Goal: Task Accomplishment & Management: Use online tool/utility

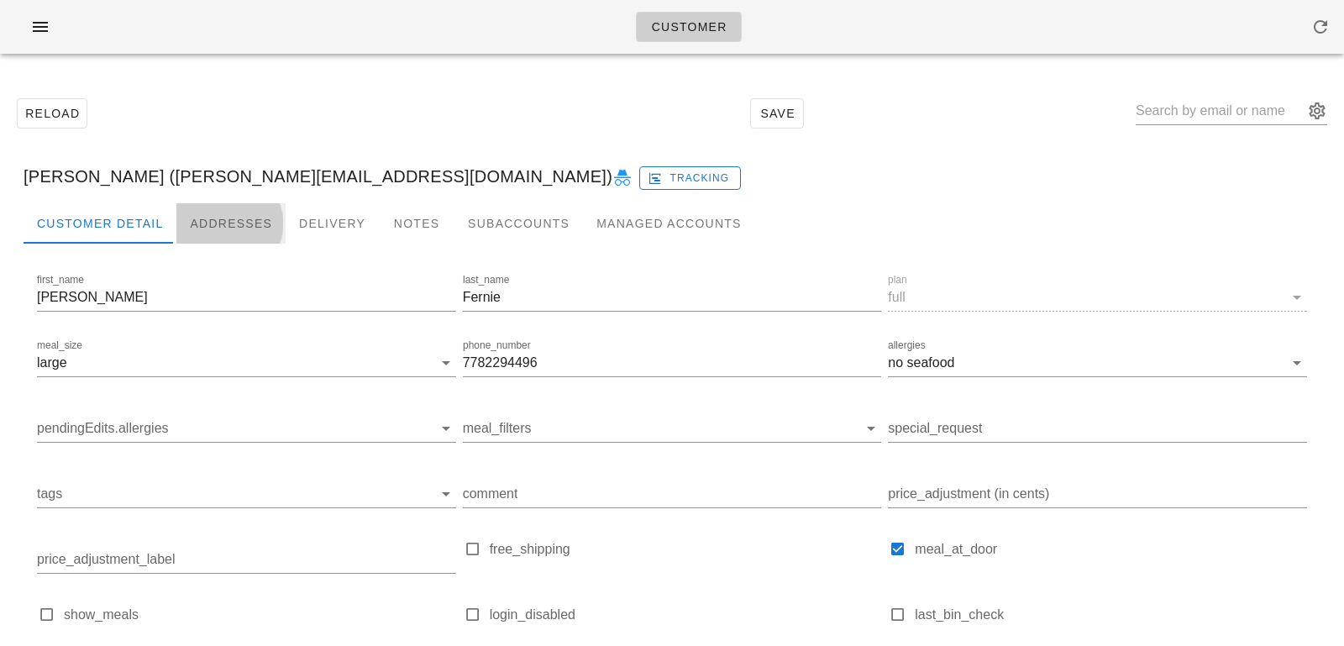
click at [198, 214] on div "Addresses" at bounding box center [230, 223] width 109 height 40
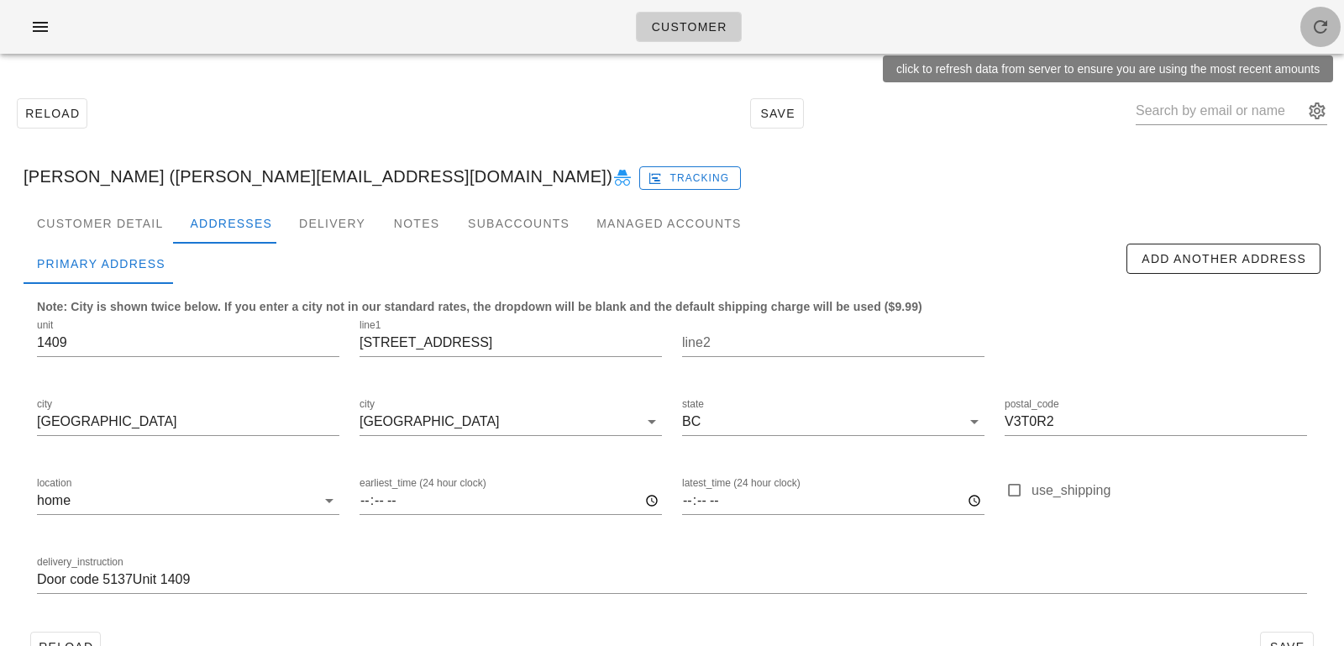
click at [1333, 24] on span "button" at bounding box center [1320, 27] width 40 height 20
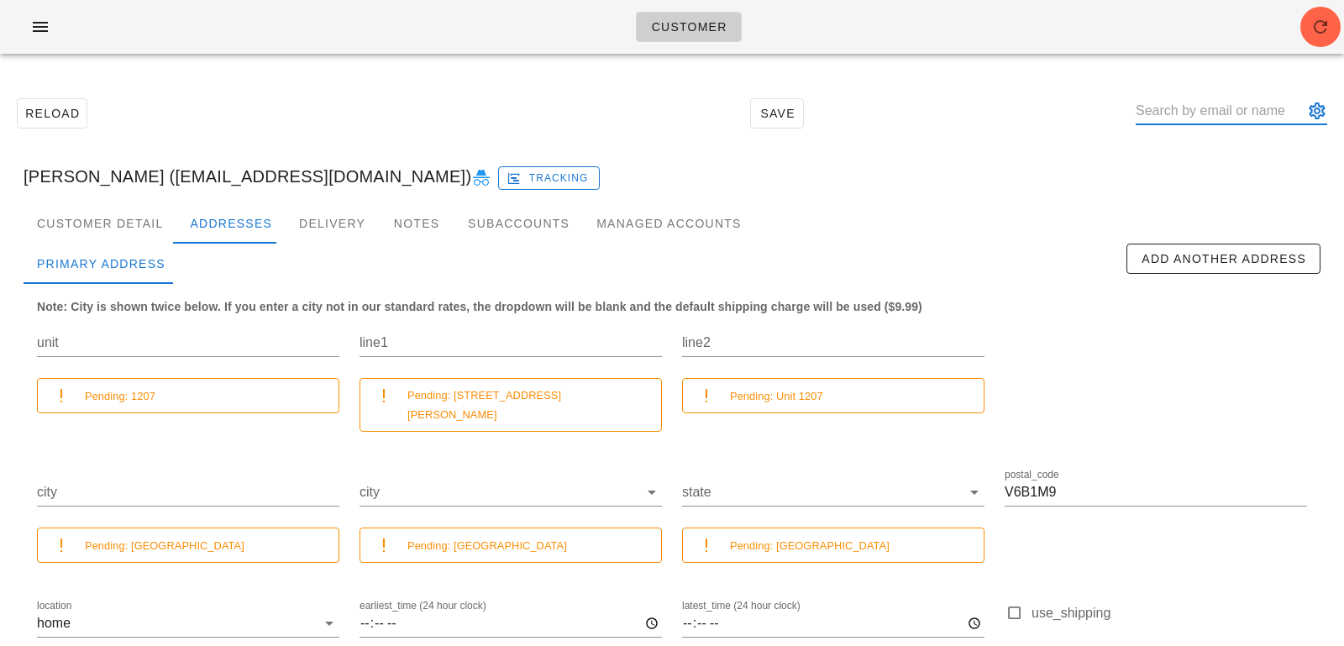
click at [1192, 113] on input "text" at bounding box center [1219, 110] width 168 height 27
paste input "ana.carvalho@live.com"
type input "ana.carvalho@live.com"
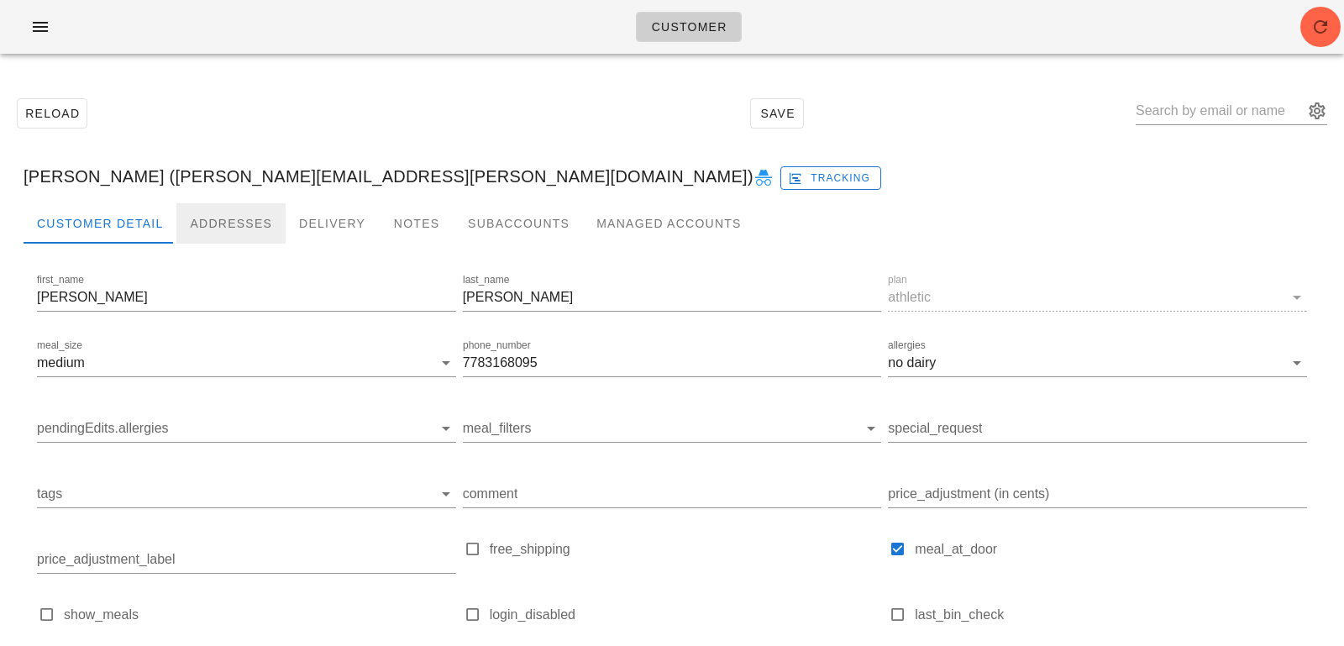
click at [207, 221] on div "Addresses" at bounding box center [230, 223] width 109 height 40
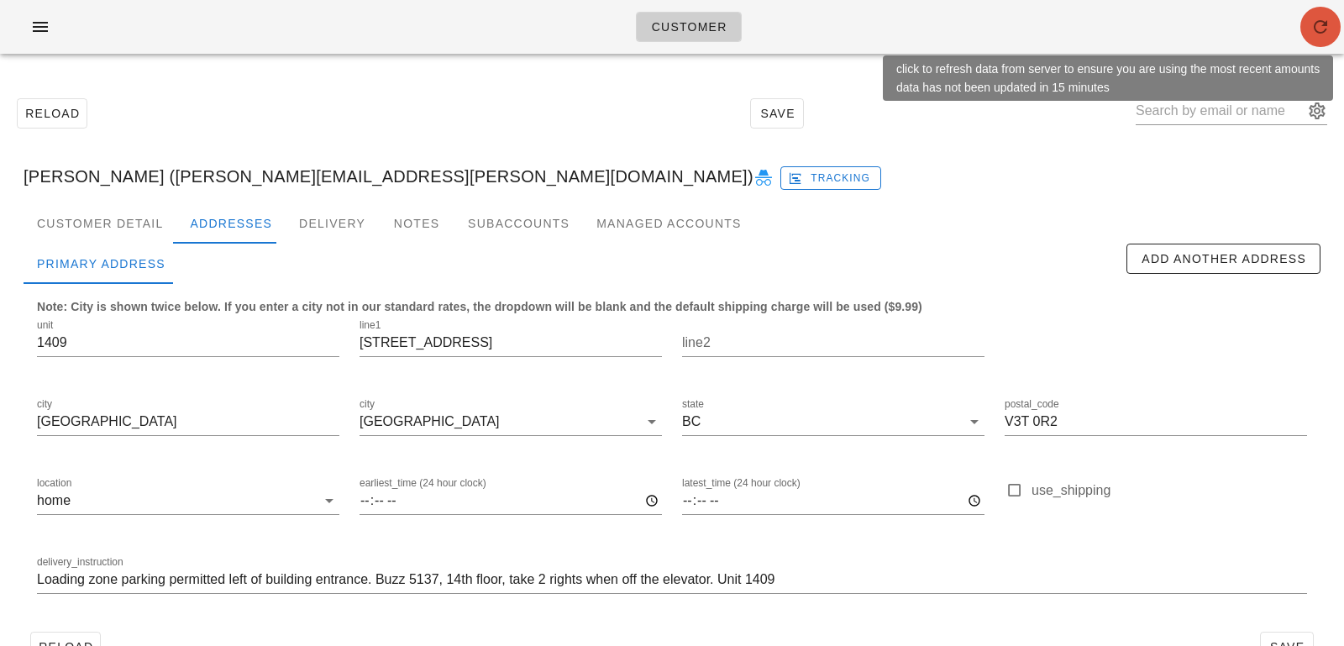
click at [1313, 26] on icon "button" at bounding box center [1320, 27] width 20 height 20
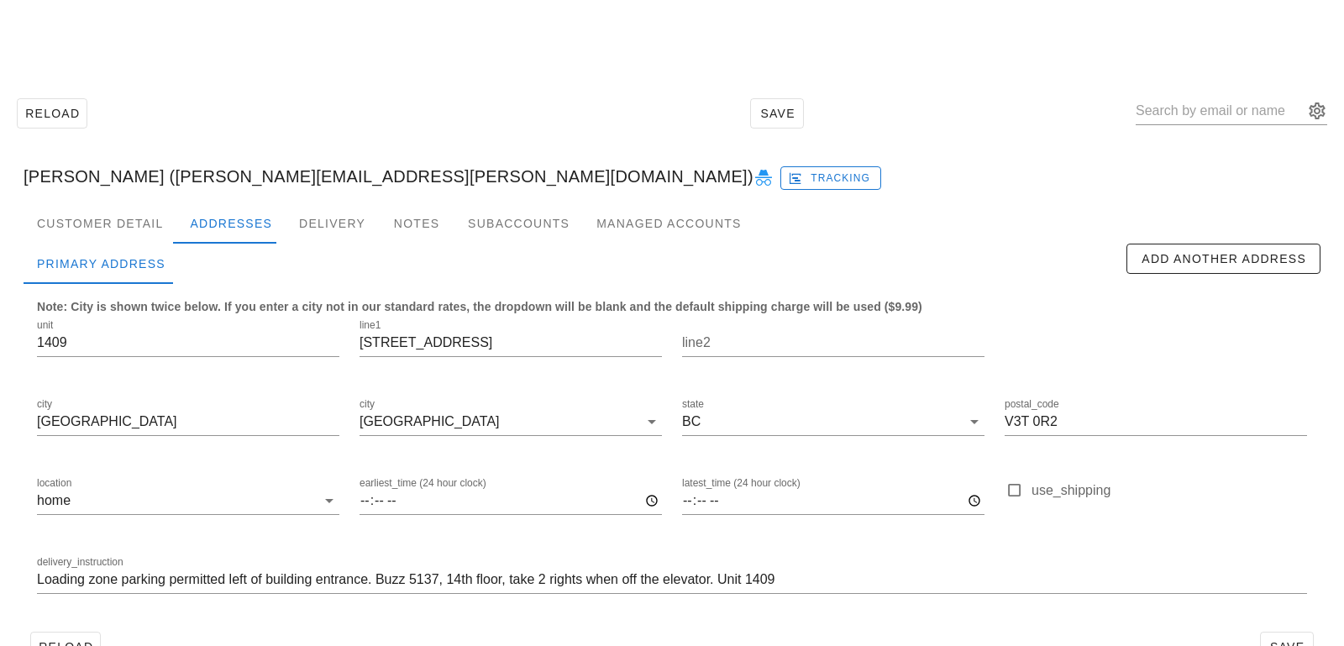
scroll to position [46, 0]
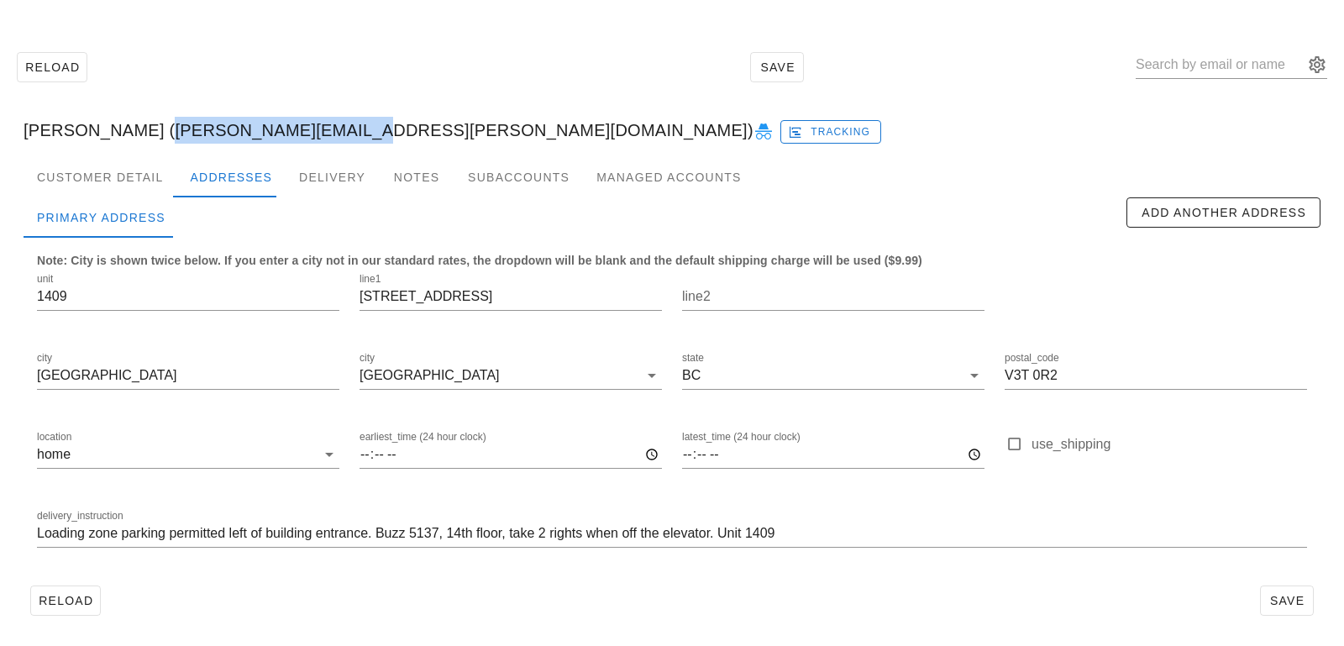
drag, startPoint x: 136, startPoint y: 134, endPoint x: 309, endPoint y: 126, distance: 173.2
click at [312, 128] on div "Ana Carvalho (ana.carvalho@live.com) Tracking" at bounding box center [671, 130] width 1323 height 54
copy div "[PERSON_NAME][EMAIL_ADDRESS][PERSON_NAME][DOMAIN_NAME]"
click at [1229, 64] on input "text" at bounding box center [1219, 64] width 168 height 27
paste input "sheri.sandhu@hotmail.com"
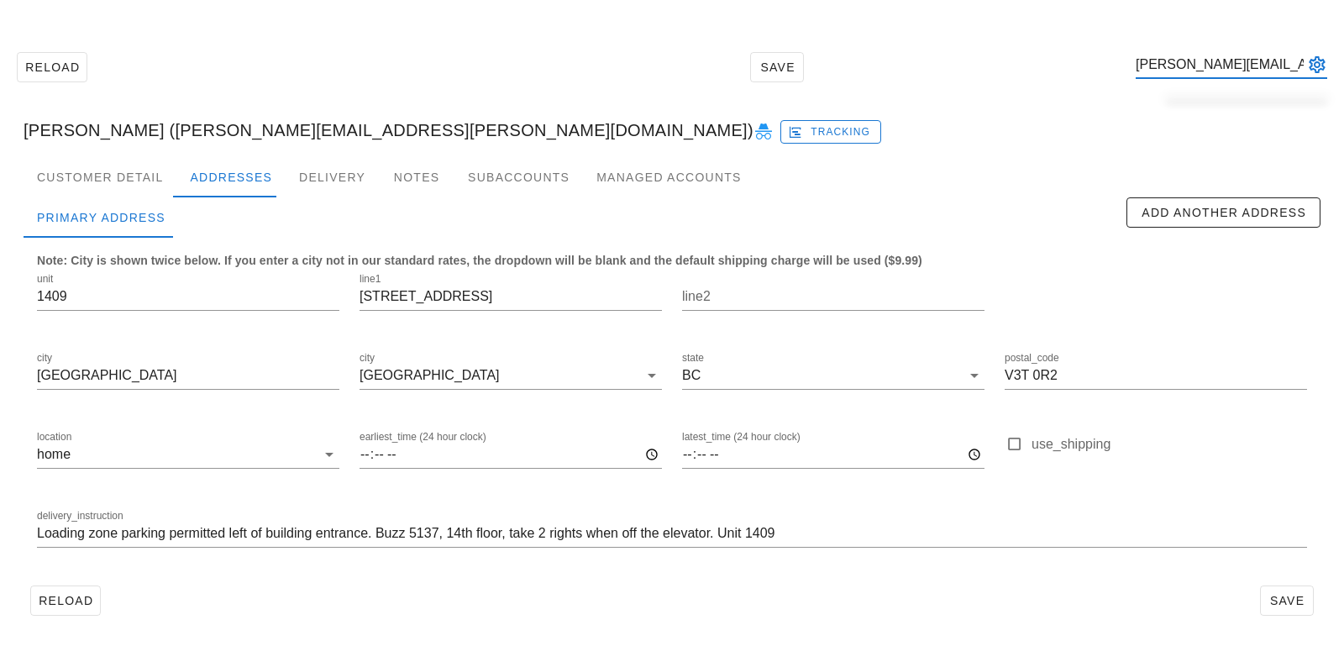
scroll to position [0, 23]
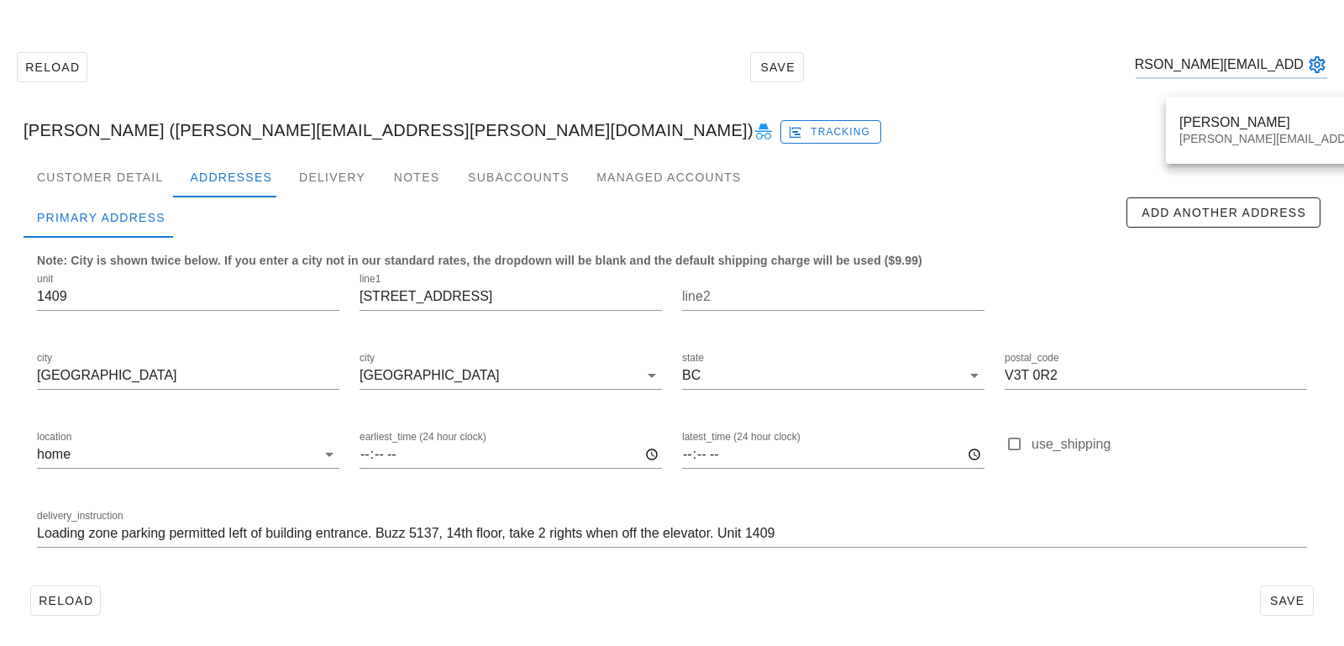
type input "sheri.sandhu@hotmail.com"
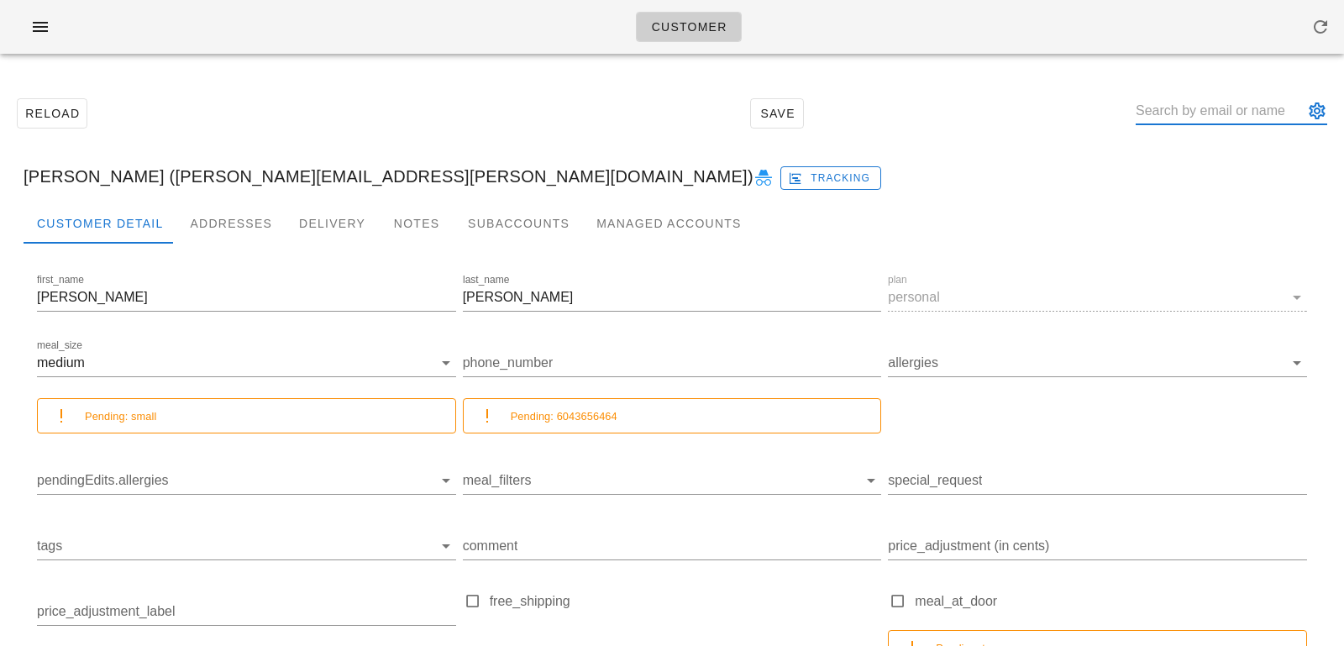
click at [1173, 113] on input "text" at bounding box center [1219, 110] width 168 height 27
click at [207, 214] on div "Addresses" at bounding box center [230, 223] width 109 height 40
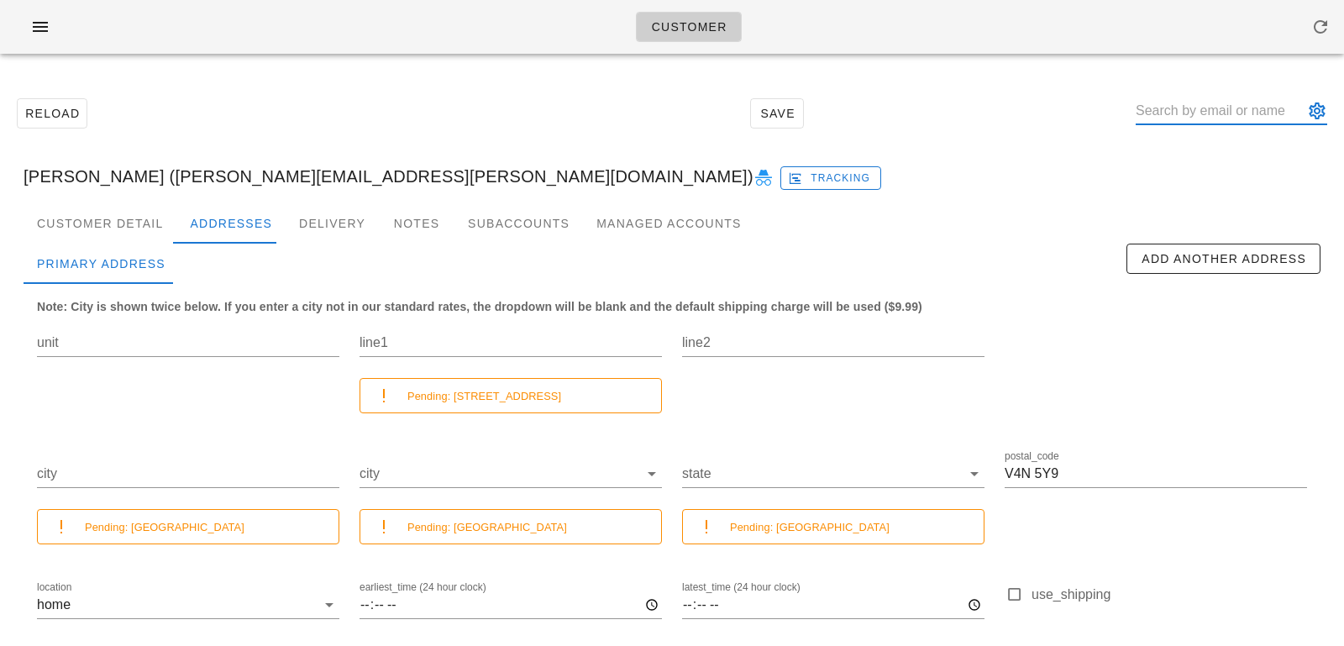
click at [1176, 109] on input "text" at bounding box center [1219, 110] width 168 height 27
paste input "stepupmarketingbc@gmail.com"
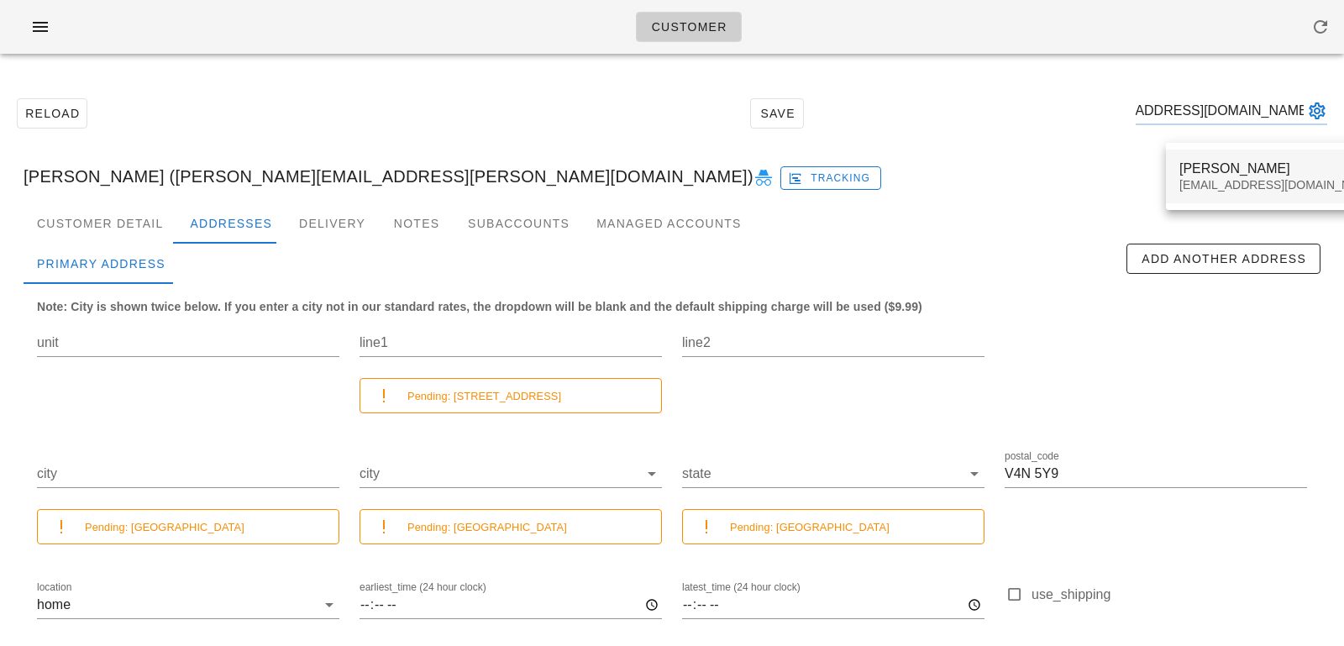
type input "stepupmarketingbc@gmail.com"
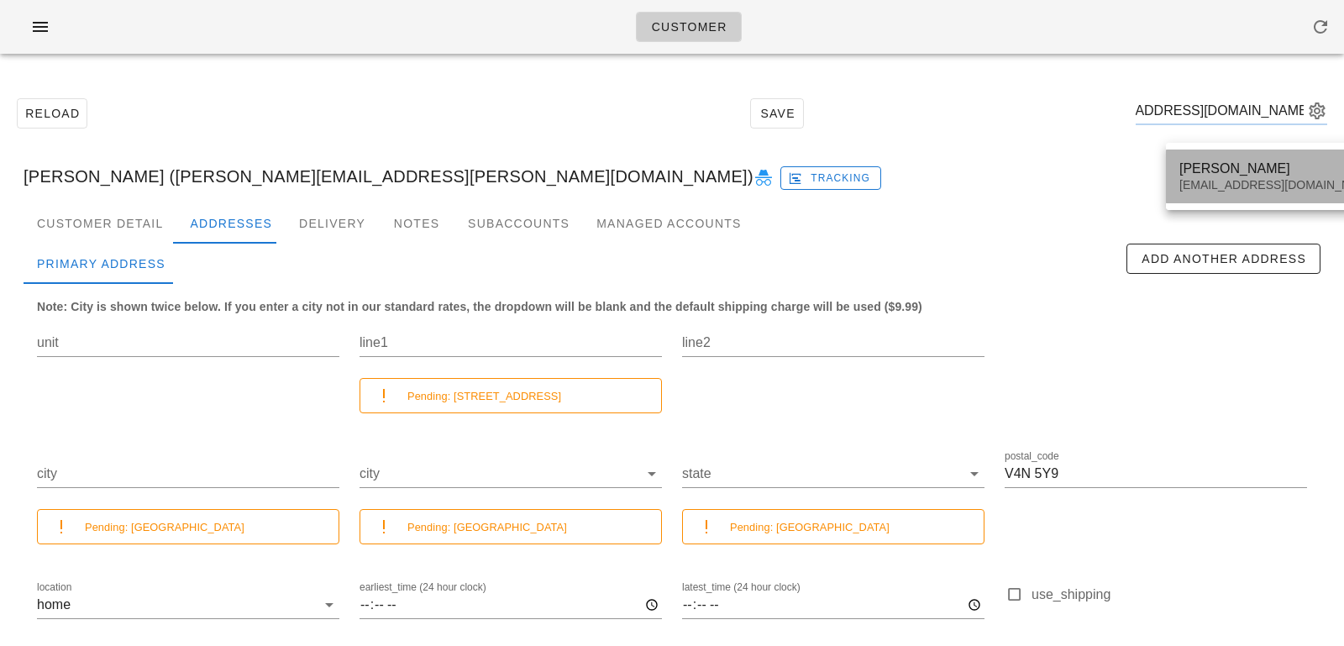
click at [1220, 199] on div "Tai Boyd stepupmarketingbc@gmail.com" at bounding box center [1278, 176] width 199 height 52
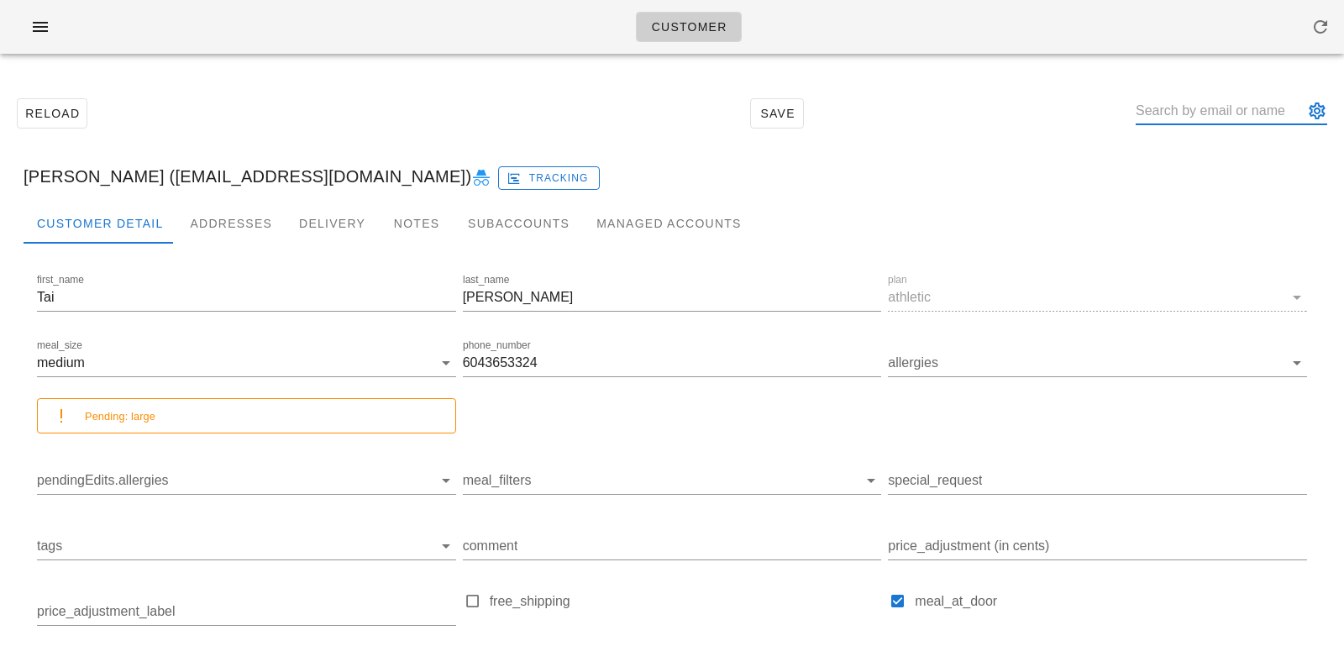
click at [1172, 115] on input "text" at bounding box center [1219, 110] width 168 height 27
click at [217, 217] on div "Addresses" at bounding box center [230, 223] width 109 height 40
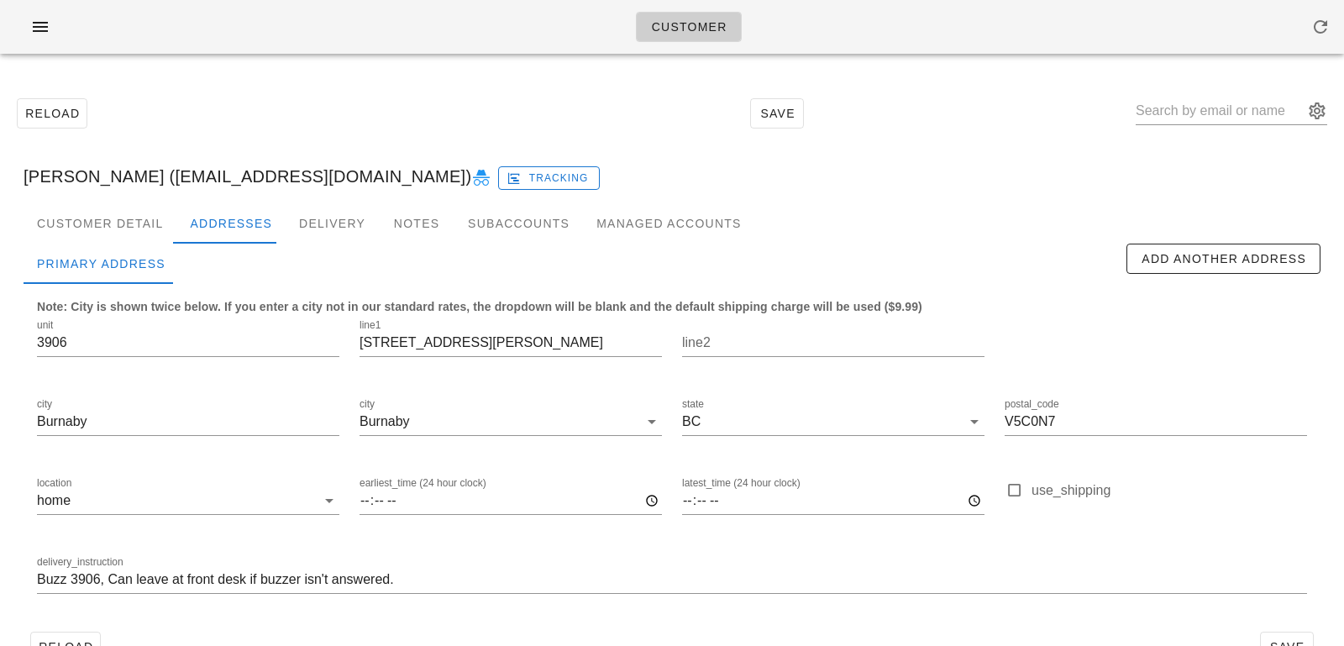
scroll to position [46, 0]
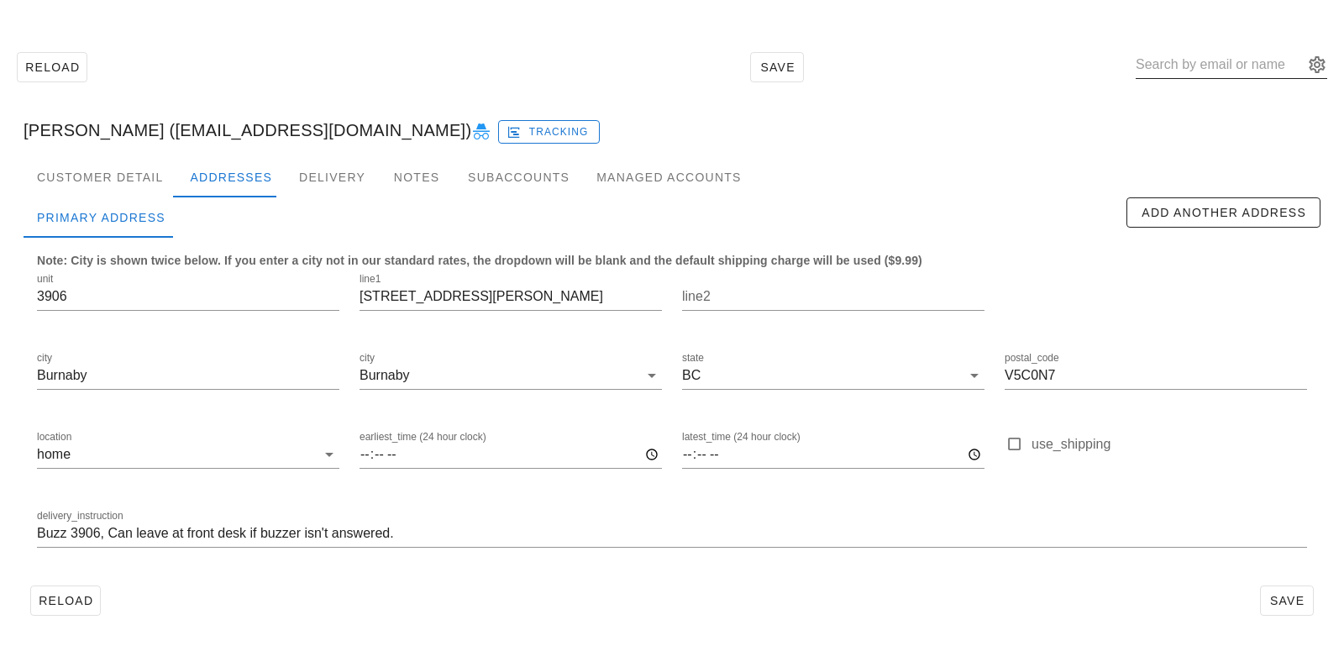
click at [1222, 66] on input "text" at bounding box center [1219, 64] width 168 height 27
paste input "kaelamcdowell@gmail.com"
type input "kaelamcdowell@gmail.com"
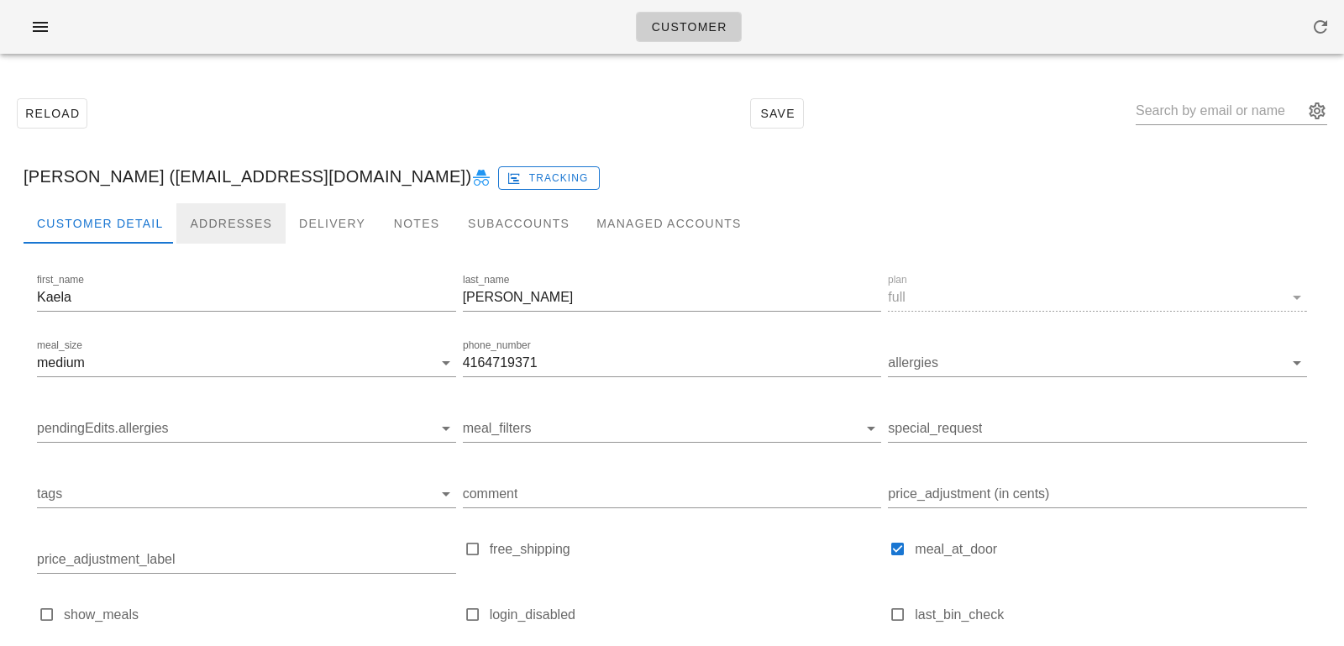
click at [239, 212] on div "Addresses" at bounding box center [230, 223] width 109 height 40
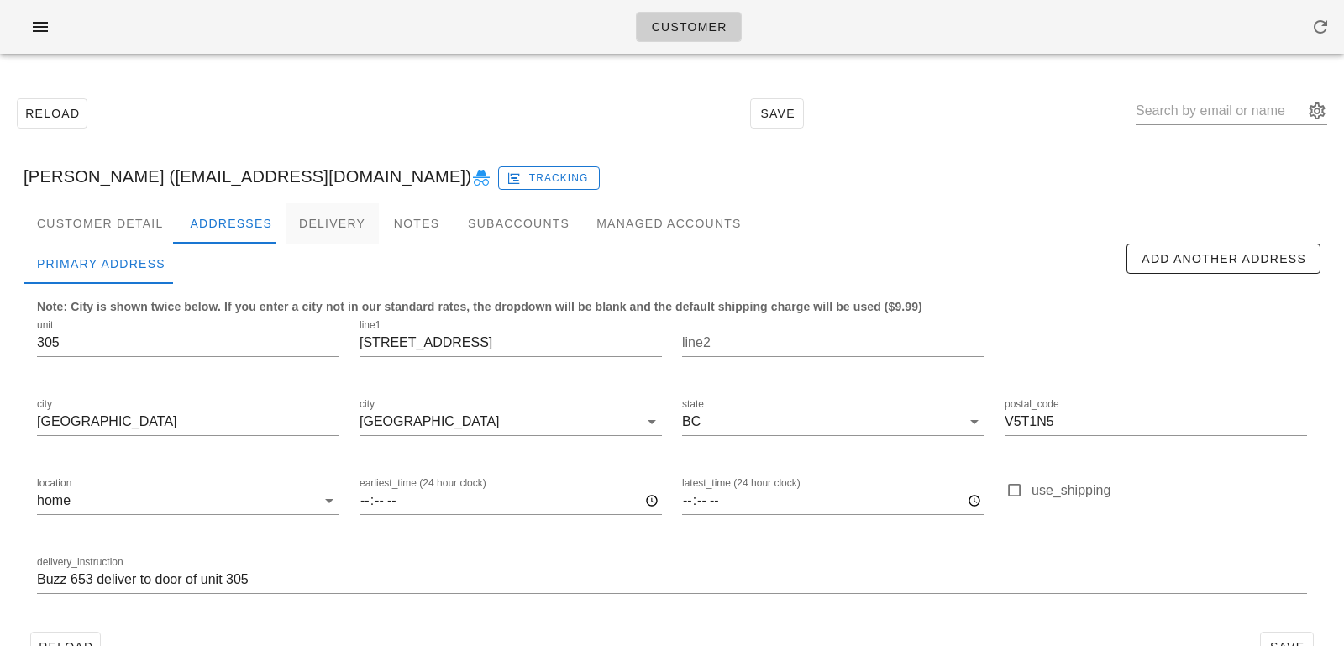
scroll to position [46, 0]
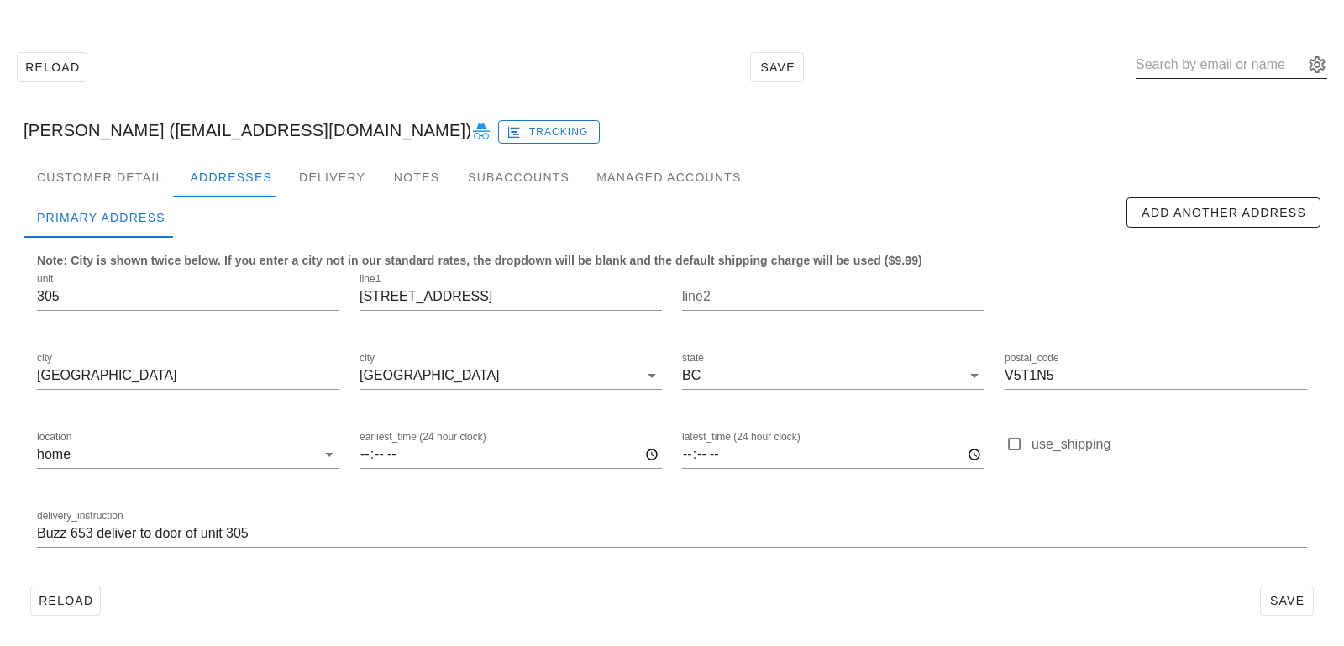
click at [1202, 59] on input "text" at bounding box center [1219, 64] width 168 height 27
paste input "ana.carvalho@live.com"
type input "ana.carvalho@live.com"
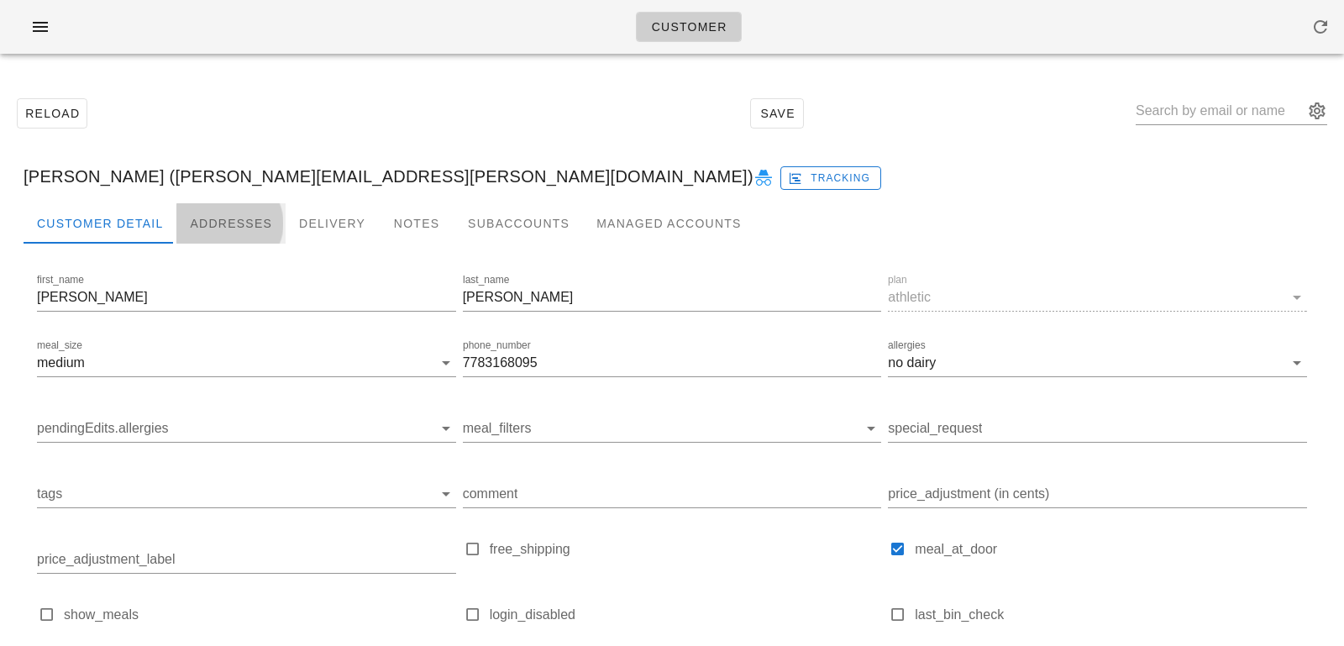
click at [223, 215] on div "Addresses" at bounding box center [230, 223] width 109 height 40
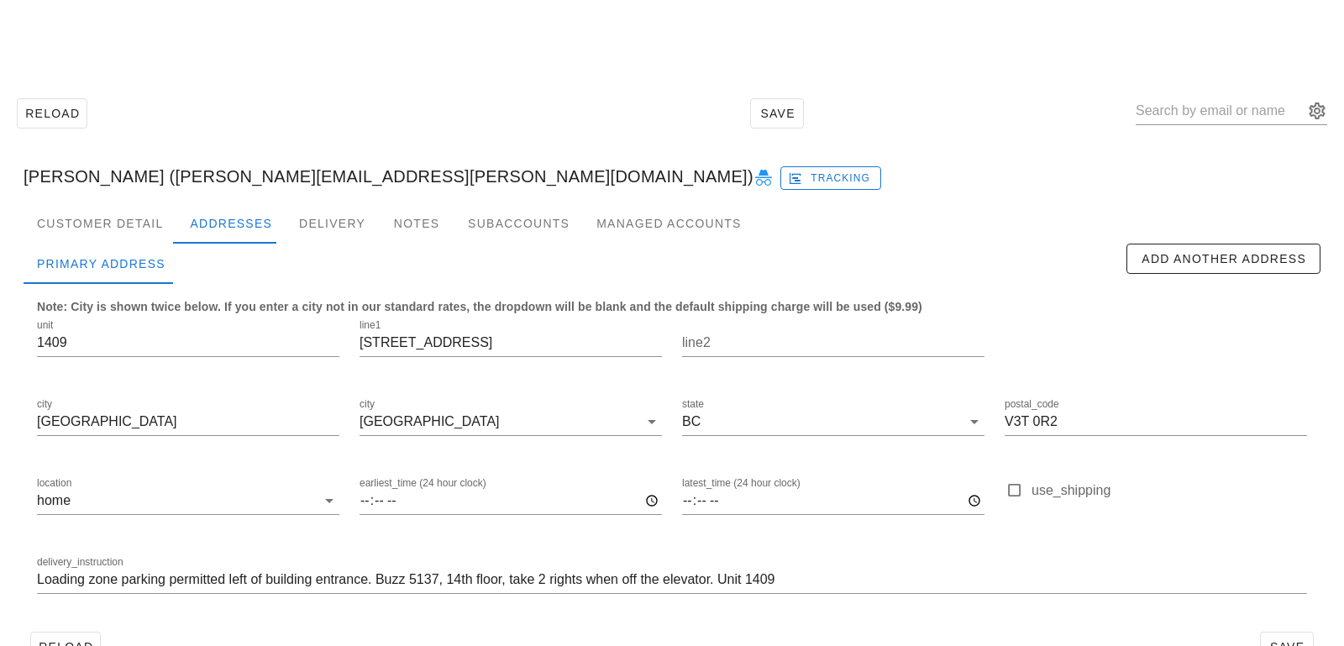
scroll to position [46, 0]
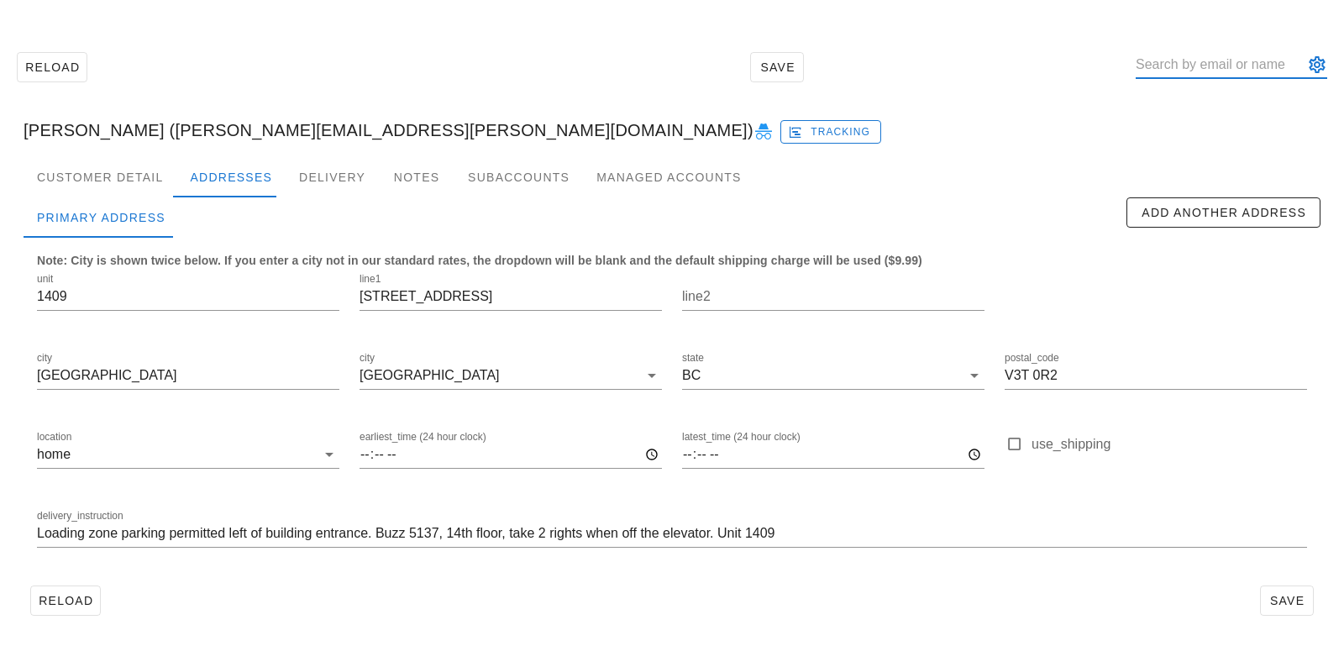
click at [1196, 68] on input "text" at bounding box center [1219, 64] width 168 height 27
paste input "kristinebaz@gmail.com"
type input "kristinebaz@gmail.com"
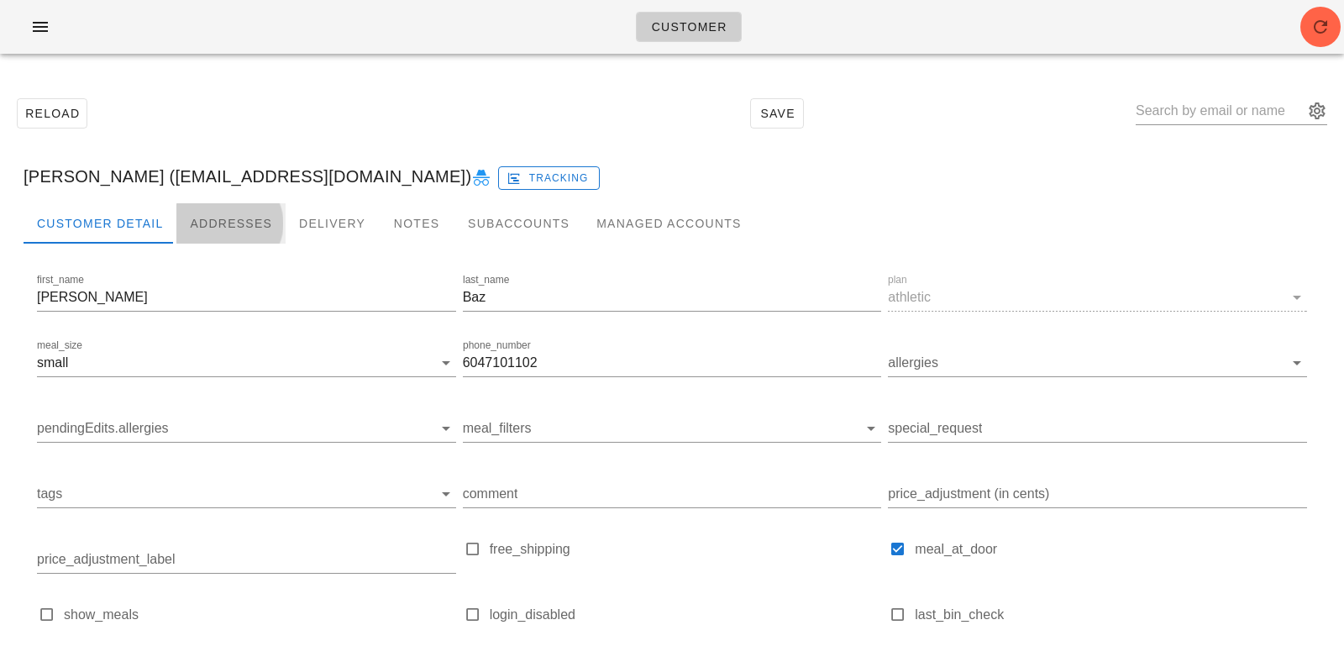
click at [244, 213] on div "Addresses" at bounding box center [230, 223] width 109 height 40
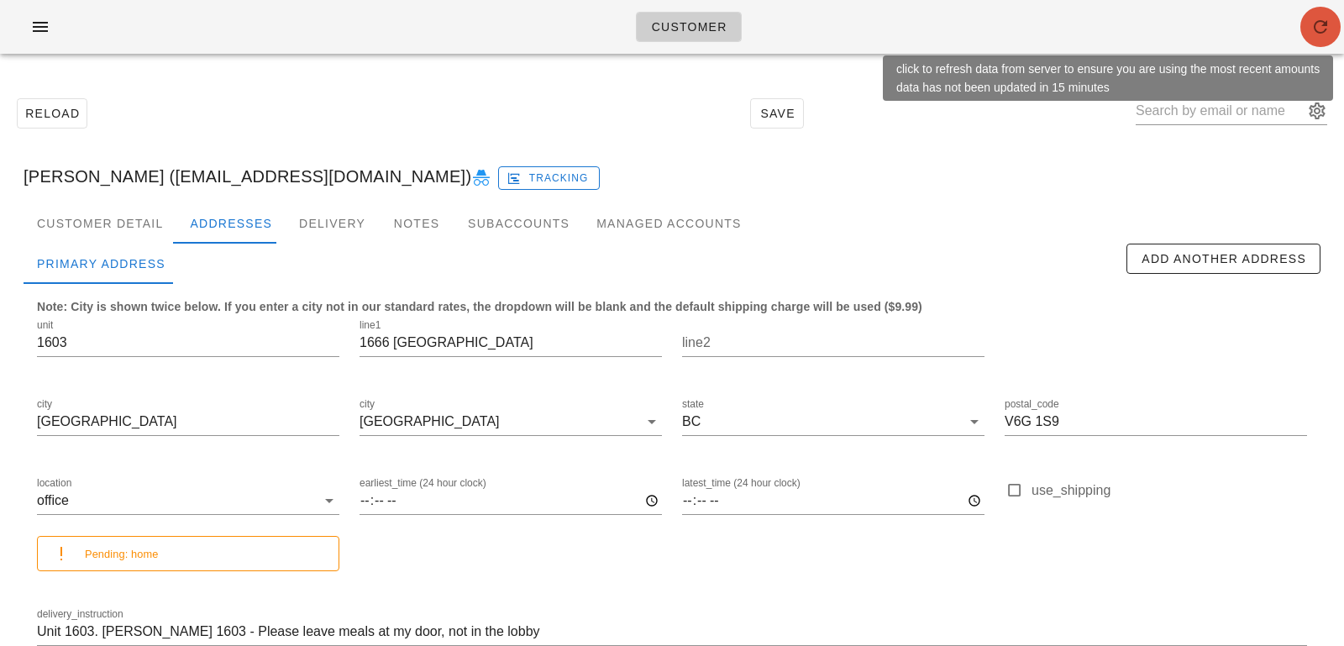
click at [1311, 25] on icon "button" at bounding box center [1320, 27] width 20 height 20
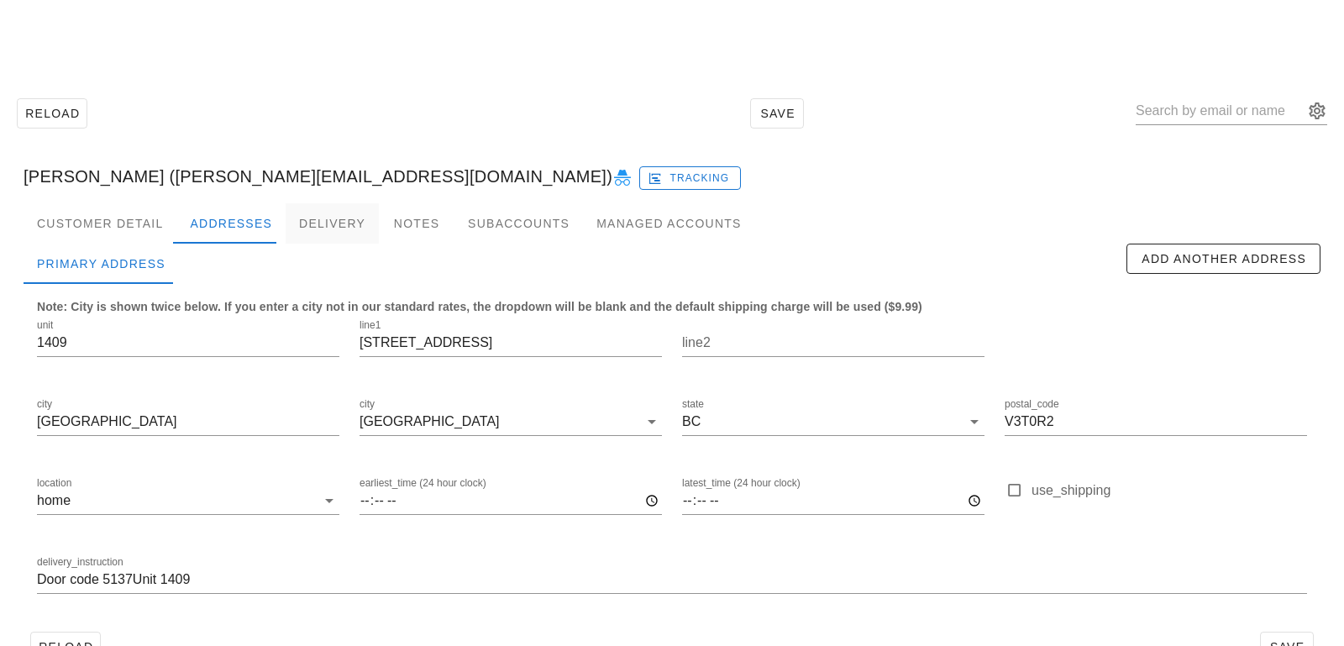
scroll to position [46, 0]
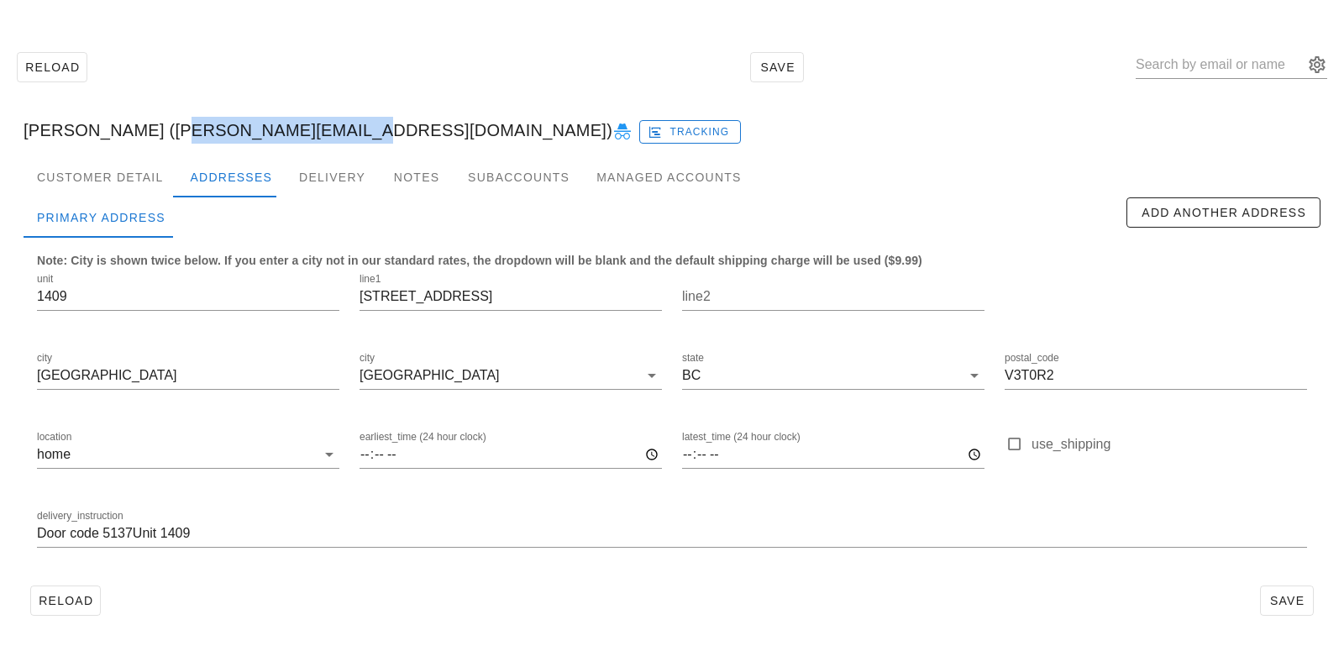
drag, startPoint x: 148, startPoint y: 131, endPoint x: 293, endPoint y: 136, distance: 145.4
click at [293, 136] on div "Jackson Fernie (j.fernie@hotmail.ca) Tracking" at bounding box center [671, 130] width 1323 height 54
copy div "j.fernie@hotmail.ca"
click at [1215, 72] on input "text" at bounding box center [1219, 64] width 168 height 27
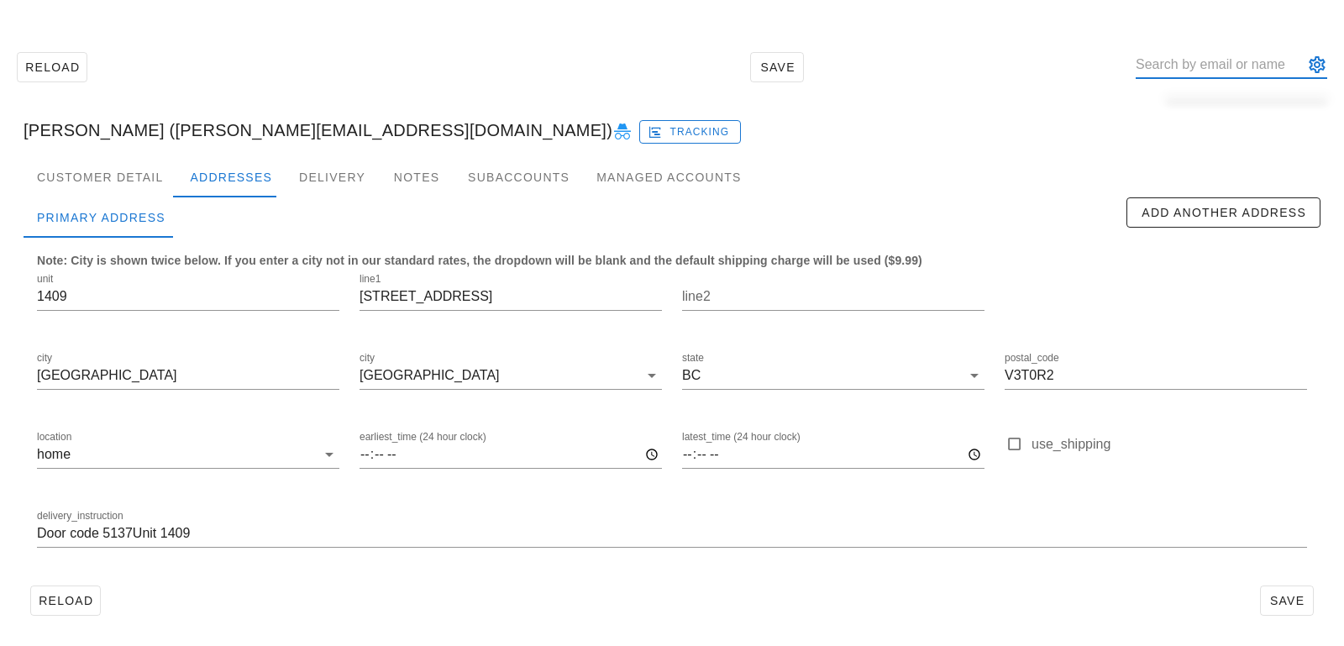
paste input "j.fernie@hotmail.ca"
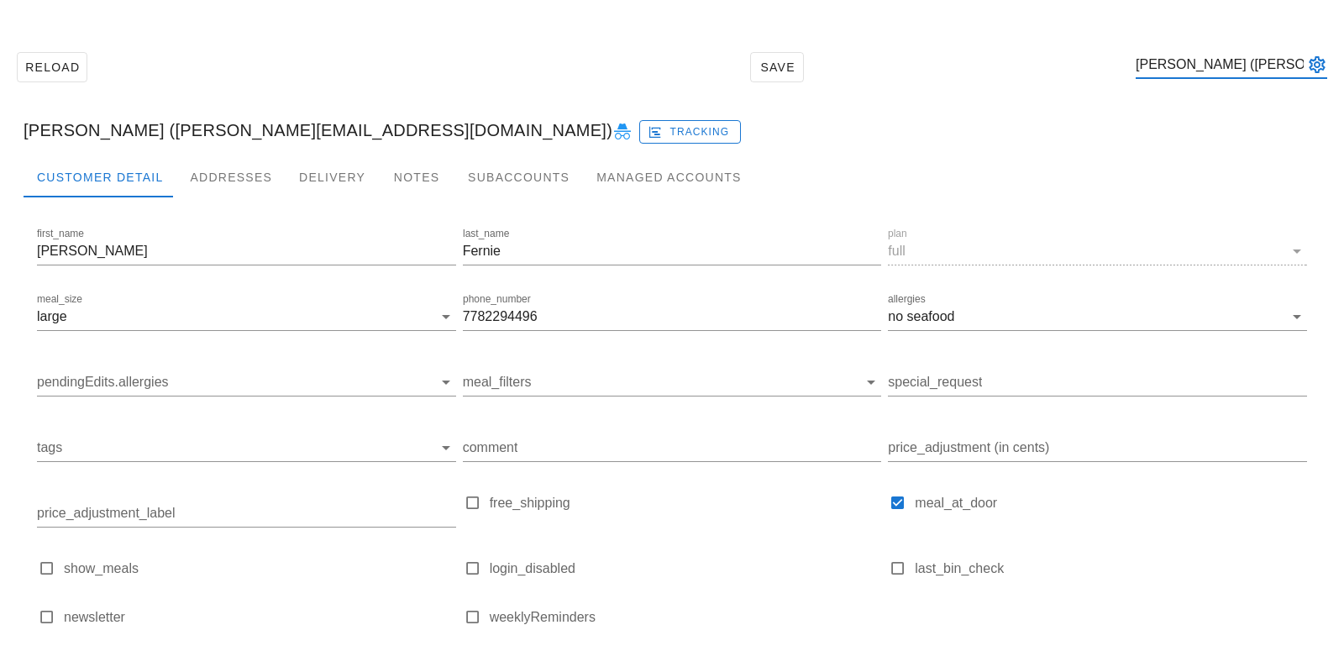
type input "Jackson Fernie (j.fernie@hotmail.ca)"
click at [242, 197] on div at bounding box center [672, 210] width 1297 height 27
click at [245, 178] on div "Addresses" at bounding box center [230, 177] width 109 height 40
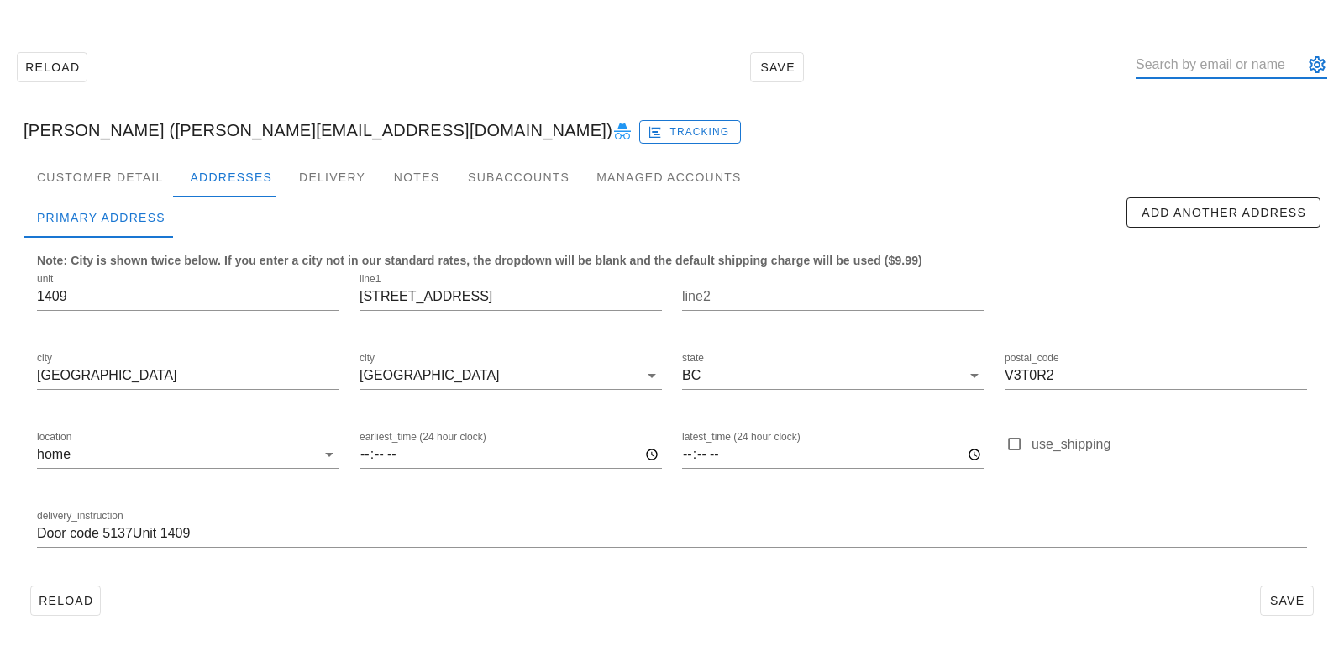
click at [1187, 66] on input "text" at bounding box center [1219, 64] width 168 height 27
paste input "Parispereira@hotmail.com"
type input "Parispereira@hotmail.com"
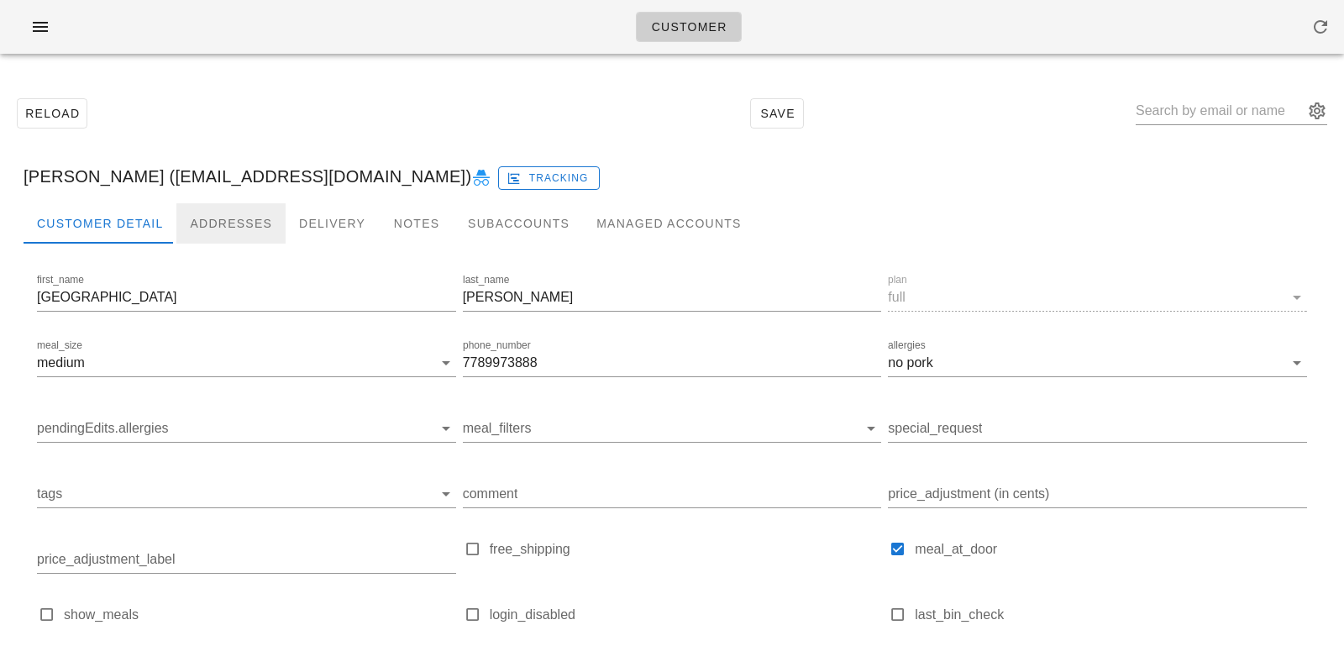
click at [230, 216] on div "Addresses" at bounding box center [230, 223] width 109 height 40
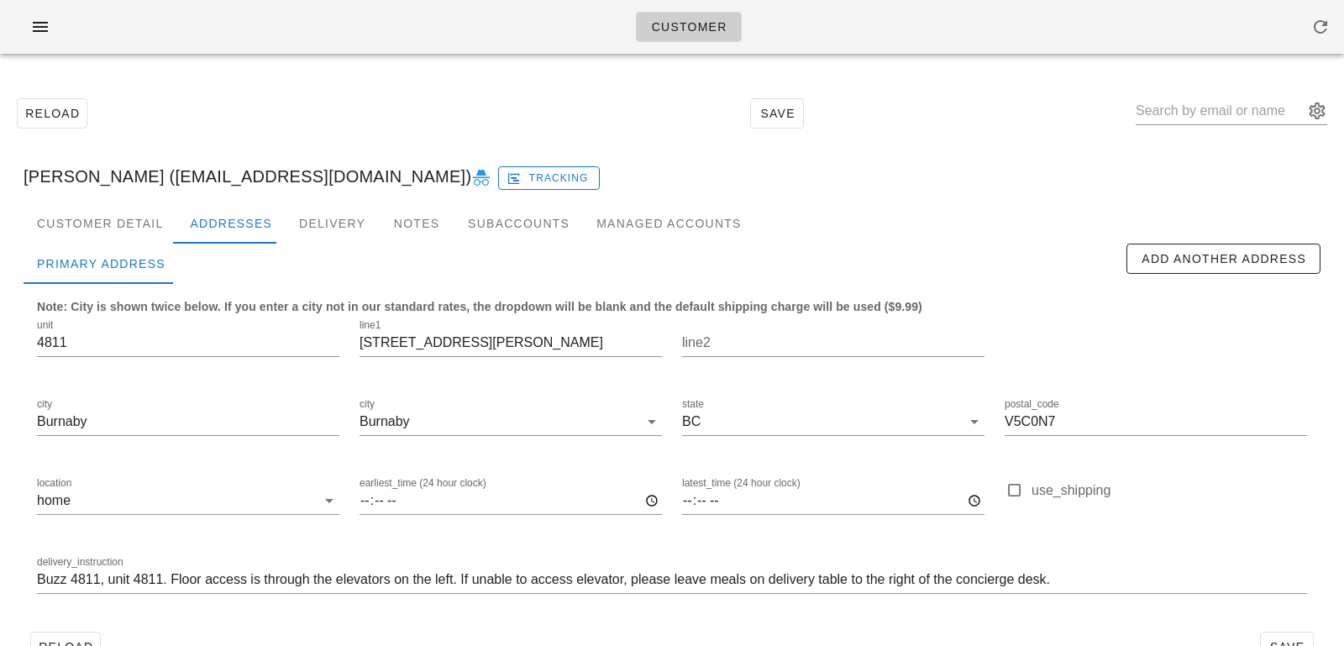
scroll to position [46, 0]
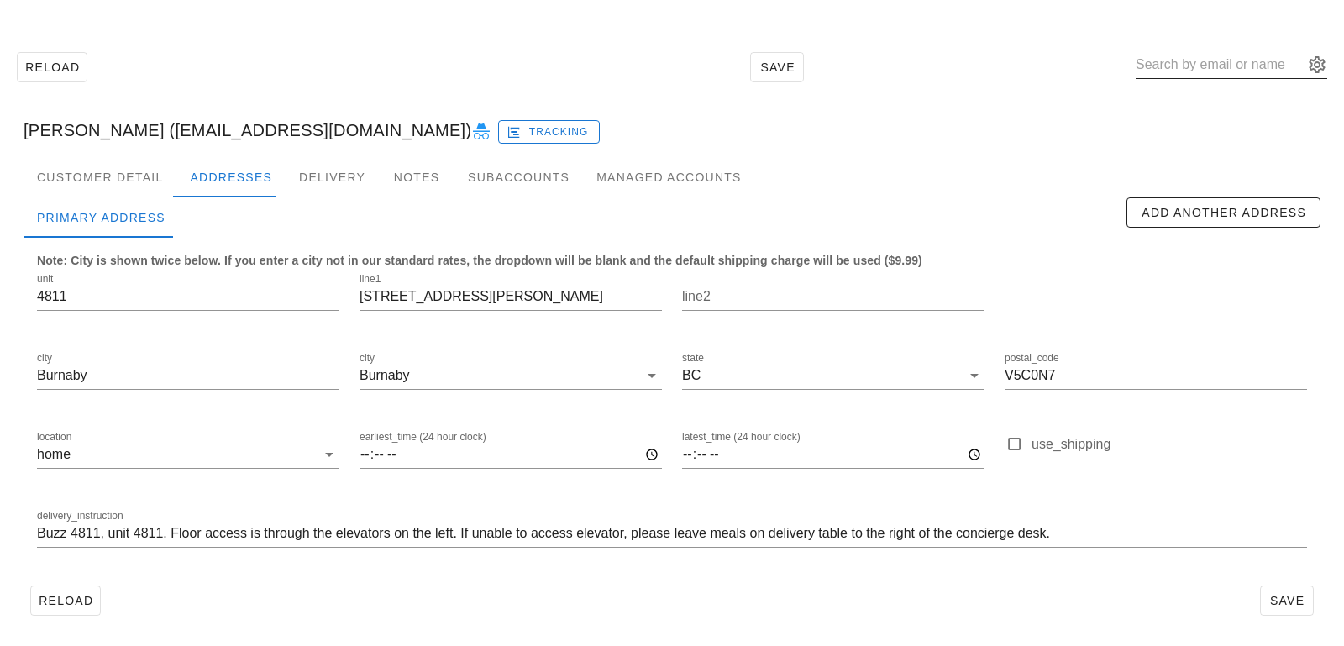
click at [1177, 60] on input "text" at bounding box center [1219, 64] width 168 height 27
paste input "hcorsi78@gmail.com"
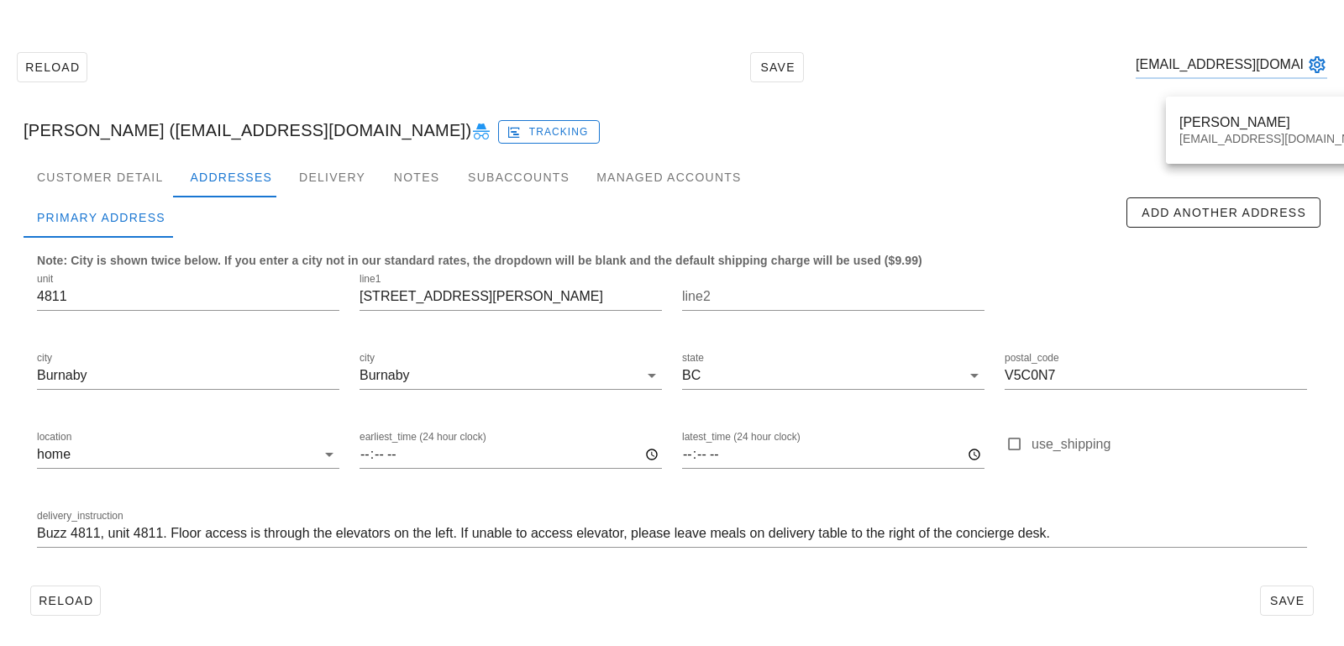
type input "hcorsi78@gmail.com"
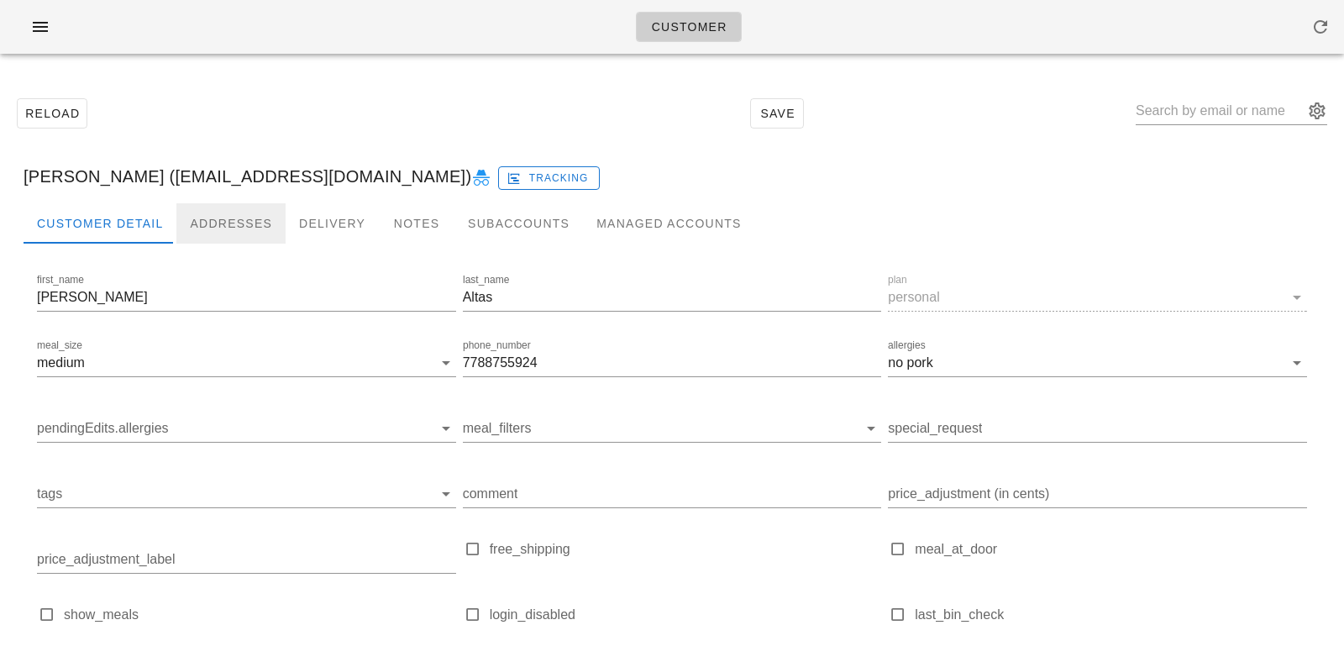
click at [252, 227] on div "Addresses" at bounding box center [230, 223] width 109 height 40
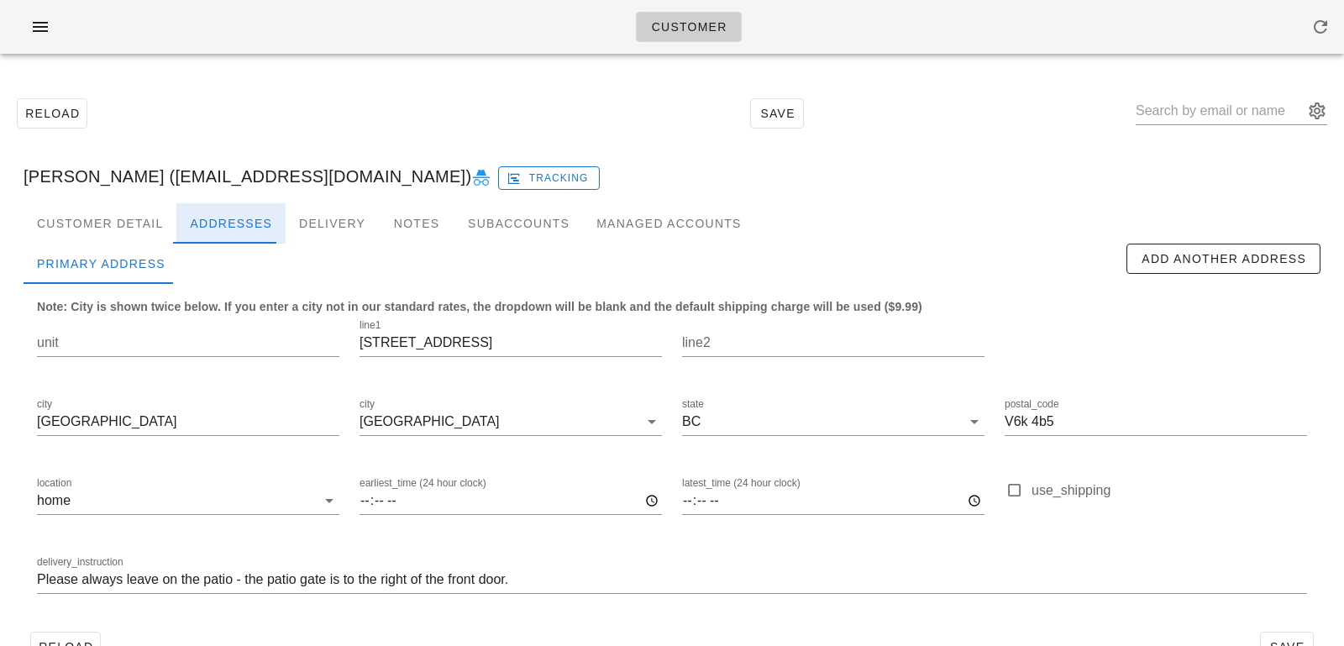
scroll to position [46, 0]
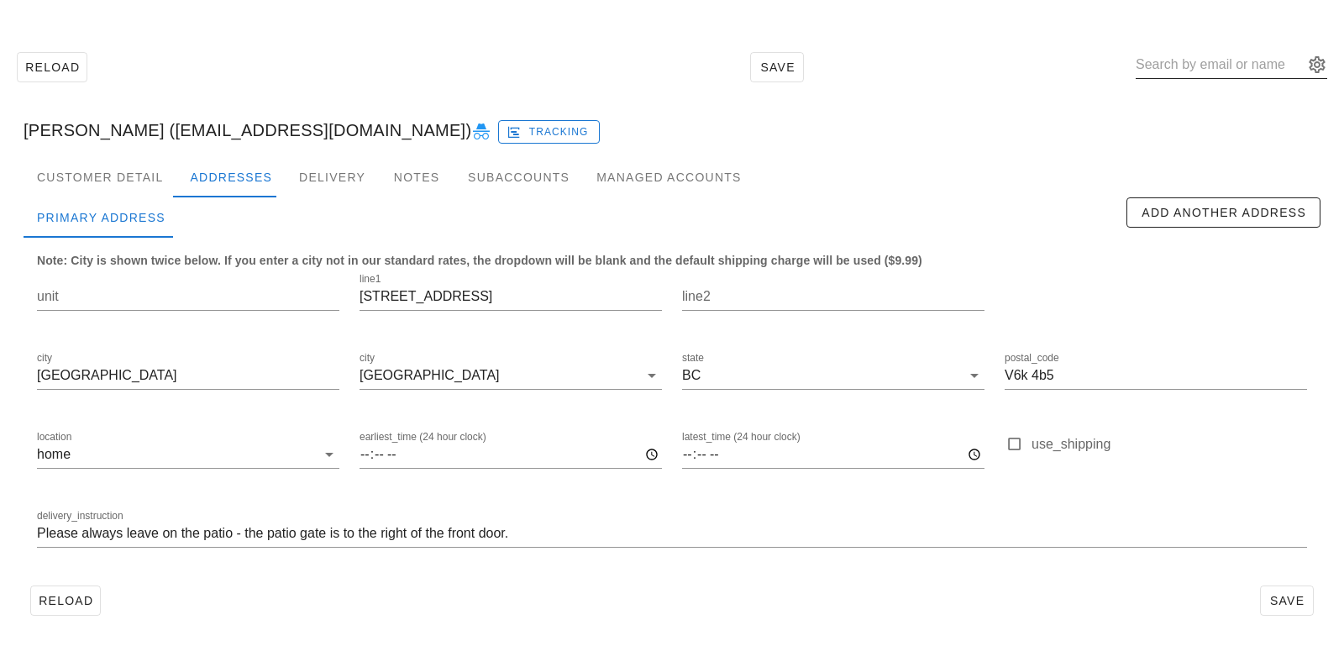
click at [1203, 53] on input "text" at bounding box center [1219, 64] width 168 height 27
paste input "j.fernie@hotmail.ca"
type input "j.fernie@hotmail.ca"
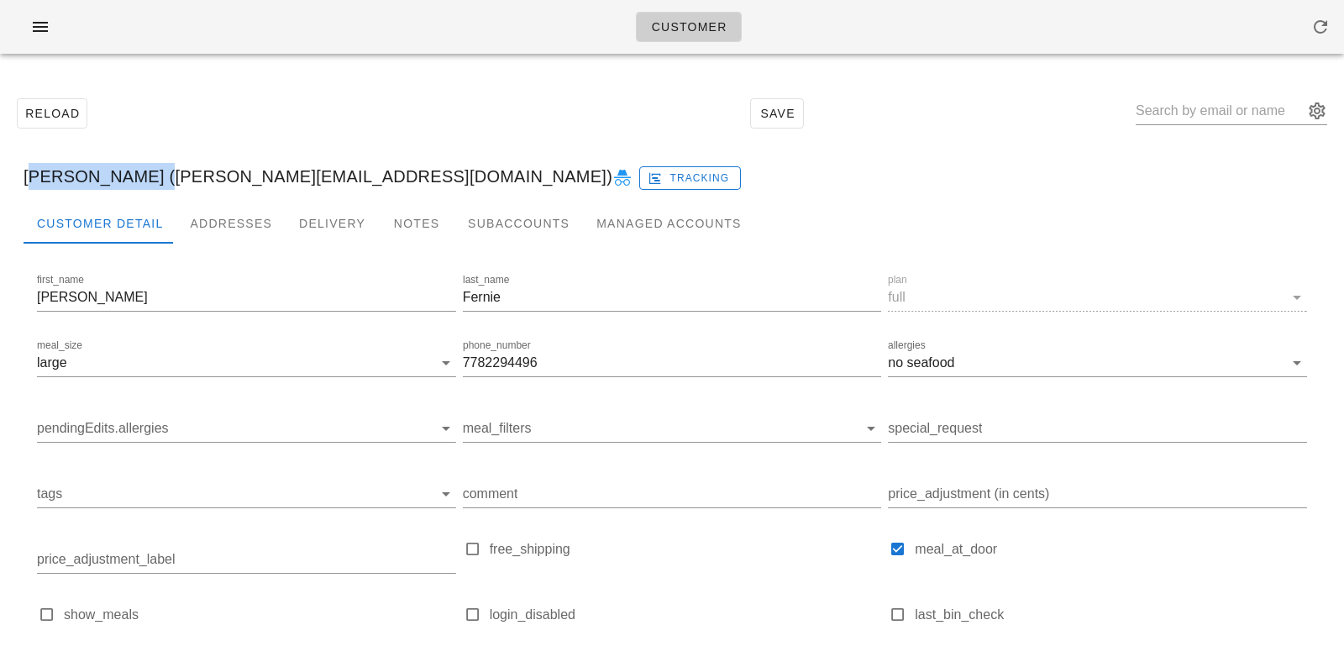
drag, startPoint x: 137, startPoint y: 176, endPoint x: 27, endPoint y: 180, distance: 110.1
click at [27, 180] on div "Jackson Fernie (j.fernie@hotmail.ca) Tracking" at bounding box center [671, 176] width 1323 height 54
copy div "Jackson Fernie"
click at [240, 223] on div "Addresses" at bounding box center [230, 223] width 109 height 40
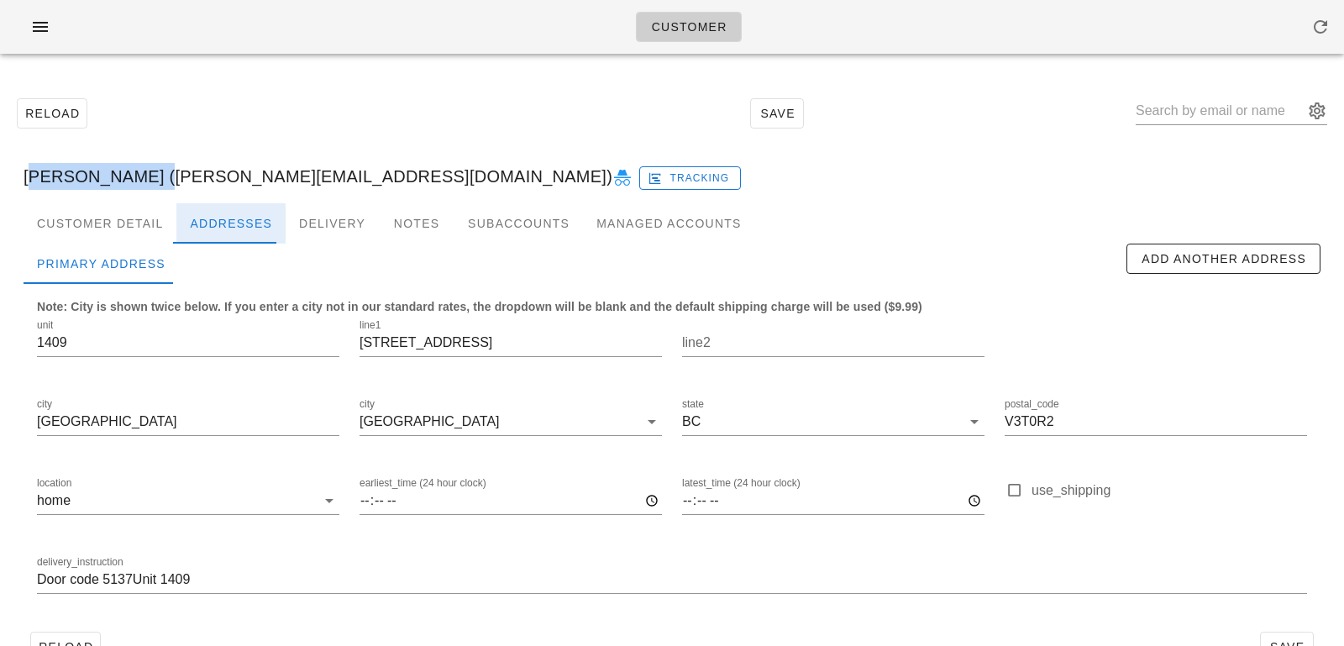
scroll to position [46, 0]
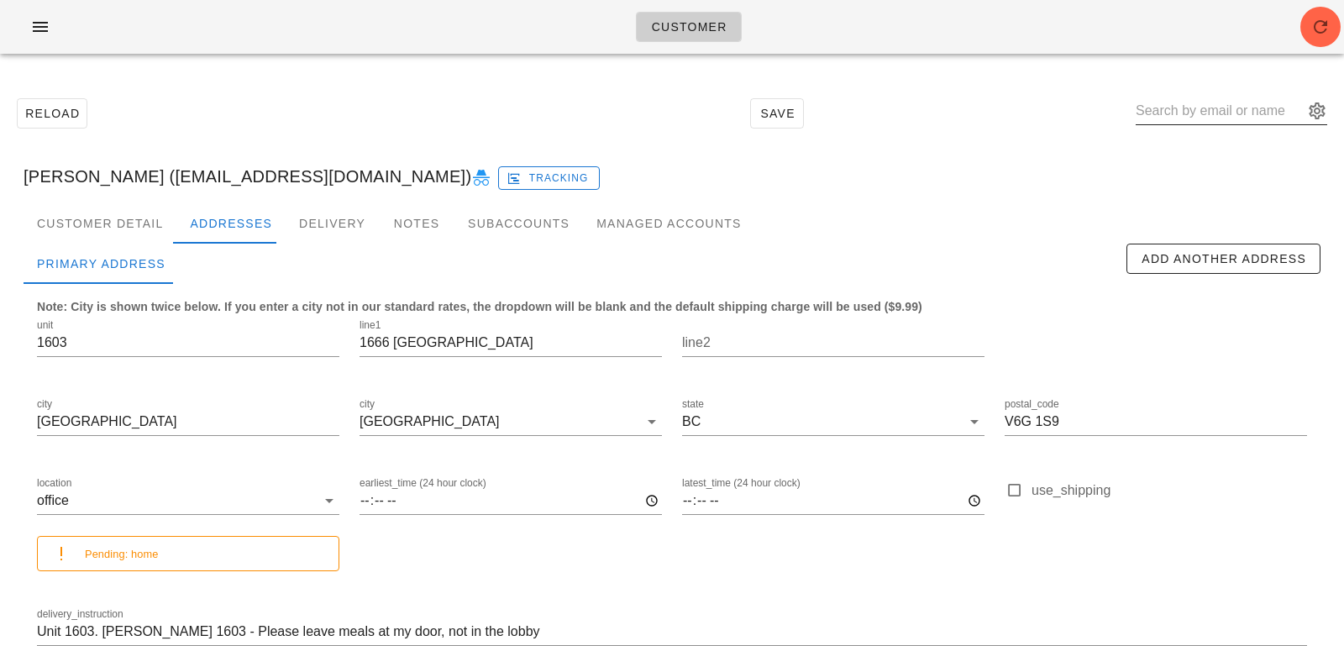
click at [1233, 119] on input "text" at bounding box center [1219, 110] width 168 height 27
paste input "[EMAIL_ADDRESS][DOMAIN_NAME]"
type input "[EMAIL_ADDRESS][DOMAIN_NAME]"
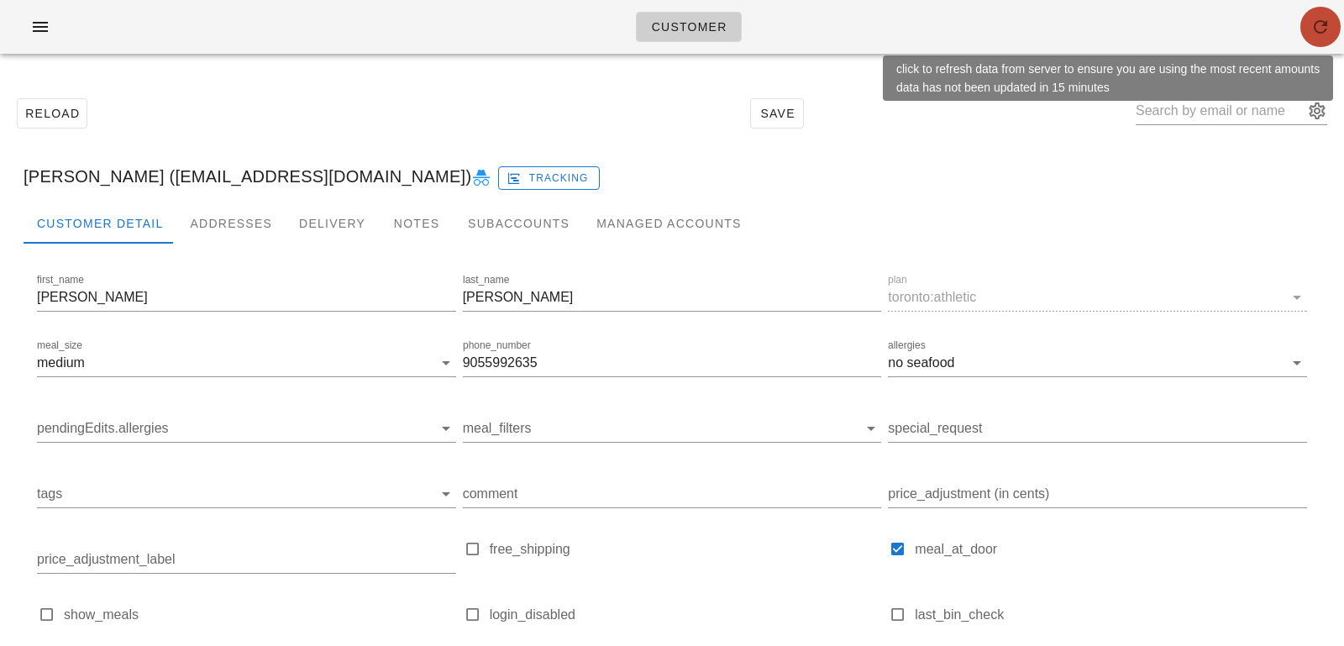
click at [1323, 21] on icon "button" at bounding box center [1320, 27] width 20 height 20
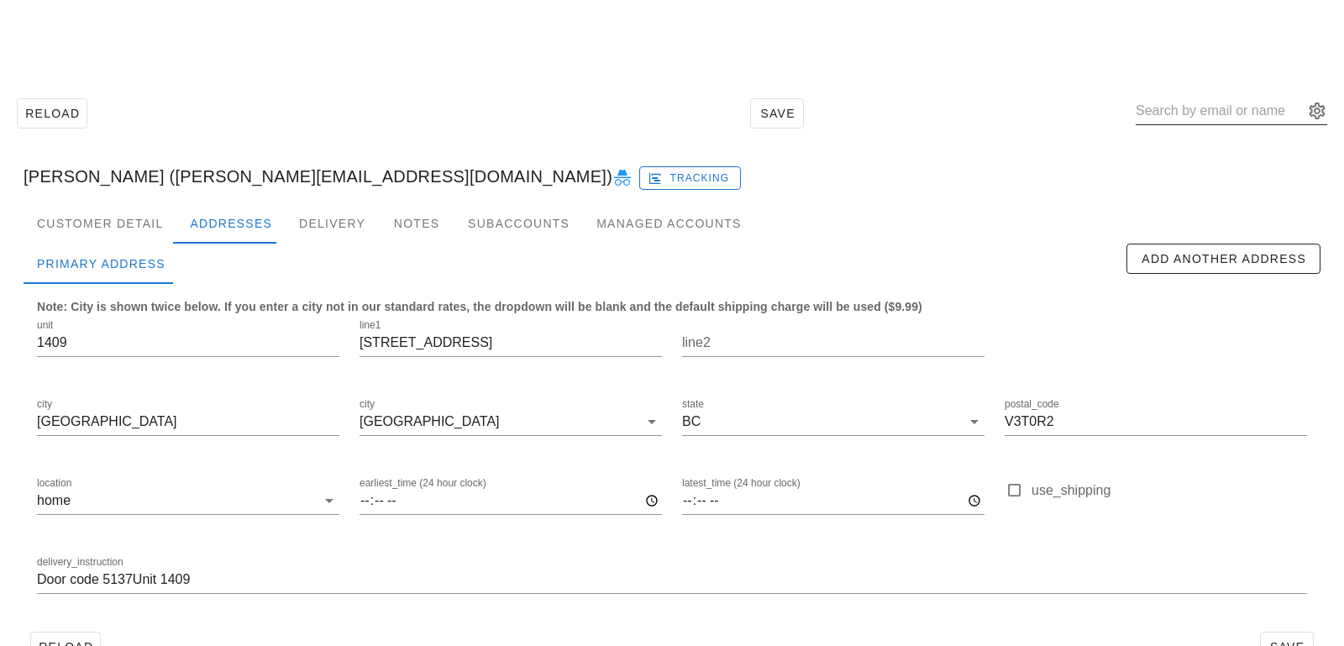
scroll to position [46, 0]
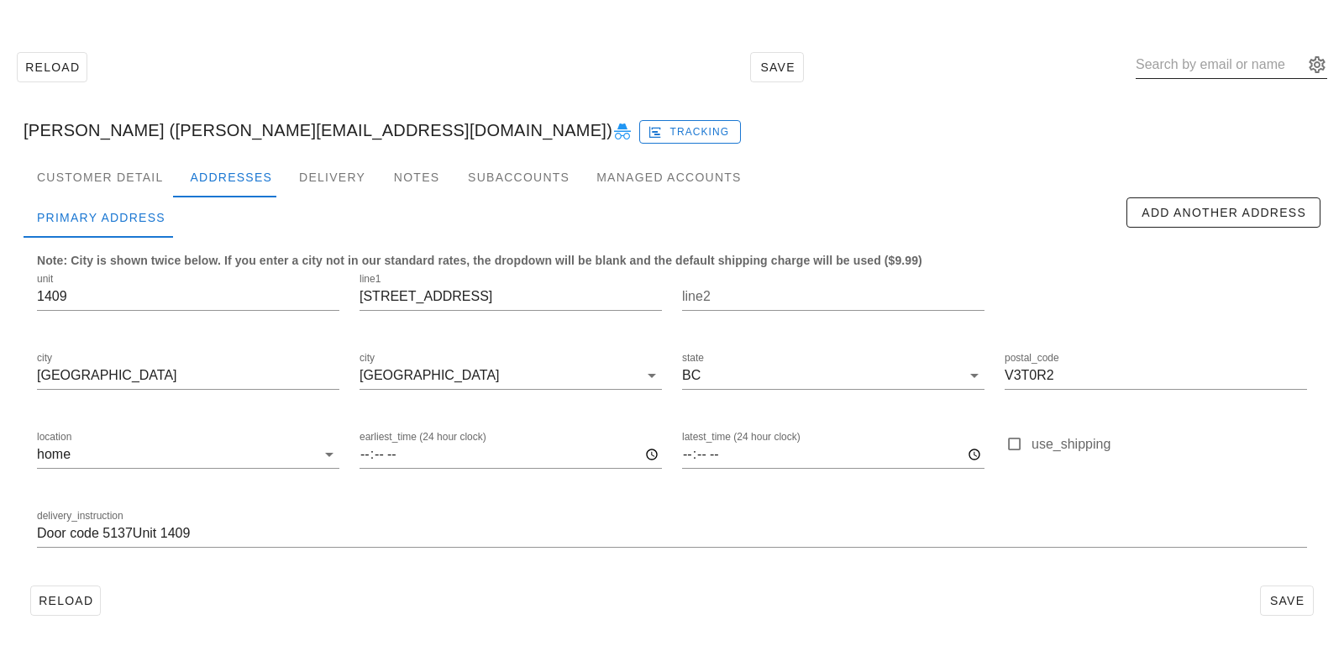
click at [1221, 70] on input "text" at bounding box center [1219, 64] width 168 height 27
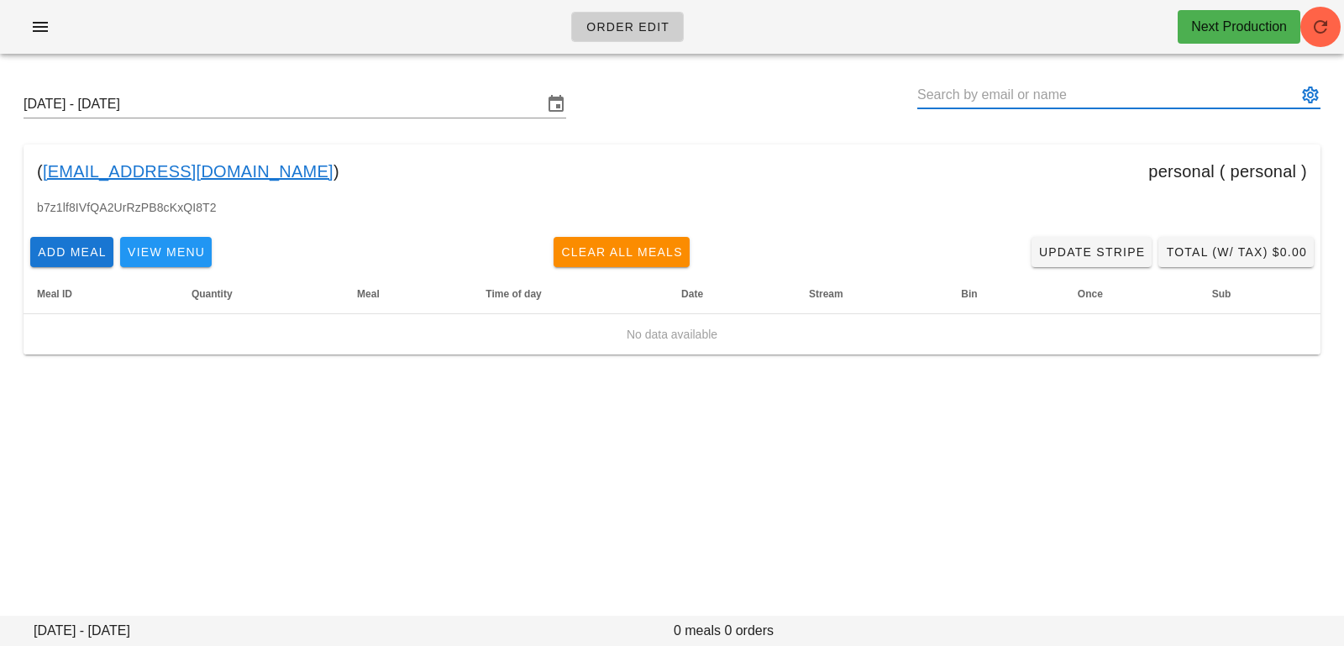
drag, startPoint x: 1006, startPoint y: 102, endPoint x: 997, endPoint y: 98, distance: 10.1
click at [1006, 102] on input "text" at bounding box center [1107, 94] width 380 height 27
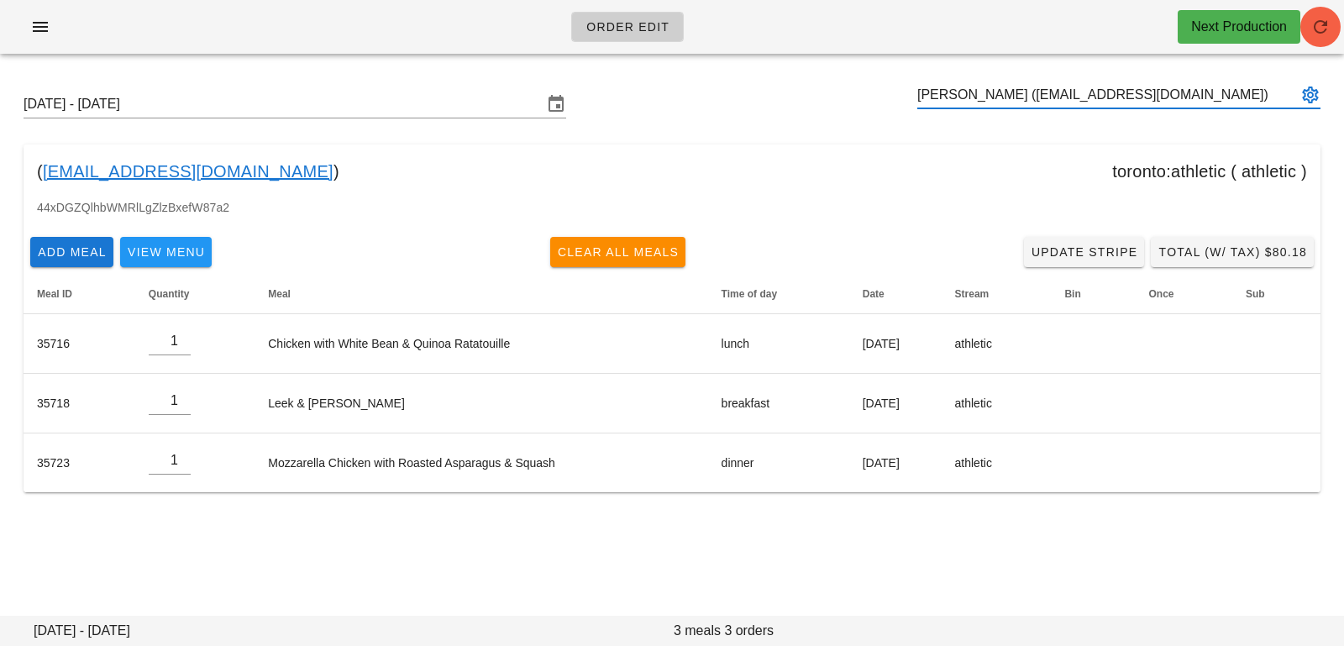
type input "[PERSON_NAME] ([EMAIL_ADDRESS][DOMAIN_NAME])"
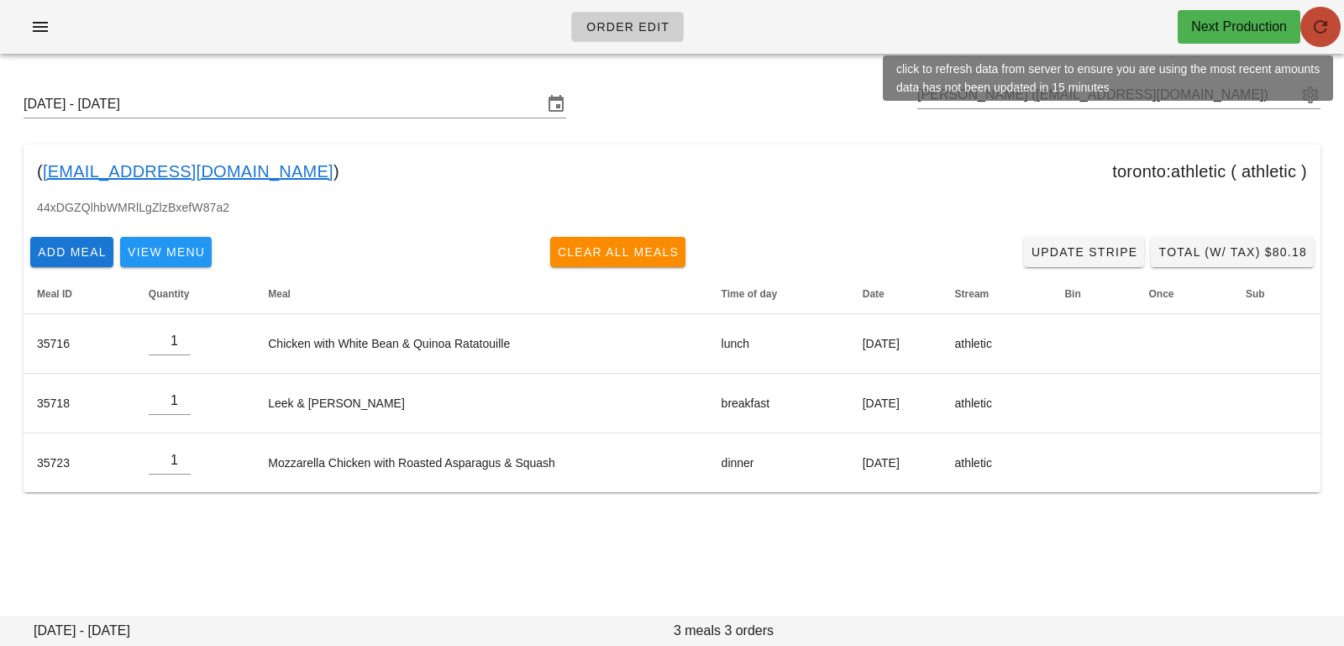
click at [1308, 33] on span "button" at bounding box center [1320, 27] width 40 height 20
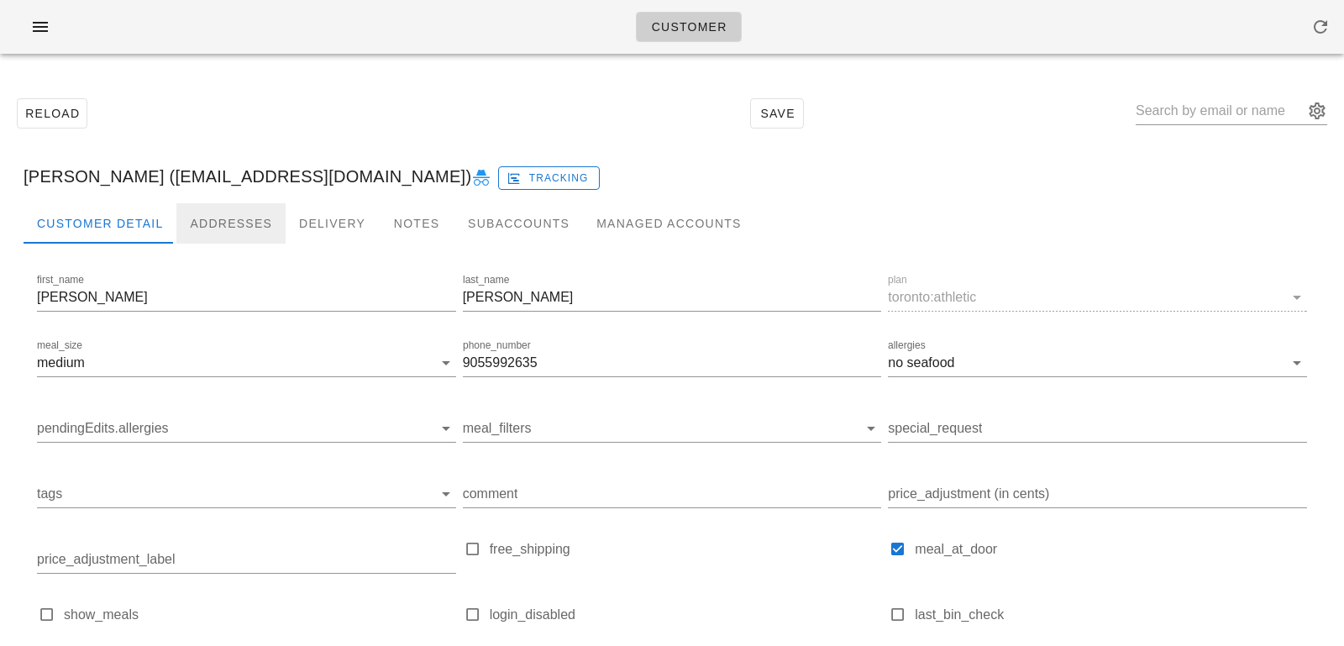
click at [263, 216] on div "Addresses" at bounding box center [230, 223] width 109 height 40
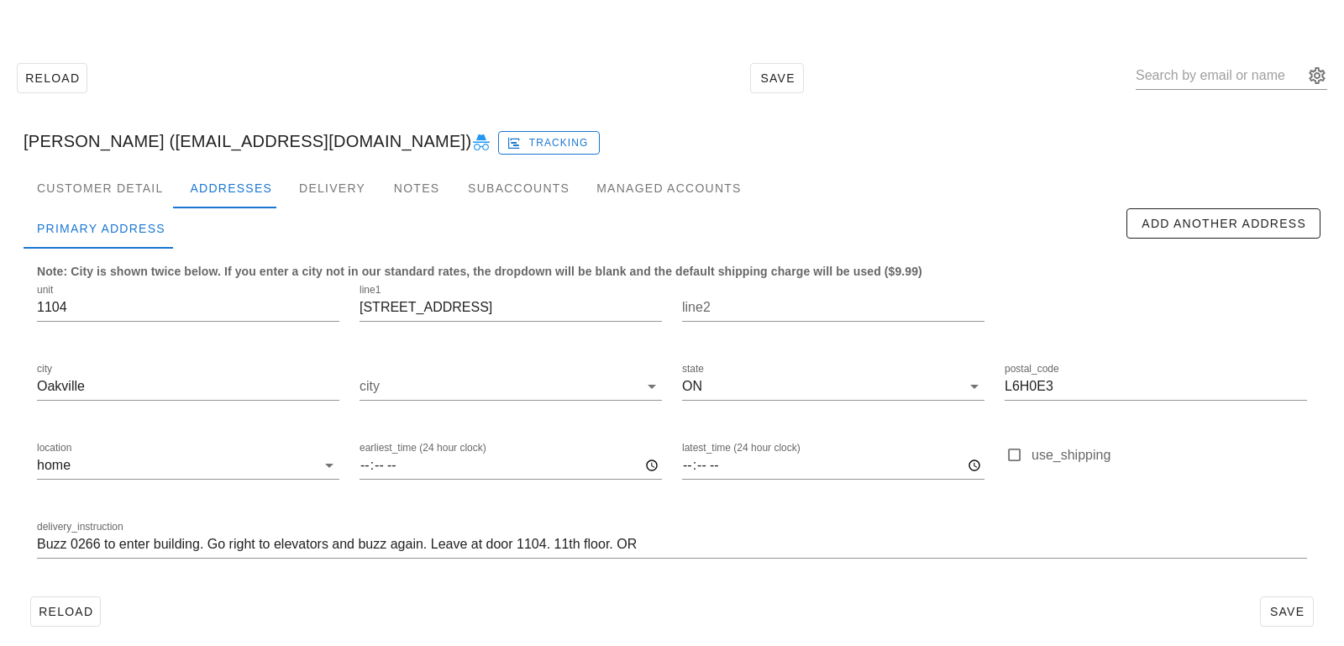
scroll to position [46, 0]
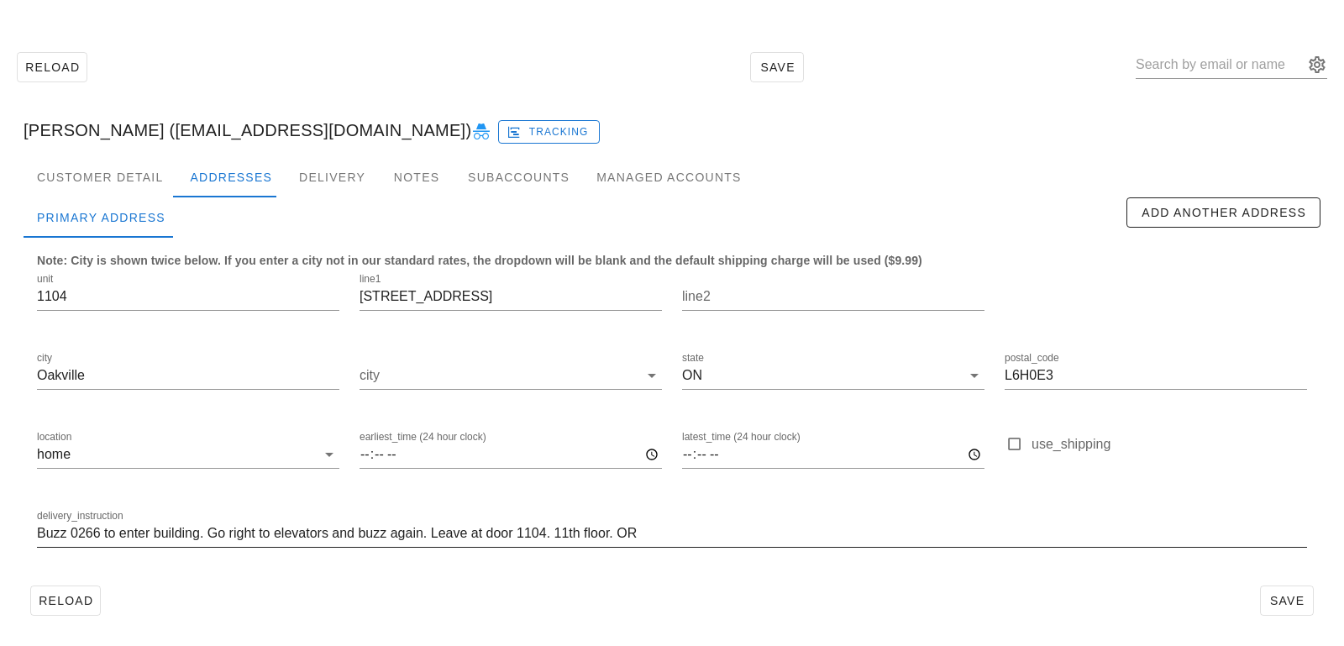
click at [656, 529] on input "Buzz 0266 to enter building. Go right to elevators and buzz again. Leave at doo…" at bounding box center [672, 533] width 1270 height 27
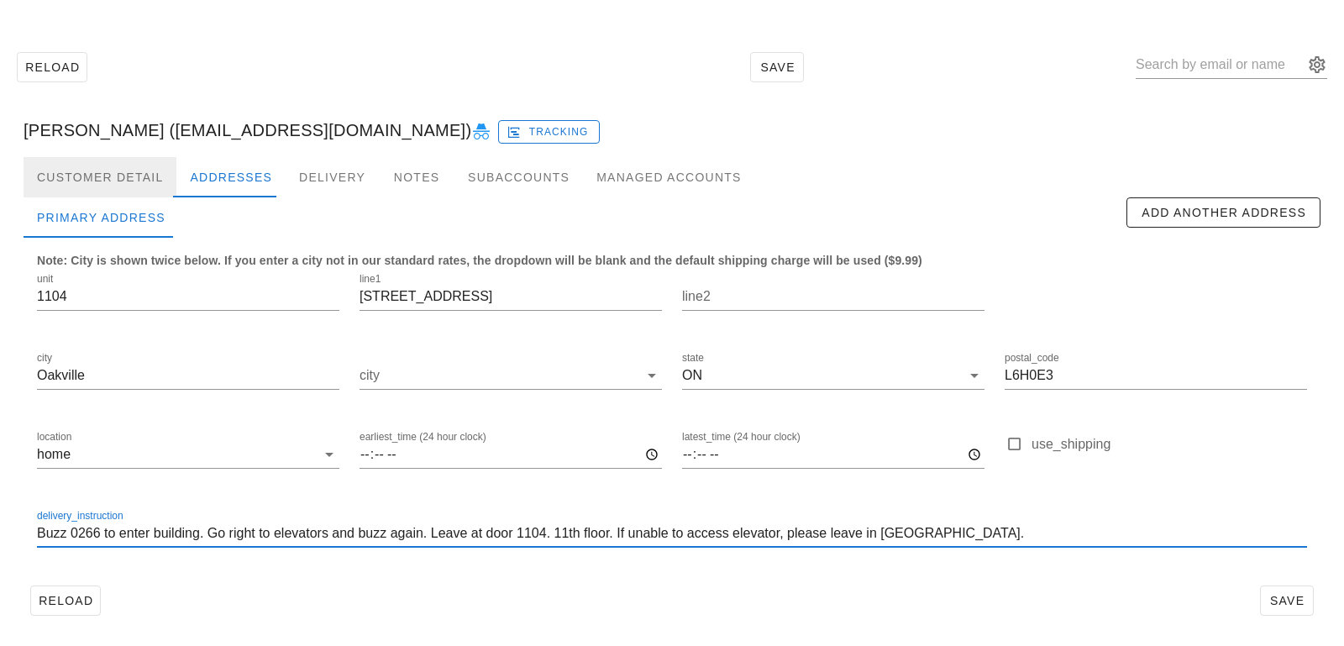
click at [97, 178] on div "Customer Detail" at bounding box center [100, 177] width 153 height 40
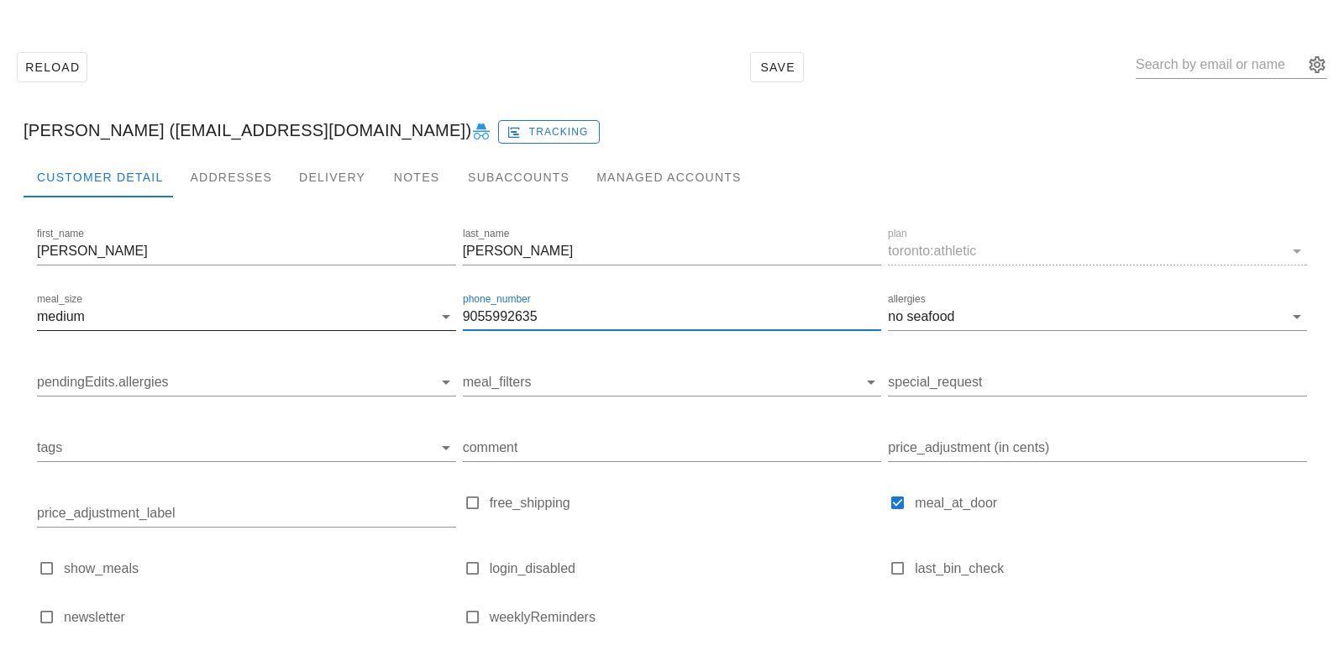
drag, startPoint x: 551, startPoint y: 311, endPoint x: 338, endPoint y: 294, distance: 213.1
click at [338, 295] on div "first_name [PERSON_NAME] last_name [PERSON_NAME] plan toronto:athletic meal_siz…" at bounding box center [672, 433] width 1276 height 425
click at [202, 177] on div "Addresses" at bounding box center [230, 177] width 109 height 40
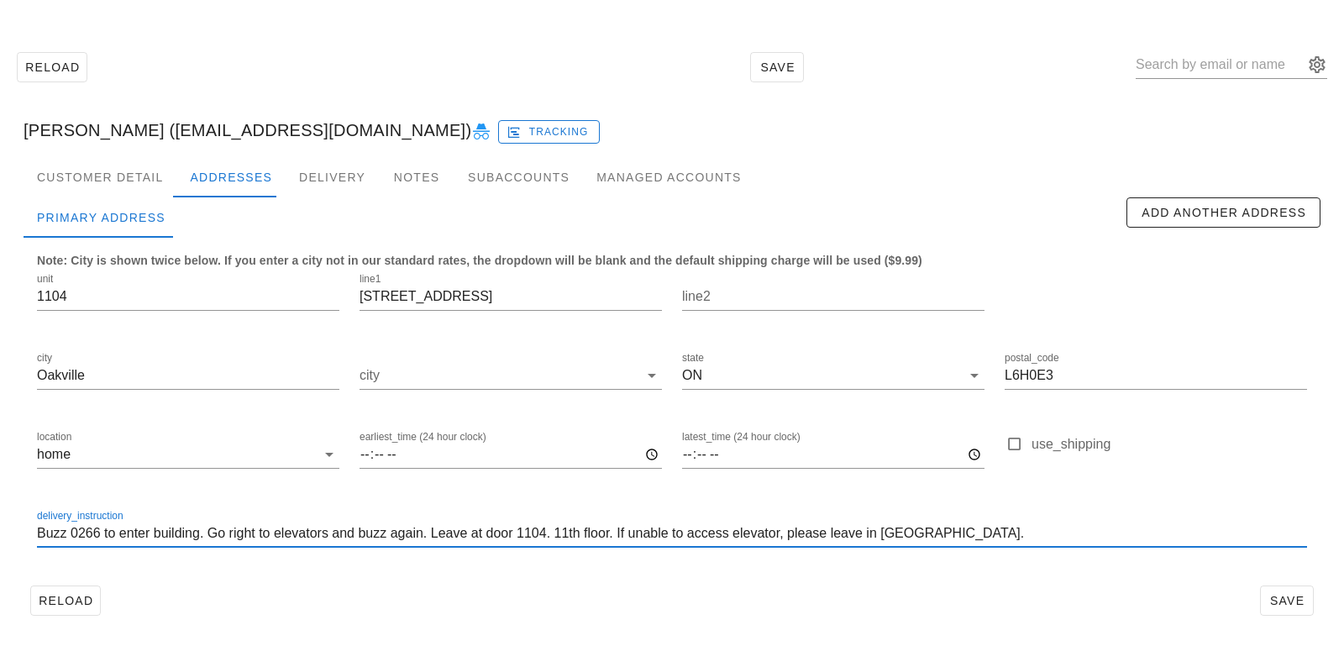
click at [624, 531] on input "Buzz 0266 to enter building. Go right to elevators and buzz again. Leave at doo…" at bounding box center [672, 533] width 1270 height 27
paste input "9055992635"
click at [715, 537] on input "Buzz 0266 to enter building. Go right to elevators and buzz again. Leave at doo…" at bounding box center [672, 533] width 1270 height 27
click at [742, 533] on input "Buzz 0266 to enter building. Go right to elevators and buzz again. Leave at doo…" at bounding box center [672, 533] width 1270 height 27
type input "Buzz 0266 to enter building. Go right to elevators and buzz again. Leave at doo…"
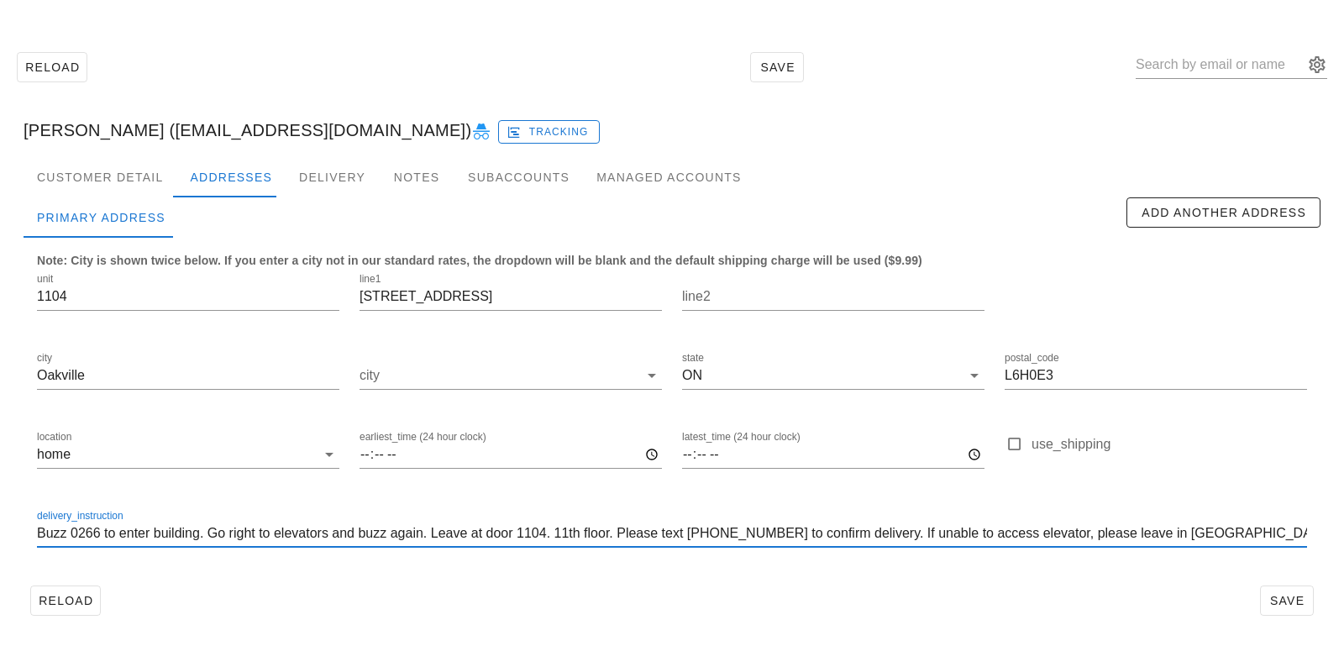
click at [811, 574] on div "delivery_instruction Buzz 0266 to enter building. Go right to elevators and buz…" at bounding box center [672, 535] width 1290 height 79
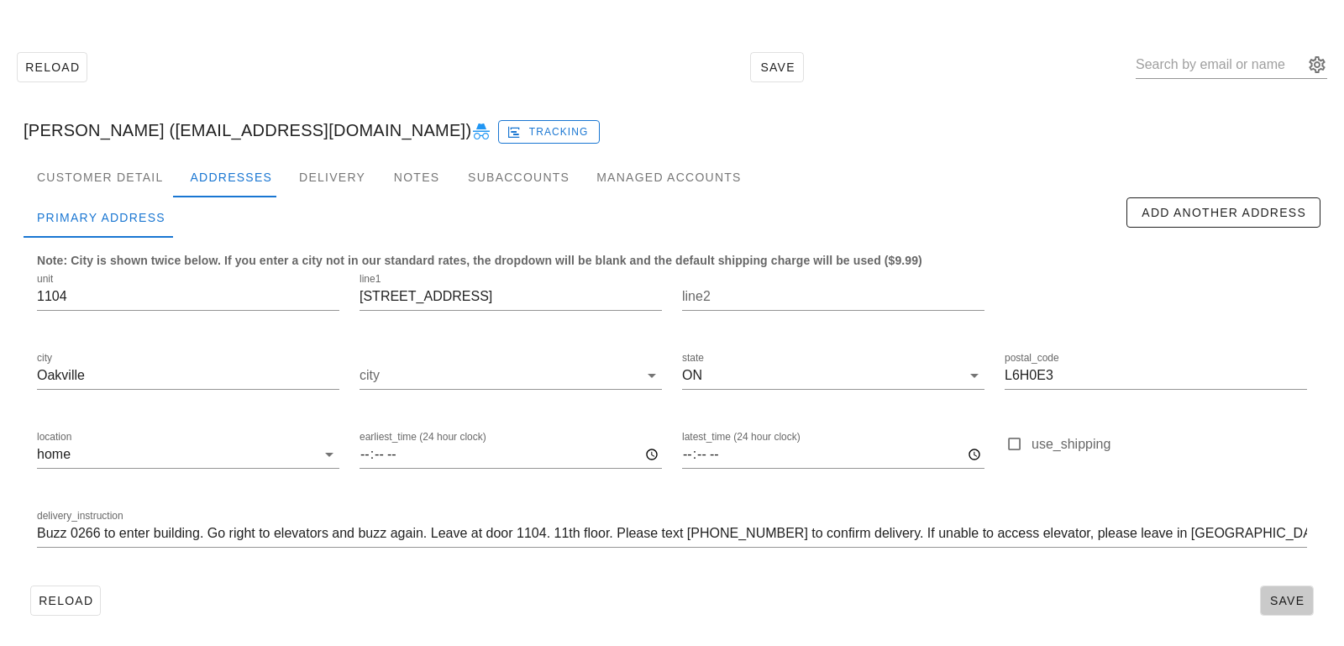
click at [1281, 600] on span "Save" at bounding box center [1286, 600] width 39 height 13
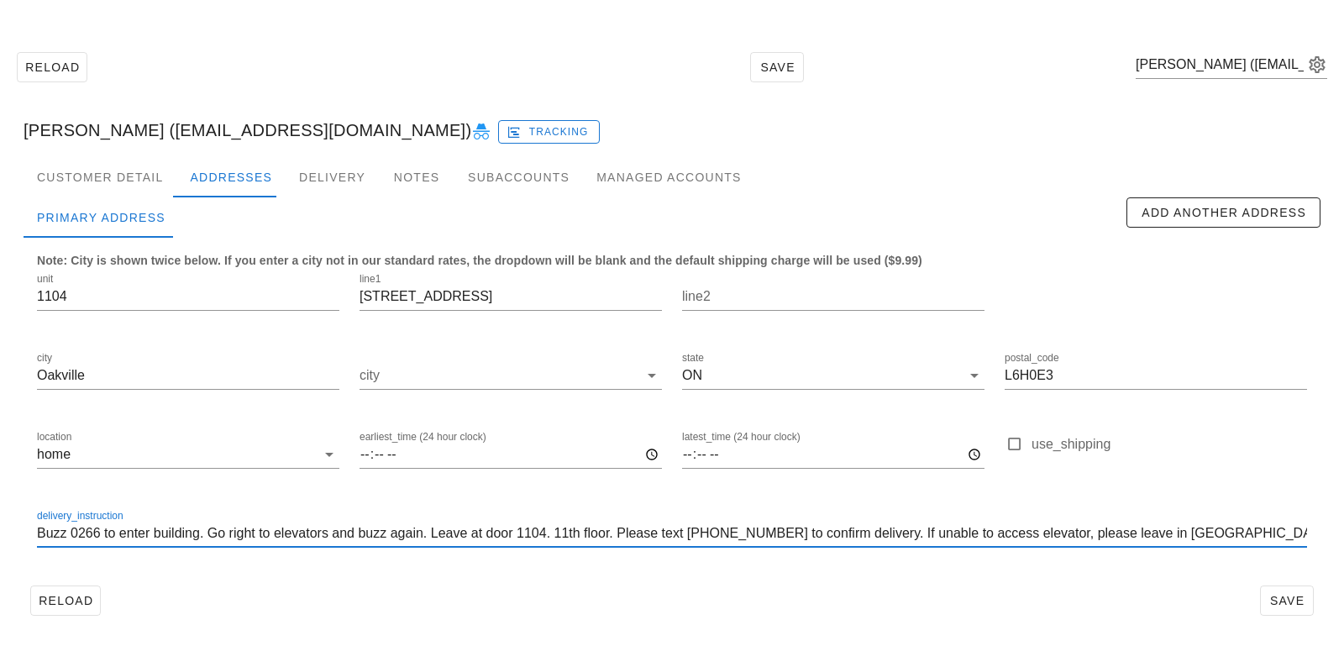
drag, startPoint x: 1225, startPoint y: 536, endPoint x: 1218, endPoint y: 509, distance: 27.7
click at [1218, 510] on div "delivery_instruction Buzz 0266 to enter building. Go right to elevators and buz…" at bounding box center [672, 537] width 1270 height 55
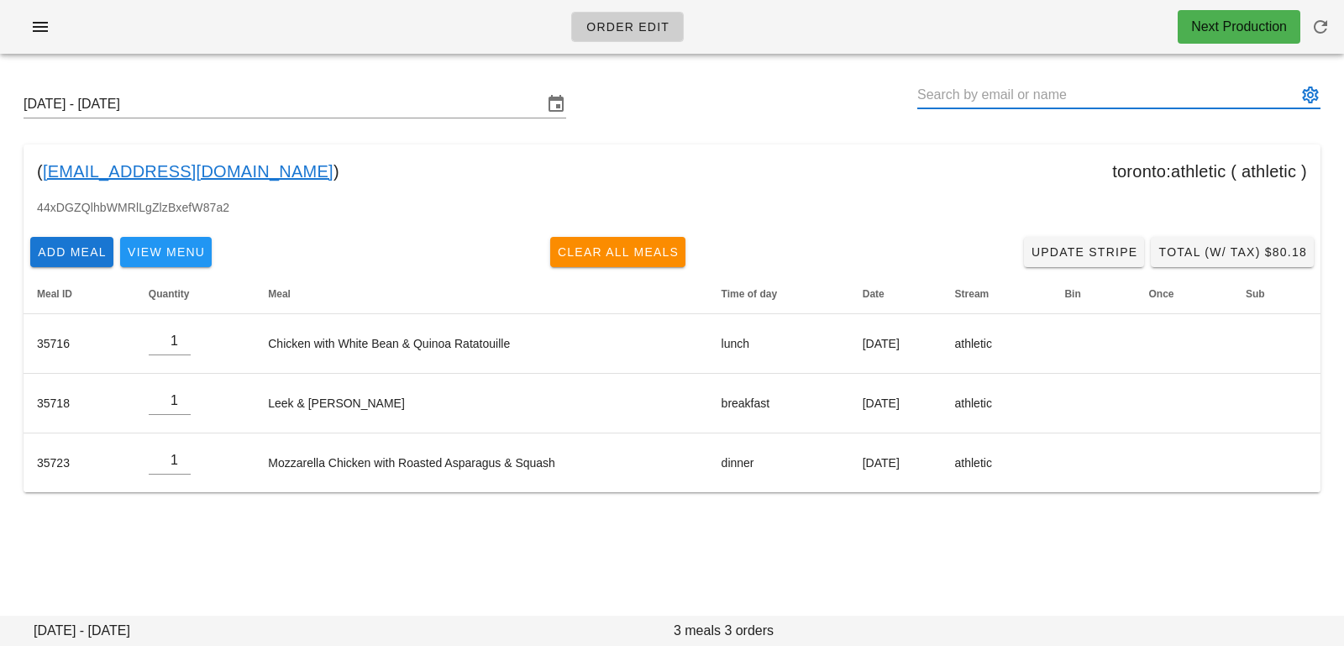
click at [951, 92] on input "text" at bounding box center [1107, 94] width 380 height 27
paste input "[PERSON_NAME][EMAIL_ADDRESS][PERSON_NAME][DOMAIN_NAME]"
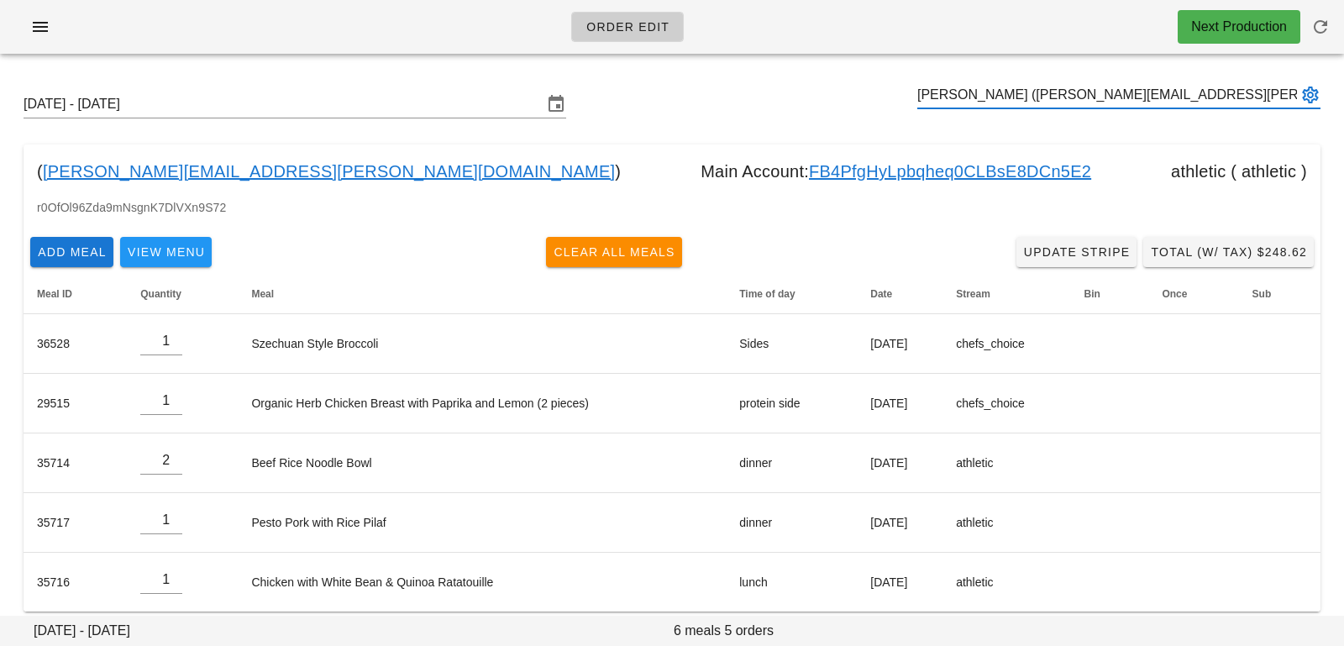
type input "[PERSON_NAME] ([PERSON_NAME][EMAIL_ADDRESS][PERSON_NAME][DOMAIN_NAME])"
paste input "[PERSON_NAME][EMAIL_ADDRESS][DOMAIN_NAME]"
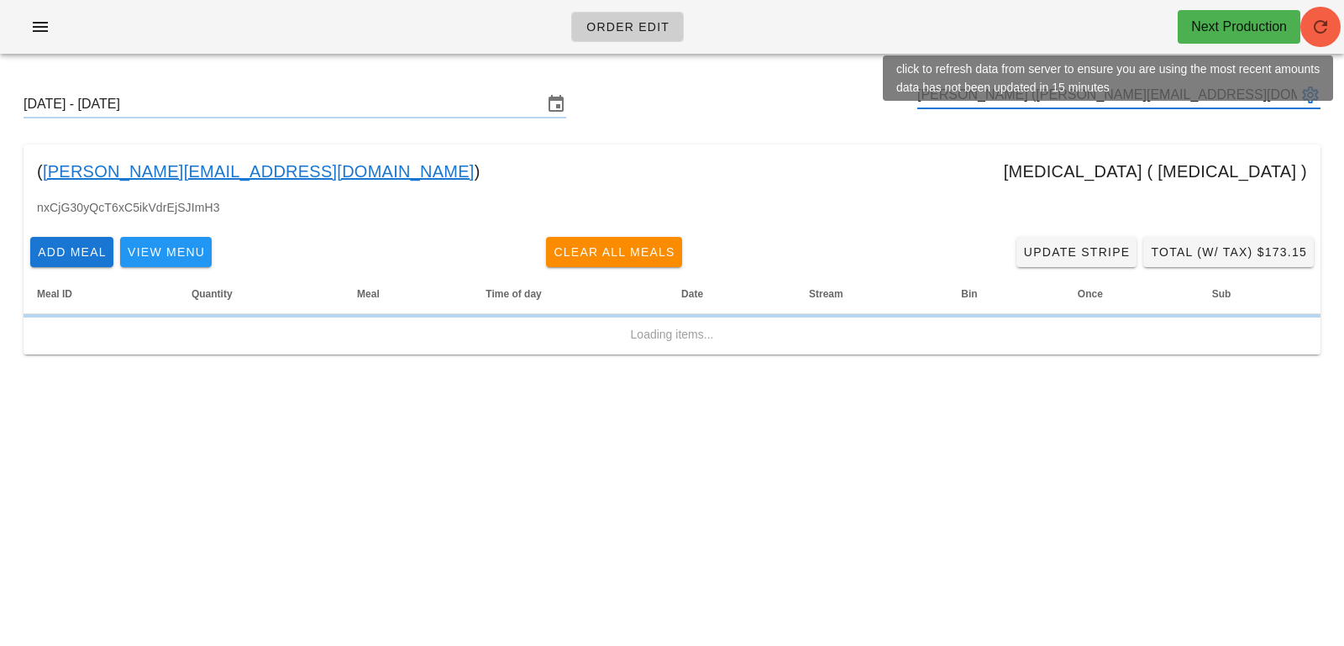
type input "[PERSON_NAME] ([PERSON_NAME][EMAIL_ADDRESS][DOMAIN_NAME])"
click at [1310, 33] on icon "button" at bounding box center [1320, 27] width 20 height 20
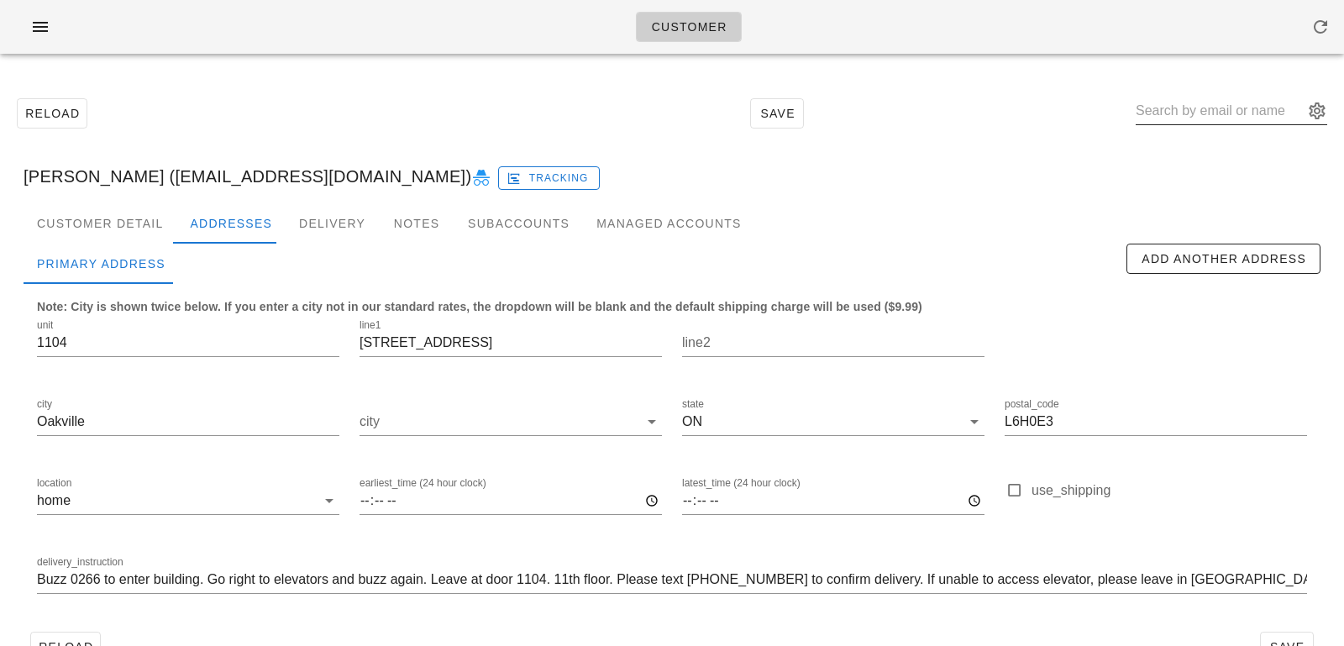
click at [1216, 119] on input "text" at bounding box center [1219, 110] width 168 height 27
paste input "shane.f.stewart@gmail.com"
type input "shane.f.stewart@gmail.com"
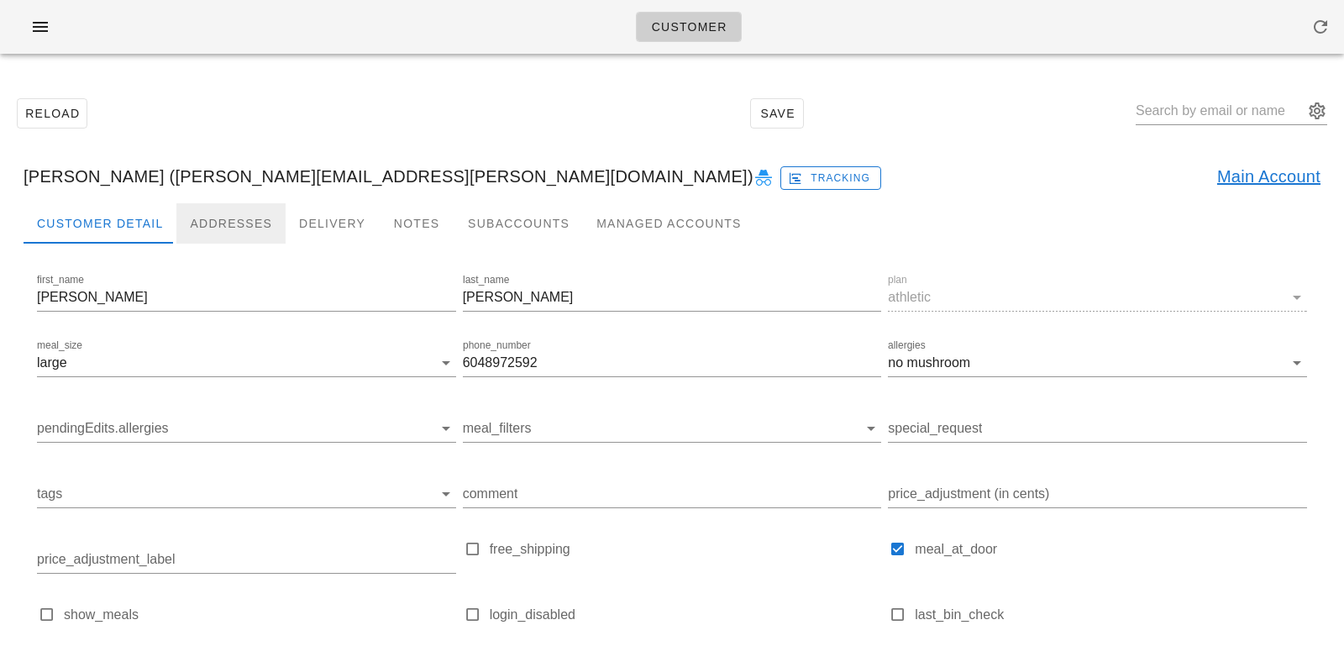
click at [212, 215] on div "Addresses" at bounding box center [230, 223] width 109 height 40
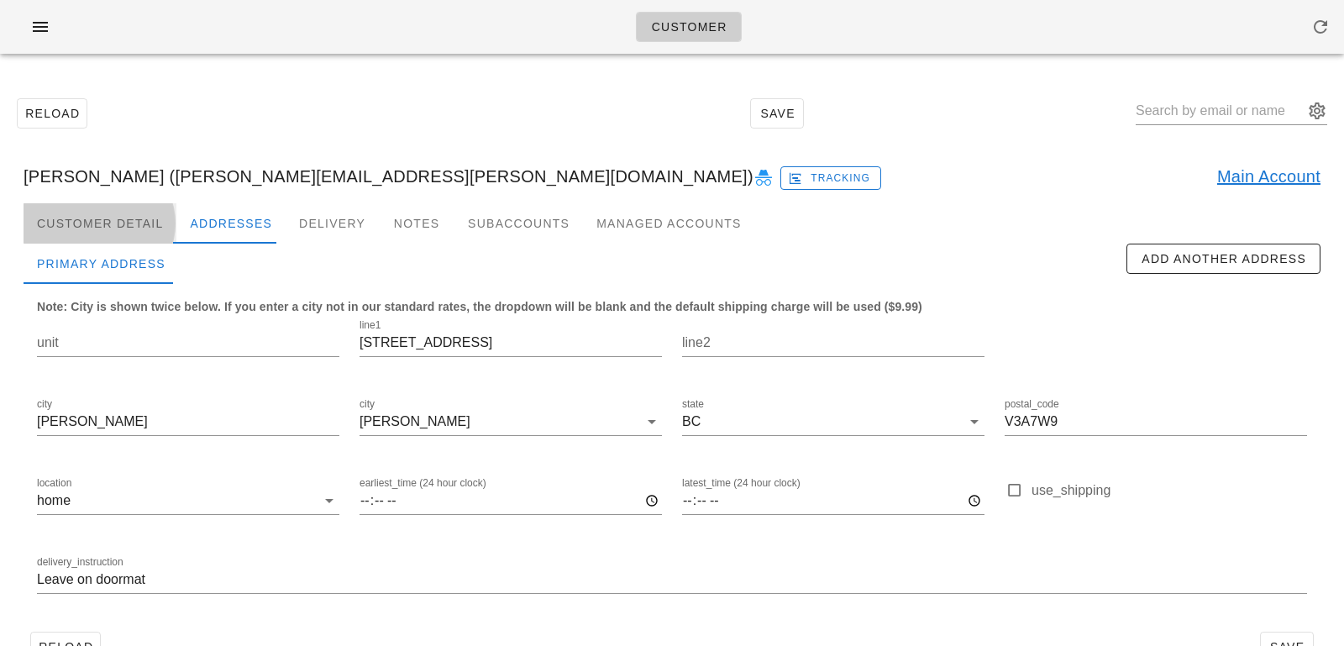
click at [107, 223] on div "Customer Detail" at bounding box center [100, 223] width 153 height 40
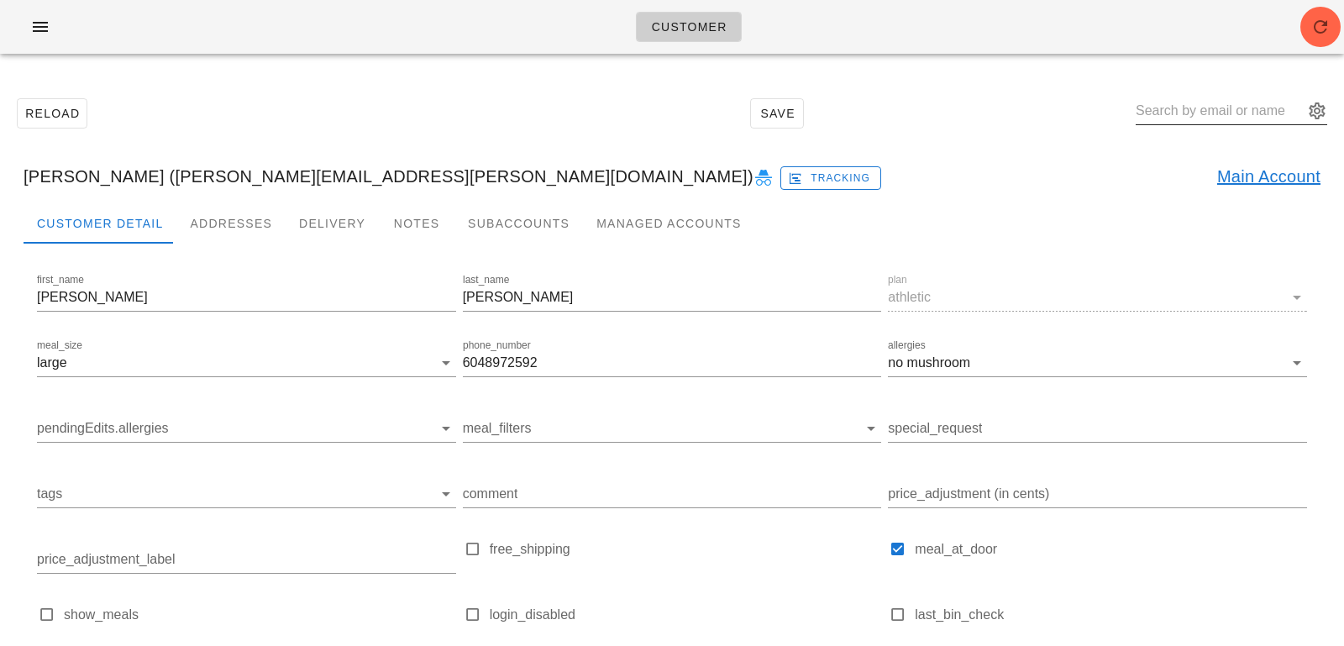
click at [1200, 108] on input "text" at bounding box center [1219, 110] width 168 height 27
paste input "[EMAIL_ADDRESS][DOMAIN_NAME]"
type input "[EMAIL_ADDRESS][DOMAIN_NAME]"
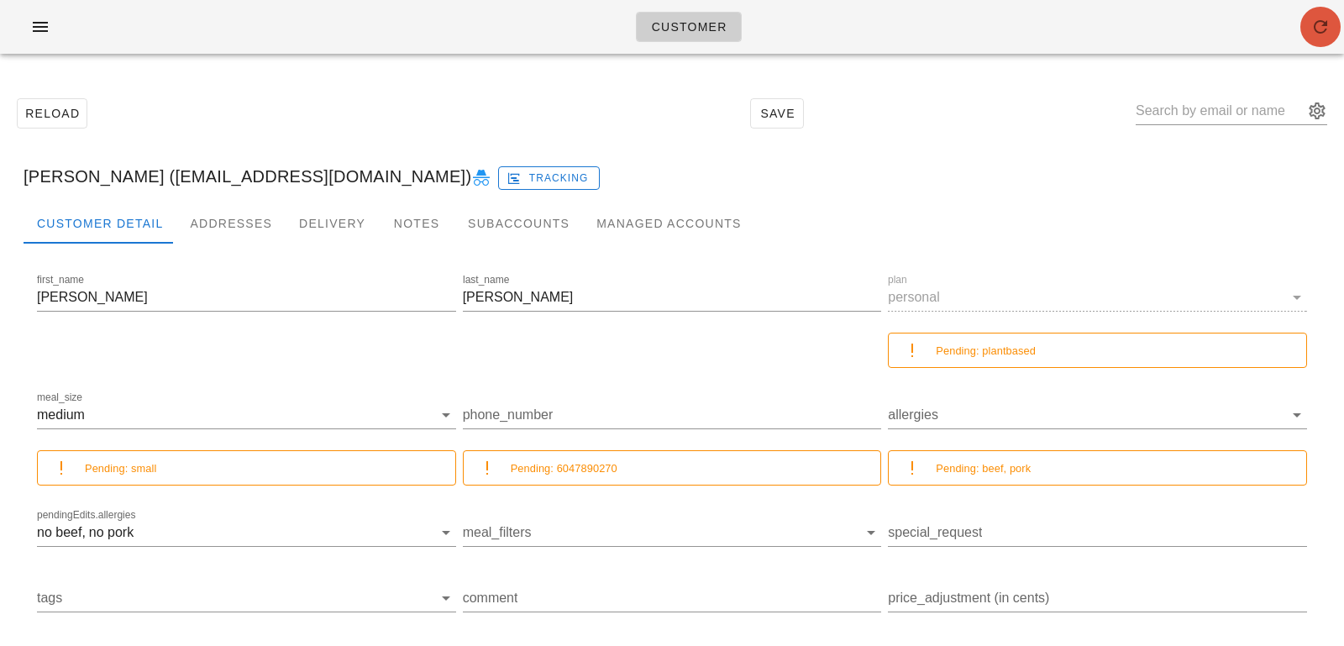
click at [1325, 34] on icon "button" at bounding box center [1320, 27] width 20 height 20
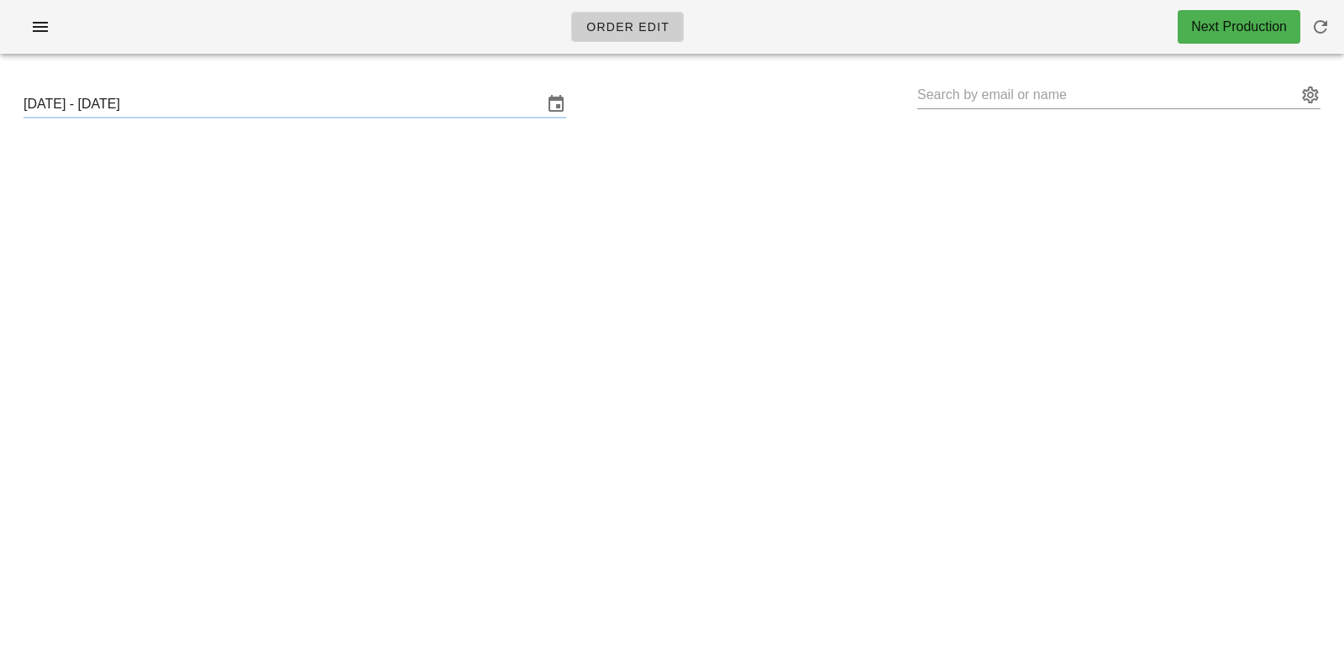
type input "[PERSON_NAME] ([PERSON_NAME][EMAIL_ADDRESS][DOMAIN_NAME])"
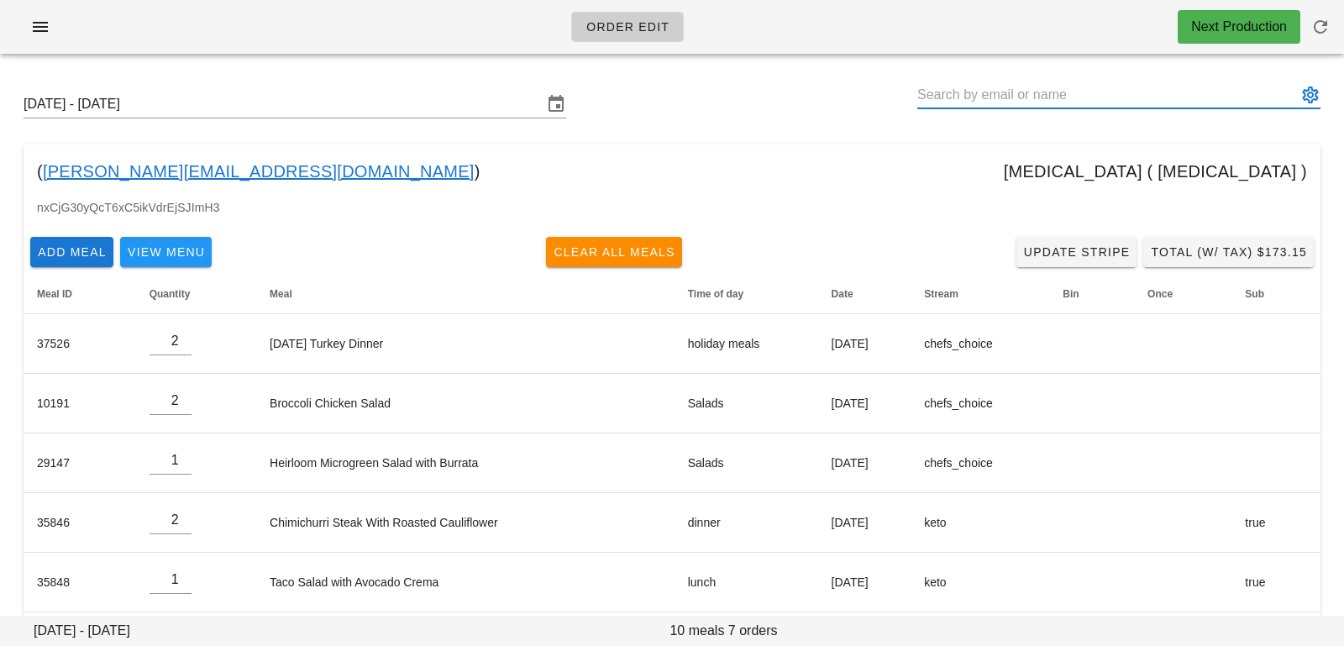
click at [973, 90] on input "text" at bounding box center [1107, 94] width 380 height 27
paste input "[EMAIL_ADDRESS][DOMAIN_NAME]"
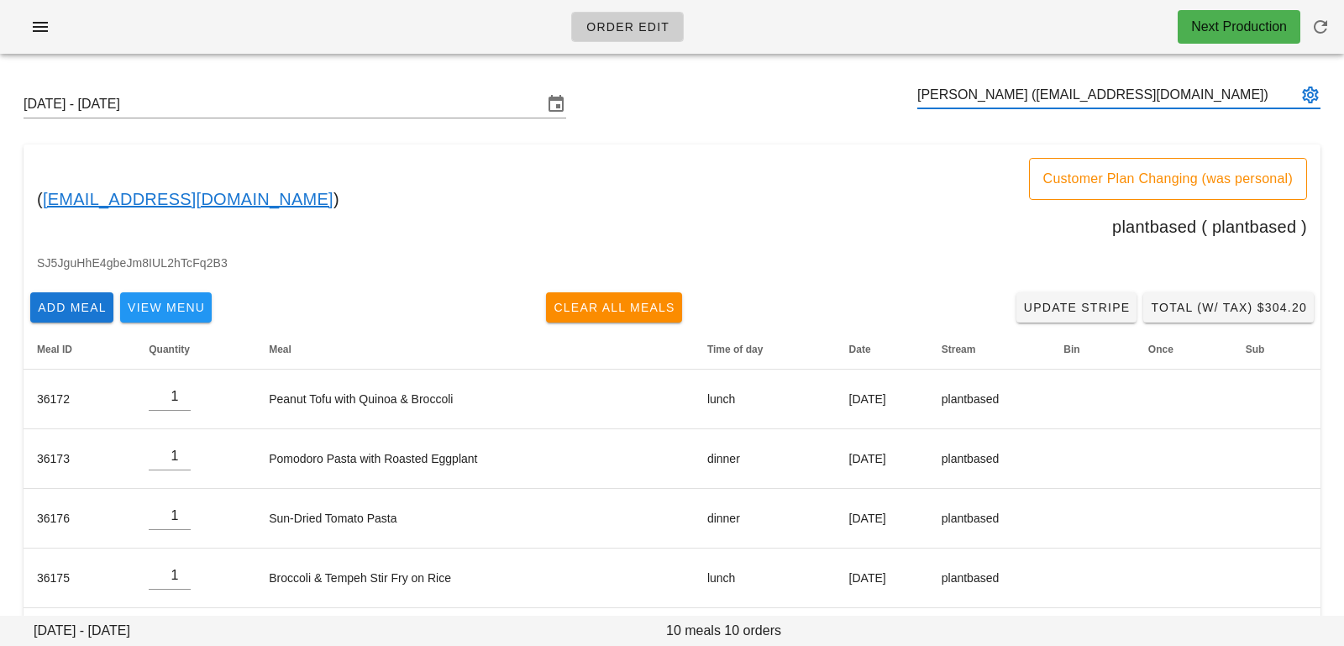
type input "[PERSON_NAME] ([EMAIL_ADDRESS][DOMAIN_NAME])"
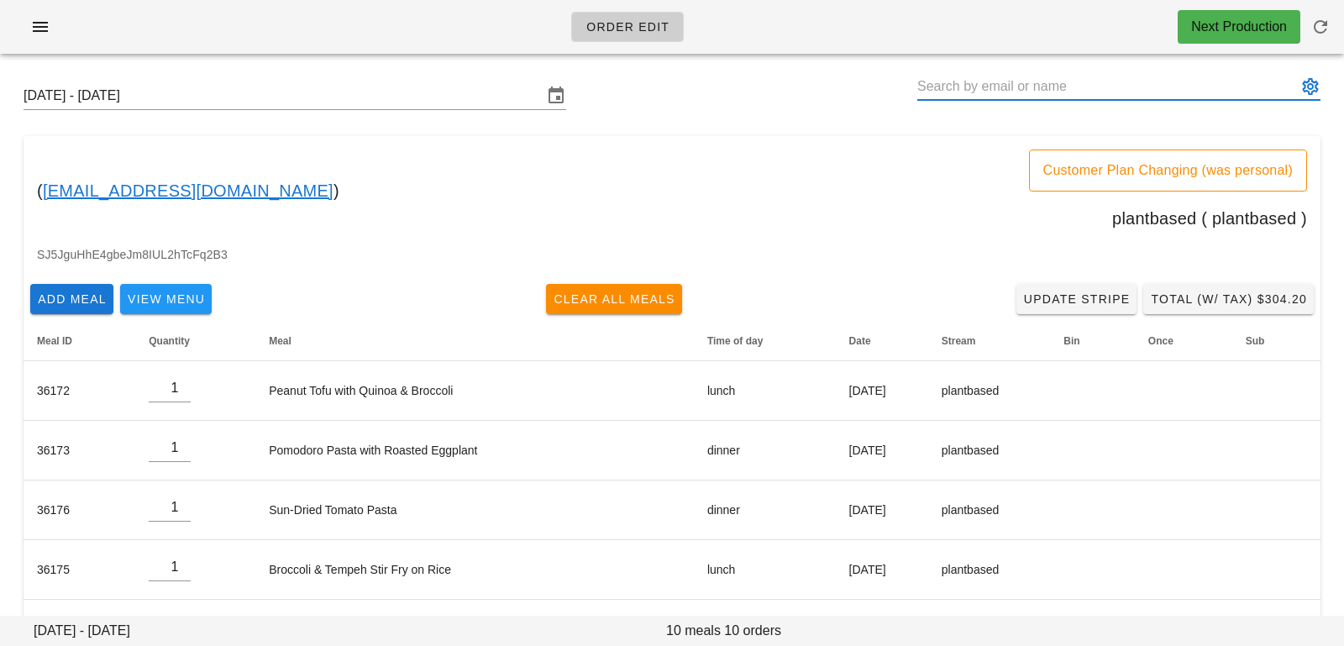
scroll to position [7, 0]
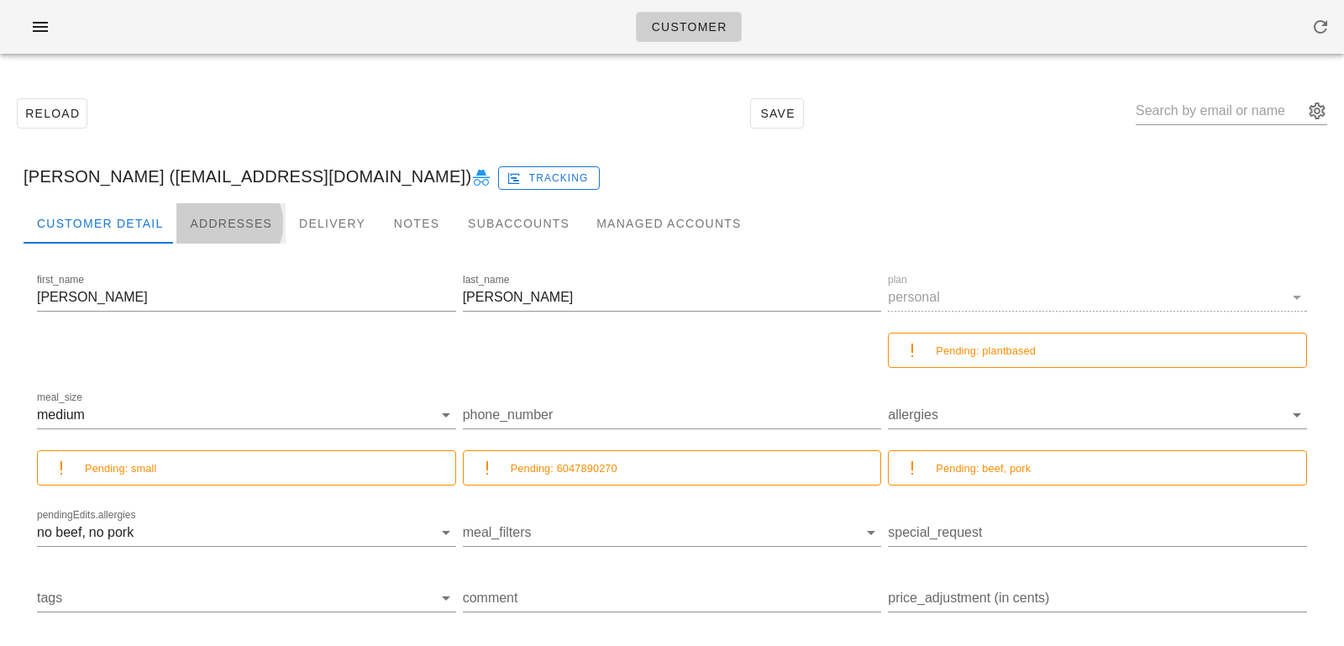
click at [247, 221] on div "Addresses" at bounding box center [230, 223] width 109 height 40
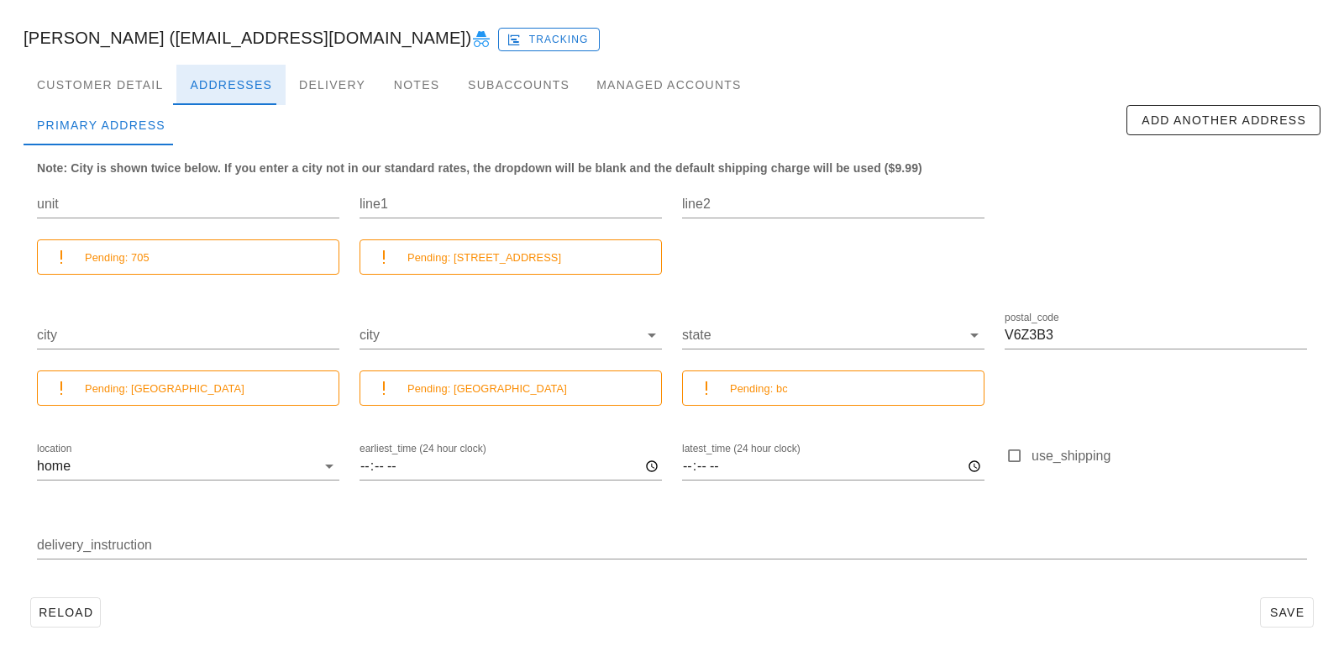
scroll to position [149, 0]
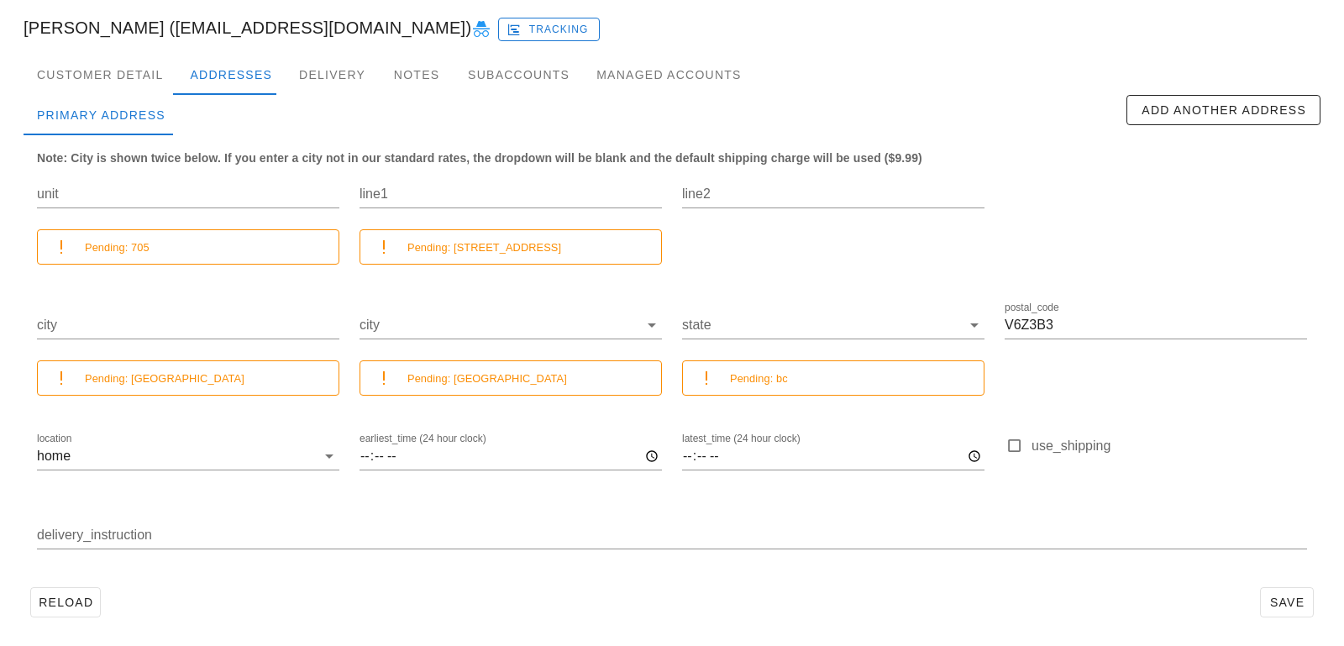
drag, startPoint x: 154, startPoint y: 28, endPoint x: 367, endPoint y: 29, distance: 213.3
click at [367, 30] on div "Shirley Vallance (shirleyvallance1@gmail.com) Tracking" at bounding box center [671, 28] width 1323 height 54
copy div "shirleyvallance1@gmail.com"
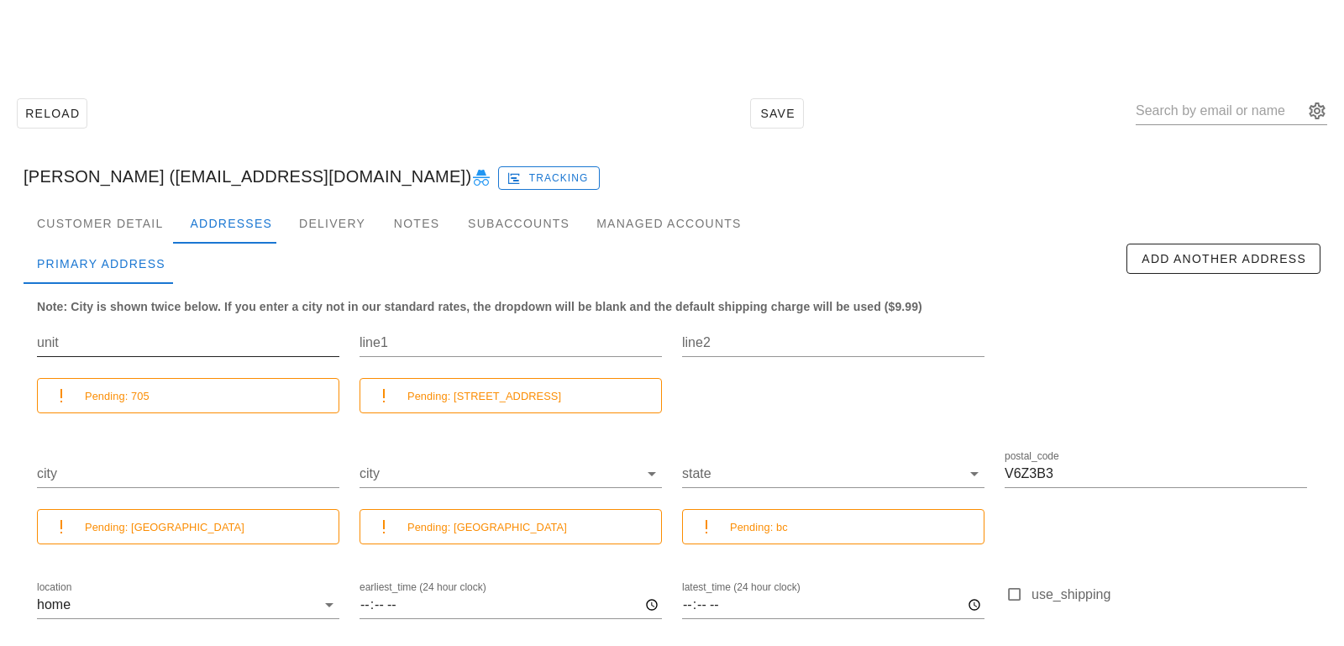
scroll to position [149, 0]
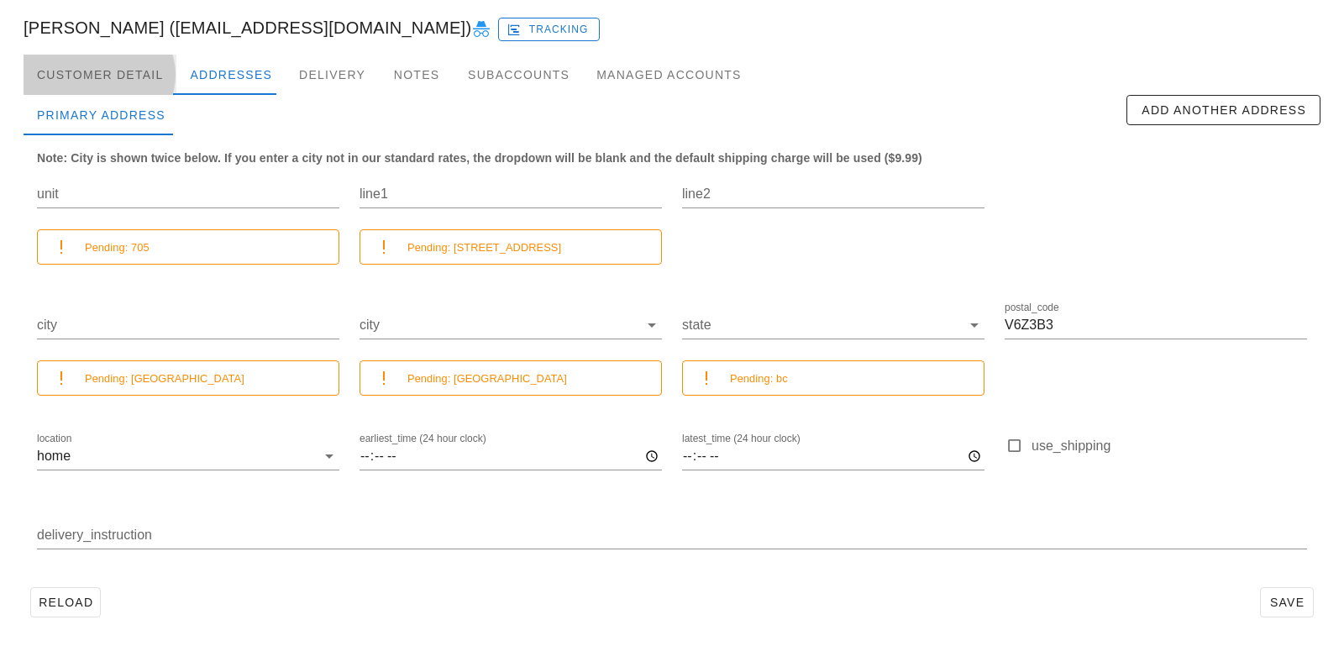
click at [148, 83] on div "Customer Detail" at bounding box center [100, 75] width 153 height 40
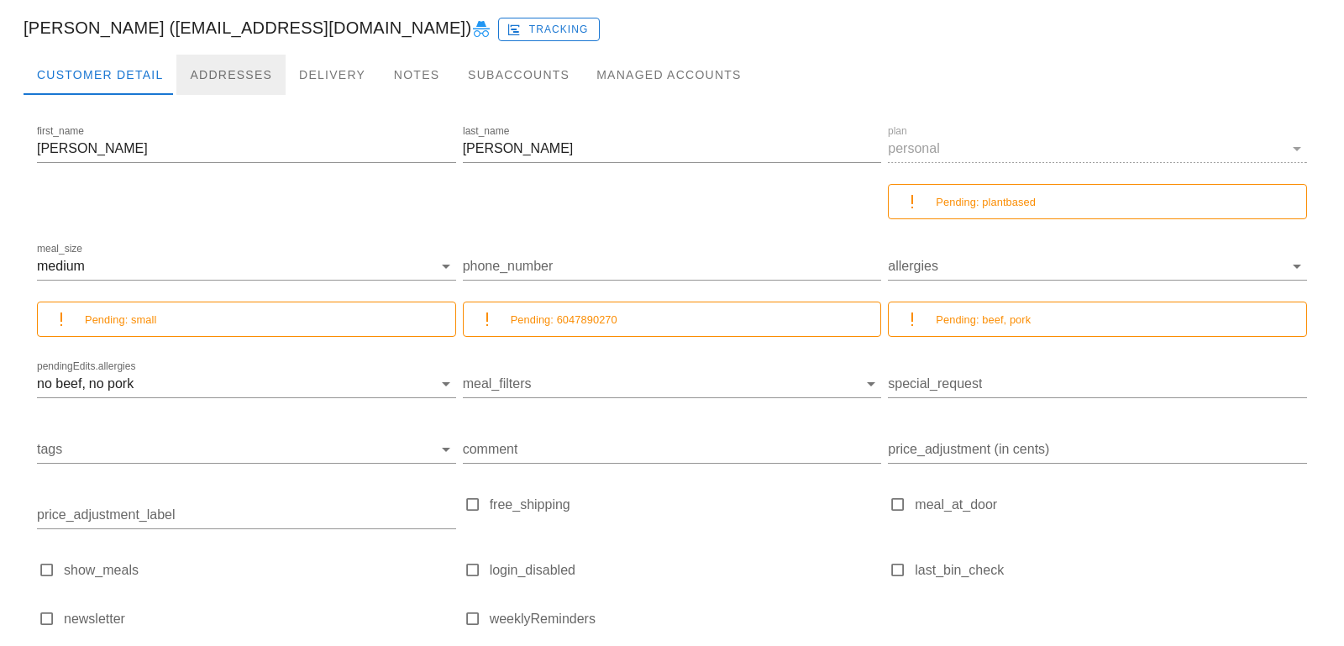
click at [225, 85] on div "Addresses" at bounding box center [230, 75] width 109 height 40
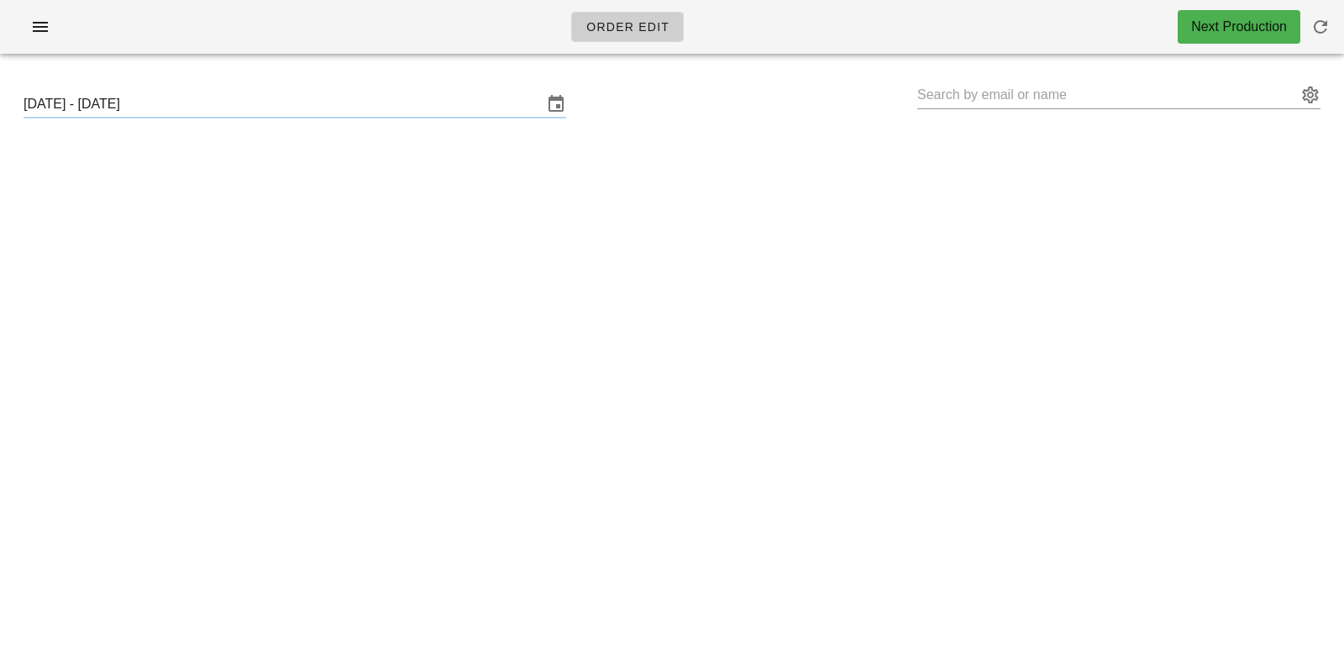
type input "Shirley Vallance (shirleyvallance1@gmail.com)"
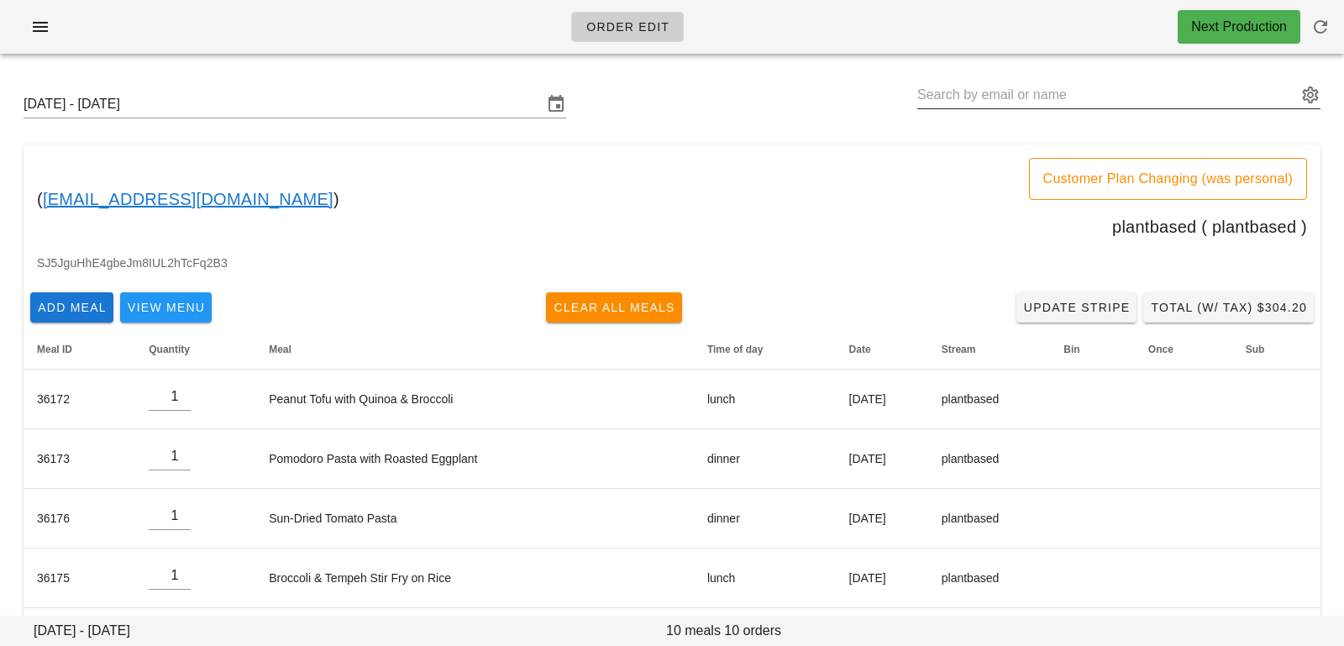
click at [977, 90] on input "text" at bounding box center [1107, 94] width 380 height 27
paste input "georgevallance@icloud.com"
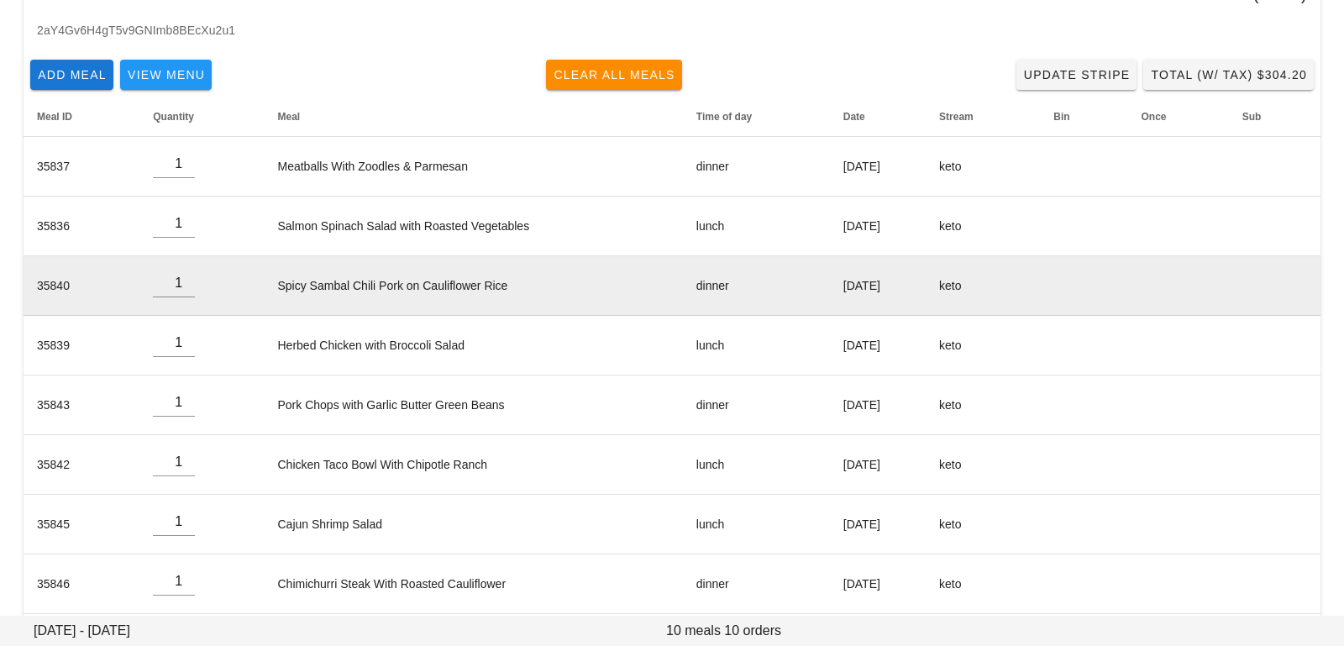
scroll to position [272, 0]
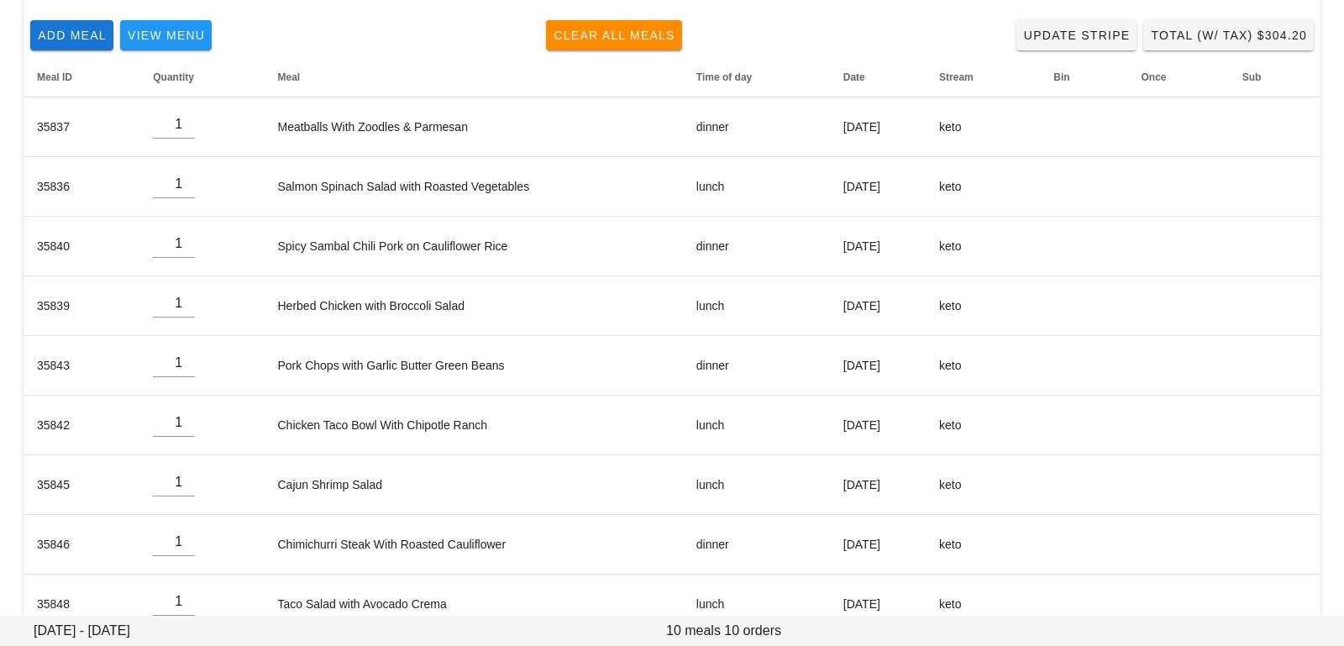
type input "George Vallance (georgevallance@icloud.com)"
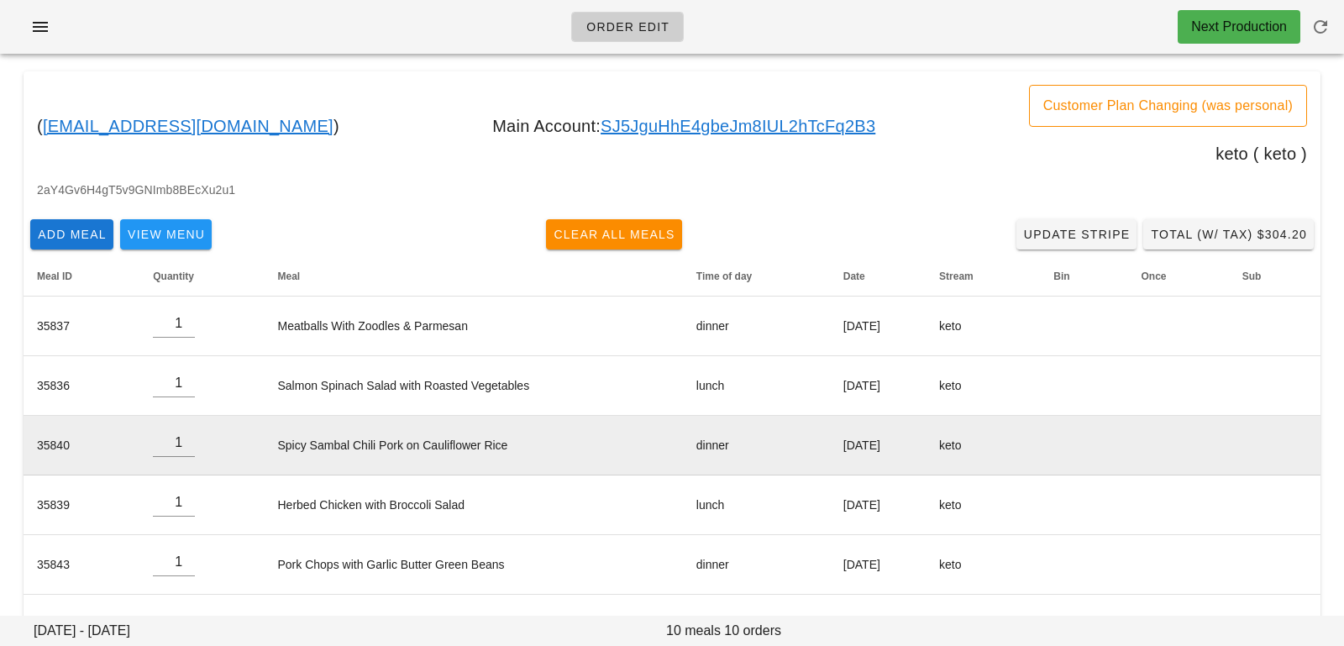
scroll to position [0, 0]
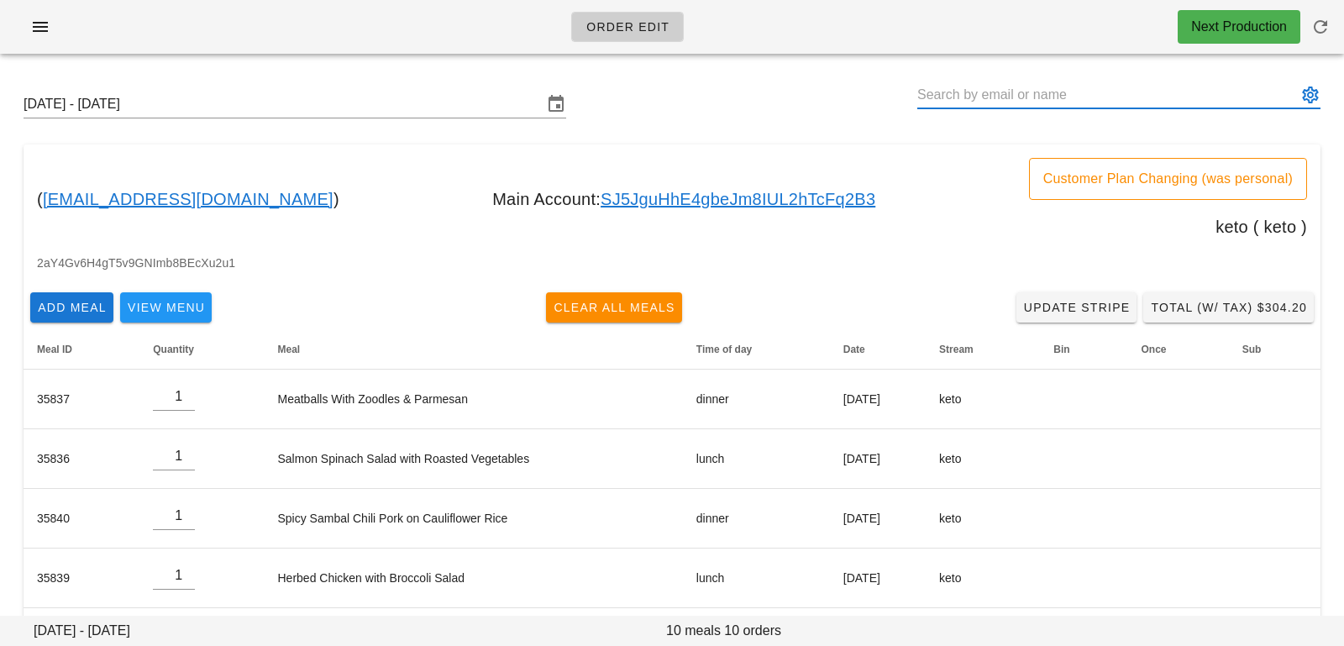
click at [1022, 94] on input "text" at bounding box center [1107, 94] width 380 height 27
paste input "william.stransky@gmail.com"
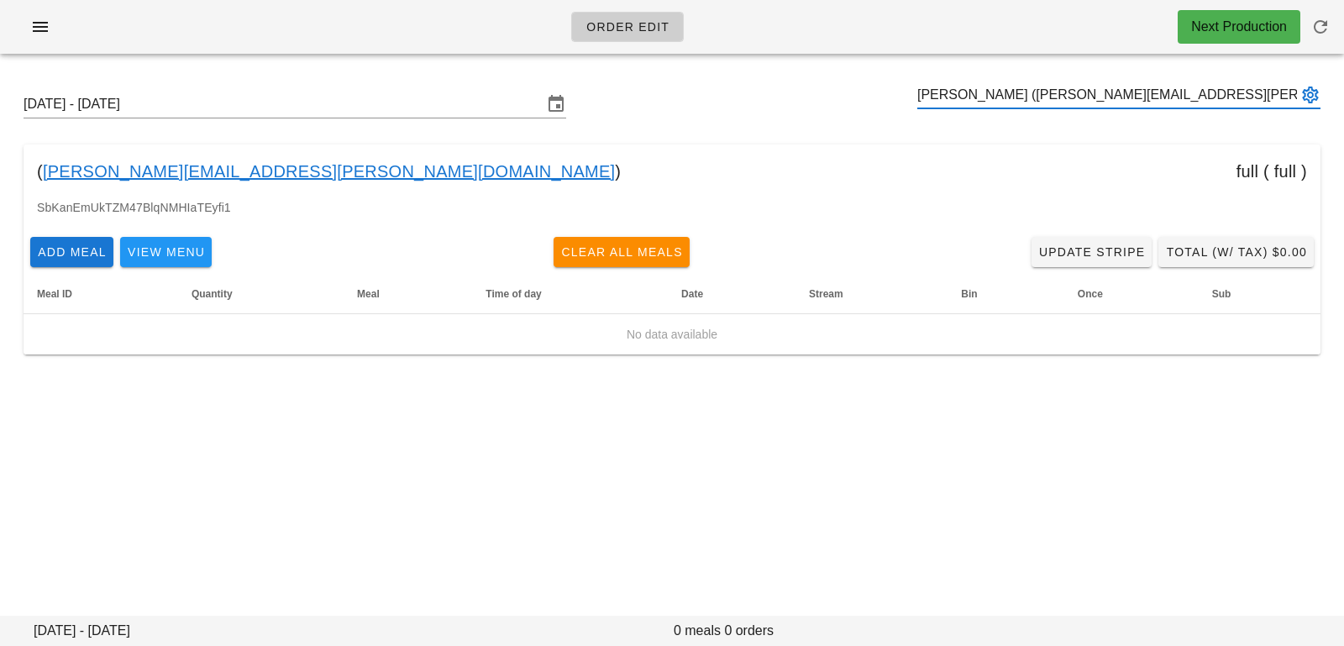
type input "William Stransky (william.stransky@gmail.com)"
paste input "william.stransky@gmail.com"
type input "William Stransky (william.stransky@gmail.com)"
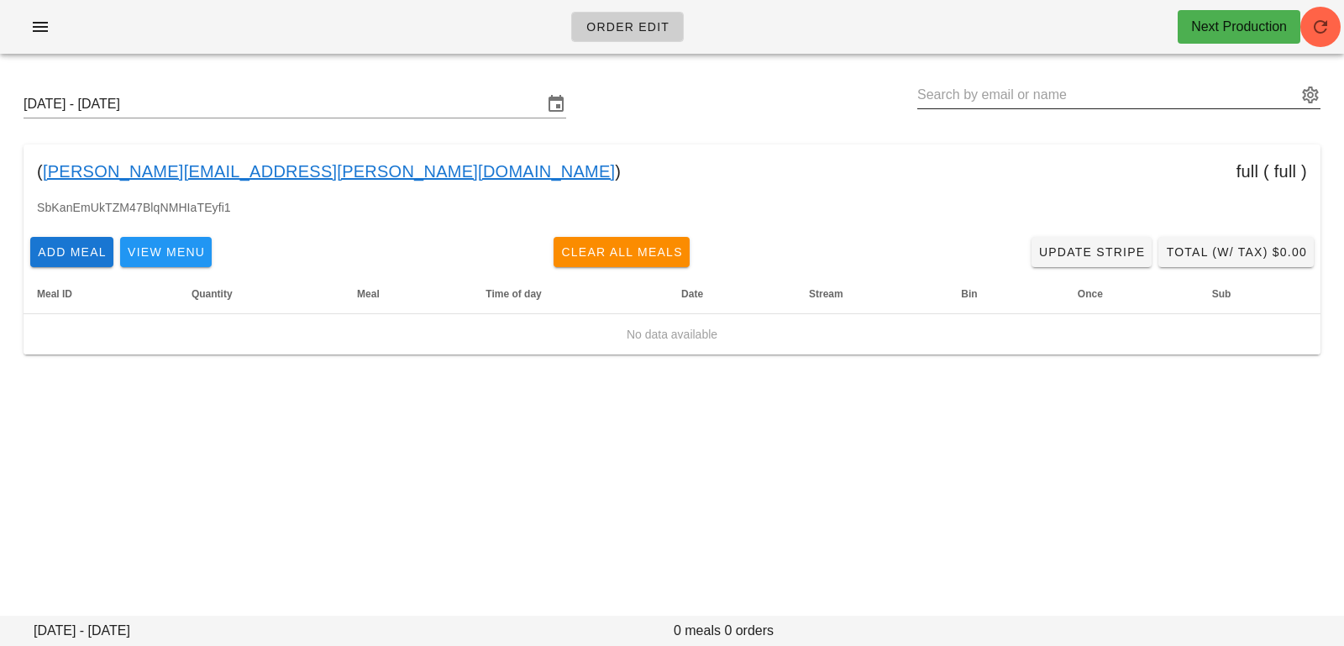
click at [975, 101] on input "text" at bounding box center [1107, 94] width 380 height 27
paste input "leddyherrera@gmail.com"
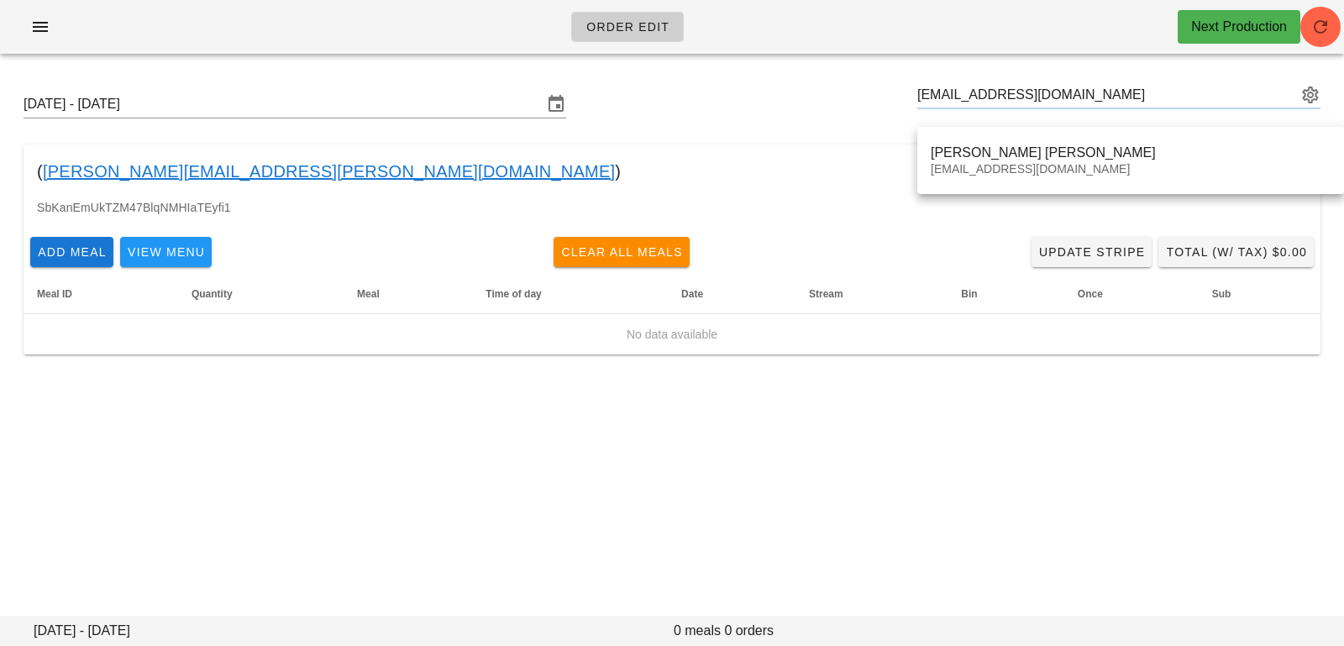
type input "Leddy Daniela Herrera Gasca (leddyherrera@gmail.com)"
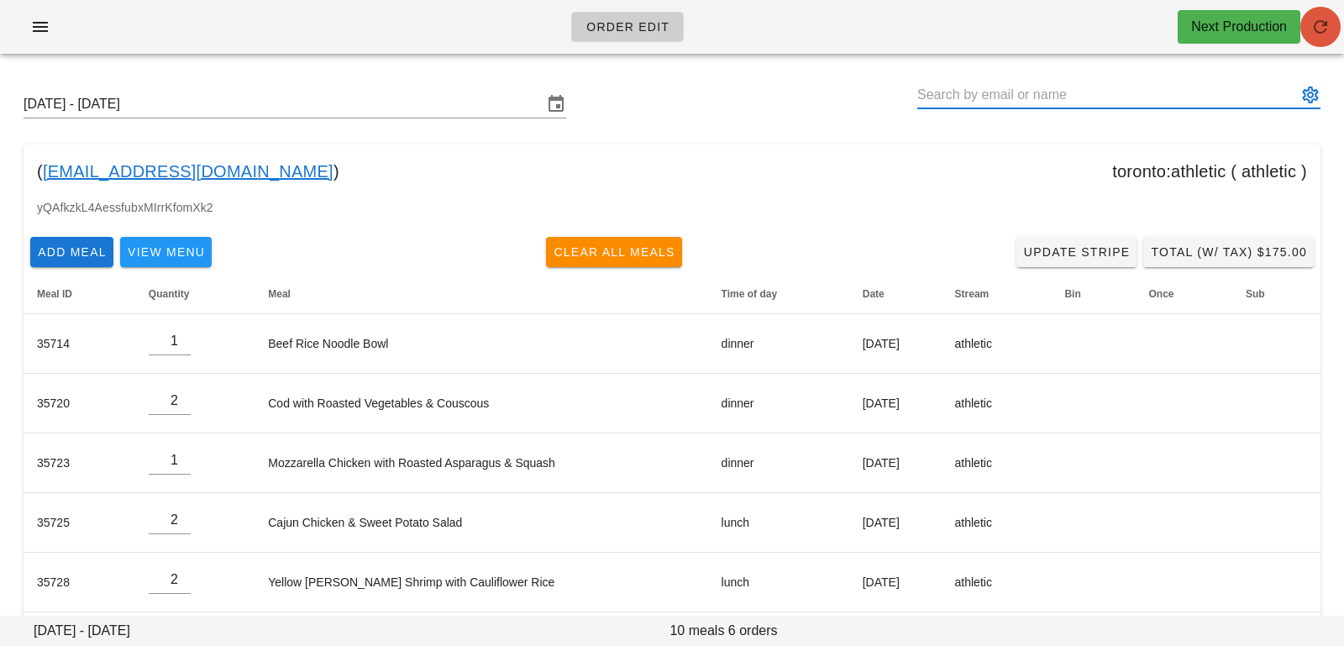
click at [1311, 38] on button "button" at bounding box center [1320, 27] width 40 height 40
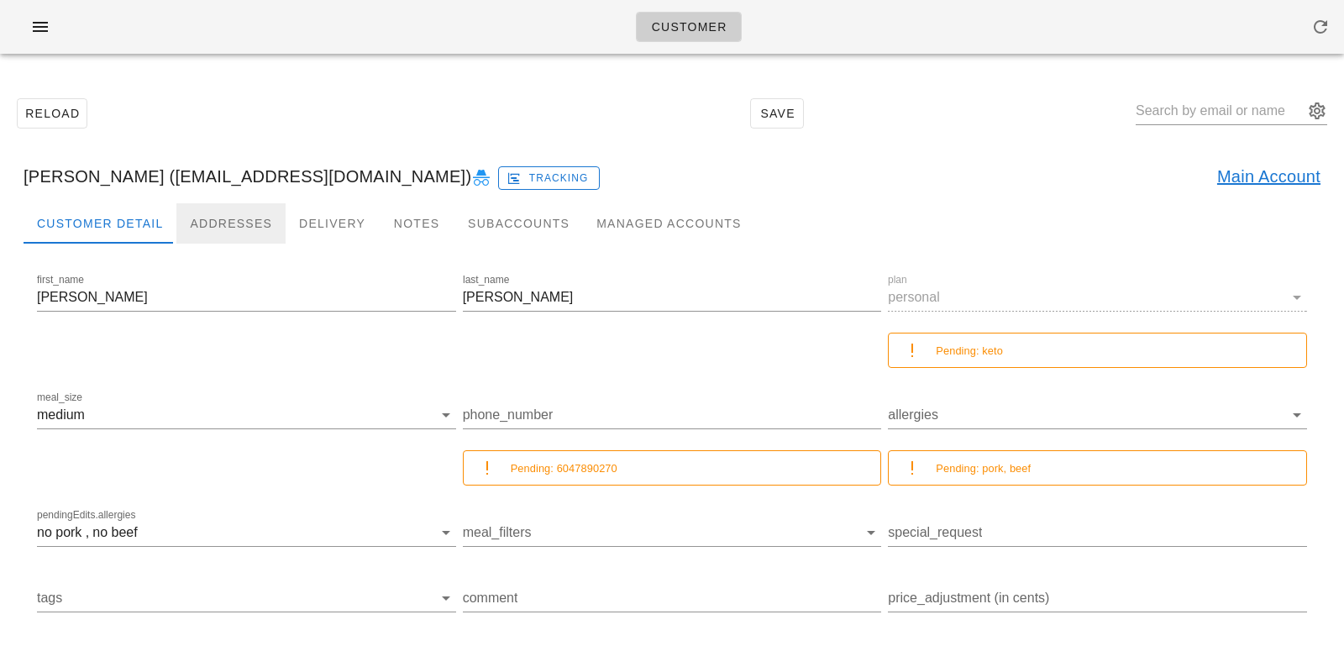
click at [246, 213] on div "Addresses" at bounding box center [230, 223] width 109 height 40
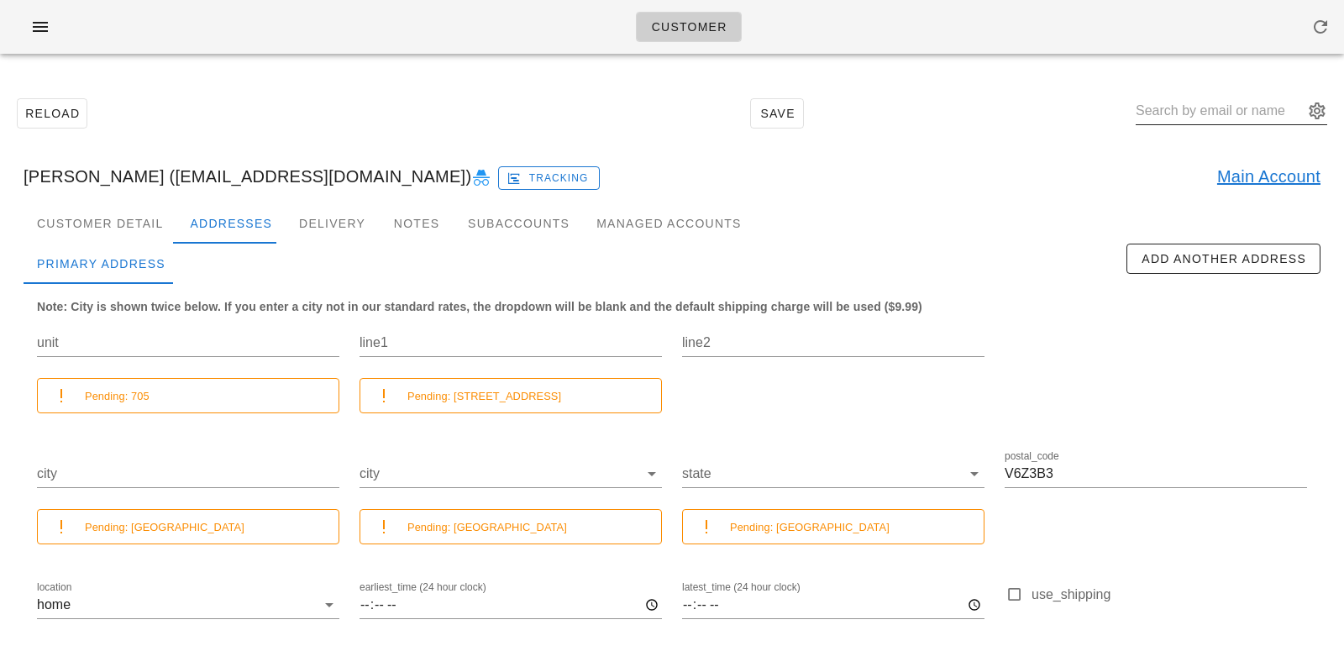
click at [1199, 113] on input "text" at bounding box center [1219, 110] width 168 height 27
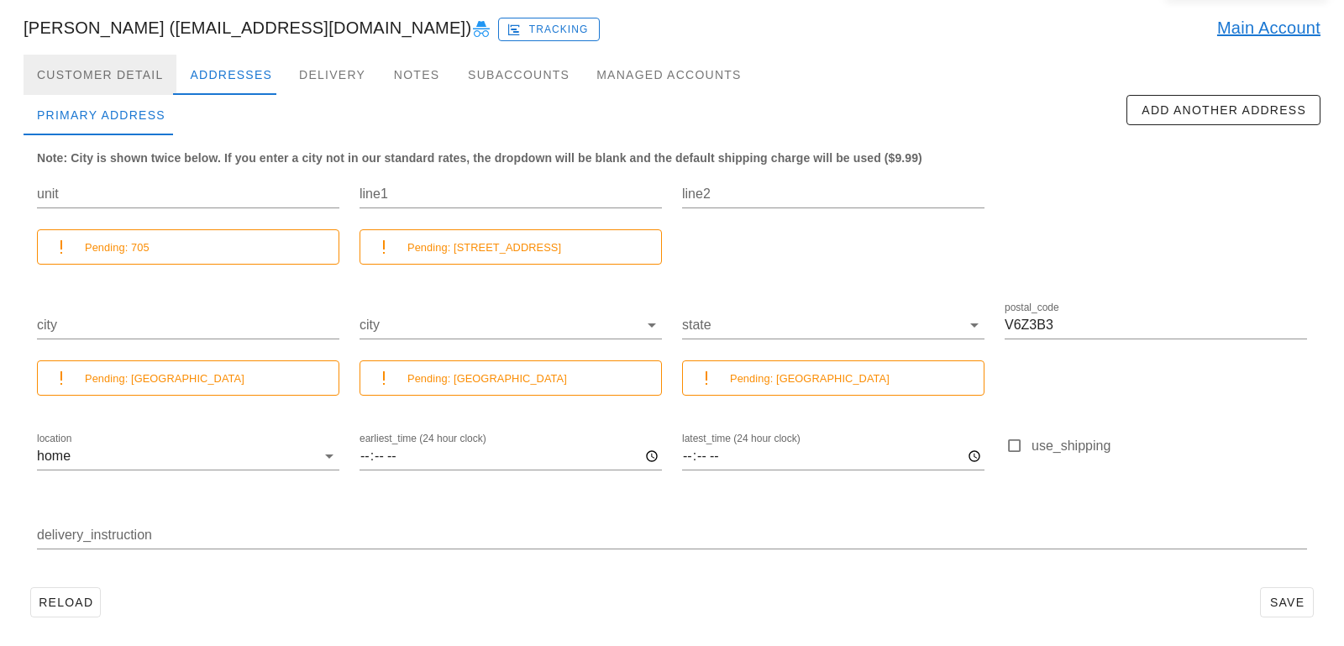
click at [149, 82] on div "Customer Detail" at bounding box center [100, 75] width 153 height 40
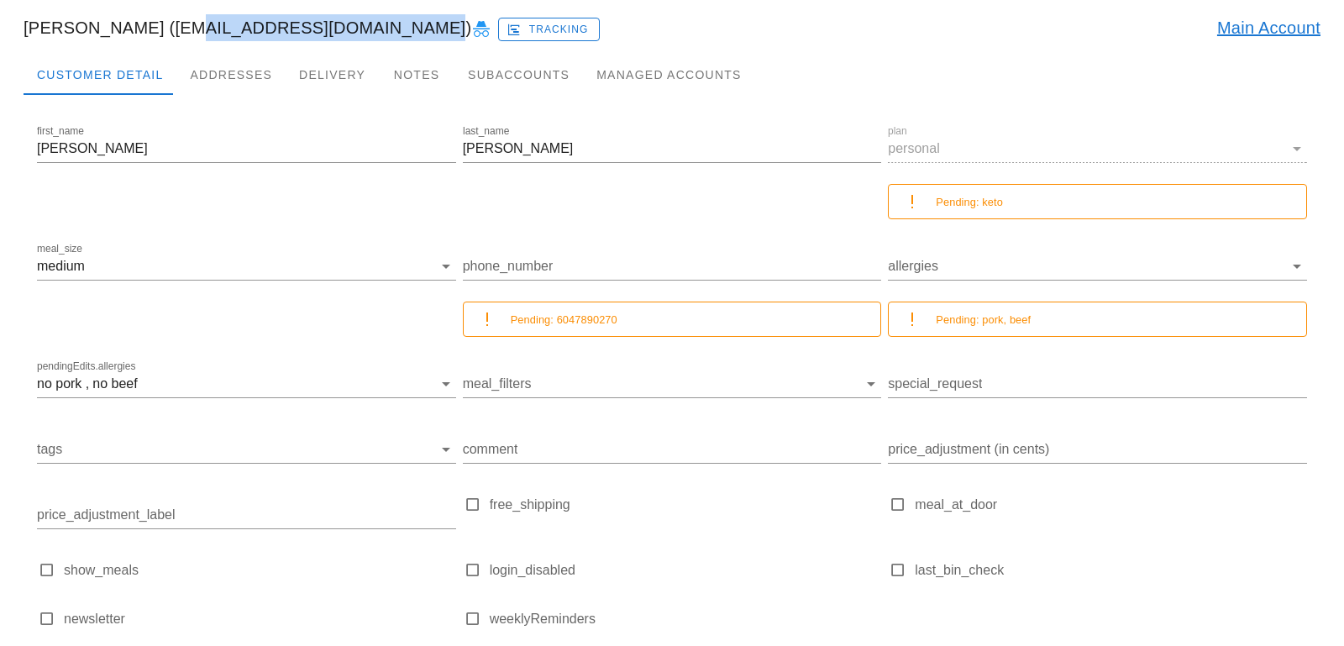
drag, startPoint x: 159, startPoint y: 32, endPoint x: 374, endPoint y: 27, distance: 215.0
click at [374, 27] on div "George Vallance (georgevallance@icloud.com) Tracking Main Account" at bounding box center [671, 28] width 1323 height 54
copy div "georgevallance@icloud.com"
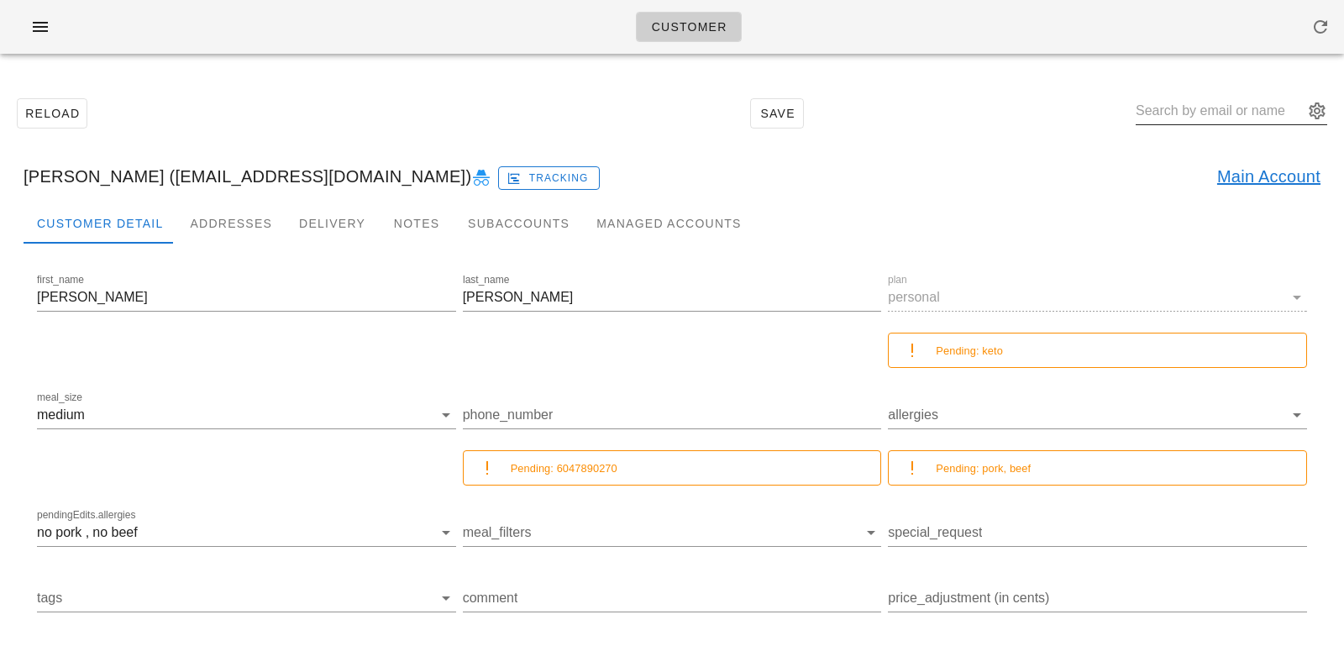
click at [1194, 97] on input "text" at bounding box center [1219, 110] width 168 height 27
paste input "william.stransky@gmail.com"
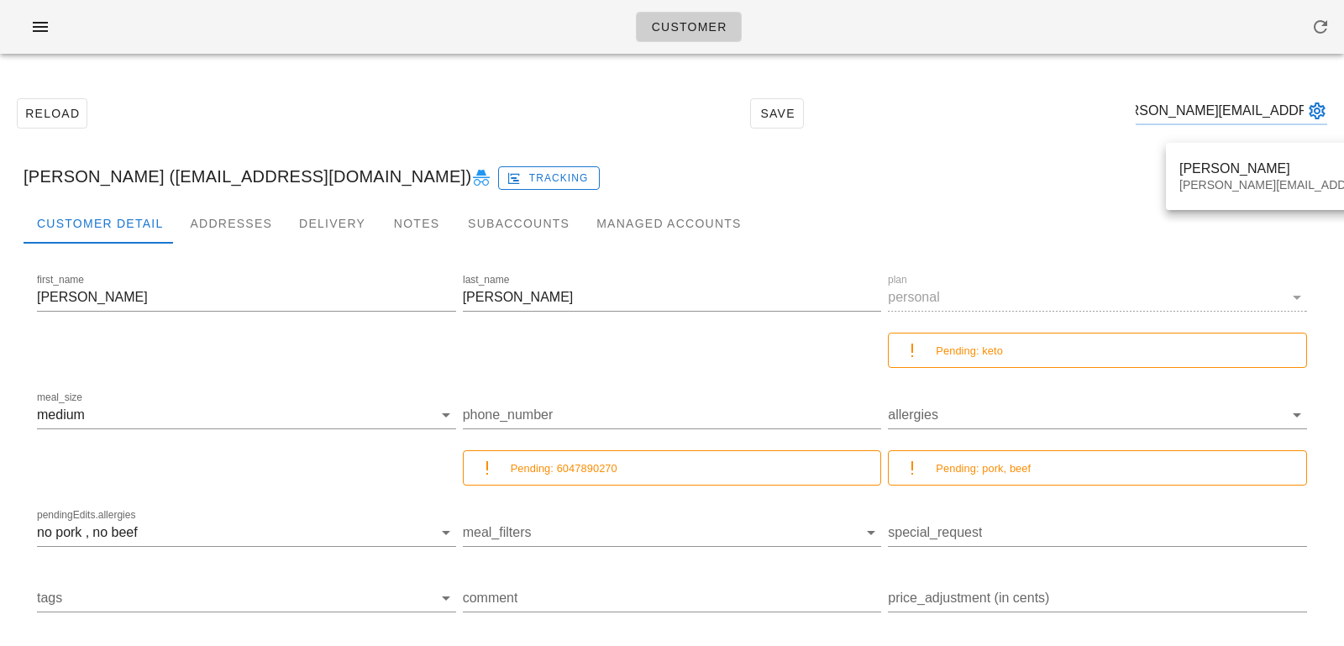
type input "william.stransky@gmail.com"
click at [1031, 165] on div "George Vallance (georgevallance@icloud.com) Tracking Main Account" at bounding box center [671, 176] width 1323 height 54
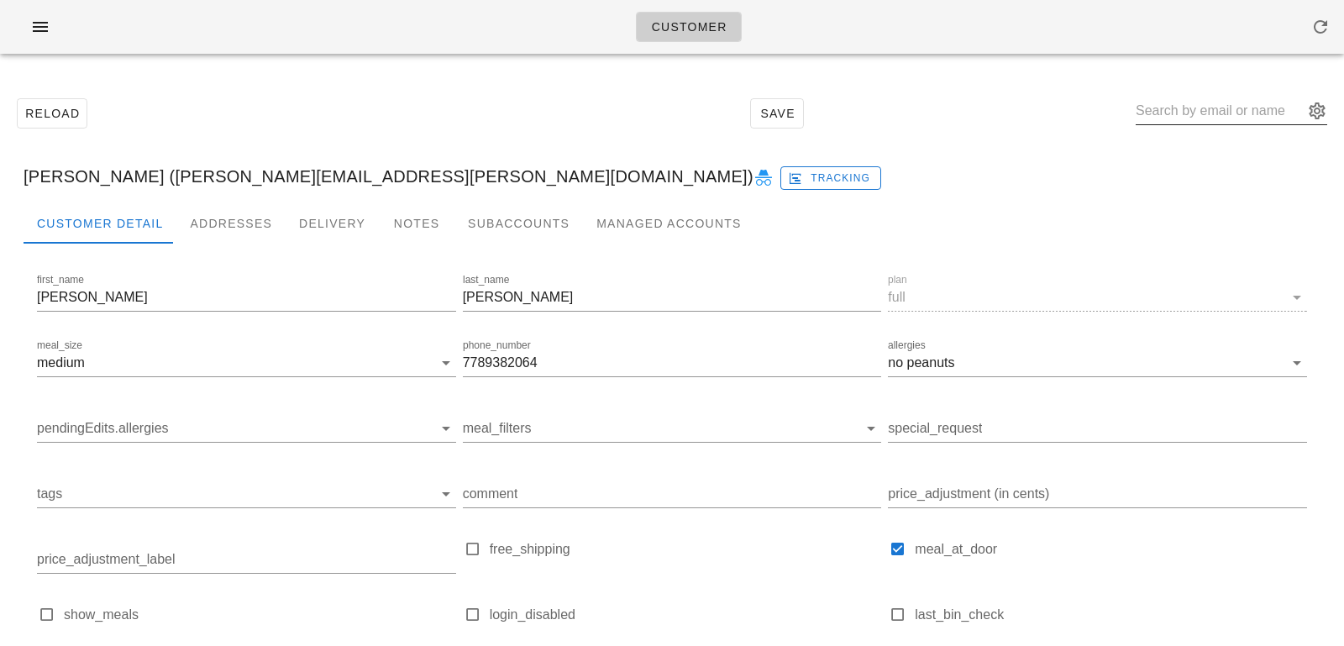
click at [1189, 113] on input "text" at bounding box center [1219, 110] width 168 height 27
paste input "georgevallance@icloud.com"
type input "georgevallance@icloud.com"
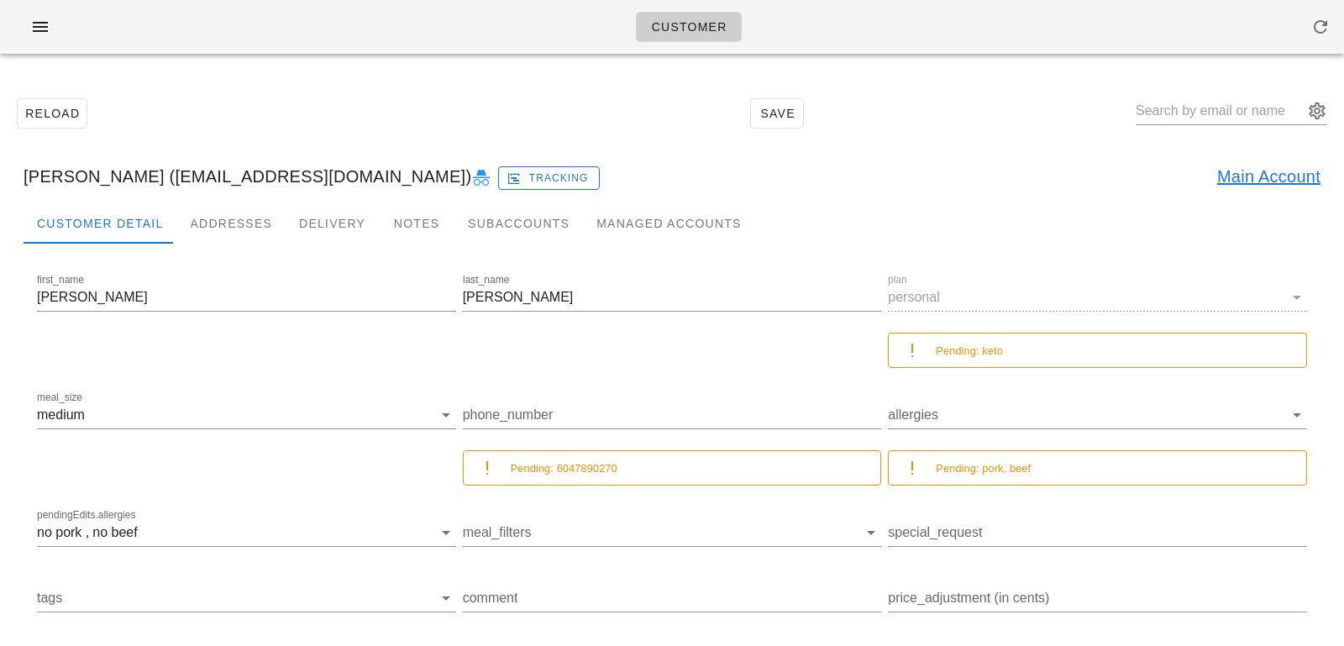
click at [1244, 183] on link "Main Account" at bounding box center [1268, 176] width 103 height 27
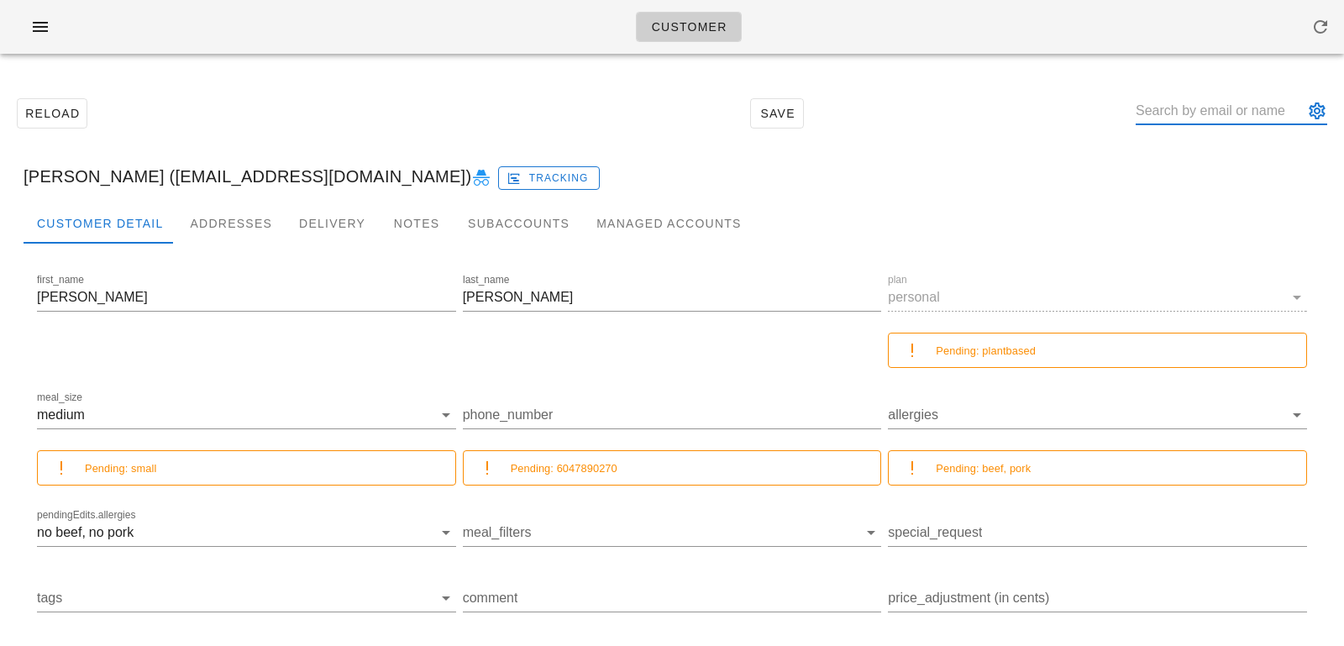
click at [1182, 107] on input "text" at bounding box center [1219, 110] width 168 height 27
paste input "william.stransky@gmail.com"
type input "william.stransky@gmail.com"
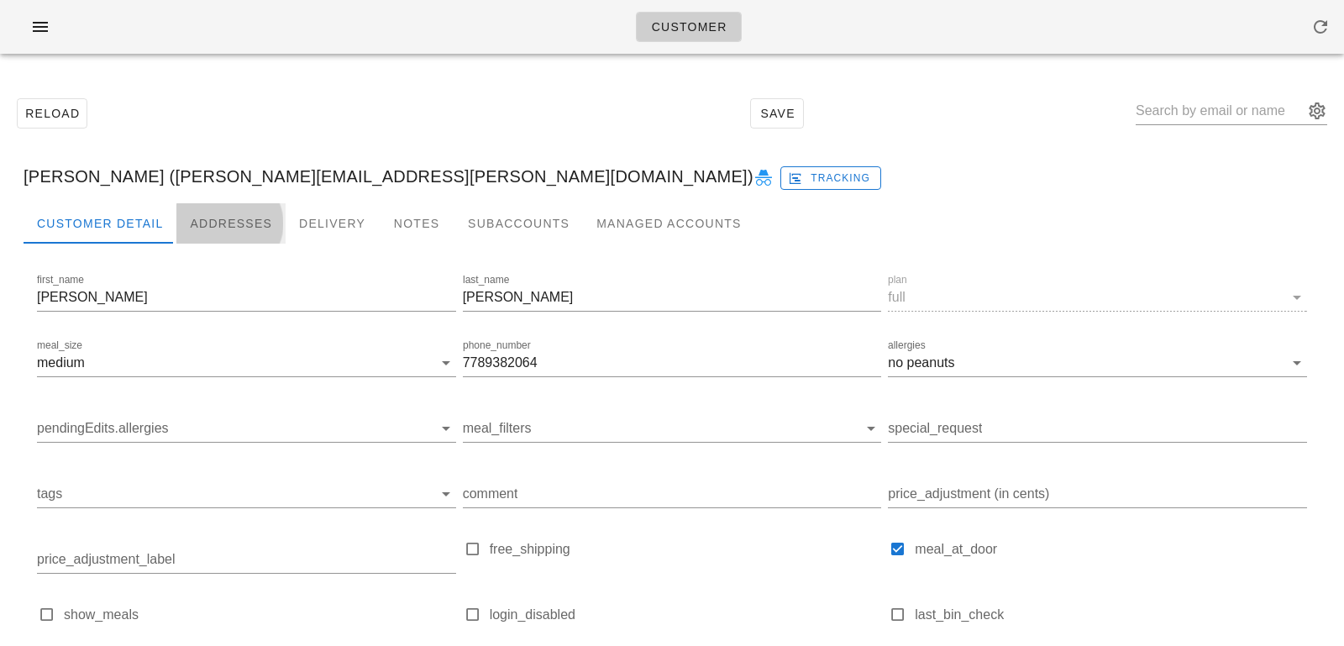
click at [254, 233] on div "Addresses" at bounding box center [230, 223] width 109 height 40
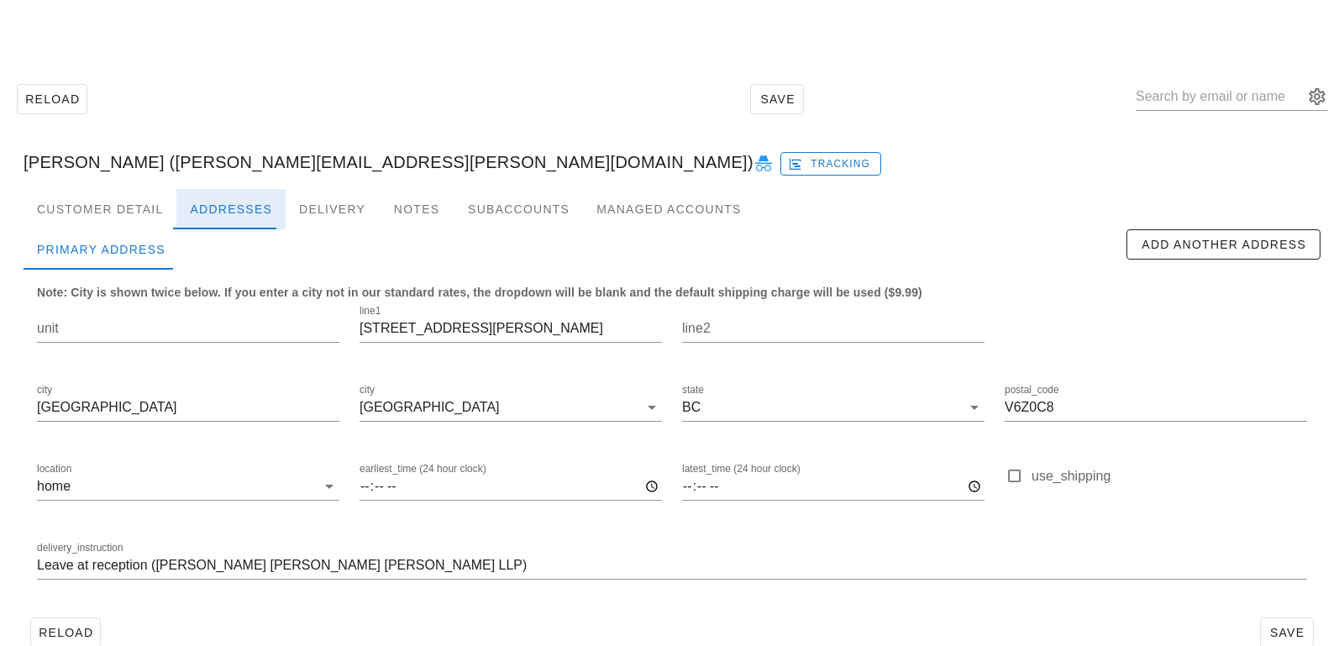
scroll to position [20, 0]
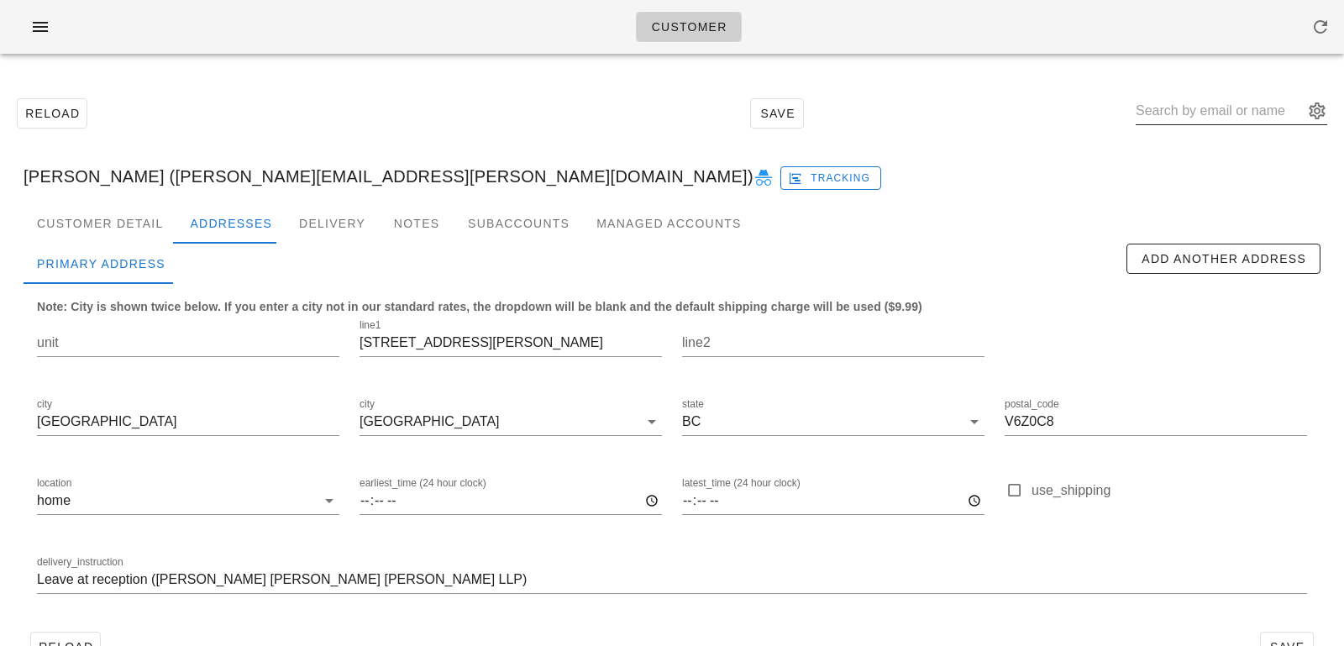
click at [1218, 108] on input "text" at bounding box center [1219, 110] width 168 height 27
paste input "[EMAIL_ADDRESS][DOMAIN_NAME]"
type input "[EMAIL_ADDRESS][DOMAIN_NAME]"
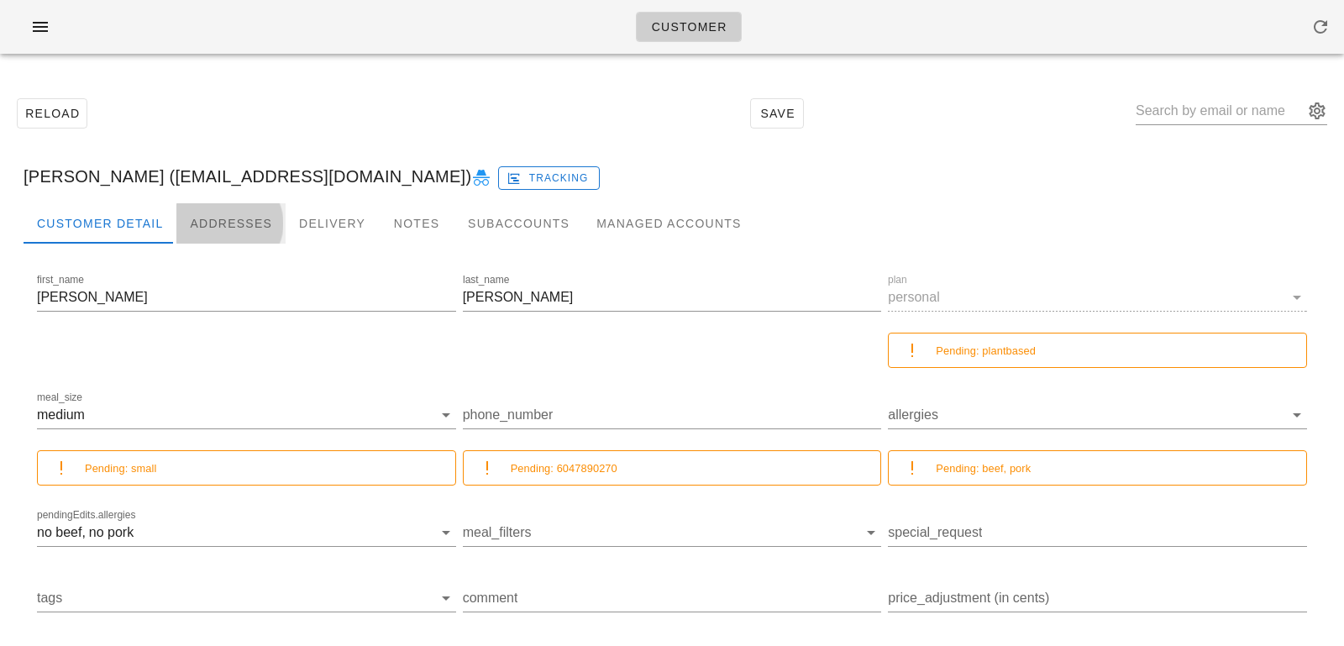
click at [235, 222] on div "Addresses" at bounding box center [230, 223] width 109 height 40
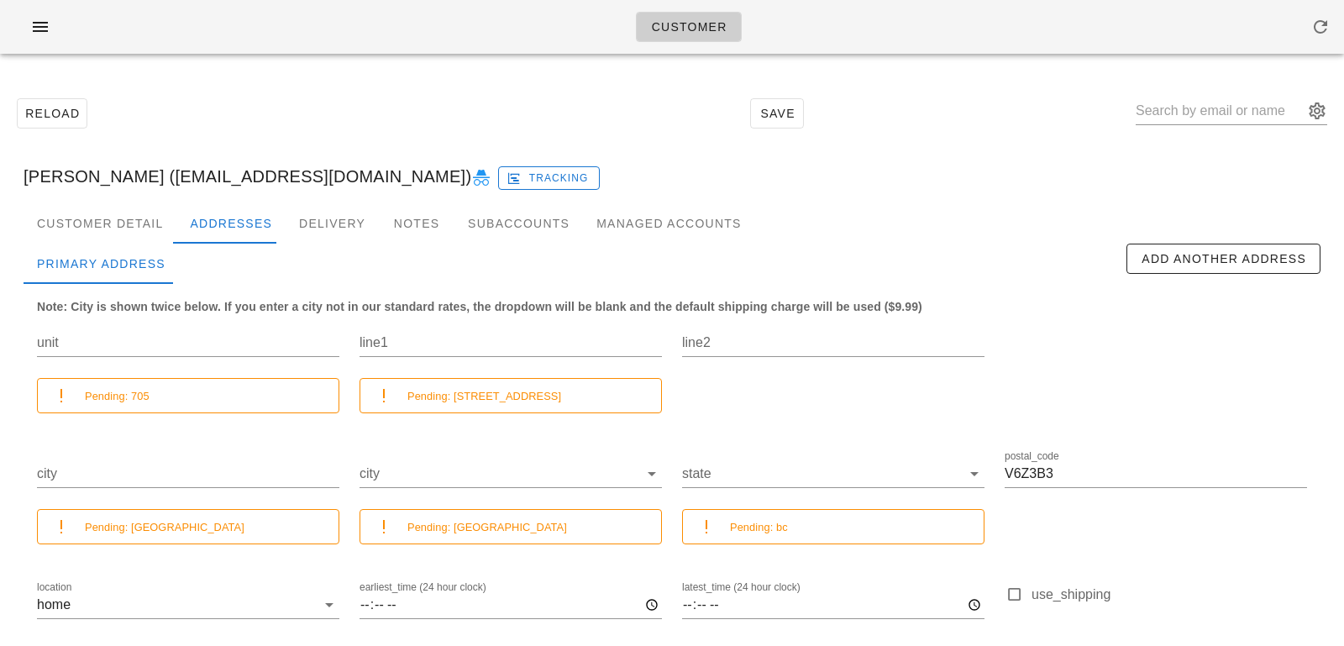
click at [373, 176] on div "Shirley Vallance (shirleyvallance1@gmail.com) Tracking" at bounding box center [671, 176] width 1323 height 54
click at [471, 176] on icon at bounding box center [481, 178] width 20 height 20
click at [464, 217] on div "Subaccounts" at bounding box center [518, 223] width 128 height 40
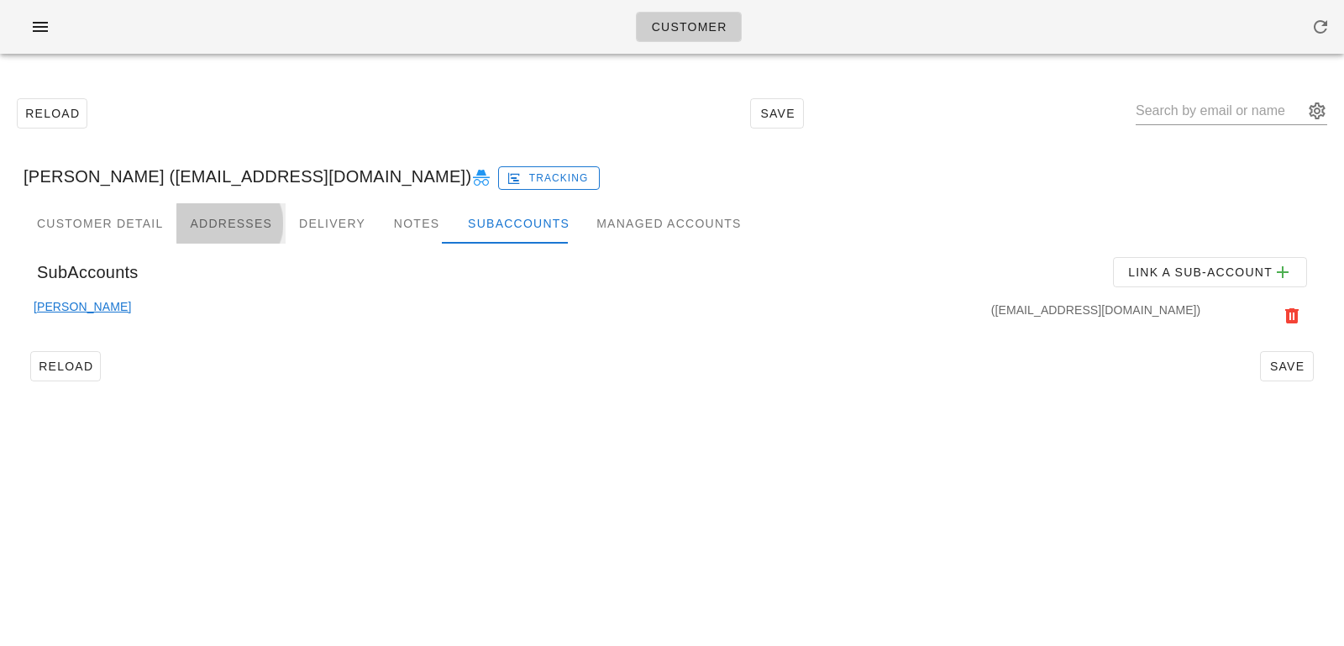
click at [201, 215] on div "Addresses" at bounding box center [230, 223] width 109 height 40
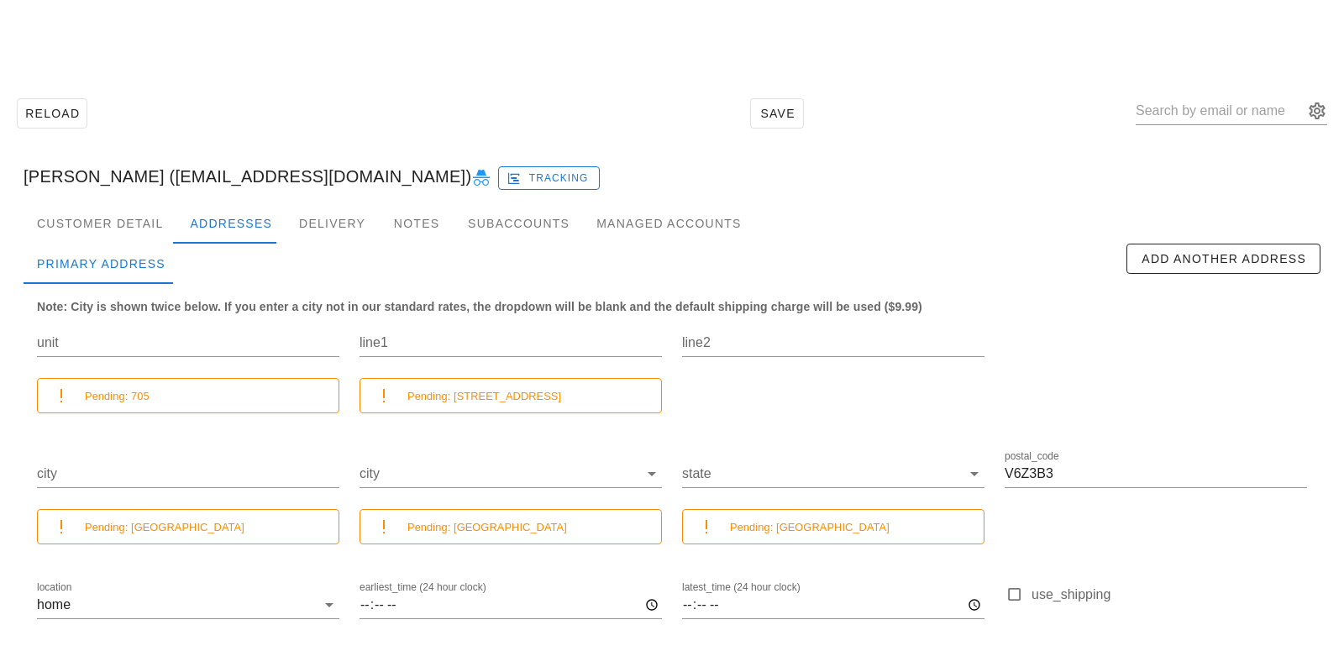
scroll to position [149, 0]
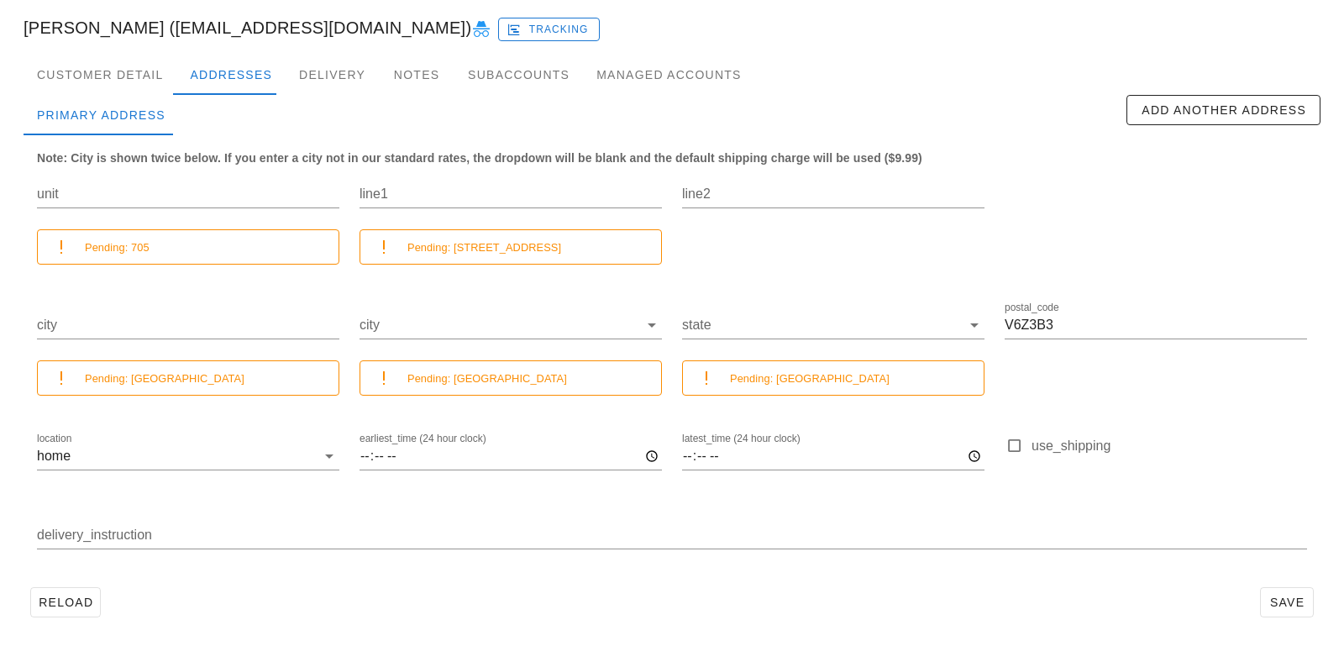
click at [471, 27] on icon at bounding box center [481, 29] width 20 height 20
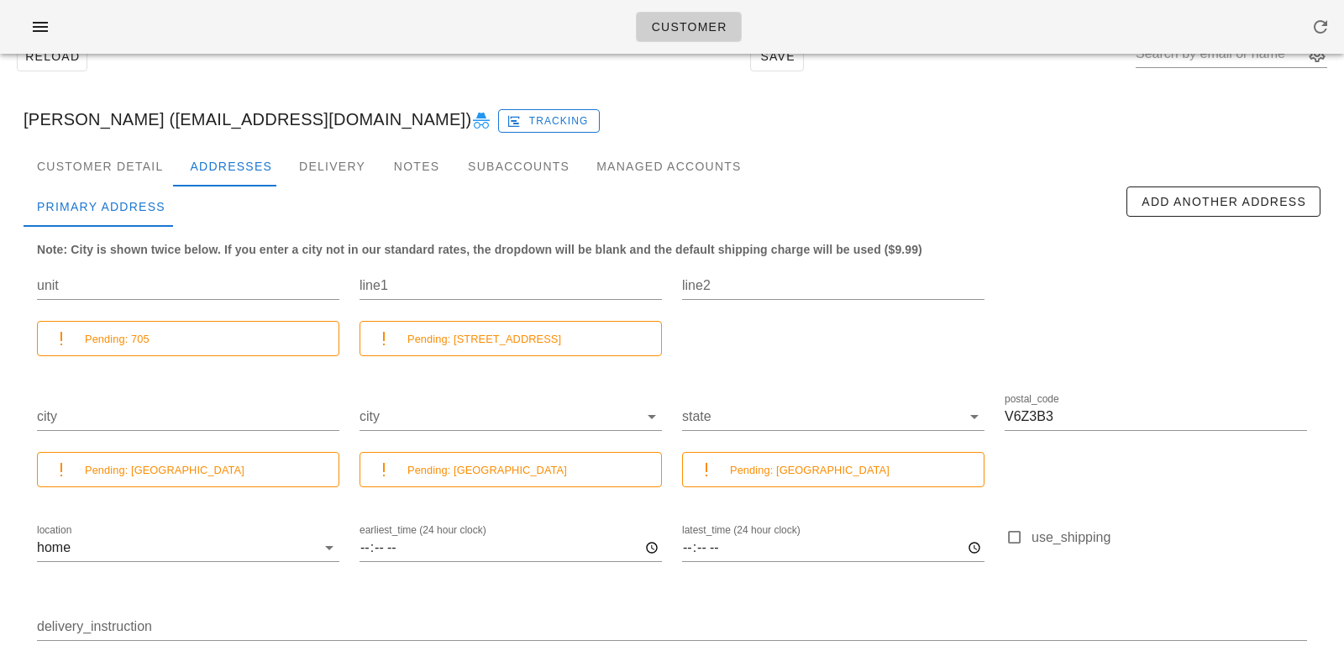
scroll to position [0, 0]
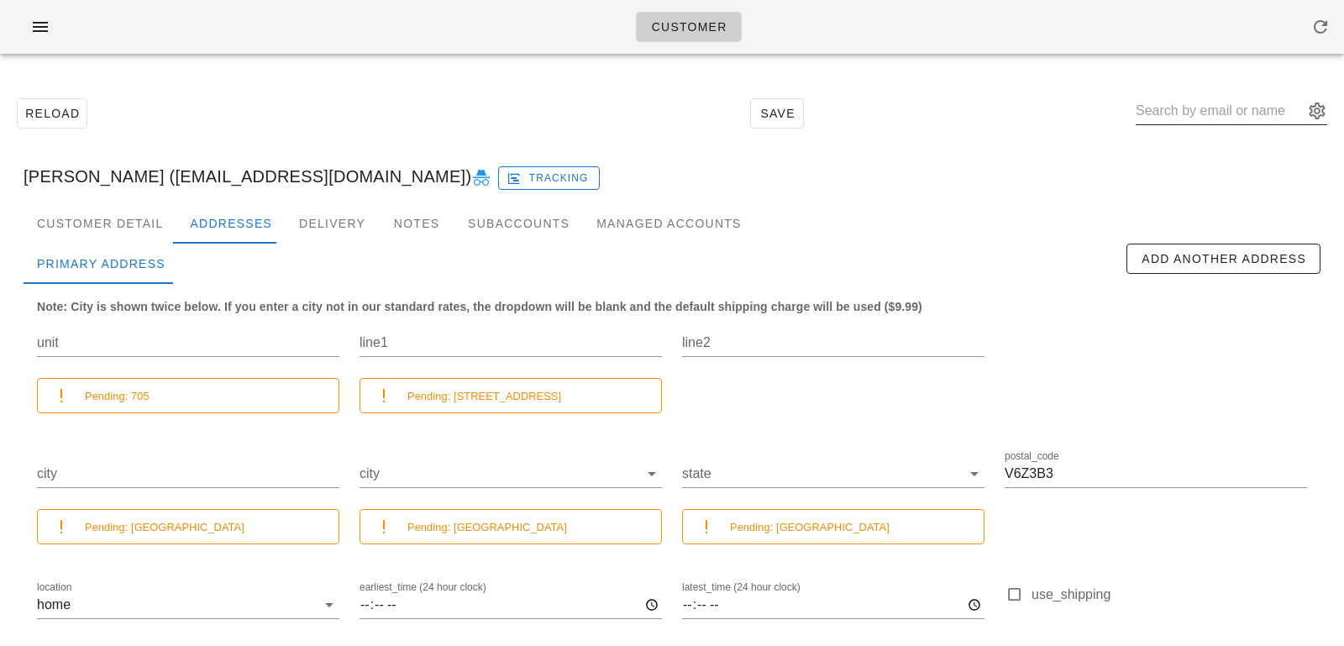
click at [1182, 112] on input "text" at bounding box center [1219, 110] width 168 height 27
paste input "william.stransky@gmail.com"
type input "william.stransky@gmail.com"
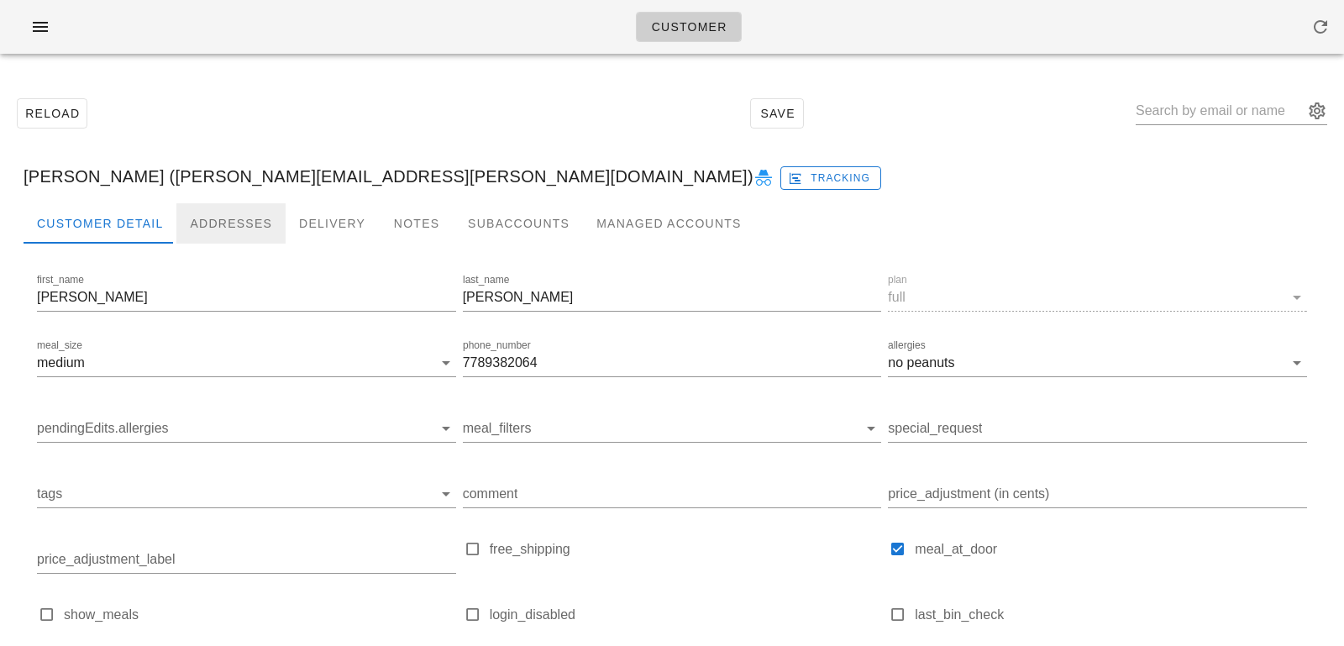
click at [197, 216] on div "Addresses" at bounding box center [230, 223] width 109 height 40
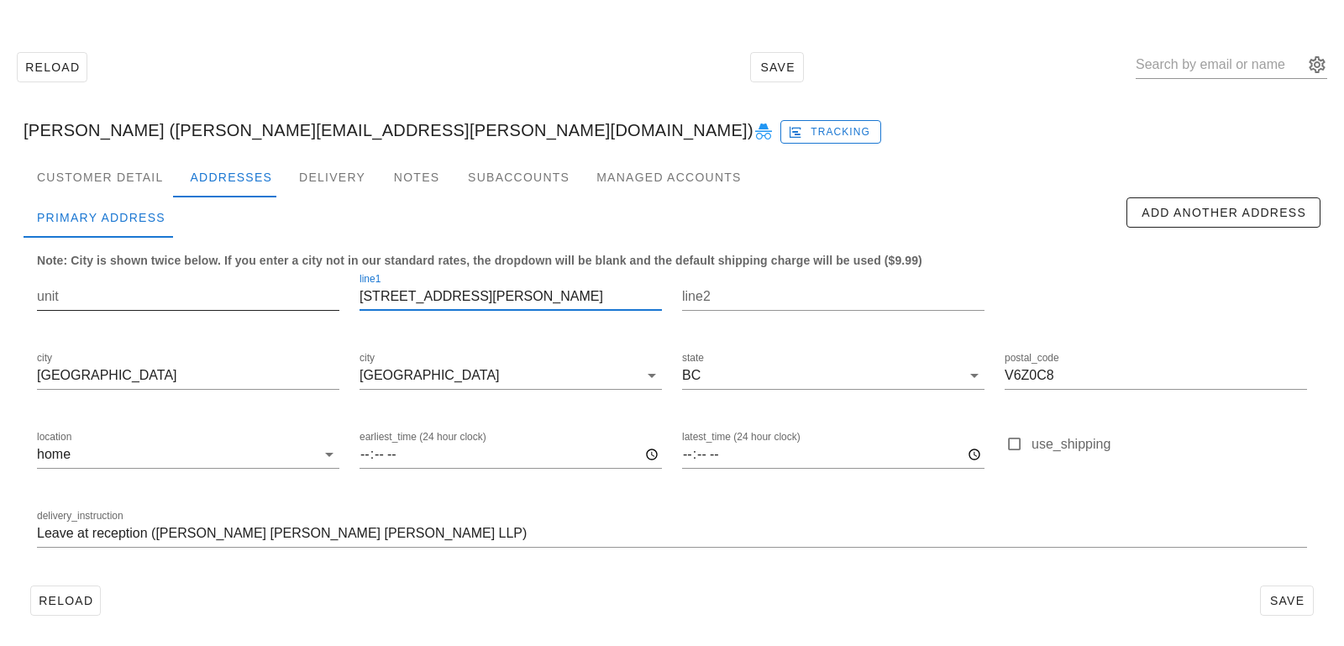
drag, startPoint x: 384, startPoint y: 297, endPoint x: 333, endPoint y: 292, distance: 51.5
click at [334, 294] on div "unit line1 900-980 Howe Street line2 city Vancouver city Vancouver state BC pos…" at bounding box center [672, 417] width 1290 height 316
type input "-980 Howe Street"
click at [295, 297] on input "unit" at bounding box center [188, 296] width 302 height 27
paste input "900"
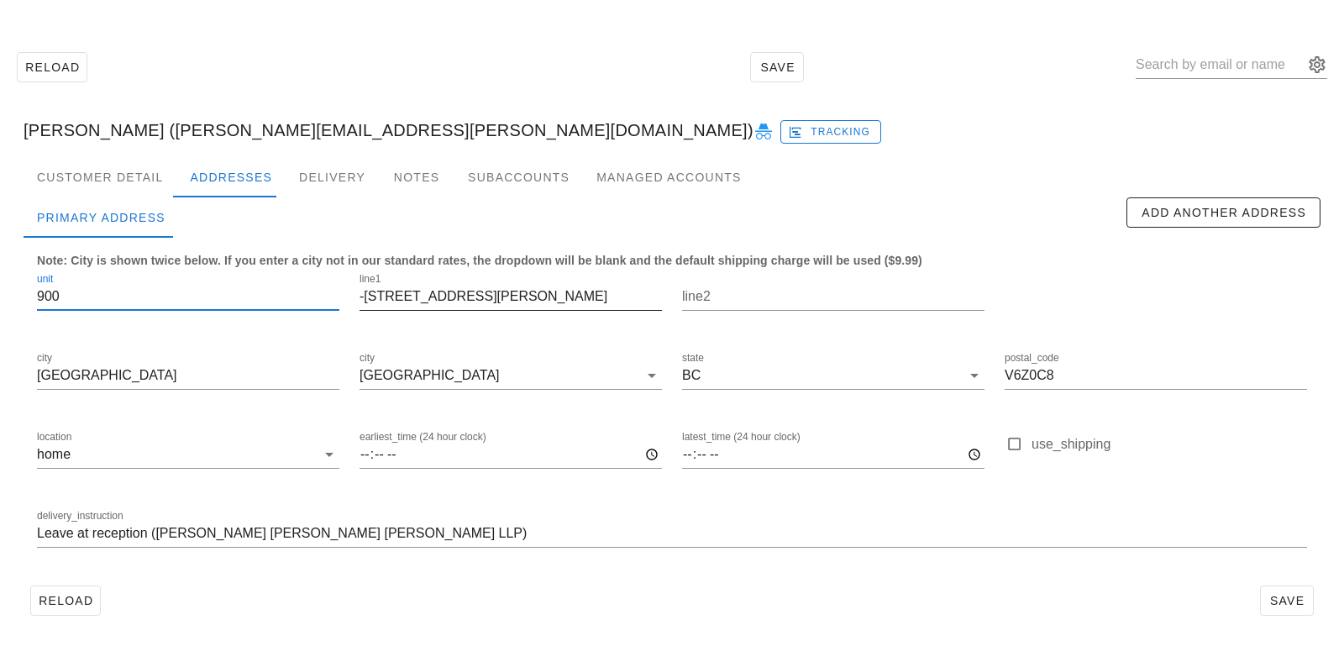
type input "900"
click at [367, 299] on input "-980 Howe Street" at bounding box center [510, 296] width 302 height 27
type input "[STREET_ADDRESS][PERSON_NAME]"
click at [1297, 595] on span "Save" at bounding box center [1286, 600] width 39 height 13
drag, startPoint x: 495, startPoint y: 298, endPoint x: 366, endPoint y: 244, distance: 140.4
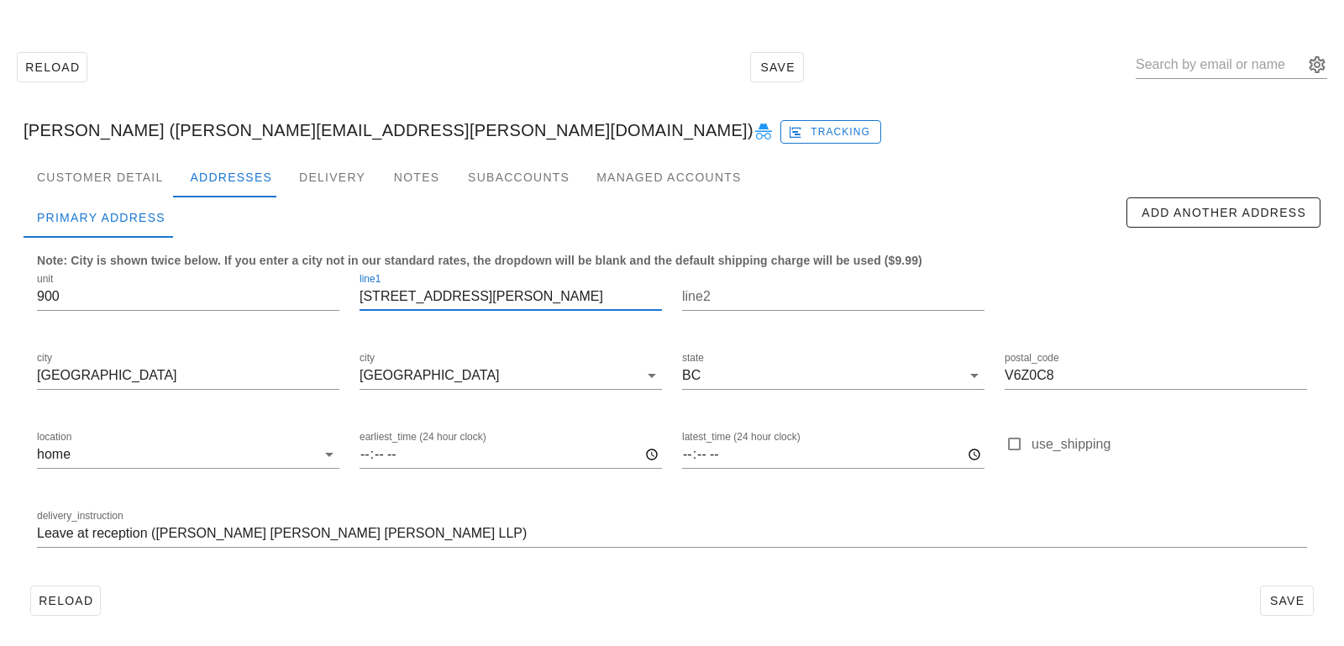
click at [367, 244] on div "Note: City is shown twice below. If you enter a city not in our standard rates,…" at bounding box center [672, 408] width 1297 height 341
click at [1175, 71] on input "text" at bounding box center [1219, 64] width 168 height 27
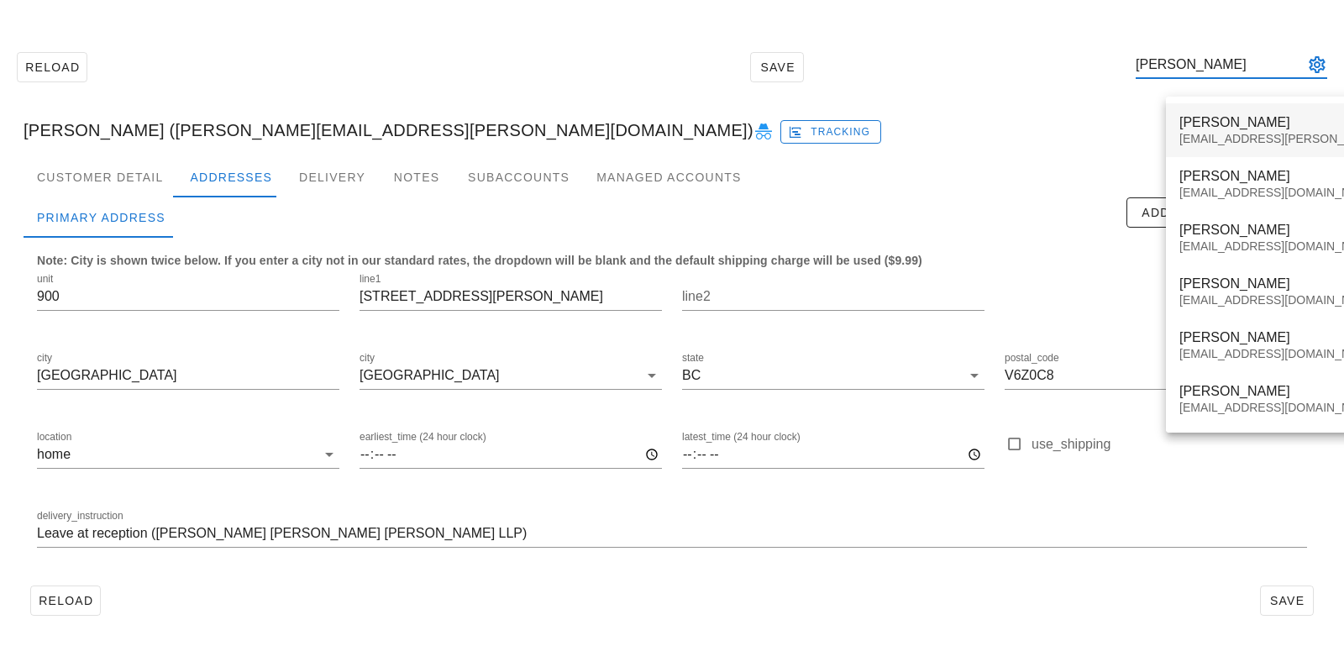
type input "dennis"
click at [1258, 128] on div "Dennis Morena" at bounding box center [1327, 122] width 296 height 16
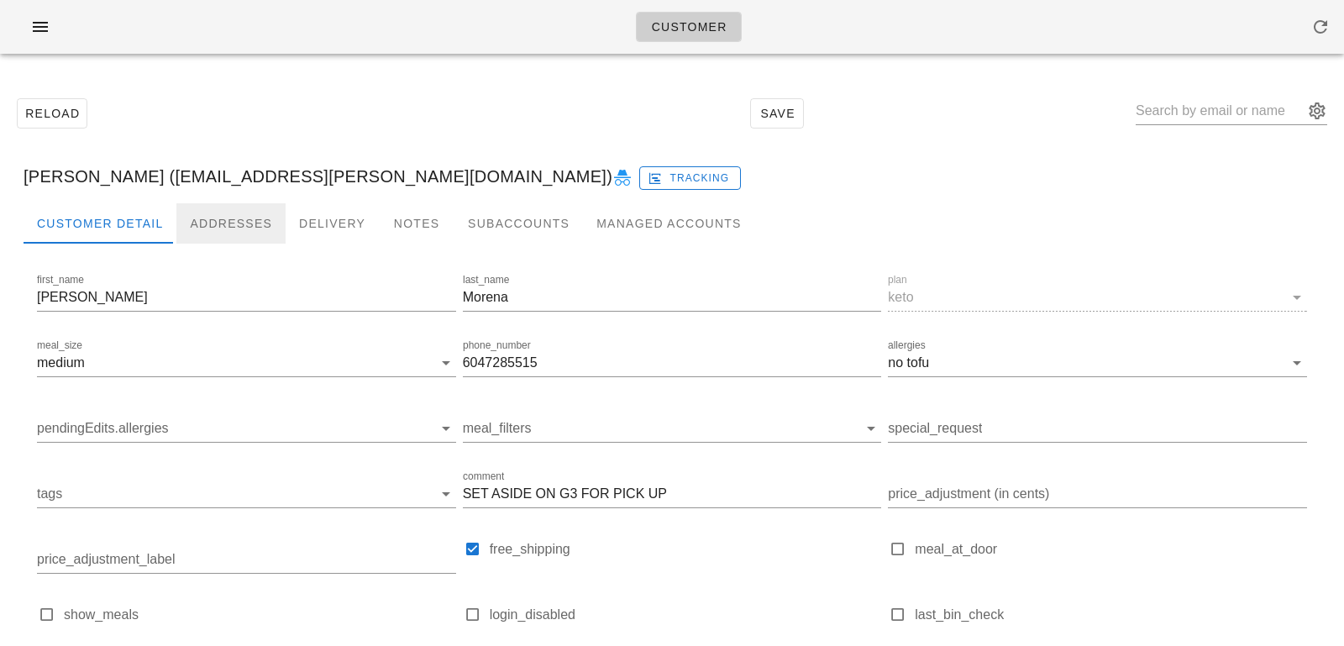
click at [239, 224] on div "Addresses" at bounding box center [230, 223] width 109 height 40
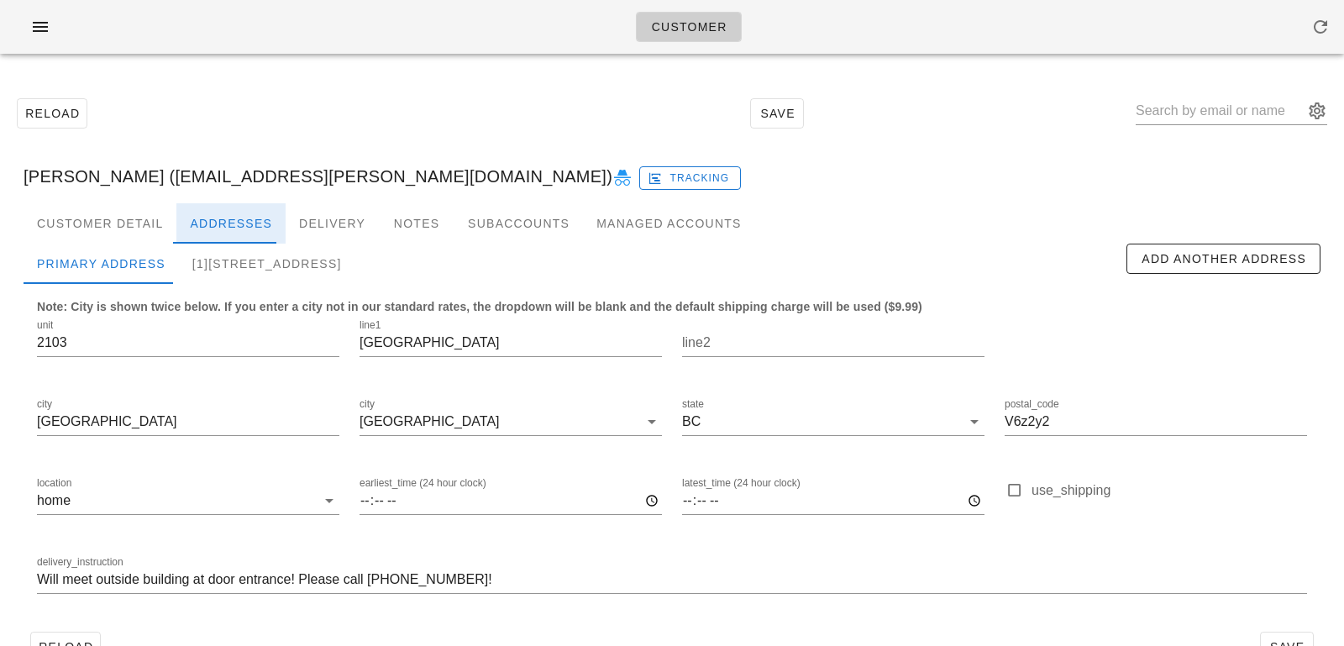
scroll to position [46, 0]
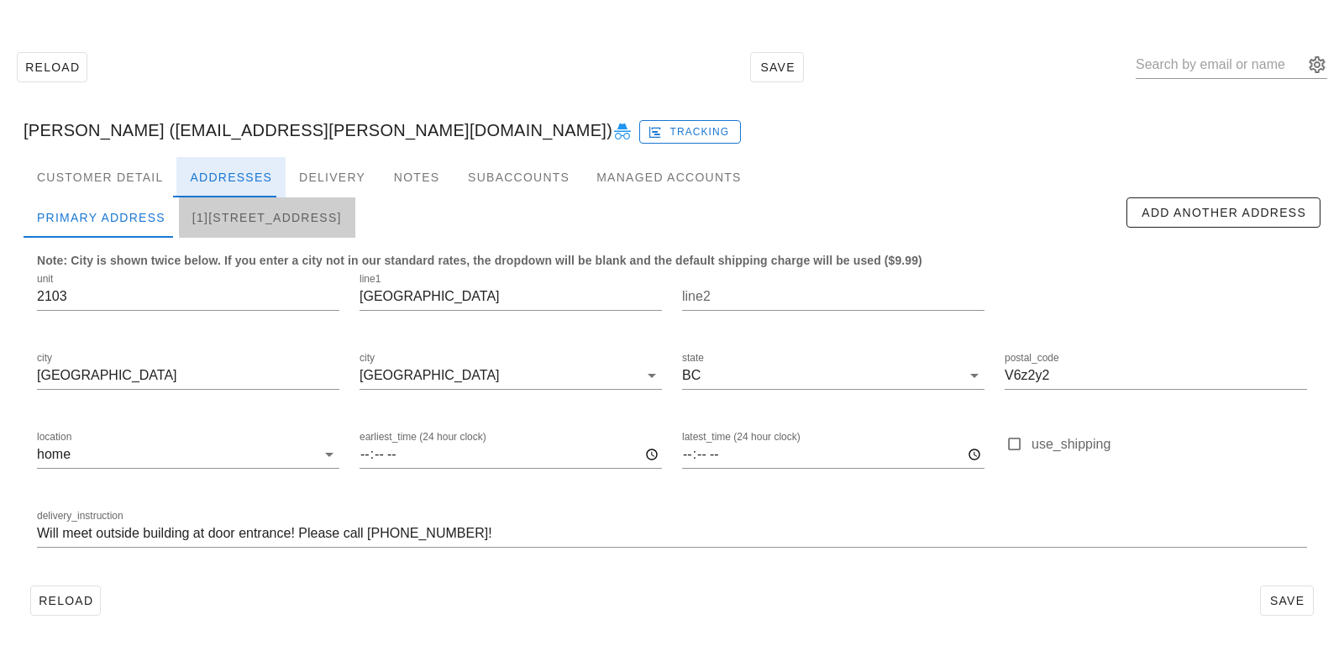
click at [239, 224] on div "[1]845 Terminal Avenue, Vancouver, V6A2M9" at bounding box center [267, 217] width 176 height 40
type input "845 Terminal Avenue"
type input "V6A 2M9"
type input "set aside for pick up"
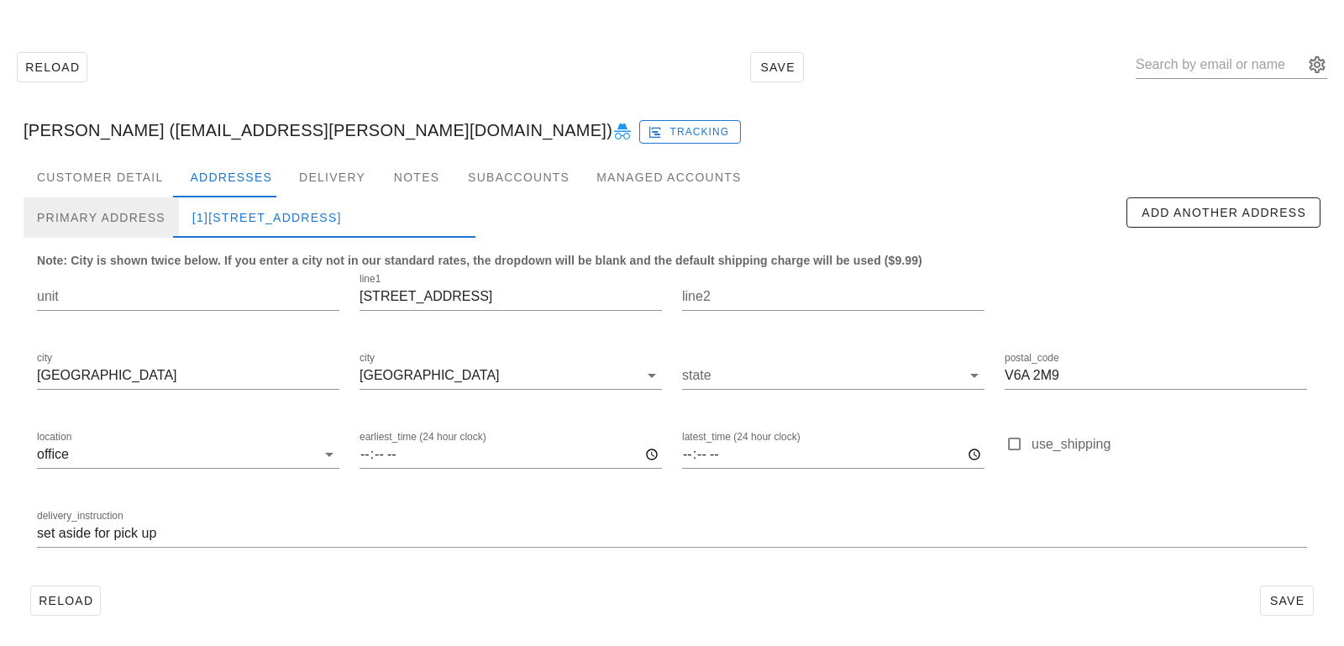
click at [129, 217] on div "Primary Address" at bounding box center [101, 217] width 155 height 40
type input "2103"
type input "1199 Marinaside Crescent"
type input "V6z2y2"
type input "Will meet outside building at door entrance! Please call 604-728-5515!"
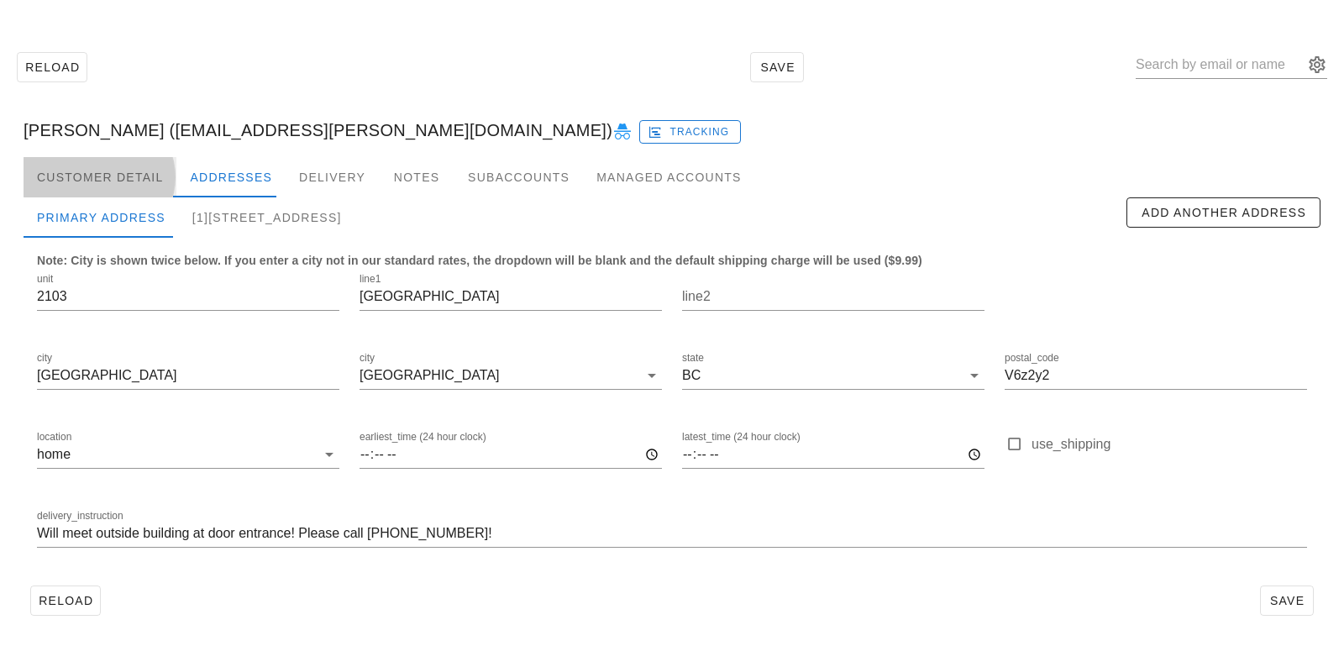
click at [120, 170] on div "Customer Detail" at bounding box center [100, 177] width 153 height 40
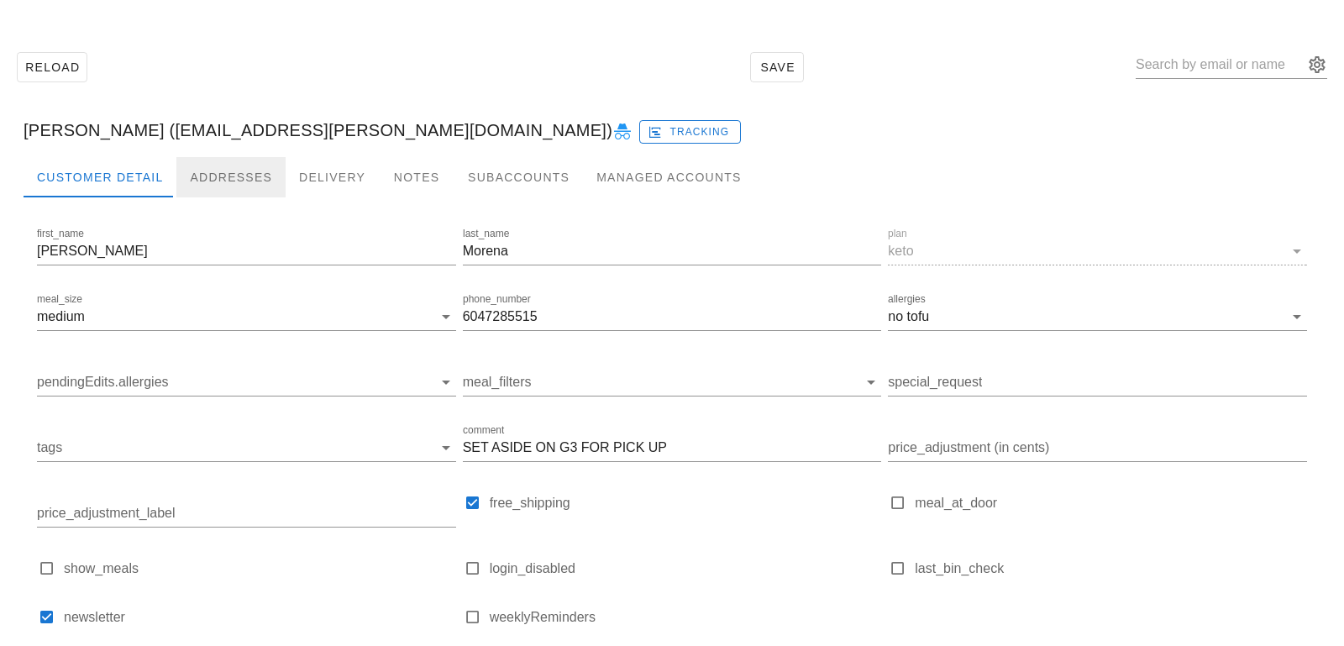
click at [190, 176] on div "Addresses" at bounding box center [230, 177] width 109 height 40
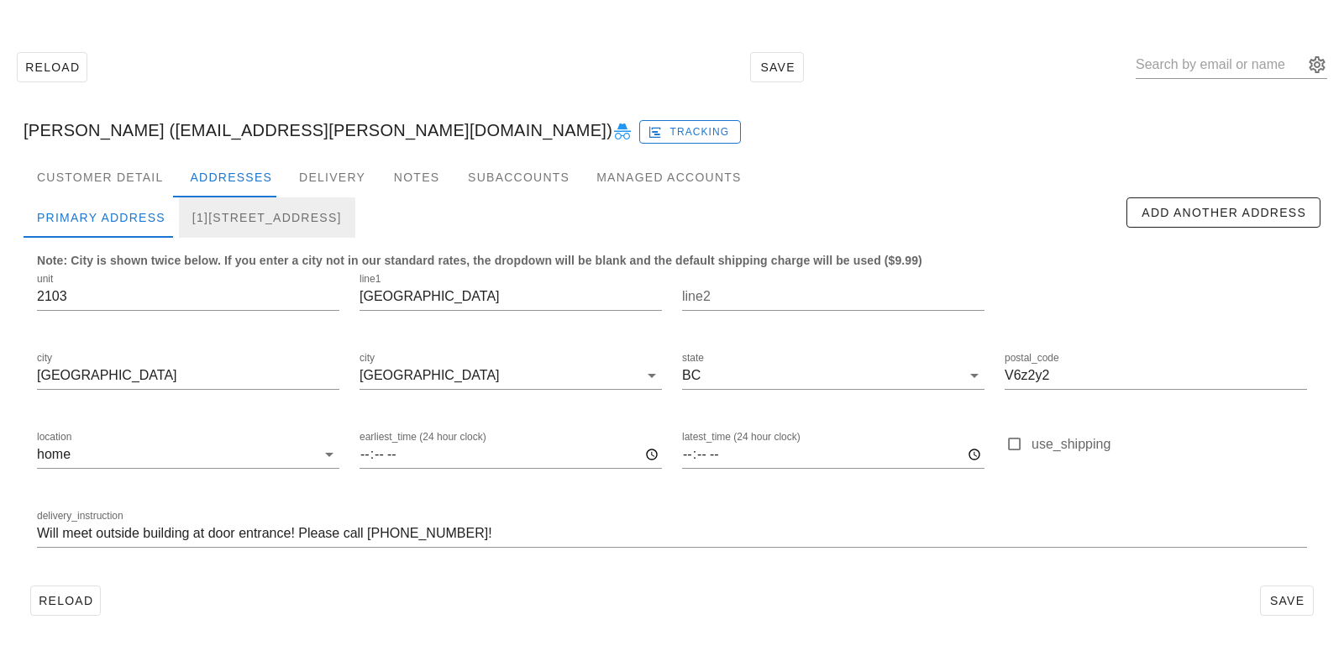
click at [213, 213] on div "[1]845 Terminal Avenue, Vancouver, V6A2M9" at bounding box center [267, 217] width 176 height 40
type input "845 Terminal Avenue"
type input "V6A 2M9"
type input "set aside for pick up"
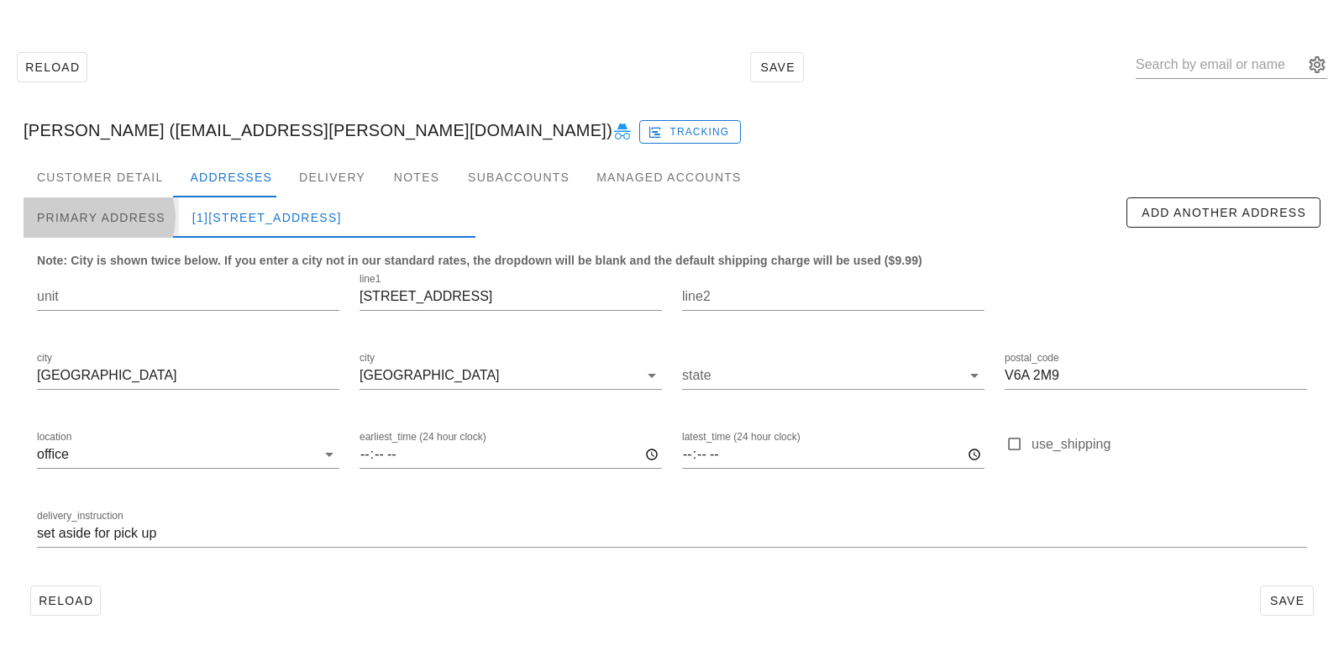
click at [152, 212] on div "Primary Address" at bounding box center [101, 217] width 155 height 40
type input "2103"
type input "1199 Marinaside Crescent"
type input "V6z2y2"
type input "Will meet outside building at door entrance! Please call 604-728-5515!"
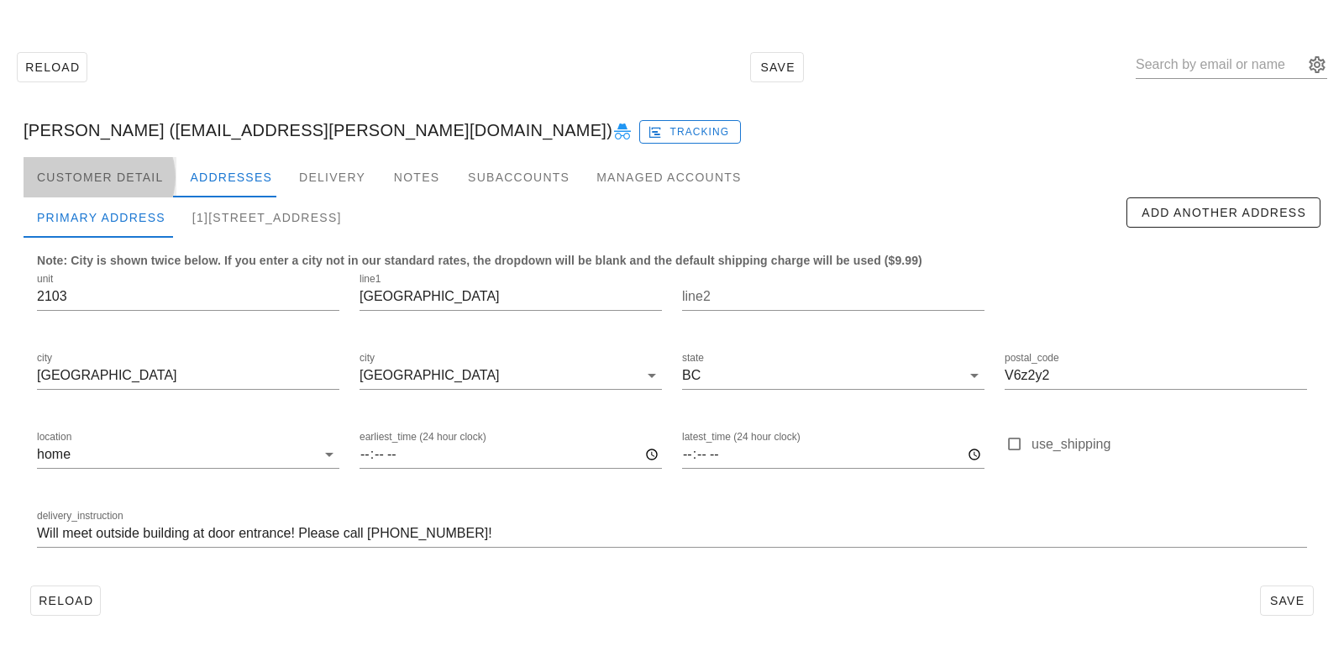
click at [158, 170] on div "Customer Detail" at bounding box center [100, 177] width 153 height 40
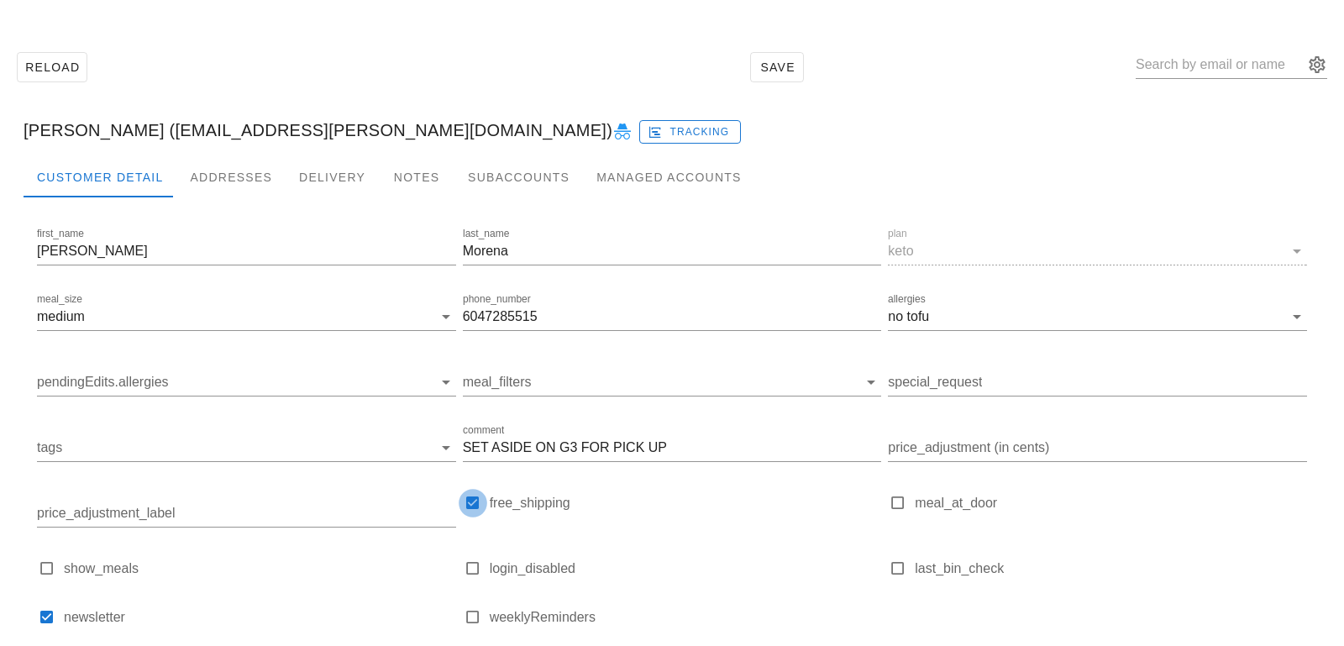
click at [471, 504] on div at bounding box center [473, 503] width 24 height 24
checkbox input "false"
drag, startPoint x: 703, startPoint y: 438, endPoint x: 457, endPoint y: 393, distance: 250.0
click at [457, 393] on div "first_name Dennis last_name Morena plan keto meal_size medium phone_number 6047…" at bounding box center [672, 433] width 1276 height 425
drag, startPoint x: 673, startPoint y: 441, endPoint x: 656, endPoint y: 422, distance: 25.5
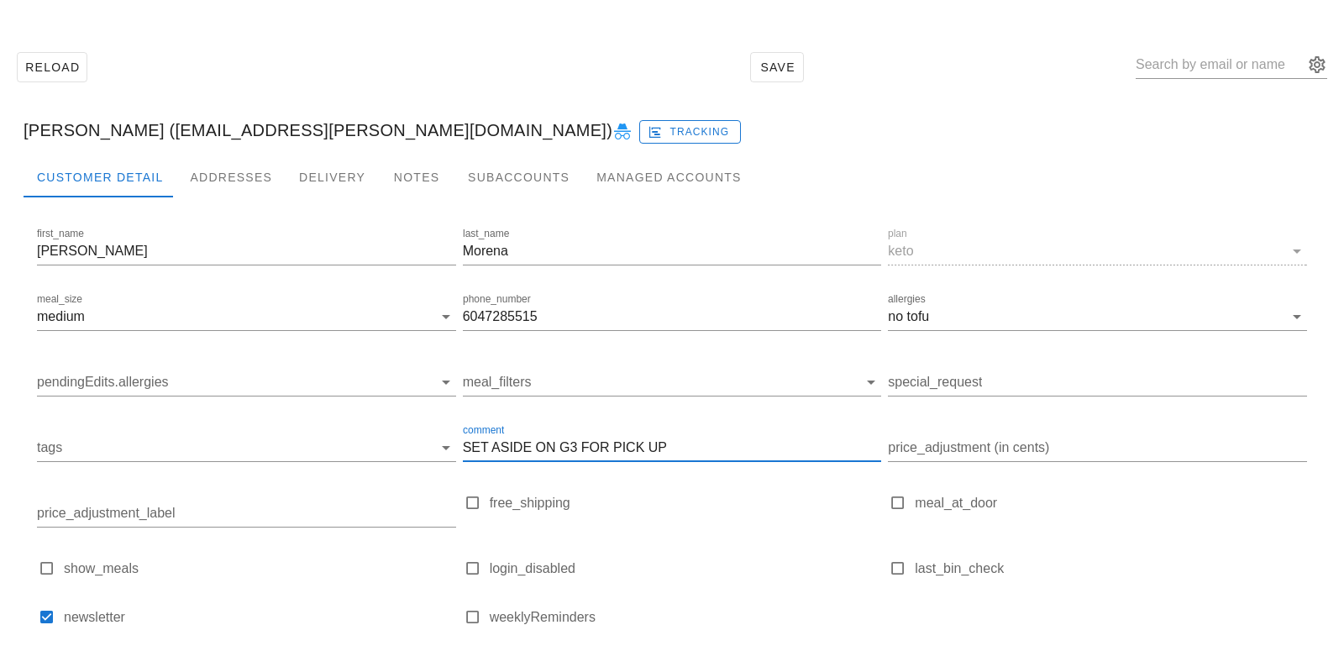
click at [658, 426] on div "comment SET ASIDE ON G3 FOR PICK UP" at bounding box center [672, 451] width 419 height 55
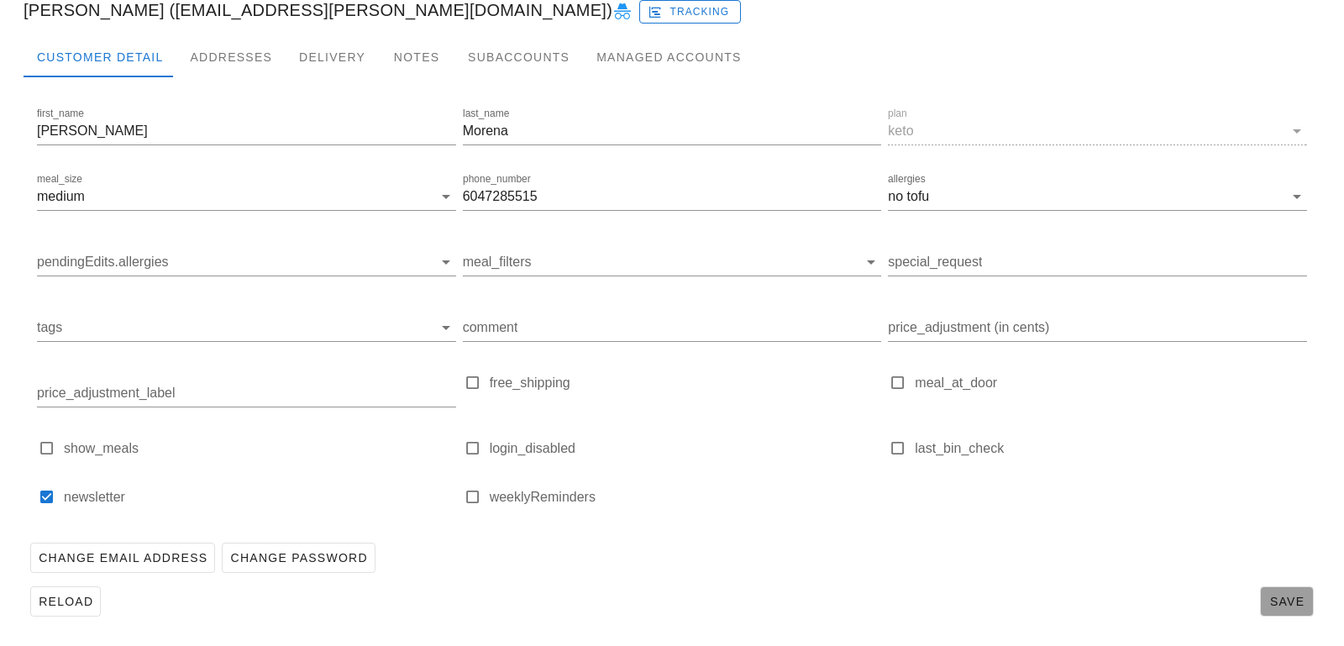
click at [1279, 596] on span "Save" at bounding box center [1286, 601] width 39 height 13
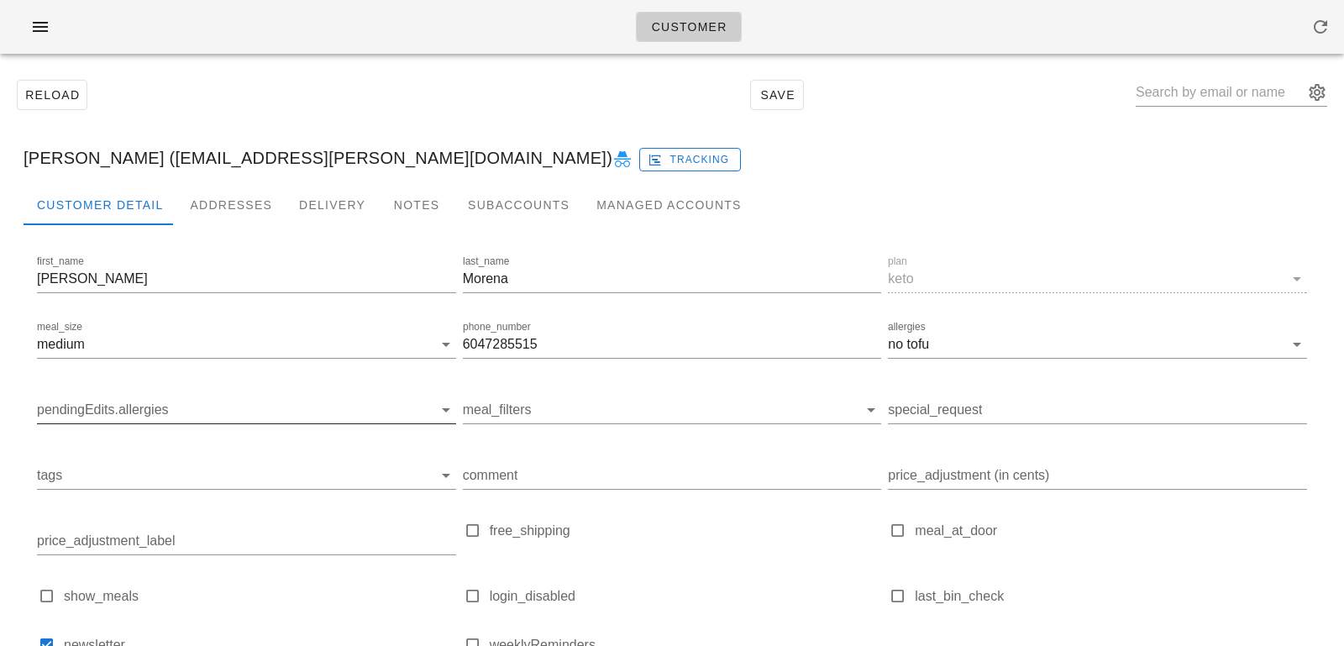
scroll to position [0, 0]
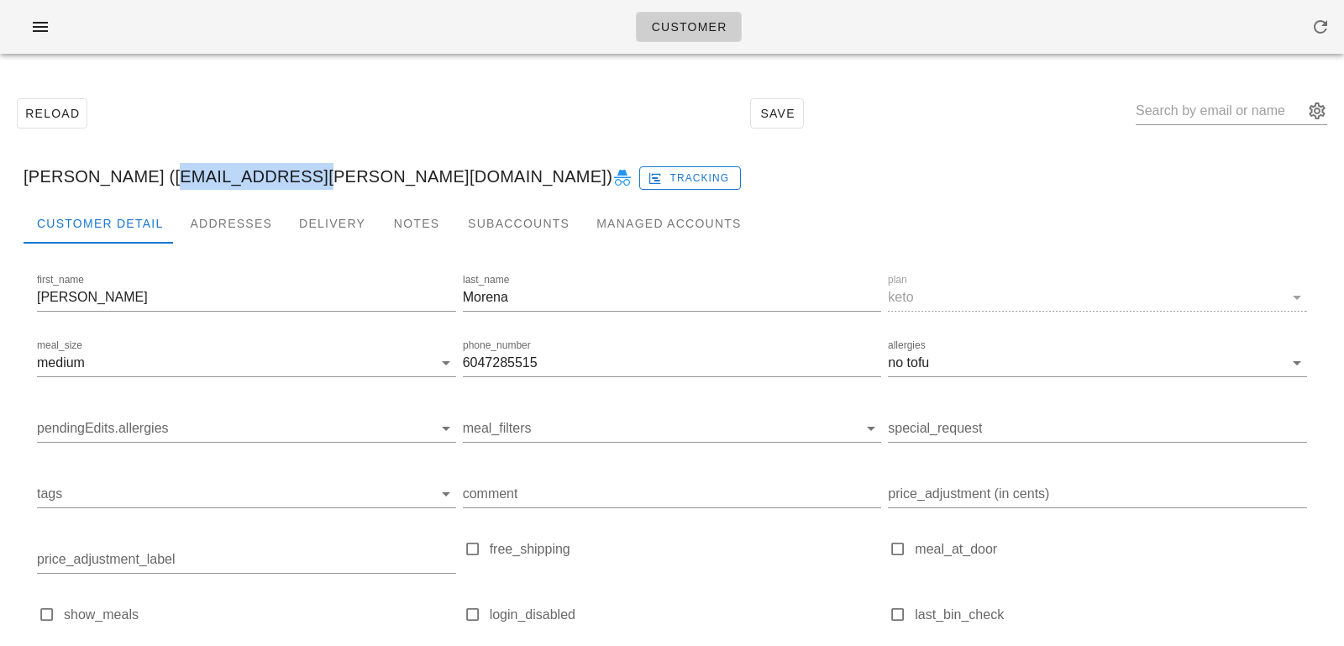
drag, startPoint x: 150, startPoint y: 176, endPoint x: 291, endPoint y: 176, distance: 140.2
click at [291, 176] on div "Dennis Morena (dmorena@shaw.ca) Tracking" at bounding box center [671, 176] width 1323 height 54
copy div "dmorena@shaw.ca"
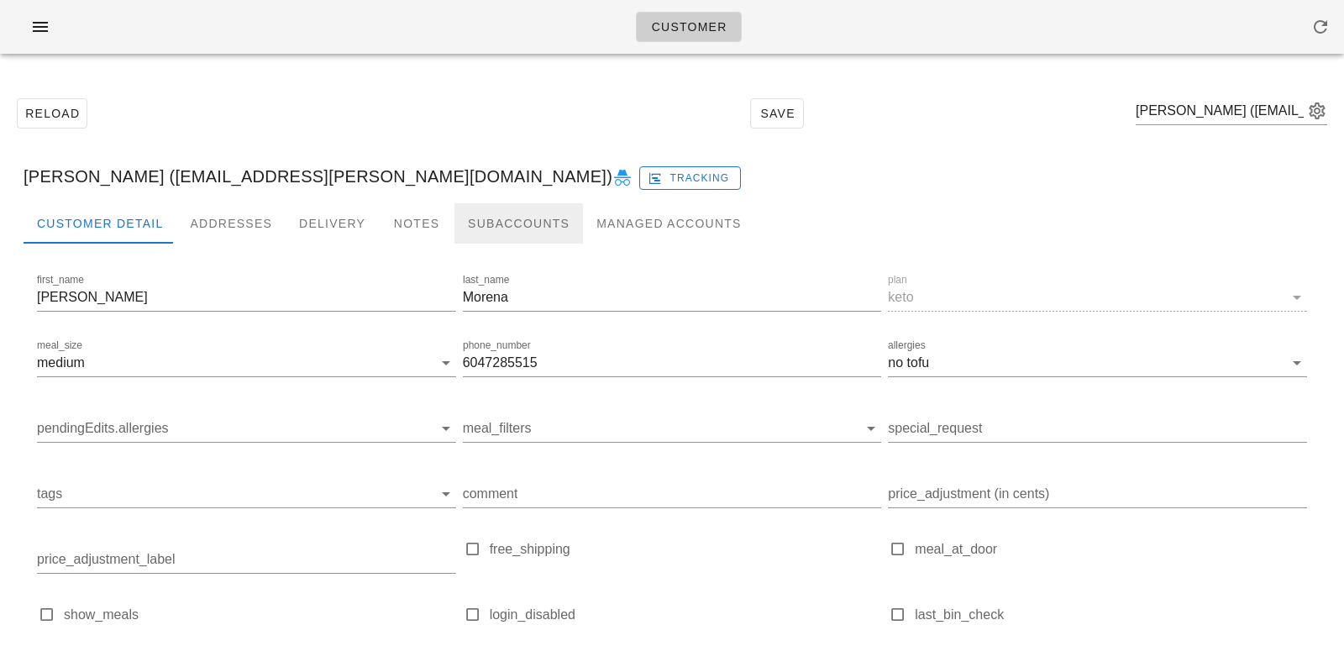
click at [500, 221] on div "Subaccounts" at bounding box center [518, 223] width 128 height 40
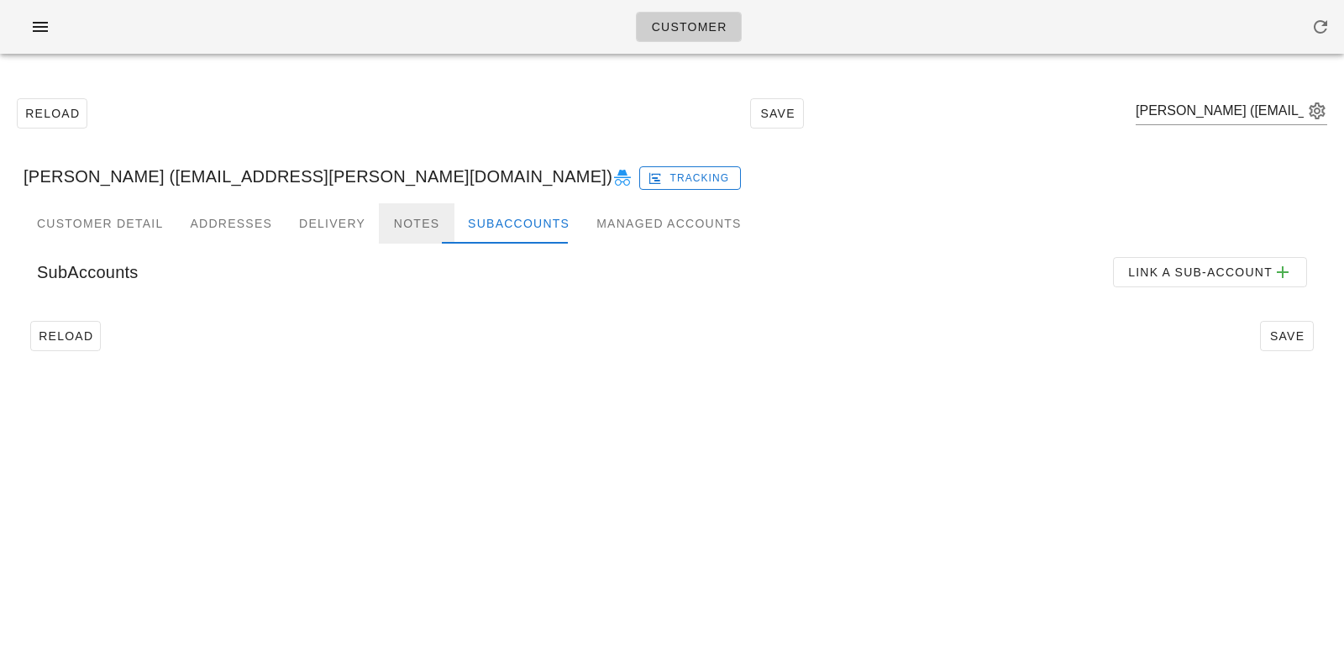
click at [379, 221] on div "Notes" at bounding box center [417, 223] width 76 height 40
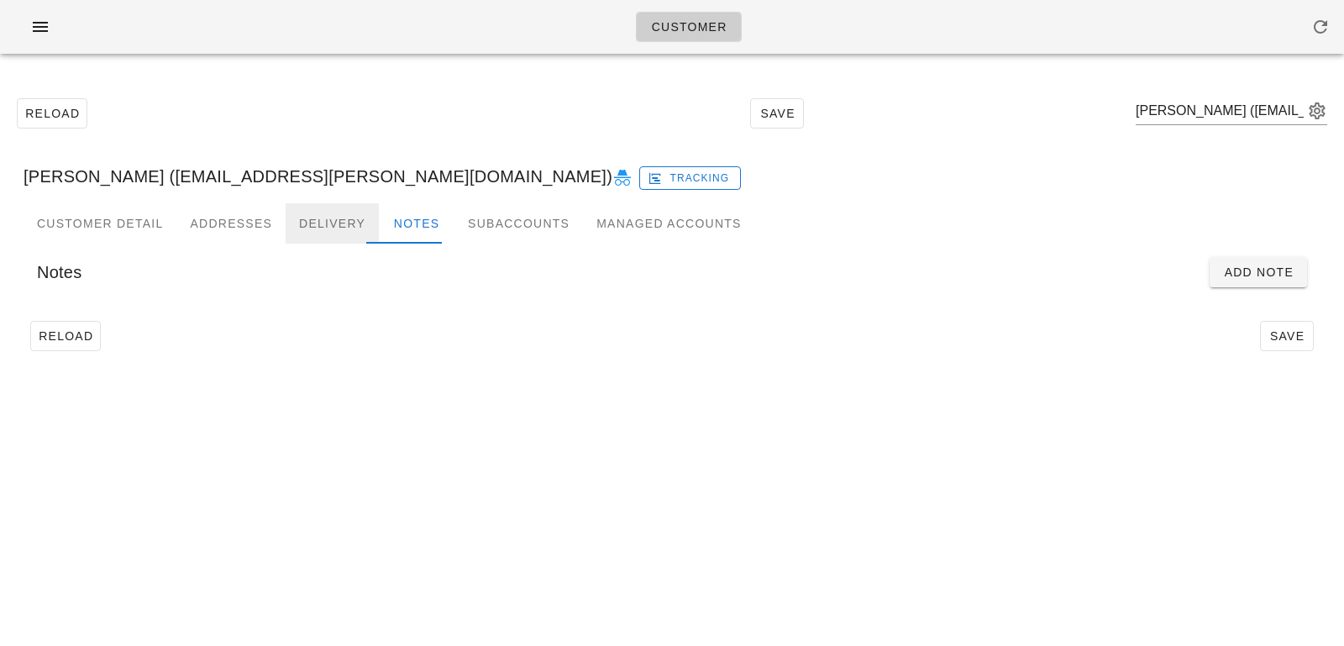
click at [315, 221] on div "Delivery" at bounding box center [332, 223] width 93 height 40
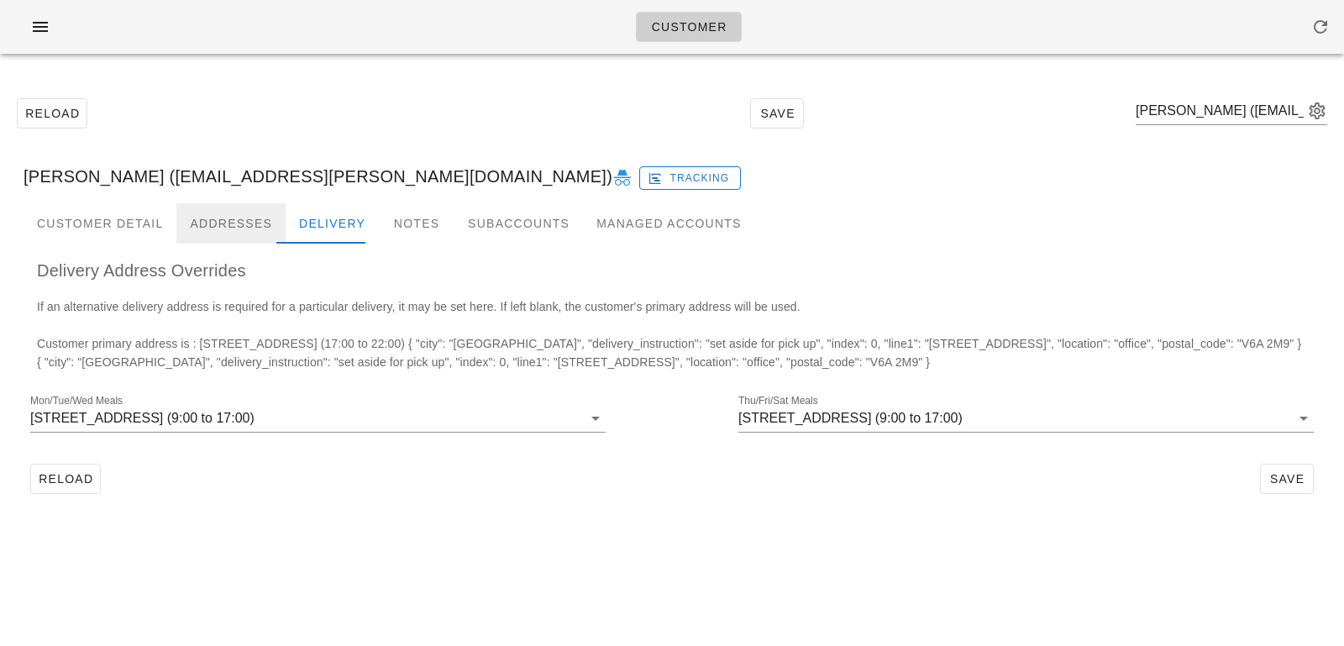
click at [259, 215] on div "Addresses" at bounding box center [230, 223] width 109 height 40
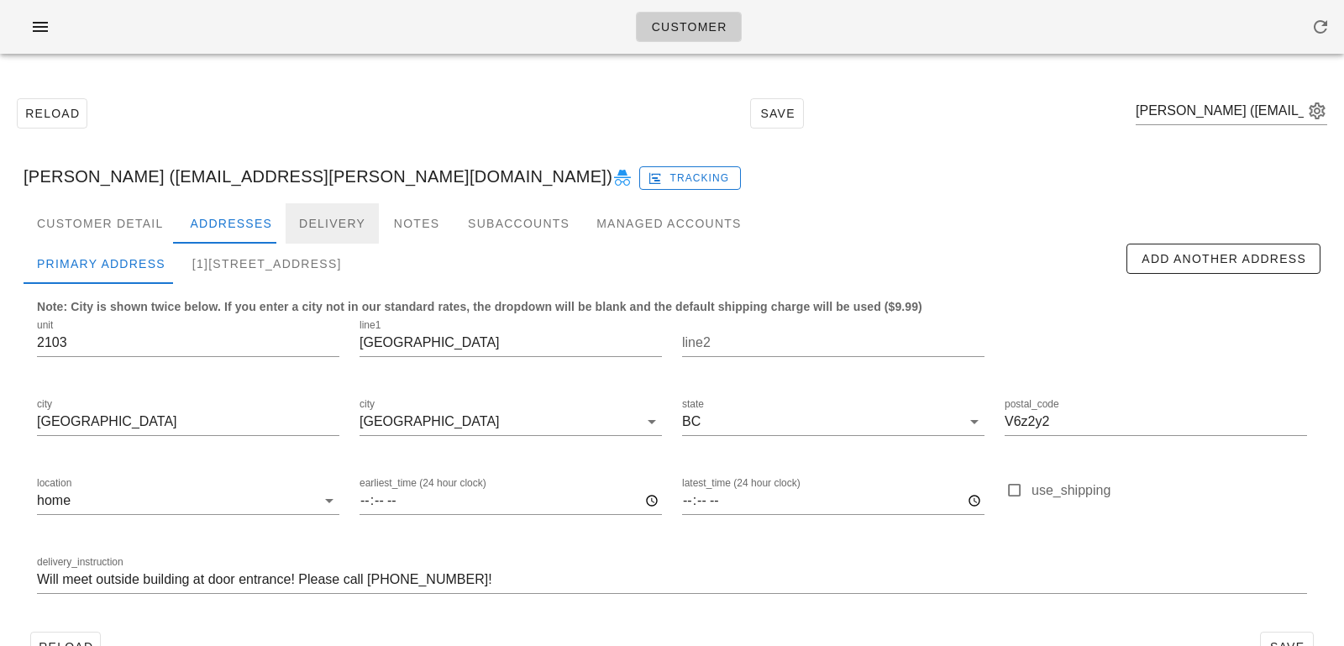
click at [311, 217] on div "Delivery" at bounding box center [332, 223] width 93 height 40
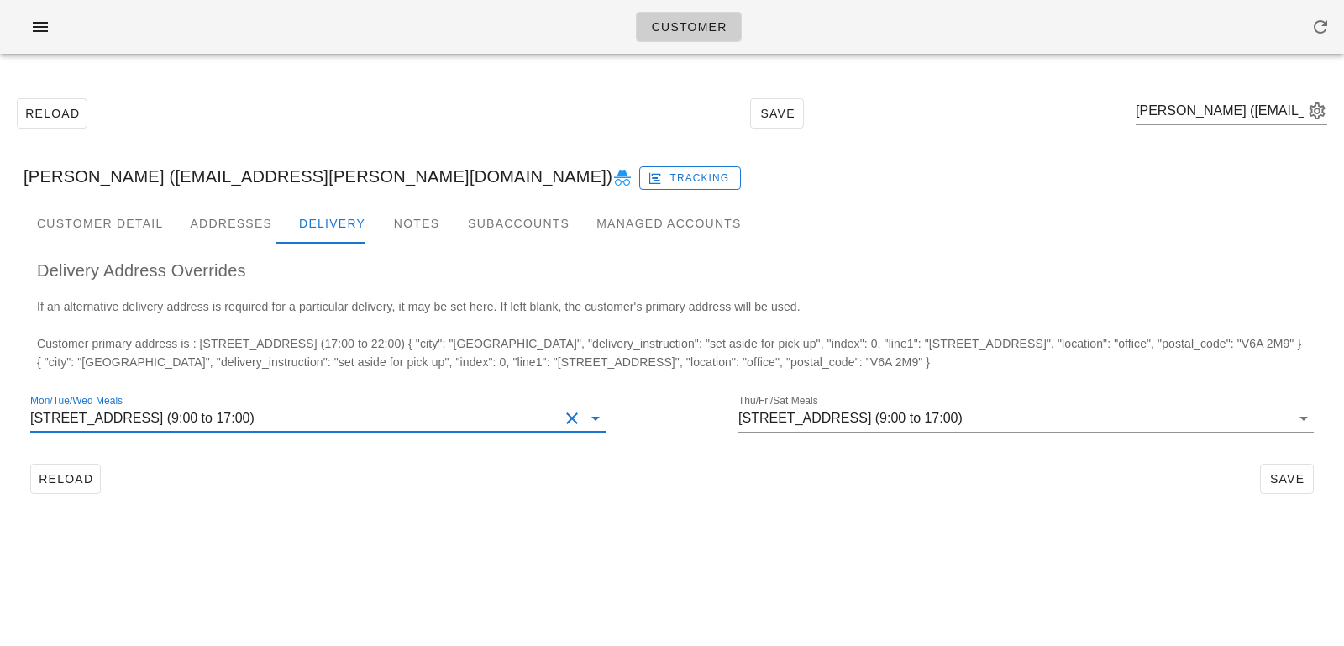
click at [450, 411] on input "Mon/Tue/Wed Meals" at bounding box center [408, 418] width 301 height 27
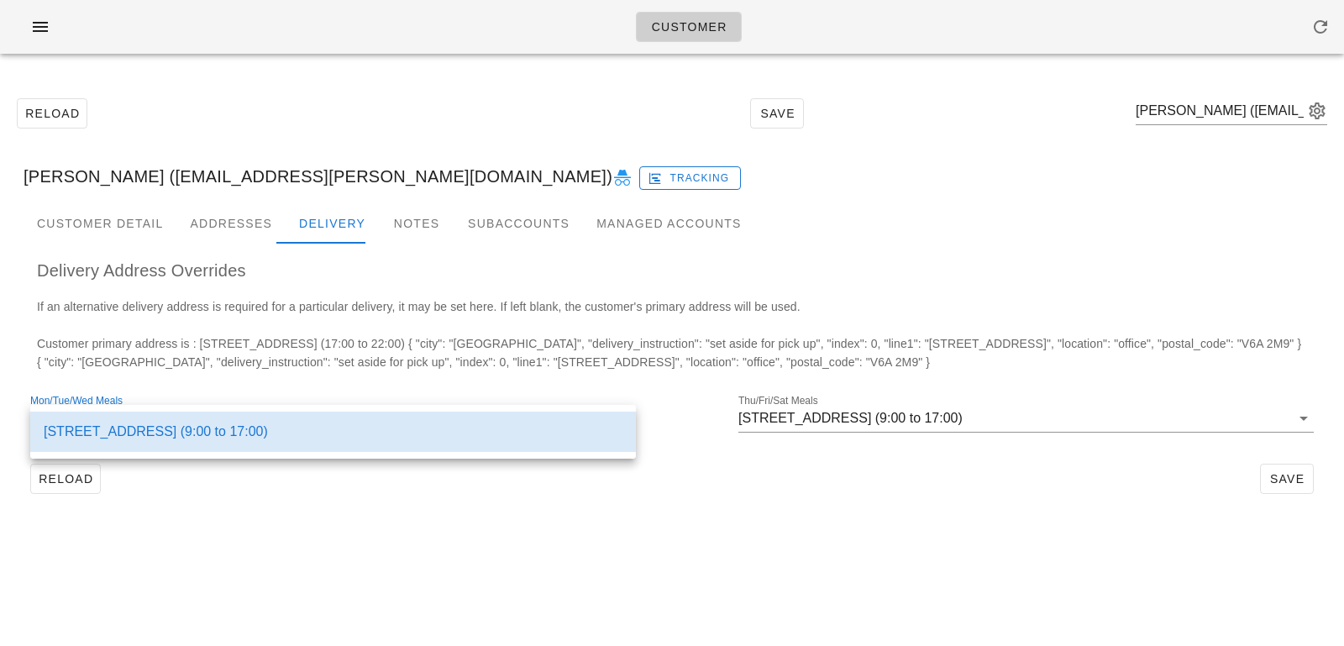
click at [269, 494] on div "Reload Save" at bounding box center [672, 479] width 1297 height 44
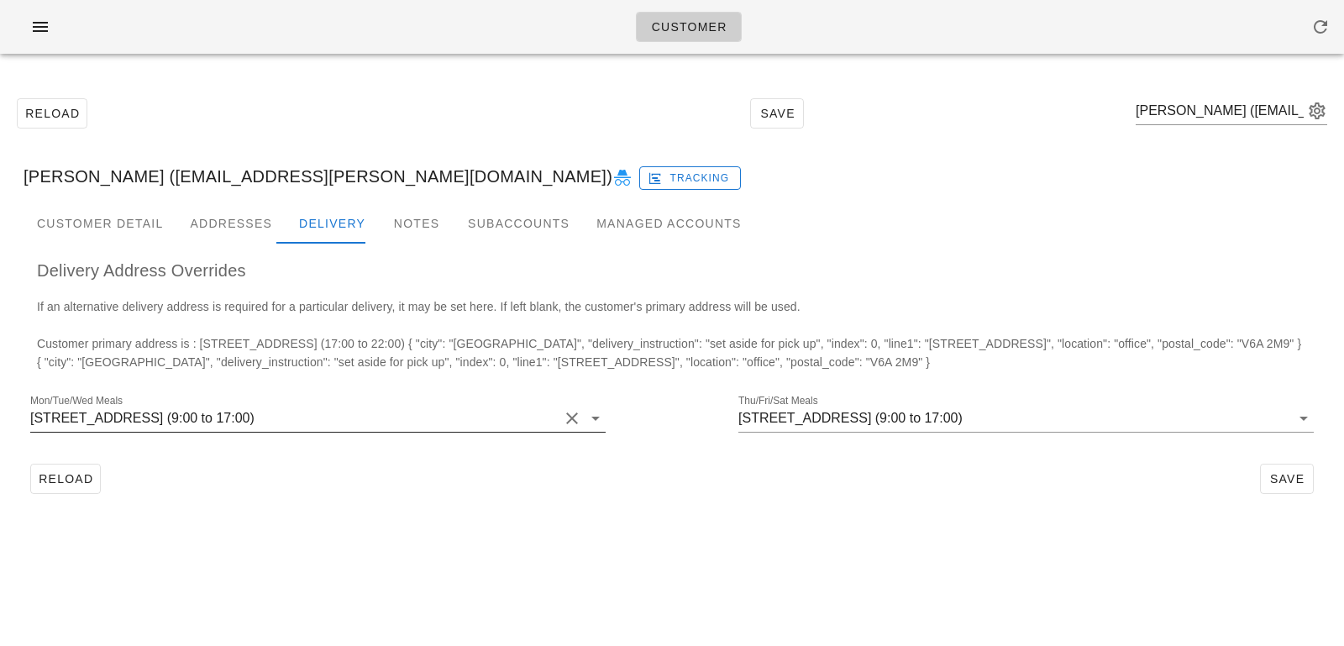
click at [254, 425] on div "845 Terminal Avenue, Vancouver, V6A2M9 (9:00 to 17:00)" at bounding box center [142, 418] width 224 height 15
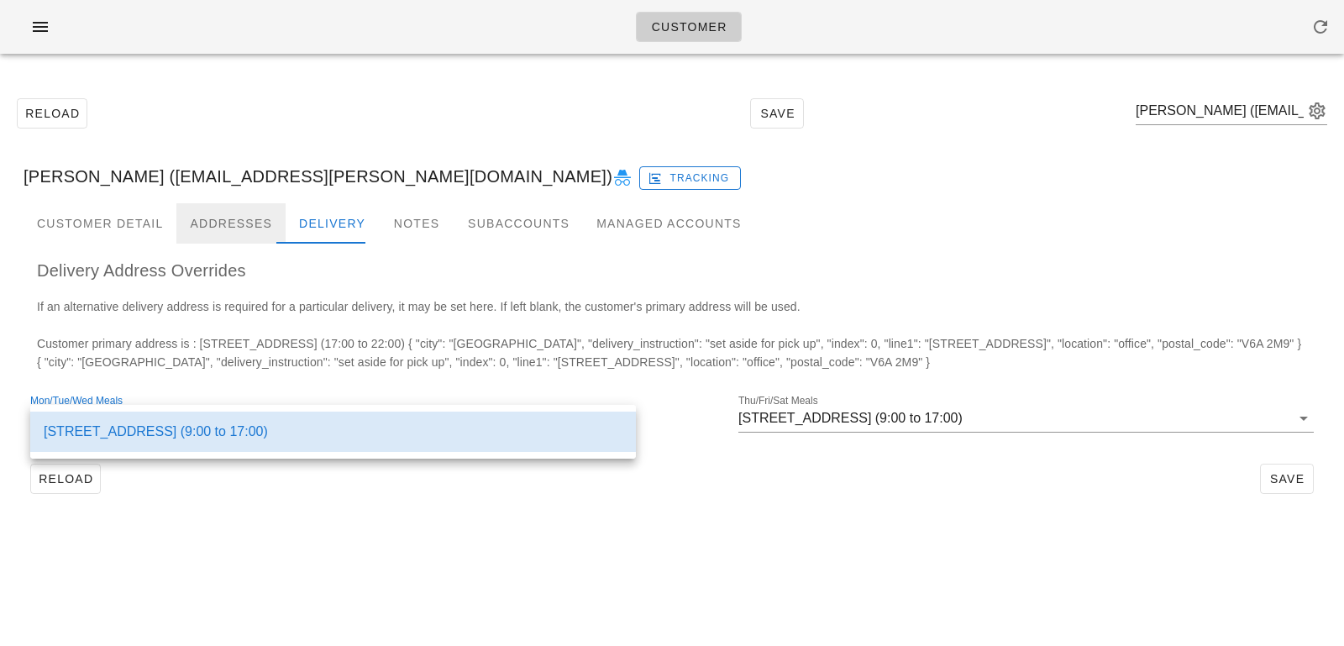
click at [256, 226] on div "Addresses" at bounding box center [230, 223] width 109 height 40
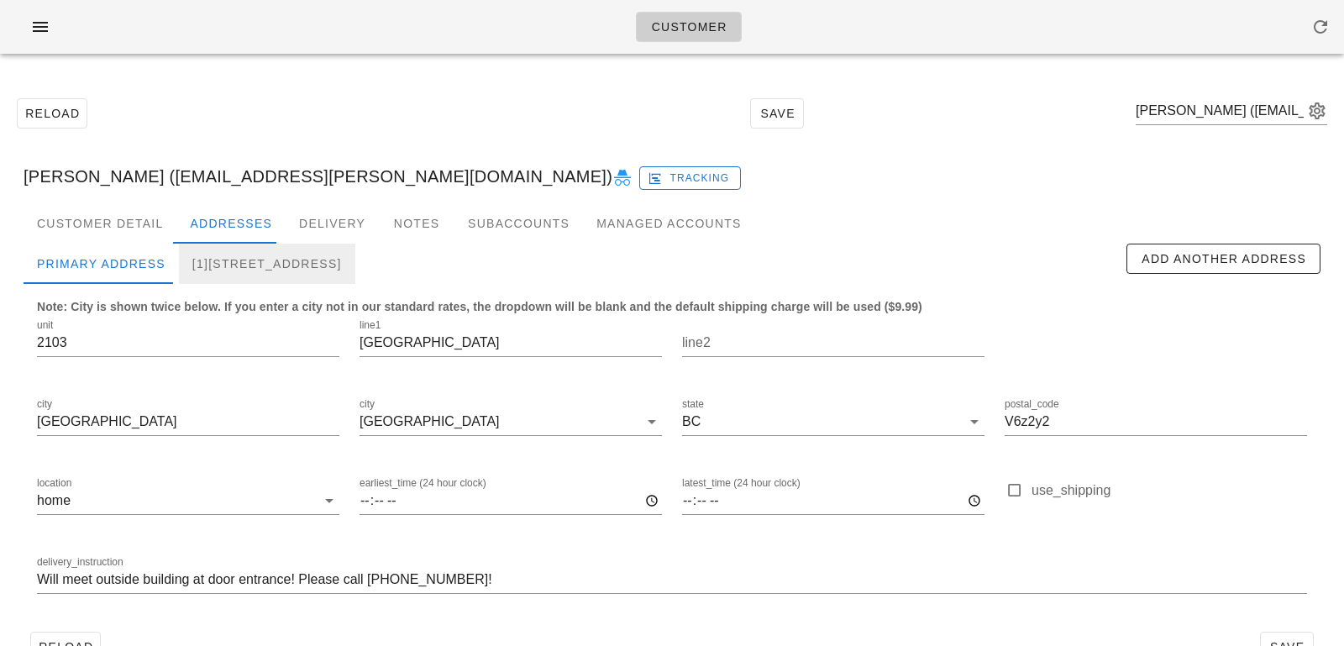
click at [271, 259] on div "[1]845 Terminal Avenue, Vancouver, V6A2M9" at bounding box center [267, 264] width 176 height 40
type input "845 Terminal Avenue"
type input "V6A 2M9"
type input "set aside for pick up"
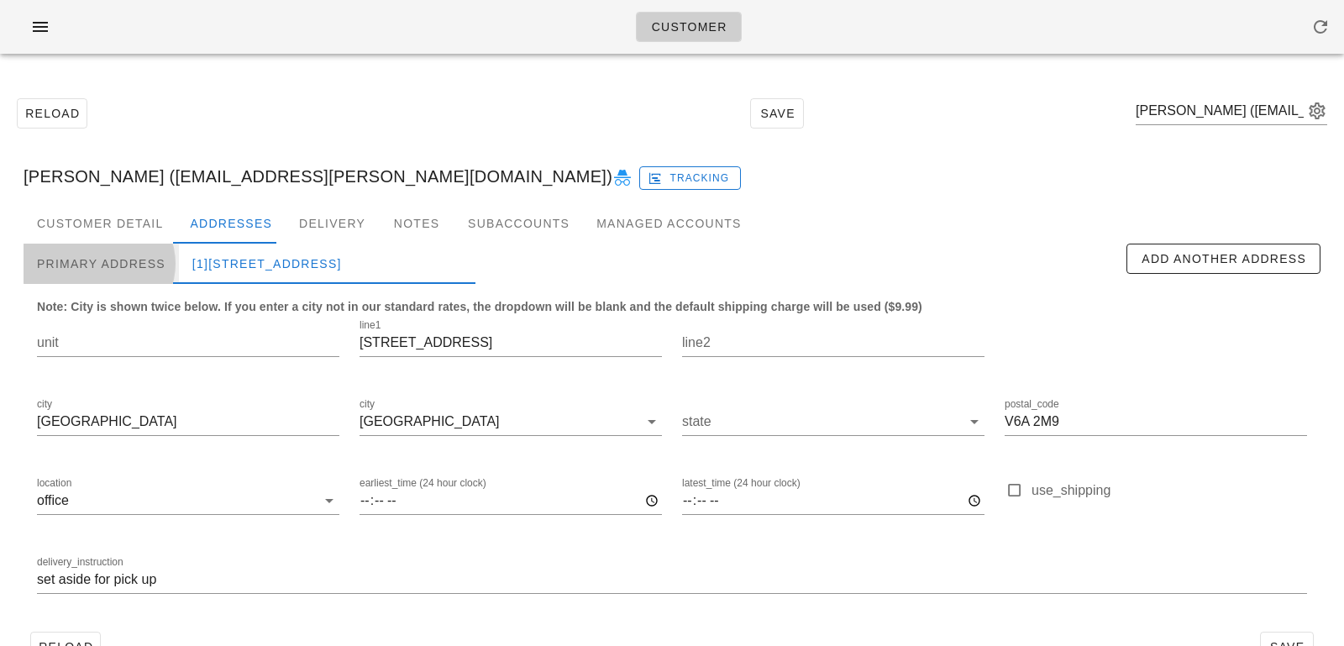
click at [133, 257] on div "Primary Address" at bounding box center [101, 264] width 155 height 40
type input "2103"
type input "1199 Marinaside Crescent"
type input "V6z2y2"
type input "Will meet outside building at door entrance! Please call 604-728-5515!"
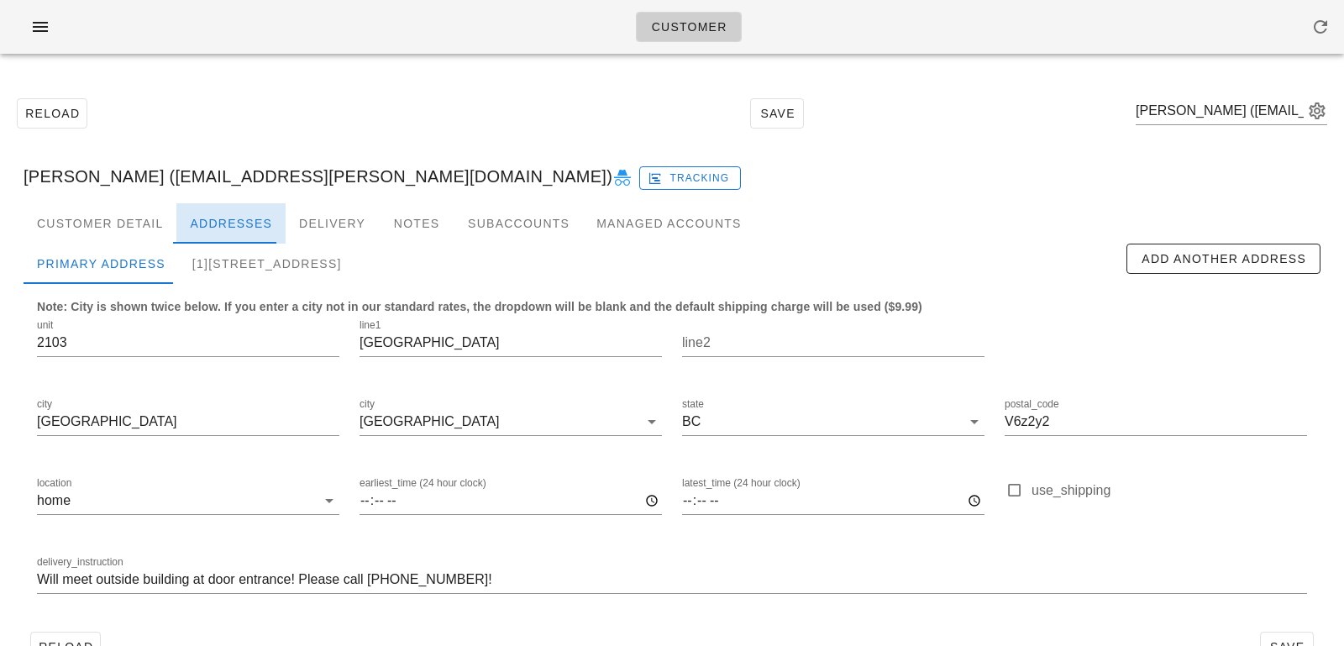
click at [209, 232] on div "Addresses" at bounding box center [230, 223] width 109 height 40
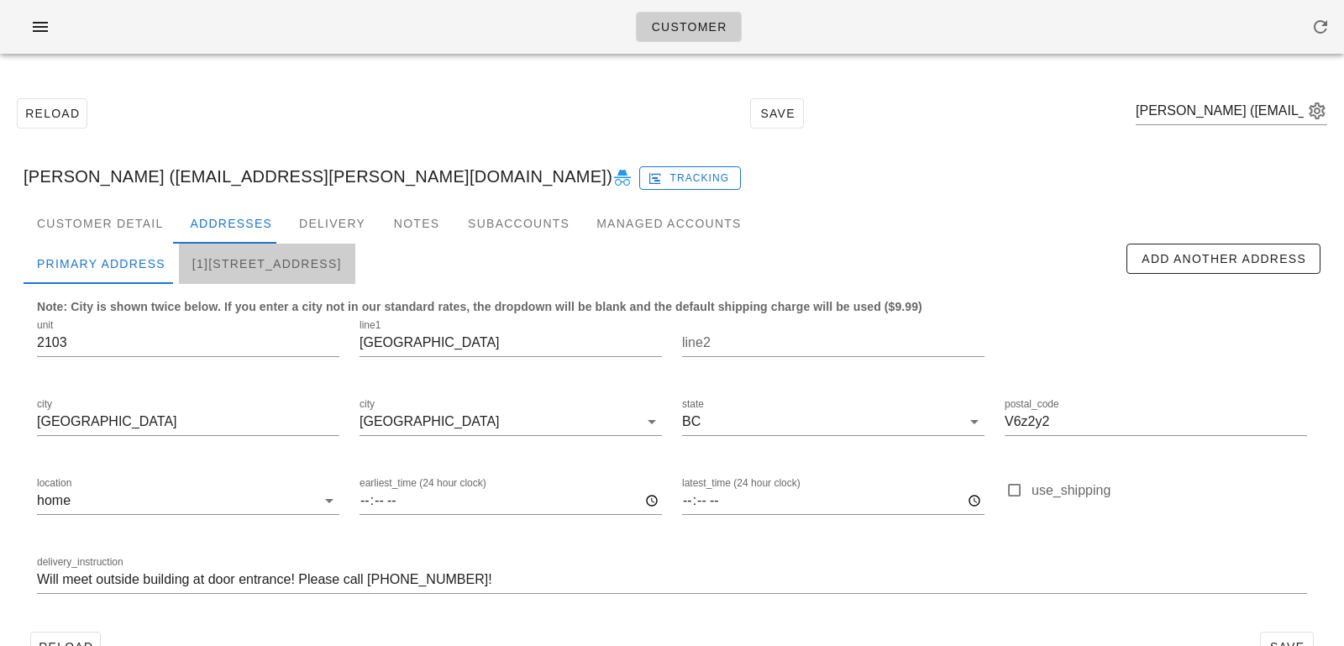
click at [283, 250] on div "[1]845 Terminal Avenue, Vancouver, V6A2M9" at bounding box center [267, 264] width 176 height 40
type input "845 Terminal Avenue"
type input "V6A 2M9"
type input "set aside for pick up"
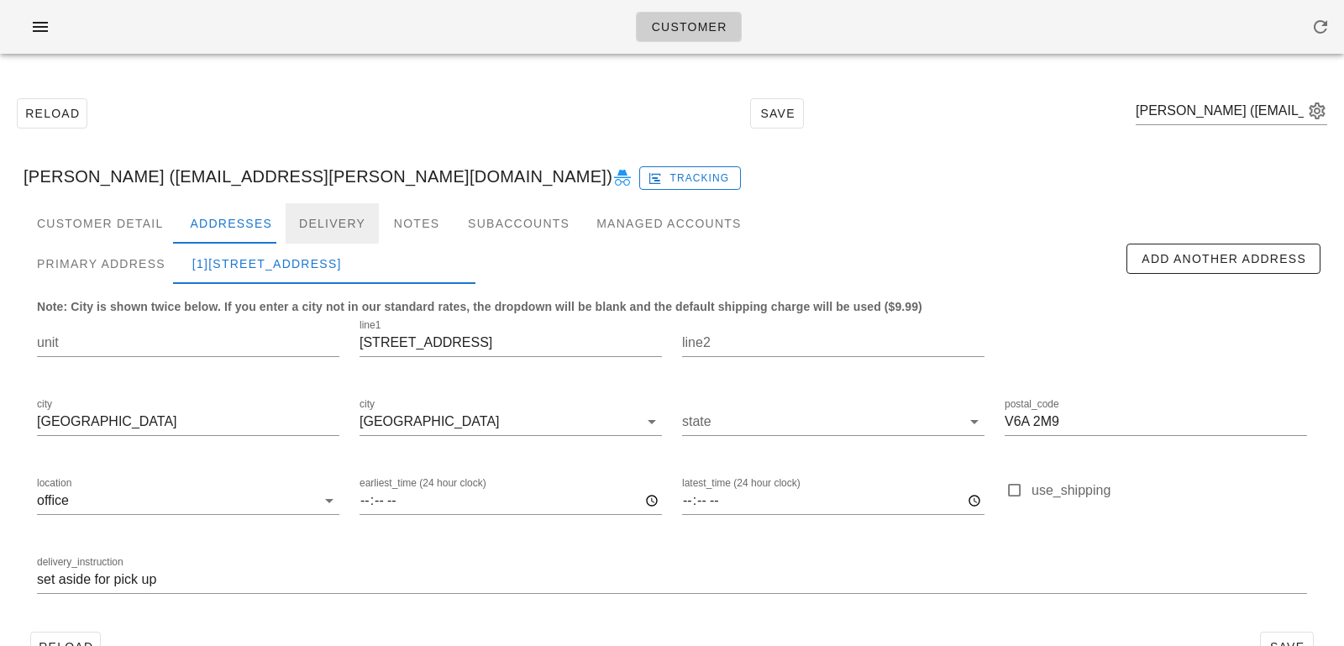
click at [311, 221] on div "Delivery" at bounding box center [332, 223] width 93 height 40
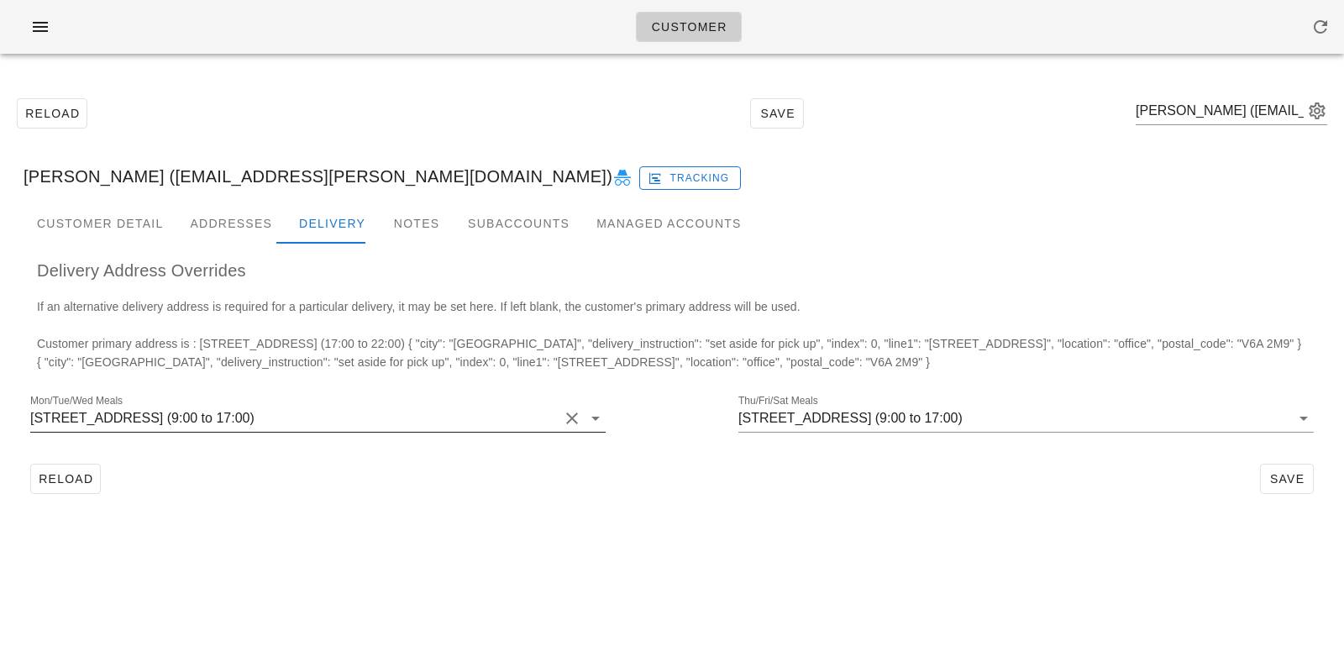
click at [207, 400] on div "Mon/Tue/Wed Meals 845 Terminal Avenue, Vancouver, V6A2M9 (9:00 to 17:00)" at bounding box center [317, 422] width 575 height 55
click at [582, 413] on button "Clear Mon/Tue/Wed Meals" at bounding box center [572, 418] width 20 height 20
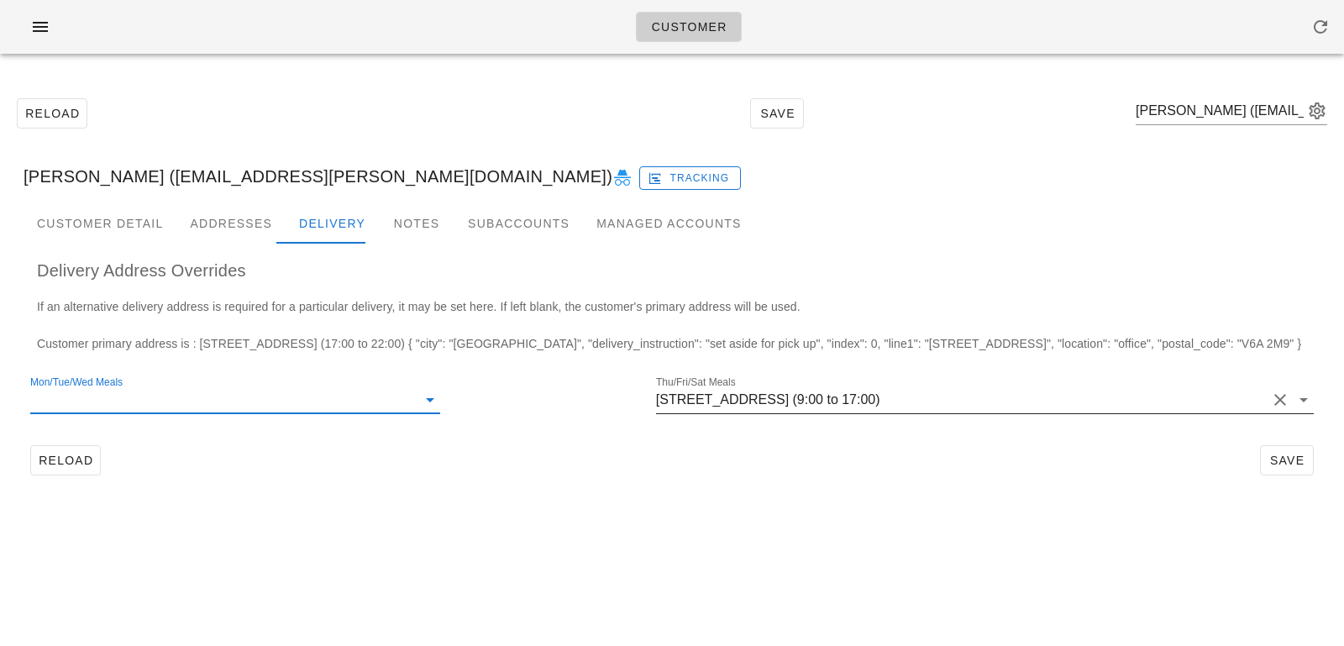
click at [1280, 410] on button "Clear Thu/Fri/Sat Meals" at bounding box center [1280, 400] width 20 height 20
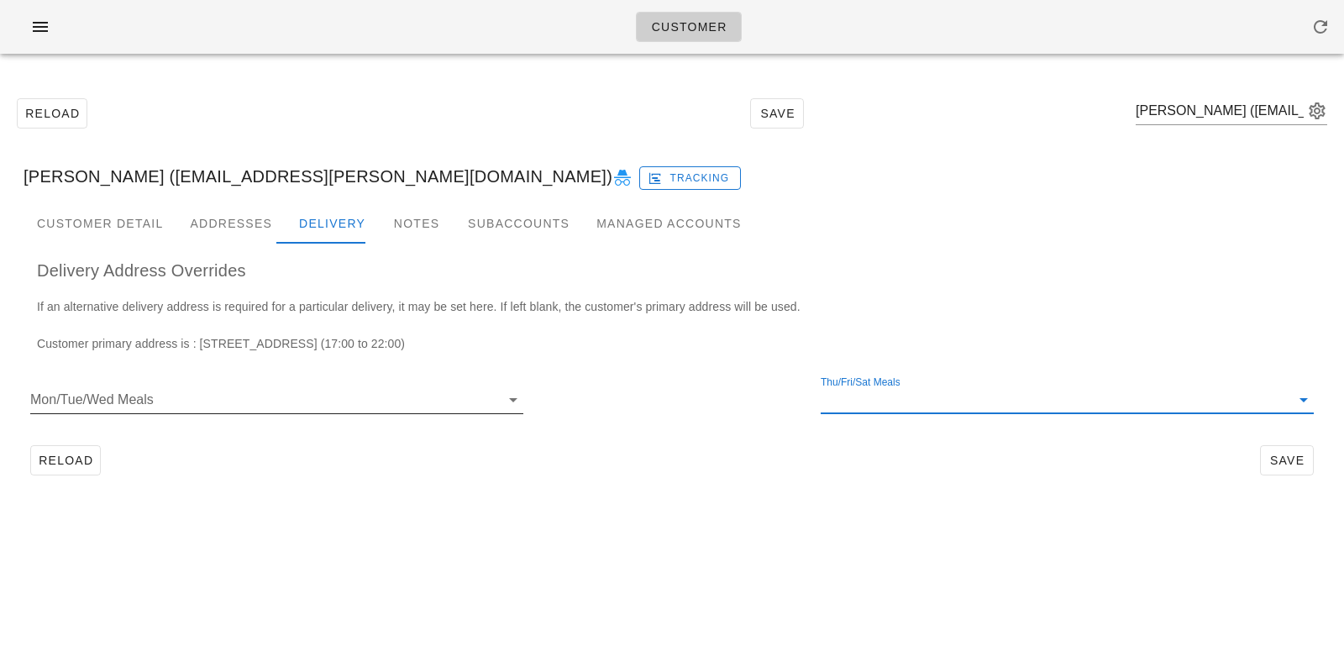
click at [1120, 512] on div "Customer Reload Save Dennis Morena (dmorena@shaw.ca) Dennis Morena (dmorena@sha…" at bounding box center [672, 323] width 1344 height 646
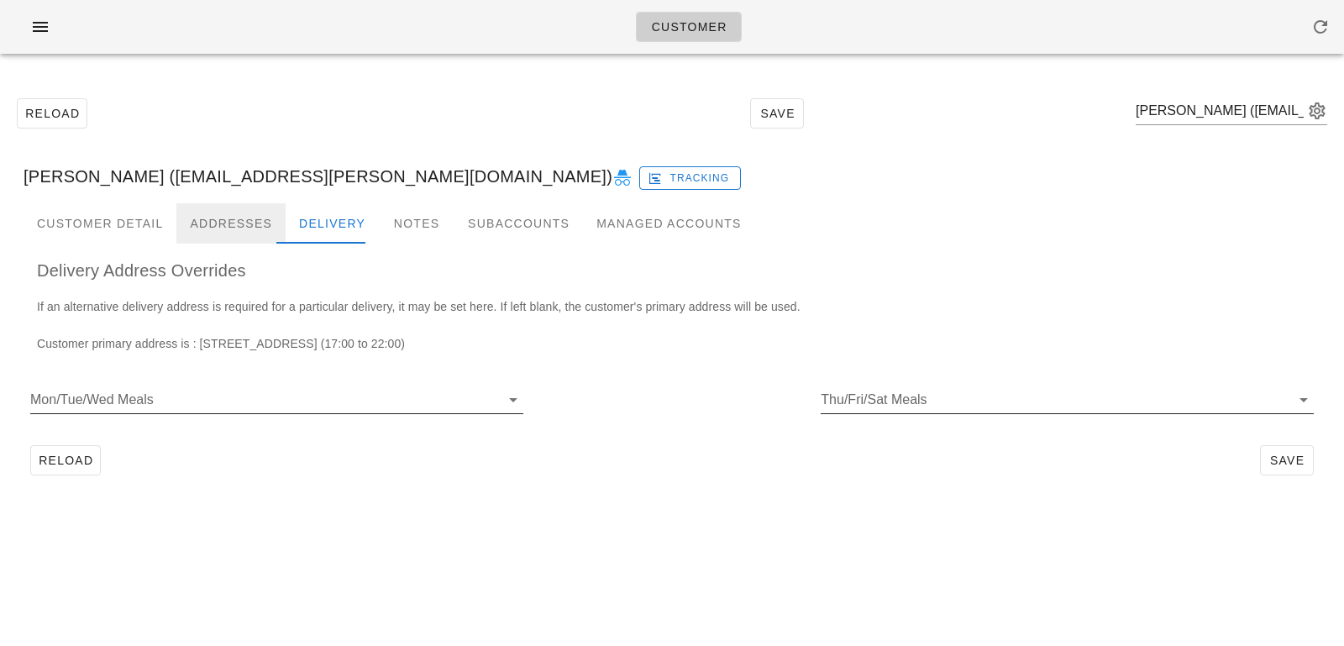
click at [228, 233] on div "Addresses" at bounding box center [230, 223] width 109 height 40
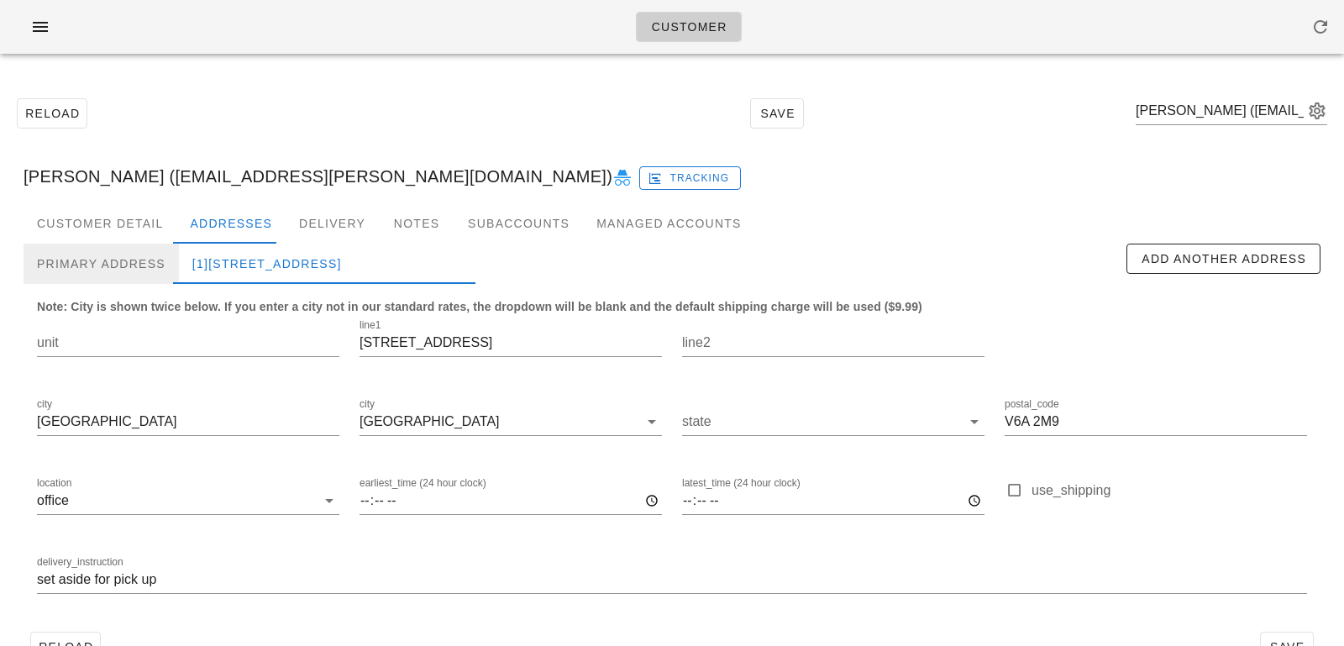
click at [132, 270] on div "Primary Address" at bounding box center [101, 264] width 155 height 40
type input "2103"
type input "1199 Marinaside Crescent"
type input "V6z2y2"
type input "Will meet outside building at door entrance! Please call 604-728-5515!"
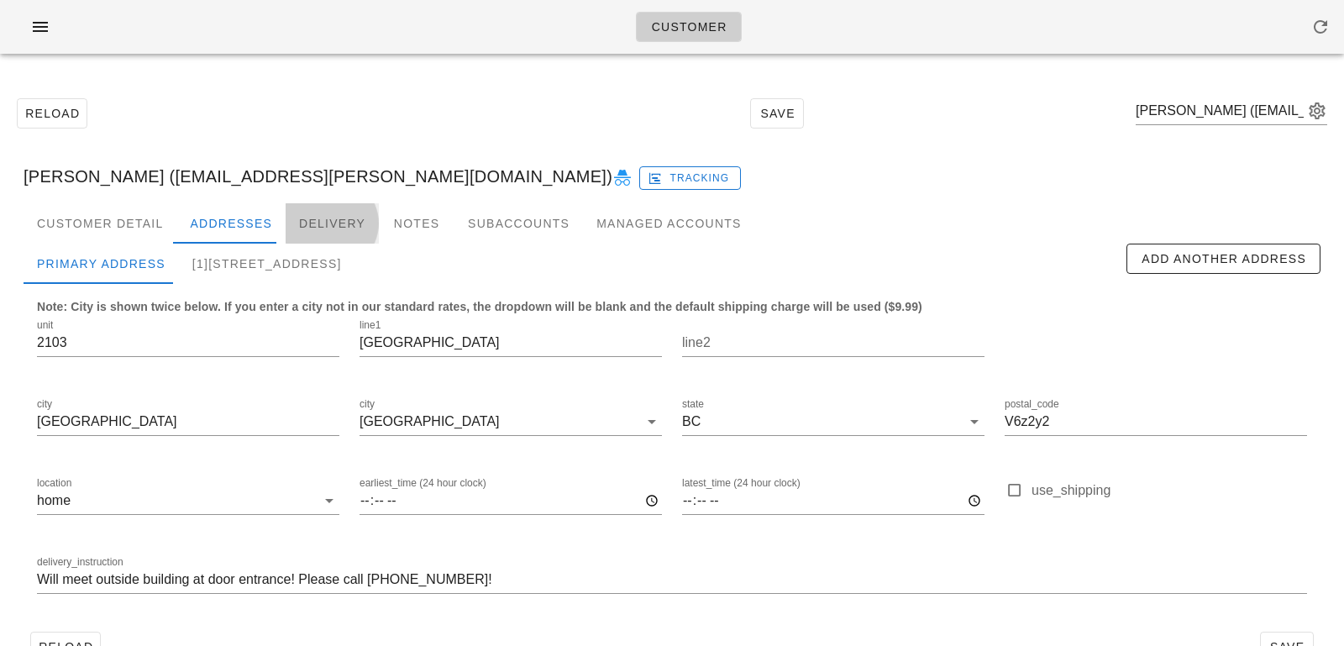
click at [310, 217] on div "Delivery" at bounding box center [332, 223] width 93 height 40
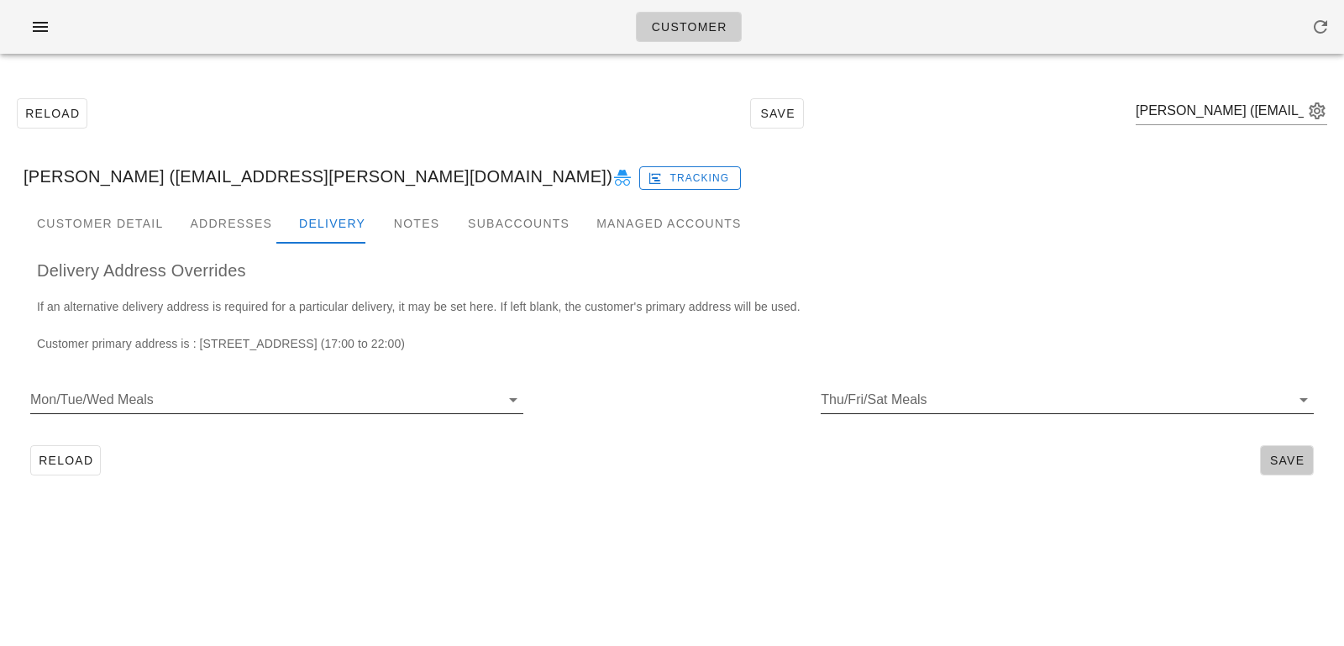
click at [1265, 460] on button "Save" at bounding box center [1287, 460] width 54 height 30
type input "Dennis Morena (dmorena@shaw.ca)"
click at [251, 234] on div "Addresses" at bounding box center [230, 223] width 109 height 40
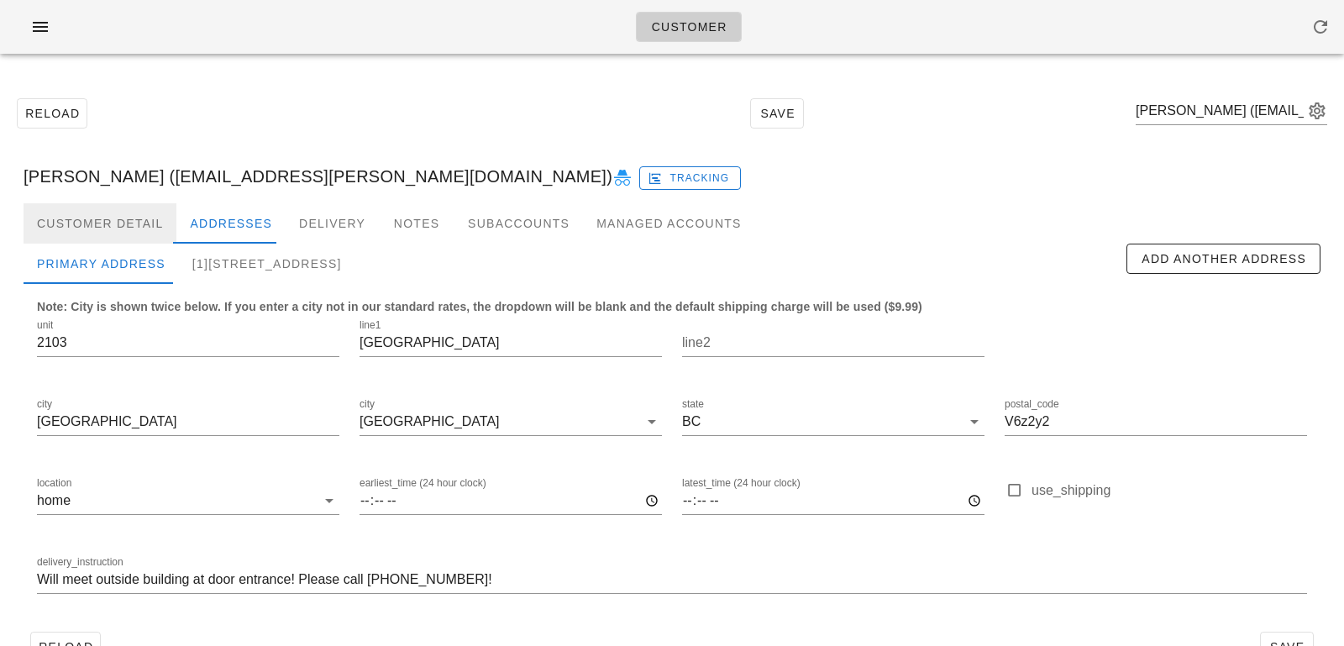
click at [107, 233] on div "Customer Detail" at bounding box center [100, 223] width 153 height 40
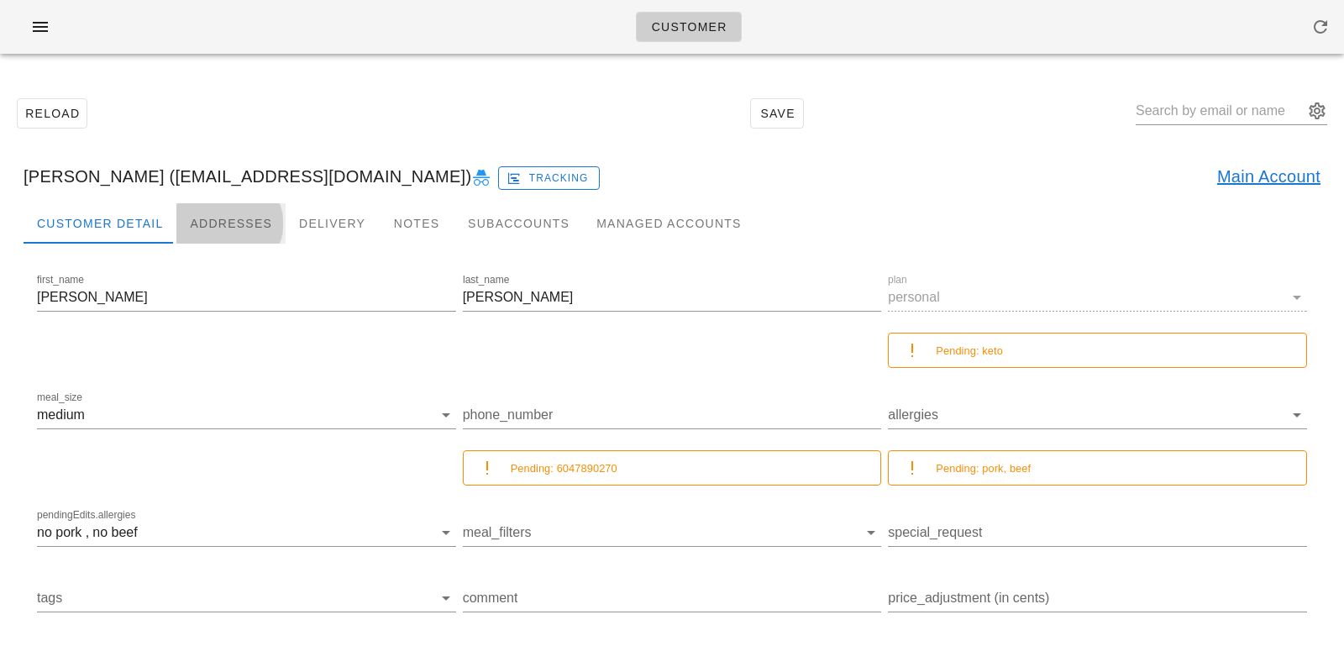
click at [224, 224] on div "Addresses" at bounding box center [230, 223] width 109 height 40
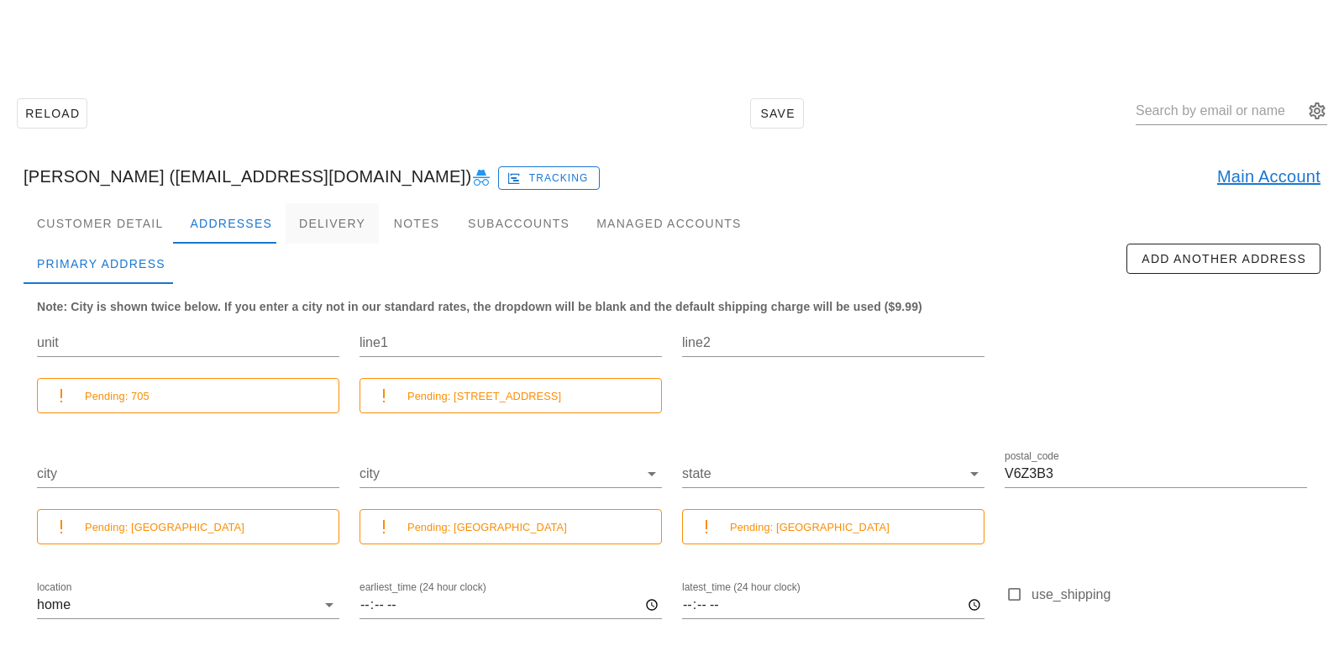
scroll to position [149, 0]
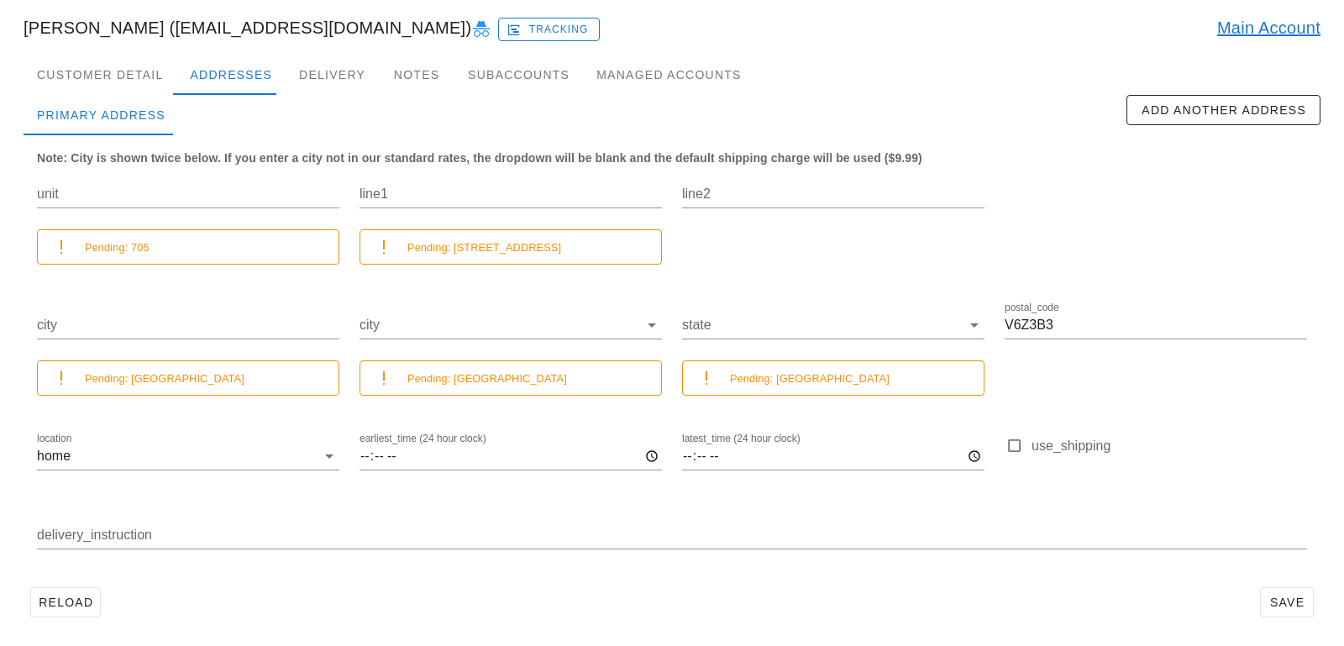
click at [471, 29] on icon at bounding box center [481, 29] width 20 height 20
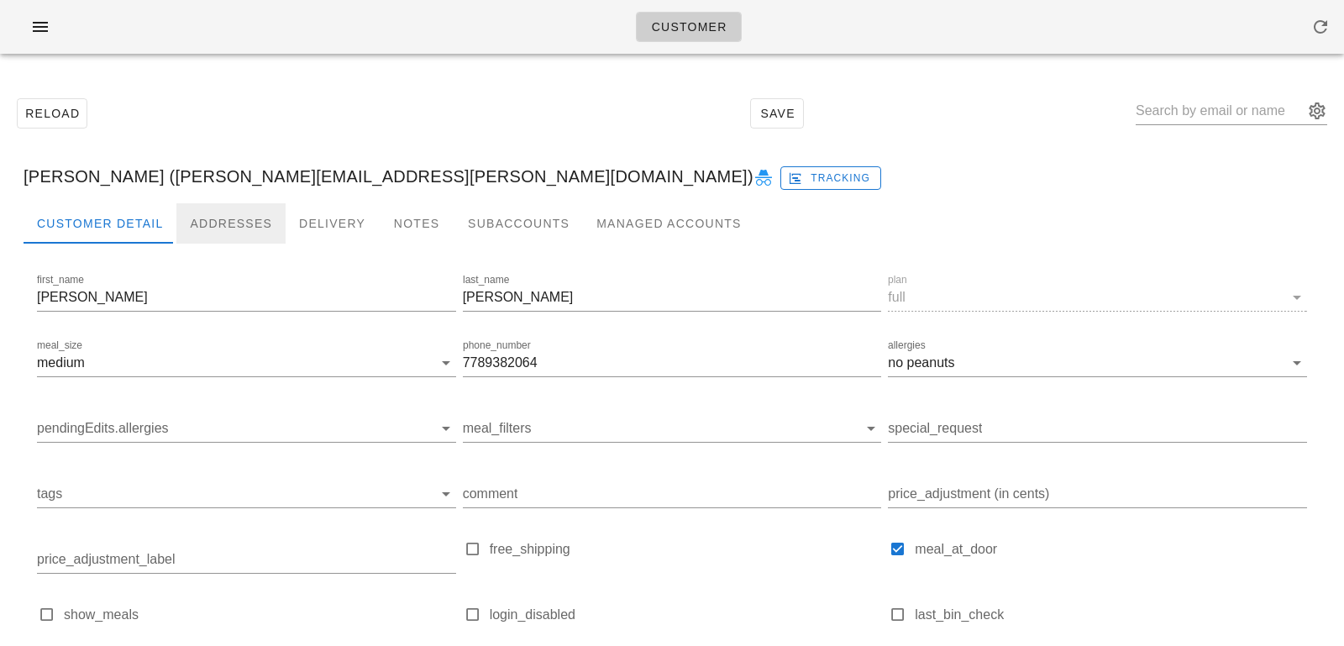
click at [236, 211] on div "Addresses" at bounding box center [230, 223] width 109 height 40
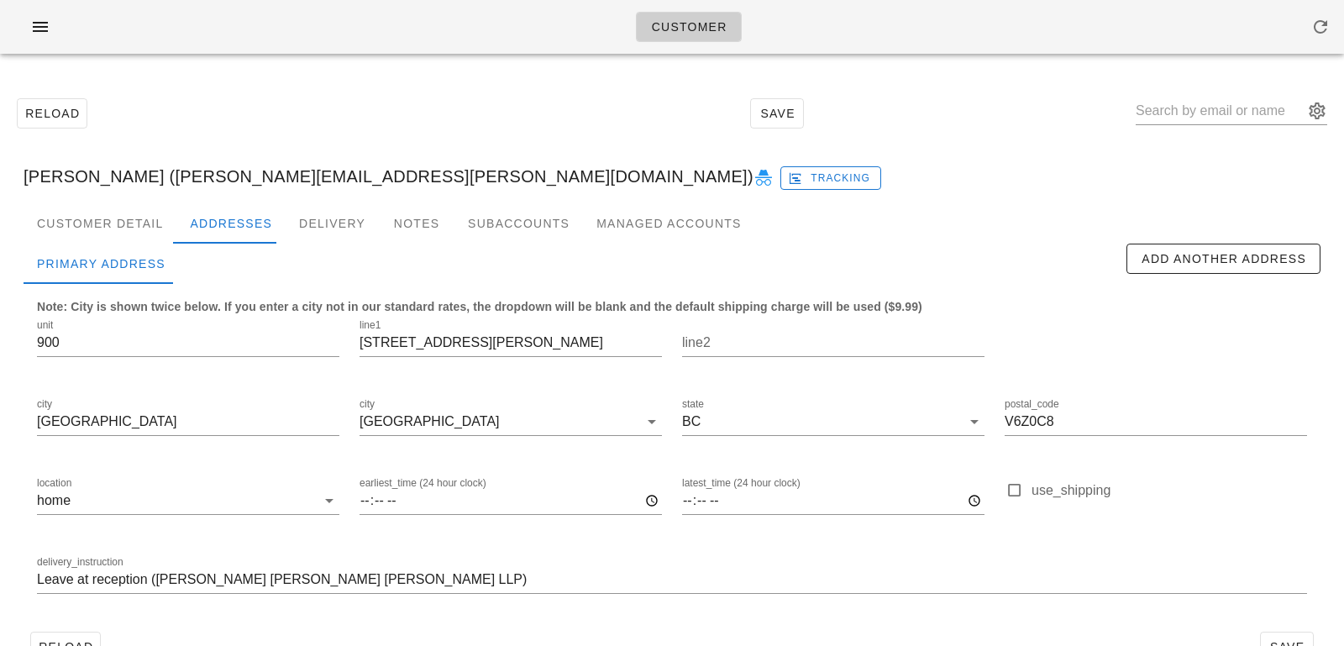
scroll to position [46, 0]
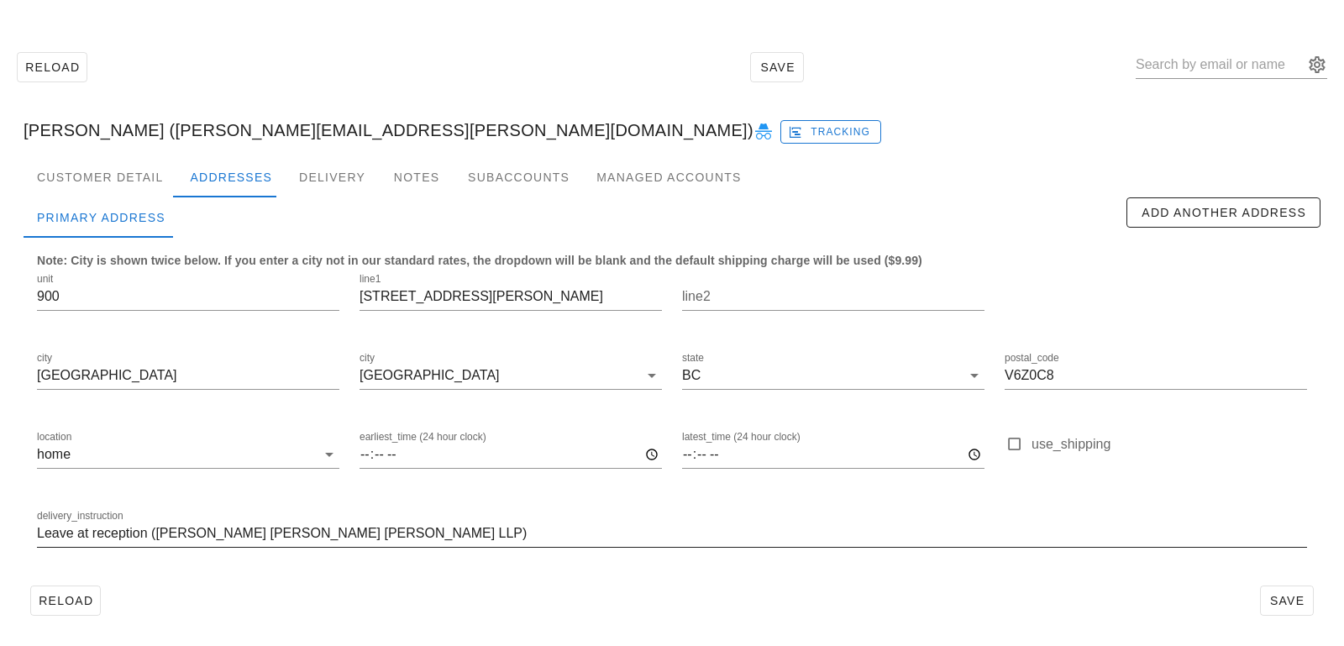
click at [37, 530] on input "Leave at reception ([PERSON_NAME] [PERSON_NAME] [PERSON_NAME] LLP)" at bounding box center [672, 533] width 1270 height 27
type input "Unit 900. Leave at reception ([PERSON_NAME] [PERSON_NAME] [PERSON_NAME] LLP)"
click at [1300, 598] on span "Save" at bounding box center [1286, 600] width 39 height 13
click at [1189, 65] on input "text" at bounding box center [1219, 64] width 168 height 27
paste input "[EMAIL_ADDRESS][DOMAIN_NAME]"
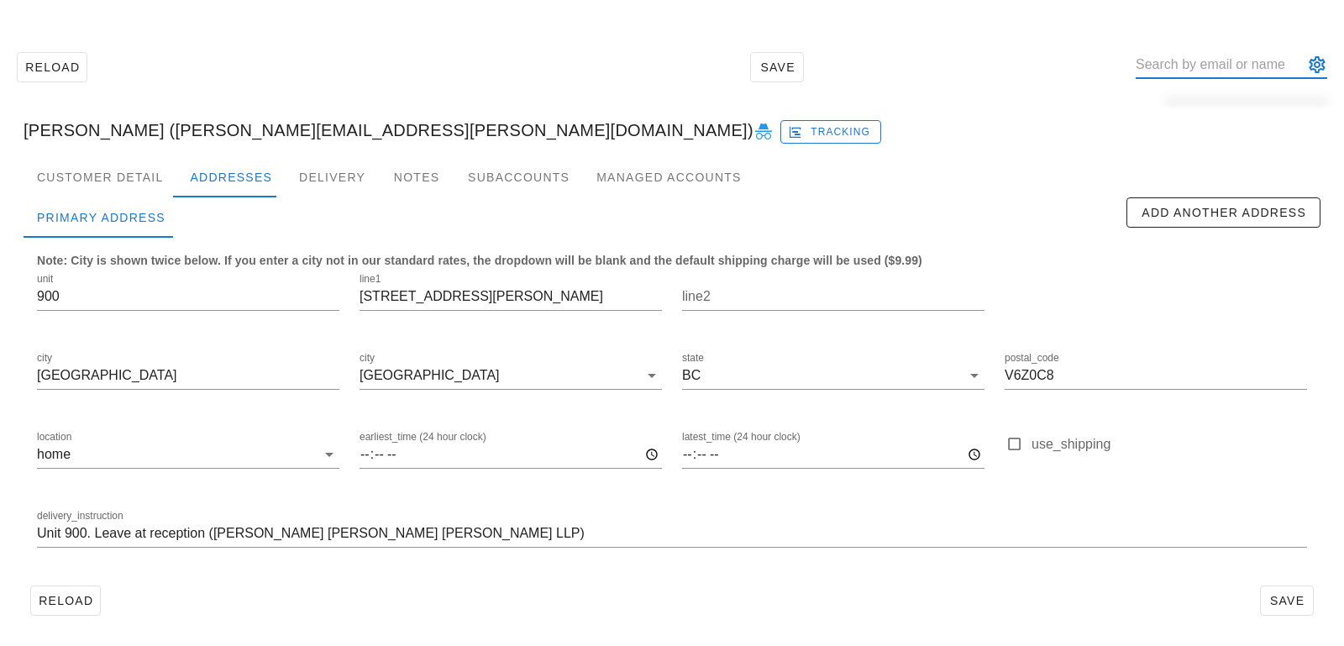
type input "[EMAIL_ADDRESS][DOMAIN_NAME]"
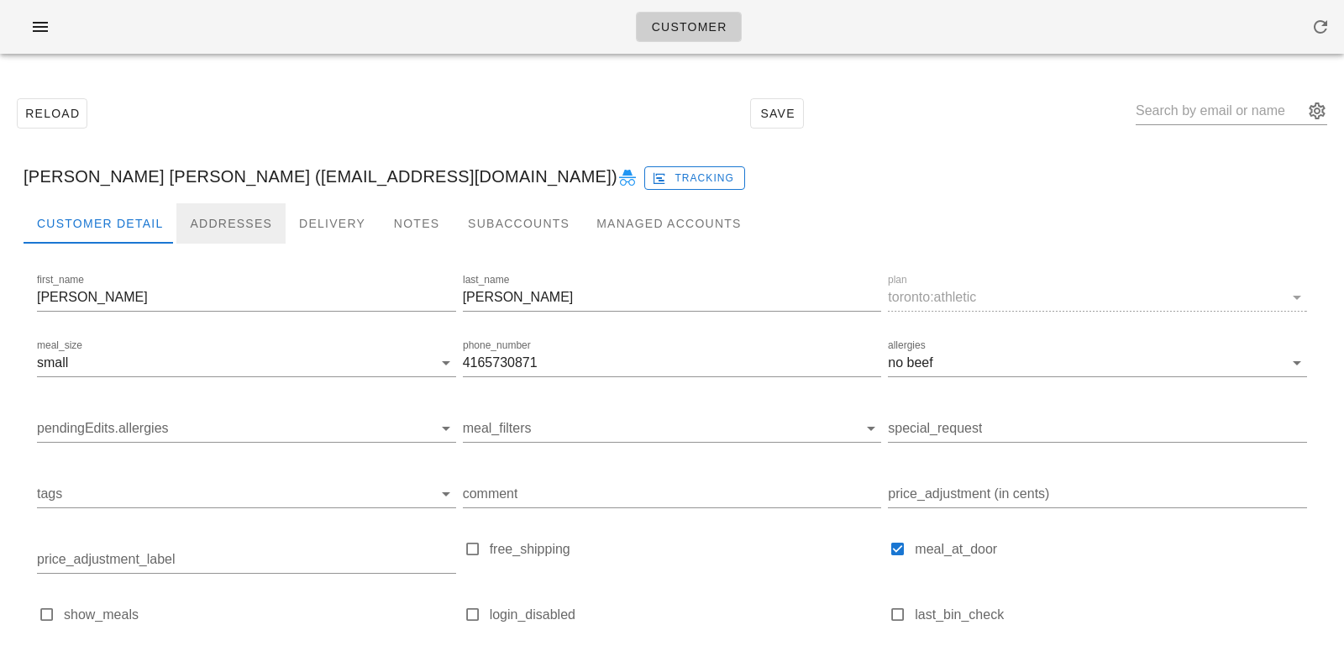
click at [235, 232] on div "Addresses" at bounding box center [230, 223] width 109 height 40
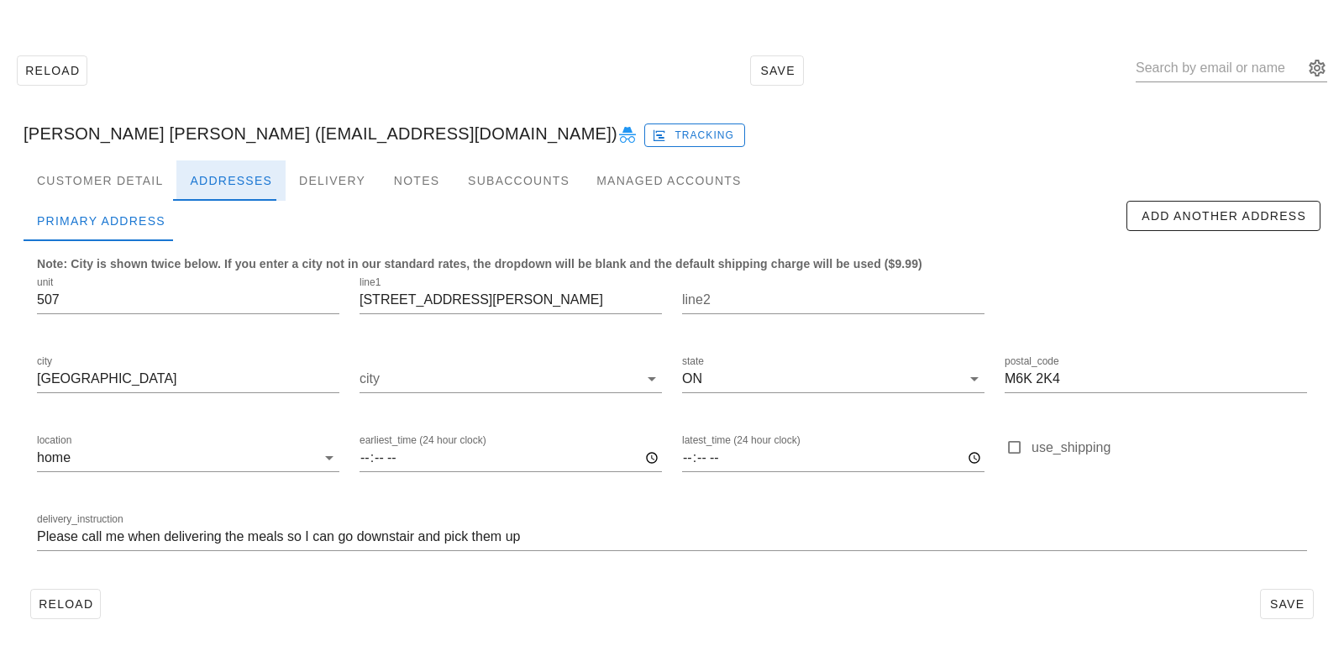
scroll to position [46, 0]
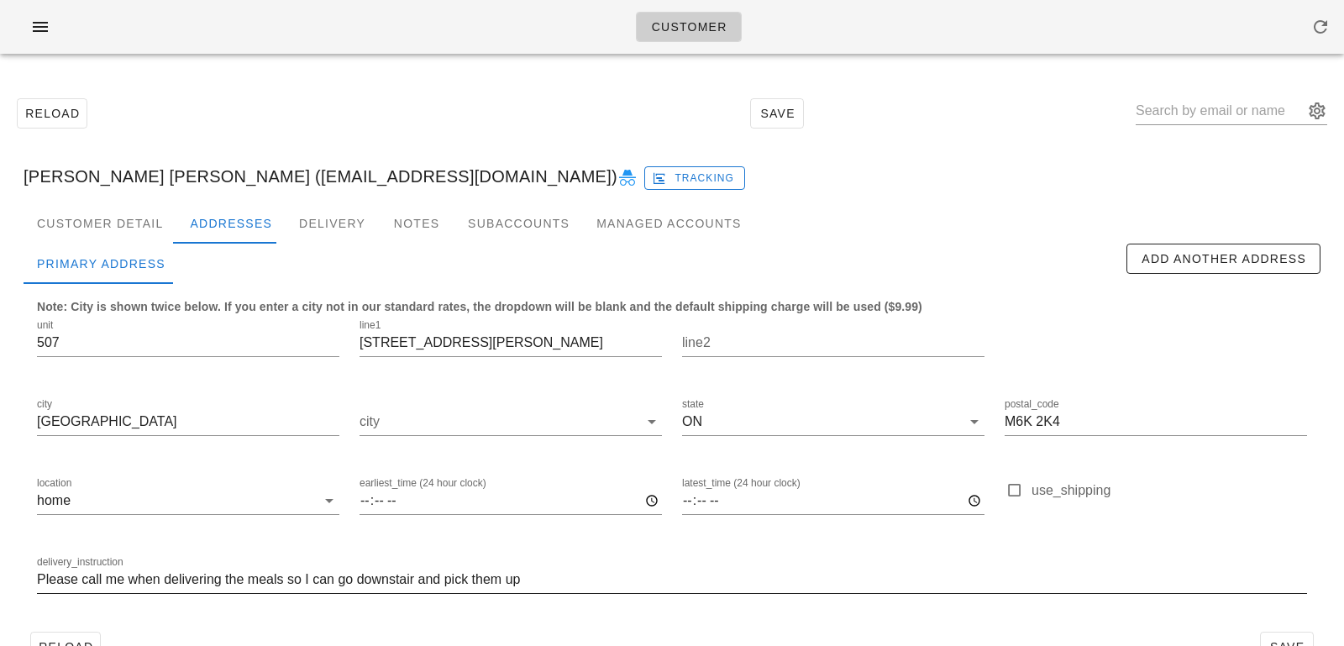
click at [39, 582] on input "Please call me when delivering the meals so I can go downstair and pick them up" at bounding box center [672, 579] width 1270 height 27
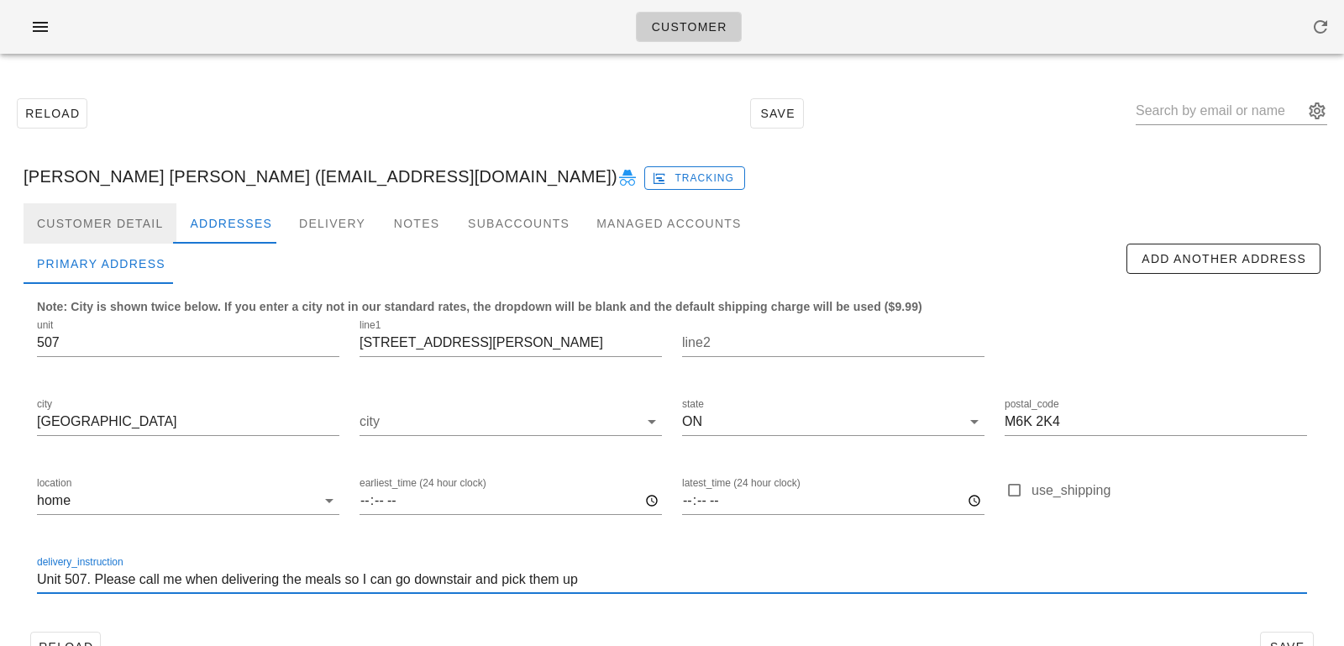
click at [124, 211] on div "Customer Detail" at bounding box center [100, 223] width 153 height 40
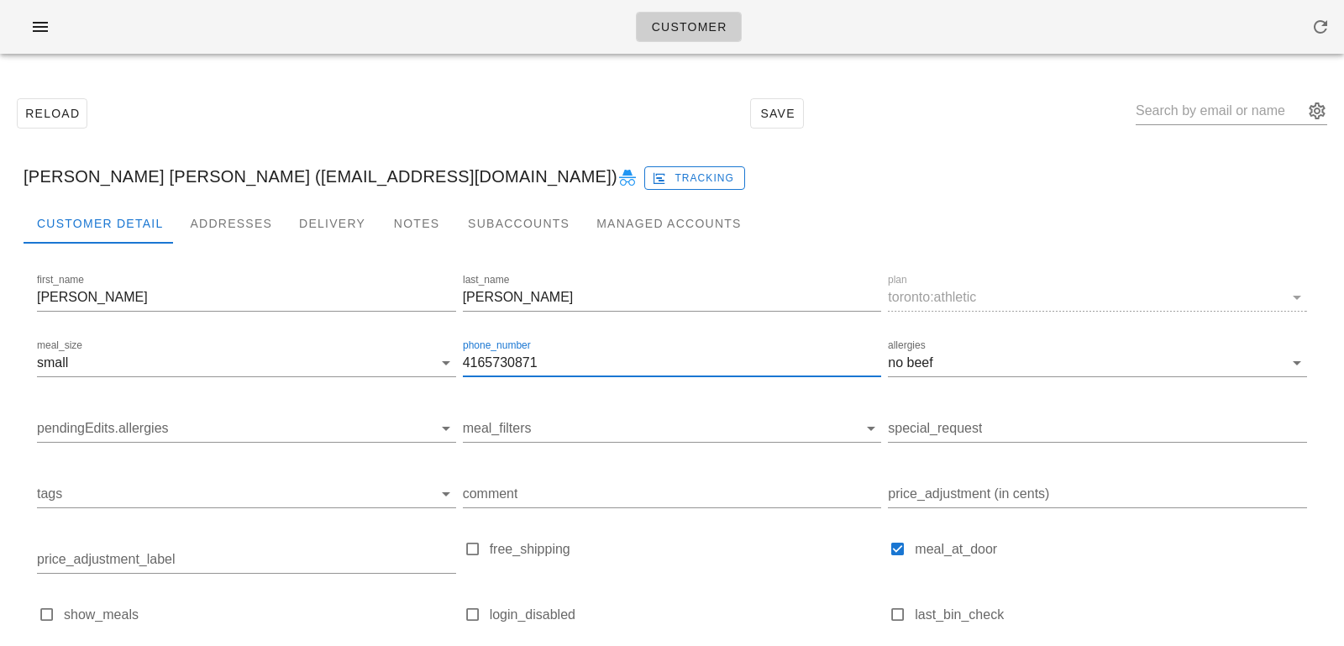
click at [541, 356] on input "4165730871" at bounding box center [672, 362] width 419 height 27
click at [240, 233] on div "Addresses" at bounding box center [230, 223] width 109 height 40
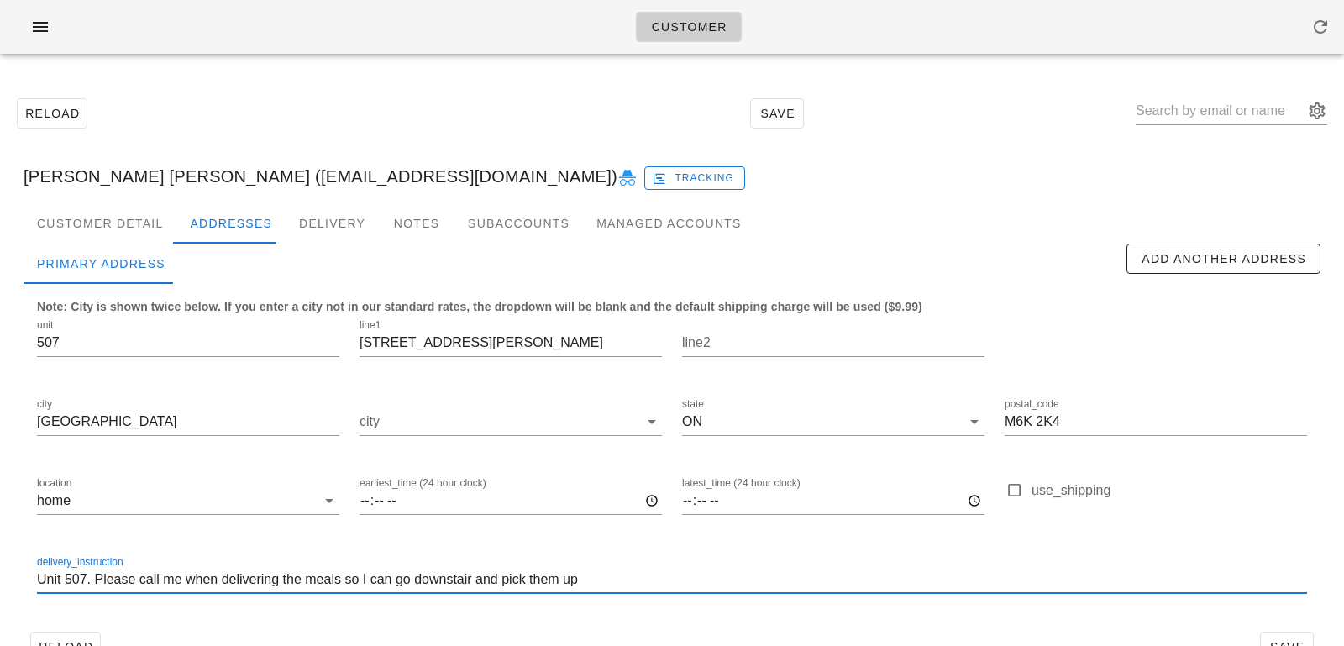
click at [186, 579] on input "Unit 507. Please call me when delivering the meals so I can go downstair and pi…" at bounding box center [672, 579] width 1270 height 27
paste input "4165730871"
click at [221, 574] on input "Unit 507. Please call me at [PHONE_NUMBER] when delivering the meals so I can g…" at bounding box center [672, 579] width 1270 height 27
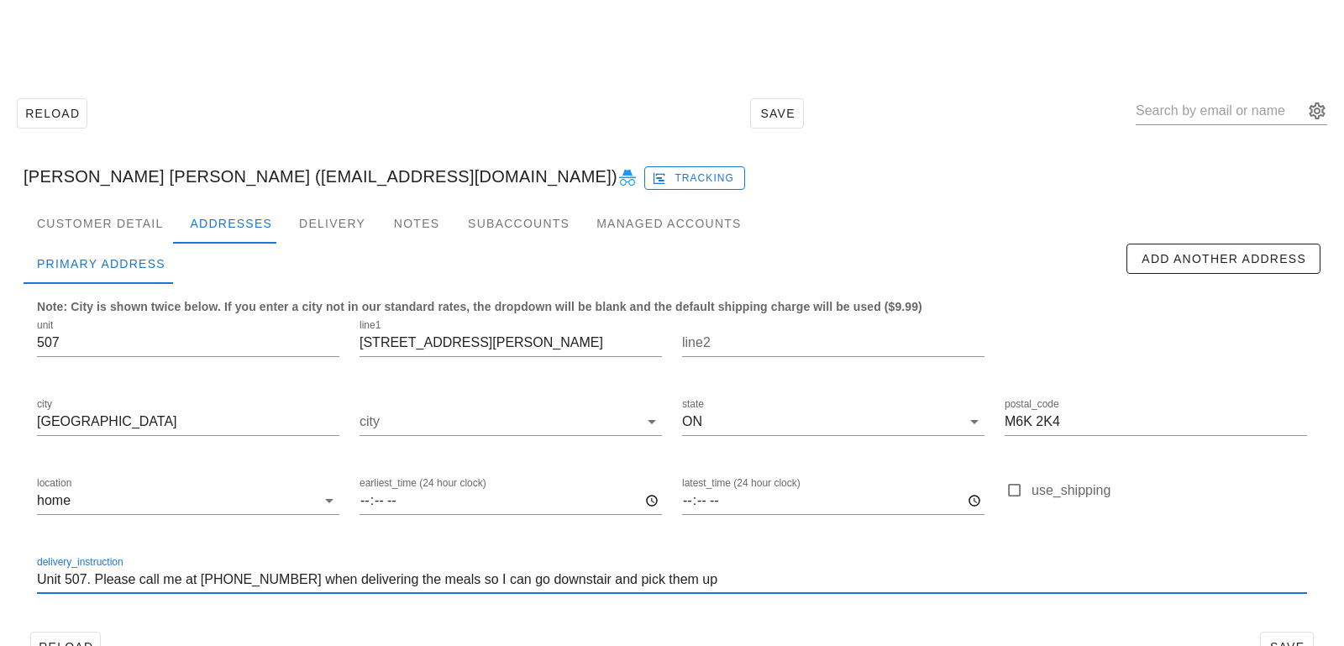
scroll to position [46, 0]
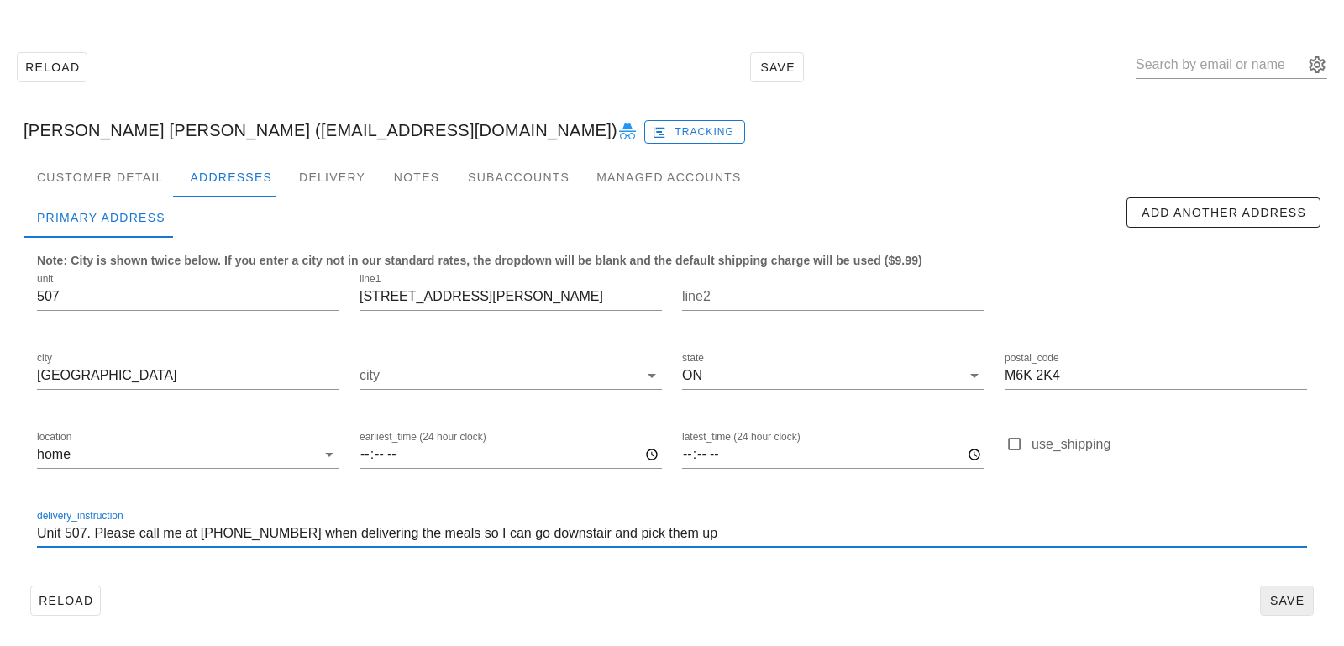
type input "Unit 507. Please call me at [PHONE_NUMBER] when delivering the meals so I can g…"
click at [1301, 600] on span "Save" at bounding box center [1286, 600] width 39 height 13
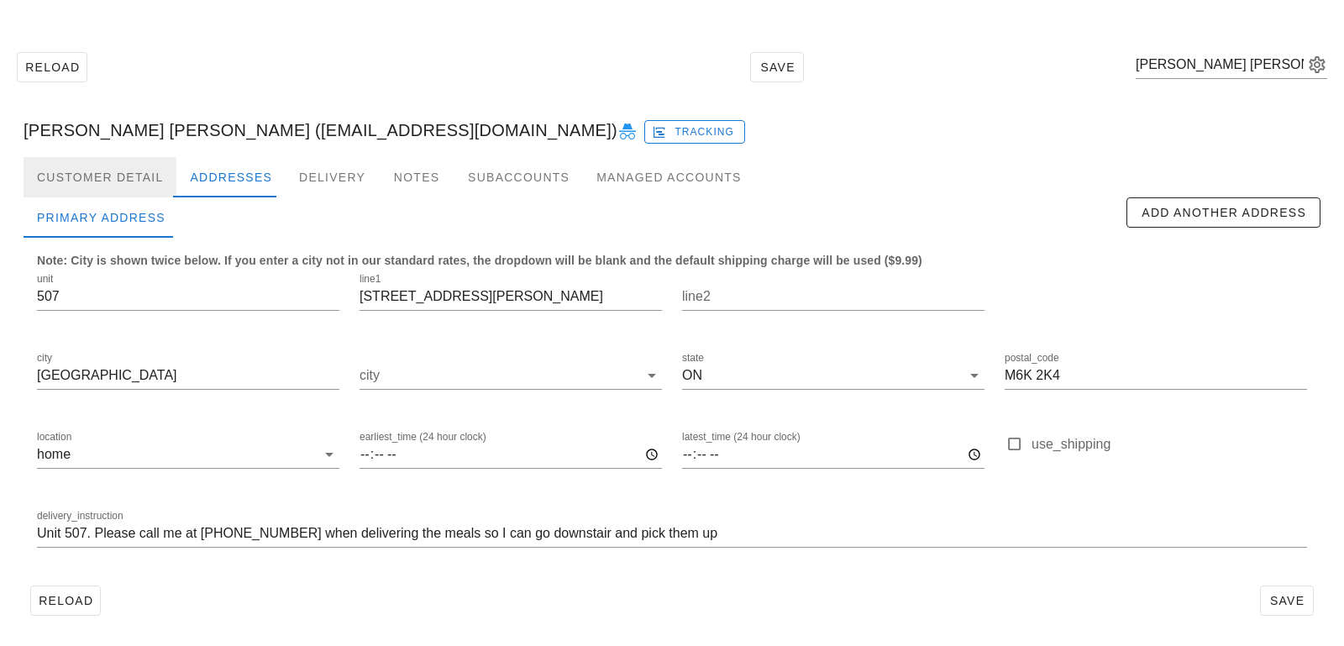
click at [109, 186] on div "Customer Detail" at bounding box center [100, 177] width 153 height 40
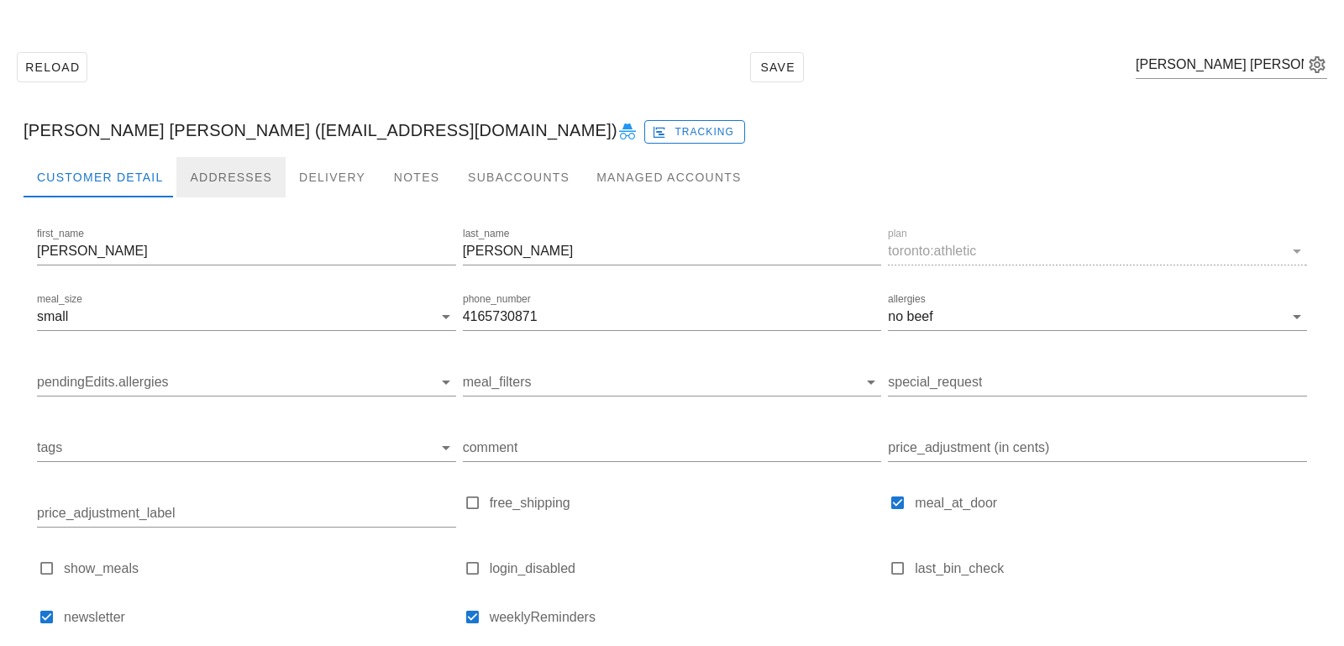
click at [228, 176] on div "Addresses" at bounding box center [230, 177] width 109 height 40
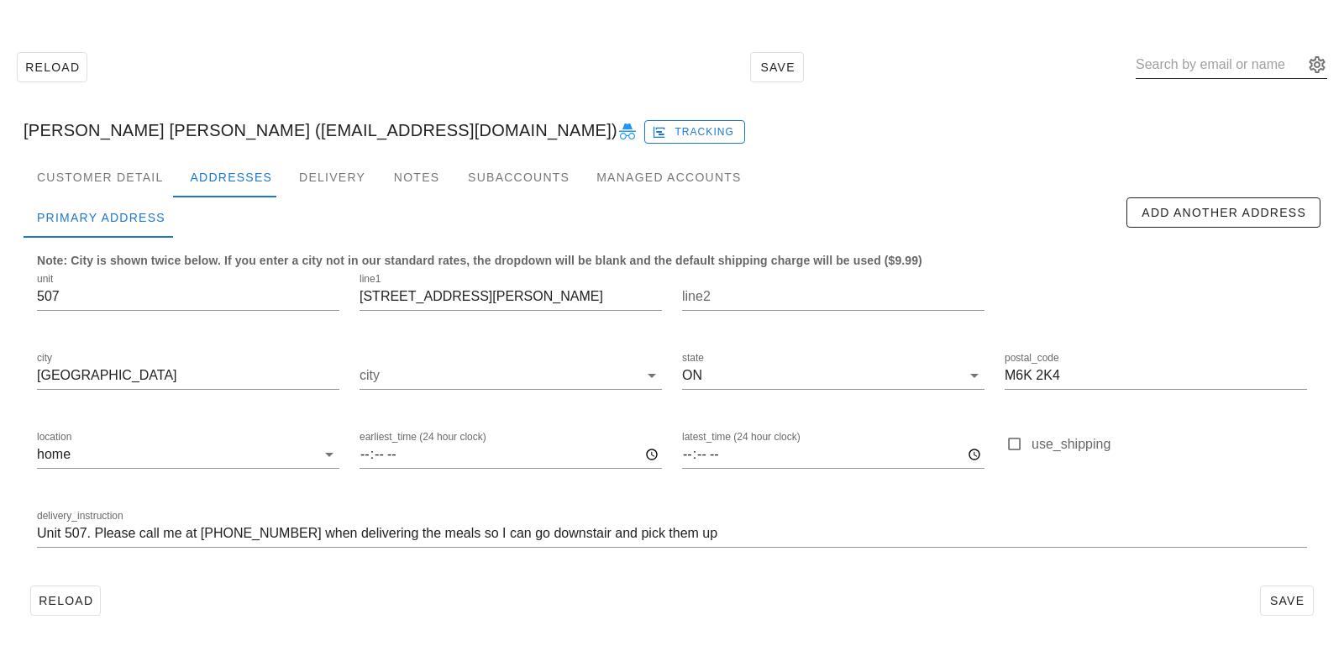
click at [1188, 74] on input "text" at bounding box center [1219, 64] width 168 height 27
paste input "[EMAIL_ADDRESS][DOMAIN_NAME]"
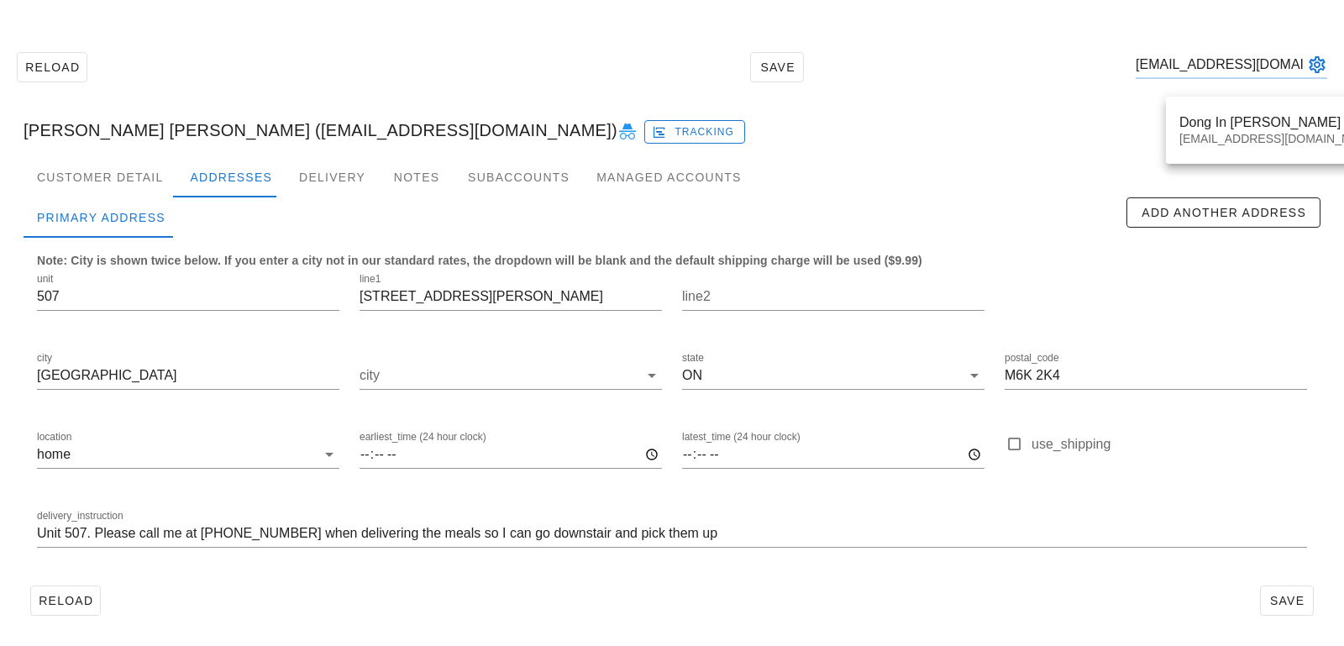
type input "[EMAIL_ADDRESS][DOMAIN_NAME]"
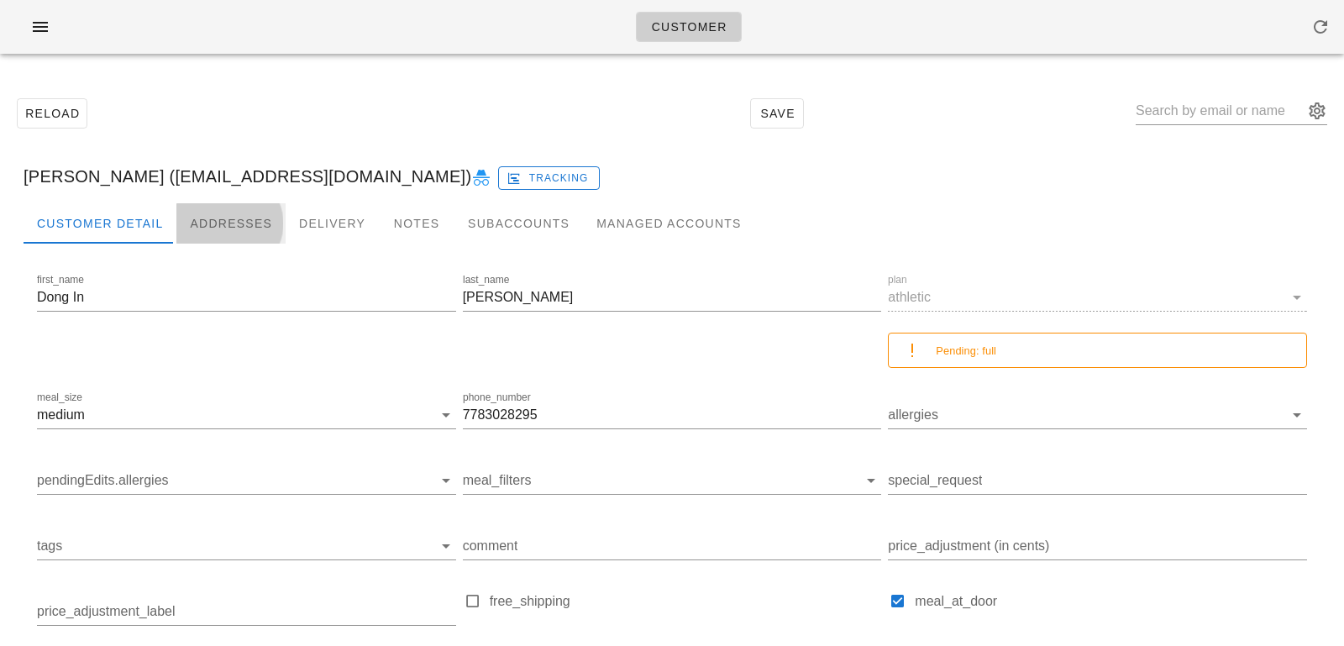
click at [176, 221] on div "Addresses" at bounding box center [230, 223] width 109 height 40
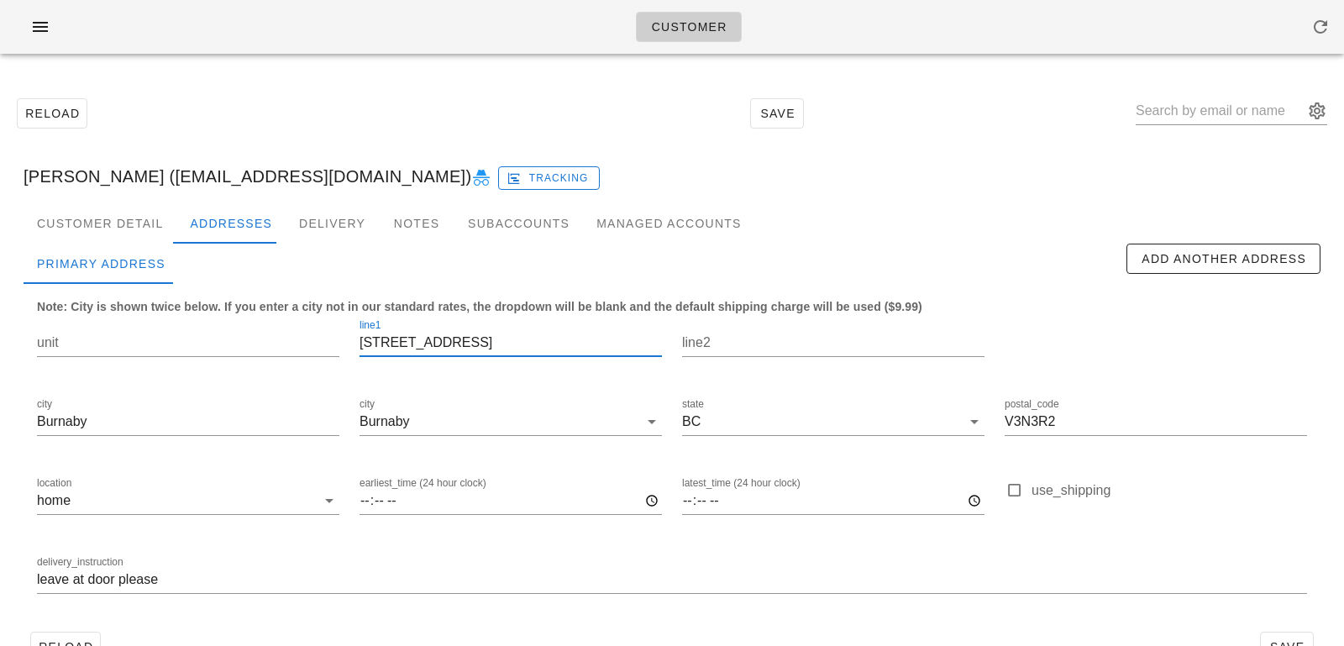
drag, startPoint x: 454, startPoint y: 350, endPoint x: 317, endPoint y: 305, distance: 144.2
click at [321, 309] on div "unit line1 [STREET_ADDRESS] state [GEOGRAPHIC_DATA] postal_code V3N3R2 location…" at bounding box center [672, 464] width 1290 height 316
drag, startPoint x: 135, startPoint y: 175, endPoint x: 301, endPoint y: 179, distance: 165.5
click at [301, 181] on div "[PERSON_NAME] ([EMAIL_ADDRESS][DOMAIN_NAME]) Tracking" at bounding box center [671, 176] width 1323 height 54
copy div "[EMAIL_ADDRESS][DOMAIN_NAME]"
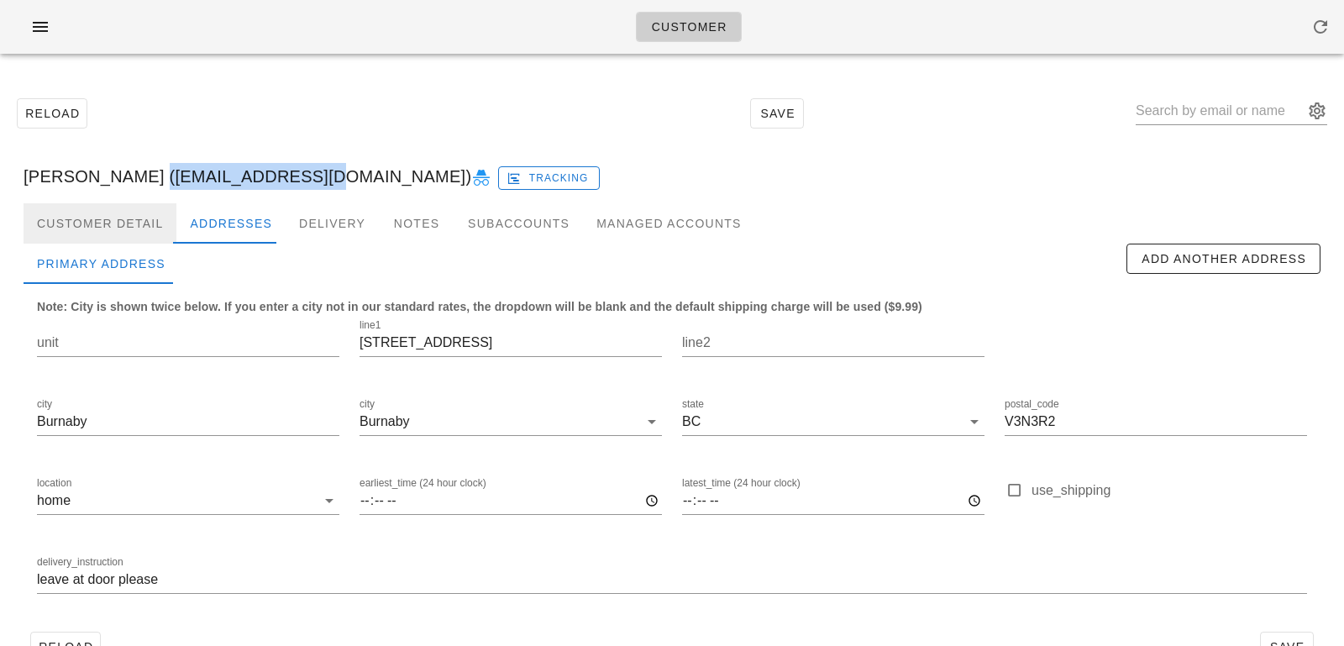
click at [144, 220] on div "Customer Detail" at bounding box center [100, 223] width 153 height 40
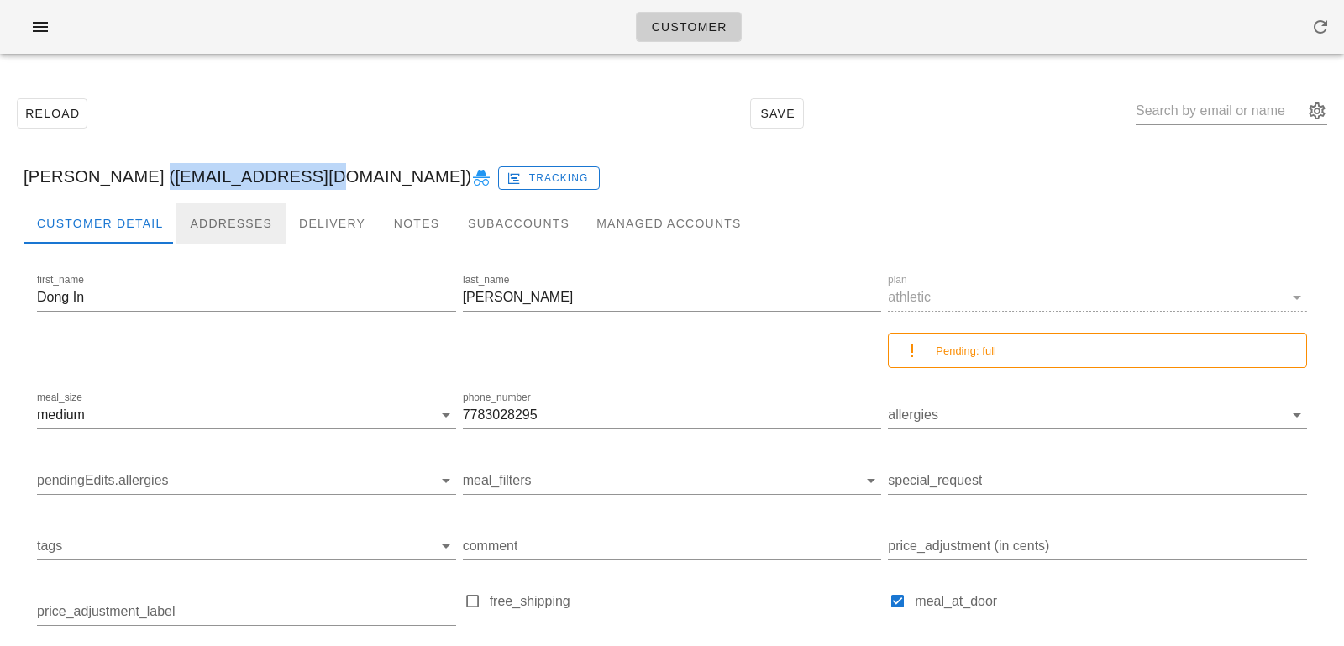
click at [201, 223] on div "Addresses" at bounding box center [230, 223] width 109 height 40
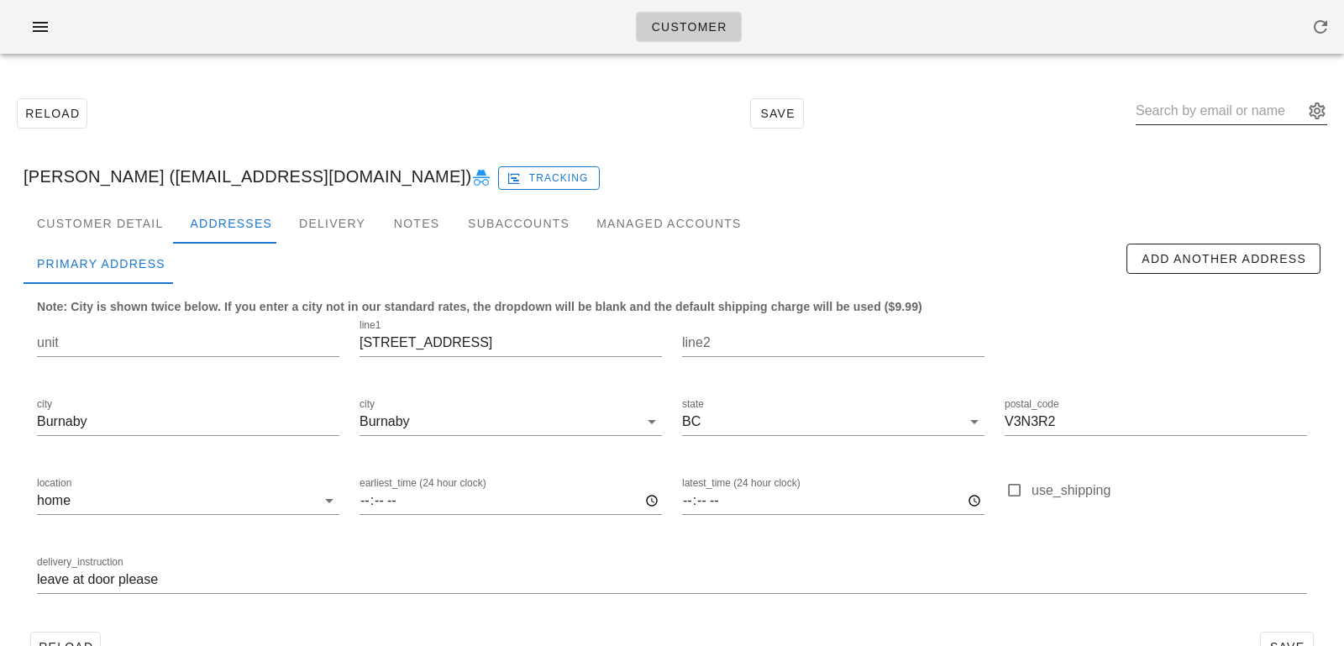
click at [1203, 114] on input "text" at bounding box center [1219, 110] width 168 height 27
paste input "[PERSON_NAME][EMAIL_ADDRESS][PERSON_NAME][DOMAIN_NAME]"
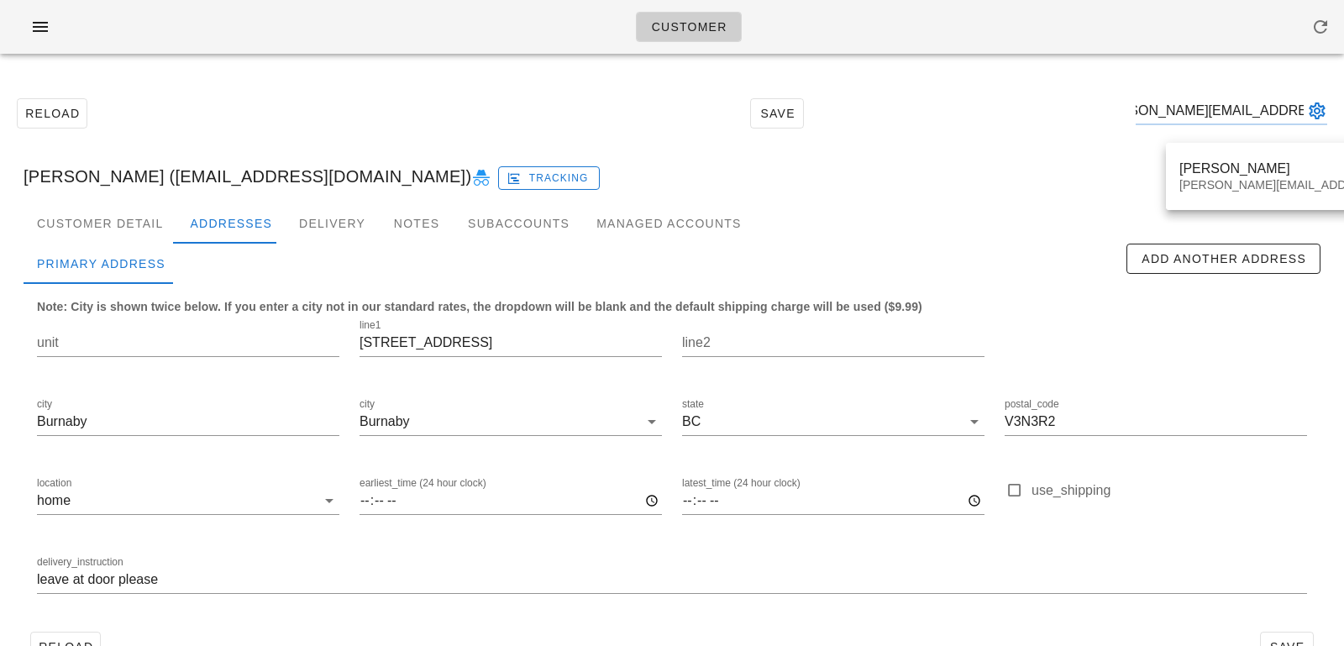
type input "[PERSON_NAME][EMAIL_ADDRESS][PERSON_NAME][DOMAIN_NAME]"
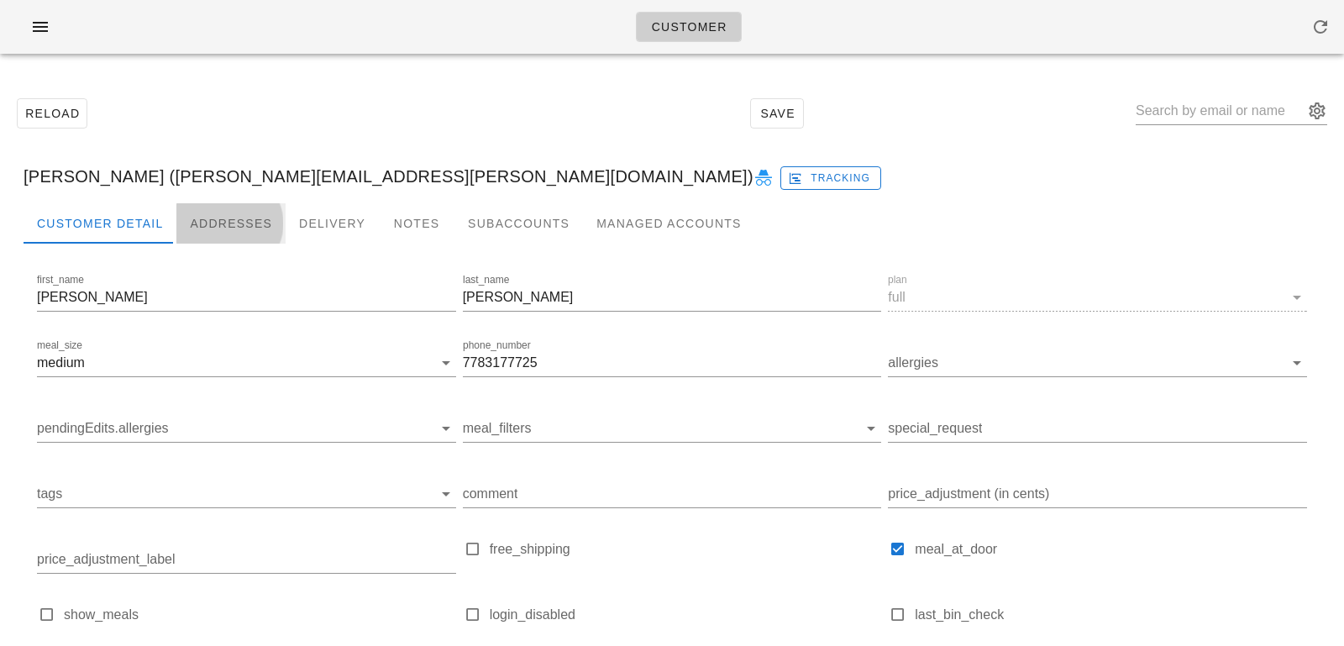
click at [261, 217] on div "Addresses" at bounding box center [230, 223] width 109 height 40
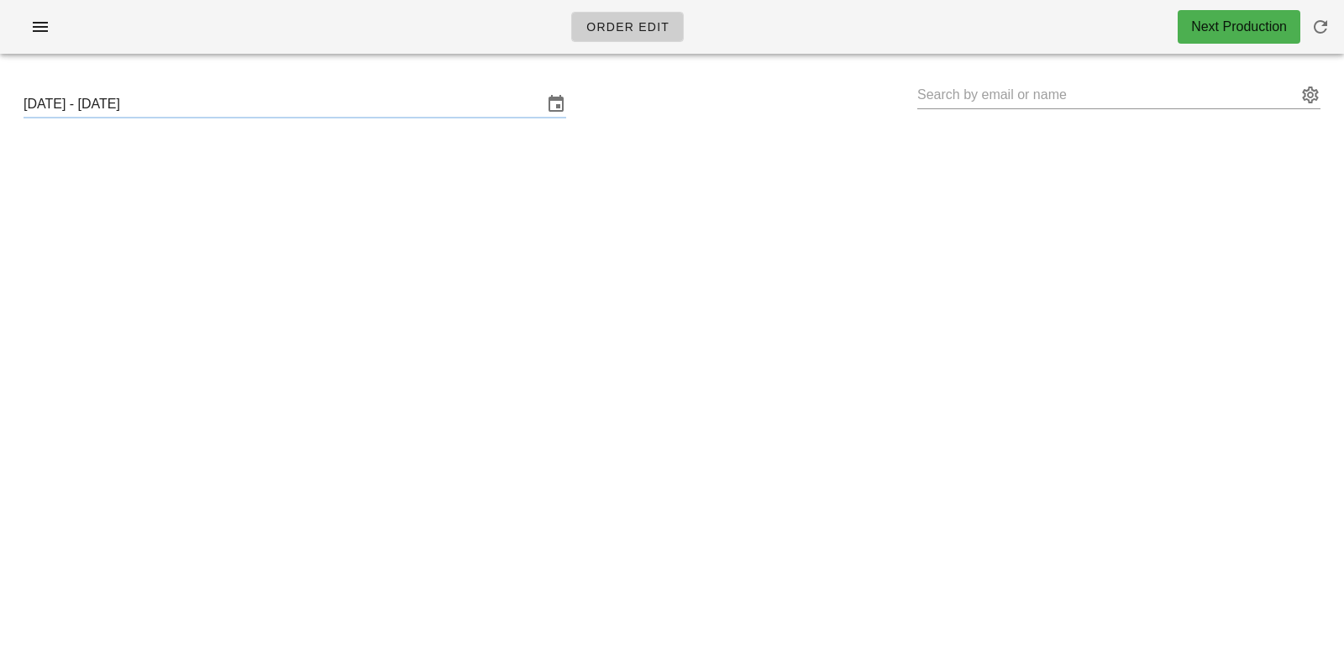
type input "[PERSON_NAME] [PERSON_NAME] ([EMAIL_ADDRESS][DOMAIN_NAME])"
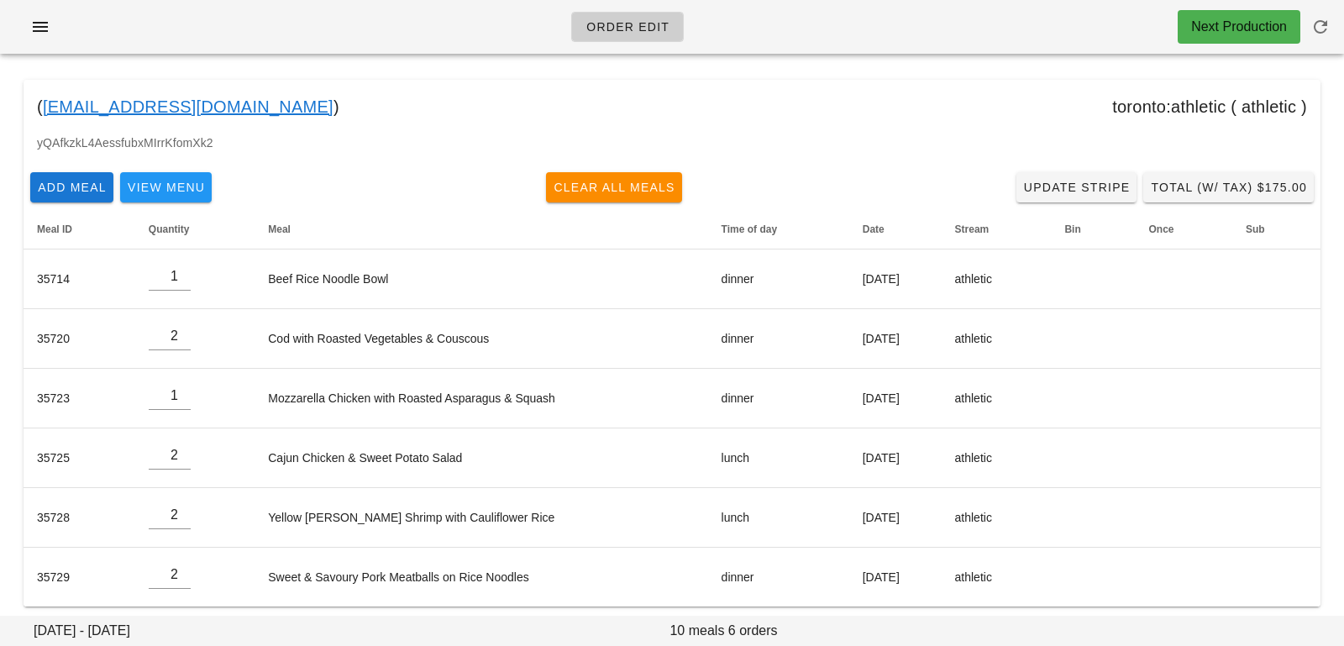
scroll to position [73, 0]
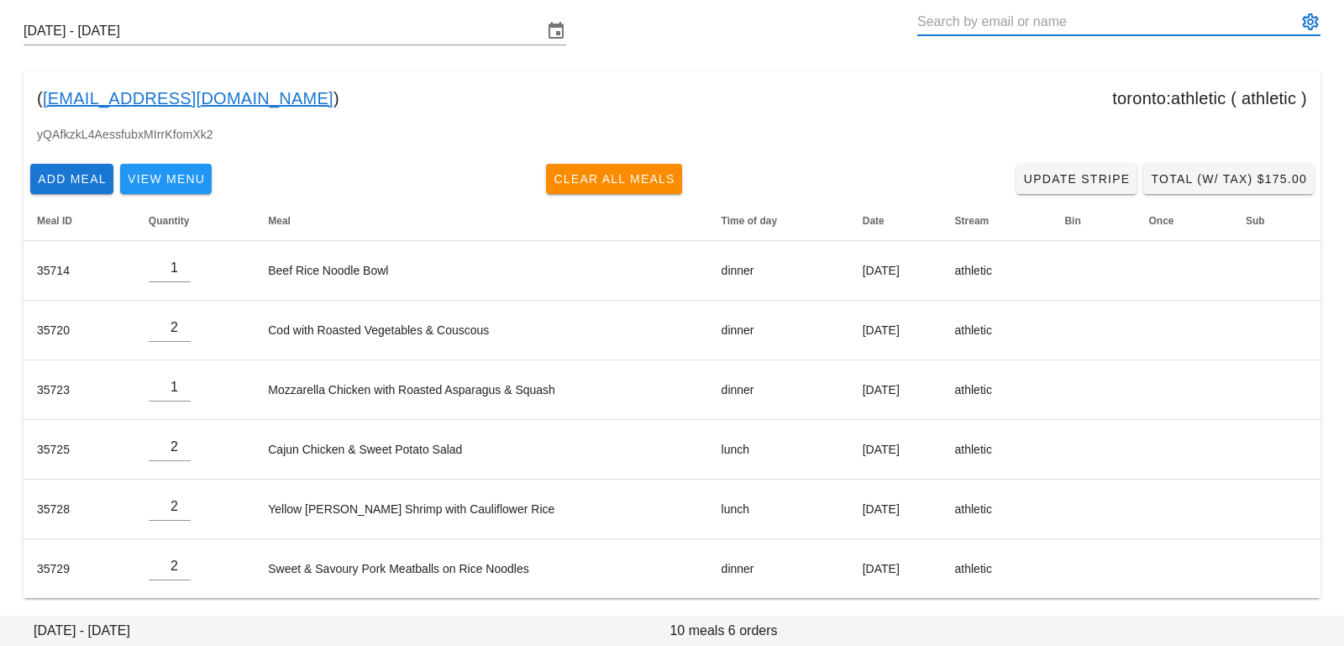
click at [1164, 8] on input "text" at bounding box center [1107, 21] width 380 height 27
paste input "[EMAIL_ADDRESS][DOMAIN_NAME]"
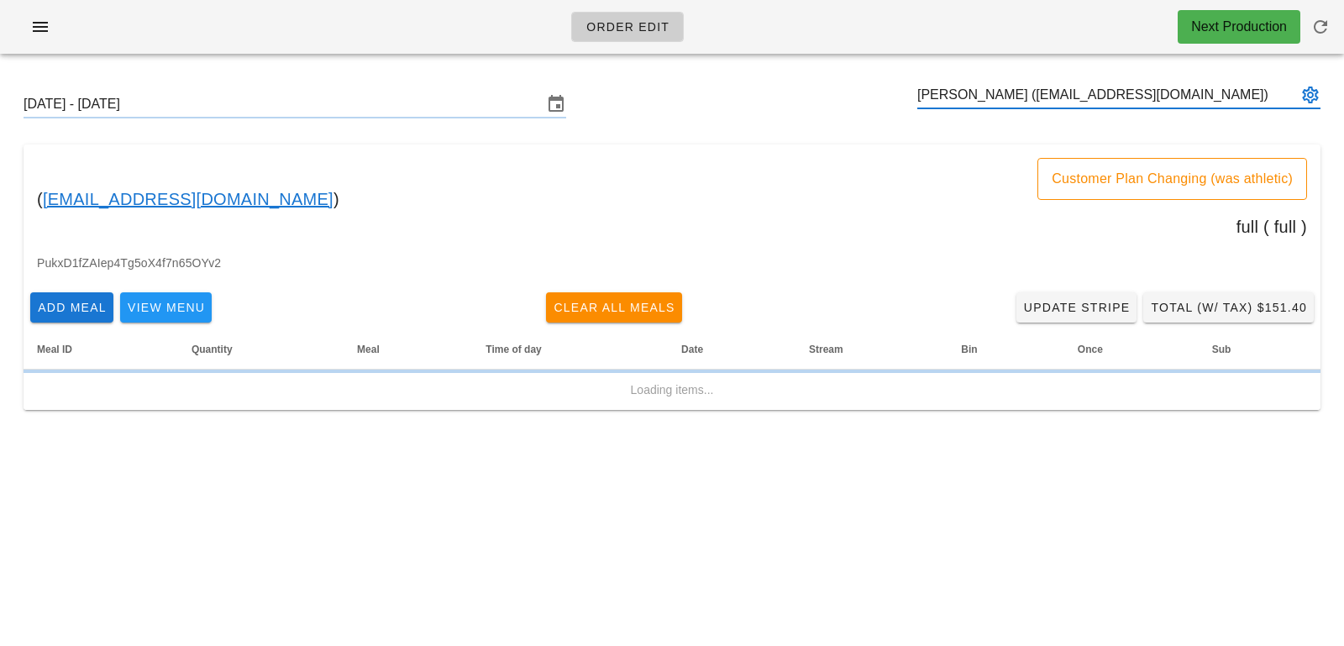
type input "[PERSON_NAME] ([EMAIL_ADDRESS][DOMAIN_NAME])"
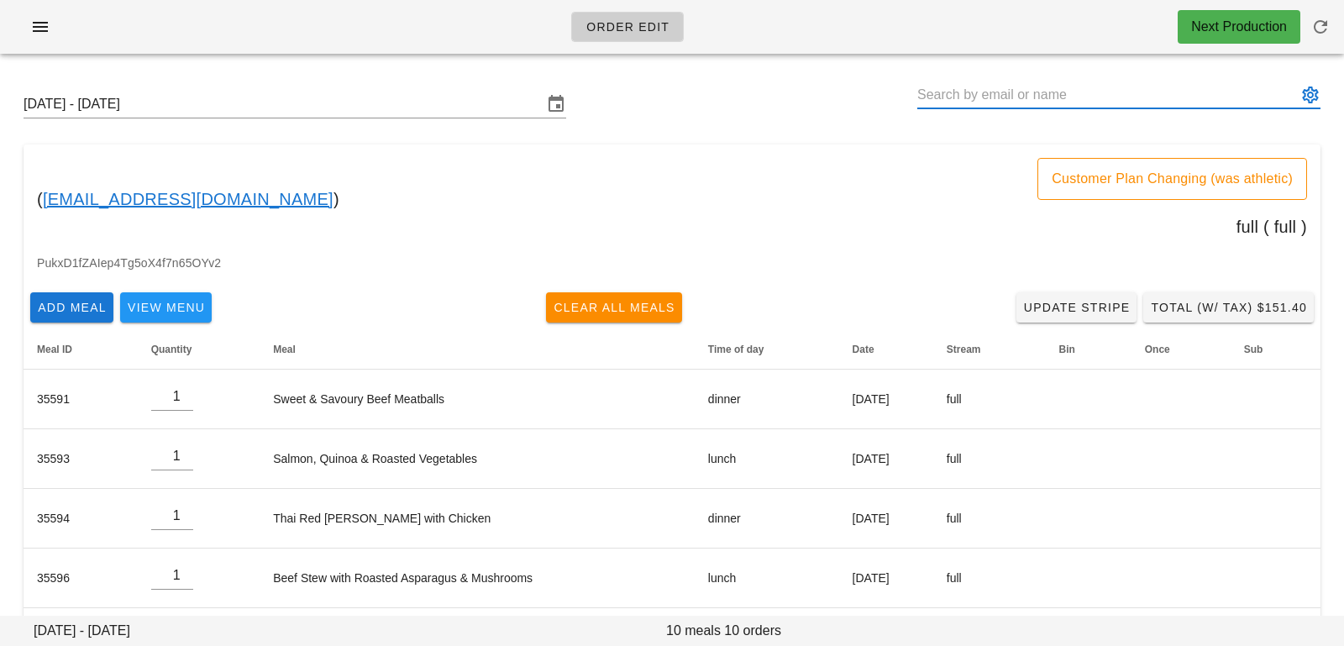
click at [1320, 88] on div "[DATE] - [DATE]" at bounding box center [671, 104] width 1323 height 54
click at [1307, 100] on button "appended action" at bounding box center [1310, 95] width 20 height 20
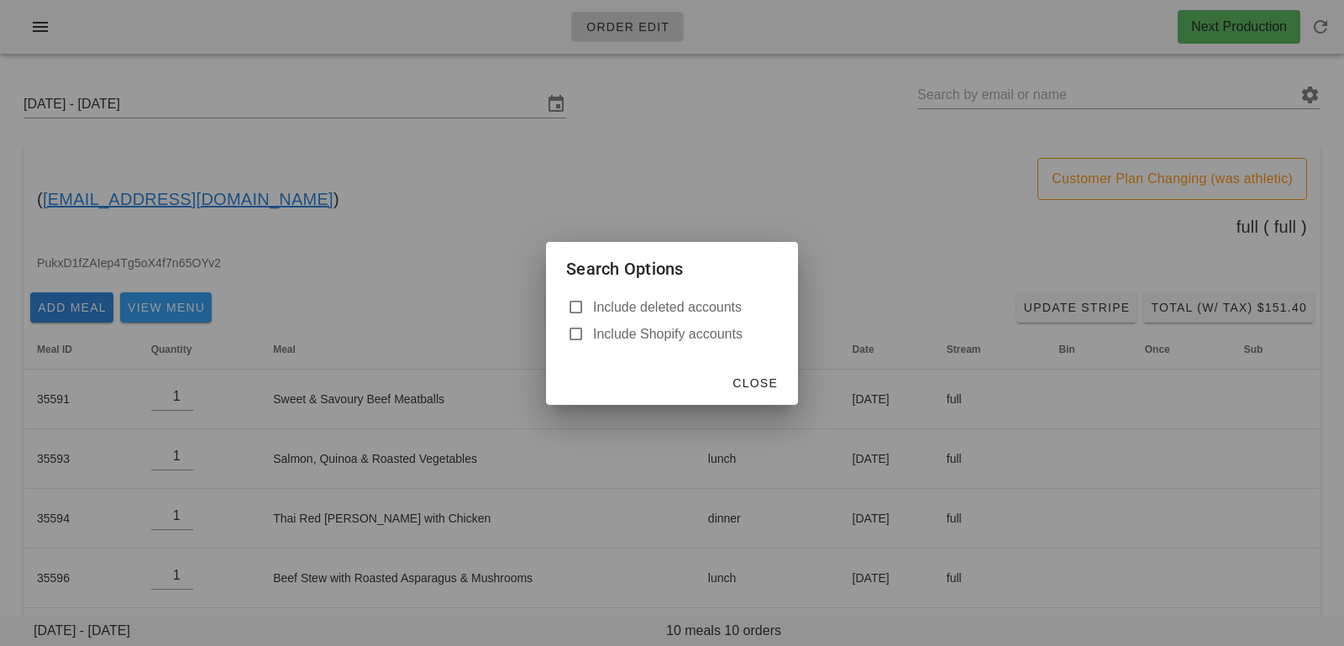
click at [754, 305] on label "Include deleted accounts" at bounding box center [685, 307] width 185 height 17
checkbox input "true"
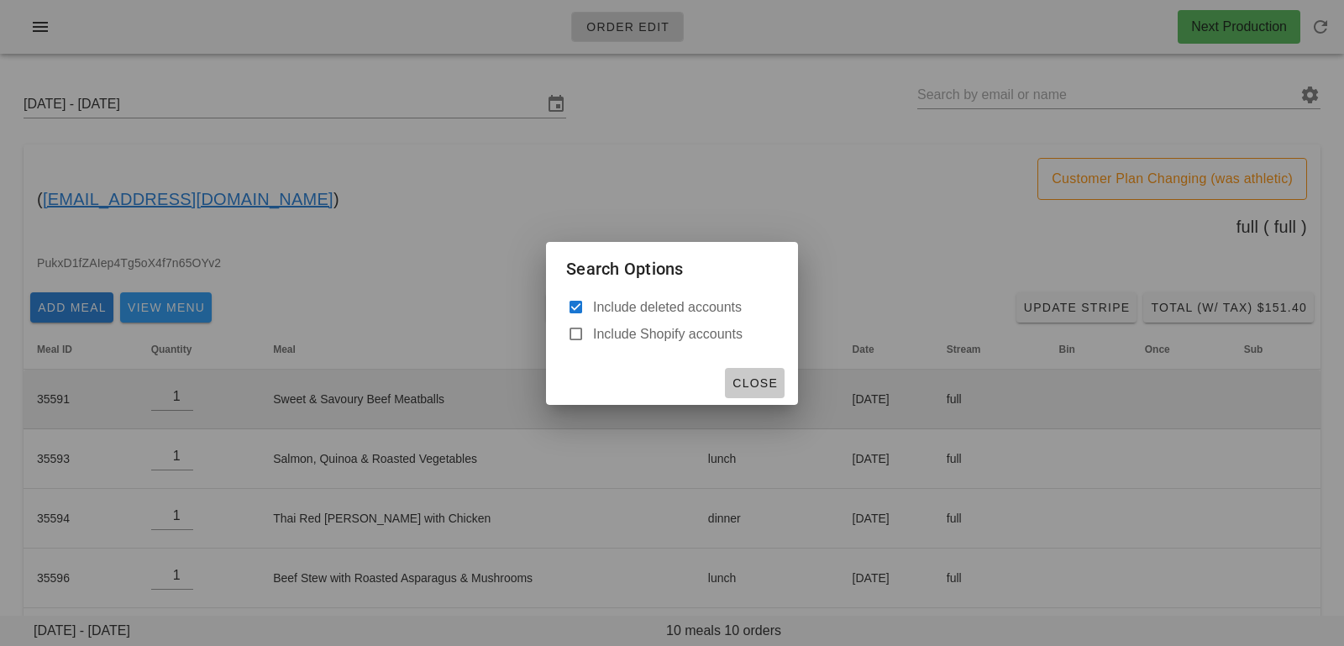
click at [770, 382] on span "Close" at bounding box center [754, 382] width 46 height 13
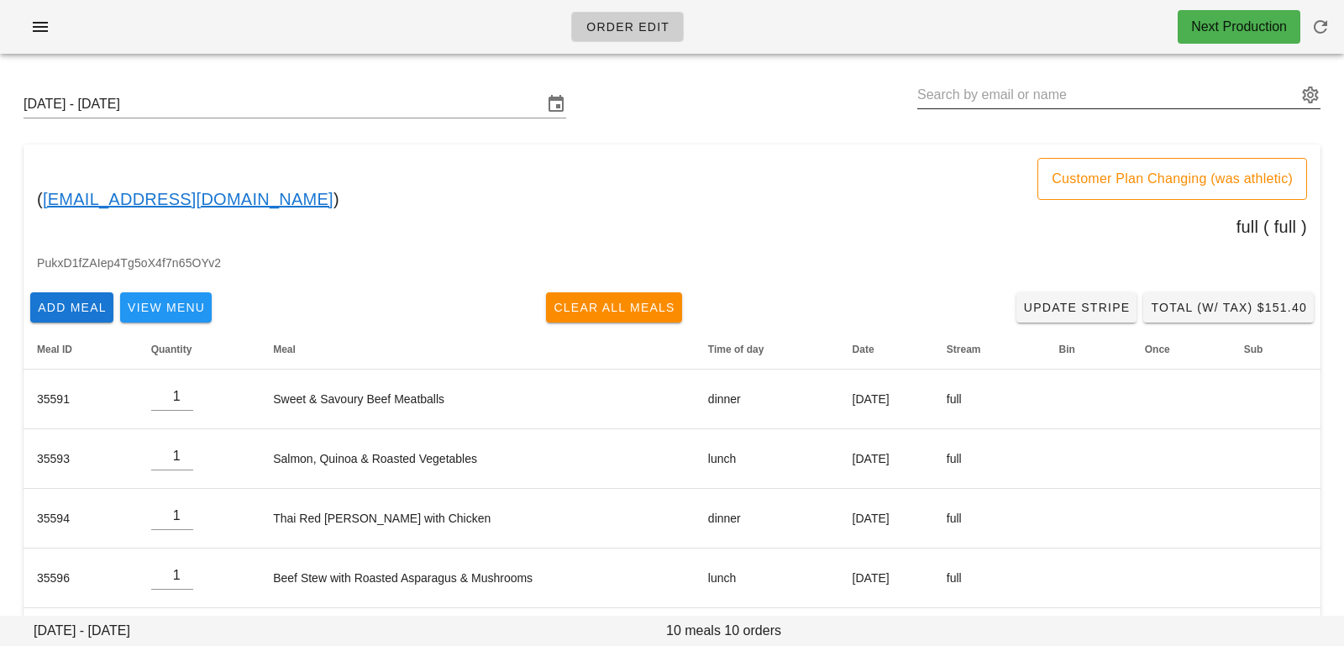
click at [959, 90] on input "text" at bounding box center [1107, 94] width 380 height 27
type input "[PERSON_NAME] ([EMAIL_ADDRESS][DOMAIN_NAME])"
click at [1103, 98] on input "text" at bounding box center [1107, 94] width 380 height 27
paste input "[PERSON_NAME][EMAIL_ADDRESS][PERSON_NAME][DOMAIN_NAME]"
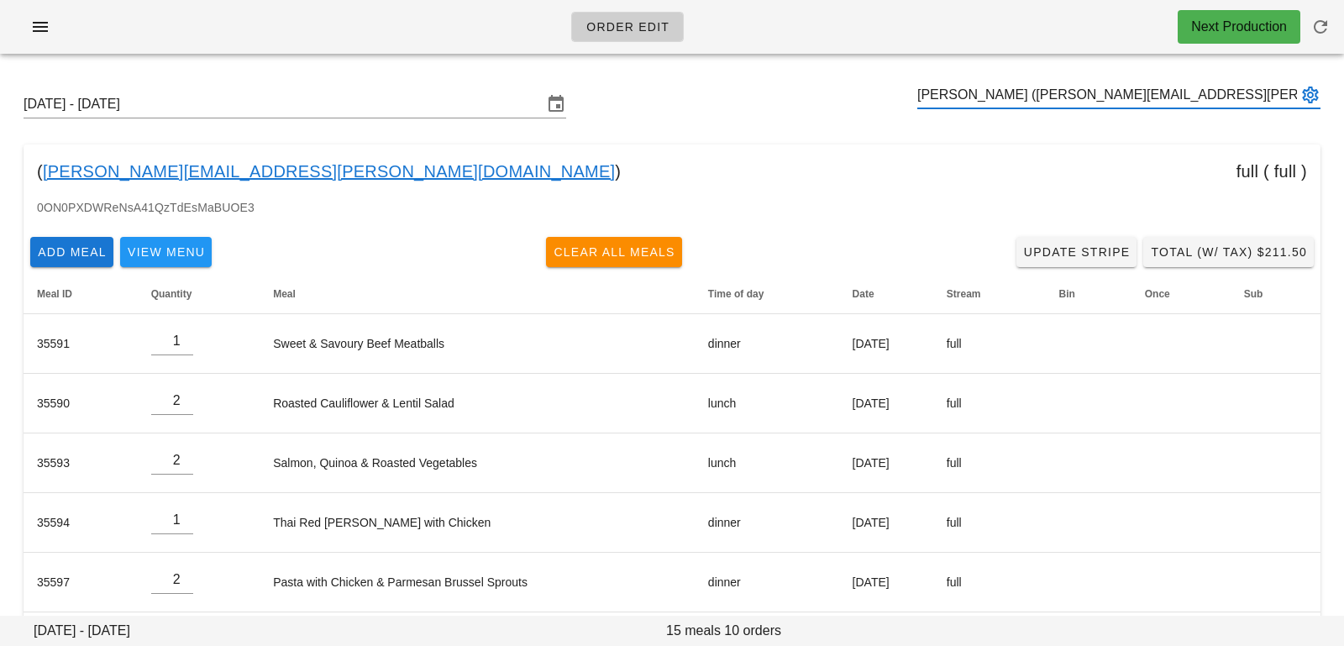
type input "[PERSON_NAME] ([PERSON_NAME][EMAIL_ADDRESS][PERSON_NAME][DOMAIN_NAME])"
click at [1316, 94] on button "appended action" at bounding box center [1310, 95] width 20 height 20
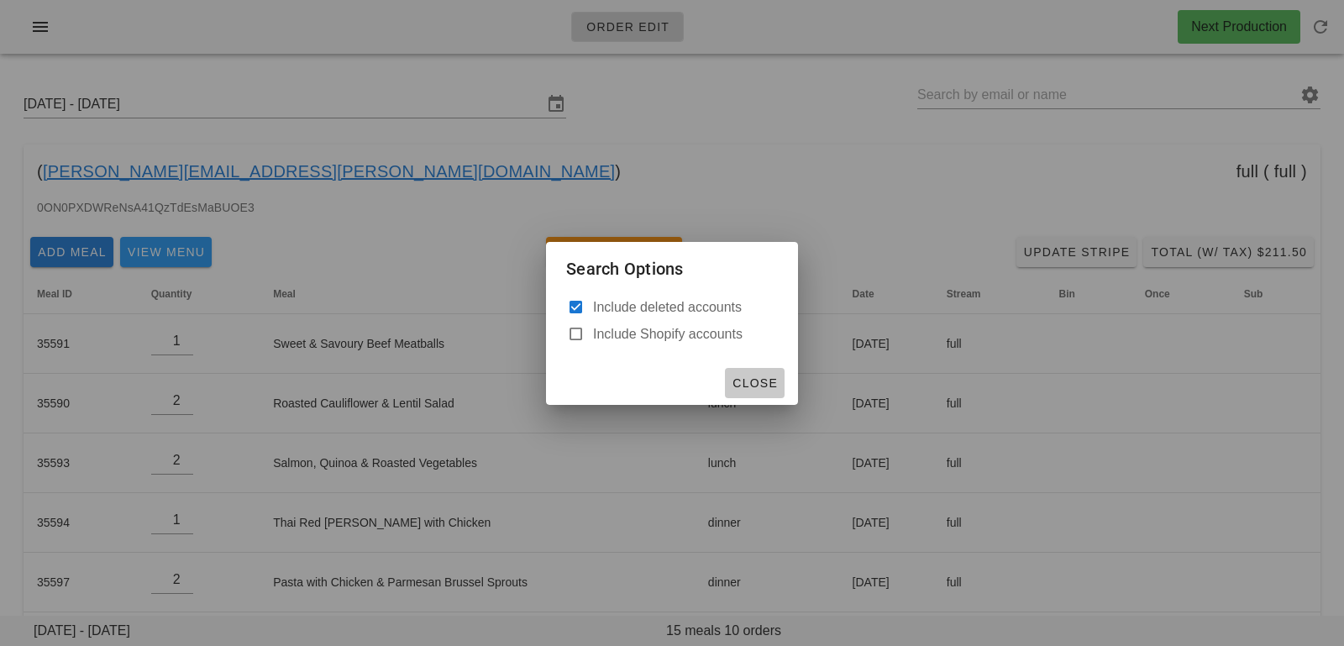
click at [769, 382] on span "Close" at bounding box center [754, 382] width 46 height 13
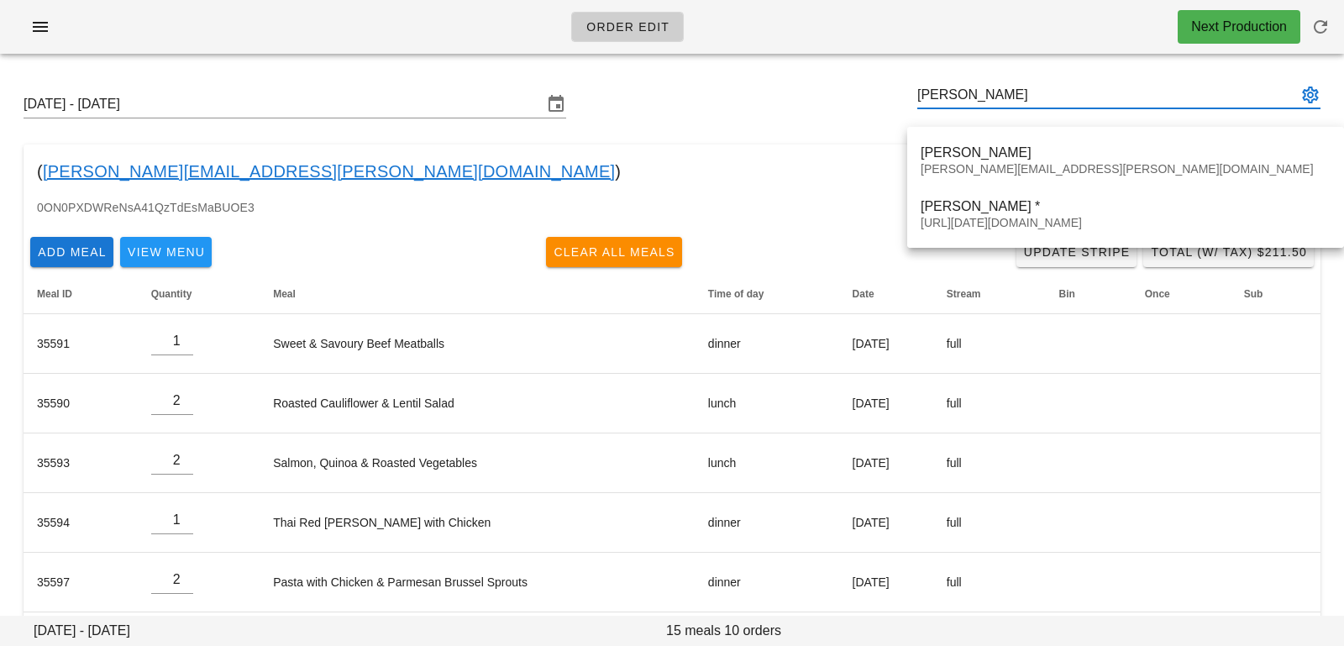
type input "[PERSON_NAME]"
click at [440, 109] on input "[DATE] - [DATE]" at bounding box center [283, 104] width 519 height 27
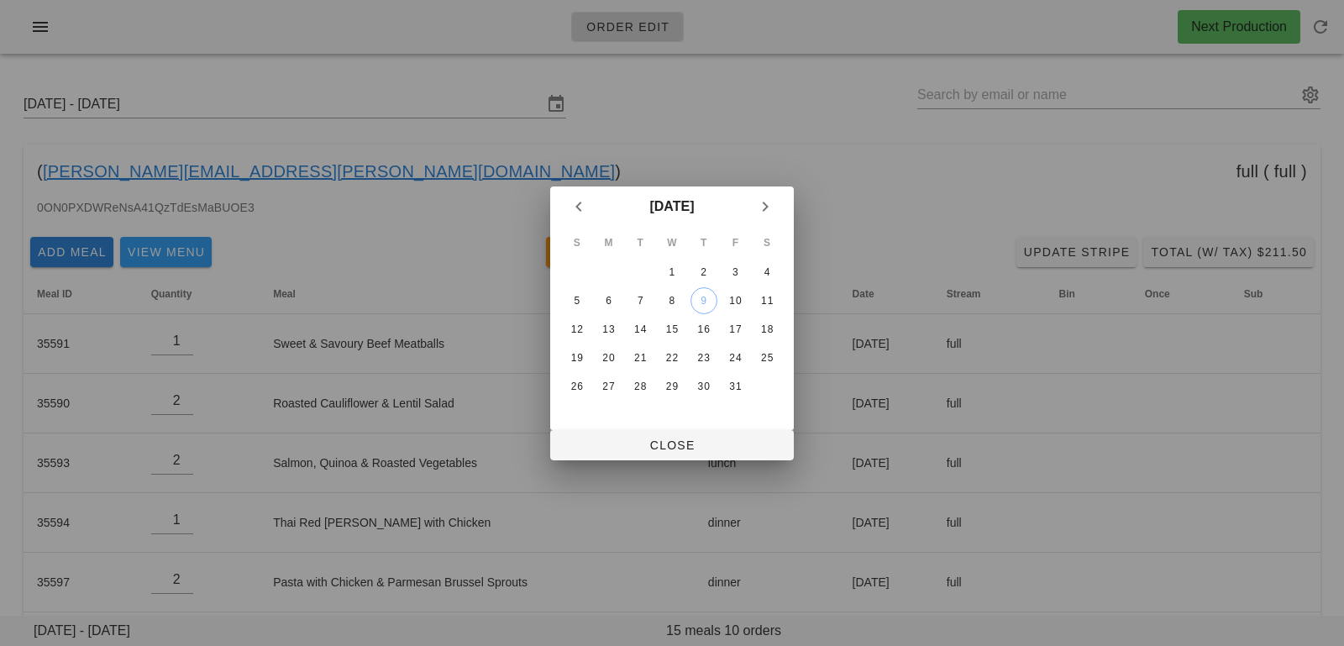
click at [705, 459] on div at bounding box center [672, 323] width 1344 height 646
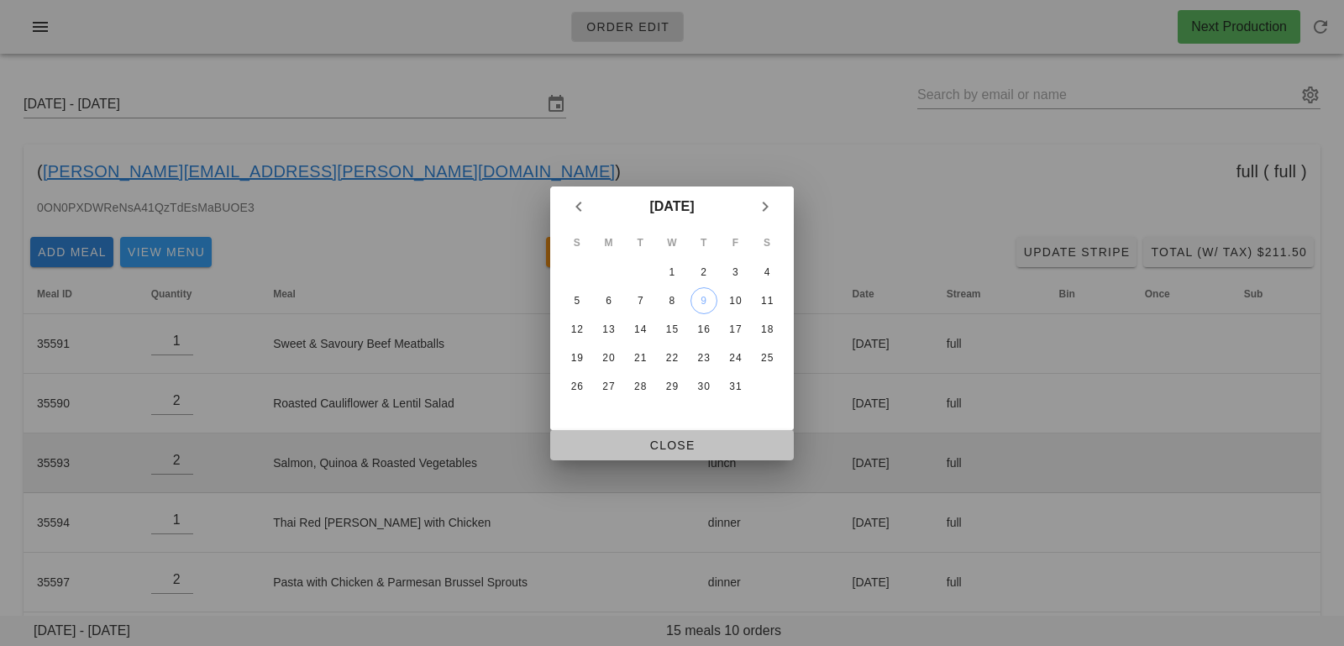
click at [709, 445] on span "Close" at bounding box center [671, 444] width 217 height 13
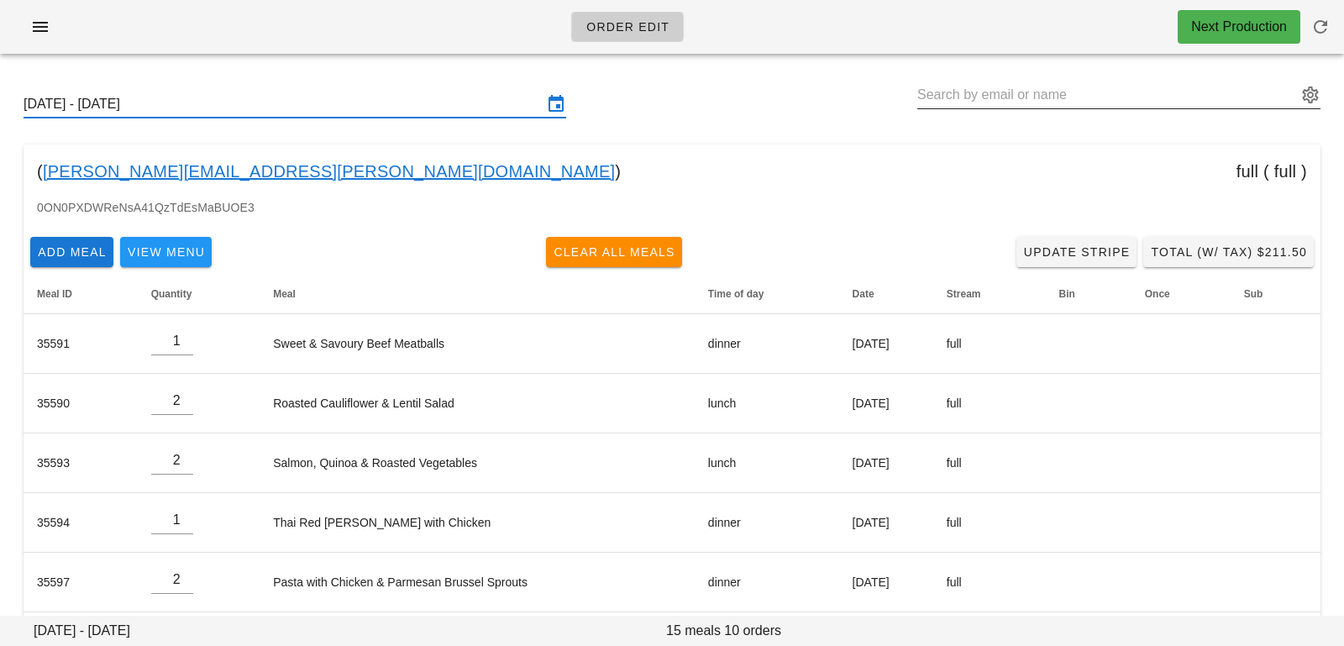
click at [979, 86] on input "text" at bounding box center [1107, 94] width 380 height 27
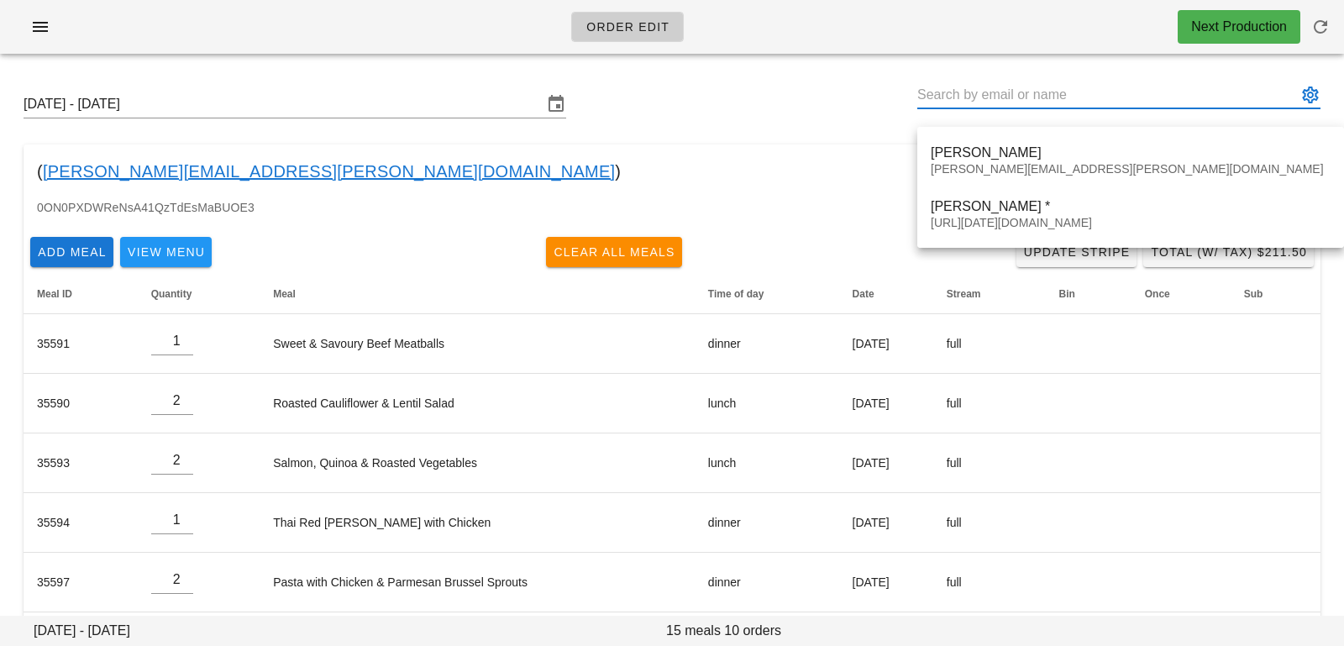
paste input "[EMAIL_ADDRESS][DOMAIN_NAME]"
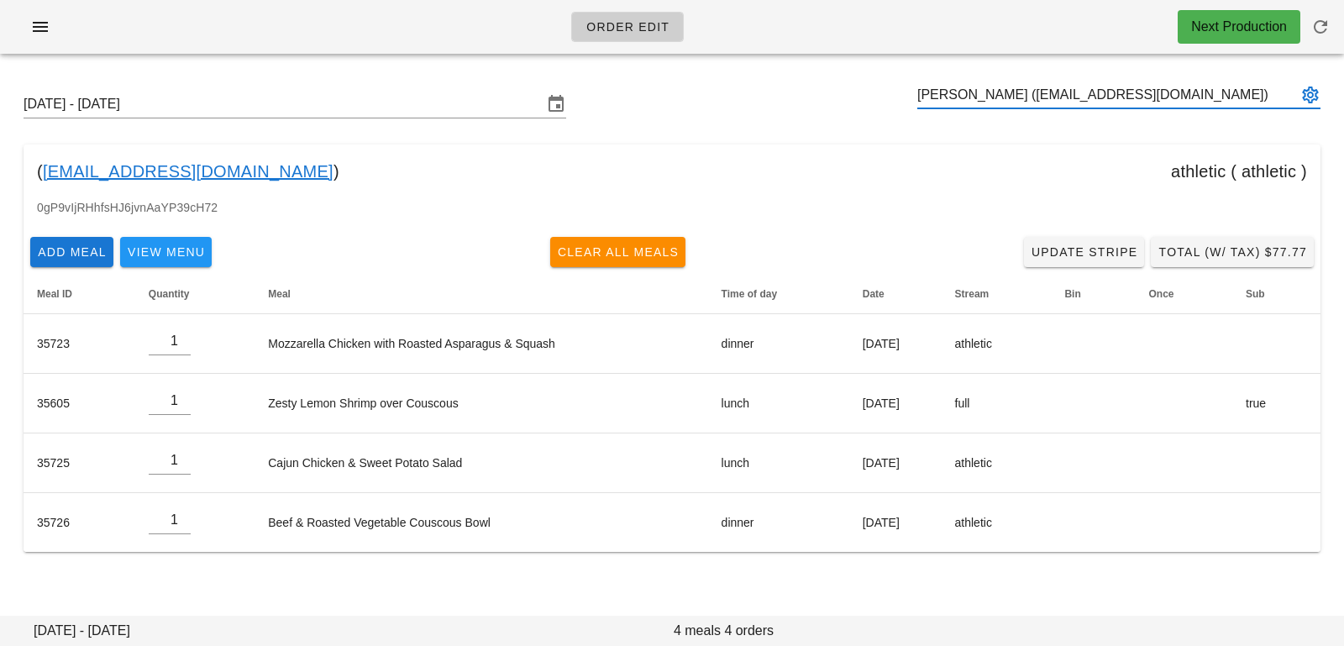
type input "[PERSON_NAME] ([EMAIL_ADDRESS][DOMAIN_NAME])"
click at [1141, 102] on input "text" at bounding box center [1107, 94] width 380 height 27
paste input "[EMAIL_ADDRESS][DOMAIN_NAME]"
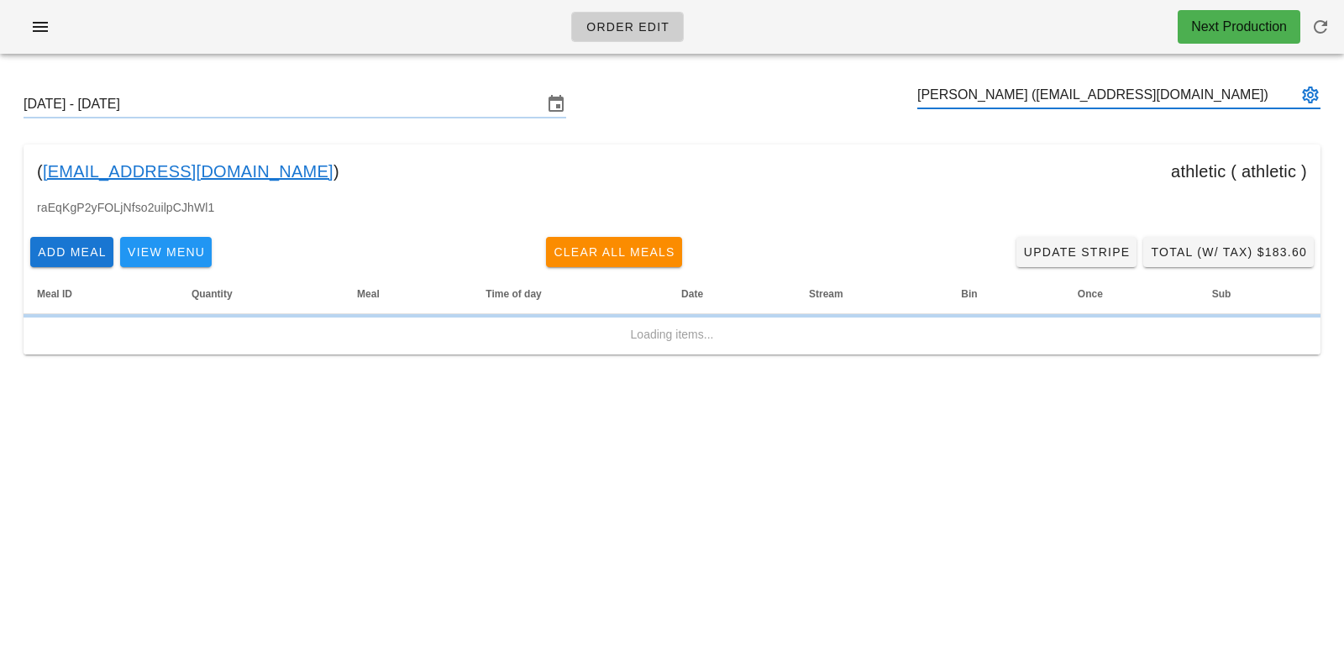
type input "[PERSON_NAME] ([EMAIL_ADDRESS][DOMAIN_NAME])"
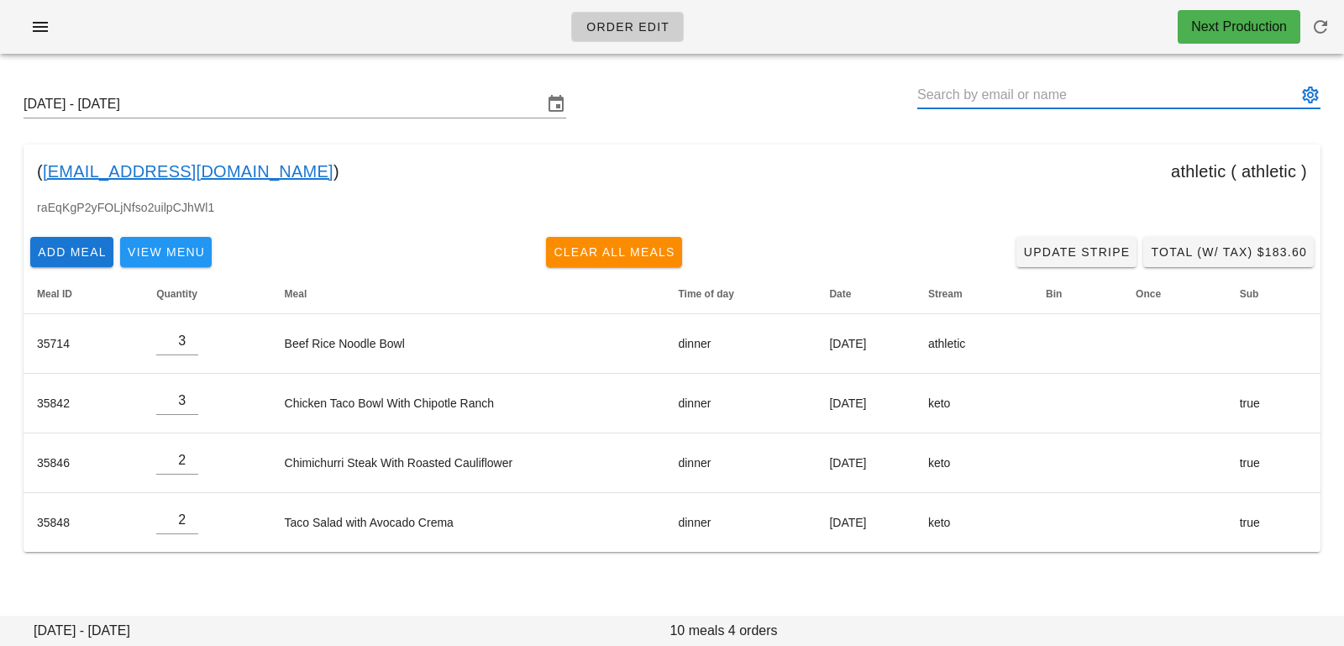
click at [1307, 86] on button "appended action" at bounding box center [1310, 95] width 20 height 20
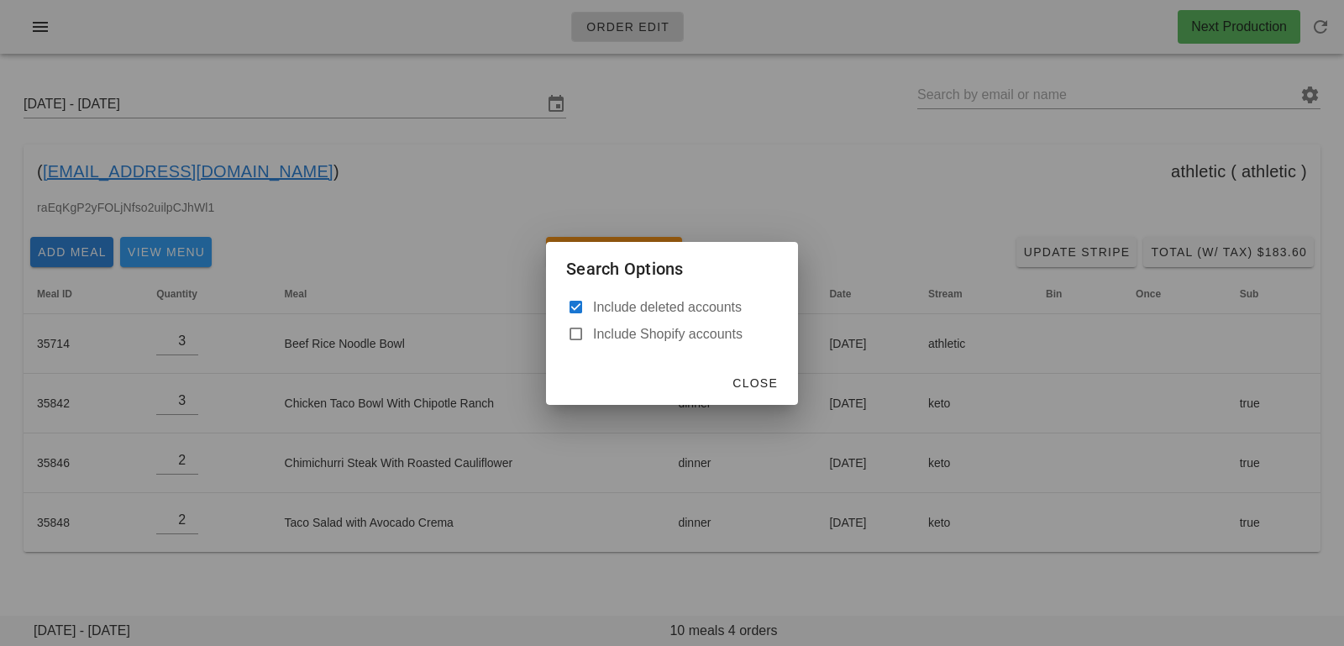
click at [847, 129] on div at bounding box center [672, 323] width 1344 height 646
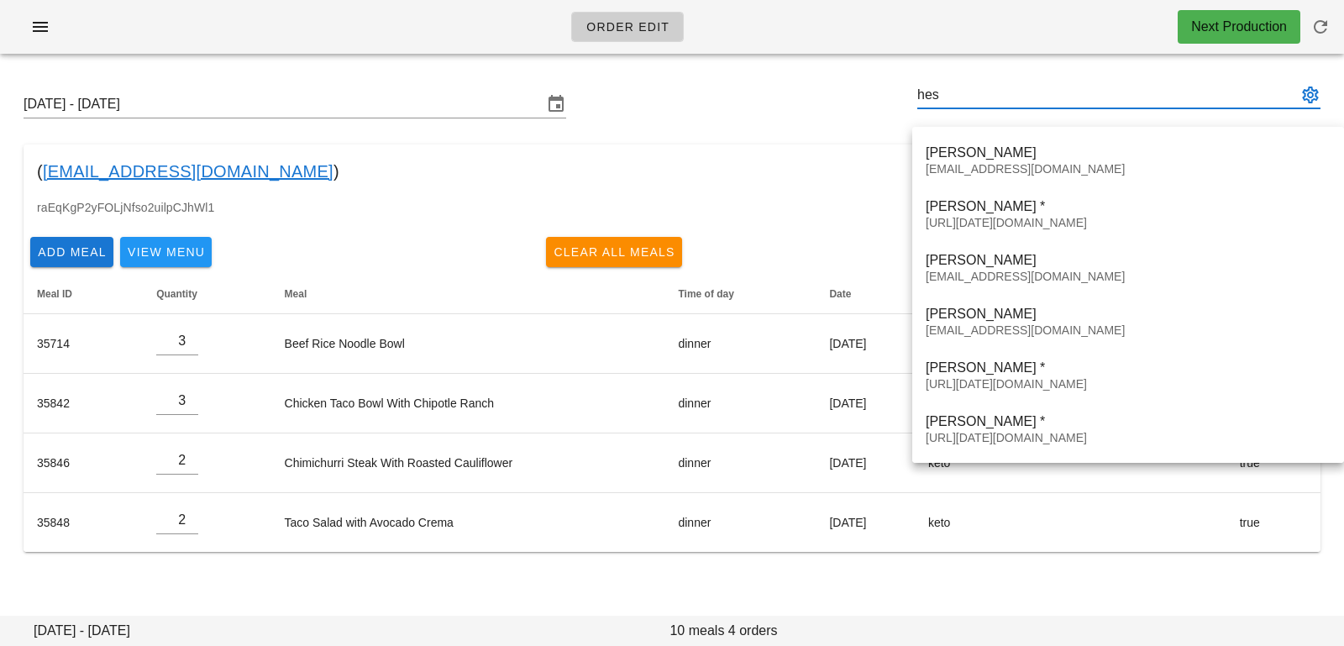
type input "hes"
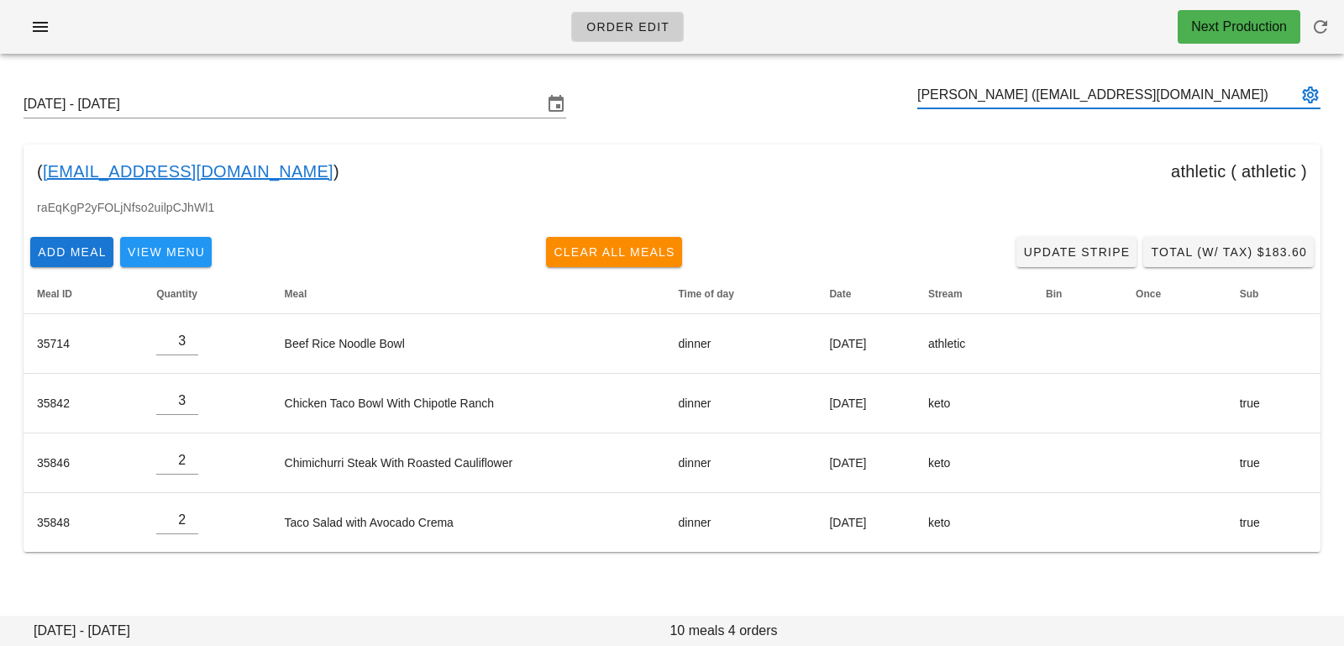
type input "[PERSON_NAME] ([EMAIL_ADDRESS][DOMAIN_NAME])"
paste input "[EMAIL_ADDRESS][DOMAIN_NAME]"
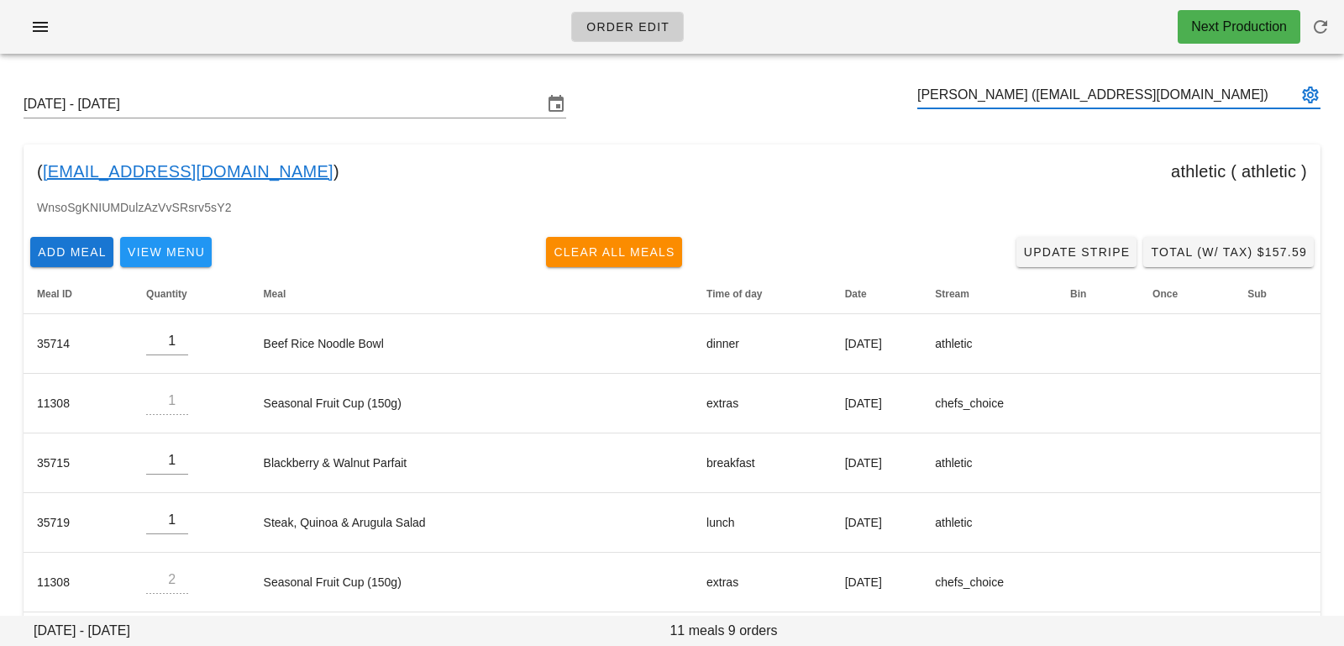
type input "[PERSON_NAME] ([EMAIL_ADDRESS][DOMAIN_NAME])"
click at [1111, 88] on input "text" at bounding box center [1107, 94] width 380 height 27
paste input "gray.amy@gmail.com"
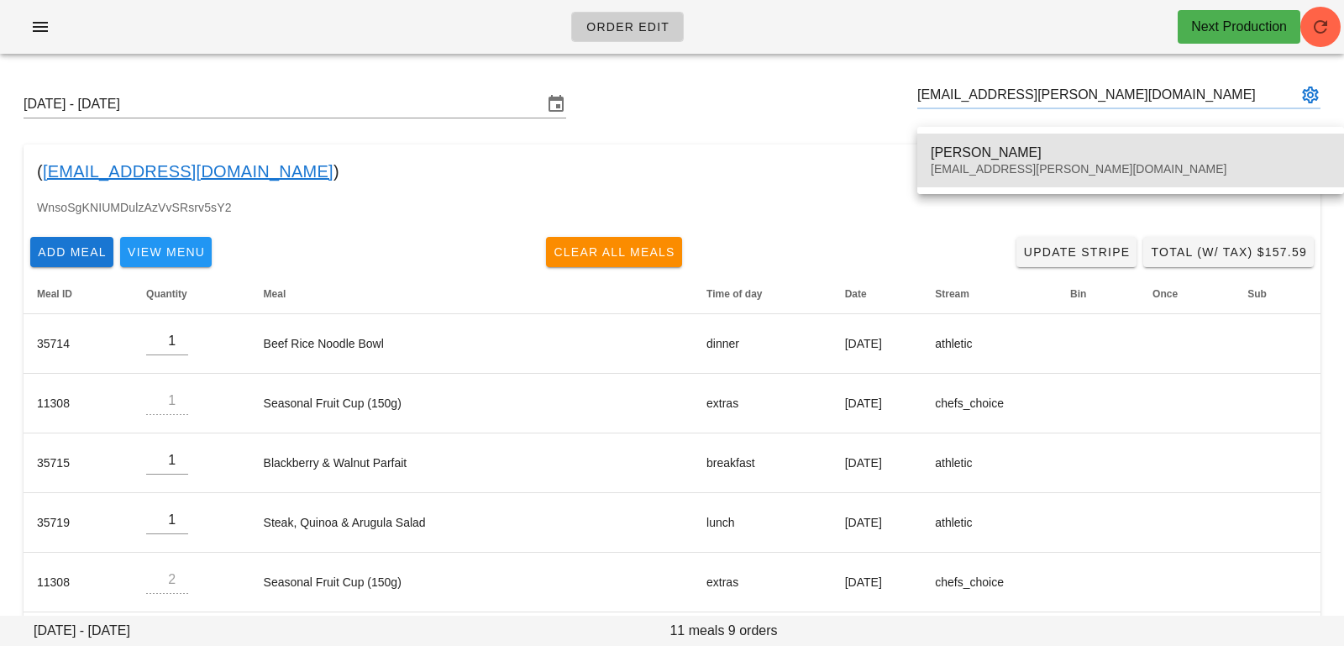
click at [1026, 169] on div "gray.amy@gmail.com" at bounding box center [1130, 169] width 400 height 14
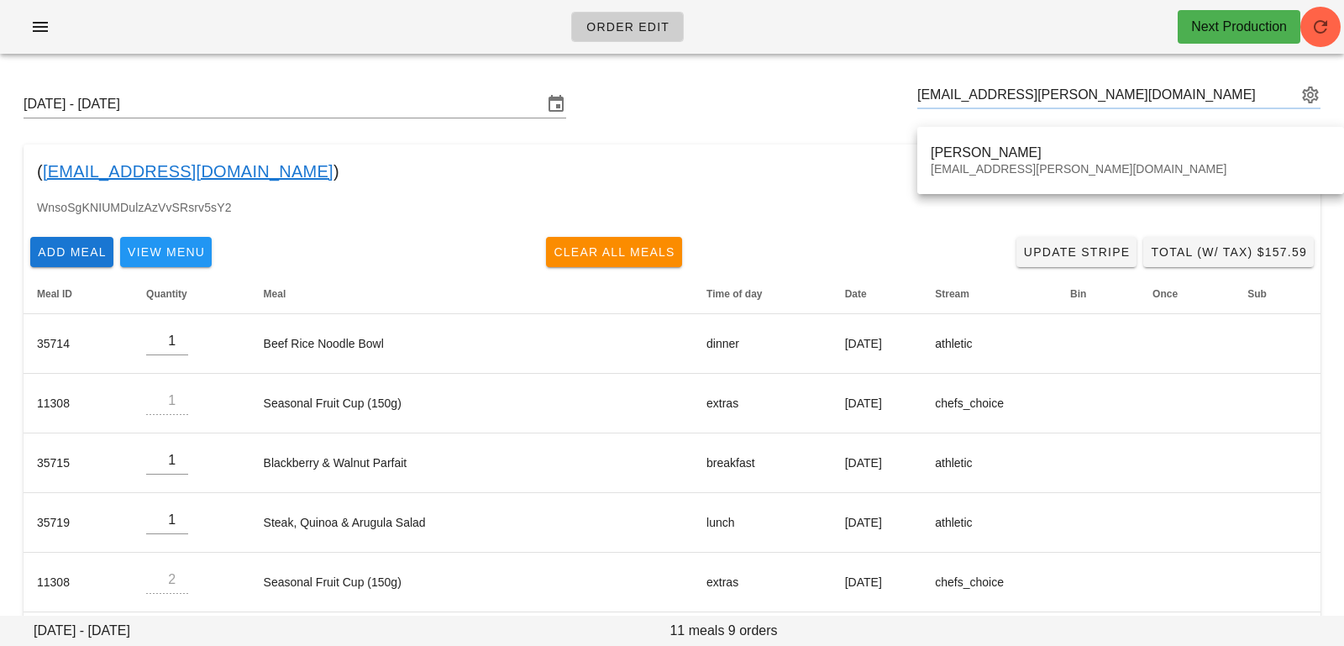
type input "Amy Pelletier (gray.amy@gmail.com)"
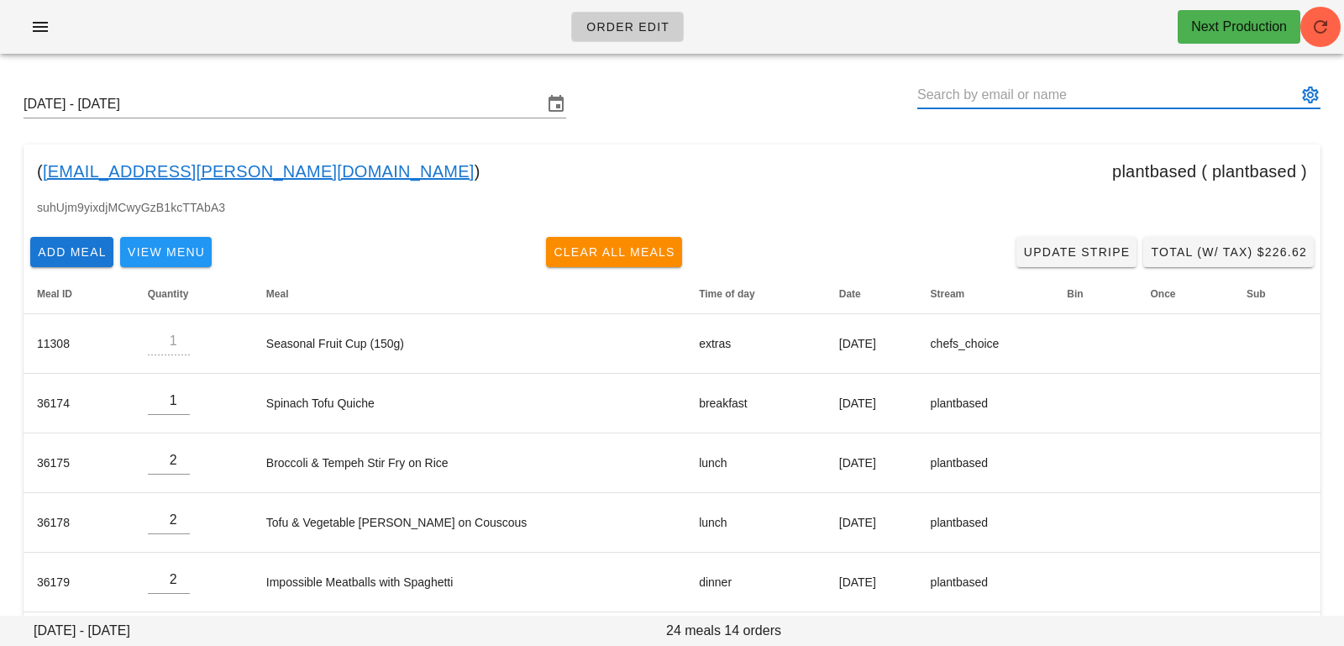
click at [1061, 88] on input "text" at bounding box center [1107, 94] width 380 height 27
paste input "veronika.london@gmail.com"
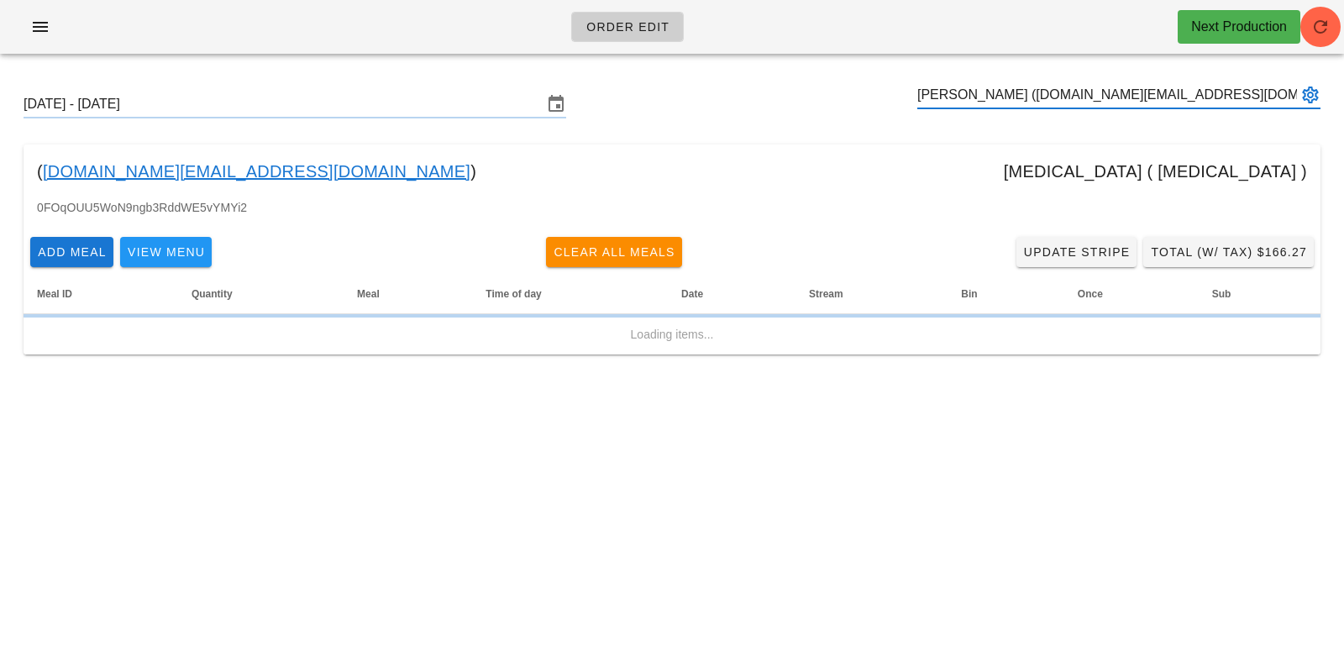
type input "Veronika London (veronika.london@gmail.com)"
click at [1327, 39] on button "button" at bounding box center [1320, 27] width 40 height 40
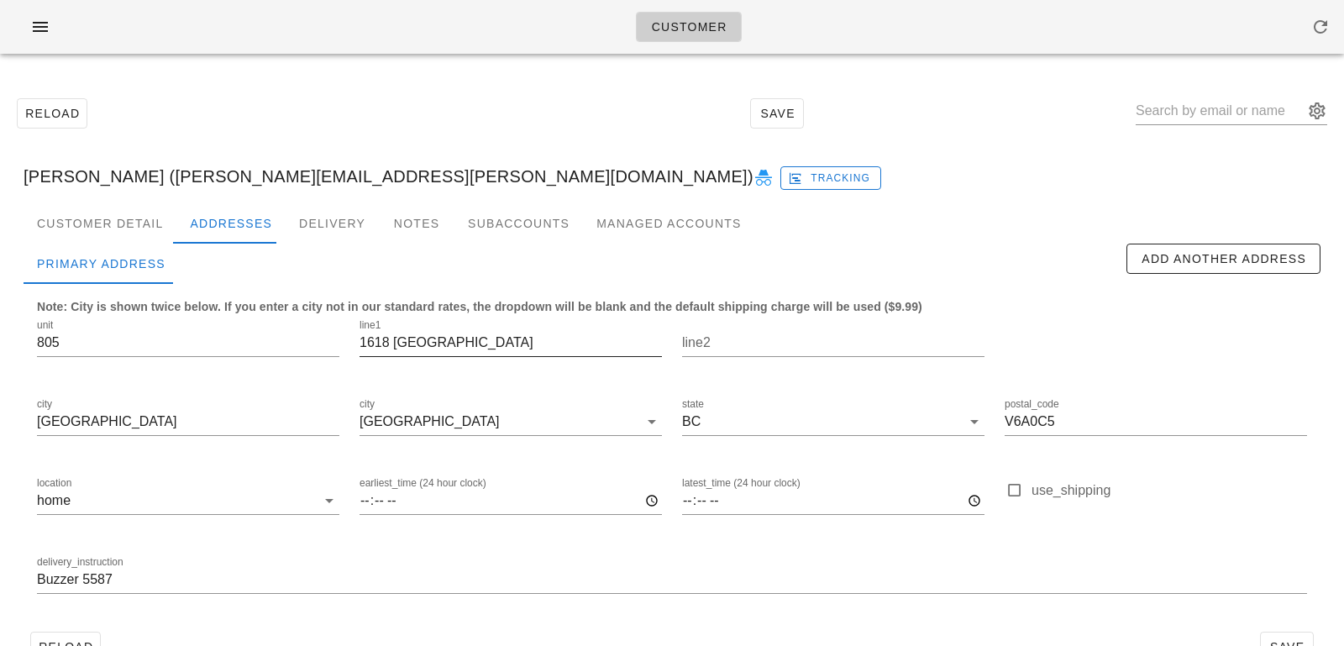
scroll to position [46, 0]
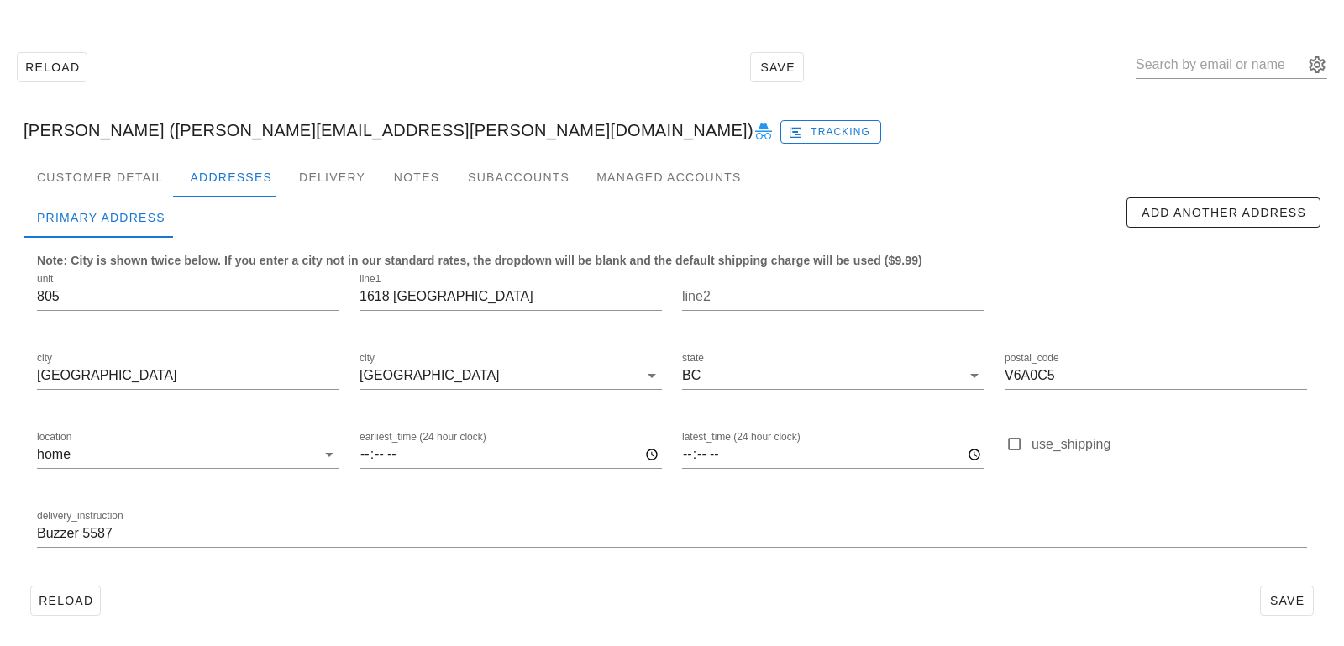
click at [36, 533] on div "delivery_instruction Buzzer 5587" at bounding box center [672, 535] width 1290 height 79
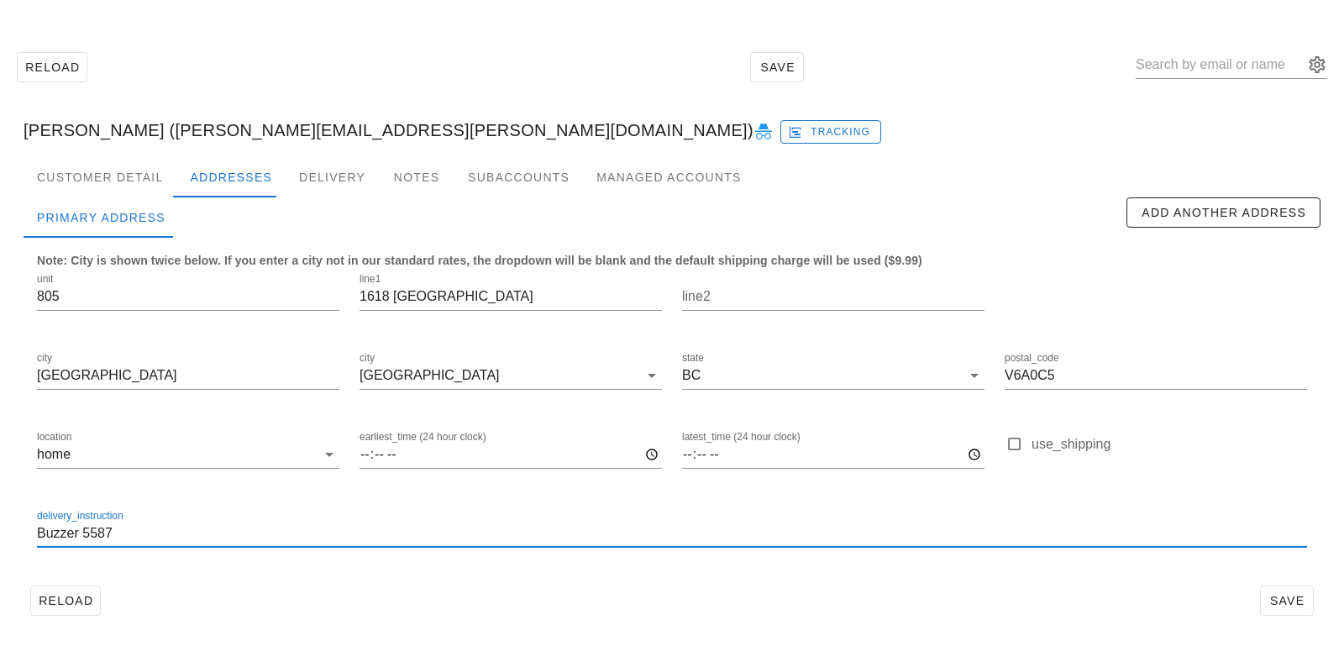
click at [39, 528] on input "Buzzer 5587" at bounding box center [672, 533] width 1270 height 27
type input "Unit 805 Buzzer 5587"
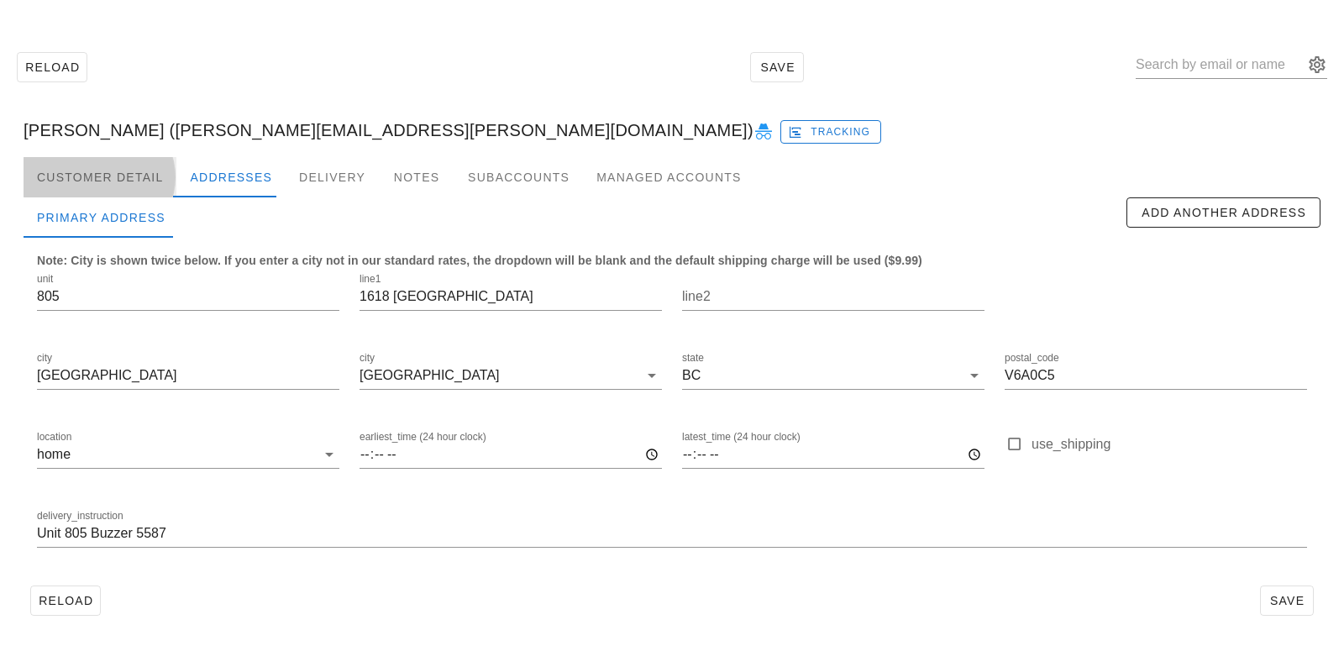
click at [119, 169] on div "Customer Detail" at bounding box center [100, 177] width 153 height 40
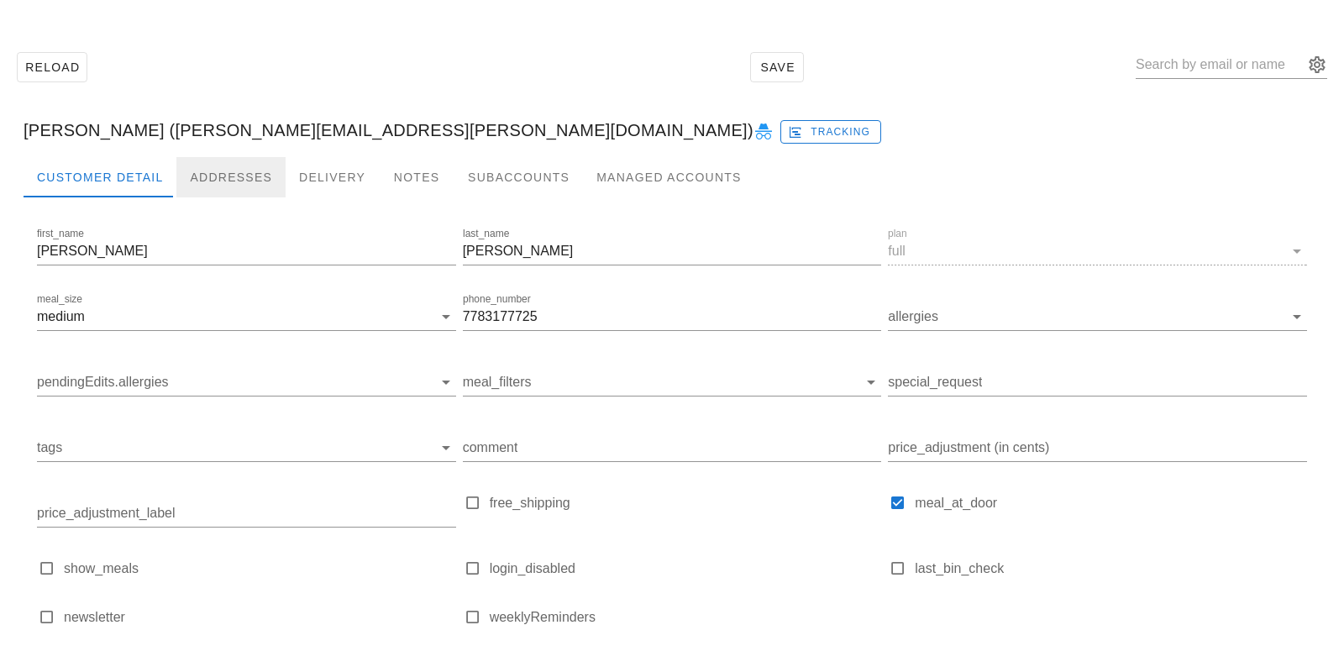
click at [192, 172] on div "Addresses" at bounding box center [230, 177] width 109 height 40
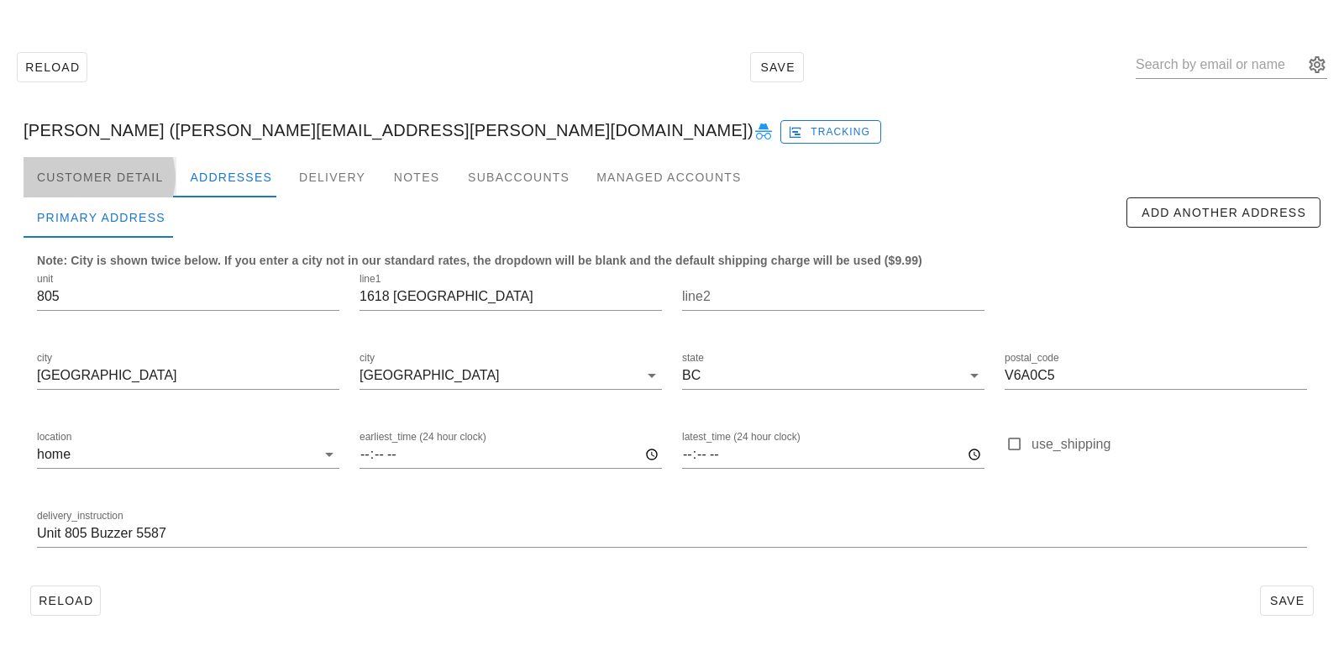
click at [128, 172] on div "Customer Detail" at bounding box center [100, 177] width 153 height 40
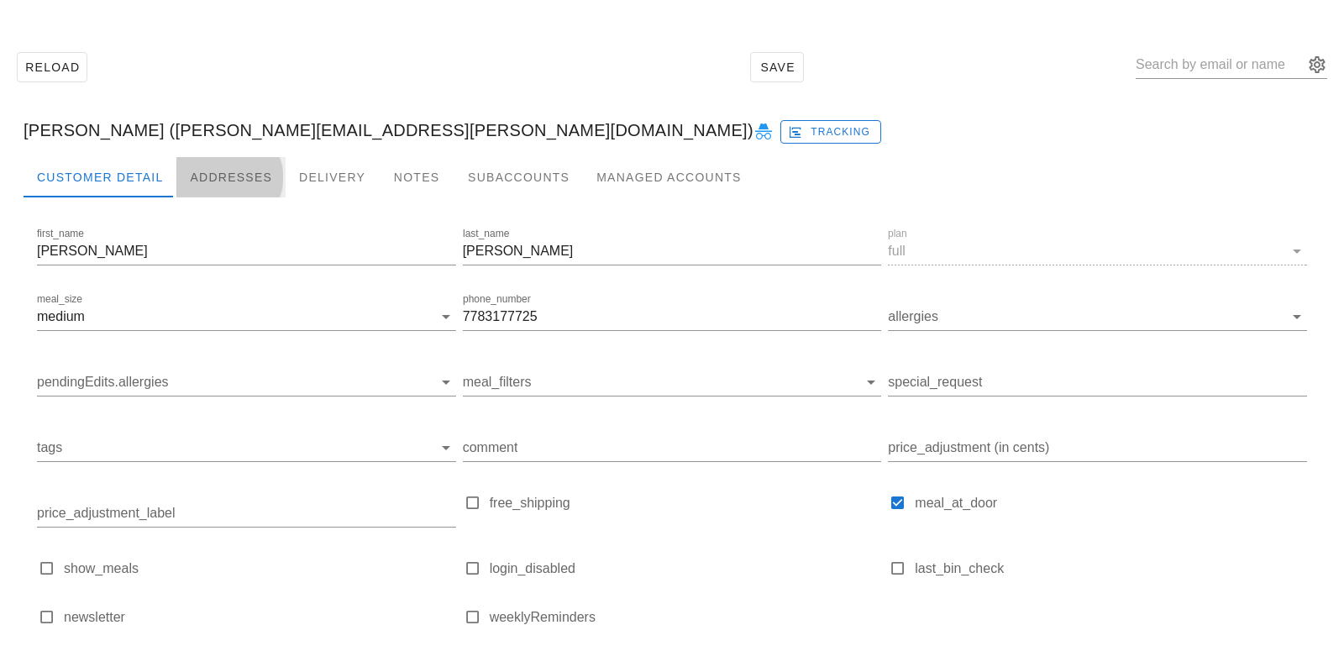
click at [208, 174] on div "Addresses" at bounding box center [230, 177] width 109 height 40
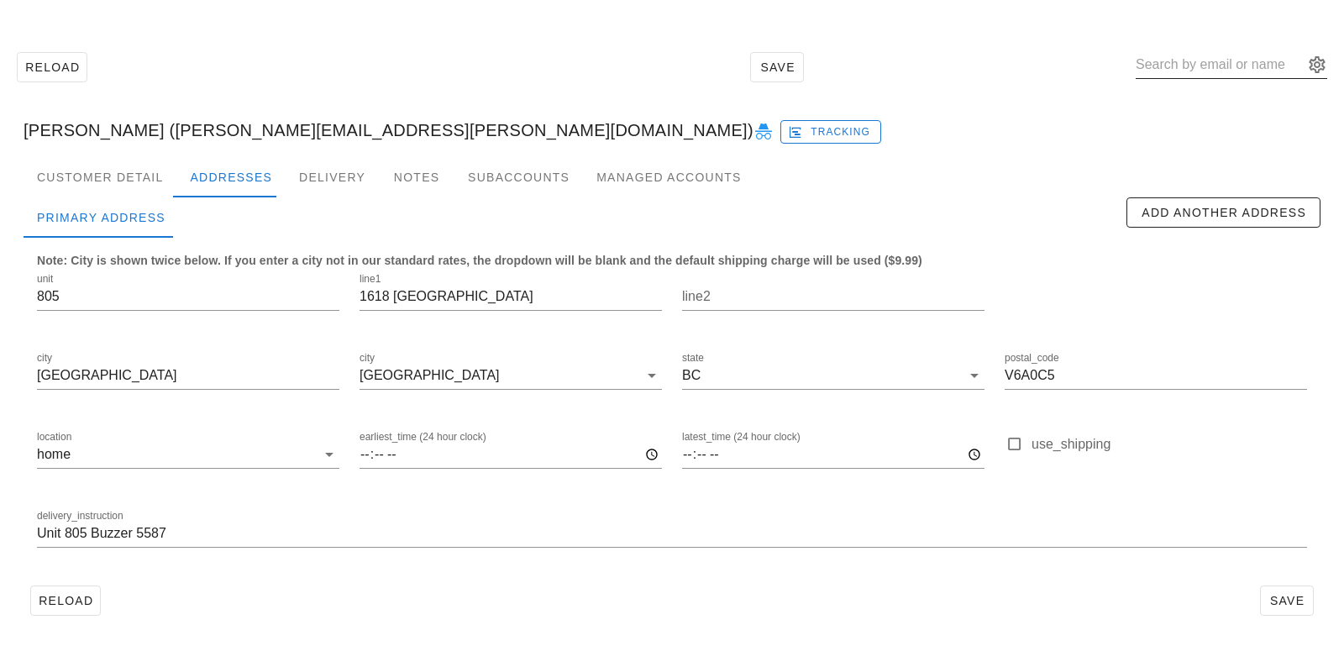
click at [1186, 68] on input "text" at bounding box center [1219, 64] width 168 height 27
paste input "shahryarhameed1@gmail.com"
type input "shahryarhameed1@gmail.com"
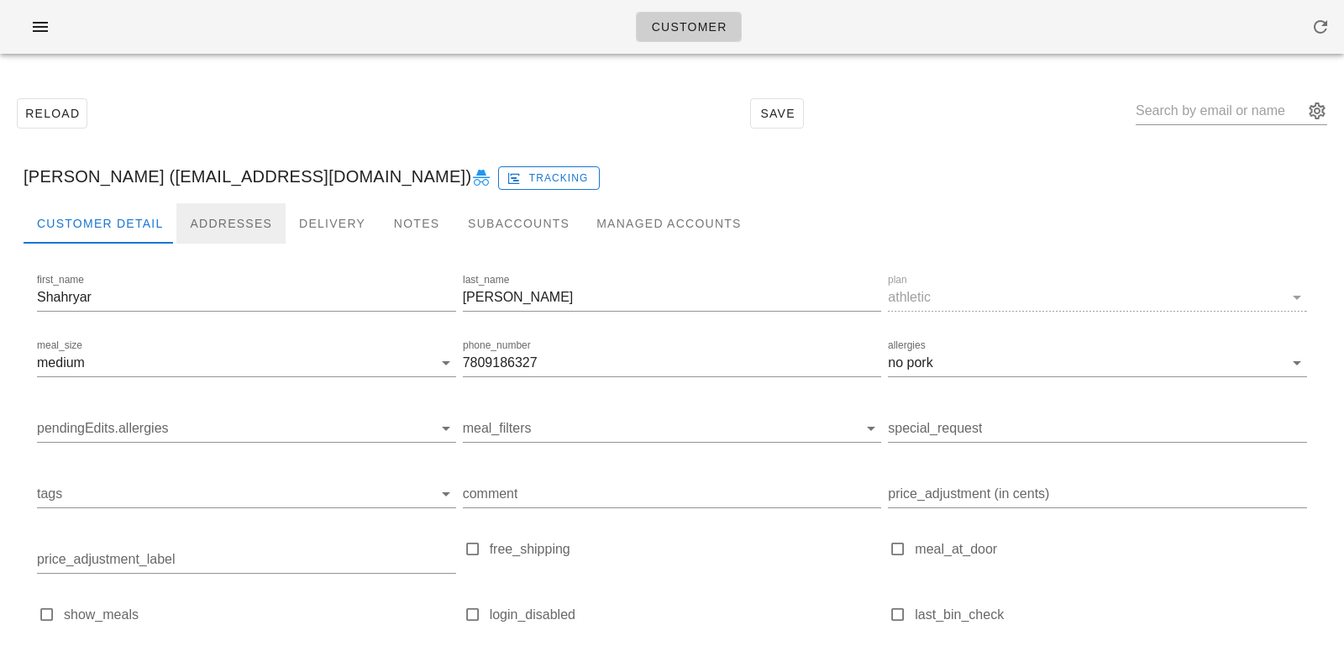
click at [224, 234] on div "Addresses" at bounding box center [230, 223] width 109 height 40
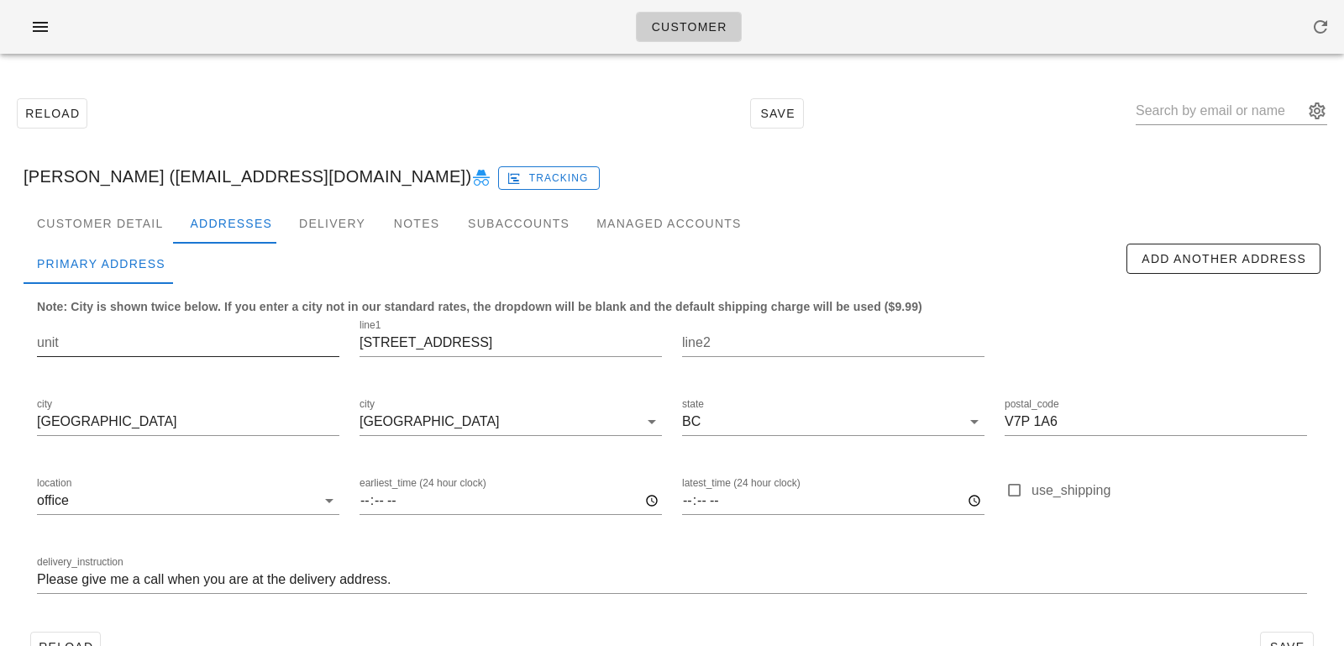
scroll to position [46, 0]
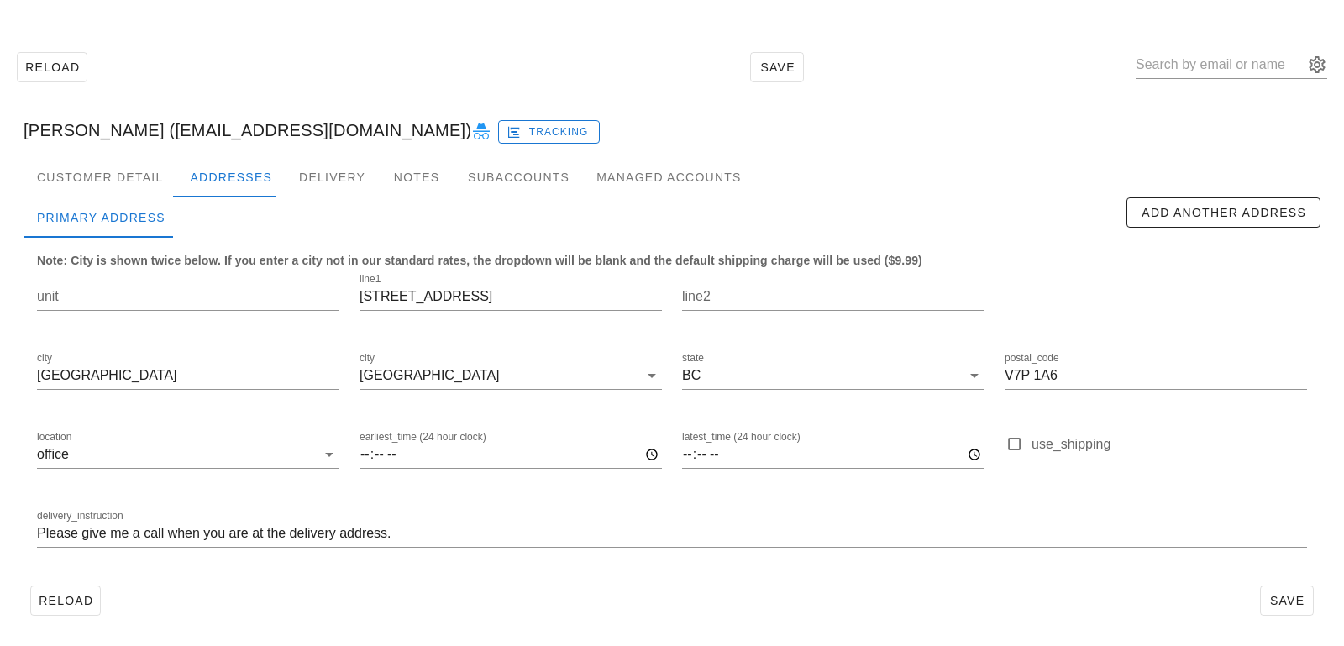
drag, startPoint x: 184, startPoint y: 132, endPoint x: 411, endPoint y: 130, distance: 227.6
click at [412, 132] on div "Shahryar Chaudhry (shahryarhameed1@gmail.com) Tracking" at bounding box center [671, 130] width 1323 height 54
copy div "shahryarhameed1@gmail.com"
click at [145, 173] on div "Customer Detail" at bounding box center [100, 177] width 153 height 40
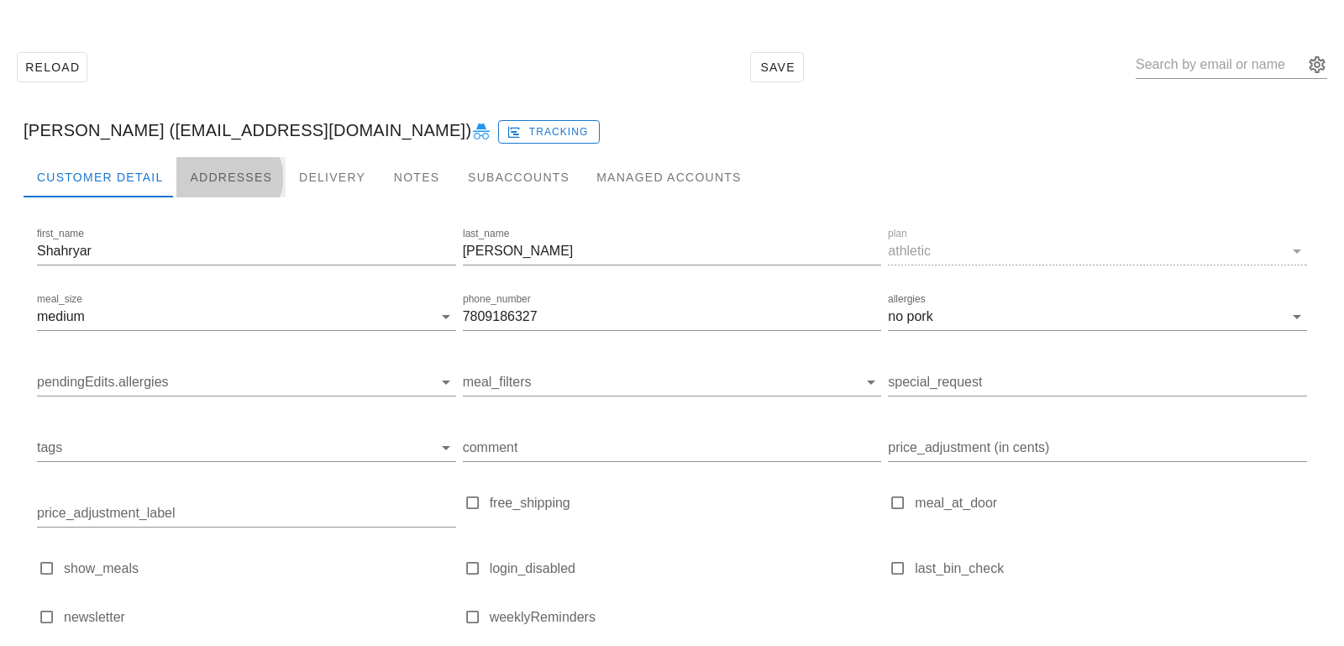
click at [207, 160] on div "Addresses" at bounding box center [230, 177] width 109 height 40
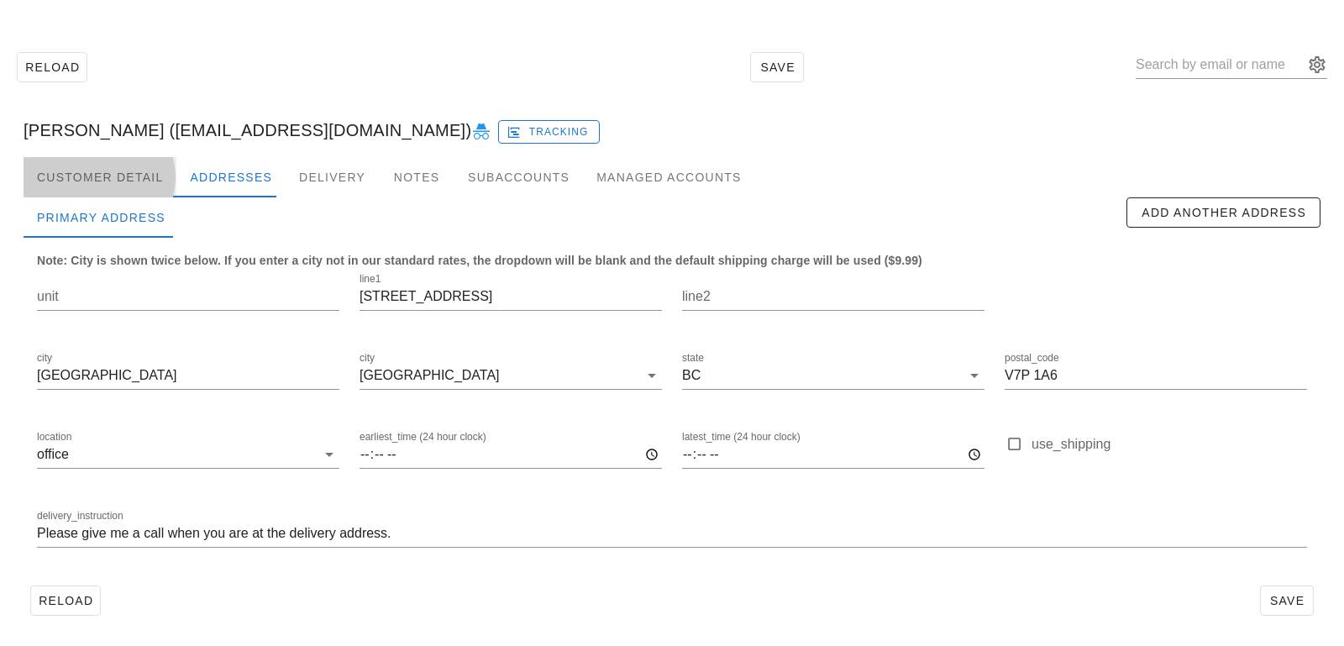
click at [128, 177] on div "Customer Detail" at bounding box center [100, 177] width 153 height 40
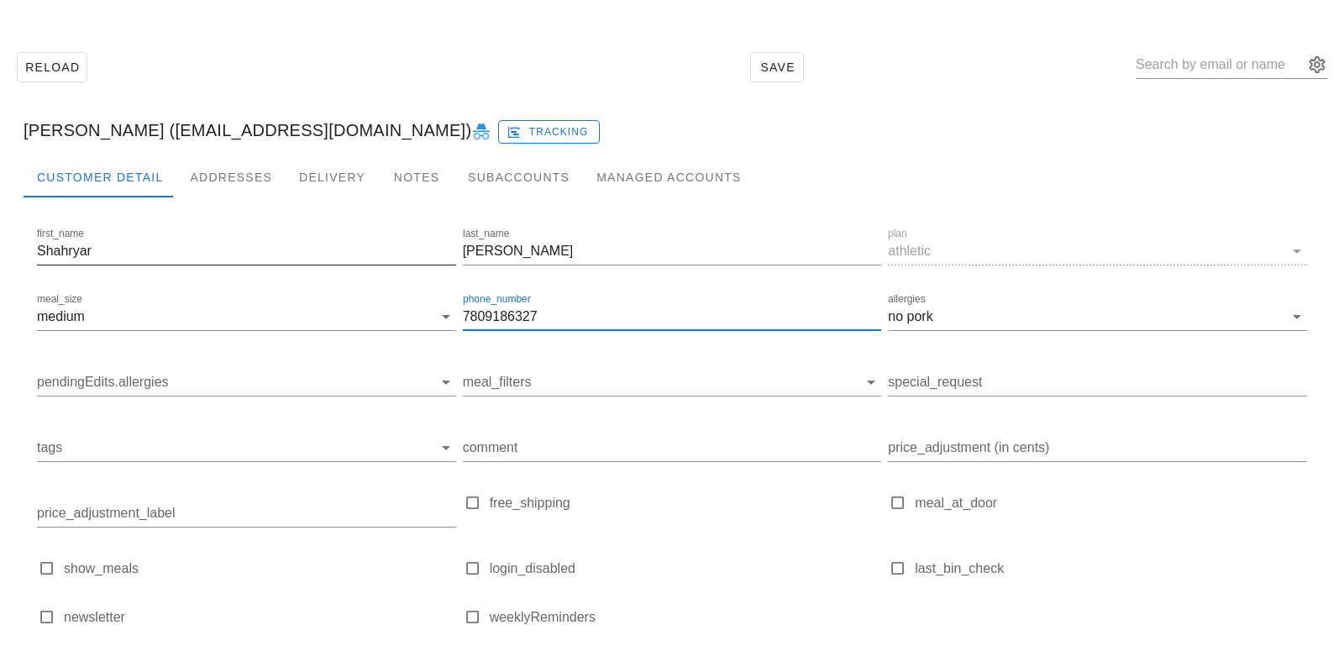
drag, startPoint x: 553, startPoint y: 314, endPoint x: 288, endPoint y: 270, distance: 268.9
click at [302, 278] on div "first_name Shahryar last_name Chaudhry plan athletic meal_size medium phone_num…" at bounding box center [672, 433] width 1276 height 425
click at [243, 180] on div "Addresses" at bounding box center [230, 177] width 109 height 40
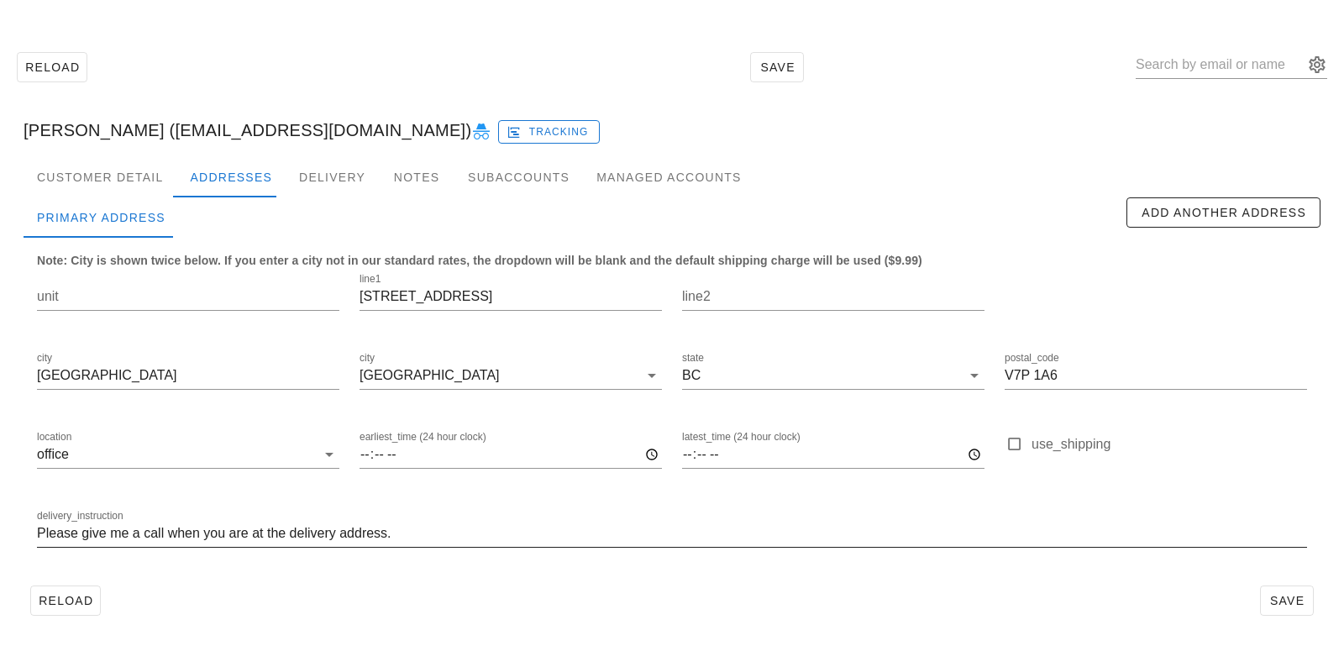
click at [160, 532] on input "Please give me a call when you are at the delivery address." at bounding box center [672, 533] width 1270 height 27
paste input "7809186327"
click at [198, 531] on input "Please give me a call at 7809186327 when you are at the delivery address." at bounding box center [672, 533] width 1270 height 27
type input "Please give me a call at 780 918 6327 when you are at the delivery address."
click at [1294, 594] on span "Save" at bounding box center [1286, 600] width 39 height 13
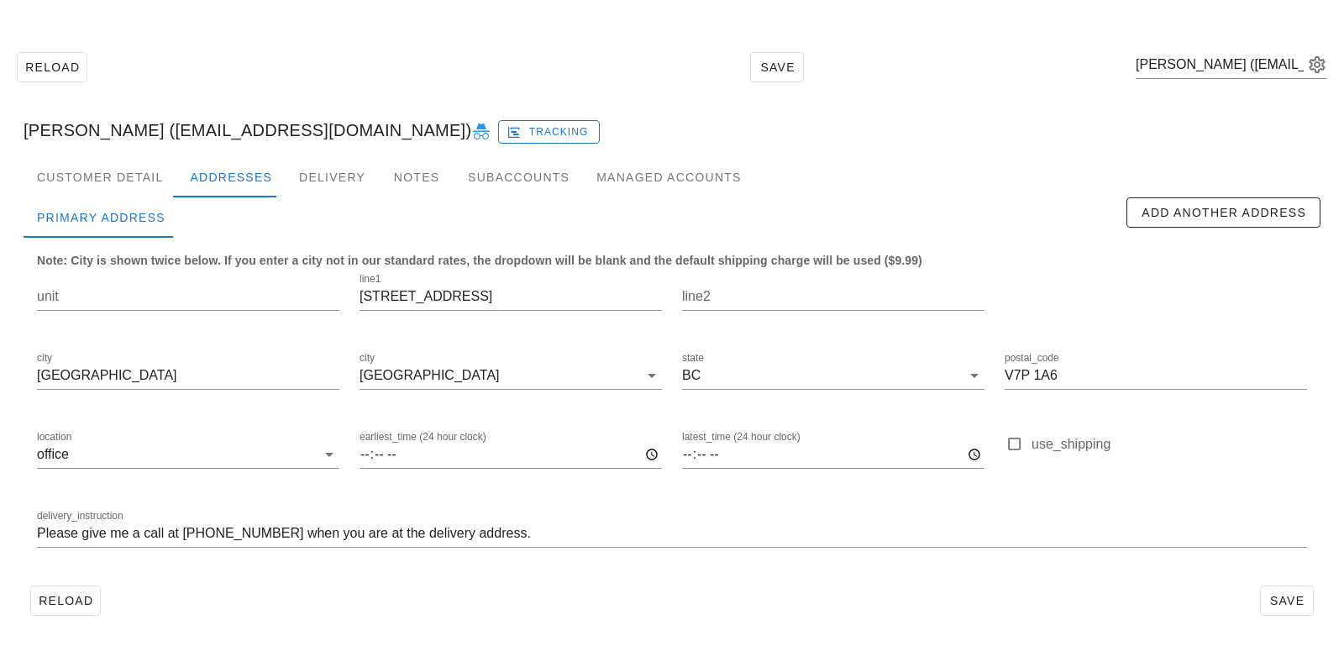
click at [1164, 67] on div "Reload Save Shahryar Chaudhry (shahryarhameed1@gmail.com)" at bounding box center [671, 67] width 1323 height 72
click at [1213, 69] on input "text" at bounding box center [1219, 64] width 168 height 27
paste input "hessan93@gmail.com"
type input "hessan93@gmail.com"
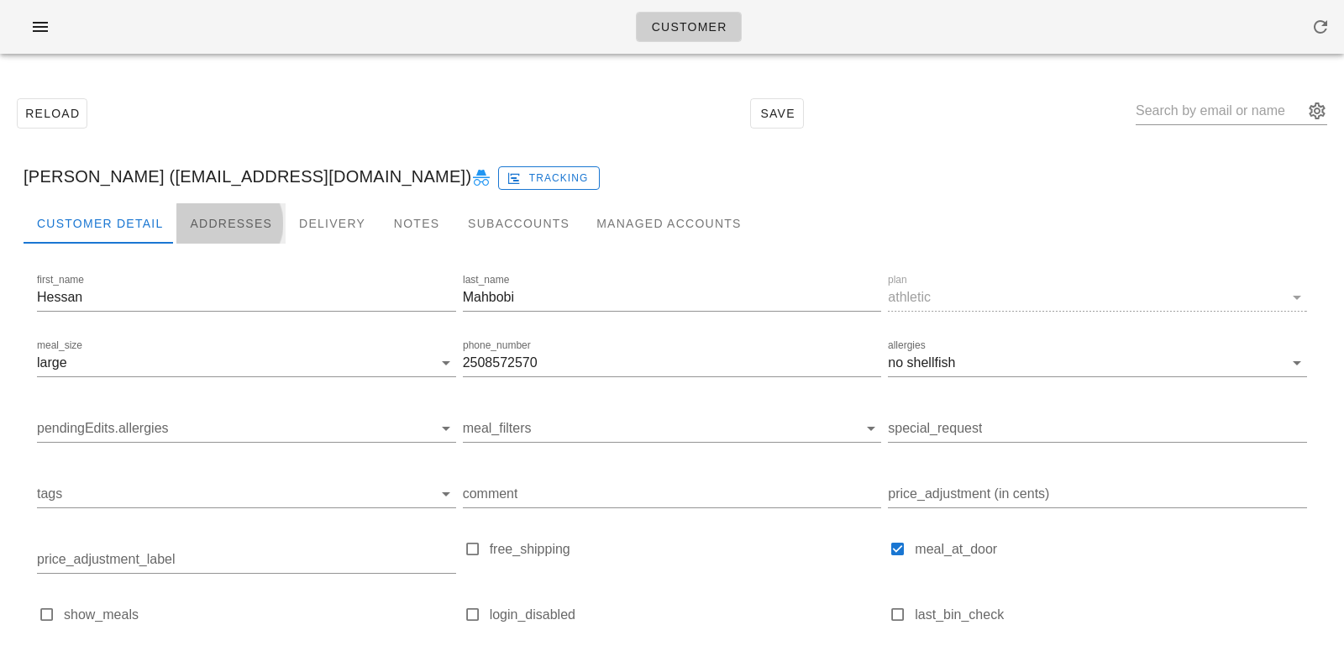
click at [238, 228] on div "Addresses" at bounding box center [230, 223] width 109 height 40
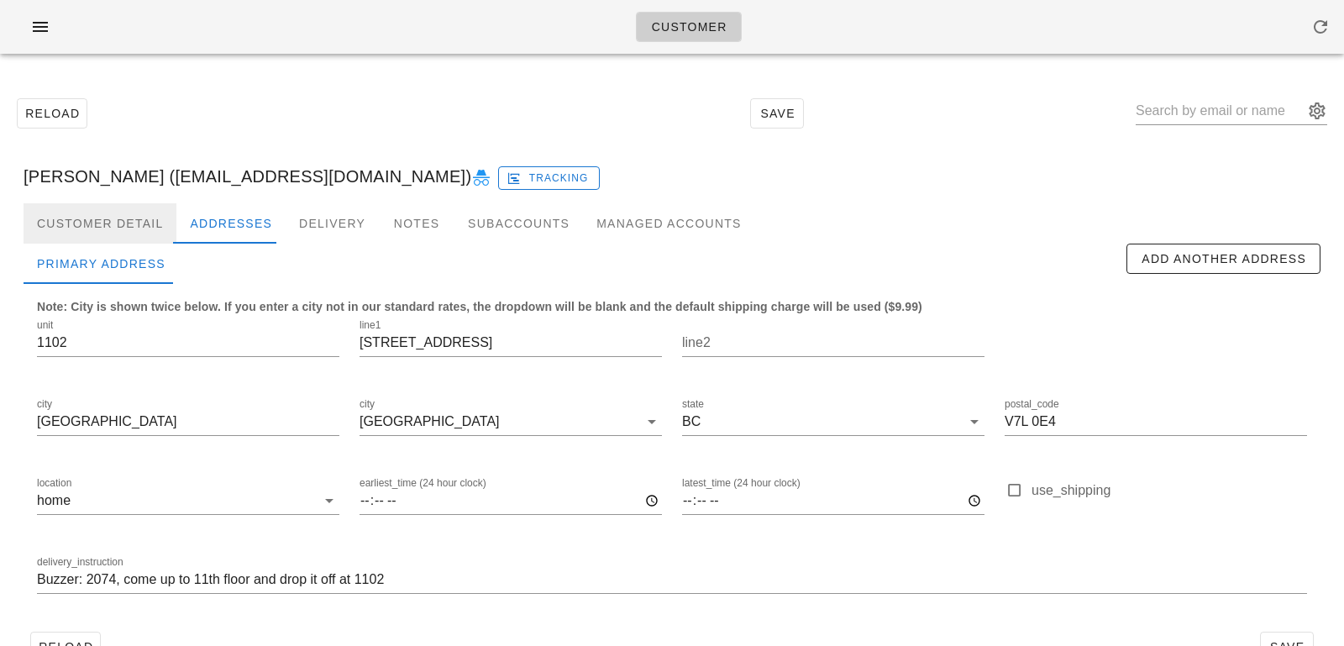
click at [149, 209] on div "Customer Detail" at bounding box center [100, 223] width 153 height 40
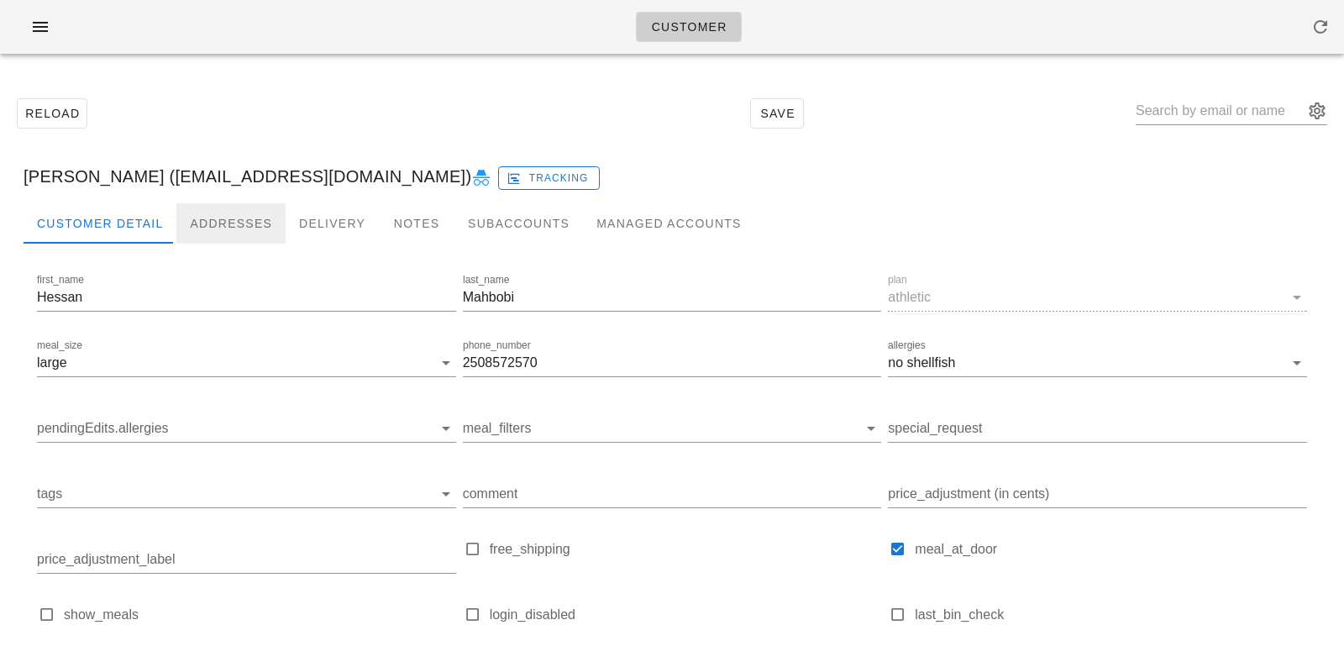
click at [240, 212] on div "Addresses" at bounding box center [230, 223] width 109 height 40
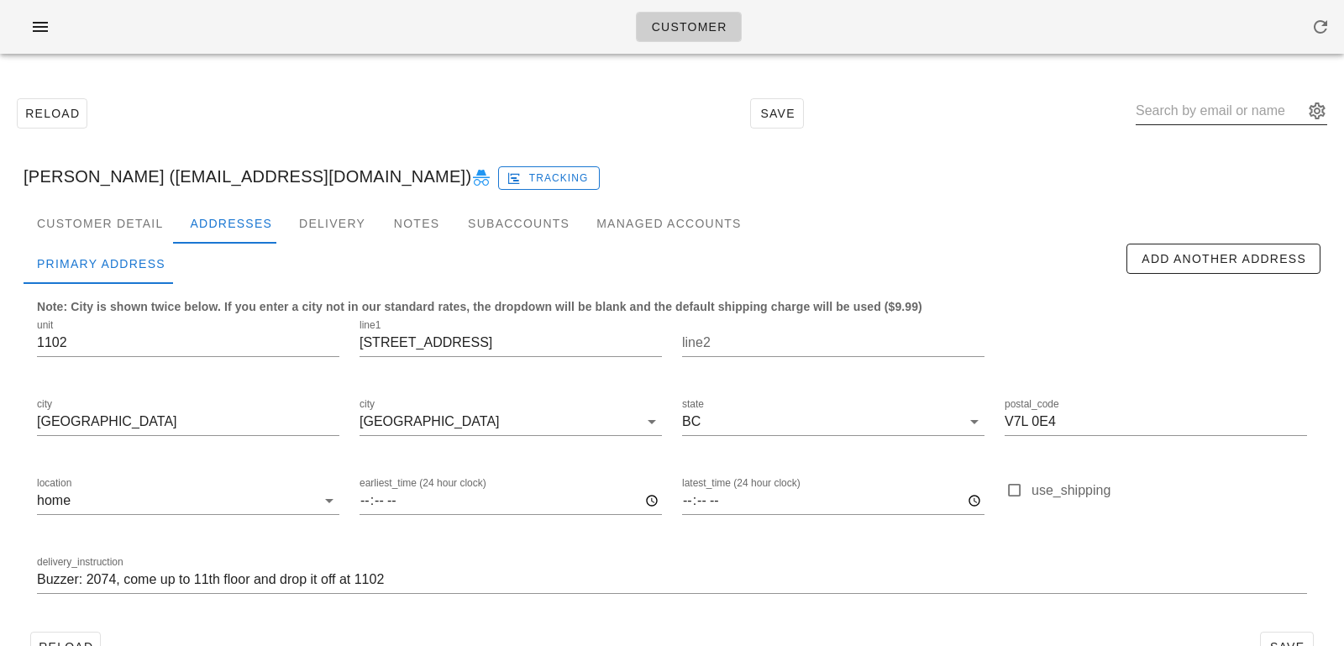
click at [1195, 109] on input "text" at bounding box center [1219, 110] width 168 height 27
paste input "stepupmarketingbc@gmail.com"
type input "stepupmarketingbc@gmail.com"
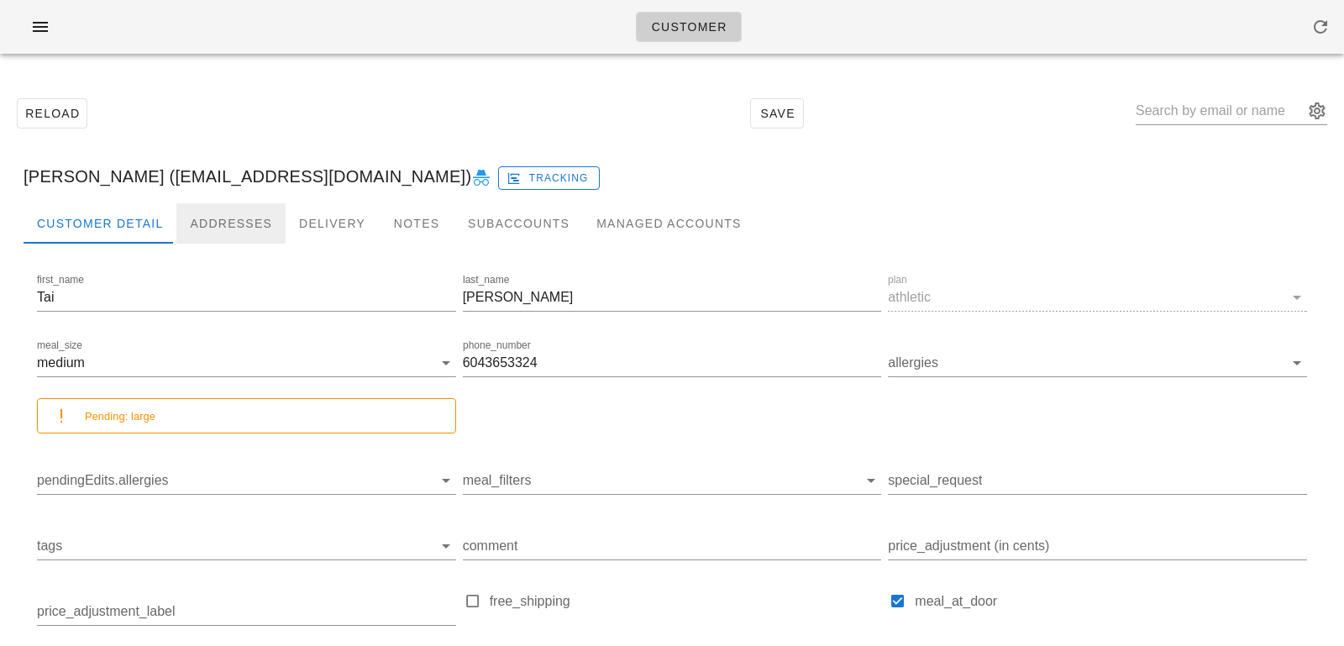
click at [223, 221] on div "Addresses" at bounding box center [230, 223] width 109 height 40
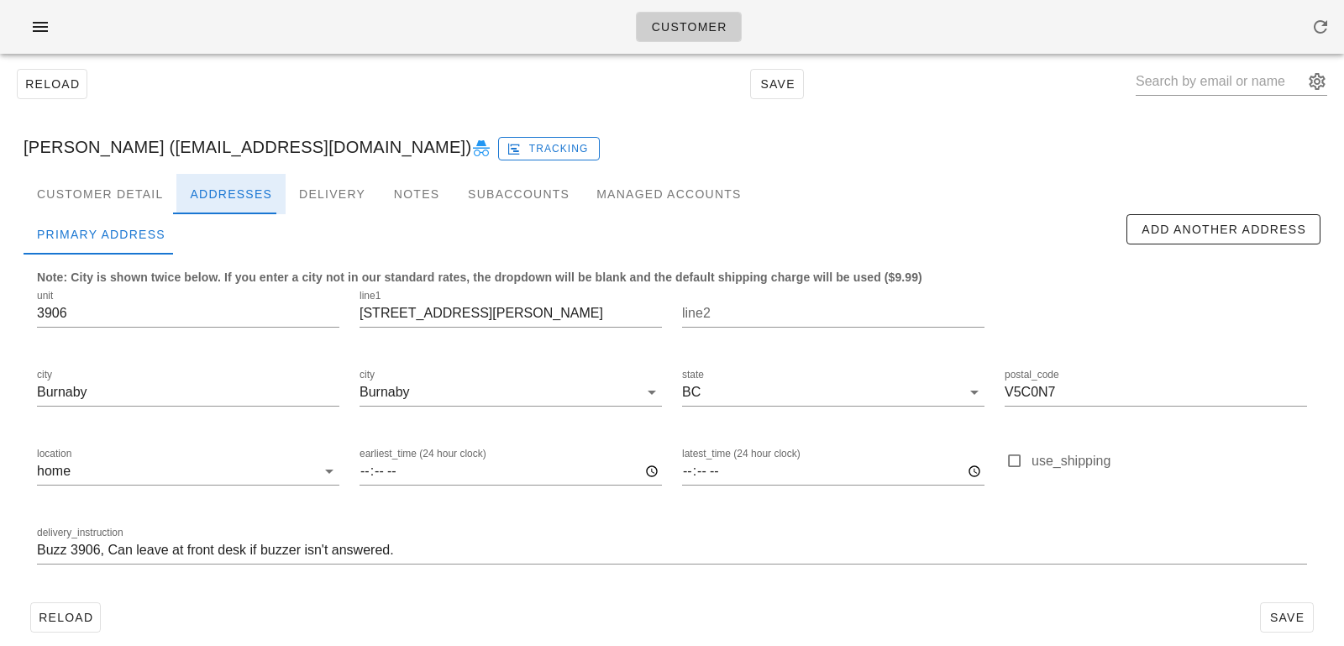
scroll to position [46, 0]
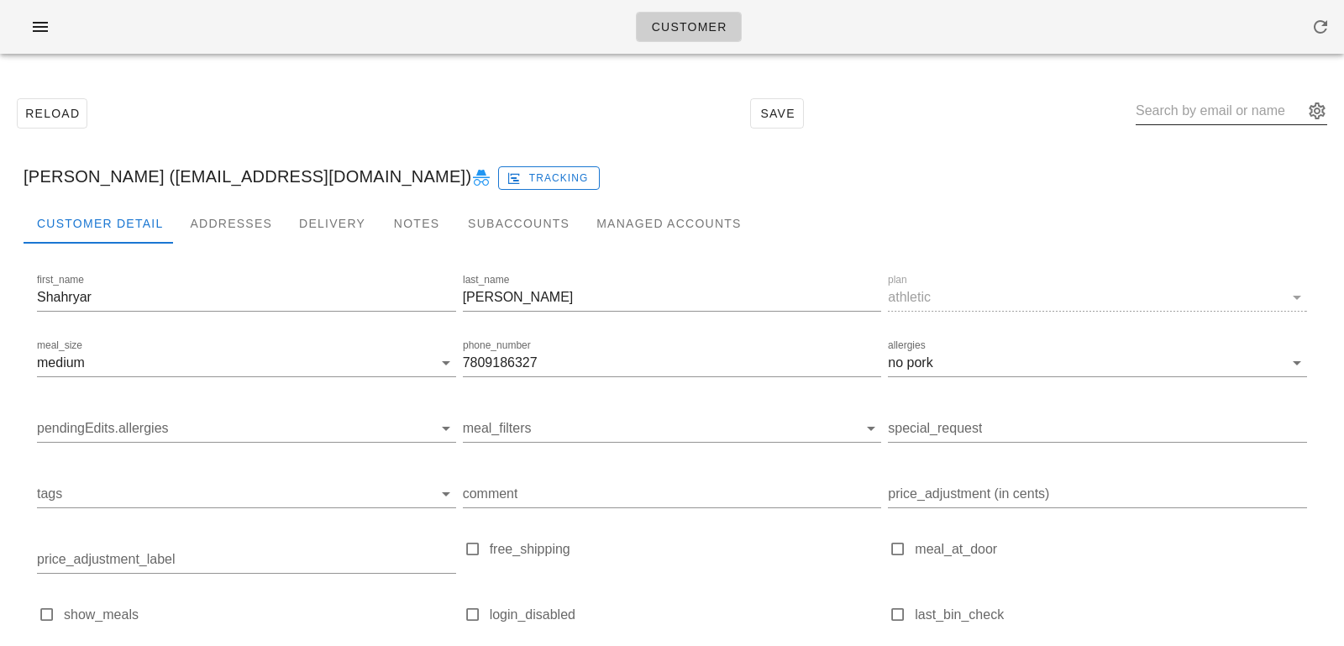
click at [1244, 105] on input "text" at bounding box center [1219, 110] width 168 height 27
paste input "[PERSON_NAME][EMAIL_ADDRESS][DOMAIN_NAME]"
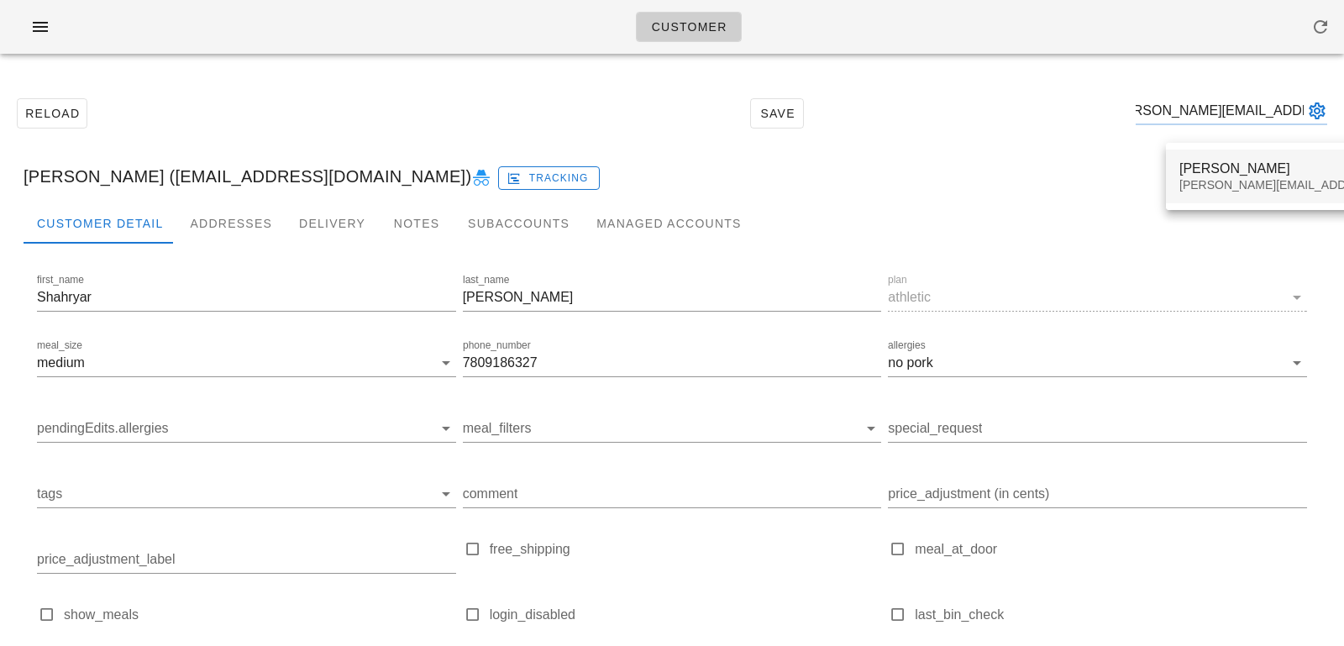
type input "[PERSON_NAME][EMAIL_ADDRESS][DOMAIN_NAME]"
click at [1240, 190] on div "[PERSON_NAME][EMAIL_ADDRESS][DOMAIN_NAME]" at bounding box center [1327, 185] width 296 height 14
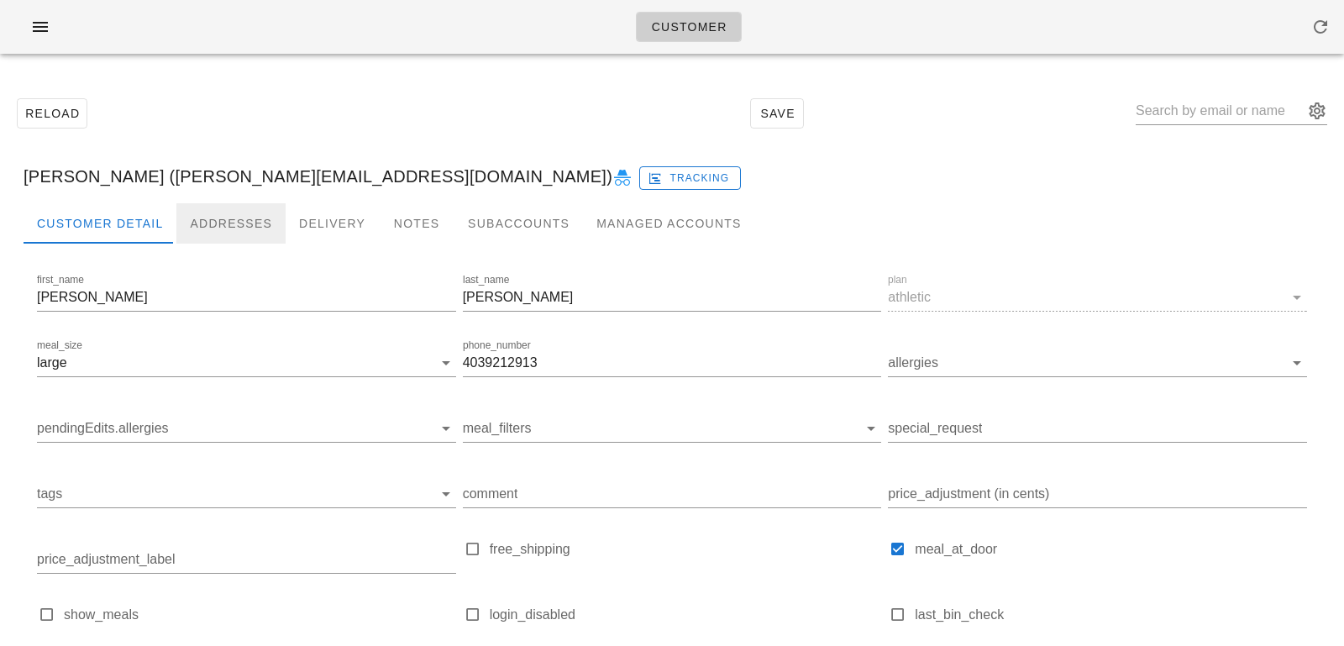
click at [222, 226] on div "Addresses" at bounding box center [230, 223] width 109 height 40
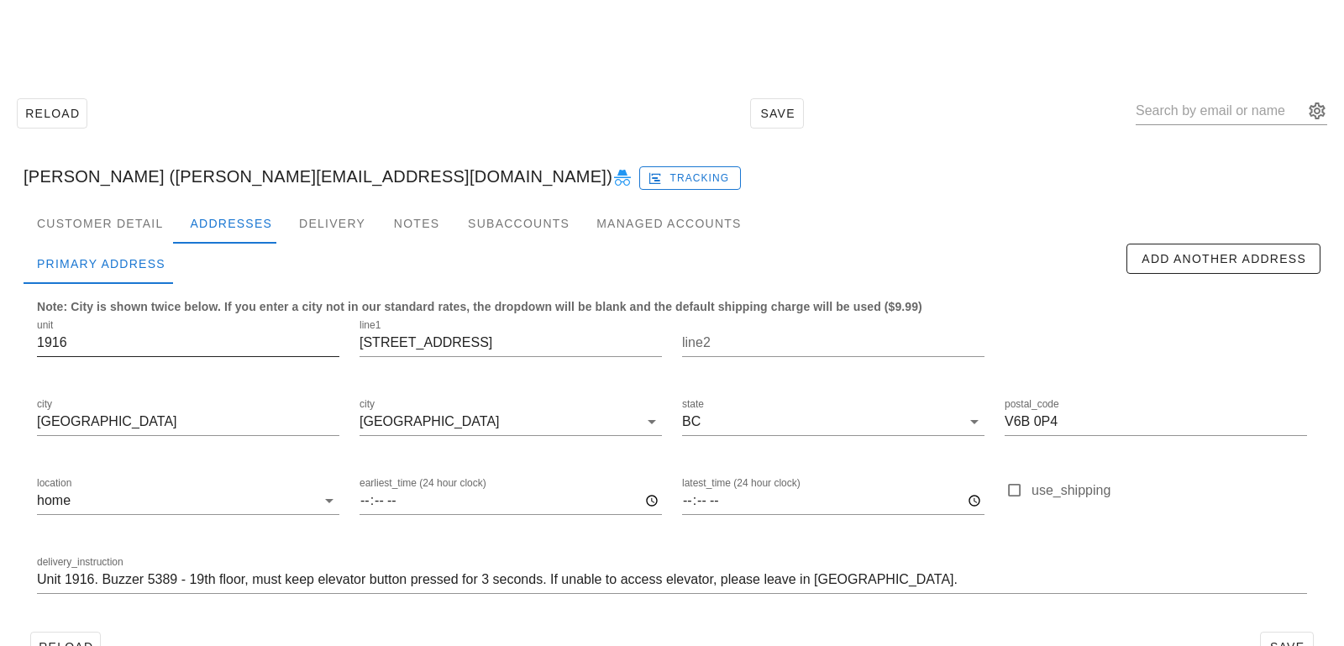
scroll to position [46, 0]
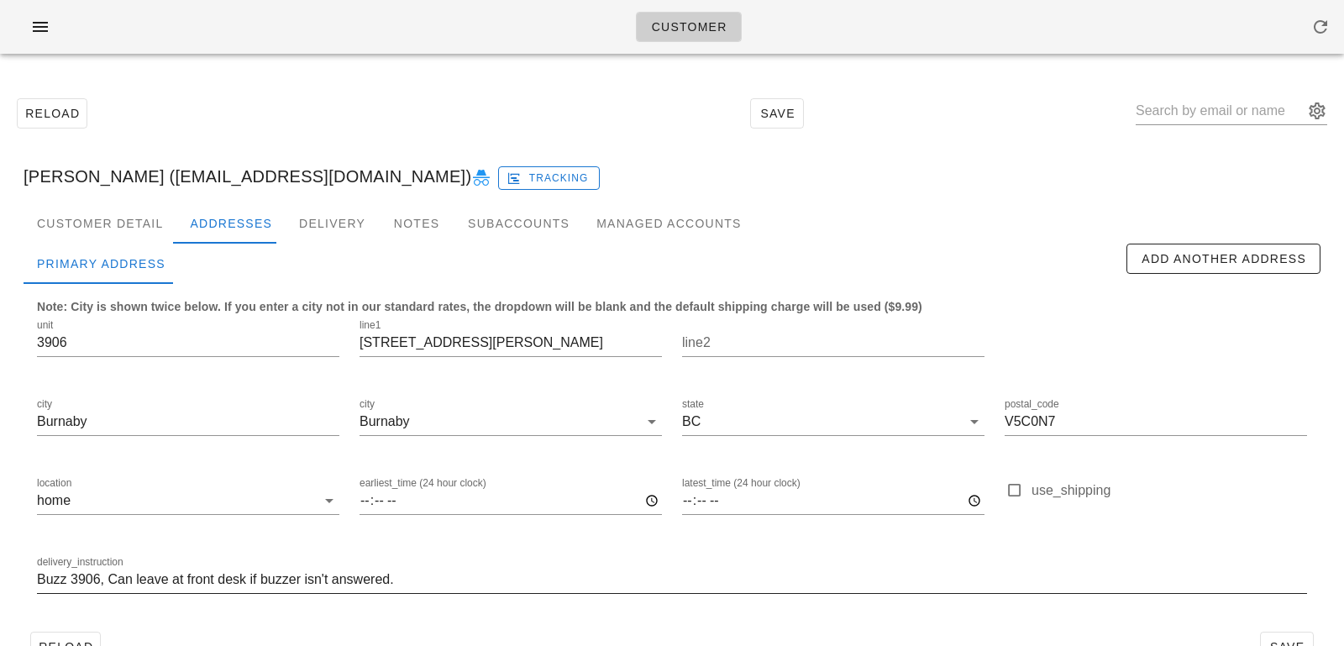
click at [42, 584] on input "Buzz 3906, Can leave at front desk if buzzer isn't answered." at bounding box center [672, 579] width 1270 height 27
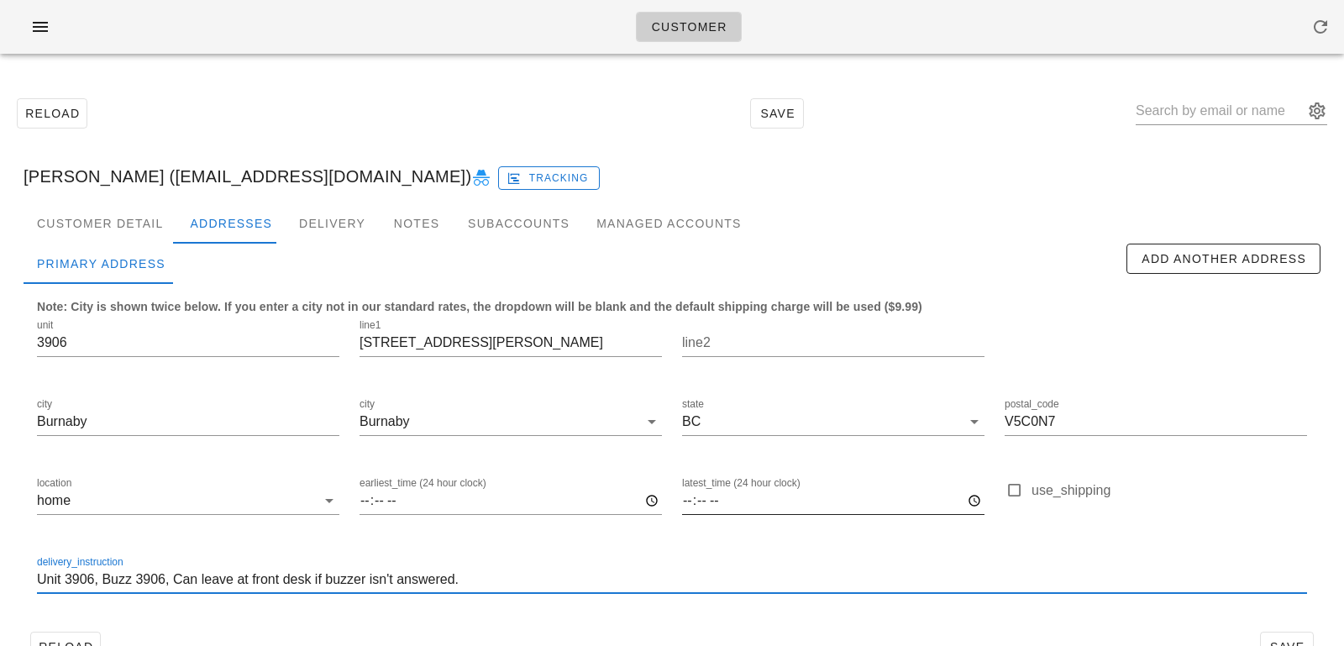
scroll to position [46, 0]
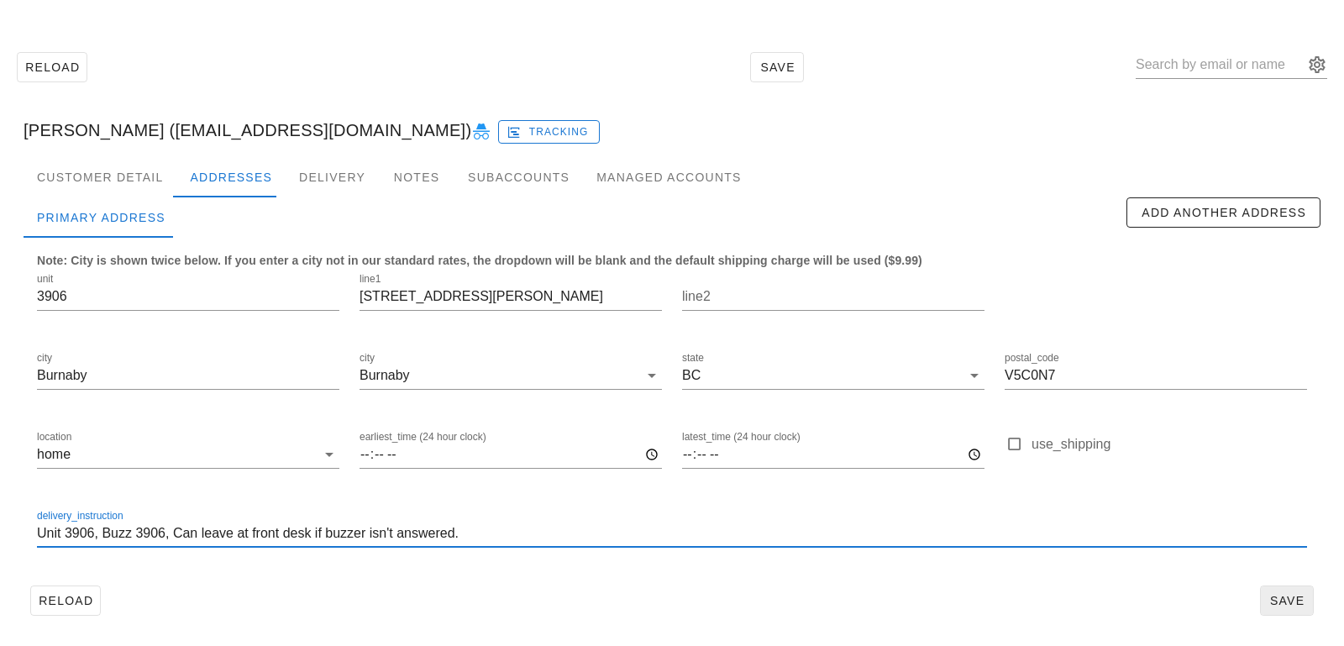
type input "Unit 3906, Buzz 3906, Can leave at front desk if buzzer isn't answered."
click at [1268, 597] on span "Save" at bounding box center [1286, 600] width 39 height 13
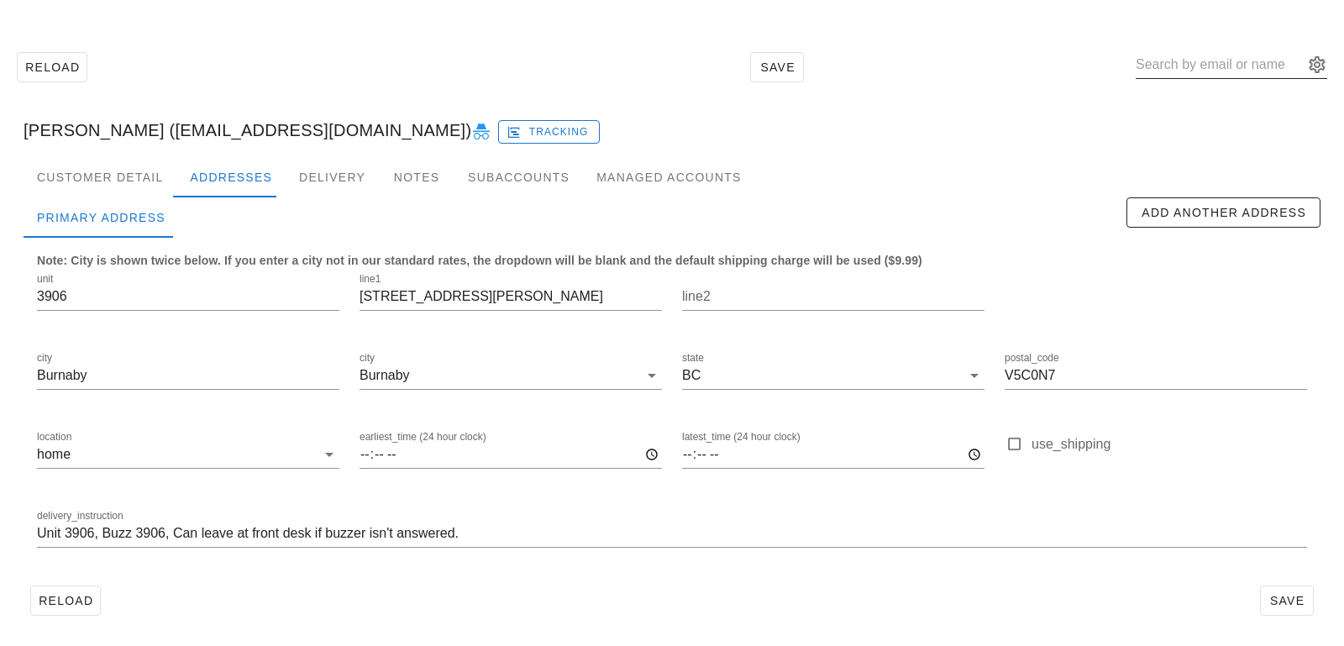
click at [1207, 55] on input "text" at bounding box center [1219, 64] width 168 height 27
paste input "[EMAIL_ADDRESS][PERSON_NAME][DOMAIN_NAME]"
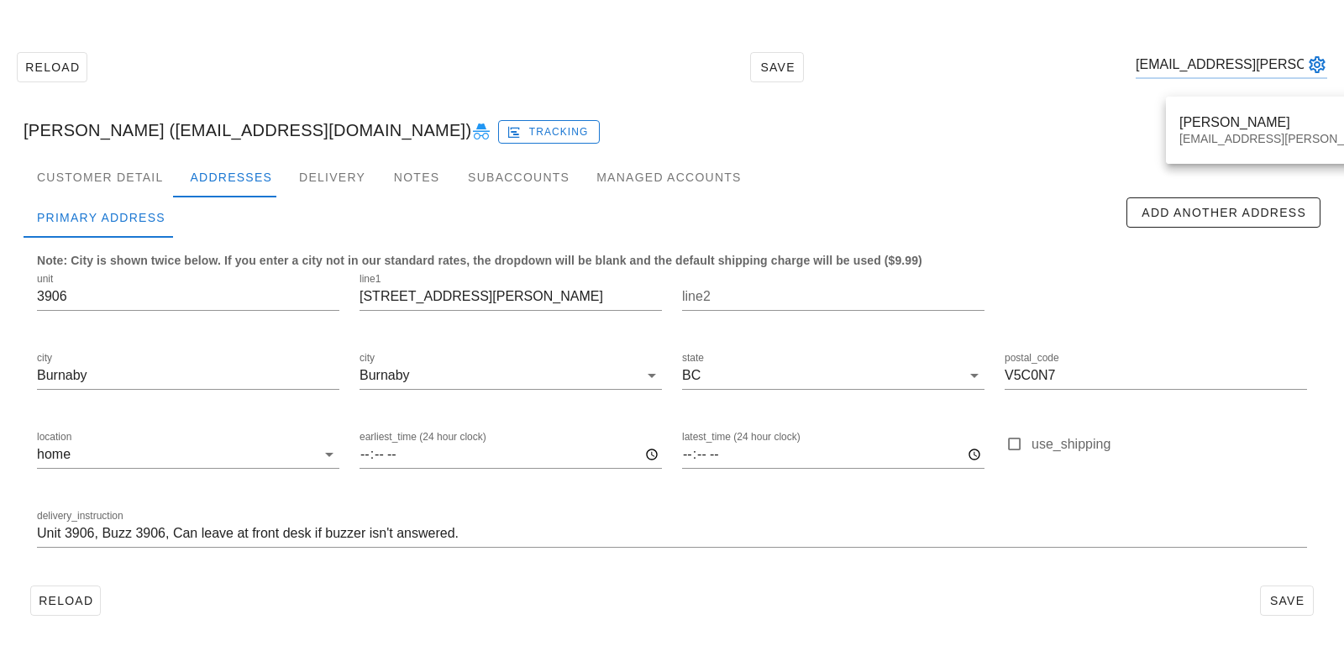
type input "[EMAIL_ADDRESS][PERSON_NAME][DOMAIN_NAME]"
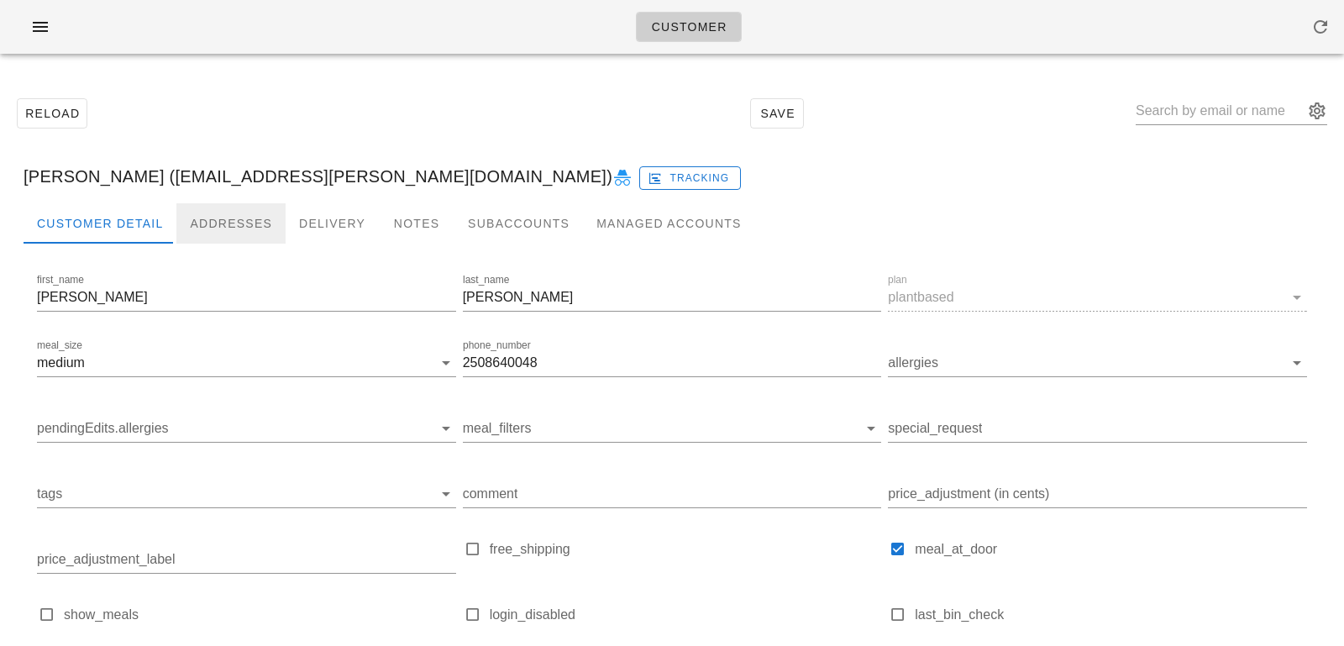
click at [236, 221] on div "Addresses" at bounding box center [230, 223] width 109 height 40
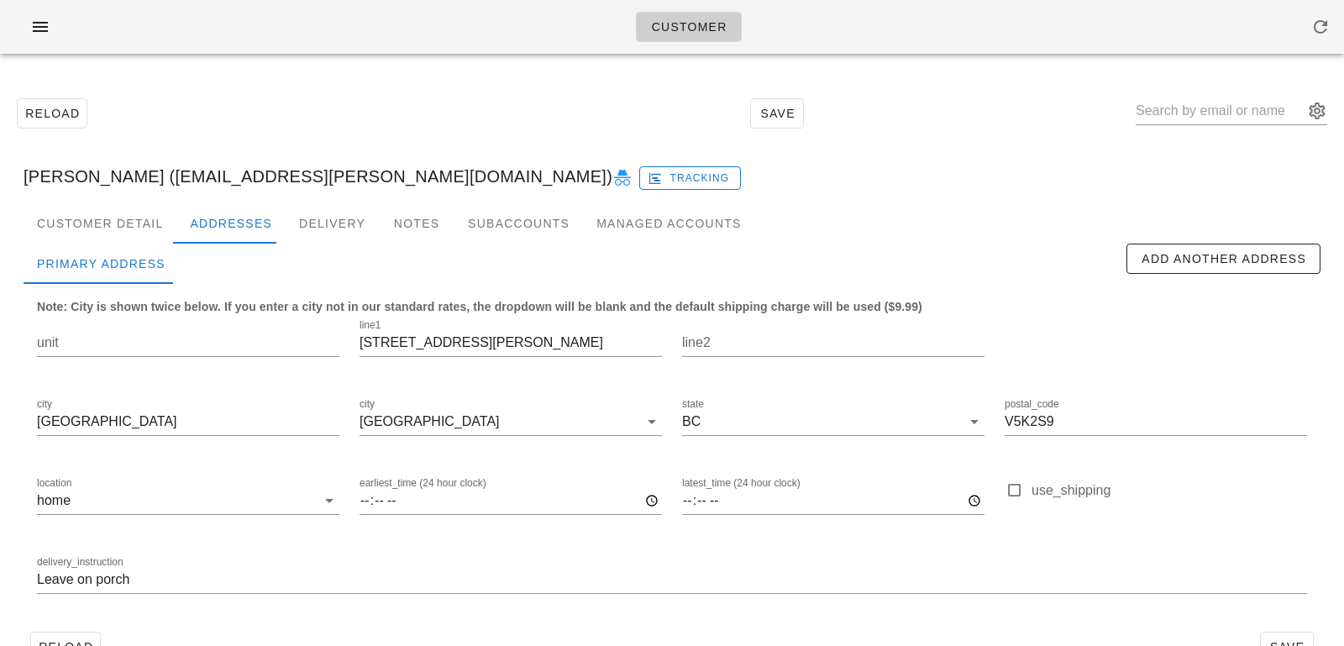
scroll to position [46, 0]
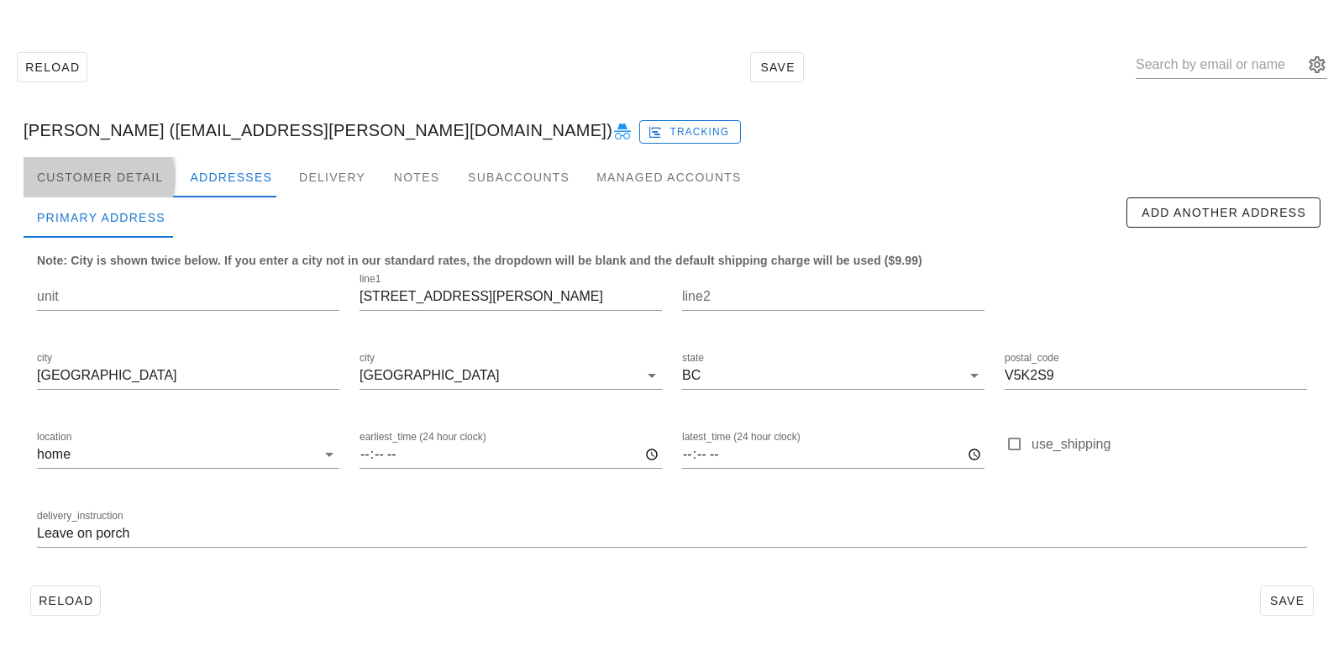
click at [128, 171] on div "Customer Detail" at bounding box center [100, 177] width 153 height 40
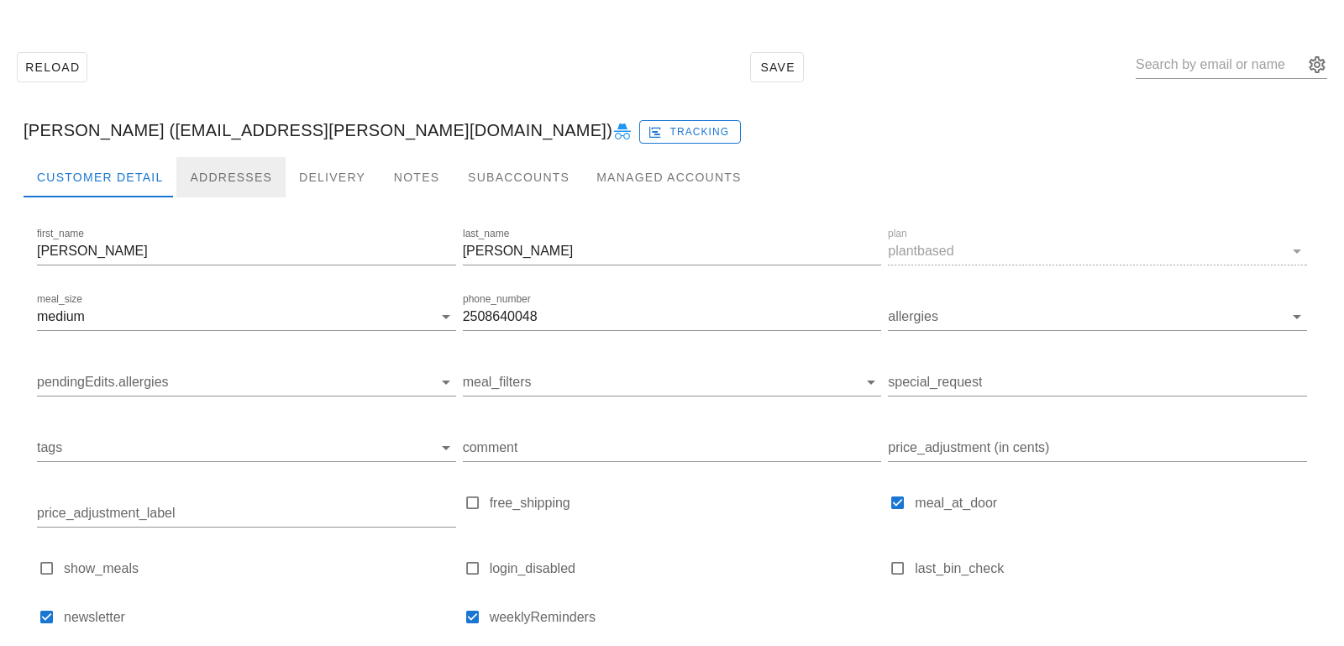
click at [182, 174] on div "Addresses" at bounding box center [230, 177] width 109 height 40
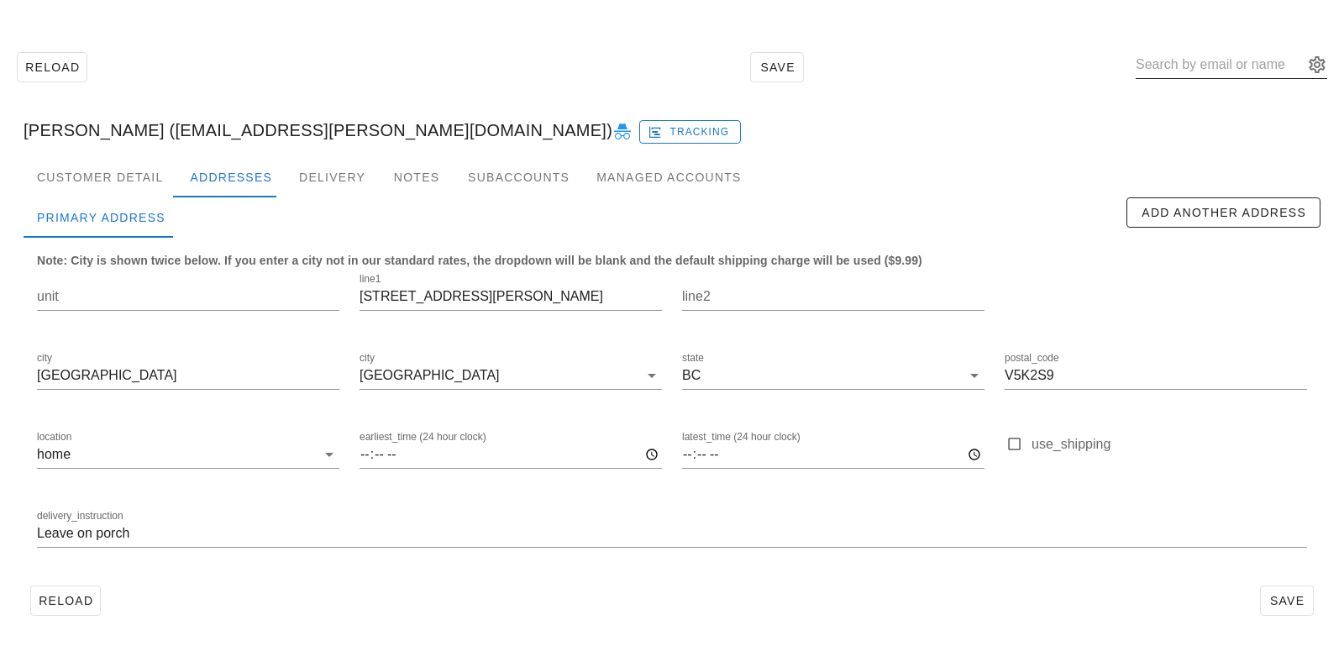
click at [1265, 61] on input "text" at bounding box center [1219, 64] width 168 height 27
paste input "[DOMAIN_NAME][EMAIL_ADDRESS][DOMAIN_NAME]"
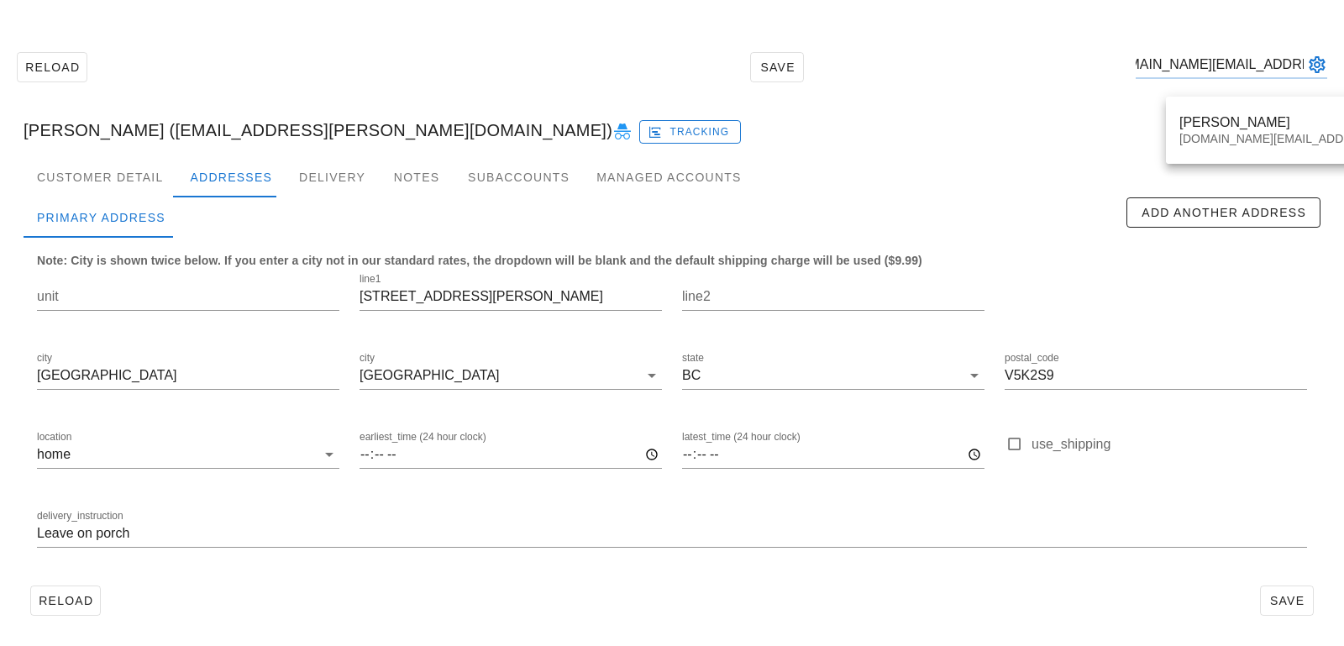
type input "[DOMAIN_NAME][EMAIL_ADDRESS][DOMAIN_NAME]"
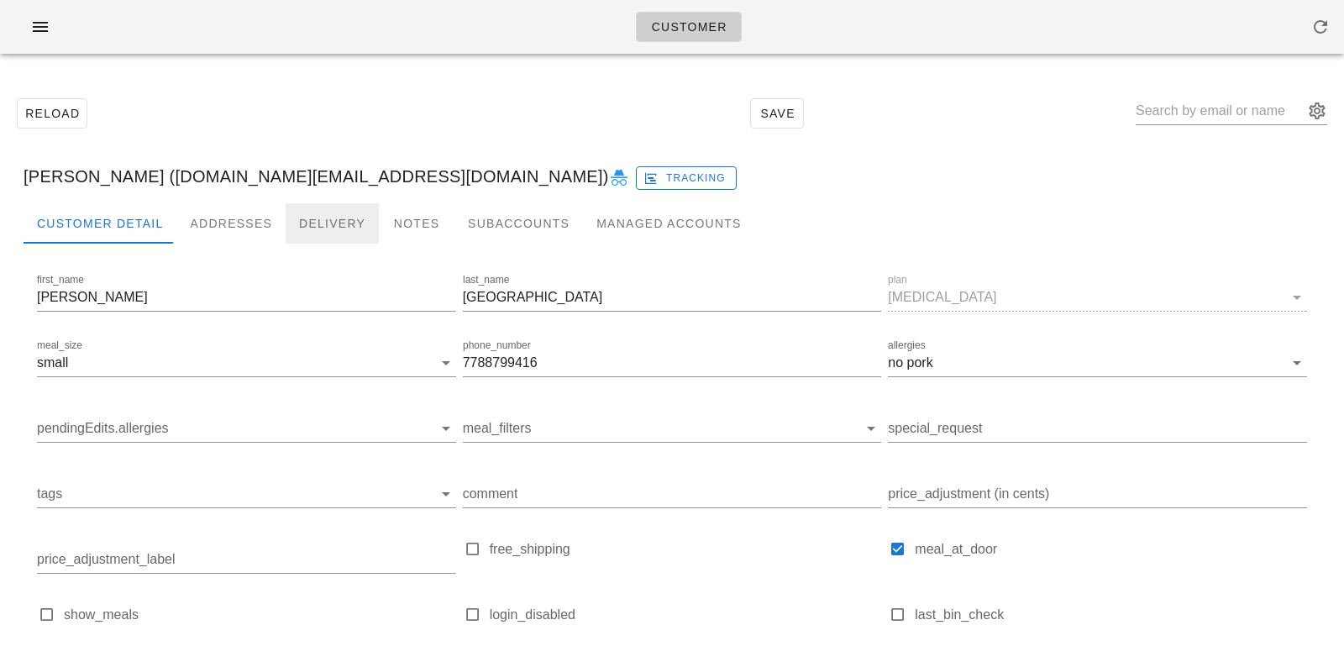
click at [309, 223] on div "Delivery" at bounding box center [332, 223] width 93 height 40
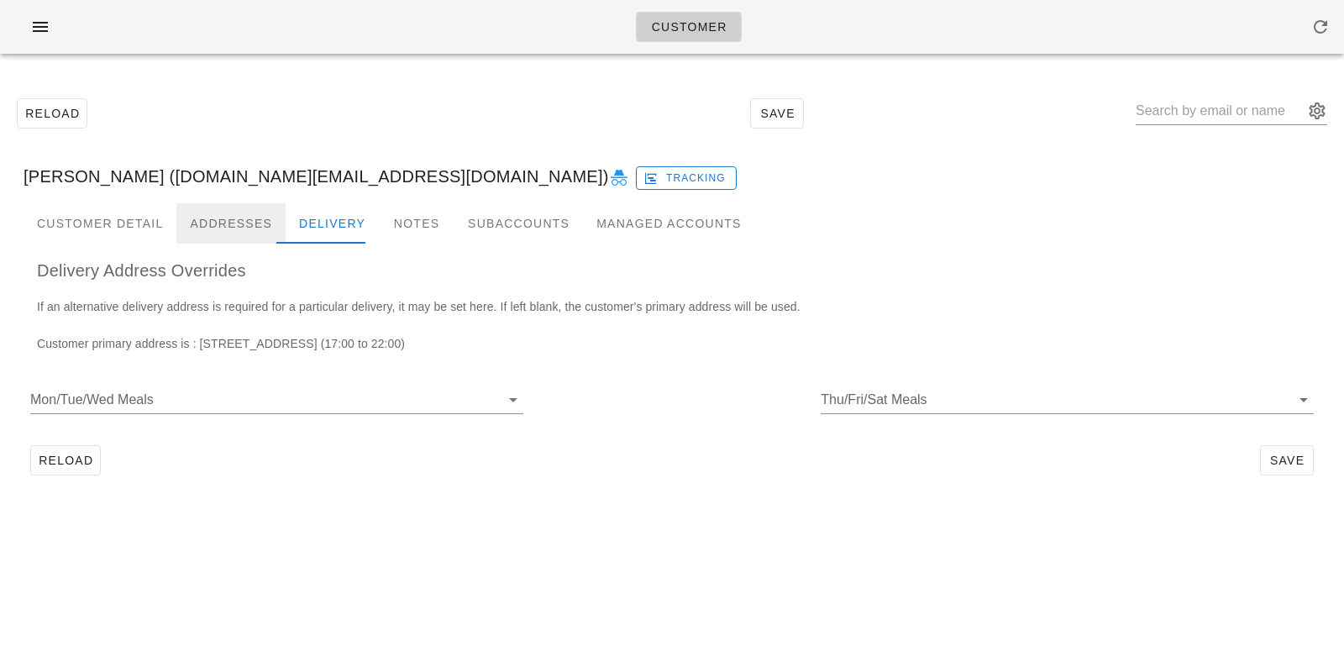
click at [228, 224] on div "Addresses" at bounding box center [230, 223] width 109 height 40
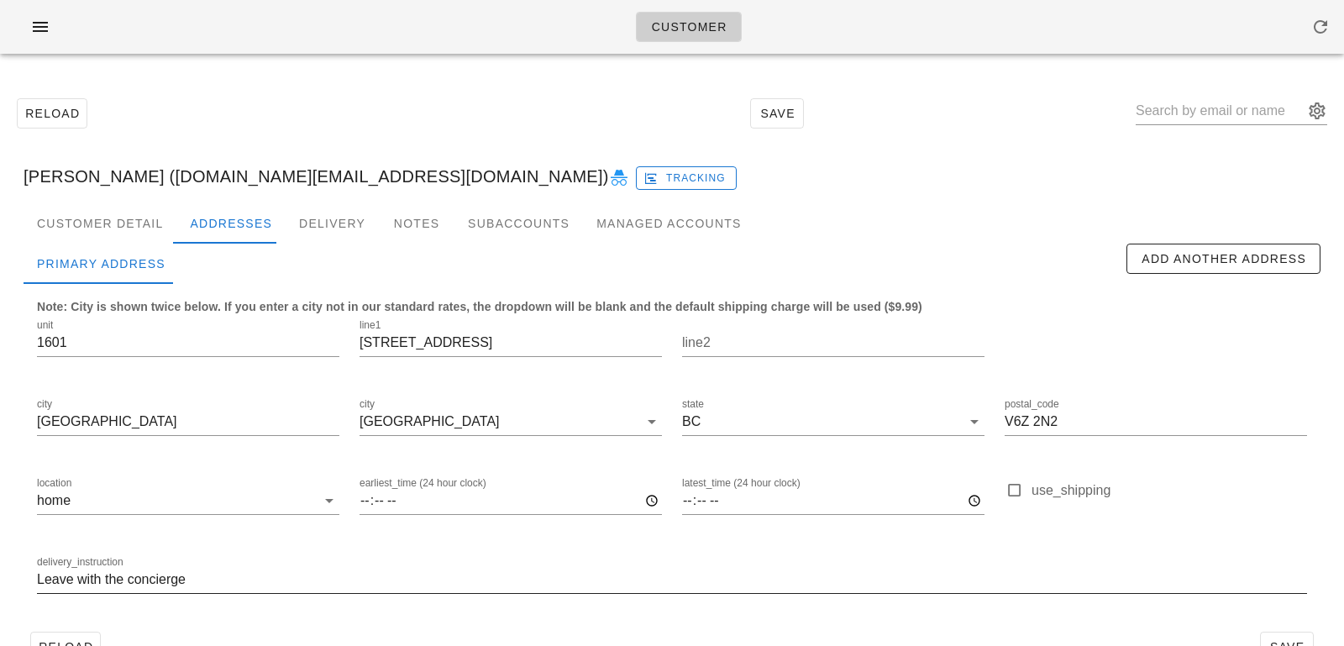
click at [39, 581] on input "Leave with the concierge" at bounding box center [672, 579] width 1270 height 27
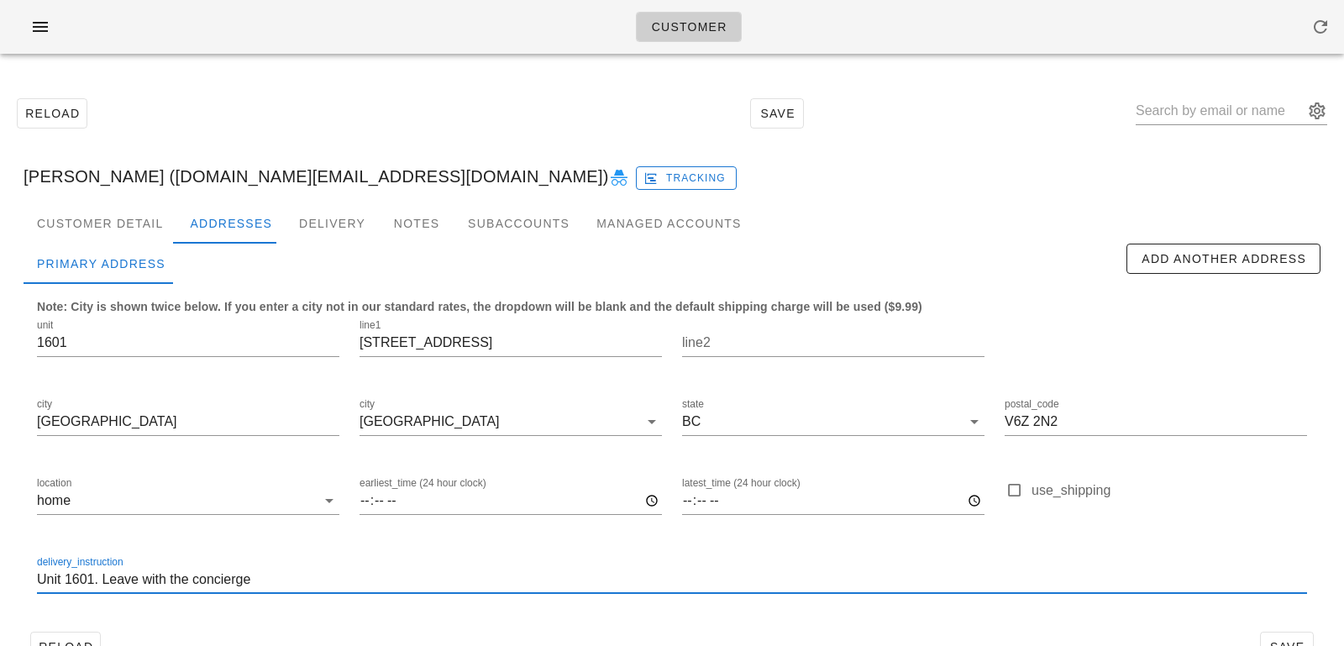
scroll to position [46, 0]
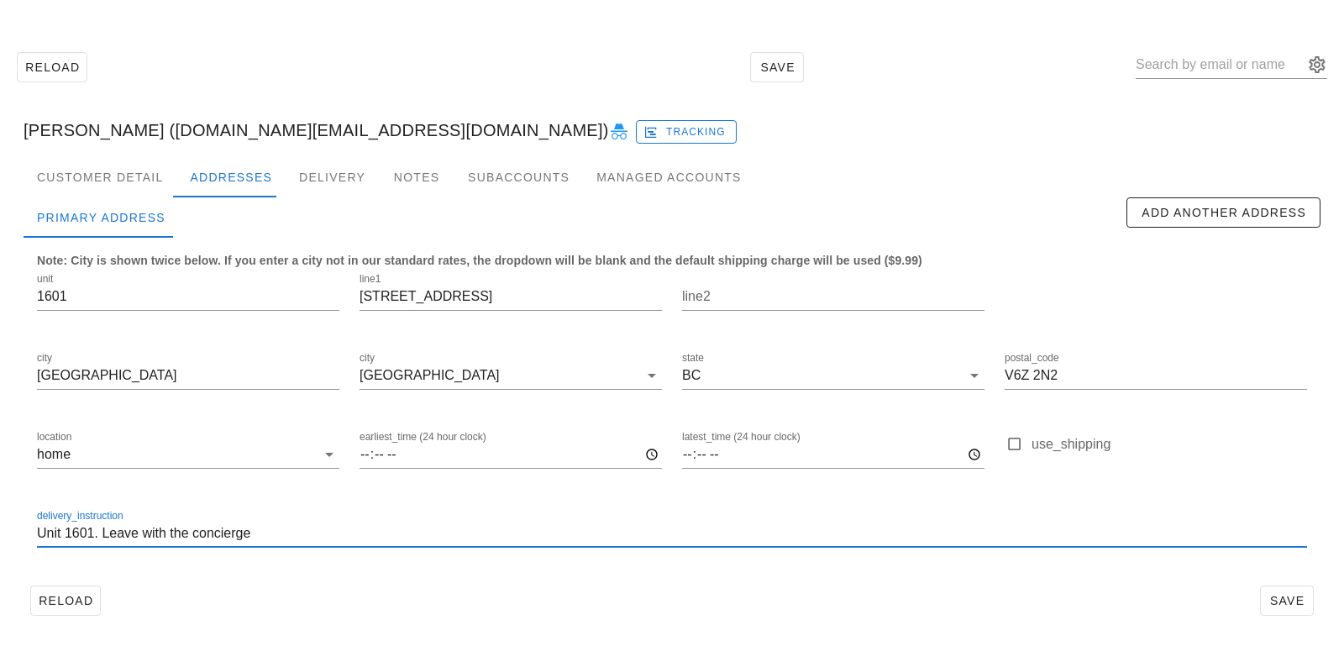
type input "Unit 1601. Leave with the concierge"
click at [1271, 584] on div "Reload Save" at bounding box center [672, 601] width 1297 height 44
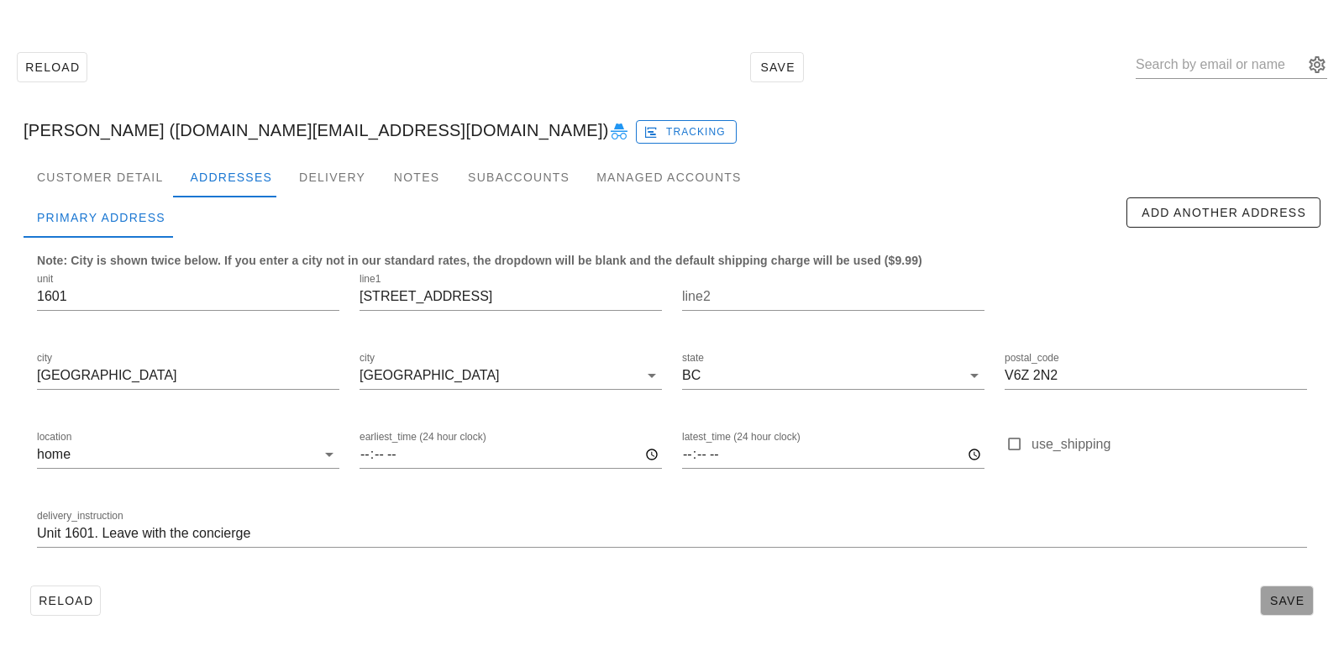
click at [1285, 601] on span "Save" at bounding box center [1286, 600] width 39 height 13
click at [149, 169] on div "Customer Detail" at bounding box center [100, 177] width 153 height 40
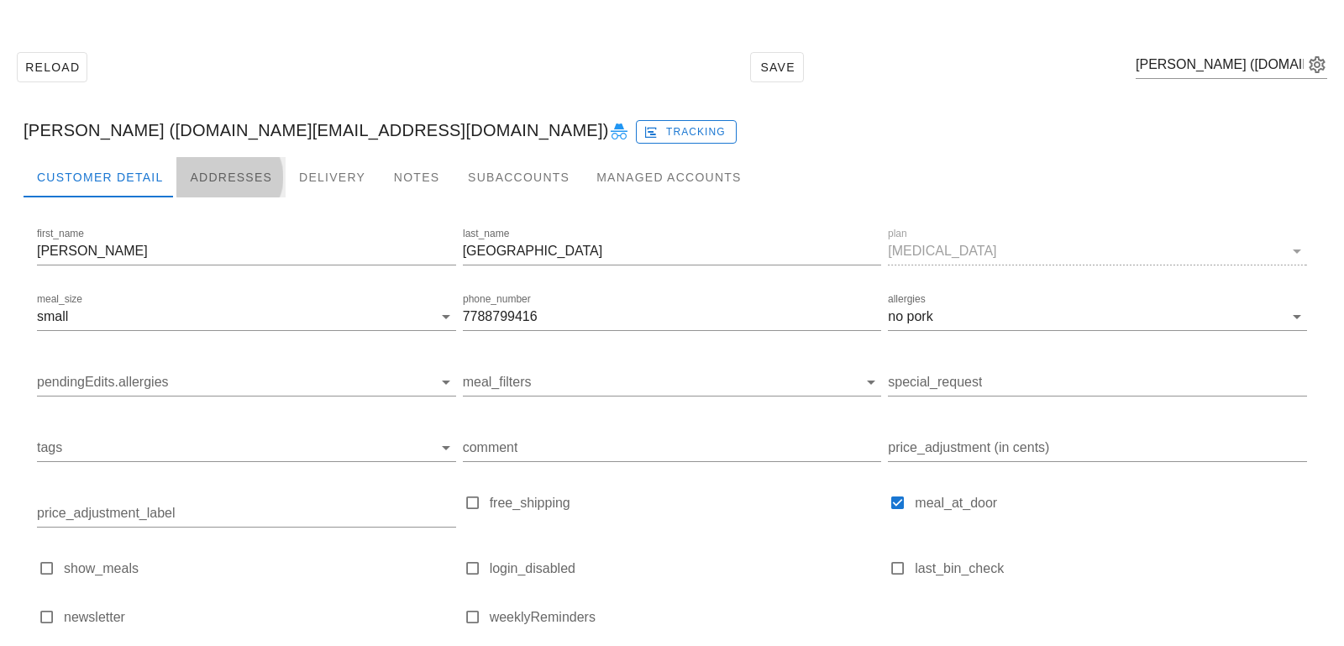
click at [207, 181] on div "Addresses" at bounding box center [230, 177] width 109 height 40
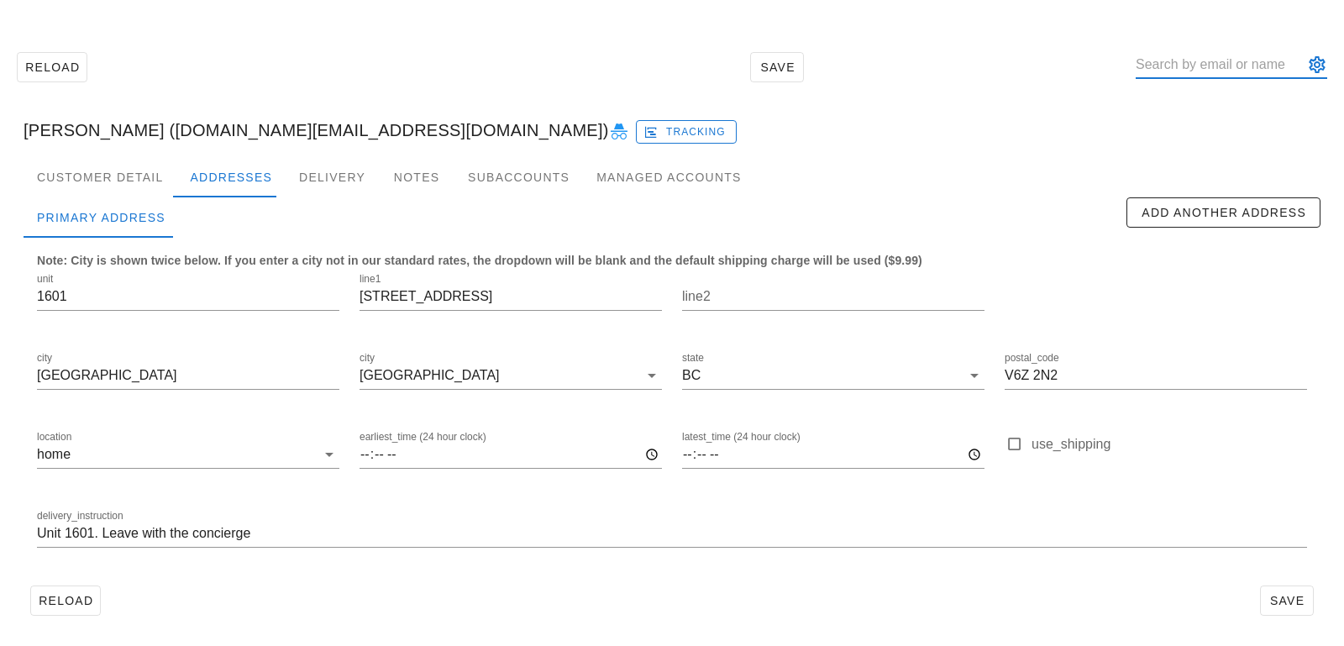
click at [1197, 66] on input "text" at bounding box center [1219, 64] width 168 height 27
paste input "anitaowong@gmail.com"
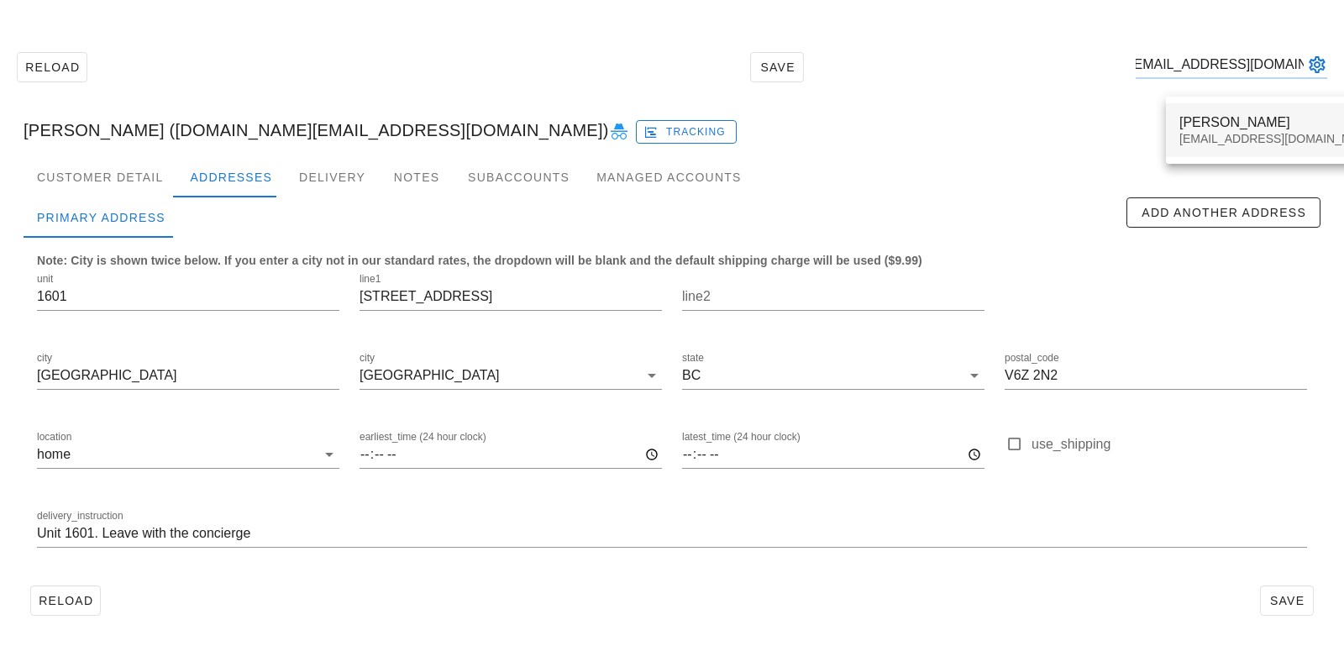
type input "anitaowong@gmail.com"
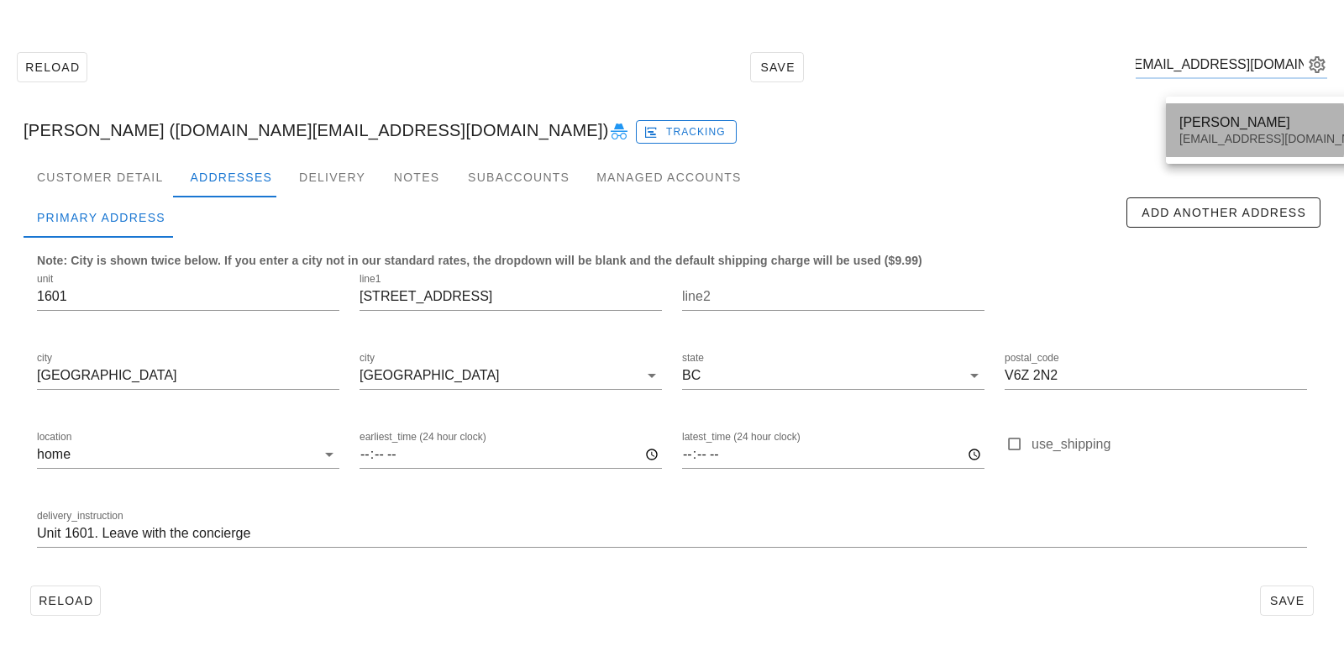
click at [1239, 148] on div "ANITA WONG anitaowong@gmail.com" at bounding box center [1278, 130] width 199 height 52
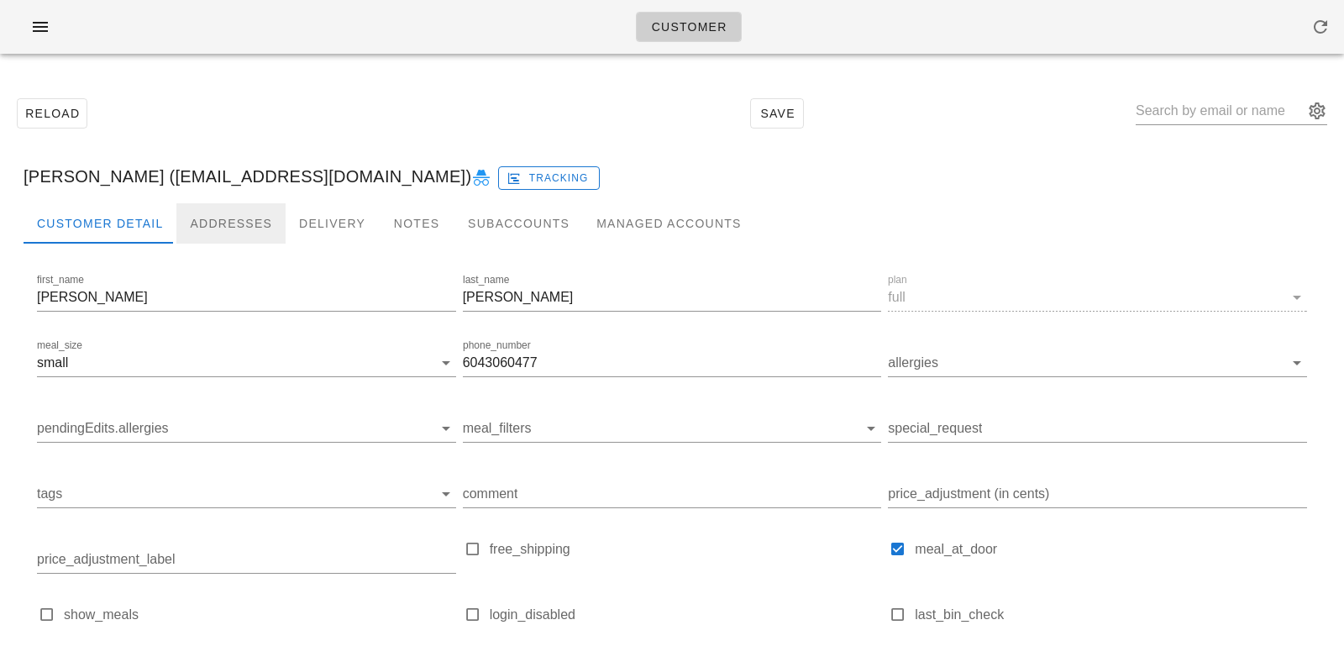
click at [258, 242] on div "Addresses" at bounding box center [230, 223] width 109 height 40
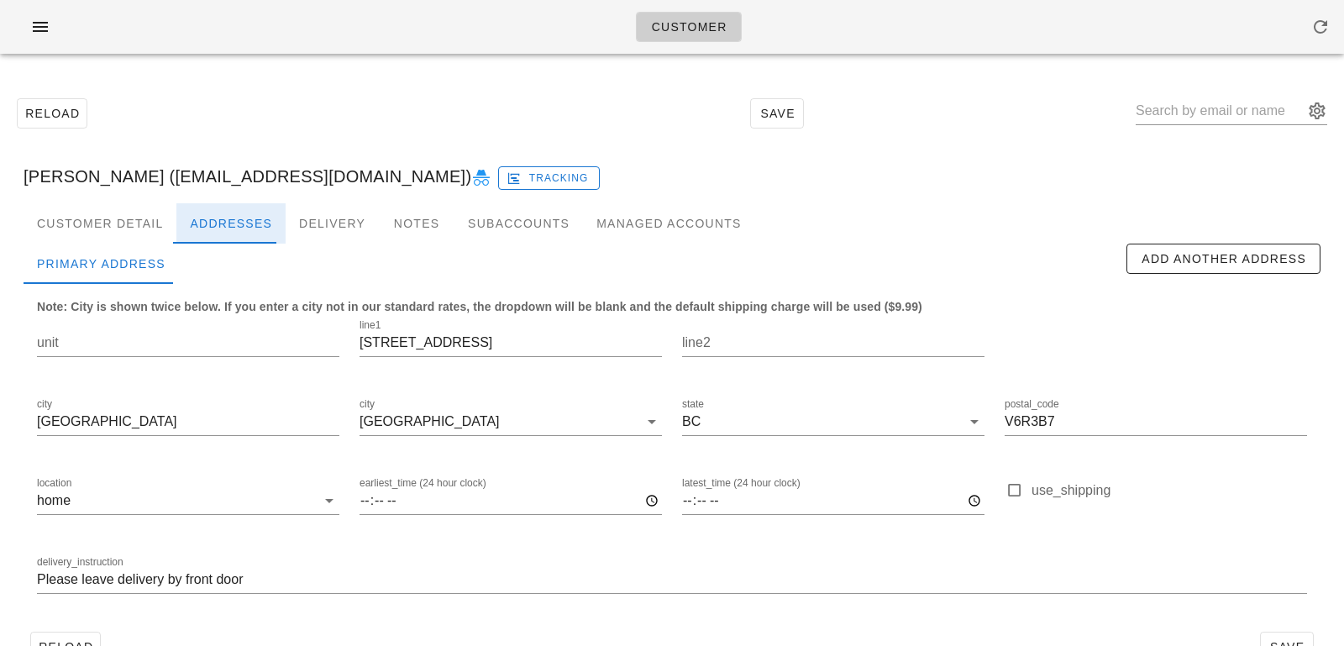
scroll to position [46, 0]
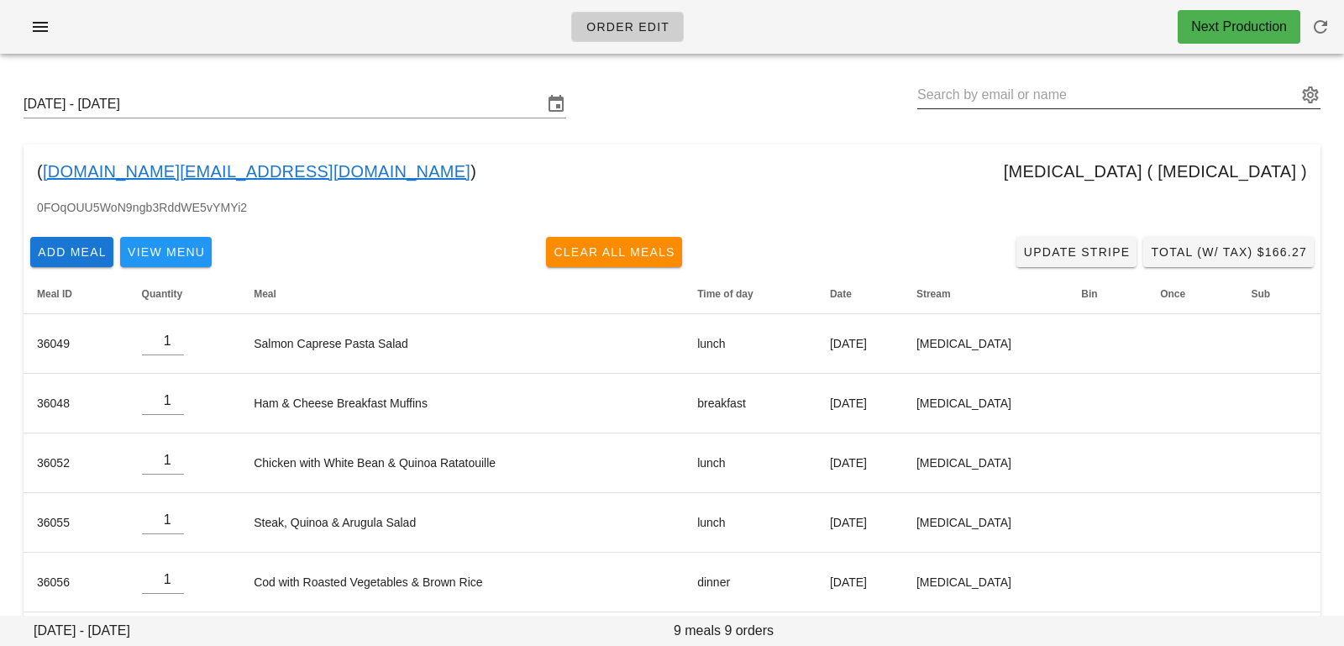
click at [1042, 102] on input "text" at bounding box center [1107, 94] width 380 height 27
paste input "[EMAIL_ADDRESS][DOMAIN_NAME]"
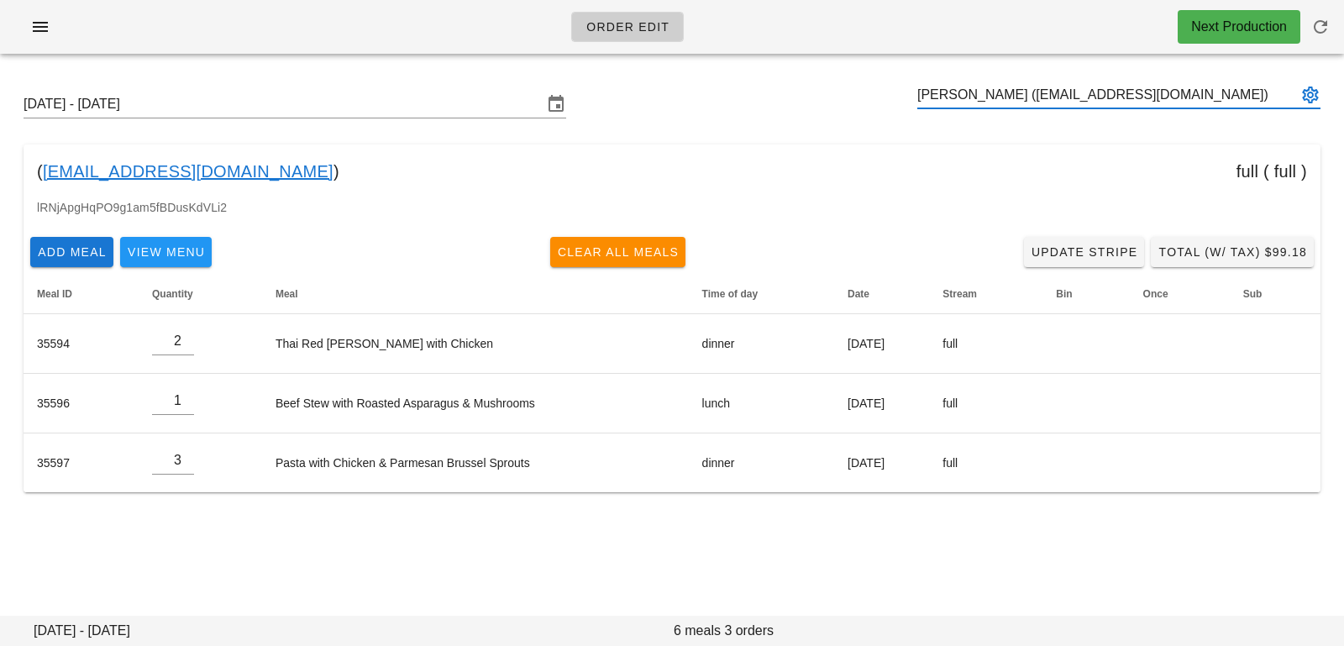
type input "[PERSON_NAME] ([EMAIL_ADDRESS][DOMAIN_NAME])"
paste input "[EMAIL_ADDRESS][DOMAIN_NAME]"
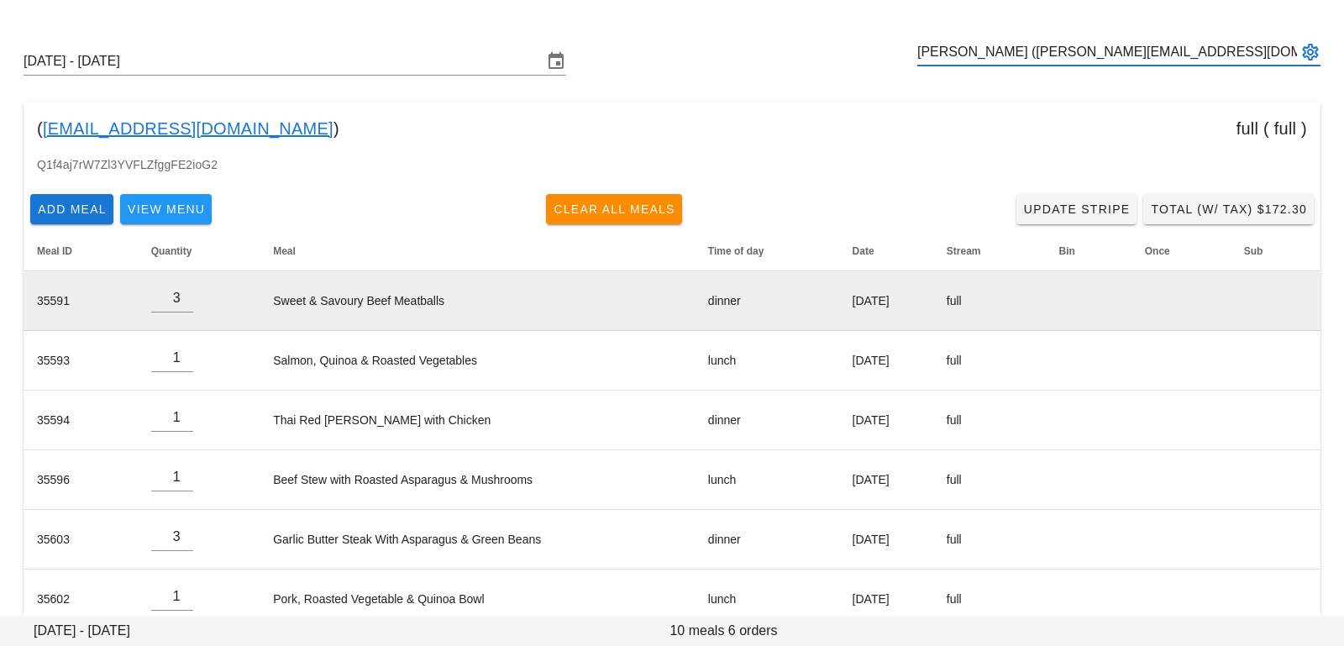
scroll to position [73, 0]
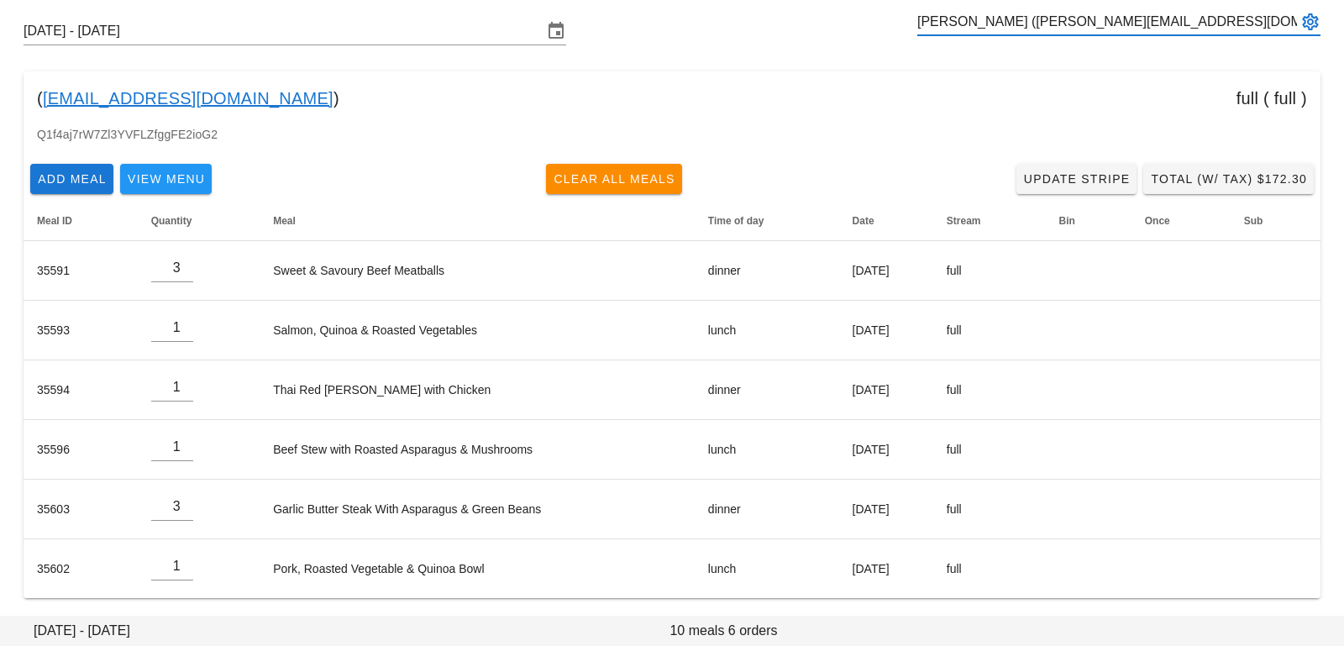
type input "[PERSON_NAME] ([PERSON_NAME][EMAIL_ADDRESS][DOMAIN_NAME])"
click at [1060, 16] on input "text" at bounding box center [1107, 21] width 380 height 27
paste input "[EMAIL_ADDRESS][DOMAIN_NAME]"
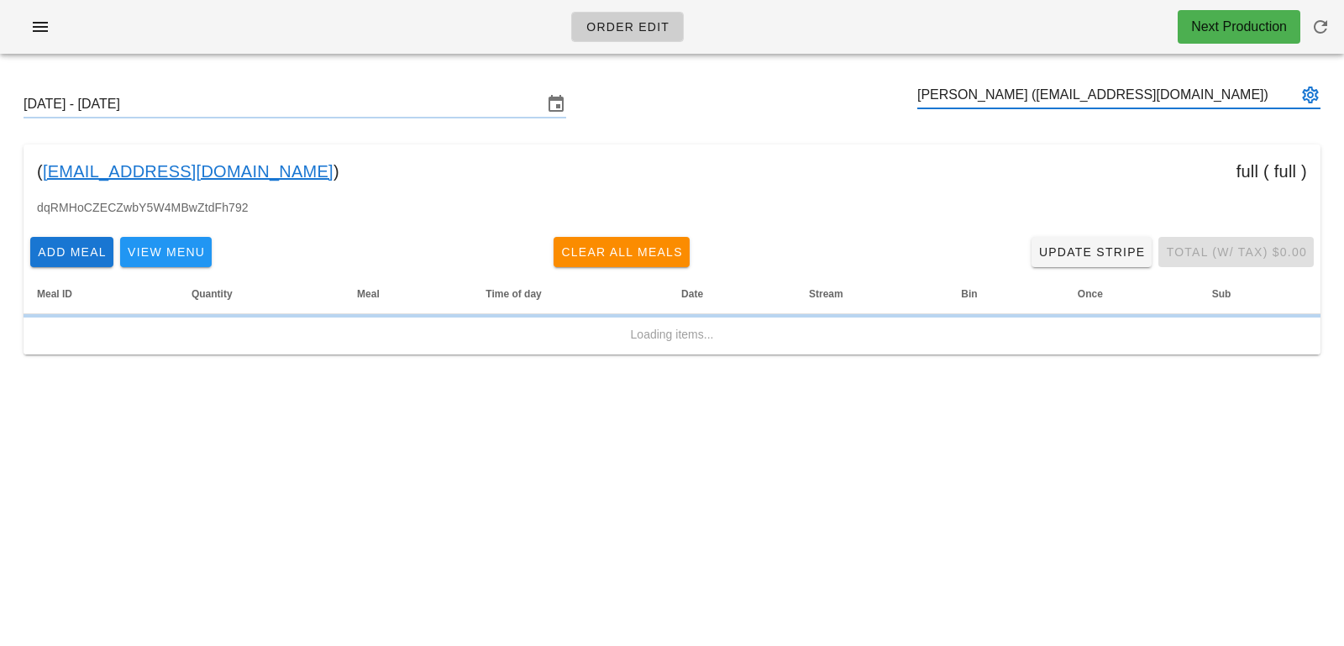
type input "[PERSON_NAME] ([EMAIL_ADDRESS][DOMAIN_NAME])"
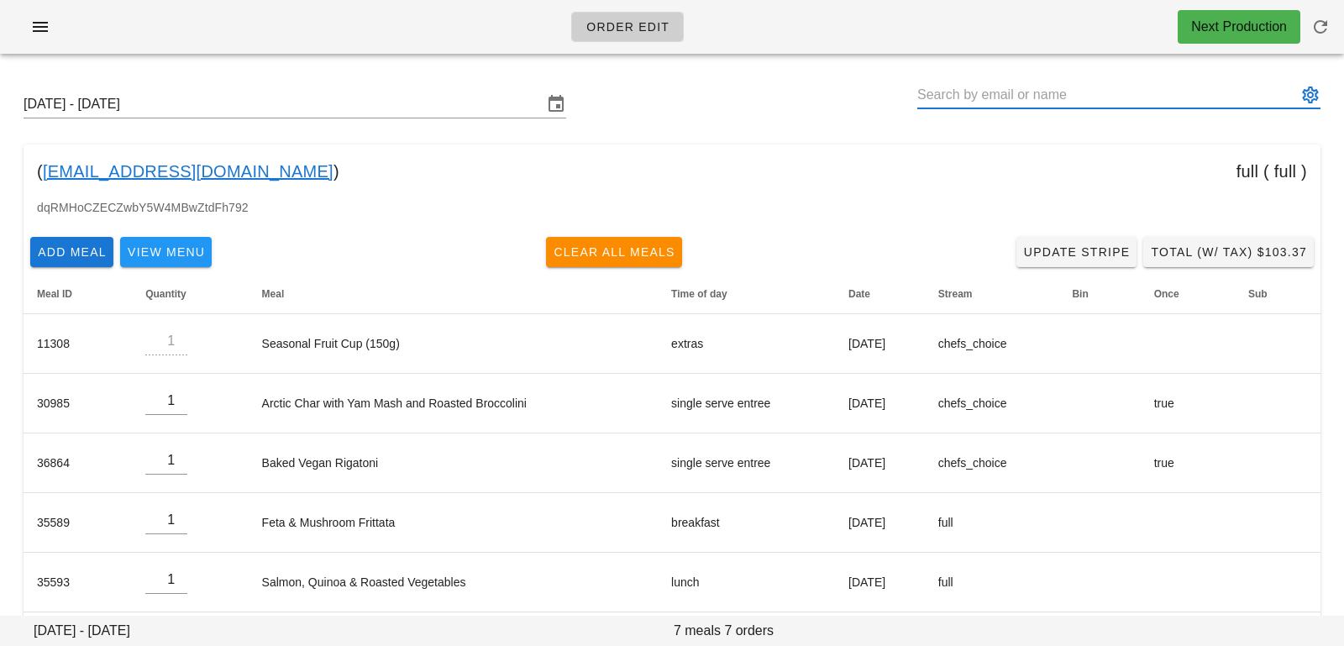
click at [1052, 97] on input "text" at bounding box center [1107, 94] width 380 height 27
paste input "[PERSON_NAME][EMAIL_ADDRESS][PERSON_NAME][DOMAIN_NAME]"
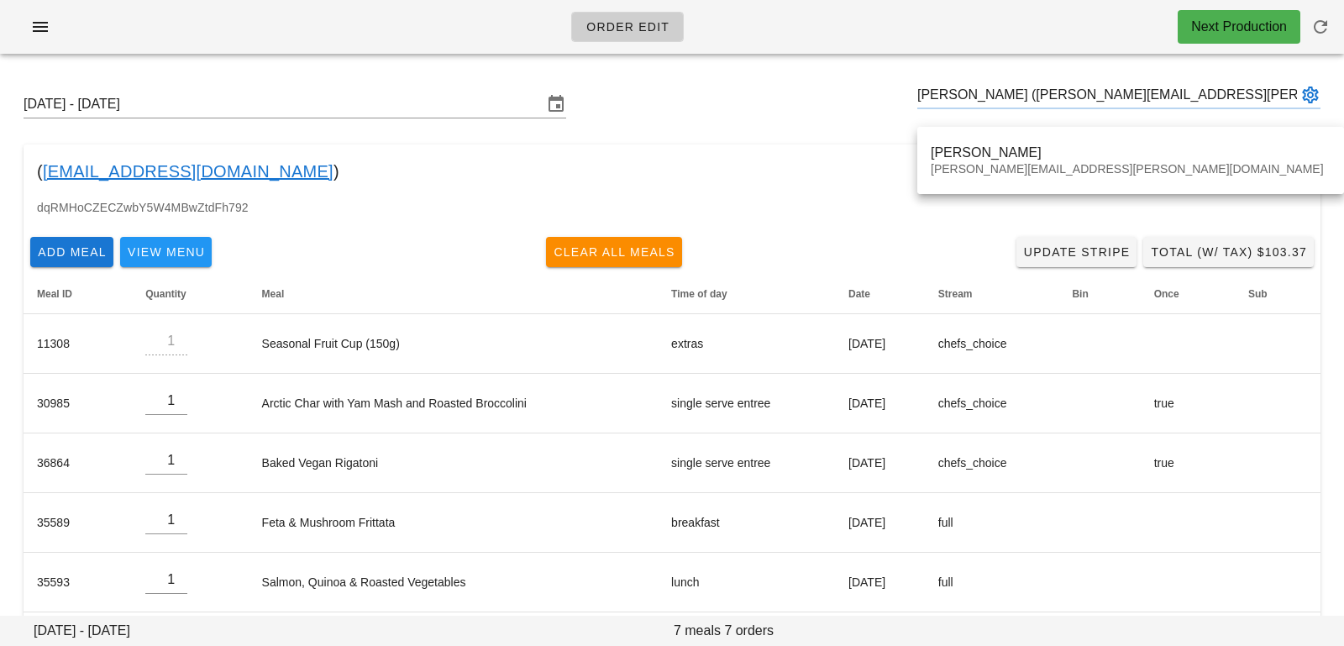
type input "[PERSON_NAME] ([PERSON_NAME][EMAIL_ADDRESS][PERSON_NAME][DOMAIN_NAME])"
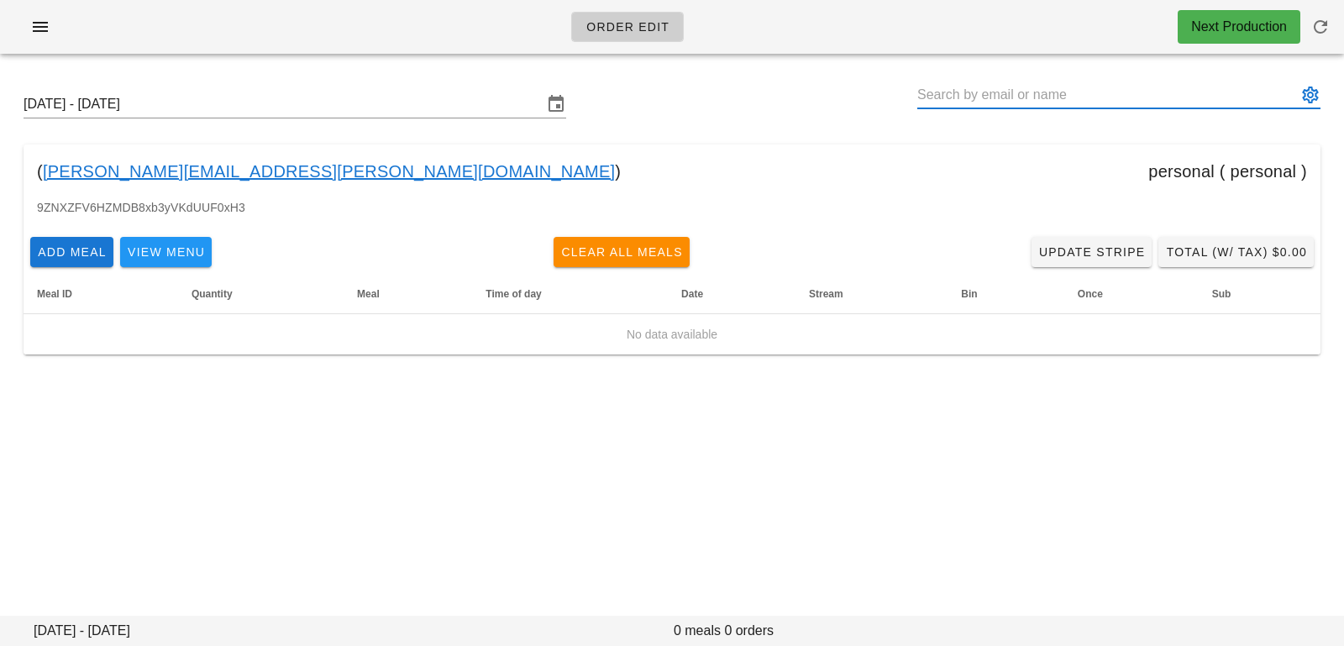
paste input "[EMAIL_ADDRESS][DOMAIN_NAME]"
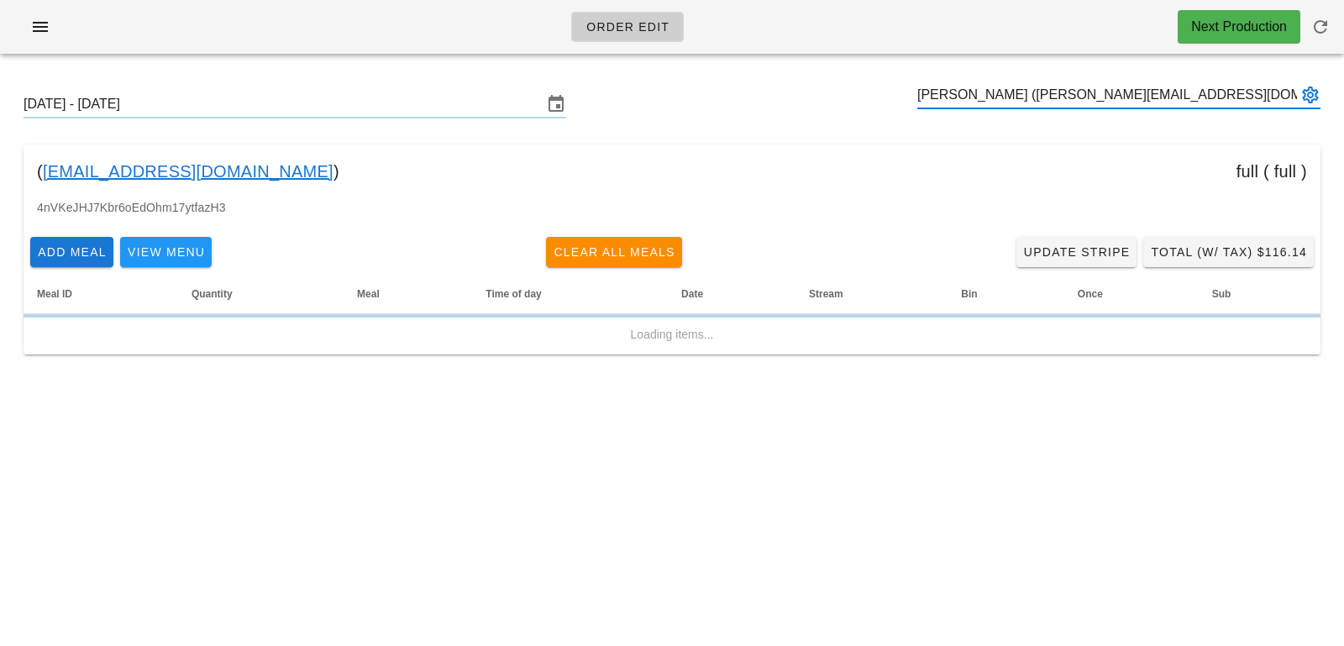
type input "[PERSON_NAME] ([PERSON_NAME][EMAIL_ADDRESS][DOMAIN_NAME])"
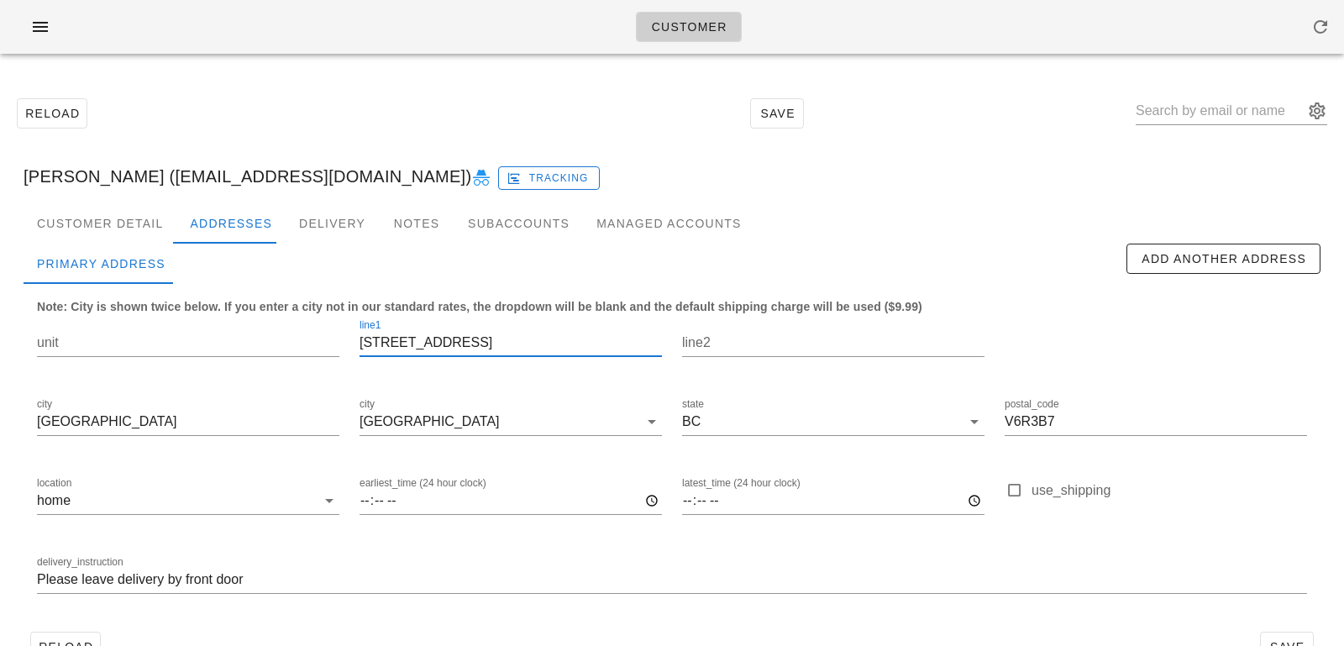
drag, startPoint x: 496, startPoint y: 347, endPoint x: 266, endPoint y: 286, distance: 237.9
click at [269, 288] on div "Note: City is shown twice below. If you enter a city not in our standard rates,…" at bounding box center [672, 454] width 1297 height 341
click at [118, 226] on div "Customer Detail" at bounding box center [100, 223] width 153 height 40
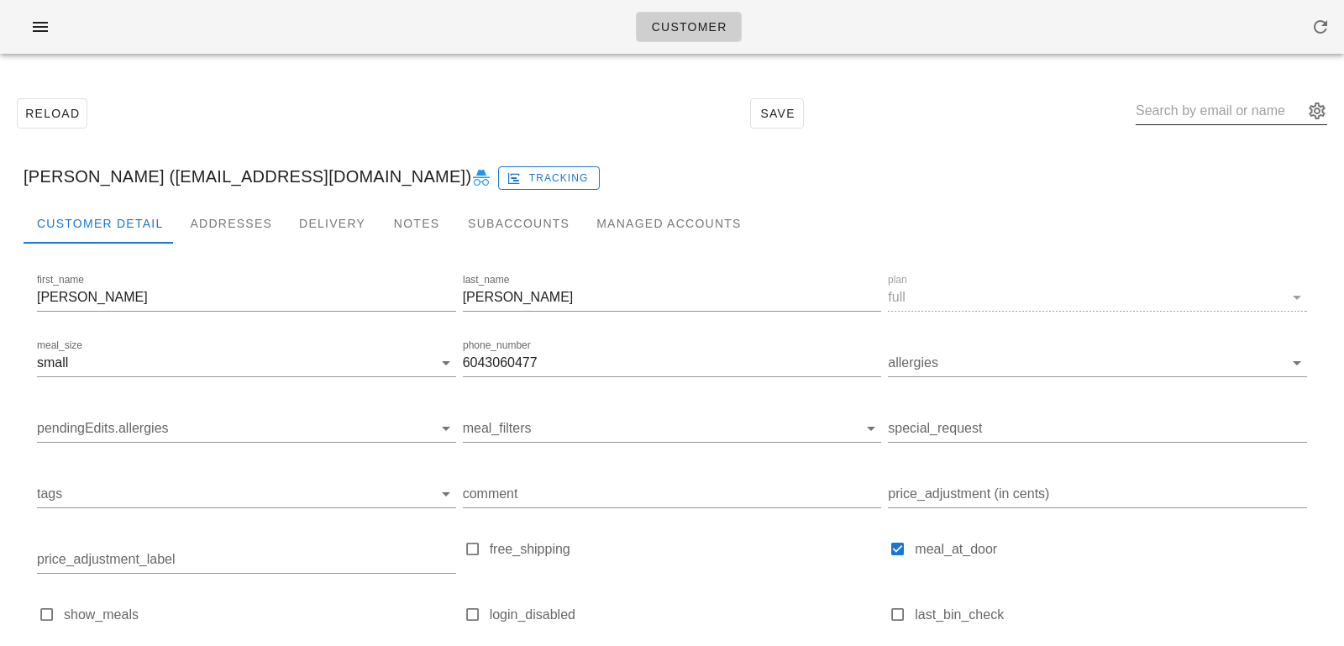
click at [1210, 106] on input "text" at bounding box center [1219, 110] width 168 height 27
paste input "[EMAIL_ADDRESS][DOMAIN_NAME]"
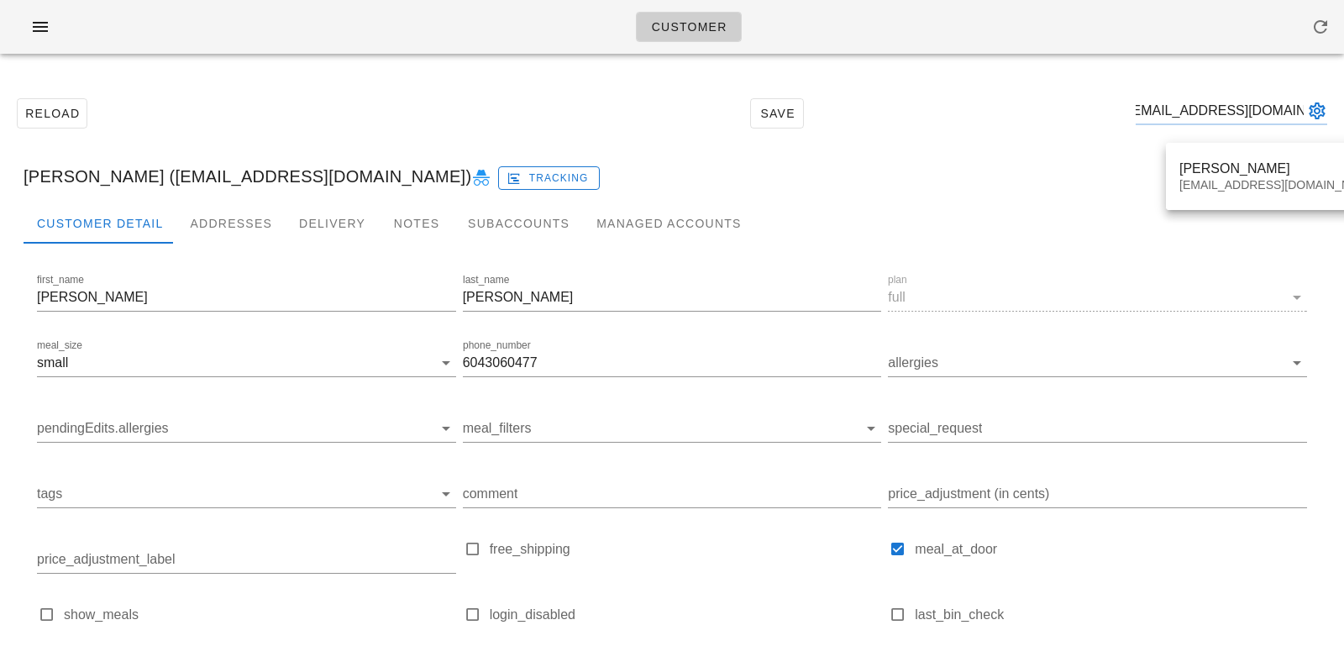
type input "[EMAIL_ADDRESS][DOMAIN_NAME]"
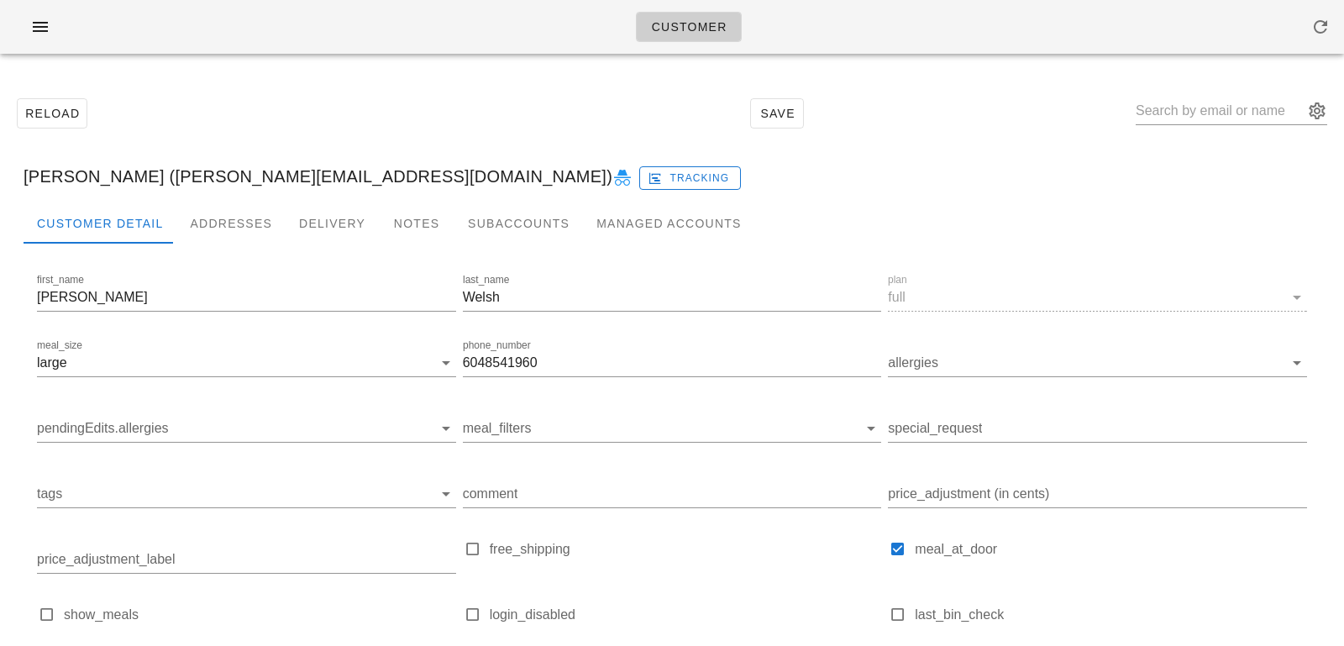
click at [238, 193] on div "[PERSON_NAME] ([PERSON_NAME][EMAIL_ADDRESS][DOMAIN_NAME]) Tracking" at bounding box center [671, 176] width 1323 height 54
click at [238, 214] on div "Addresses" at bounding box center [230, 223] width 109 height 40
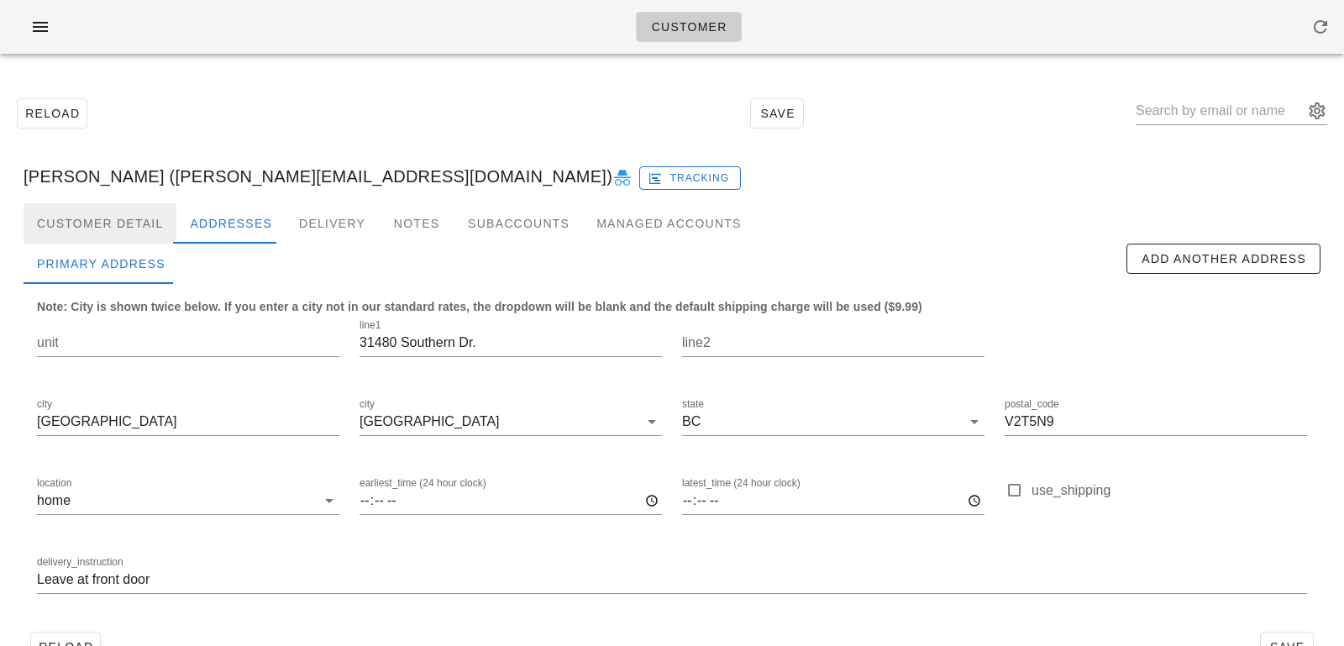
click at [89, 209] on div "Customer Detail" at bounding box center [100, 223] width 153 height 40
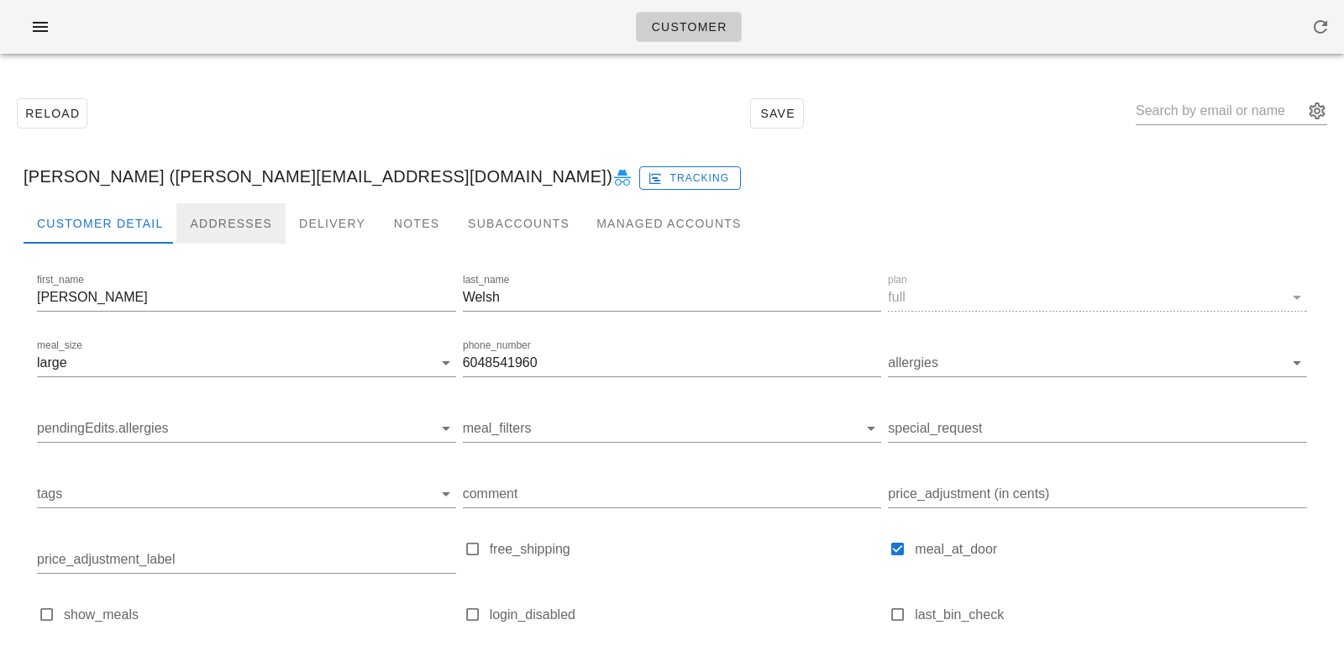
click at [218, 232] on div "Addresses" at bounding box center [230, 223] width 109 height 40
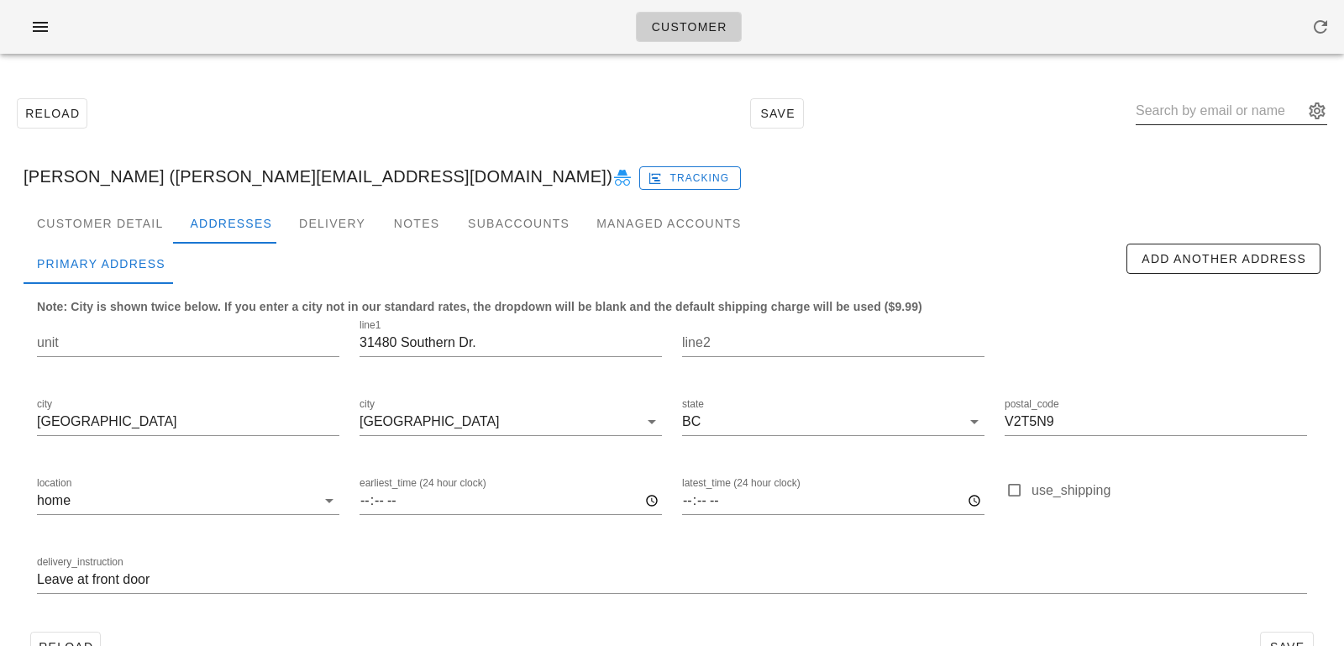
click at [1199, 103] on input "text" at bounding box center [1219, 110] width 168 height 27
paste input "[EMAIL_ADDRESS][DOMAIN_NAME]"
type input "[EMAIL_ADDRESS][DOMAIN_NAME]"
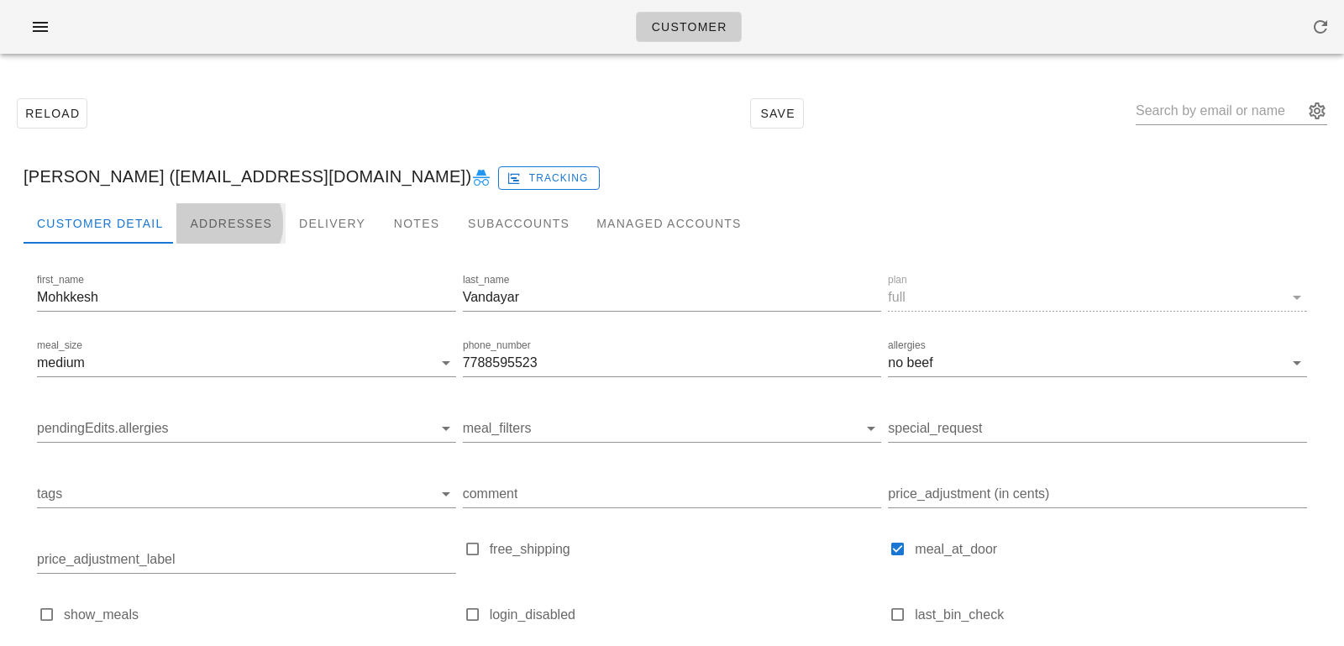
click at [208, 223] on div "Addresses" at bounding box center [230, 223] width 109 height 40
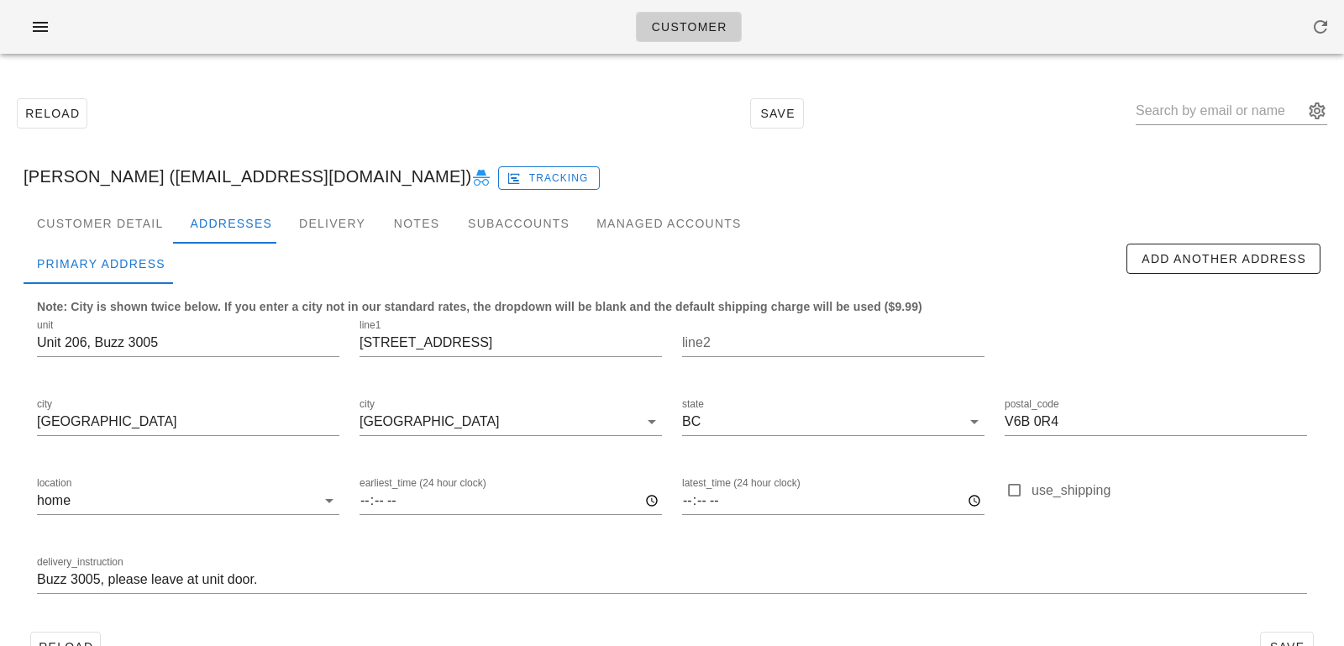
scroll to position [46, 0]
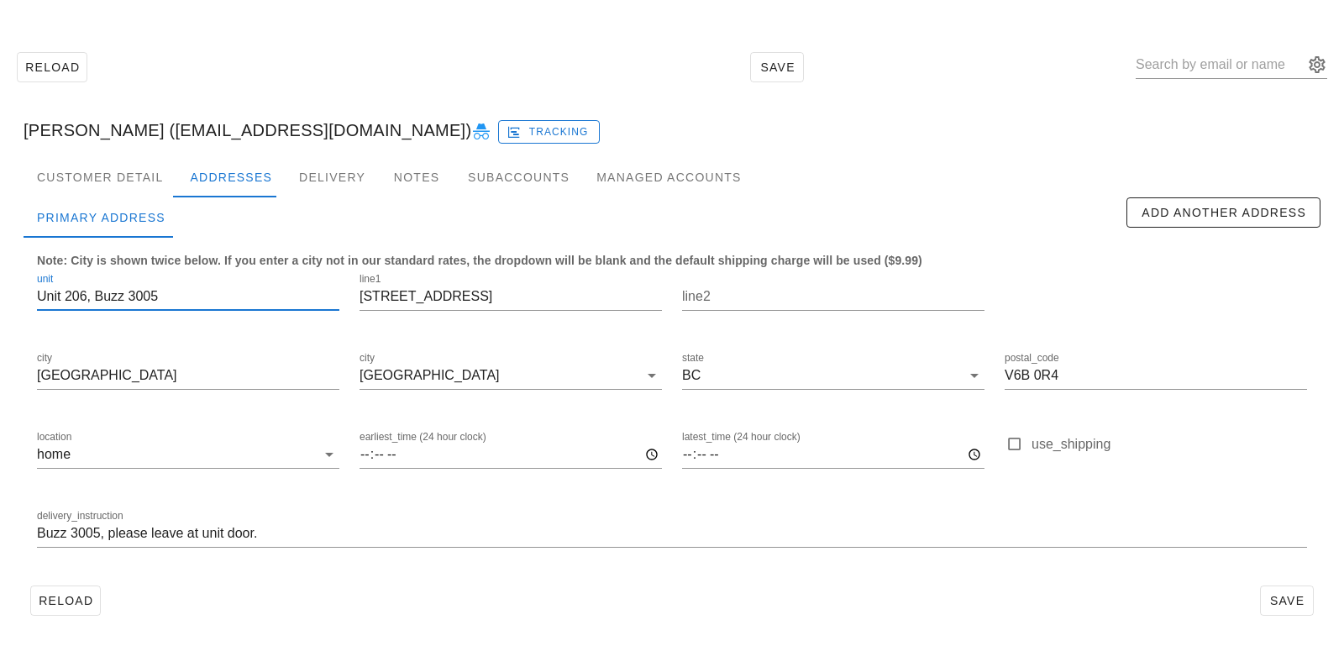
drag, startPoint x: 197, startPoint y: 294, endPoint x: 0, endPoint y: 288, distance: 197.4
click at [0, 288] on div "Reload Save Mohkkesh Vandayar (mohkkesh@gmail.com) Tracking Customer Detail Add…" at bounding box center [672, 333] width 1344 height 625
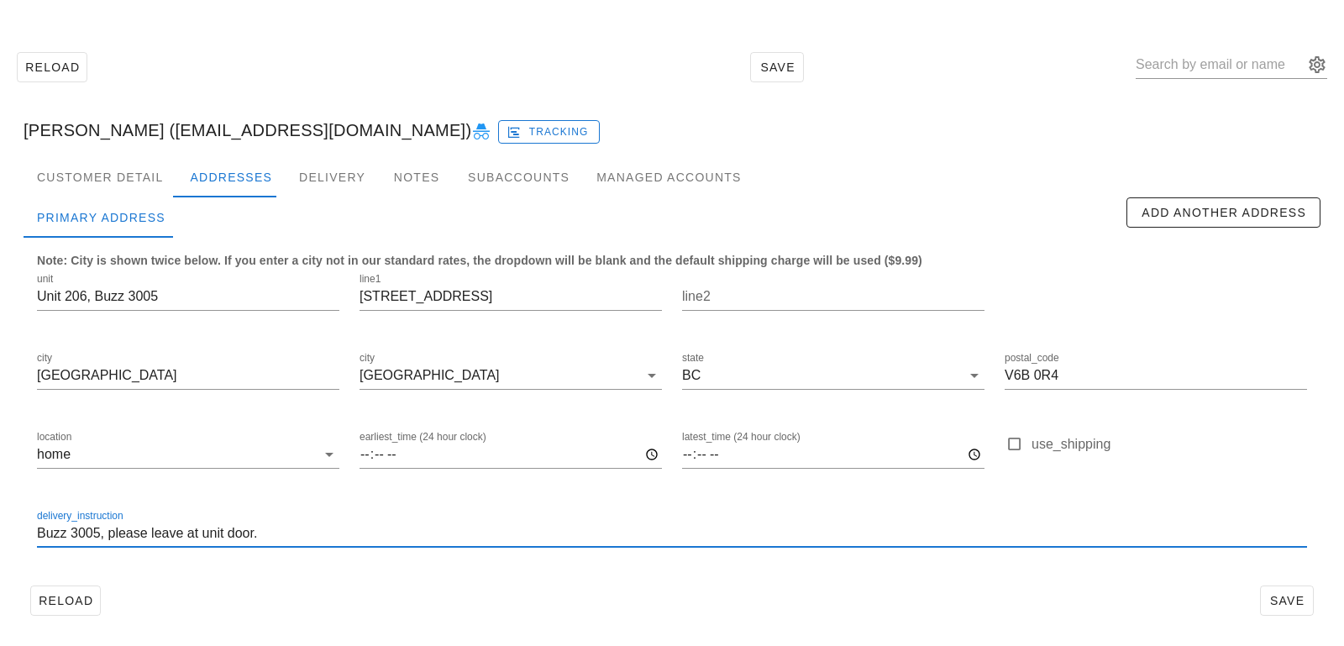
drag, startPoint x: 100, startPoint y: 535, endPoint x: 0, endPoint y: 509, distance: 103.3
click at [0, 509] on div "Reload Save Mohkkesh Vandayar (mohkkesh@gmail.com) Tracking Customer Detail Add…" at bounding box center [672, 333] width 1344 height 625
paste input "Unit 206, Buzz 3005"
type input "Unit 206, Buzz 3005, please leave at unit door."
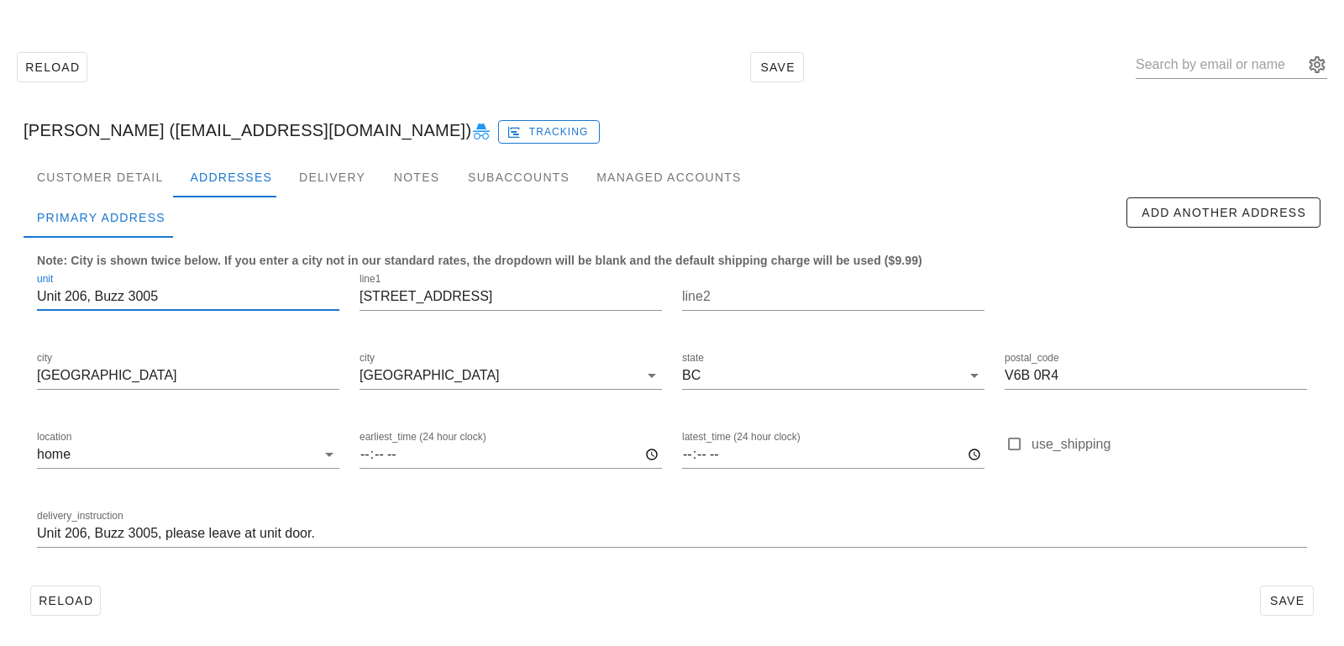
scroll to position [1, 0]
drag, startPoint x: 87, startPoint y: 297, endPoint x: 236, endPoint y: 307, distance: 149.0
click at [236, 307] on input "Unit 206, Buzz 3005" at bounding box center [188, 296] width 302 height 27
drag, startPoint x: 70, startPoint y: 292, endPoint x: 21, endPoint y: 292, distance: 48.7
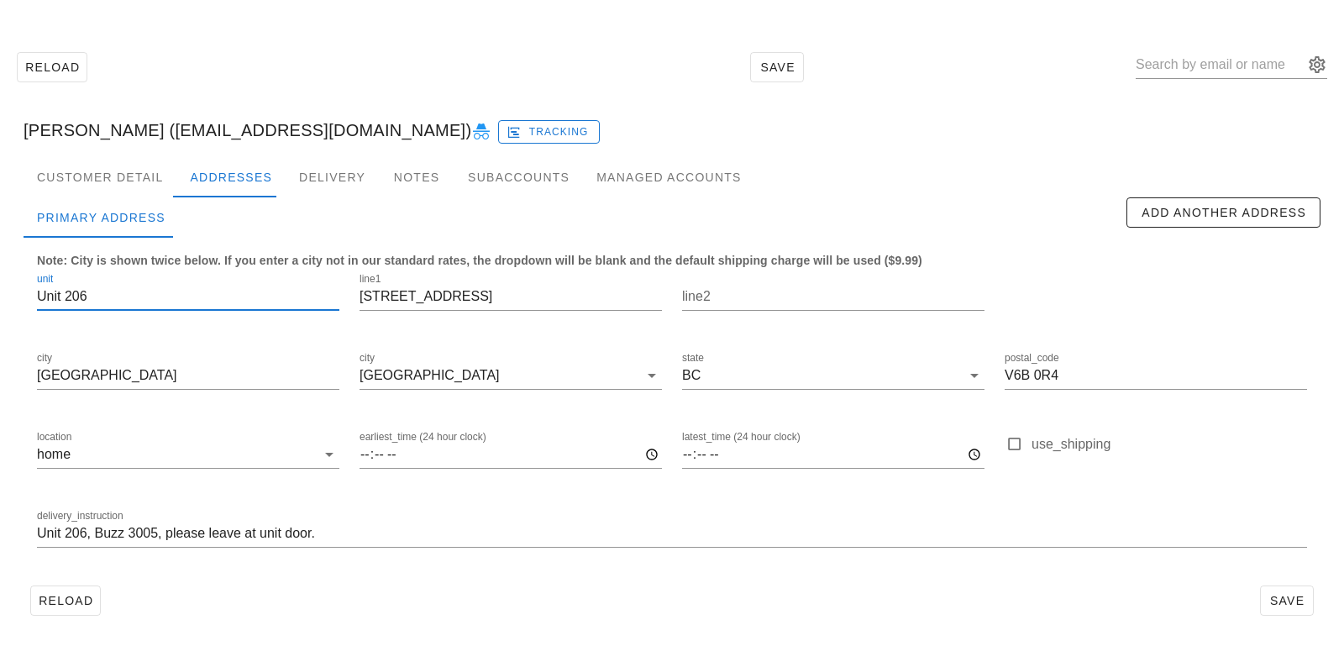
click at [21, 292] on div "Customer Detail Addresses Delivery Notes Subaccounts Managed Accounts first_nam…" at bounding box center [671, 396] width 1323 height 479
click at [64, 300] on input "Unit 206" at bounding box center [188, 296] width 302 height 27
drag, startPoint x: 66, startPoint y: 300, endPoint x: 8, endPoint y: 296, distance: 57.2
click at [8, 296] on div "Reload Save Mohkkesh Vandayar (mohkkesh@gmail.com) Tracking Customer Detail Add…" at bounding box center [672, 333] width 1344 height 625
type input "206"
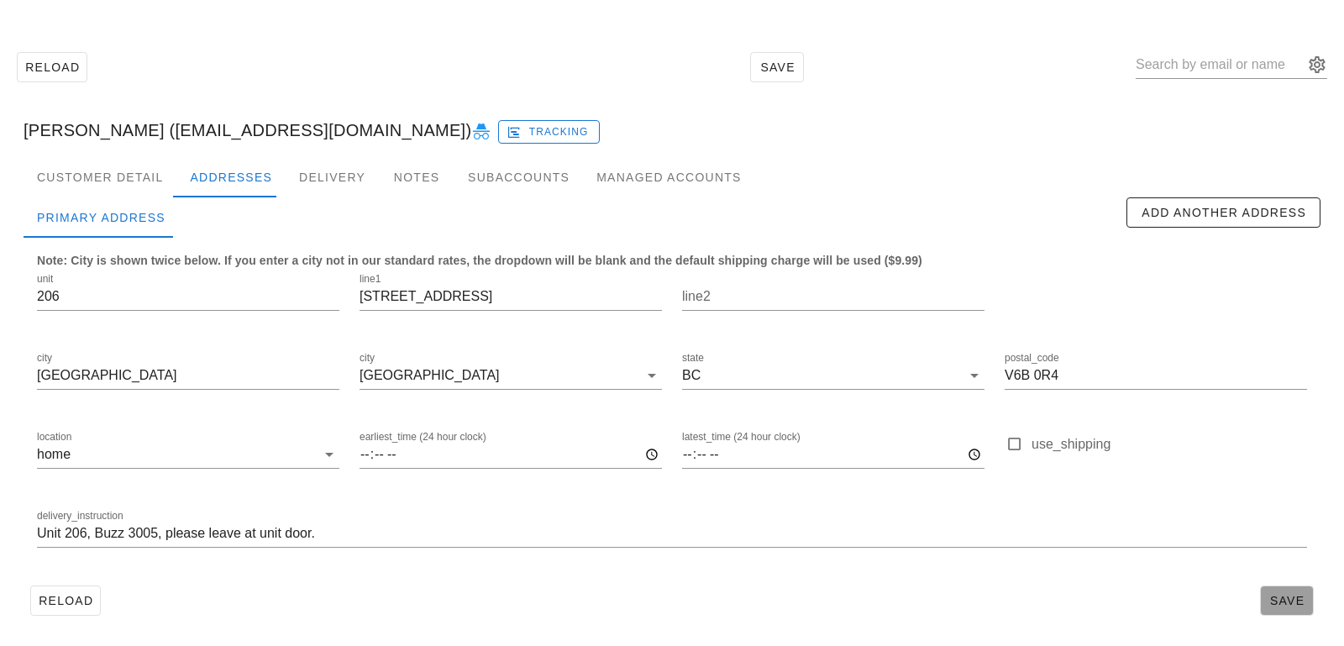
click at [1290, 598] on span "Save" at bounding box center [1286, 600] width 39 height 13
click at [146, 185] on div "Customer Detail" at bounding box center [100, 177] width 153 height 40
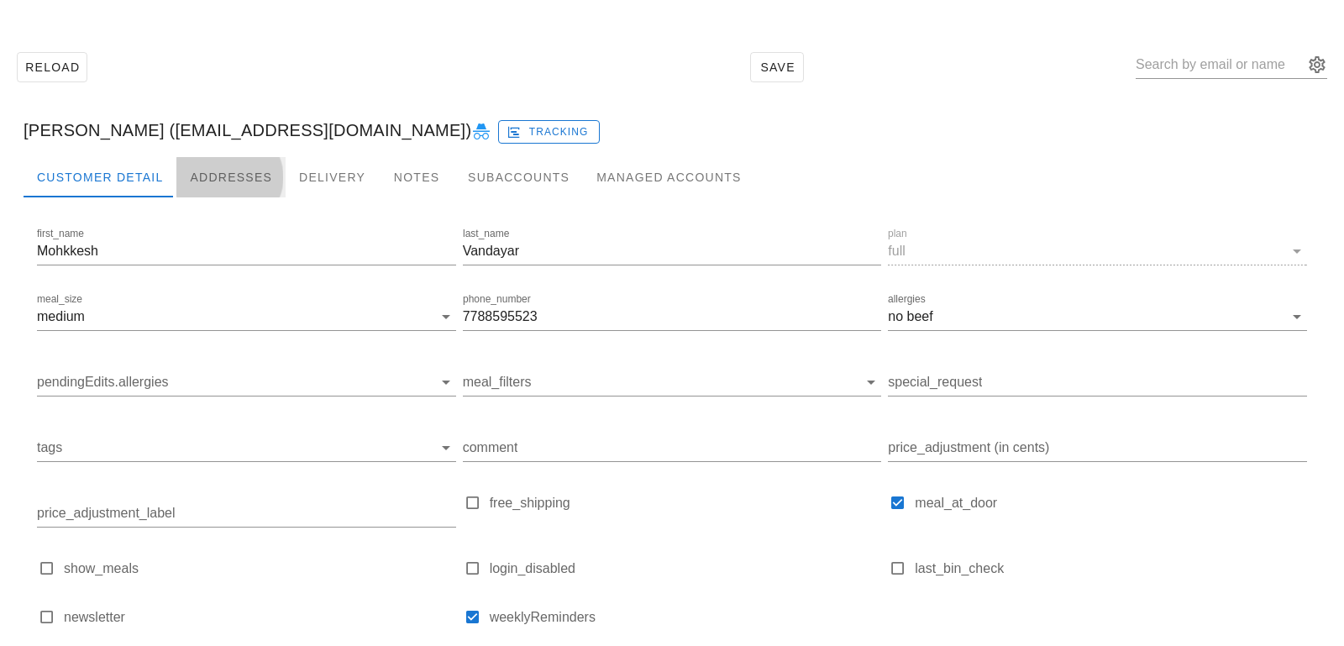
click at [217, 185] on div "Addresses" at bounding box center [230, 177] width 109 height 40
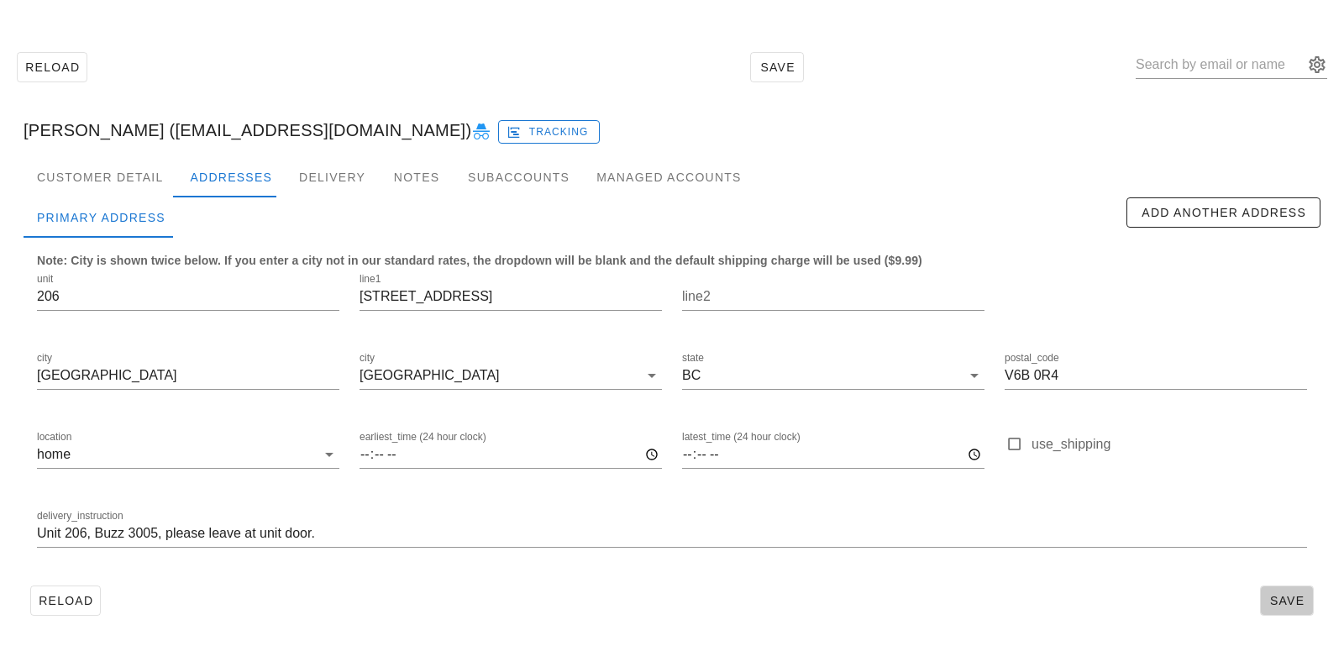
click at [1279, 600] on span "Save" at bounding box center [1286, 600] width 39 height 13
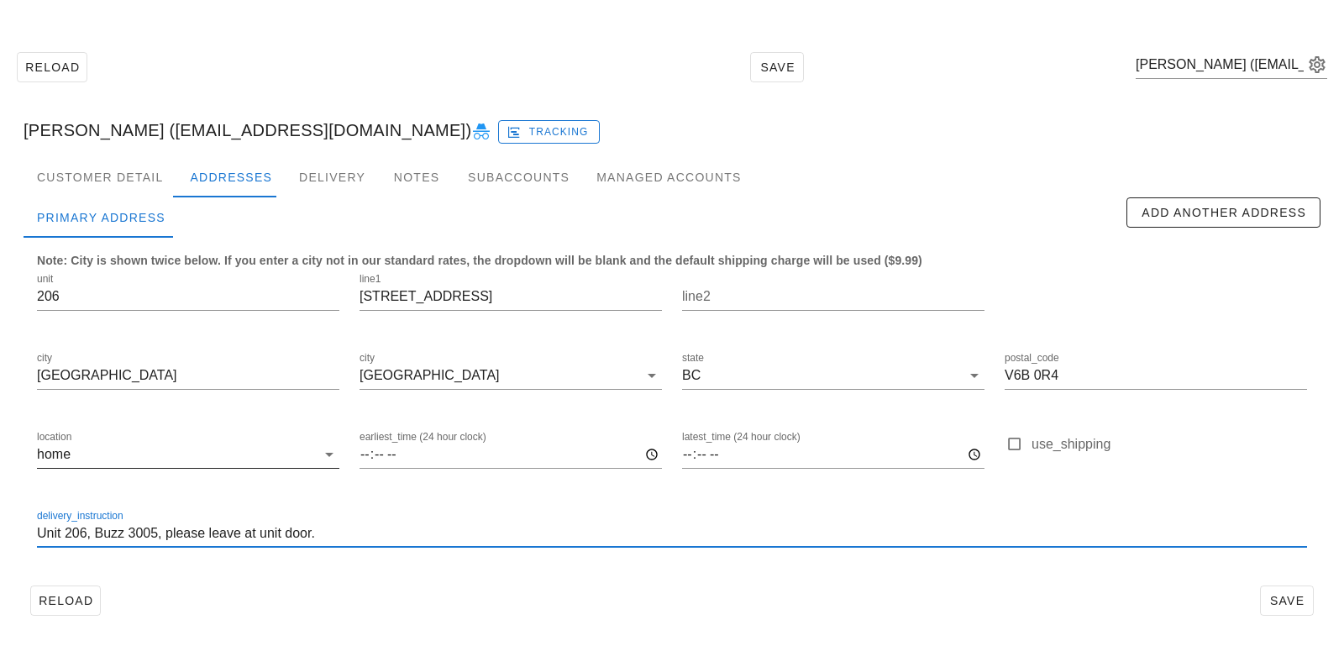
drag, startPoint x: 335, startPoint y: 534, endPoint x: 238, endPoint y: 485, distance: 109.3
click at [238, 485] on div "unit 206 line1 685 Pacific Blvd line2 city Vancouver city Vancouver state BC po…" at bounding box center [672, 417] width 1290 height 316
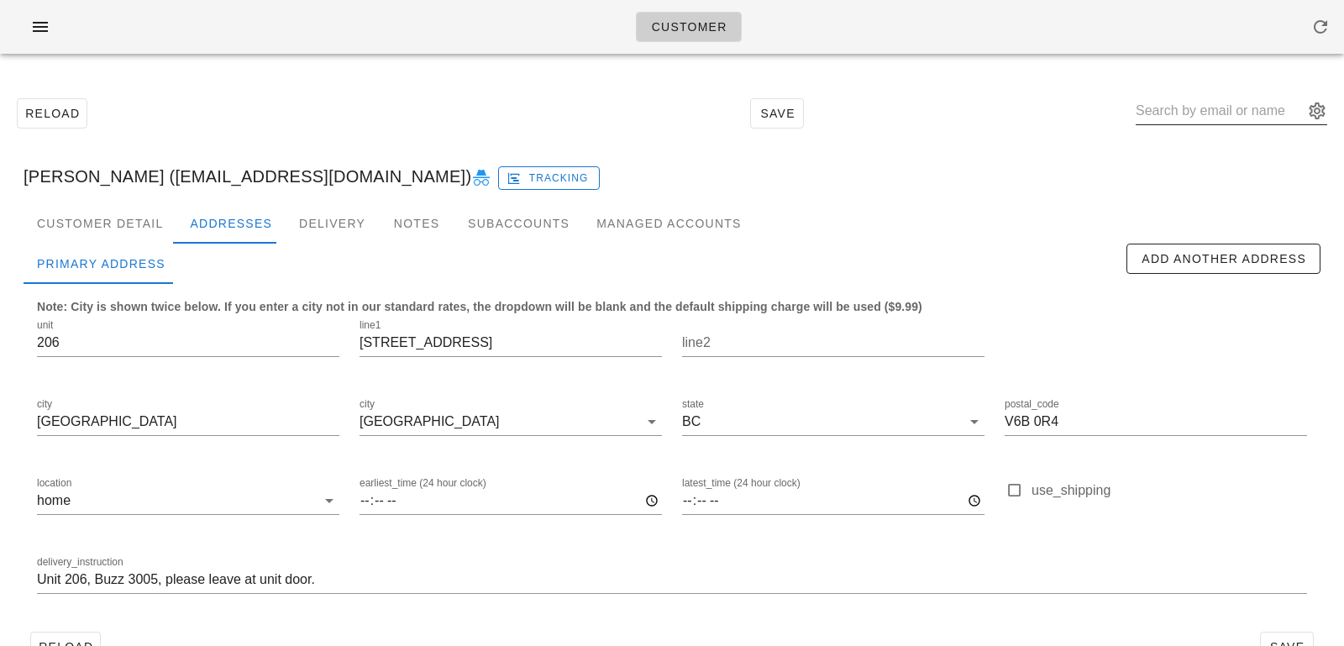
click at [1208, 105] on input "text" at bounding box center [1219, 110] width 168 height 27
paste input "[PERSON_NAME][EMAIL_ADDRESS][PERSON_NAME][DOMAIN_NAME]"
type input "[PERSON_NAME][EMAIL_ADDRESS][PERSON_NAME][DOMAIN_NAME]"
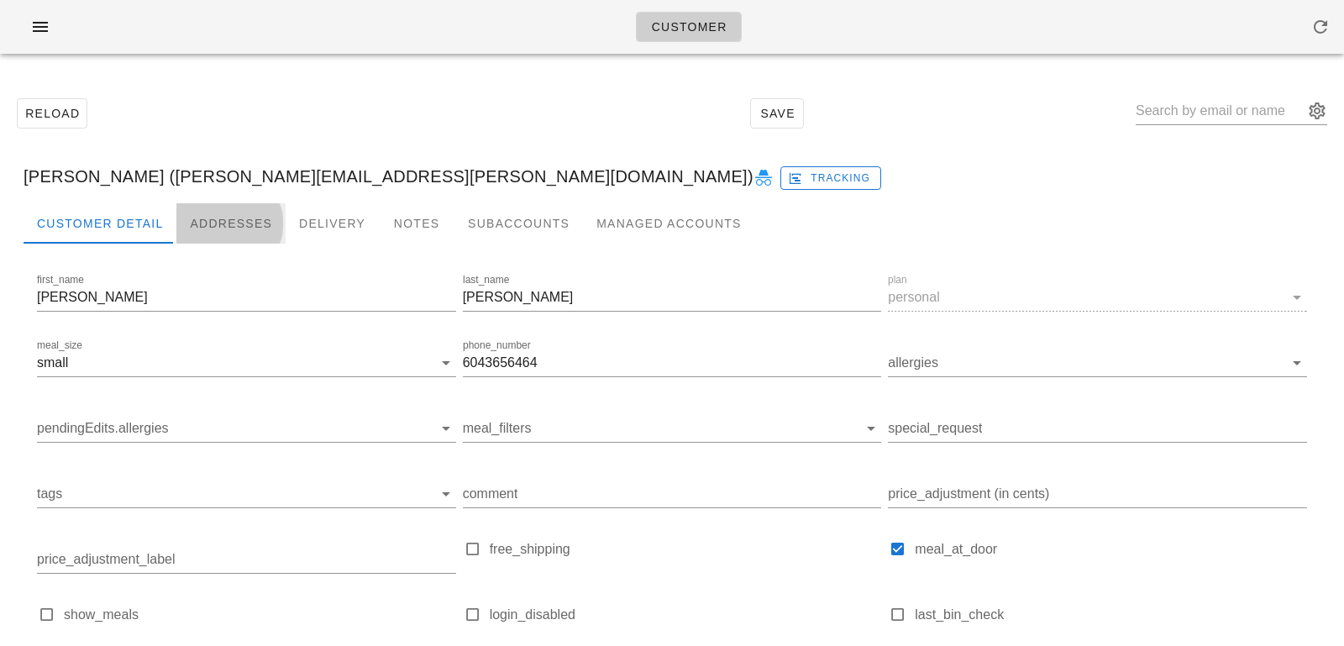
click at [253, 217] on div "Addresses" at bounding box center [230, 223] width 109 height 40
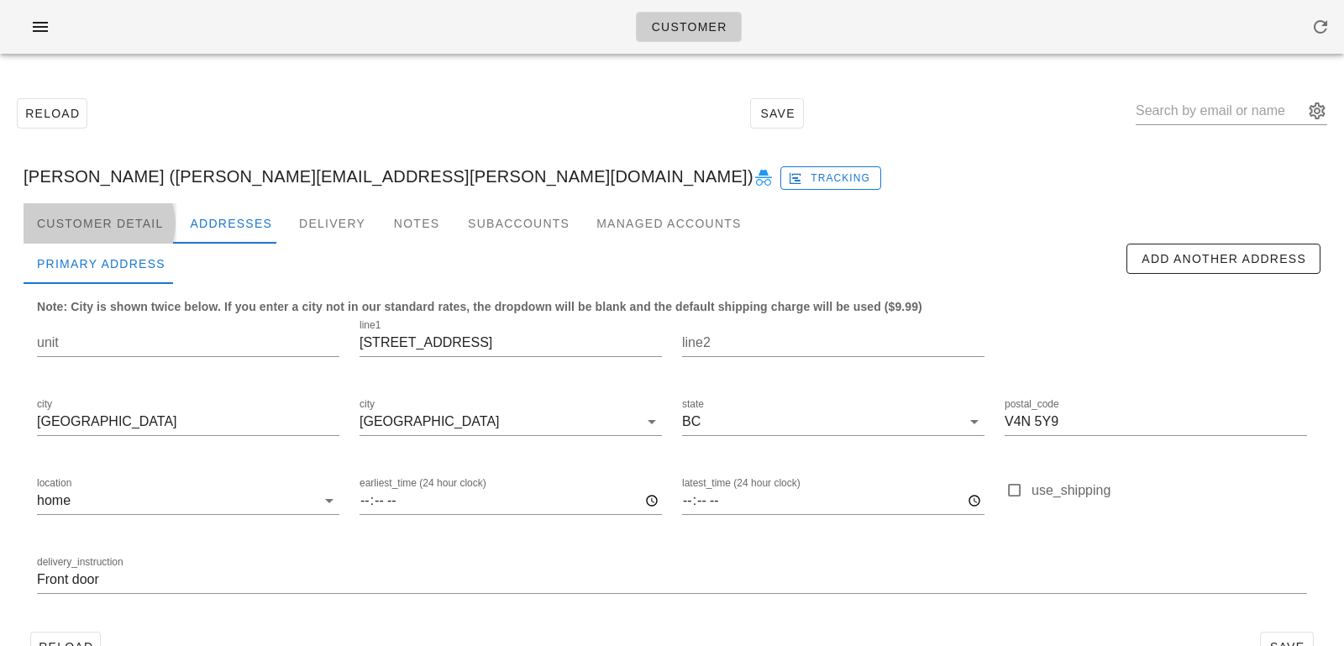
click at [131, 227] on div "Customer Detail" at bounding box center [100, 223] width 153 height 40
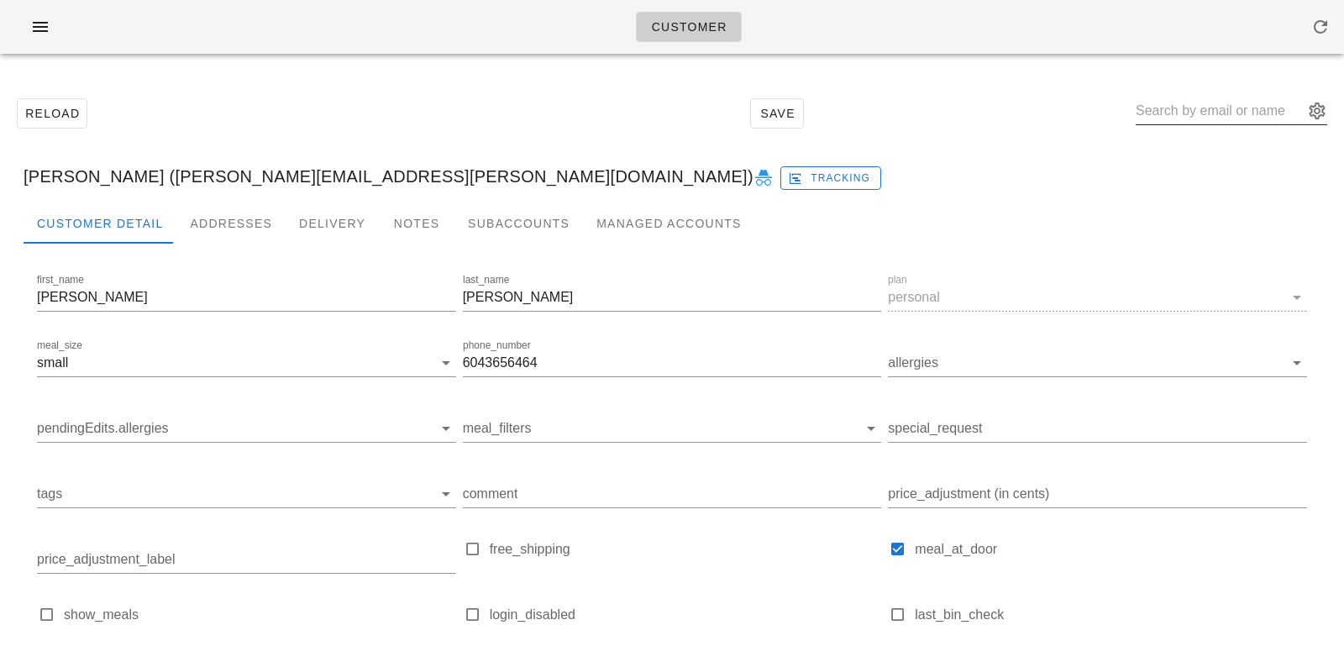
click at [1239, 113] on input "text" at bounding box center [1219, 110] width 168 height 27
paste input "[EMAIL_ADDRESS][DOMAIN_NAME]"
type input "[EMAIL_ADDRESS][DOMAIN_NAME]"
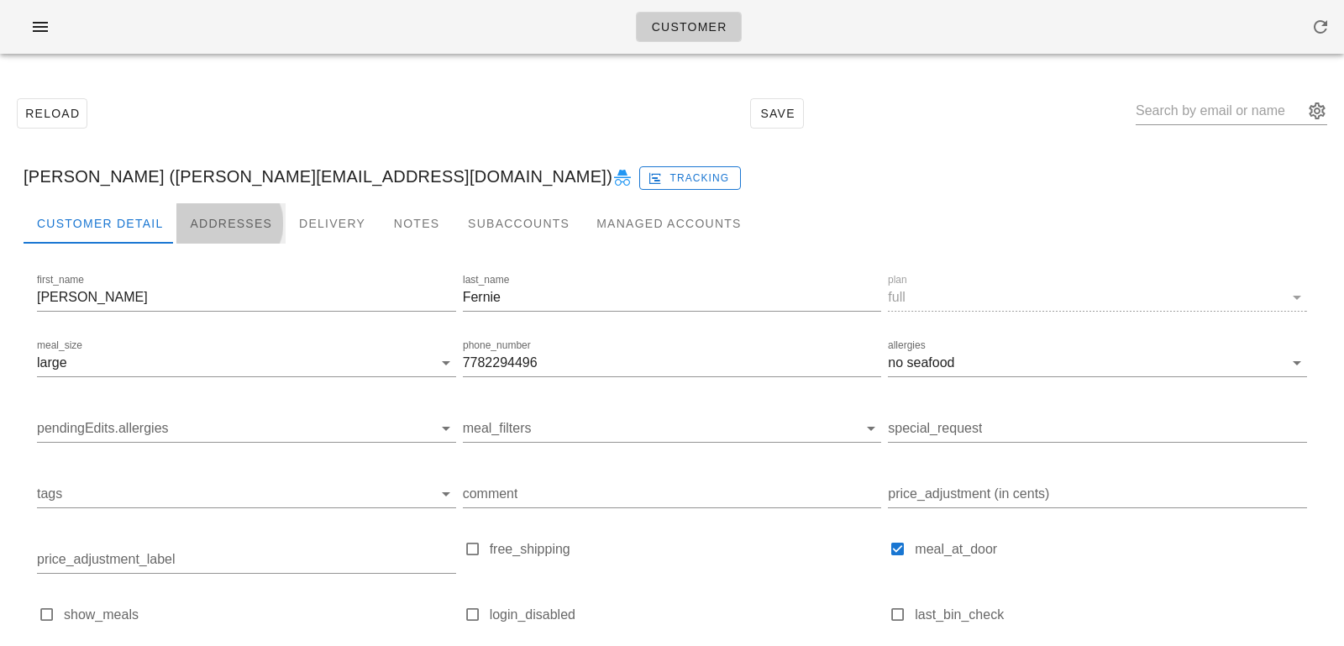
click at [192, 219] on div "Addresses" at bounding box center [230, 223] width 109 height 40
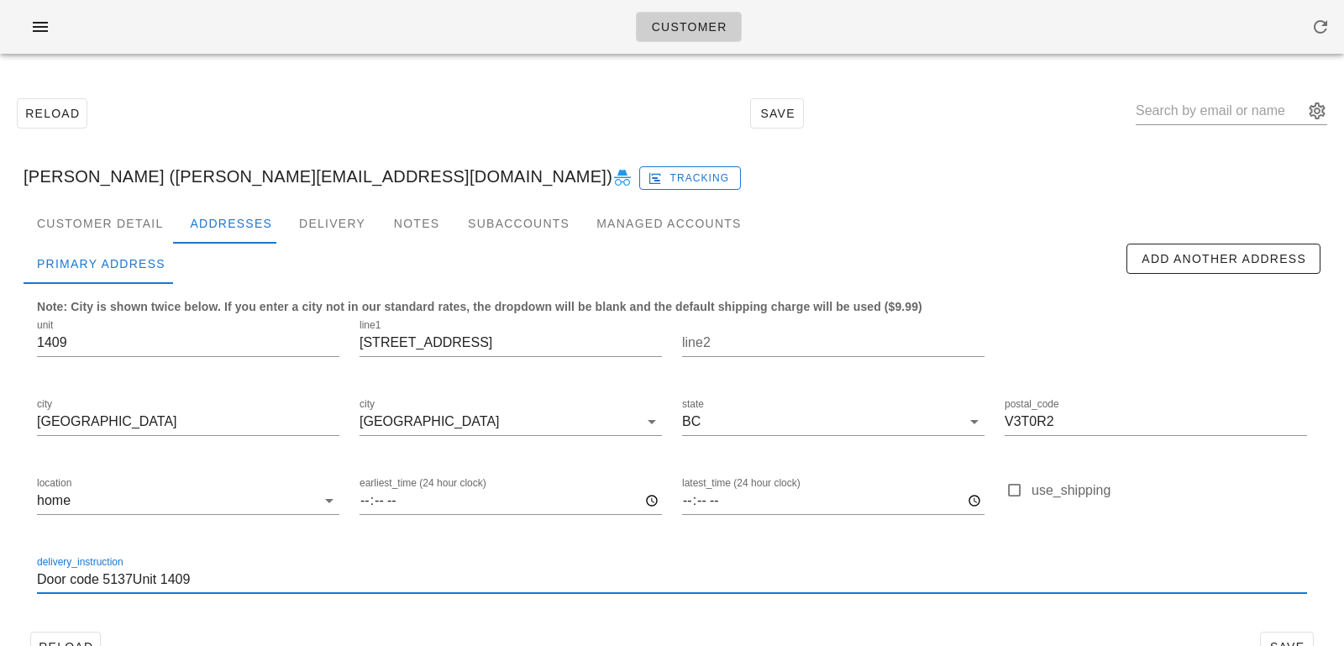
click at [137, 583] on input "Door code 5137Unit 1409" at bounding box center [672, 579] width 1270 height 27
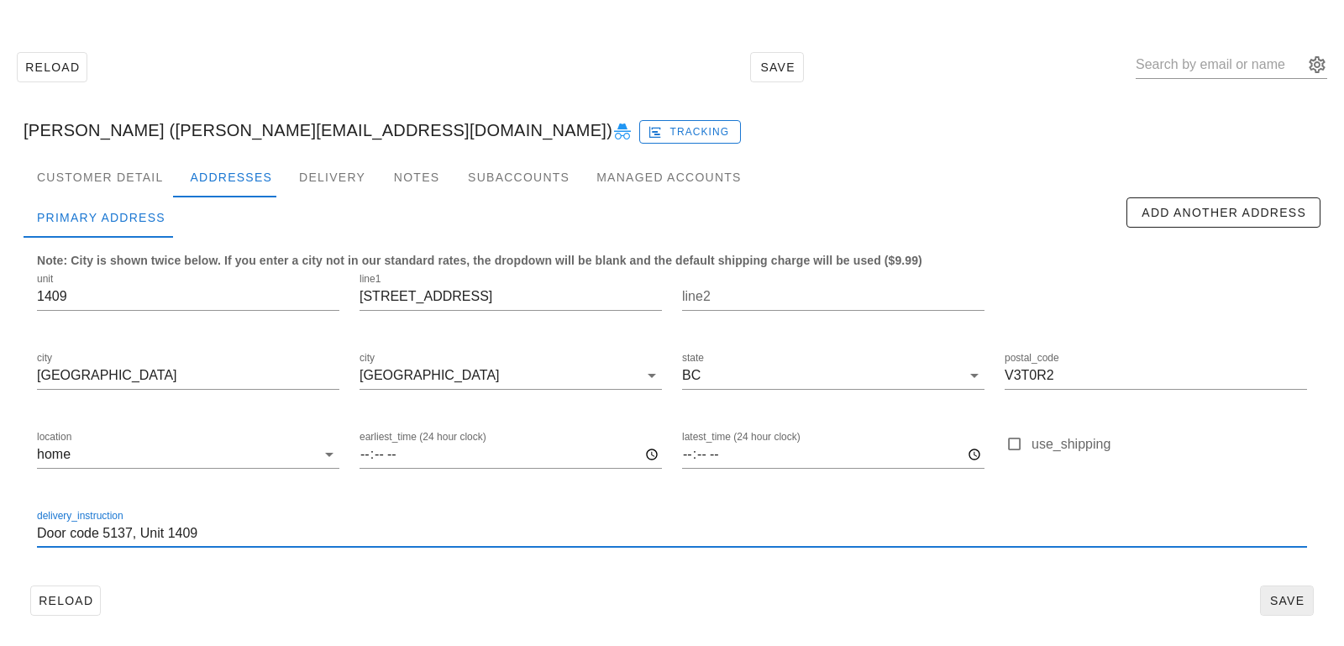
type input "Door code 5137, Unit 1409"
click at [1296, 600] on span "Save" at bounding box center [1286, 600] width 39 height 13
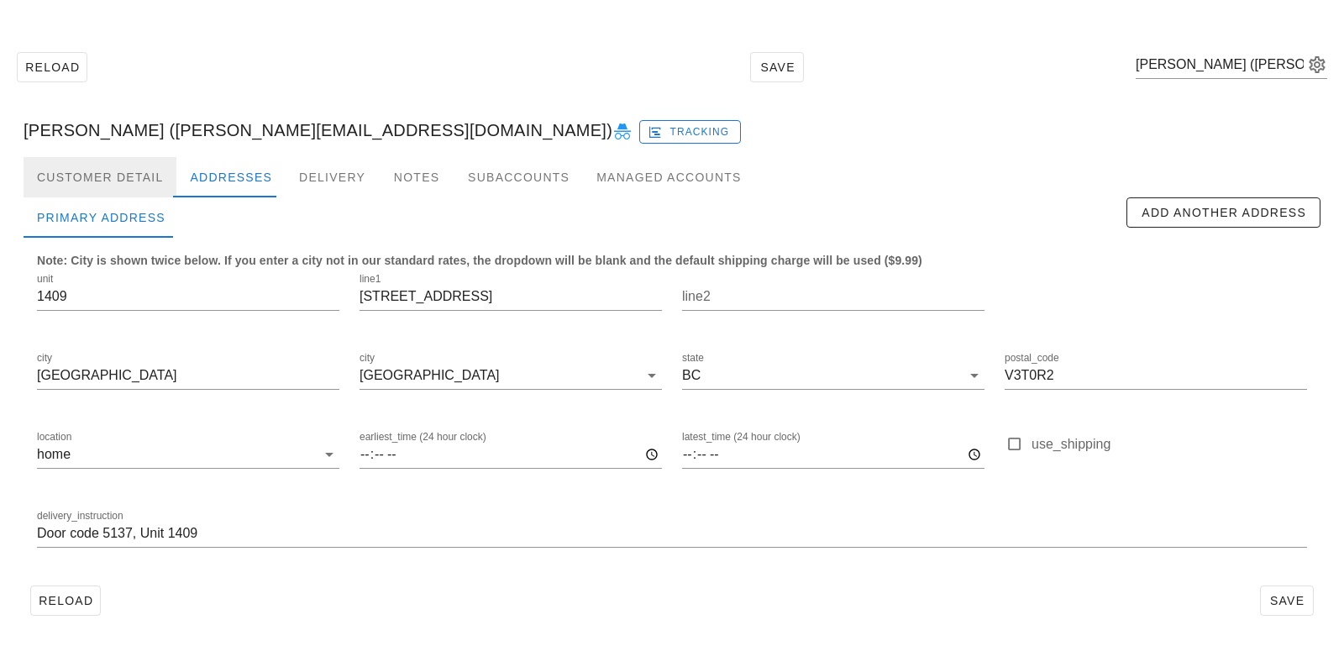
click at [108, 165] on div "Customer Detail" at bounding box center [100, 177] width 153 height 40
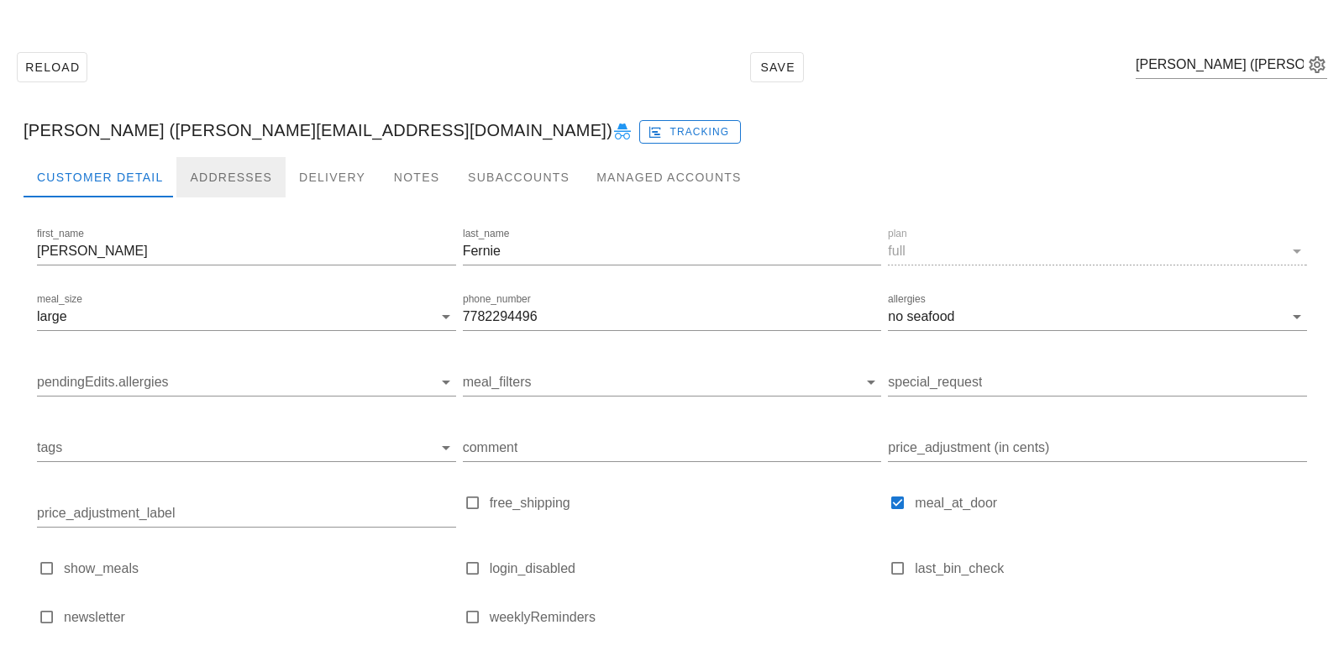
click at [243, 170] on div "Addresses" at bounding box center [230, 177] width 109 height 40
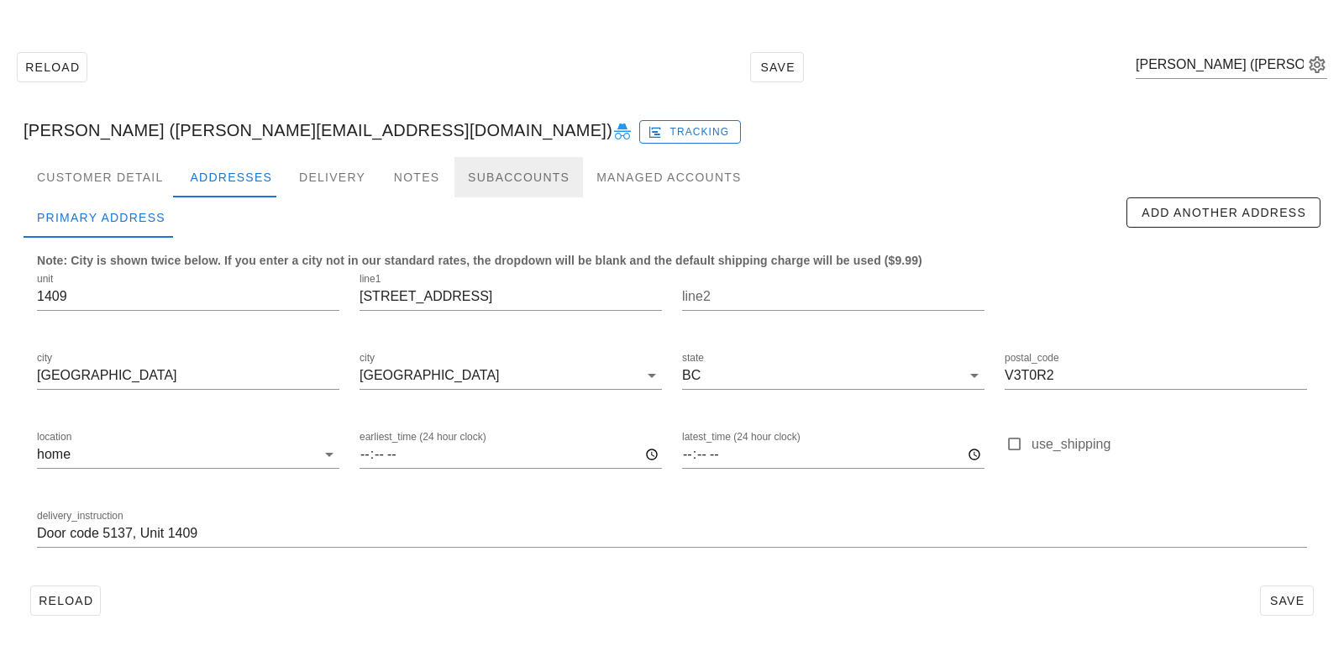
click at [496, 174] on div "Subaccounts" at bounding box center [518, 177] width 128 height 40
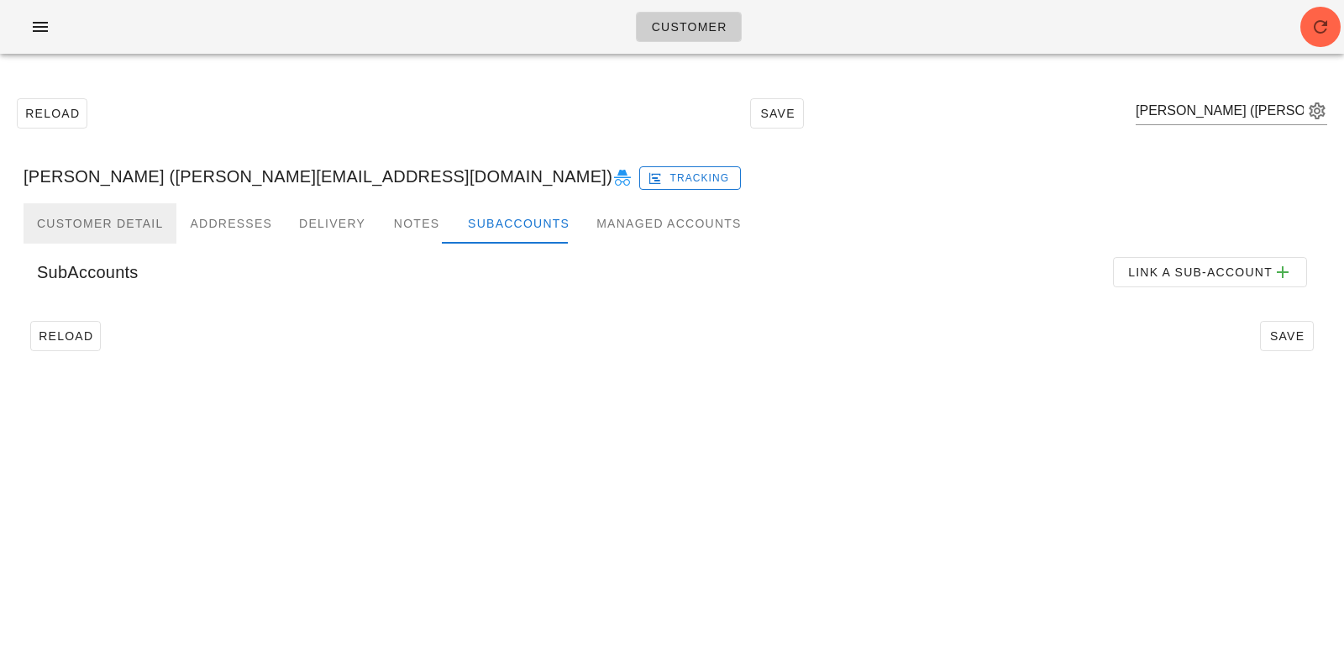
click at [108, 222] on div "Customer Detail" at bounding box center [100, 223] width 153 height 40
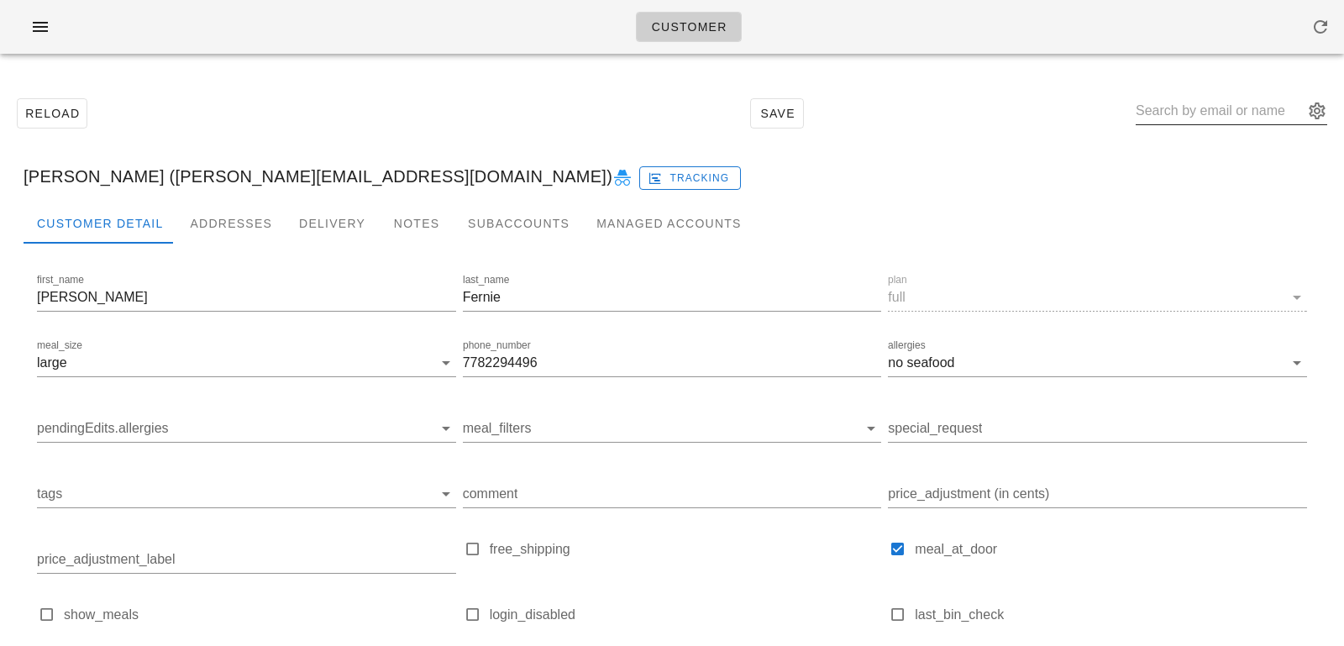
click at [1199, 109] on input "text" at bounding box center [1219, 110] width 168 height 27
paste input "ana.carvalho@live.com"
type input "ana.carvalho@live.com"
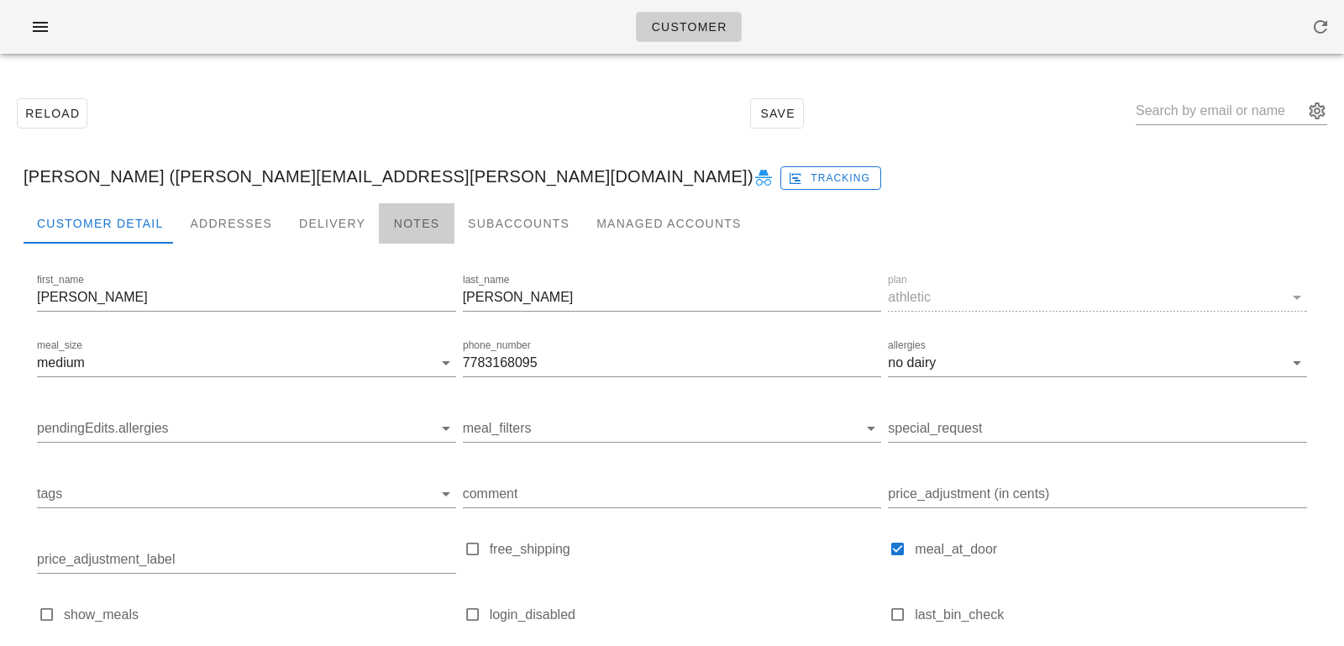
click at [397, 226] on div "Notes" at bounding box center [417, 223] width 76 height 40
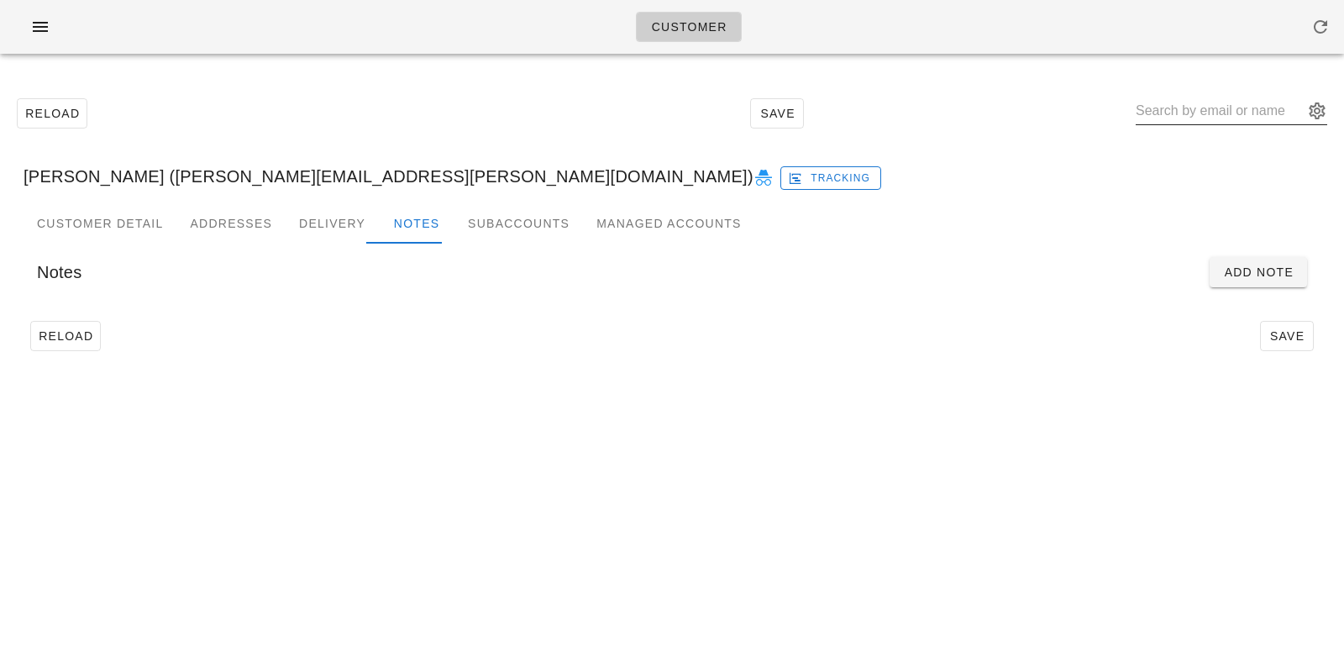
click at [1199, 118] on input "text" at bounding box center [1219, 110] width 168 height 27
click at [1188, 113] on input "text" at bounding box center [1219, 110] width 168 height 27
paste input "Support <support@fedfedfed.com>, j.fernie@hotmail.ca"
click at [1187, 114] on input "Support <support@fedfedfed.com>, j.fernie@hotmail.ca" at bounding box center [1219, 110] width 168 height 27
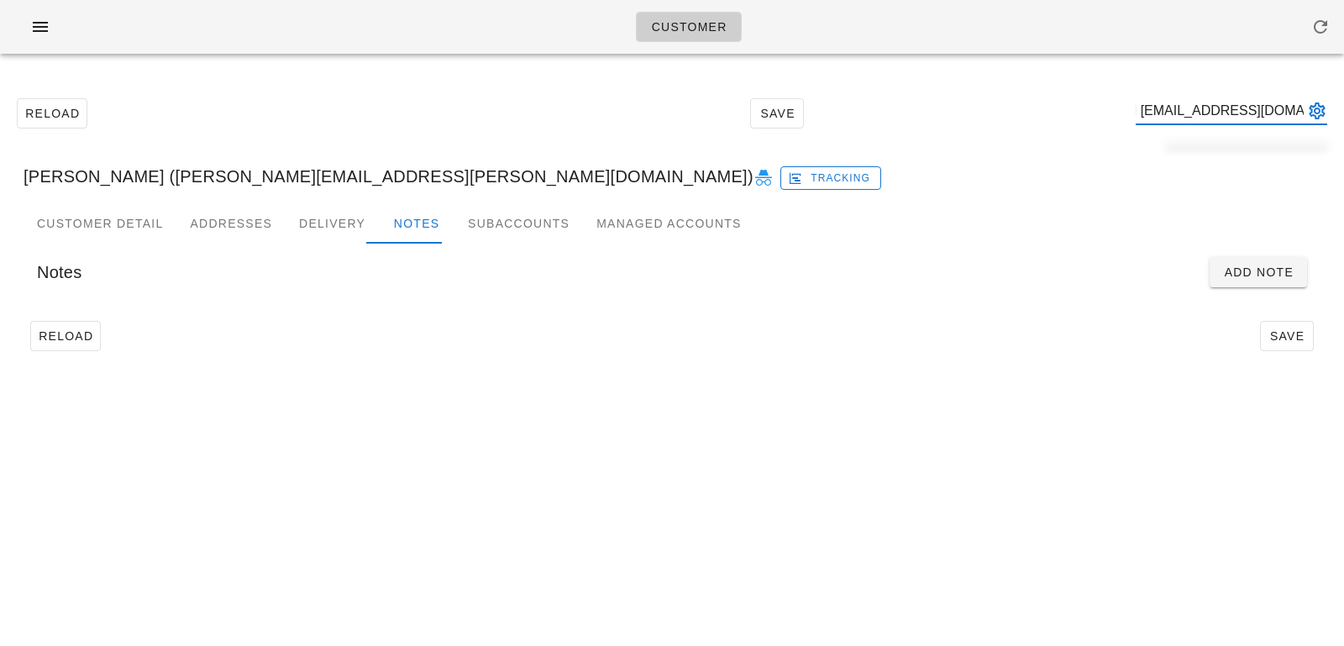
type input "Support <support@fedfedfe j.fernie@hotmail.ca"
paste input "Support <support@fedfedfed.com>, j.fernie@hotmail.ca"
drag, startPoint x: 1190, startPoint y: 110, endPoint x: 999, endPoint y: 112, distance: 190.6
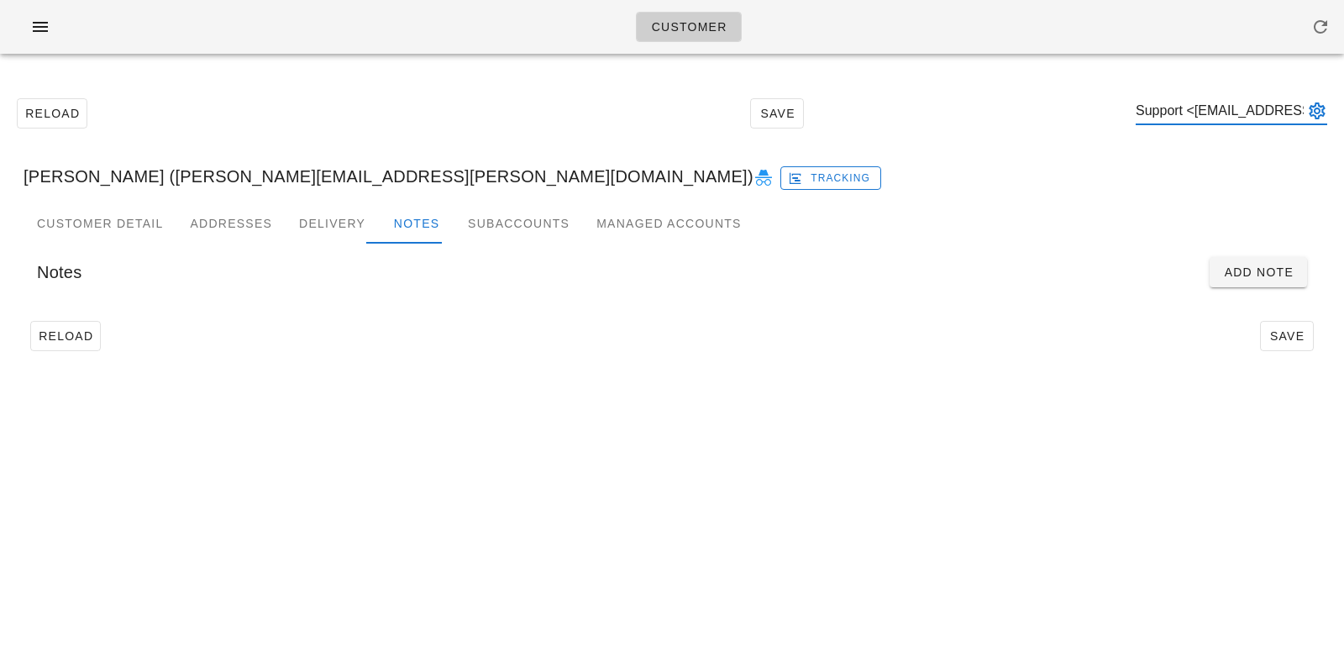
click at [1001, 112] on div "Reload Save Support <support@fedfedfed.com>, j.fernie@hotmail.ca" at bounding box center [671, 113] width 1323 height 72
type input "j.fernie@hotmail.ca"
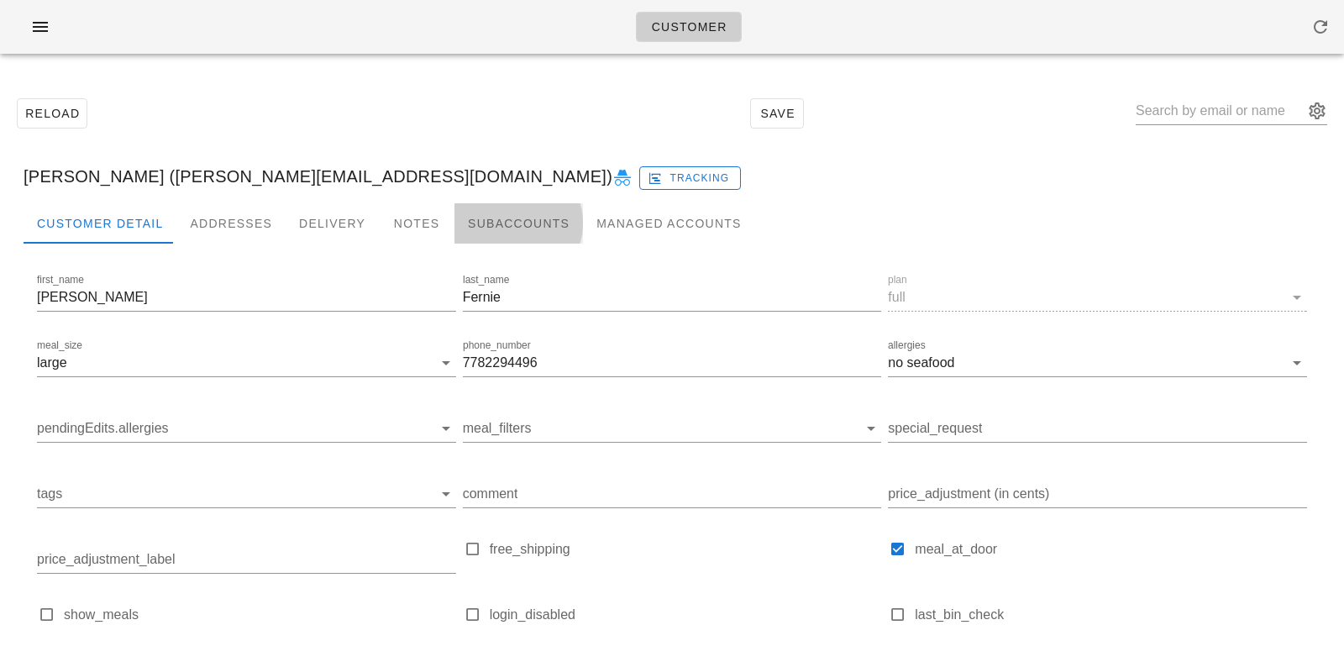
click at [455, 232] on div "Subaccounts" at bounding box center [518, 223] width 128 height 40
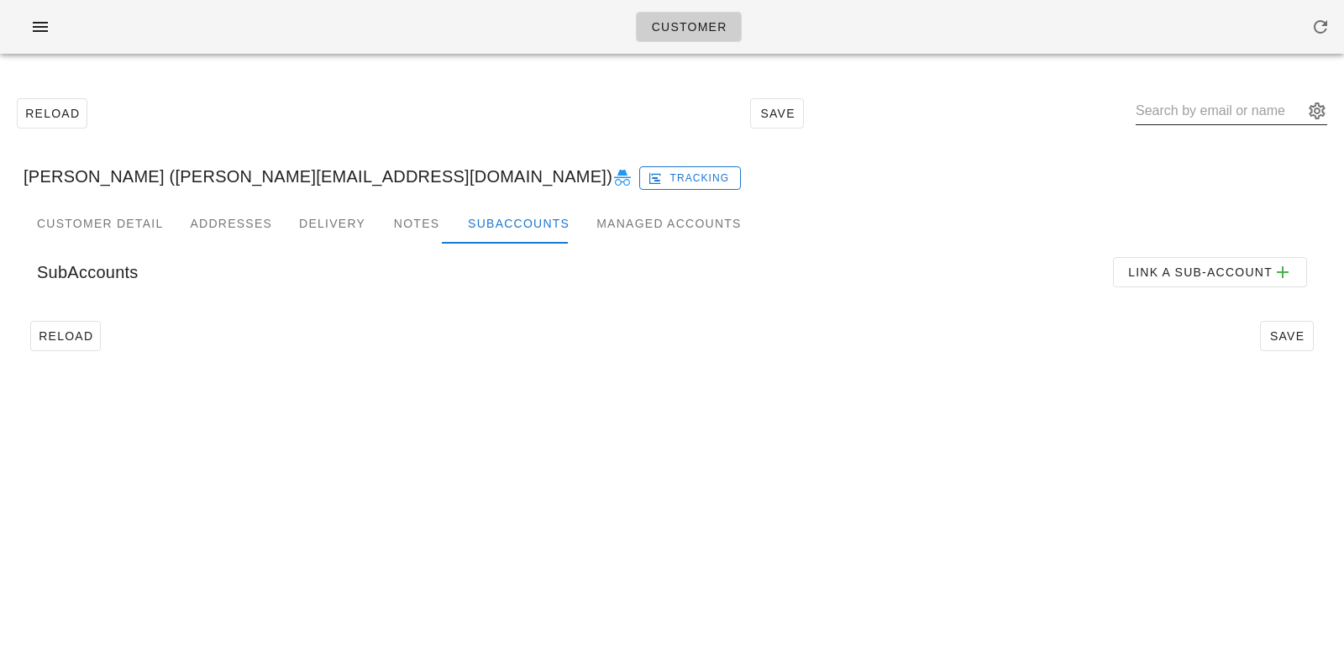
click at [1188, 115] on input "text" at bounding box center [1219, 110] width 168 height 27
paste input "ana.carvalho@live.com"
type input "ana.carvalho@live.com"
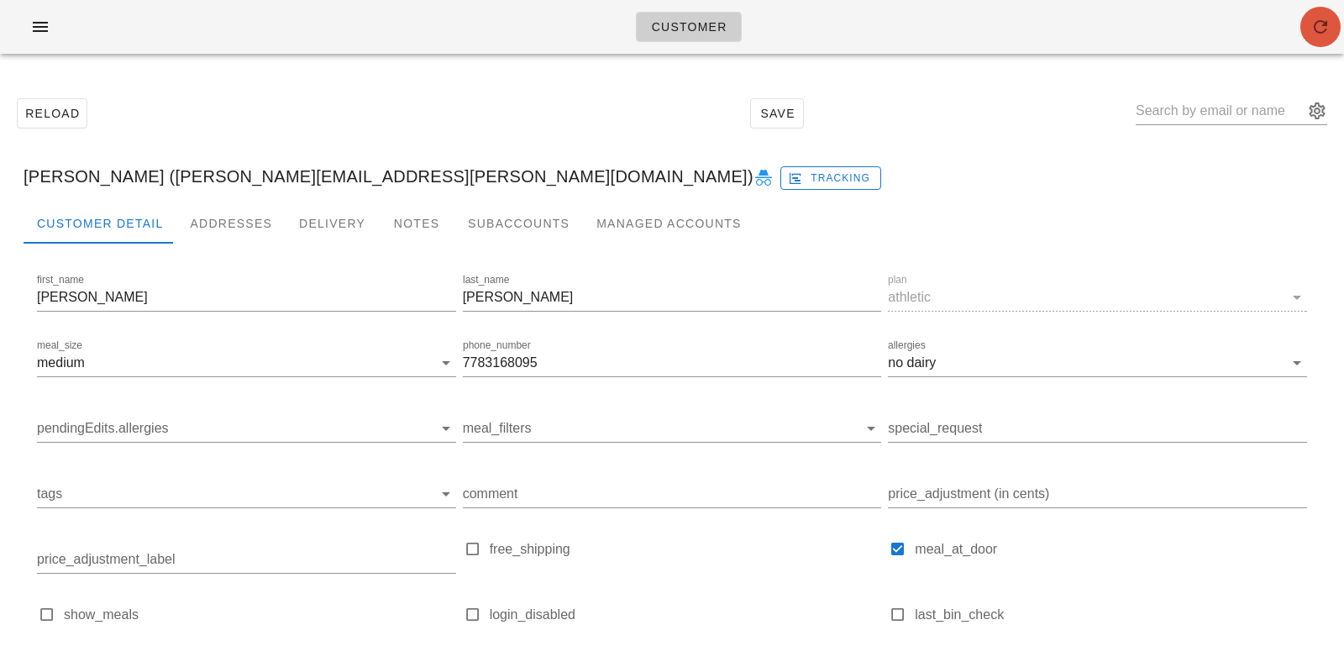
click at [1323, 29] on icon "button" at bounding box center [1320, 27] width 20 height 20
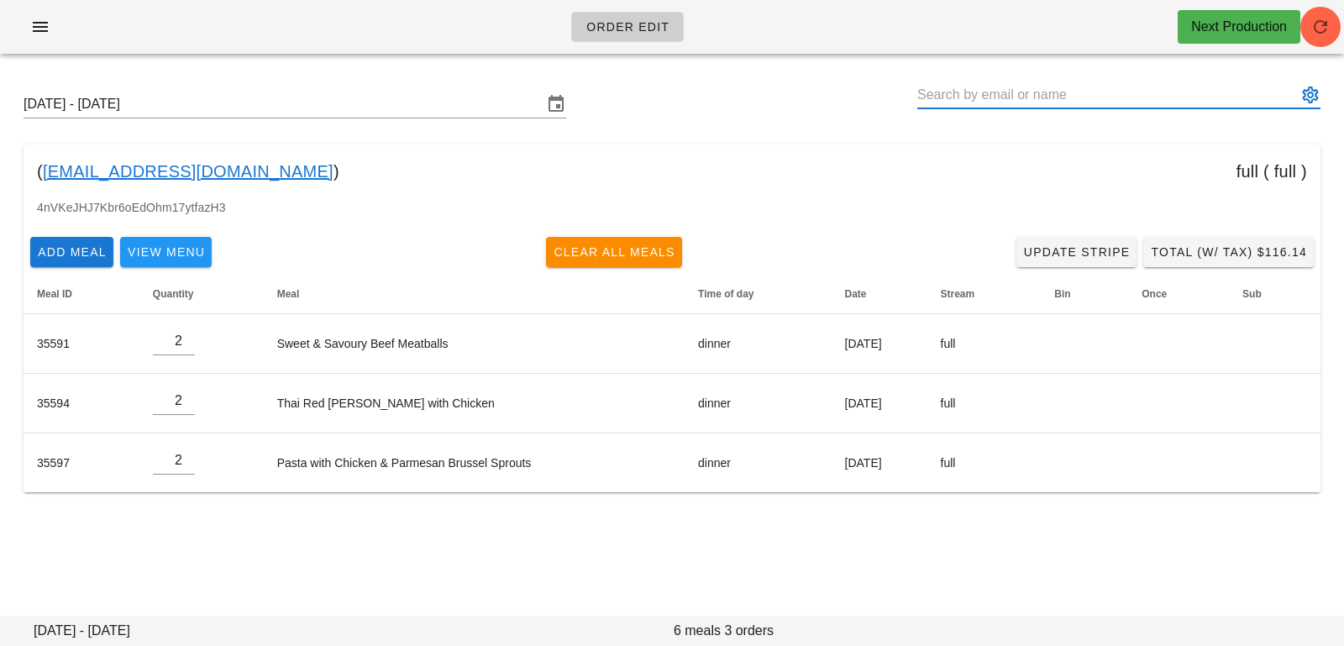
scroll to position [1, 0]
click at [153, 170] on link "[EMAIL_ADDRESS][DOMAIN_NAME]" at bounding box center [188, 171] width 291 height 27
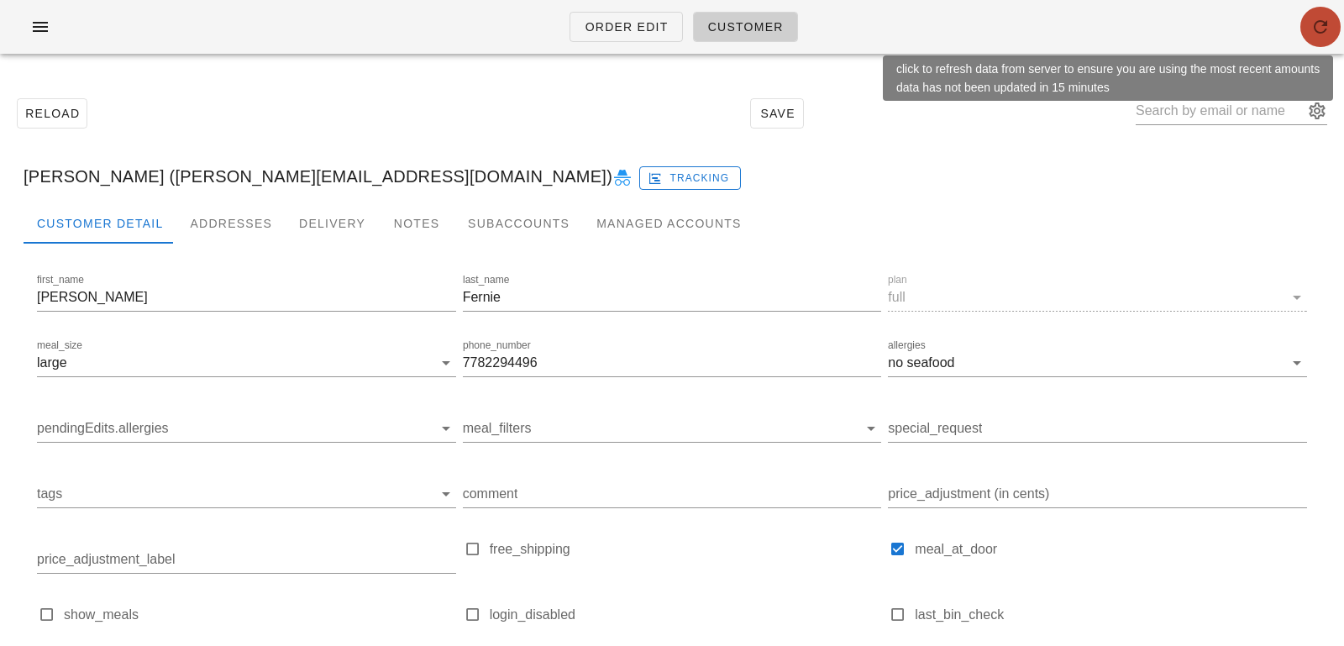
click at [1319, 14] on button "button" at bounding box center [1320, 27] width 40 height 40
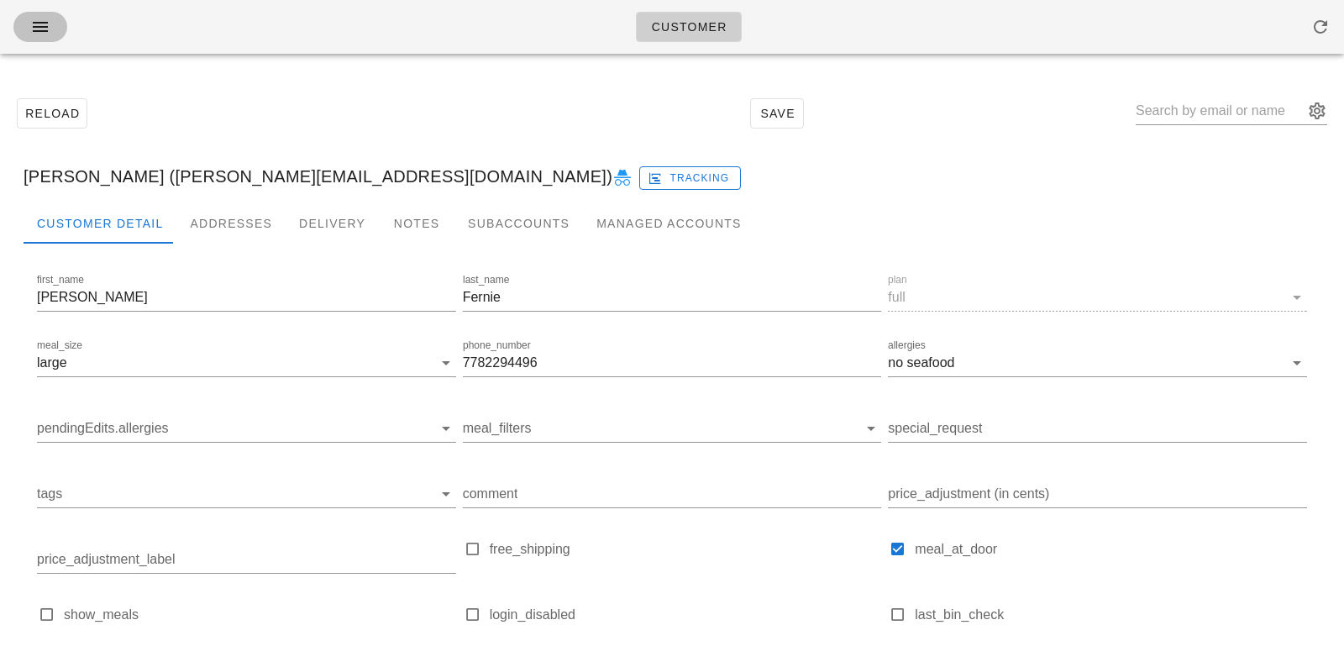
click at [57, 32] on button "button" at bounding box center [40, 27] width 54 height 30
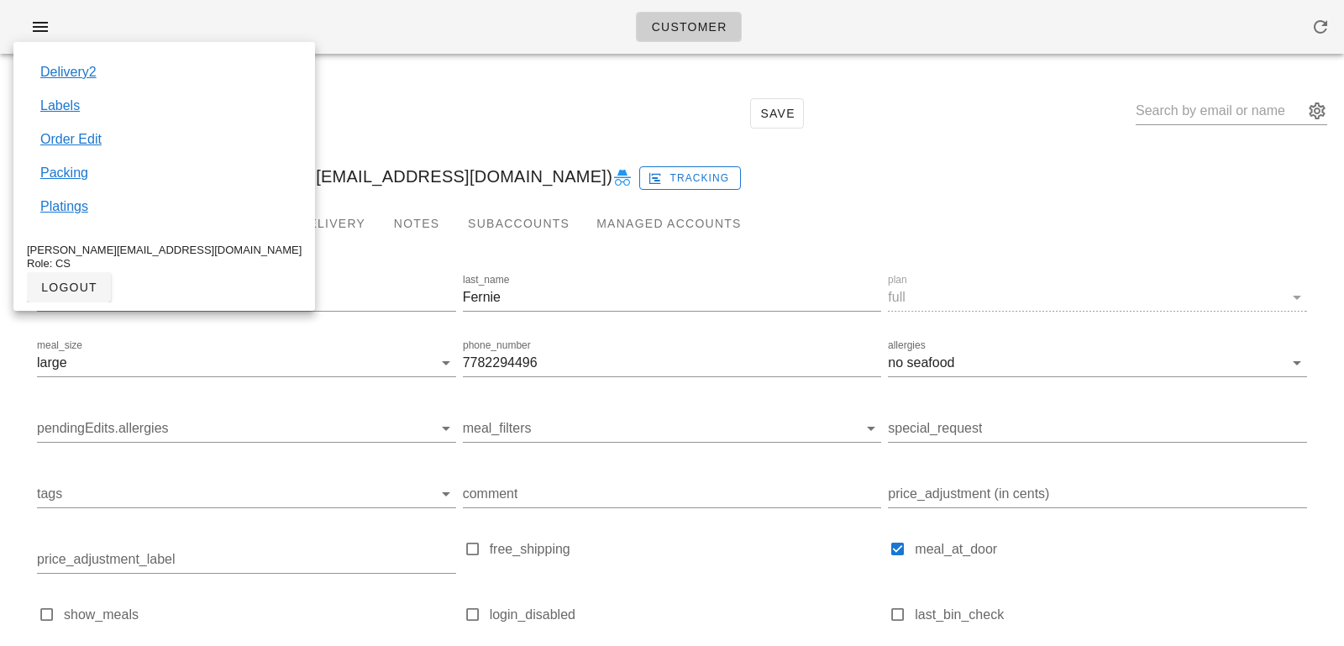
click at [86, 134] on link "Order Edit" at bounding box center [70, 139] width 61 height 20
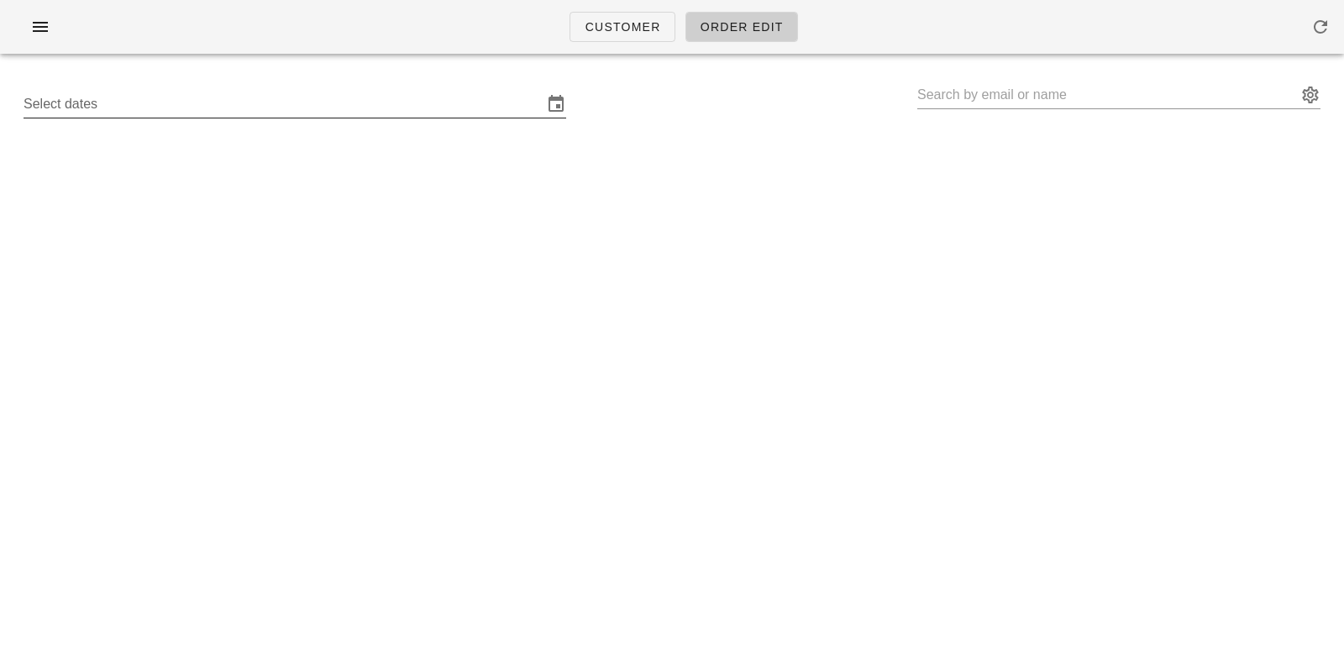
click at [134, 106] on input "Select dates" at bounding box center [283, 104] width 519 height 27
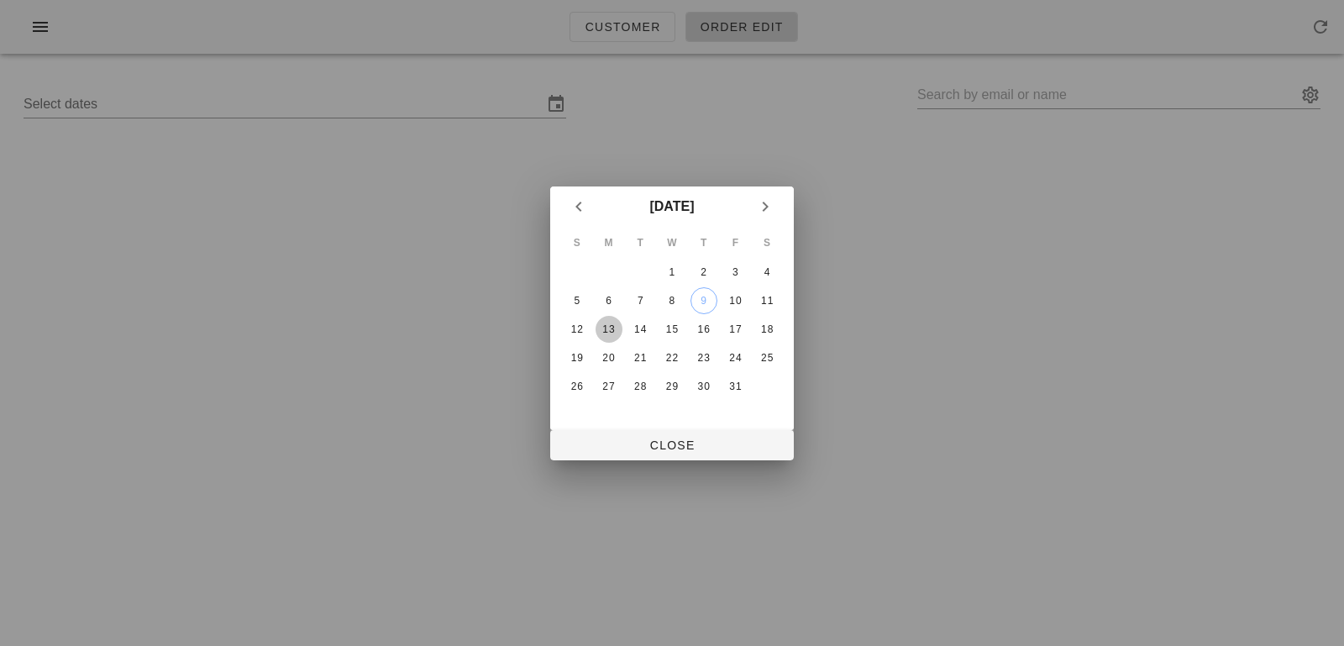
click at [613, 323] on div "13" at bounding box center [608, 329] width 27 height 12
click at [629, 435] on button "Close" at bounding box center [672, 445] width 244 height 30
type input "[DATE] - [DATE]"
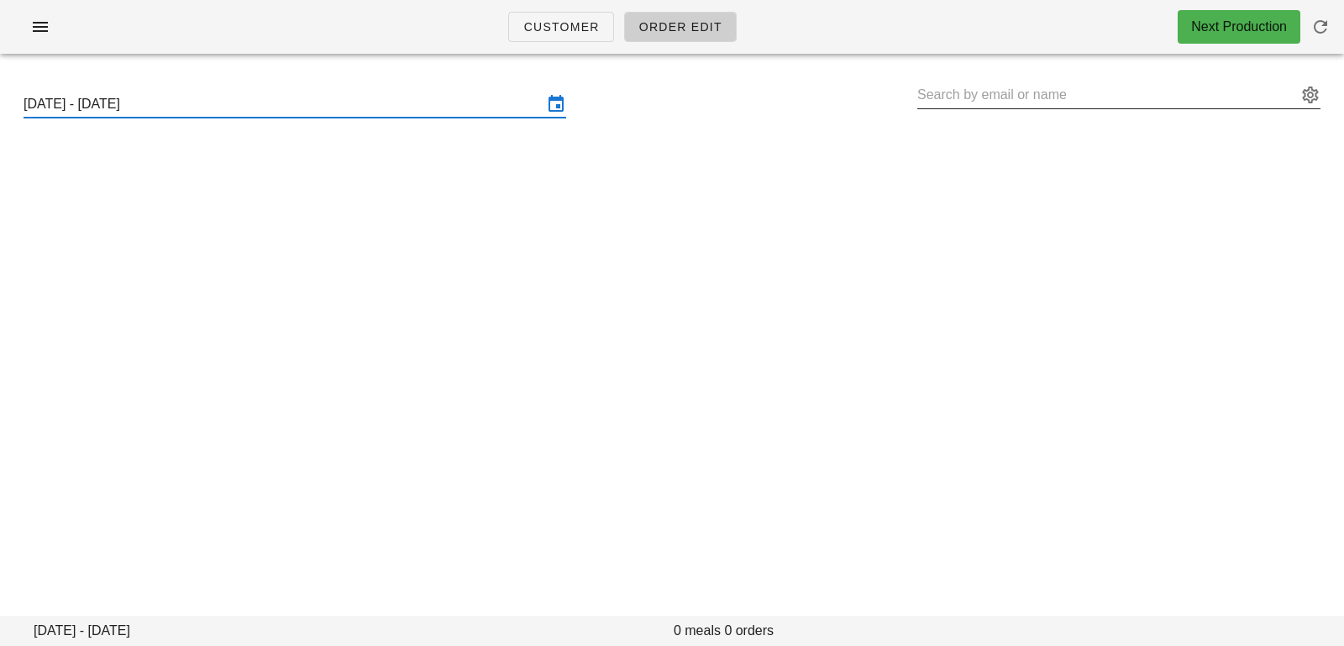
click at [983, 89] on input "text" at bounding box center [1107, 94] width 380 height 27
paste input "[EMAIL_ADDRESS][PERSON_NAME][DOMAIN_NAME]"
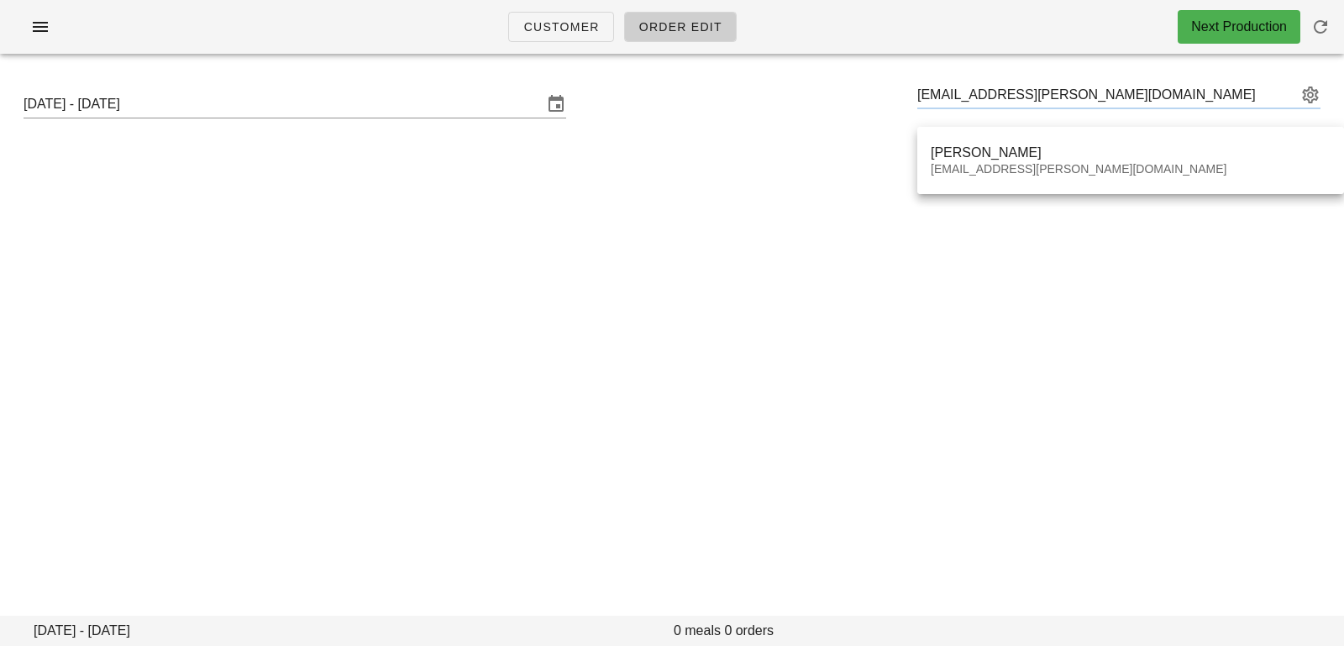
type input "[PERSON_NAME] ([EMAIL_ADDRESS][PERSON_NAME][DOMAIN_NAME])"
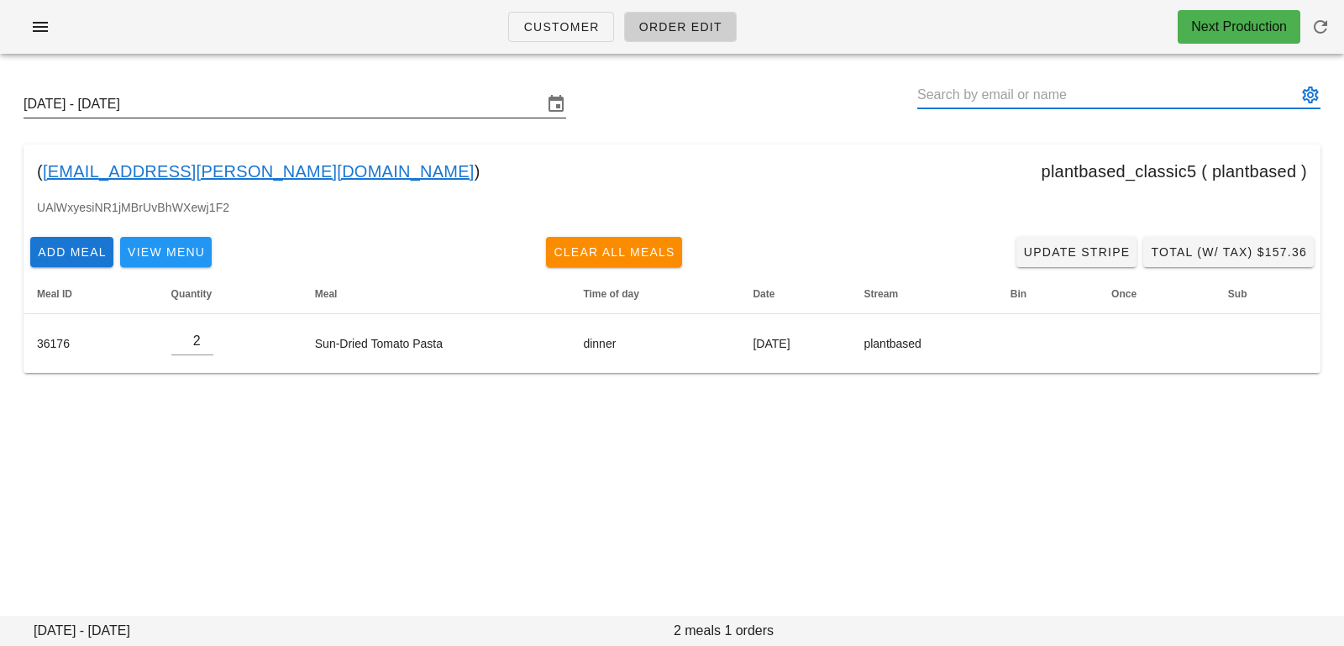
click at [375, 113] on input "[DATE] - [DATE]" at bounding box center [283, 104] width 519 height 27
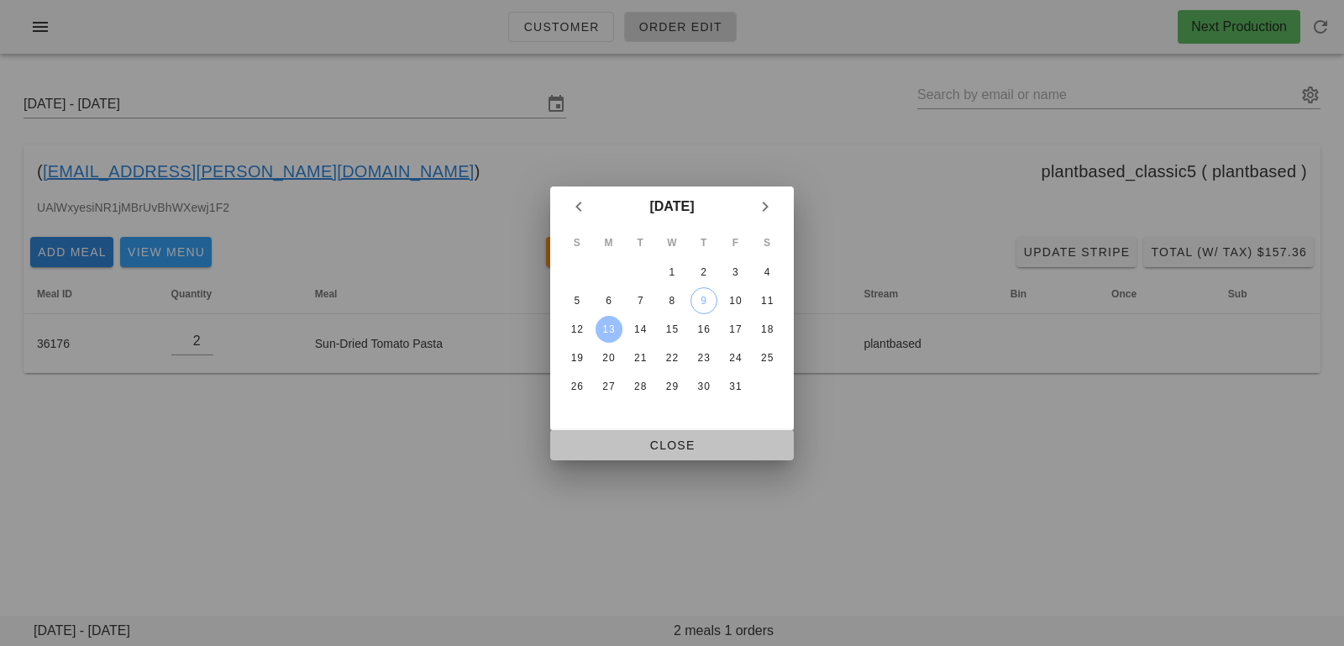
click at [607, 449] on span "Close" at bounding box center [671, 444] width 217 height 13
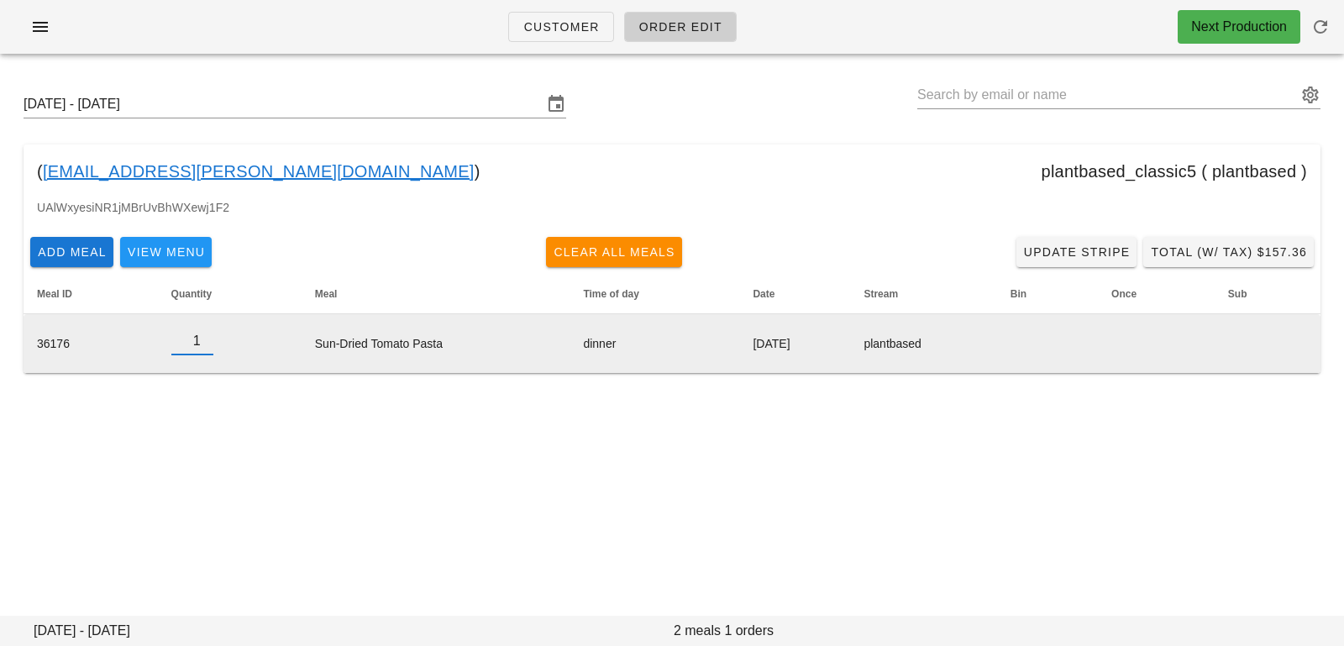
click at [203, 343] on input "1" at bounding box center [192, 341] width 42 height 27
type input "0"
click at [203, 343] on input "0" at bounding box center [192, 341] width 42 height 27
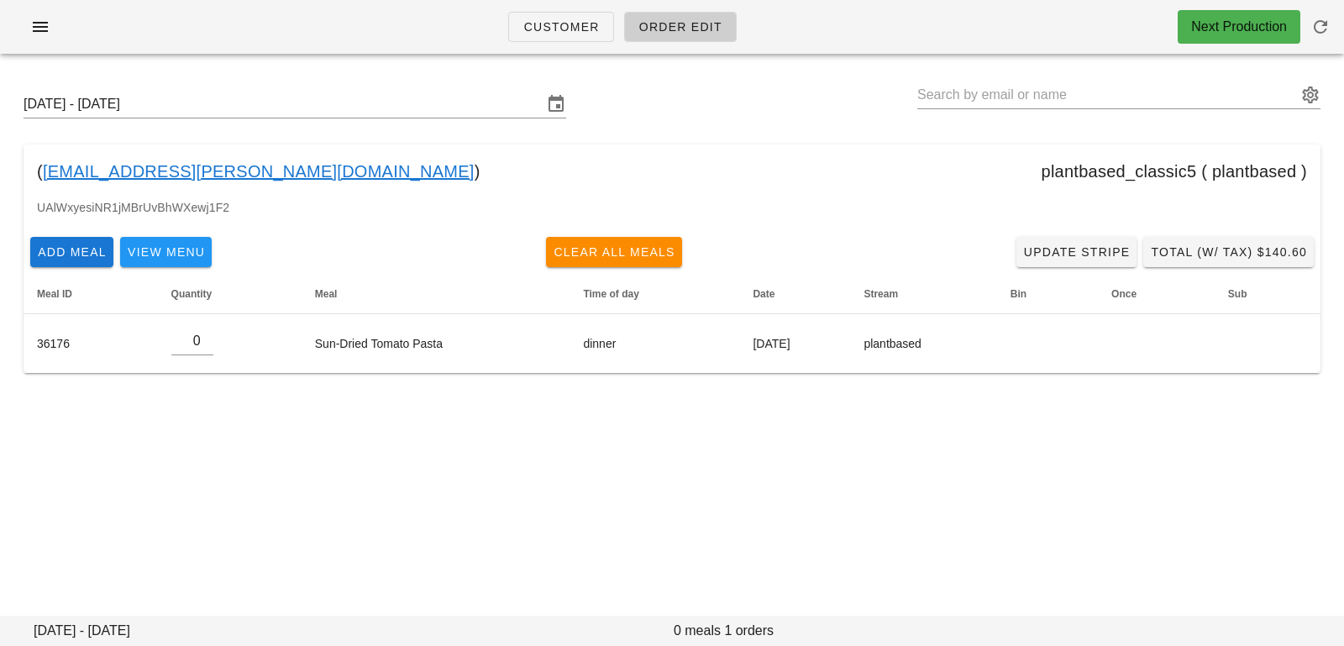
click at [318, 159] on div "( pernille.faaborg@gmail.com ) plantbased_classic5 ( plantbased )" at bounding box center [672, 171] width 1297 height 54
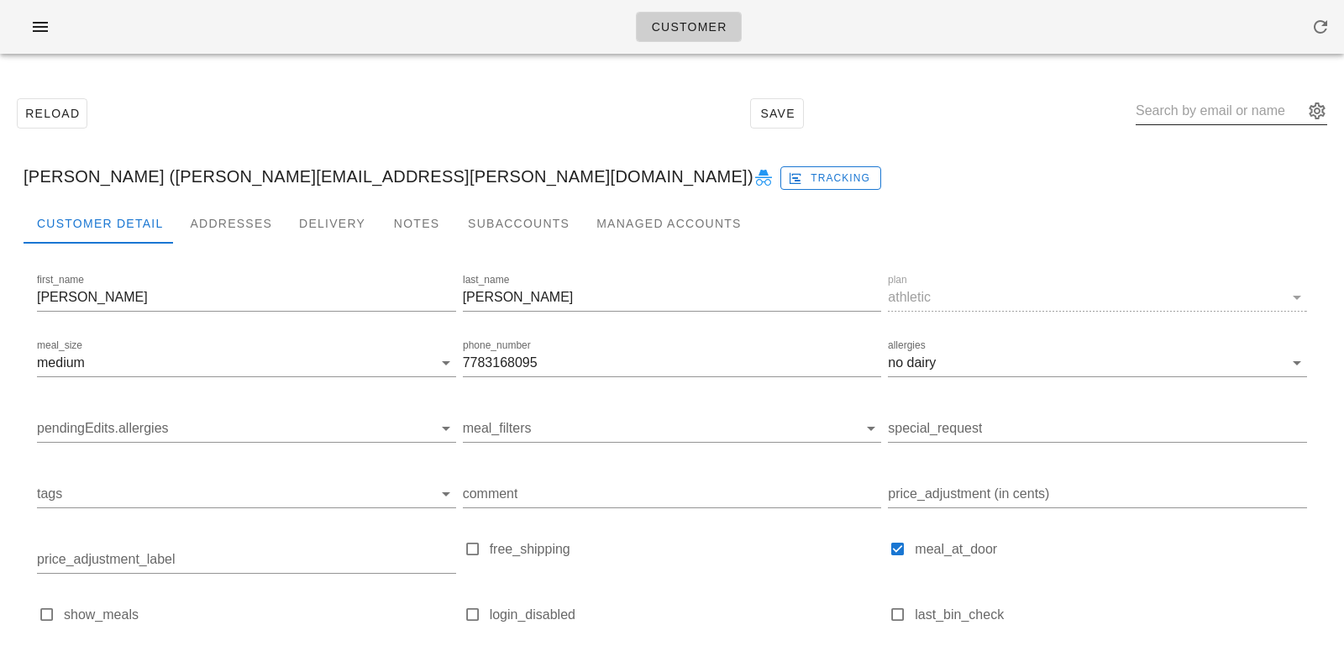
click at [1221, 104] on input "text" at bounding box center [1219, 110] width 168 height 27
paste input "brendaschedel@gmail.com"
type input "brendaschedel@gmail.com"
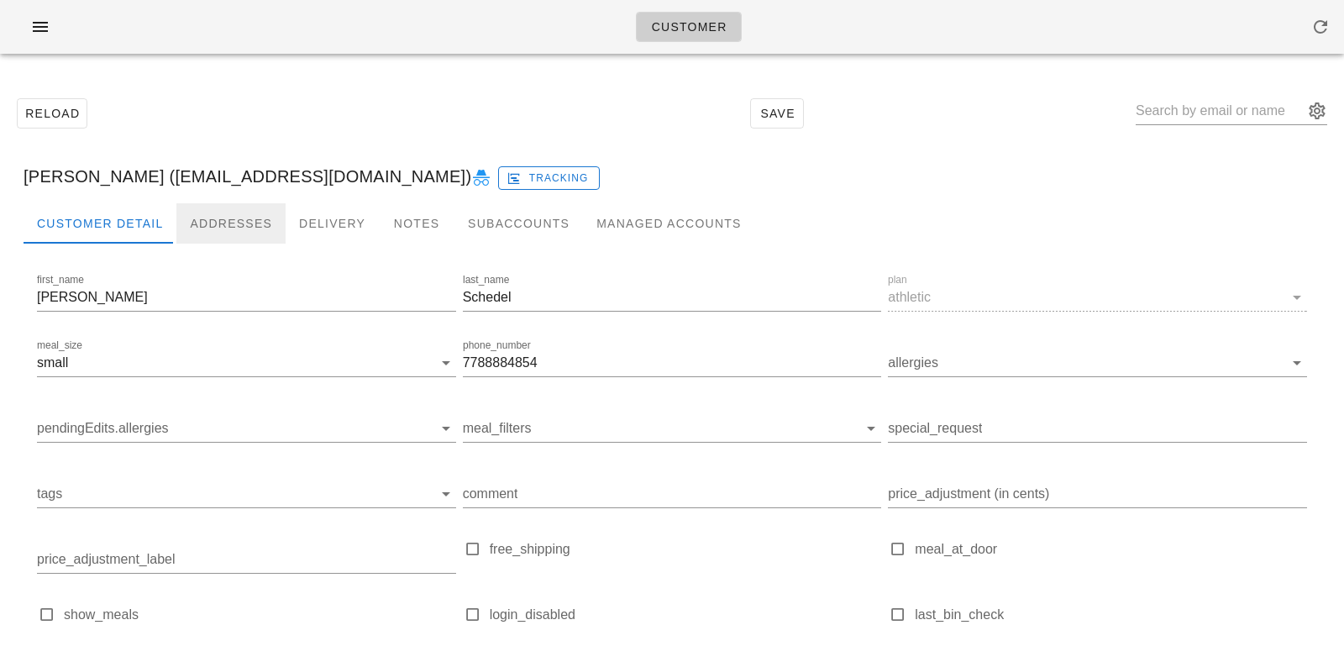
click at [261, 227] on div "Addresses" at bounding box center [230, 223] width 109 height 40
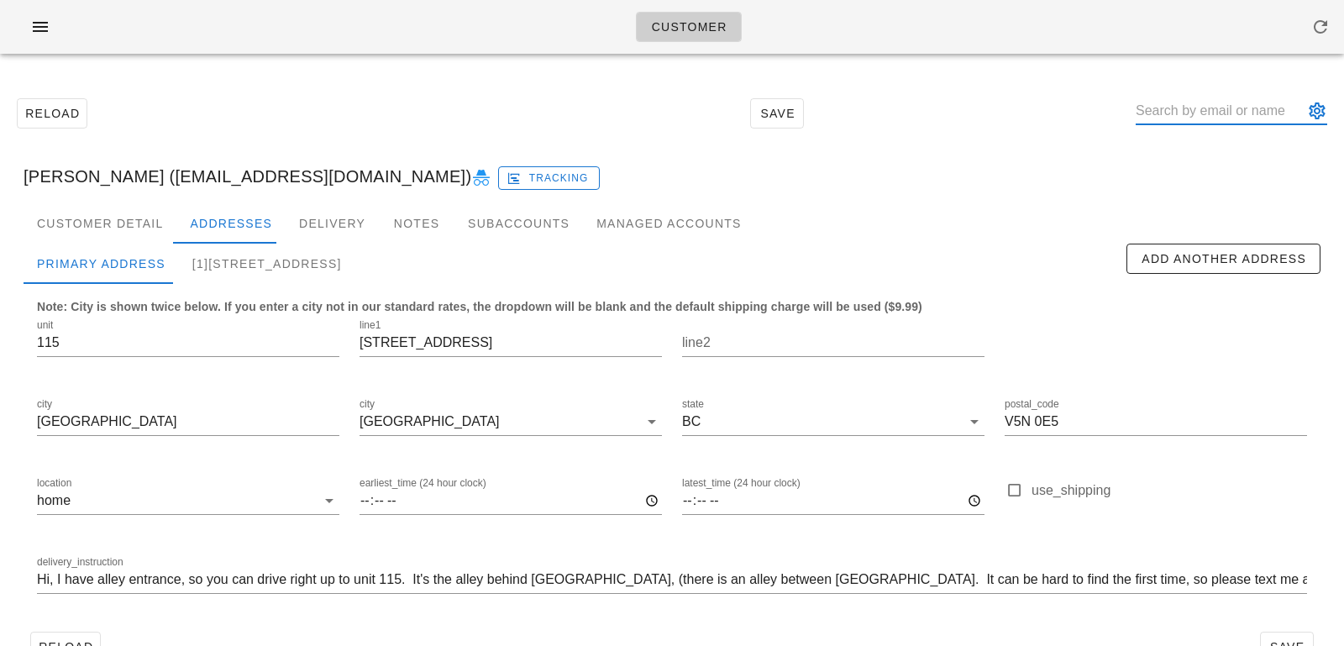
click at [1215, 119] on input "text" at bounding box center [1219, 110] width 168 height 27
paste input "[EMAIL_ADDRESS][PERSON_NAME][DOMAIN_NAME]"
type input "[EMAIL_ADDRESS][PERSON_NAME][DOMAIN_NAME]"
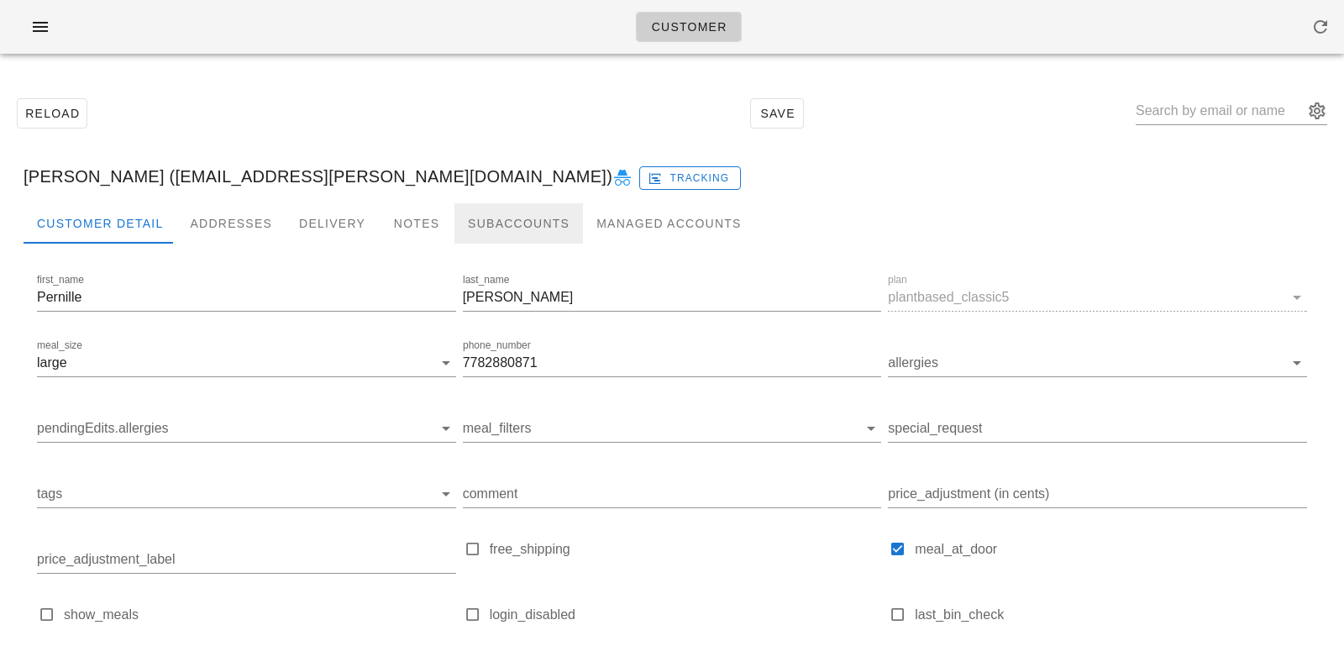
click at [495, 227] on div "Subaccounts" at bounding box center [518, 223] width 128 height 40
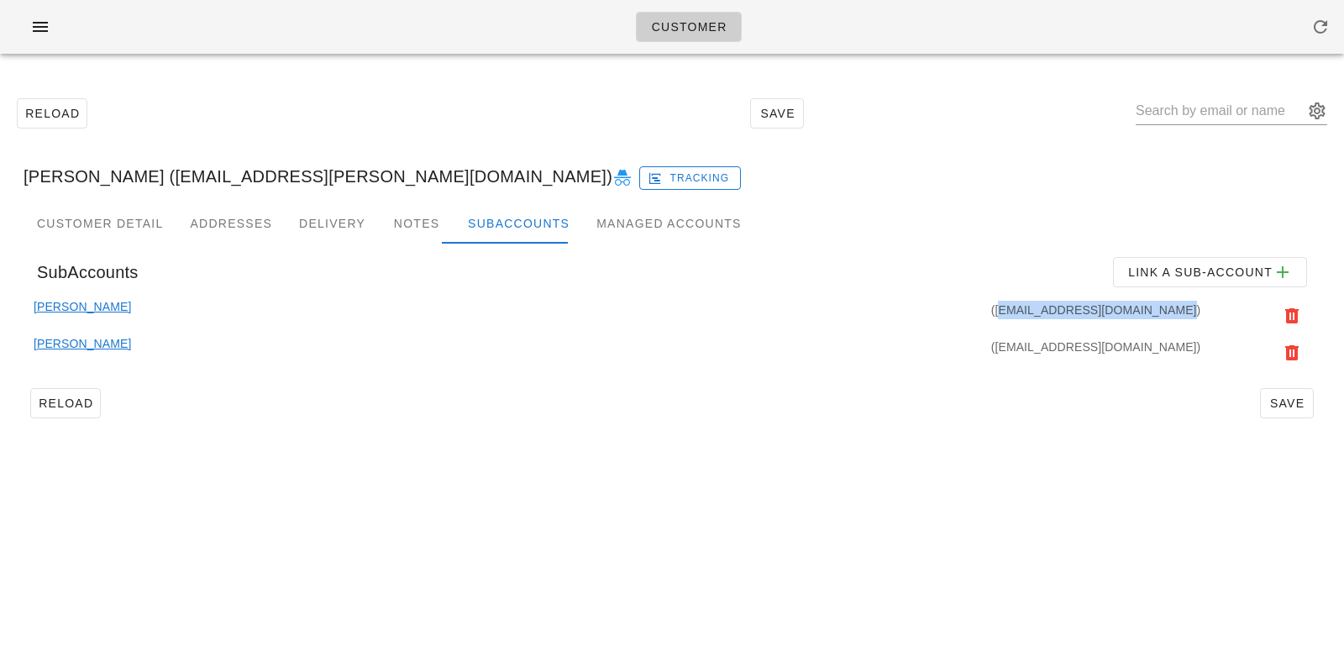
drag, startPoint x: 1022, startPoint y: 310, endPoint x: 1197, endPoint y: 306, distance: 175.6
click at [1197, 306] on div "([EMAIL_ADDRESS][DOMAIN_NAME])" at bounding box center [667, 315] width 1072 height 37
copy div "[EMAIL_ADDRESS][DOMAIN_NAME]"
drag, startPoint x: 1087, startPoint y: 349, endPoint x: 1194, endPoint y: 347, distance: 106.7
click at [1194, 348] on div "([EMAIL_ADDRESS][DOMAIN_NAME])" at bounding box center [667, 352] width 1072 height 37
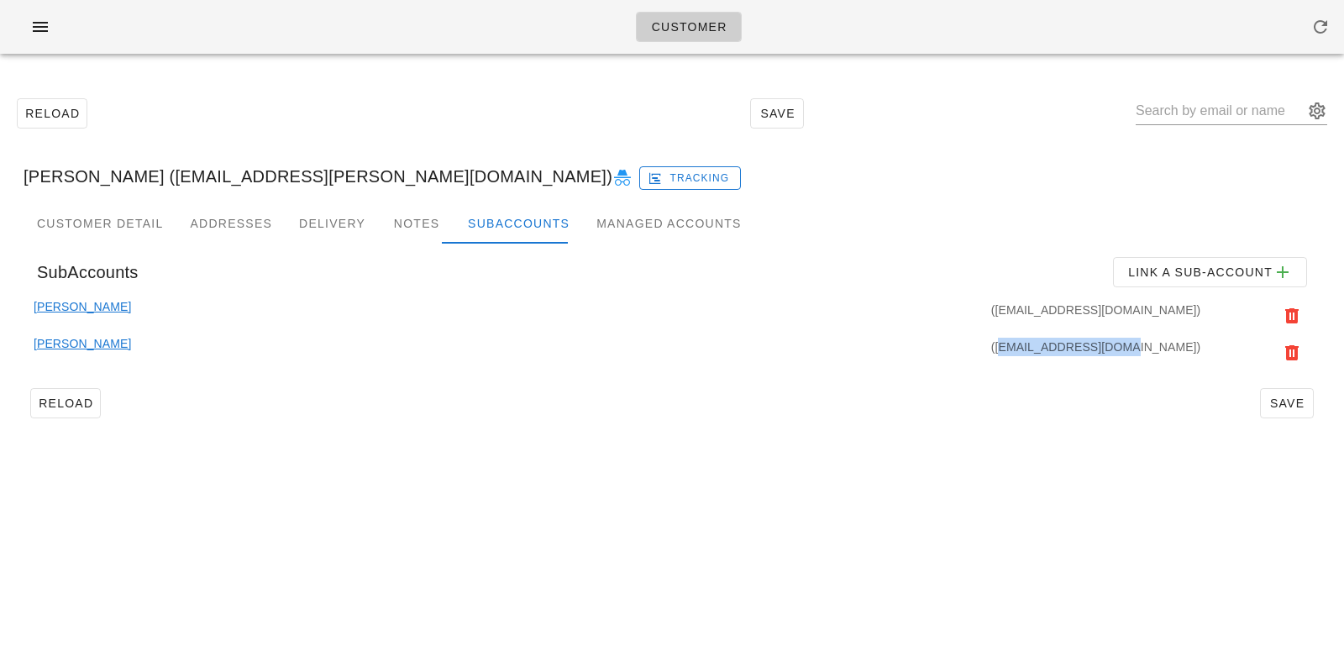
copy div "[EMAIL_ADDRESS][DOMAIN_NAME]"
click at [1260, 100] on input "text" at bounding box center [1219, 110] width 168 height 27
paste input "[EMAIL_ADDRESS][DOMAIN_NAME]"
type input "[EMAIL_ADDRESS][DOMAIN_NAME]"
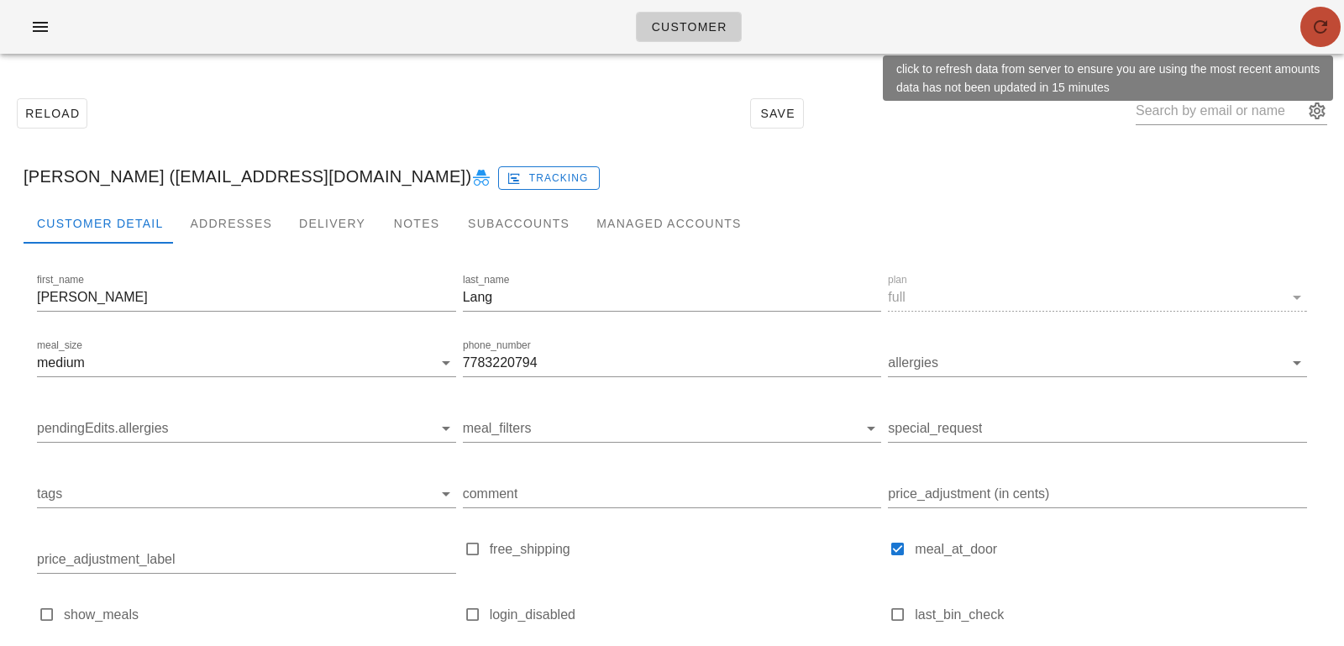
click at [1316, 34] on icon "button" at bounding box center [1320, 27] width 20 height 20
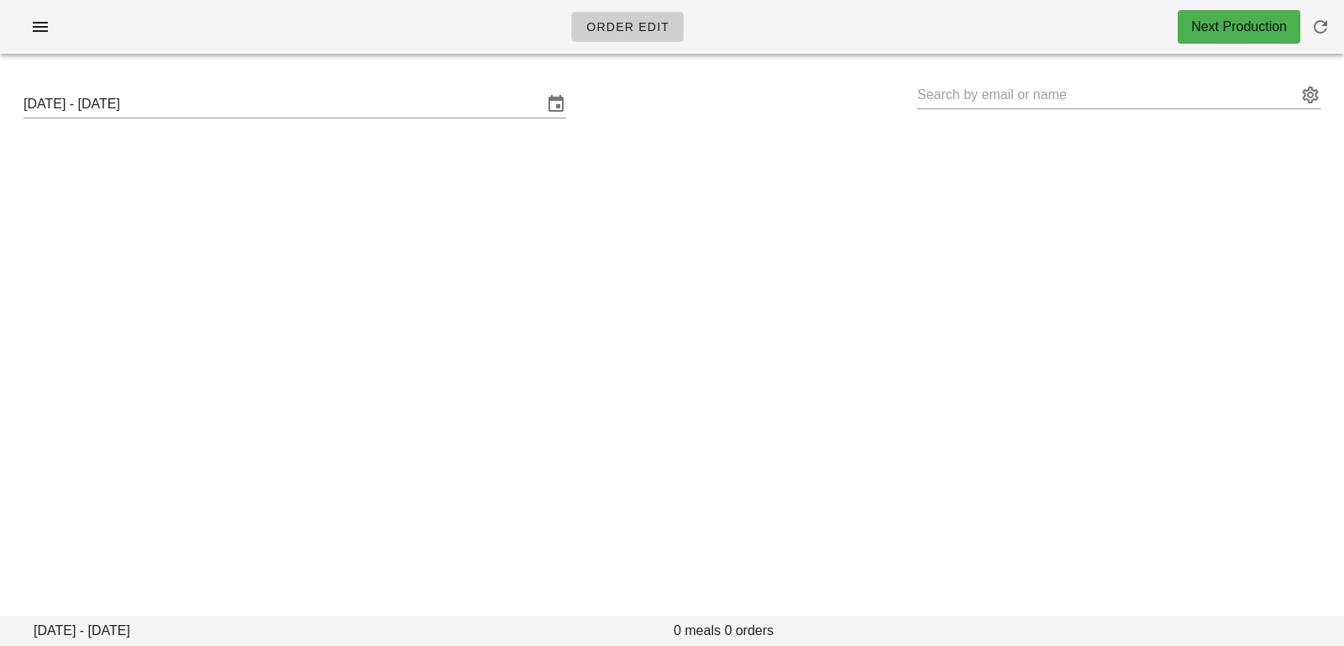
type input "Pernille Faaborg-Andersen (pernille.faaborg@gmail.com)"
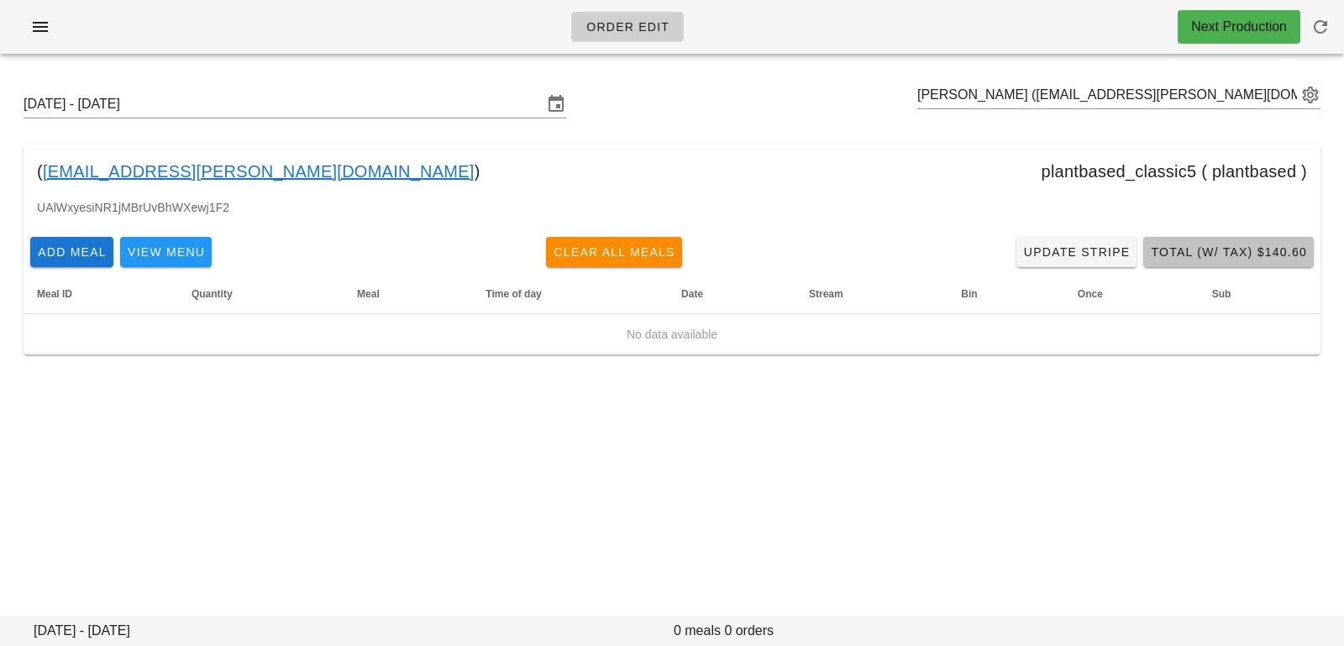
click at [1179, 249] on span "Total (w/ Tax) $140.60" at bounding box center [1228, 251] width 157 height 13
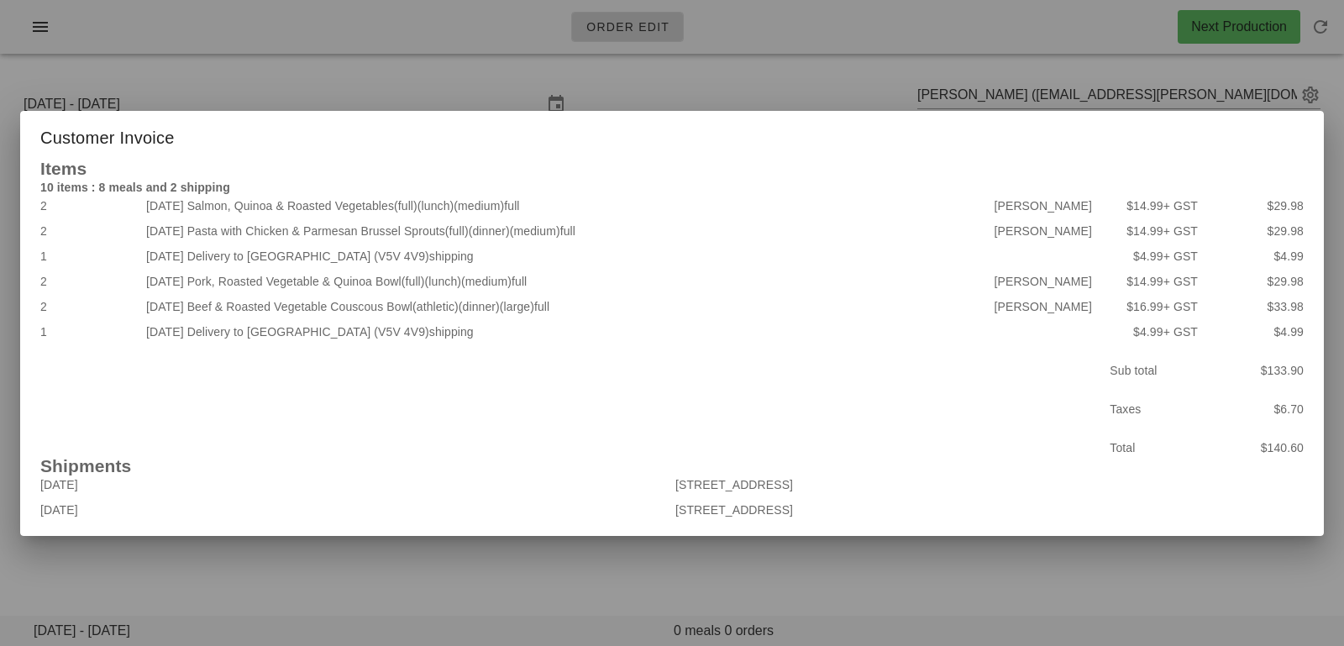
click at [564, 537] on div at bounding box center [672, 323] width 1344 height 646
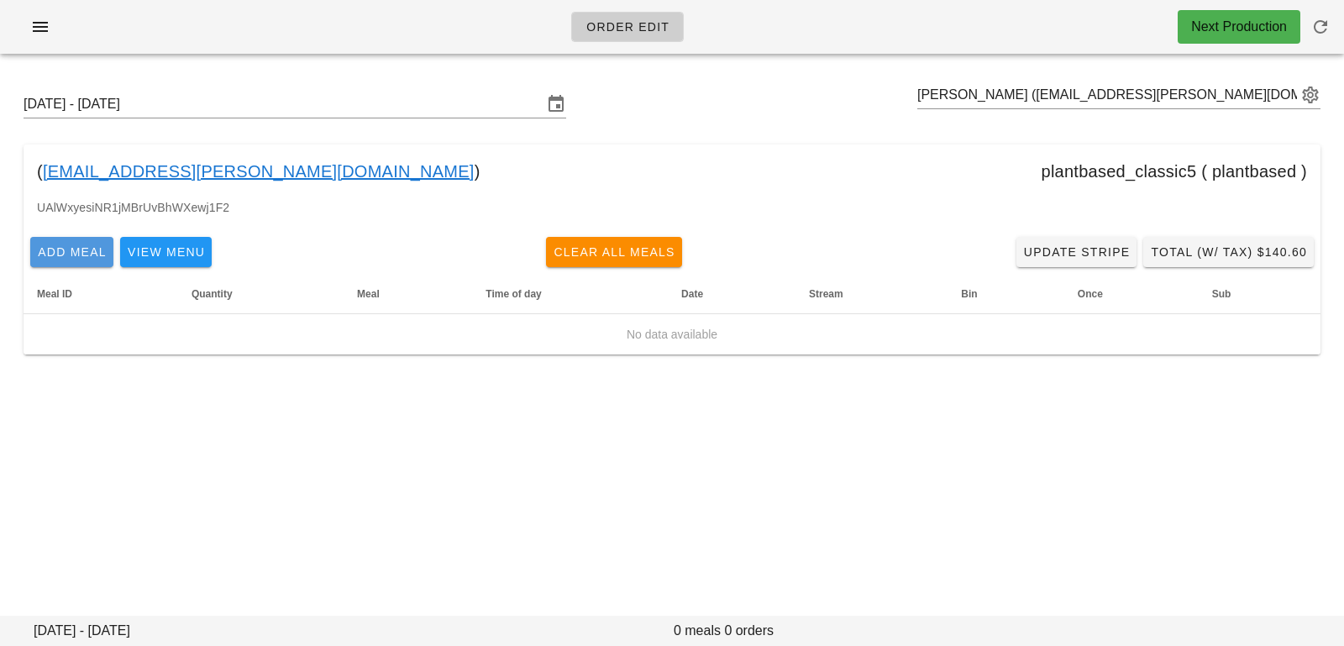
click at [94, 252] on span "Add Meal" at bounding box center [72, 251] width 70 height 13
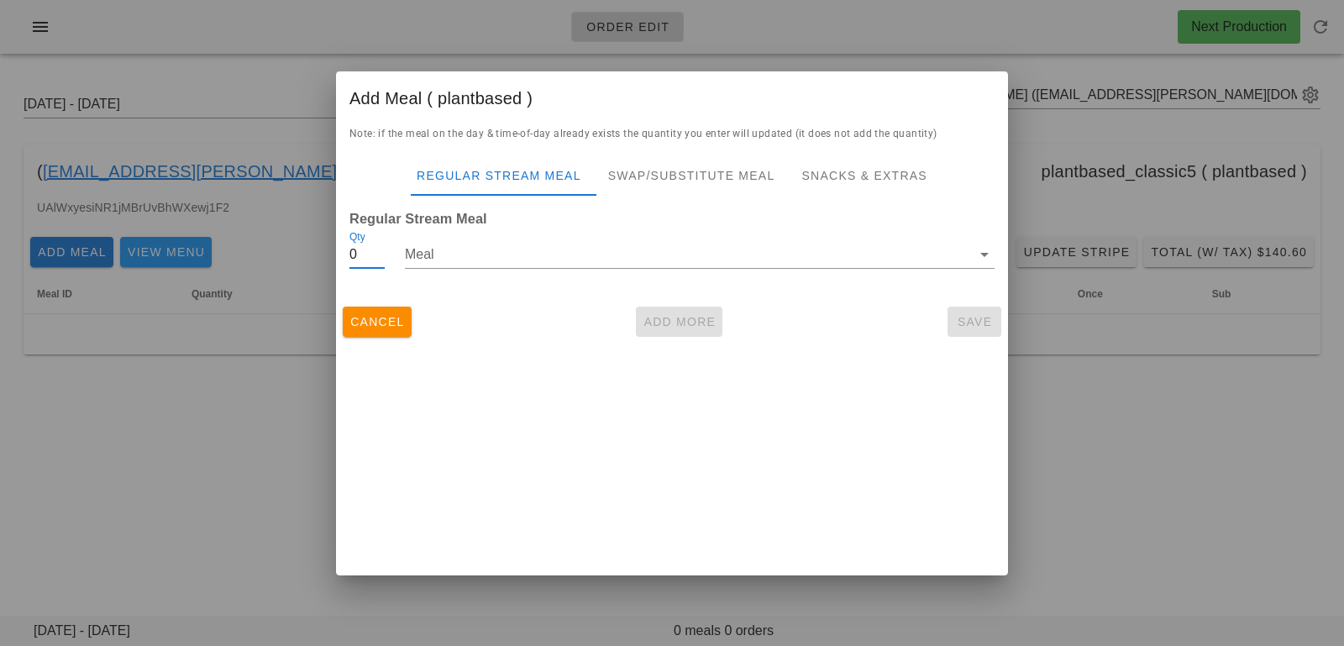
click at [379, 254] on input "0" at bounding box center [366, 254] width 35 height 27
click at [436, 252] on input "Meal" at bounding box center [688, 254] width 566 height 27
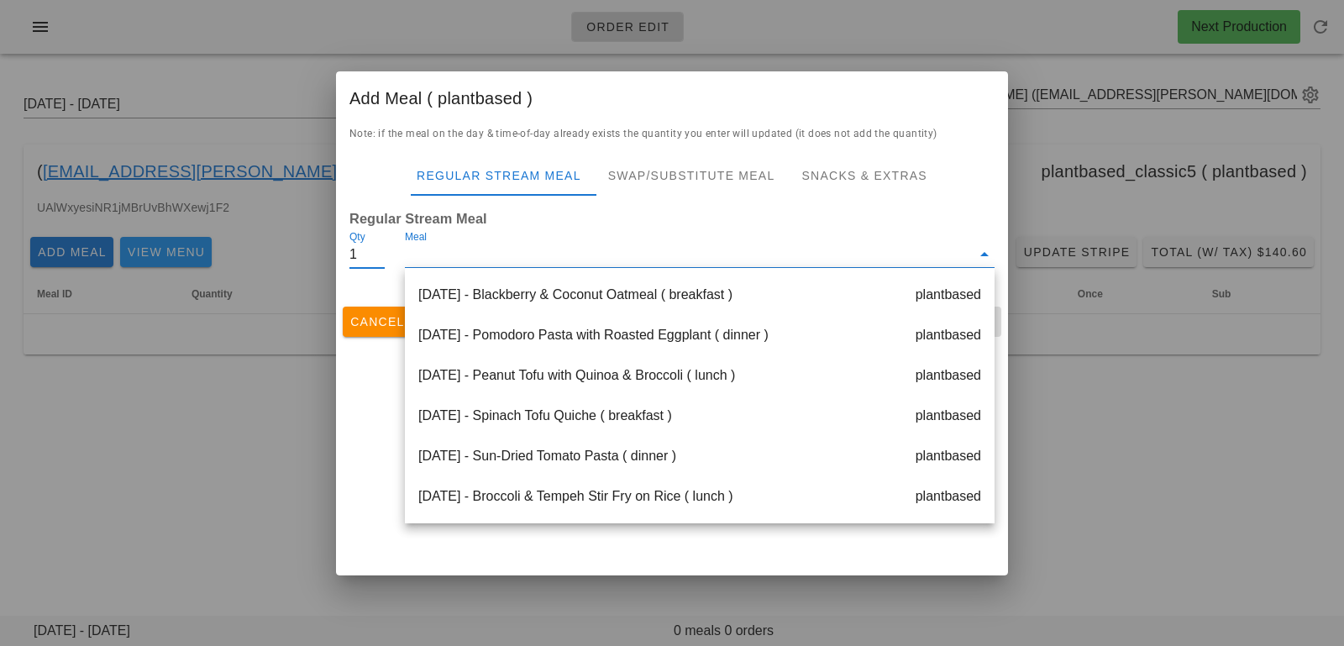
click at [382, 253] on input "1" at bounding box center [366, 254] width 35 height 27
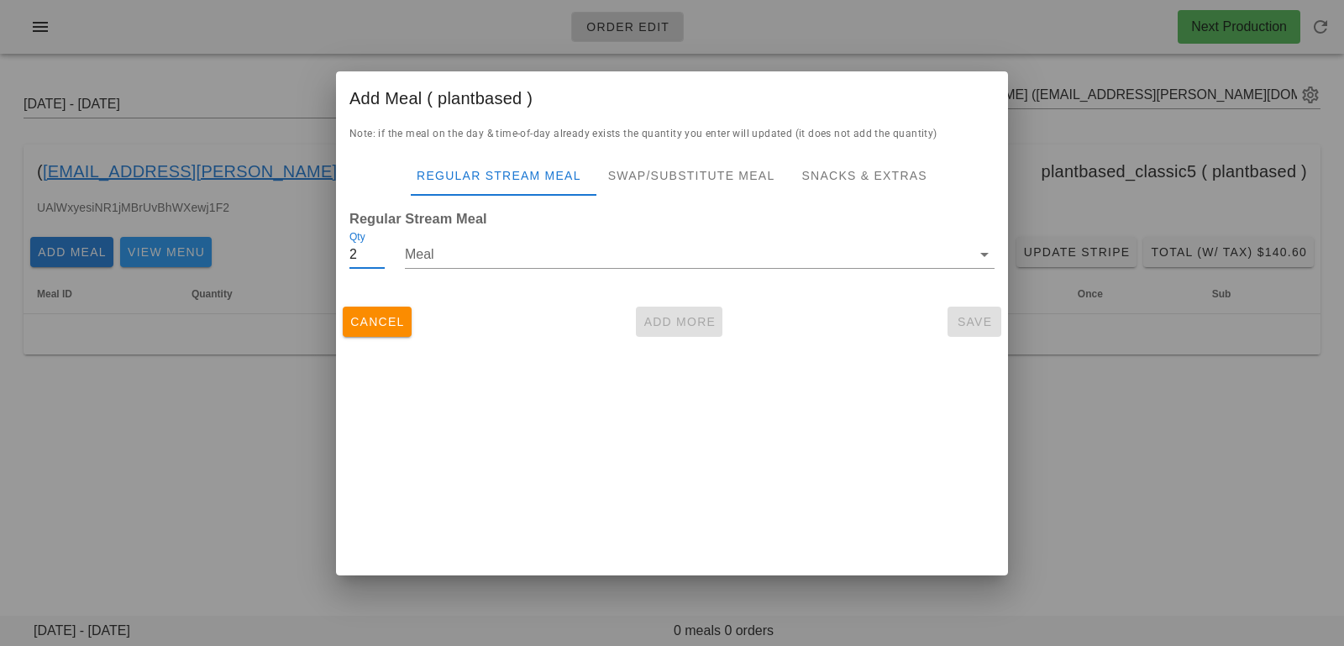
type input "2"
click at [381, 253] on input "2" at bounding box center [366, 254] width 35 height 27
click at [438, 259] on input "Meal" at bounding box center [688, 254] width 566 height 27
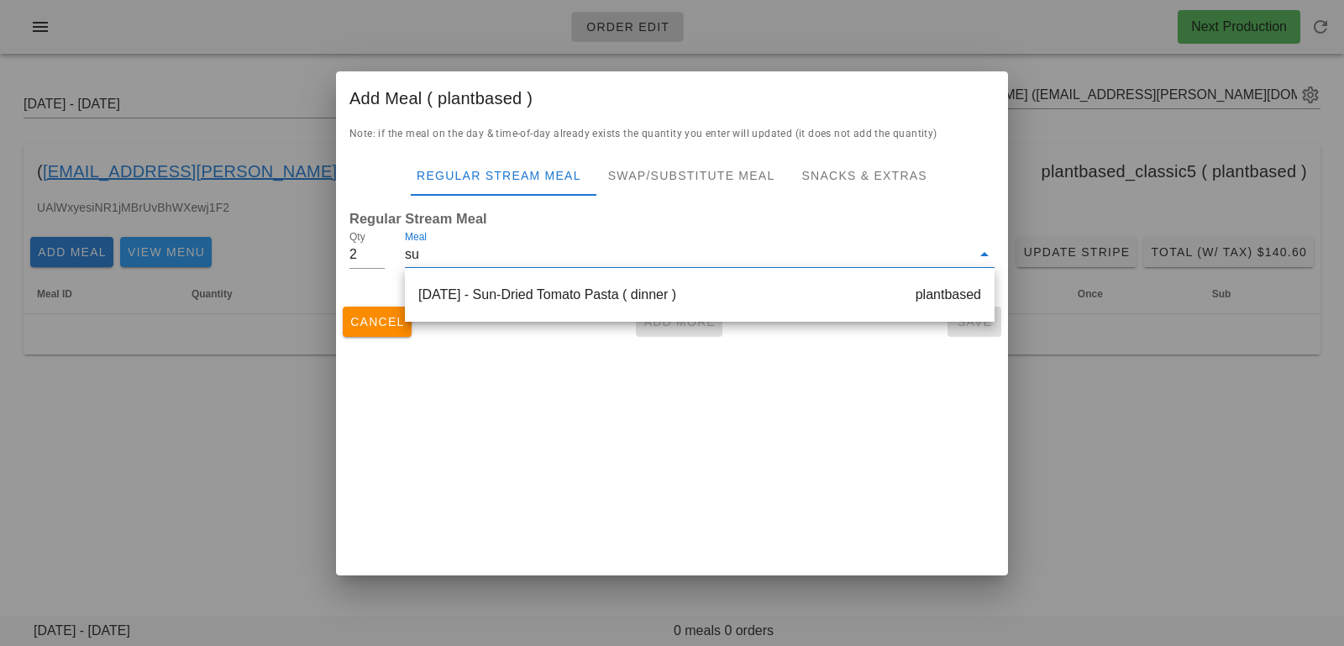
type input "sun"
click at [514, 299] on div "Tuesday Oct 14 - Sun-Dried Tomato Pasta ( dinner ) plantbased" at bounding box center [700, 295] width 590 height 40
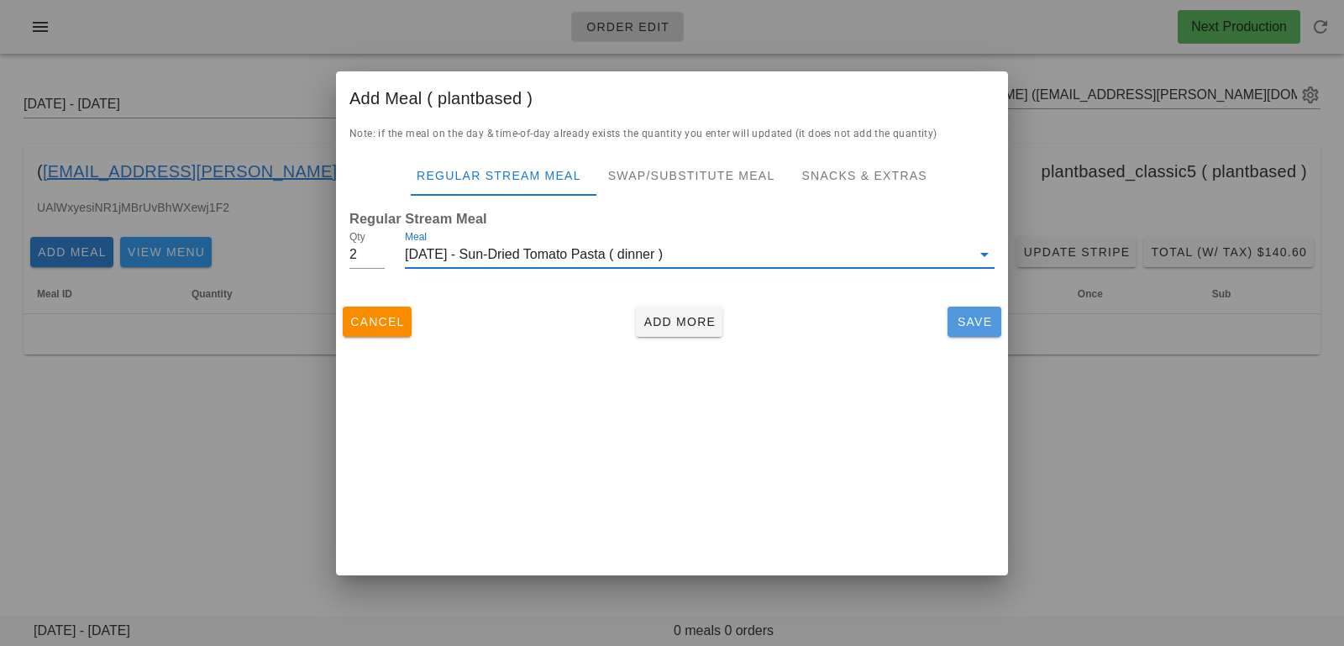
click at [970, 329] on button "Save" at bounding box center [974, 322] width 54 height 30
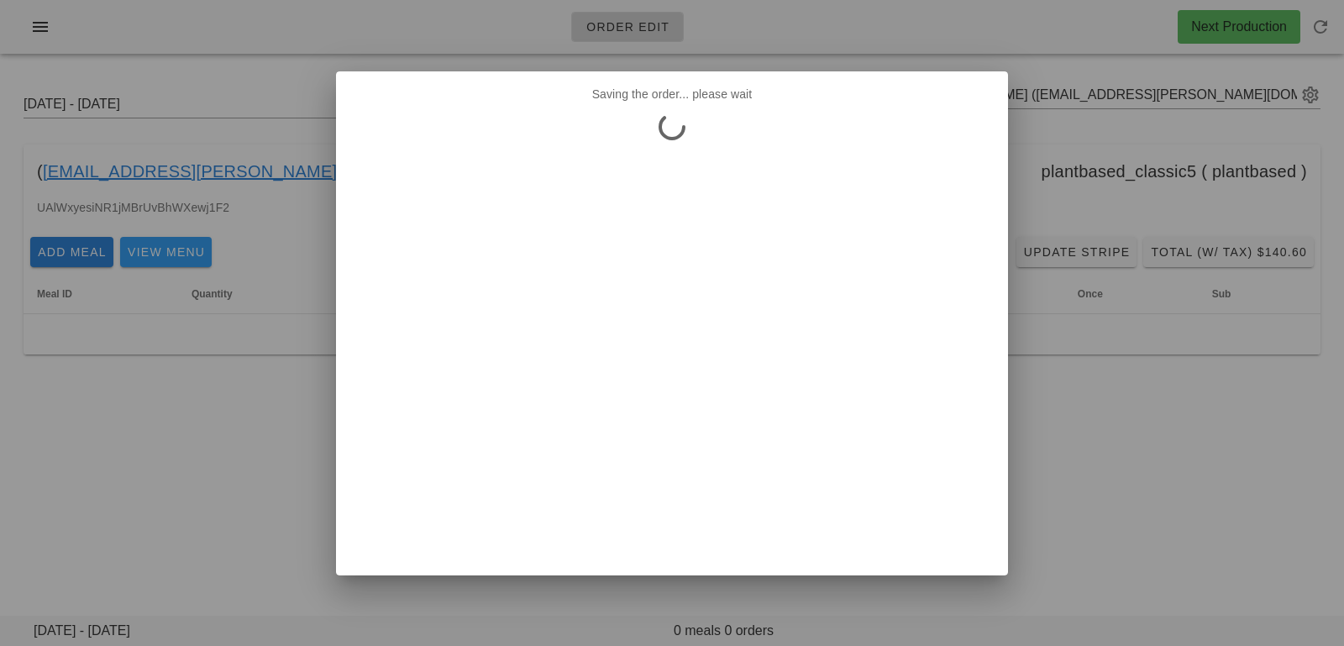
click at [1065, 429] on div at bounding box center [672, 323] width 1344 height 646
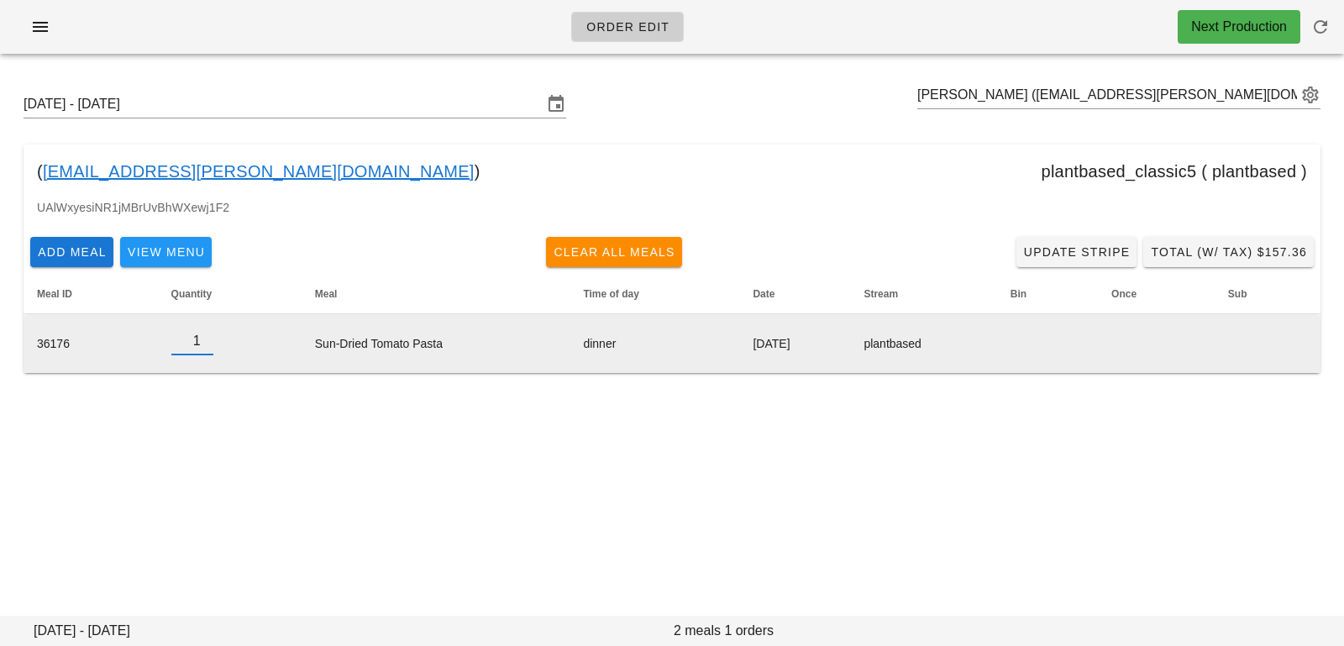
click at [198, 343] on input "1" at bounding box center [192, 341] width 42 height 27
type input "0"
click at [198, 343] on input "0" at bounding box center [192, 341] width 42 height 27
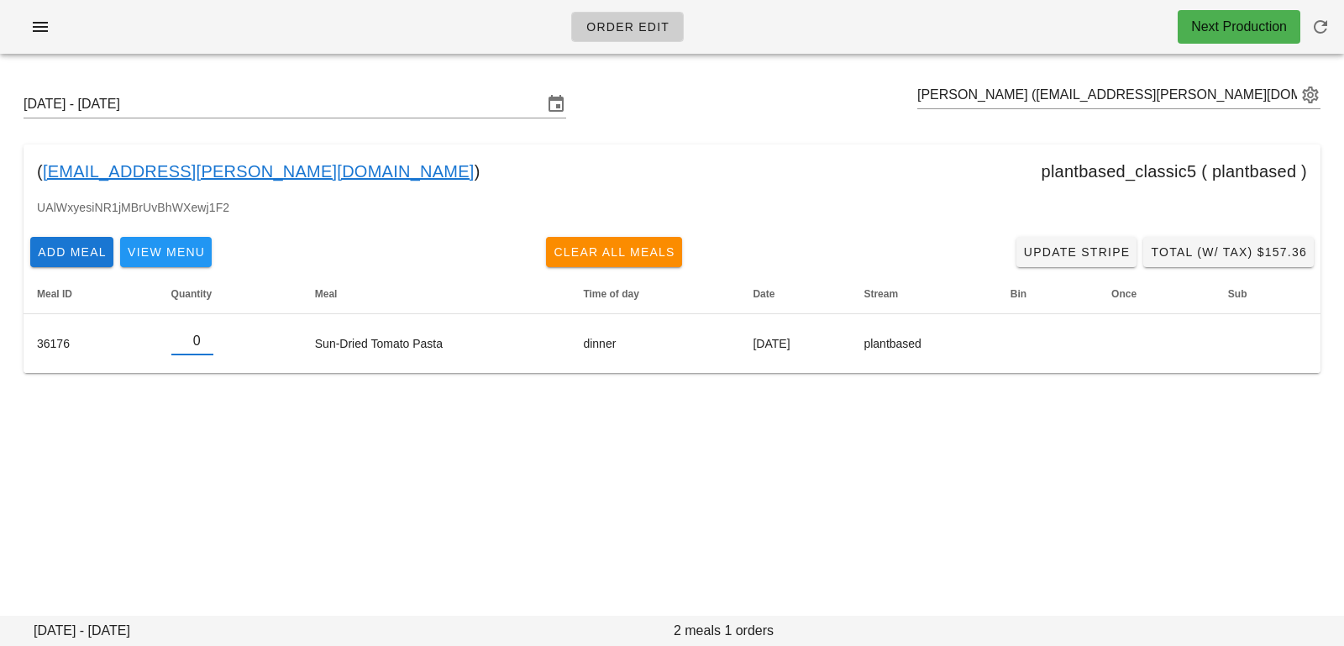
click at [293, 422] on div "[DATE] - [DATE] [PERSON_NAME] ([EMAIL_ADDRESS][PERSON_NAME][DOMAIN_NAME]) ( [DO…" at bounding box center [672, 245] width 1344 height 356
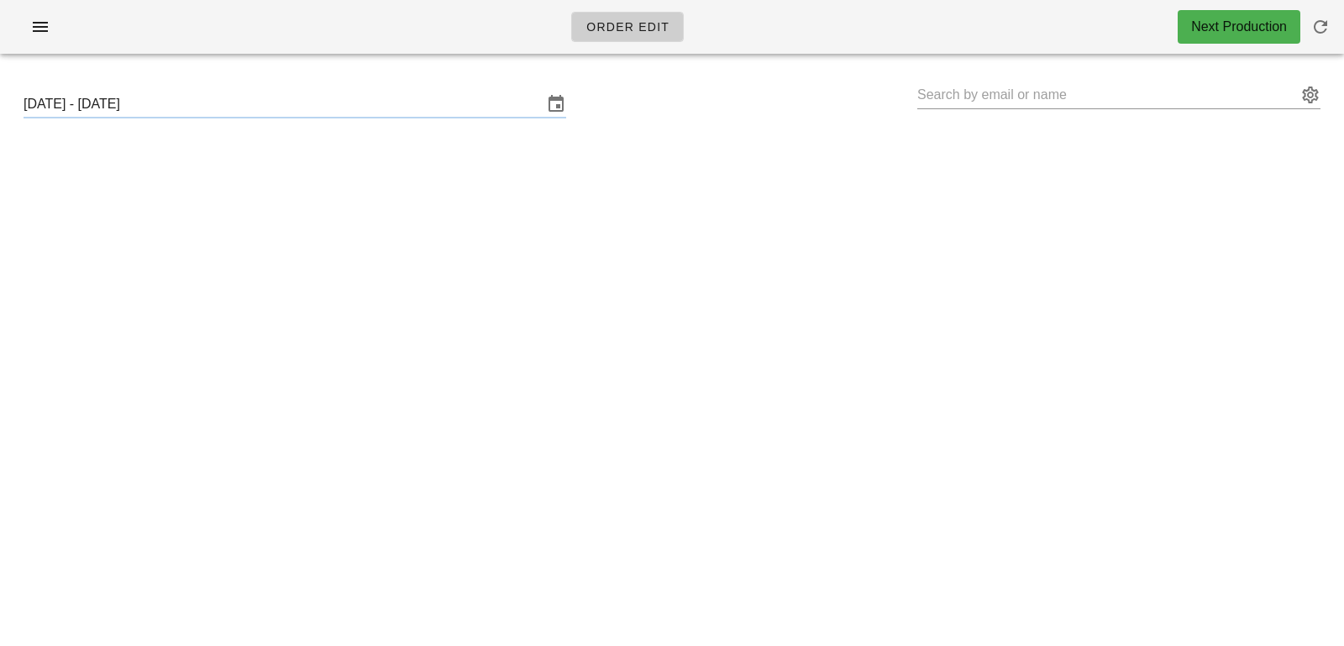
type input "Pernille Faaborg-Andersen (pernille.faaborg@gmail.com)"
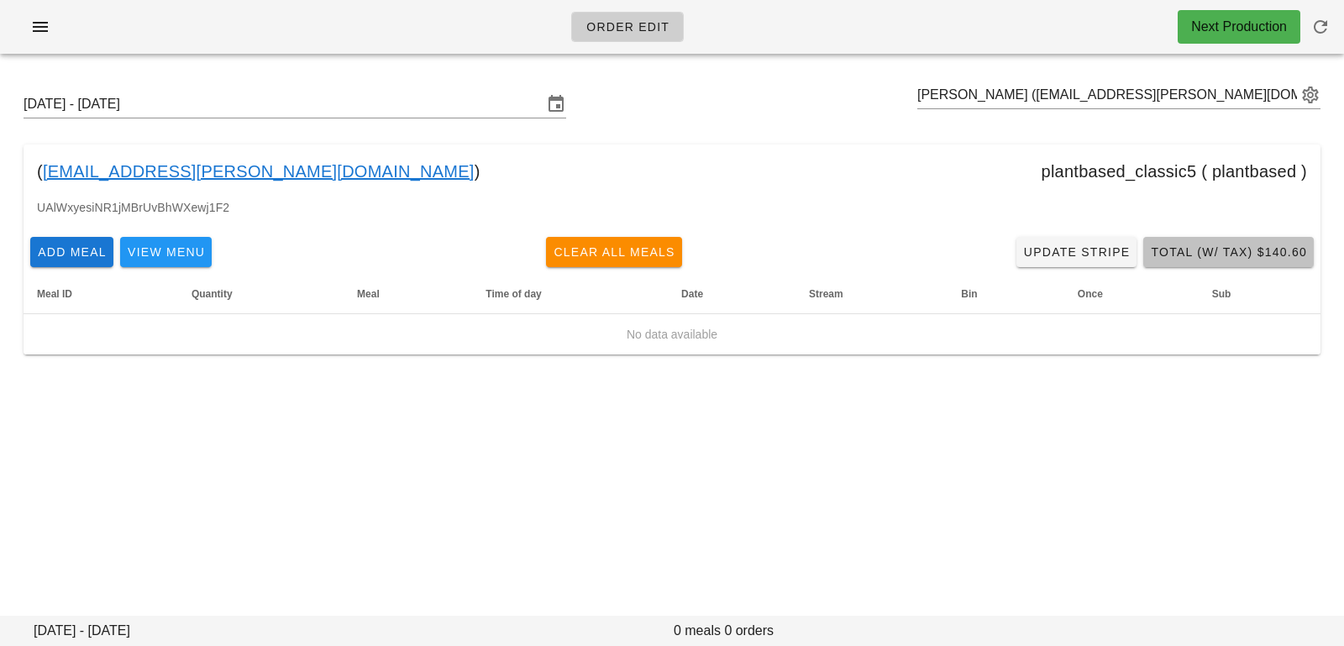
click at [1188, 245] on span "Total (w/ Tax) $140.60" at bounding box center [1228, 251] width 157 height 13
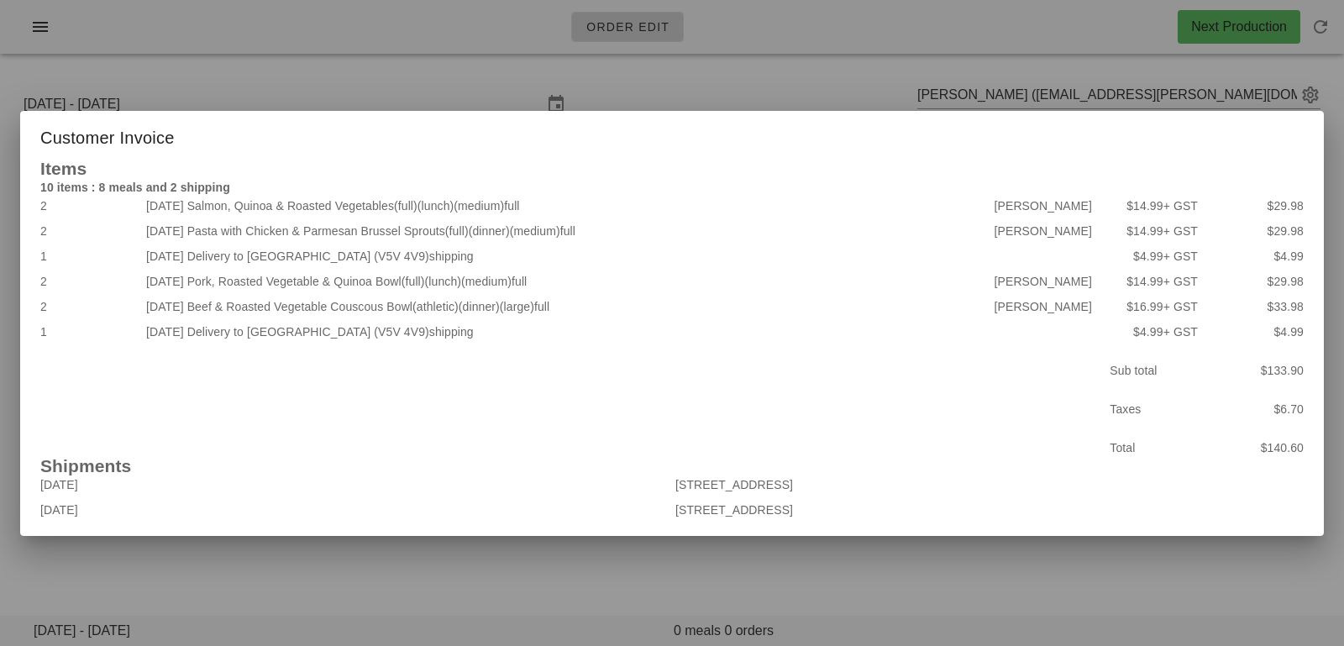
click at [1148, 92] on div at bounding box center [672, 323] width 1344 height 646
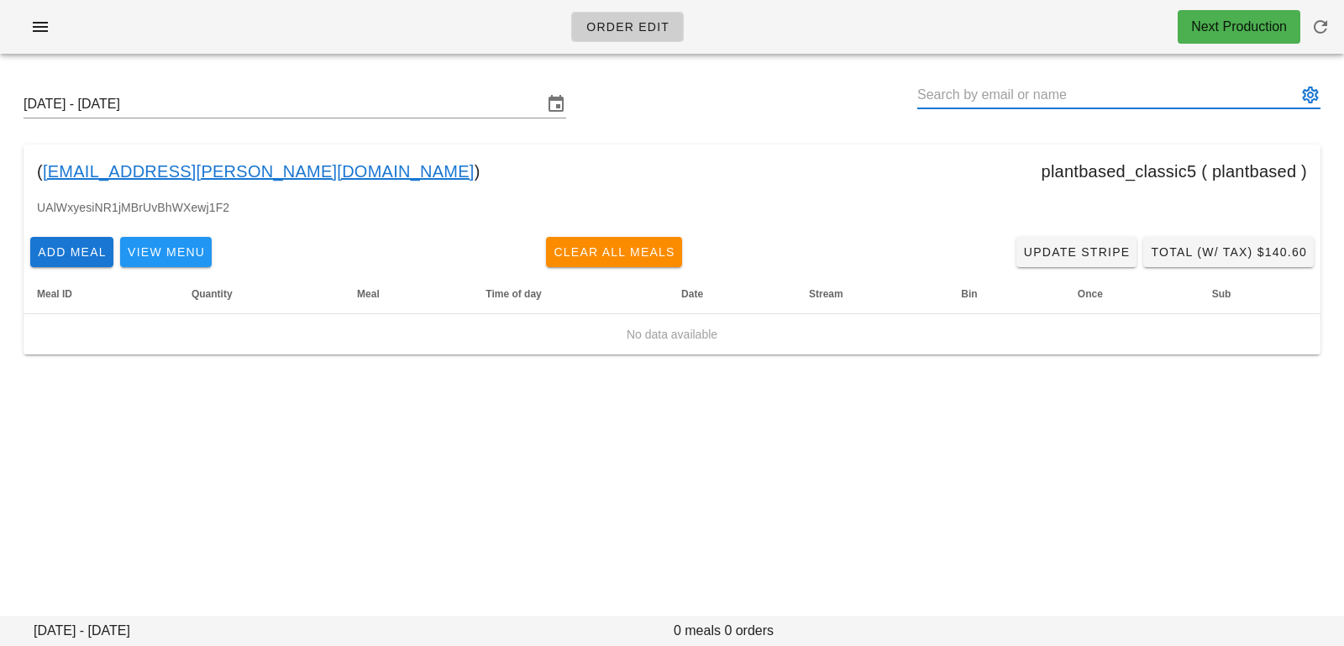
click at [1125, 92] on input "text" at bounding box center [1107, 94] width 380 height 27
paste input "jbarlang@gmail.com"
type input "[PERSON_NAME] ([EMAIL_ADDRESS][DOMAIN_NAME])"
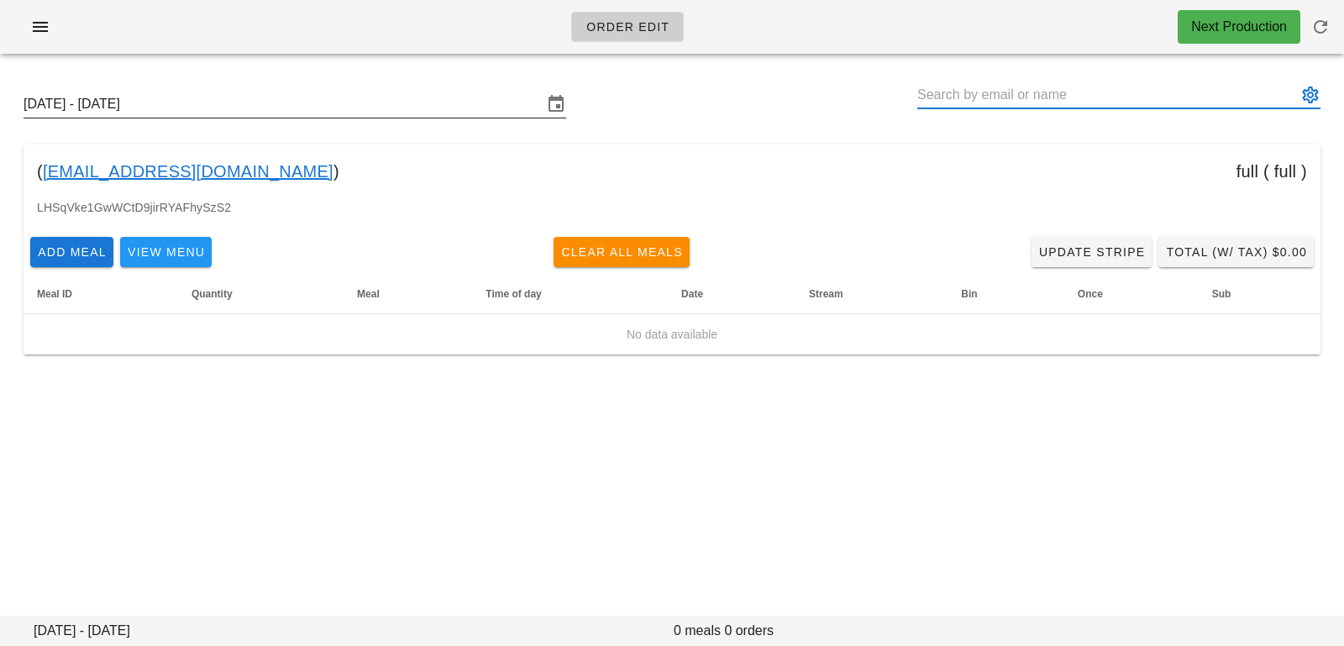
click at [319, 102] on input "Sunday October 12 - Saturday October 18" at bounding box center [283, 104] width 519 height 27
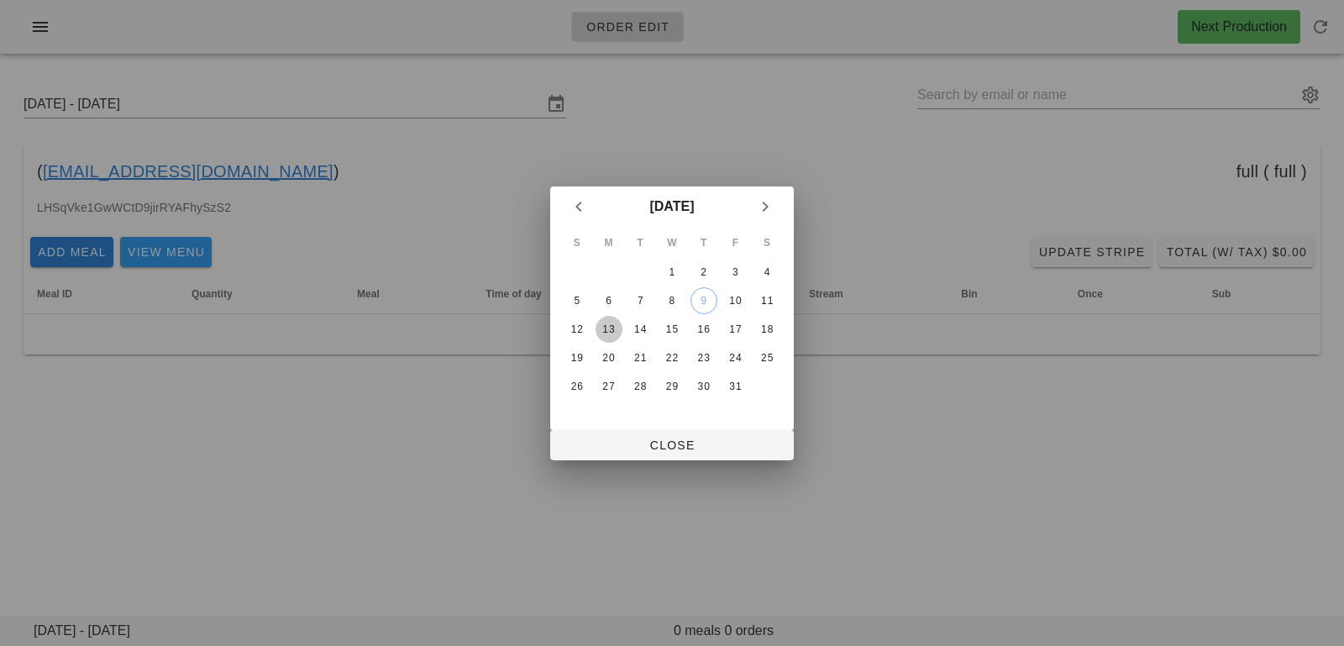
click at [616, 324] on div "13" at bounding box center [608, 329] width 27 height 12
click at [625, 445] on span "Close" at bounding box center [671, 444] width 217 height 13
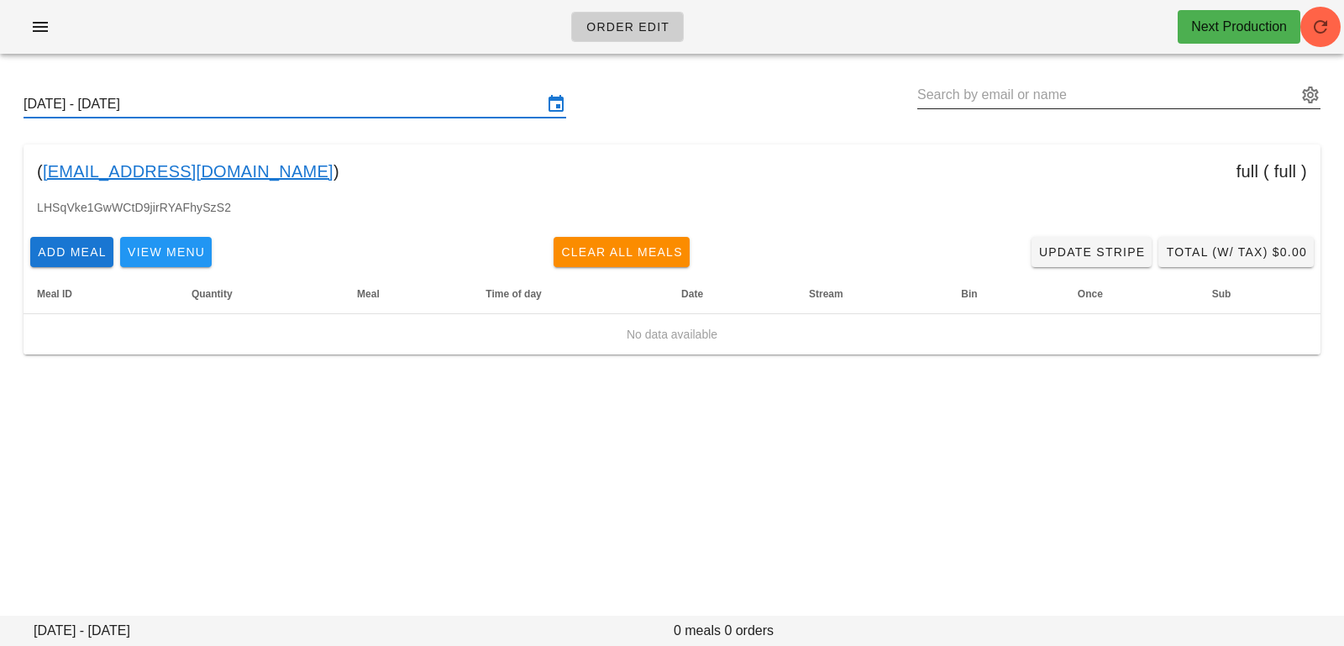
click at [1067, 92] on input "text" at bounding box center [1107, 94] width 380 height 27
paste input "[PERSON_NAME]"
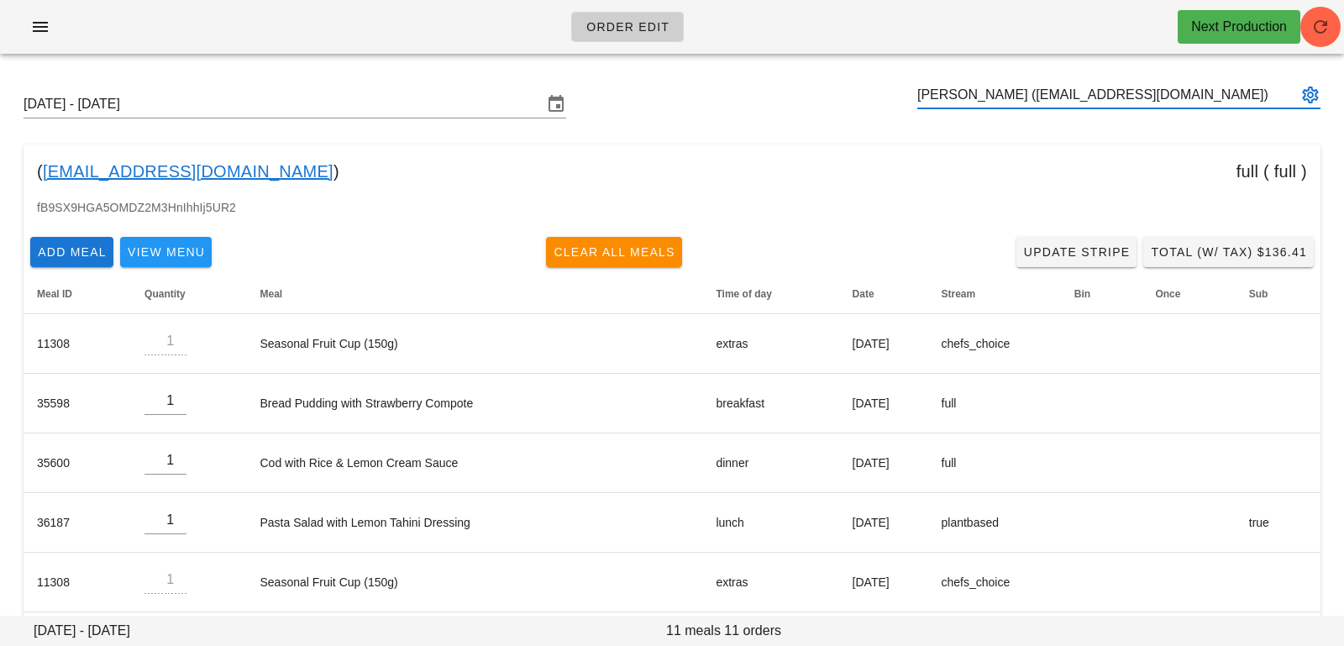
type input "[PERSON_NAME] ([EMAIL_ADDRESS][DOMAIN_NAME])"
paste input "[PERSON_NAME]"
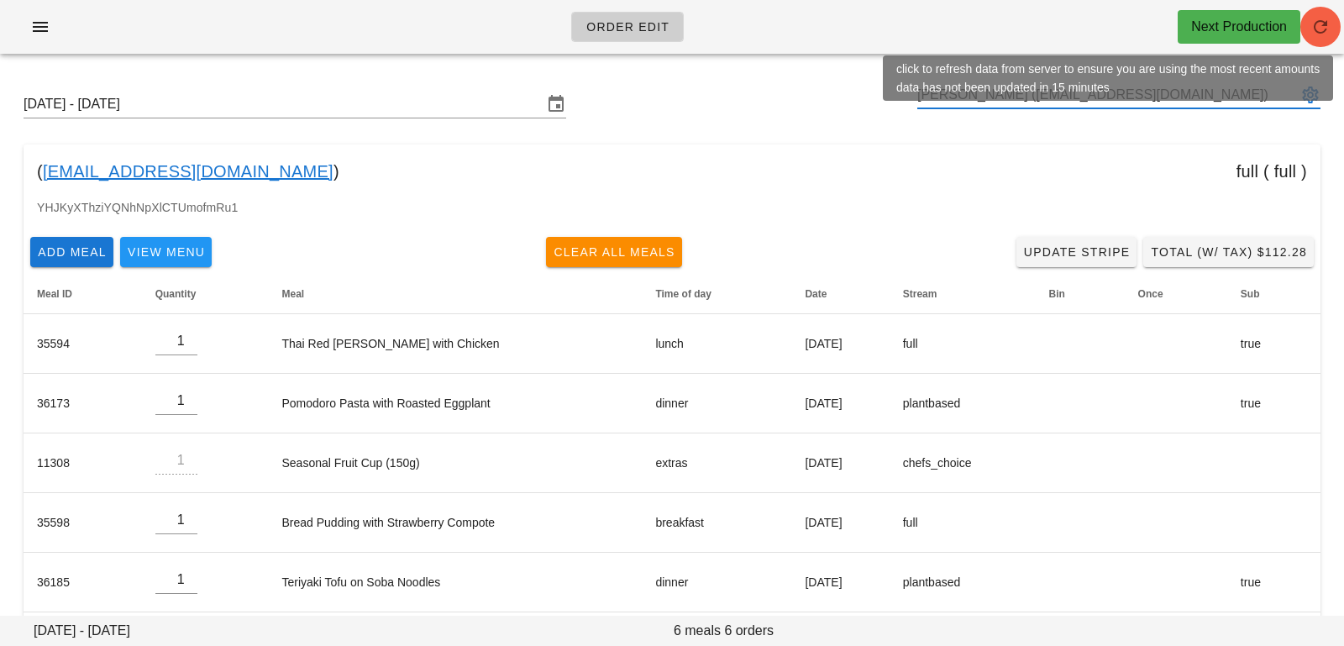
type input "[PERSON_NAME] ([EMAIL_ADDRESS][DOMAIN_NAME])"
click at [1335, 28] on span "button" at bounding box center [1320, 27] width 40 height 20
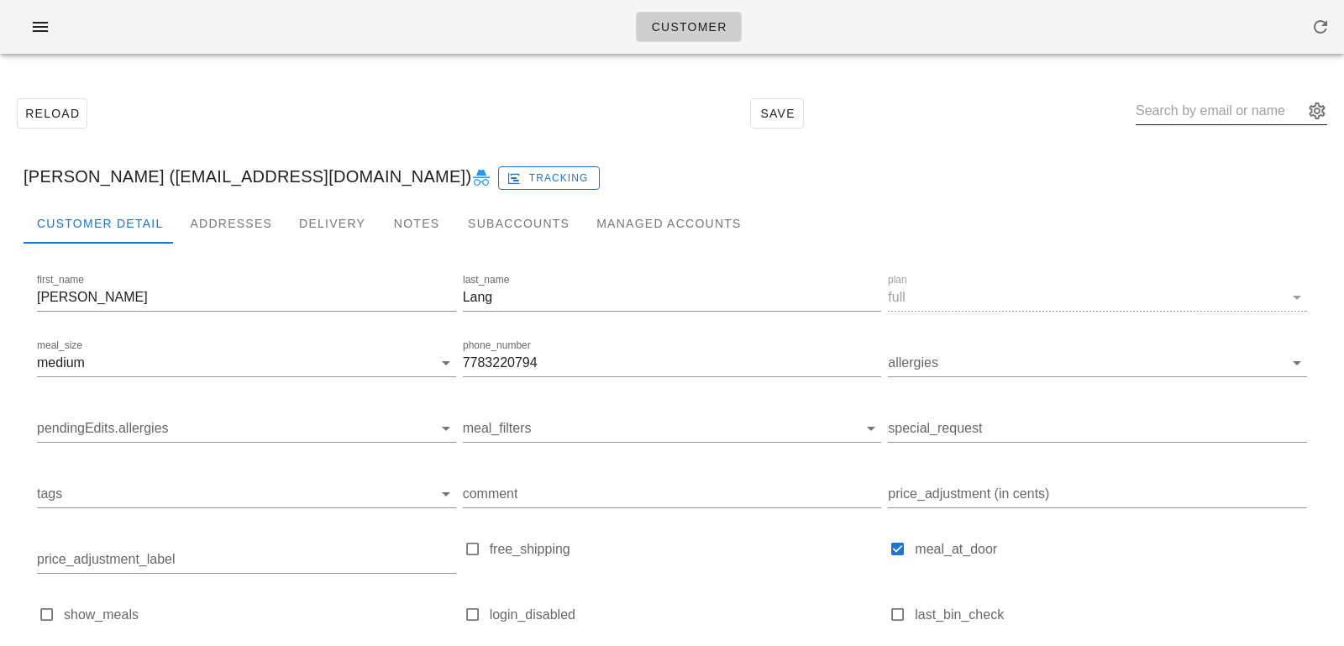
click at [1200, 94] on div at bounding box center [1230, 114] width 191 height 55
click at [1197, 111] on input "text" at bounding box center [1219, 110] width 168 height 27
paste input "[EMAIL_ADDRESS][DOMAIN_NAME]"
type input "[EMAIL_ADDRESS][DOMAIN_NAME]"
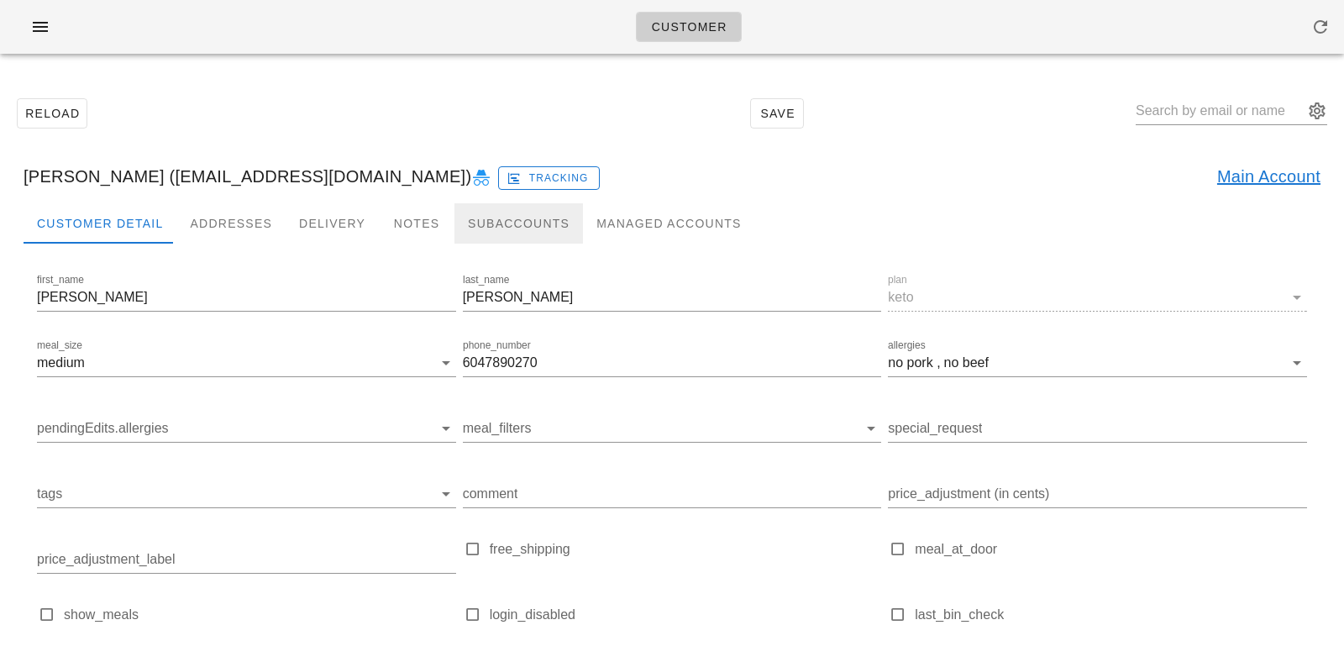
click at [507, 211] on div "Subaccounts" at bounding box center [518, 223] width 128 height 40
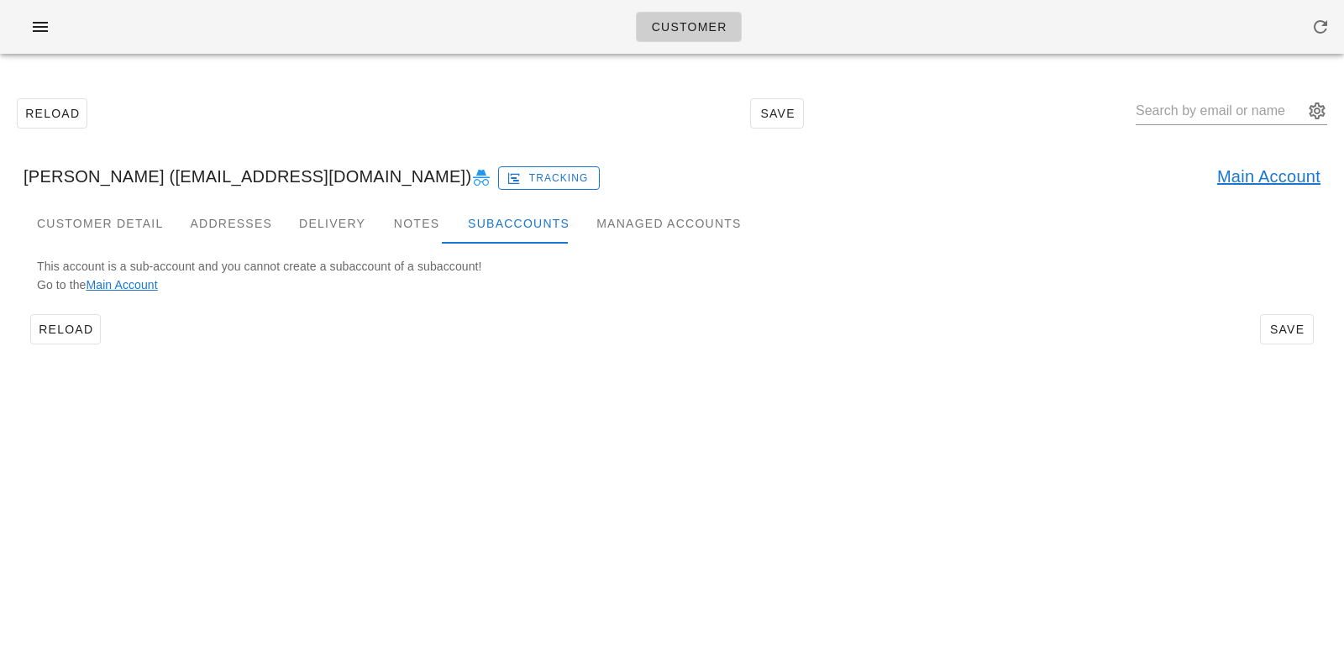
click at [1246, 171] on link "Main Account" at bounding box center [1268, 176] width 103 height 27
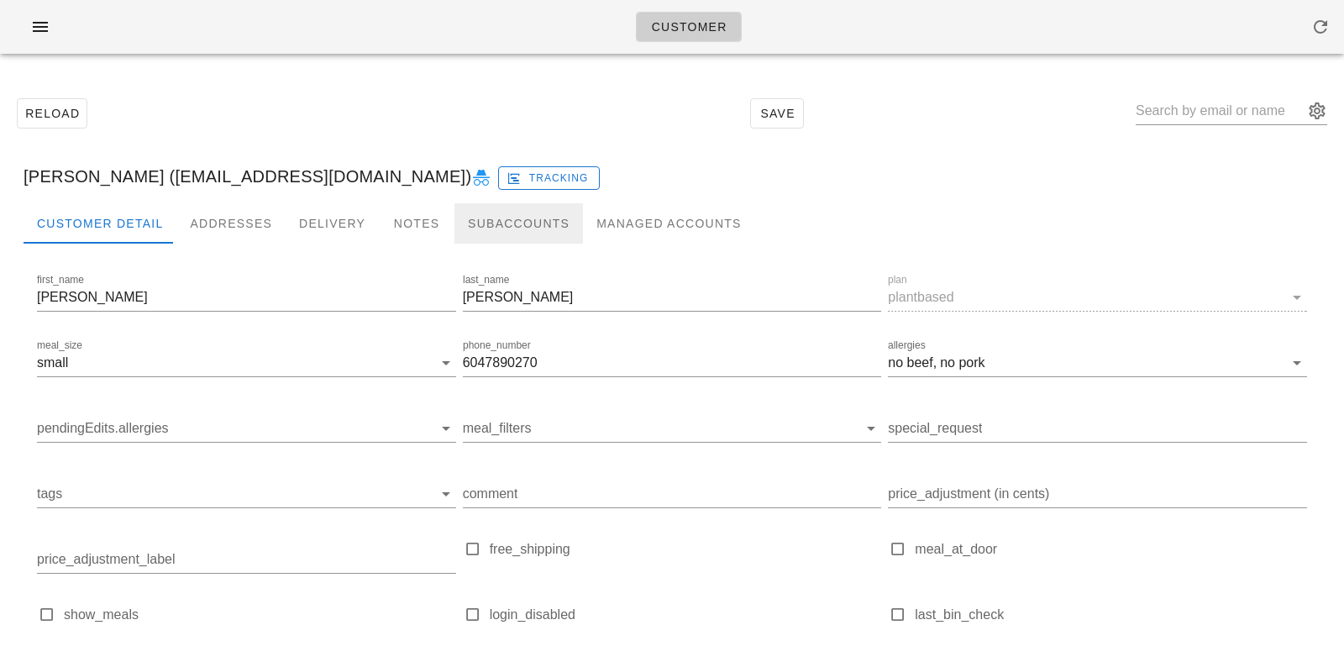
click at [489, 216] on div "Subaccounts" at bounding box center [518, 223] width 128 height 40
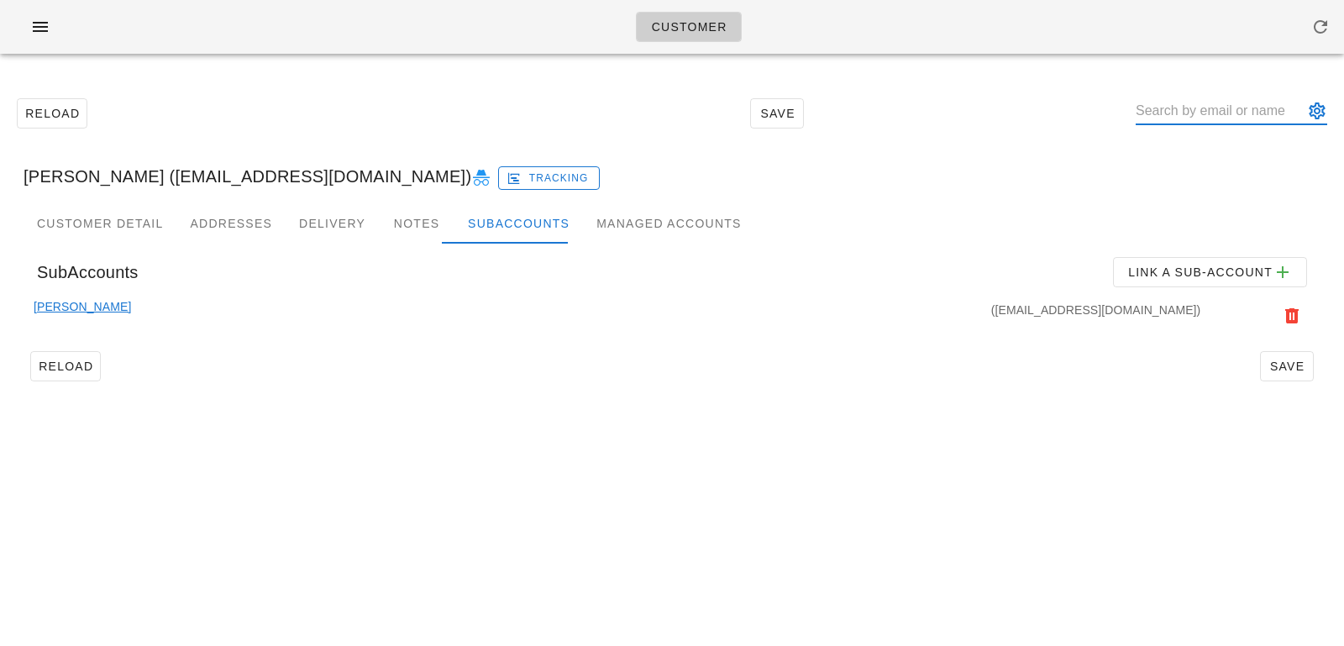
click at [1171, 106] on input "text" at bounding box center [1219, 110] width 168 height 27
paste input "[PERSON_NAME]"
click at [1200, 113] on input "[PERSON_NAME]" at bounding box center [1219, 110] width 168 height 27
type input "[PERSON_NAME]"
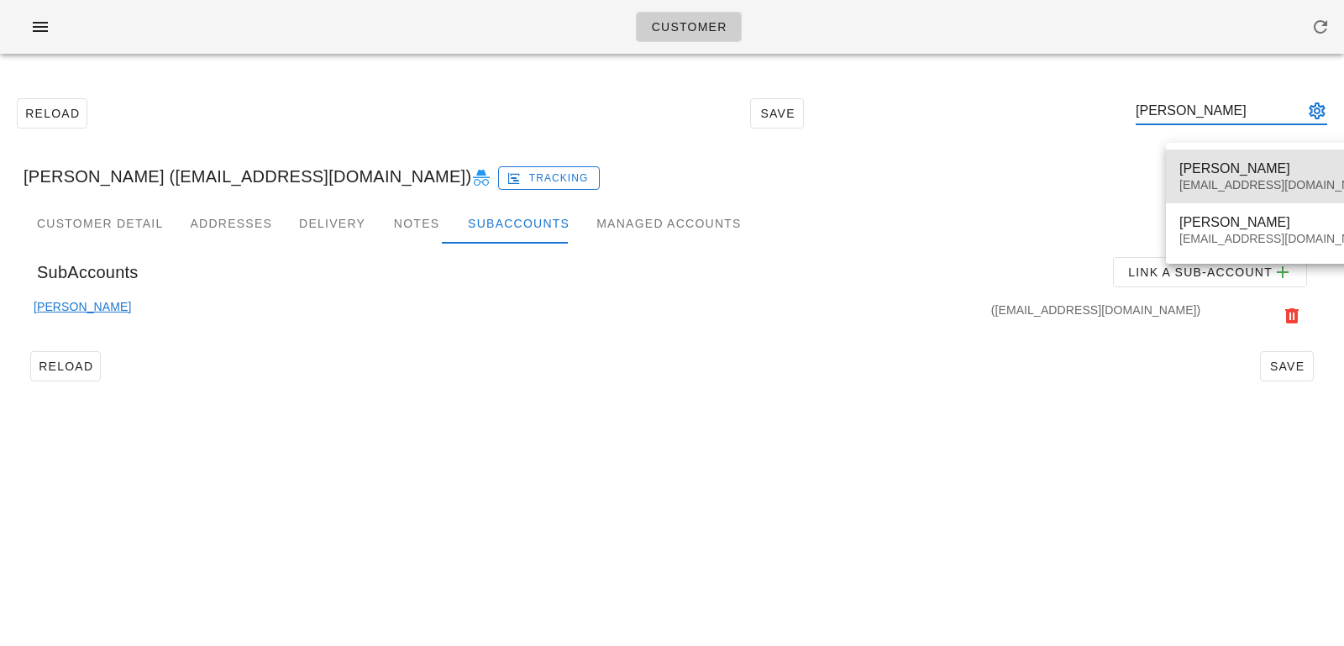
click at [1204, 186] on div "[EMAIL_ADDRESS][DOMAIN_NAME]" at bounding box center [1278, 185] width 199 height 14
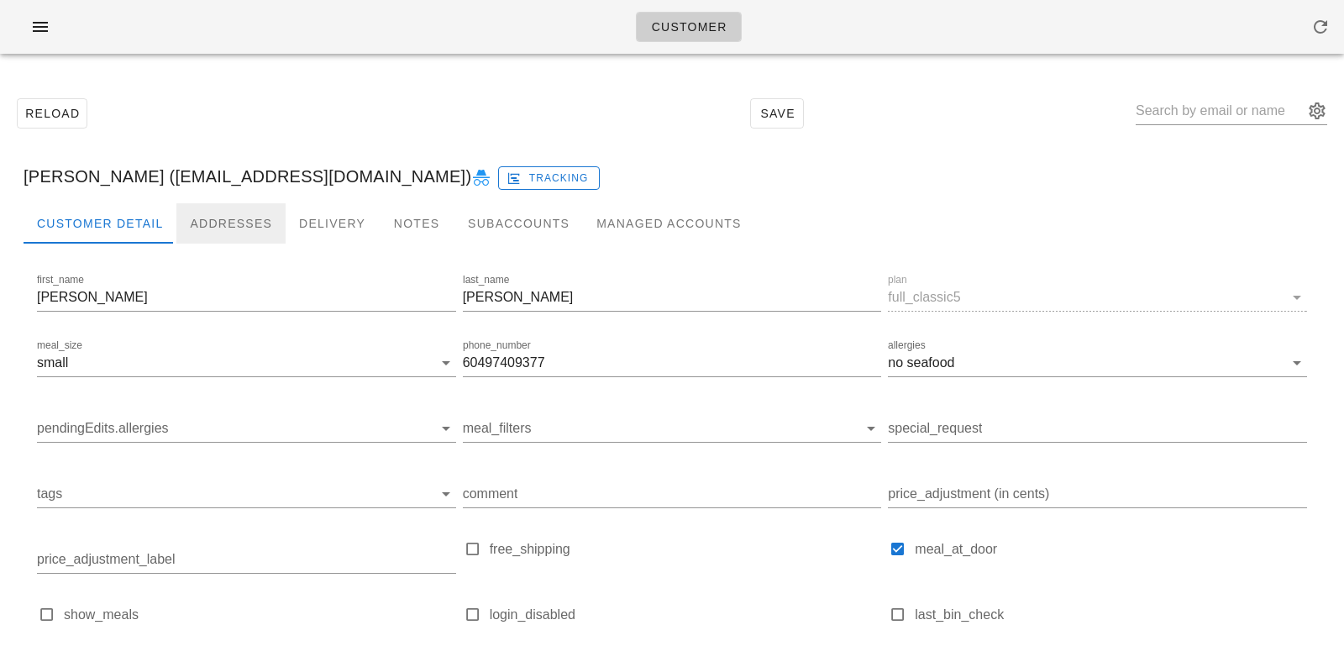
click at [245, 228] on div "Addresses" at bounding box center [230, 223] width 109 height 40
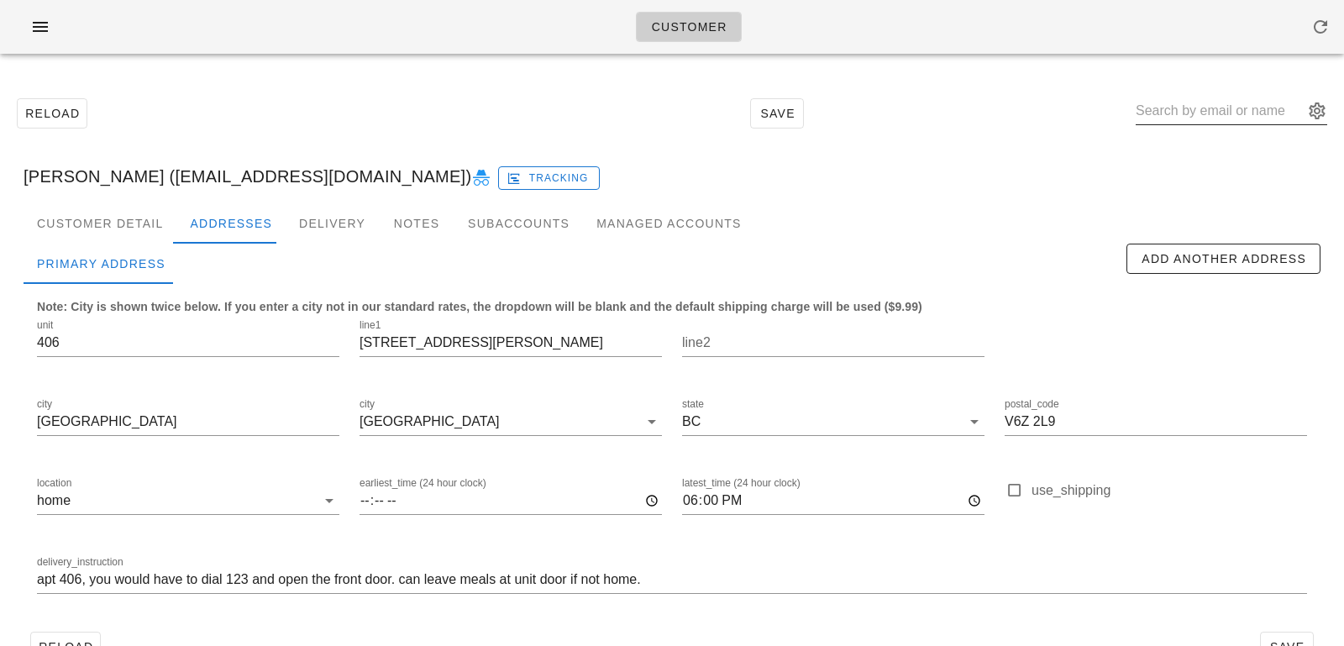
click at [1200, 125] on div at bounding box center [1230, 119] width 191 height 45
click at [1195, 107] on input "text" at bounding box center [1219, 110] width 168 height 27
paste input "[PERSON_NAME]"
type input "[PERSON_NAME]"
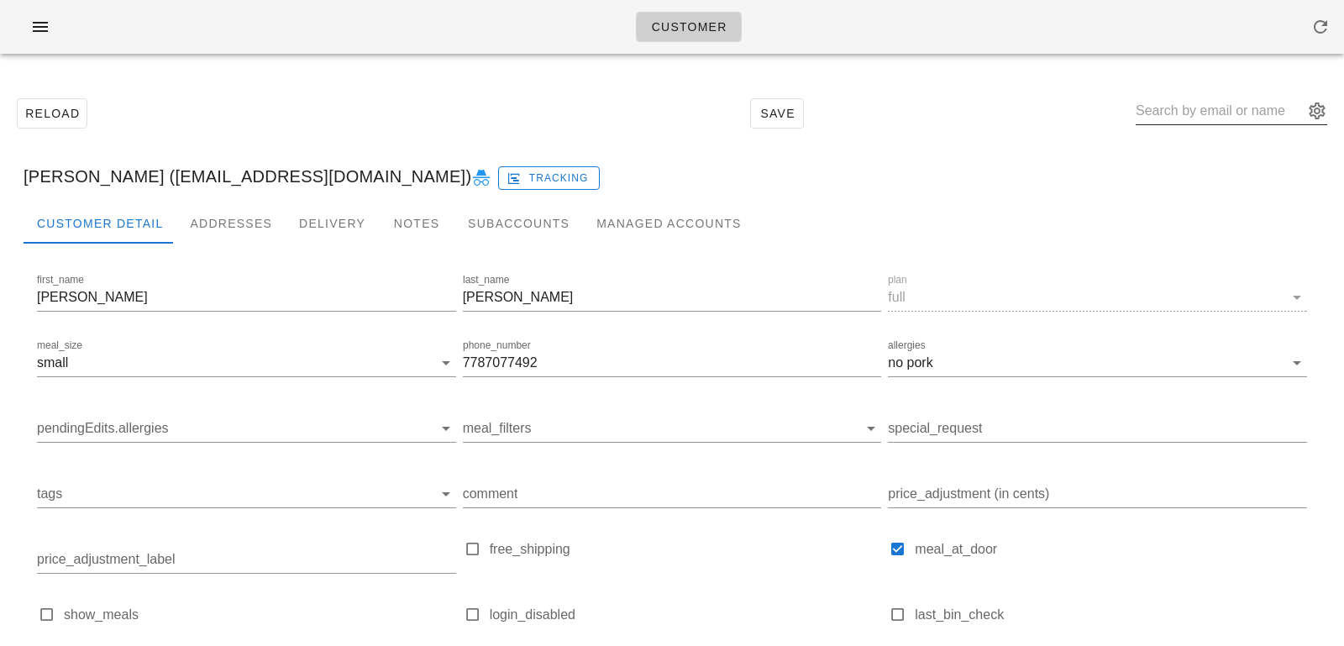
click at [1234, 126] on div at bounding box center [1230, 119] width 191 height 45
click at [1233, 118] on input "text" at bounding box center [1219, 110] width 168 height 27
paste input "[PERSON_NAME]"
type input "[PERSON_NAME] ([EMAIL_ADDRESS][DOMAIN_NAME])"
click at [217, 237] on div "Addresses" at bounding box center [230, 223] width 109 height 40
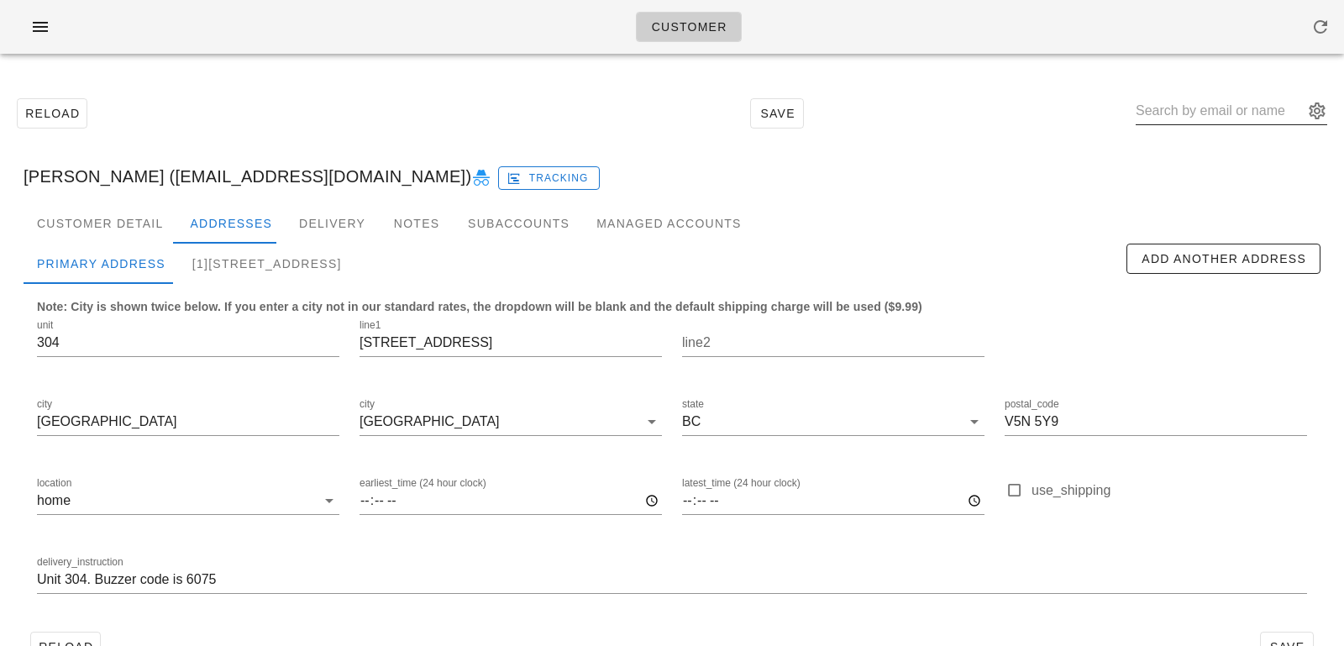
click at [1177, 113] on input "text" at bounding box center [1219, 110] width 168 height 27
paste input "[PERSON_NAME]"
type input "Stephanie Stresing"
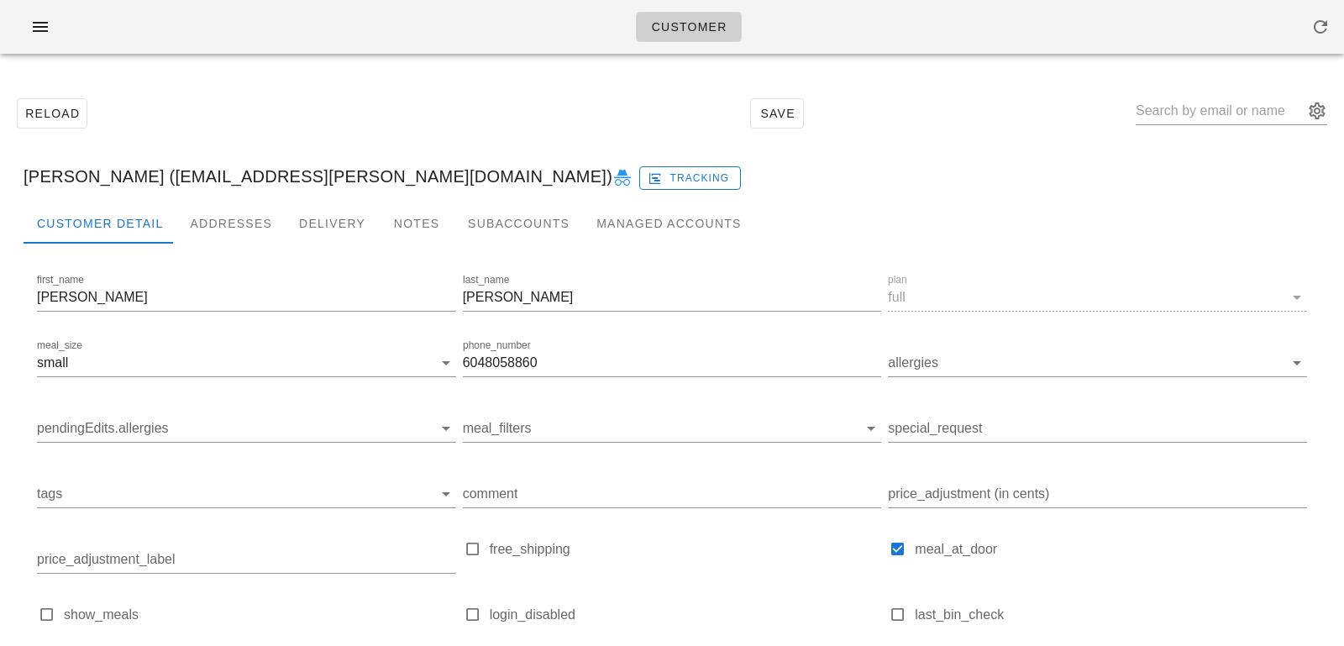
click at [246, 244] on div at bounding box center [672, 257] width 1297 height 27
click at [244, 229] on div "Addresses" at bounding box center [230, 223] width 109 height 40
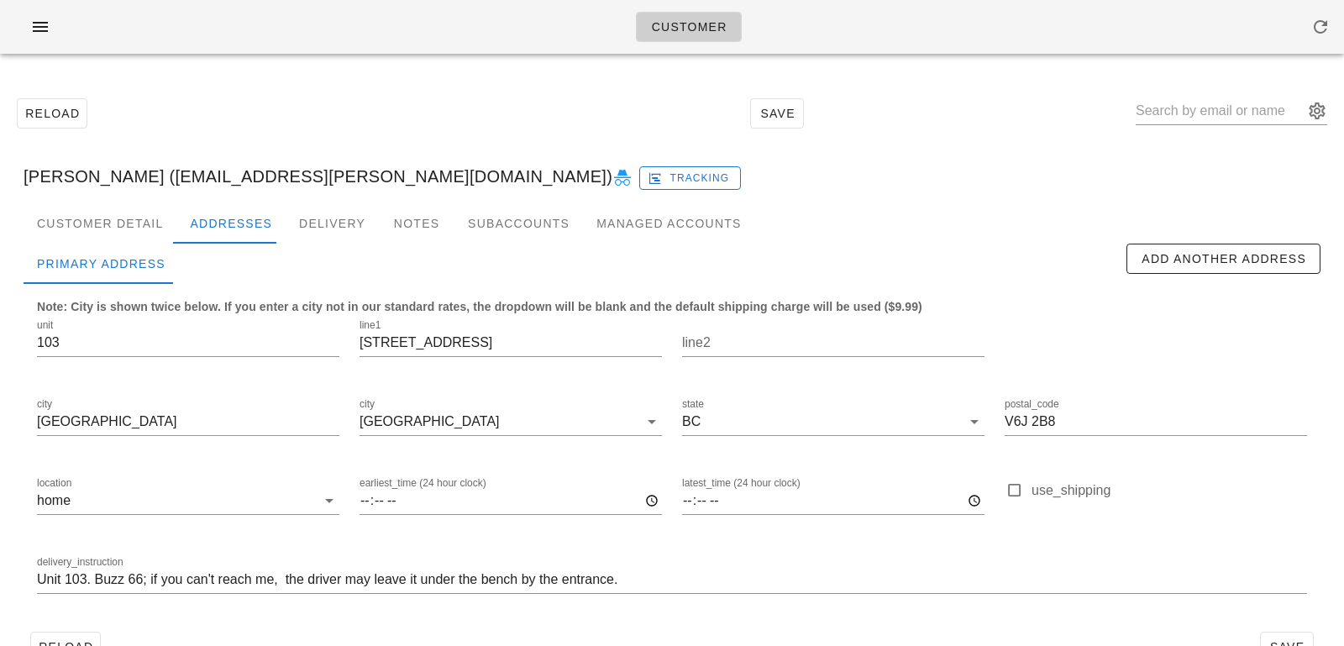
scroll to position [13, 0]
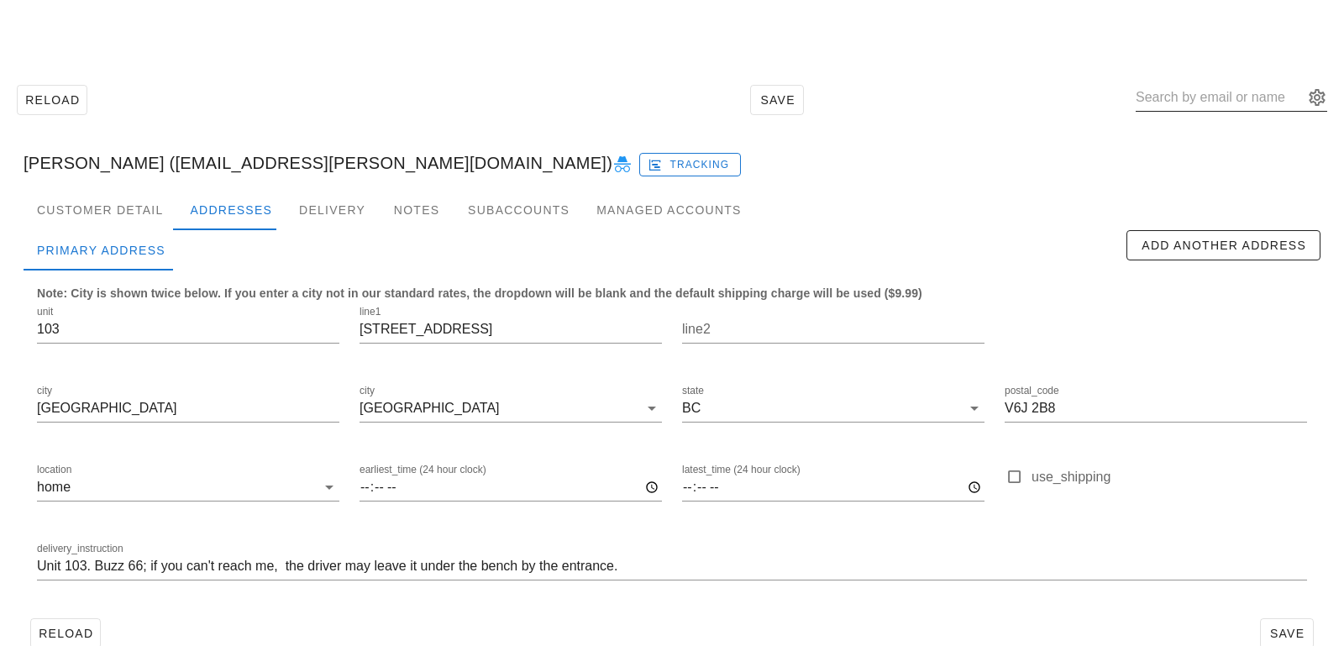
click at [1196, 97] on input "text" at bounding box center [1219, 97] width 168 height 27
paste input "Nelly Fargeon"
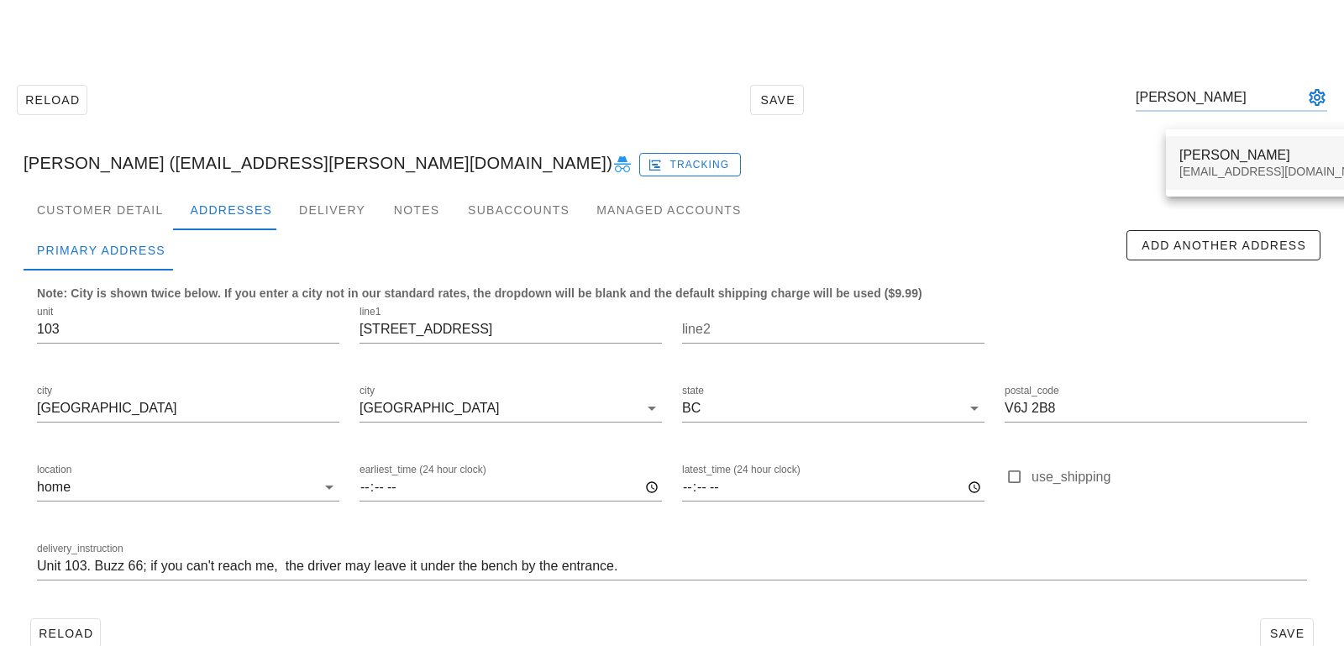
type input "Nelly Fargeon"
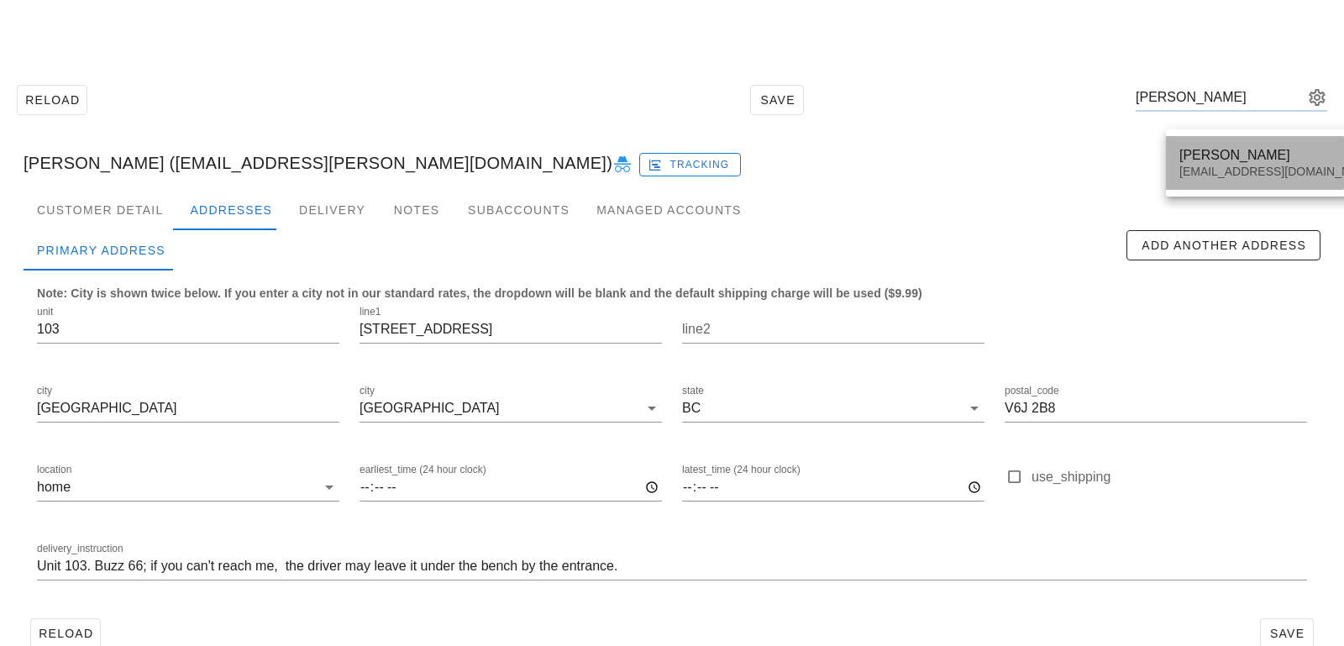
click at [1198, 155] on div "Nelly Fargeon" at bounding box center [1278, 155] width 199 height 16
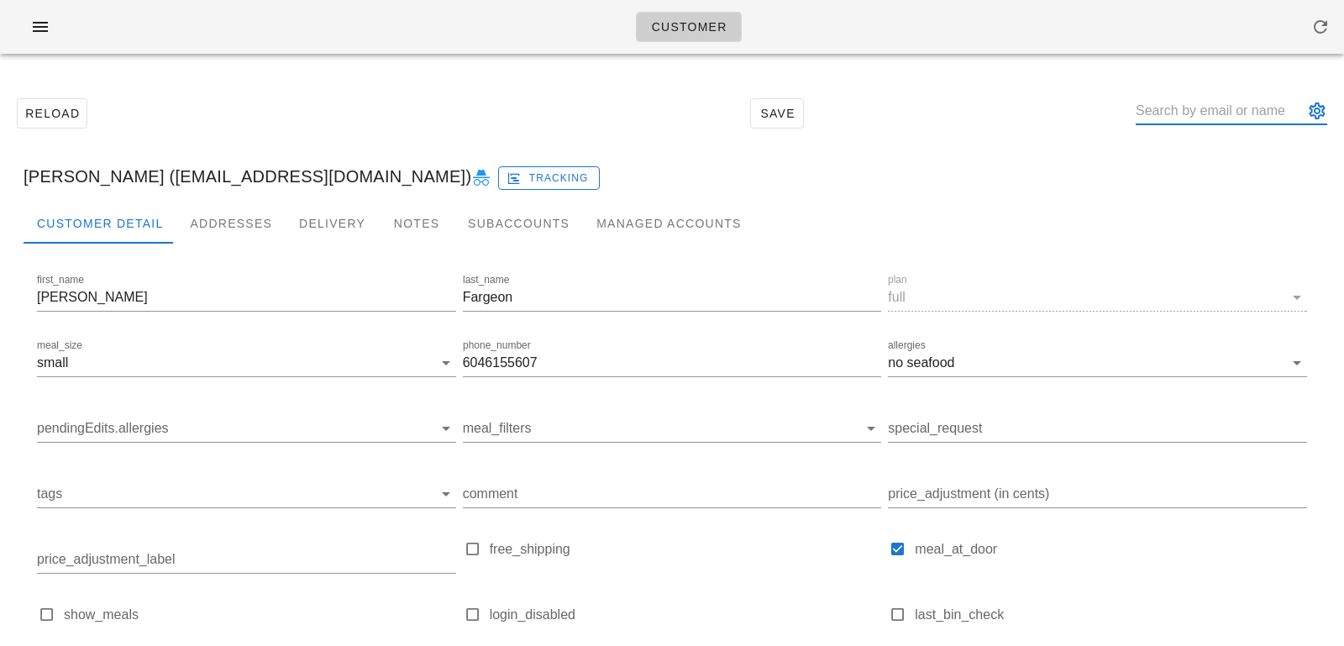
click at [1203, 102] on input "text" at bounding box center [1219, 110] width 168 height 27
paste input "Nelly Fargeon"
type input "[PERSON_NAME] ([EMAIL_ADDRESS][DOMAIN_NAME])"
click at [393, 231] on div "Notes" at bounding box center [417, 223] width 76 height 40
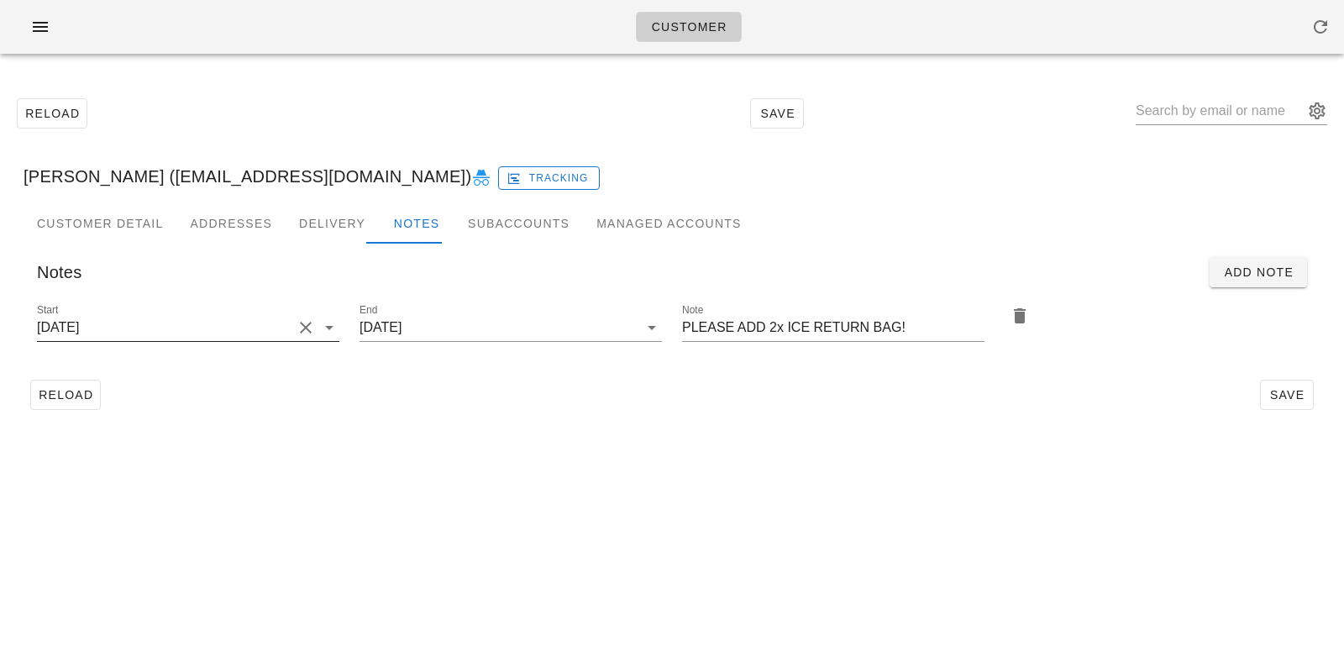
click at [314, 322] on button "Clear Start" at bounding box center [306, 327] width 20 height 20
click at [254, 329] on input "Start" at bounding box center [174, 327] width 275 height 27
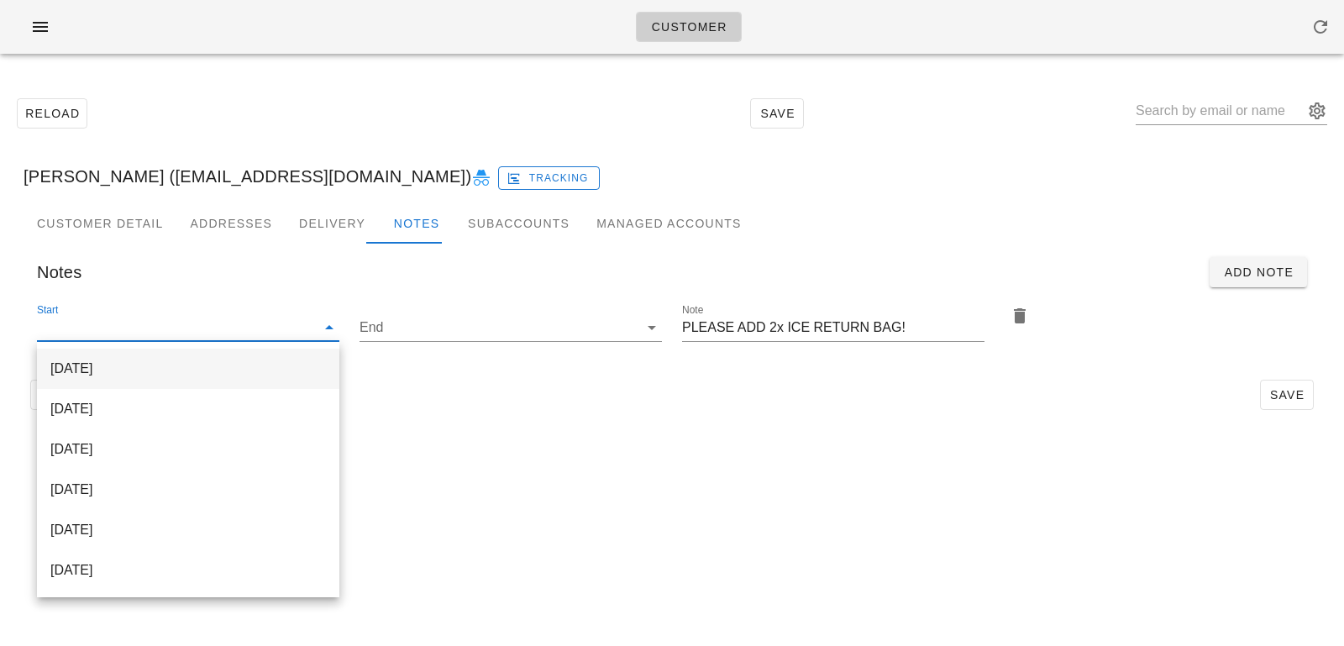
click at [258, 380] on div "2025-10-12" at bounding box center [187, 368] width 275 height 36
type input "2025-10-12"
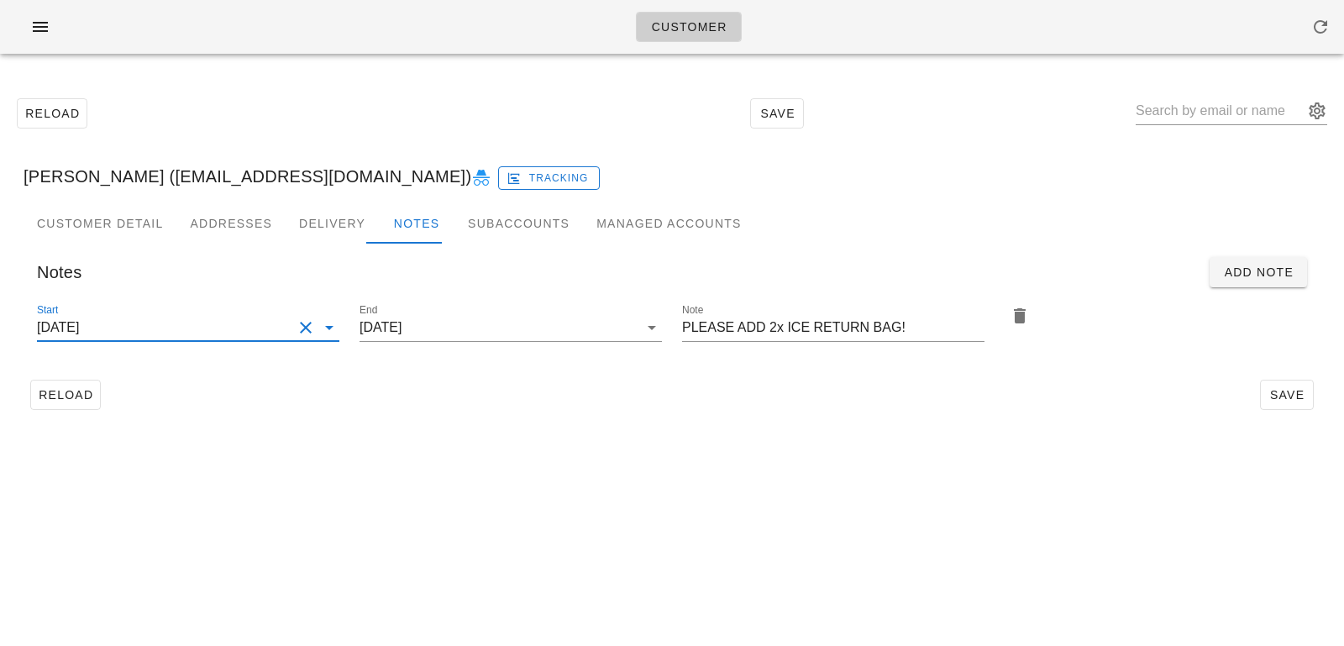
click at [498, 436] on div "Reload Save Nelly Fargeon (Fargeonn@gmail.com) Tracking Customer Detail Address…" at bounding box center [672, 253] width 1344 height 373
click at [1298, 397] on span "Save" at bounding box center [1286, 394] width 39 height 13
click at [1185, 116] on input "text" at bounding box center [1219, 110] width 168 height 27
paste input "[PERSON_NAME]"
type input "[PERSON_NAME]"
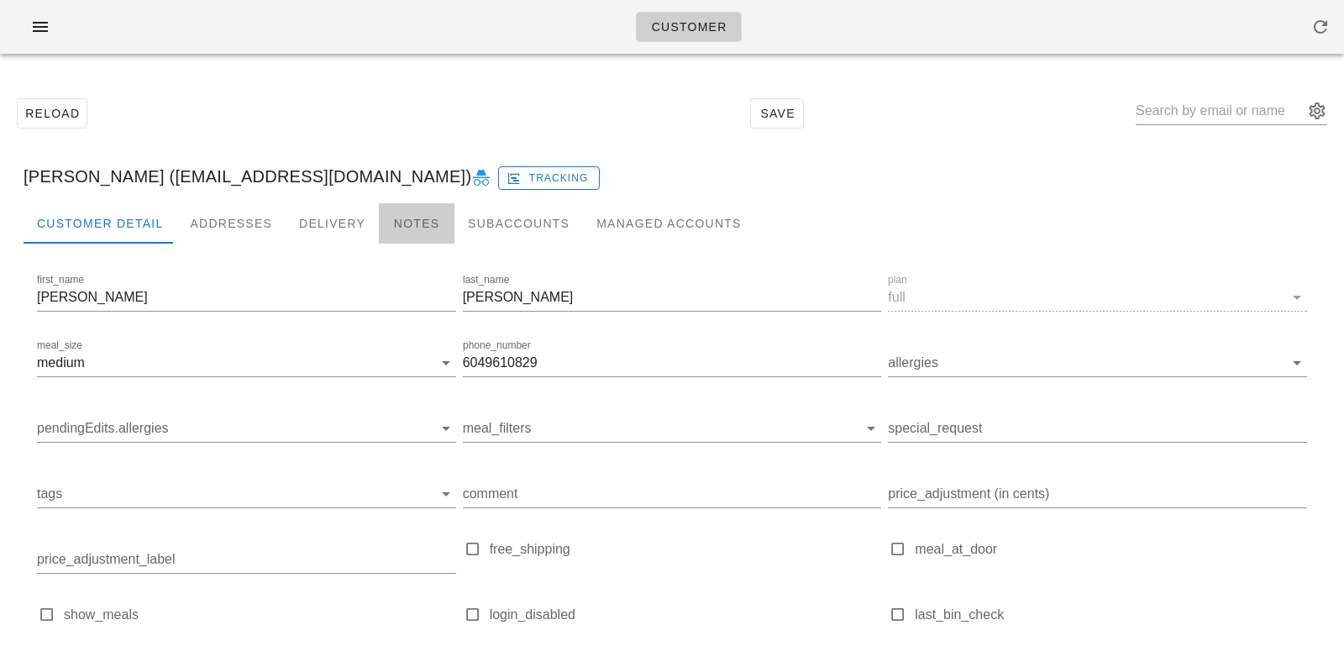
click at [393, 220] on div "Notes" at bounding box center [417, 223] width 76 height 40
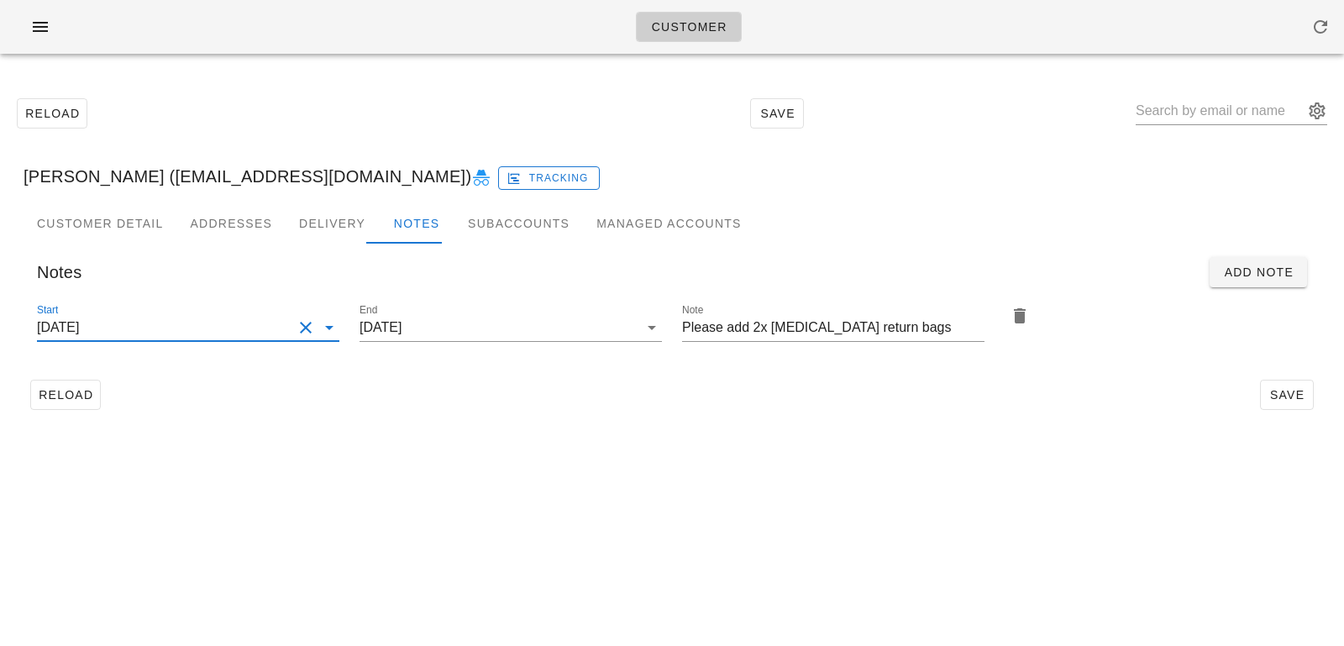
click at [279, 330] on input "2025-08-31" at bounding box center [164, 327] width 255 height 27
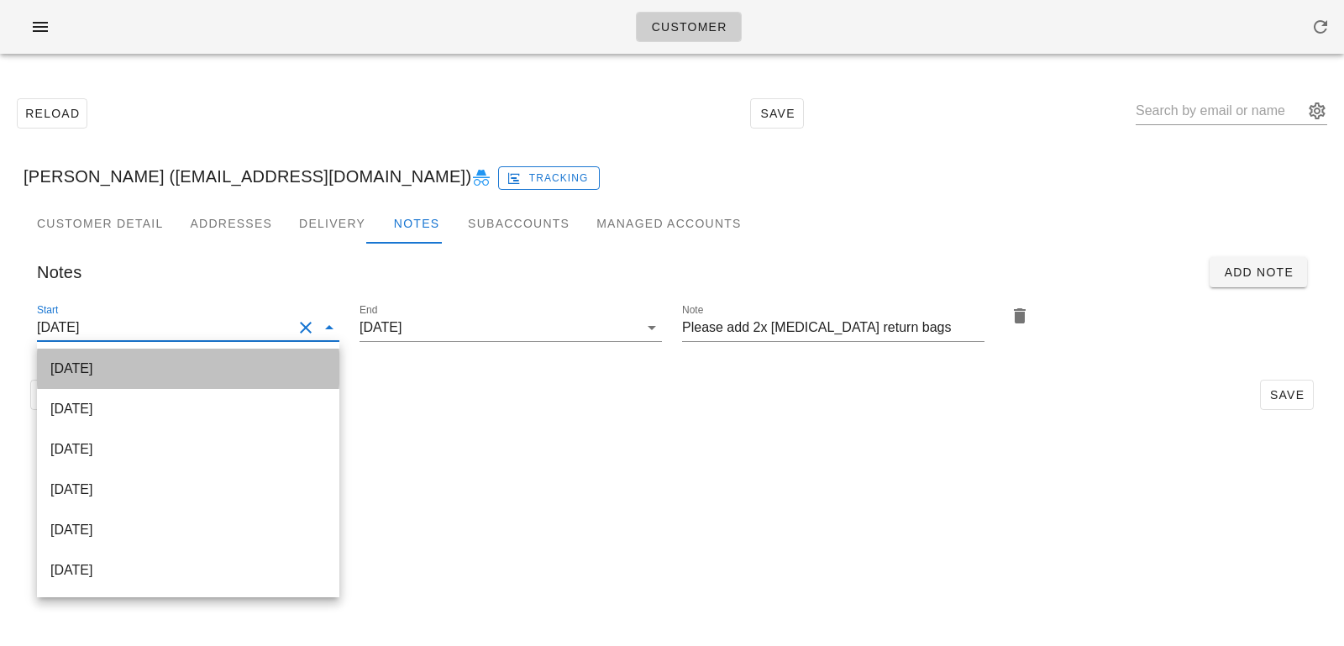
click at [263, 371] on div "2025-10-12" at bounding box center [187, 368] width 275 height 16
type input "2025-10-12"
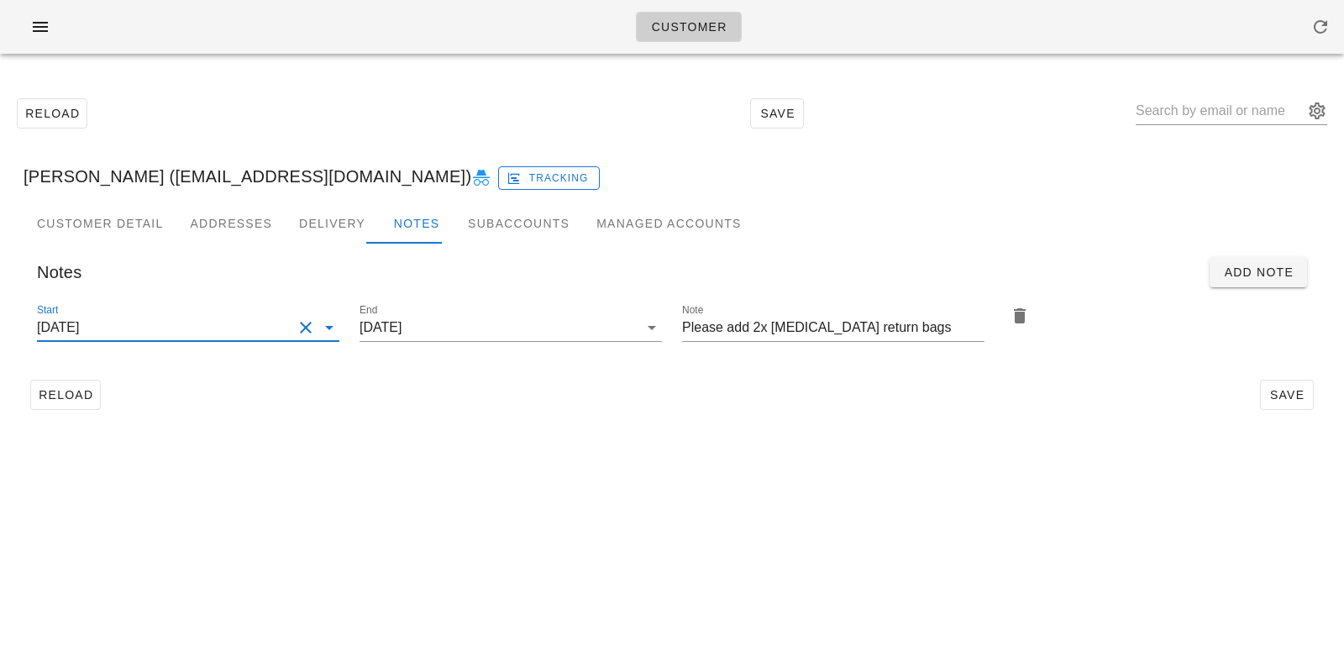
click at [429, 411] on div "Reload Save" at bounding box center [672, 395] width 1297 height 44
click at [853, 427] on div "Customer Detail Addresses Delivery Notes Subaccounts Managed Accounts first_nam…" at bounding box center [671, 316] width 1323 height 227
click at [1278, 385] on button "Save" at bounding box center [1287, 395] width 54 height 30
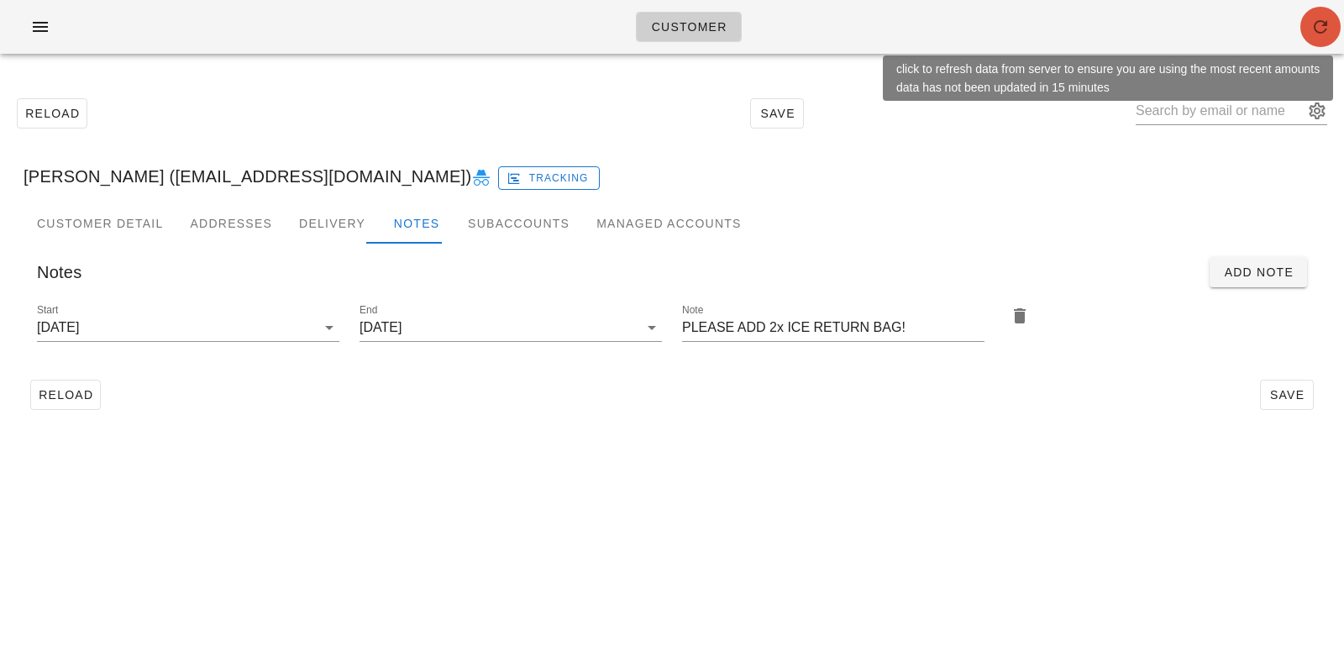
click at [1310, 29] on icon "button" at bounding box center [1320, 27] width 20 height 20
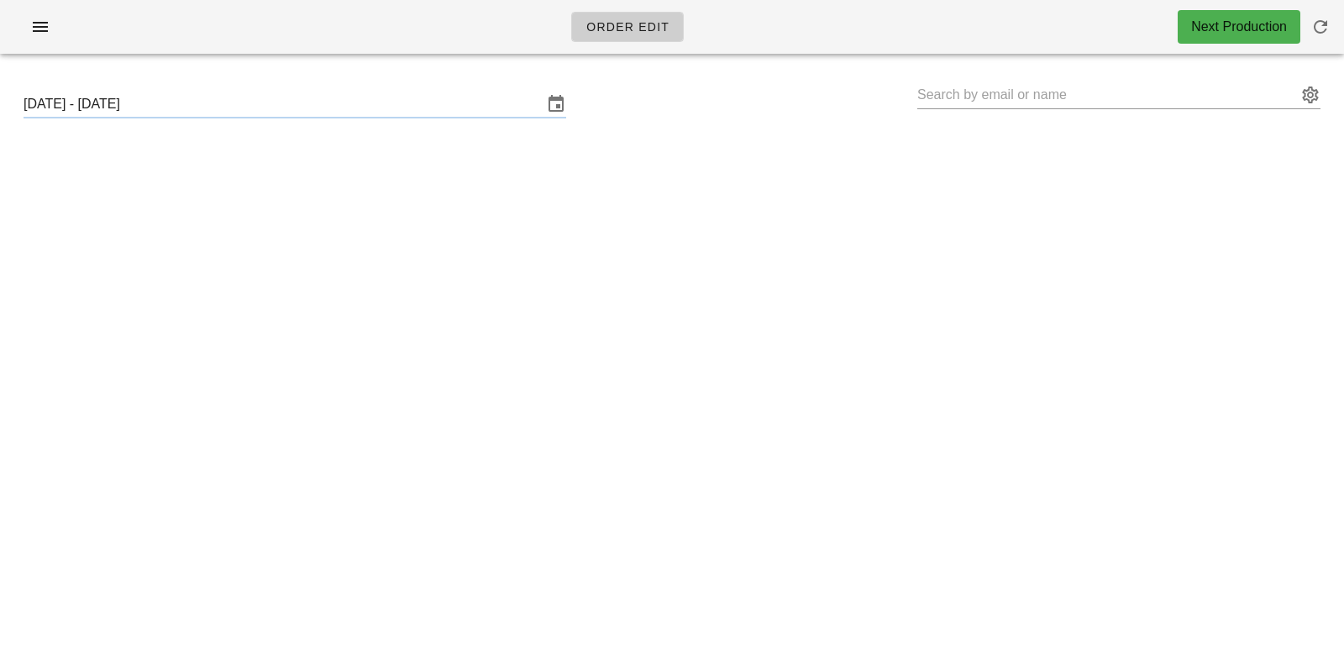
type input "[PERSON_NAME] ([EMAIL_ADDRESS][DOMAIN_NAME])"
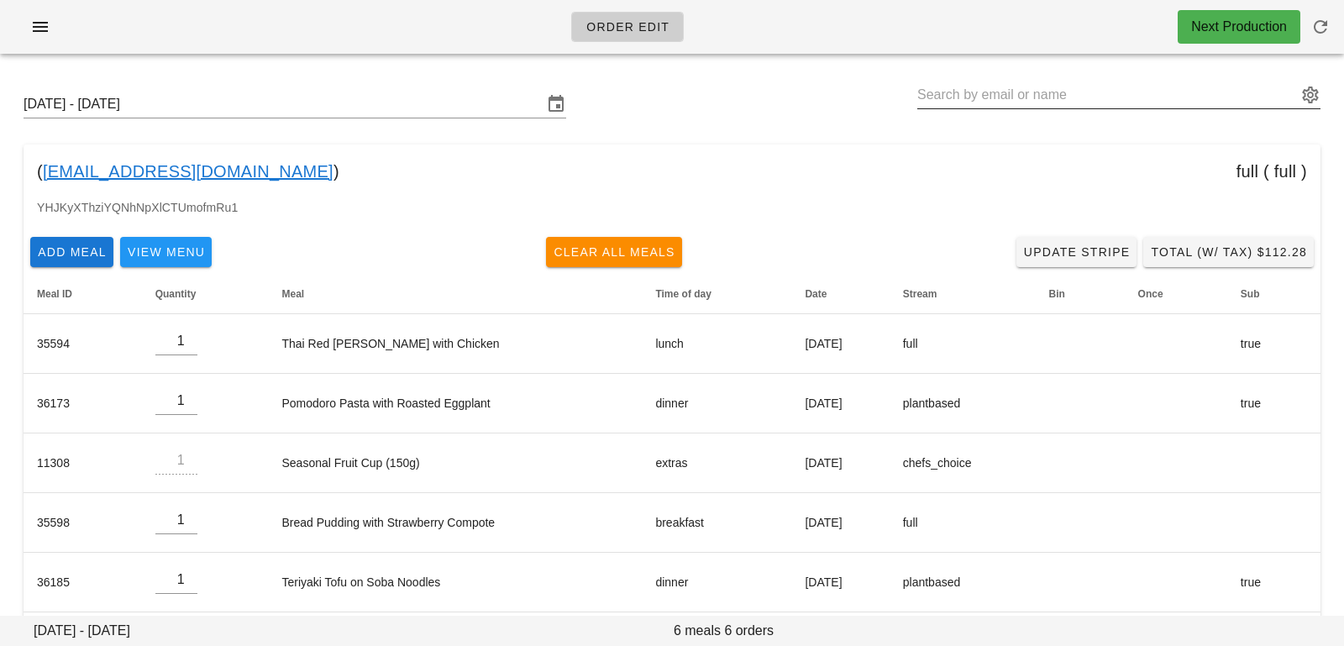
click at [962, 92] on input "text" at bounding box center [1107, 94] width 380 height 27
paste input "[PERSON_NAME]"
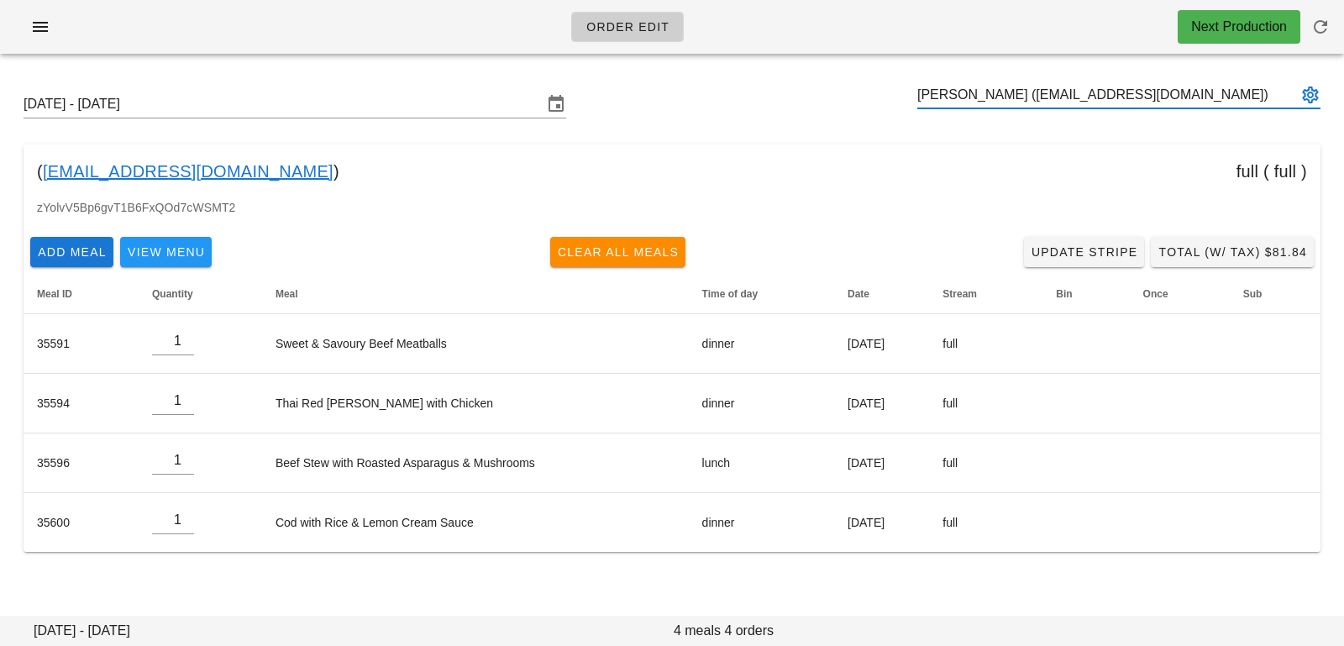
type input "[PERSON_NAME] ([EMAIL_ADDRESS][DOMAIN_NAME])"
paste input "[PERSON_NAME]"
type input "[PERSON_NAME] ([PERSON_NAME][EMAIL_ADDRESS][DOMAIN_NAME])"
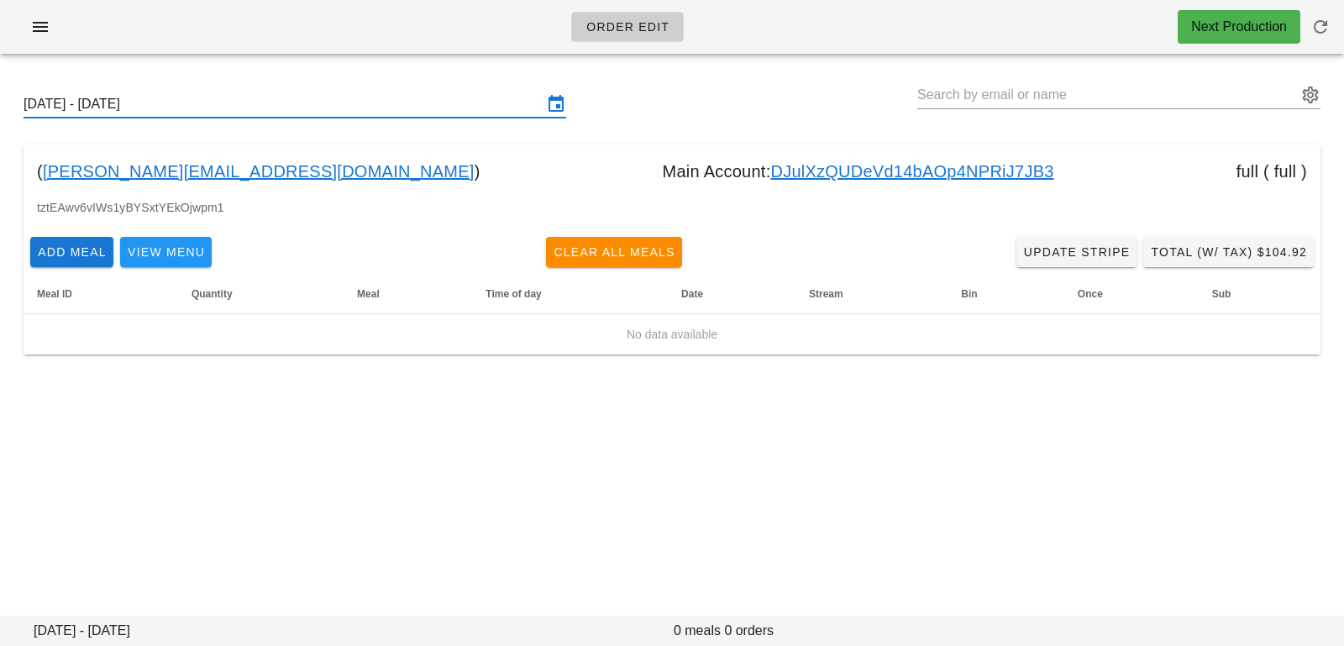
click at [304, 107] on input "[DATE] - [DATE]" at bounding box center [283, 104] width 519 height 27
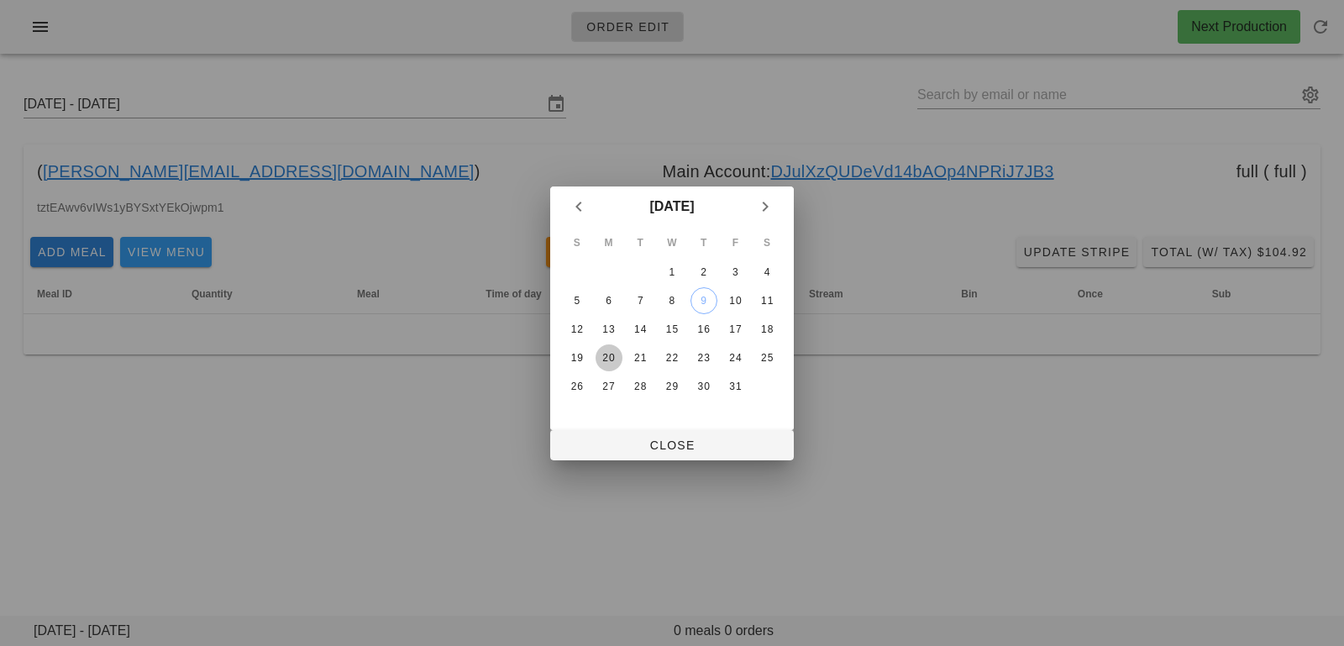
click at [610, 354] on div "20" at bounding box center [608, 358] width 27 height 12
click at [631, 464] on div at bounding box center [672, 323] width 1344 height 646
click at [629, 442] on span "Close" at bounding box center [671, 444] width 217 height 13
type input "Sunday October 19 - Saturday October 25"
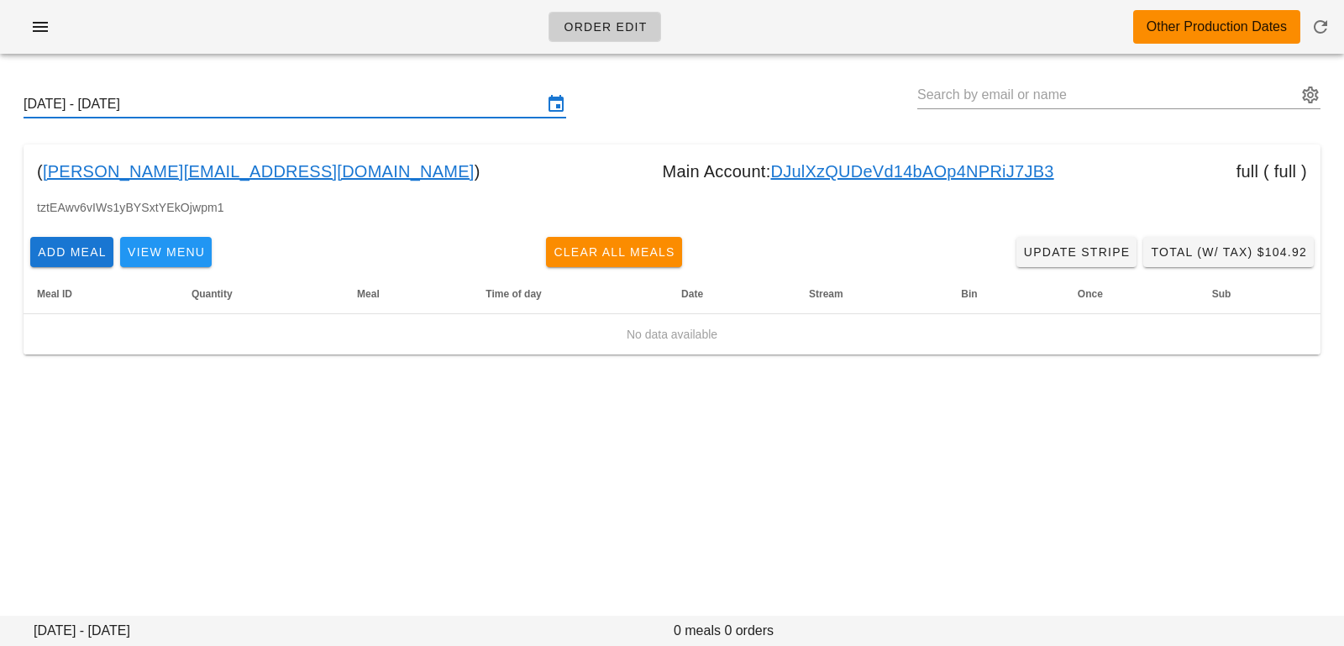
click at [770, 171] on link "DJulXzQUDeVd14bAOp4NPRiJ7JB3" at bounding box center [911, 171] width 283 height 27
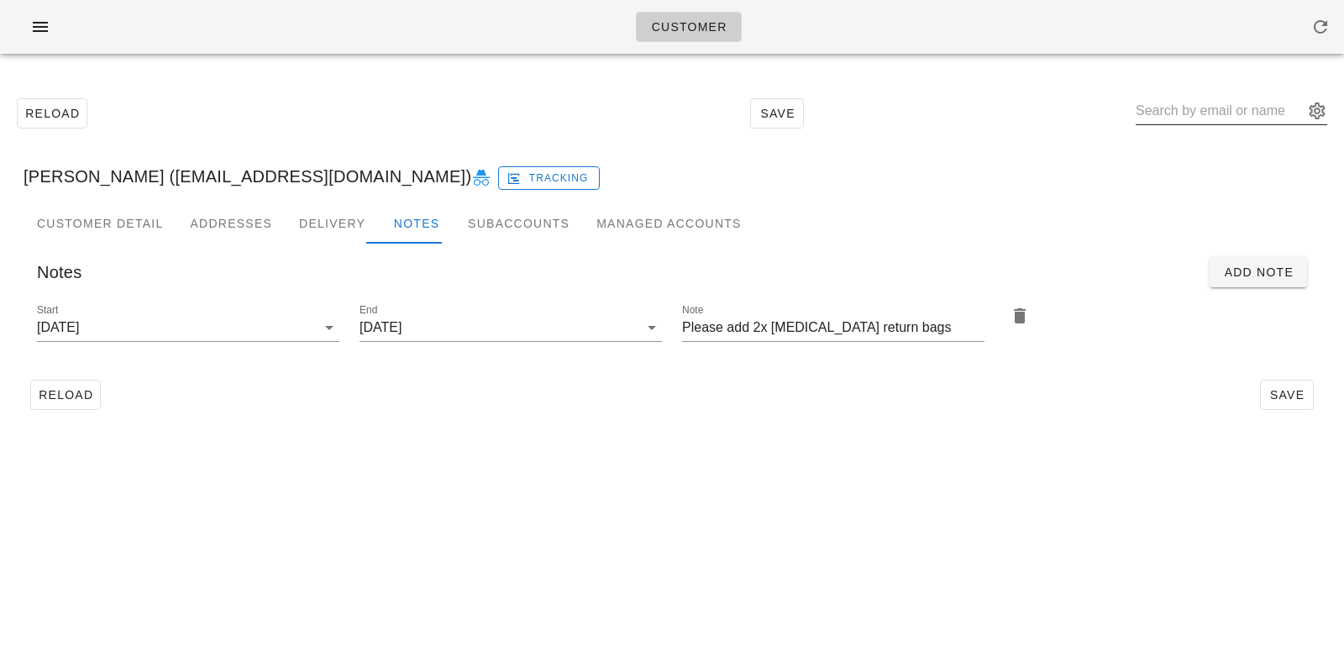
click at [1194, 106] on input "text" at bounding box center [1219, 110] width 168 height 27
paste input "[PERSON_NAME]"
type input "[PERSON_NAME]"
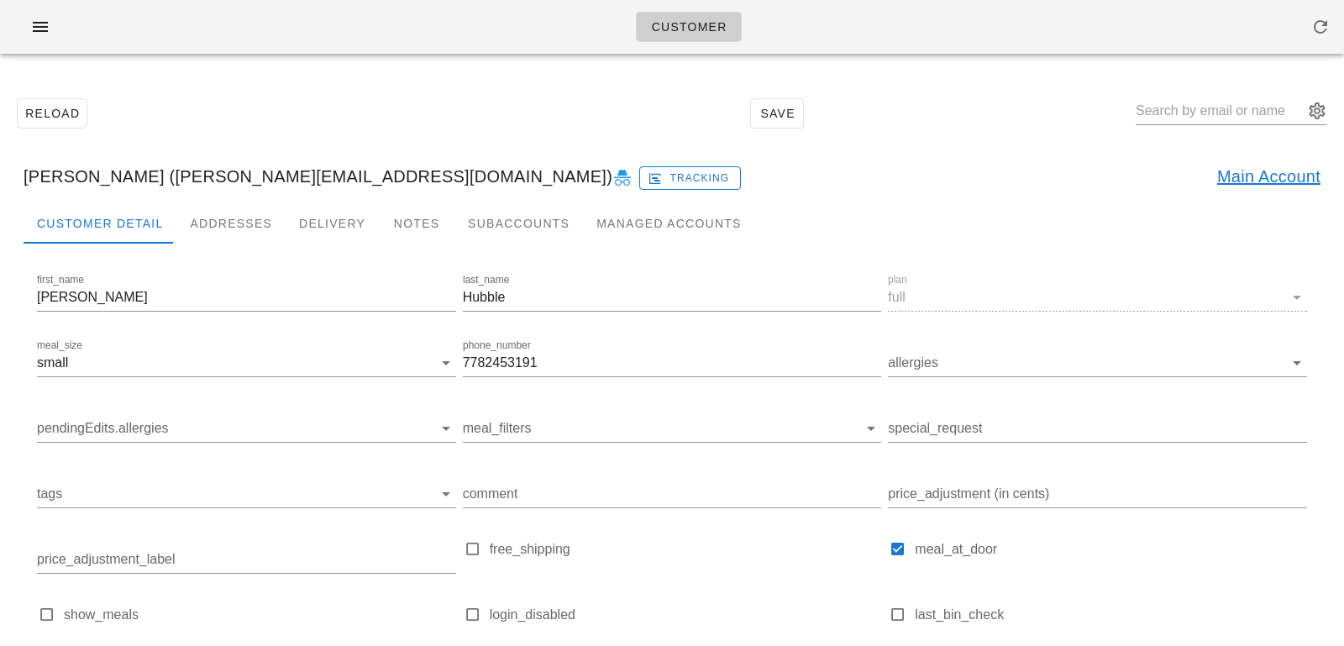
click at [1228, 174] on link "Main Account" at bounding box center [1268, 176] width 103 height 27
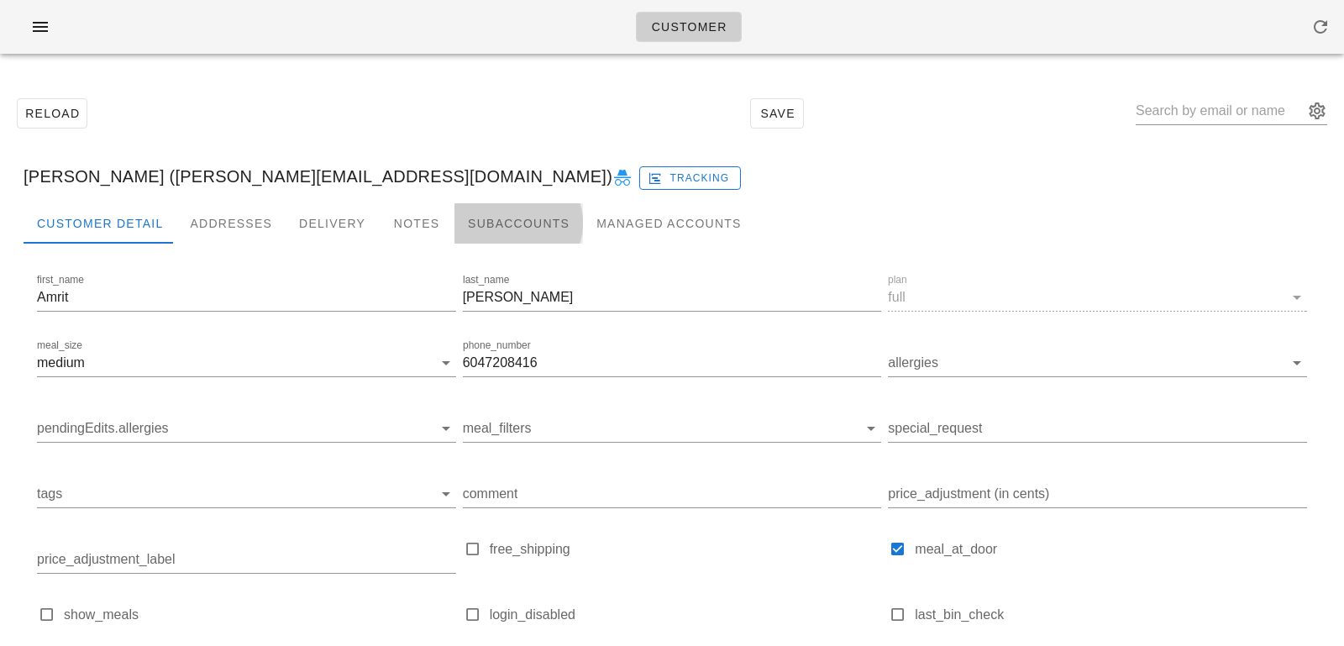
click at [469, 228] on div "Subaccounts" at bounding box center [518, 223] width 128 height 40
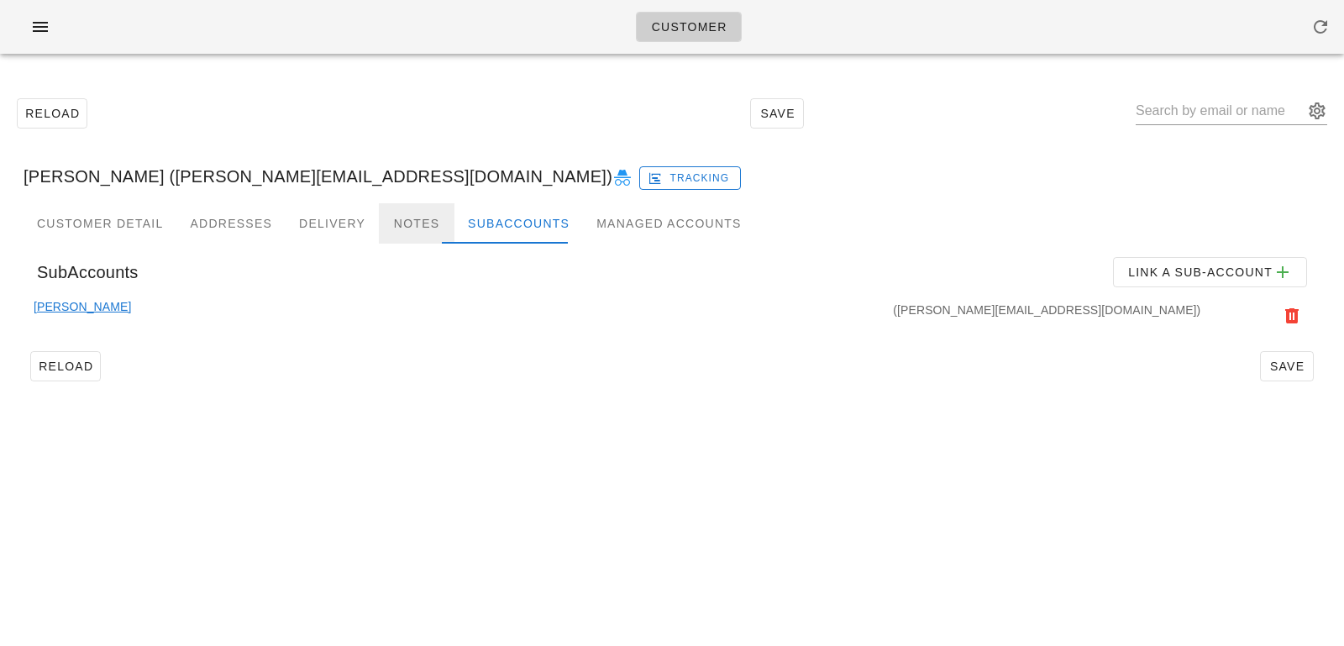
click at [419, 218] on div "Notes" at bounding box center [417, 223] width 76 height 40
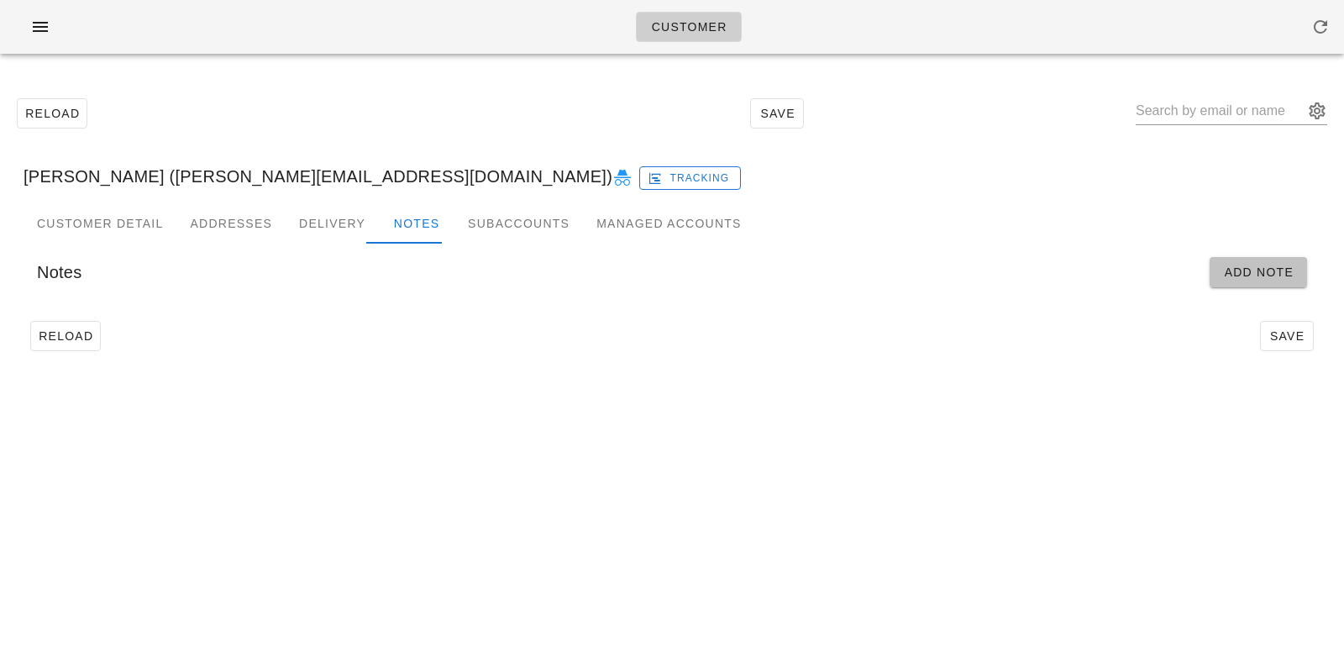
click at [1266, 278] on span "Add Note" at bounding box center [1258, 271] width 71 height 13
type input "Amrit Manhas (amritmanhas@hotmail.com)"
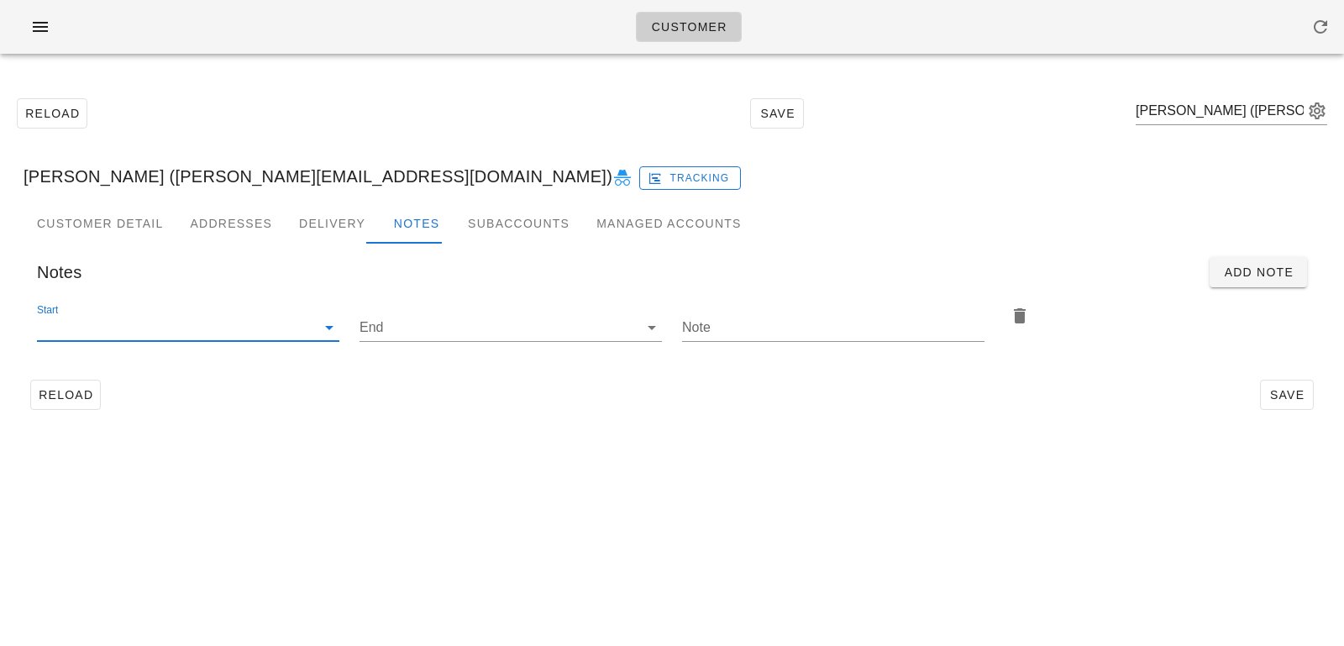
click at [236, 320] on input "Start" at bounding box center [174, 327] width 275 height 27
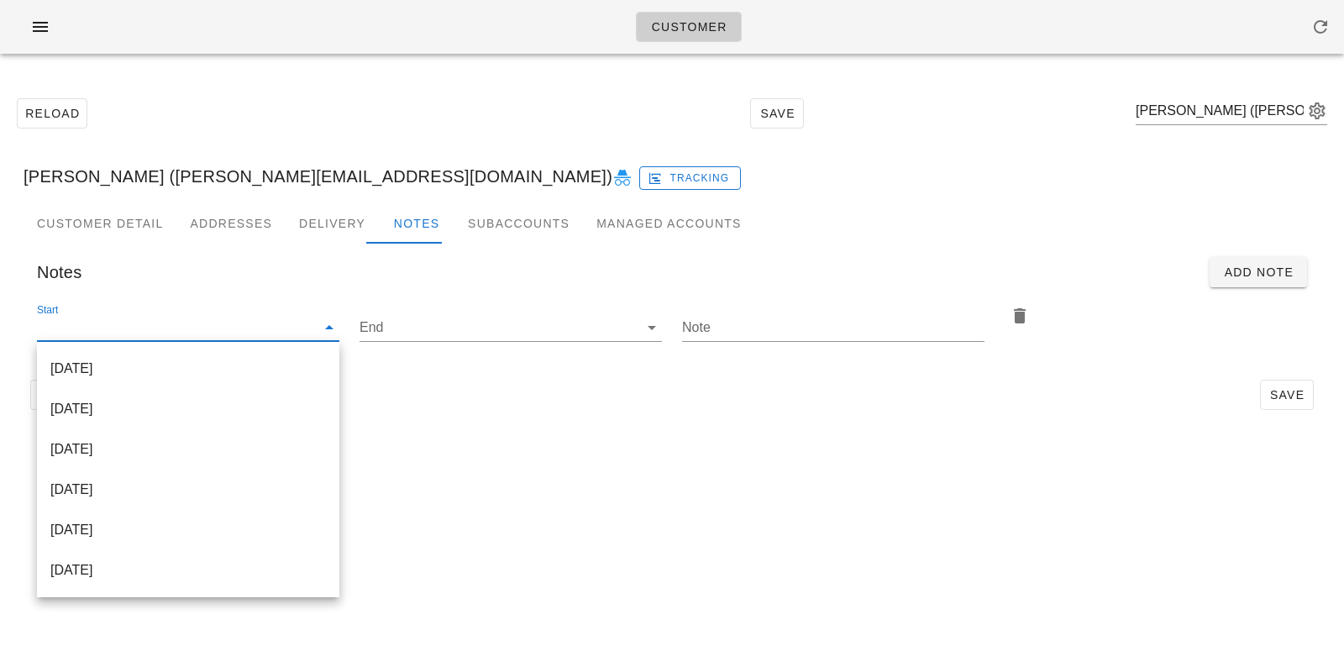
click at [229, 362] on div "2025-10-12" at bounding box center [187, 368] width 275 height 16
type input "2025-10-12"
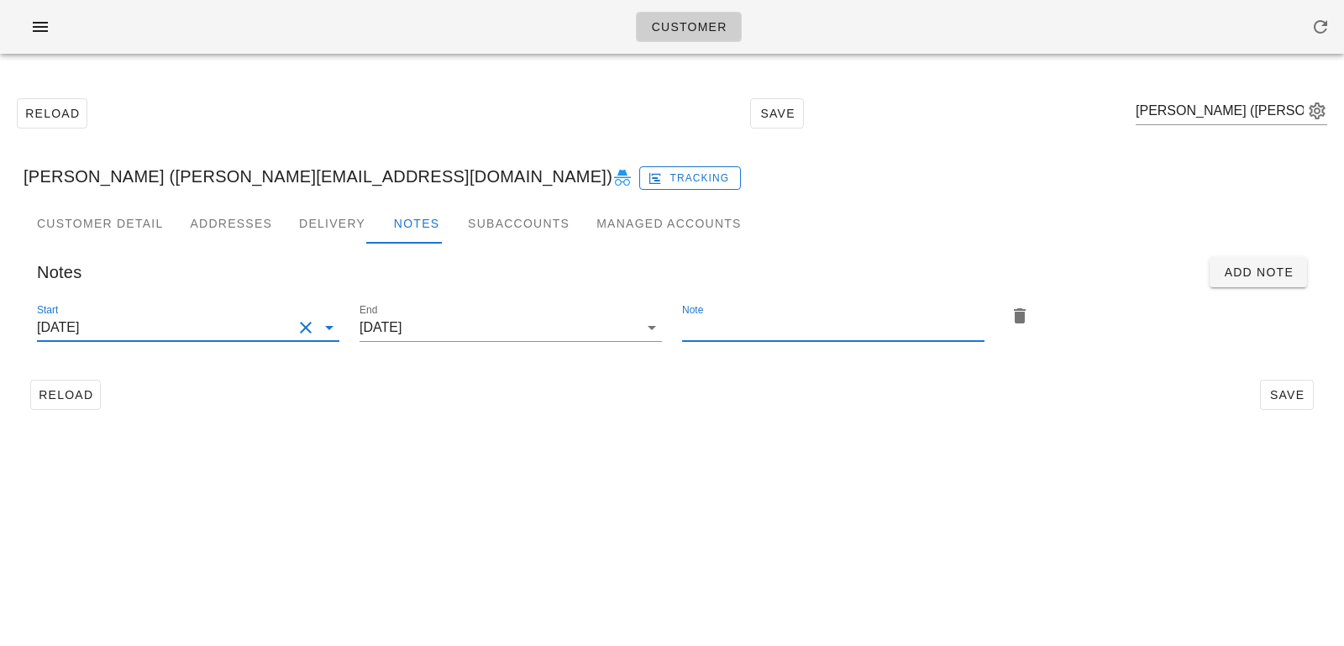
click at [699, 338] on input "Note" at bounding box center [833, 327] width 302 height 27
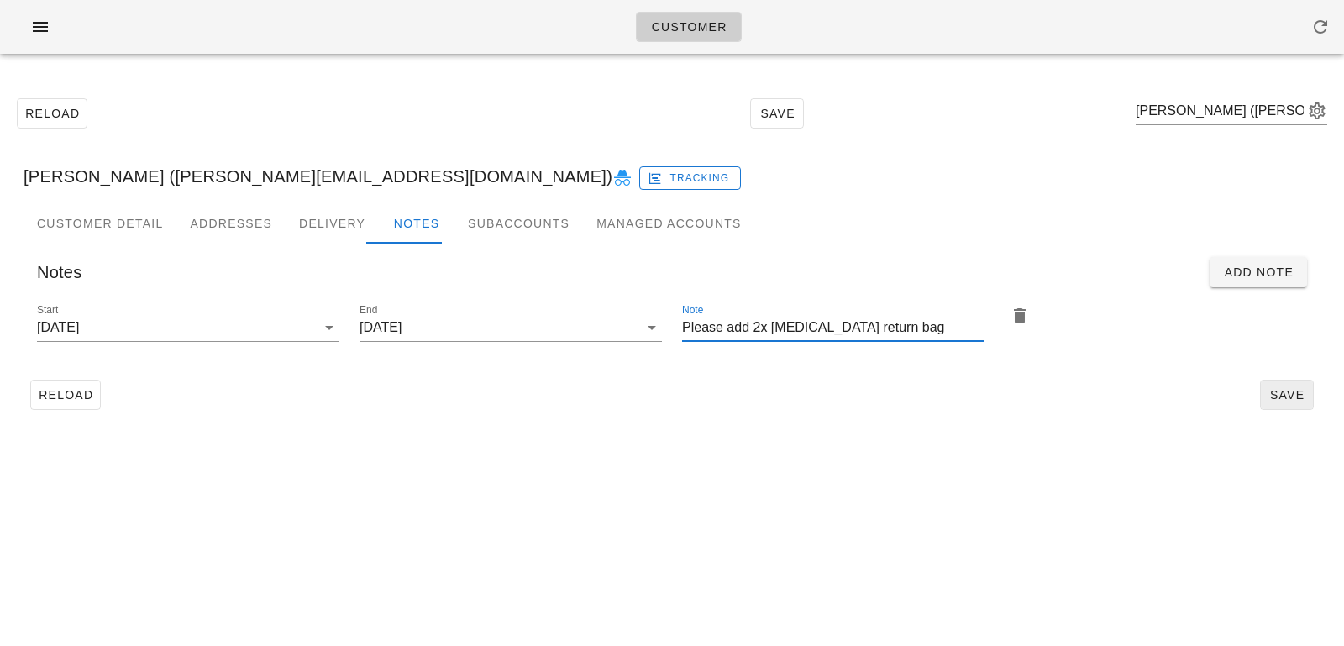
type input "Please add 2x ice pack return bag"
click at [1263, 385] on button "Save" at bounding box center [1287, 395] width 54 height 30
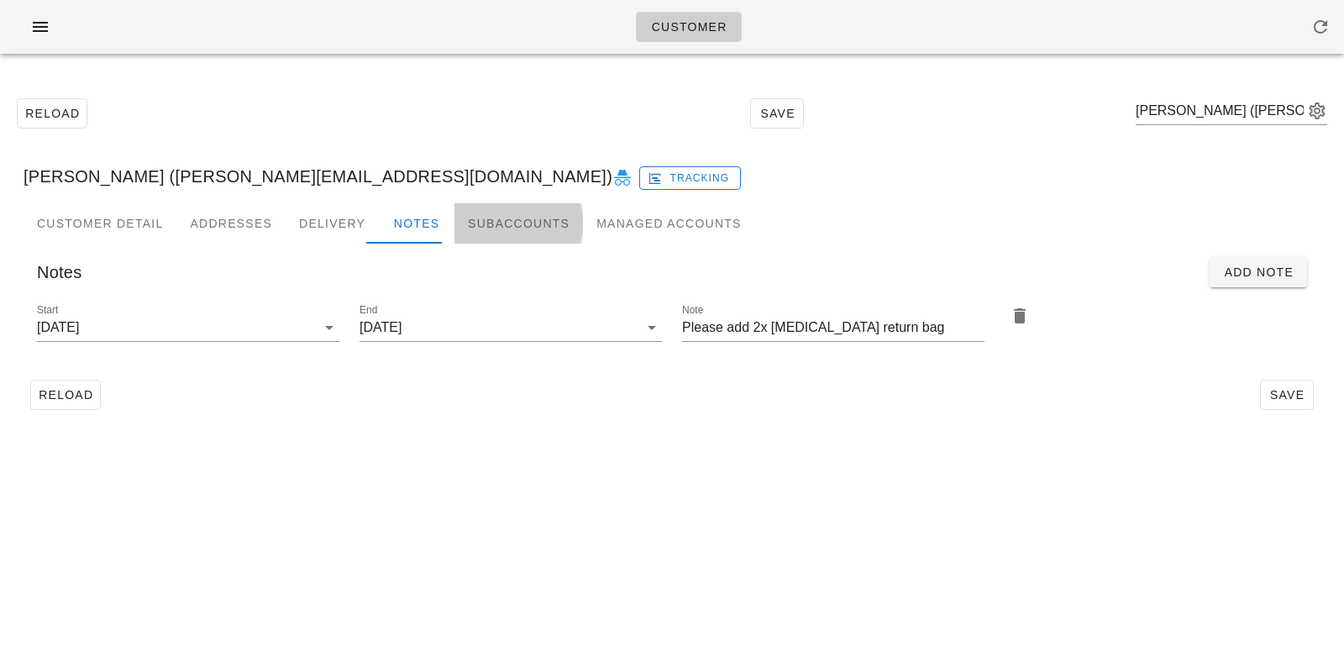
click at [495, 229] on div "Subaccounts" at bounding box center [518, 223] width 128 height 40
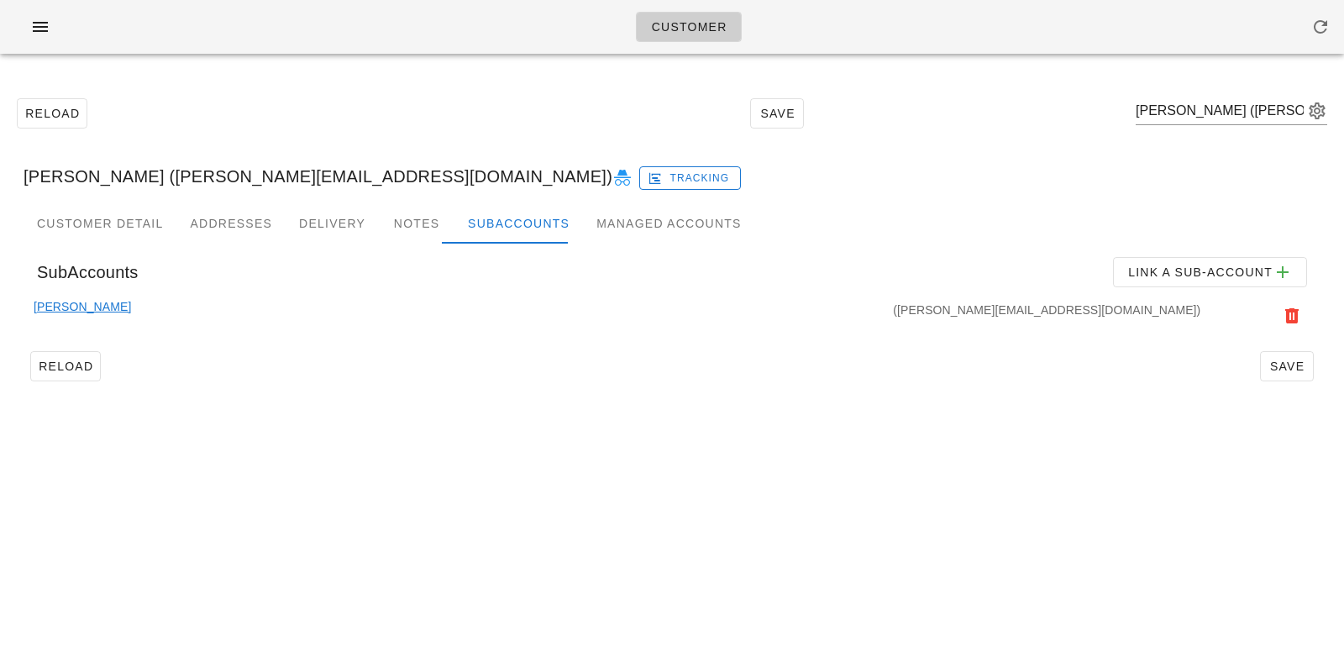
click at [86, 311] on link "Michelle Hubble" at bounding box center [82, 315] width 97 height 37
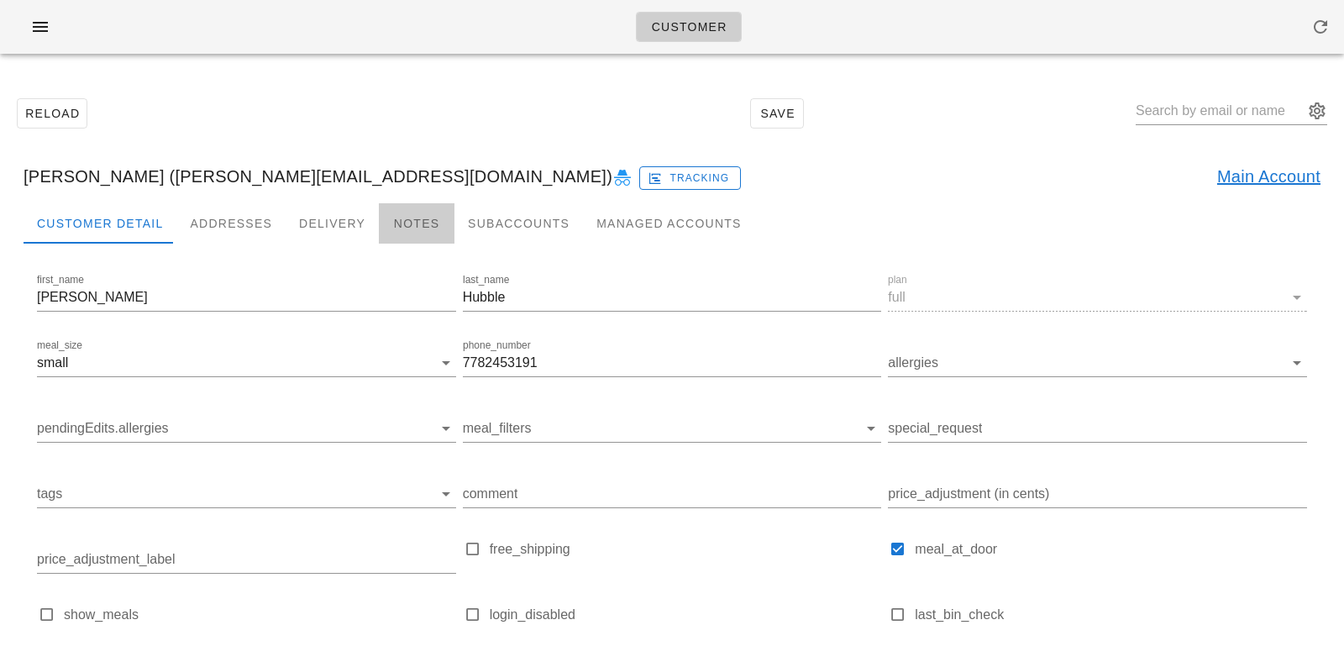
click at [406, 231] on div "Notes" at bounding box center [417, 223] width 76 height 40
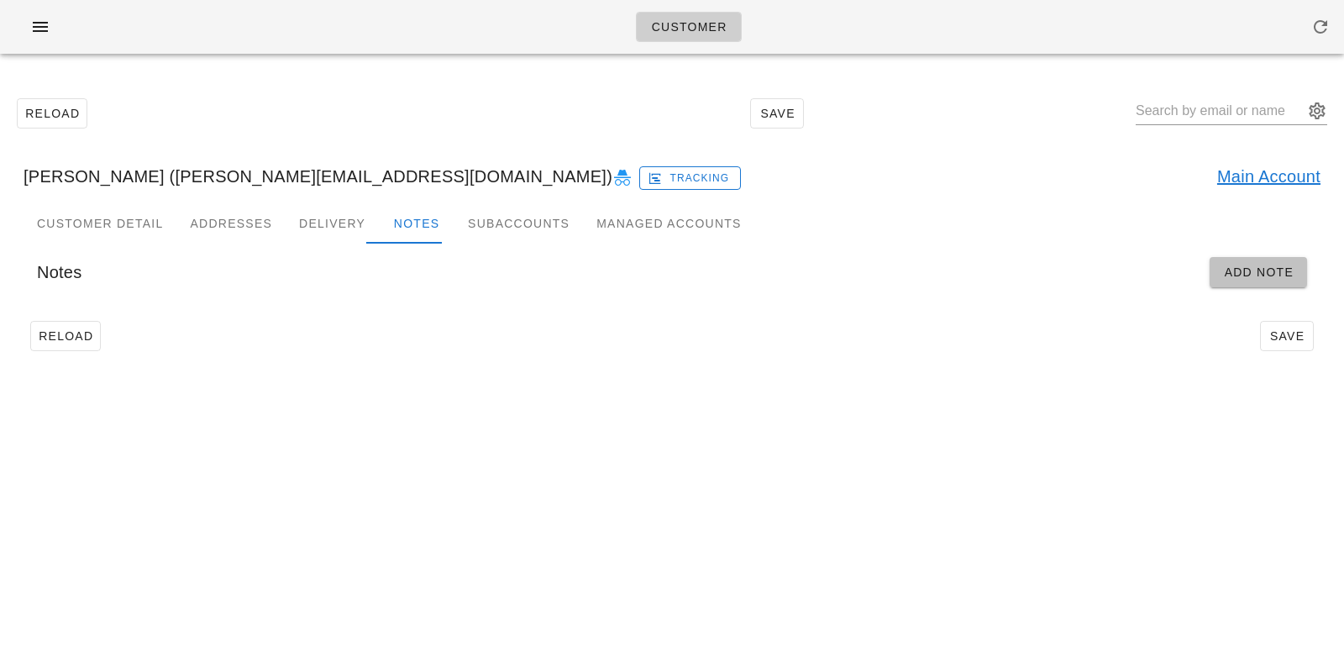
click at [1241, 270] on span "Add Note" at bounding box center [1258, 271] width 71 height 13
type input "Michelle Hubble (michelle_hubble@hotmail.com)"
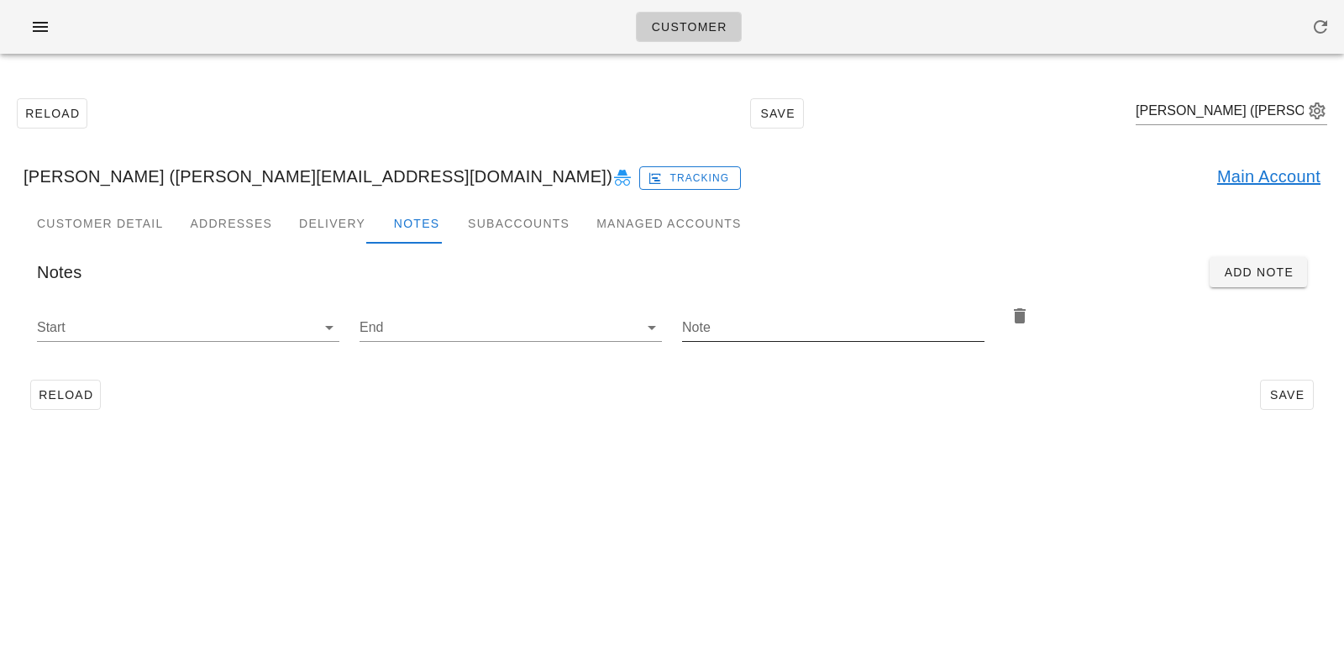
click at [930, 325] on input "Note" at bounding box center [833, 327] width 302 height 27
type input "Please add 2x ice pack return bag"
click at [299, 337] on input "Start" at bounding box center [174, 327] width 275 height 27
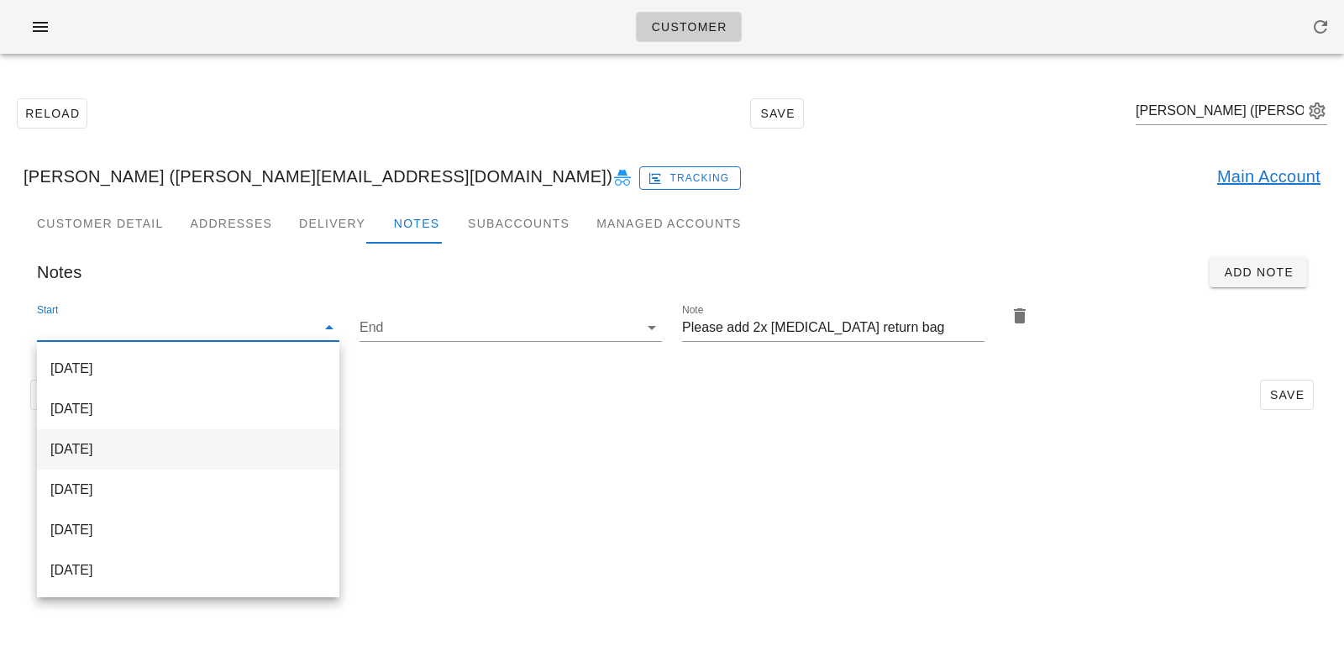
click at [266, 438] on div "2025-10-19" at bounding box center [187, 449] width 275 height 36
type input "2025-10-19"
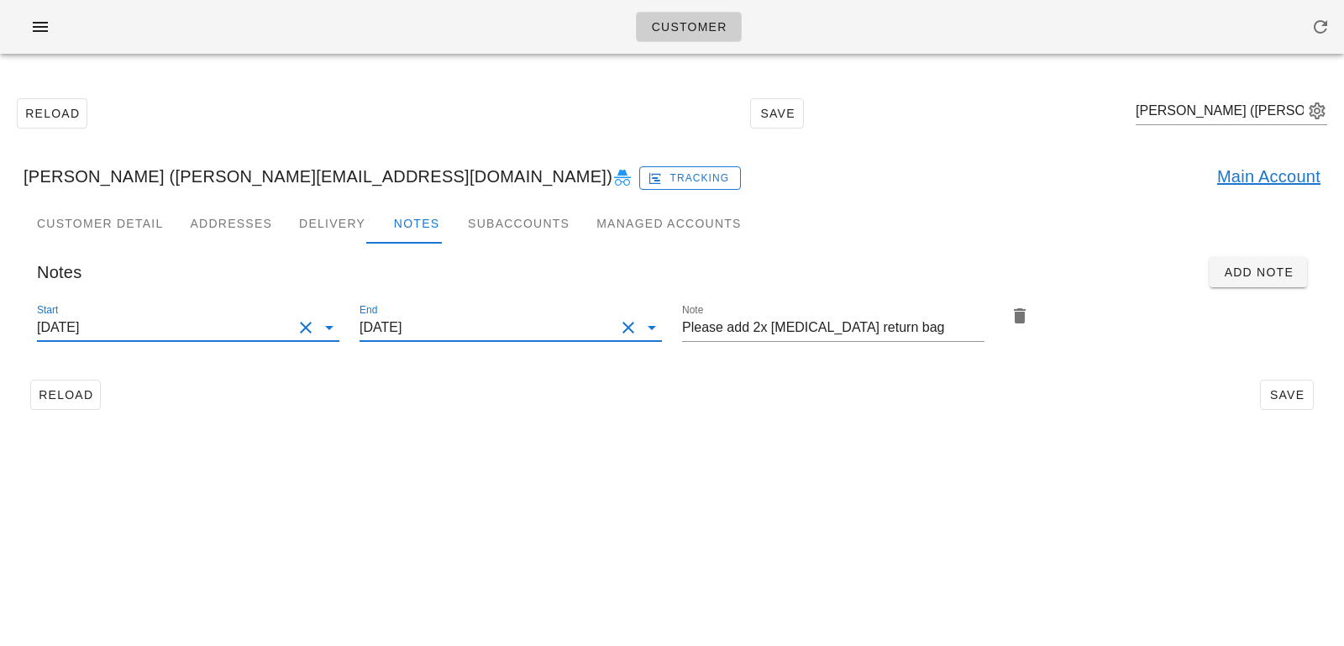
click at [442, 333] on input "2025-10-19" at bounding box center [486, 327] width 255 height 27
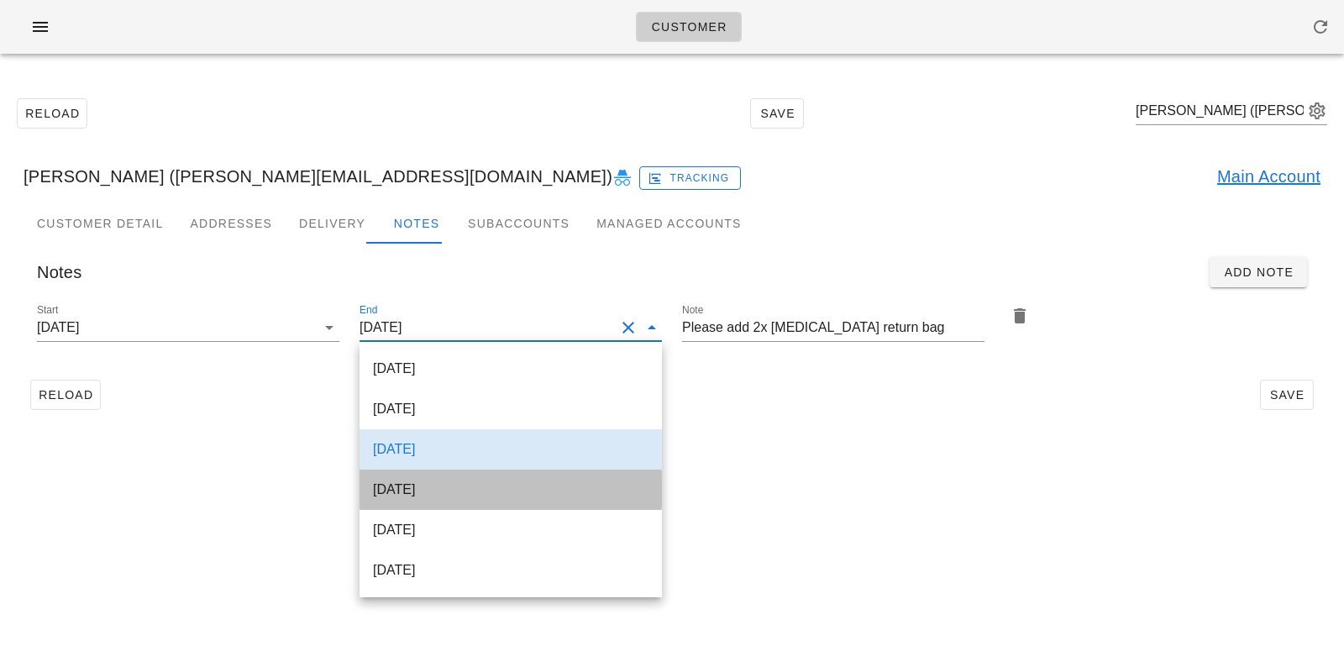
click at [411, 501] on div "2025-10-22" at bounding box center [510, 489] width 275 height 36
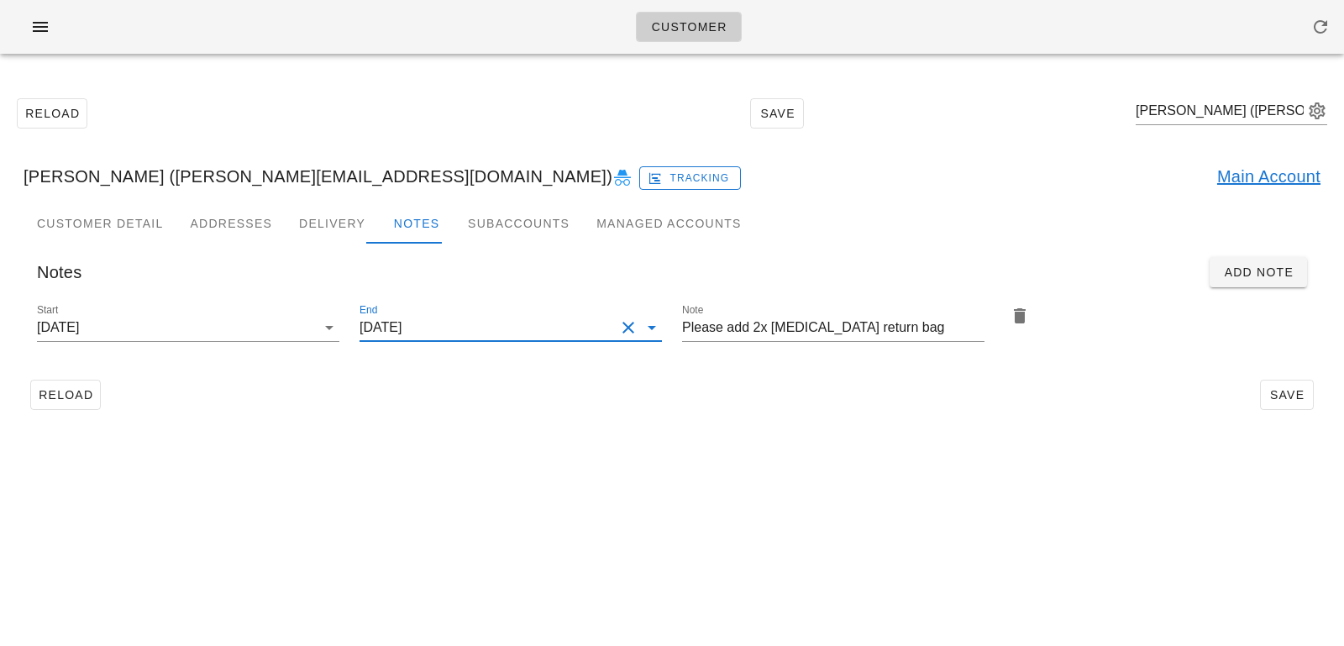
click at [436, 464] on div "Customer Reload Save Michelle Hubble (michelle_hubble@hotmail.com) Michelle Hub…" at bounding box center [672, 323] width 1344 height 646
click at [458, 311] on div "End 2025-10-22" at bounding box center [510, 331] width 302 height 55
click at [454, 338] on input "2025-10-22" at bounding box center [486, 327] width 255 height 27
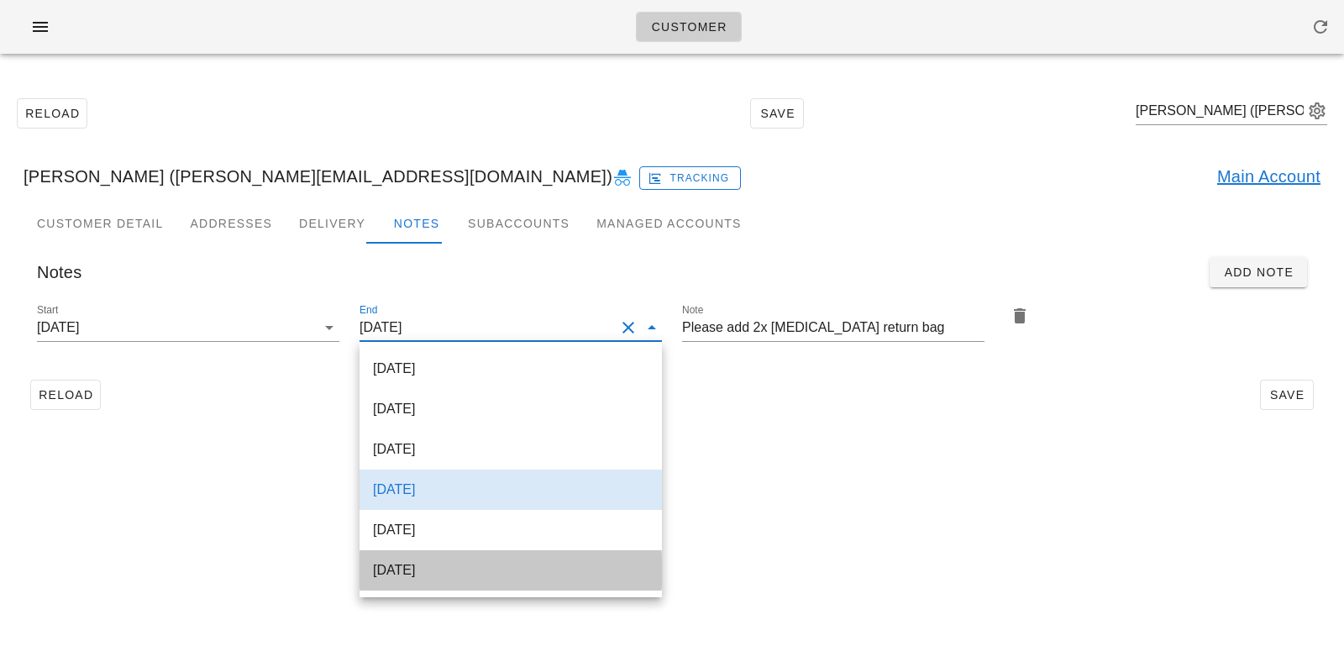
click at [470, 564] on div "2025-10-29" at bounding box center [510, 570] width 275 height 16
type input "2025-10-29"
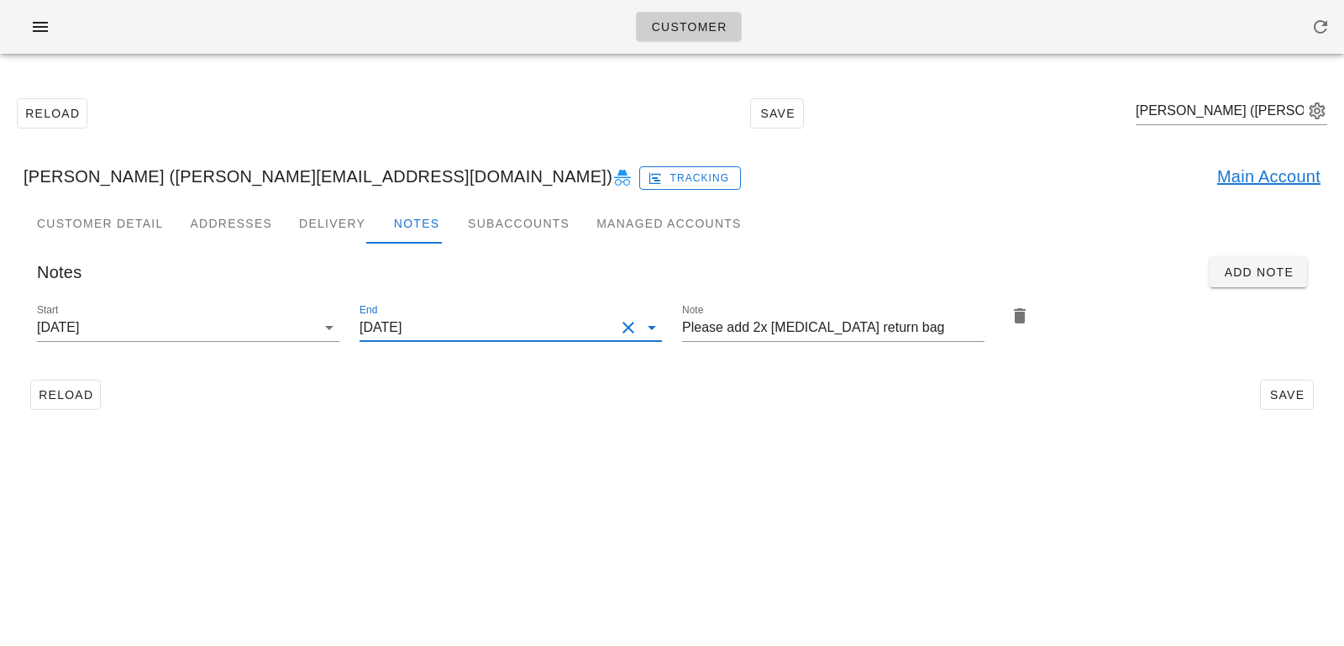
scroll to position [0, 0]
click at [712, 480] on div "Customer Reload Save Michelle Hubble (michelle_hubble@hotmail.com) Michelle Hub…" at bounding box center [672, 323] width 1344 height 646
click at [1282, 392] on span "Save" at bounding box center [1286, 394] width 39 height 13
type input "Michelle Hubble (michelle_hubble@hotmail.com)"
click at [1208, 115] on input "text" at bounding box center [1219, 110] width 168 height 27
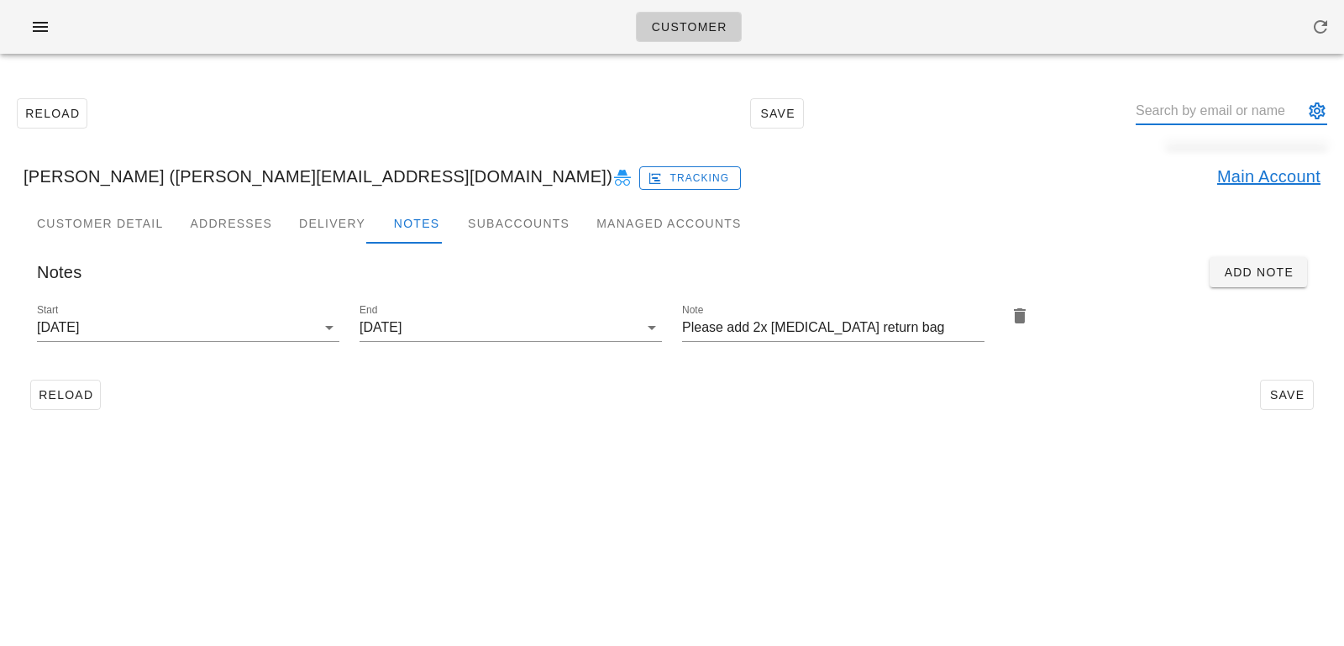
paste input "Bill Hodges"
type input "Bill Hodges"
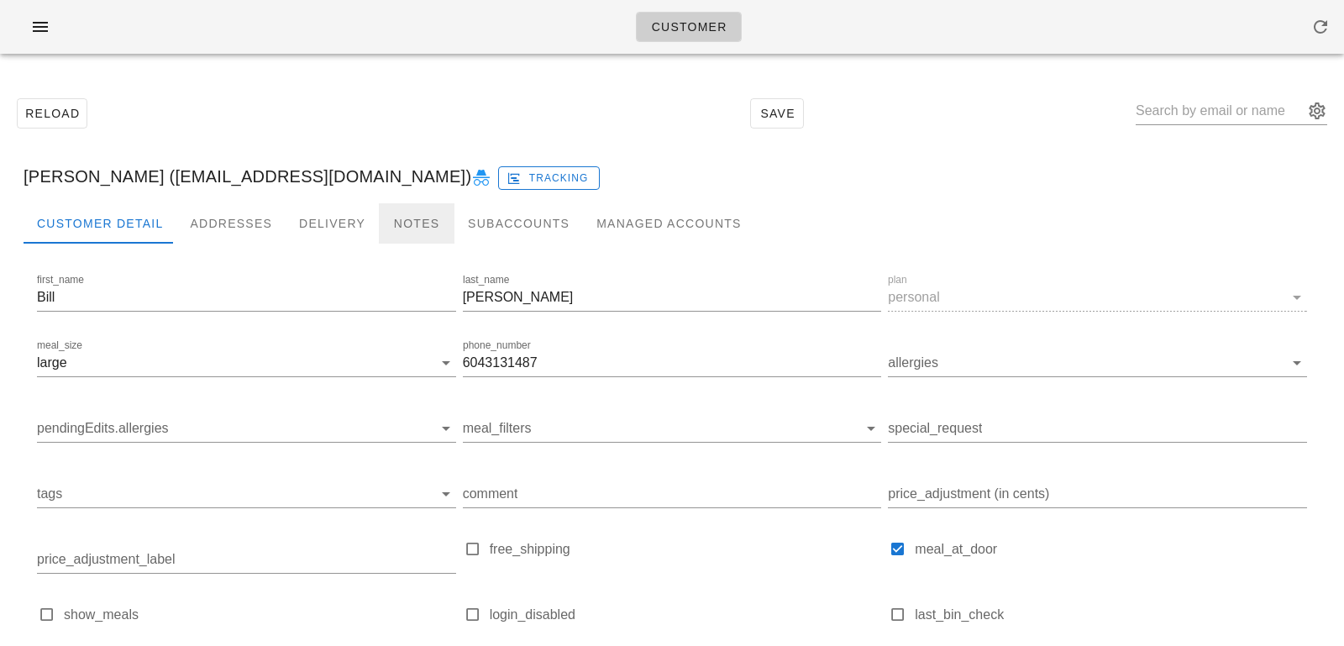
click at [379, 231] on div "Notes" at bounding box center [417, 223] width 76 height 40
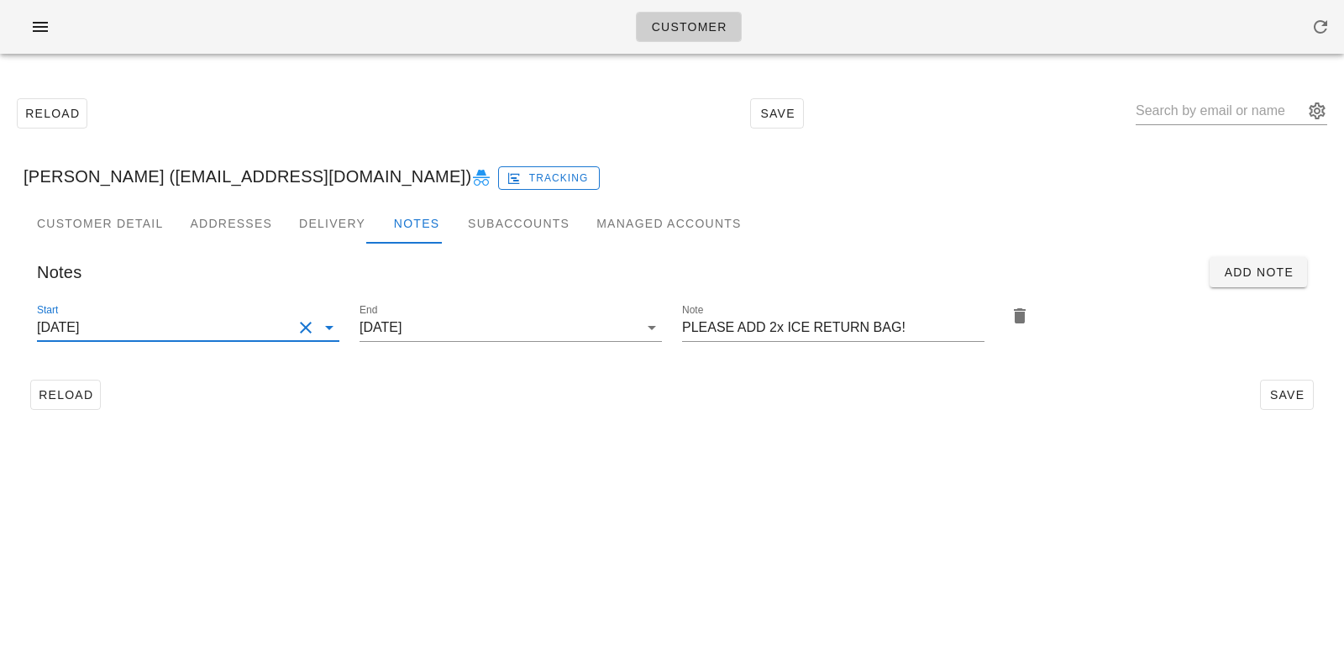
click at [277, 333] on input "2025-01-22" at bounding box center [164, 327] width 255 height 27
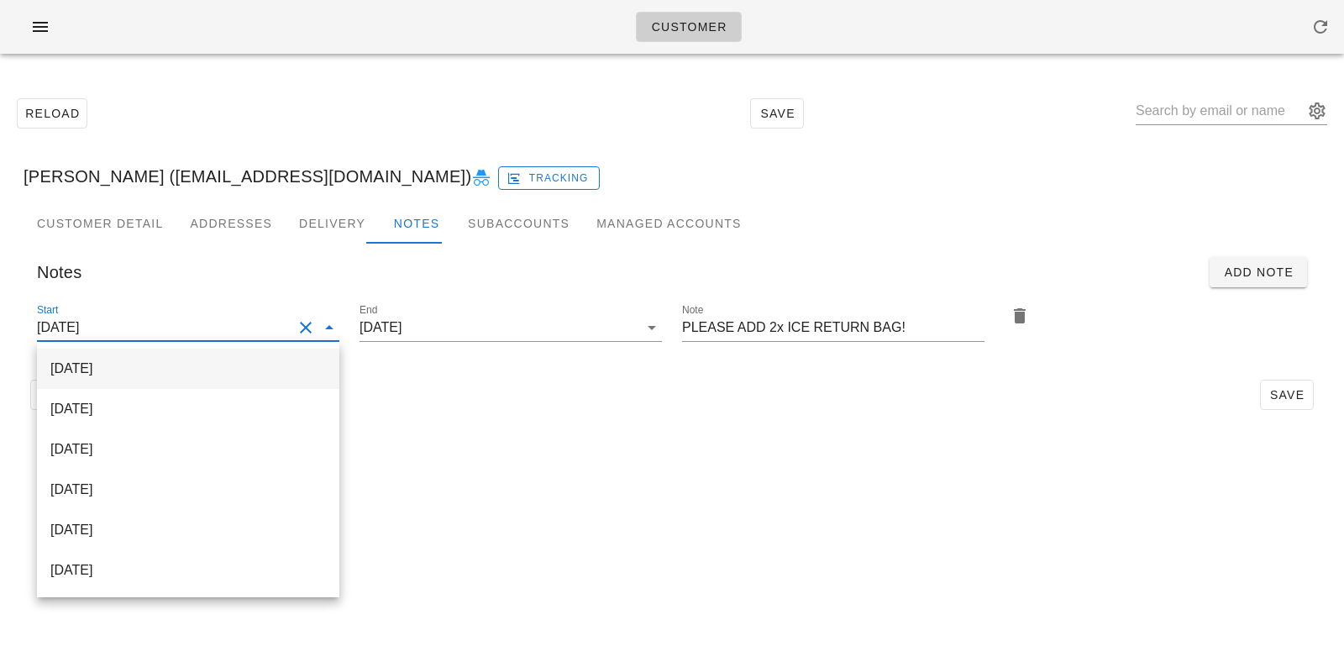
click at [253, 375] on div "[DATE]" at bounding box center [187, 368] width 275 height 16
type input "[DATE]"
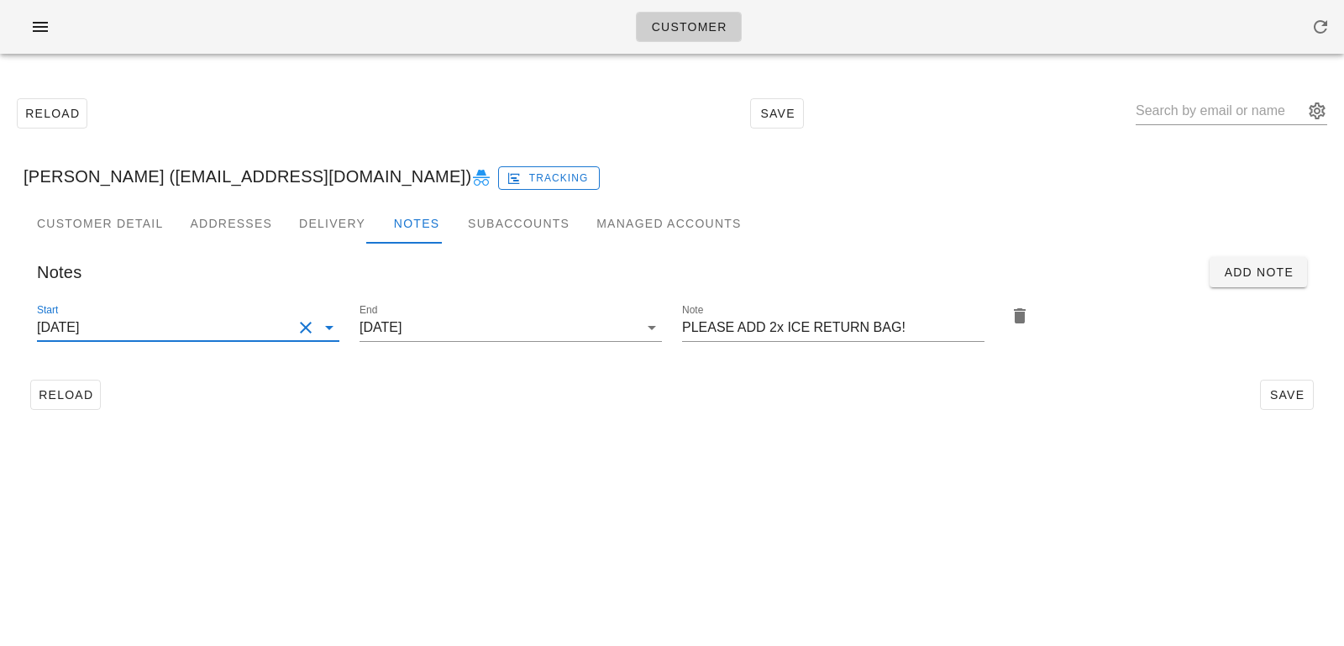
click at [563, 414] on div "Reload Save" at bounding box center [672, 395] width 1297 height 44
click at [316, 574] on div "Customer Reload Save Bill Hodges (senyan.han@gmail.com) Tracking Customer Detai…" at bounding box center [672, 323] width 1344 height 646
click at [1277, 397] on span "Save" at bounding box center [1286, 394] width 39 height 13
click at [1217, 105] on input "text" at bounding box center [1219, 110] width 168 height 27
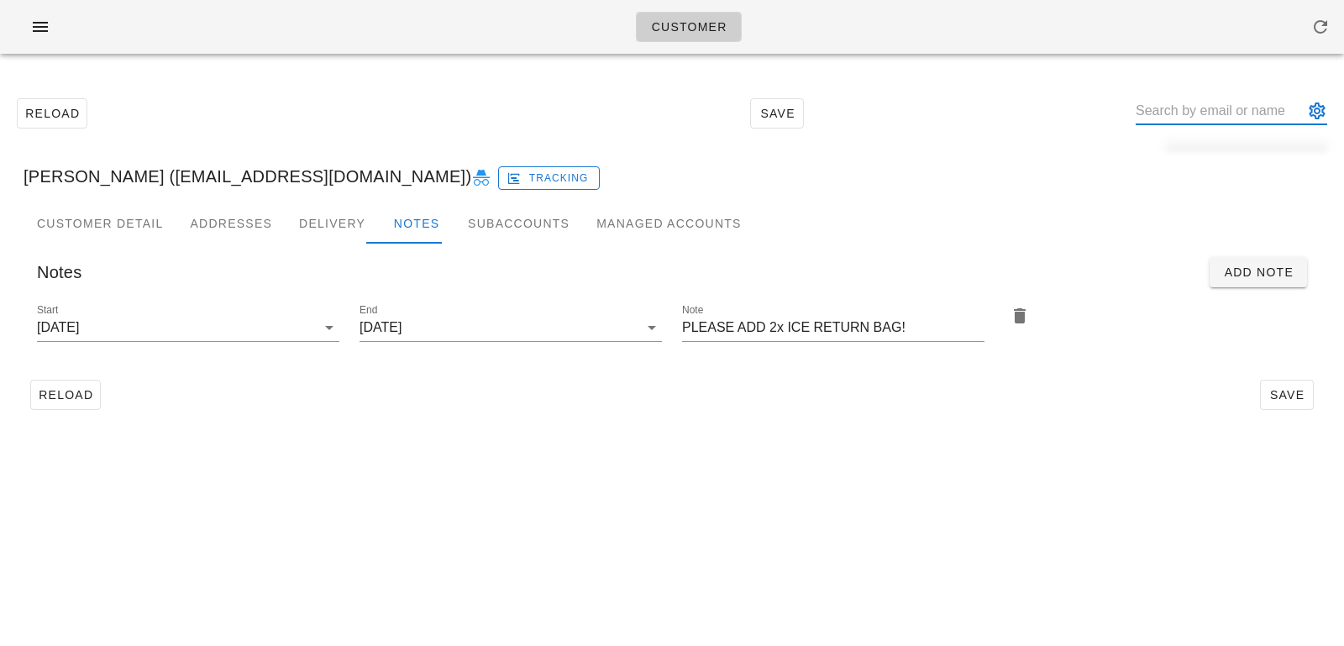
click at [1194, 110] on input "text" at bounding box center [1219, 110] width 168 height 27
paste input "Stephan Weis"
type input "Stephan Weis"
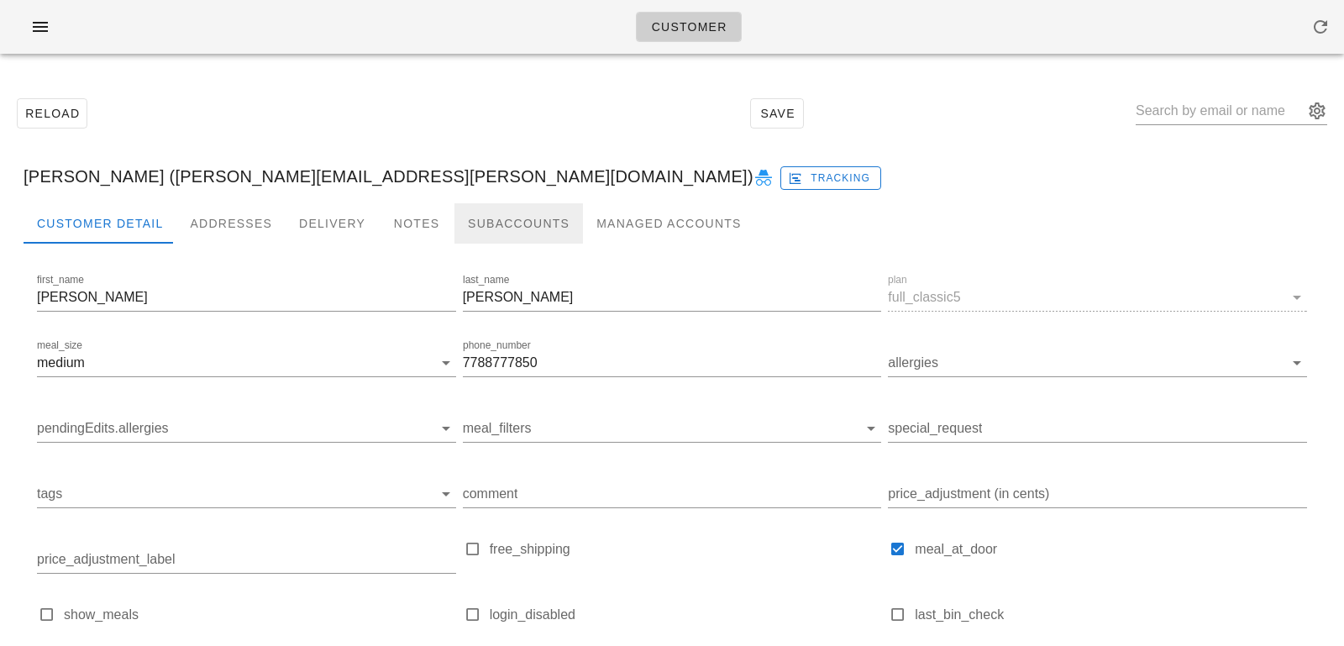
click at [454, 224] on div "Subaccounts" at bounding box center [518, 223] width 128 height 40
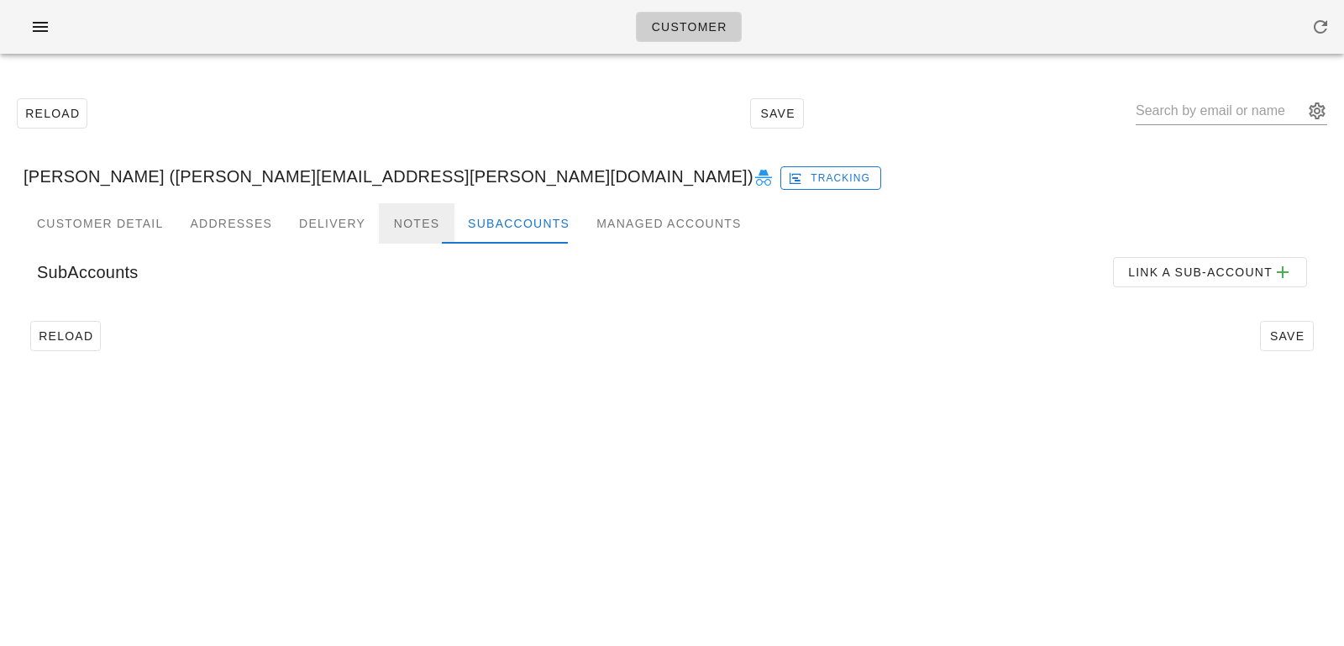
click at [413, 223] on div "Notes" at bounding box center [417, 223] width 76 height 40
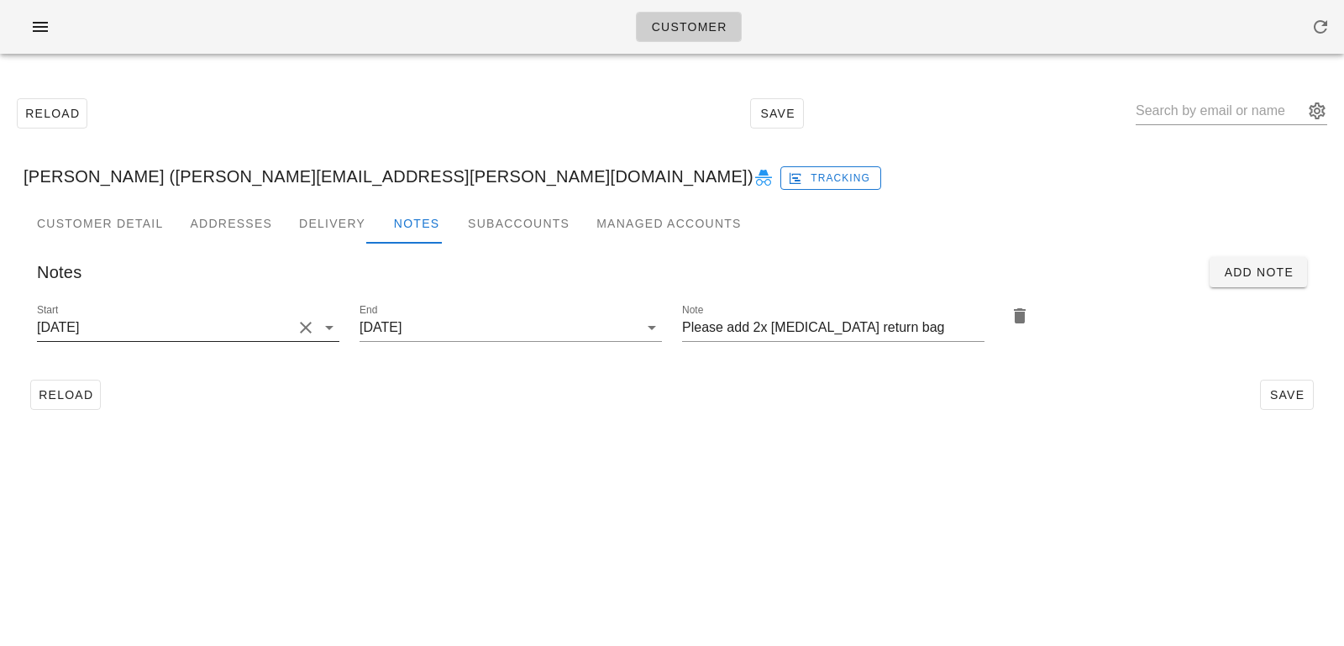
click at [231, 323] on input "2025-10-05" at bounding box center [164, 327] width 255 height 27
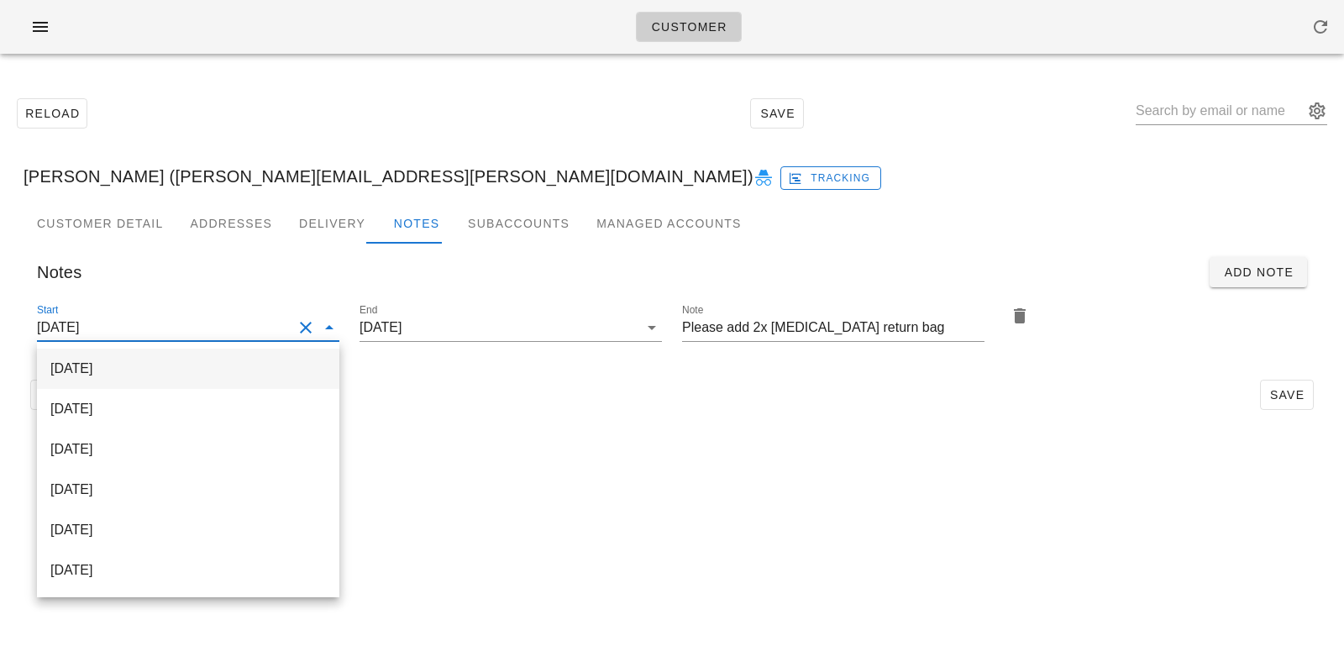
click at [192, 360] on div "[DATE]" at bounding box center [187, 368] width 275 height 16
type input "[DATE]"
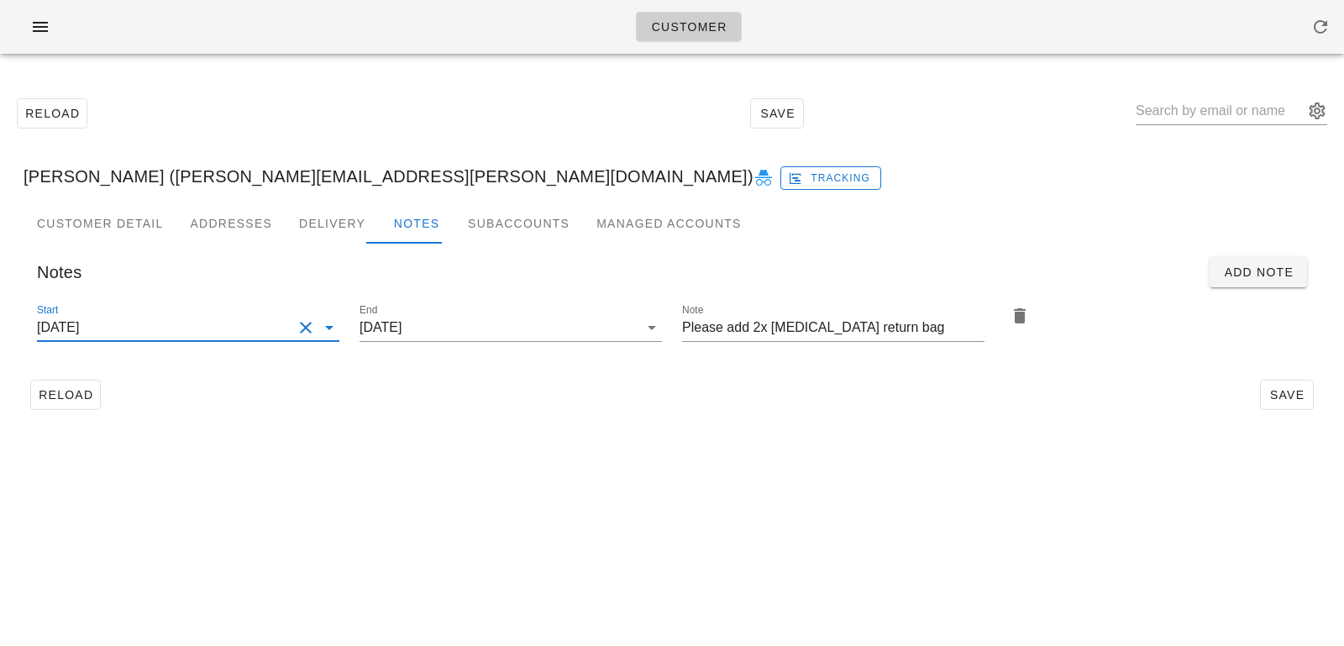
click at [528, 419] on div "Customer Detail Addresses Delivery Notes Subaccounts Managed Accounts first_nam…" at bounding box center [671, 316] width 1323 height 227
click at [1287, 402] on button "Save" at bounding box center [1287, 395] width 54 height 30
click at [1178, 112] on input "text" at bounding box center [1219, 110] width 168 height 27
paste input "Wallace Ceschini Paro"
type input "Wallace Ceschini Paro"
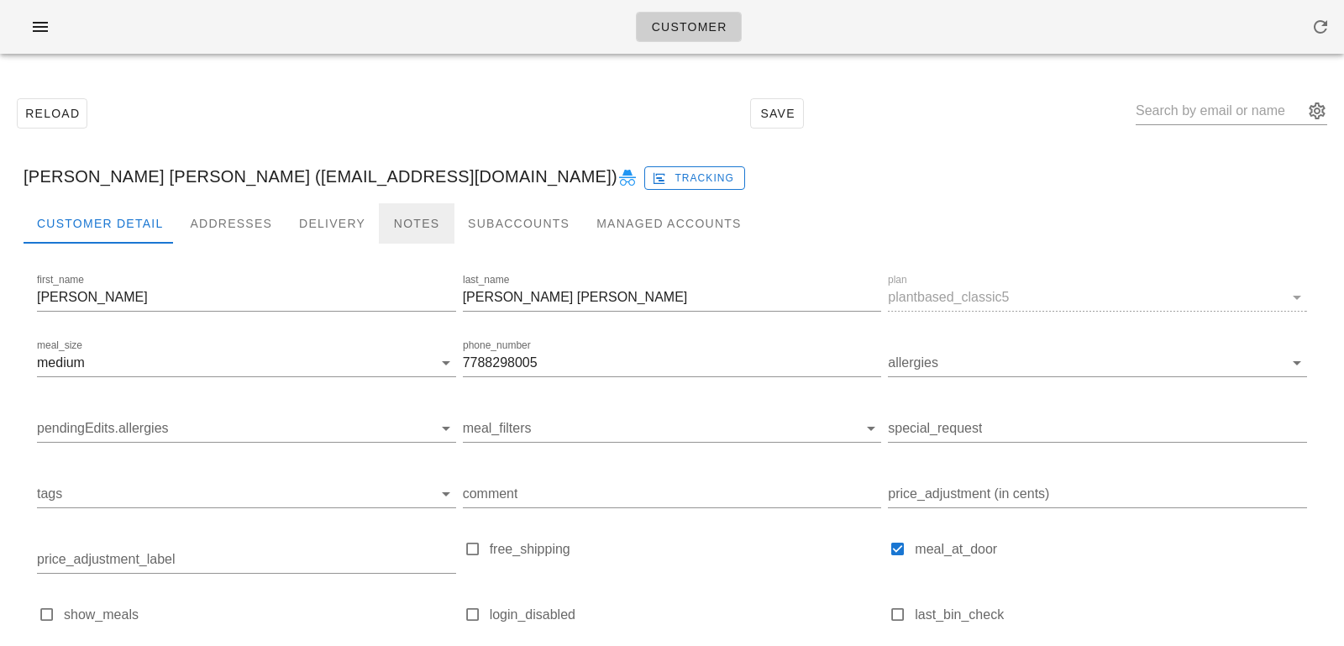
click at [403, 223] on div "Notes" at bounding box center [417, 223] width 76 height 40
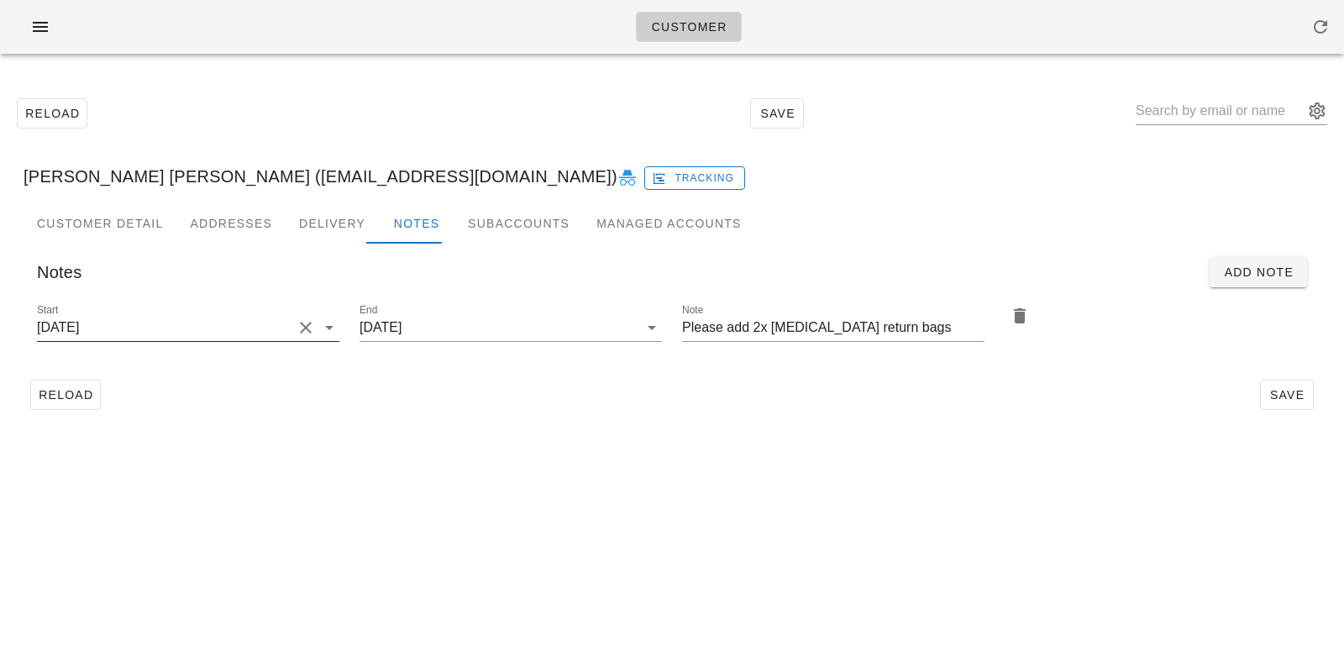
scroll to position [1, 0]
click at [288, 334] on input "2025-09-07" at bounding box center [164, 327] width 255 height 27
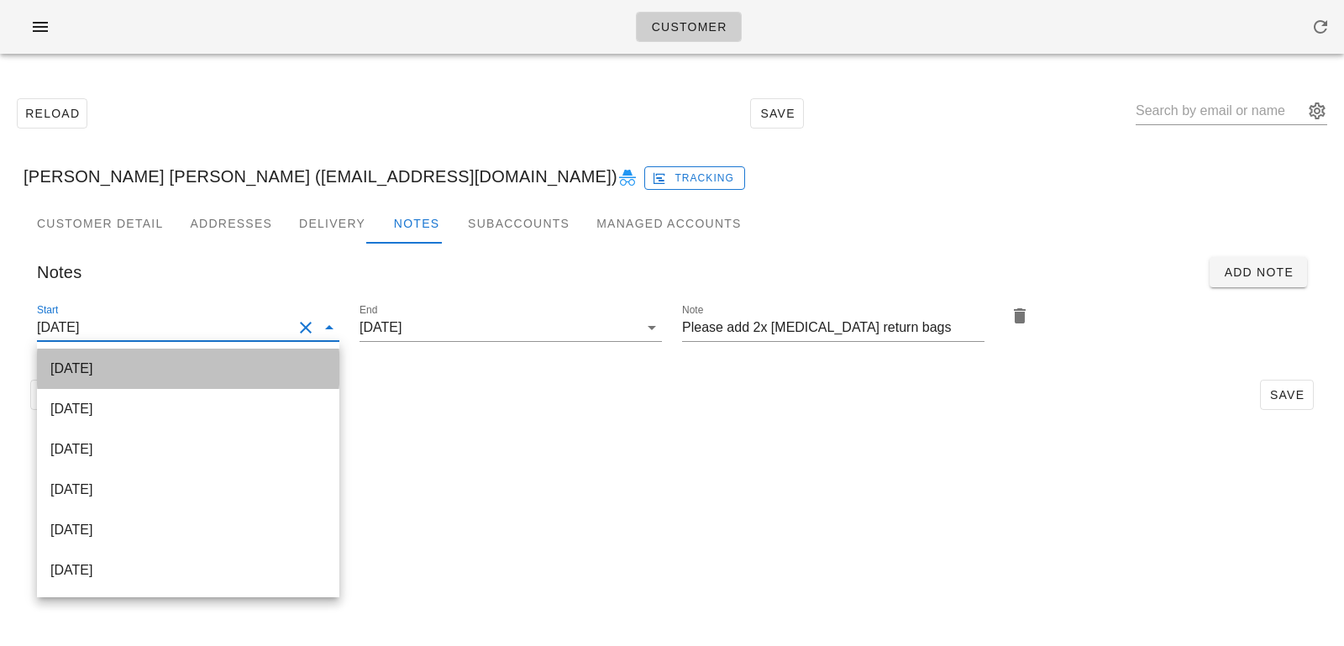
click at [276, 360] on div "[DATE]" at bounding box center [187, 368] width 275 height 16
type input "[DATE]"
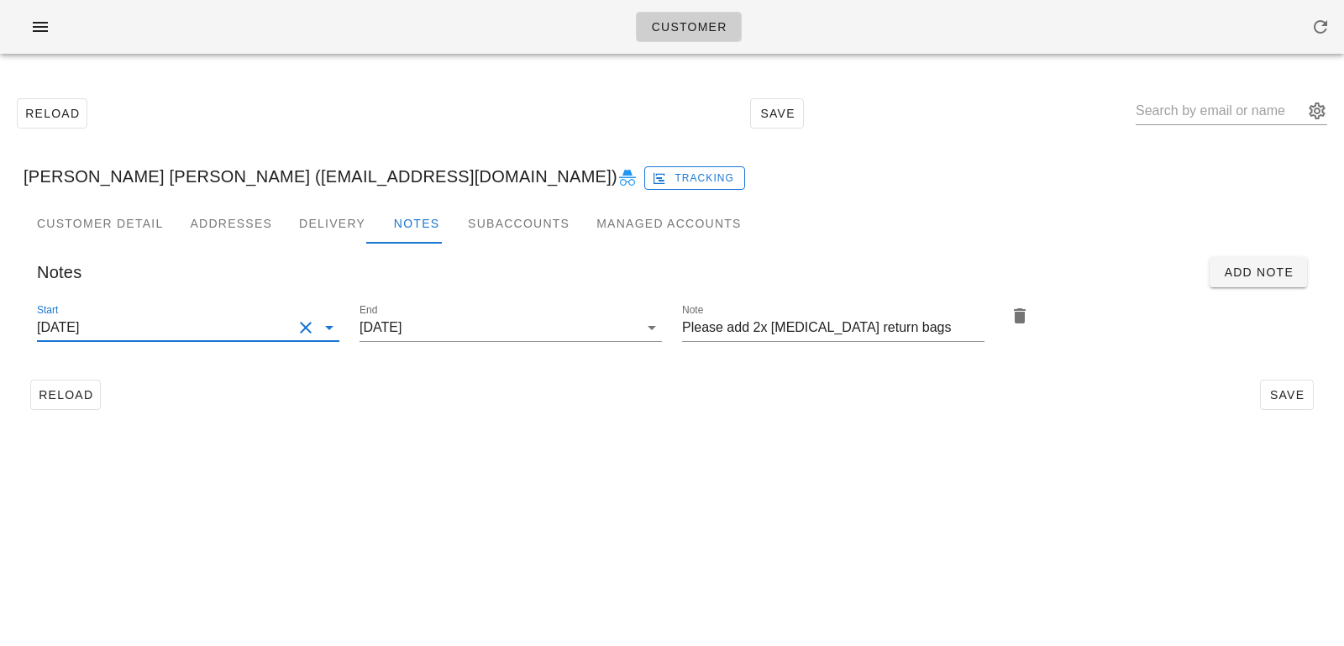
scroll to position [0, 0]
click at [451, 503] on div "Customer Reload Save Wallace Ceschini Paro (wallaceparo@gmail.com) Tracking Cus…" at bounding box center [672, 323] width 1344 height 646
click at [508, 445] on div "Customer Reload Save Wallace Ceschini Paro (wallaceparo@gmail.com) Tracking Cus…" at bounding box center [672, 323] width 1344 height 646
click at [1301, 392] on span "Save" at bounding box center [1286, 394] width 39 height 13
click at [1178, 110] on input "text" at bounding box center [1219, 110] width 168 height 27
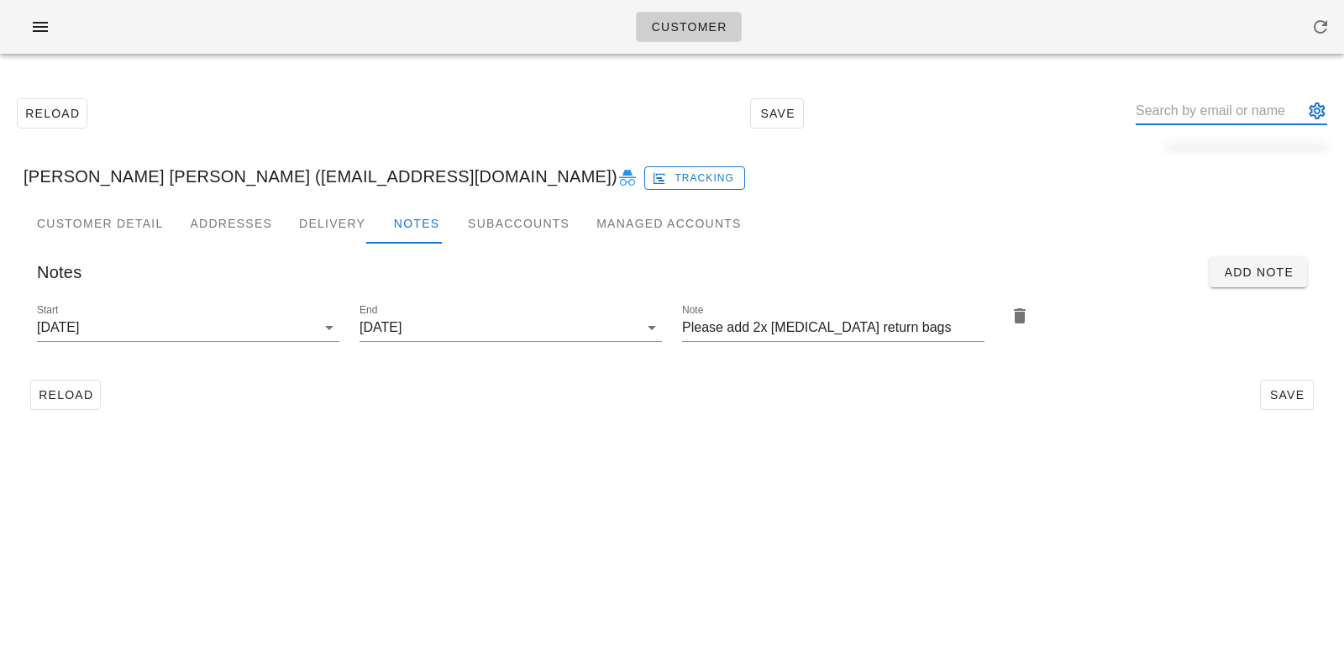
paste input "Max Barroca"
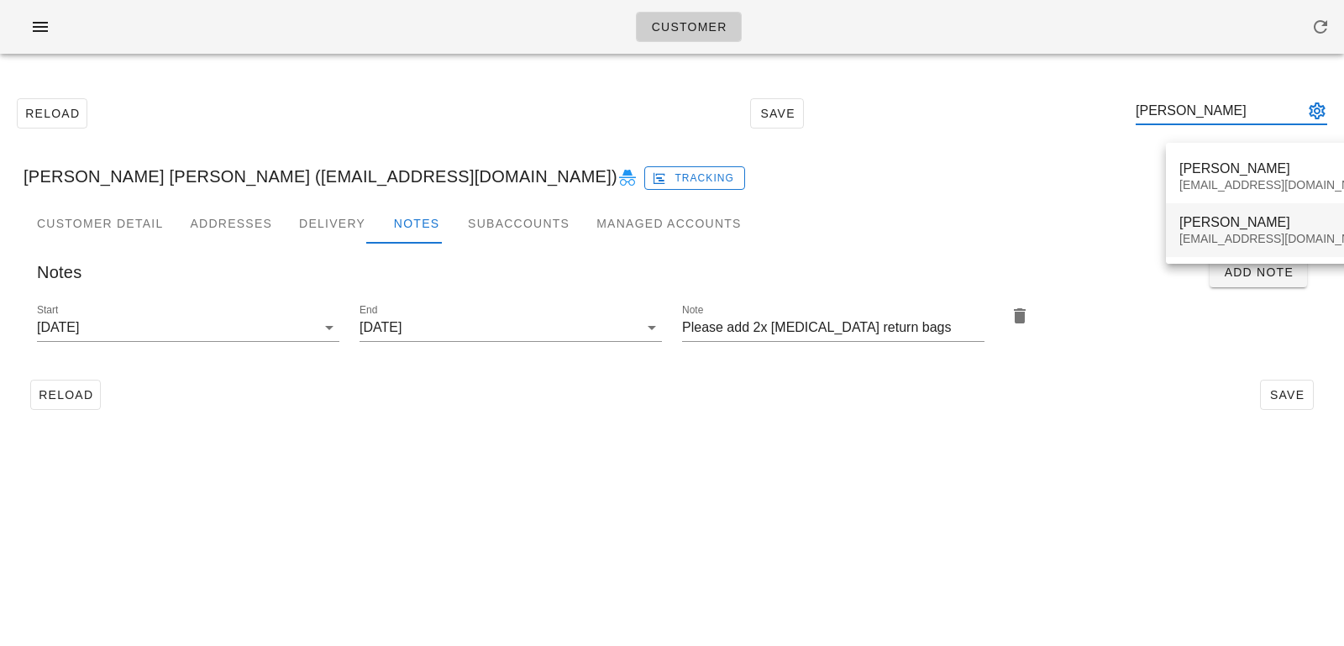
type input "Max Barroca"
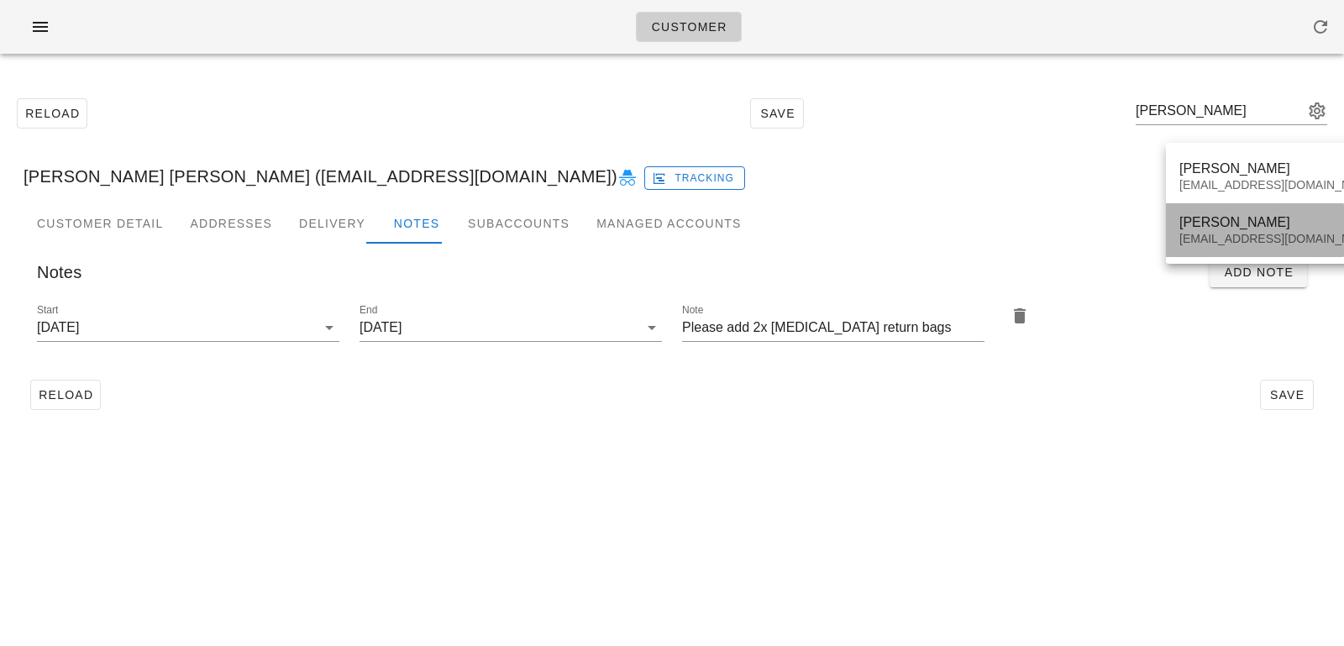
click at [1192, 235] on div "maxbarroca@gmail.com" at bounding box center [1278, 239] width 199 height 14
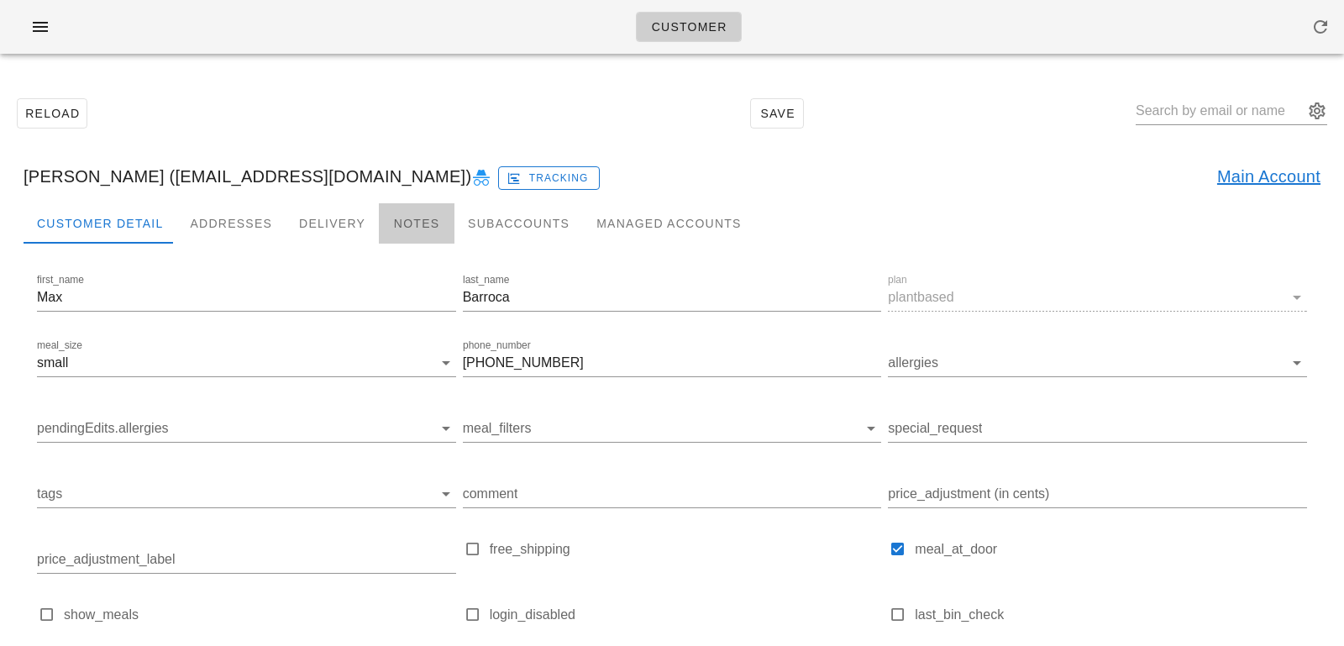
click at [414, 240] on div "Notes" at bounding box center [417, 223] width 76 height 40
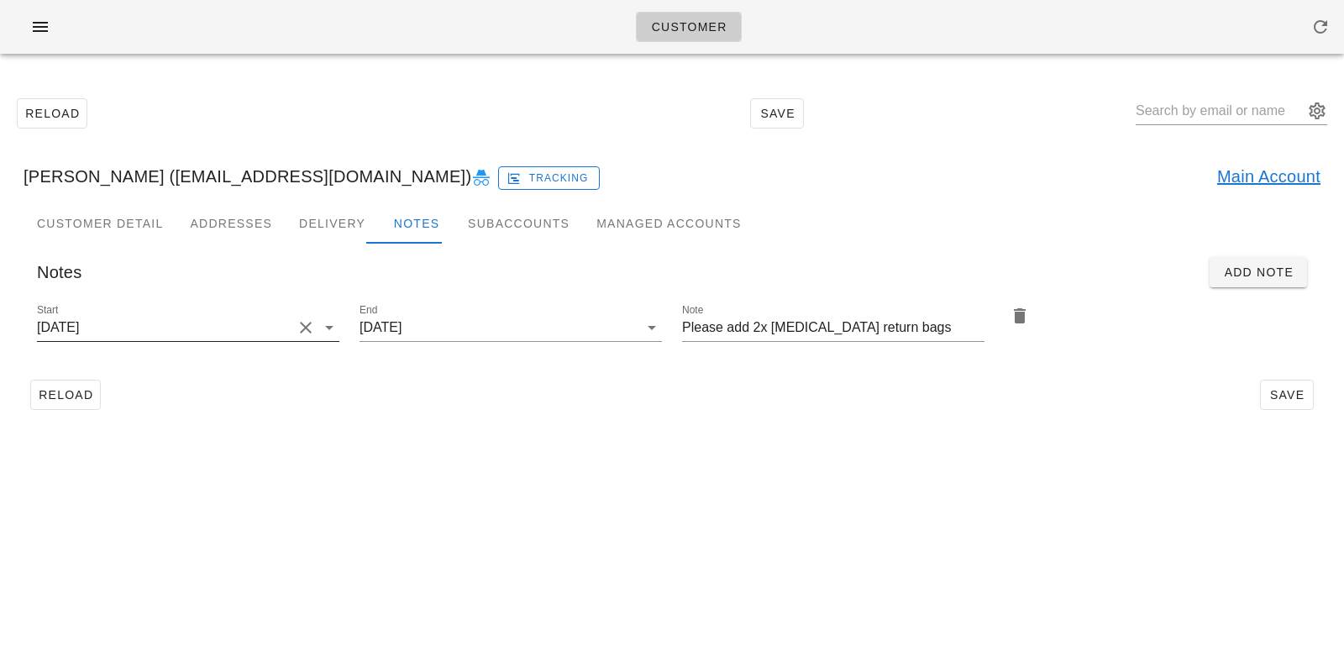
click at [293, 327] on div at bounding box center [304, 327] width 24 height 20
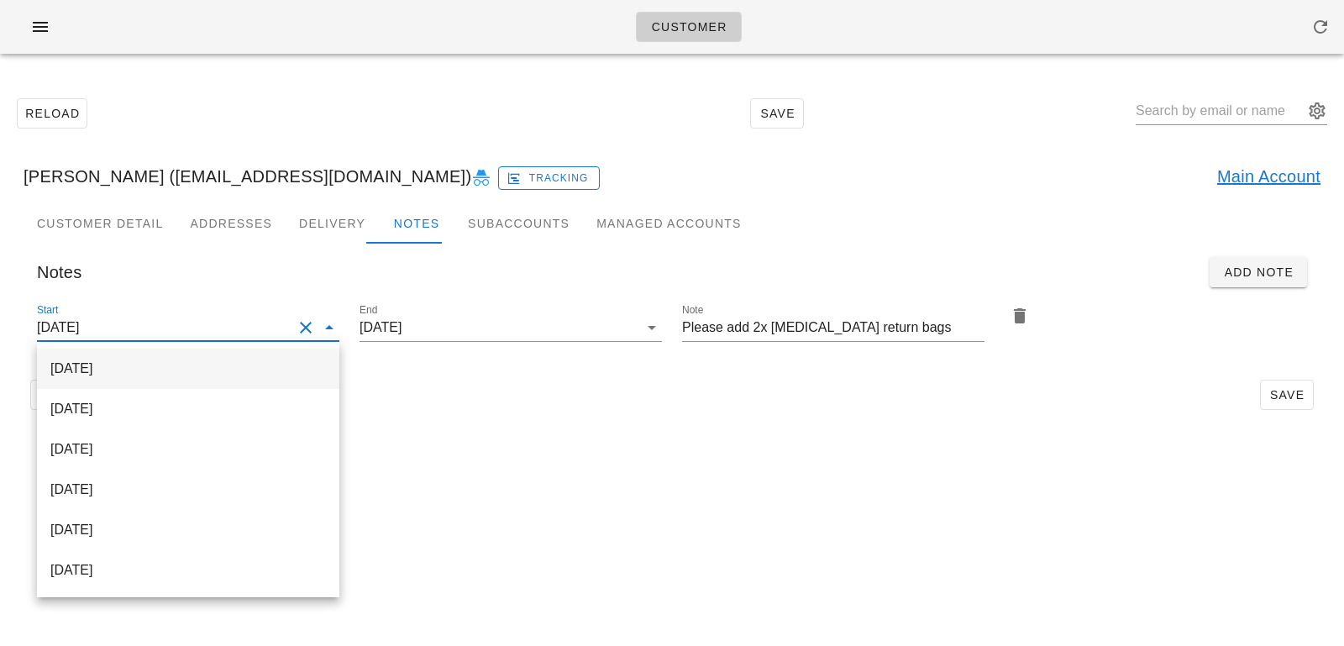
click at [244, 368] on div "[DATE]" at bounding box center [187, 368] width 275 height 16
type input "[DATE]"
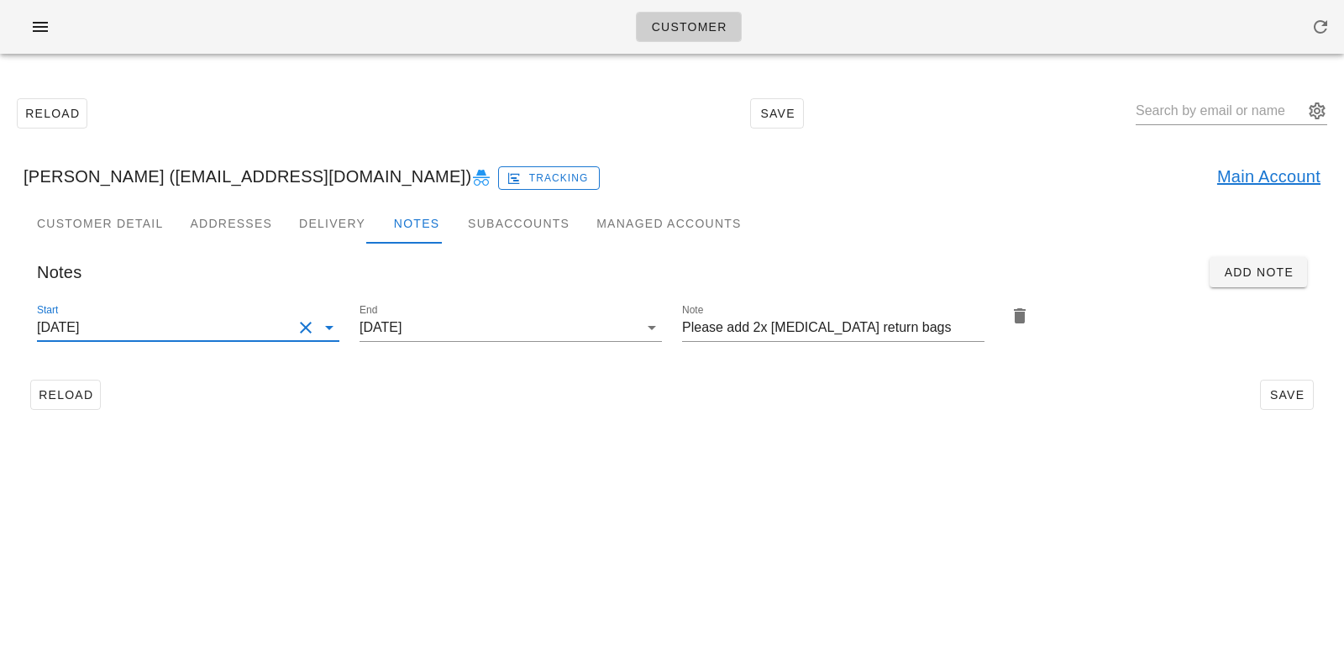
click at [542, 445] on div "Customer Reload Save Max Barroca (maxbarroca@gmail.com) Tracking Main Account C…" at bounding box center [672, 323] width 1344 height 646
click at [1297, 390] on span "Save" at bounding box center [1286, 394] width 39 height 13
type input "Max Barroca (maxbarroca@gmail.com)"
click at [1208, 114] on input "text" at bounding box center [1219, 110] width 168 height 27
paste input "[EMAIL_ADDRESS][DOMAIN_NAME]"
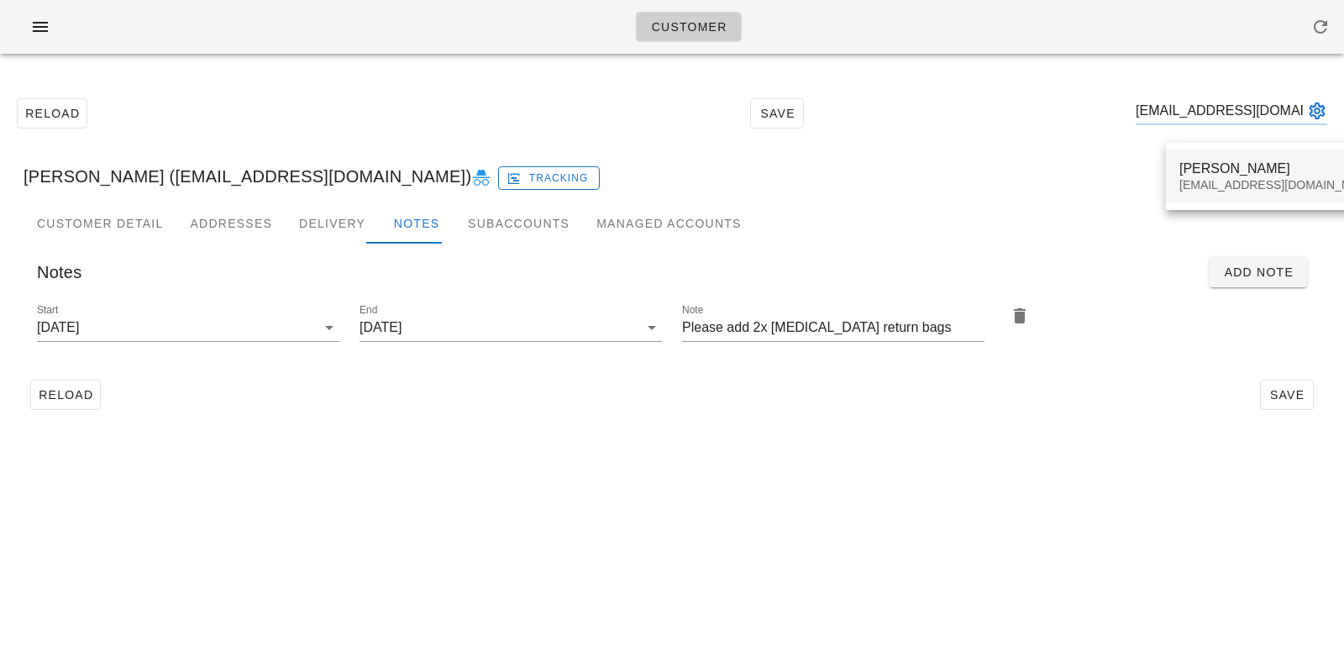
type input "[EMAIL_ADDRESS][DOMAIN_NAME]"
click at [1203, 184] on div "[EMAIL_ADDRESS][DOMAIN_NAME]" at bounding box center [1278, 185] width 199 height 14
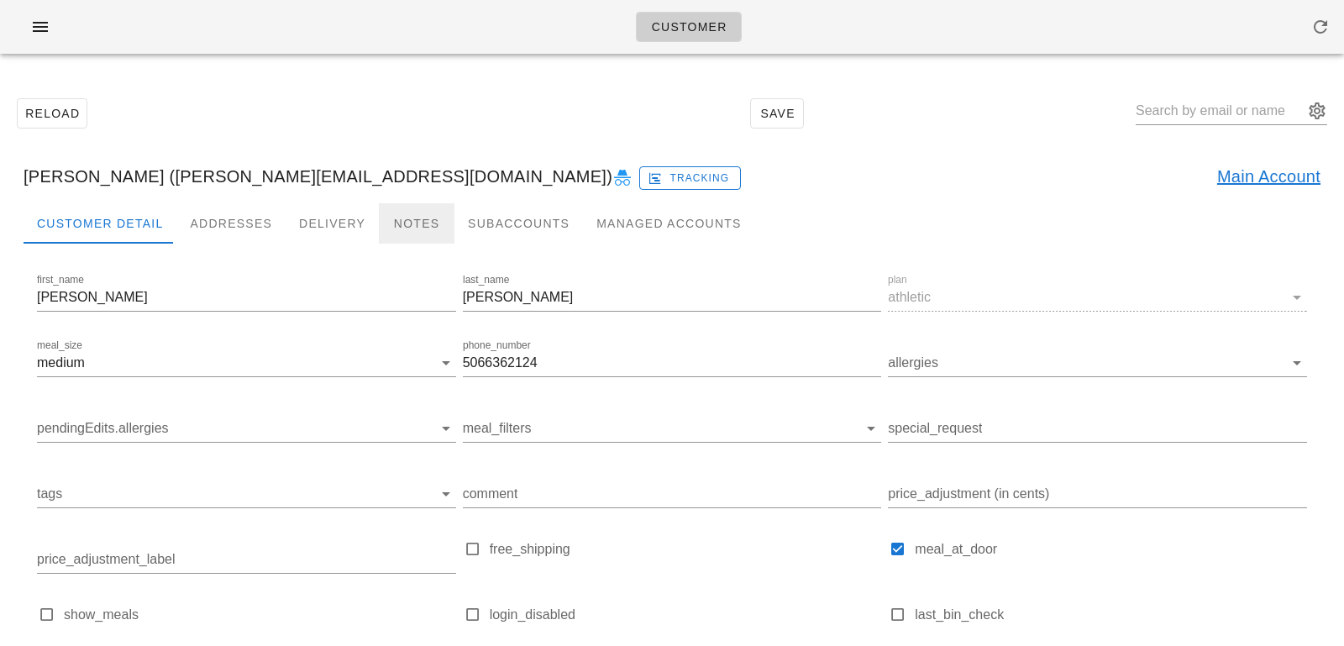
click at [415, 233] on div "Notes" at bounding box center [417, 223] width 76 height 40
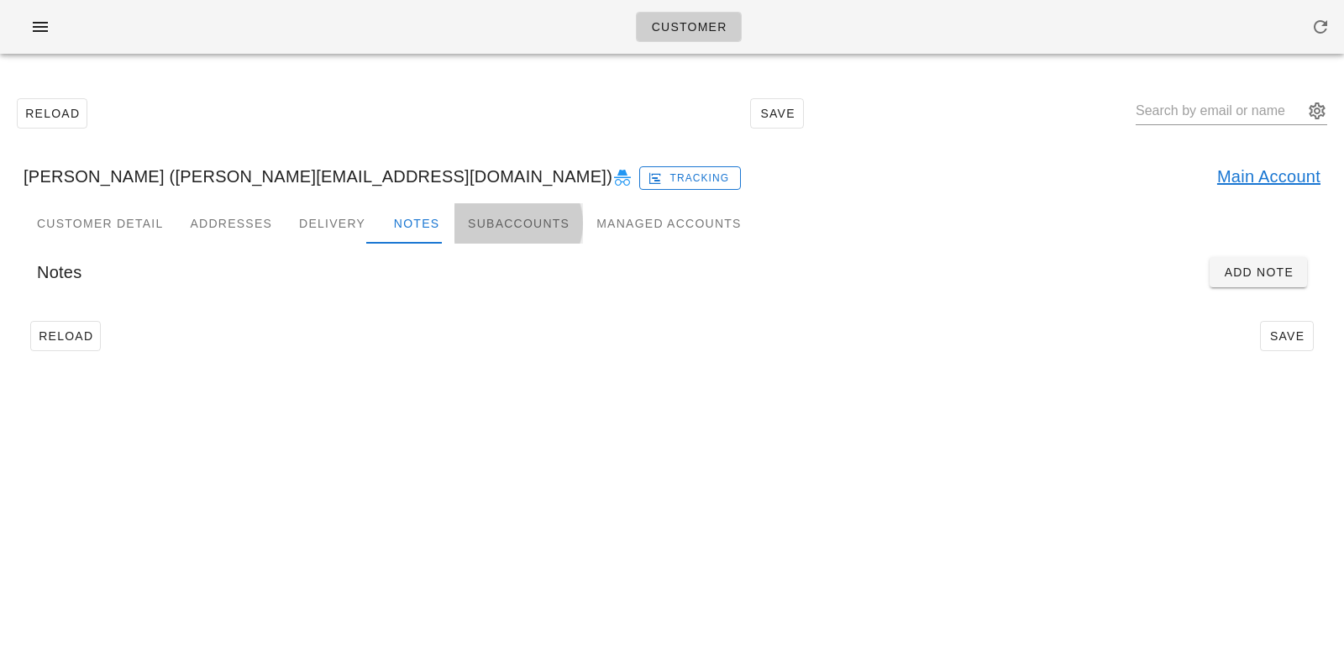
click at [480, 232] on div "Subaccounts" at bounding box center [518, 223] width 128 height 40
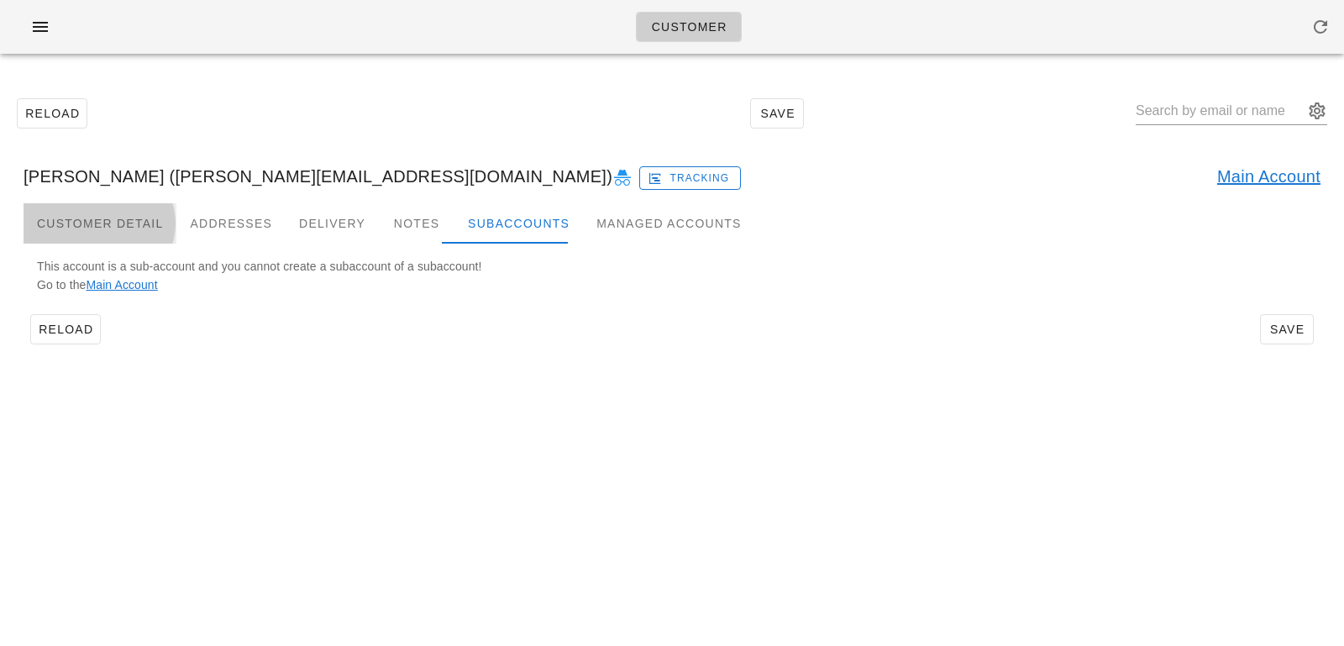
click at [80, 226] on div "Customer Detail" at bounding box center [100, 223] width 153 height 40
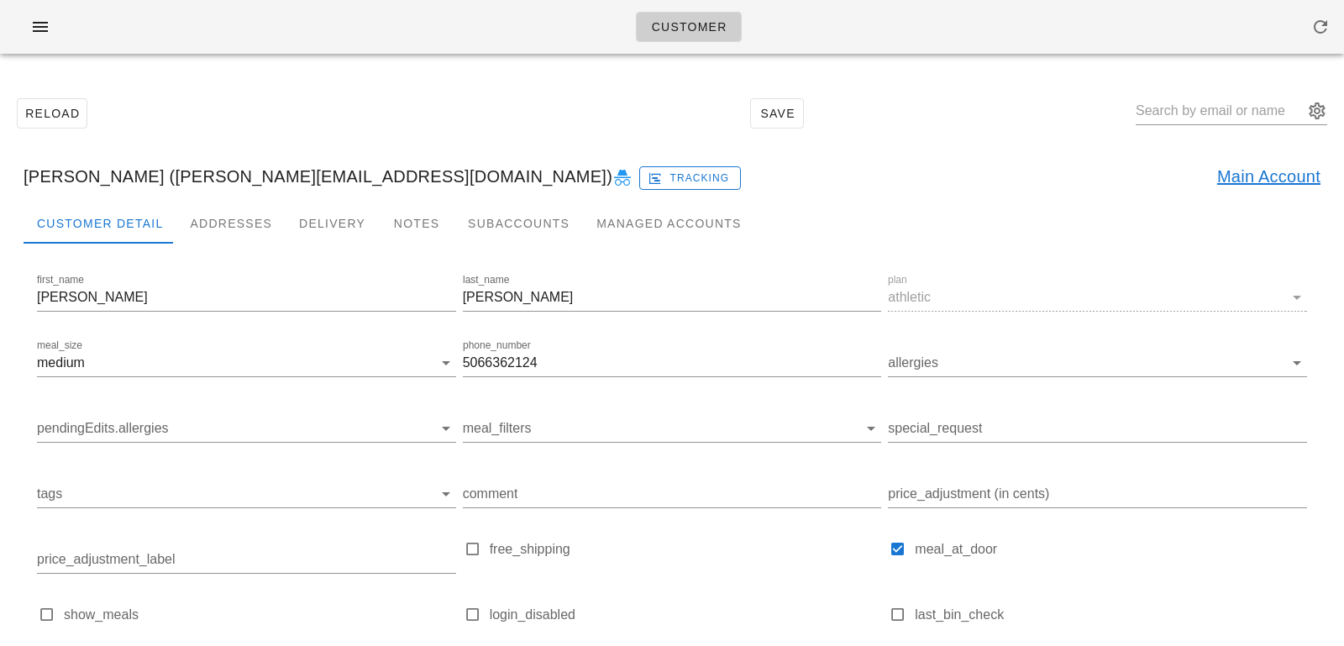
click at [1291, 181] on link "Main Account" at bounding box center [1268, 176] width 103 height 27
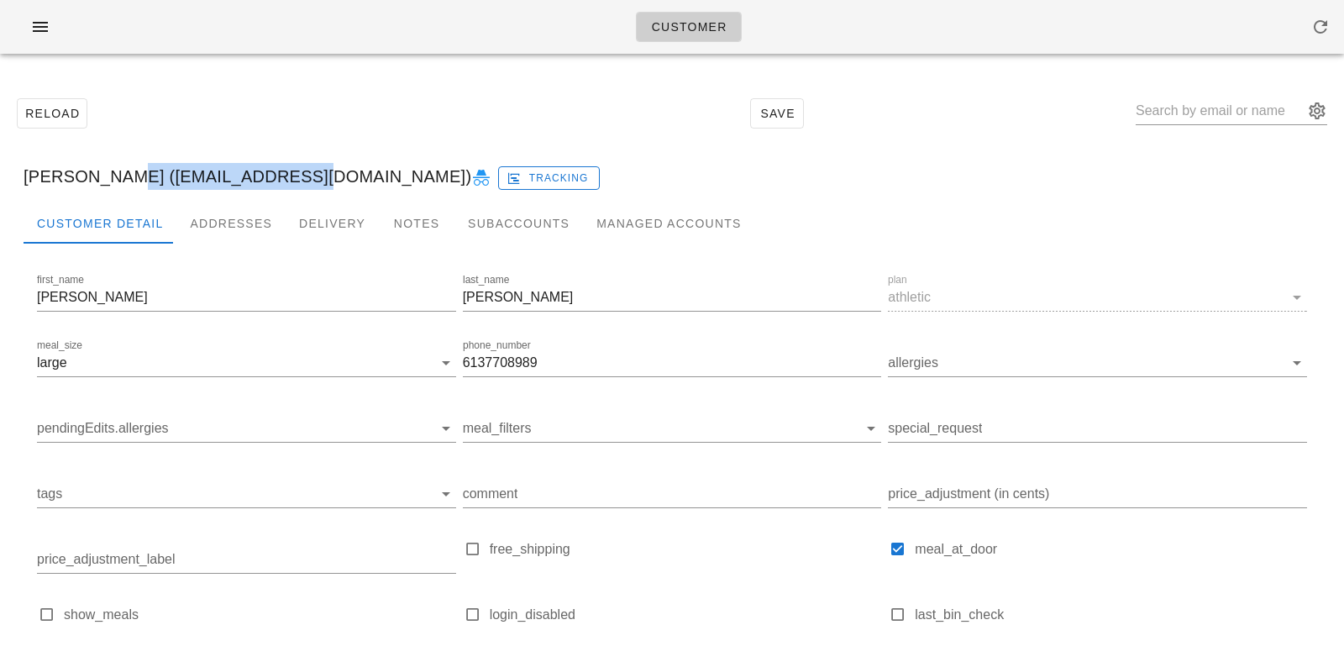
drag, startPoint x: 113, startPoint y: 180, endPoint x: 299, endPoint y: 174, distance: 186.5
click at [299, 174] on div "Yao Wang (yaowang101@gmail.com) Tracking" at bounding box center [671, 176] width 1323 height 54
copy div "[EMAIL_ADDRESS][DOMAIN_NAME]"
click at [478, 232] on div "Subaccounts" at bounding box center [518, 223] width 128 height 40
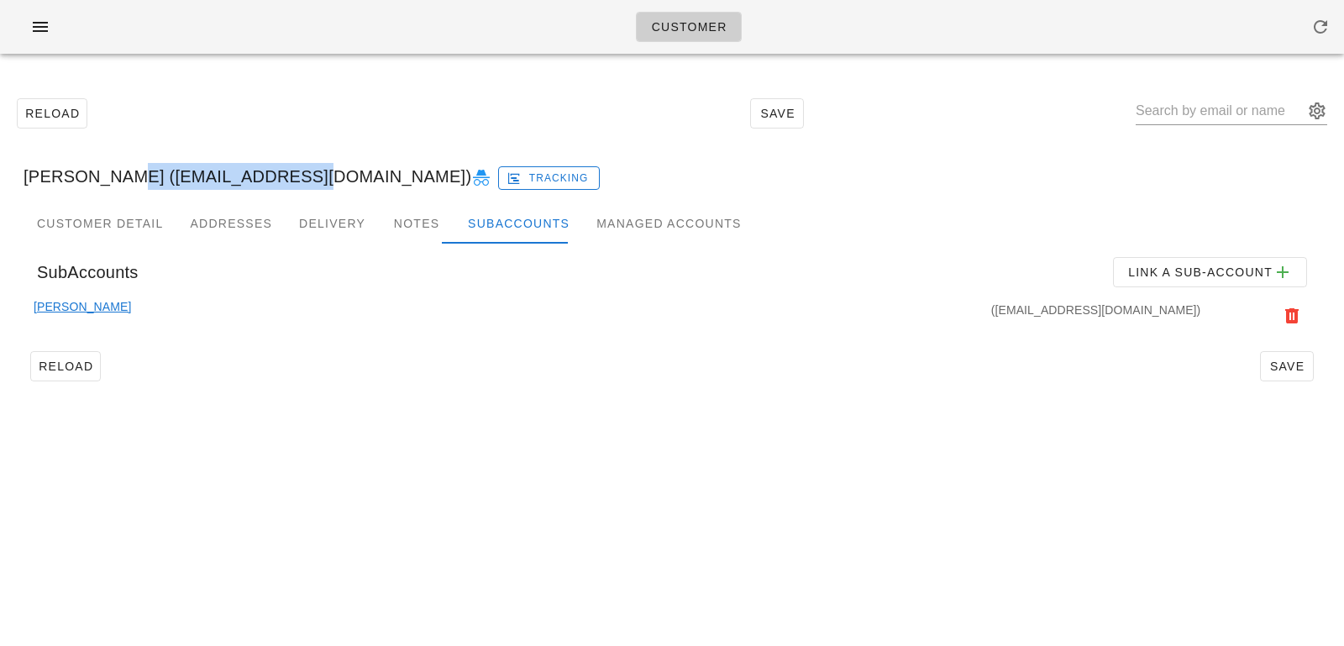
click at [108, 307] on link "[PERSON_NAME]" at bounding box center [82, 315] width 97 height 37
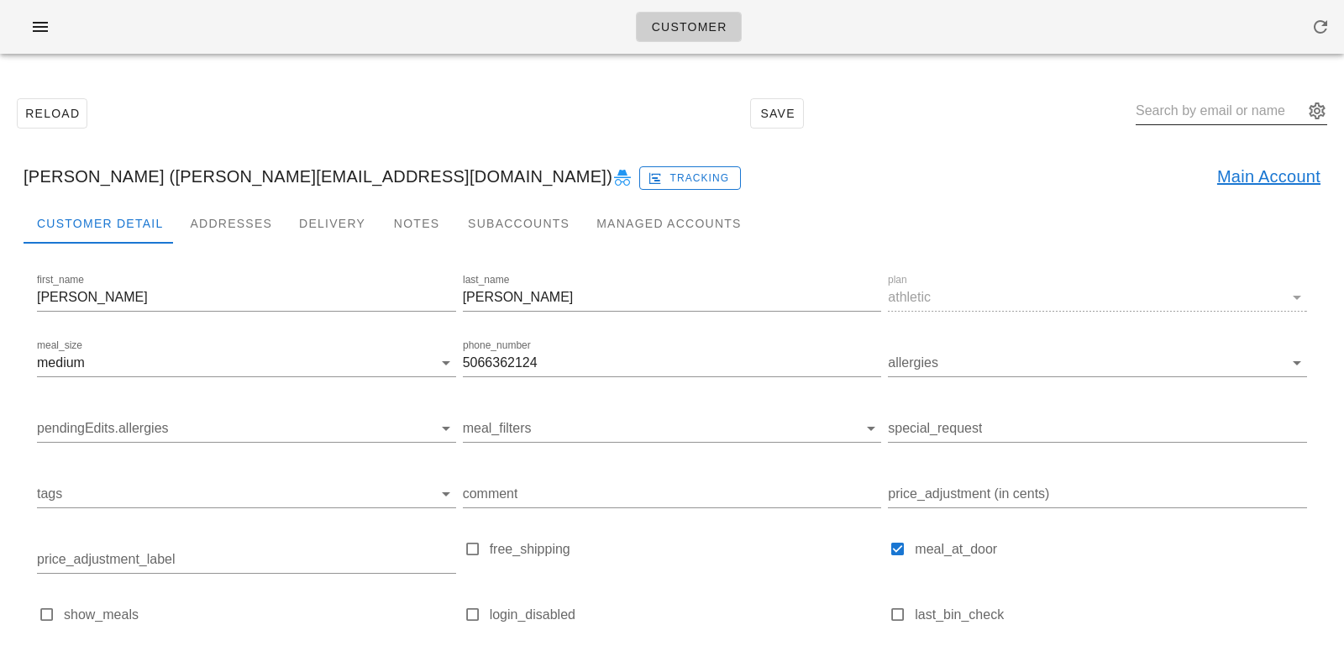
click at [1203, 118] on input "text" at bounding box center [1219, 110] width 168 height 27
paste input "janaki.sathish12@gmail.com"
type input "janaki.sathish12@gmail.com"
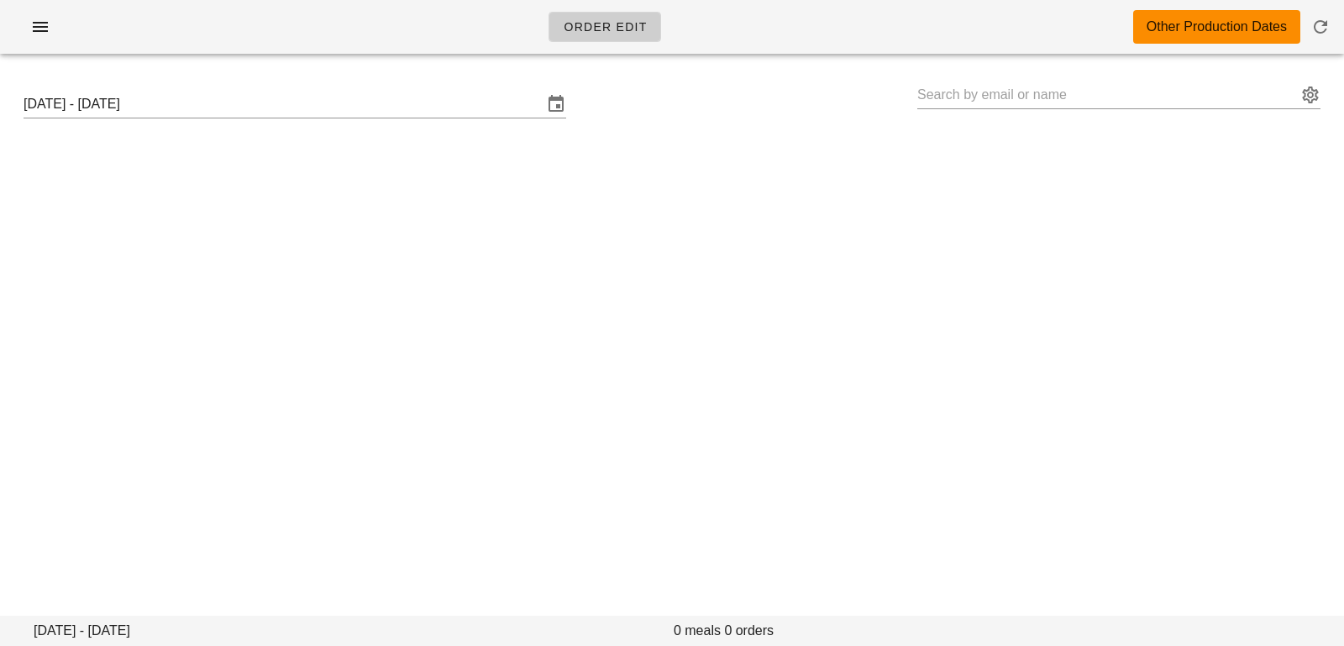
type input "[PERSON_NAME] ([PERSON_NAME][EMAIL_ADDRESS][DOMAIN_NAME])"
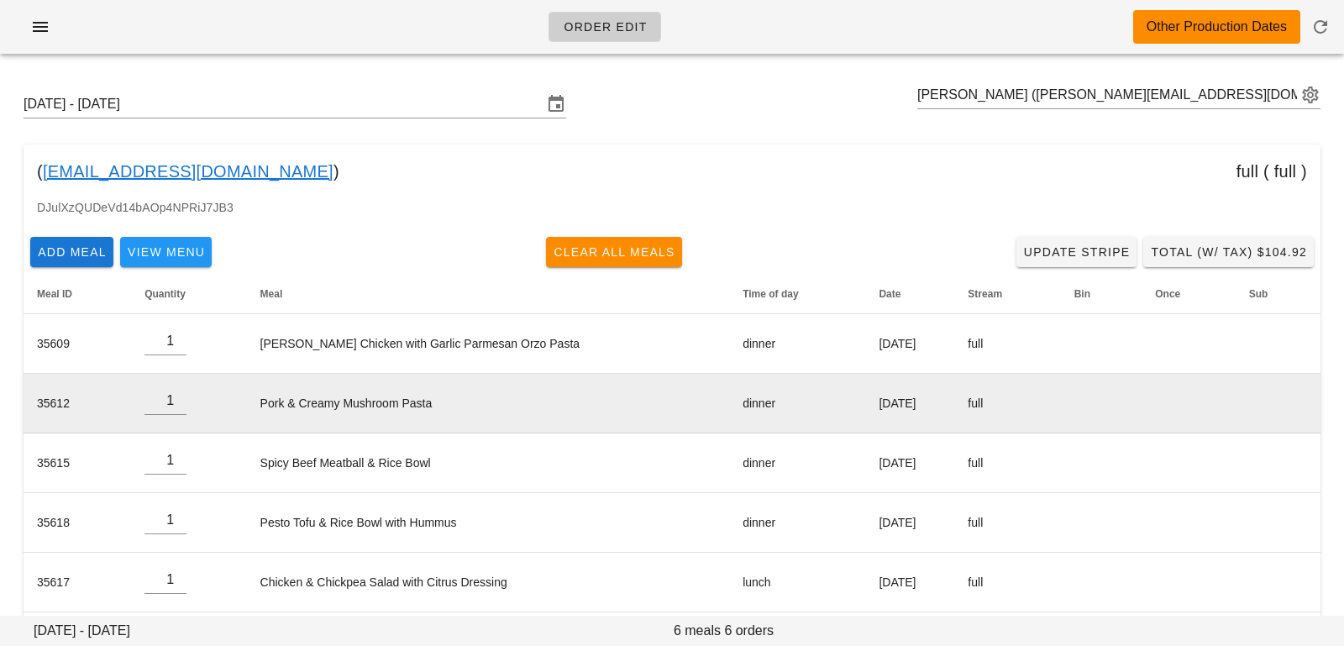
scroll to position [73, 0]
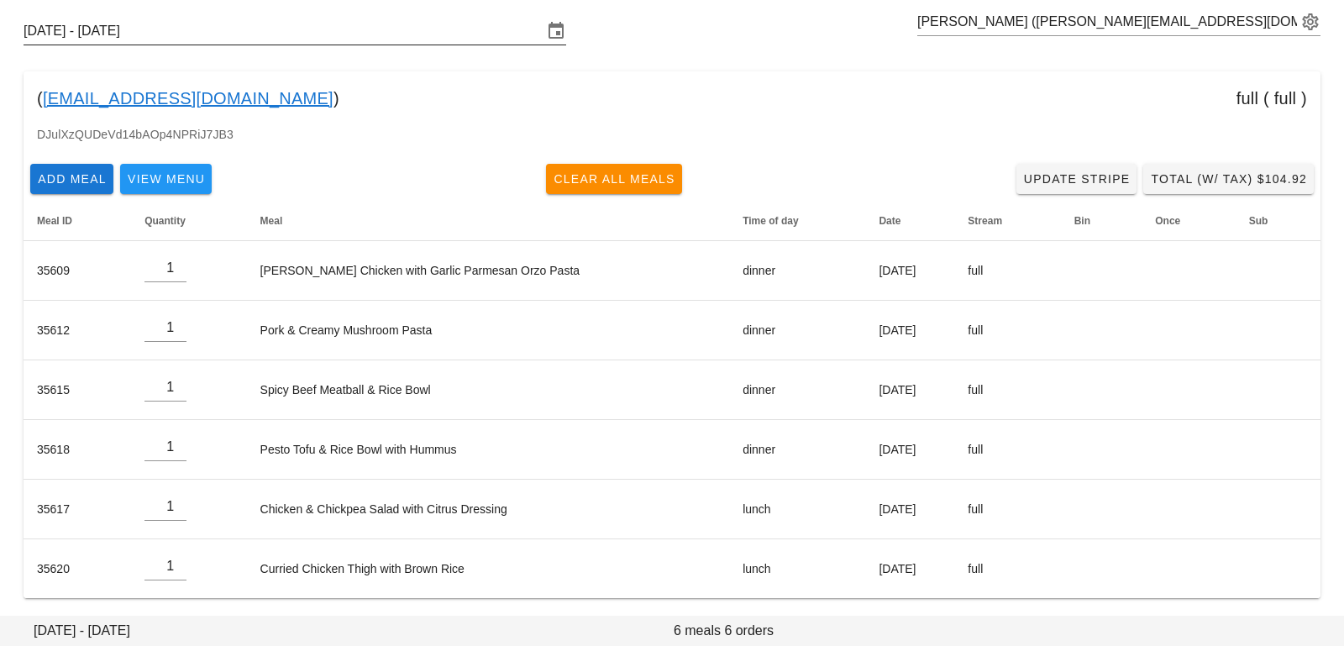
click at [331, 19] on input "[DATE] - [DATE]" at bounding box center [283, 31] width 519 height 27
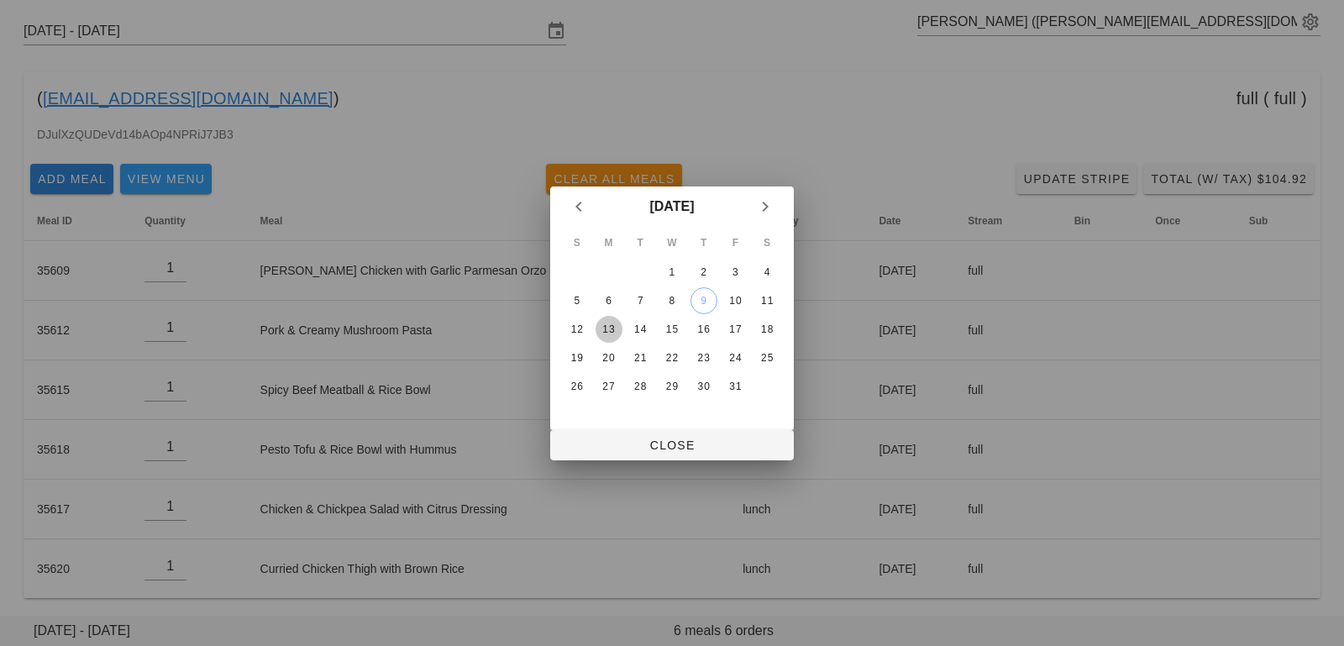
click at [611, 319] on button "13" at bounding box center [608, 329] width 27 height 27
click at [620, 439] on span "Close" at bounding box center [671, 444] width 217 height 13
type input "[DATE] - [DATE]"
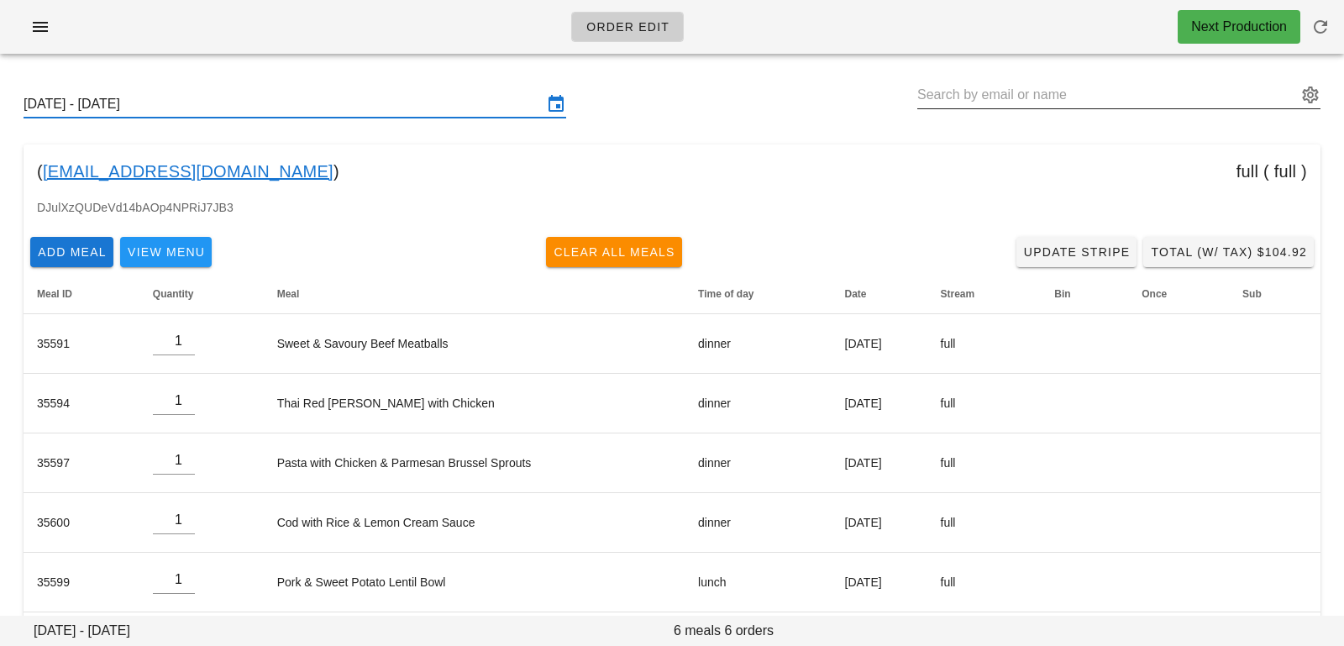
click at [972, 92] on input "text" at bounding box center [1107, 94] width 380 height 27
paste input "[PERSON_NAME]"
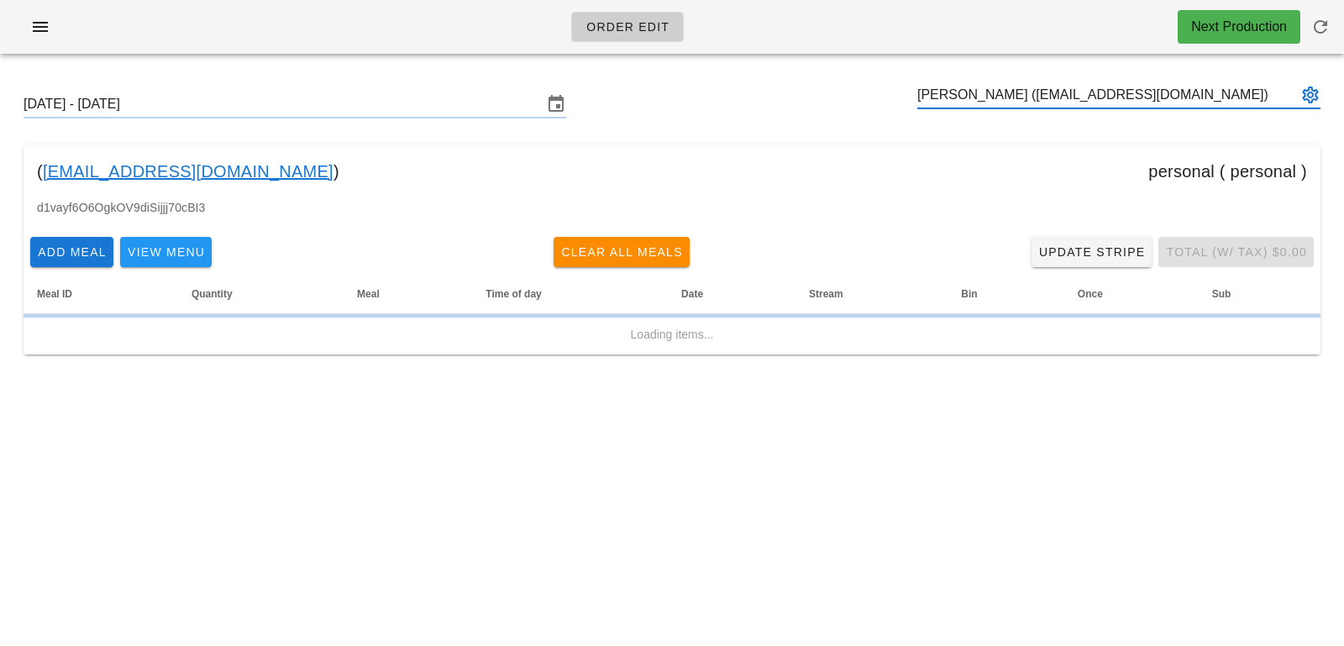
type input "[PERSON_NAME] ([EMAIL_ADDRESS][DOMAIN_NAME])"
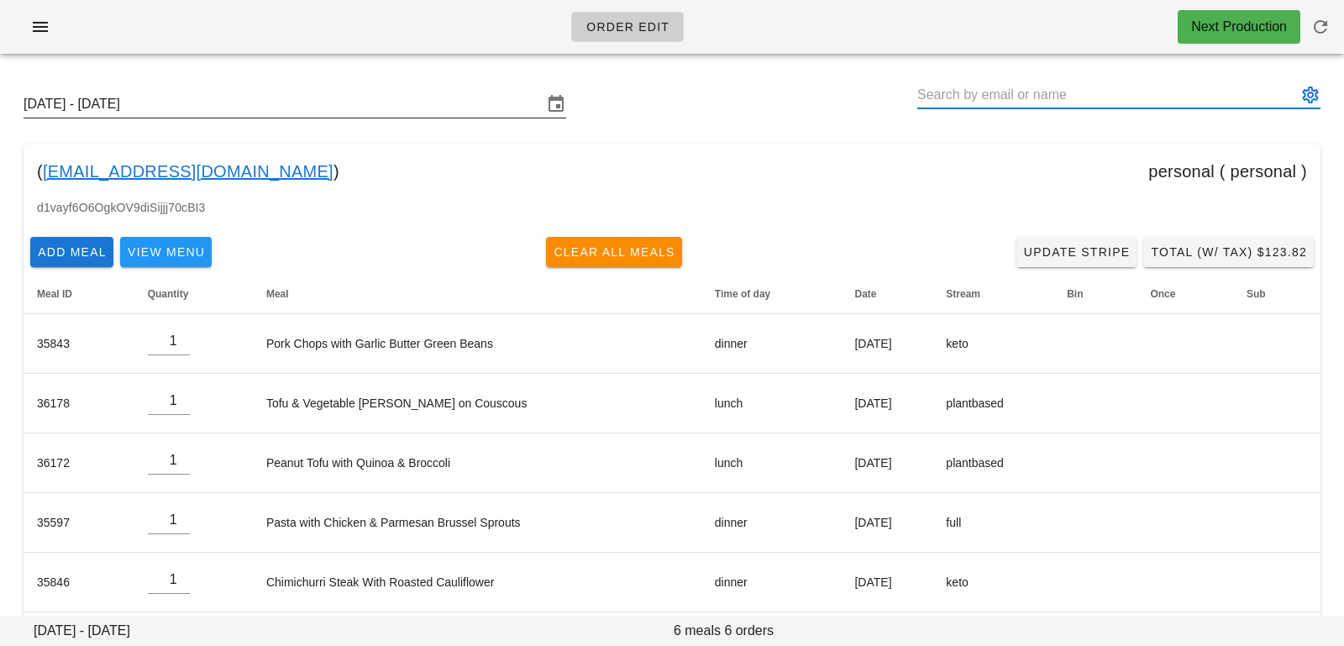
click at [290, 102] on input "[DATE] - [DATE]" at bounding box center [283, 104] width 519 height 27
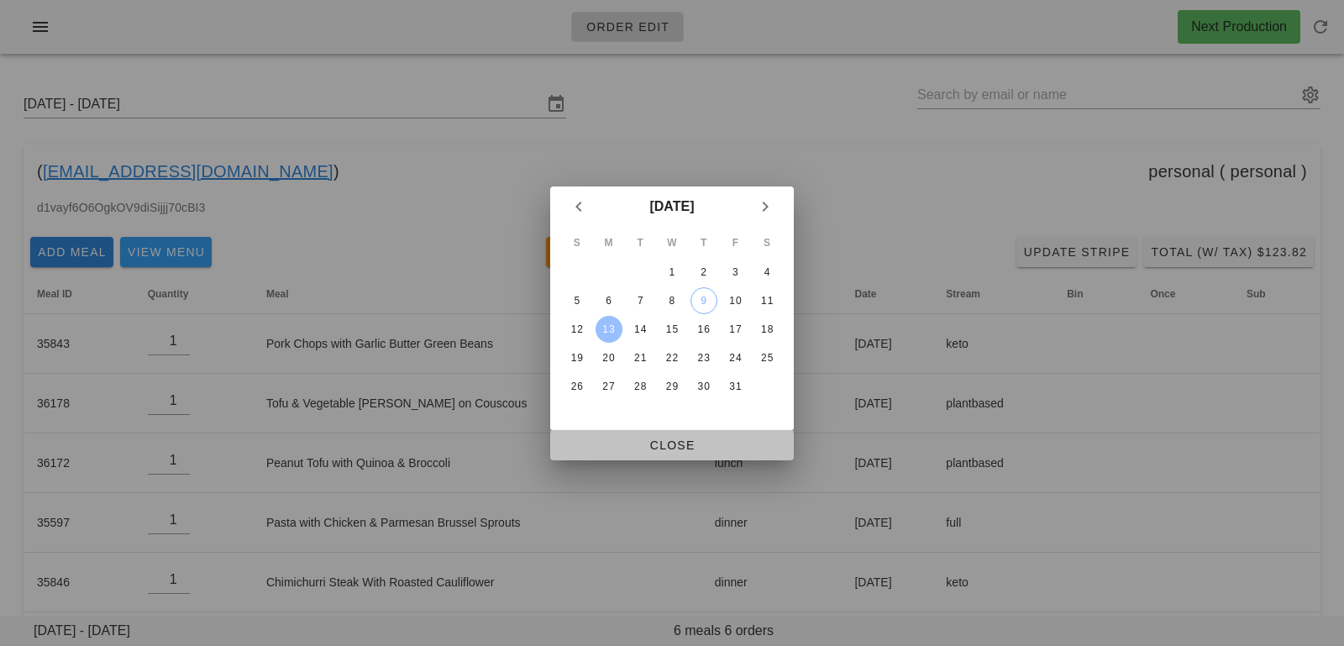
click at [723, 451] on span "Close" at bounding box center [671, 444] width 217 height 13
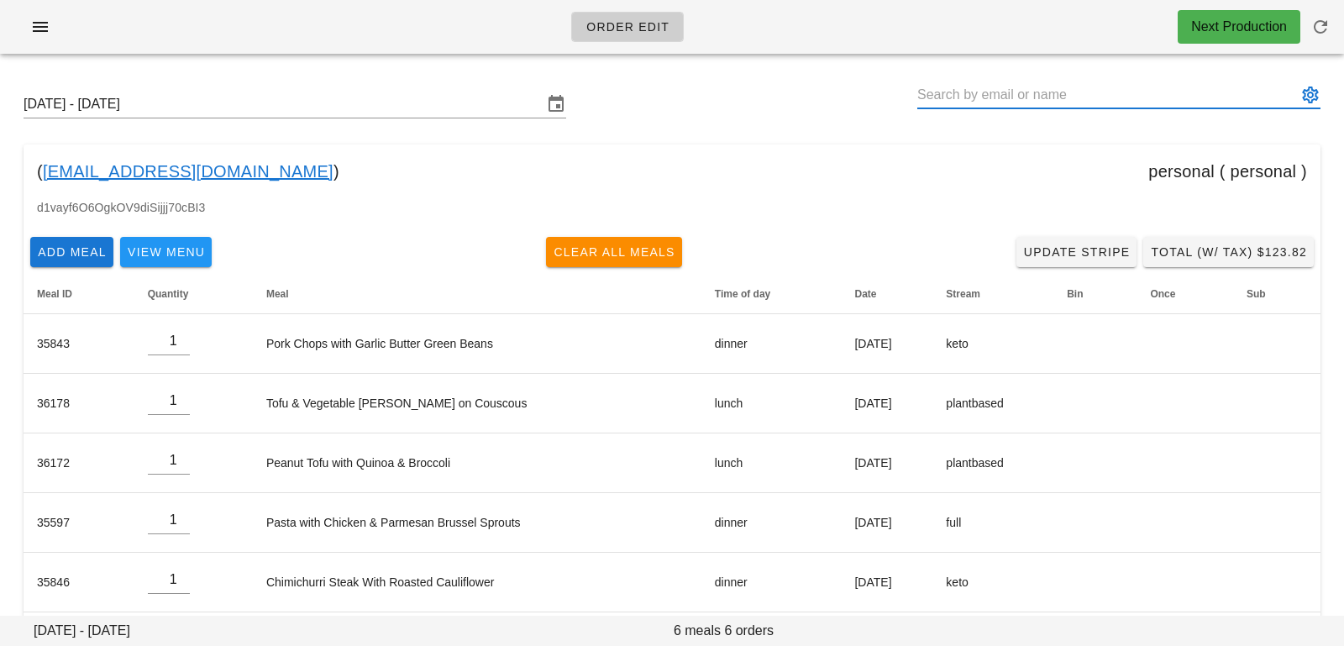
click at [1019, 92] on input "text" at bounding box center [1107, 94] width 380 height 27
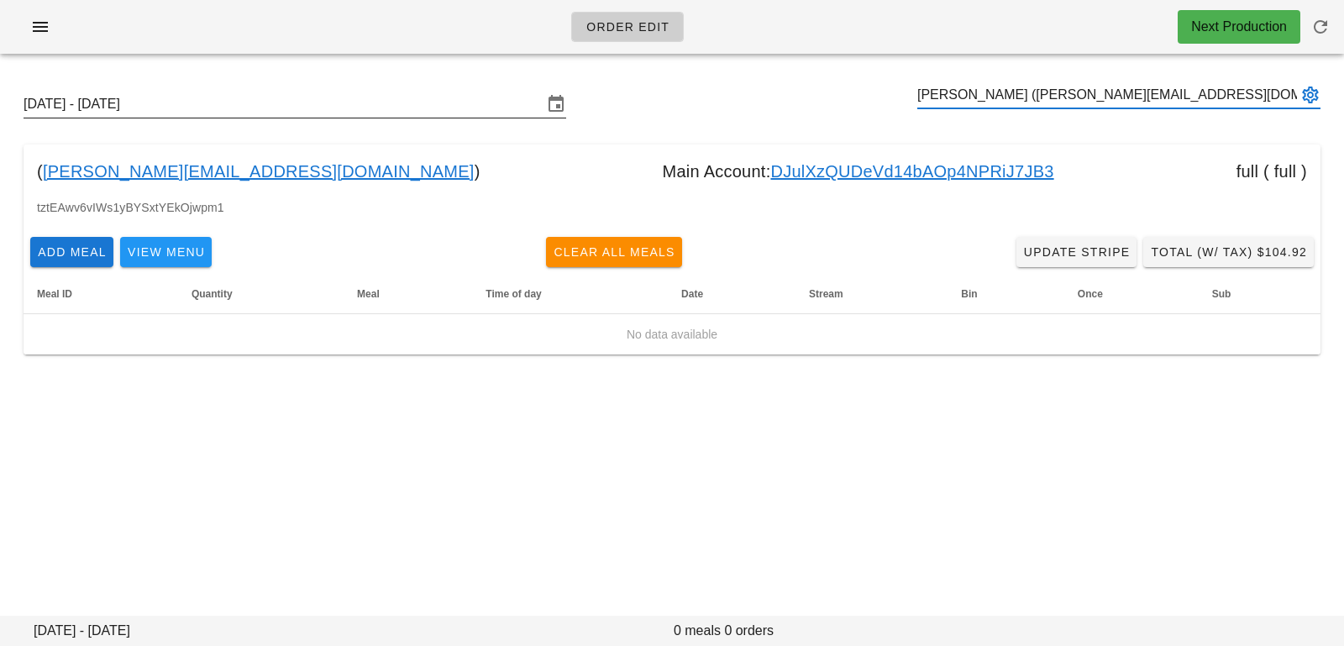
type input "[PERSON_NAME] ([PERSON_NAME][EMAIL_ADDRESS][DOMAIN_NAME])"
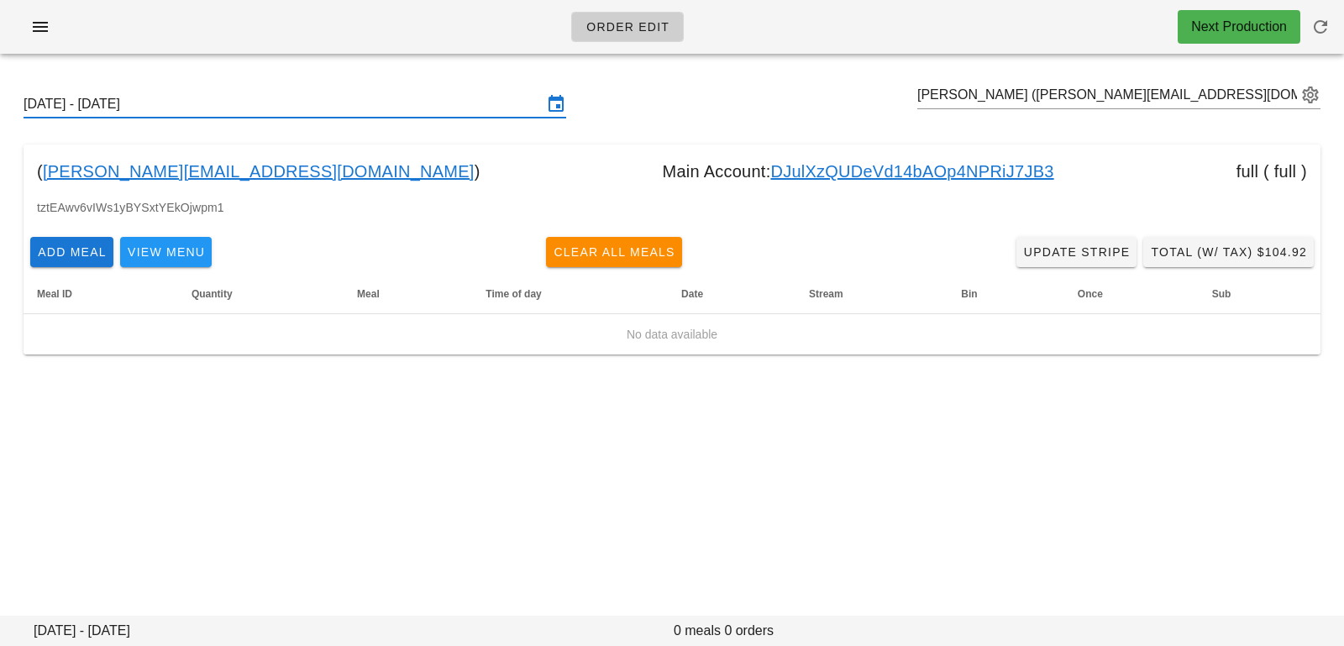
click at [343, 113] on input "[DATE] - [DATE]" at bounding box center [283, 104] width 519 height 27
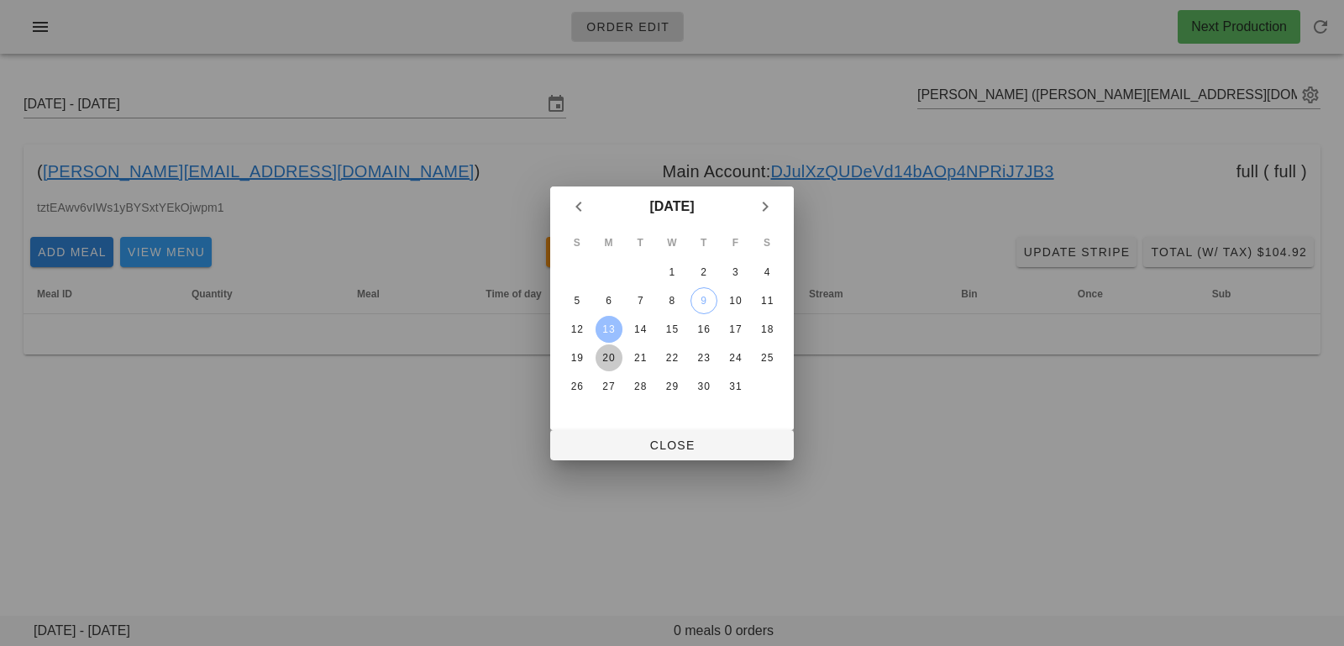
click at [606, 357] on div "20" at bounding box center [608, 358] width 27 height 12
click at [611, 424] on div "S M T W T F S 1 2 3 4 5 6 7 8 9 10 11 12 13 14 15 16 17 18 19 20 21 22 23 24 25…" at bounding box center [672, 328] width 244 height 203
click at [614, 448] on span "Close" at bounding box center [671, 444] width 217 height 13
type input "[DATE] - [DATE]"
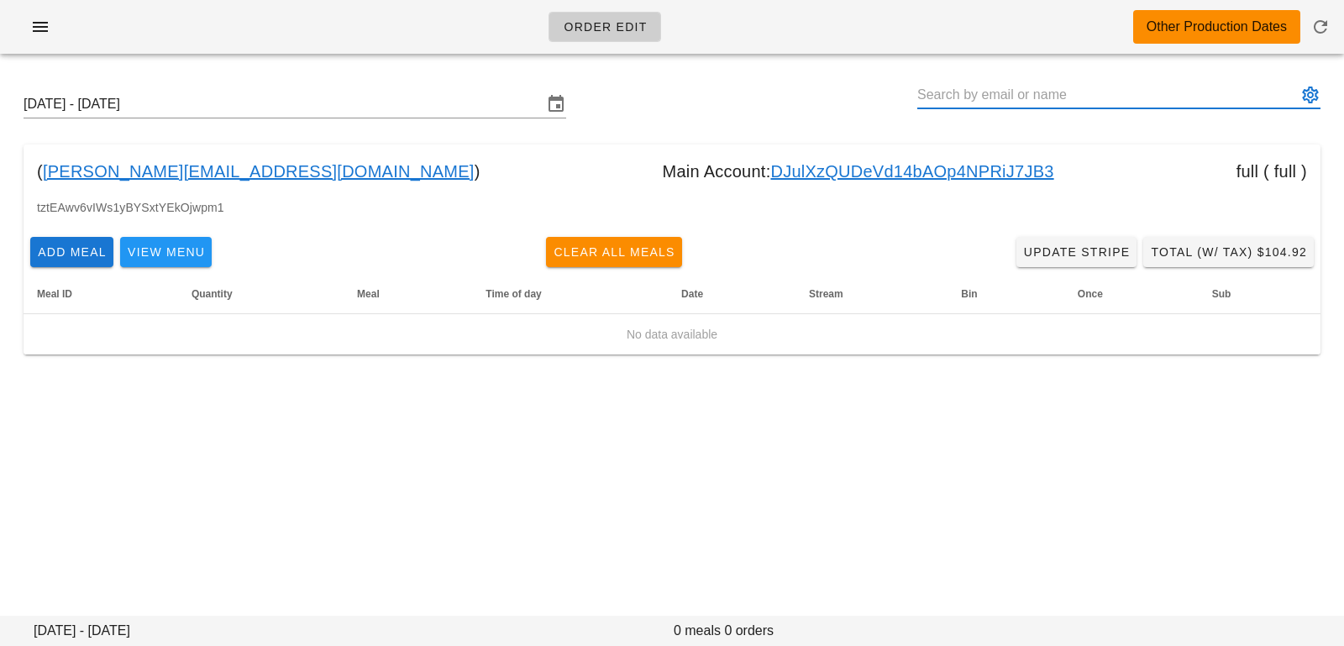
click at [1155, 88] on input "text" at bounding box center [1107, 94] width 380 height 27
paste input "[PERSON_NAME]"
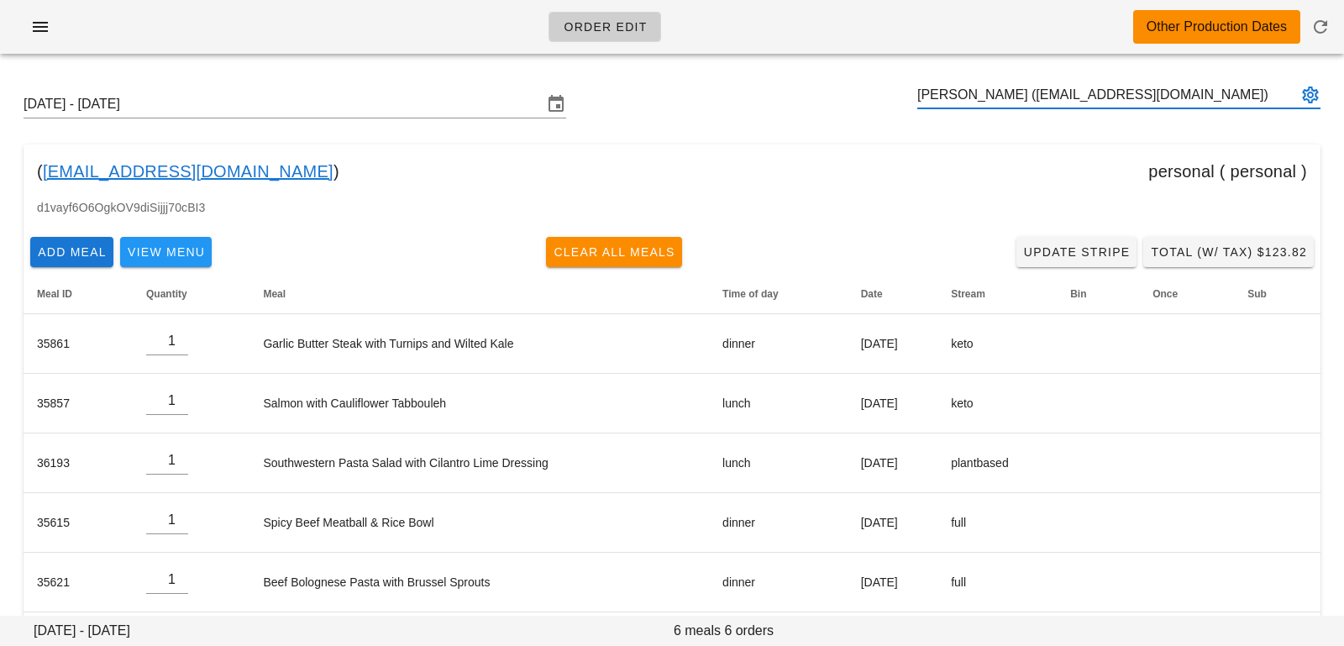
type input "[PERSON_NAME] ([EMAIL_ADDRESS][DOMAIN_NAME])"
click at [272, 110] on input "Sunday October 19 - Saturday October 25" at bounding box center [283, 104] width 519 height 27
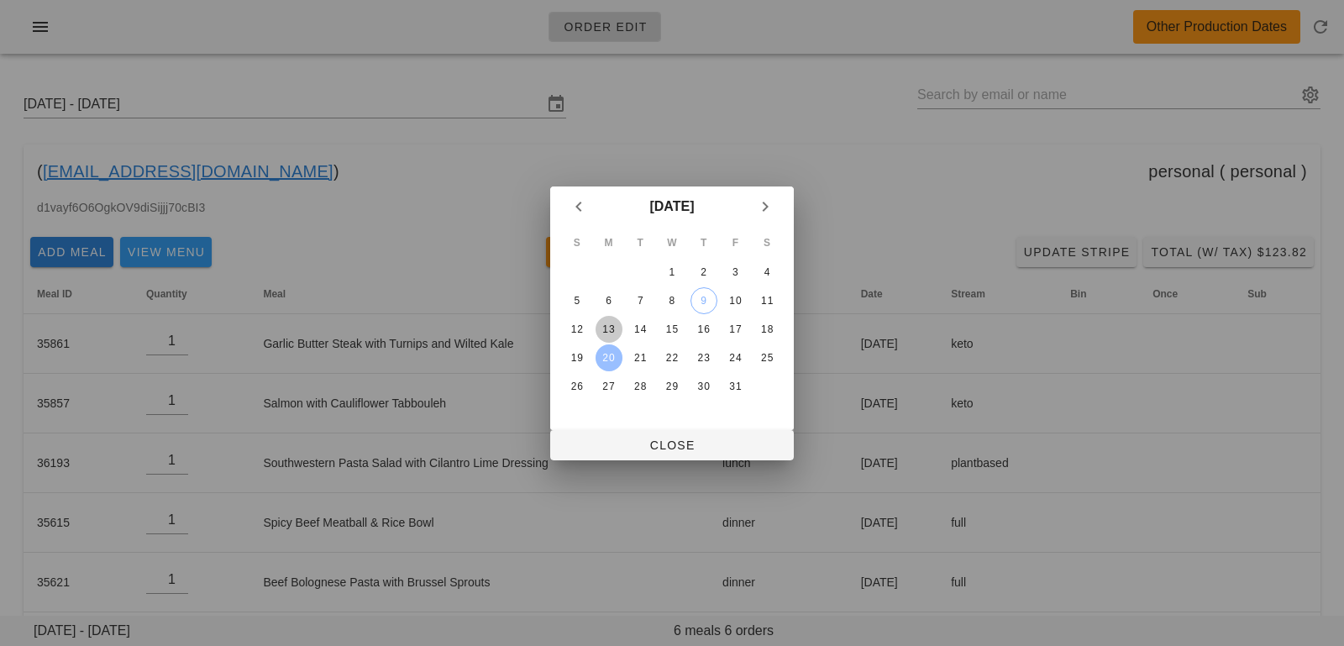
click at [608, 333] on div "13" at bounding box center [608, 329] width 27 height 12
click at [611, 446] on span "Close" at bounding box center [671, 444] width 217 height 13
type input "[DATE] - [DATE]"
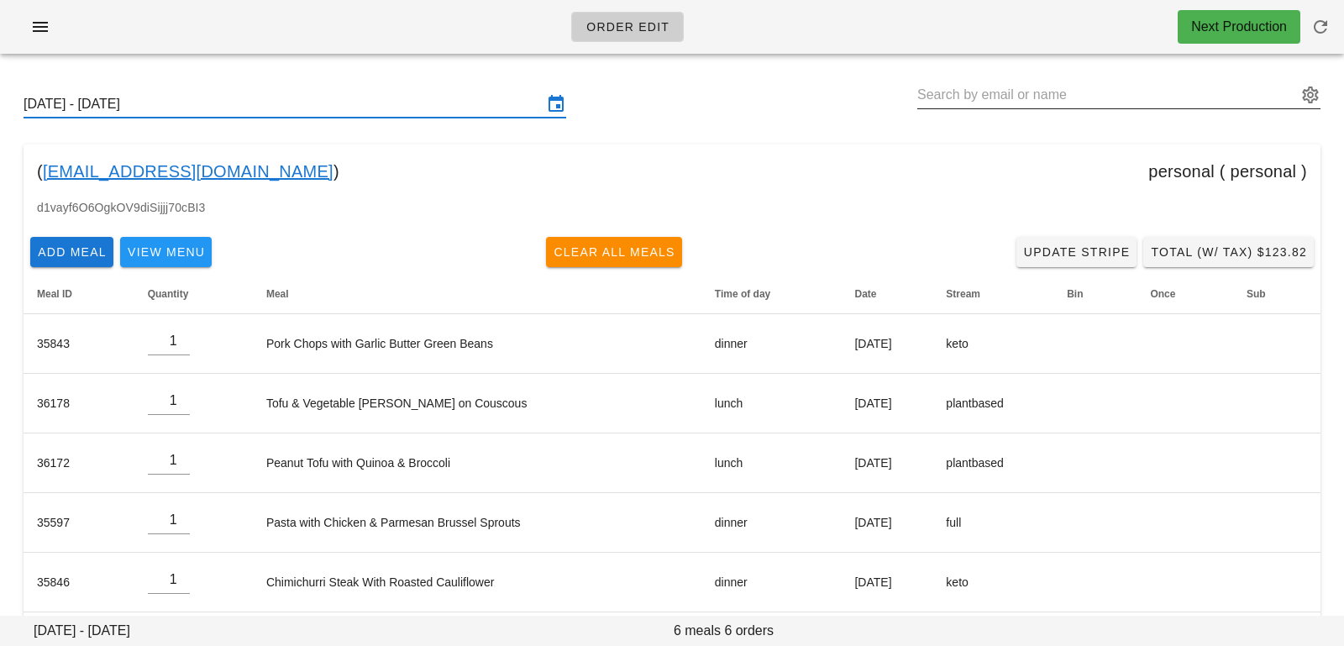
click at [954, 90] on input "text" at bounding box center [1107, 94] width 380 height 27
paste input "Stephan Weis"
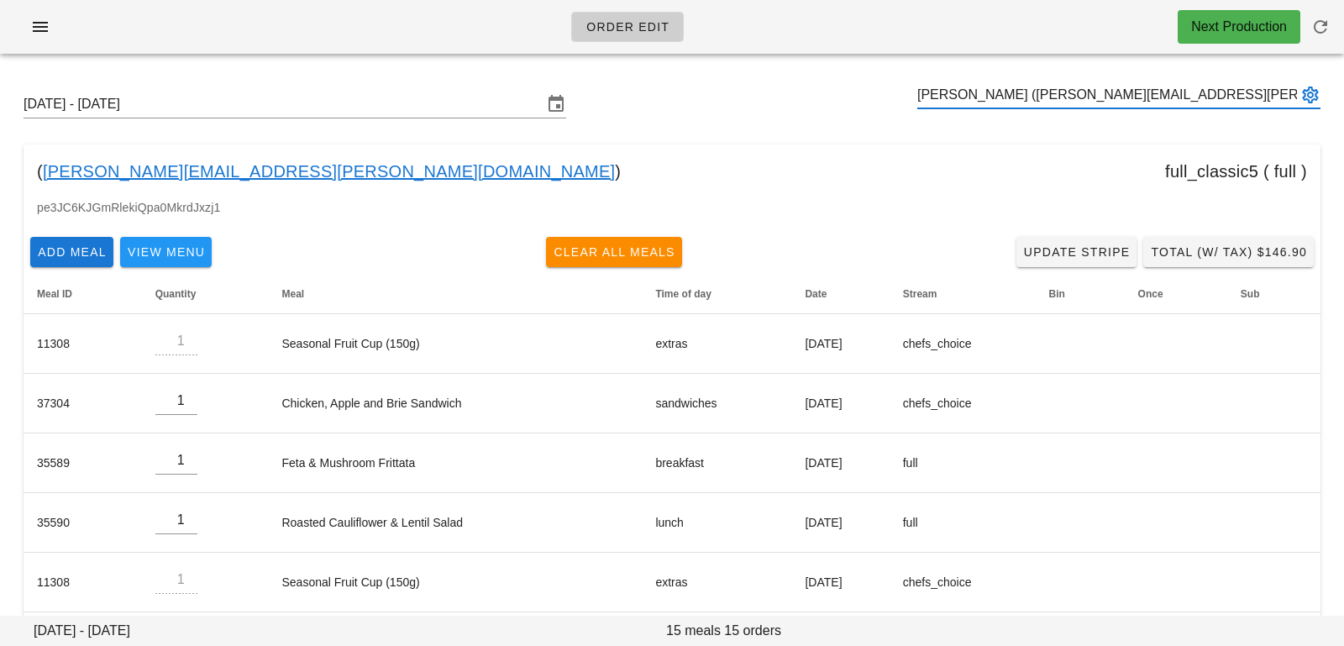
type input "Stephan Weis (stephan.weis@gmail.com)"
click at [971, 88] on input "text" at bounding box center [1107, 94] width 380 height 27
paste input "Stephan Weis"
type input "Stephan Weis (stephan.weis@gmail.com)"
click at [857, 265] on div "Add Meal View Menu Clear All Meals Update Stripe Total (w/ Tax) $146.90" at bounding box center [672, 252] width 1297 height 44
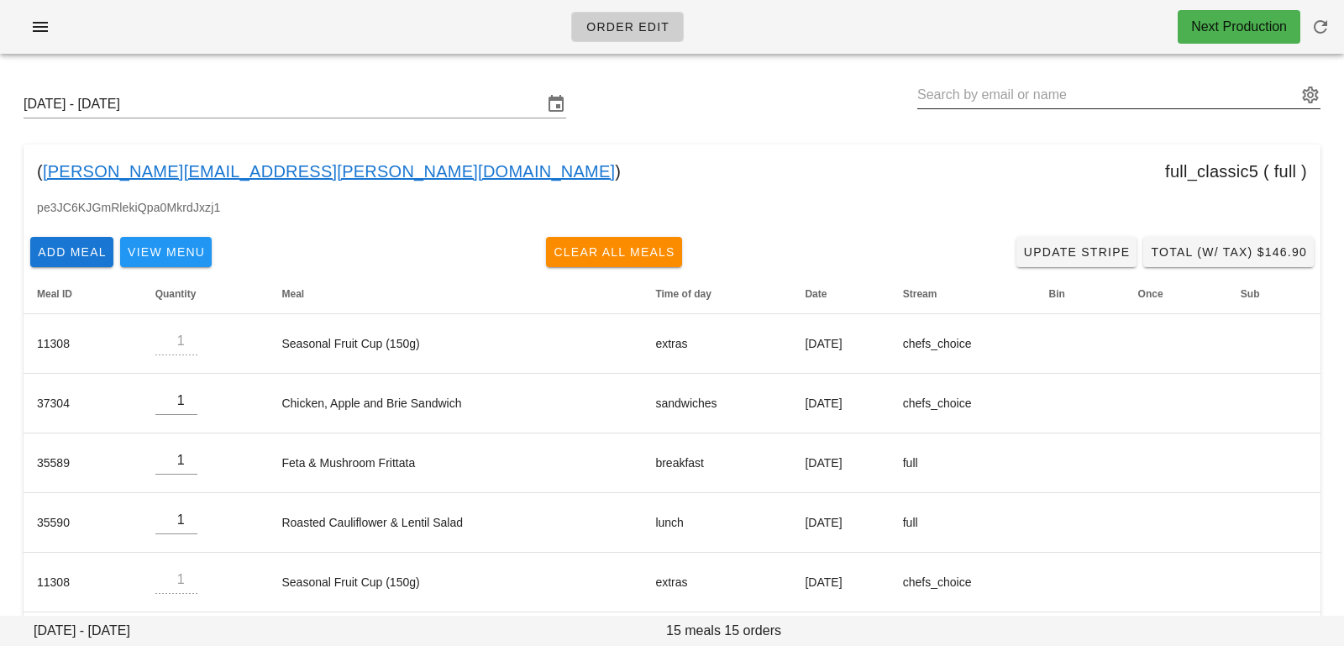
click at [1001, 92] on input "text" at bounding box center [1107, 94] width 380 height 27
paste input "Wallace Ceschini Paro"
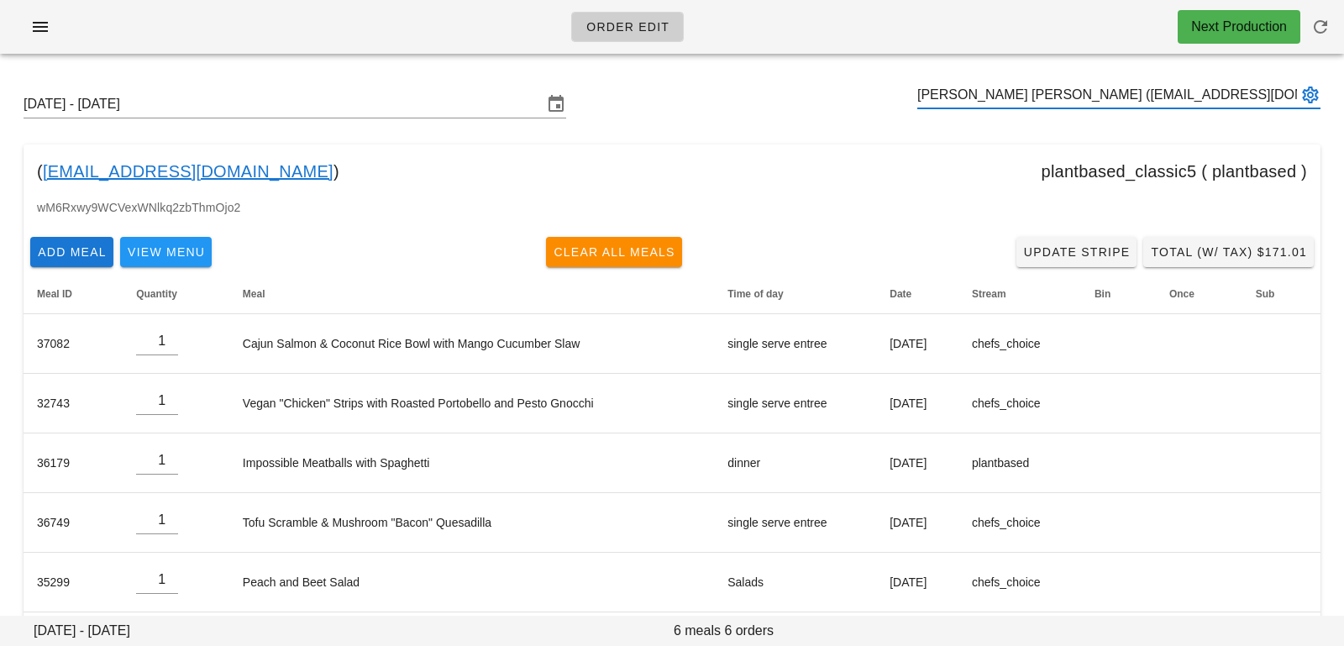
type input "Wallace Ceschini Paro (wallaceparo@gmail.com)"
click at [967, 93] on input "text" at bounding box center [1107, 94] width 380 height 27
paste input "Max Barroca"
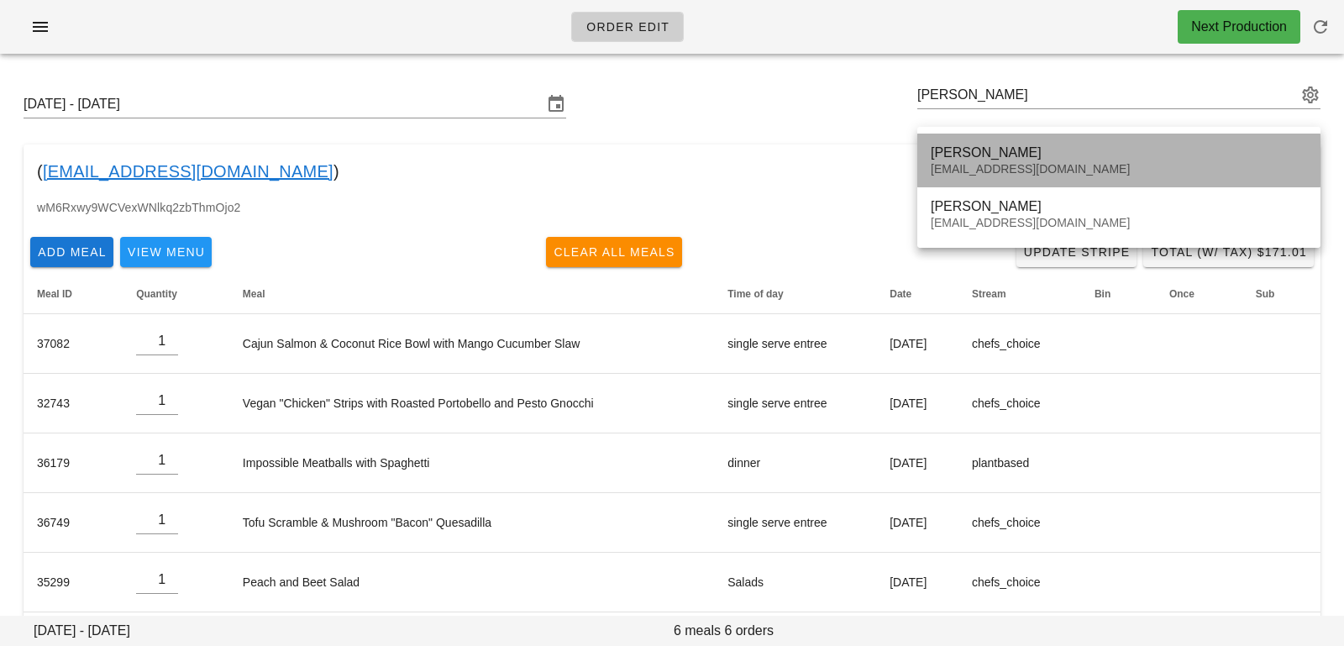
click at [964, 166] on div "maxbarroca@hotmail.com" at bounding box center [1118, 169] width 376 height 14
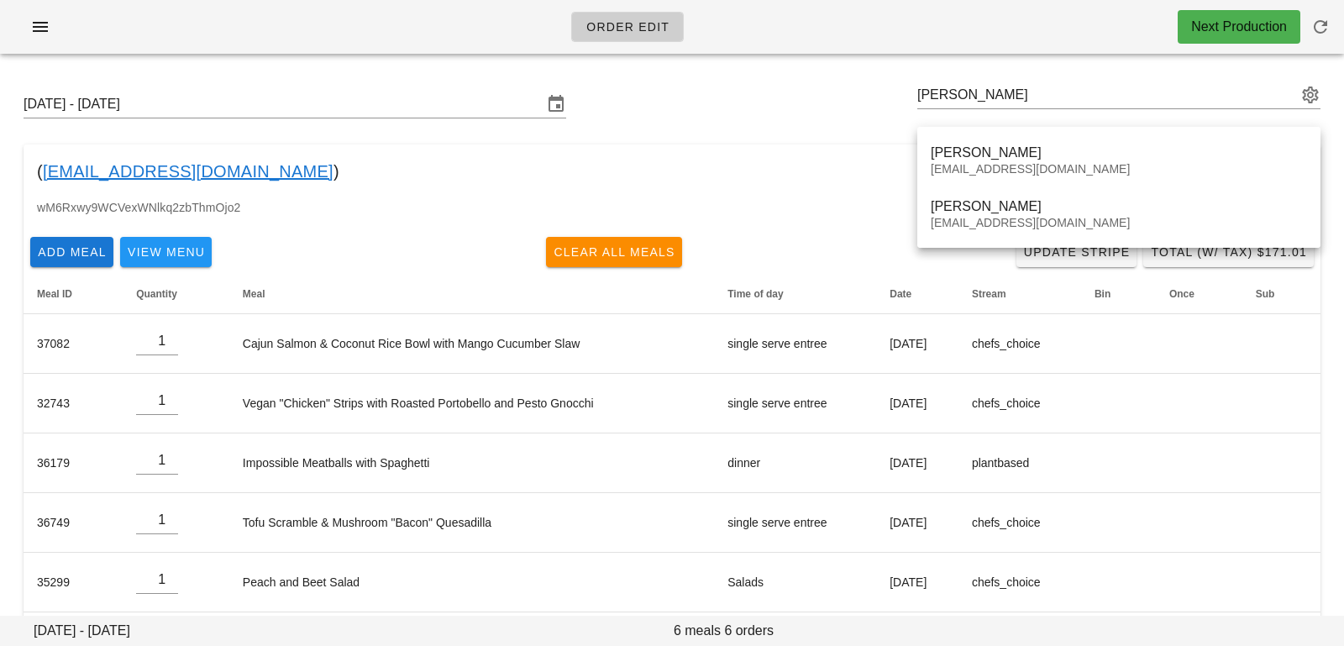
type input "Max Barroca (maxbarroca@hotmail.com)"
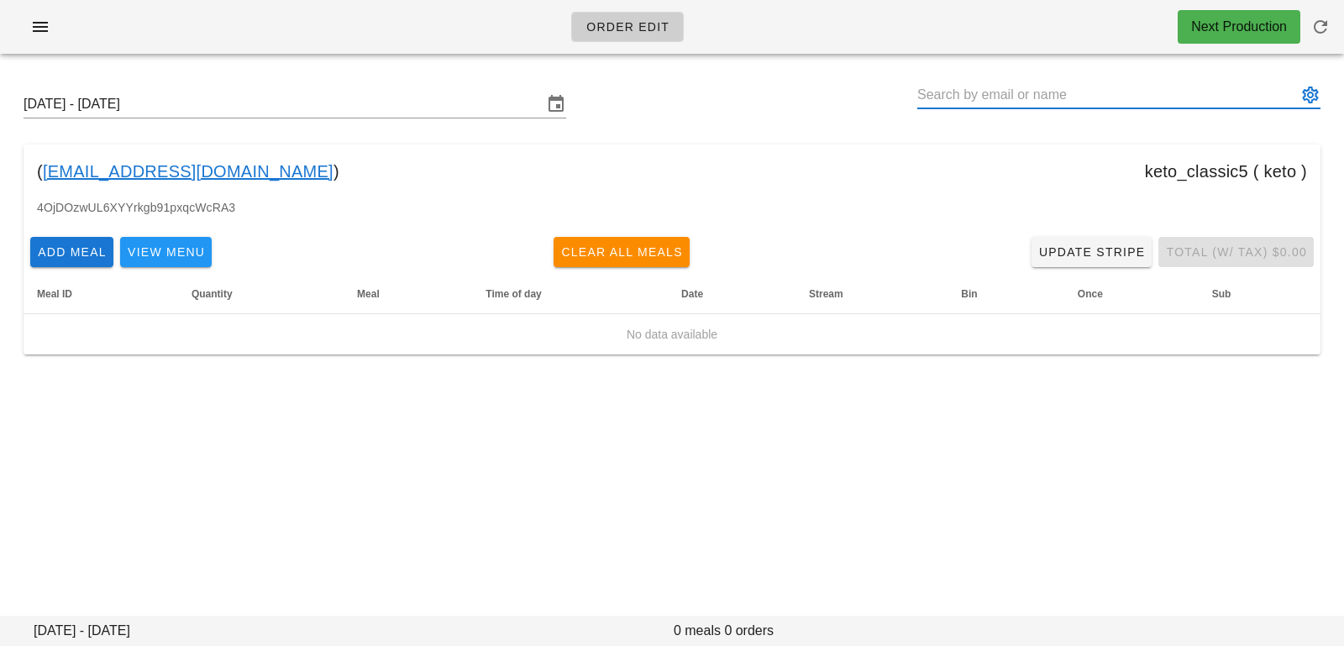
click at [1024, 93] on input "text" at bounding box center [1107, 94] width 380 height 27
paste input "Max Barroca"
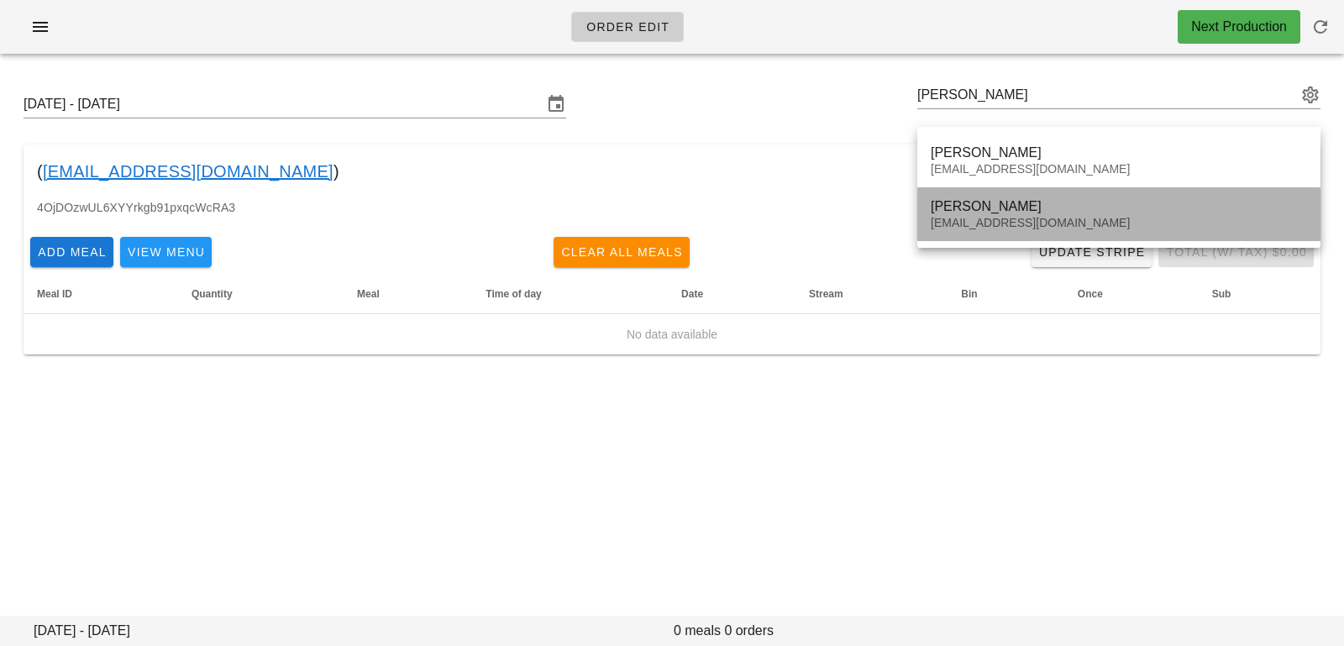
click at [983, 212] on div "Max Barroca" at bounding box center [1118, 206] width 376 height 16
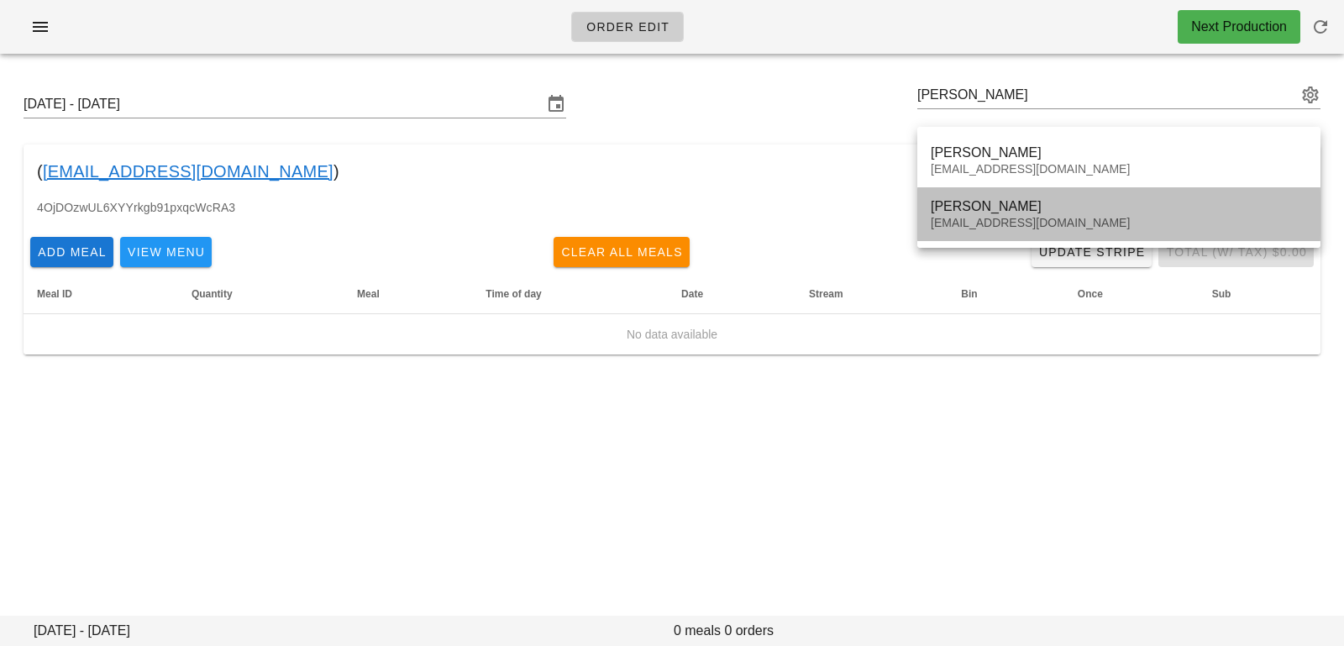
type input "Max Barroca (maxbarroca@gmail.com)"
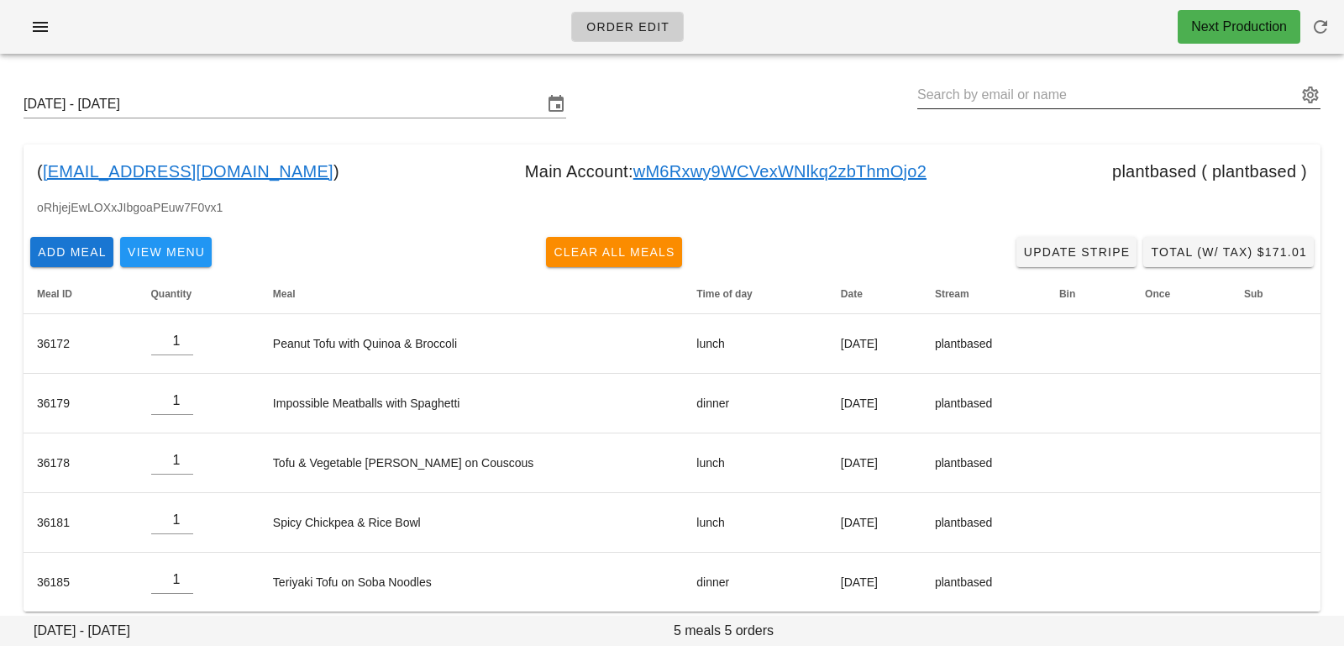
click at [1038, 85] on input "text" at bounding box center [1107, 94] width 380 height 27
paste input "janaki.sathish12@gmail.com"
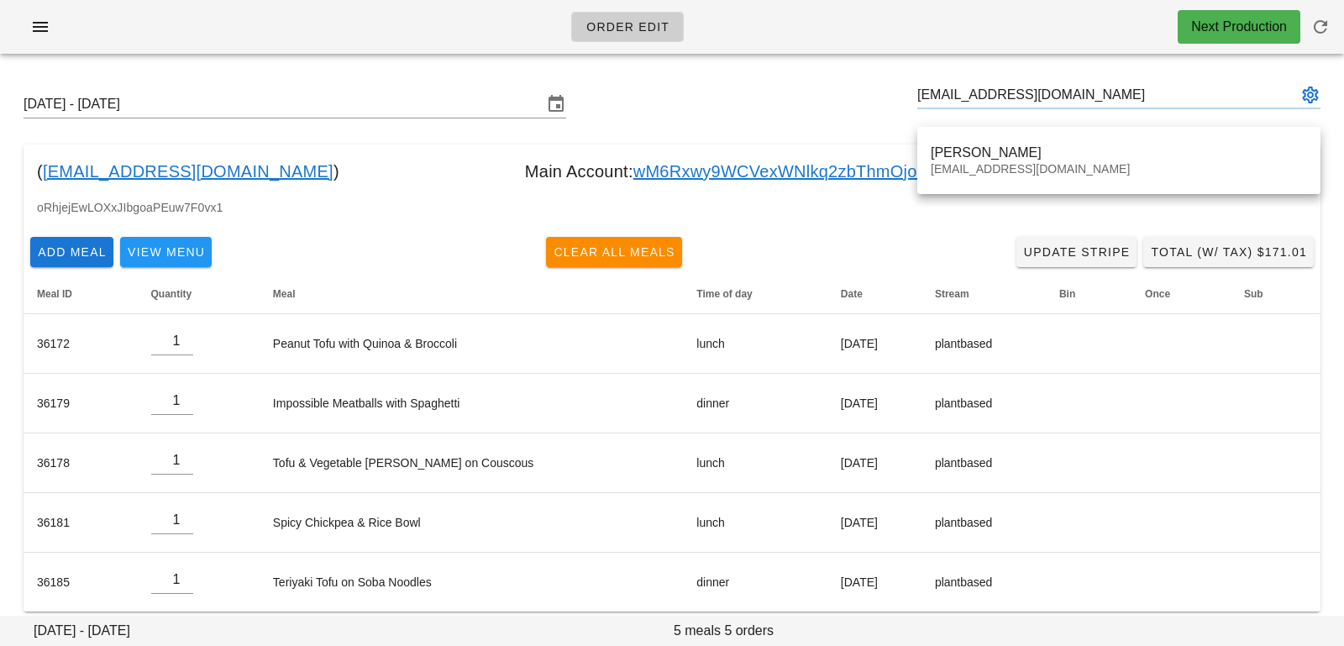
type input "[PERSON_NAME] ([EMAIL_ADDRESS][DOMAIN_NAME])"
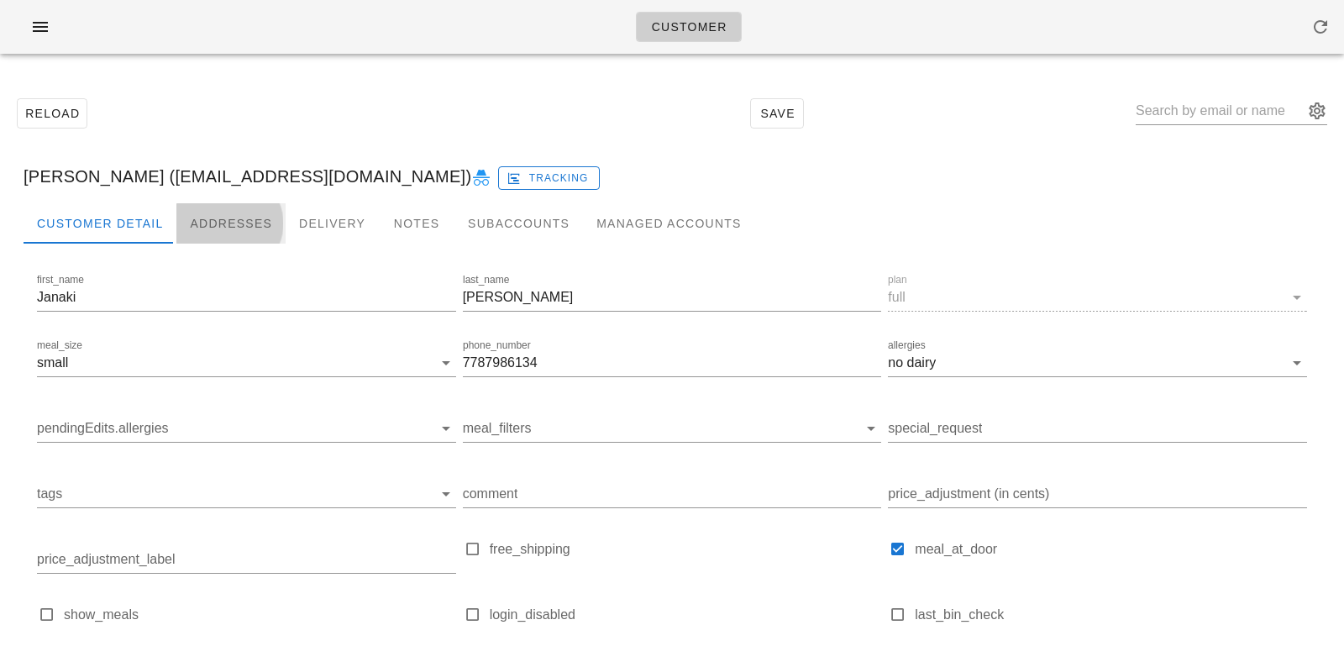
click at [217, 224] on div "Addresses" at bounding box center [230, 223] width 109 height 40
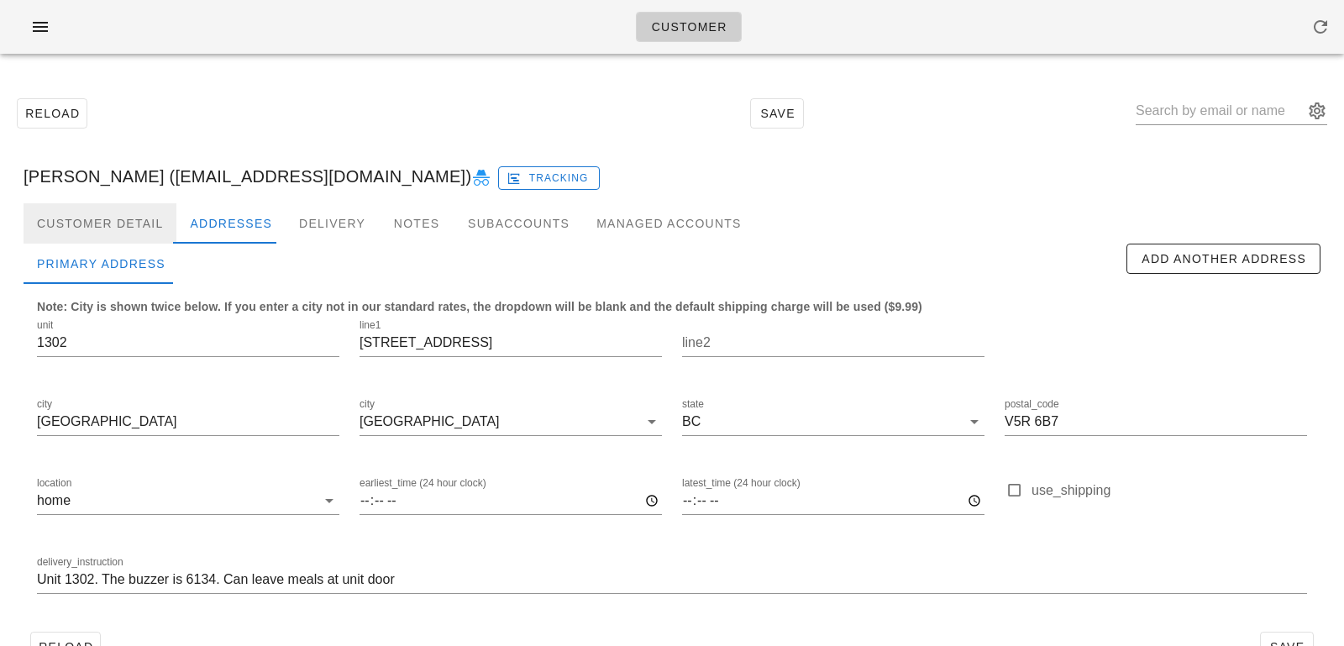
click at [130, 222] on div "Customer Detail" at bounding box center [100, 223] width 153 height 40
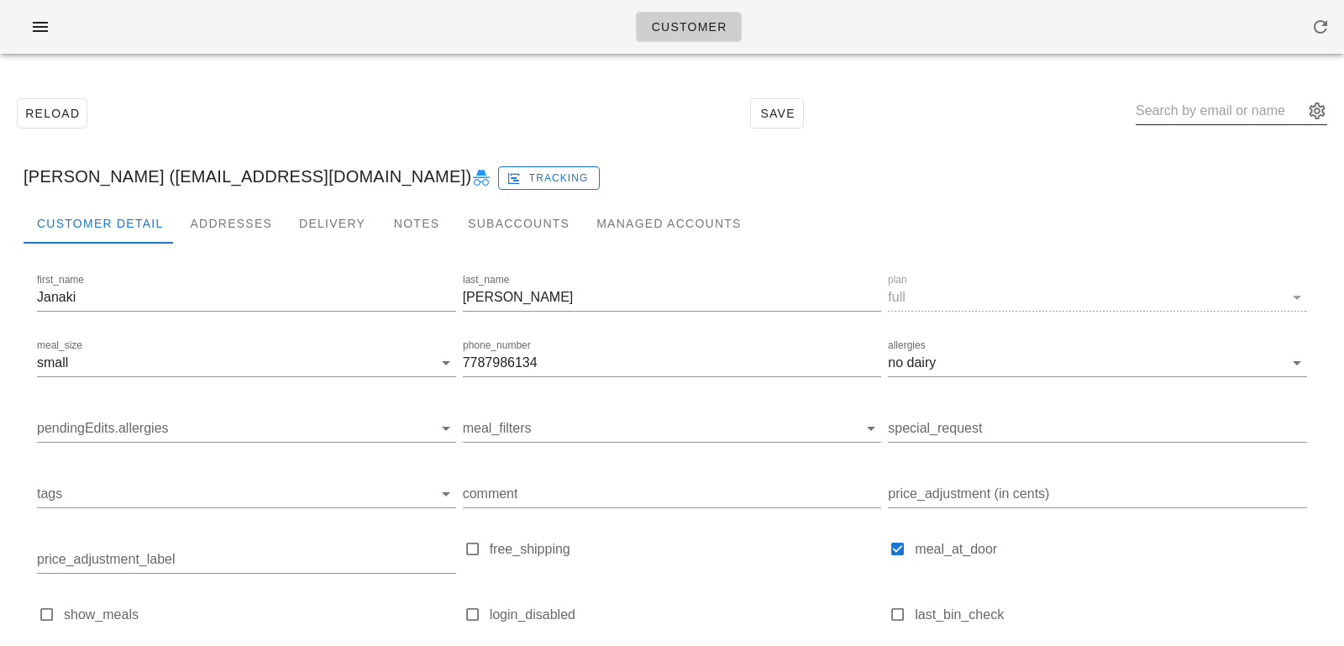
click at [1196, 100] on input "text" at bounding box center [1219, 110] width 168 height 27
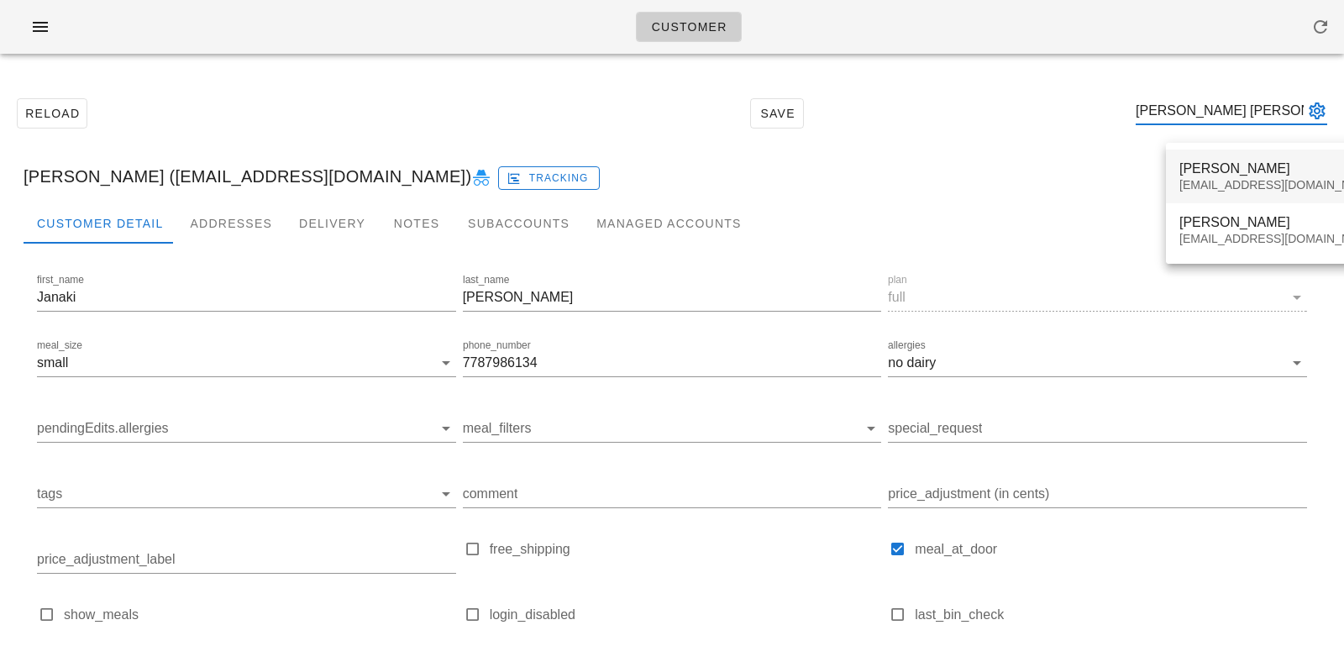
type input "[PERSON_NAME] [PERSON_NAME]"
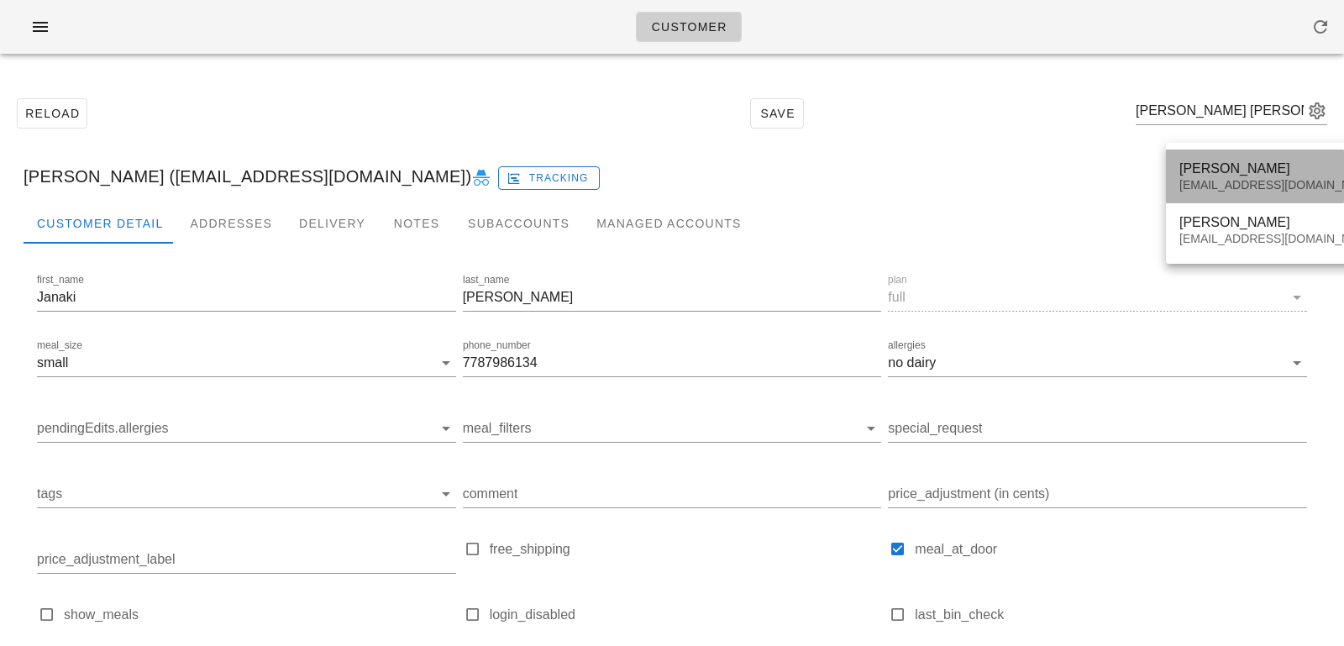
click at [1256, 164] on div "[PERSON_NAME]" at bounding box center [1278, 168] width 199 height 16
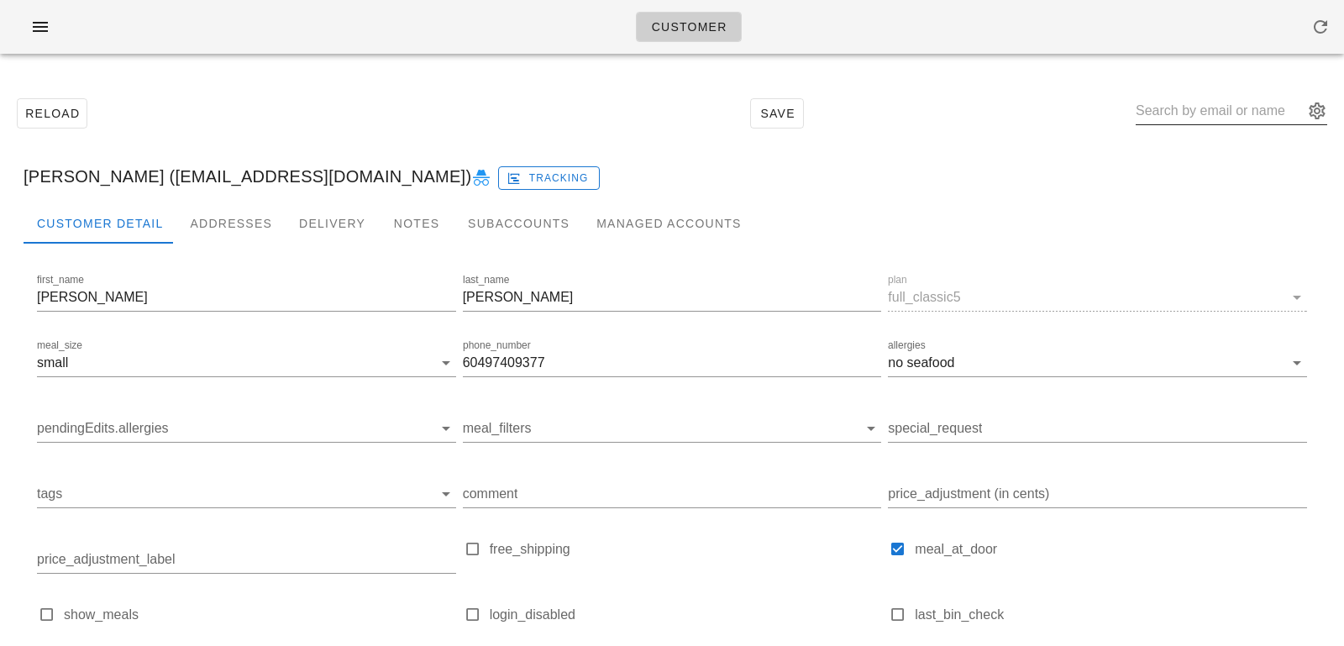
click at [1207, 117] on input "text" at bounding box center [1219, 110] width 168 height 27
paste input "[PERSON_NAME]"
type input "[PERSON_NAME]"
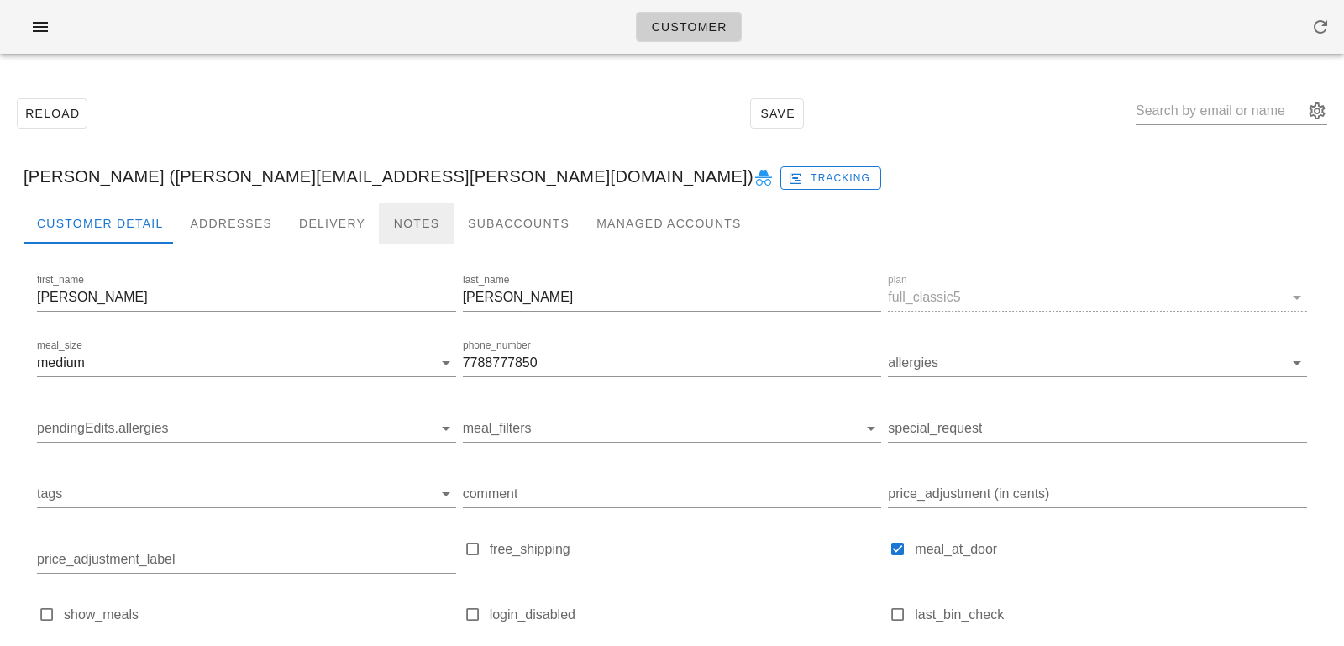
click at [429, 234] on div "Notes" at bounding box center [417, 223] width 76 height 40
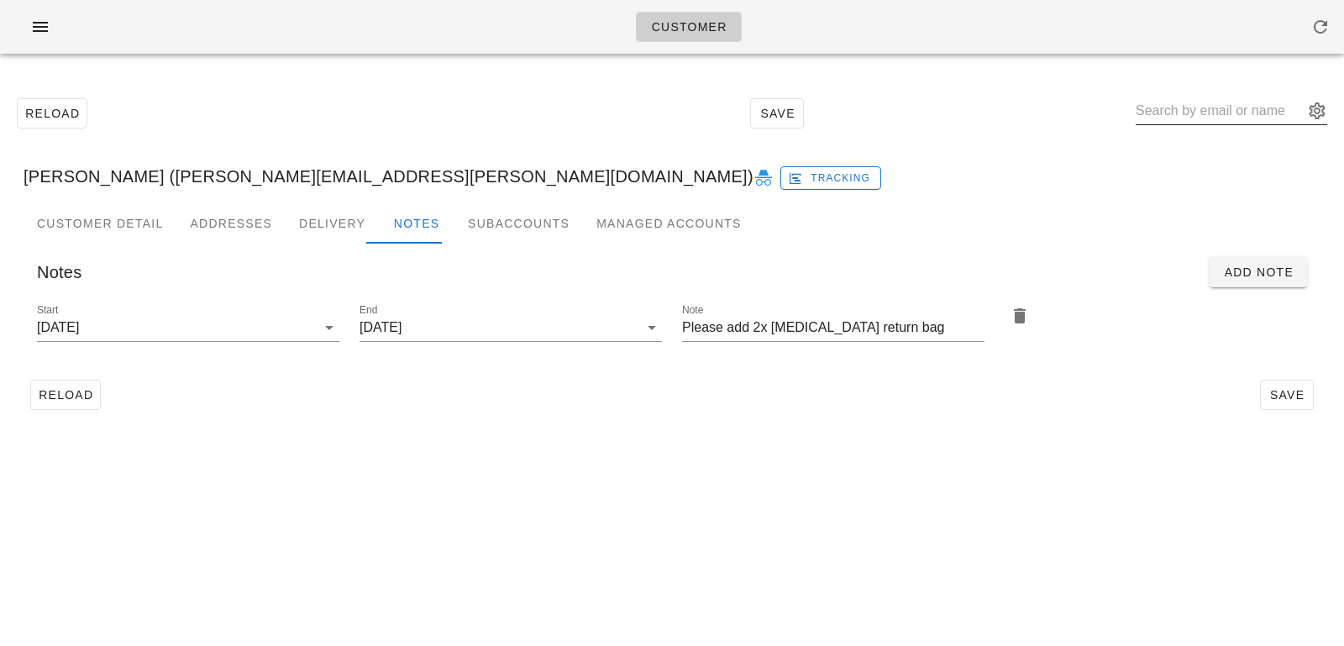
click at [1167, 103] on input "text" at bounding box center [1219, 110] width 168 height 27
click at [1186, 129] on div at bounding box center [1230, 119] width 191 height 45
click at [1186, 123] on input "text" at bounding box center [1219, 110] width 168 height 27
paste input "[PERSON_NAME] [PERSON_NAME]"
type input "[PERSON_NAME] [PERSON_NAME]"
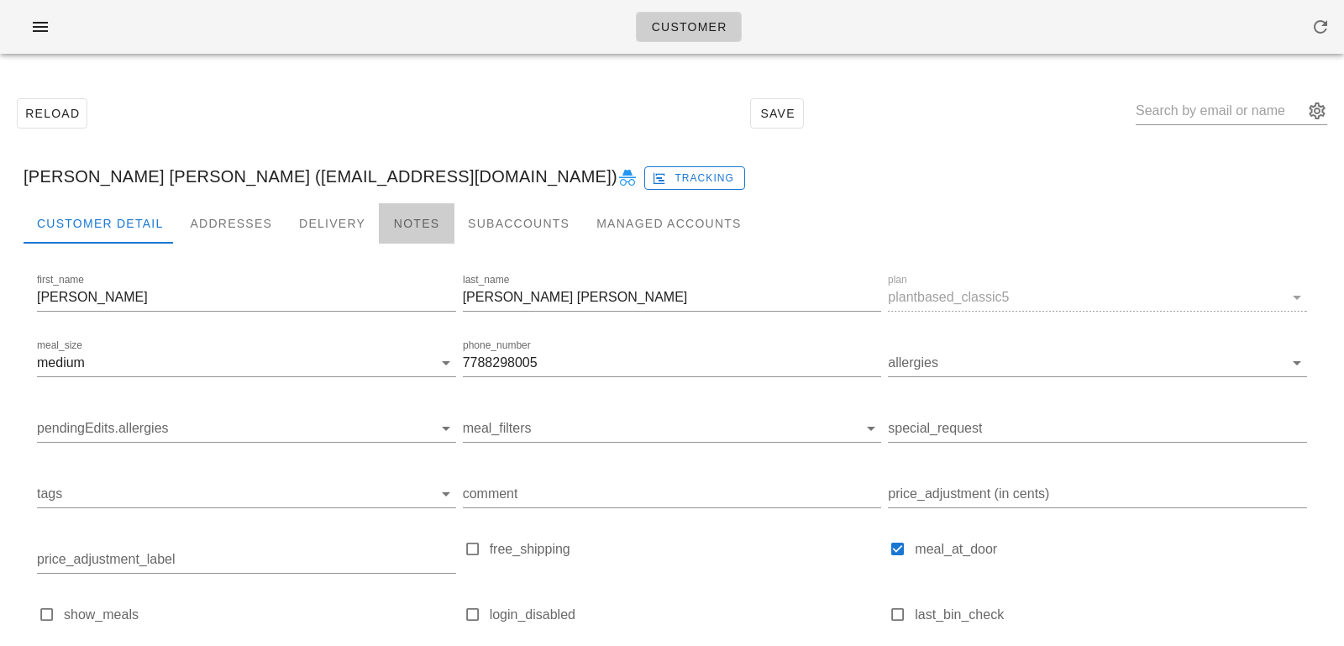
click at [396, 234] on div "Notes" at bounding box center [417, 223] width 76 height 40
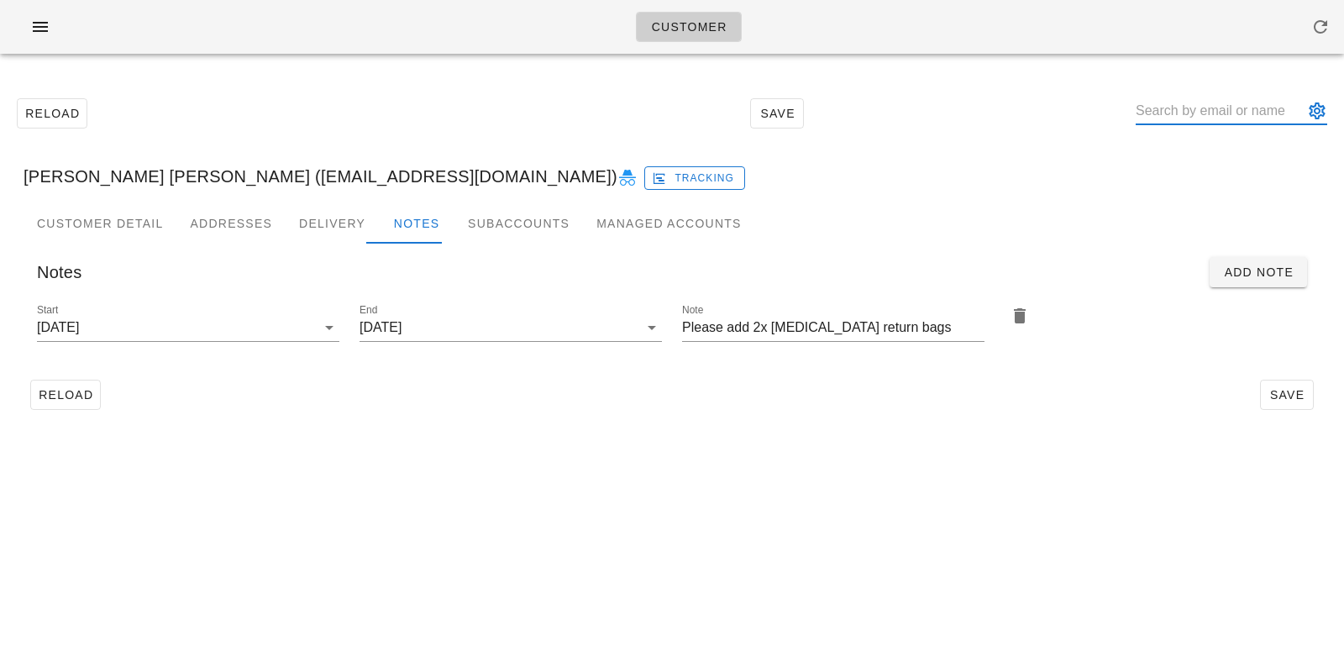
click at [1229, 112] on input "text" at bounding box center [1219, 110] width 168 height 27
paste input "[PERSON_NAME]"
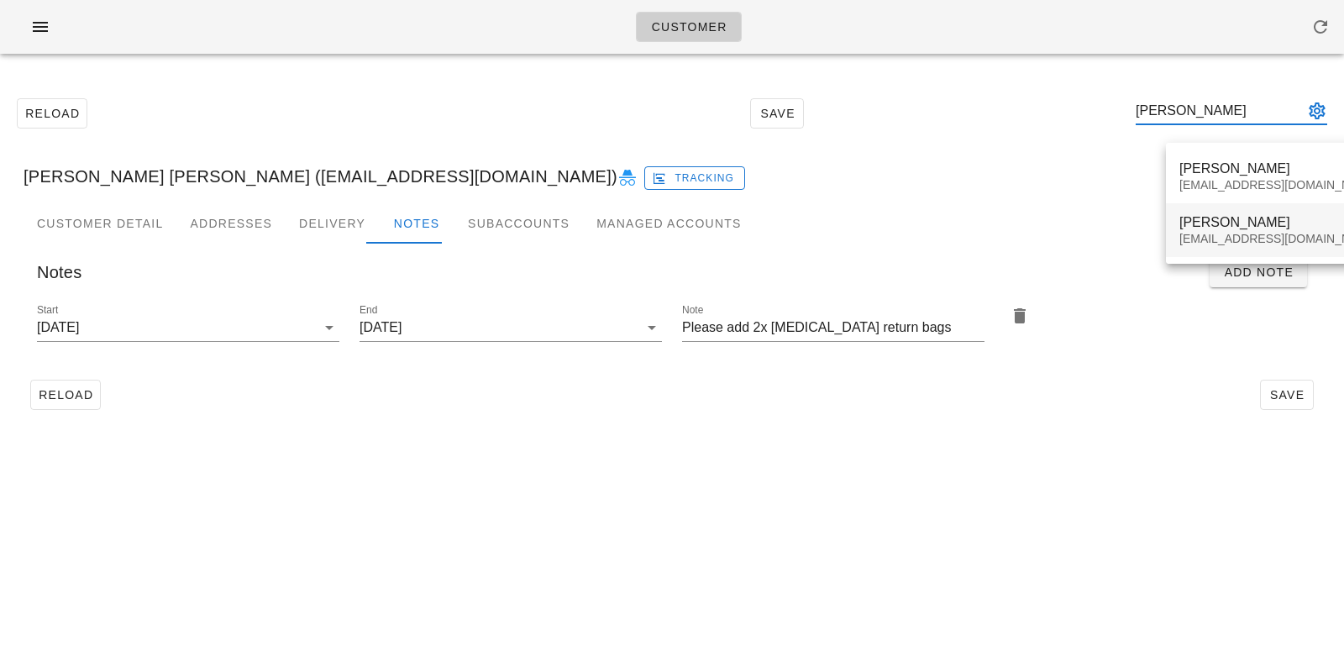
type input "[PERSON_NAME]"
click at [1208, 240] on div "[EMAIL_ADDRESS][DOMAIN_NAME]" at bounding box center [1278, 239] width 199 height 14
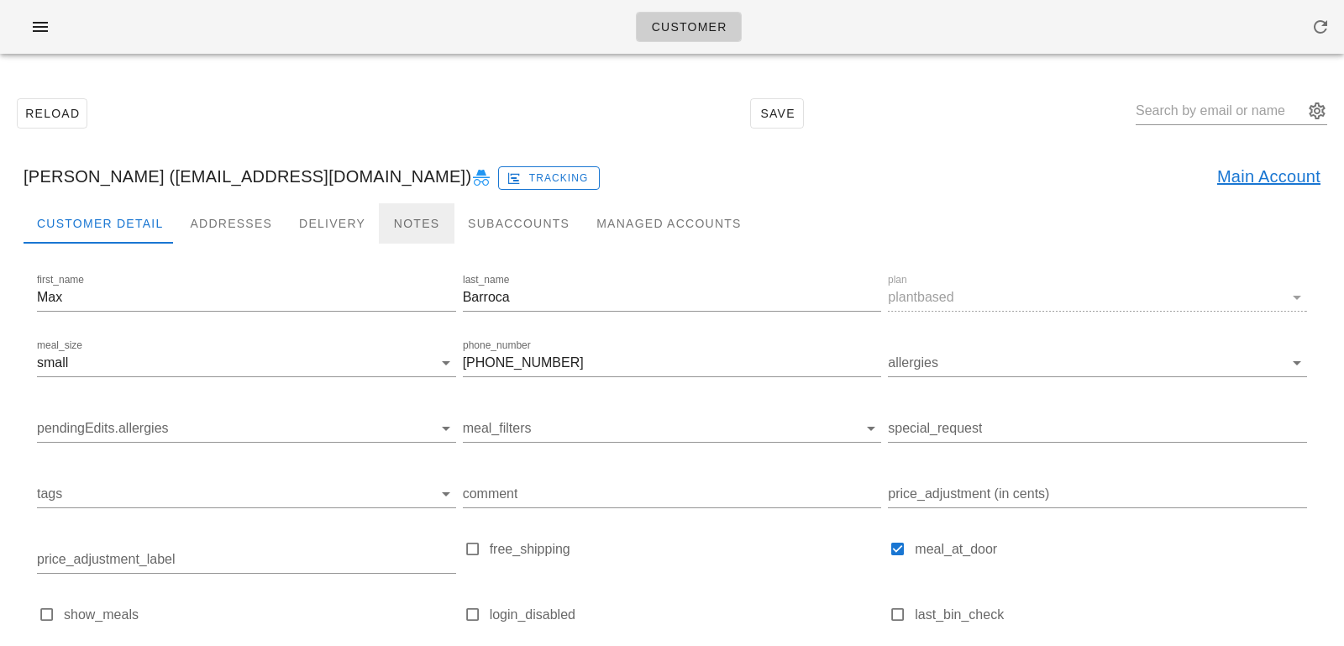
click at [399, 223] on div "Notes" at bounding box center [417, 223] width 76 height 40
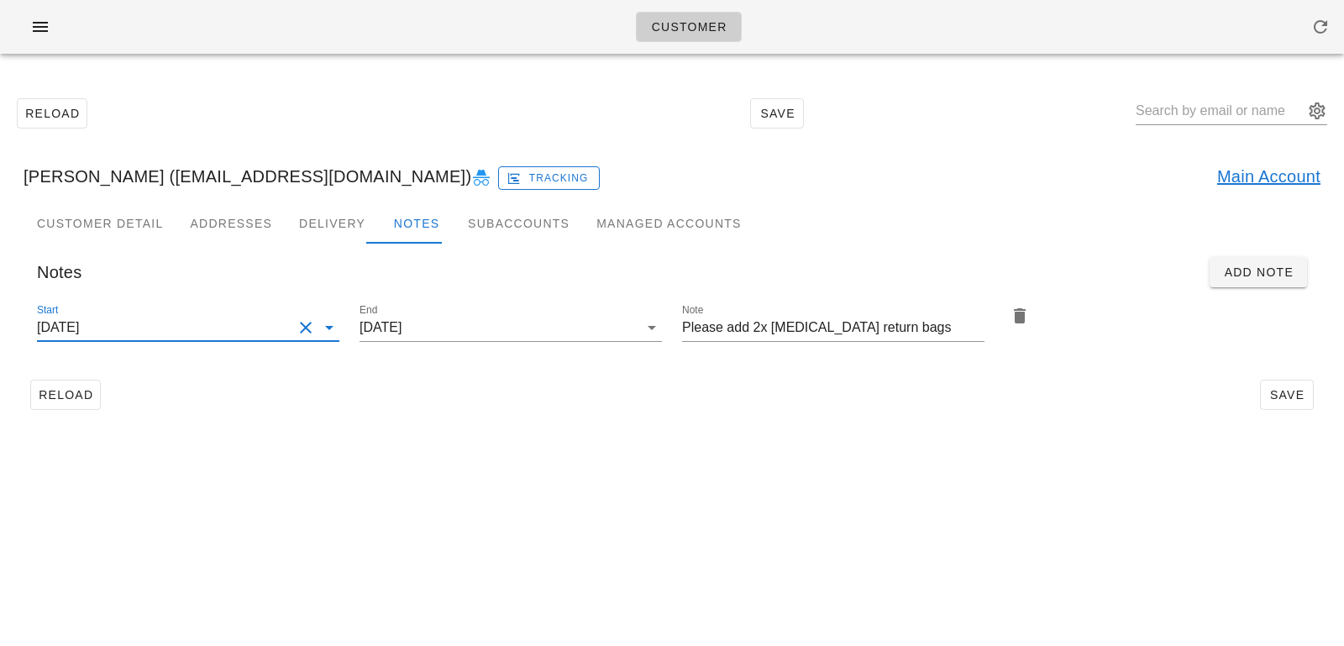
scroll to position [1, 0]
click at [275, 335] on input "2025-10-12" at bounding box center [164, 327] width 255 height 27
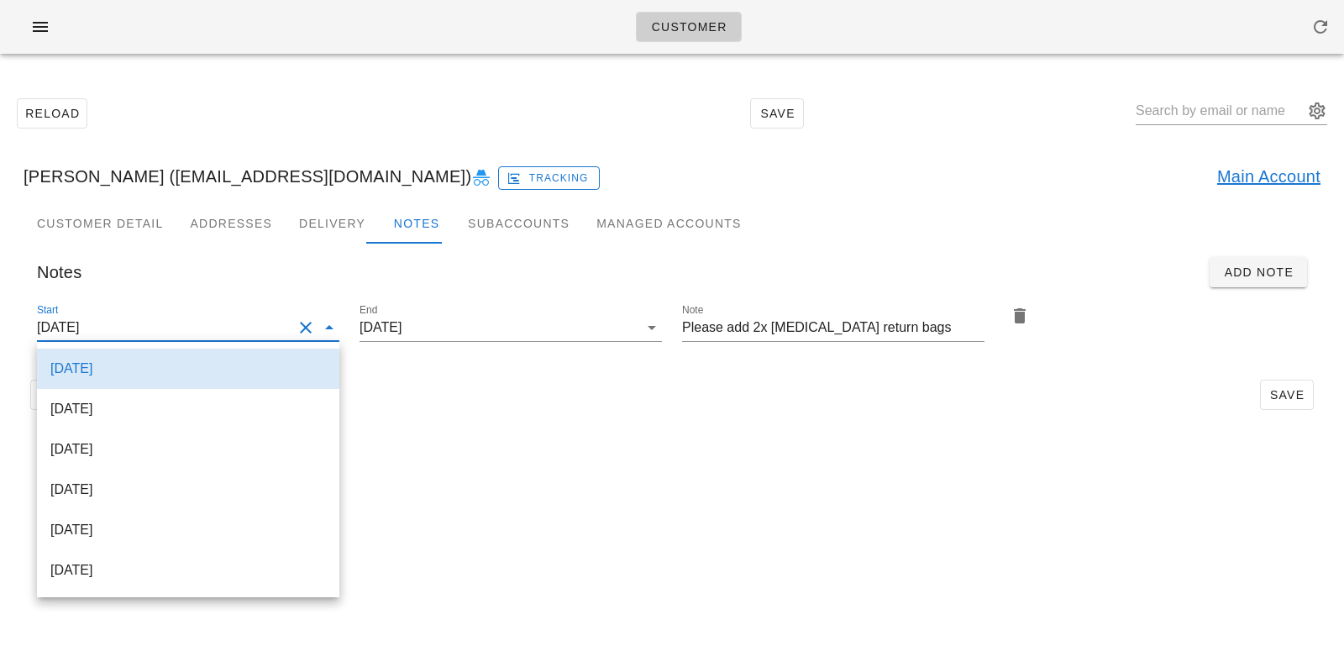
click at [254, 377] on div "2025-10-12" at bounding box center [187, 368] width 275 height 36
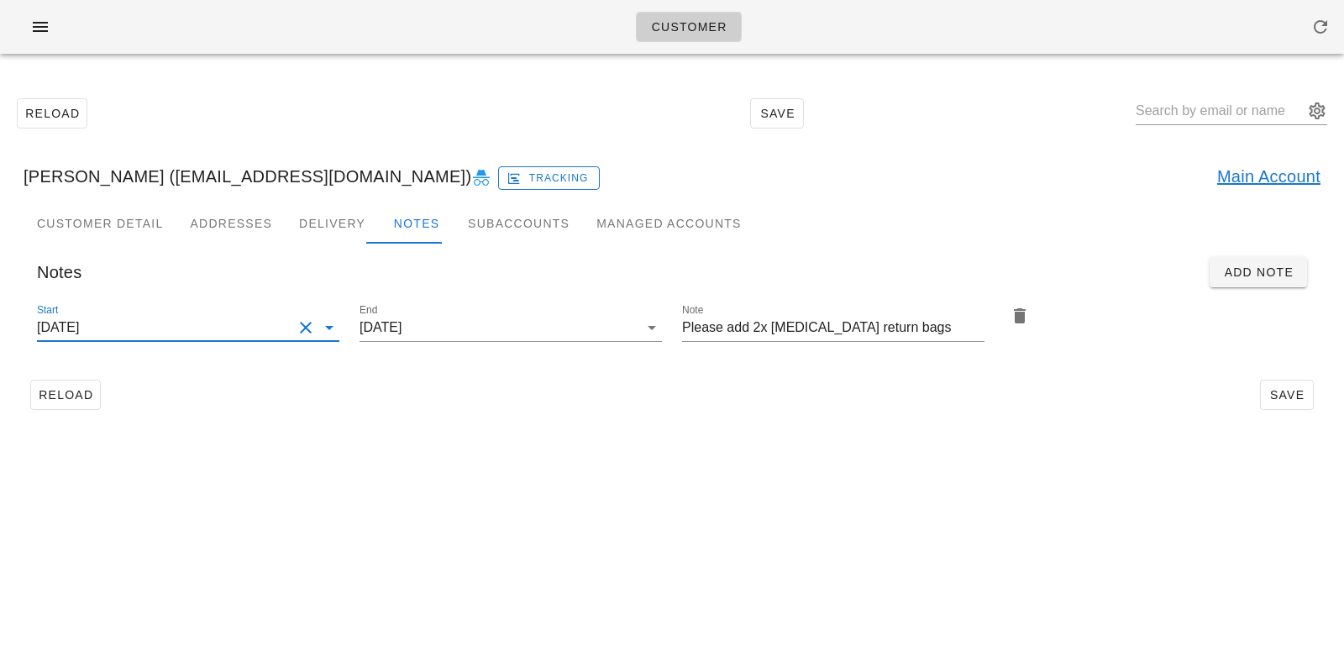
scroll to position [0, 0]
click at [407, 595] on div "Customer Reload Save Max Barroca (maxbarroca@gmail.com) Tracking Main Account C…" at bounding box center [672, 323] width 1344 height 646
click at [1190, 128] on div at bounding box center [1230, 119] width 191 height 45
click at [1187, 110] on input "text" at bounding box center [1219, 110] width 168 height 27
paste input "[PERSON_NAME]"
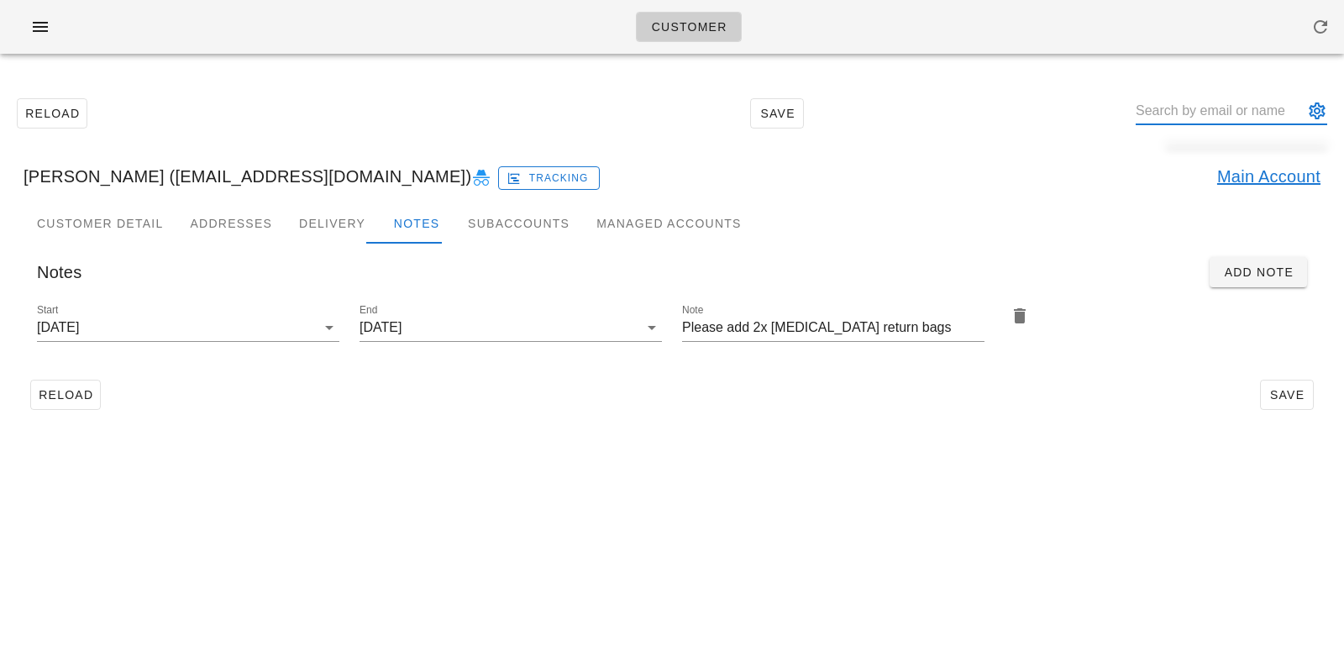
type input "[PERSON_NAME]"
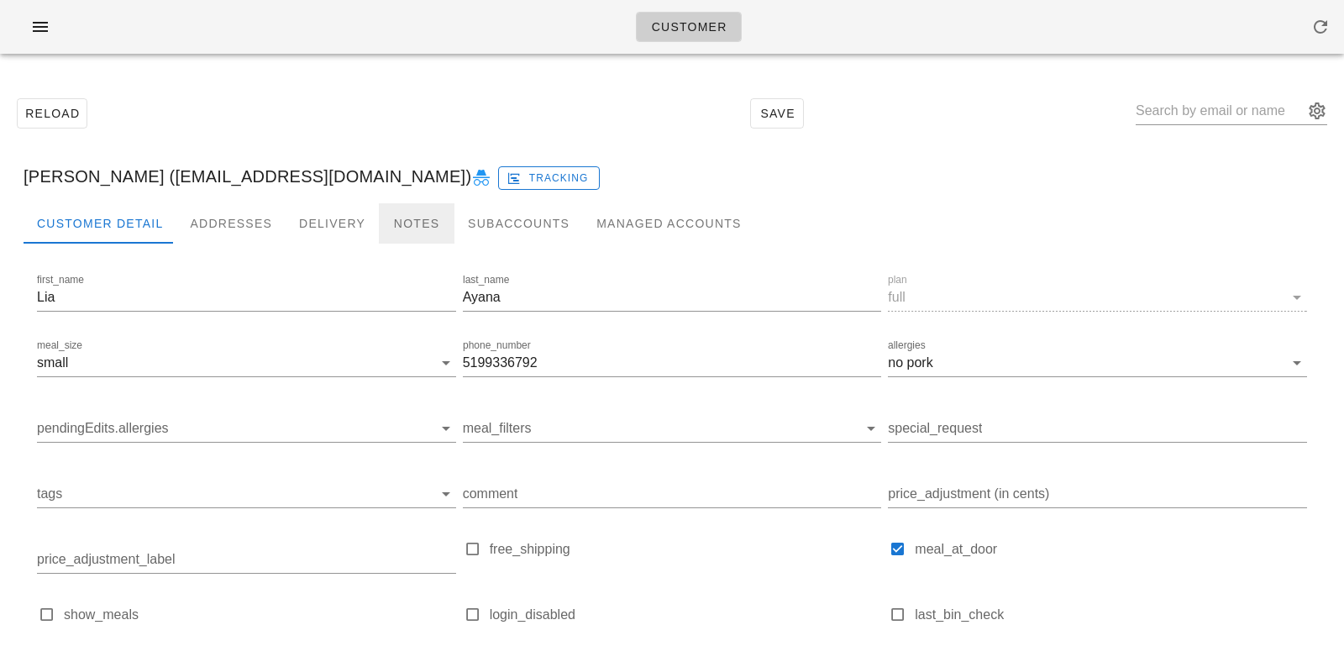
click at [422, 223] on div "Notes" at bounding box center [417, 223] width 76 height 40
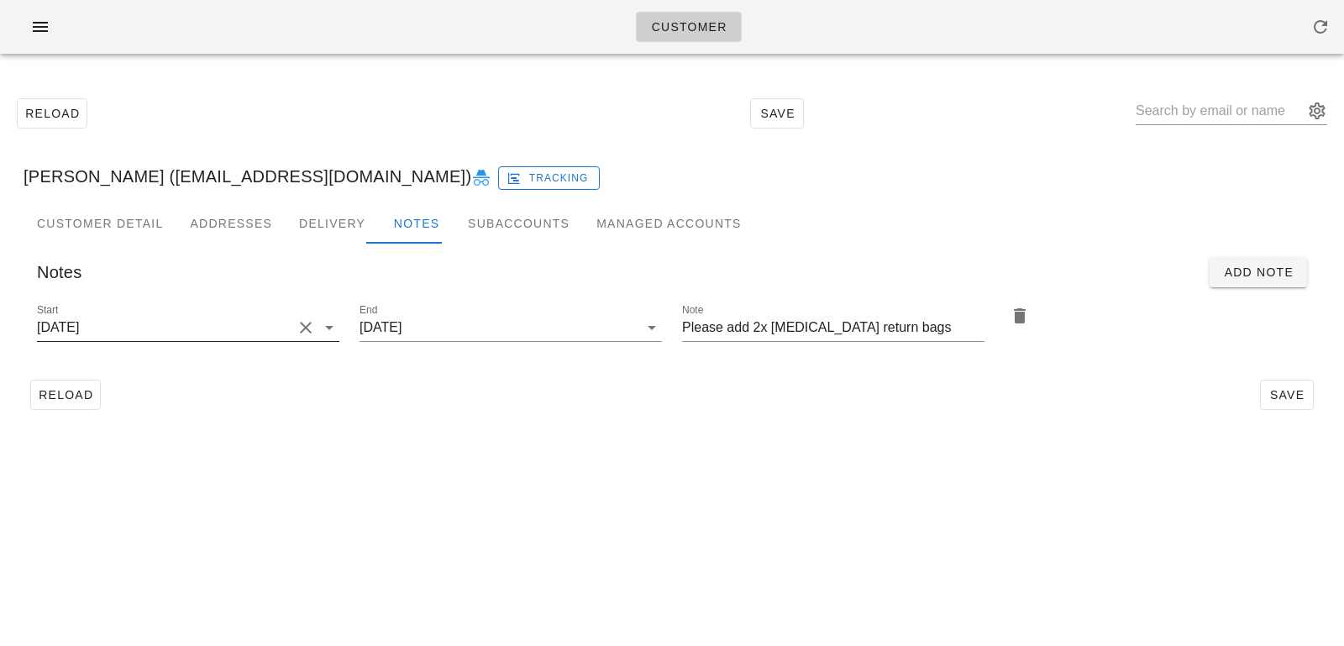
click at [287, 322] on input "2025-08-20" at bounding box center [164, 327] width 255 height 27
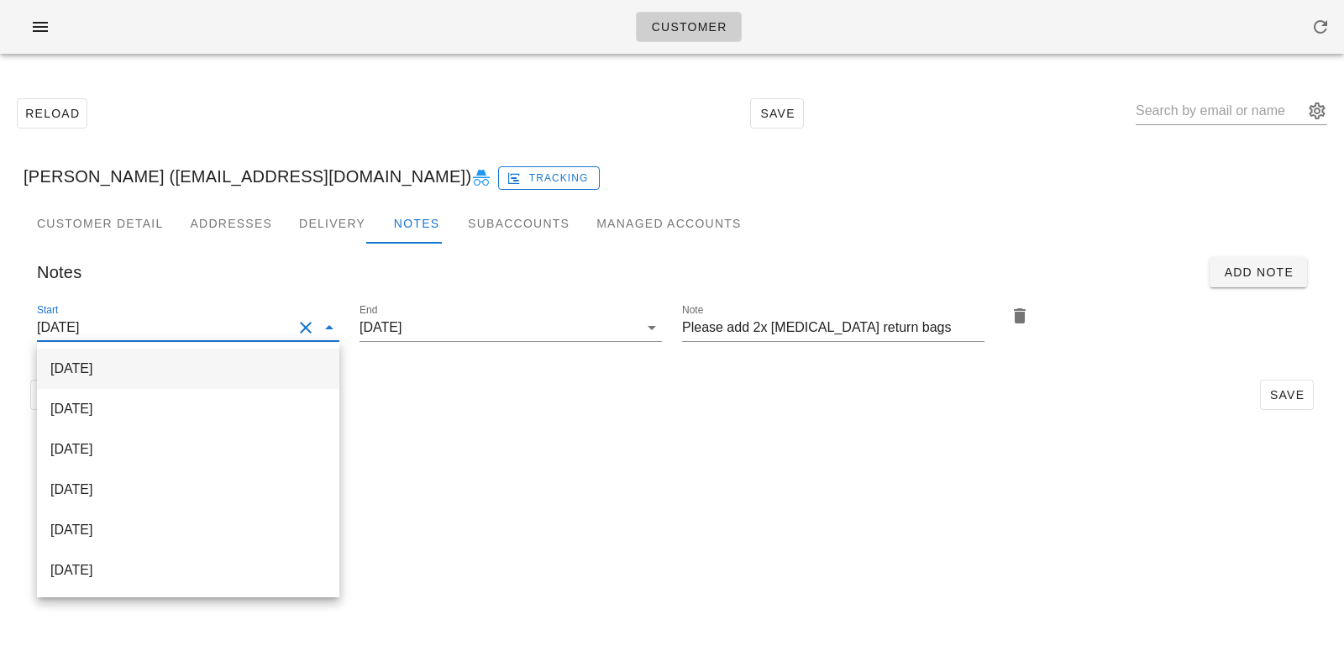
click at [274, 364] on div "2025-10-12" at bounding box center [187, 368] width 275 height 16
type input "2025-10-12"
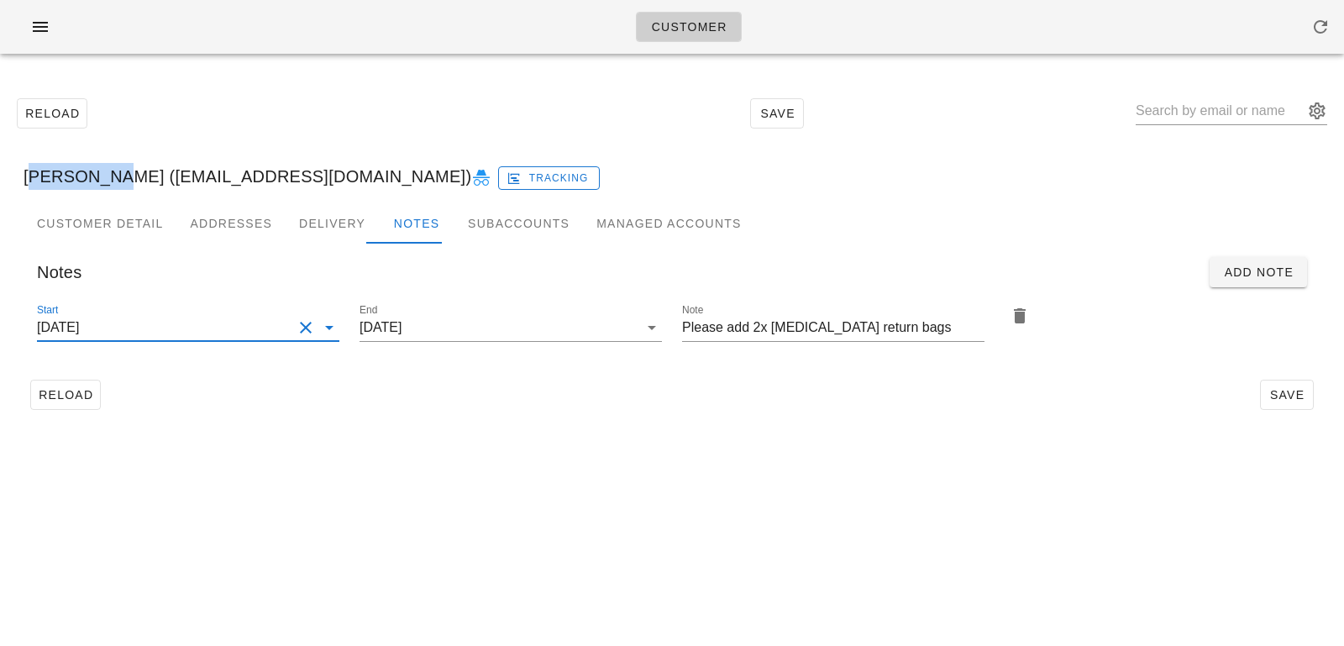
drag, startPoint x: 96, startPoint y: 177, endPoint x: 7, endPoint y: 172, distance: 89.2
click at [7, 173] on div "Reload Save Lia Ayana (layana1005@gmail.com) Tracking Customer Detail Addresses…" at bounding box center [672, 253] width 1344 height 373
copy div "[PERSON_NAME]"
click at [404, 328] on input "2025-10-12" at bounding box center [486, 327] width 255 height 27
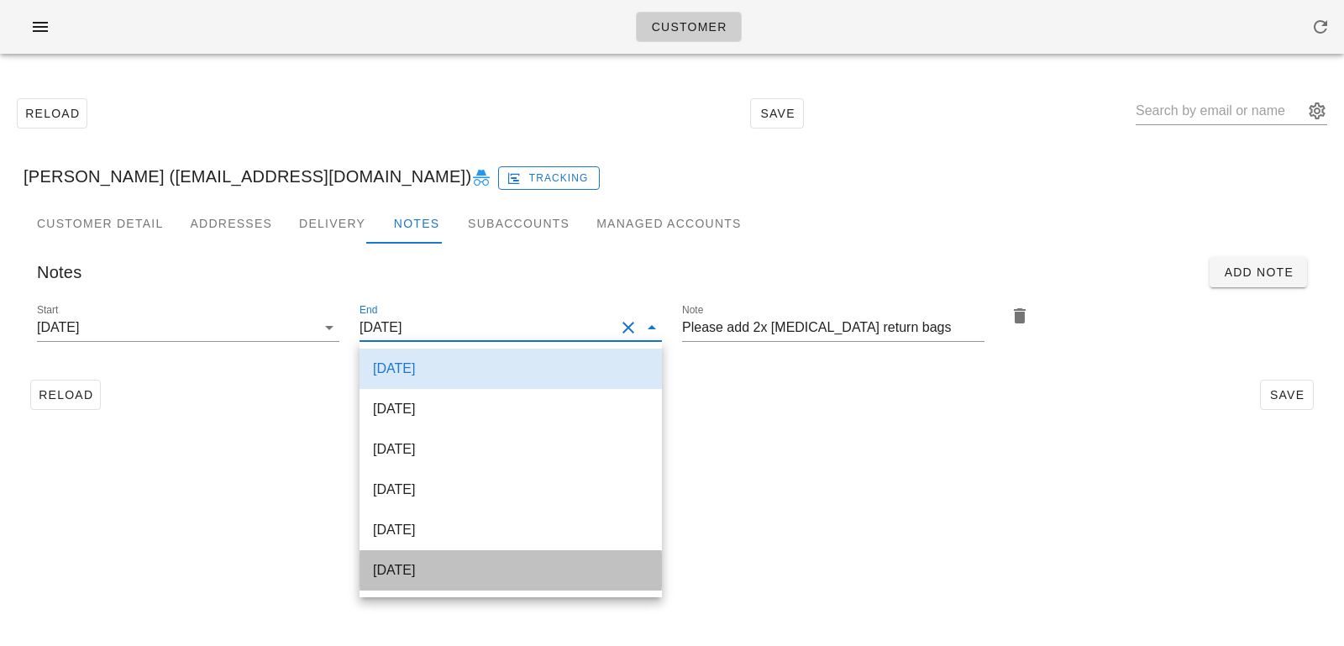
click at [406, 560] on div "2025-10-29" at bounding box center [510, 570] width 275 height 36
type input "2025-10-29"
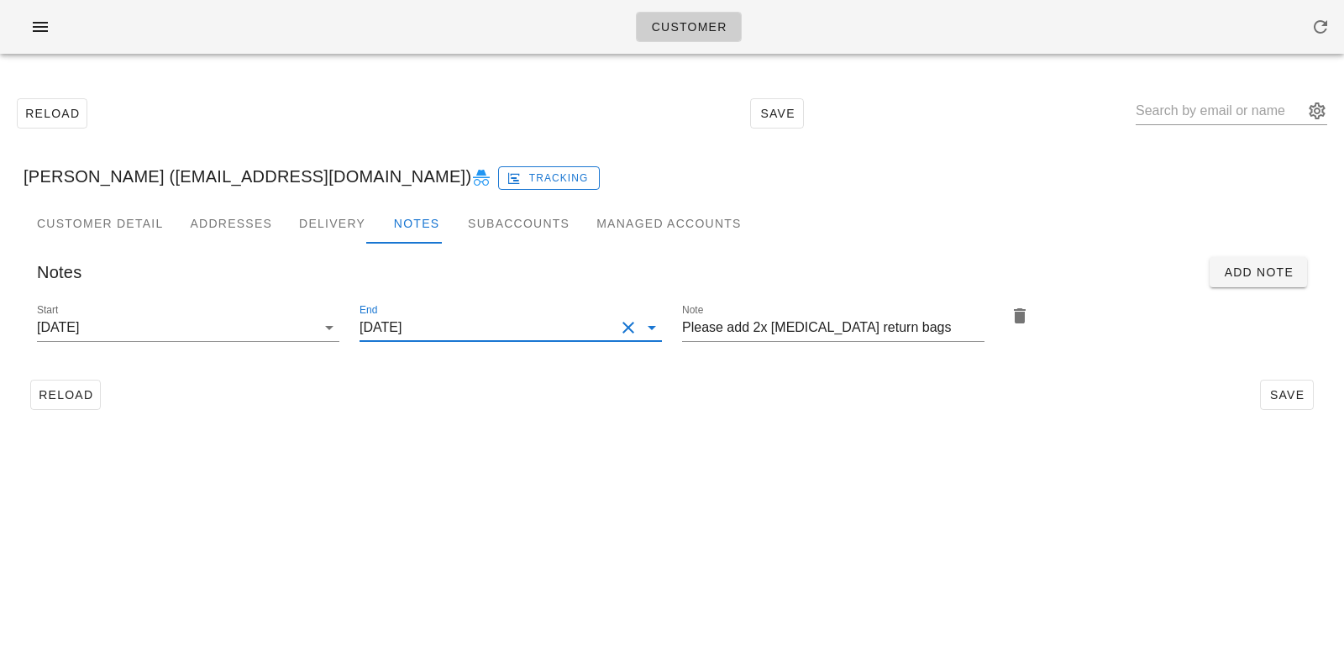
click at [606, 482] on div "Customer Reload Save Lia Ayana (layana1005@gmail.com) Tracking Customer Detail …" at bounding box center [672, 323] width 1344 height 646
click at [1264, 388] on button "Save" at bounding box center [1287, 395] width 54 height 30
click at [1185, 106] on input "text" at bounding box center [1219, 110] width 168 height 27
paste input "[PERSON_NAME]"
type input "[PERSON_NAME]"
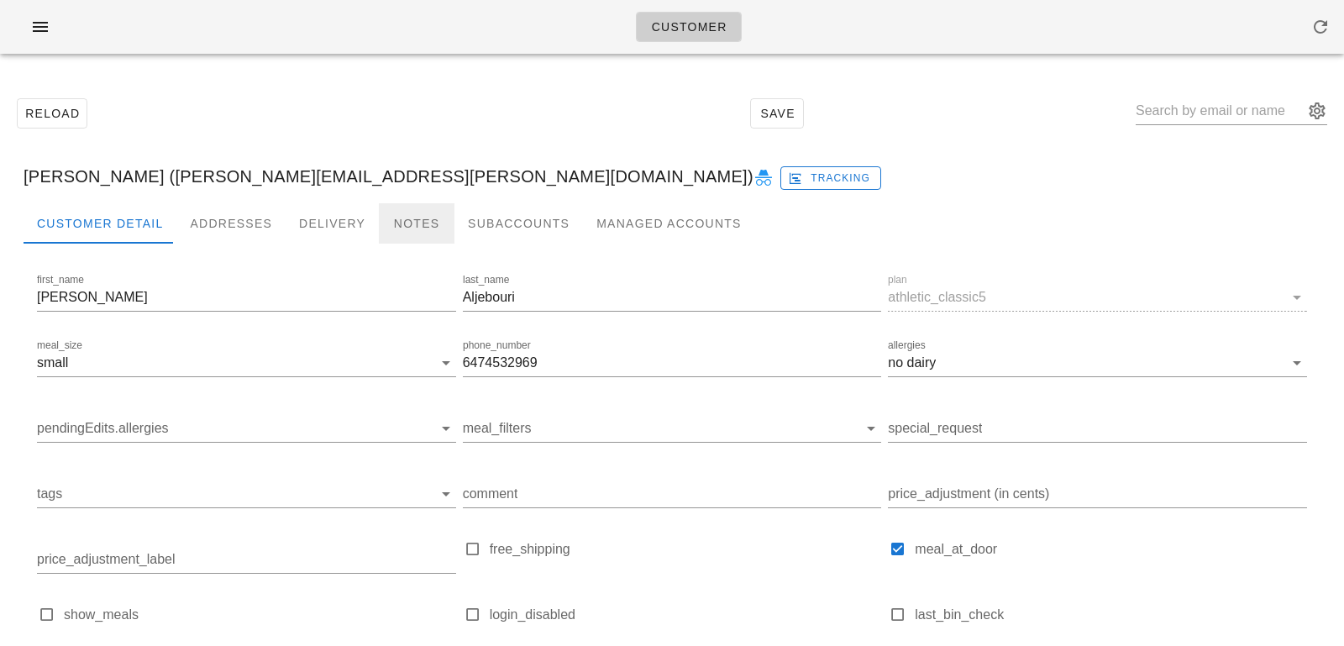
click at [389, 222] on div "Notes" at bounding box center [417, 223] width 76 height 40
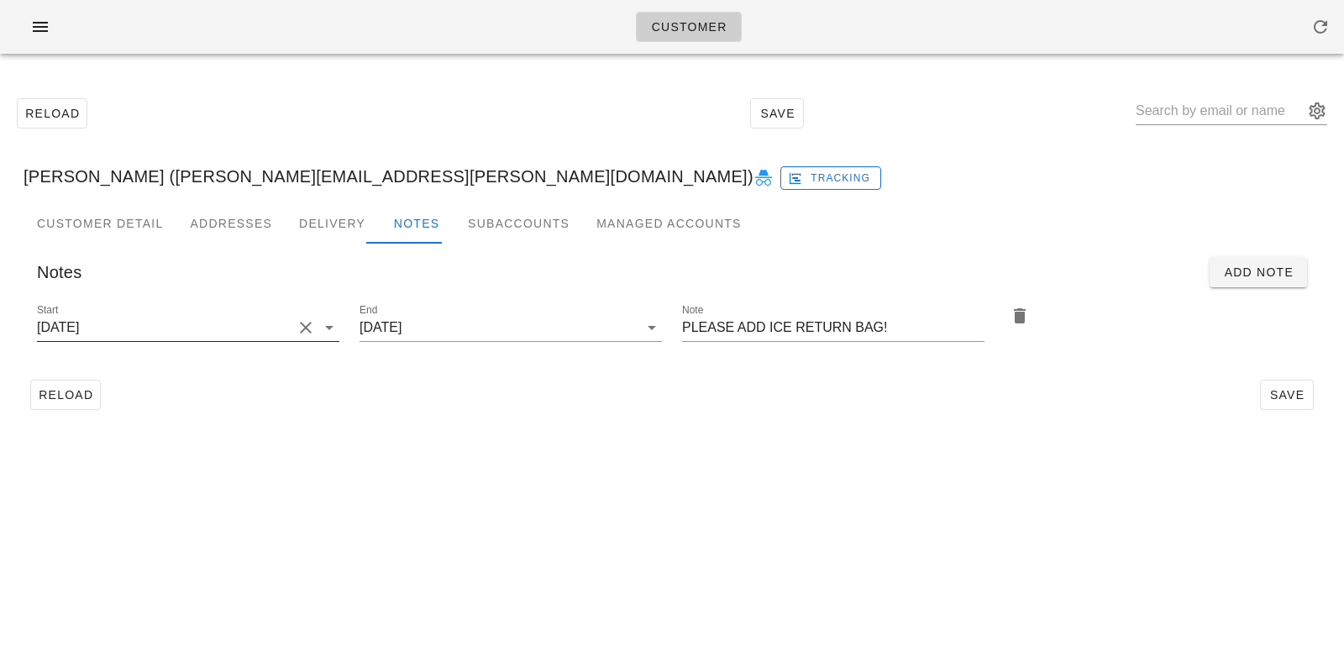
click at [277, 331] on input "2025-10-05" at bounding box center [164, 327] width 255 height 27
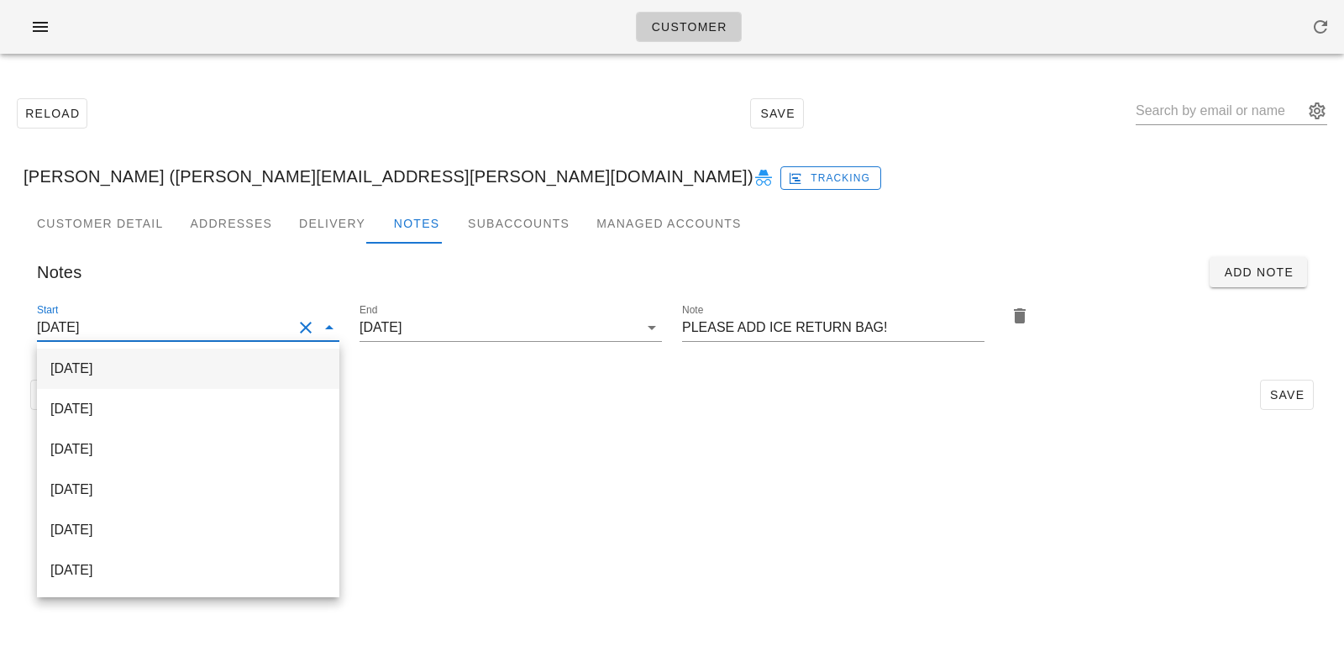
click at [249, 358] on div "2025-10-12" at bounding box center [187, 368] width 275 height 36
type input "2025-10-12"
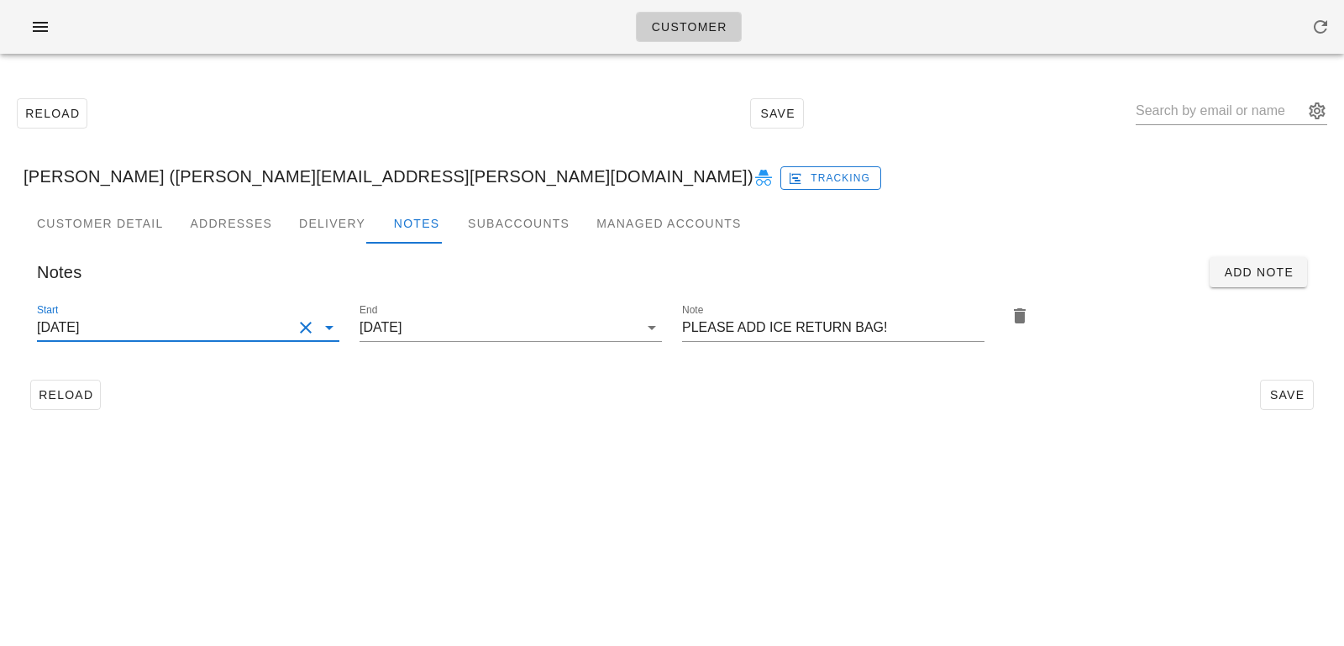
scroll to position [0, 0]
click at [258, 327] on input "2025-10-12" at bounding box center [164, 327] width 255 height 27
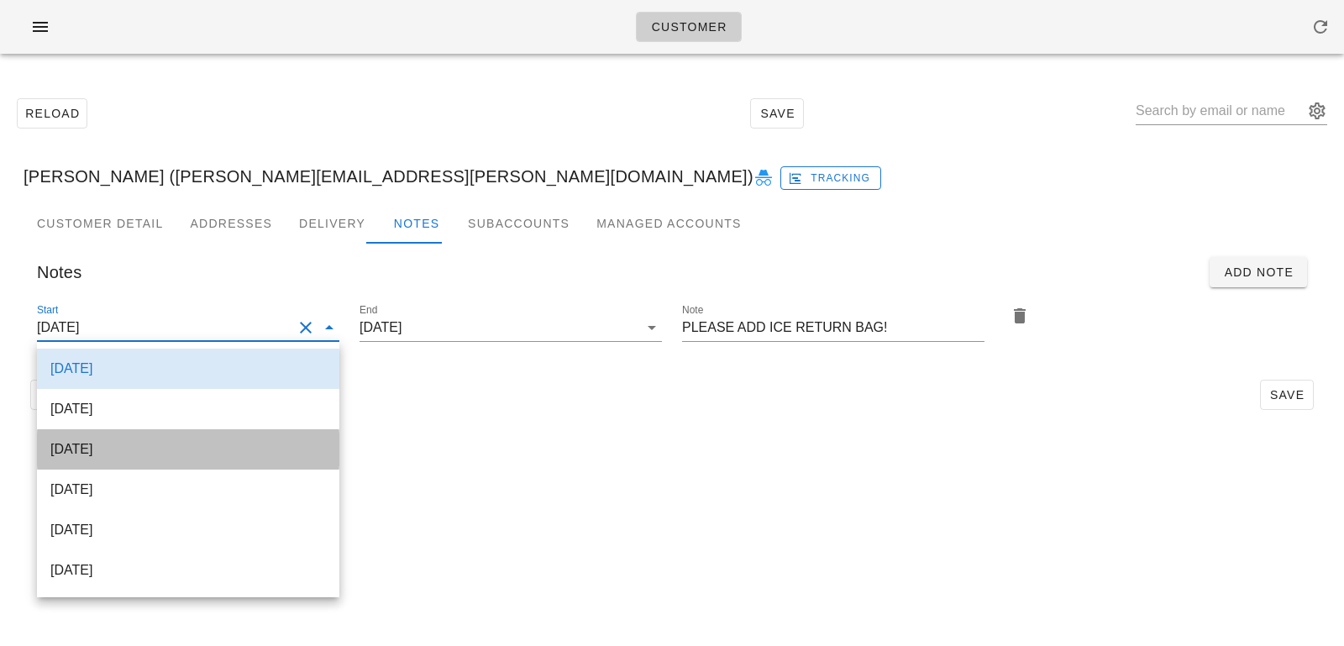
click at [223, 447] on div "2025-10-19" at bounding box center [187, 449] width 275 height 16
type input "2025-10-19"
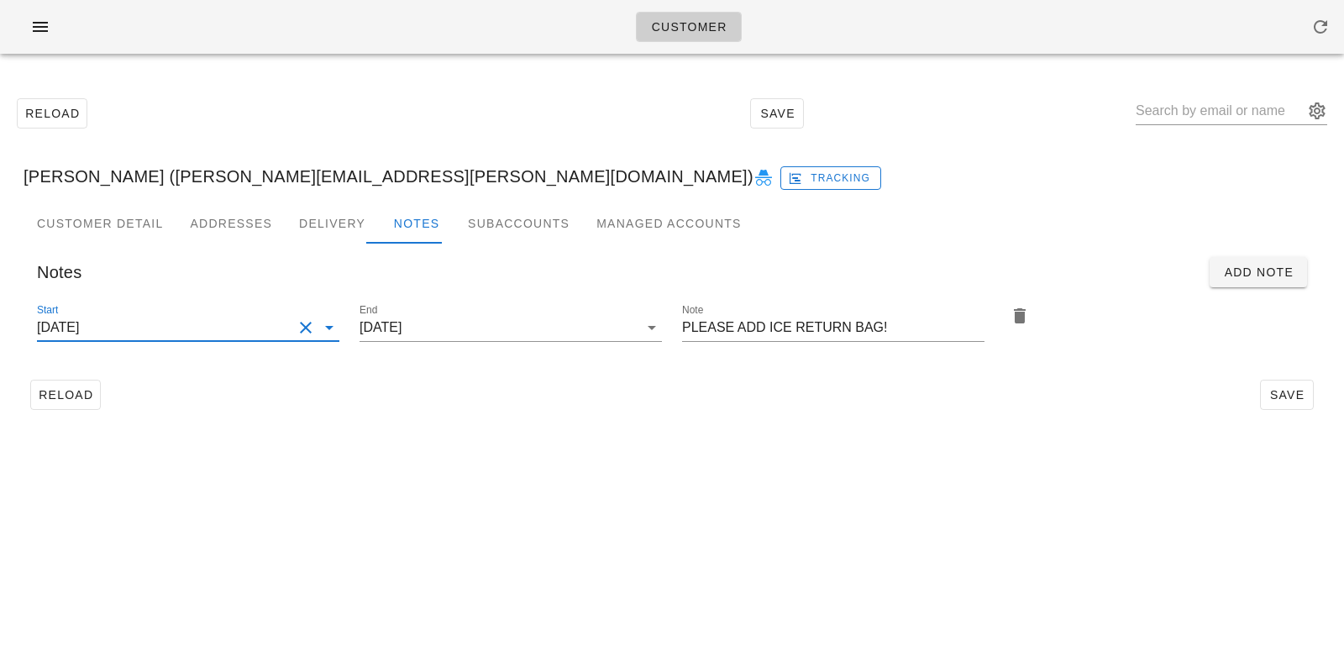
click at [553, 413] on div "Reload Save" at bounding box center [672, 395] width 1297 height 44
click at [759, 332] on input "PLEASE ADD ICE RETURN BAG!" at bounding box center [833, 327] width 302 height 27
type input "PLEASE ADD 2x ICE RETURN BAG!"
click at [1300, 385] on button "Save" at bounding box center [1287, 395] width 54 height 30
click at [1235, 119] on input "text" at bounding box center [1219, 110] width 168 height 27
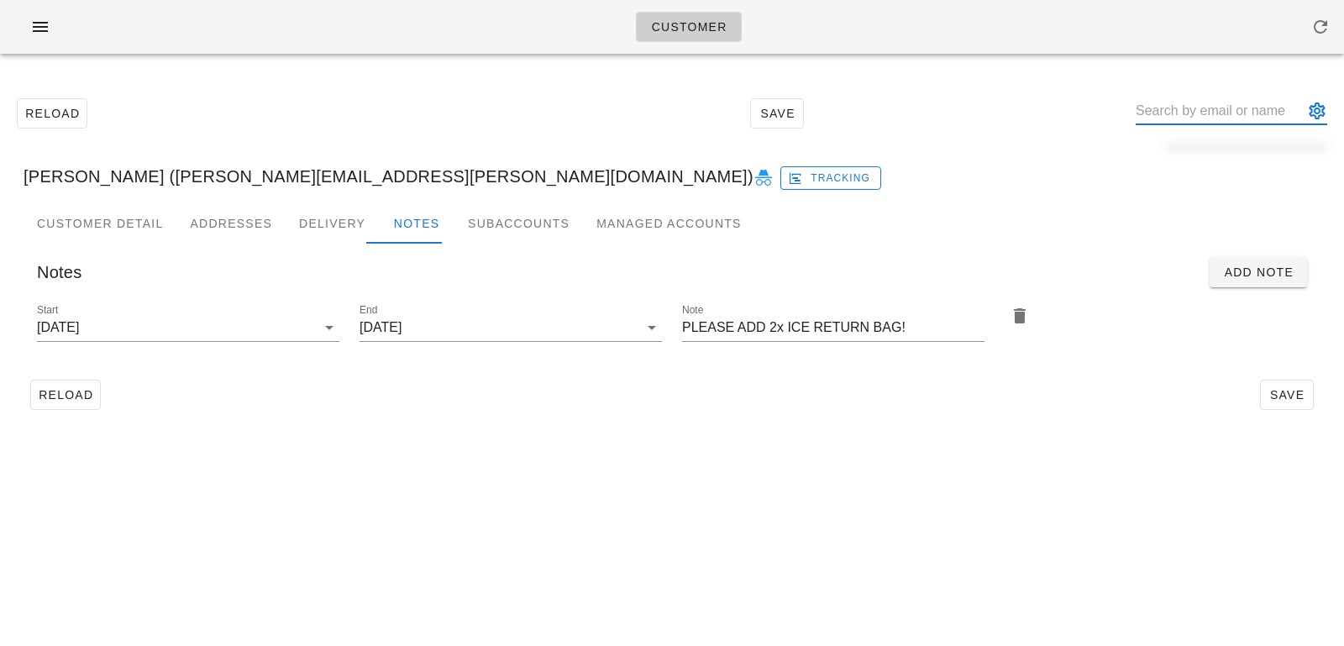
paste input "Ann-Marie Vaughan"
type input "Ann-Marie Vaughan"
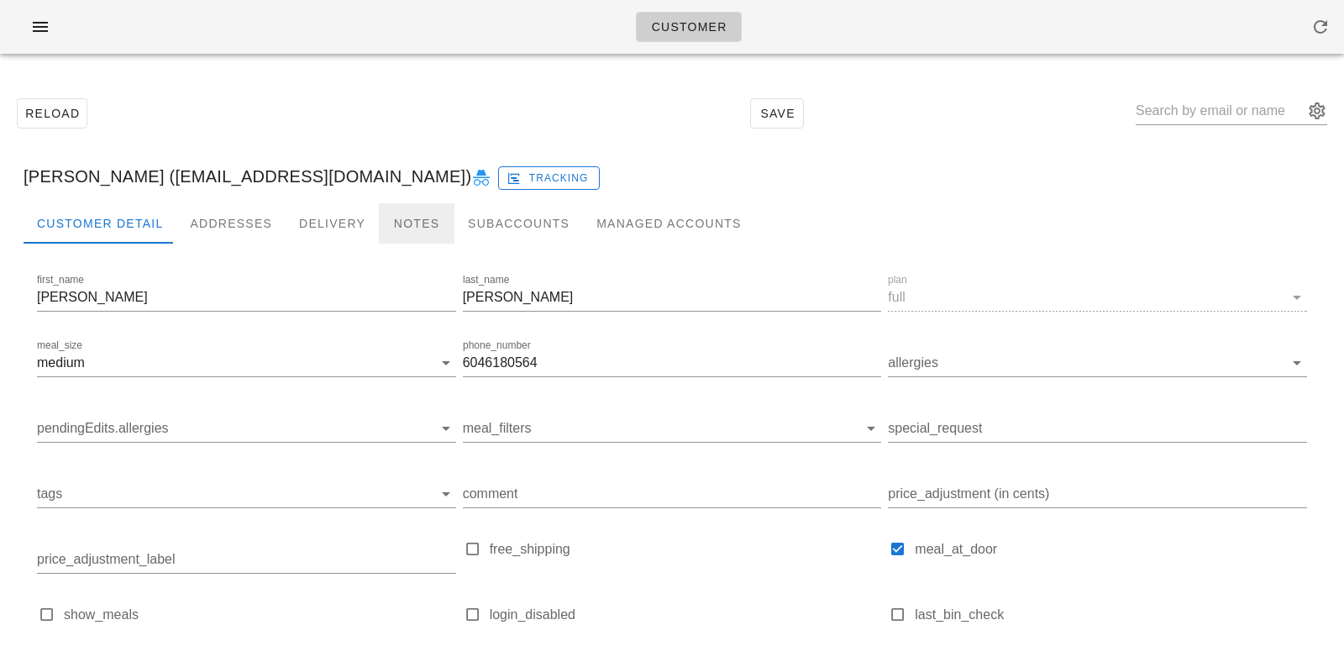
click at [408, 233] on div "Notes" at bounding box center [417, 223] width 76 height 40
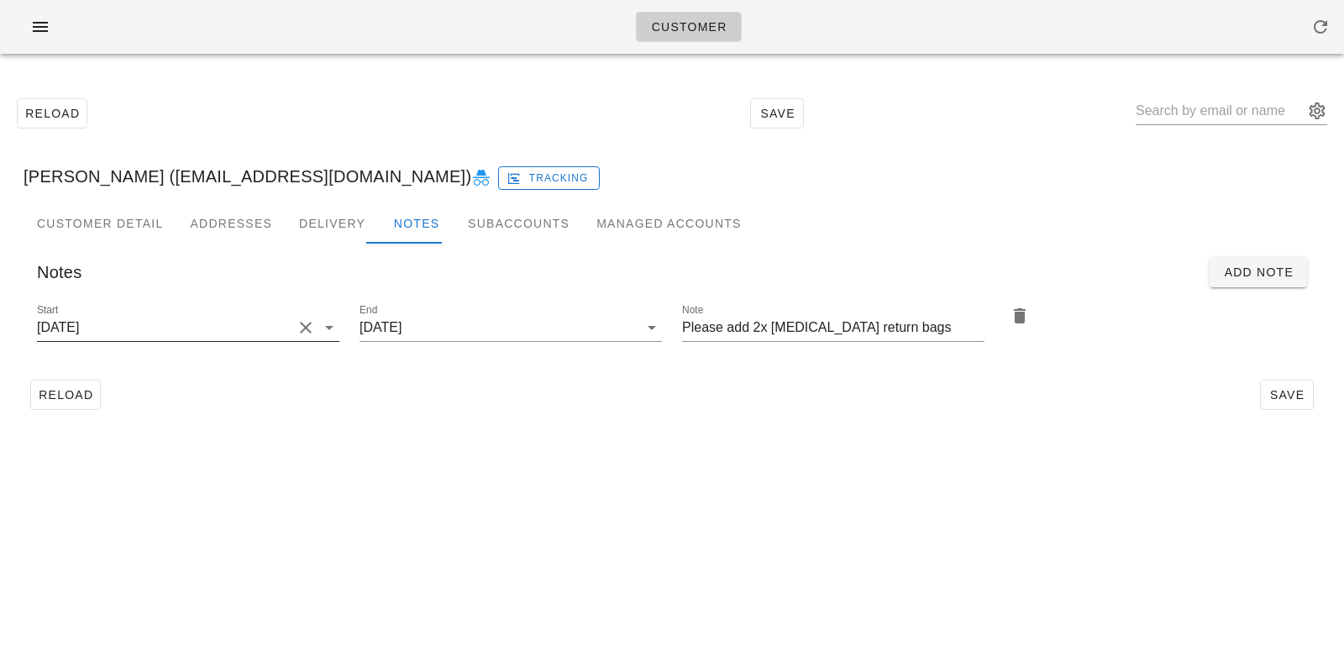
click at [249, 347] on div "Start 2025-06-22" at bounding box center [188, 336] width 302 height 45
click at [250, 330] on input "2025-06-22" at bounding box center [164, 327] width 255 height 27
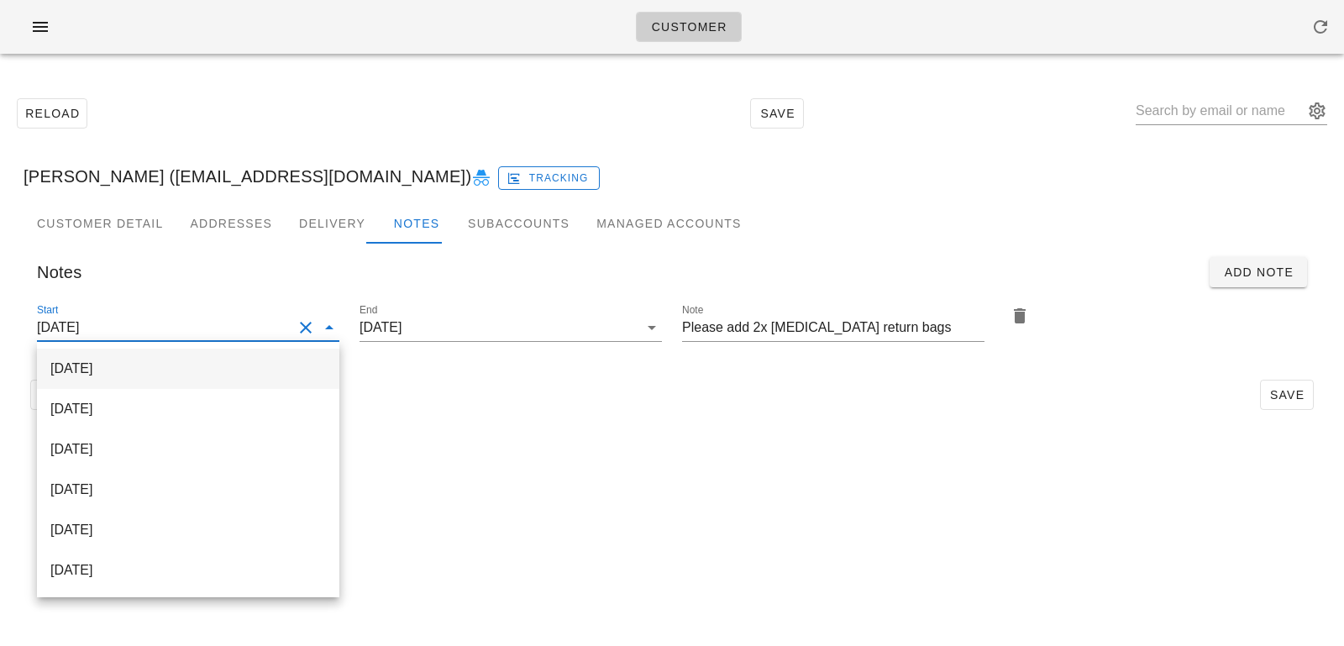
click at [243, 371] on div "2025-10-12" at bounding box center [187, 368] width 275 height 16
type input "2025-10-12"
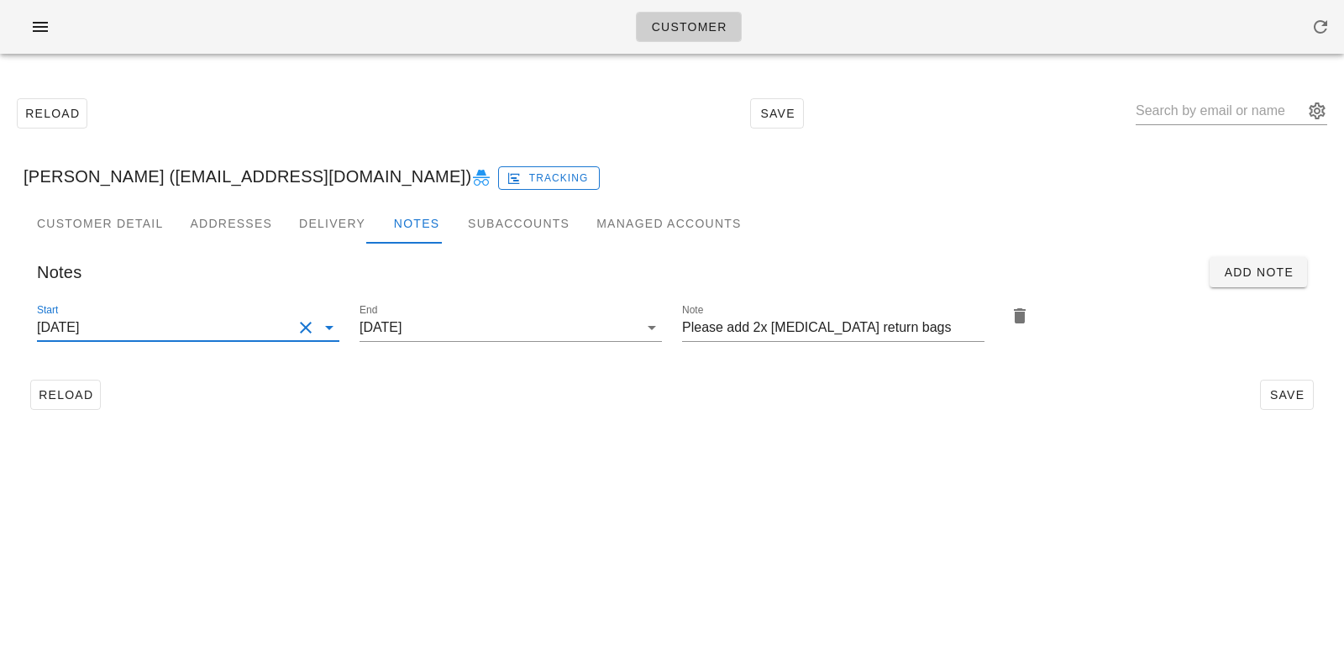
scroll to position [0, 0]
click at [331, 411] on div "Reload Save" at bounding box center [672, 395] width 1297 height 44
click at [628, 457] on div "Customer Reload Save Ann-Marie Vaughan (ann_marievaughan@yahoo.ca) Tracking Cus…" at bounding box center [672, 323] width 1344 height 646
click at [1267, 391] on span "Save" at bounding box center [1286, 394] width 39 height 13
click at [1199, 105] on input "text" at bounding box center [1219, 110] width 168 height 27
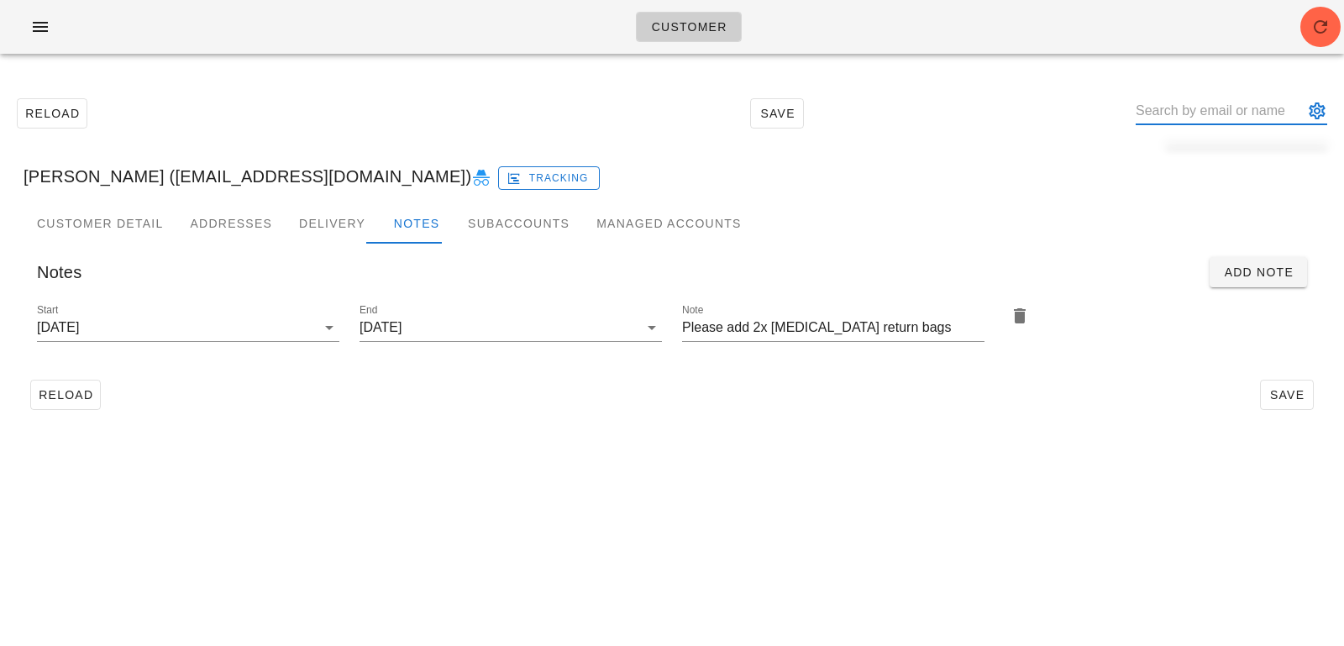
paste input "Nadeem Pourmokhtari"
type input "Nadeem Pourmokhtari"
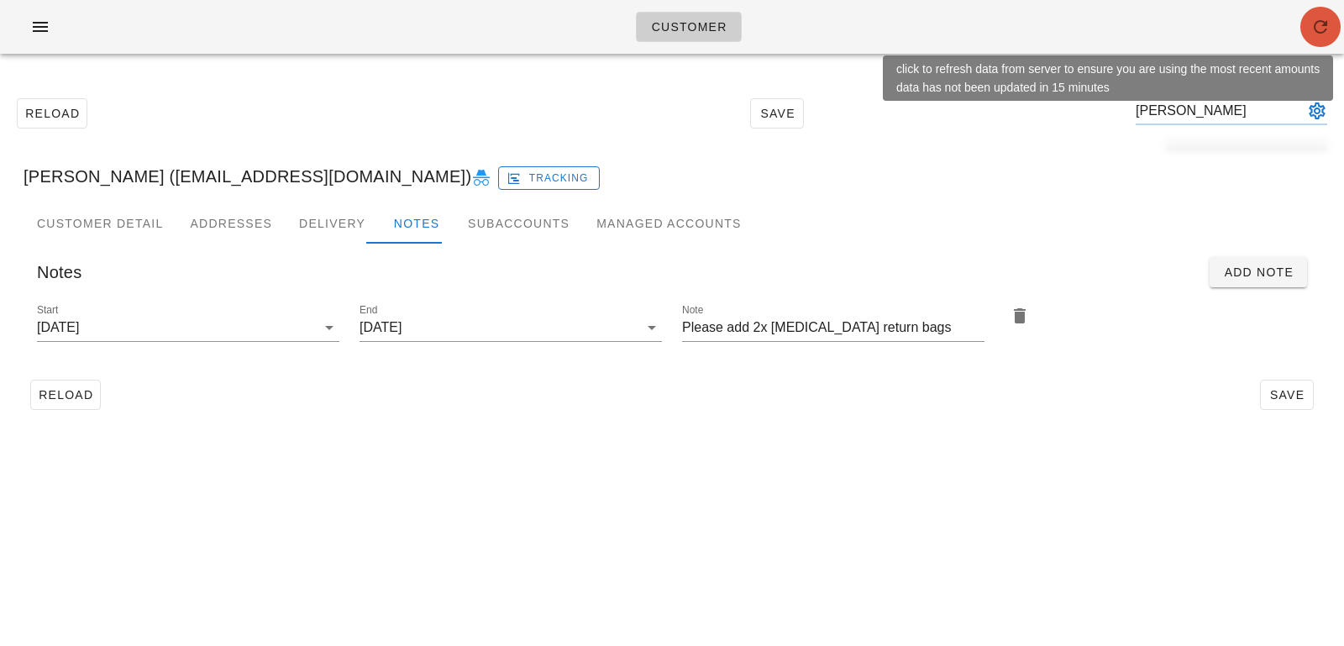
click at [1307, 30] on span "button" at bounding box center [1320, 27] width 40 height 20
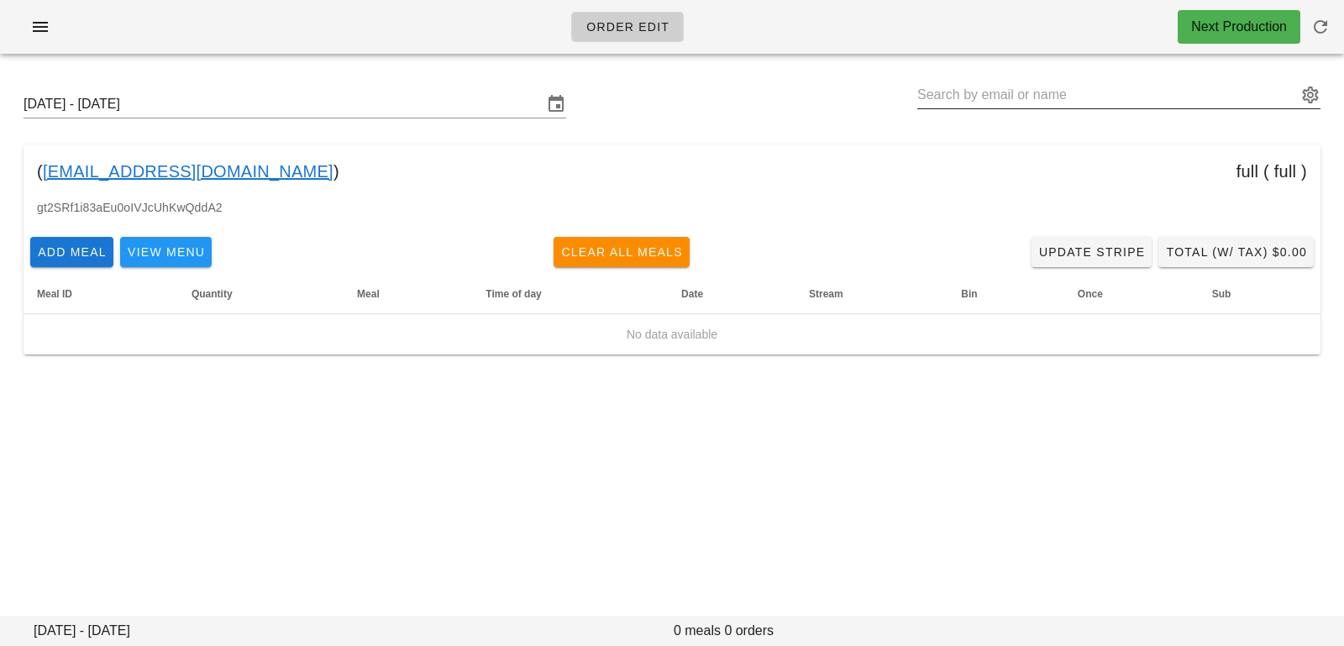
click at [1055, 102] on input "text" at bounding box center [1107, 94] width 380 height 27
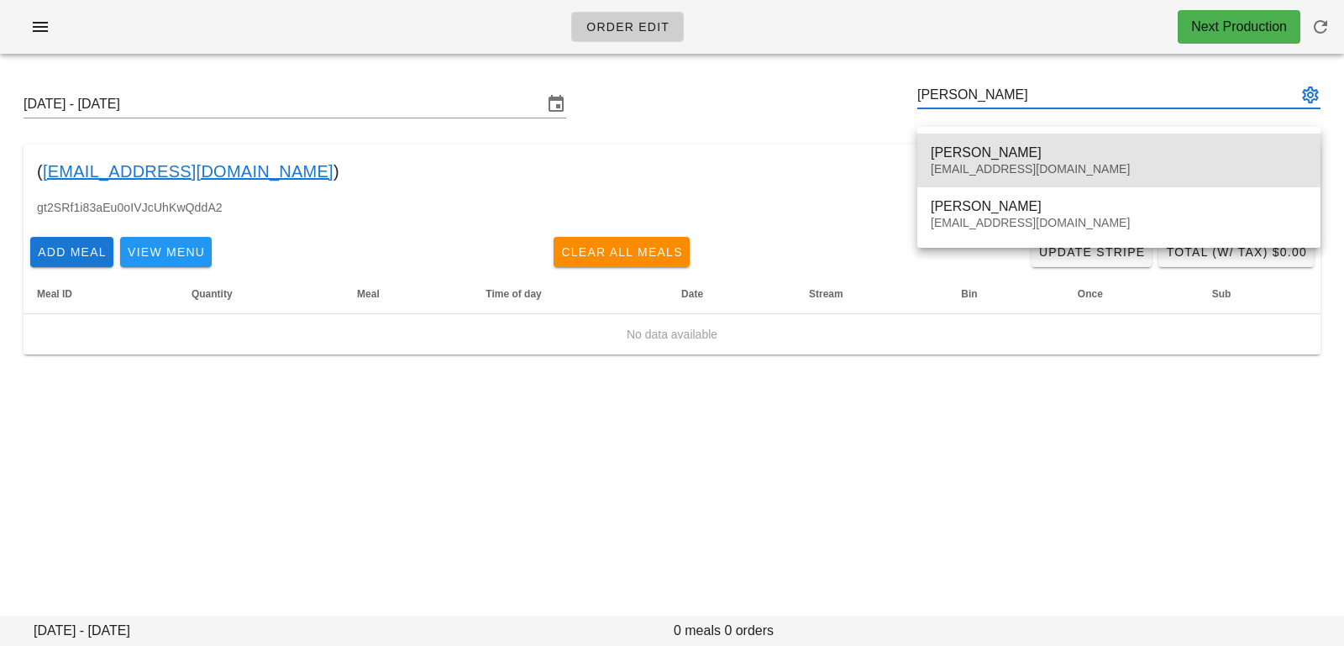
click at [1061, 153] on div "[PERSON_NAME]" at bounding box center [1118, 152] width 376 height 16
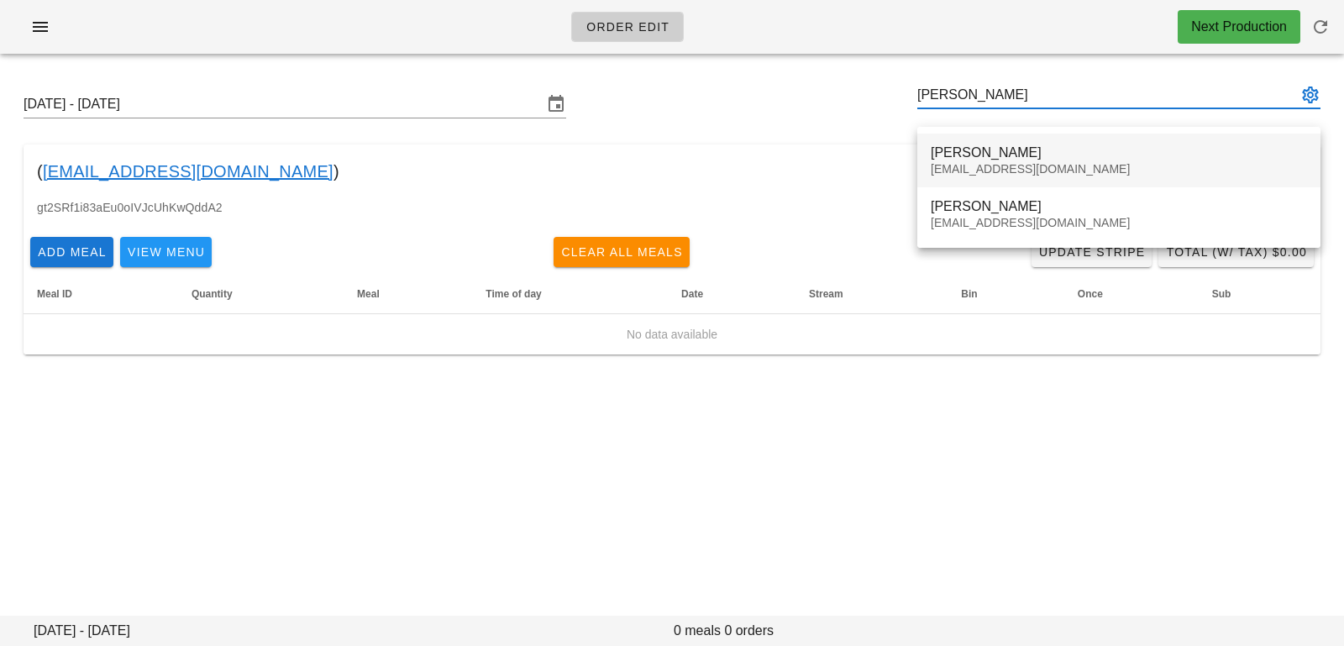
type input "[PERSON_NAME] ([EMAIL_ADDRESS][DOMAIN_NAME])"
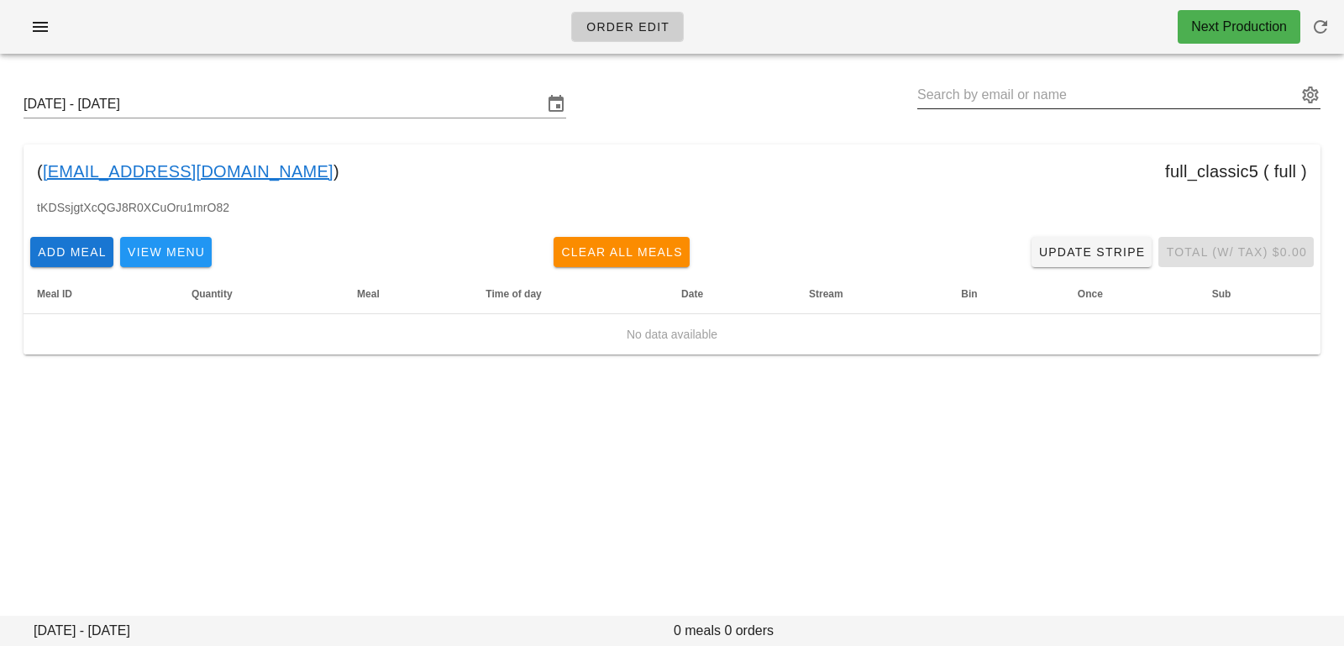
click at [1013, 101] on input "text" at bounding box center [1107, 94] width 380 height 27
type input "j"
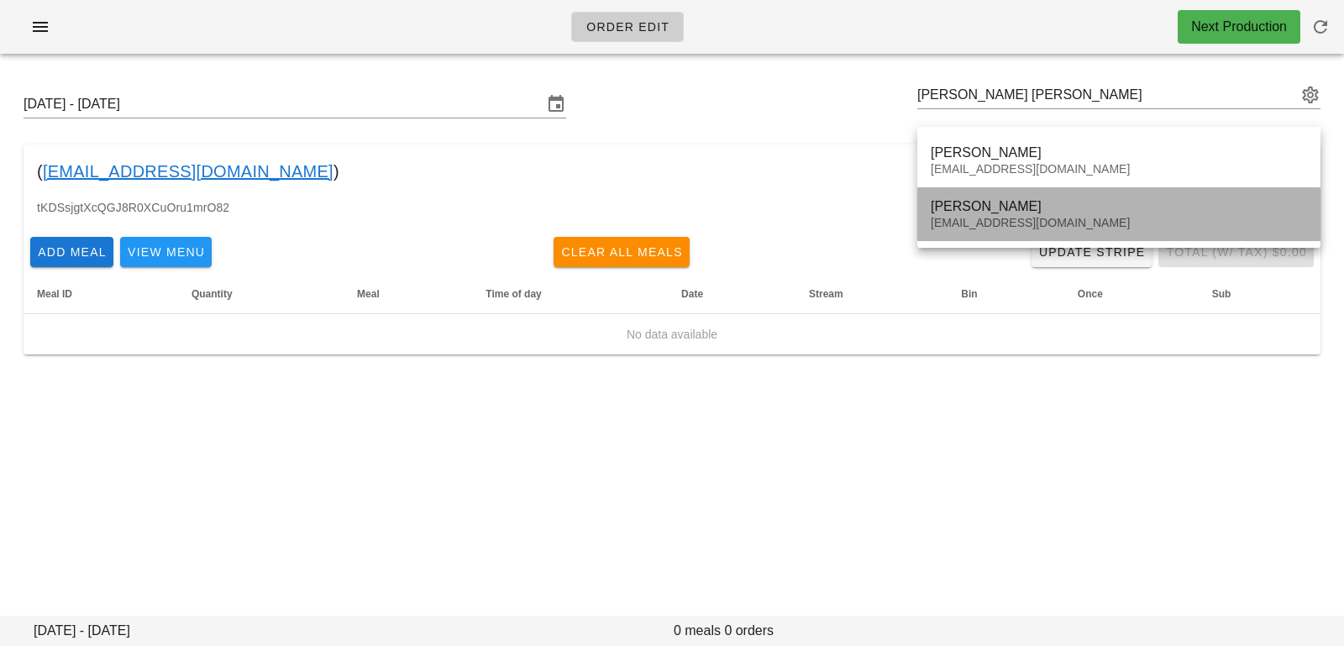
click at [983, 220] on div "[EMAIL_ADDRESS][DOMAIN_NAME]" at bounding box center [1118, 223] width 376 height 14
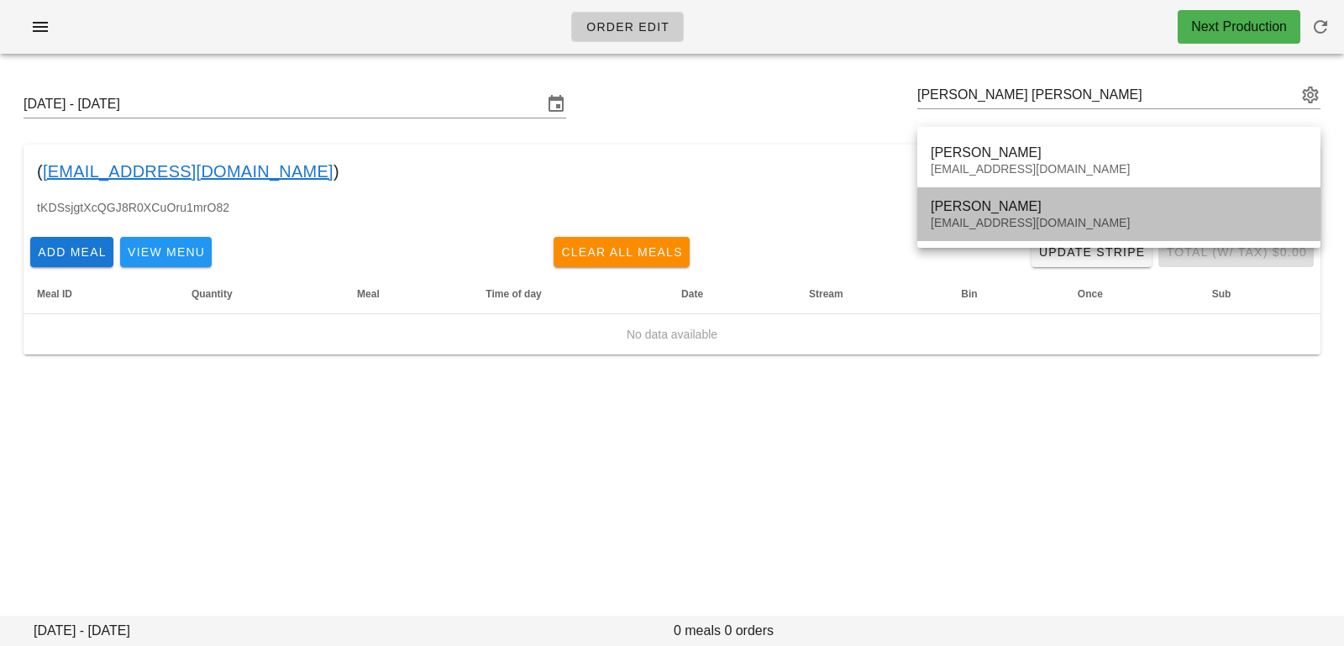
type input "[PERSON_NAME] ([EMAIL_ADDRESS][DOMAIN_NAME])"
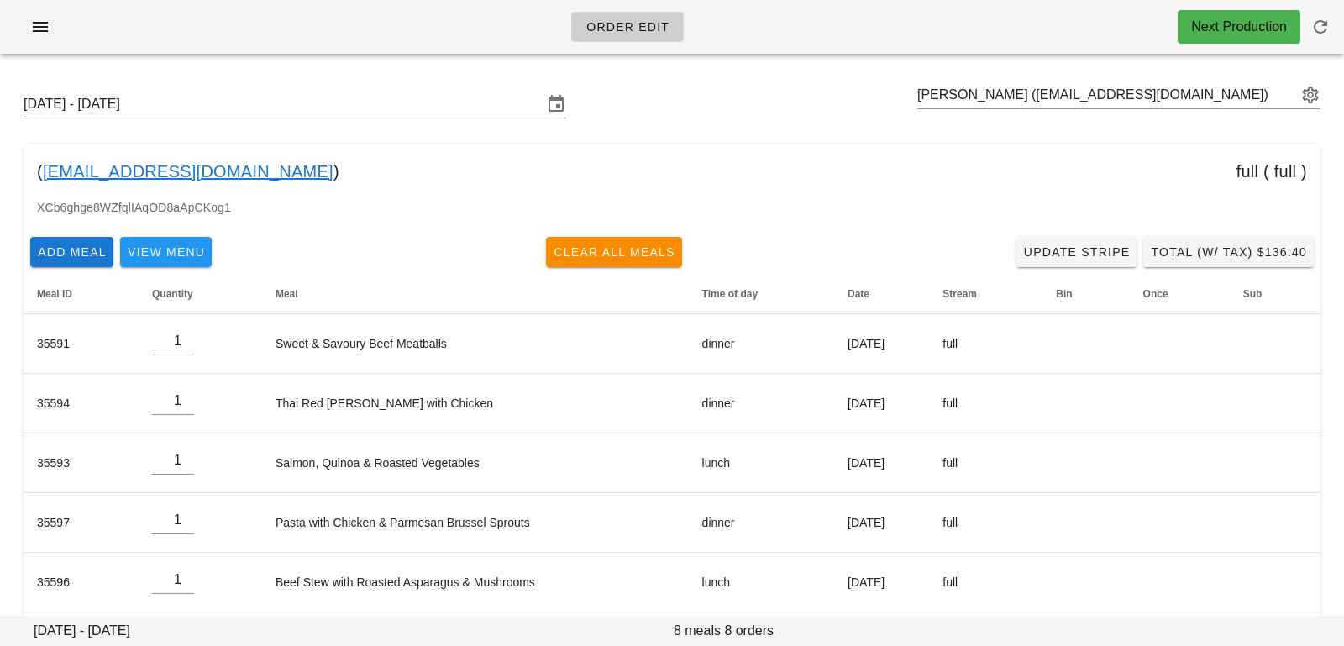
click at [256, 176] on div "( [EMAIL_ADDRESS][DOMAIN_NAME] ) full ( full )" at bounding box center [672, 171] width 1297 height 54
click at [244, 174] on div "( [EMAIL_ADDRESS][DOMAIN_NAME] ) full ( full )" at bounding box center [672, 171] width 1297 height 54
drag, startPoint x: 233, startPoint y: 171, endPoint x: 41, endPoint y: 172, distance: 191.5
click at [41, 172] on div "( [EMAIL_ADDRESS][DOMAIN_NAME] ) full ( full )" at bounding box center [672, 171] width 1297 height 54
copy link "[EMAIL_ADDRESS][DOMAIN_NAME]"
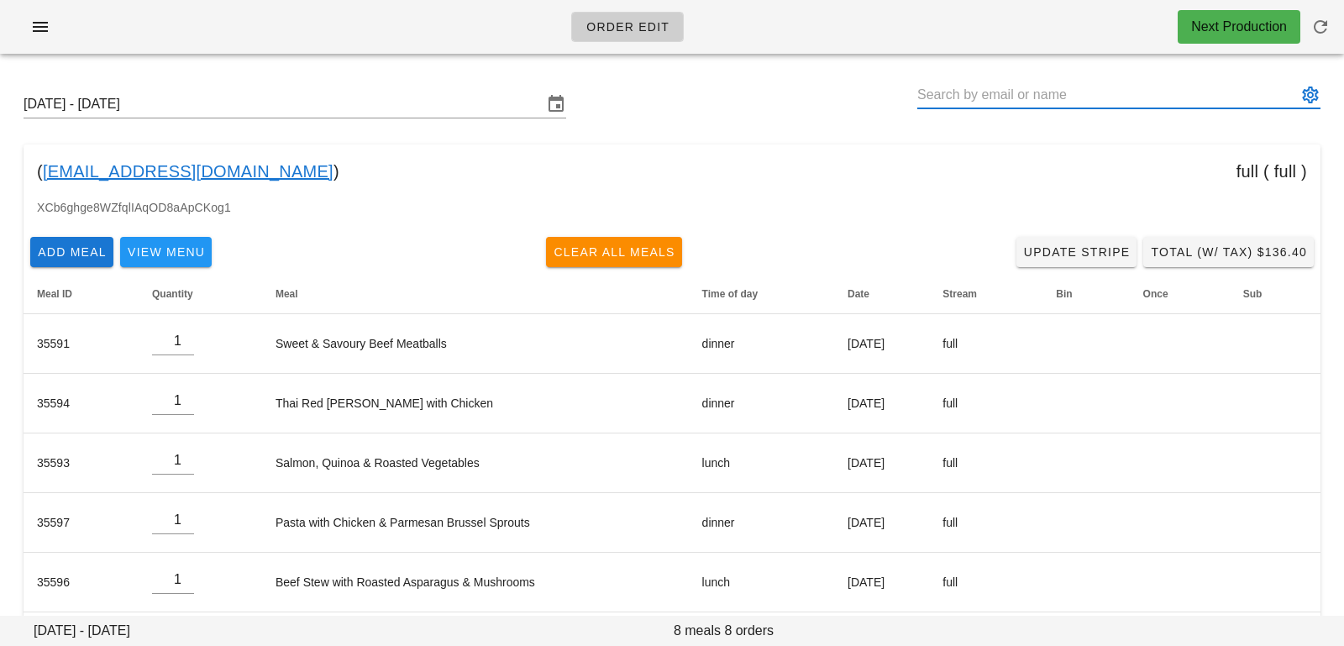
click at [1087, 89] on input "text" at bounding box center [1107, 94] width 380 height 27
paste input "[PERSON_NAME]"
type input "[PERSON_NAME] ([PERSON_NAME][EMAIL_ADDRESS][PERSON_NAME][DOMAIN_NAME])"
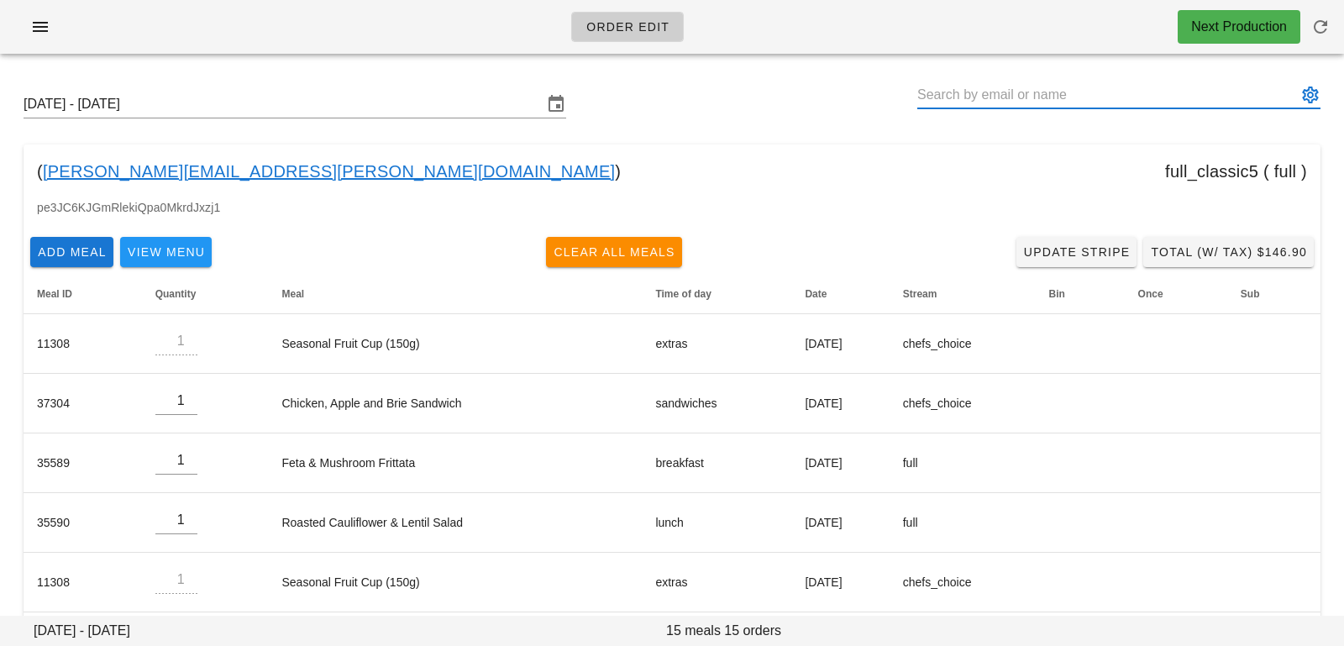
paste input "[PERSON_NAME] [PERSON_NAME]"
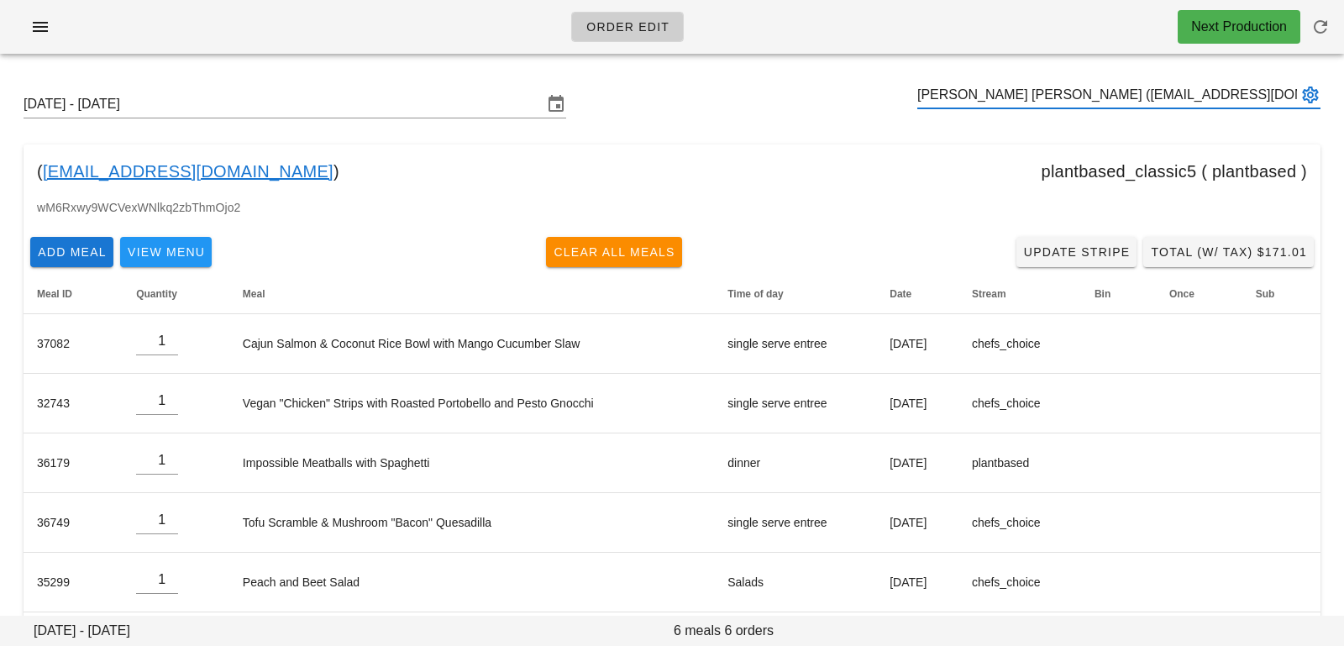
scroll to position [73, 0]
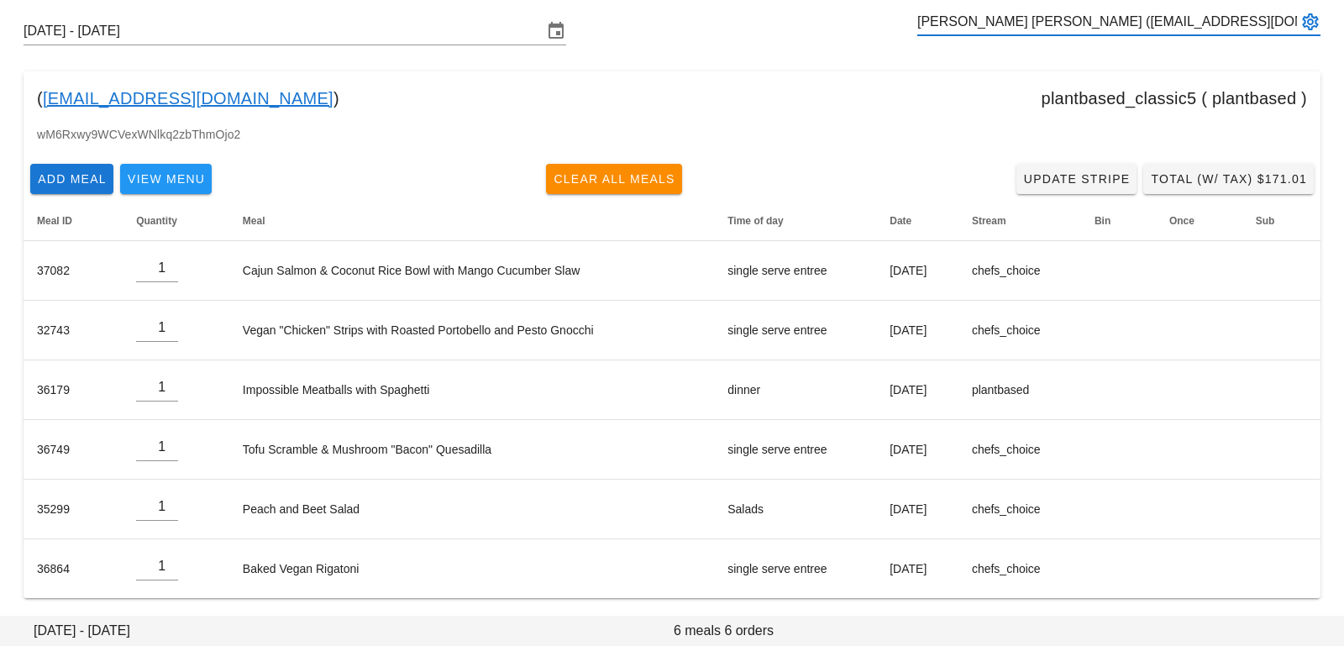
type input "[PERSON_NAME] [PERSON_NAME] ([EMAIL_ADDRESS][DOMAIN_NAME])"
click at [1026, 20] on input "text" at bounding box center [1107, 21] width 380 height 27
paste input "[PERSON_NAME]"
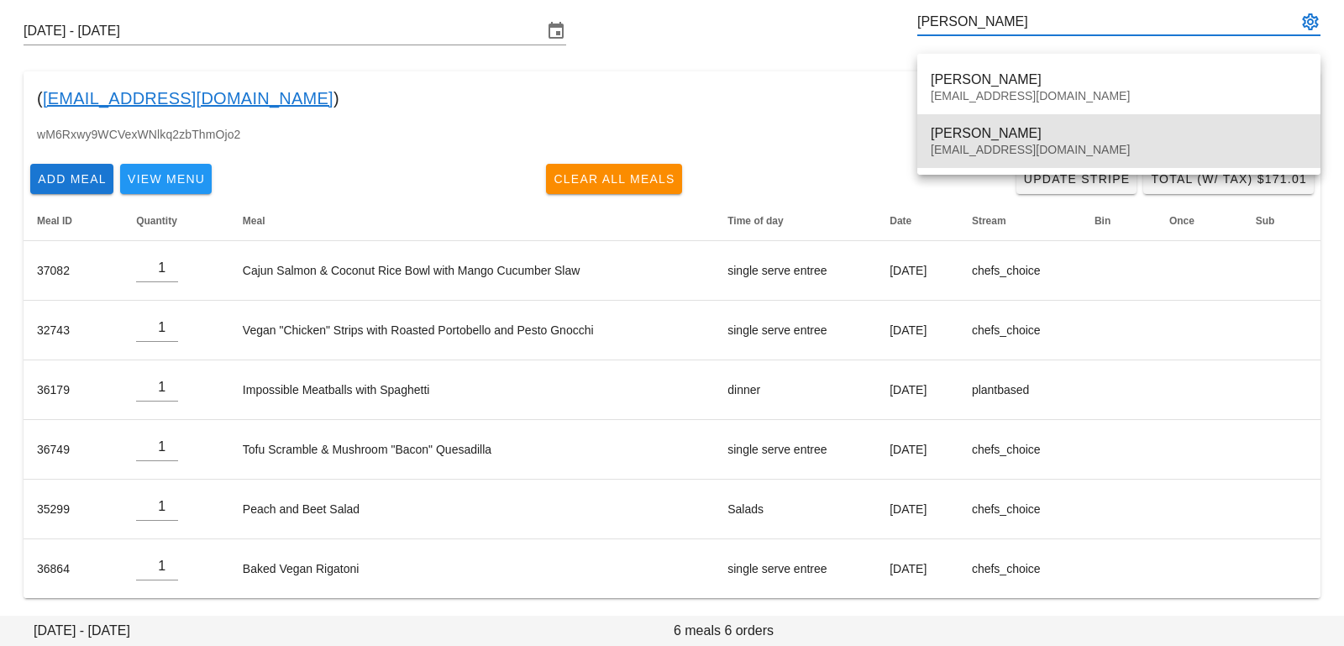
click at [953, 156] on div "[PERSON_NAME] [EMAIL_ADDRESS][DOMAIN_NAME]" at bounding box center [1118, 141] width 376 height 52
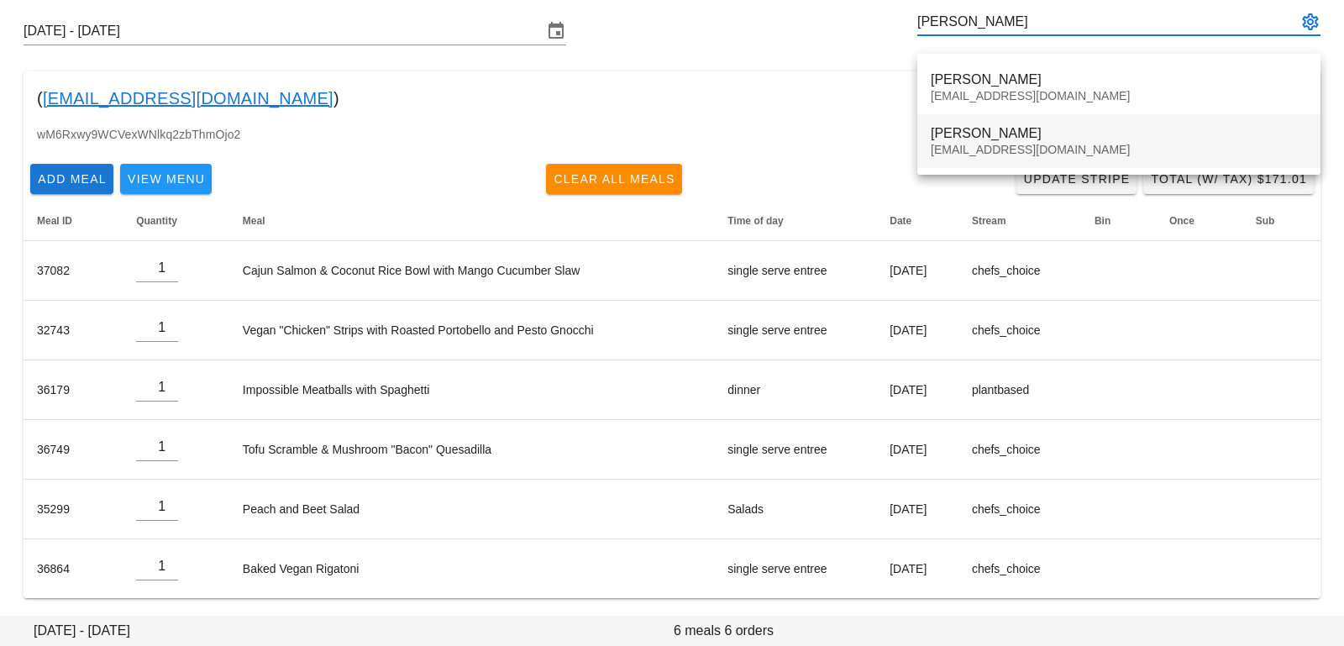
type input "[PERSON_NAME] ([EMAIL_ADDRESS][DOMAIN_NAME])"
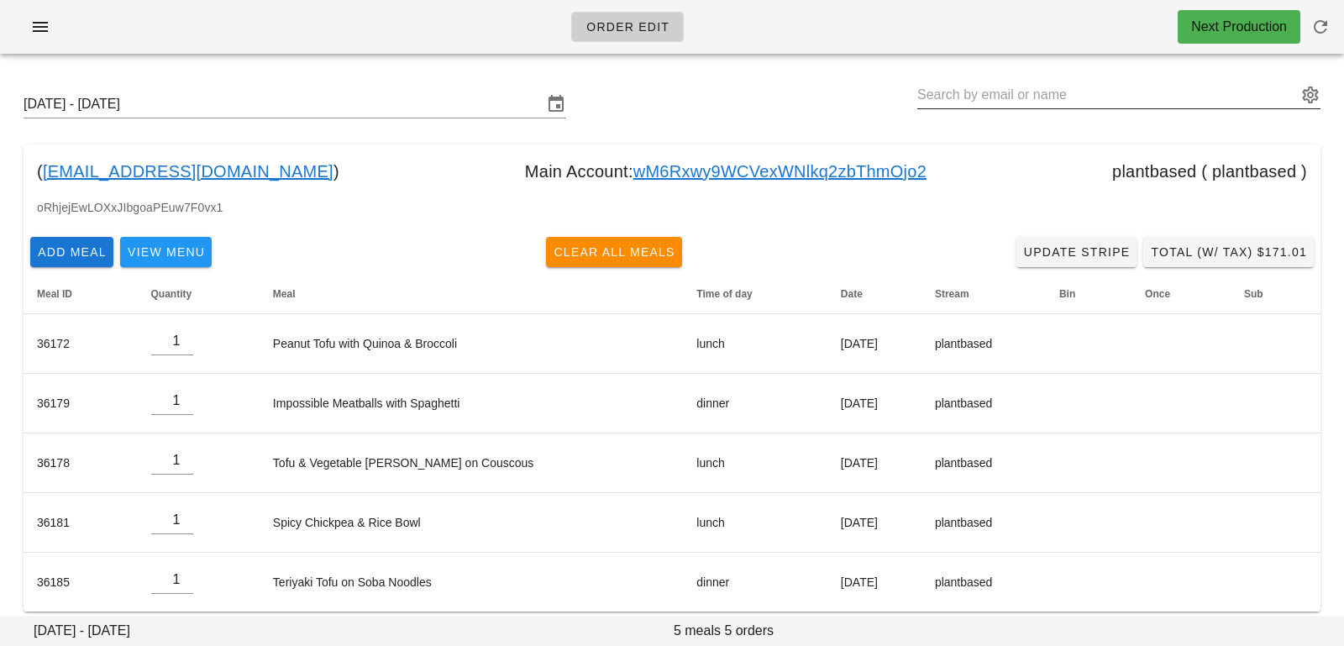
click at [953, 94] on input "text" at bounding box center [1107, 94] width 380 height 27
paste input "[PERSON_NAME]"
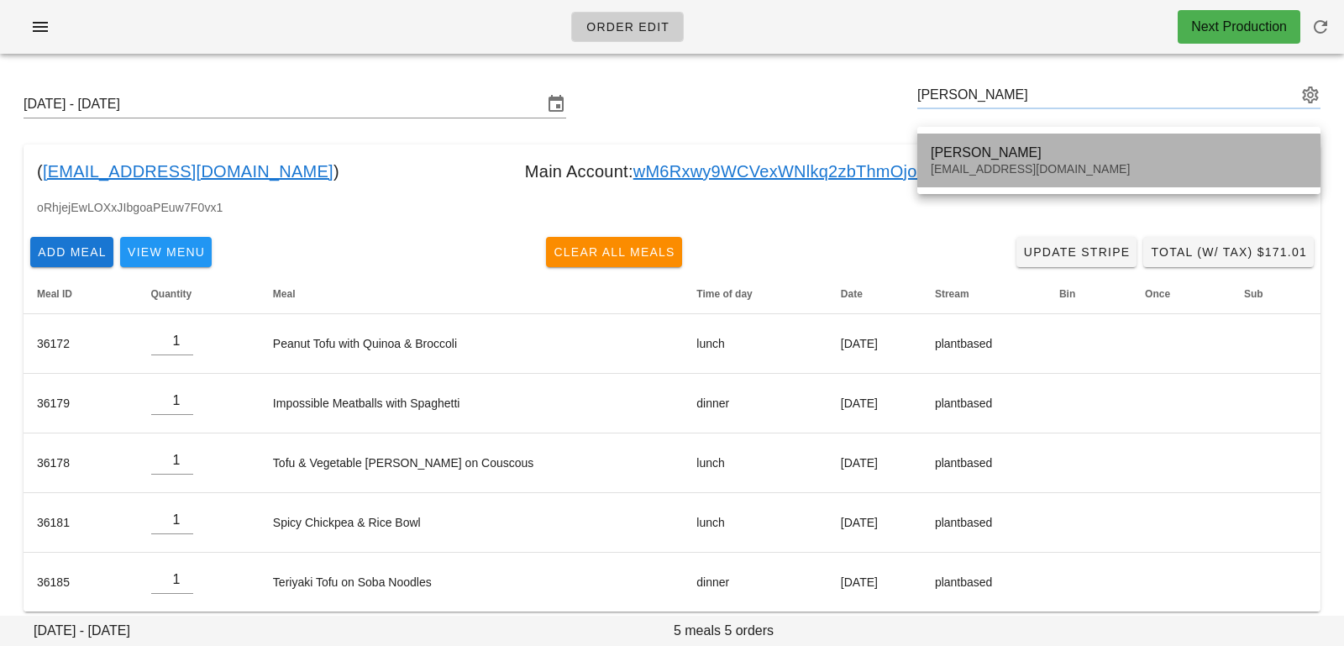
click at [961, 173] on div "[EMAIL_ADDRESS][DOMAIN_NAME]" at bounding box center [1118, 169] width 376 height 14
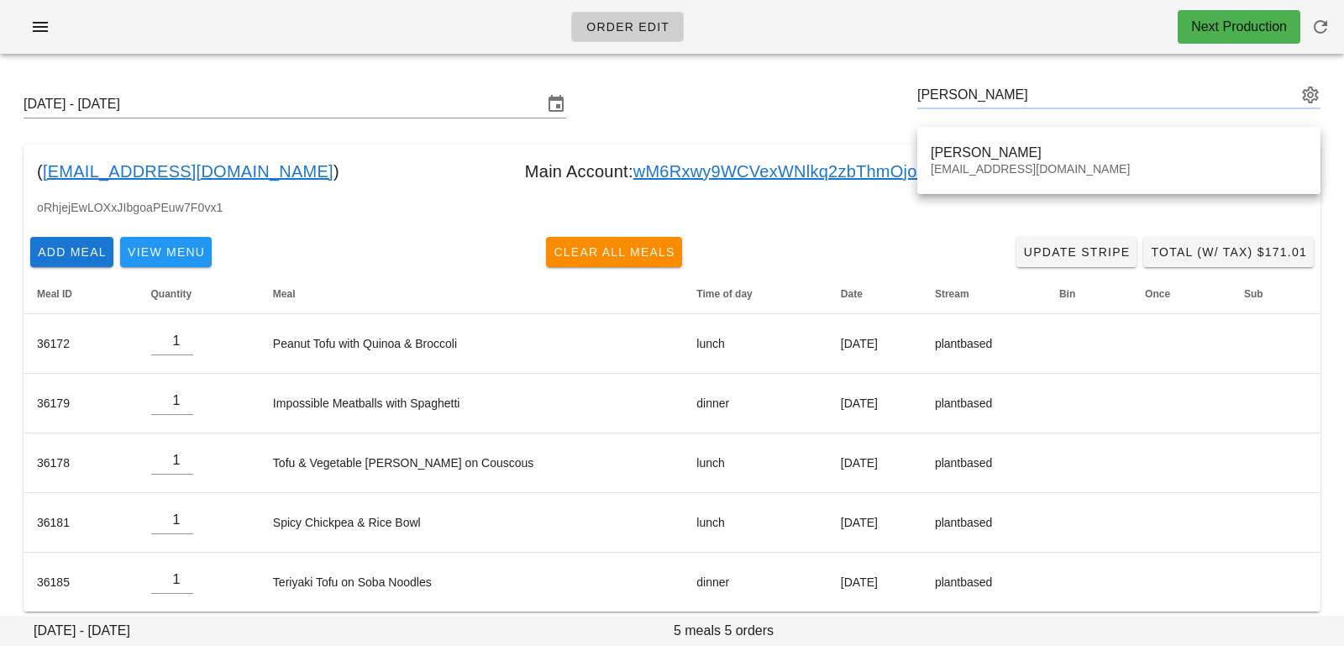
type input "[PERSON_NAME] ([EMAIL_ADDRESS][DOMAIN_NAME])"
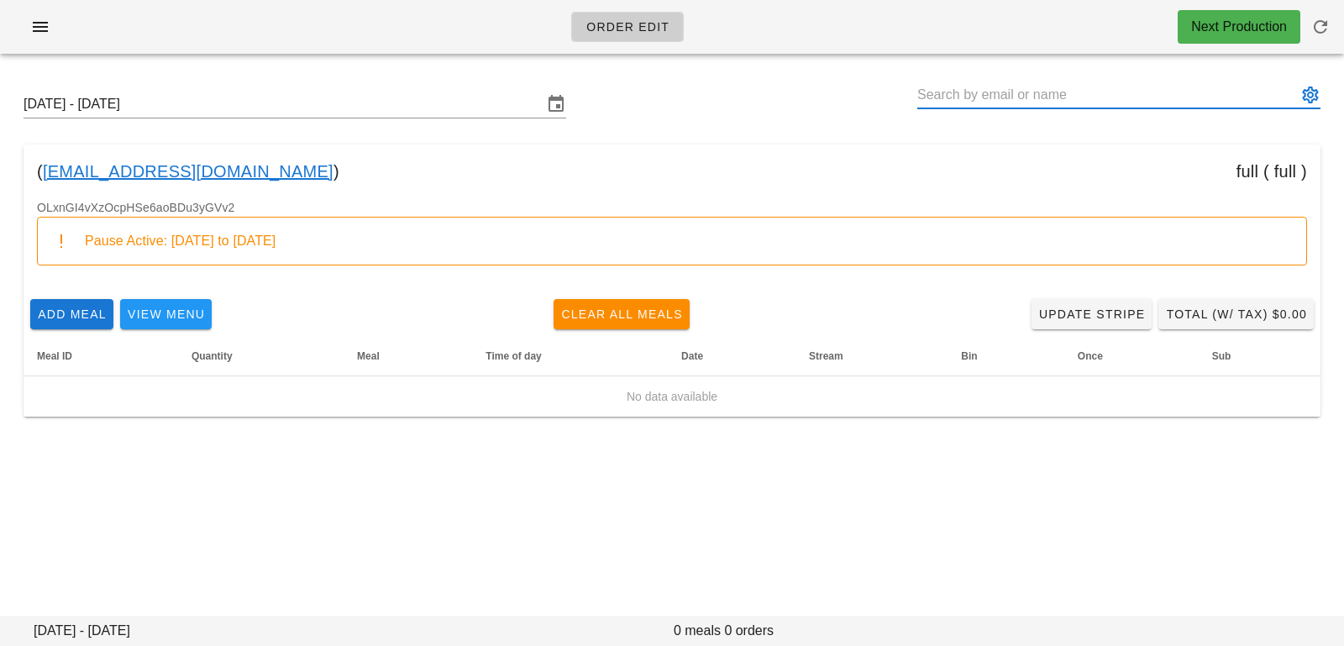
click at [1035, 95] on input "text" at bounding box center [1107, 94] width 380 height 27
paste input "[PERSON_NAME]"
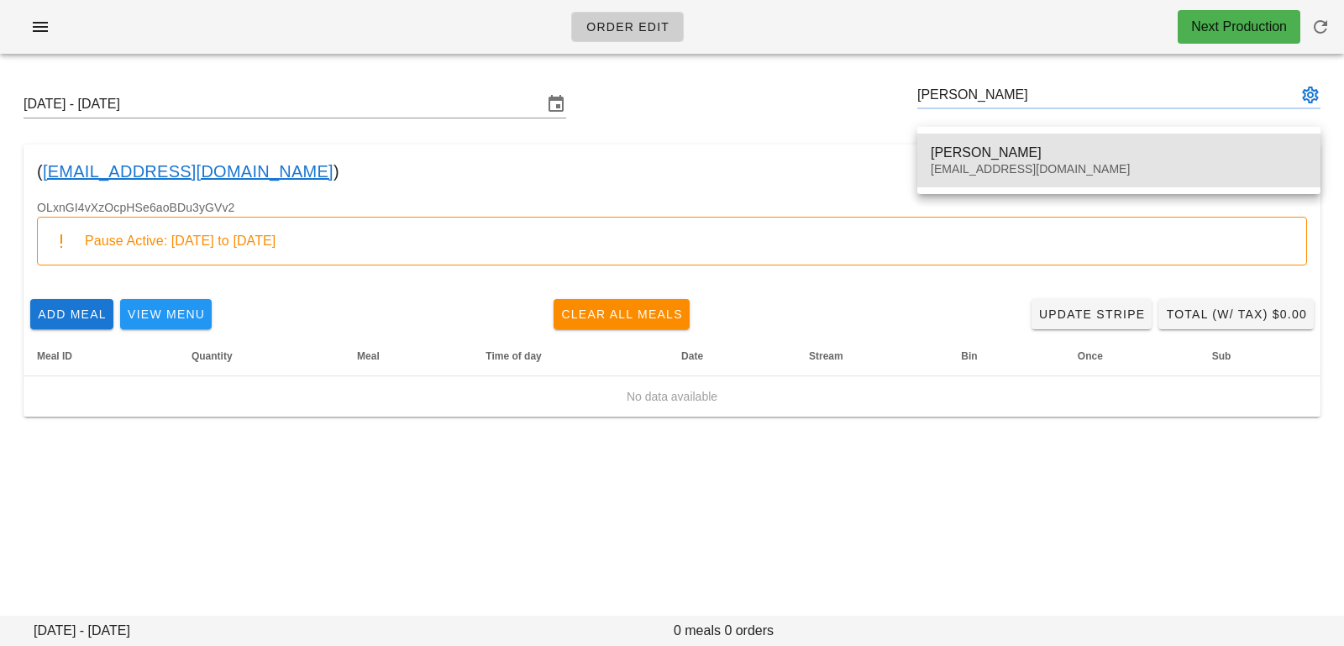
click at [1000, 159] on div "[PERSON_NAME]" at bounding box center [1118, 152] width 376 height 16
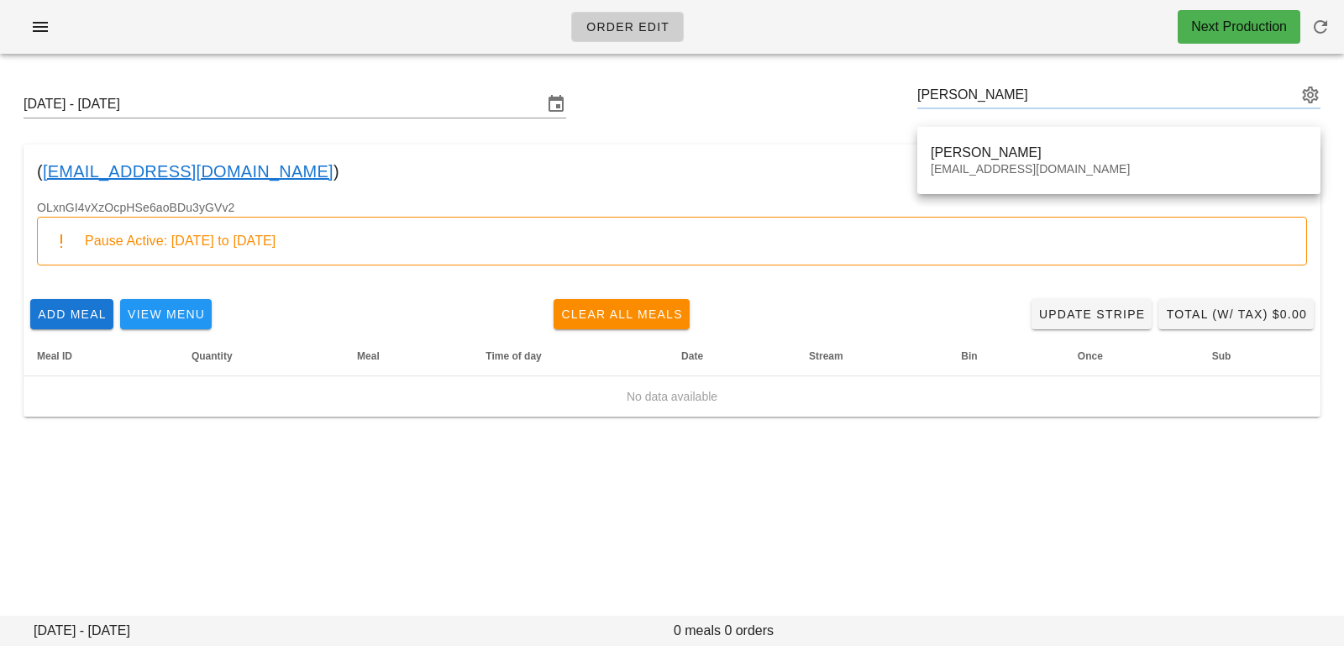
type input "[PERSON_NAME] ([PERSON_NAME][EMAIL_ADDRESS][PERSON_NAME][DOMAIN_NAME])"
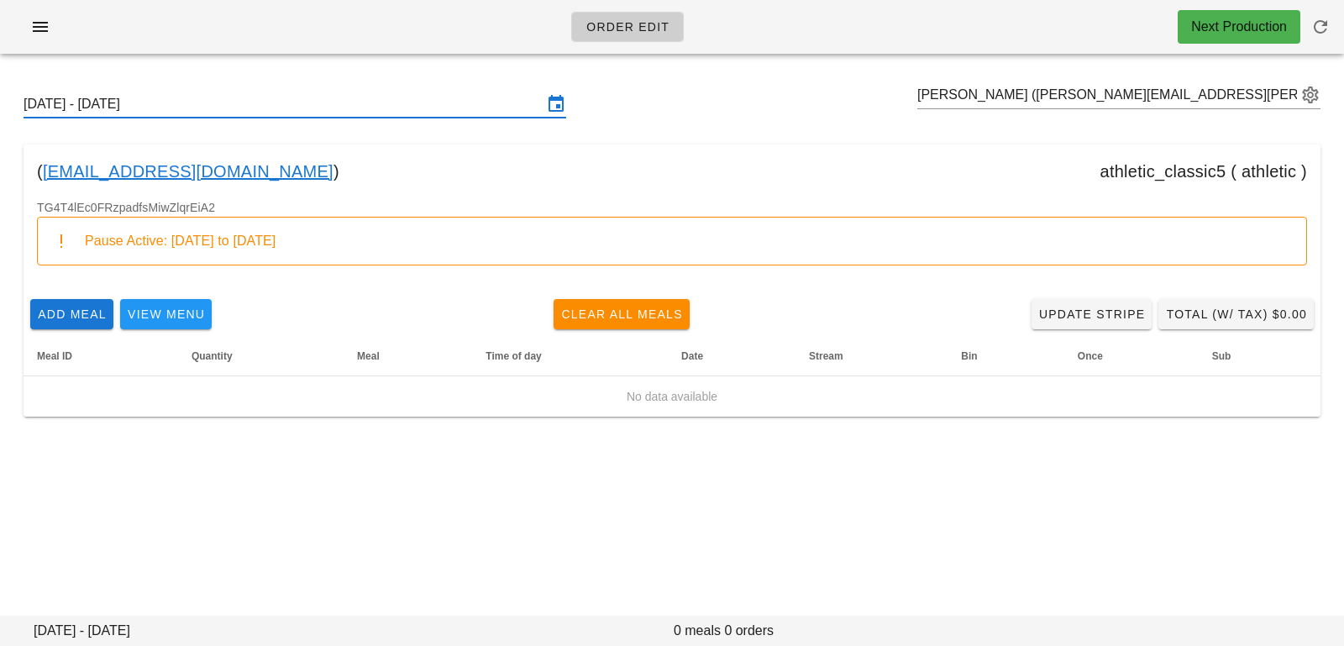
click at [240, 97] on input "[DATE] - [DATE]" at bounding box center [283, 104] width 519 height 27
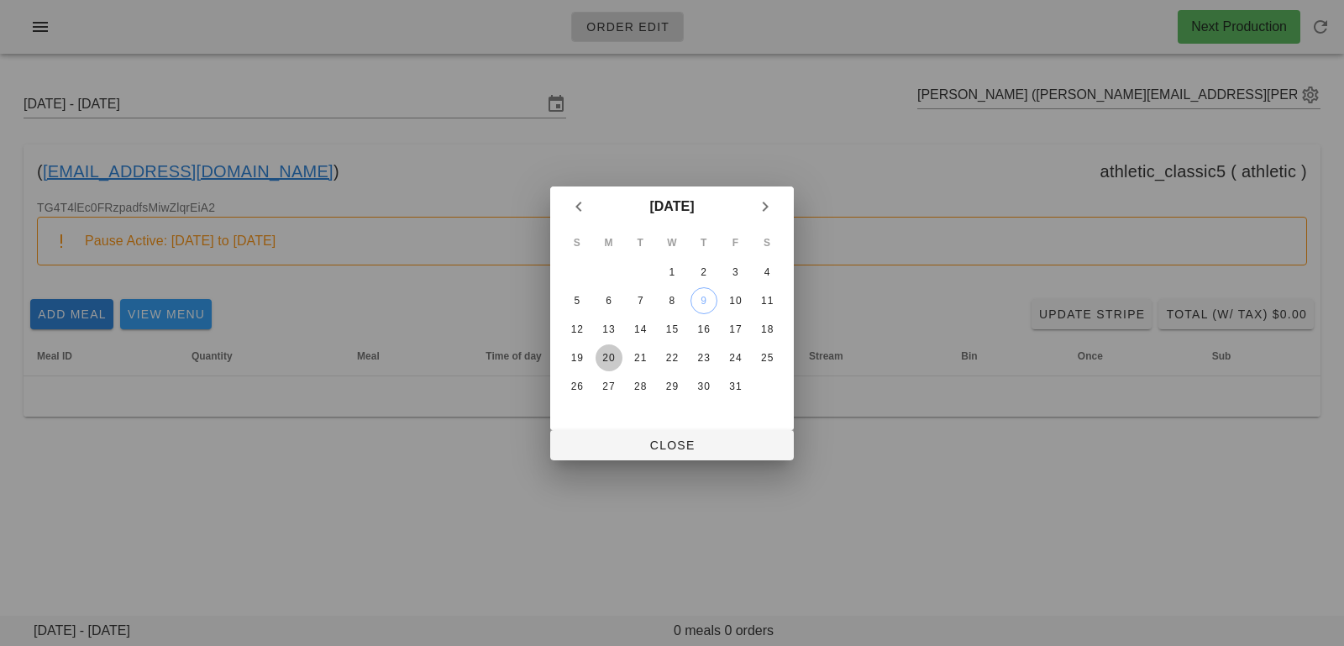
click at [608, 355] on div "20" at bounding box center [608, 358] width 27 height 12
click at [608, 445] on span "Close" at bounding box center [671, 444] width 217 height 13
type input "[DATE] - [DATE]"
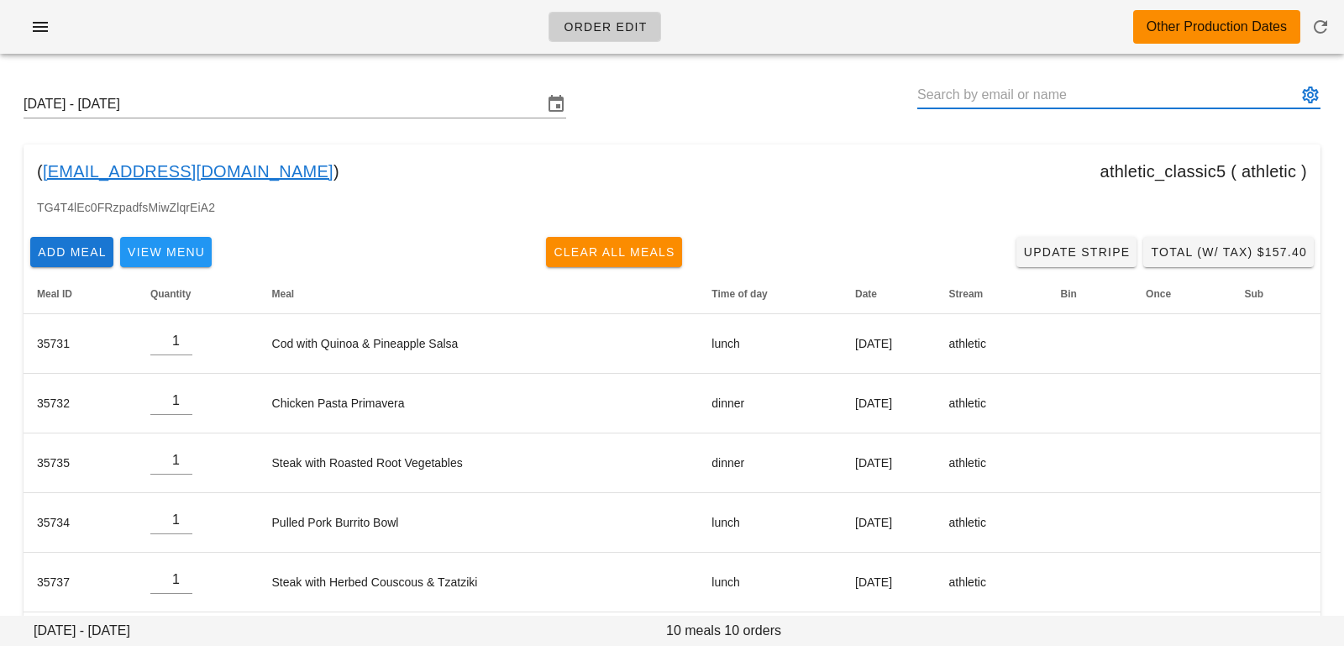
click at [937, 102] on input "text" at bounding box center [1107, 94] width 380 height 27
paste input "[PERSON_NAME]"
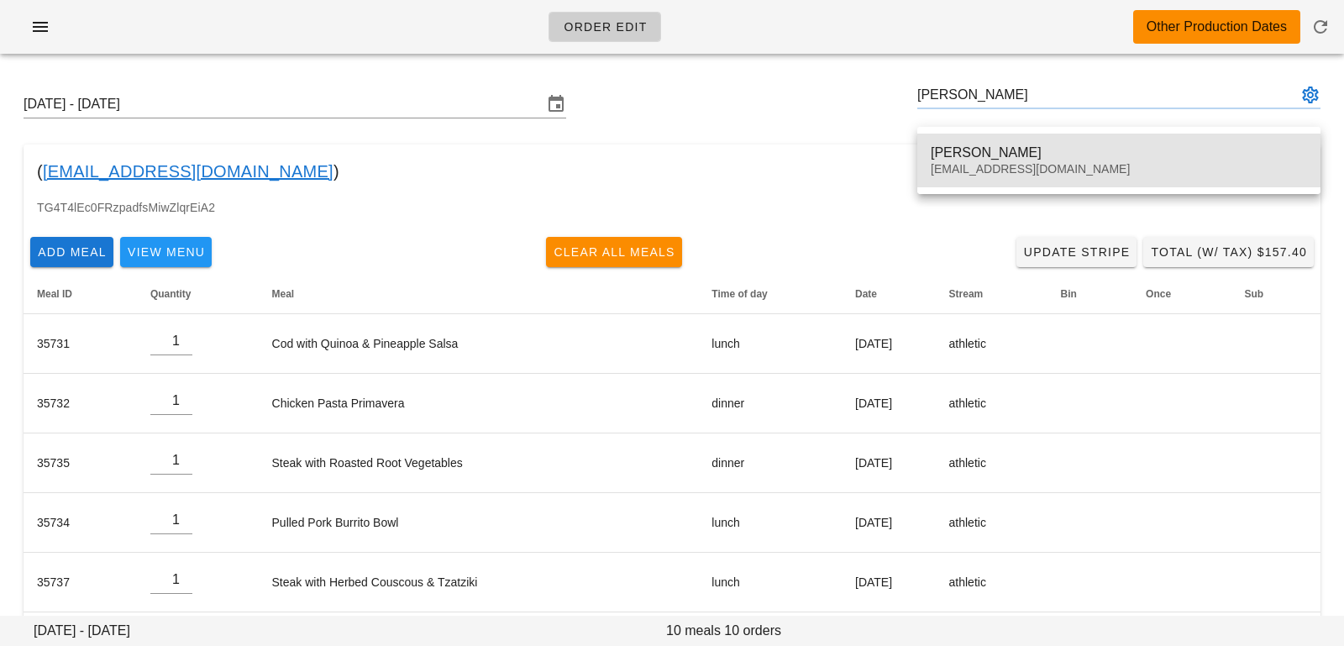
click at [951, 159] on div "[PERSON_NAME]" at bounding box center [1118, 152] width 376 height 16
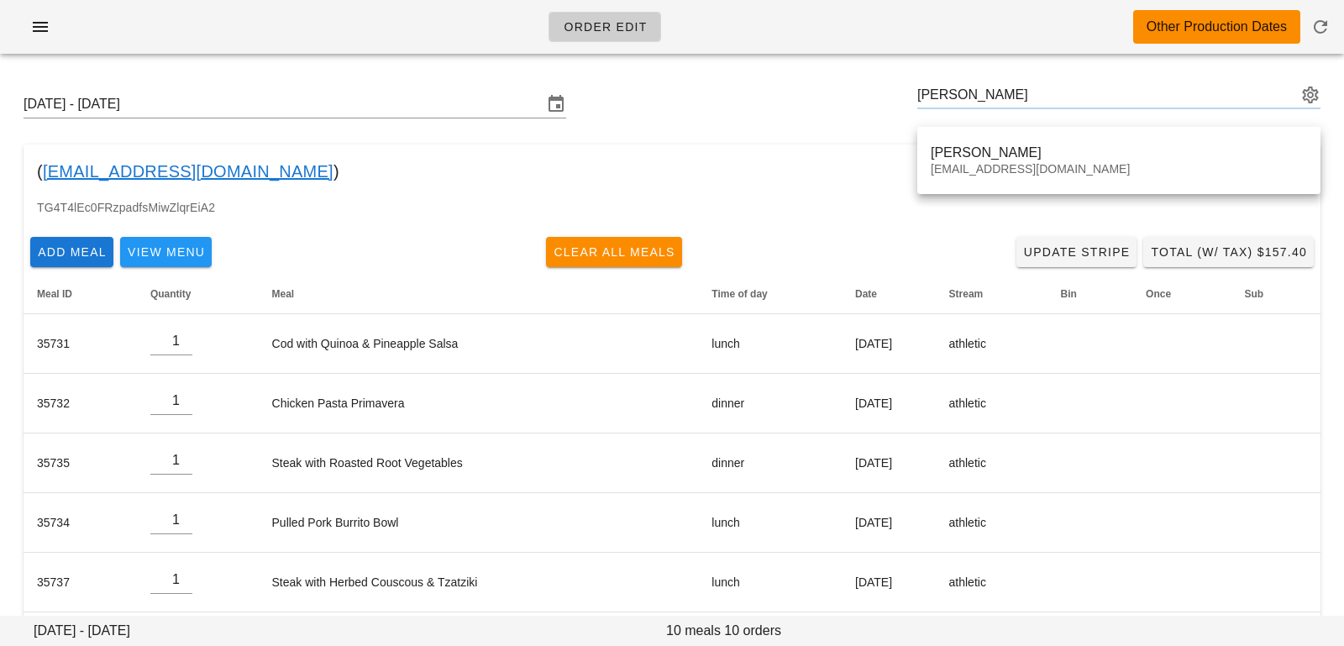
type input "[PERSON_NAME] ([EMAIL_ADDRESS][DOMAIN_NAME])"
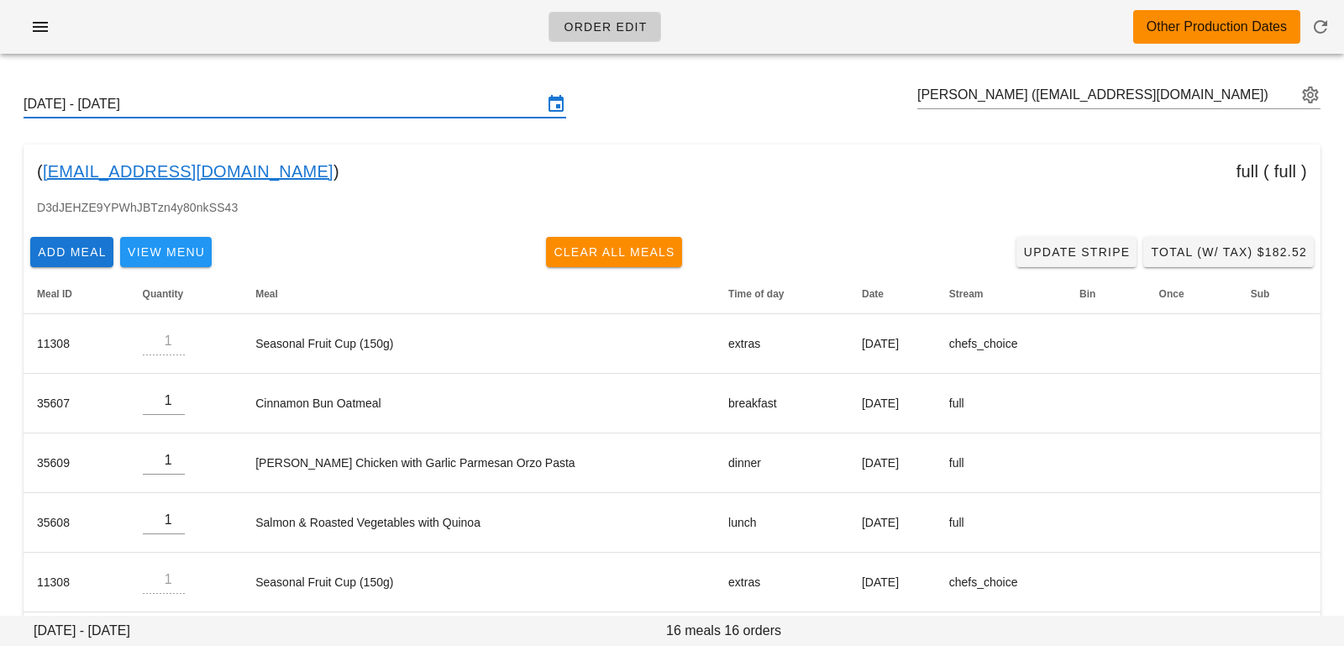
click at [371, 109] on input "[DATE] - [DATE]" at bounding box center [283, 104] width 519 height 27
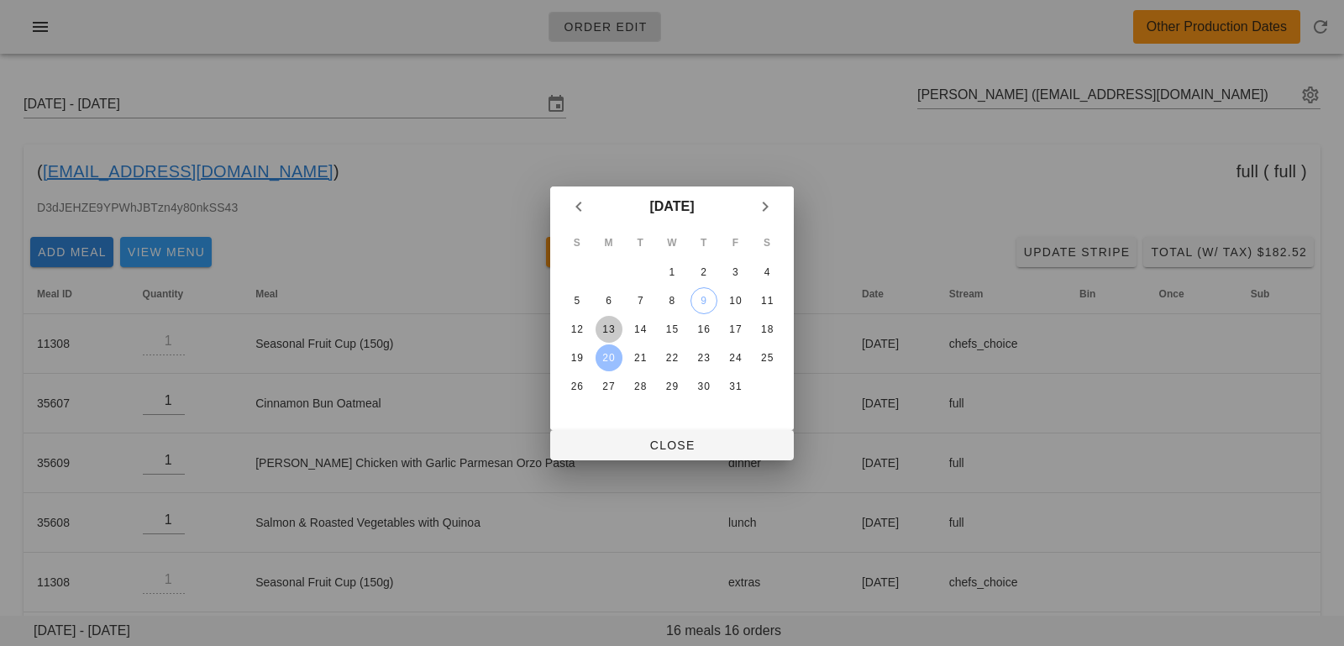
click at [612, 328] on div "13" at bounding box center [608, 329] width 27 height 12
click at [614, 434] on button "Close" at bounding box center [672, 445] width 244 height 30
type input "[DATE] - [DATE]"
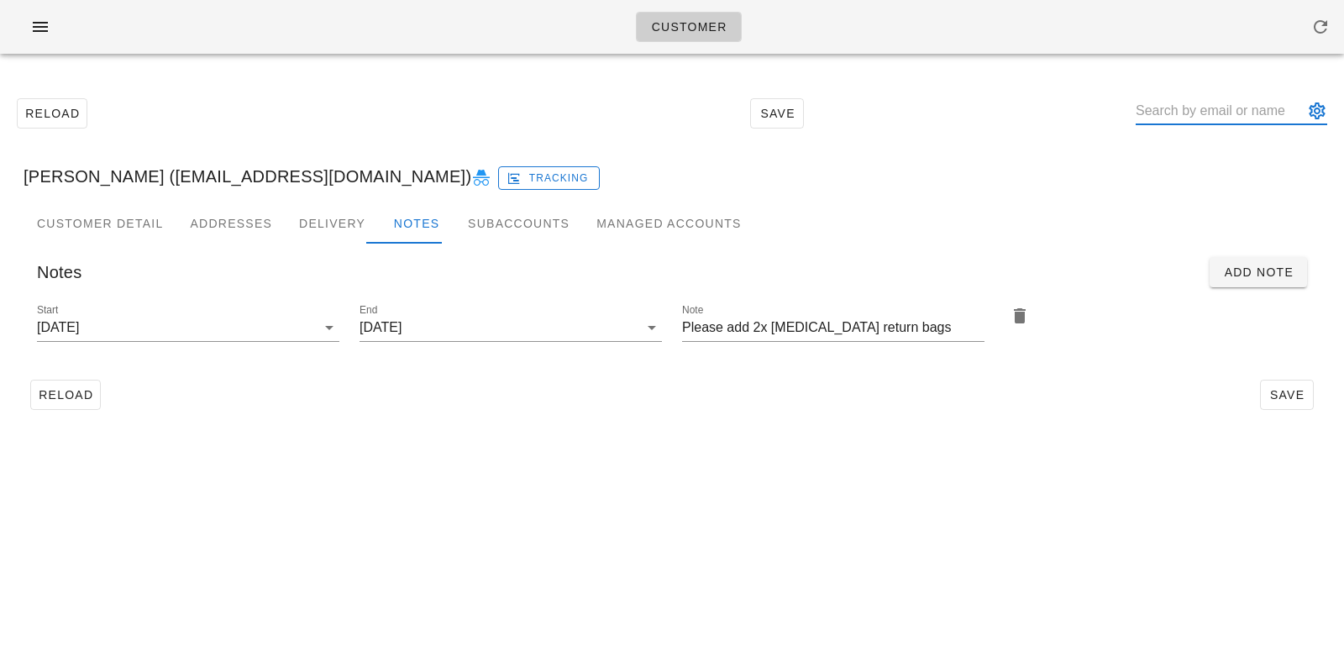
click at [1207, 117] on input "text" at bounding box center [1219, 110] width 168 height 27
paste input "Sanzhar Kopzhassar"
type input "Sanzhar Kopzhassar"
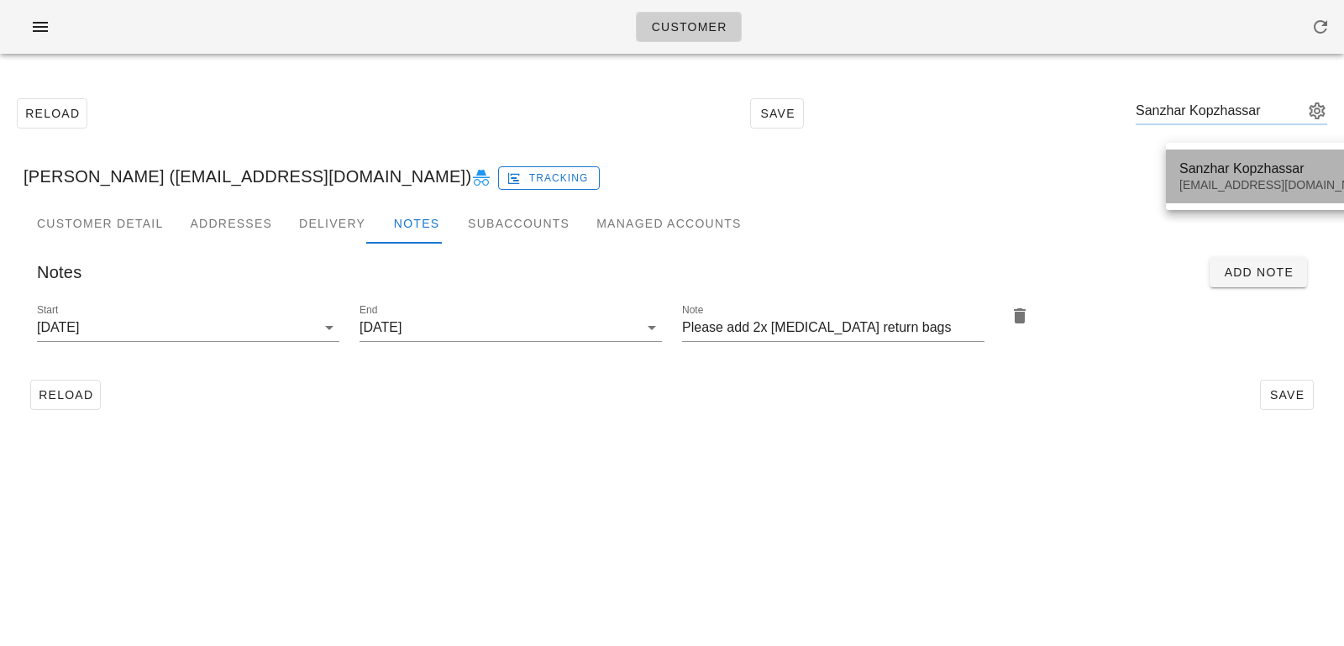
click at [1226, 185] on div "[EMAIL_ADDRESS][DOMAIN_NAME]" at bounding box center [1278, 185] width 199 height 14
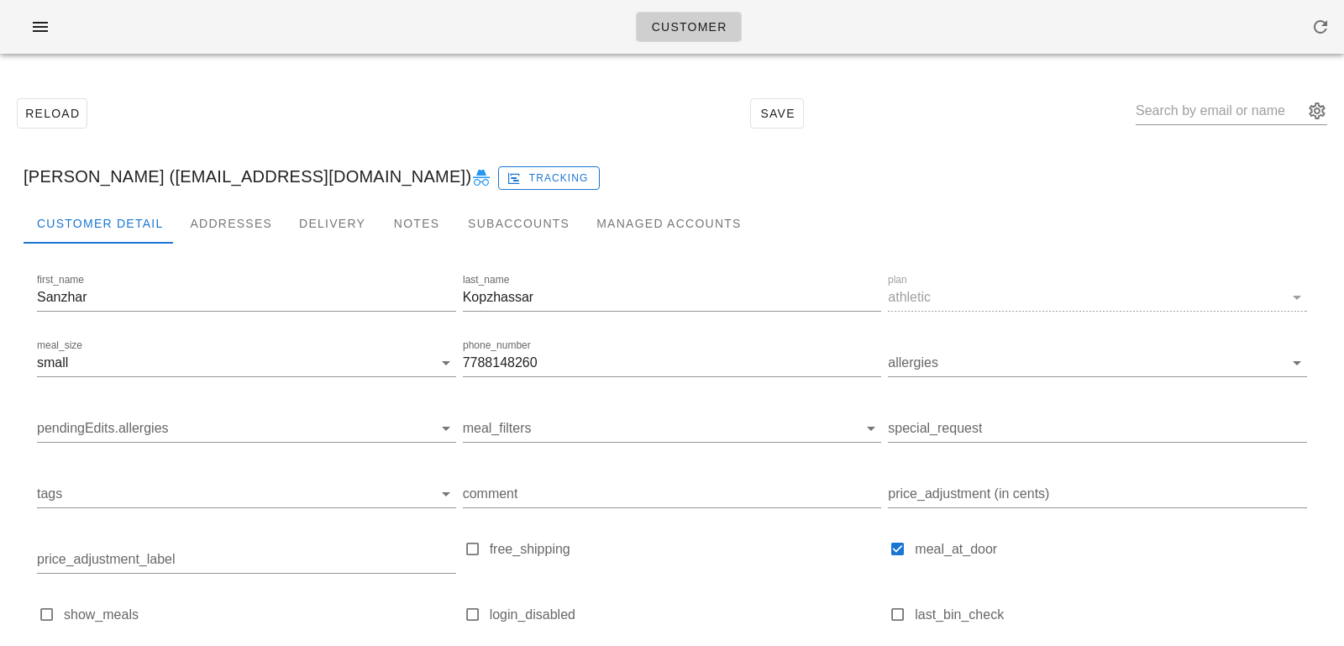
drag, startPoint x: 189, startPoint y: 178, endPoint x: 425, endPoint y: 176, distance: 236.0
click at [425, 176] on div "[PERSON_NAME] ([EMAIL_ADDRESS][DOMAIN_NAME]) Tracking" at bounding box center [671, 176] width 1323 height 54
copy div "[EMAIL_ADDRESS][DOMAIN_NAME]"
drag, startPoint x: 1195, startPoint y: 111, endPoint x: 1191, endPoint y: 102, distance: 9.4
click at [1196, 111] on input "text" at bounding box center [1219, 110] width 168 height 27
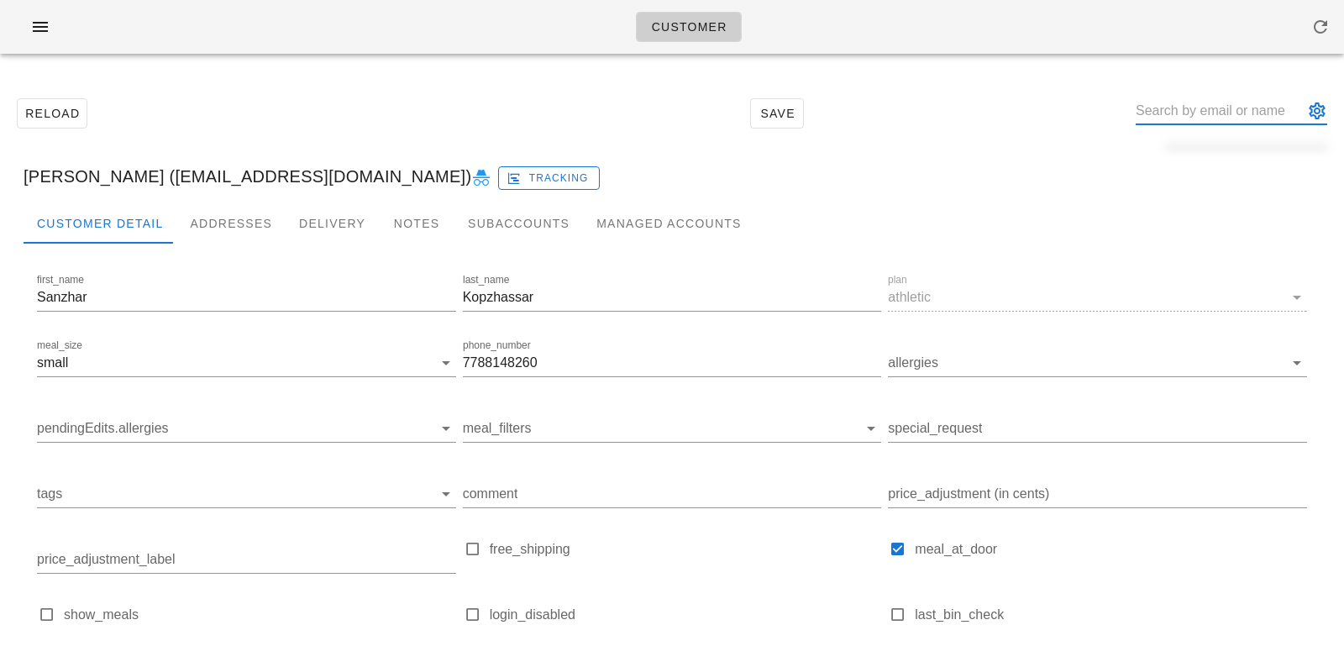
paste input "[EMAIL_ADDRESS][DOMAIN_NAME]"
type input "[EMAIL_ADDRESS][DOMAIN_NAME]"
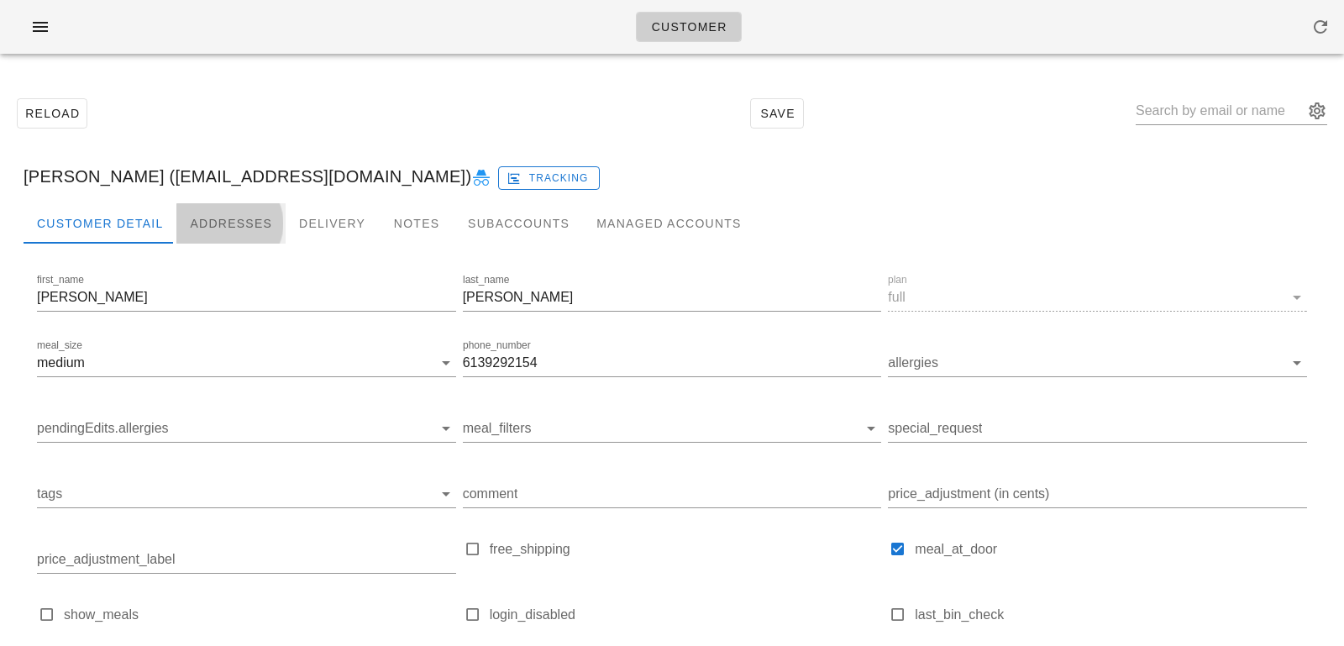
click at [217, 230] on div "Addresses" at bounding box center [230, 223] width 109 height 40
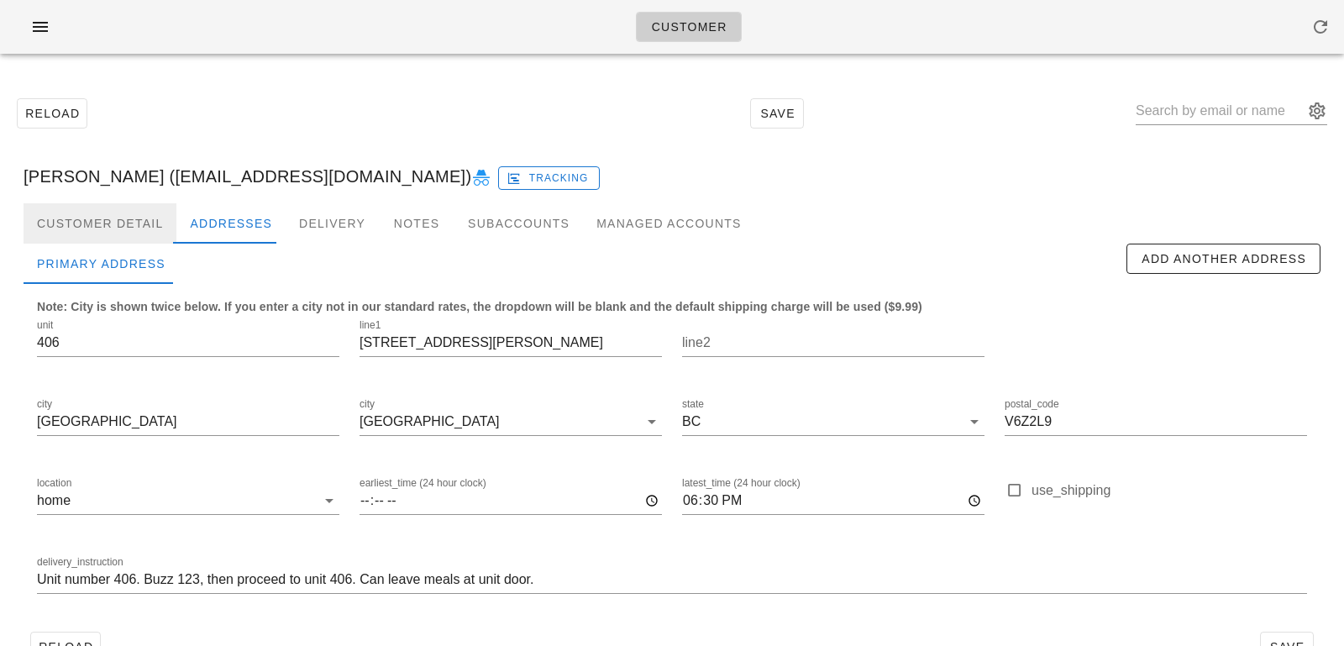
click at [145, 229] on div "Customer Detail" at bounding box center [100, 223] width 153 height 40
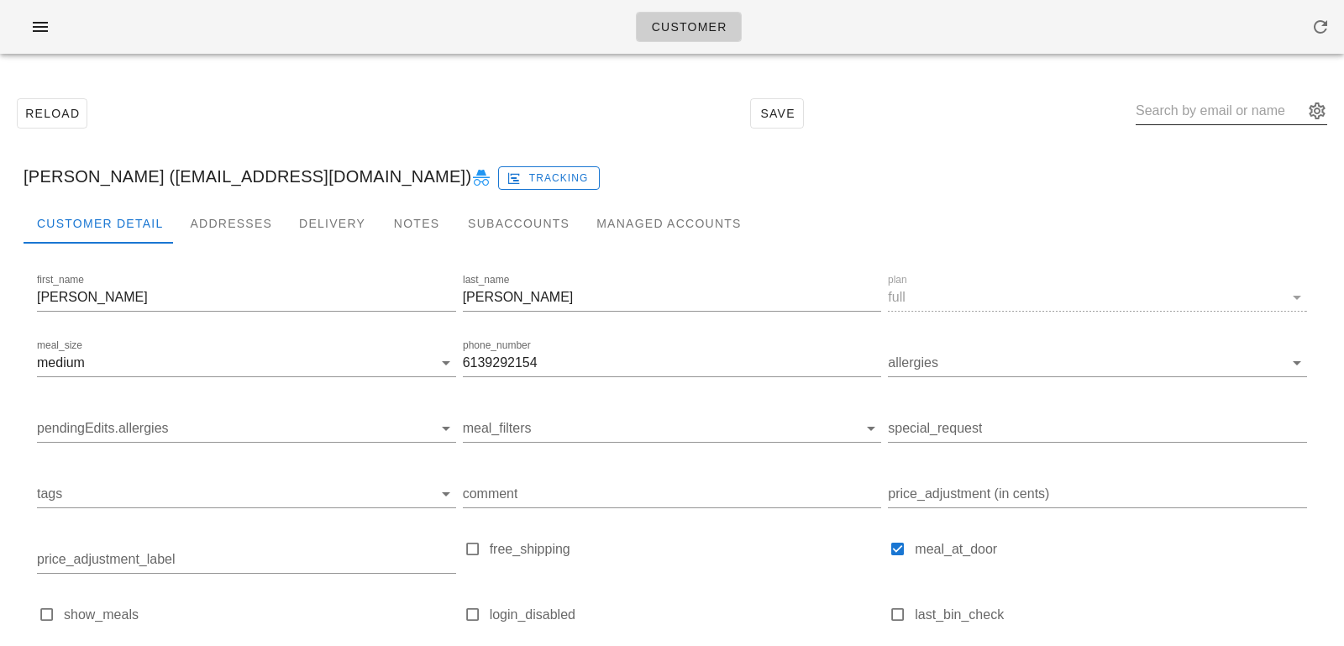
click at [1210, 107] on input "text" at bounding box center [1219, 110] width 168 height 27
paste input "hmashinchi@gmail.com"
type input "hmashinchi@gmail.com"
click at [212, 231] on div "Addresses" at bounding box center [230, 223] width 109 height 40
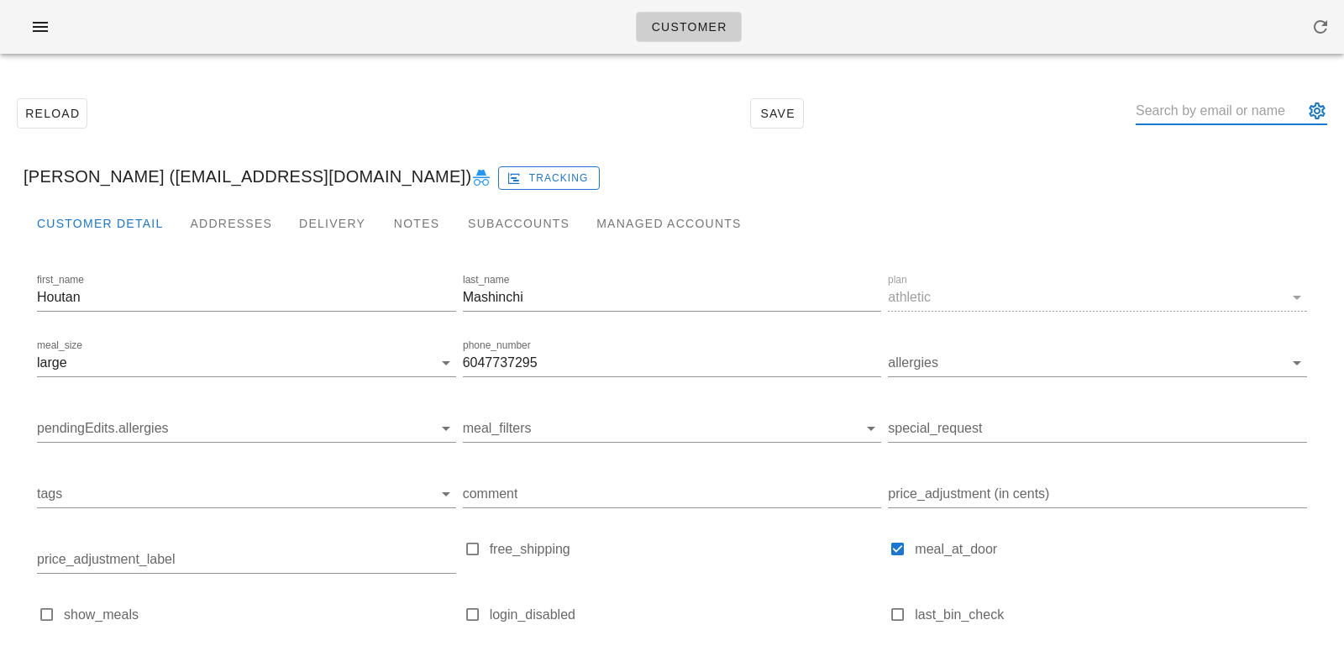
click at [1190, 112] on input "text" at bounding box center [1219, 110] width 168 height 27
click at [221, 220] on div "Addresses" at bounding box center [230, 223] width 109 height 40
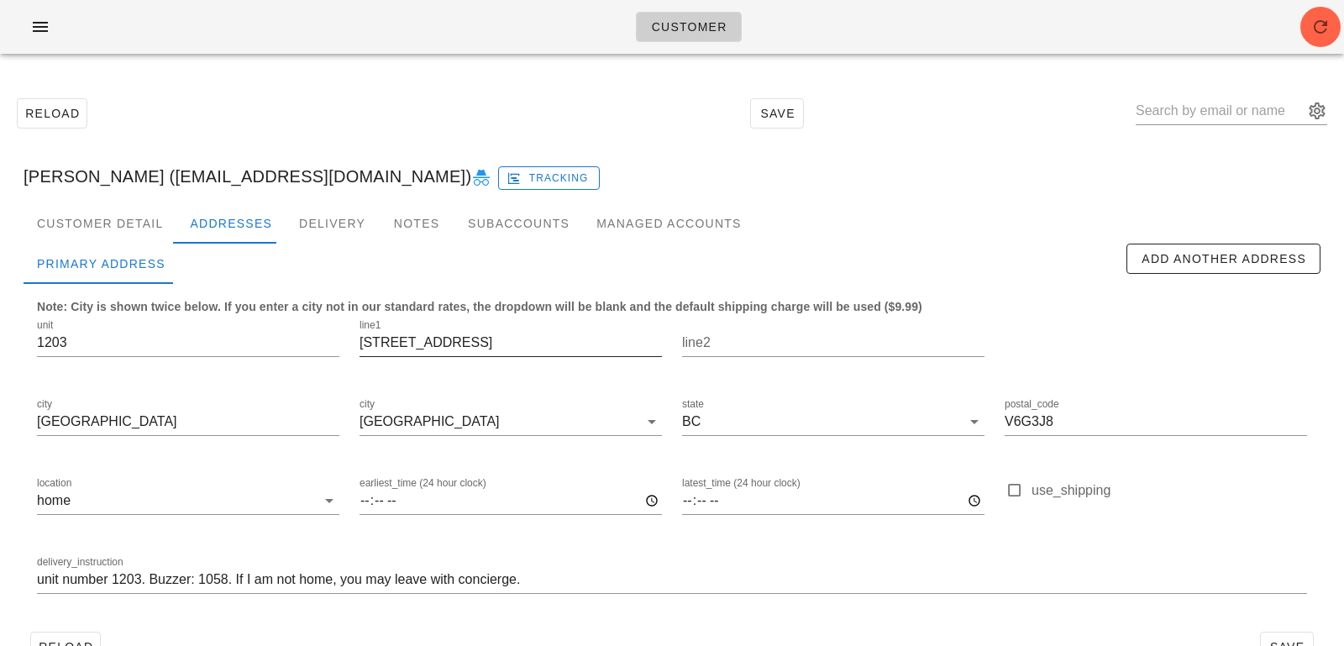
scroll to position [1, 0]
click at [1231, 111] on input "text" at bounding box center [1219, 110] width 168 height 27
paste input "[EMAIL_ADDRESS][DOMAIN_NAME]"
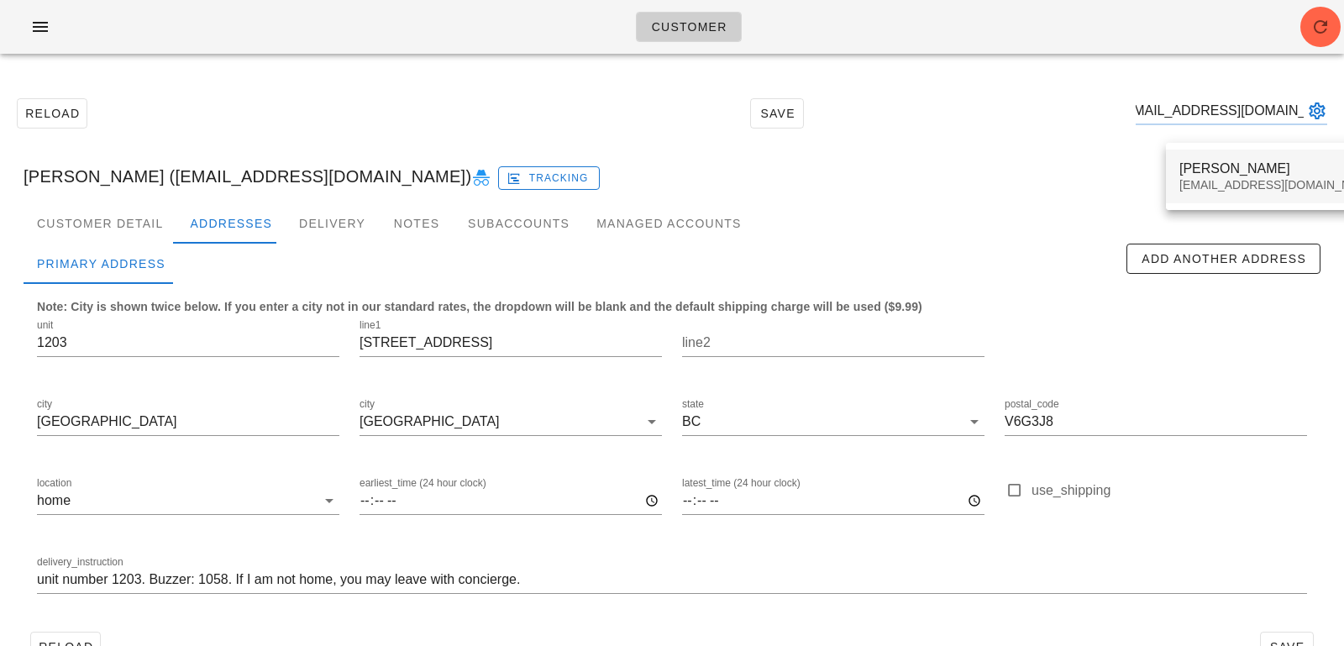
type input "[EMAIL_ADDRESS][DOMAIN_NAME]"
click at [1226, 177] on div "Irmak Pakis irmakpakis@yahoo.com.tr" at bounding box center [1278, 176] width 199 height 52
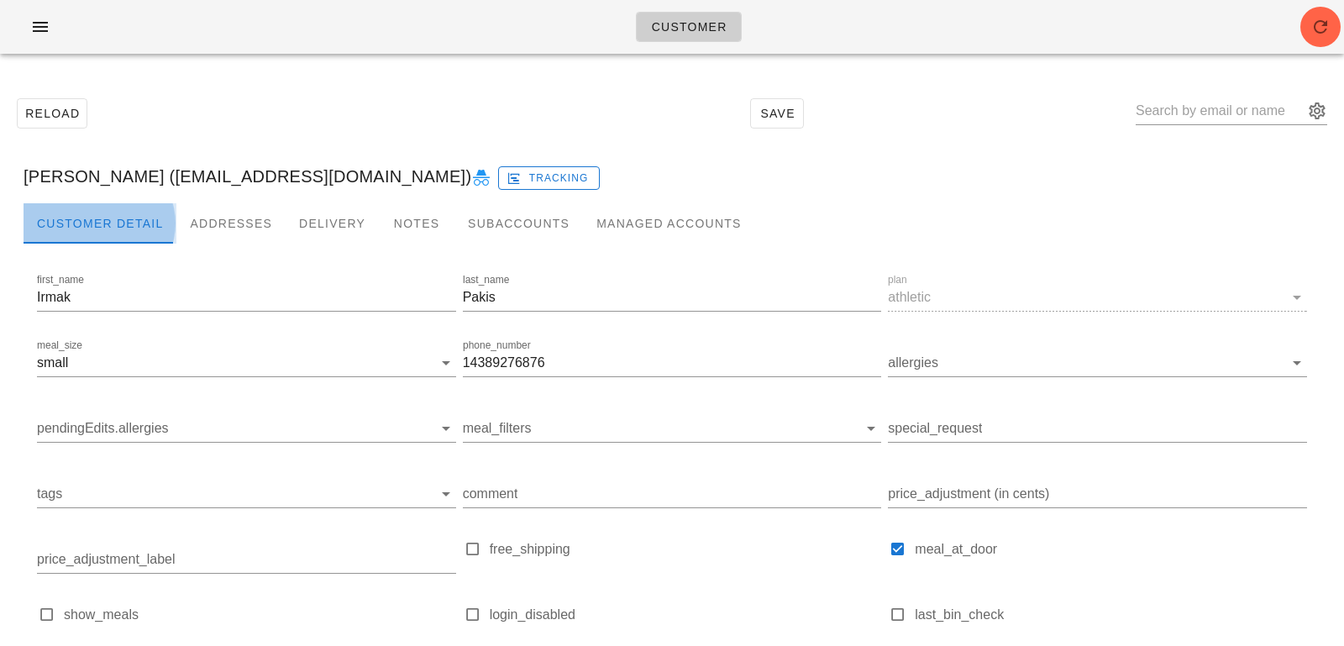
click at [127, 232] on div "Customer Detail" at bounding box center [100, 223] width 153 height 40
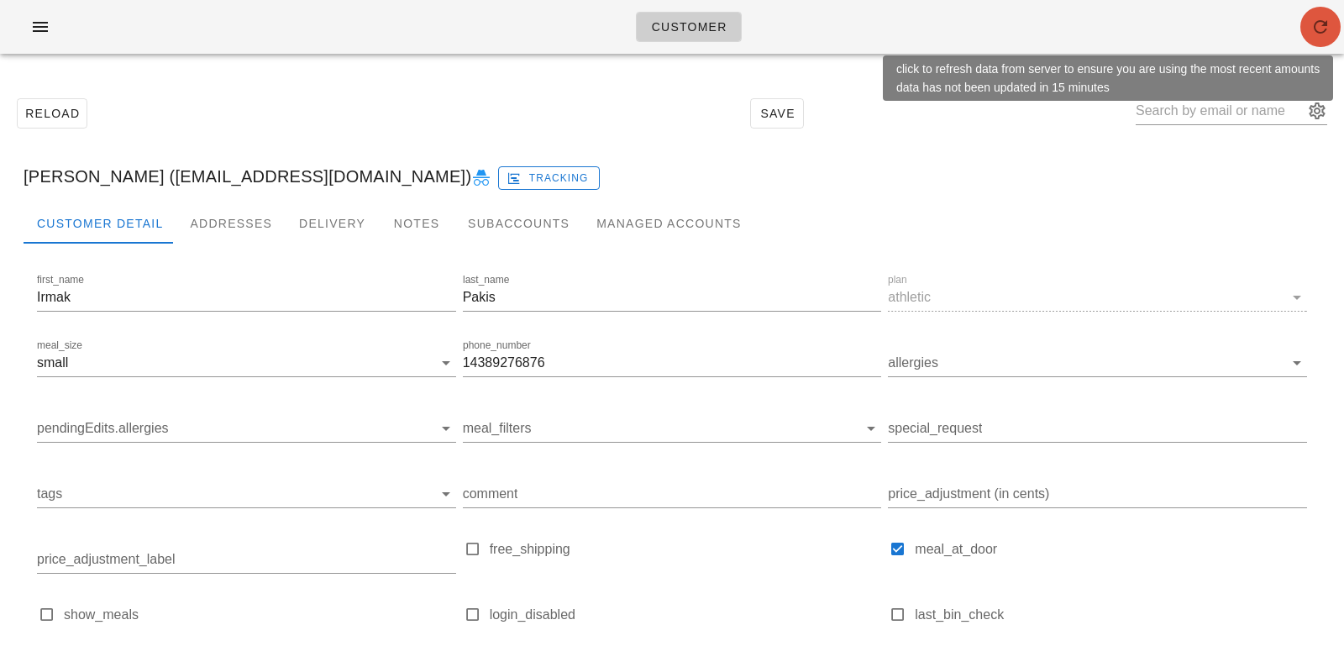
click at [1320, 24] on icon "button" at bounding box center [1320, 27] width 20 height 20
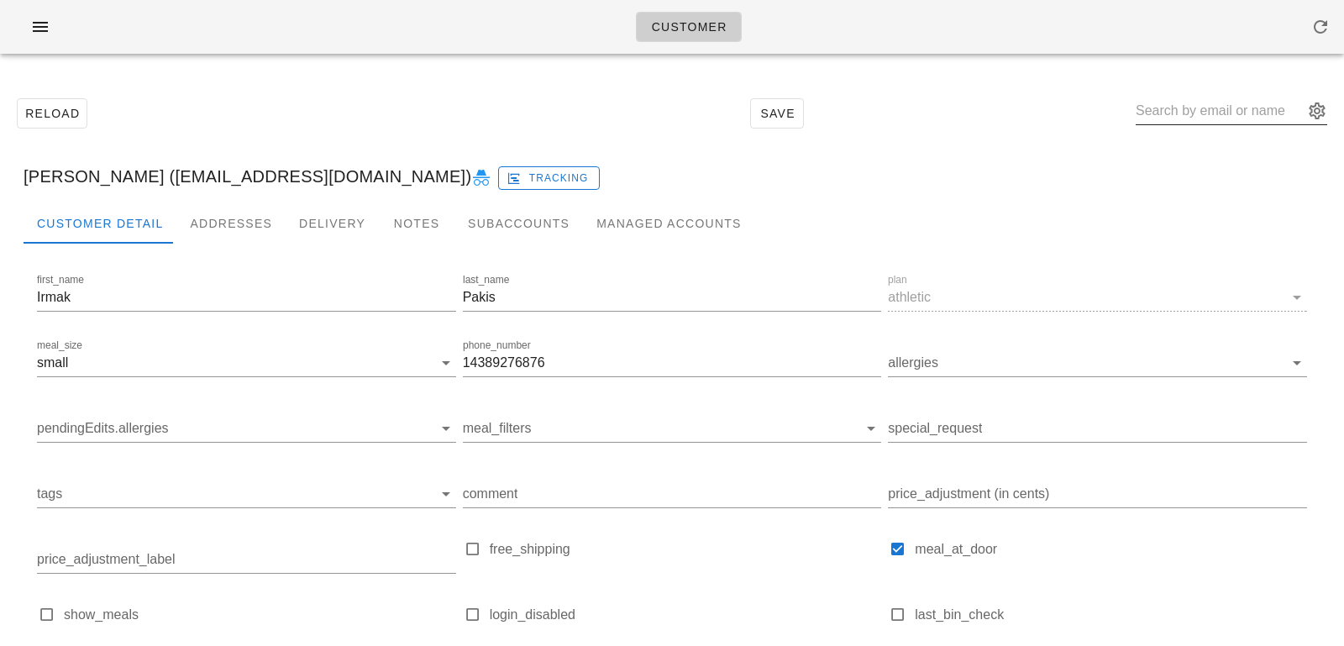
click at [1244, 103] on input "text" at bounding box center [1219, 110] width 168 height 27
paste input "[EMAIL_ADDRESS][PERSON_NAME][DOMAIN_NAME]"
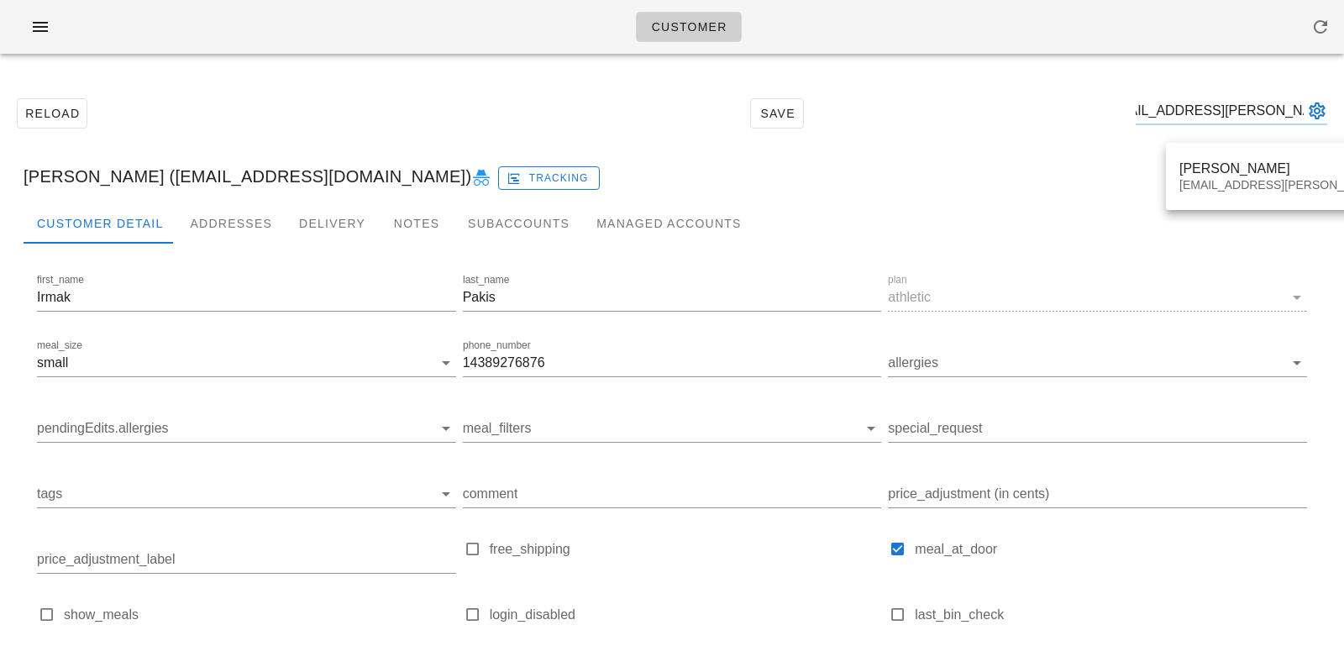
type input "[EMAIL_ADDRESS][PERSON_NAME][DOMAIN_NAME]"
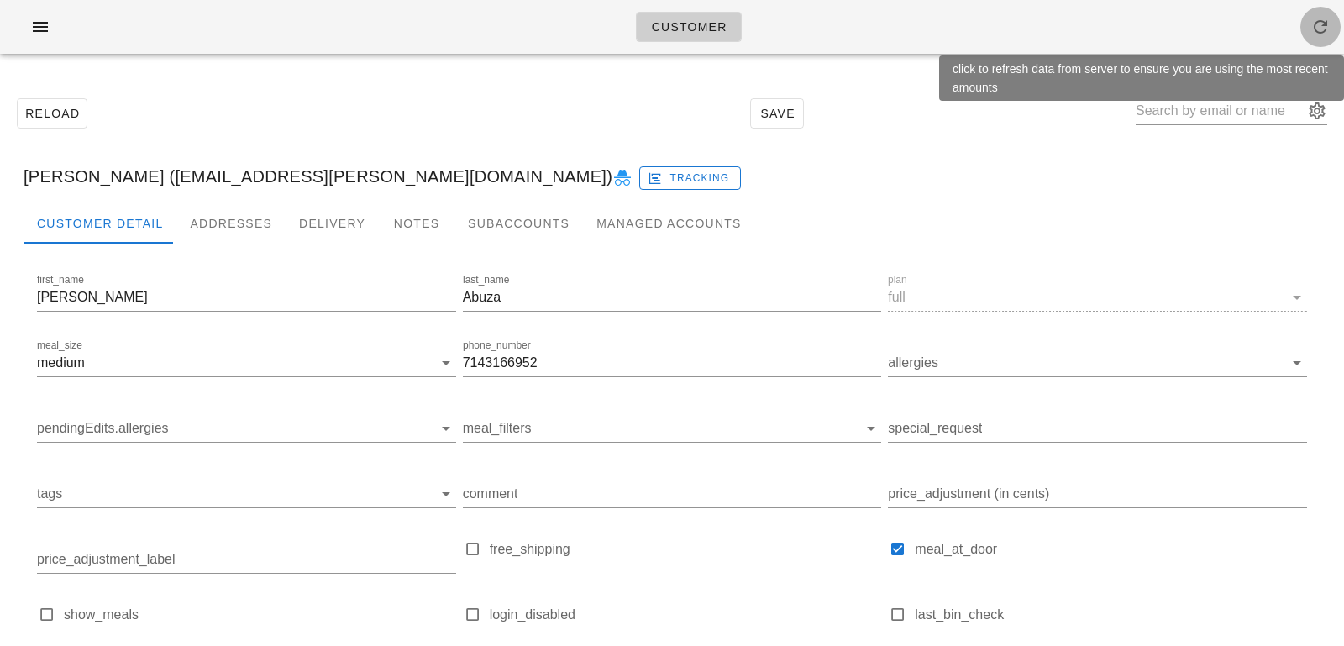
click at [1319, 26] on icon "button" at bounding box center [1320, 27] width 20 height 20
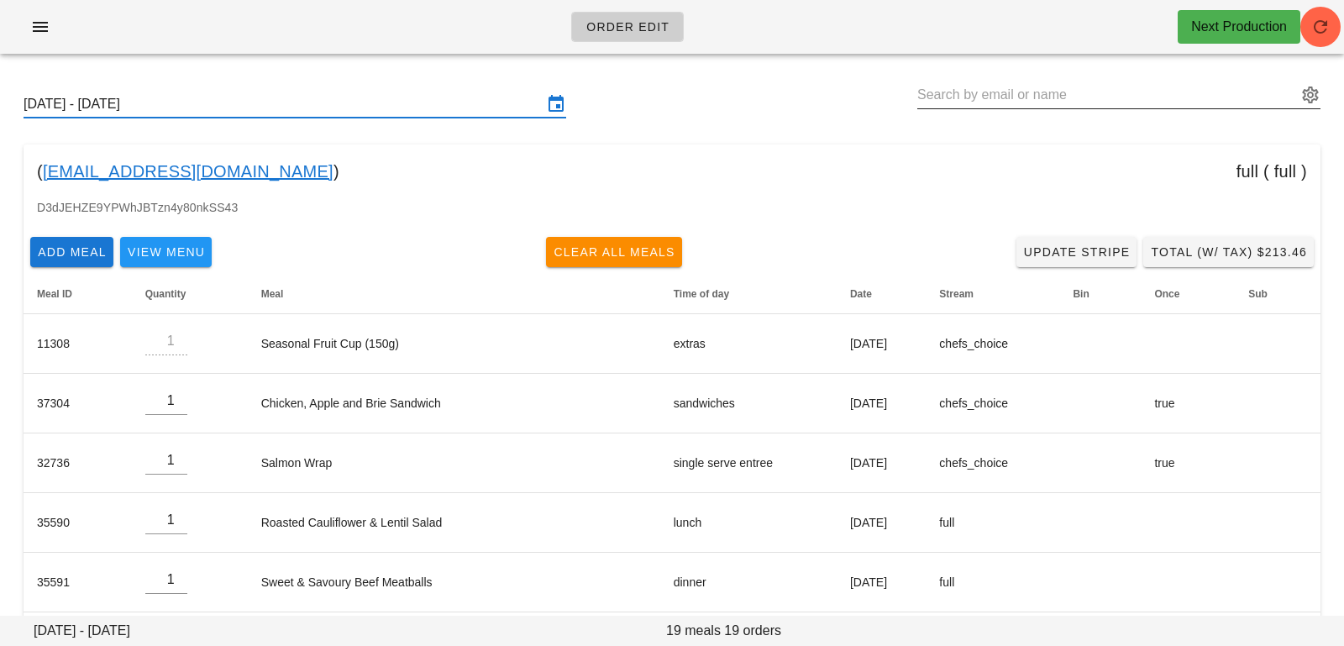
click at [1034, 99] on input "text" at bounding box center [1107, 94] width 380 height 27
paste input "[EMAIL_ADDRESS][DOMAIN_NAME]"
type input "[PERSON_NAME] ([EMAIL_ADDRESS][DOMAIN_NAME])"
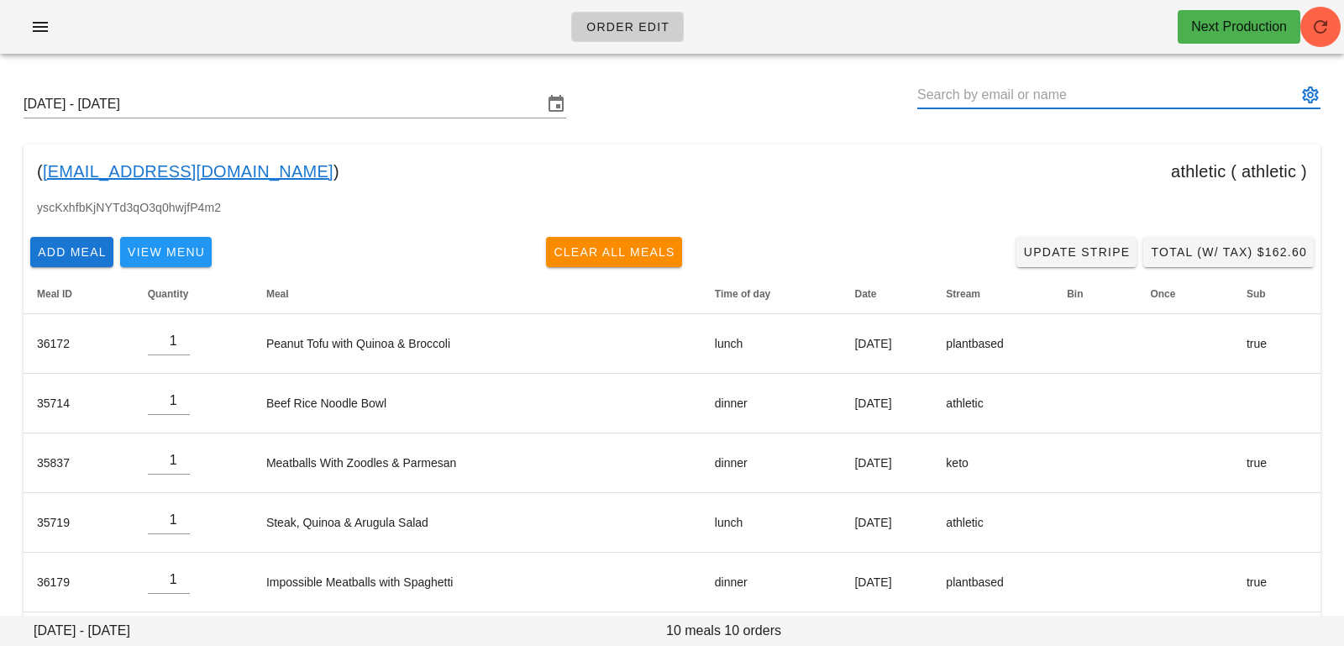
click at [1036, 103] on input "text" at bounding box center [1107, 94] width 380 height 27
paste input "[EMAIL_ADDRESS][PERSON_NAME][DOMAIN_NAME]"
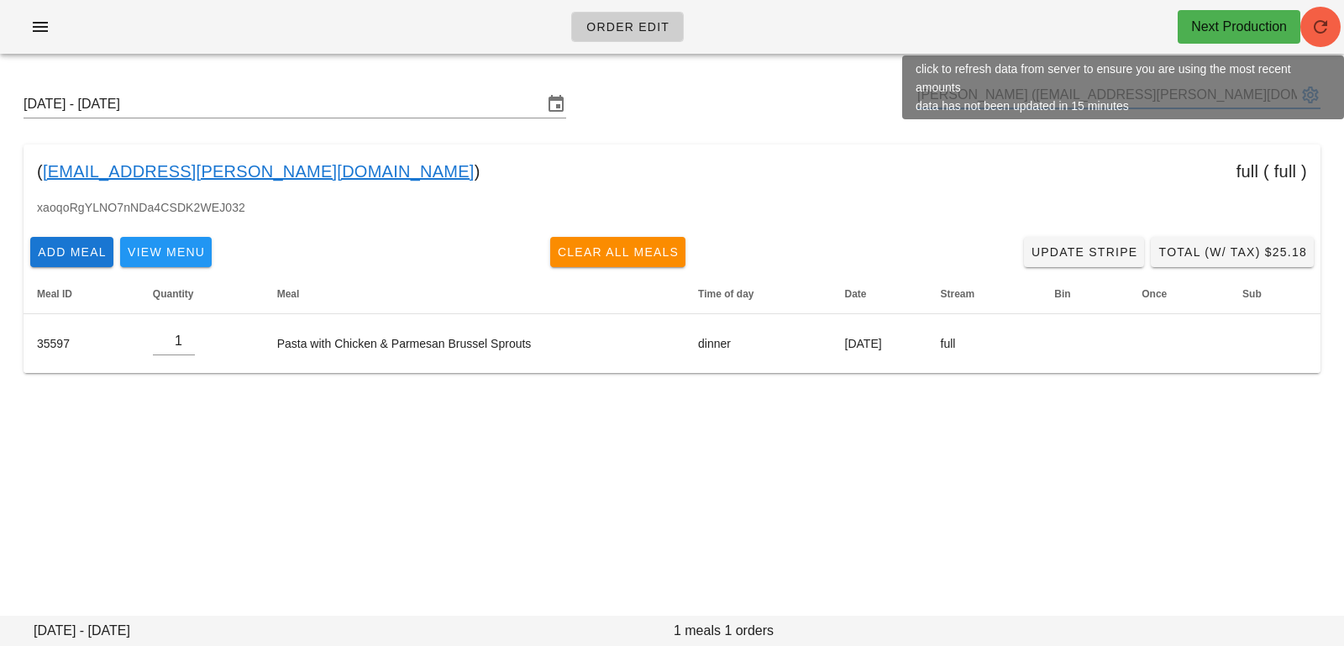
type input "[PERSON_NAME] ([EMAIL_ADDRESS][PERSON_NAME][DOMAIN_NAME])"
click at [1329, 31] on icon "button" at bounding box center [1320, 27] width 20 height 20
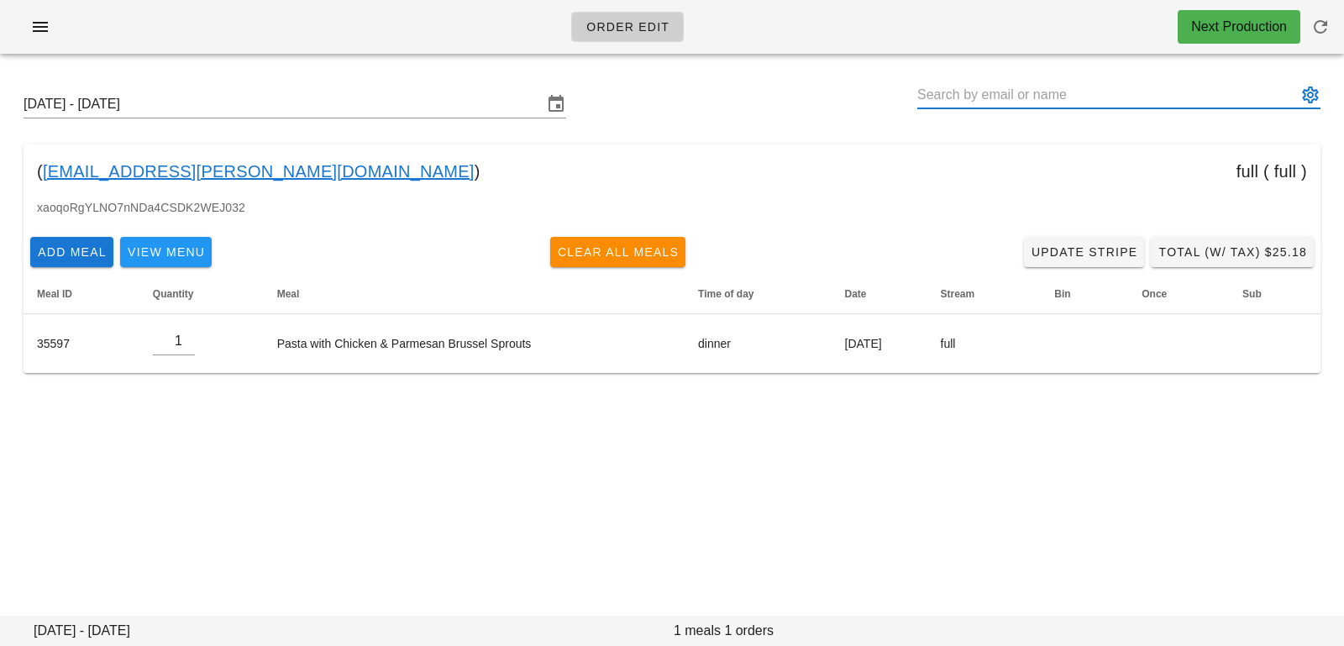
click at [1108, 84] on input "text" at bounding box center [1107, 94] width 380 height 27
click at [438, 134] on div "Sunday October 12 - Saturday October 18 ( aliamanda.davis@gmail.com ) full ( fu…" at bounding box center [672, 231] width 1344 height 329
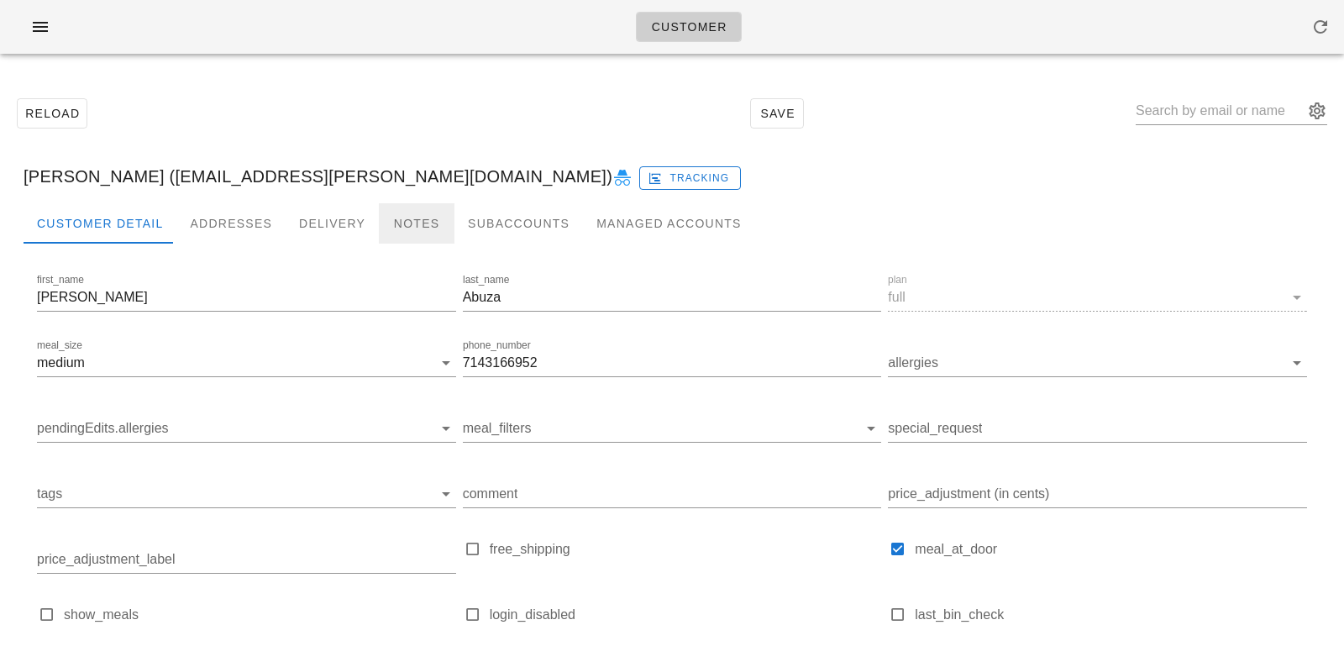
click at [424, 223] on div "Notes" at bounding box center [417, 223] width 76 height 40
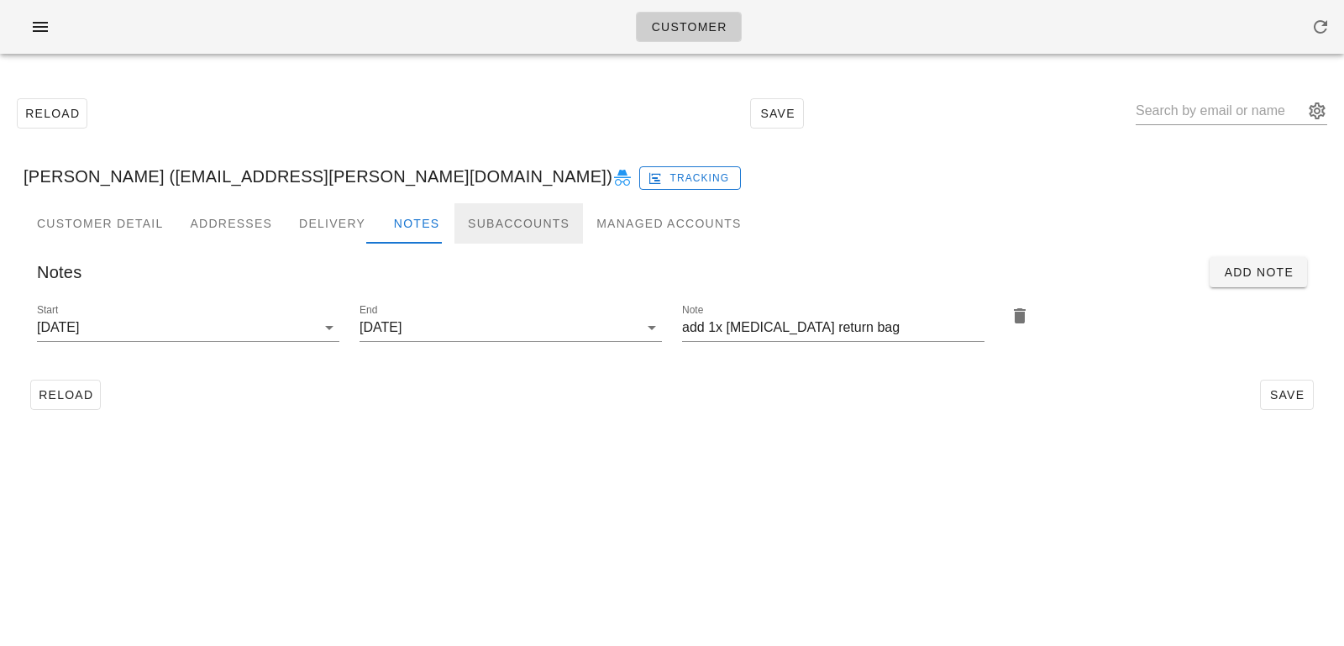
click at [479, 226] on div "Subaccounts" at bounding box center [518, 223] width 128 height 40
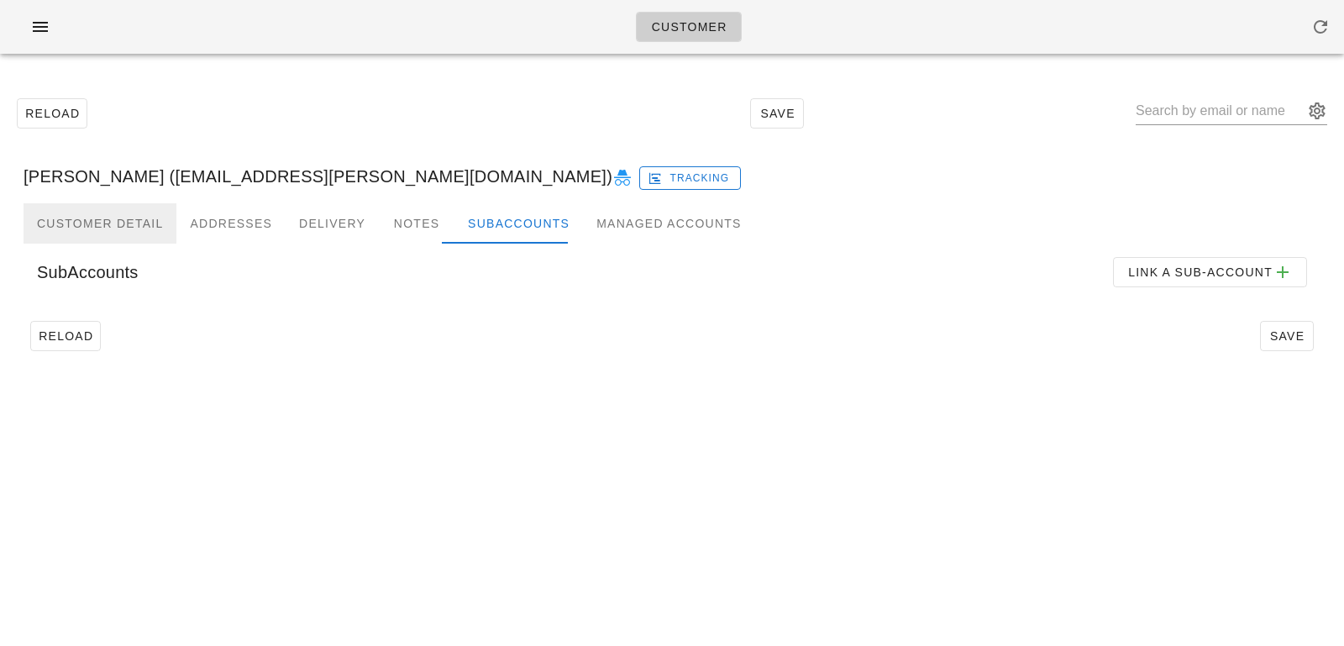
click at [80, 227] on div "Customer Detail" at bounding box center [100, 223] width 153 height 40
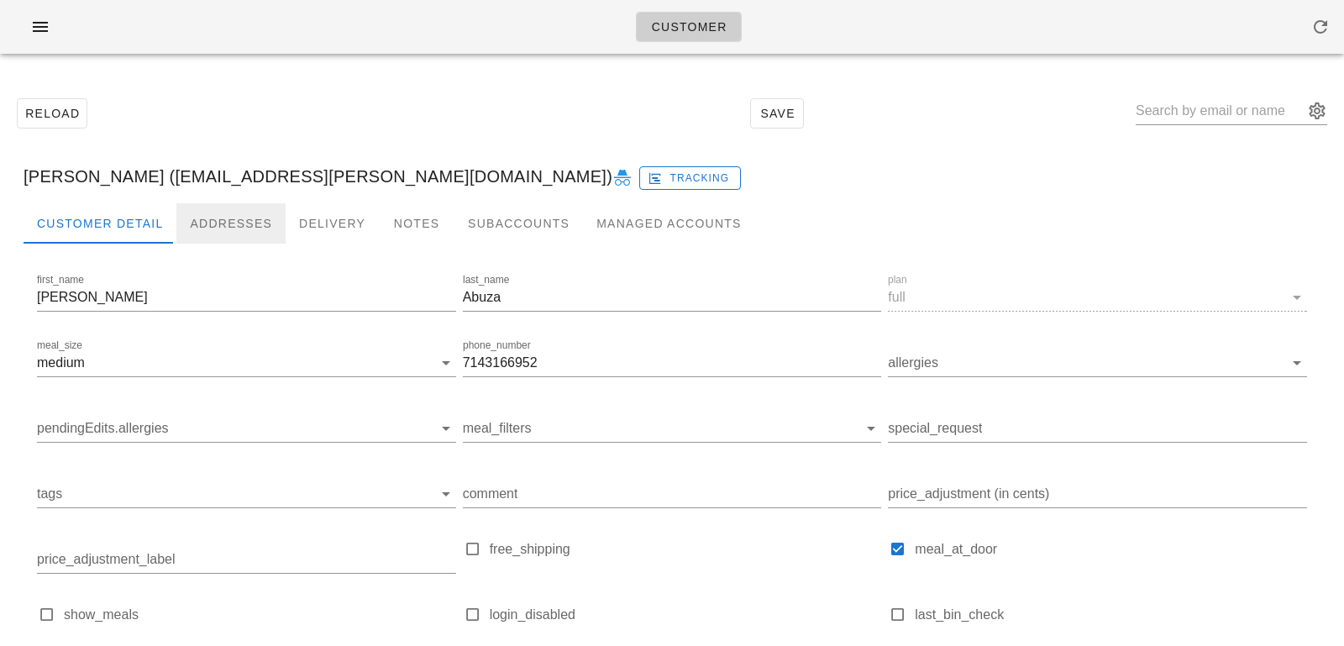
click at [191, 216] on div "Addresses" at bounding box center [230, 223] width 109 height 40
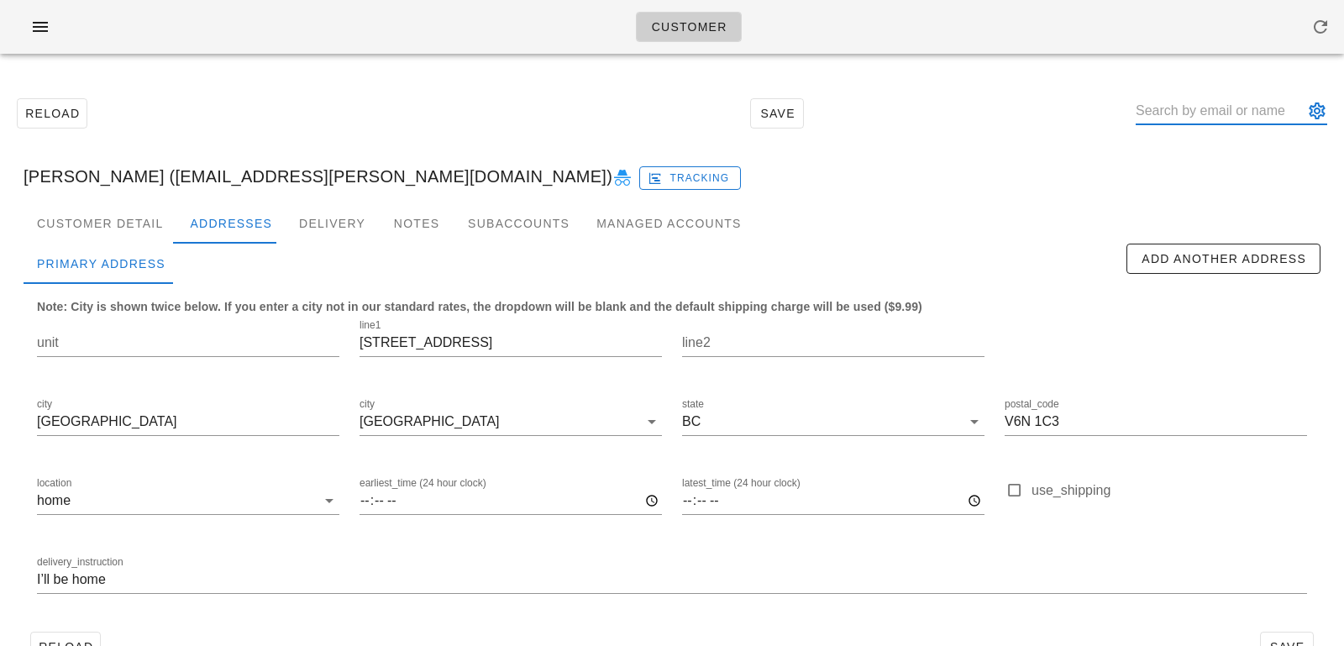
click at [1199, 120] on input "text" at bounding box center [1219, 110] width 168 height 27
paste input "[EMAIL_ADDRESS][DOMAIN_NAME]"
type input "[EMAIL_ADDRESS][DOMAIN_NAME]"
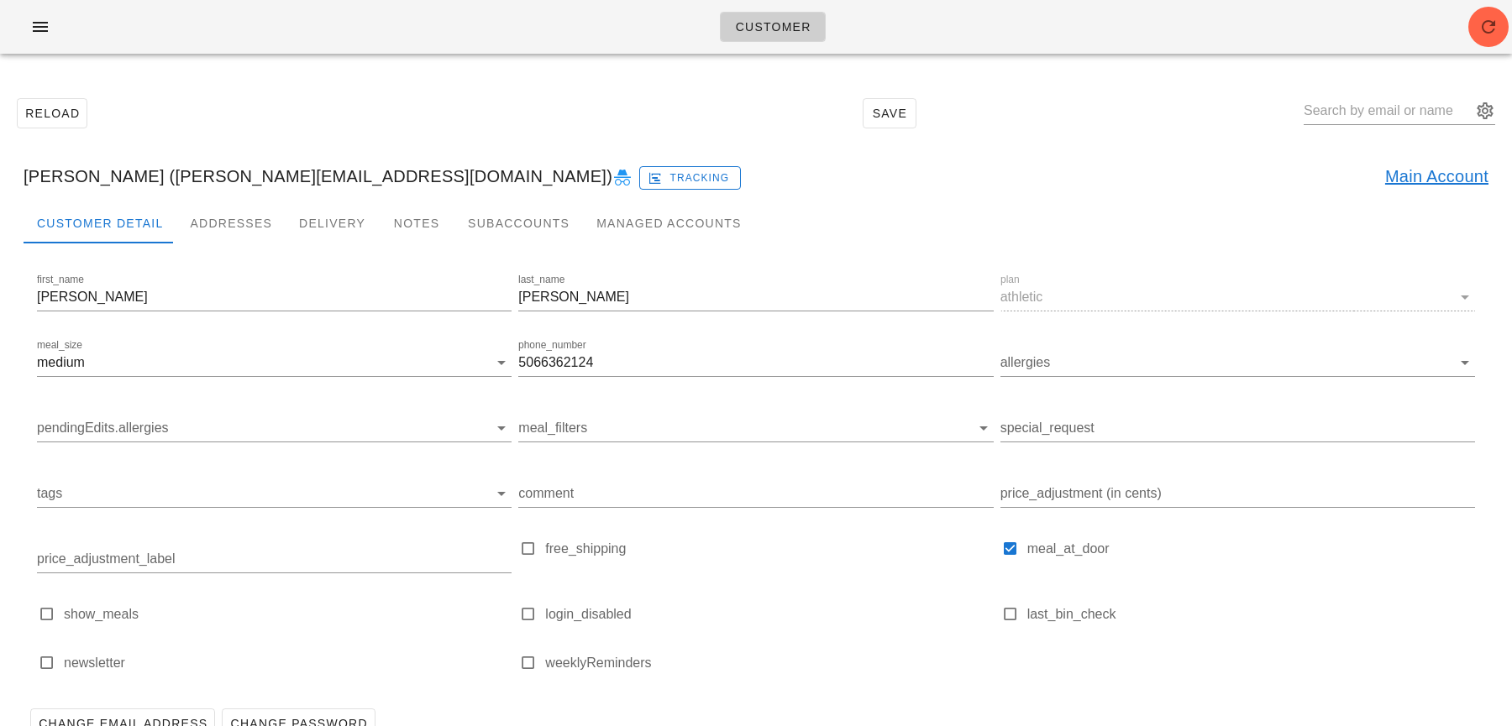
click at [1343, 173] on link "Main Account" at bounding box center [1436, 176] width 103 height 27
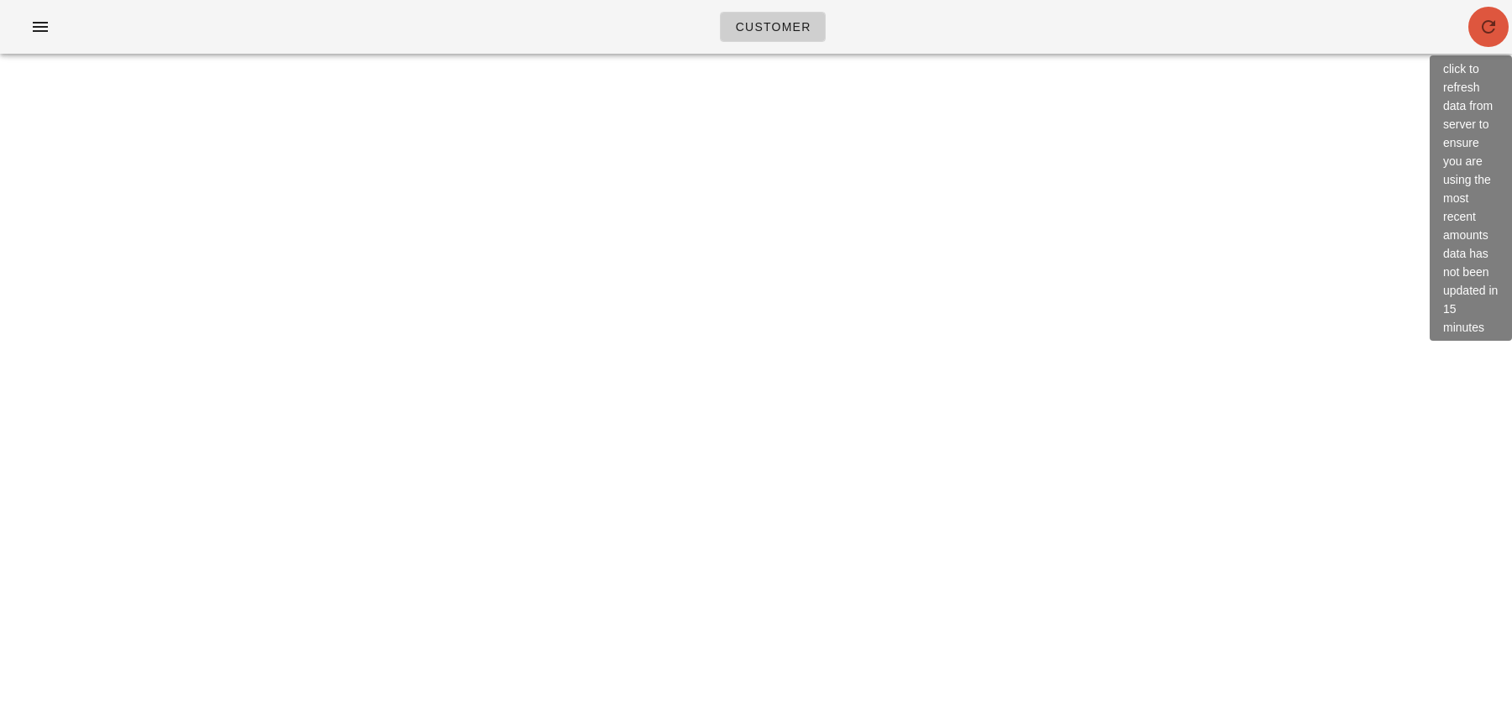
click at [1343, 45] on button "button" at bounding box center [1488, 27] width 40 height 40
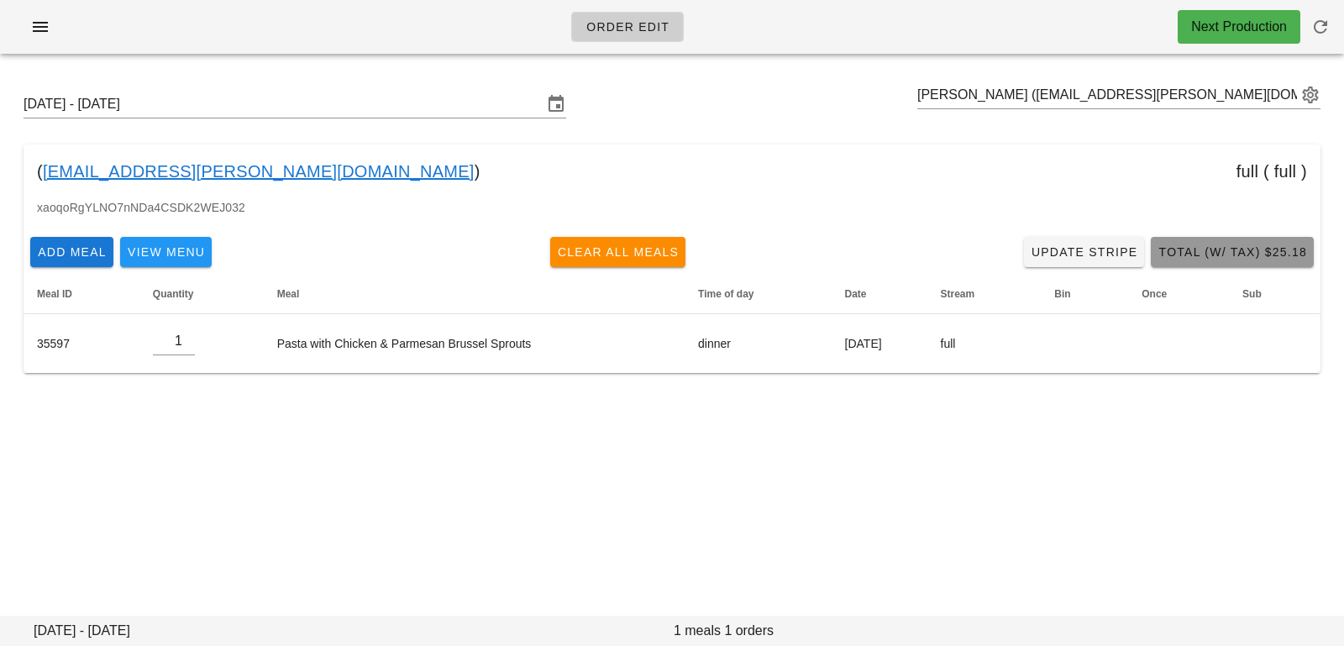
click at [1229, 249] on span "Total (w/ Tax) $25.18" at bounding box center [1231, 251] width 149 height 13
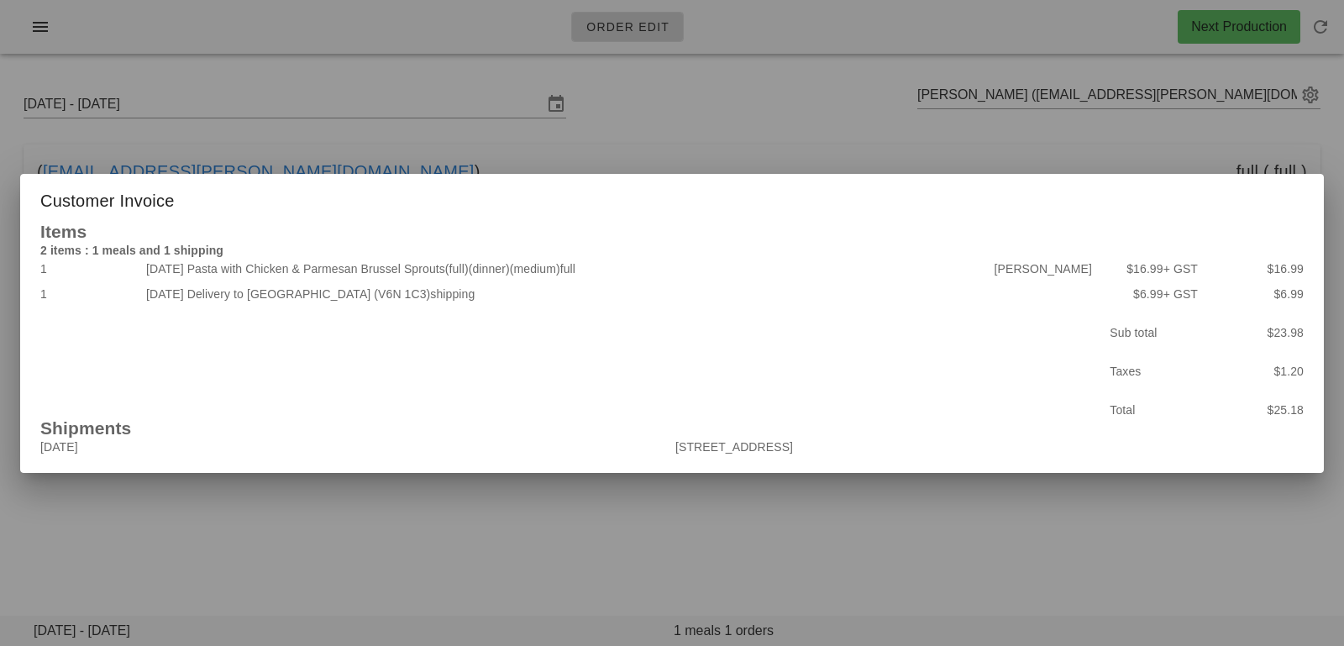
click at [745, 547] on div at bounding box center [672, 323] width 1344 height 646
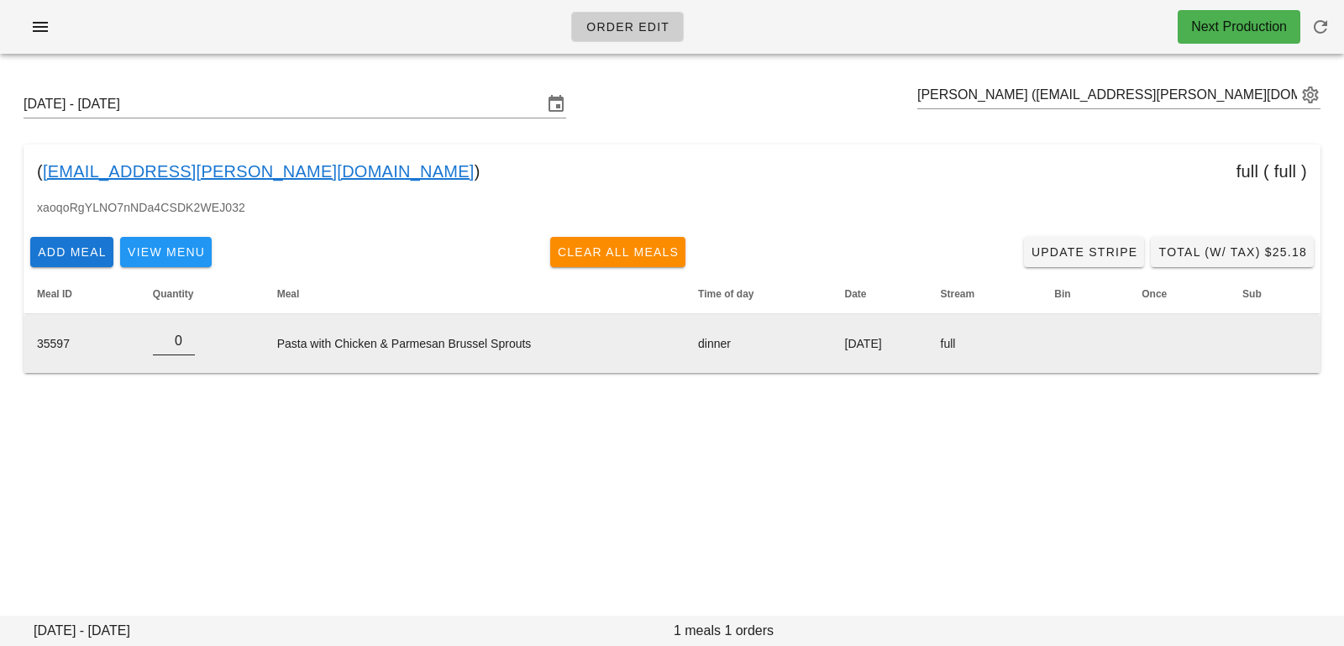
type input "0"
click at [185, 343] on input "0" at bounding box center [174, 341] width 42 height 27
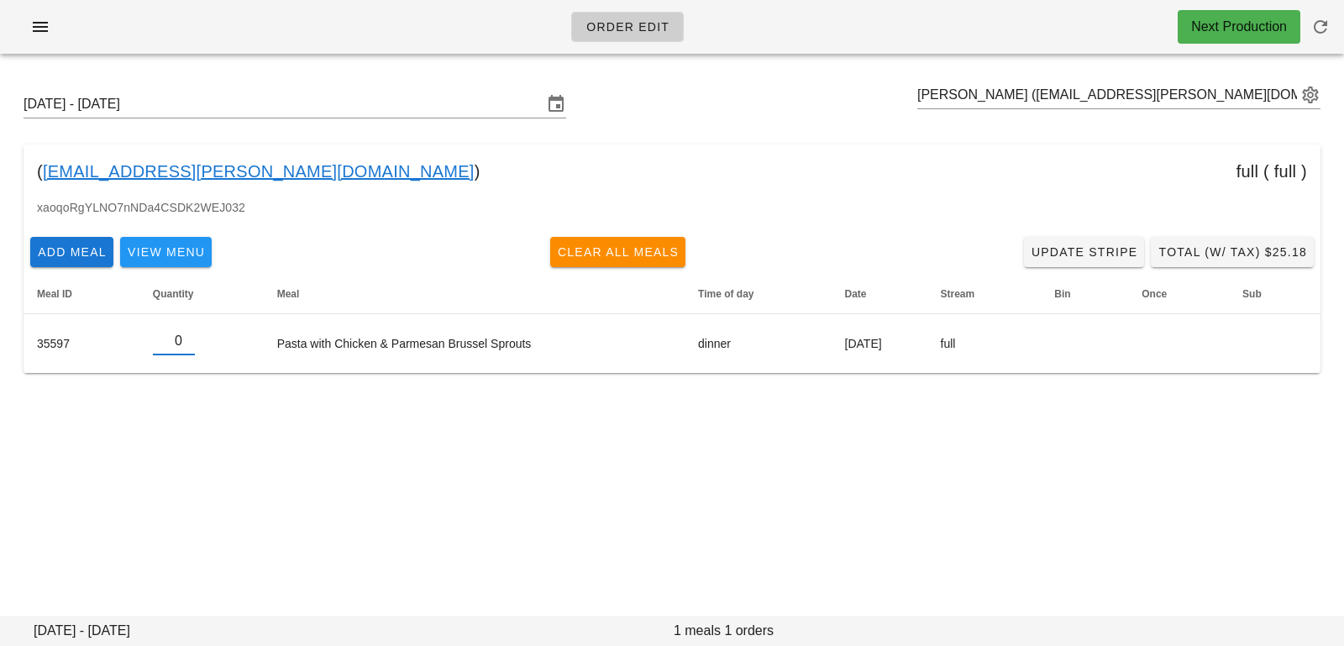
click at [198, 422] on div "[DATE] - [DATE] [PERSON_NAME] ([EMAIL_ADDRESS][PERSON_NAME][DOMAIN_NAME]) ( [DO…" at bounding box center [672, 245] width 1344 height 356
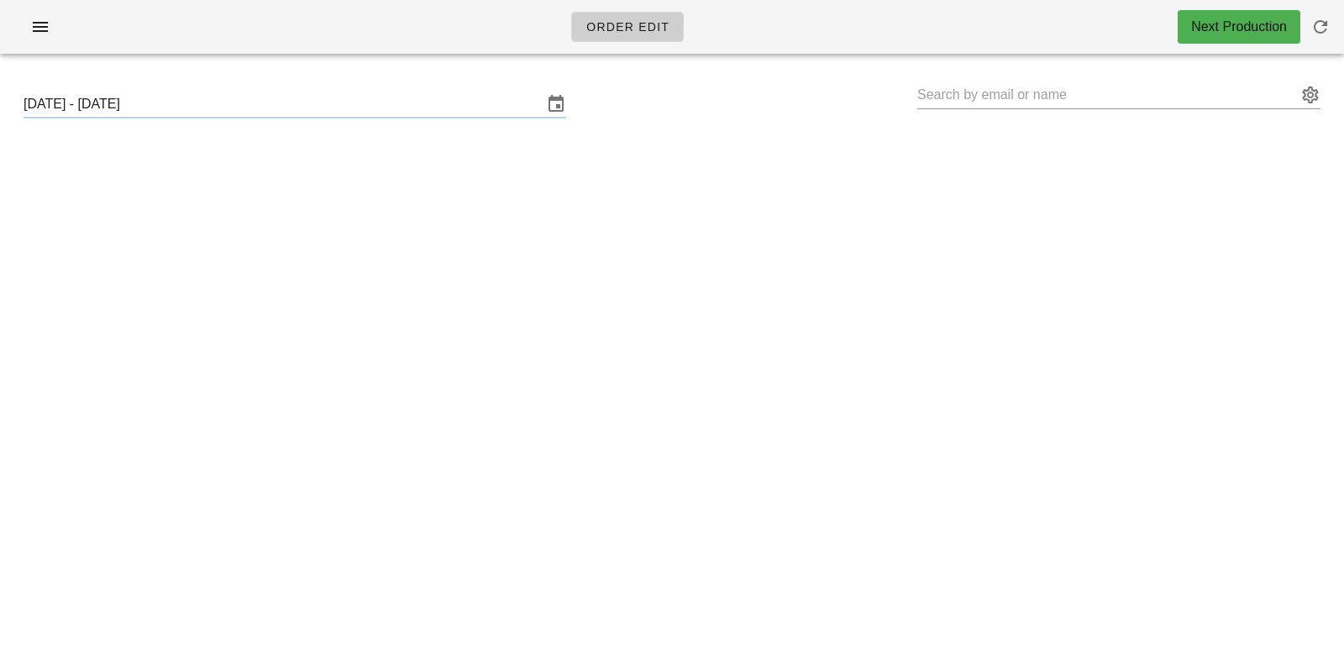
type input "[PERSON_NAME] ([EMAIL_ADDRESS][PERSON_NAME][DOMAIN_NAME])"
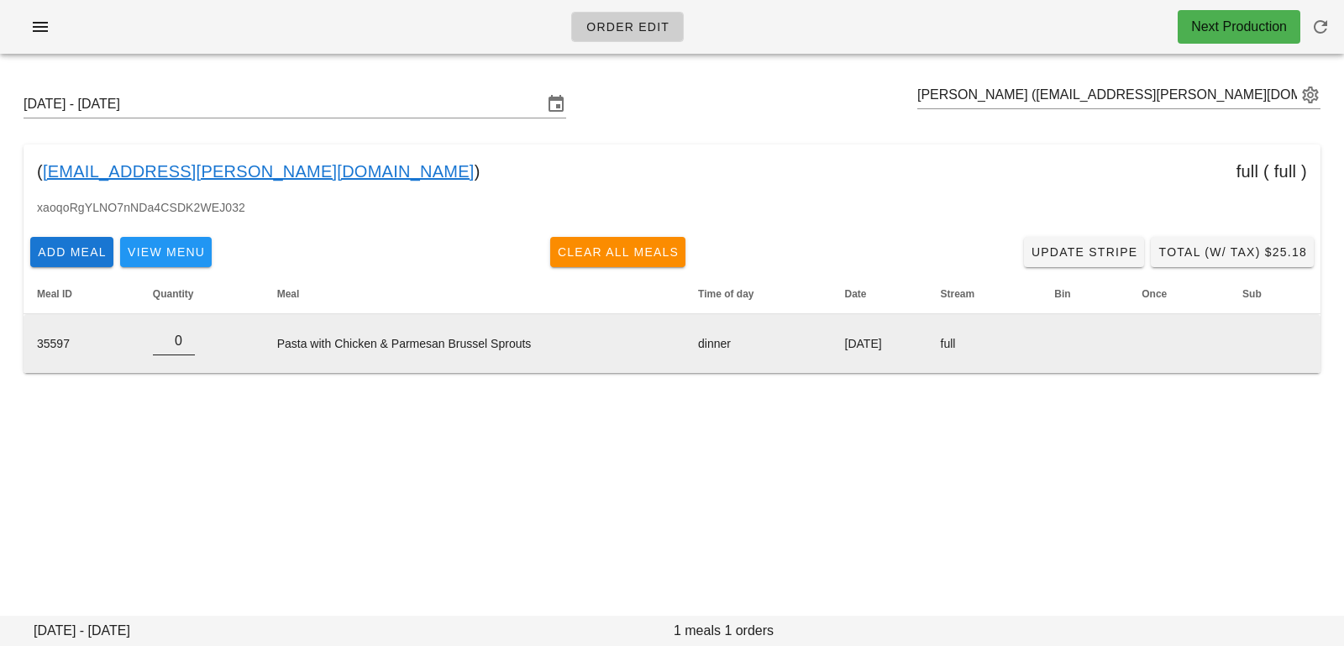
type input "0"
click at [183, 347] on input "0" at bounding box center [174, 341] width 42 height 27
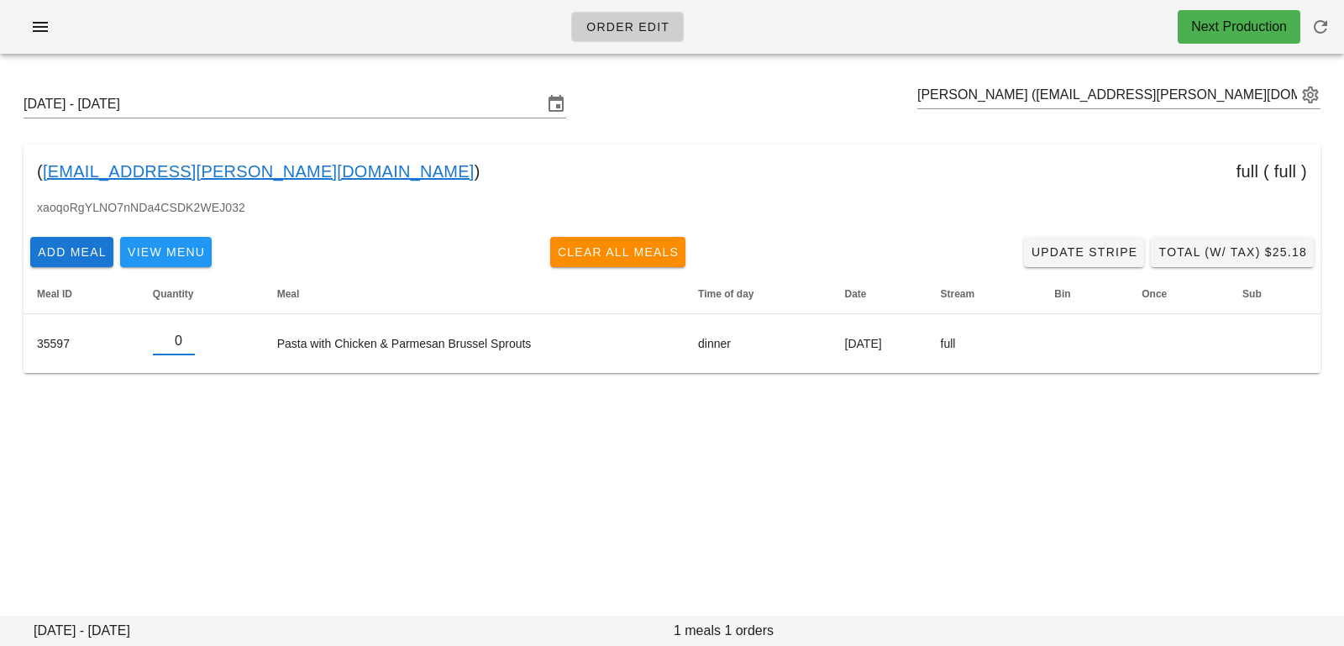
click at [149, 415] on div "[DATE] - [DATE] [PERSON_NAME] ([EMAIL_ADDRESS][PERSON_NAME][DOMAIN_NAME]) ( [DO…" at bounding box center [672, 245] width 1344 height 356
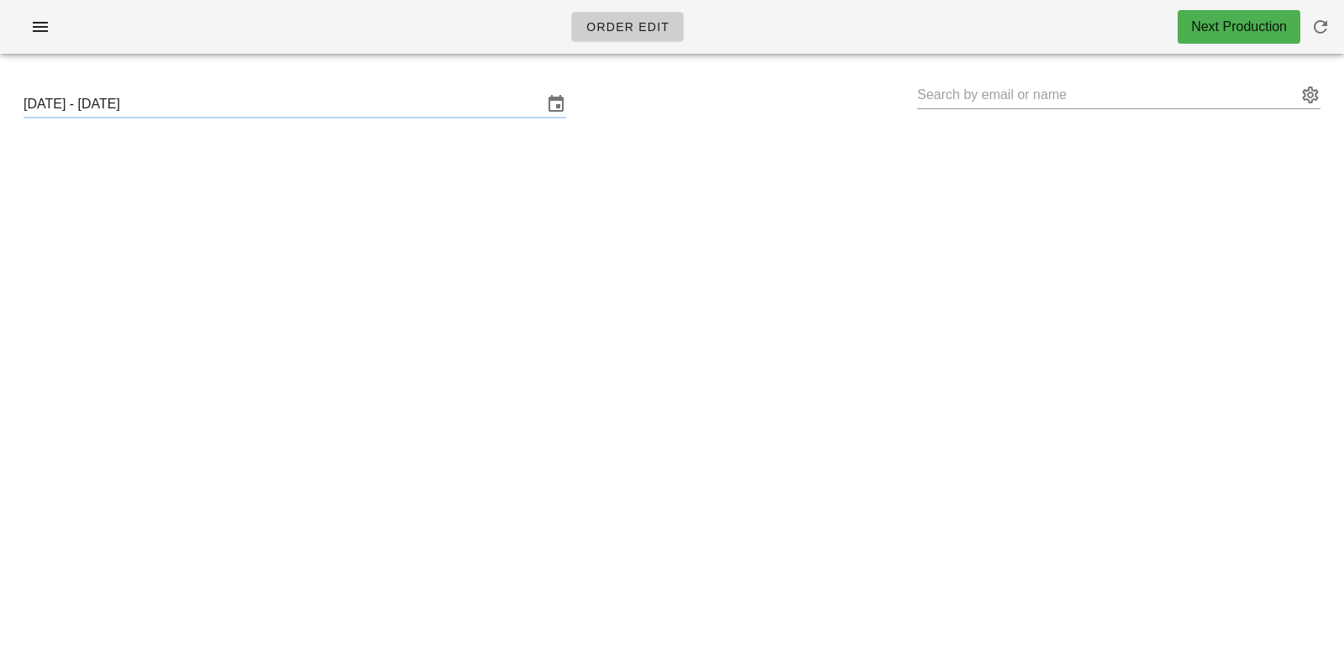
type input "[PERSON_NAME] ([EMAIL_ADDRESS][PERSON_NAME][DOMAIN_NAME])"
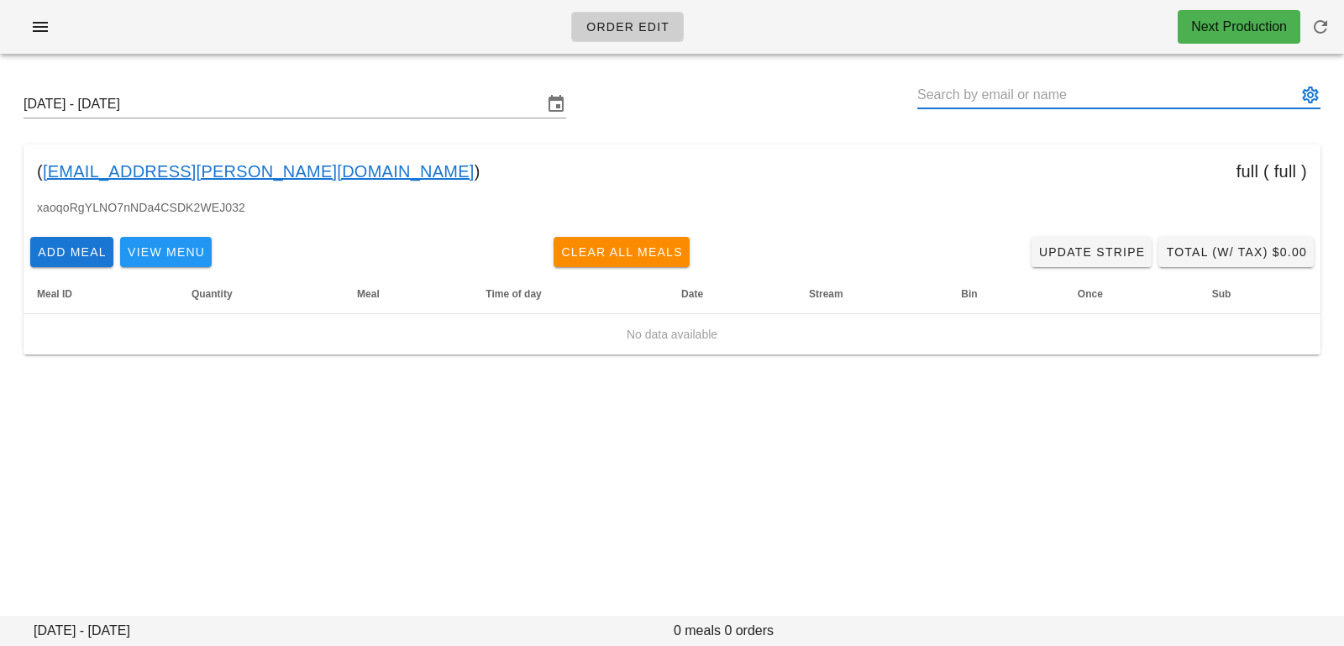
click at [951, 97] on input "text" at bounding box center [1107, 94] width 380 height 27
paste input "[EMAIL_ADDRESS][DOMAIN_NAME]"
drag, startPoint x: 1076, startPoint y: 96, endPoint x: 767, endPoint y: 81, distance: 309.4
click at [773, 85] on div "[DATE] - [DATE] [EMAIL_ADDRESS][DOMAIN_NAME]\" at bounding box center [671, 104] width 1323 height 54
paste input "[EMAIL_ADDRESS][DOMAIN_NAME]"
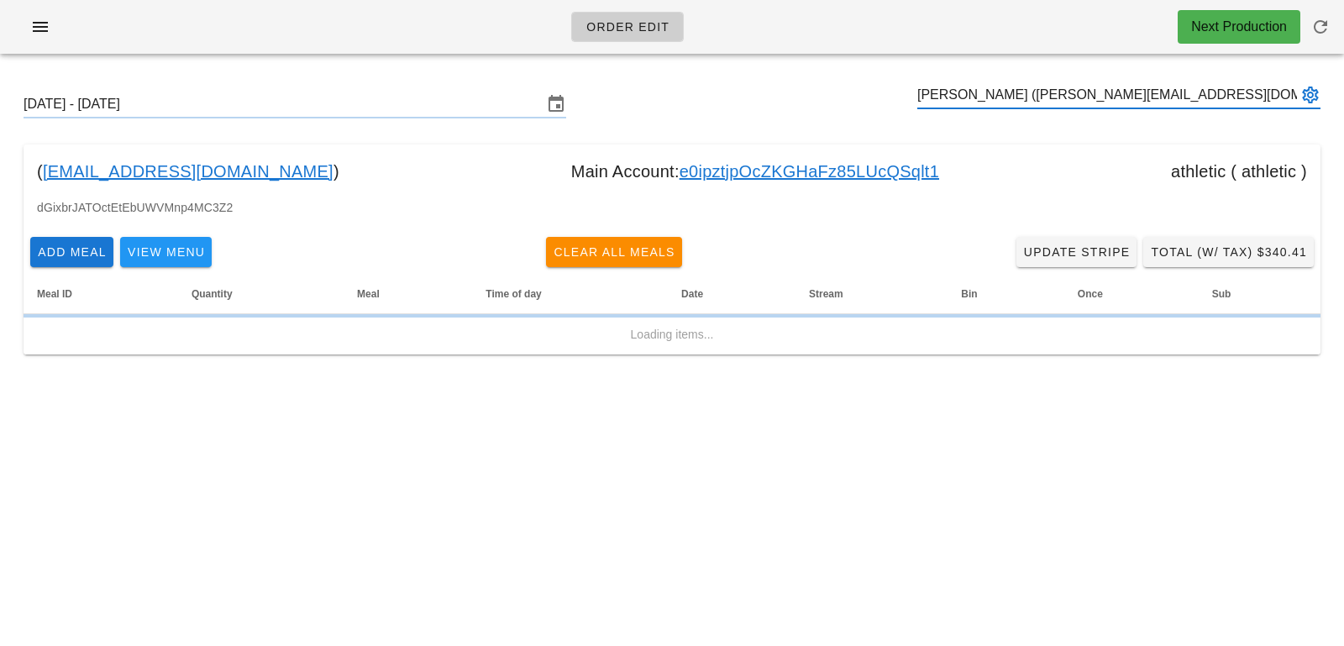
type input "[PERSON_NAME] ([PERSON_NAME][EMAIL_ADDRESS][DOMAIN_NAME])"
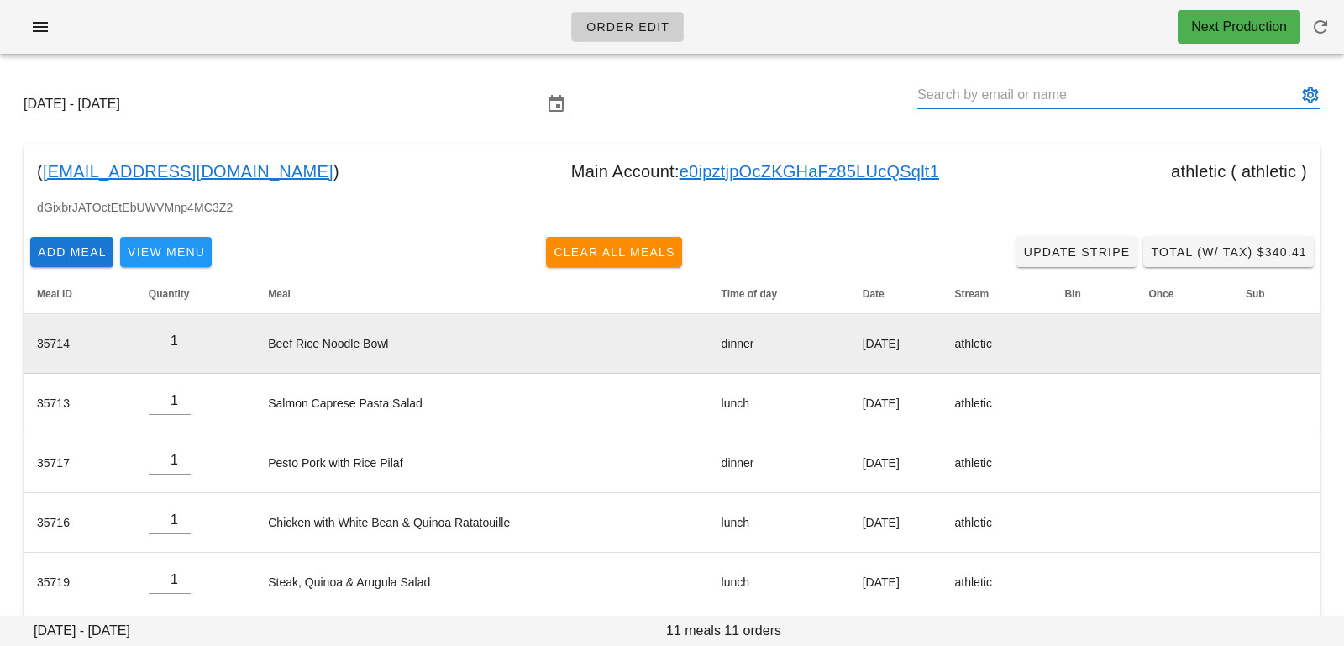
click at [259, 346] on td "Beef Rice Noodle Bowl" at bounding box center [480, 344] width 453 height 60
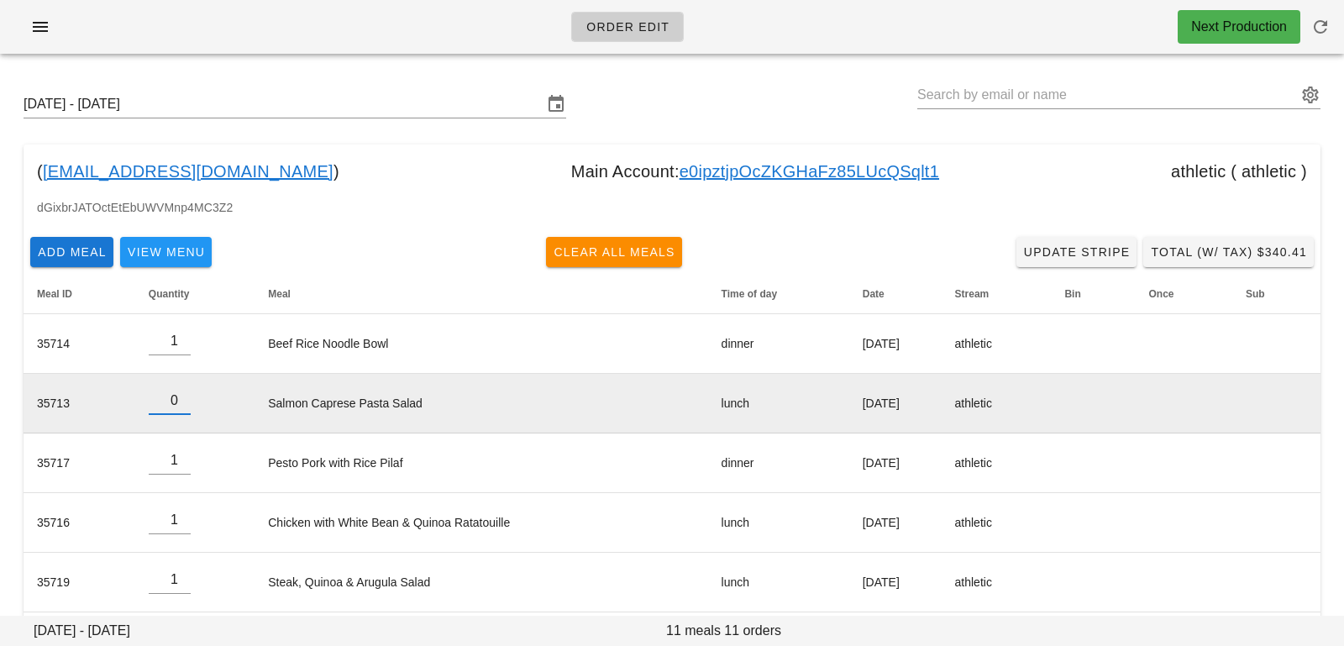
type input "0"
click at [184, 404] on input "0" at bounding box center [170, 400] width 42 height 27
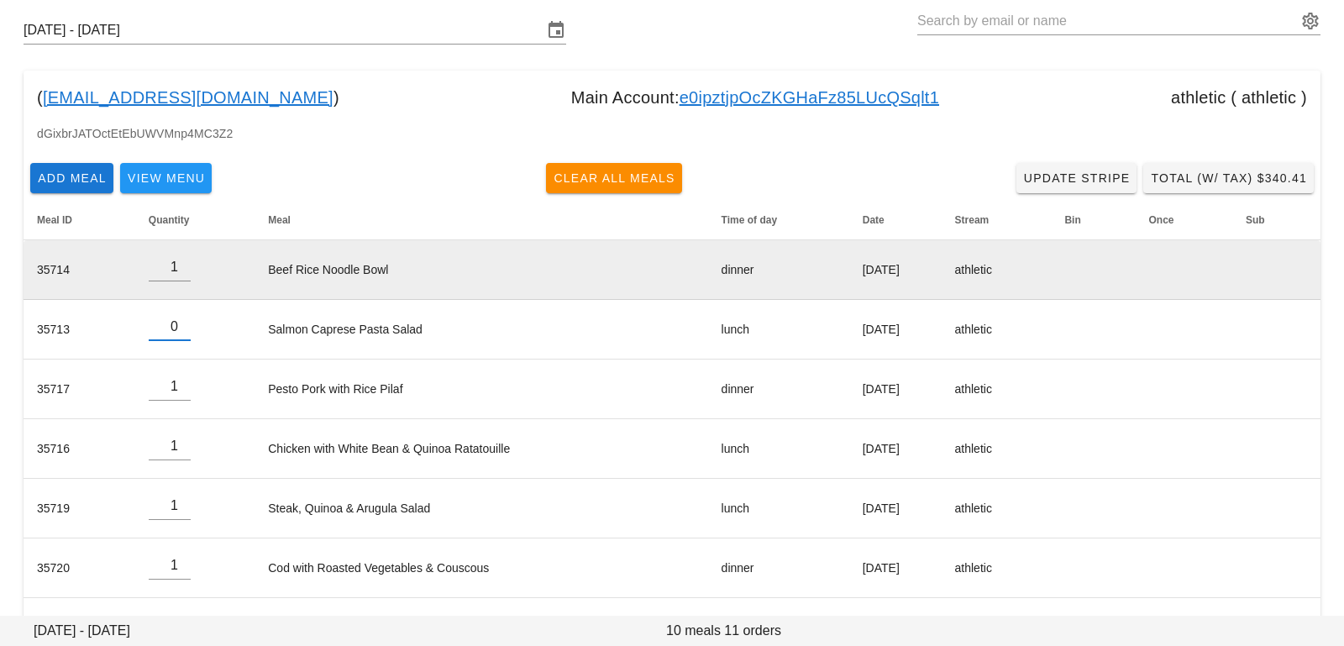
scroll to position [135, 0]
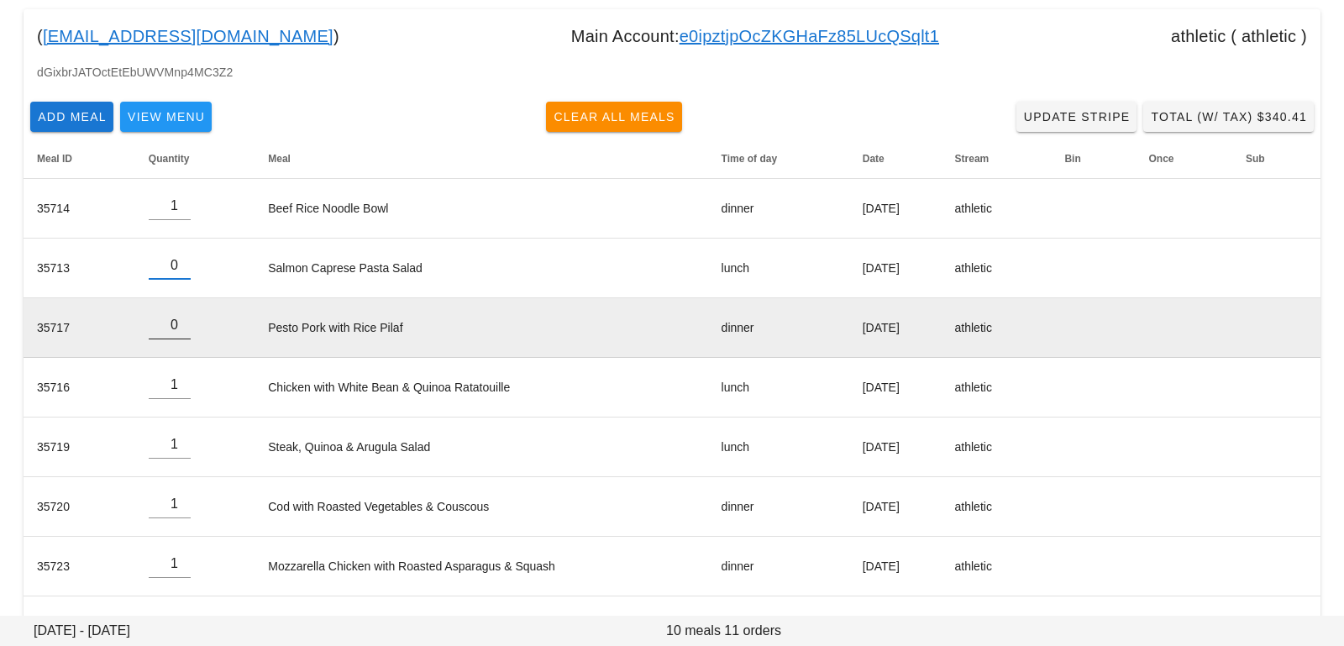
type input "0"
click at [178, 328] on input "0" at bounding box center [170, 325] width 42 height 27
click at [328, 343] on td "Pesto Pork with Rice Pilaf" at bounding box center [480, 328] width 453 height 60
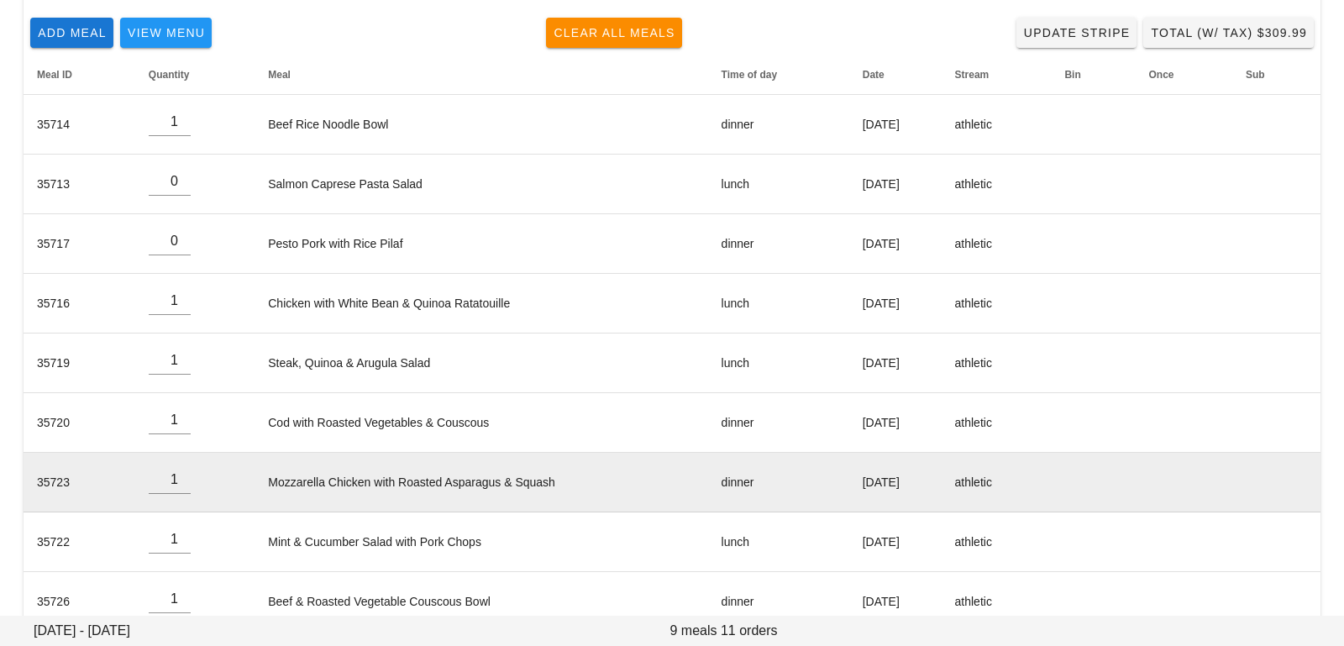
scroll to position [265, 0]
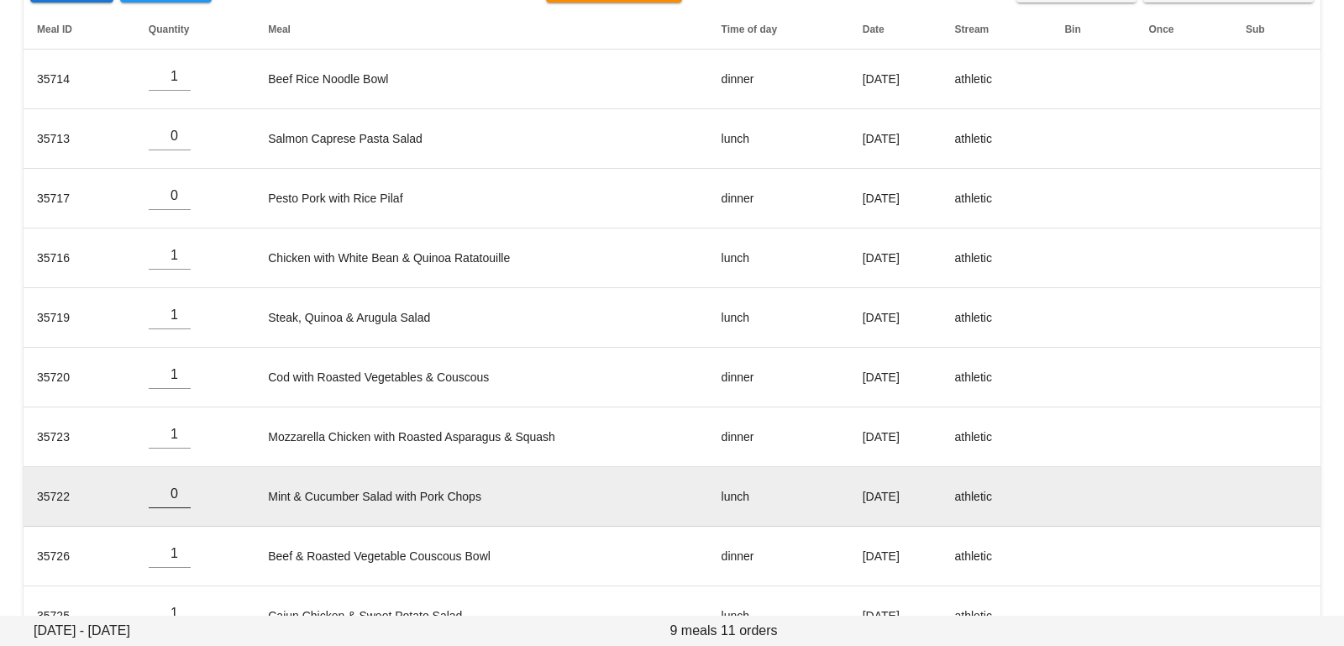
type input "0"
click at [181, 492] on input "0" at bounding box center [170, 493] width 42 height 27
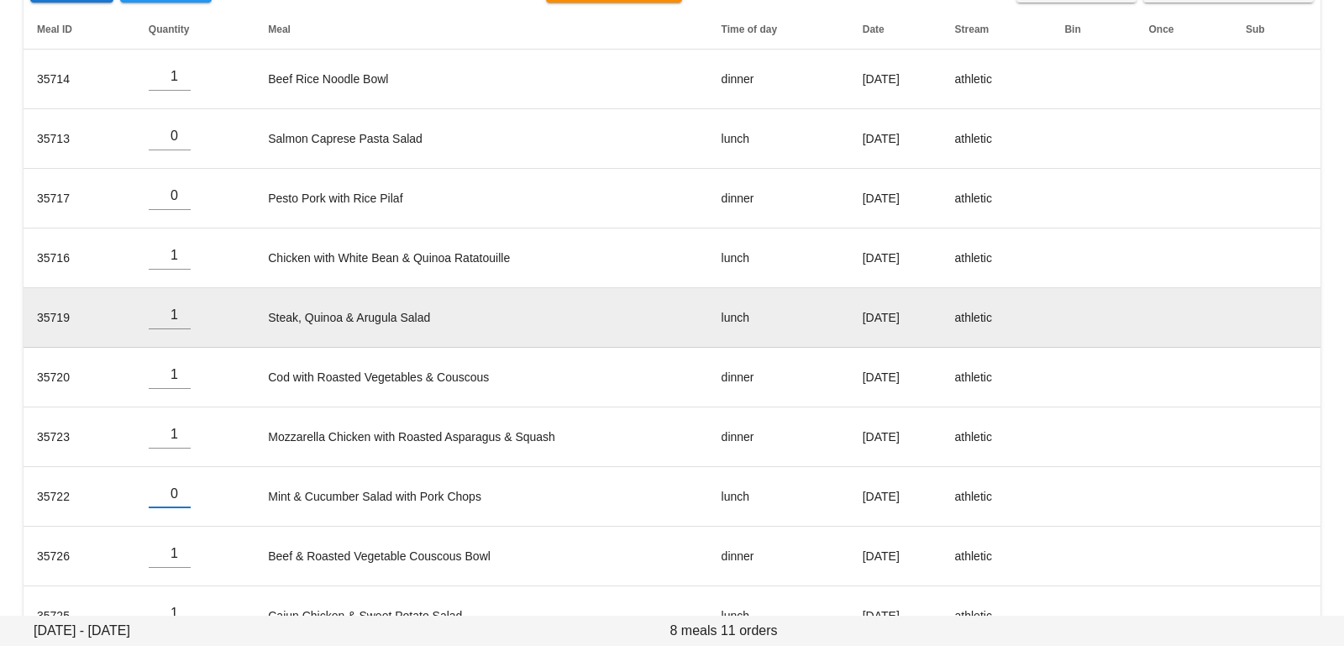
scroll to position [369, 0]
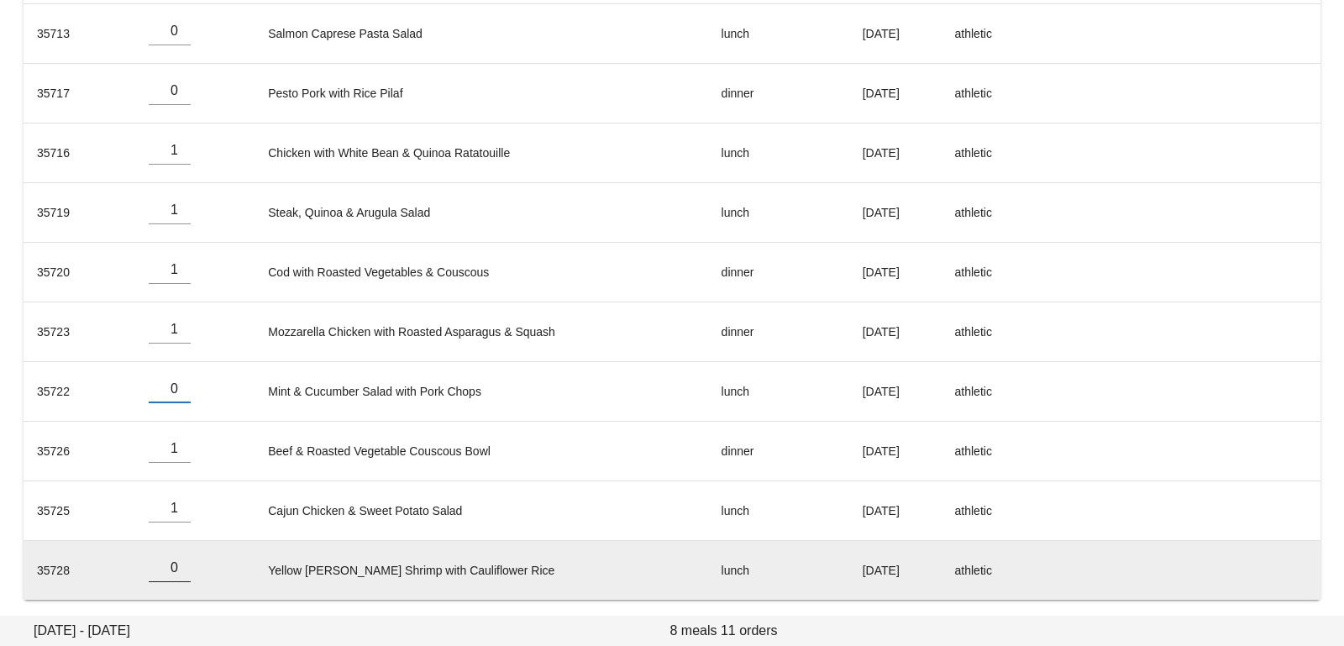
type input "0"
click at [181, 569] on input "0" at bounding box center [170, 567] width 42 height 27
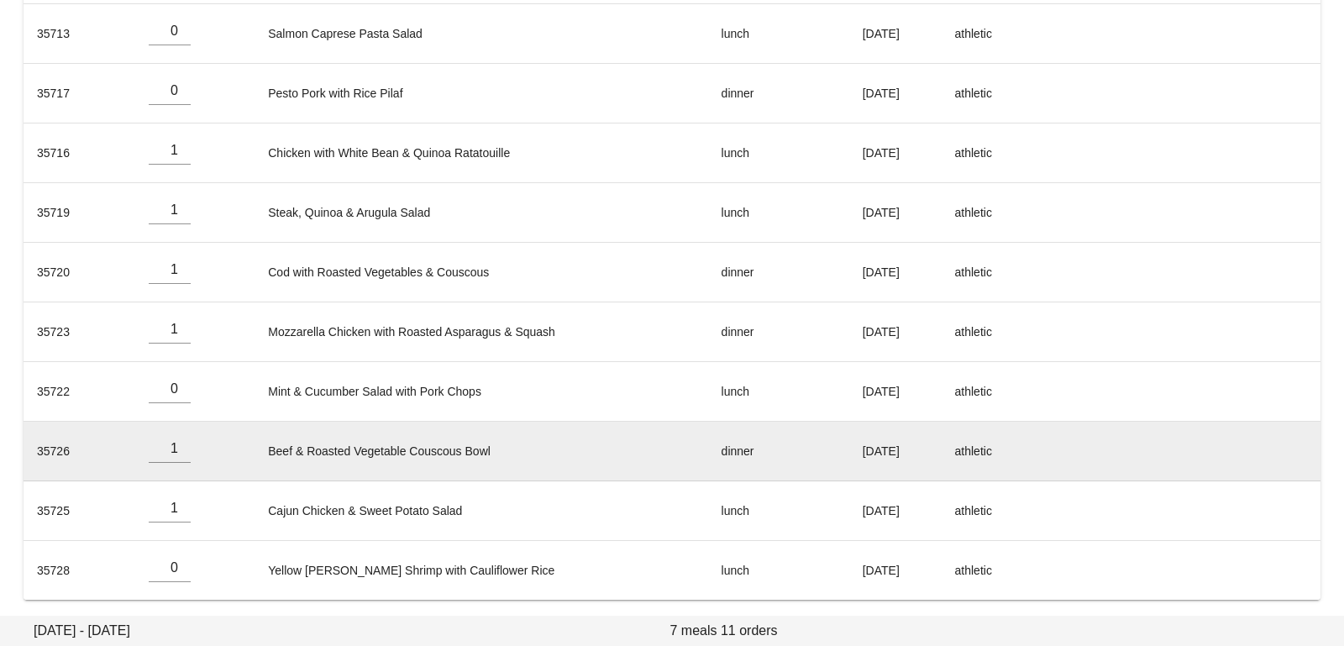
click at [354, 453] on td "Beef & Roasted Vegetable Couscous Bowl" at bounding box center [480, 452] width 453 height 60
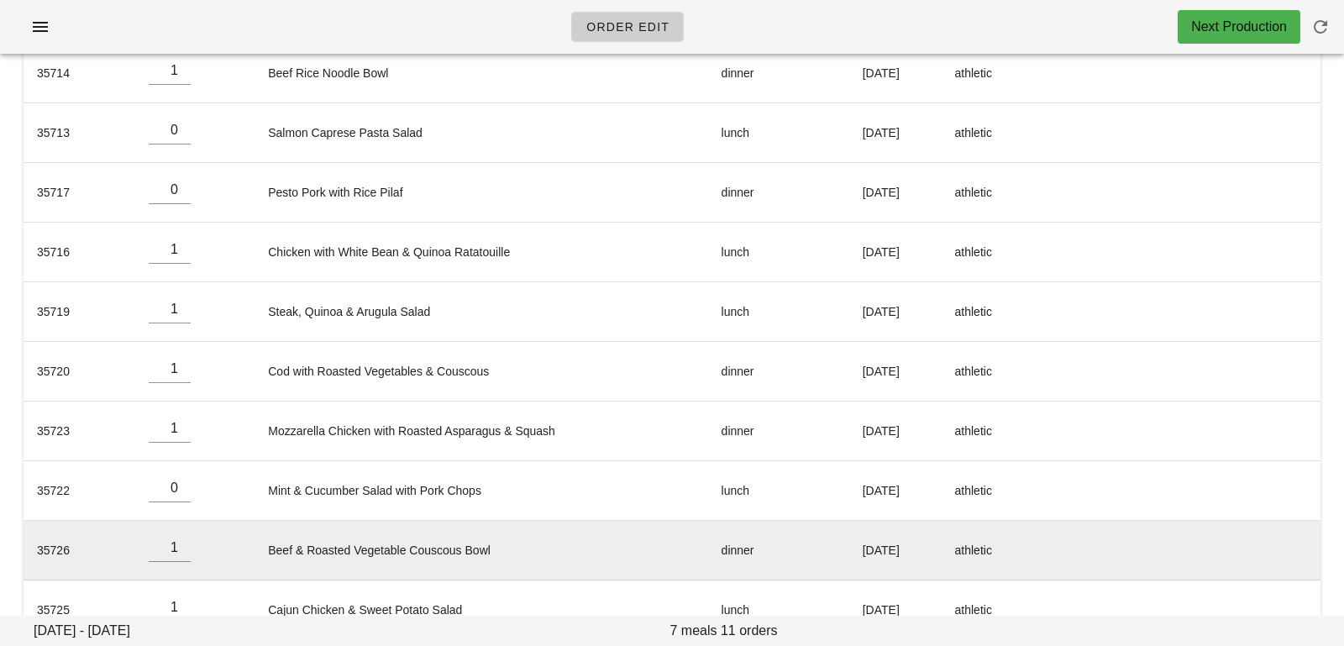
scroll to position [0, 0]
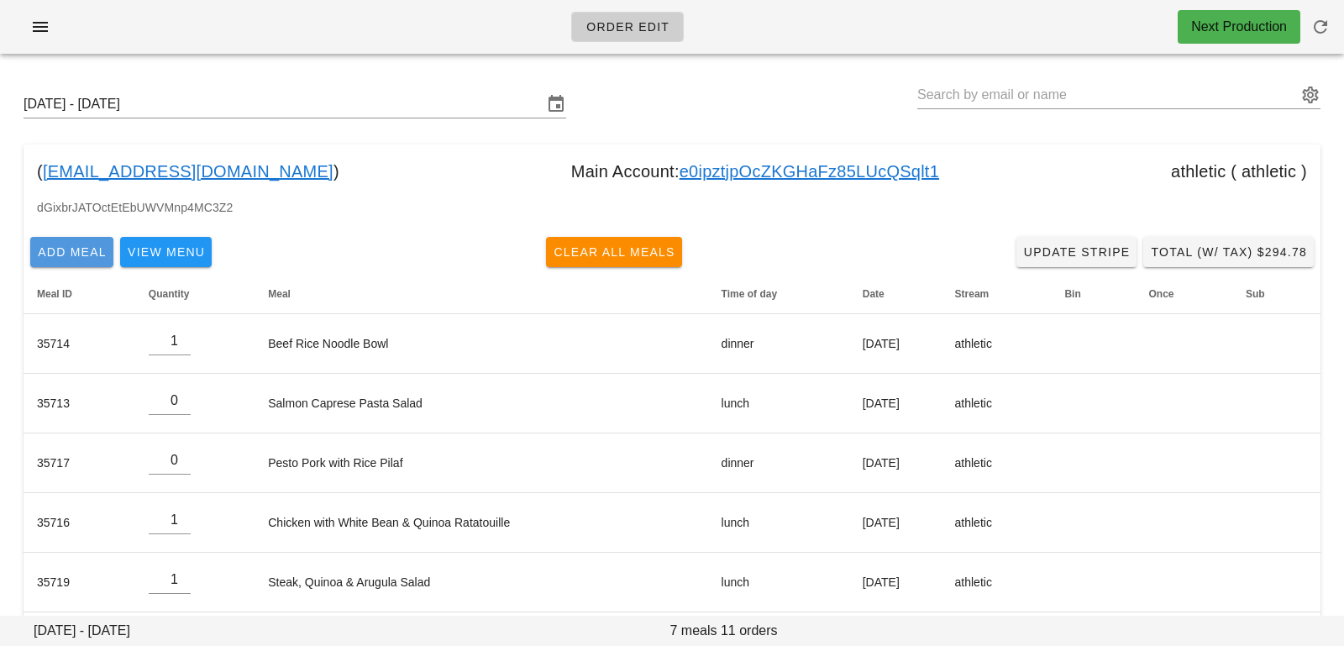
click at [79, 248] on span "Add Meal" at bounding box center [72, 251] width 70 height 13
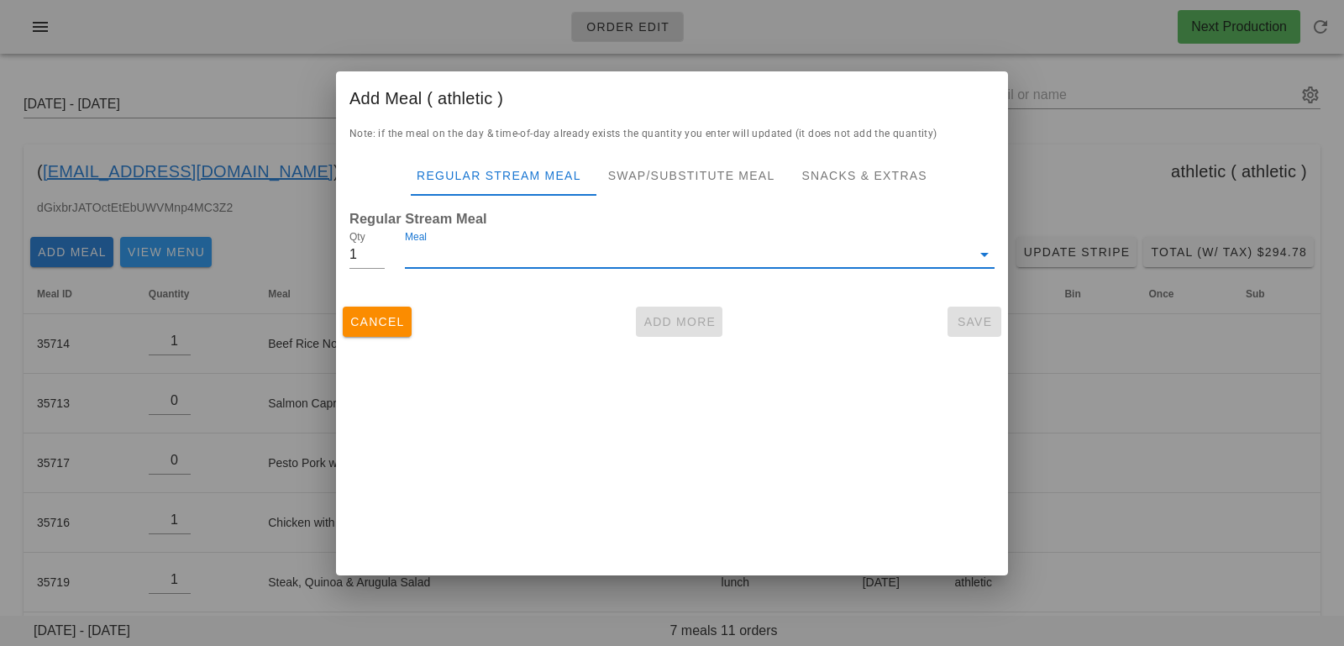
click at [496, 254] on input "Meal" at bounding box center [688, 254] width 566 height 27
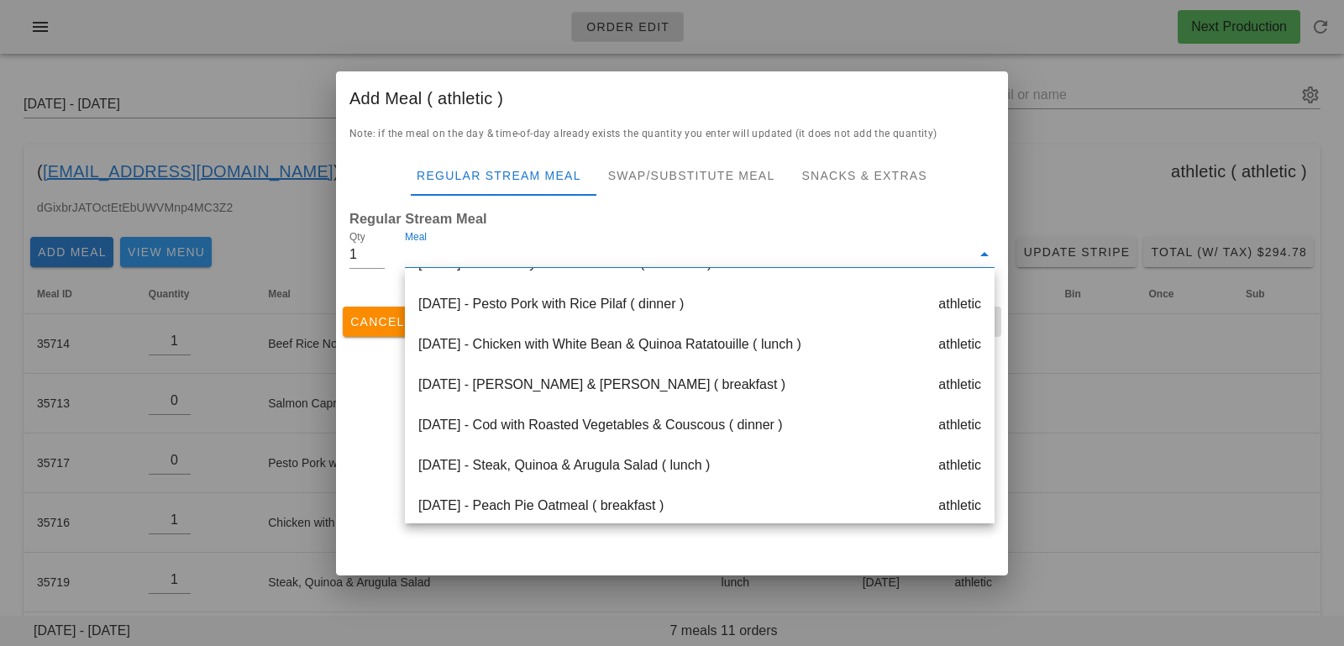
scroll to position [484, 0]
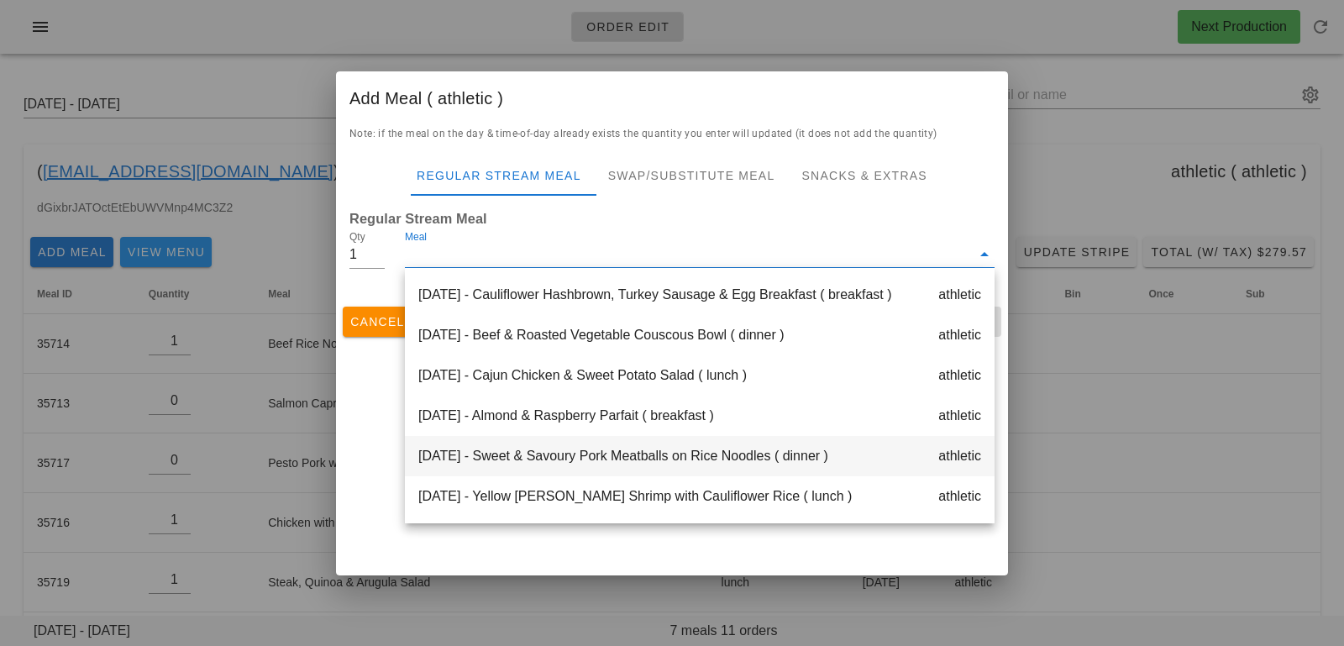
click at [484, 453] on div "Saturday Oct 18 - Sweet & Savoury Pork Meatballs on Rice Noodles ( dinner ) ath…" at bounding box center [700, 456] width 590 height 40
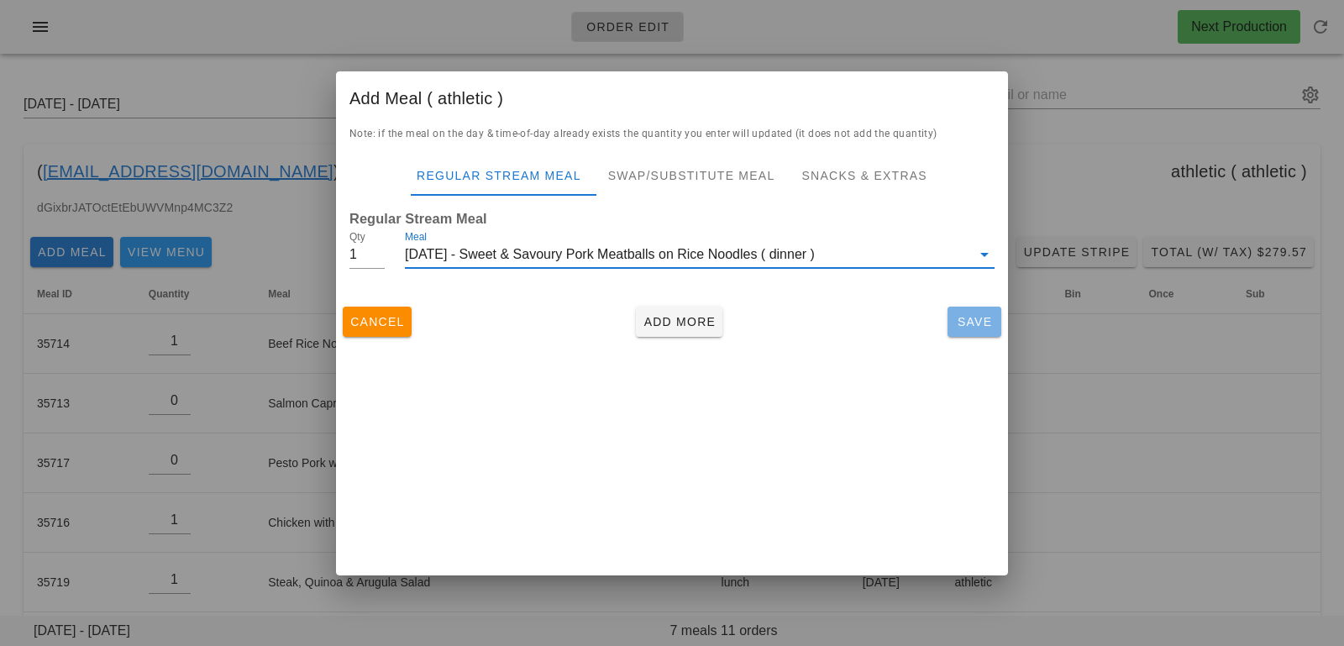
click at [971, 322] on span "Save" at bounding box center [974, 321] width 40 height 13
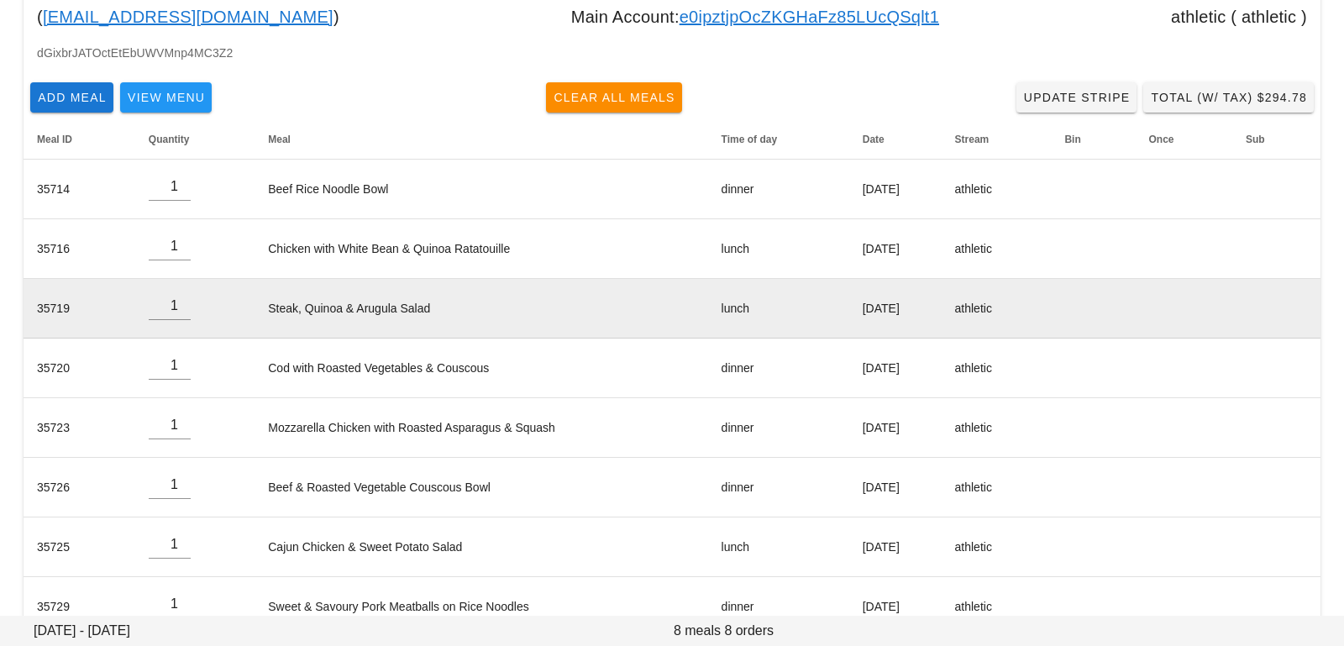
scroll to position [191, 0]
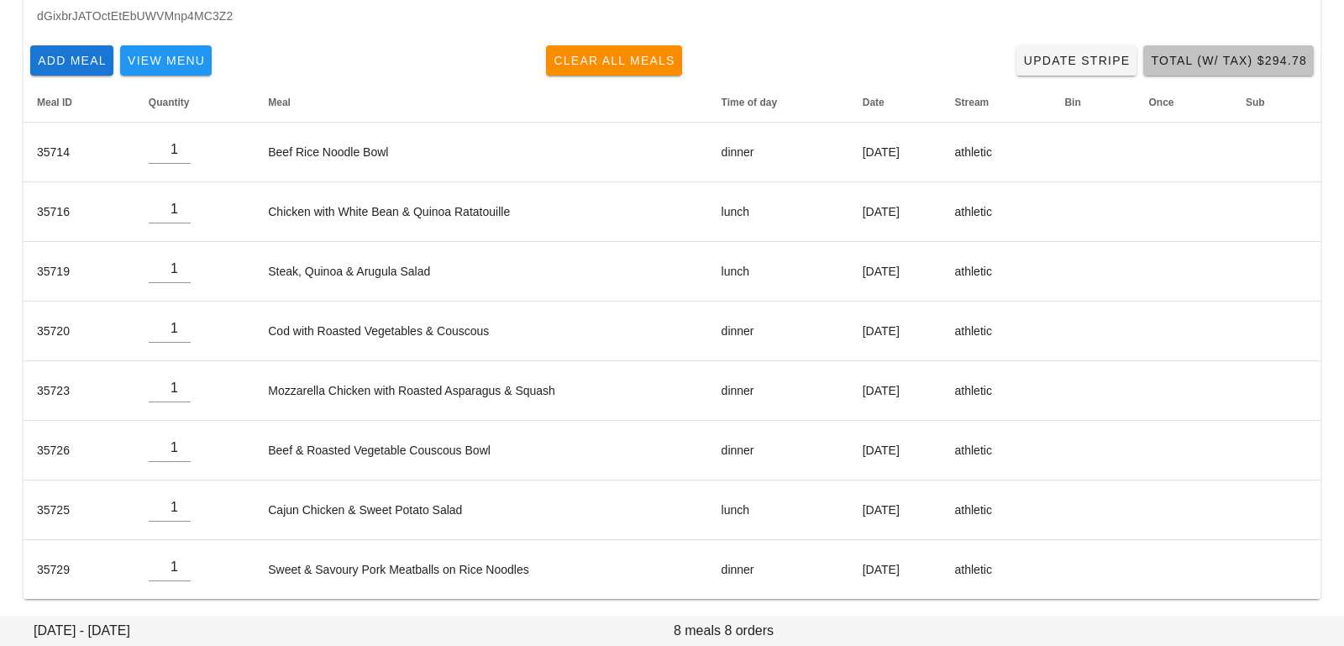
click at [1154, 55] on span "Total (w/ Tax) $294.78" at bounding box center [1228, 60] width 157 height 13
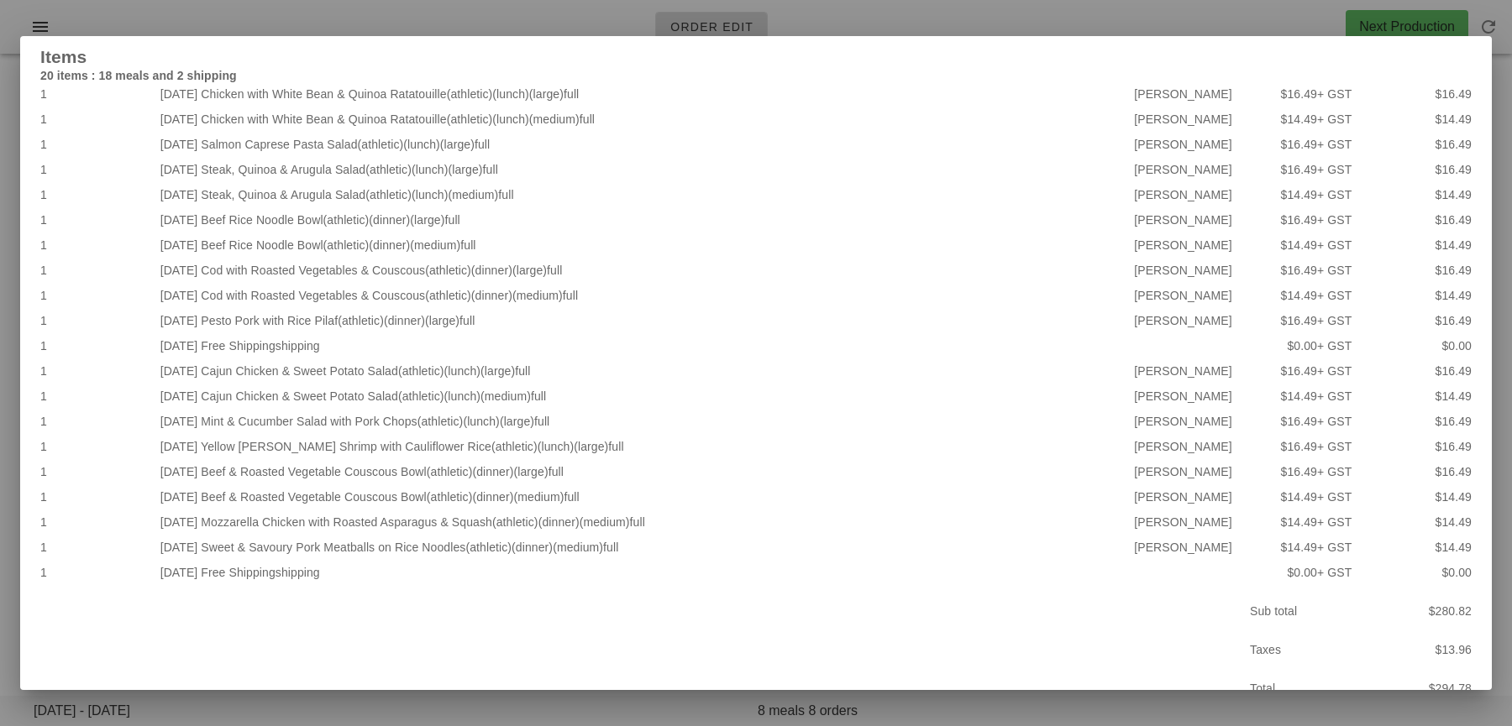
scroll to position [50, 0]
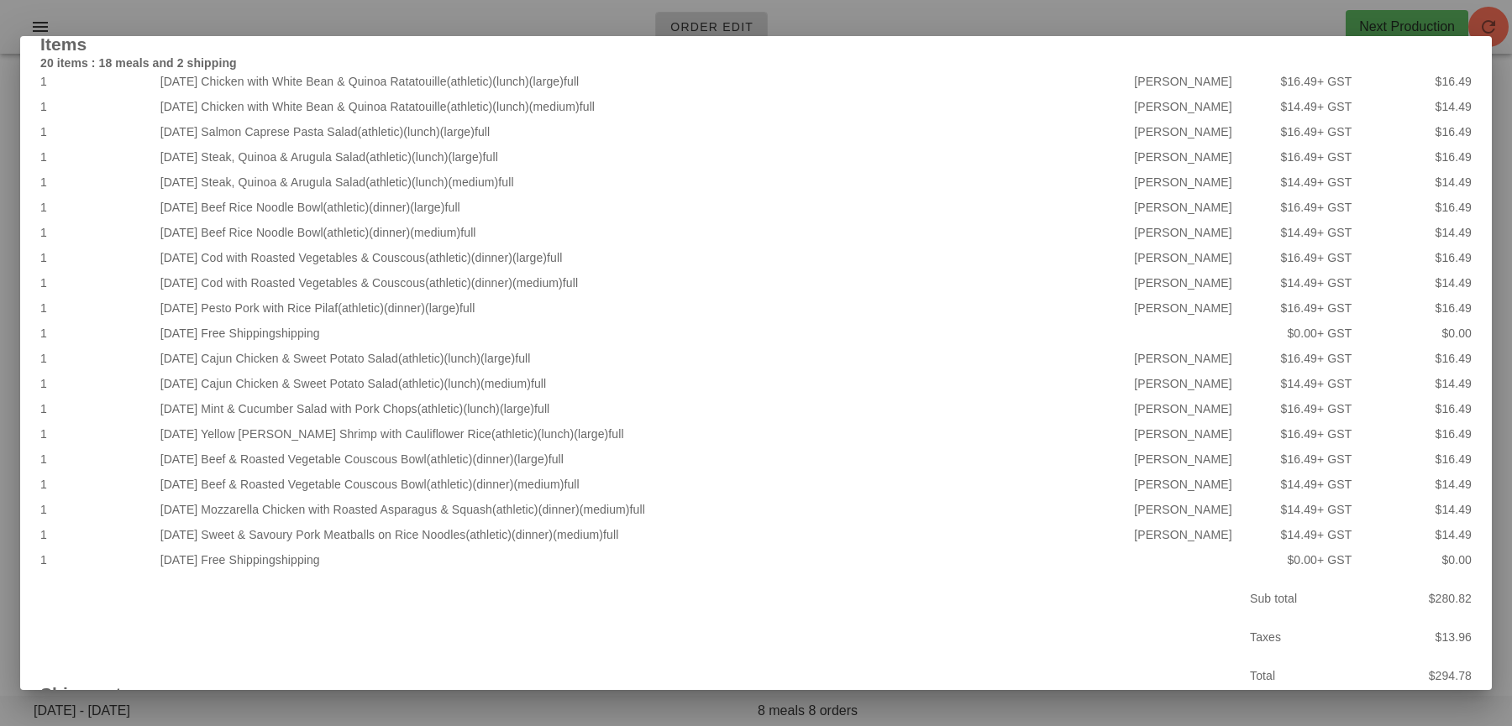
click at [275, 19] on div at bounding box center [756, 363] width 1512 height 726
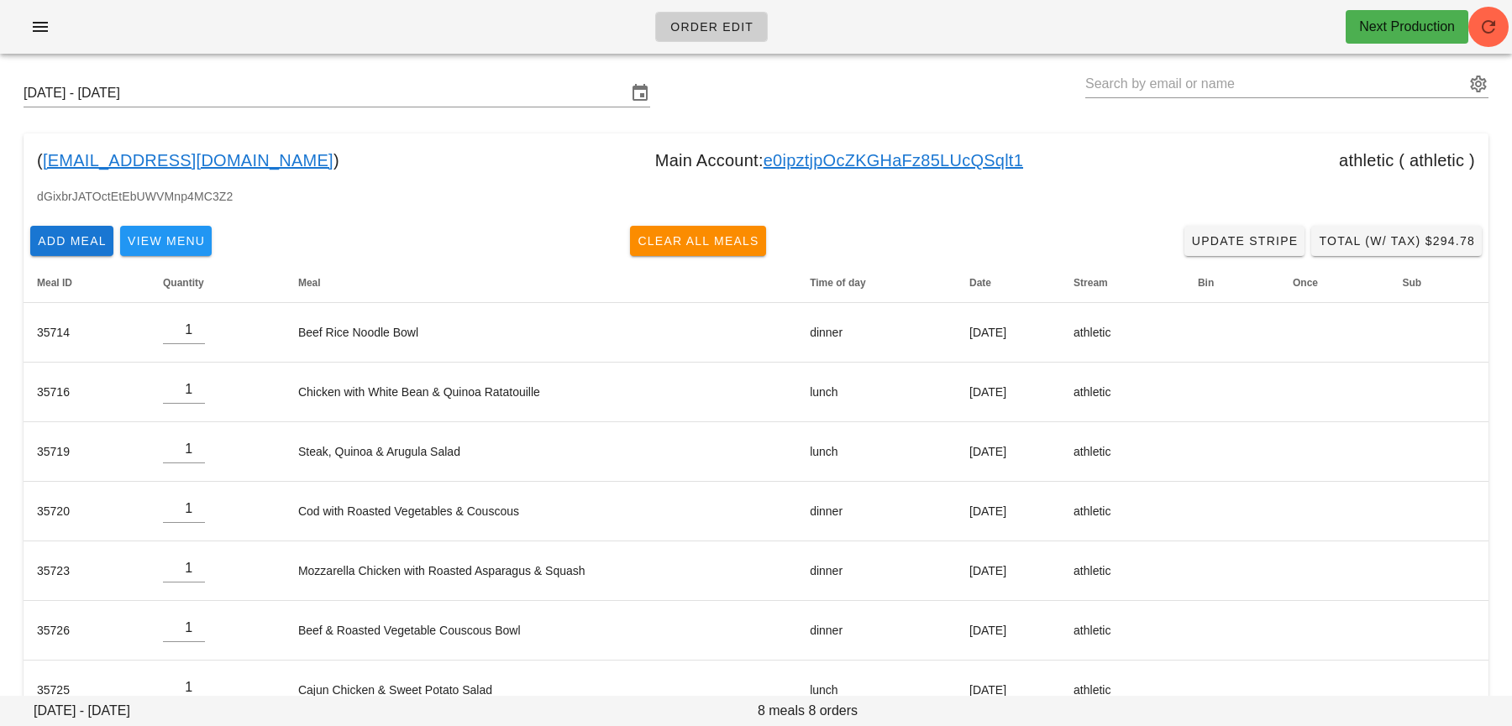
scroll to position [0, 0]
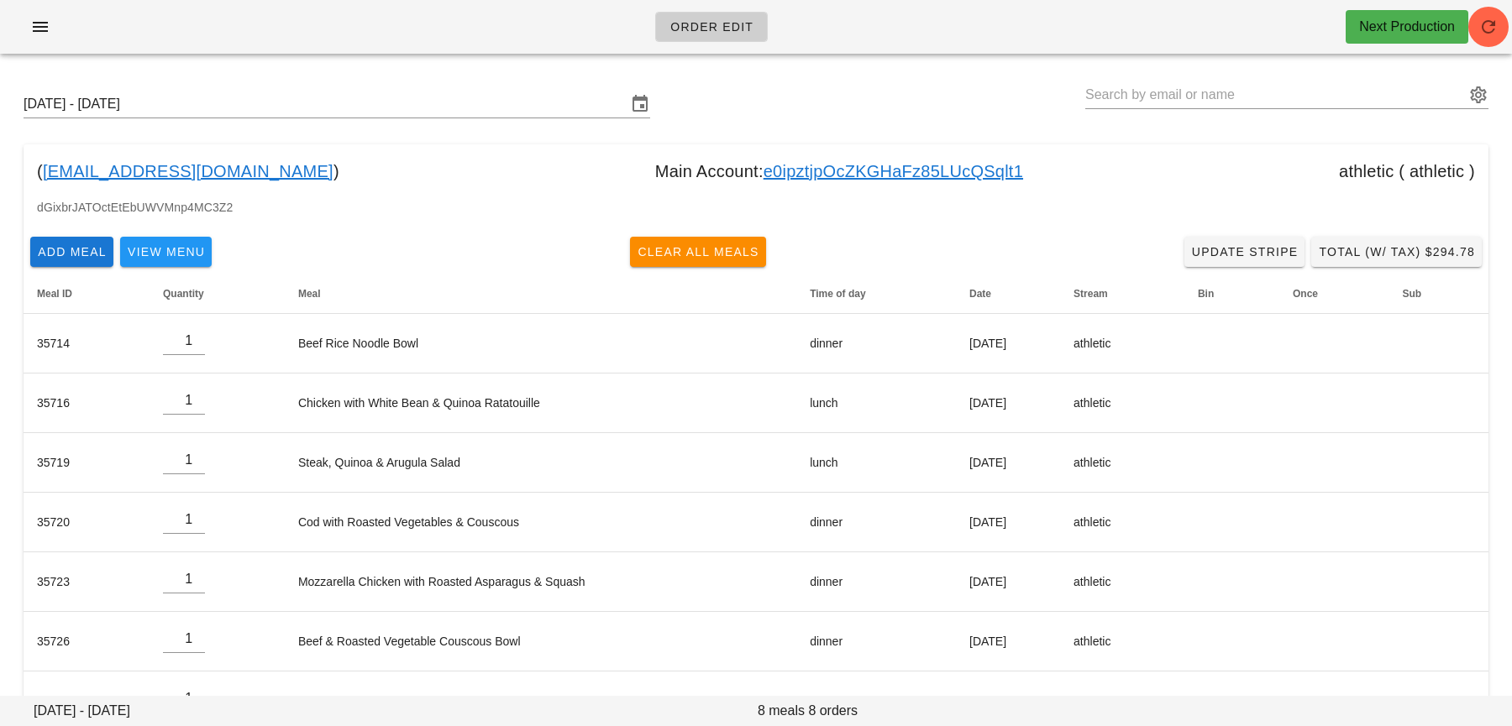
drag, startPoint x: 198, startPoint y: 173, endPoint x: 26, endPoint y: 163, distance: 172.4
click at [26, 163] on div "( nkashetsky@mun.ca ) Main Account: e0ipztjpOcZKGHaFz85LUcQSqlt1 athletic ( ath…" at bounding box center [756, 171] width 1465 height 54
copy div "( nkashetsky@mun.ca"
click at [1166, 74] on div "Sunday October 12 - Saturday October 18 ( nkashetsky@mun.ca ) Main Account: e0i…" at bounding box center [756, 440] width 1512 height 747
click at [1161, 93] on input "text" at bounding box center [1275, 94] width 380 height 27
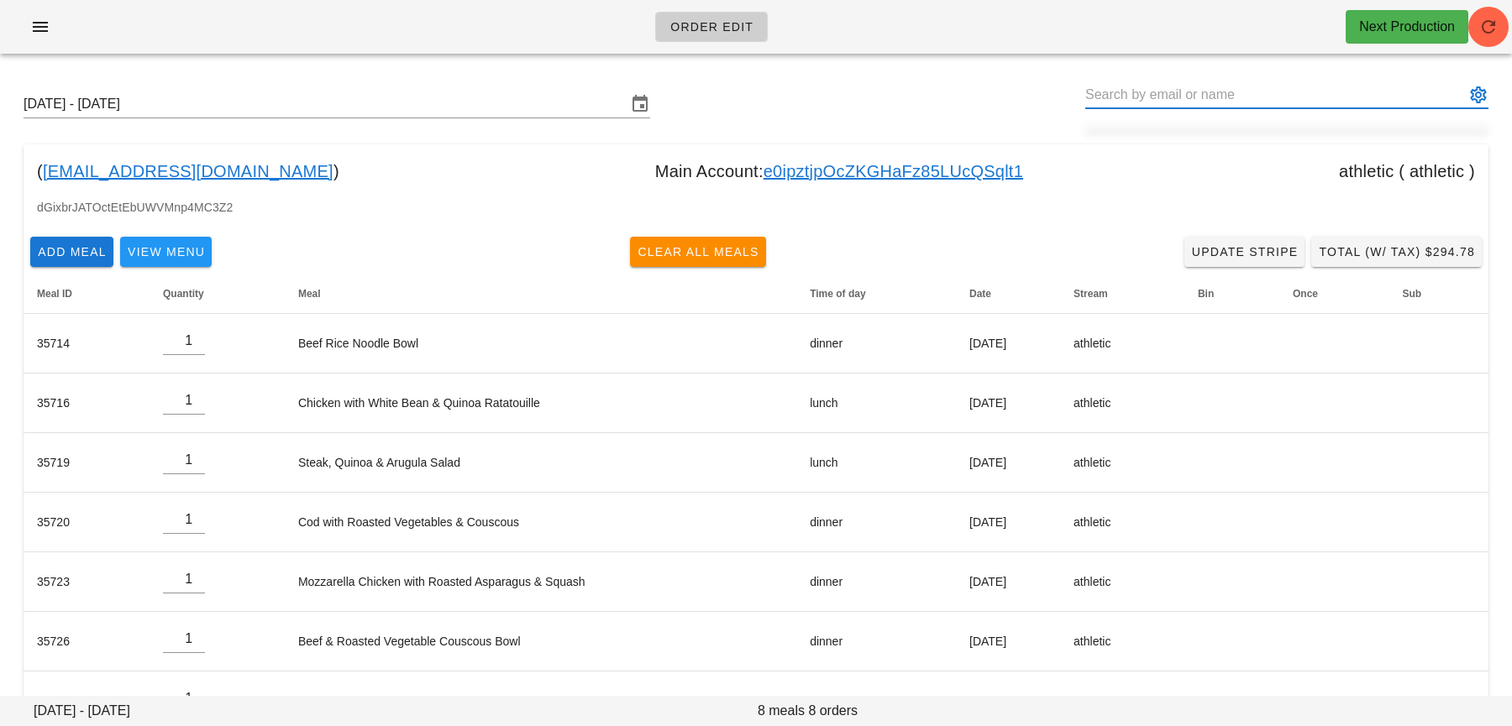
paste input "[PERSON_NAME][EMAIL_ADDRESS][DOMAIN_NAME]"
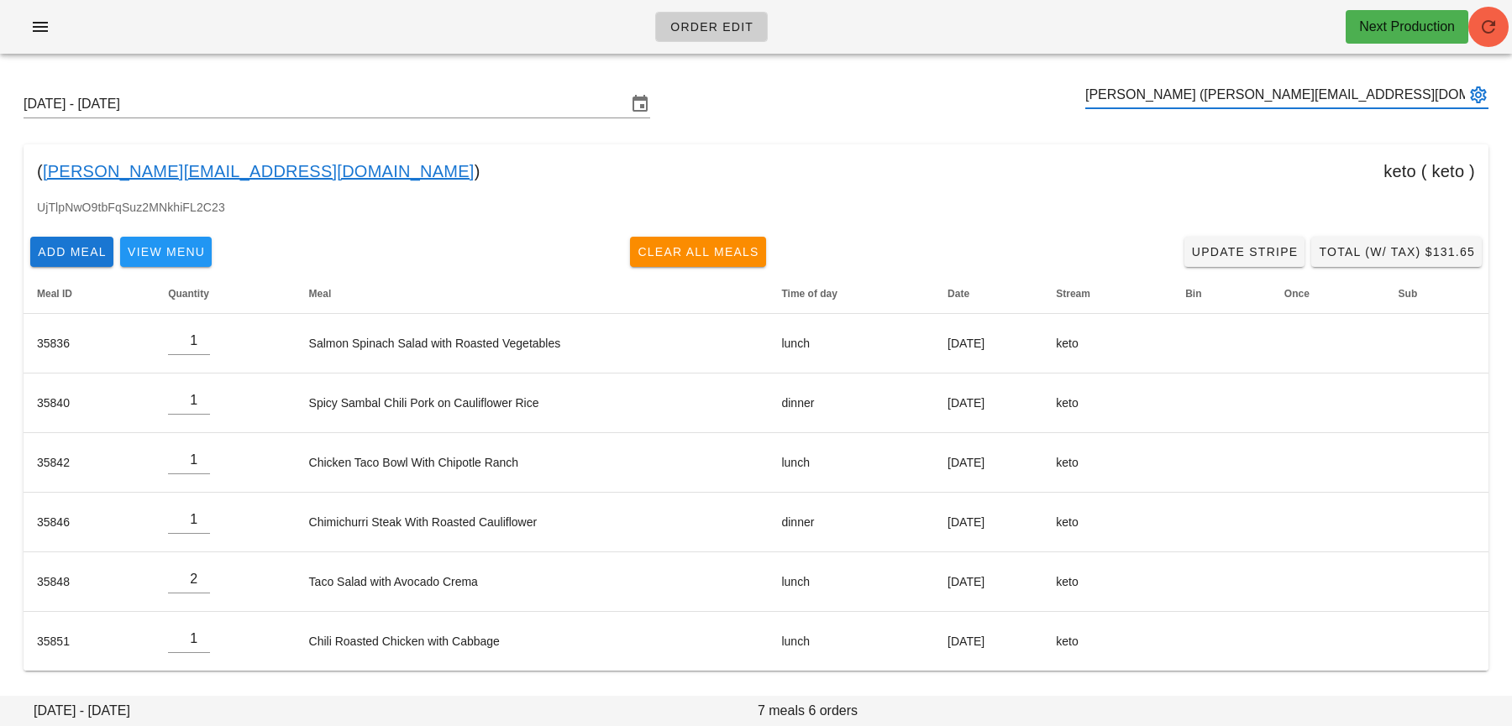
type input "[PERSON_NAME] ([PERSON_NAME][EMAIL_ADDRESS][DOMAIN_NAME])"
click at [1343, 30] on span "button" at bounding box center [1488, 27] width 40 height 20
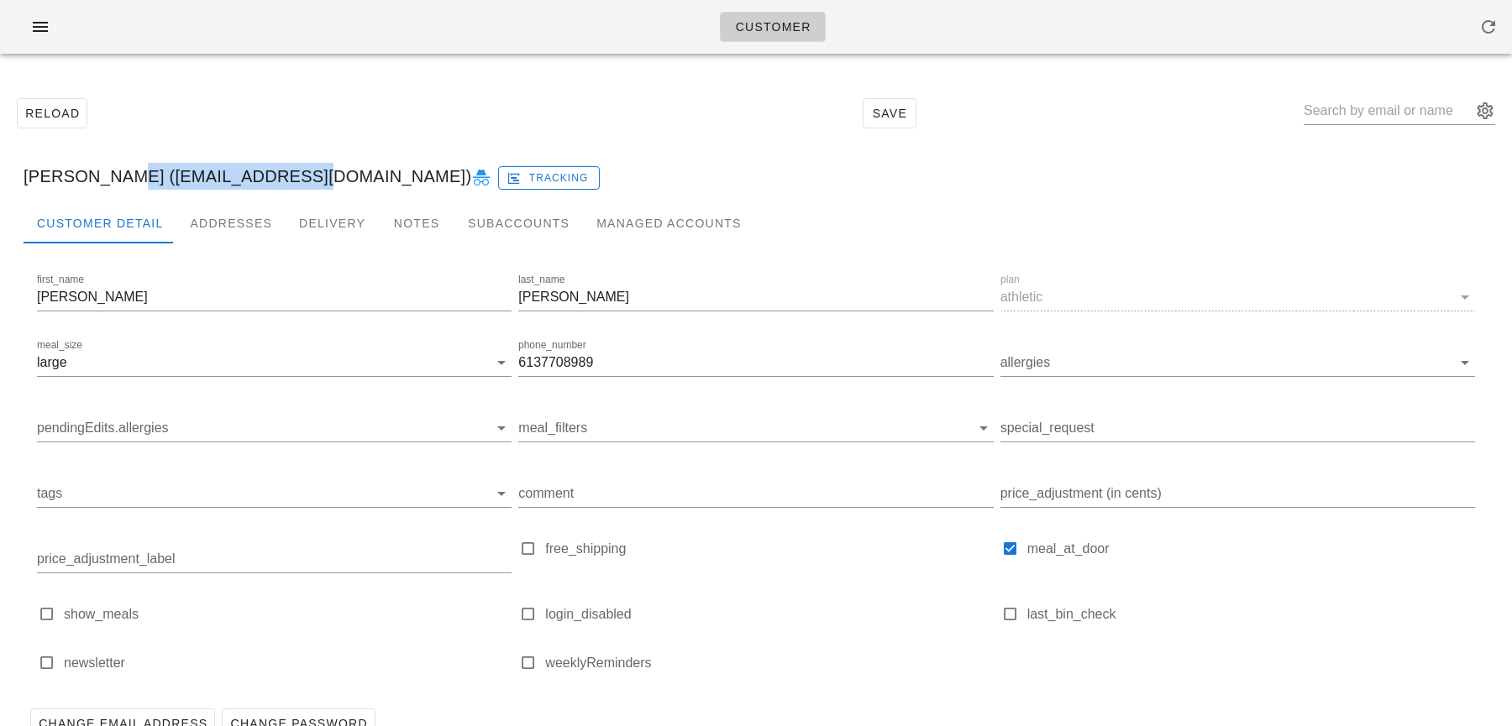
drag, startPoint x: 111, startPoint y: 181, endPoint x: 297, endPoint y: 169, distance: 186.8
click at [297, 169] on div "[PERSON_NAME] ([EMAIL_ADDRESS][DOMAIN_NAME]) Tracking" at bounding box center [755, 176] width 1491 height 54
copy div "[EMAIL_ADDRESS][DOMAIN_NAME]"
click at [1401, 96] on div at bounding box center [1398, 114] width 191 height 55
click at [1381, 118] on input "text" at bounding box center [1387, 110] width 168 height 27
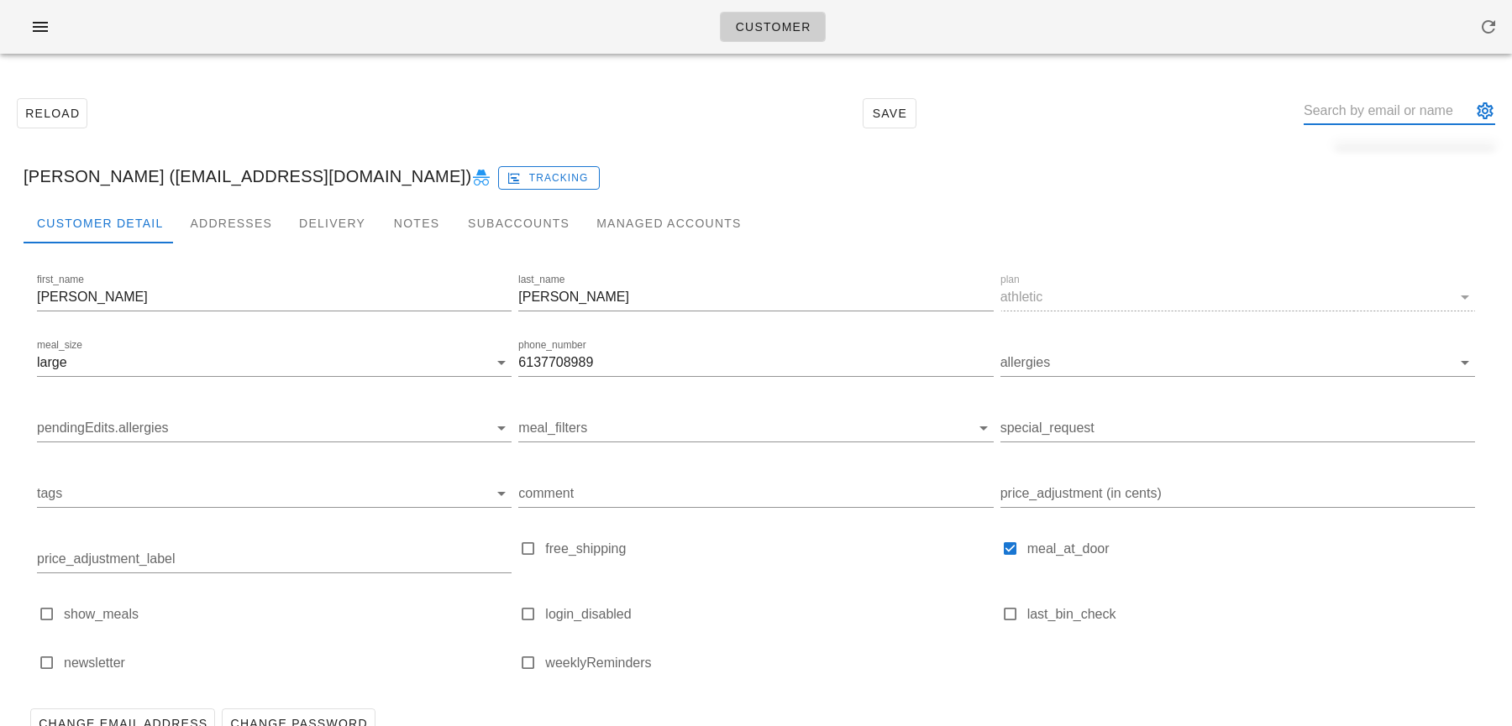
paste input "[PERSON_NAME][EMAIL_ADDRESS][DOMAIN_NAME]"
type input "[PERSON_NAME][EMAIL_ADDRESS][DOMAIN_NAME]"
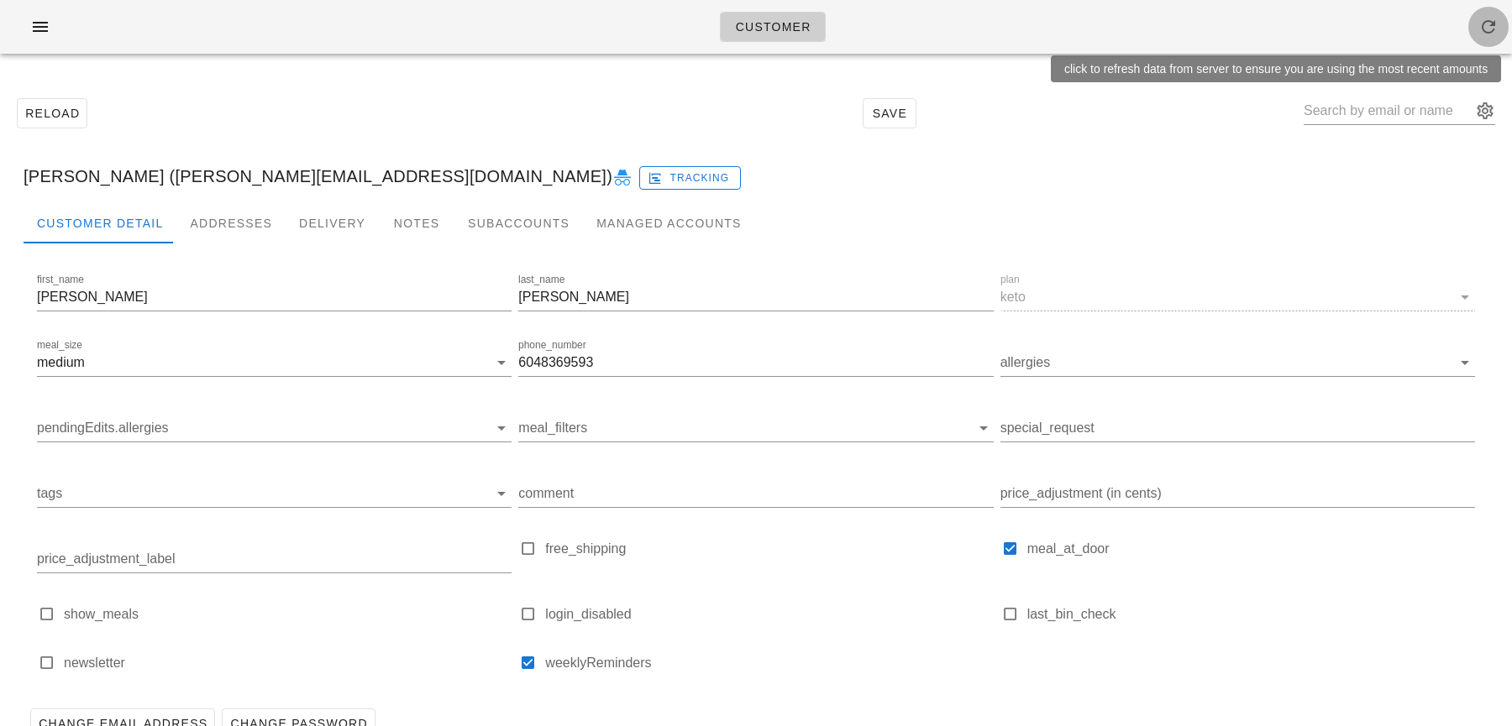
click at [1493, 18] on icon "button" at bounding box center [1488, 27] width 20 height 20
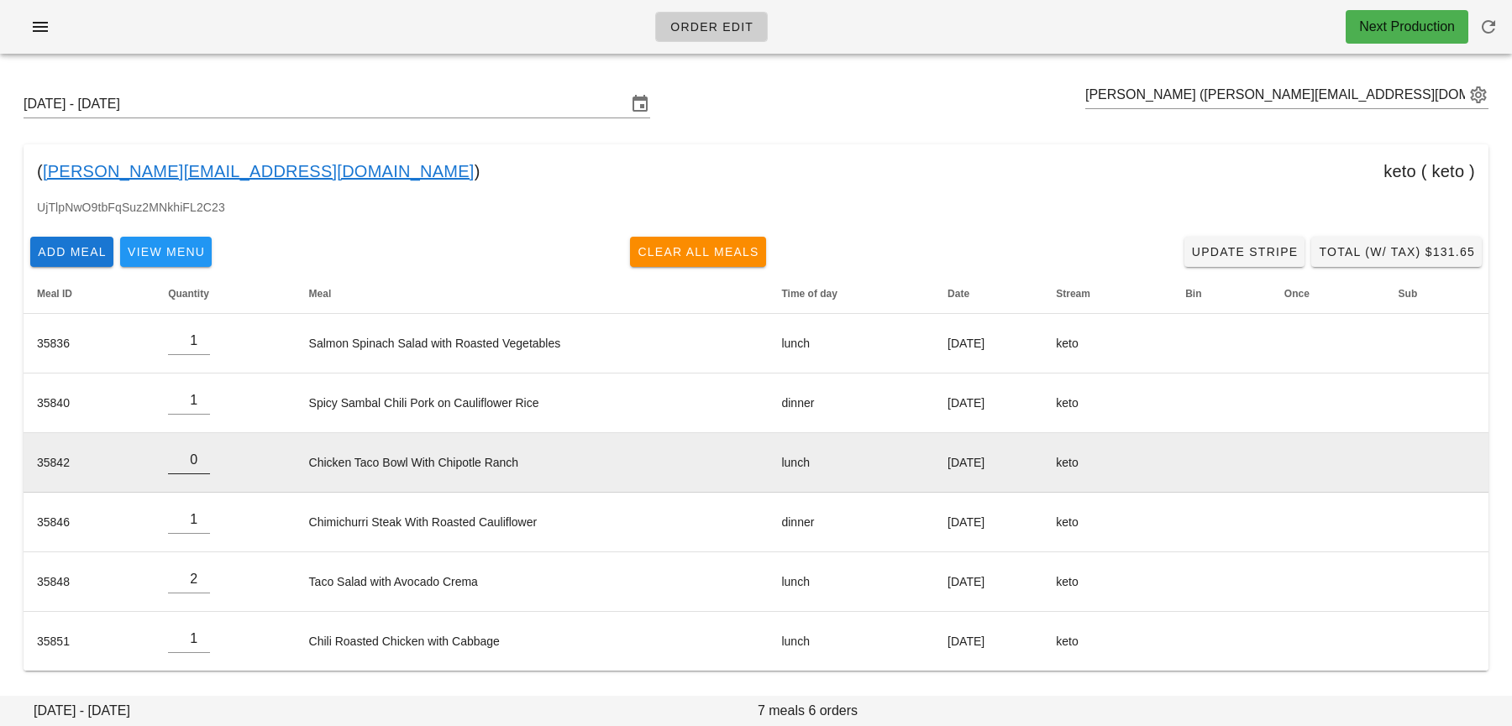
type input "0"
click at [200, 464] on input "0" at bounding box center [189, 460] width 42 height 27
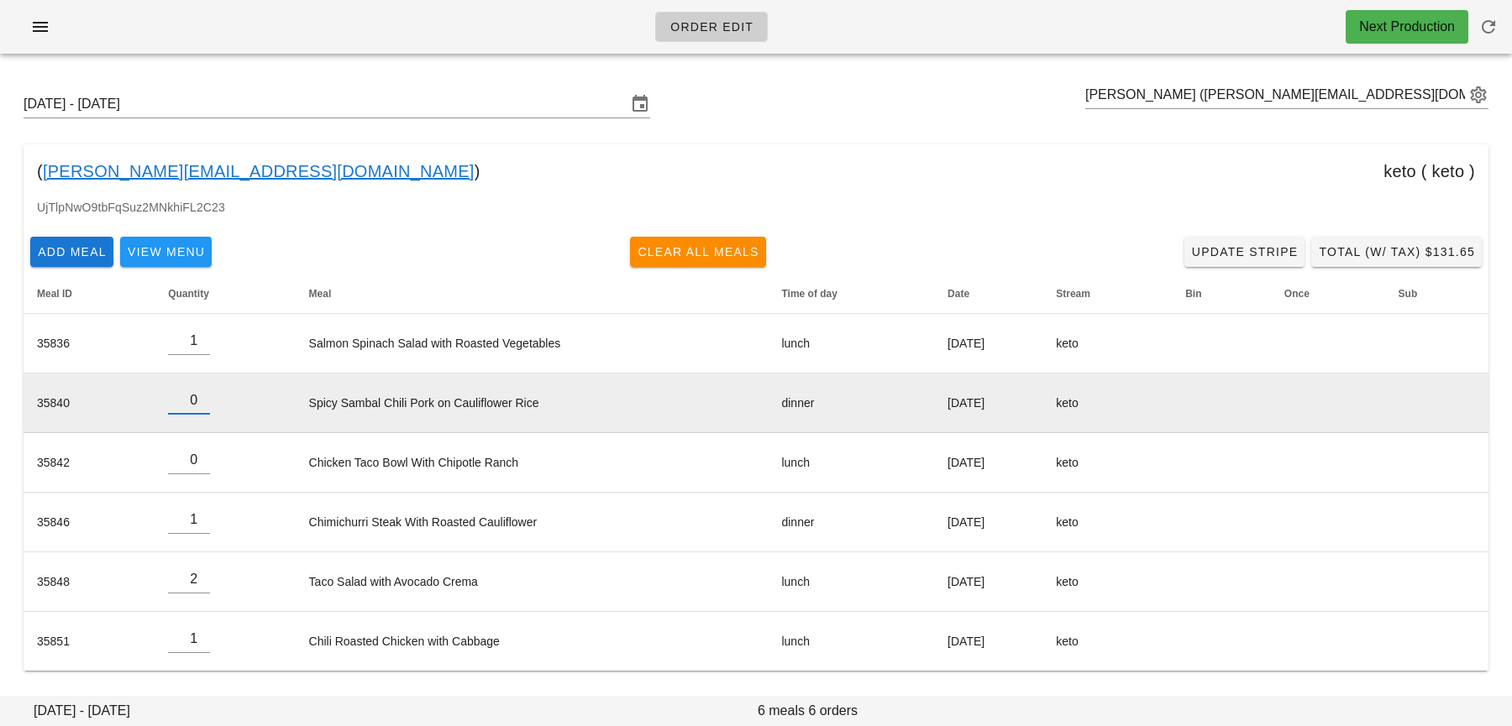
type input "0"
click at [199, 401] on input "0" at bounding box center [189, 400] width 42 height 27
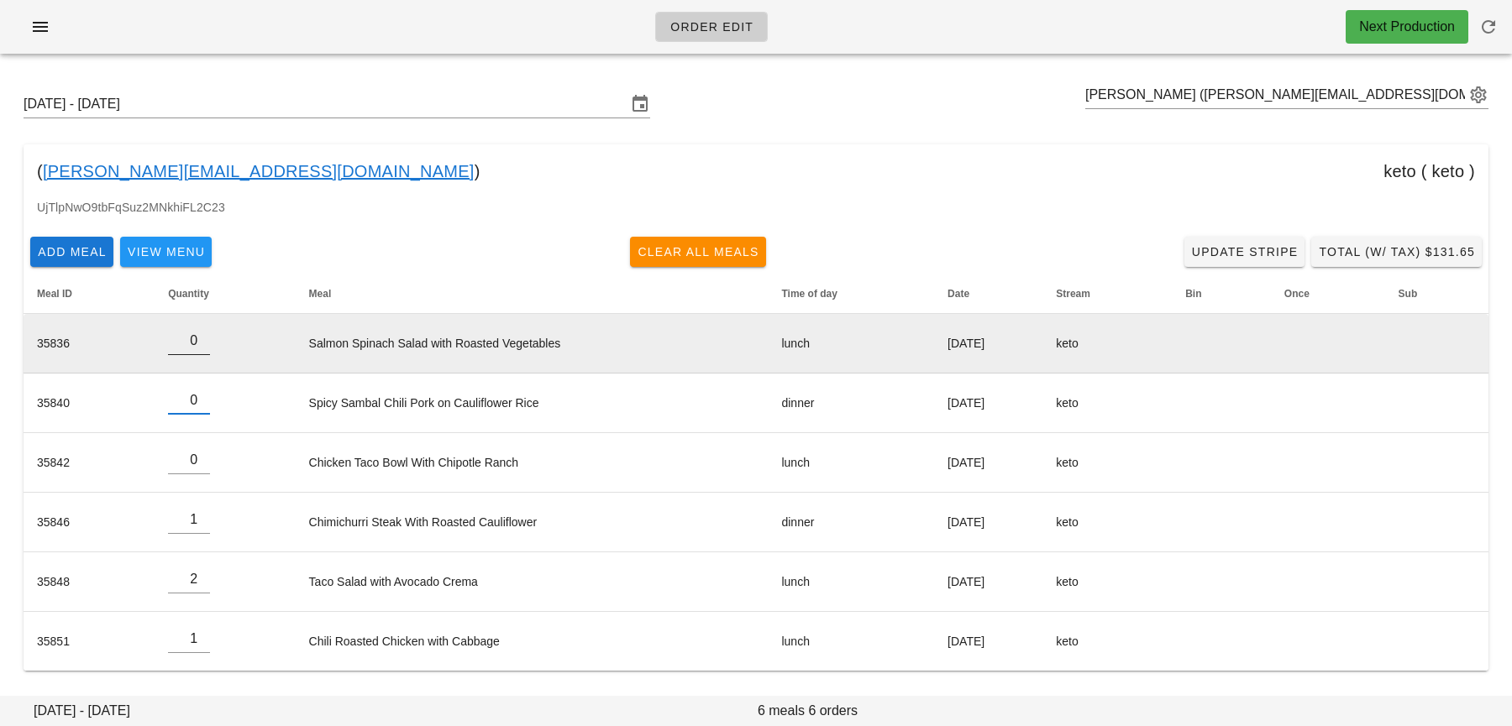
type input "0"
click at [195, 343] on input "0" at bounding box center [189, 341] width 42 height 27
click at [359, 362] on td "Salmon Spinach Salad with Roasted Vegetables" at bounding box center [532, 344] width 473 height 60
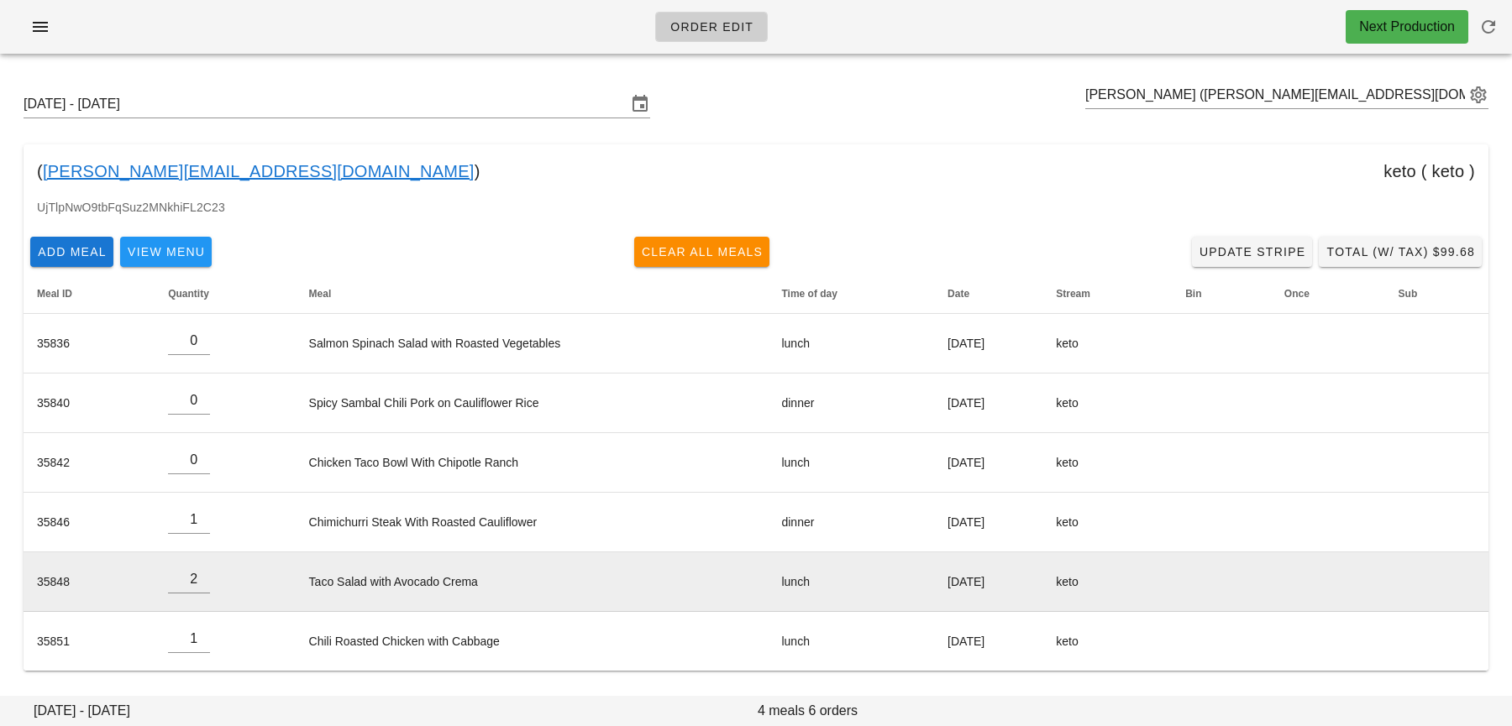
click at [717, 572] on td "Taco Salad with Avocado Crema" at bounding box center [532, 583] width 473 height 60
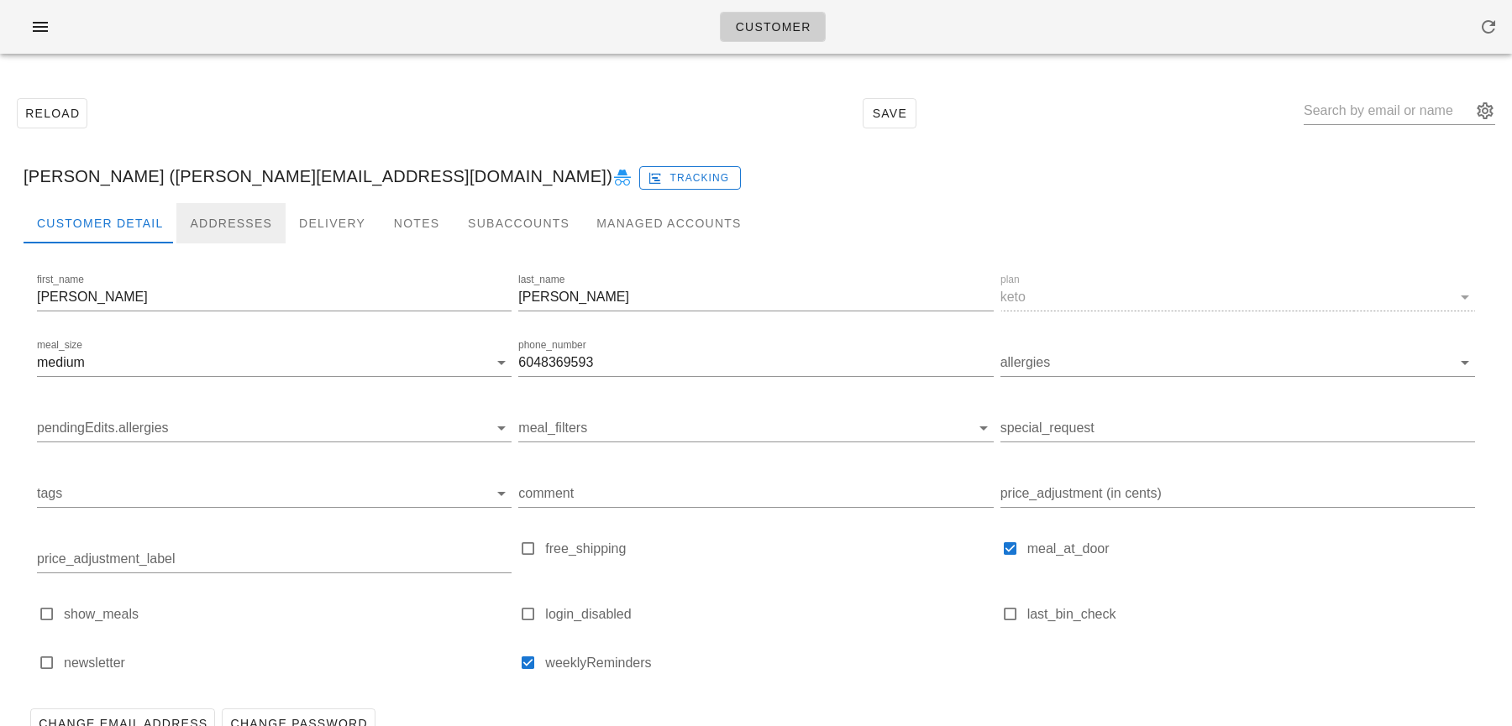
click at [244, 230] on div "Addresses" at bounding box center [230, 223] width 109 height 40
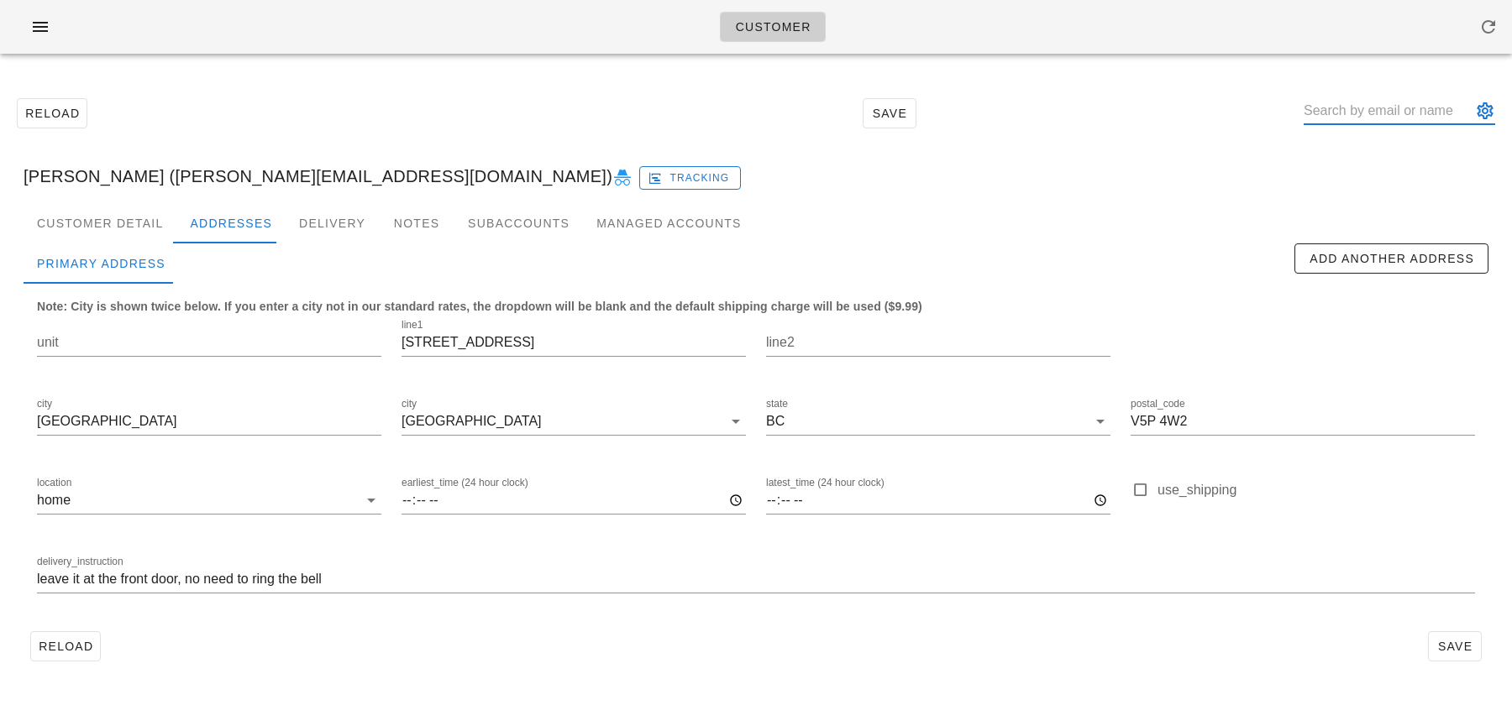
click at [1351, 113] on input "text" at bounding box center [1387, 110] width 168 height 27
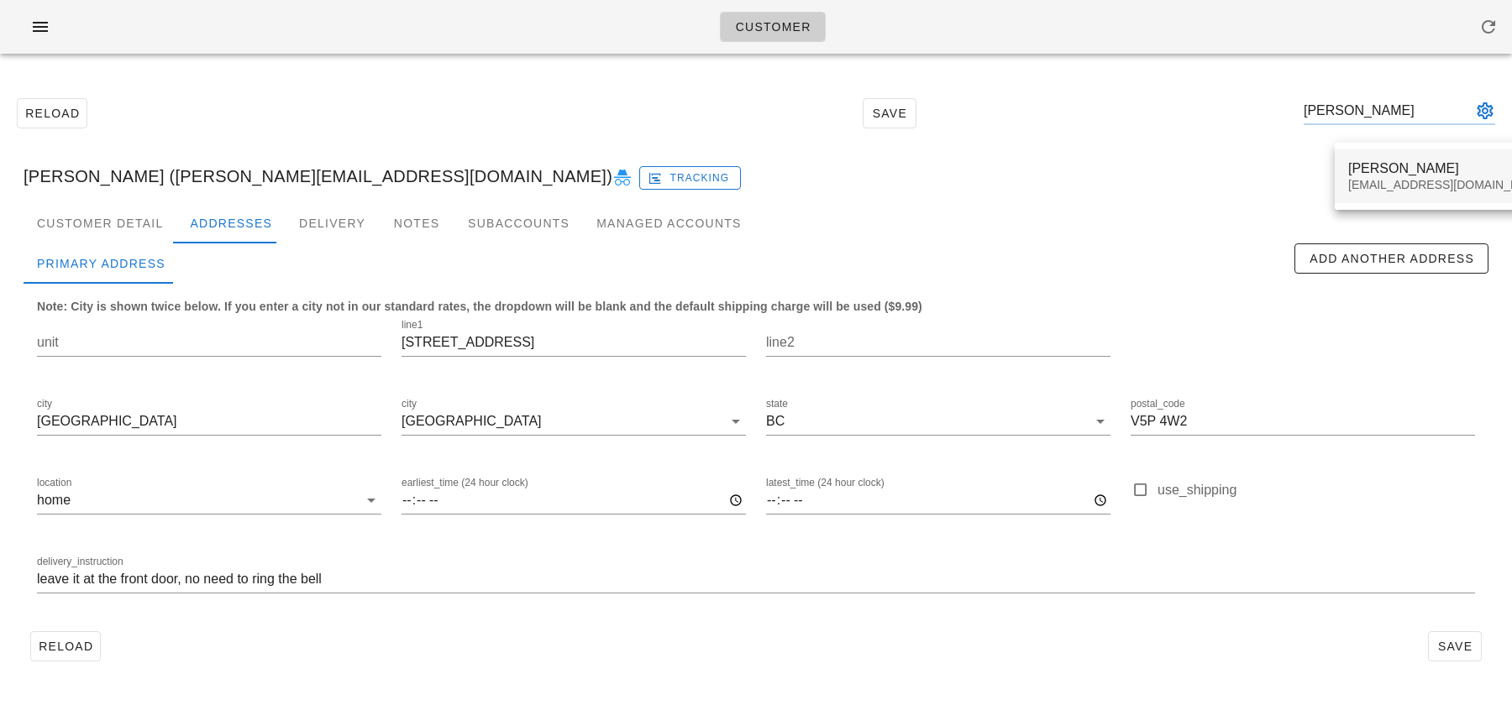
type input "gabriel sc"
click at [1468, 187] on div "gabrigamer09@gmail.com" at bounding box center [1447, 185] width 199 height 14
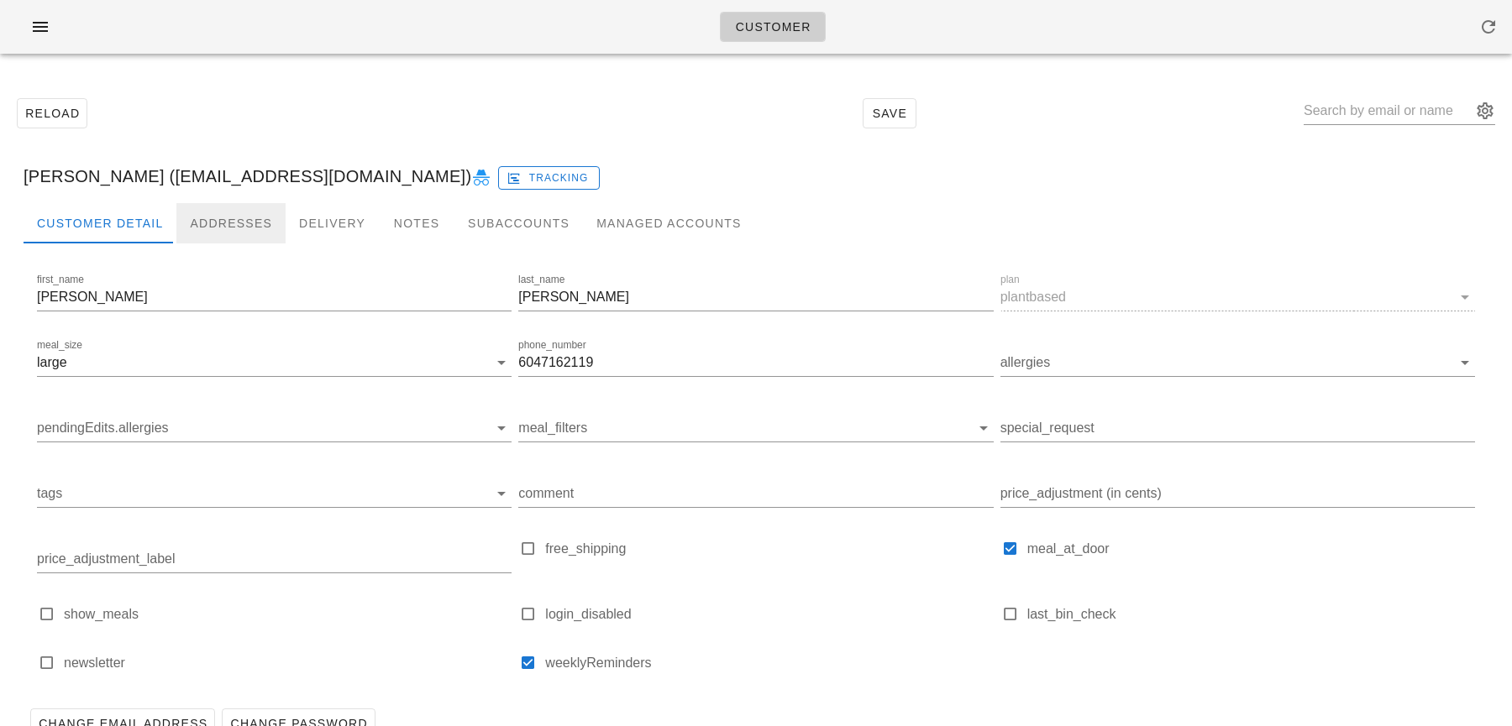
click at [240, 229] on div "Addresses" at bounding box center [230, 223] width 109 height 40
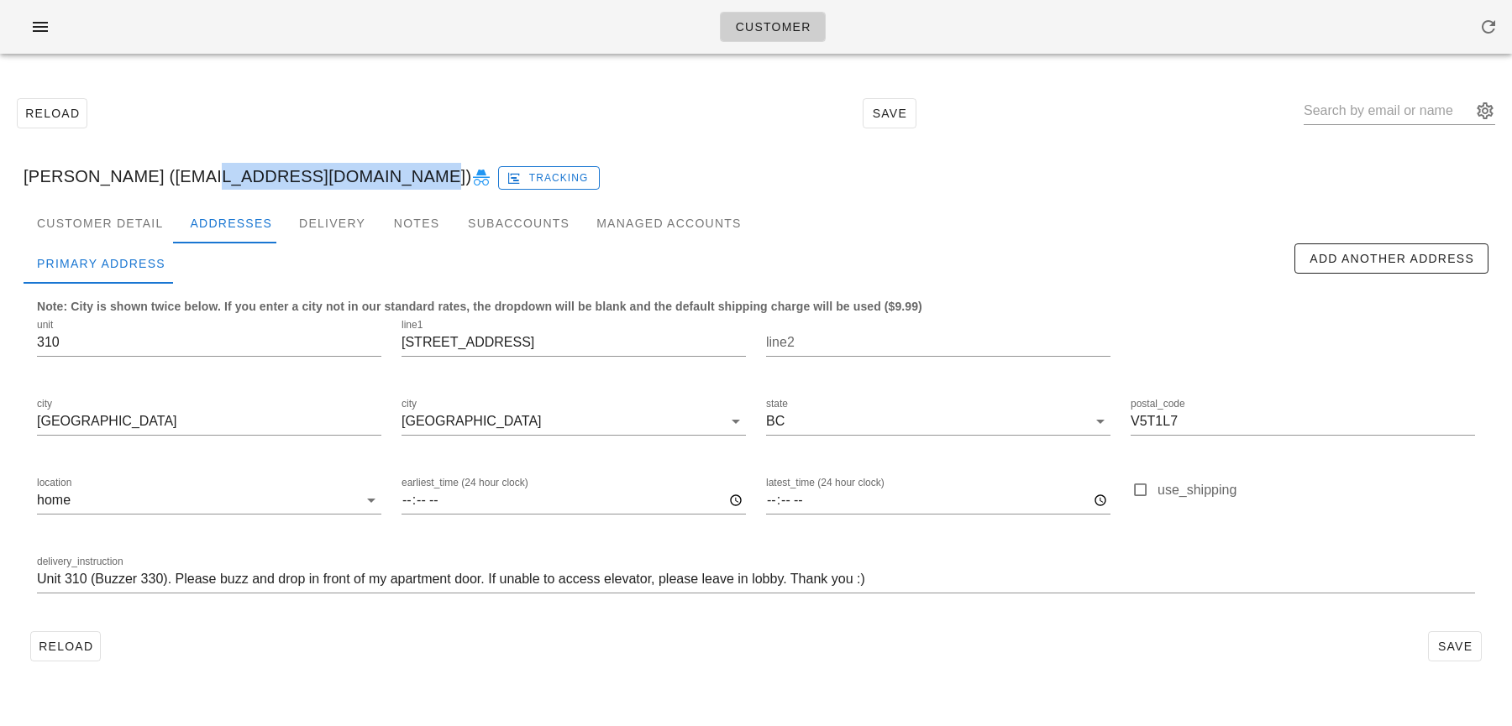
drag, startPoint x: 176, startPoint y: 181, endPoint x: 371, endPoint y: 170, distance: 195.9
click at [371, 170] on div "Gabriel Schroeder (gabrigamer09@gmail.com) Tracking" at bounding box center [755, 176] width 1491 height 54
copy div "gabrigamer09@gmail.com"
drag, startPoint x: 86, startPoint y: 174, endPoint x: 163, endPoint y: 172, distance: 76.4
click at [163, 172] on div "Gabriel Schroeder (gabrigamer09@gmail.com) Tracking" at bounding box center [755, 176] width 1491 height 54
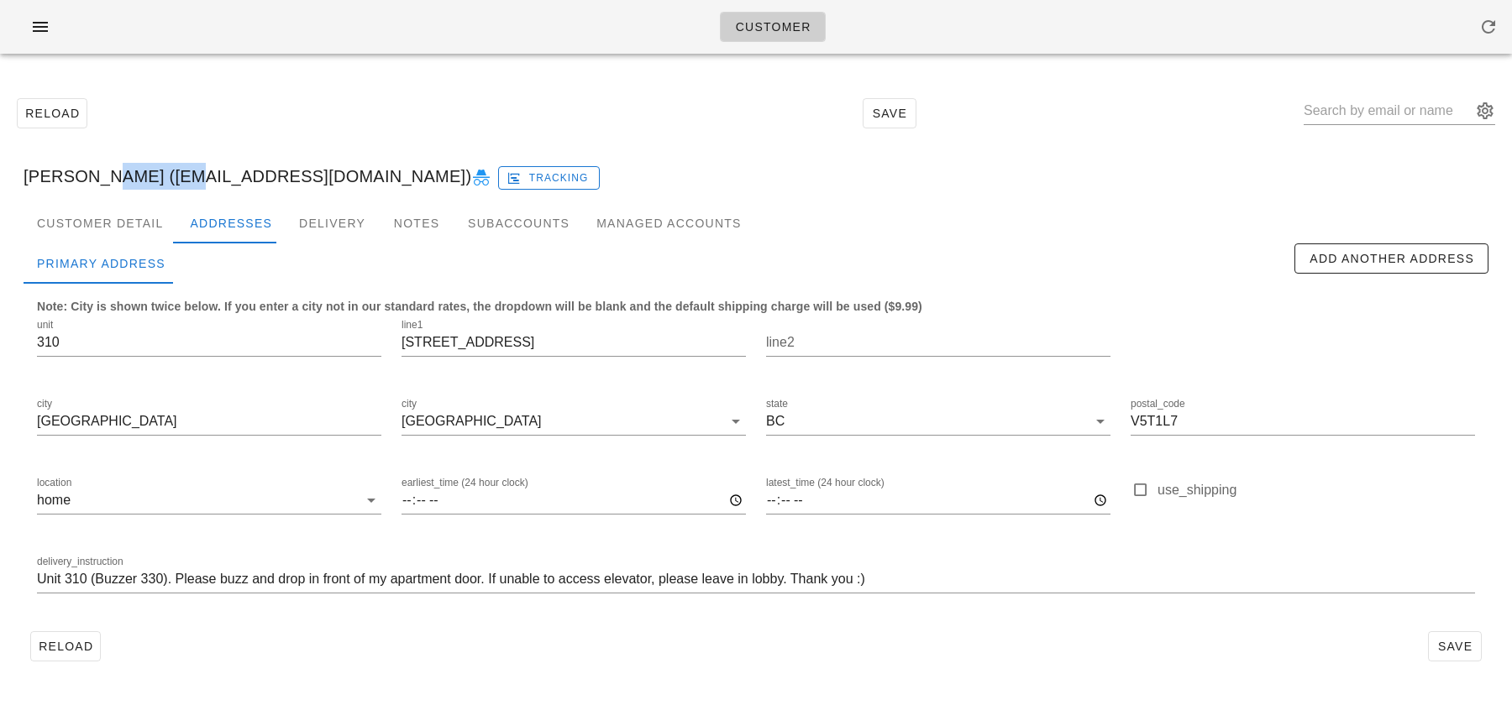
copy div "Schroeder"
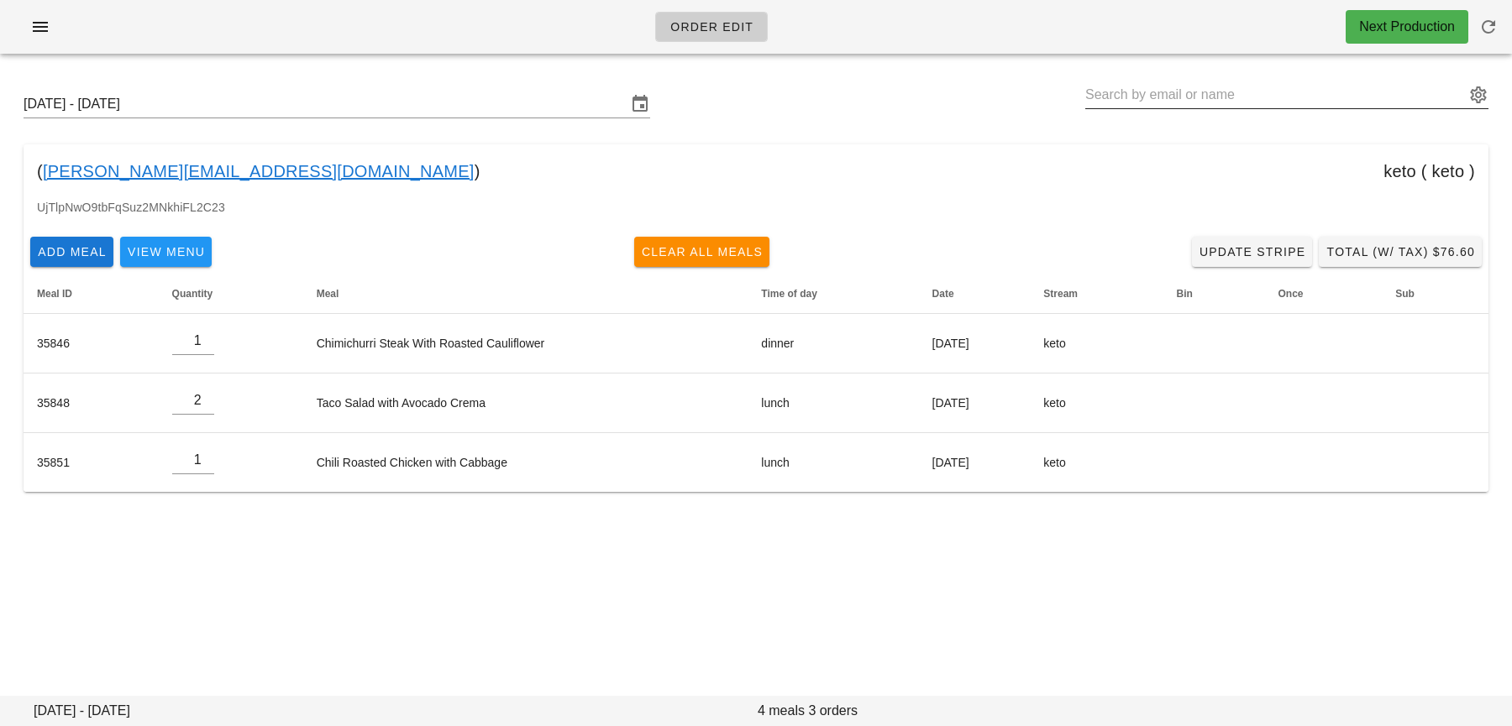
click at [1142, 91] on input "text" at bounding box center [1275, 94] width 380 height 27
paste input "[EMAIL_ADDRESS][DOMAIN_NAME]"
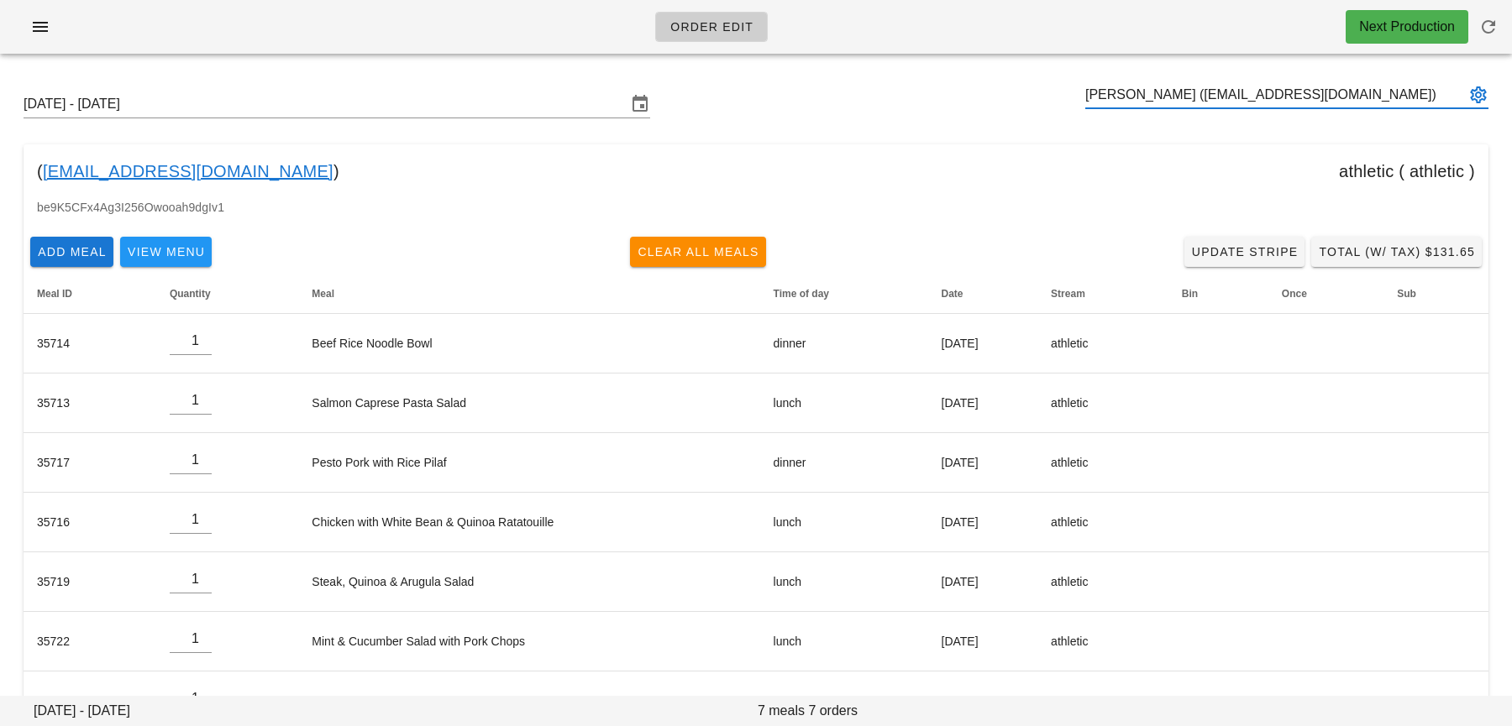
type input "[PERSON_NAME] ([EMAIL_ADDRESS][DOMAIN_NAME])"
click at [904, 130] on div "[DATE] - [DATE] [PERSON_NAME] ([EMAIL_ADDRESS][DOMAIN_NAME])" at bounding box center [755, 104] width 1491 height 54
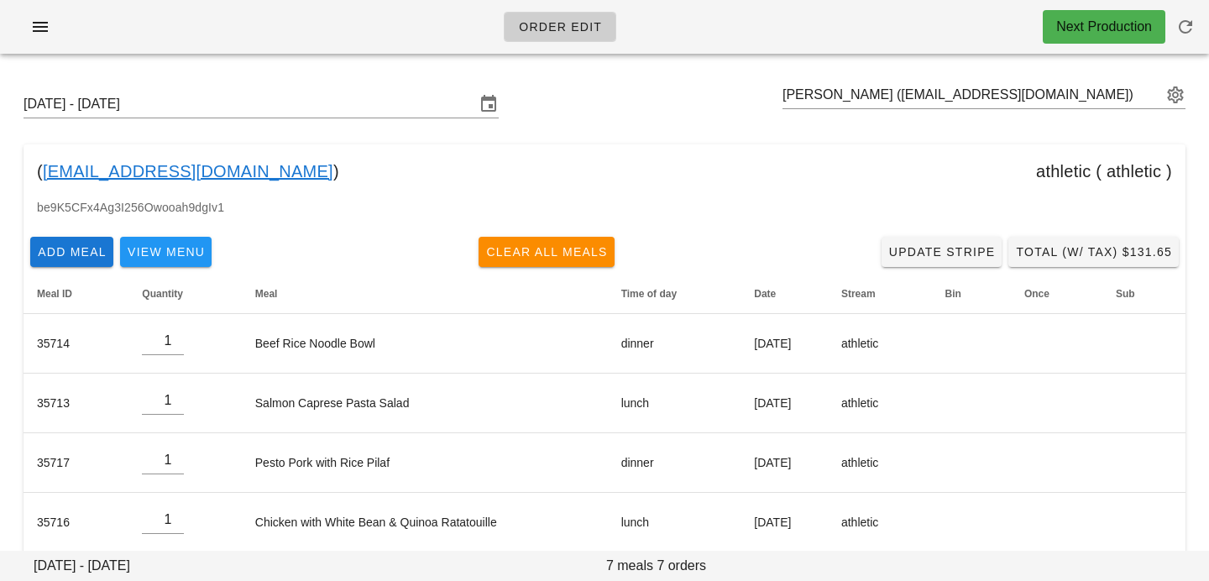
click at [689, 123] on div "[DATE] - [DATE] [PERSON_NAME] ([EMAIL_ADDRESS][DOMAIN_NAME])" at bounding box center [604, 104] width 1189 height 54
click at [904, 94] on input "text" at bounding box center [973, 94] width 380 height 27
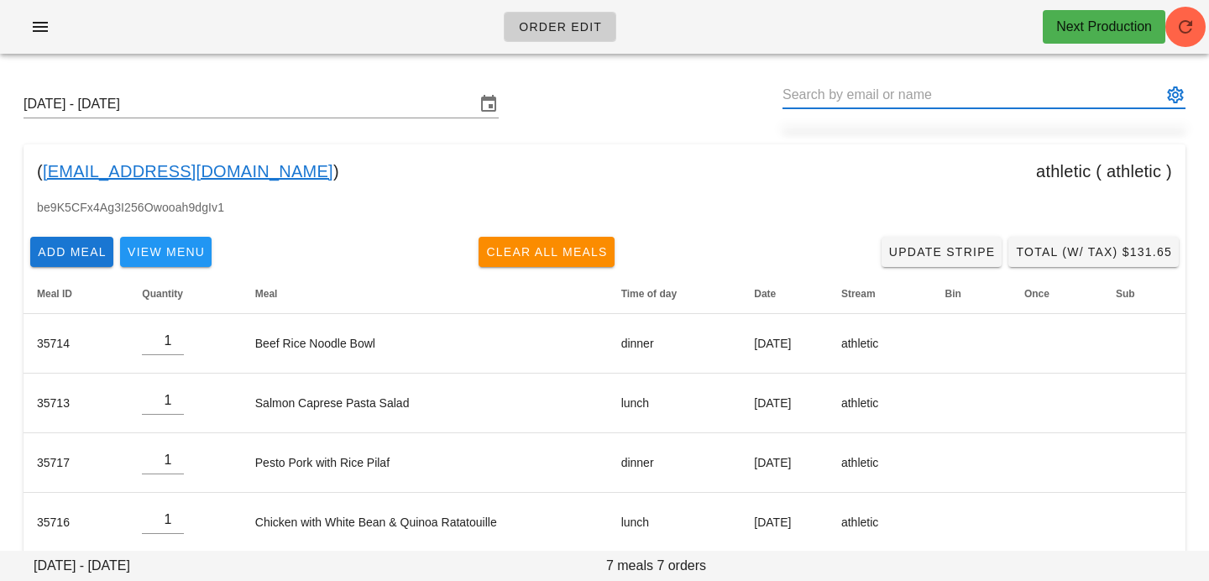
paste input "[PERSON_NAME][EMAIL_ADDRESS][PERSON_NAME][DOMAIN_NAME]"
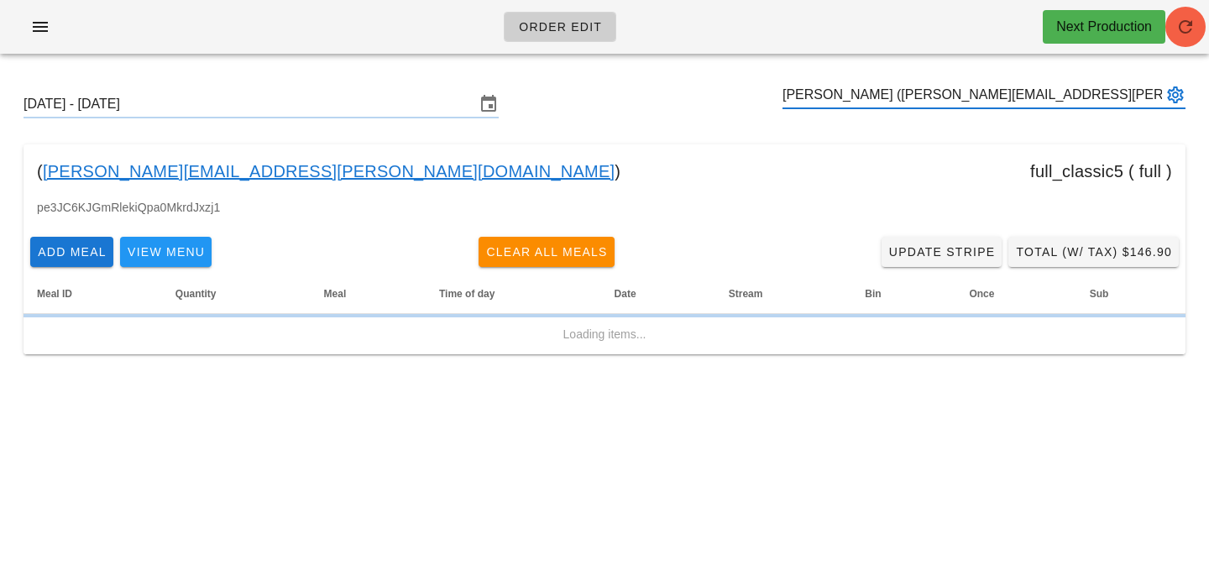
type input "[PERSON_NAME] ([PERSON_NAME][EMAIL_ADDRESS][PERSON_NAME][DOMAIN_NAME])"
click at [1183, 29] on icon "button" at bounding box center [1186, 27] width 20 height 20
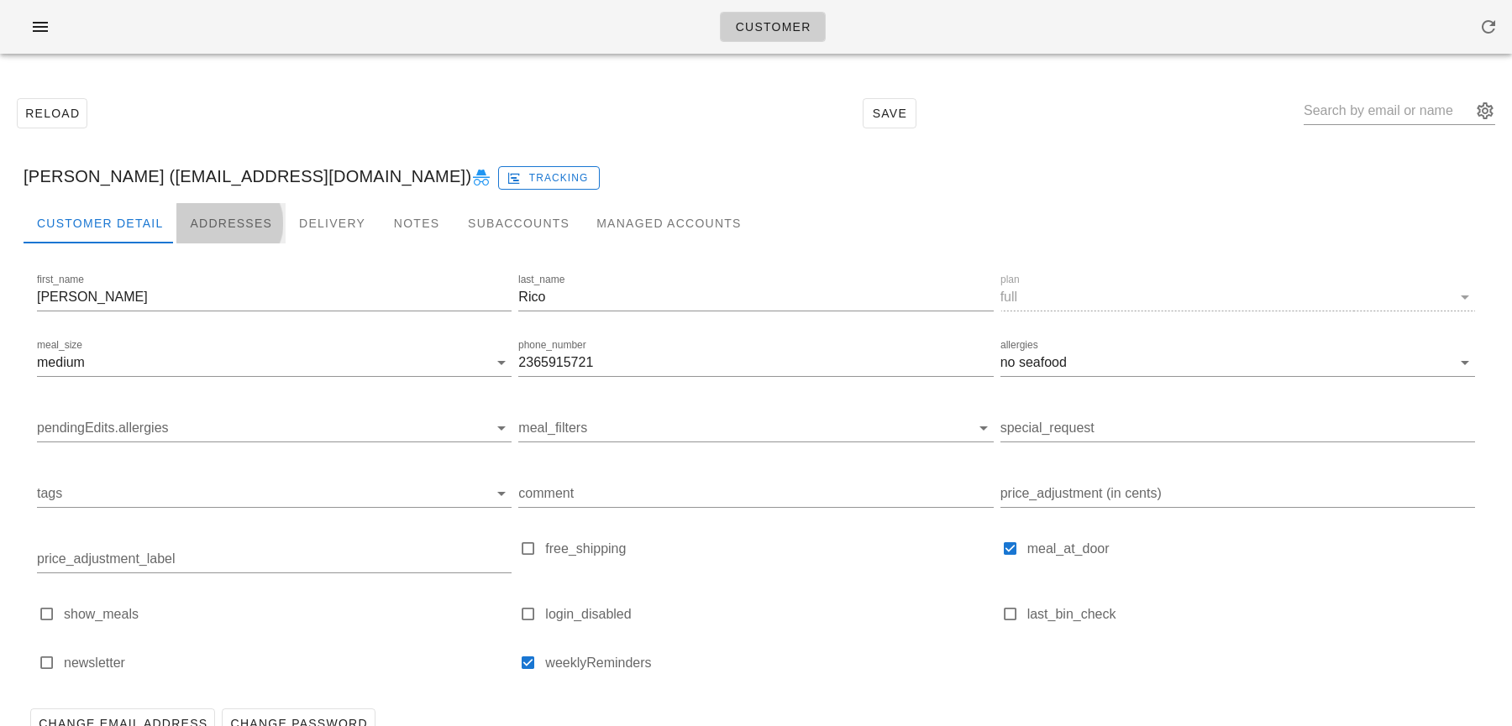
click at [207, 212] on div "Addresses" at bounding box center [230, 223] width 109 height 40
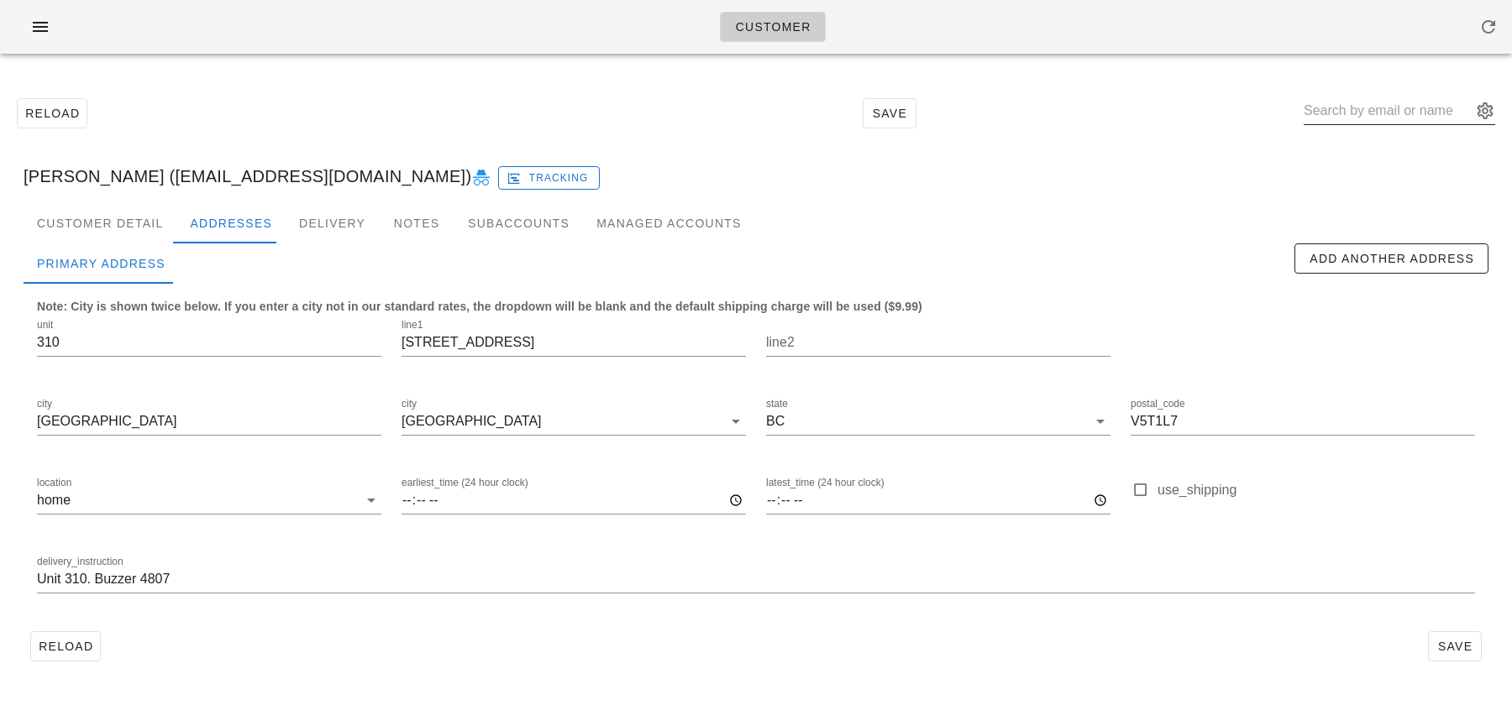
click at [1355, 117] on input "text" at bounding box center [1387, 110] width 168 height 27
paste input "amyhoey7@gmail.com"
type input "amyhoey7@gmail.com"
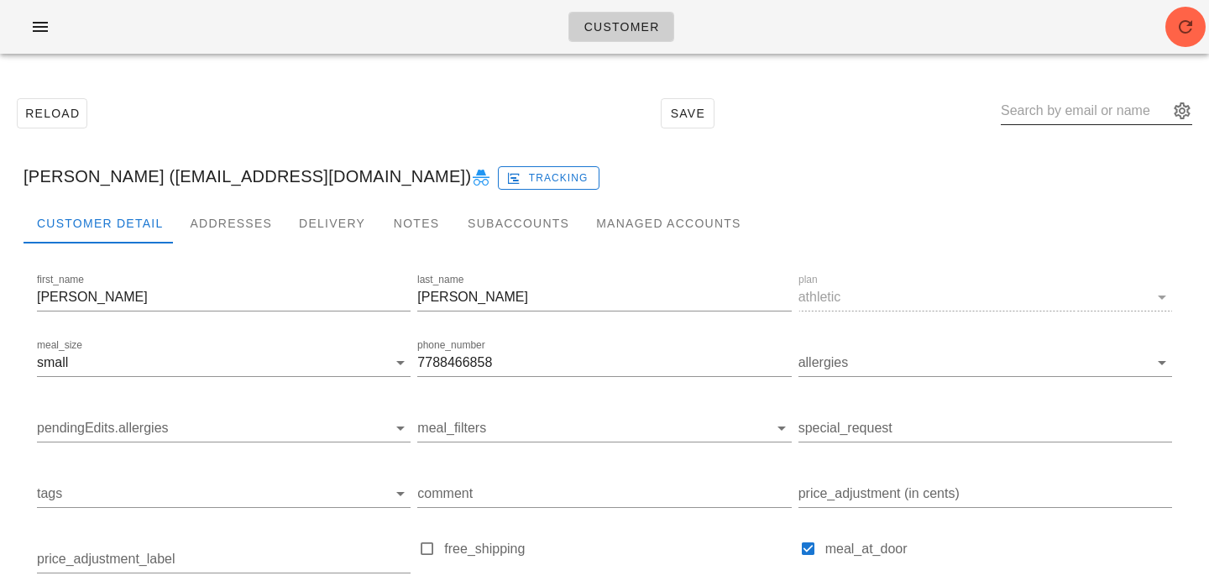
click at [1087, 98] on input "text" at bounding box center [1085, 110] width 168 height 27
paste input "stephan.weis@gmail.com"
type input "[PERSON_NAME][EMAIL_ADDRESS][PERSON_NAME][DOMAIN_NAME]"
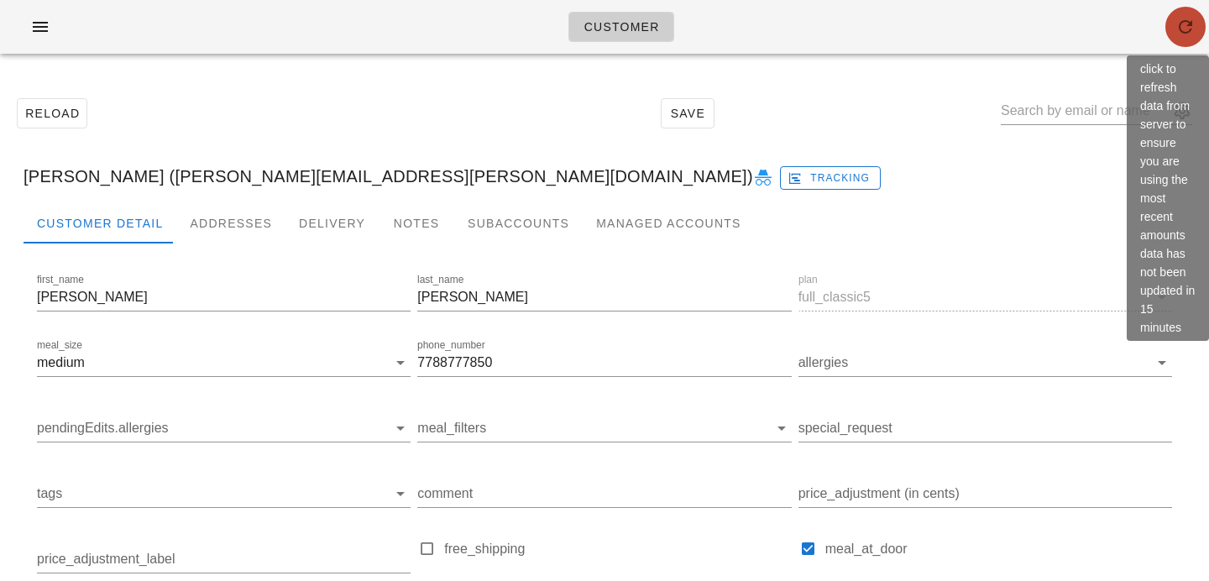
click at [1172, 35] on span "button" at bounding box center [1186, 27] width 40 height 20
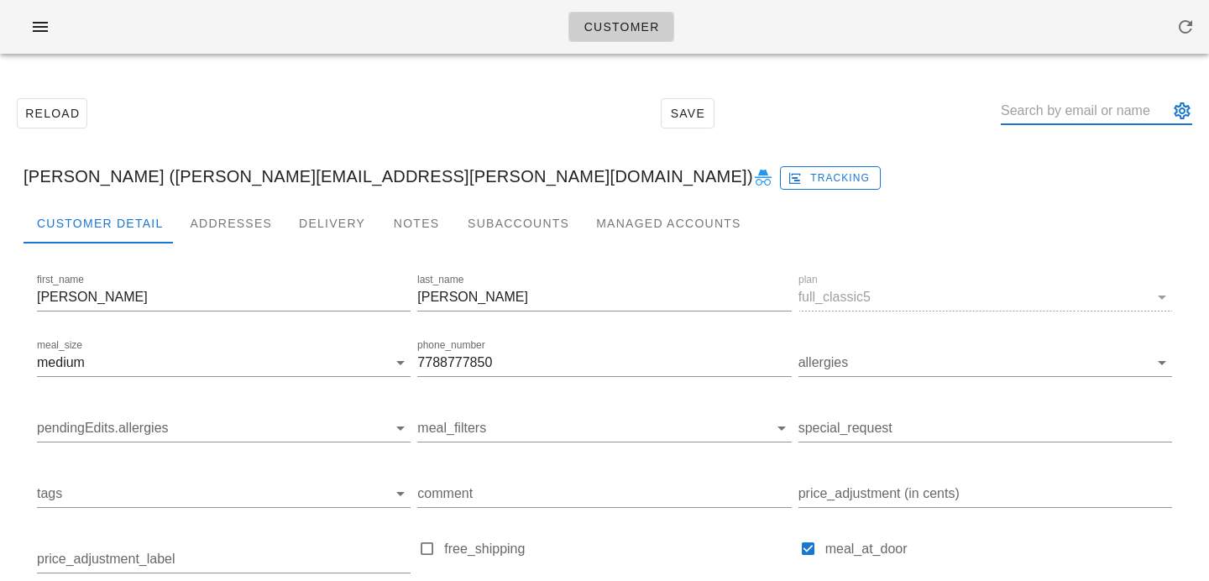
click at [1047, 106] on input "text" at bounding box center [1085, 110] width 168 height 27
paste input "[EMAIL_ADDRESS][DOMAIN_NAME]"
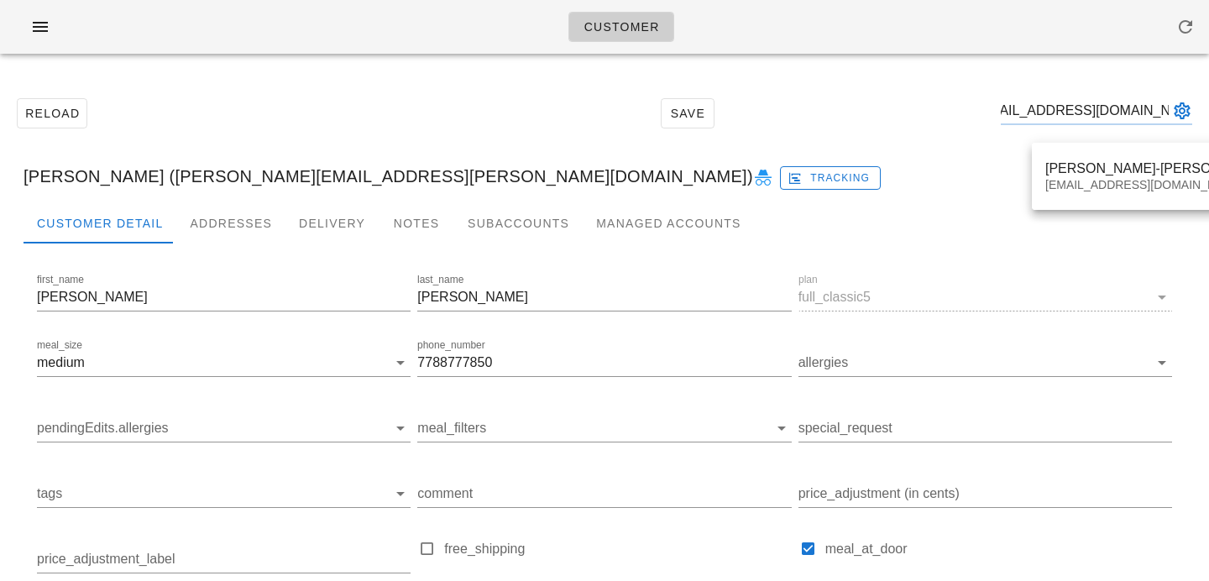
type input "[EMAIL_ADDRESS][DOMAIN_NAME]"
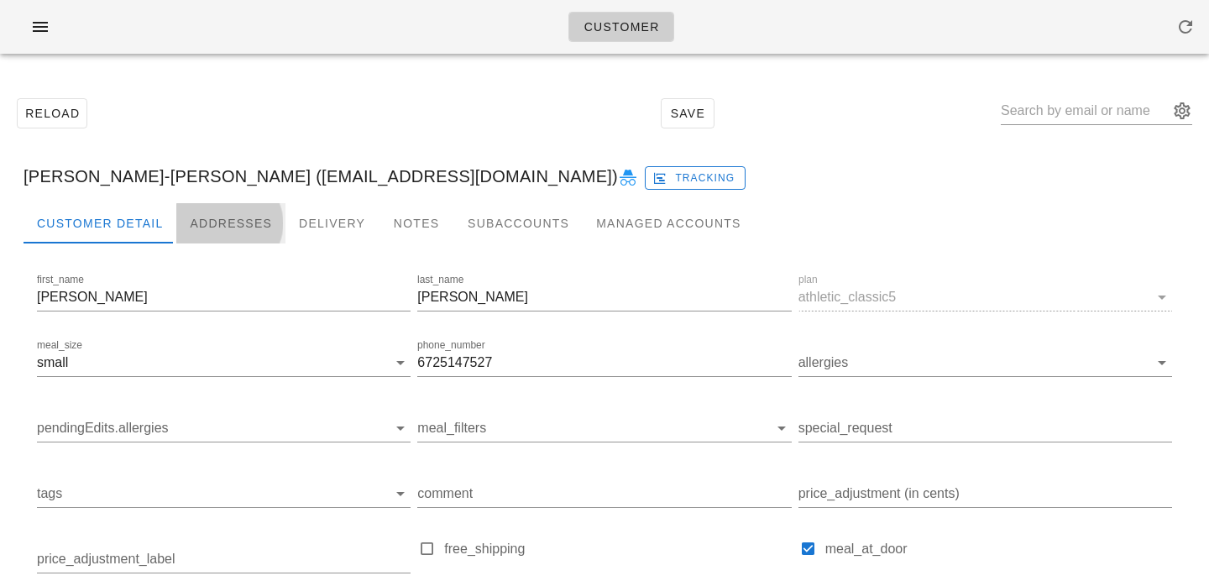
click at [234, 224] on div "Addresses" at bounding box center [230, 223] width 109 height 40
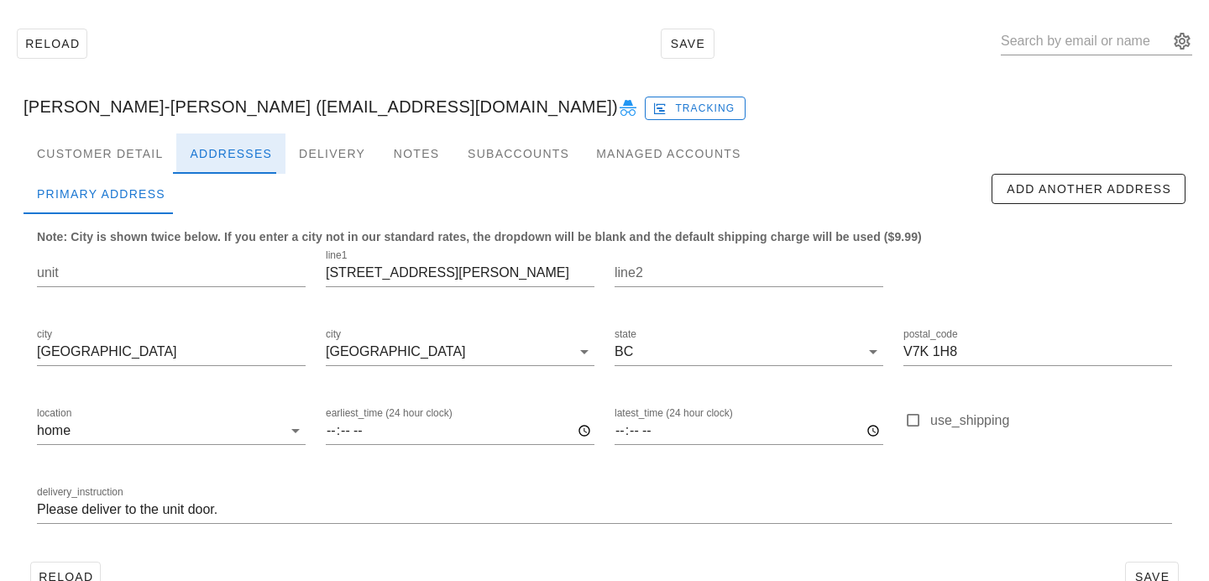
scroll to position [111, 0]
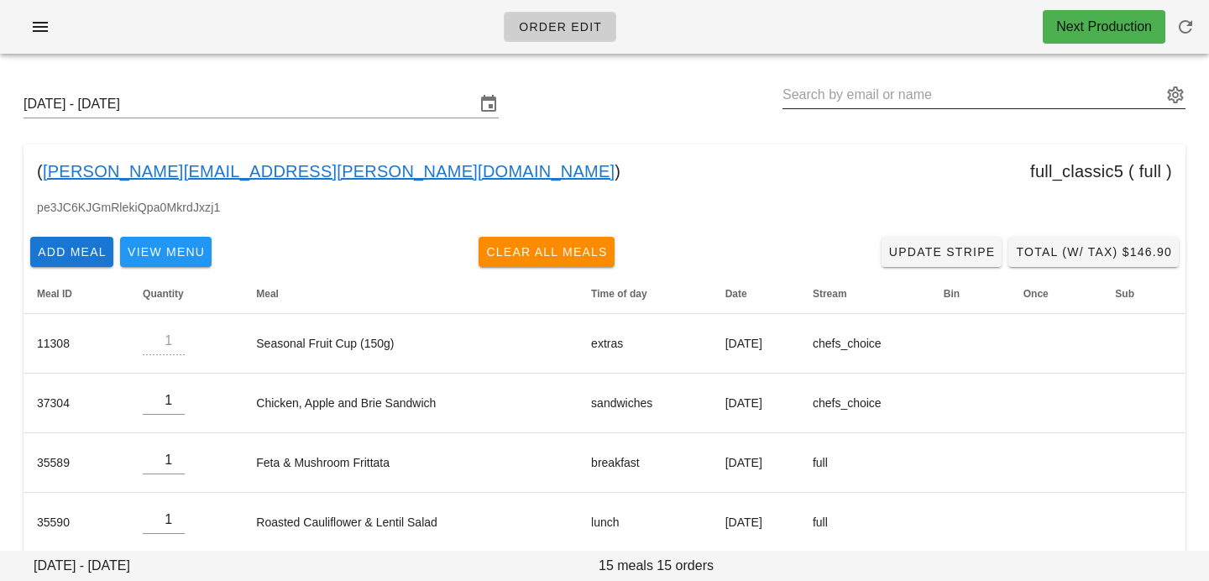
click at [962, 90] on input "text" at bounding box center [973, 94] width 380 height 27
paste input "[EMAIL_ADDRESS][DOMAIN_NAME]"
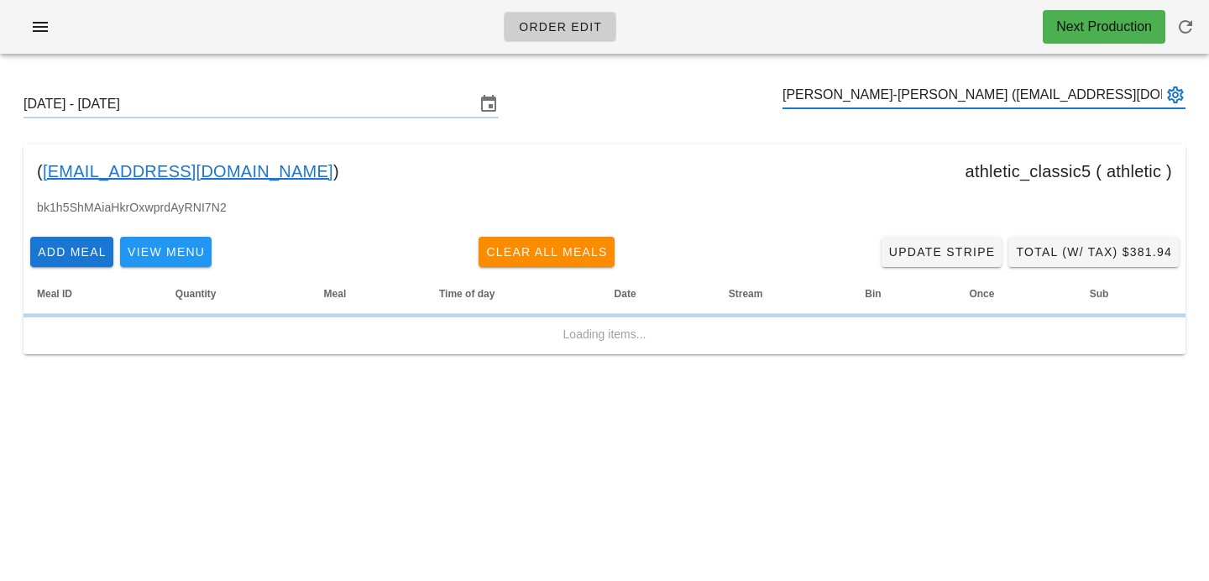
type input "[PERSON_NAME]-[PERSON_NAME] ([EMAIL_ADDRESS][DOMAIN_NAME])"
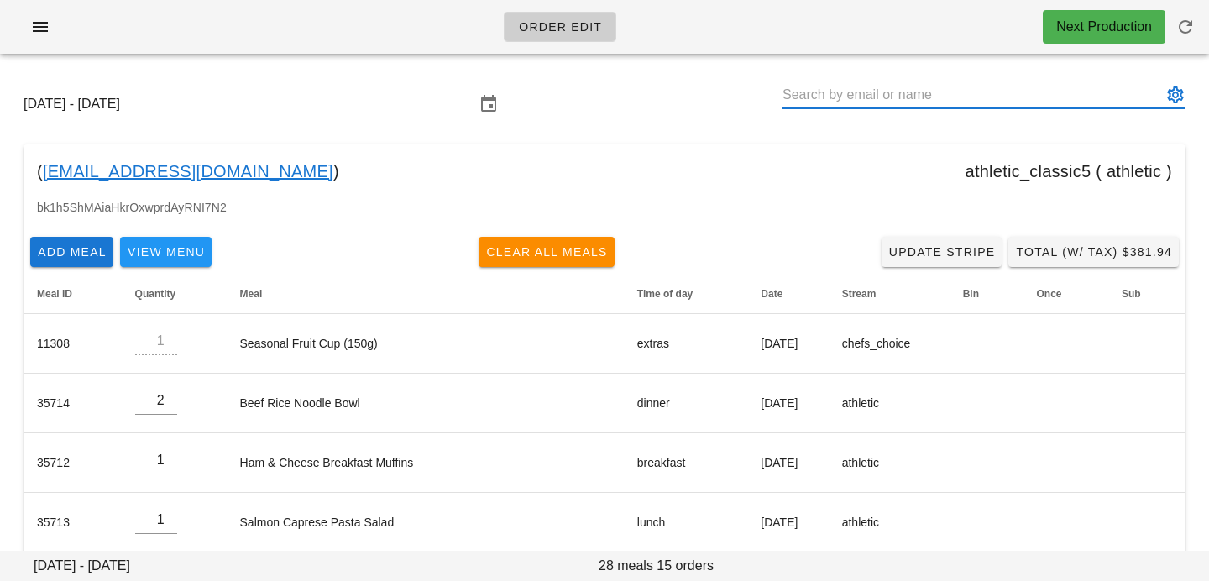
click at [925, 91] on input "text" at bounding box center [973, 94] width 380 height 27
paste input "Jonanddavidsmom@hotmail.com"
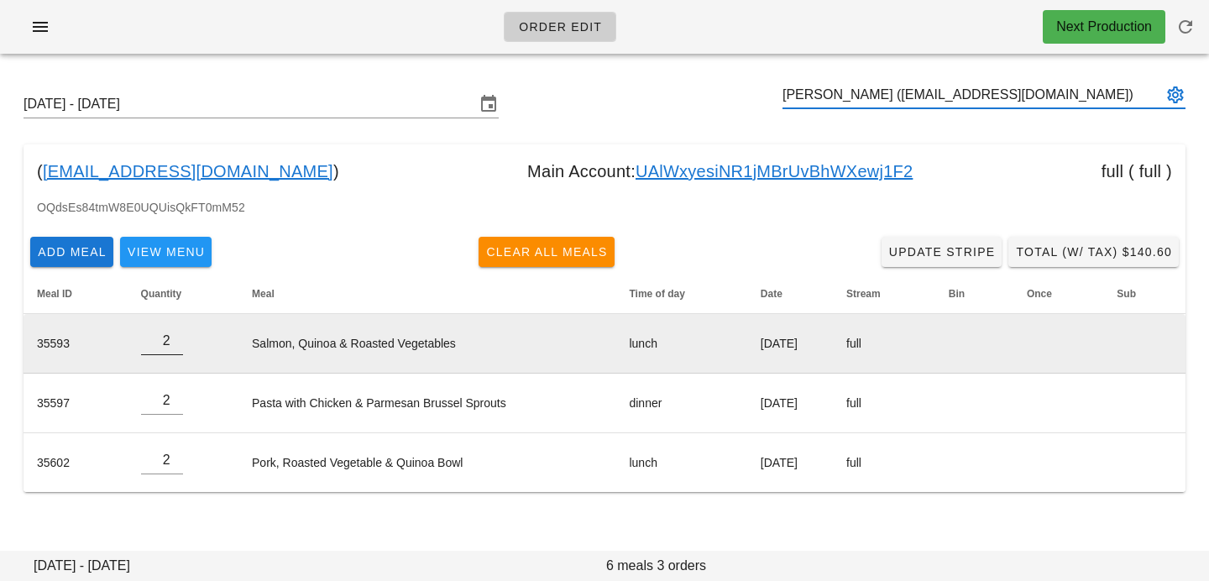
type input "Patty Carkner (Jonanddavidsmom@hotmail.com)"
click at [176, 343] on input "1" at bounding box center [162, 341] width 42 height 27
type input "0"
click at [176, 343] on input "0" at bounding box center [162, 341] width 42 height 27
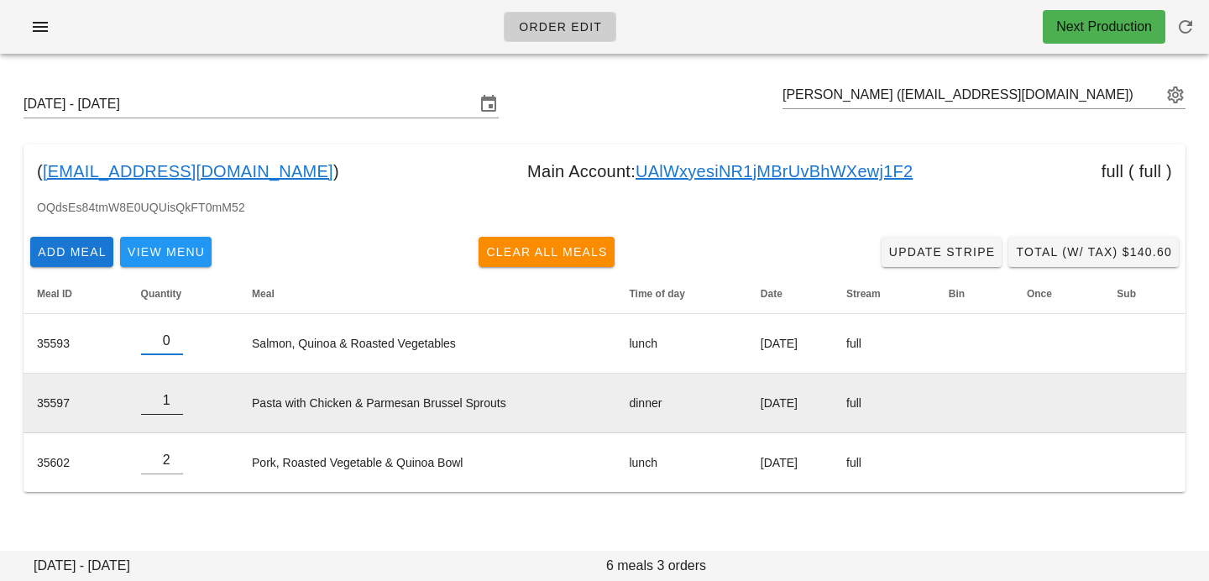
click at [175, 403] on input "1" at bounding box center [162, 400] width 42 height 27
type input "0"
click at [175, 403] on input "0" at bounding box center [162, 400] width 42 height 27
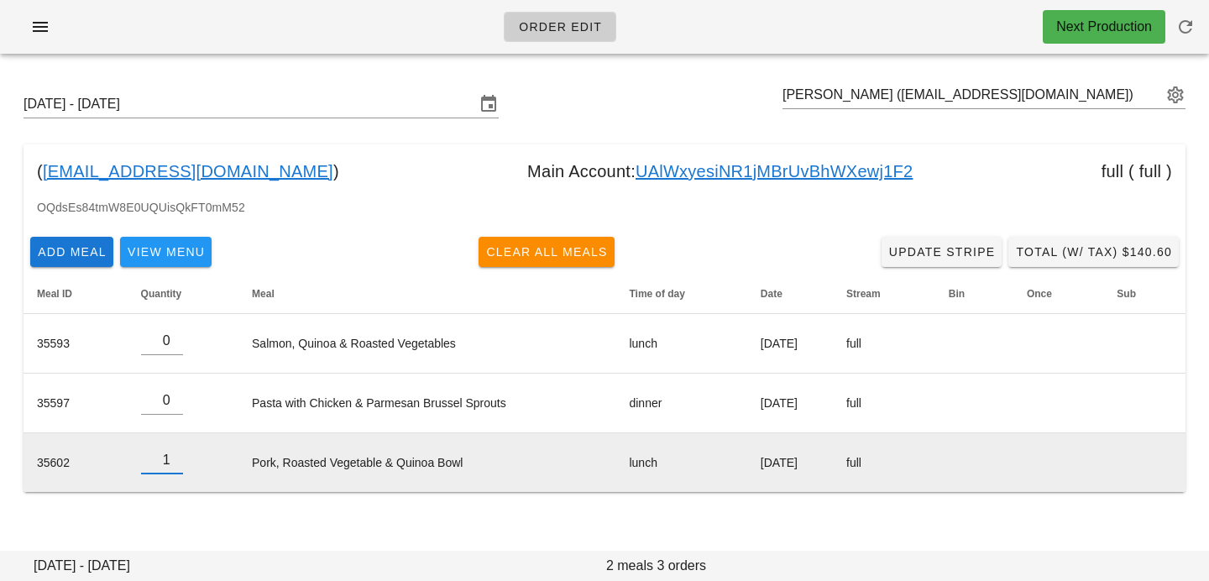
click at [175, 466] on input "1" at bounding box center [162, 460] width 42 height 27
type input "0"
click at [175, 466] on input "0" at bounding box center [162, 460] width 42 height 27
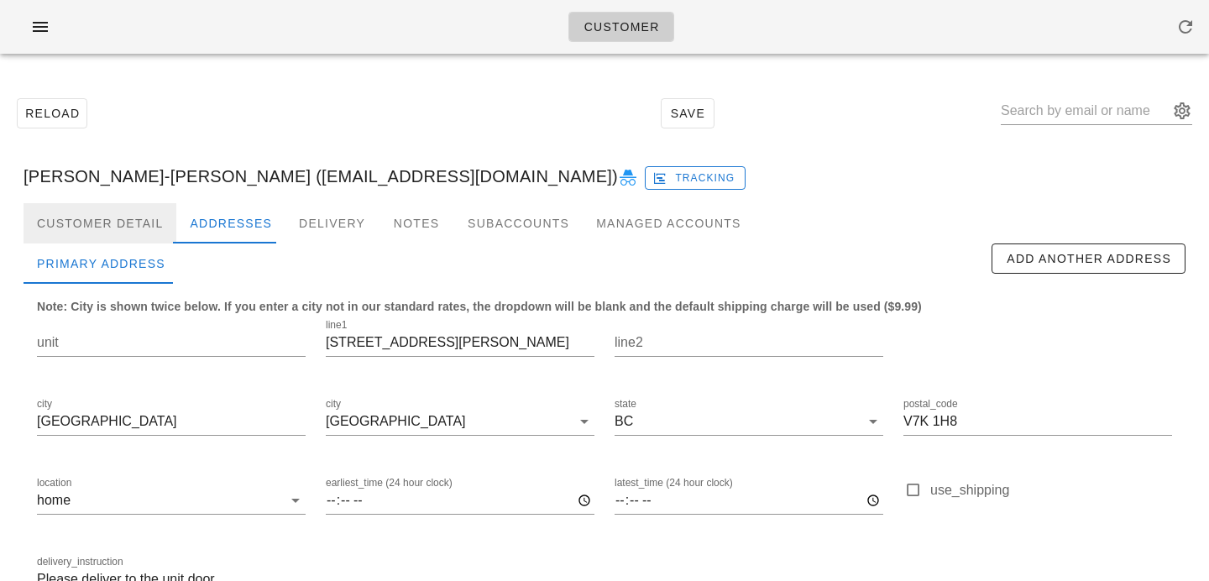
click at [122, 230] on div "Customer Detail" at bounding box center [100, 223] width 153 height 40
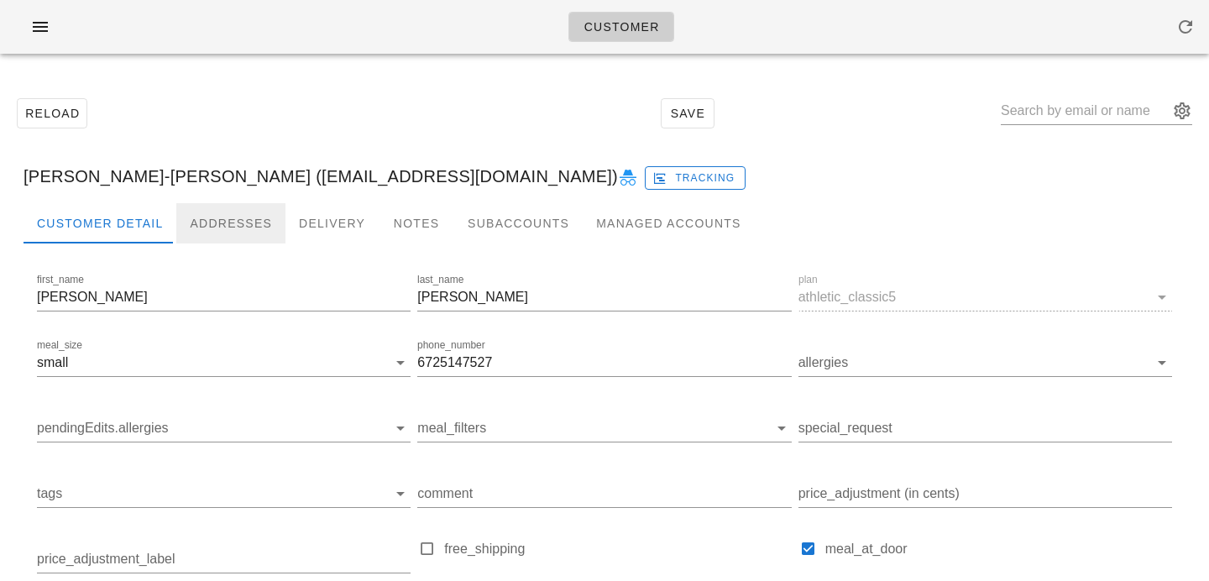
click at [218, 235] on div "Addresses" at bounding box center [230, 223] width 109 height 40
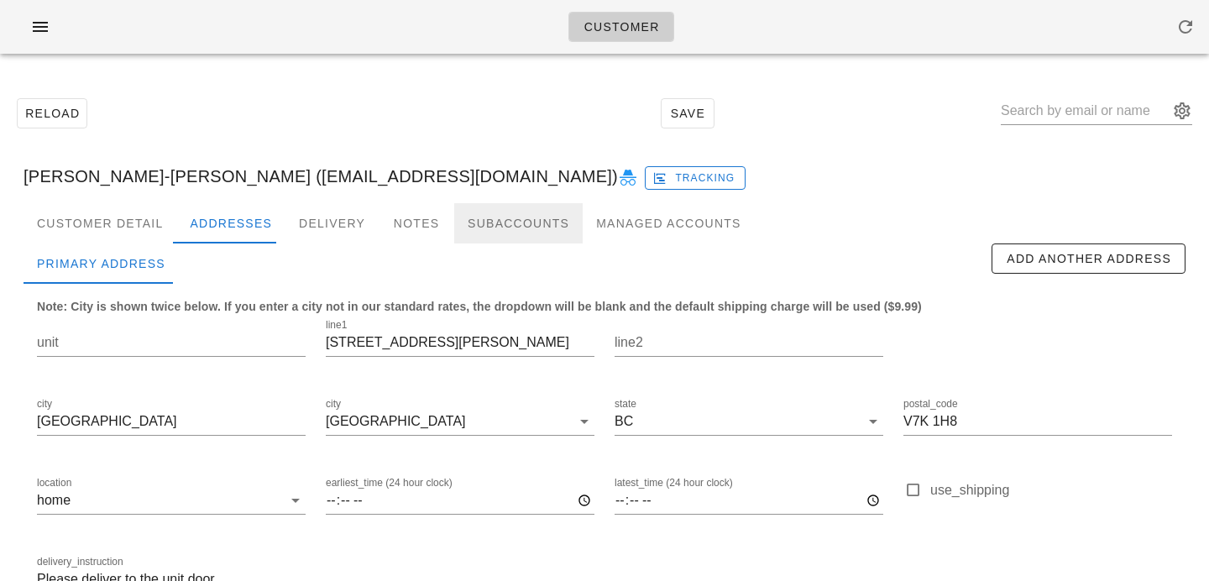
click at [466, 229] on div "Subaccounts" at bounding box center [518, 223] width 128 height 40
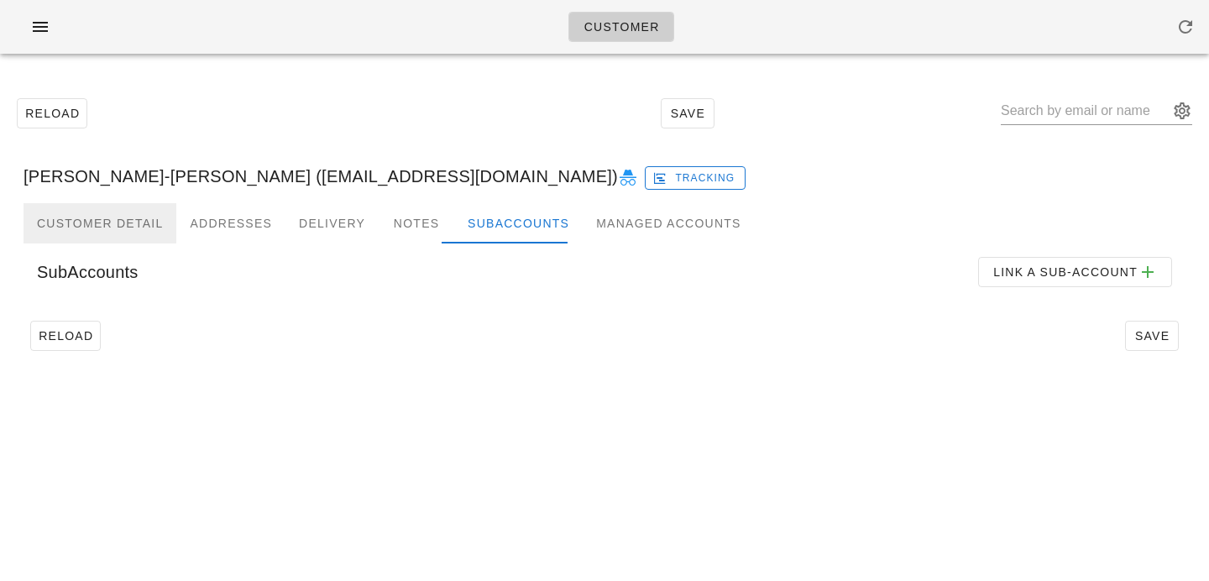
click at [142, 228] on div "Customer Detail" at bounding box center [100, 223] width 153 height 40
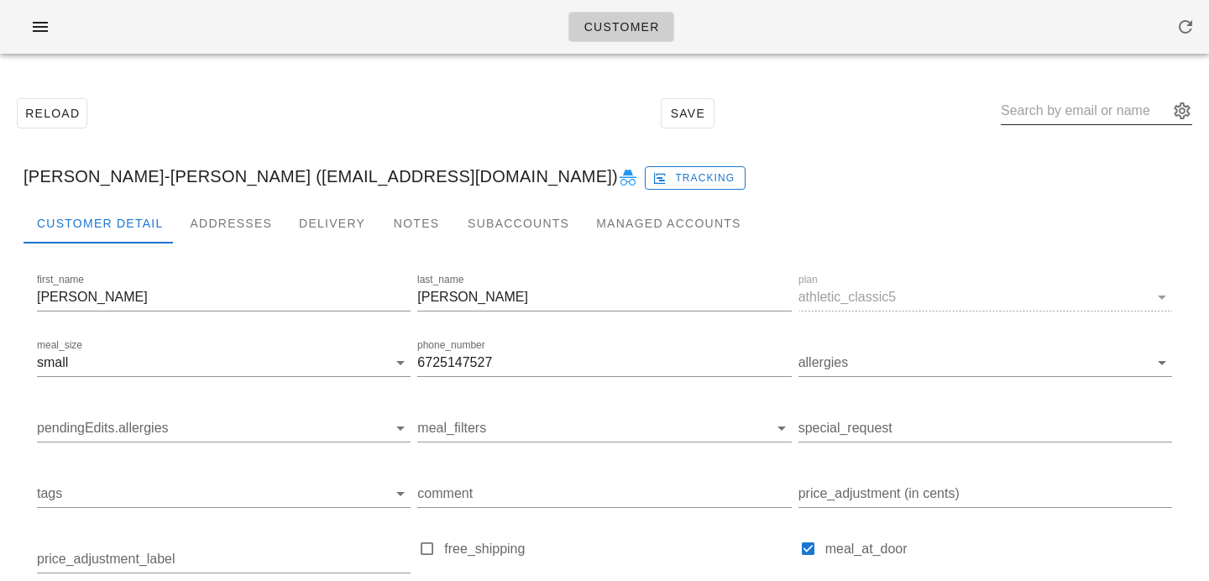
click at [1067, 106] on input "text" at bounding box center [1085, 110] width 168 height 27
paste input "[EMAIL_ADDRESS][PERSON_NAME][DOMAIN_NAME]"
type input "[EMAIL_ADDRESS][PERSON_NAME][DOMAIN_NAME]"
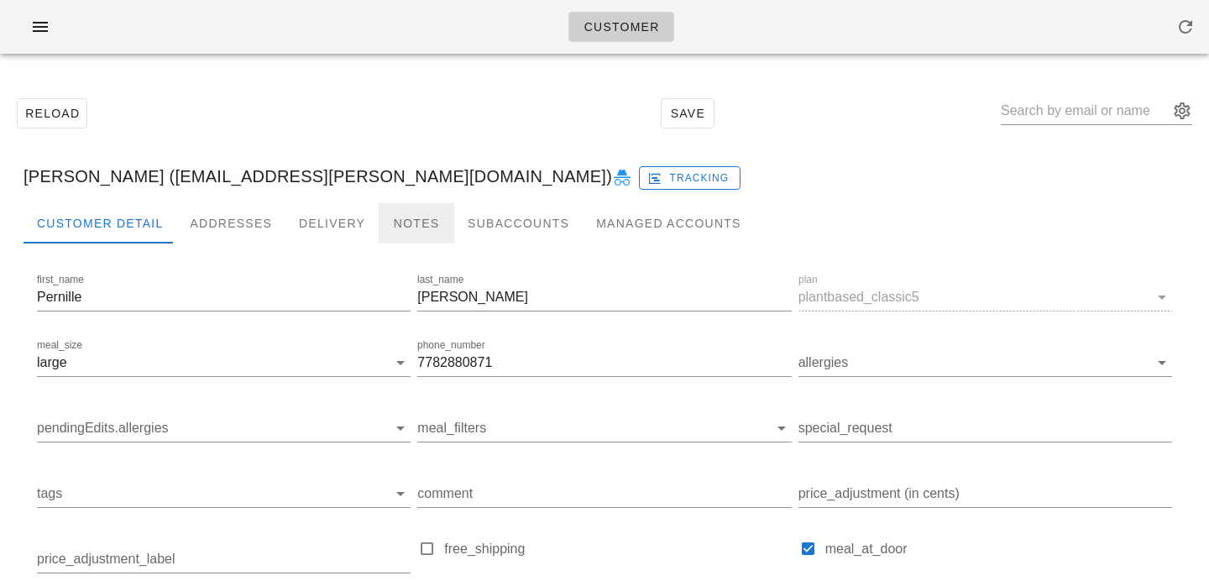
click at [414, 228] on div "Notes" at bounding box center [417, 223] width 76 height 40
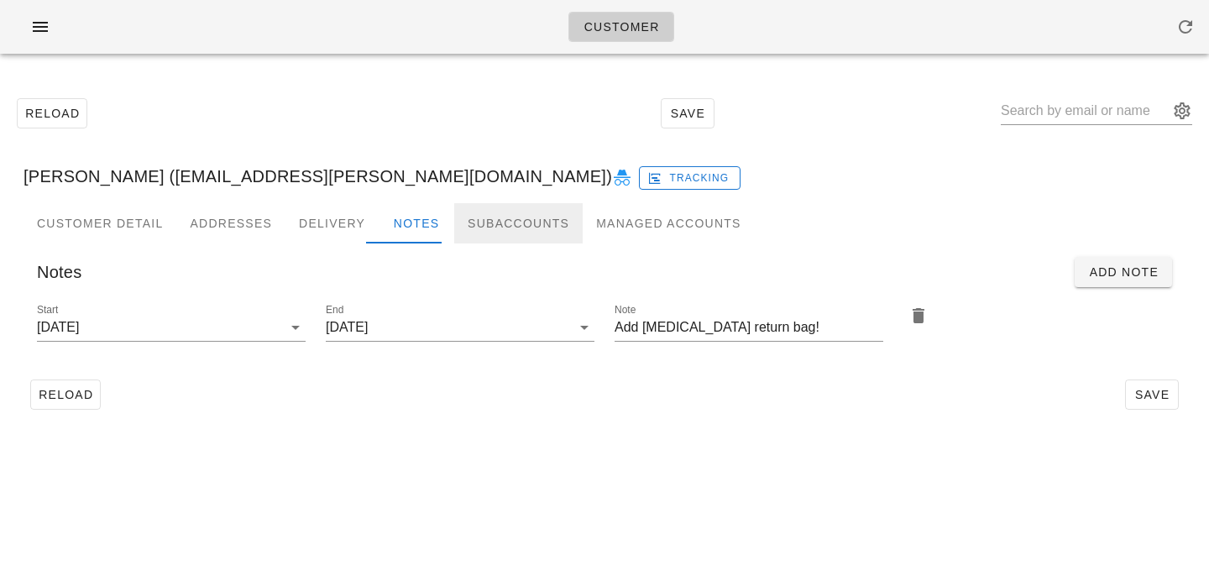
click at [471, 223] on div "Subaccounts" at bounding box center [518, 223] width 128 height 40
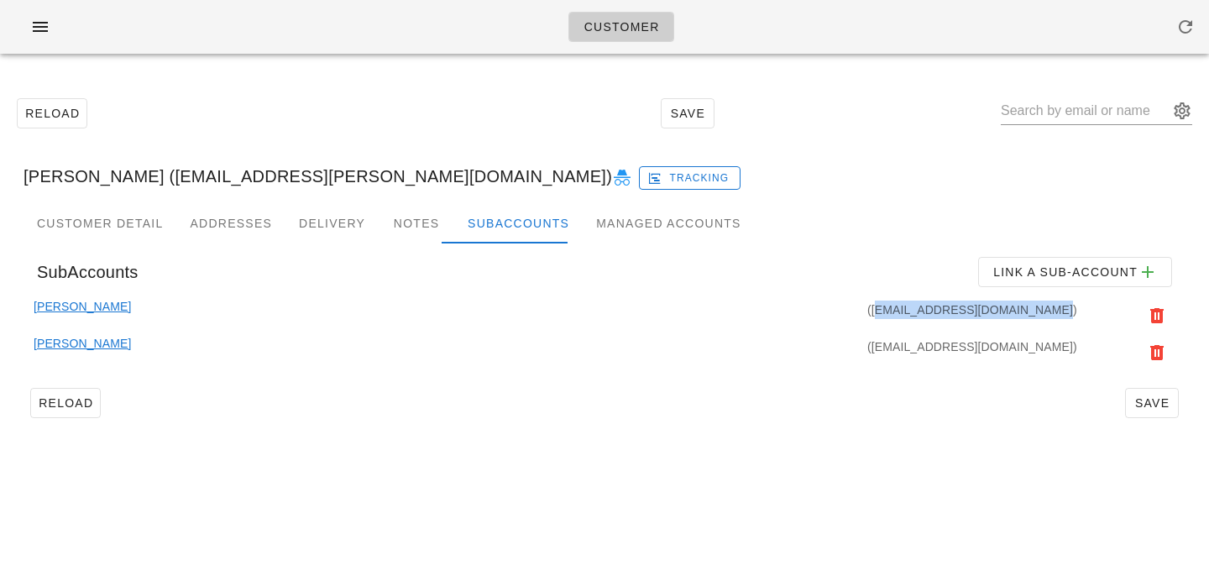
drag, startPoint x: 899, startPoint y: 309, endPoint x: 1075, endPoint y: 303, distance: 175.6
click at [1075, 303] on div "(Jonanddavidsmom@hotmail.com)" at bounding box center [605, 315] width 949 height 37
copy div "Jonanddavidsmom@hotmail.com"
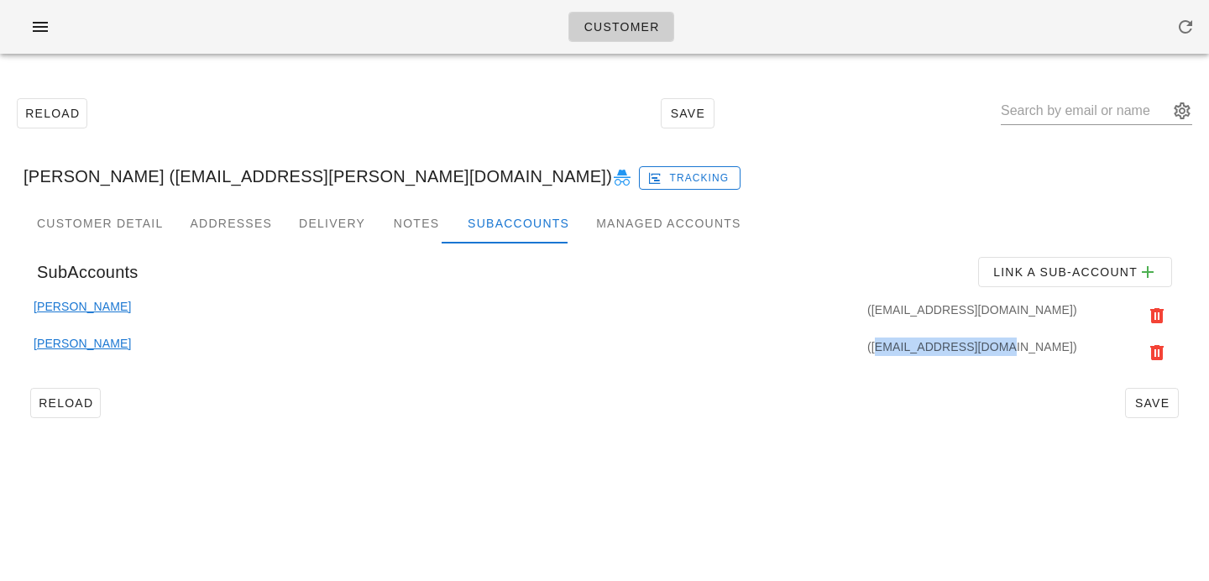
drag, startPoint x: 965, startPoint y: 348, endPoint x: 1071, endPoint y: 351, distance: 105.9
click at [1071, 351] on div "(jjcarkner@gmail.com)" at bounding box center [605, 352] width 949 height 37
copy div "jjcarkner@gmail.com"
click at [846, 371] on div "Patty Carkner (Jonanddavidsmom@hotmail.com) Jonnie Carkner (jjcarkner@gmail.com)" at bounding box center [605, 339] width 1162 height 84
click at [1081, 109] on input "text" at bounding box center [1085, 110] width 168 height 27
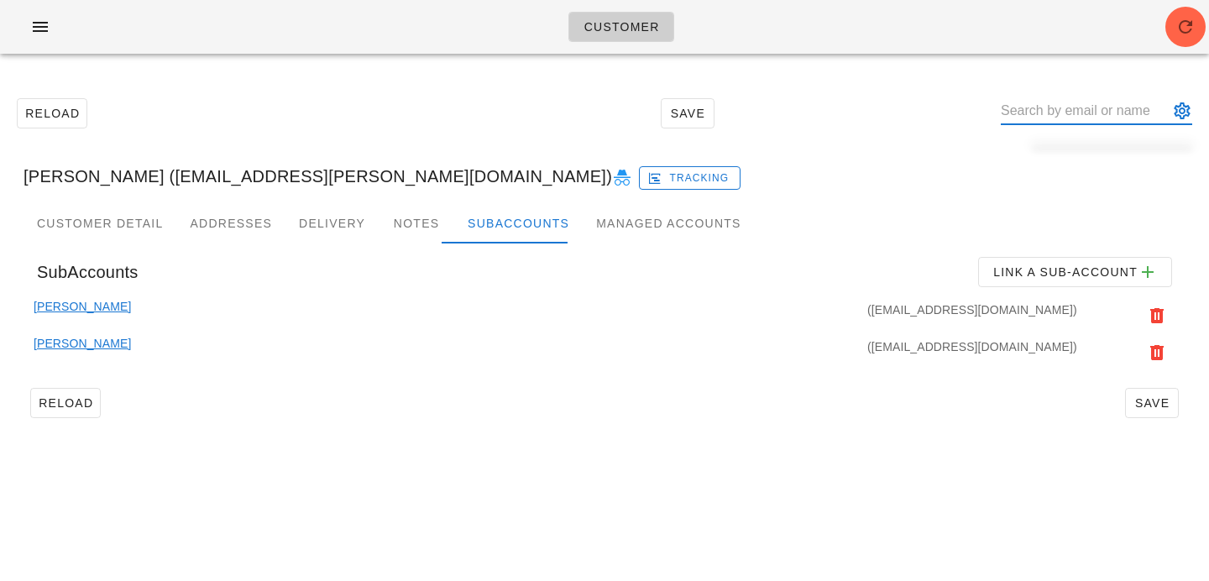
paste input "[EMAIL_ADDRESS][DOMAIN_NAME]"
type input "[EMAIL_ADDRESS][DOMAIN_NAME]"
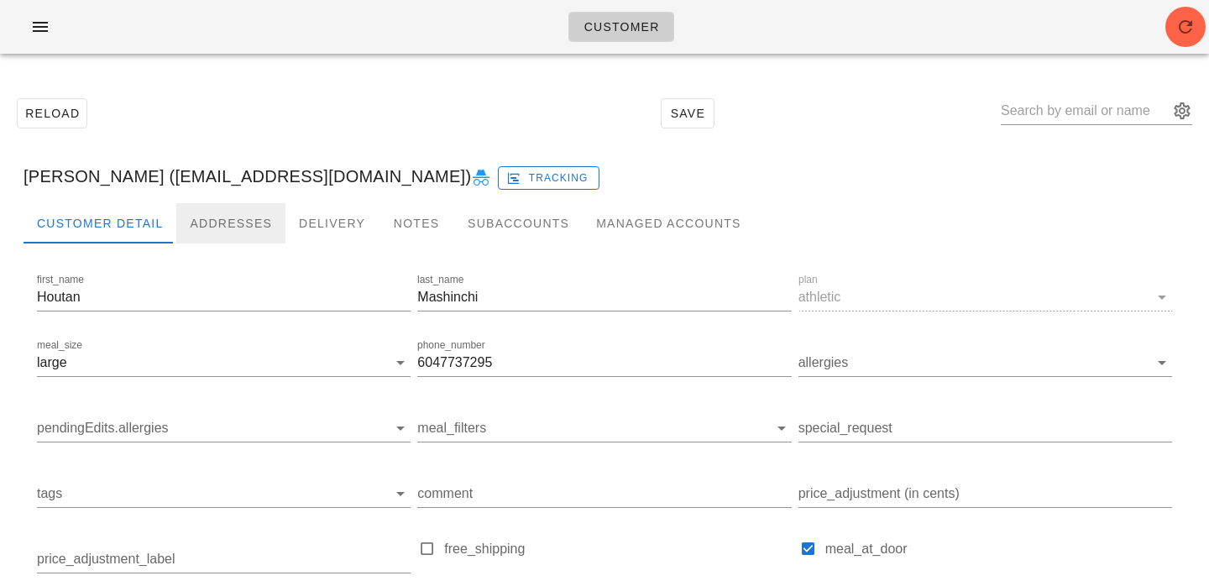
click at [239, 219] on div "Addresses" at bounding box center [230, 223] width 109 height 40
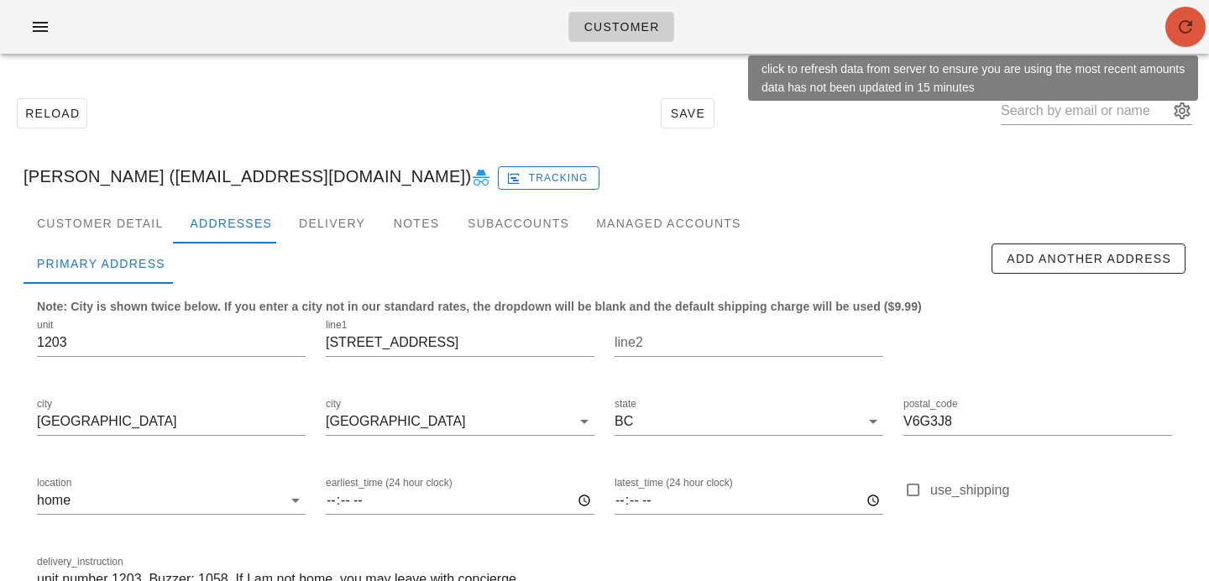
click at [1193, 22] on icon "button" at bounding box center [1186, 27] width 20 height 20
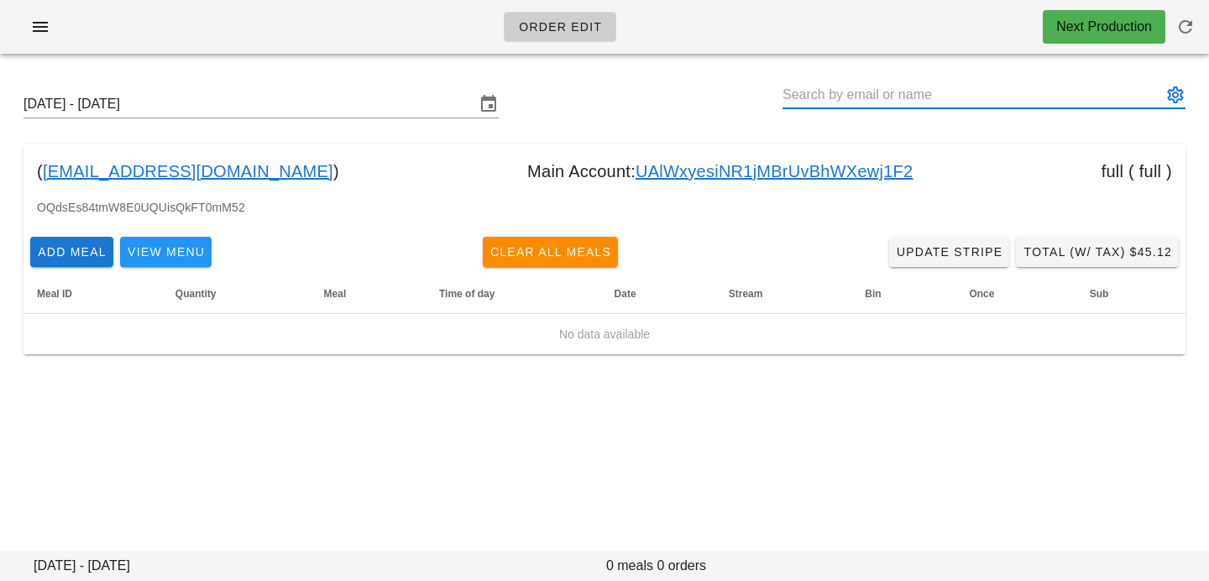
click at [892, 87] on input "text" at bounding box center [973, 94] width 380 height 27
paste input "[EMAIL_ADDRESS][DOMAIN_NAME]"
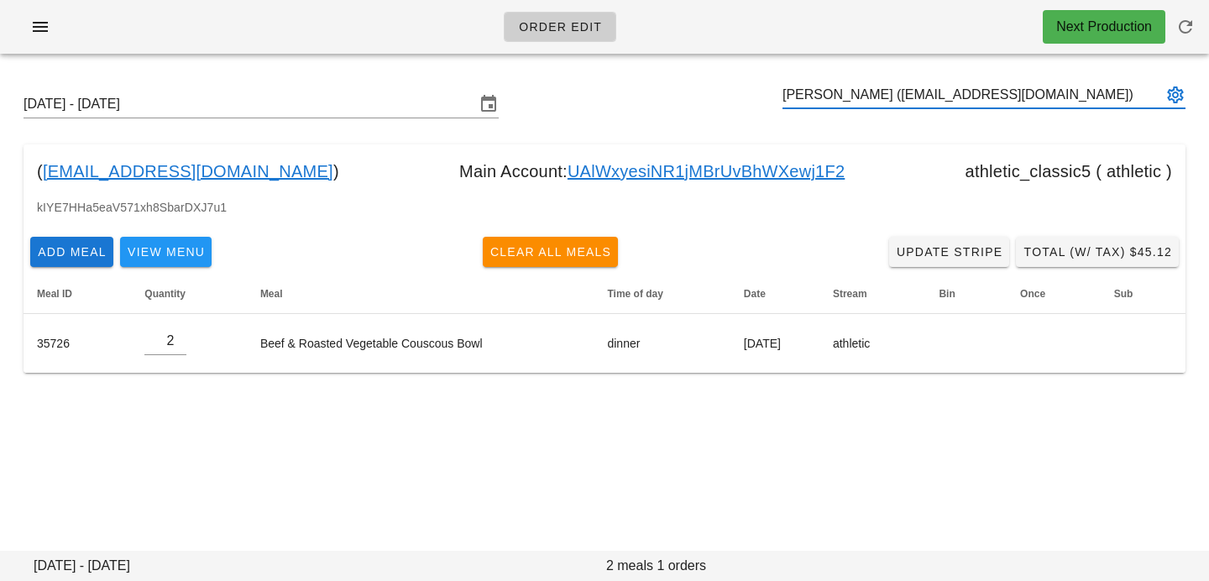
type input "[PERSON_NAME] ([EMAIL_ADDRESS][DOMAIN_NAME])"
click at [285, 412] on div "Sunday October 12 - Saturday October 18 Jonnie Carkner (jjcarkner@gmail.com) ( …" at bounding box center [604, 245] width 1209 height 356
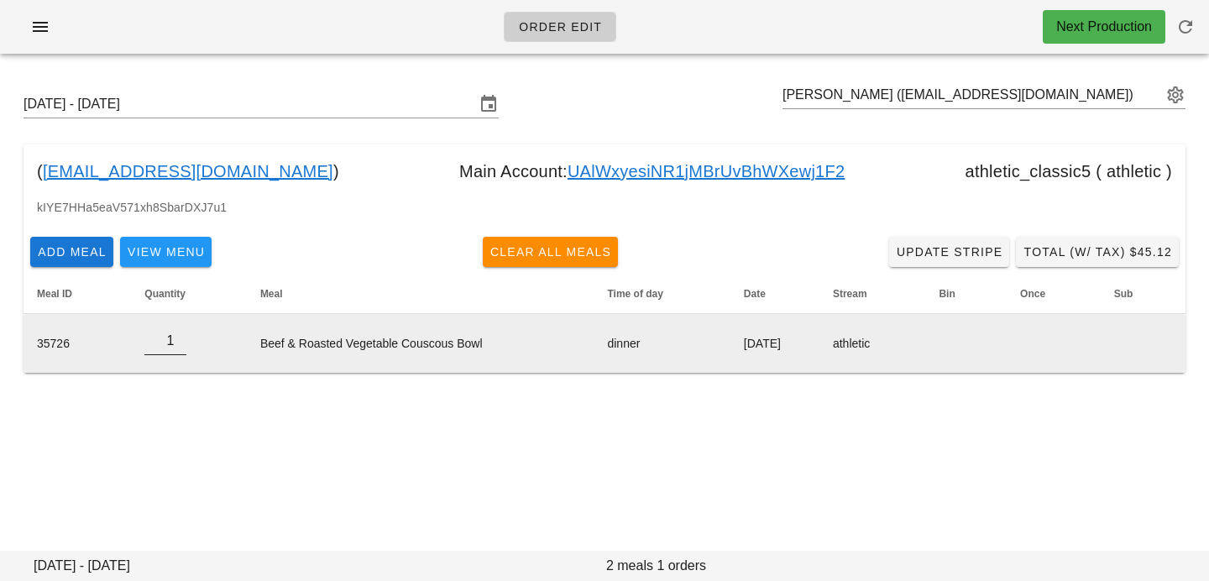
click at [180, 343] on input "1" at bounding box center [165, 341] width 42 height 27
type input "0"
click at [180, 343] on input "0" at bounding box center [165, 341] width 42 height 27
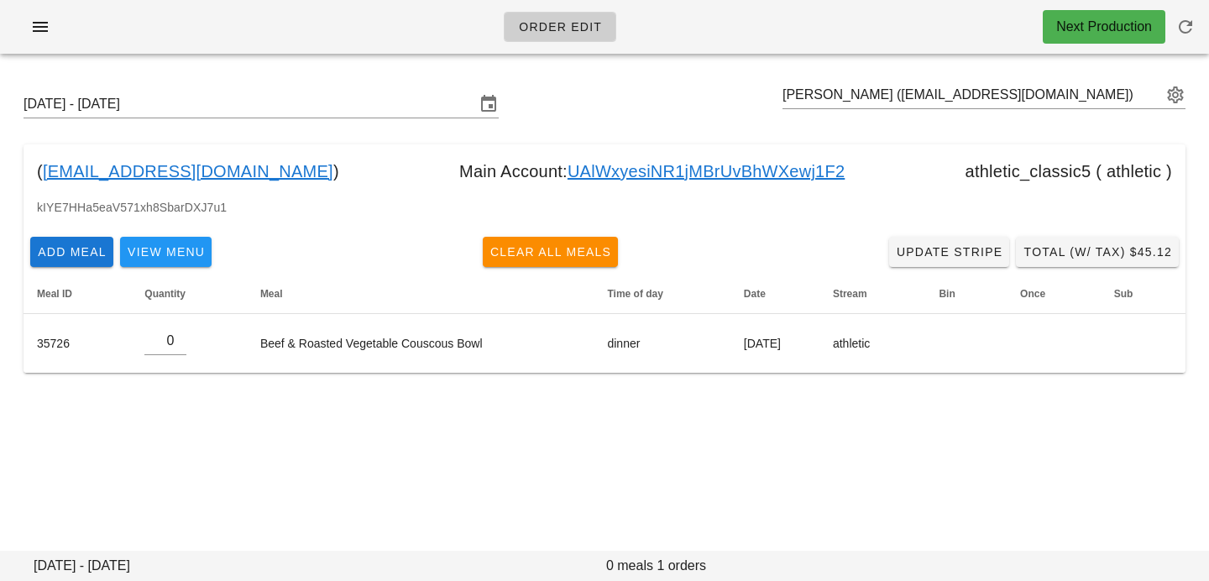
click at [284, 393] on div "Sunday October 12 - Saturday October 18 Jonnie Carkner (jjcarkner@gmail.com) ( …" at bounding box center [604, 231] width 1209 height 329
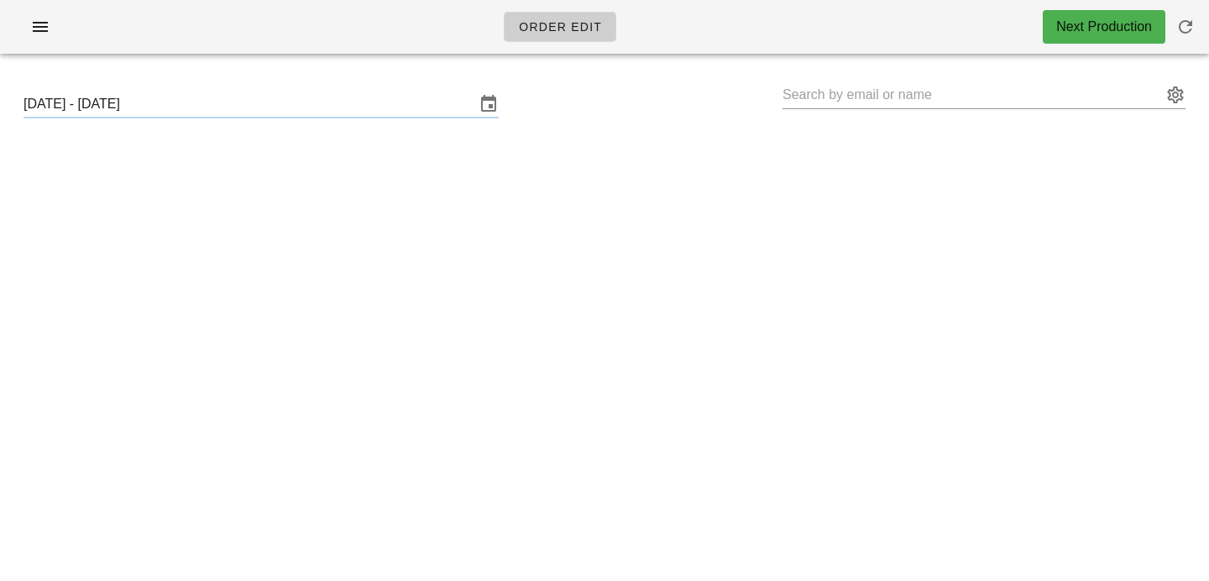
type input "[PERSON_NAME] ([EMAIL_ADDRESS][DOMAIN_NAME])"
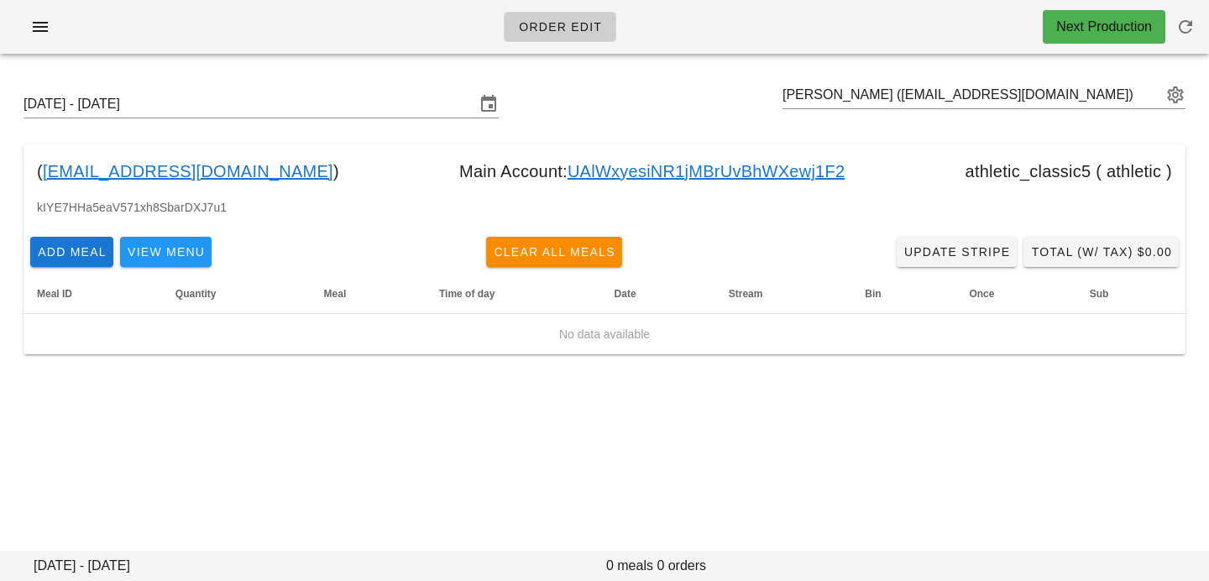
click at [568, 171] on link "UAlWxyesiNR1jMBrUvBhWXewj1F2" at bounding box center [706, 171] width 277 height 27
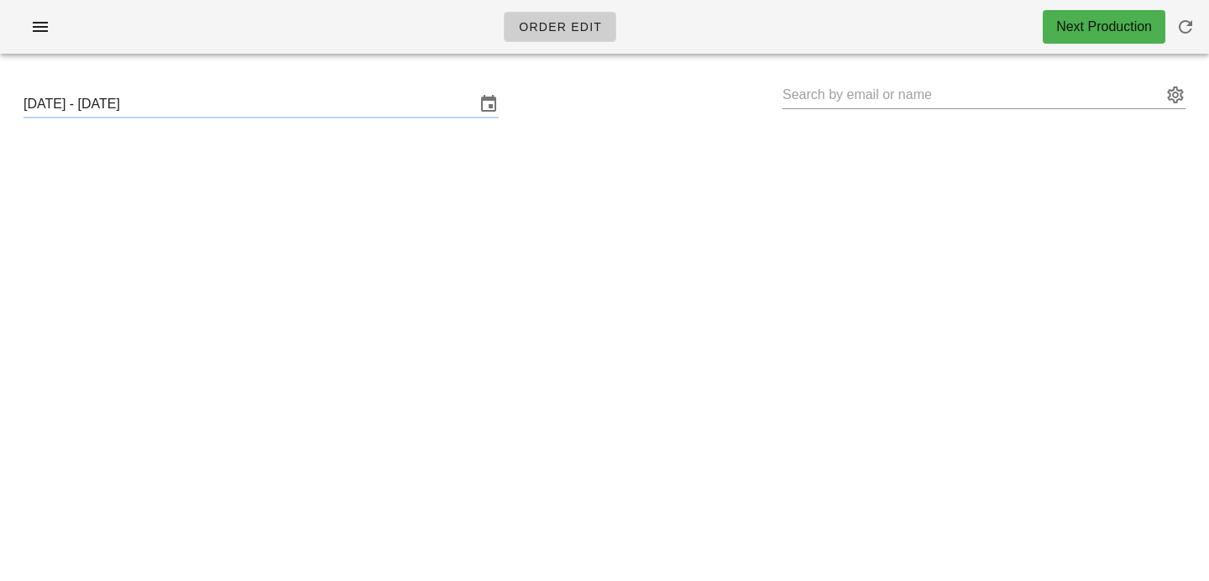
type input "[PERSON_NAME] ([EMAIL_ADDRESS][PERSON_NAME][DOMAIN_NAME])"
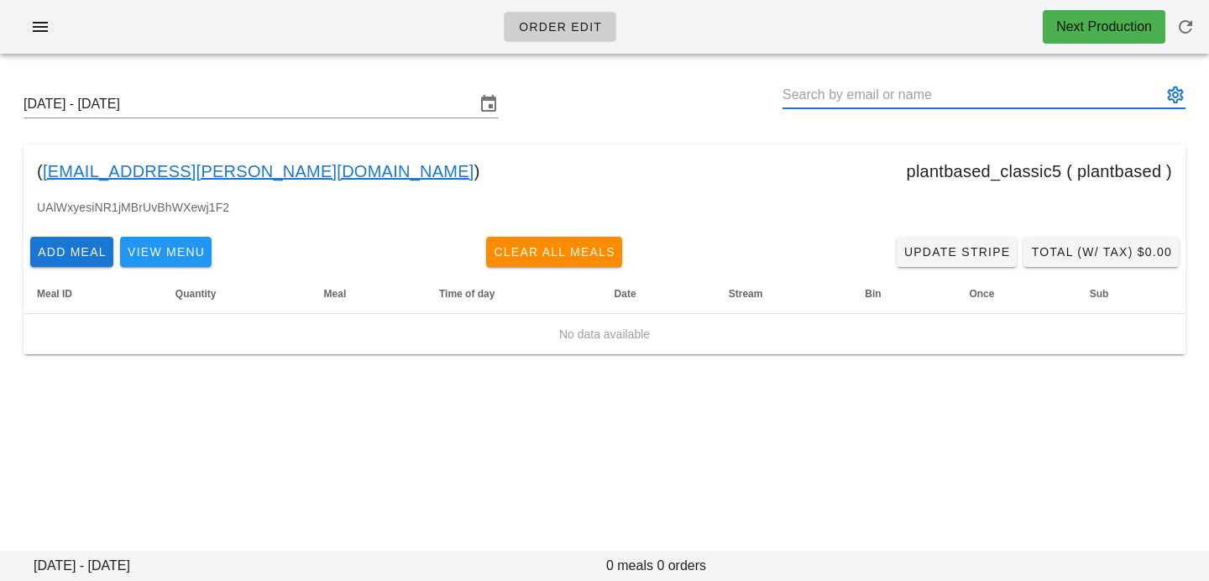
click at [928, 99] on input "text" at bounding box center [973, 94] width 380 height 27
paste input "[EMAIL_ADDRESS][DOMAIN_NAME]"
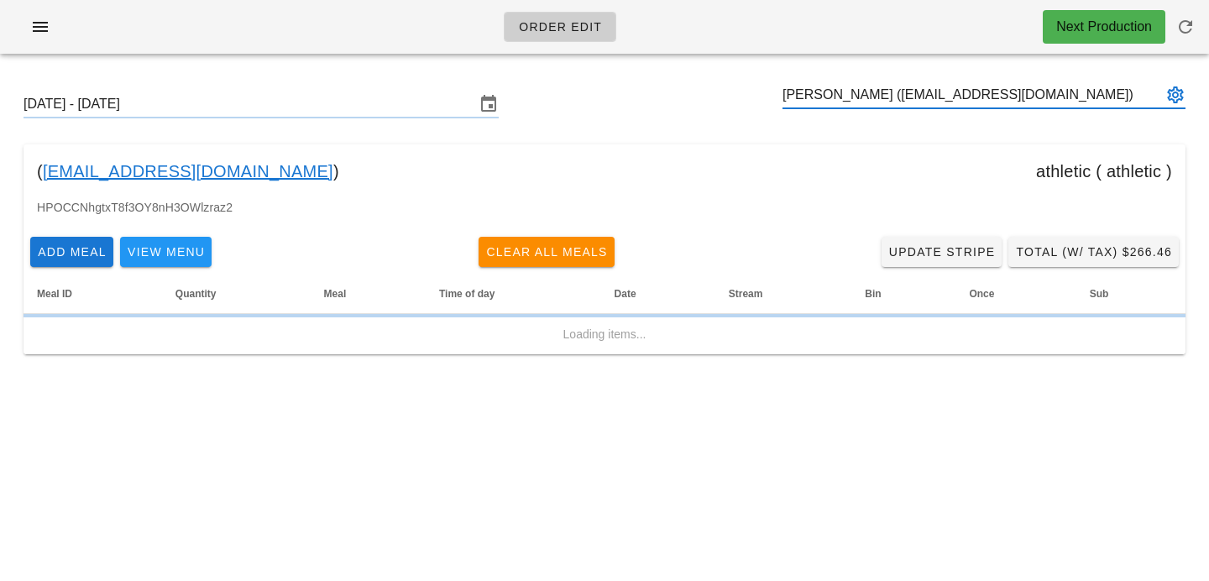
type input "[PERSON_NAME] ([EMAIL_ADDRESS][DOMAIN_NAME])"
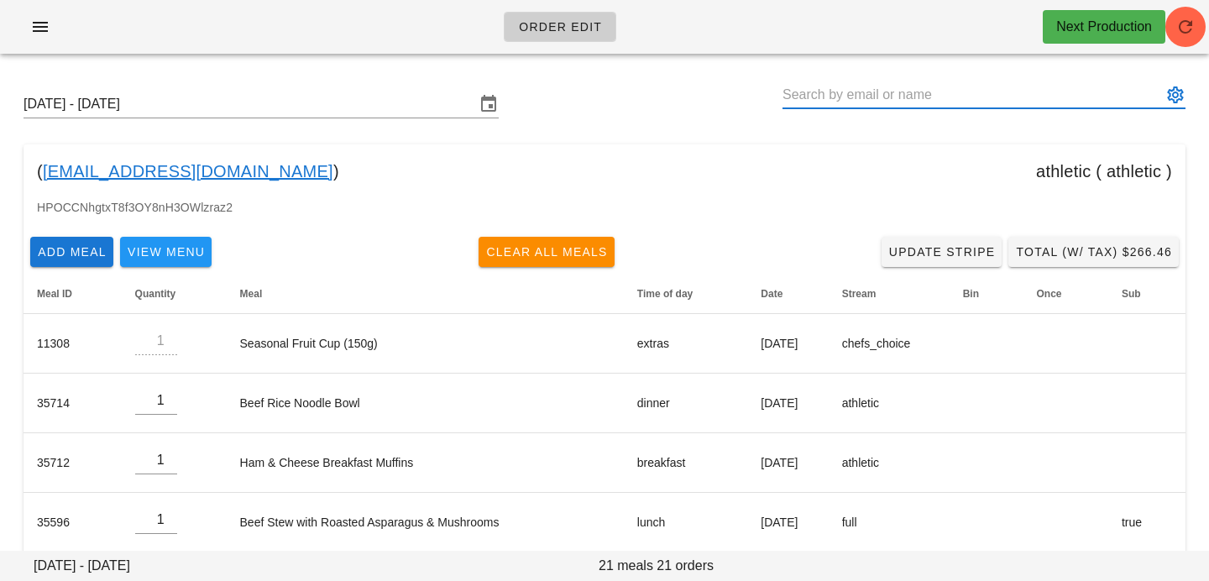
click at [839, 102] on input "text" at bounding box center [973, 94] width 380 height 27
paste input "[EMAIL_ADDRESS][DOMAIN_NAME]"
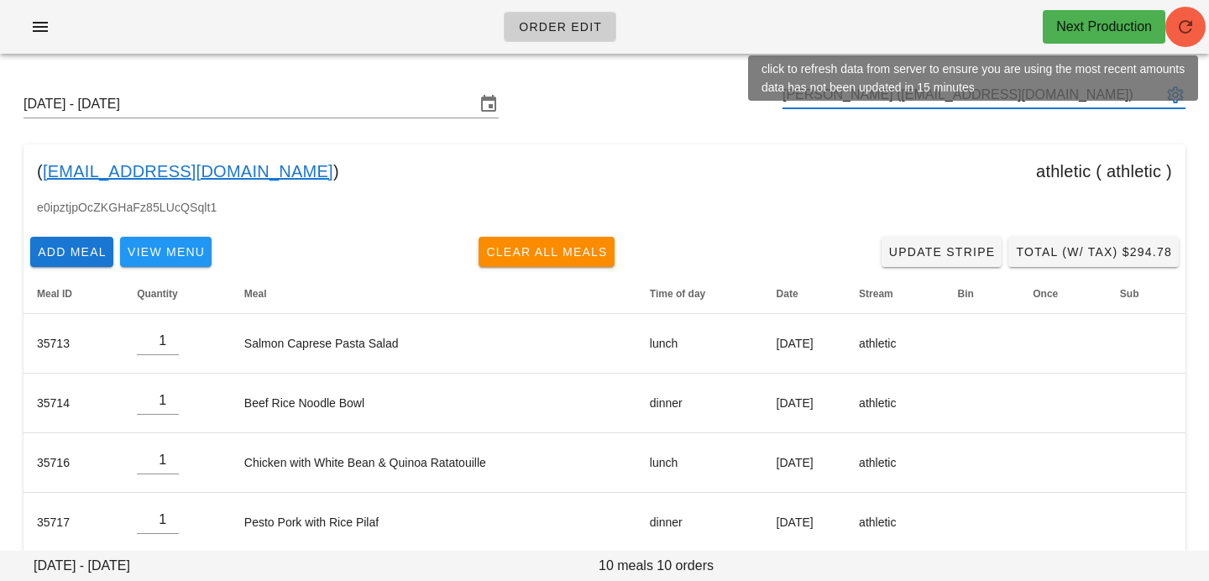
type input "[PERSON_NAME] ([EMAIL_ADDRESS][DOMAIN_NAME])"
click at [1176, 25] on icon "button" at bounding box center [1186, 27] width 20 height 20
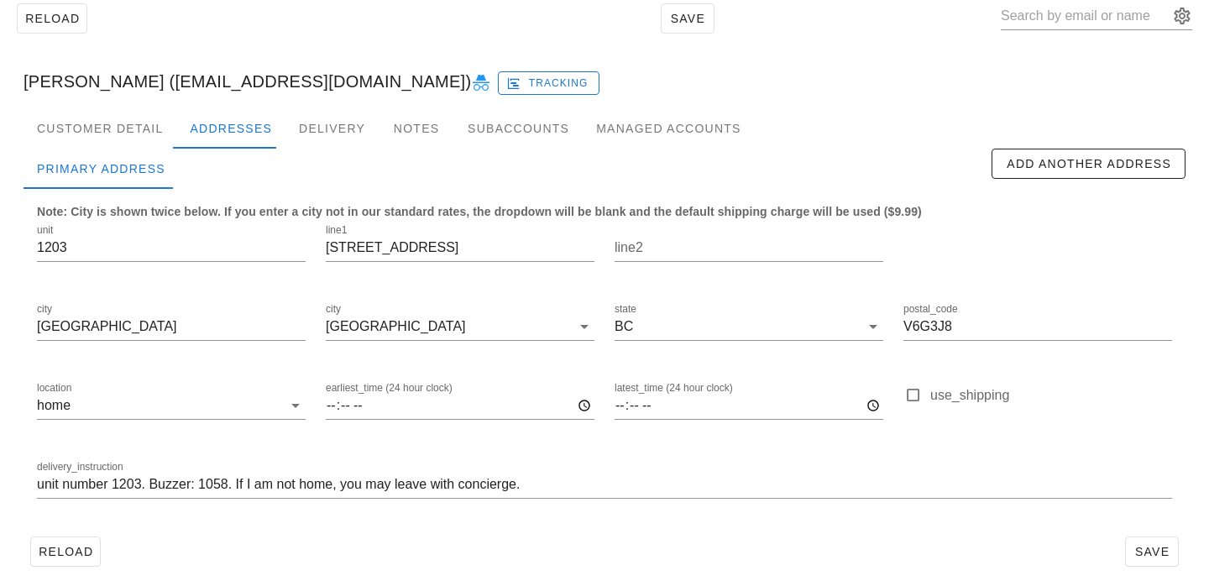
scroll to position [111, 0]
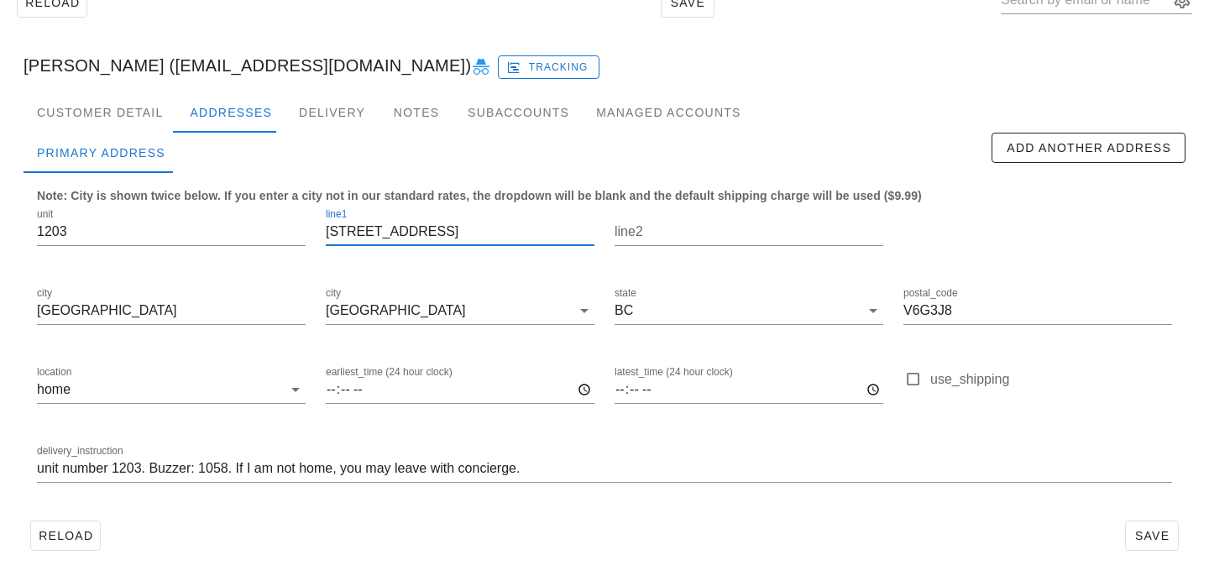
drag, startPoint x: 438, startPoint y: 226, endPoint x: 359, endPoint y: 186, distance: 88.3
click at [359, 187] on div "Note: City is shown twice below. If you enter a city not in our standard rates,…" at bounding box center [605, 343] width 1162 height 341
click at [94, 231] on input "1203" at bounding box center [171, 231] width 269 height 27
drag, startPoint x: 79, startPoint y: 238, endPoint x: 0, endPoint y: 219, distance: 81.1
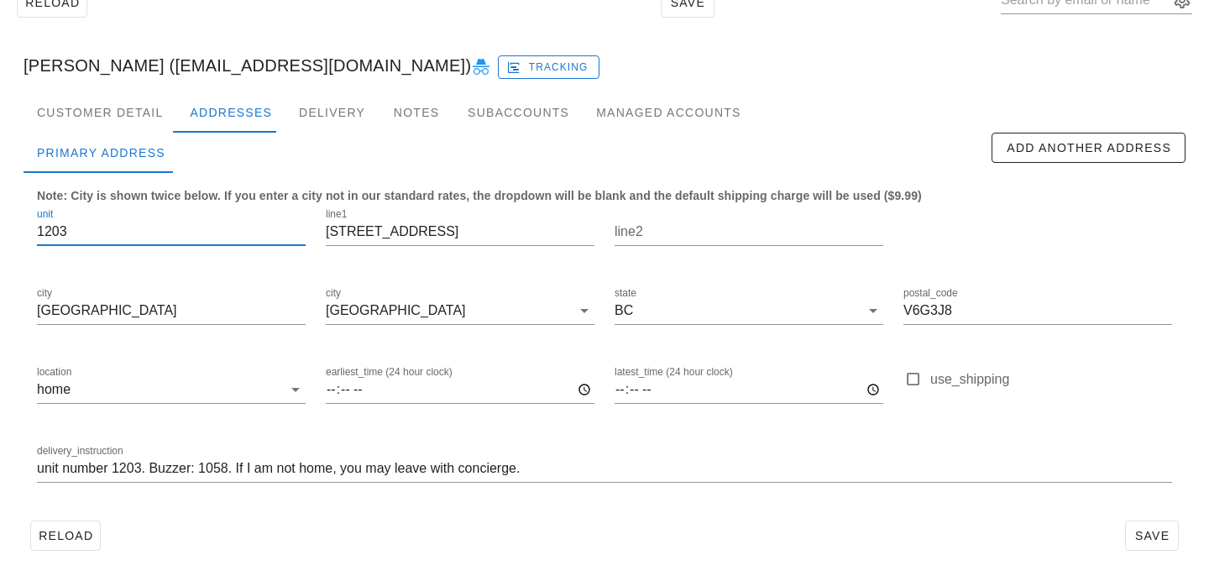
click at [0, 219] on div "Reload Save Houtan Mashinchi (hmashinchi@gmail.com) Tracking Customer Detail Ad…" at bounding box center [604, 268] width 1209 height 625
click at [139, 239] on input "1203" at bounding box center [171, 231] width 269 height 27
drag, startPoint x: 445, startPoint y: 230, endPoint x: 257, endPoint y: 180, distance: 194.7
click at [259, 181] on div "Note: City is shown twice below. If you enter a city not in our standard rates,…" at bounding box center [605, 343] width 1162 height 341
drag, startPoint x: 974, startPoint y: 309, endPoint x: 840, endPoint y: 288, distance: 136.0
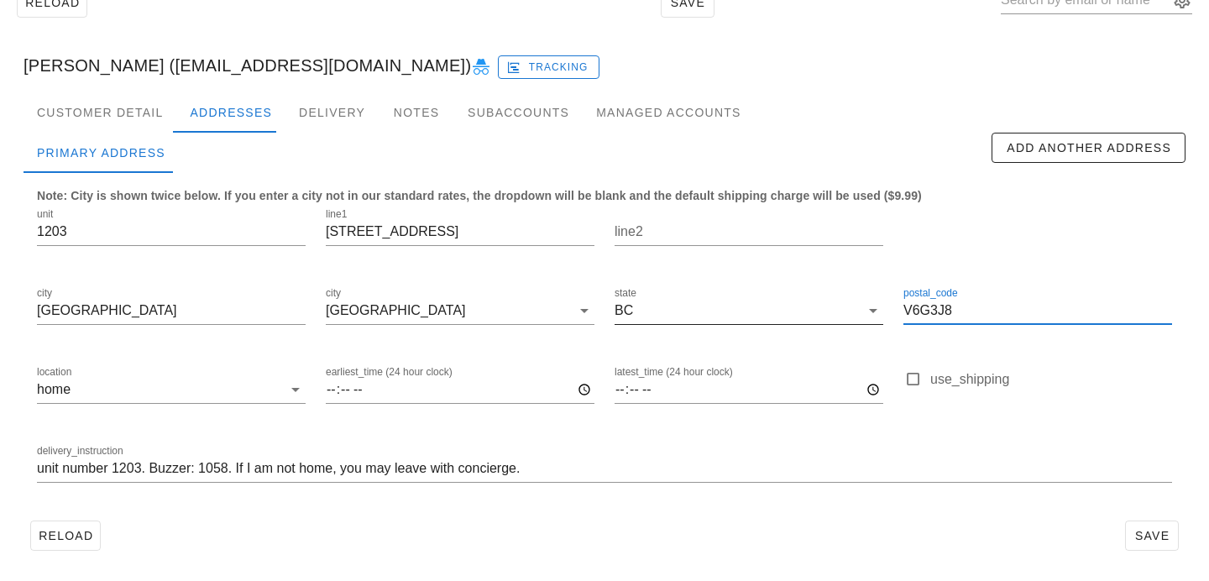
click at [840, 288] on div "unit 1203 line1 590 Nicola Street line2 city Vancouver city Vancouver state BC …" at bounding box center [605, 353] width 1156 height 316
click at [987, 314] on input "V6G3J8" at bounding box center [1038, 310] width 269 height 27
drag, startPoint x: 987, startPoint y: 314, endPoint x: 874, endPoint y: 275, distance: 119.0
click at [874, 276] on div "unit 1203 line1 590 Nicola Street line2 city Vancouver city Vancouver state BC …" at bounding box center [605, 353] width 1156 height 316
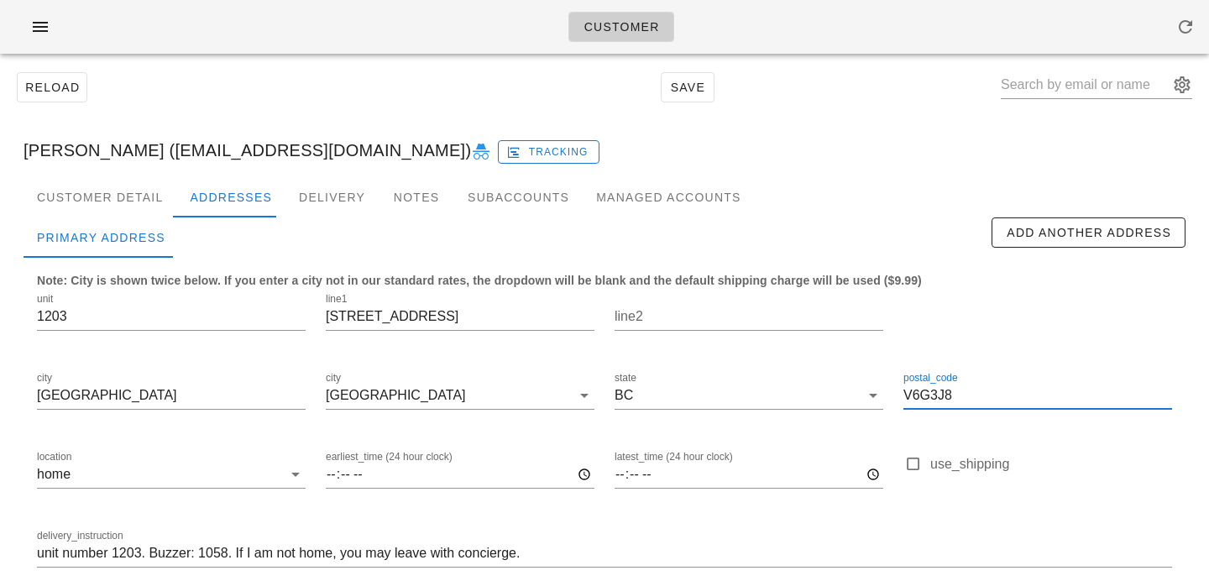
scroll to position [19, 0]
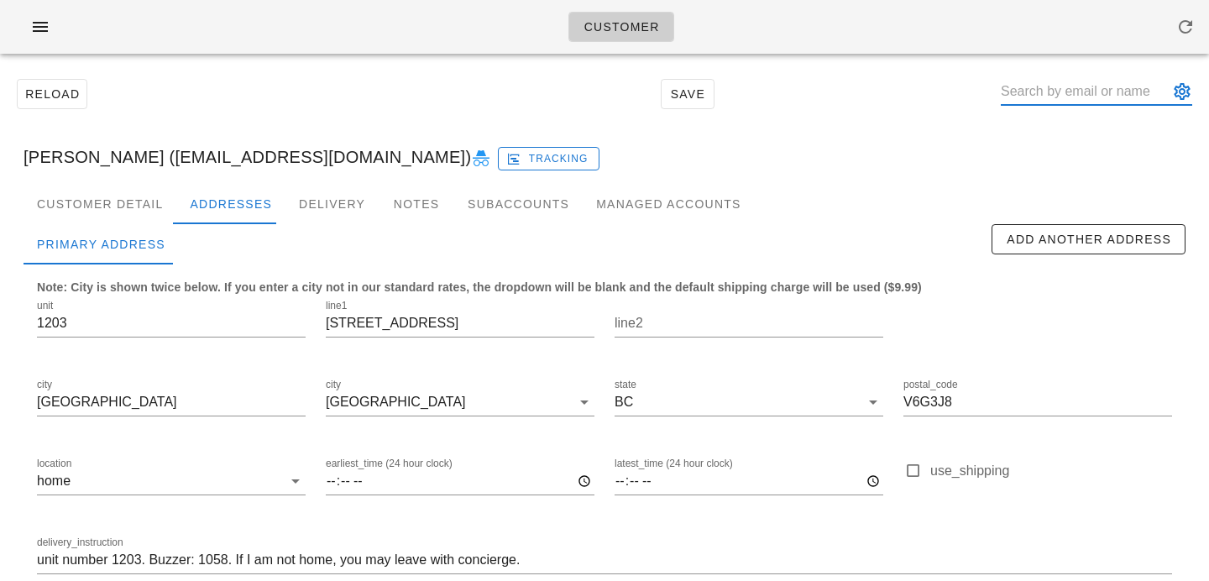
click at [1057, 91] on input "text" at bounding box center [1085, 91] width 168 height 27
paste input "[EMAIL_ADDRESS][DOMAIN_NAME]"
type input "[EMAIL_ADDRESS][DOMAIN_NAME]"
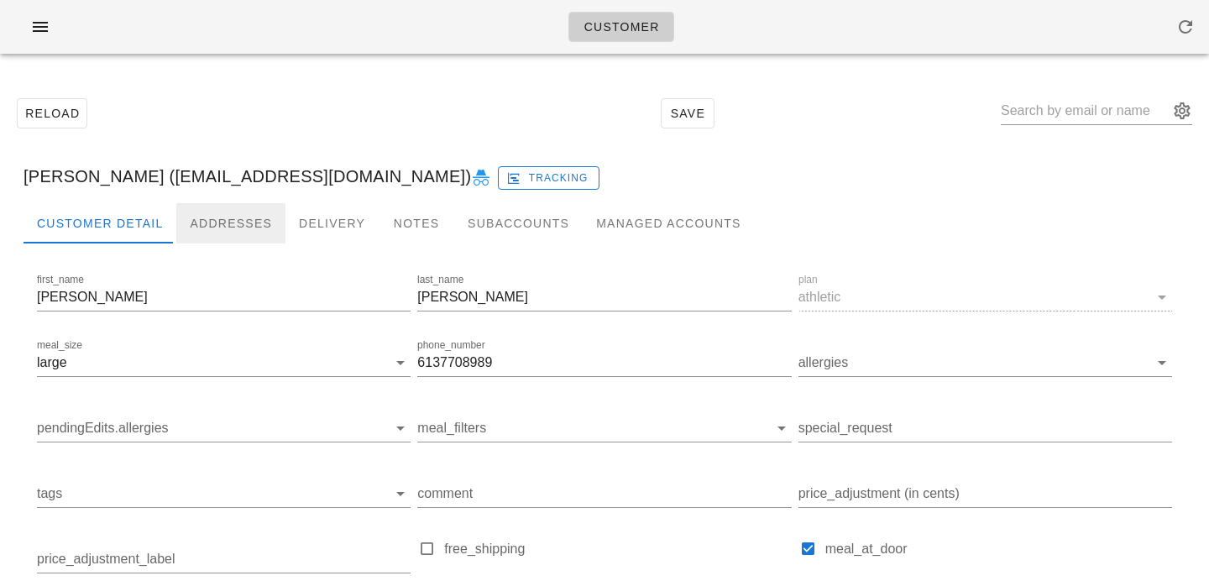
click at [206, 231] on div "Addresses" at bounding box center [230, 223] width 109 height 40
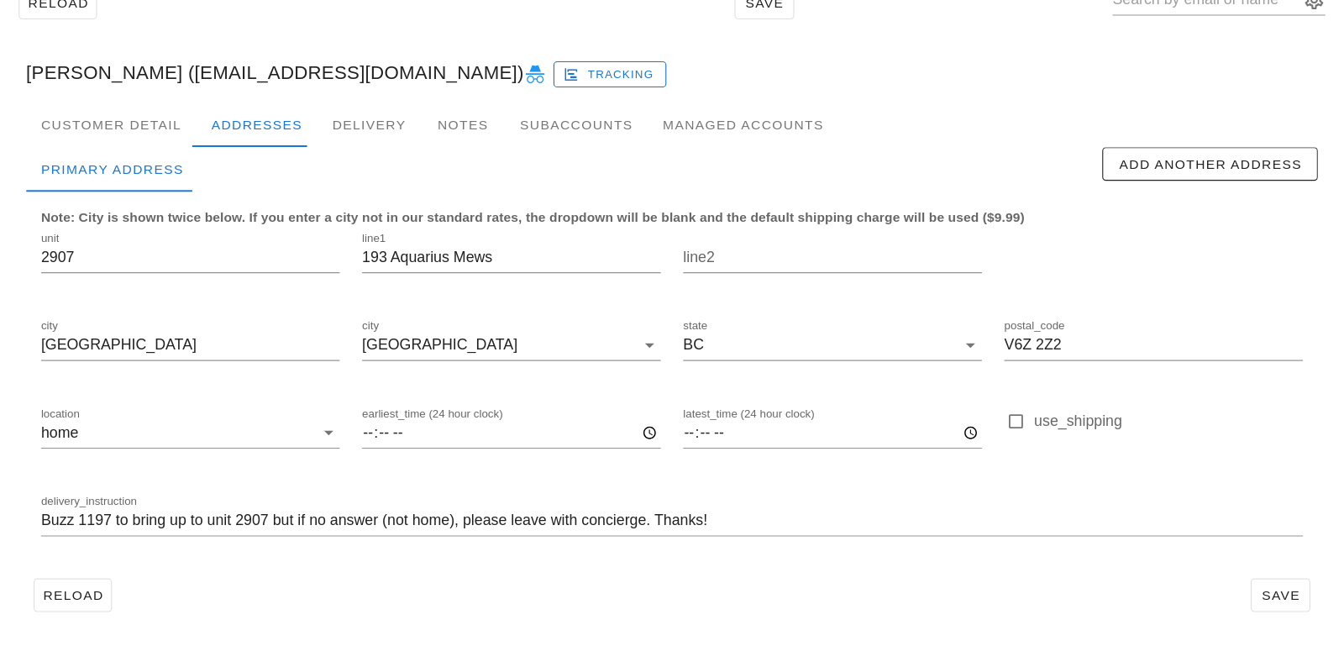
scroll to position [46, 0]
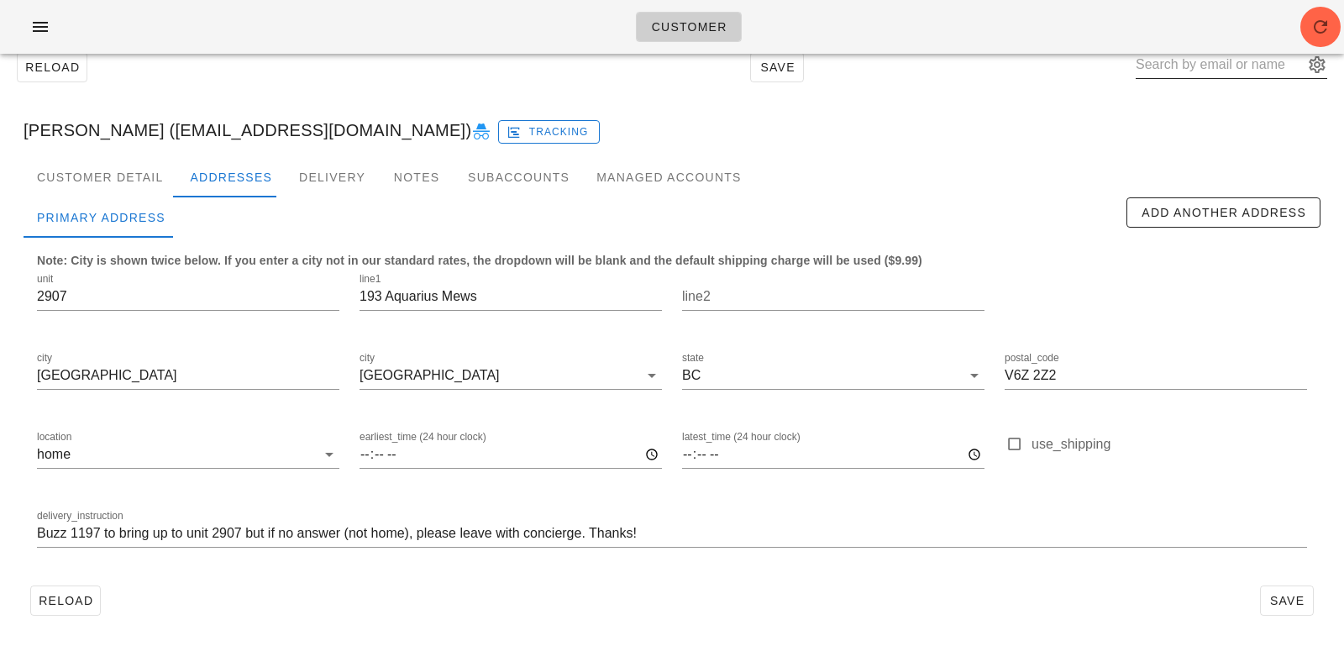
click at [1193, 71] on input "text" at bounding box center [1219, 64] width 168 height 27
paste input "hmashinchi@gmail.com"
type input "hmashinchi@gmail.com"
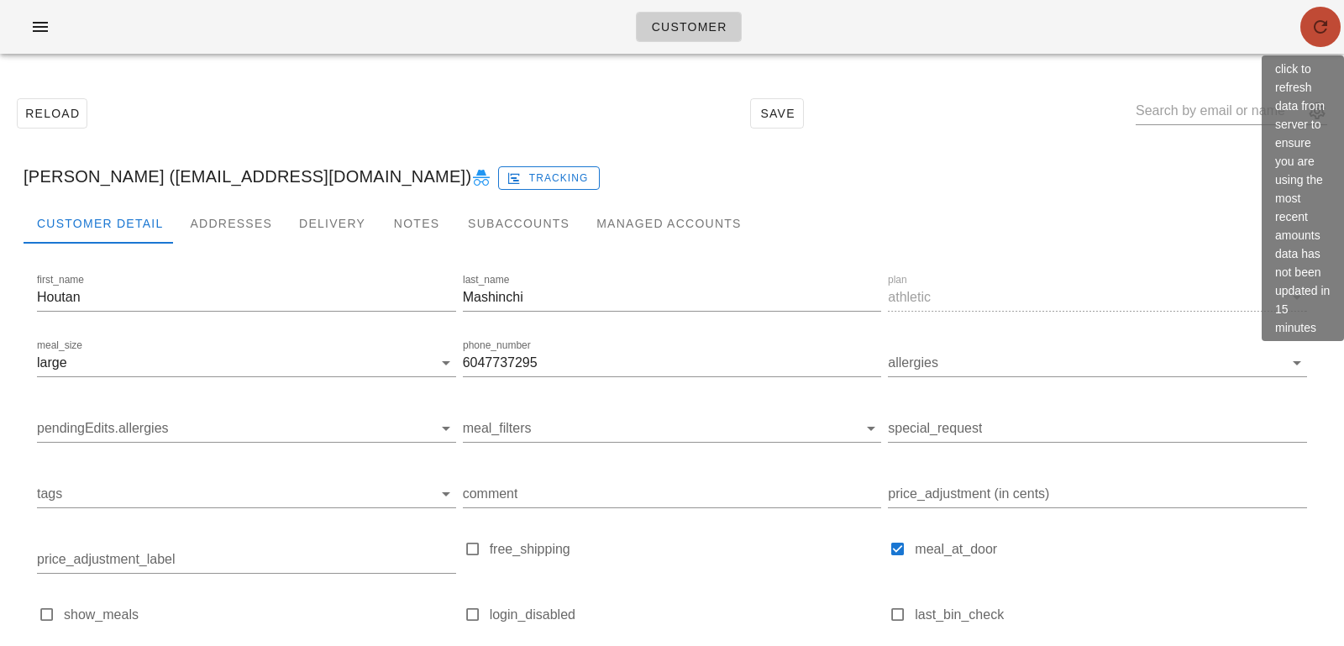
click at [1208, 29] on icon "button" at bounding box center [1320, 27] width 20 height 20
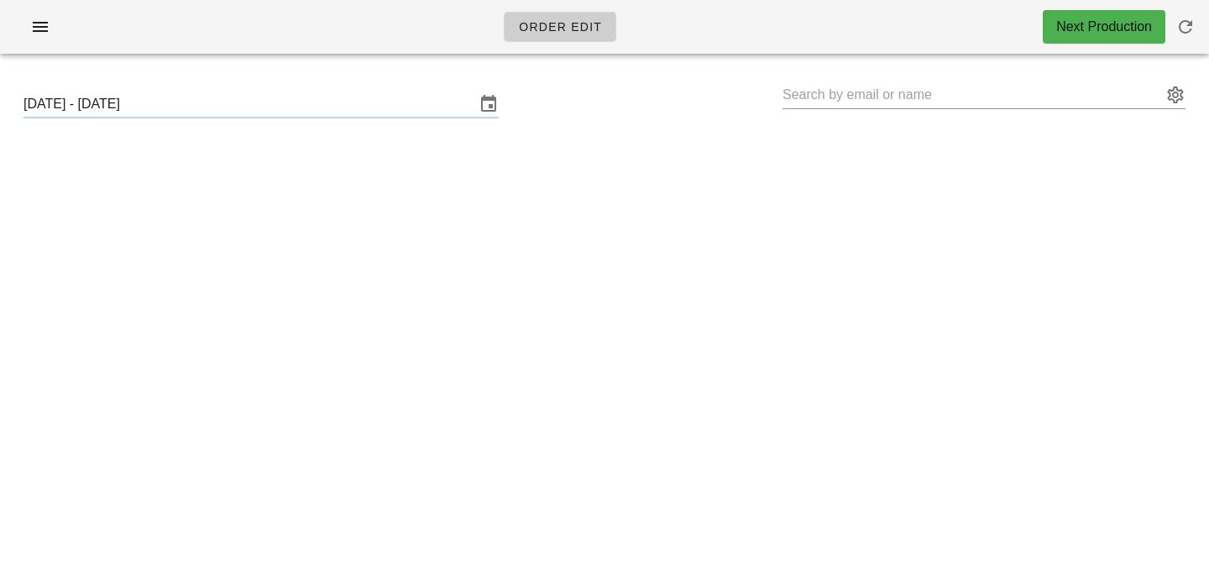
type input "[PERSON_NAME] ([EMAIL_ADDRESS][DOMAIN_NAME])"
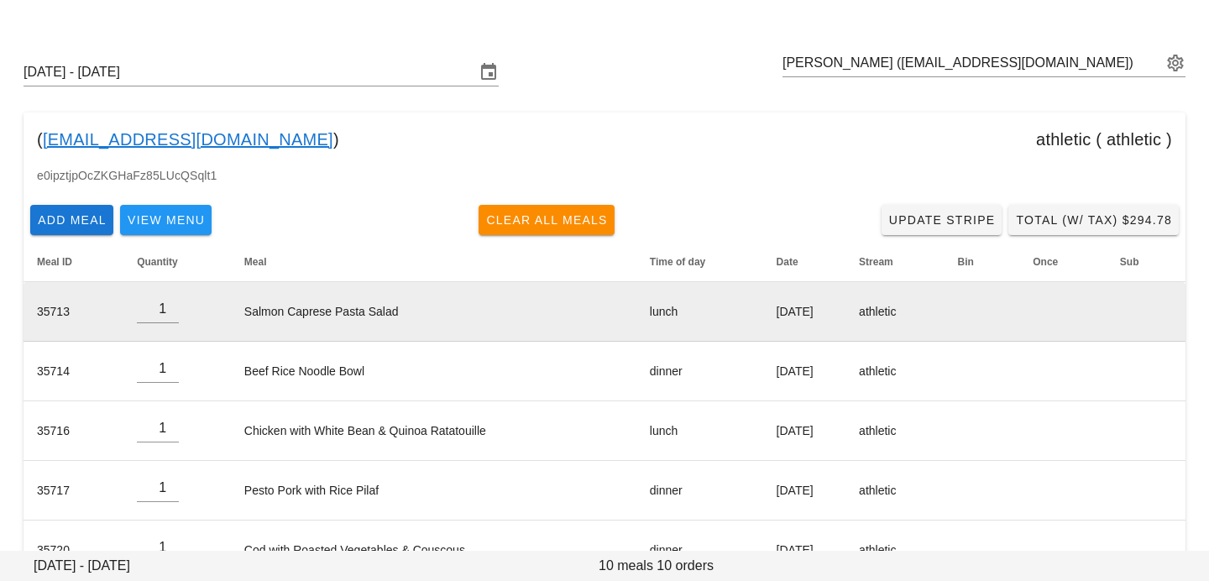
scroll to position [33, 0]
type input "0"
click at [174, 314] on input "0" at bounding box center [158, 308] width 42 height 27
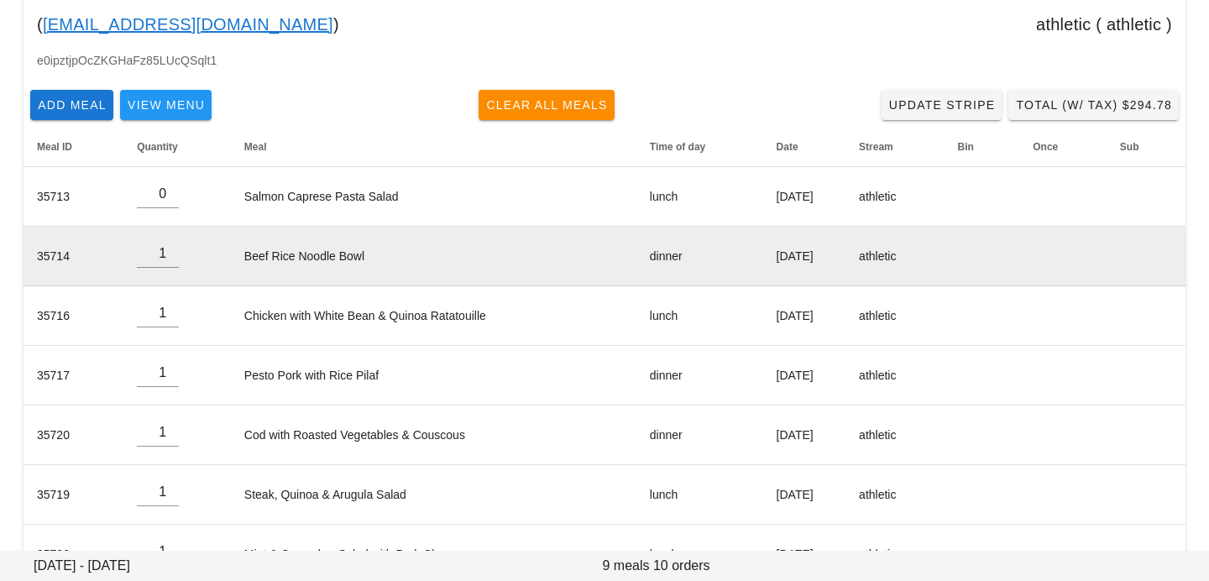
click at [316, 270] on td "Beef Rice Noodle Bowl" at bounding box center [434, 257] width 406 height 60
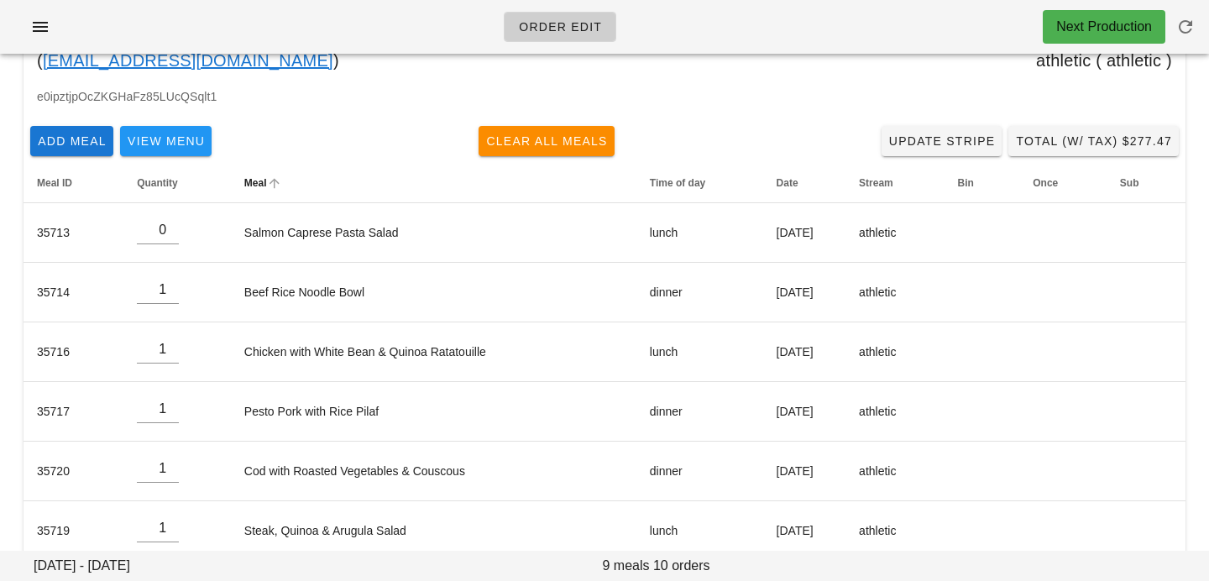
scroll to position [0, 0]
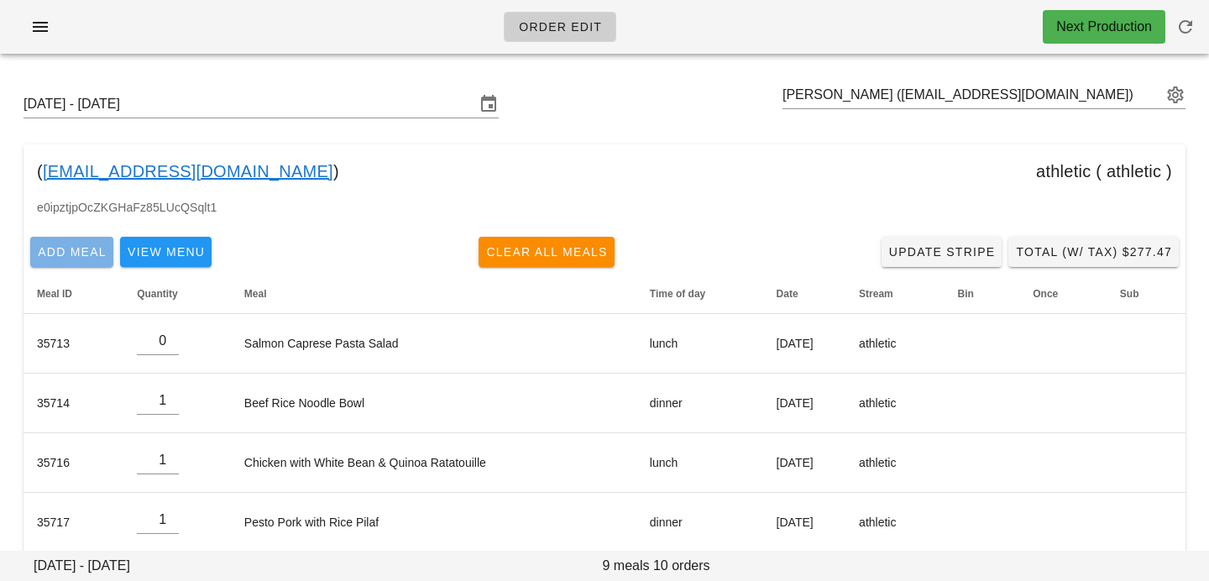
click at [95, 255] on span "Add Meal" at bounding box center [72, 251] width 70 height 13
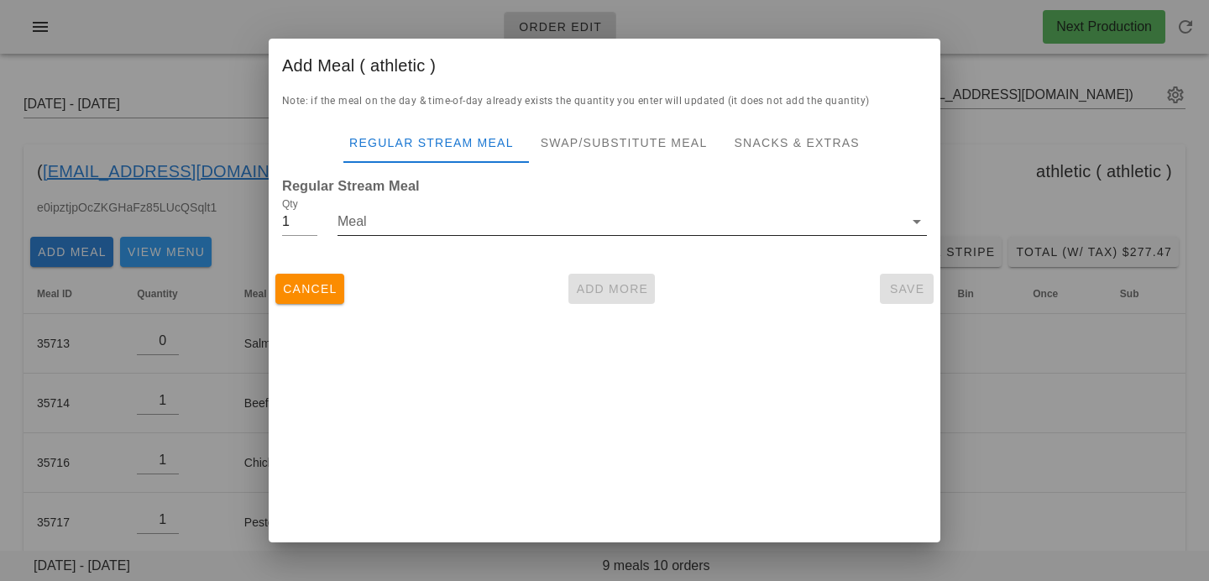
click at [407, 226] on input "Meal" at bounding box center [621, 221] width 566 height 27
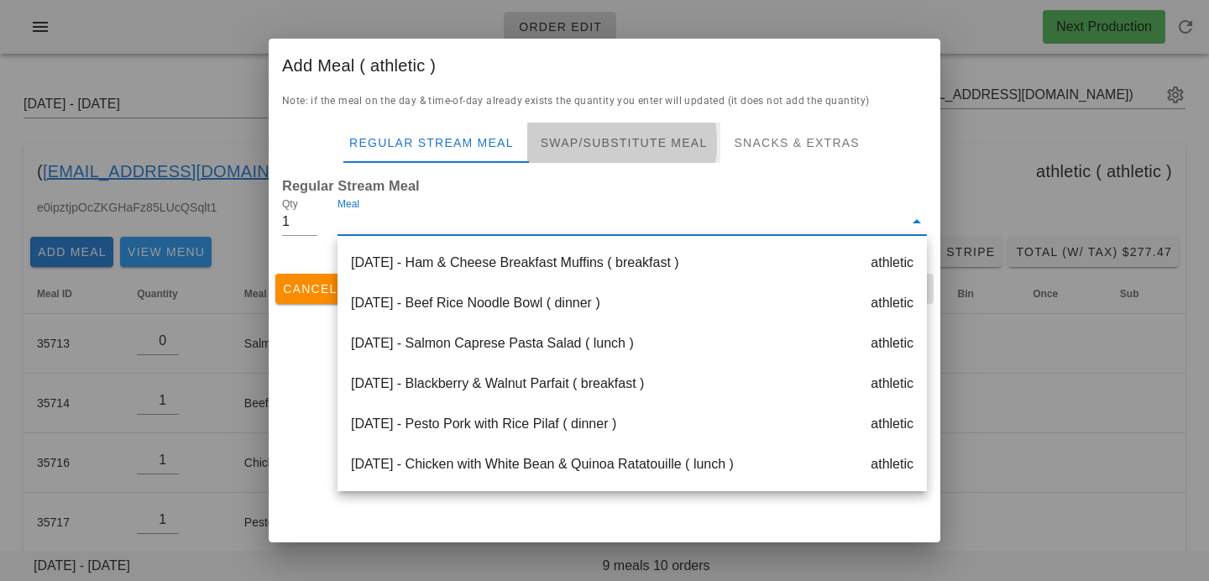
click at [621, 150] on div "Swap/Substitute Meal" at bounding box center [624, 143] width 194 height 40
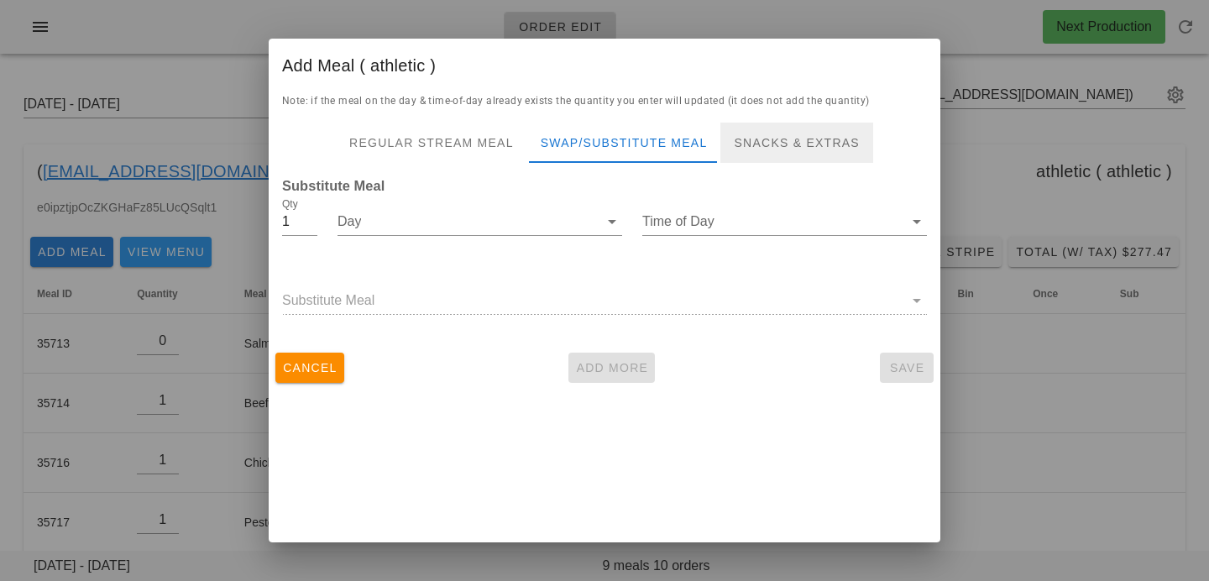
click at [747, 140] on div "Snacks & Extras" at bounding box center [797, 143] width 152 height 40
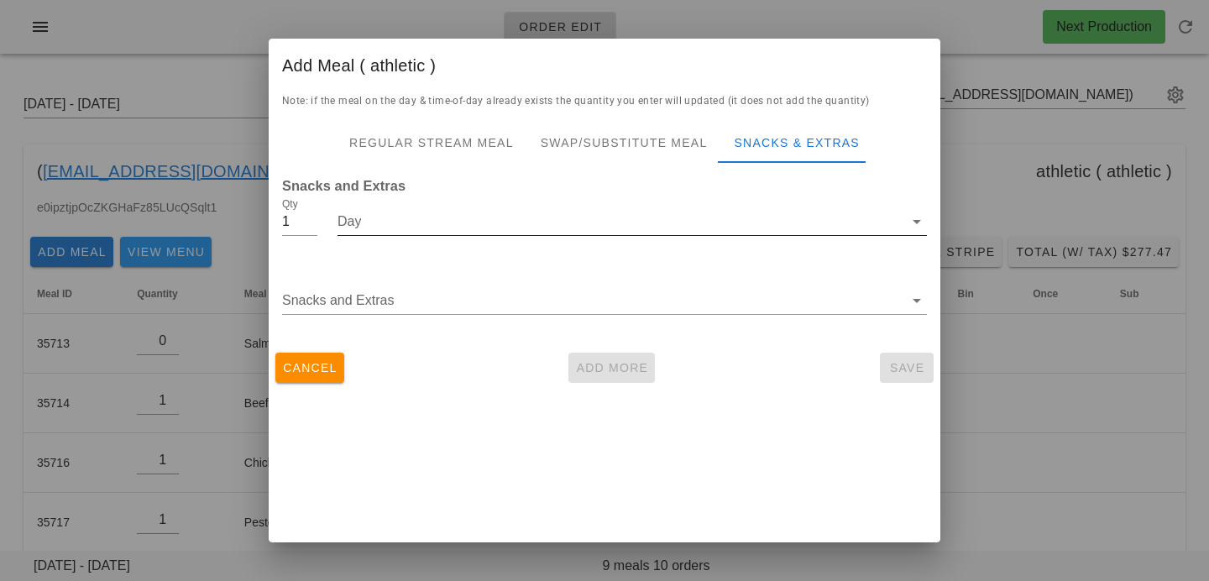
click at [396, 223] on input "Day" at bounding box center [621, 221] width 566 height 27
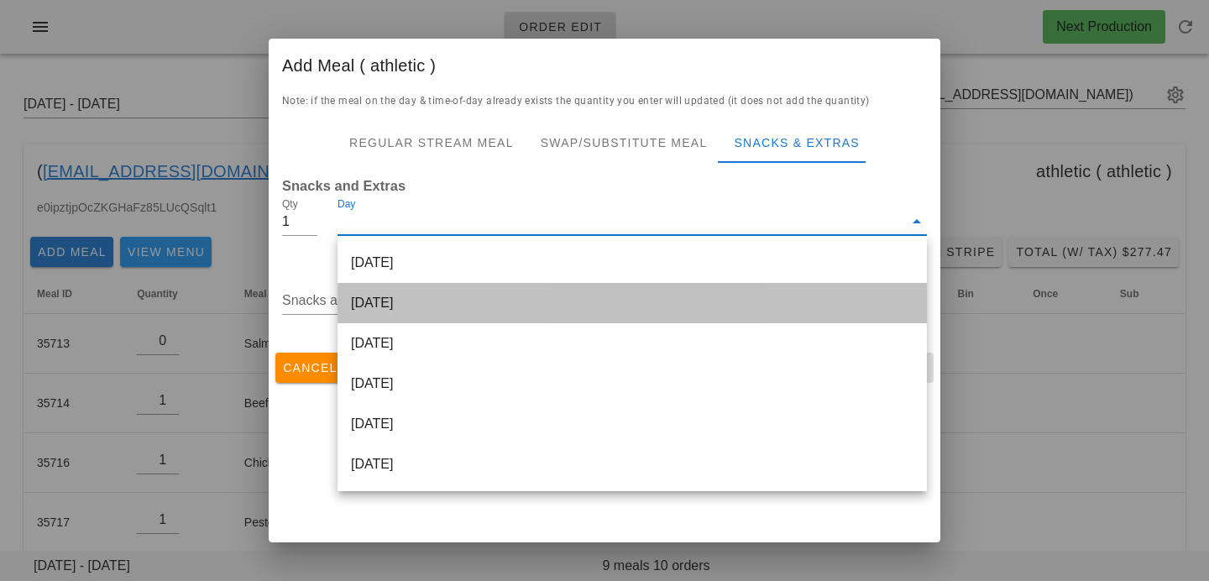
click at [405, 290] on div "[DATE]" at bounding box center [633, 303] width 590 height 40
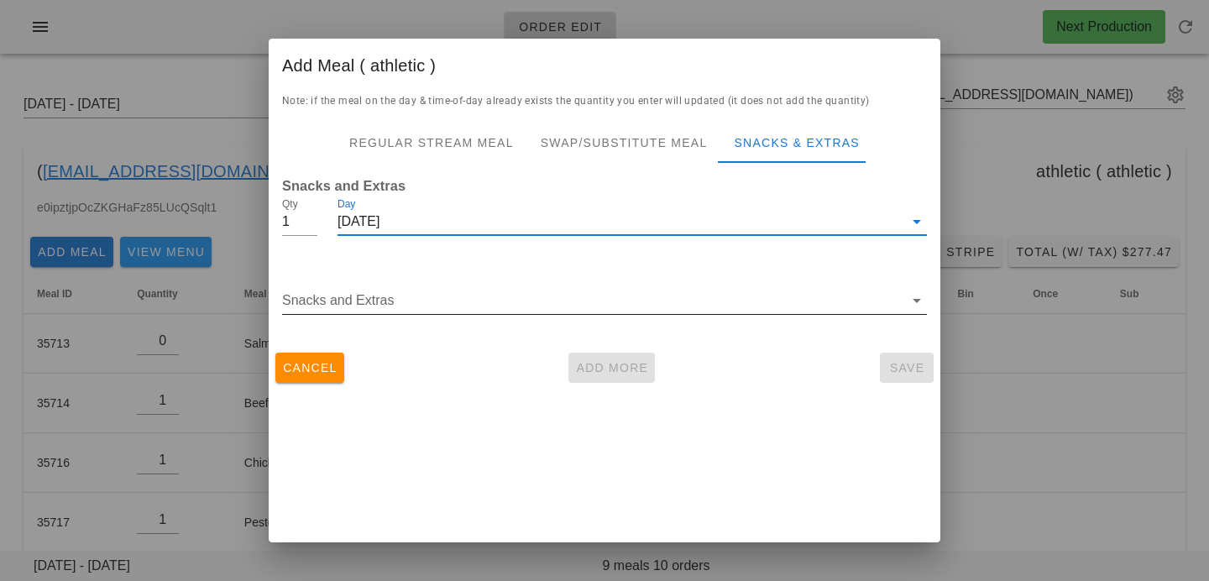
click at [390, 312] on input "Snacks and Extras" at bounding box center [592, 300] width 621 height 27
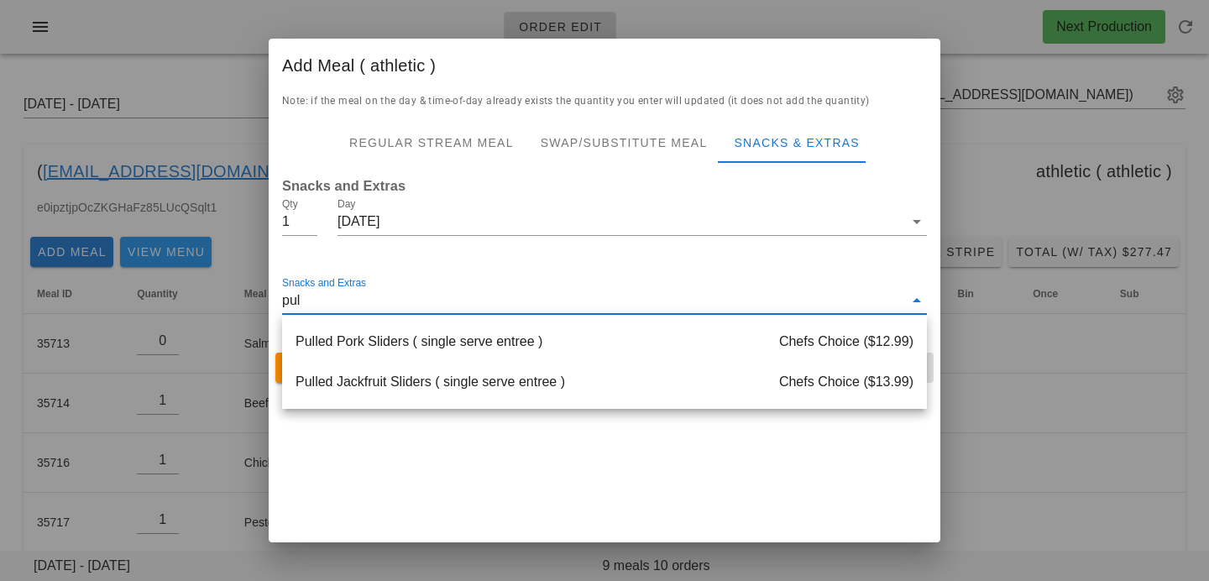
type input "pull"
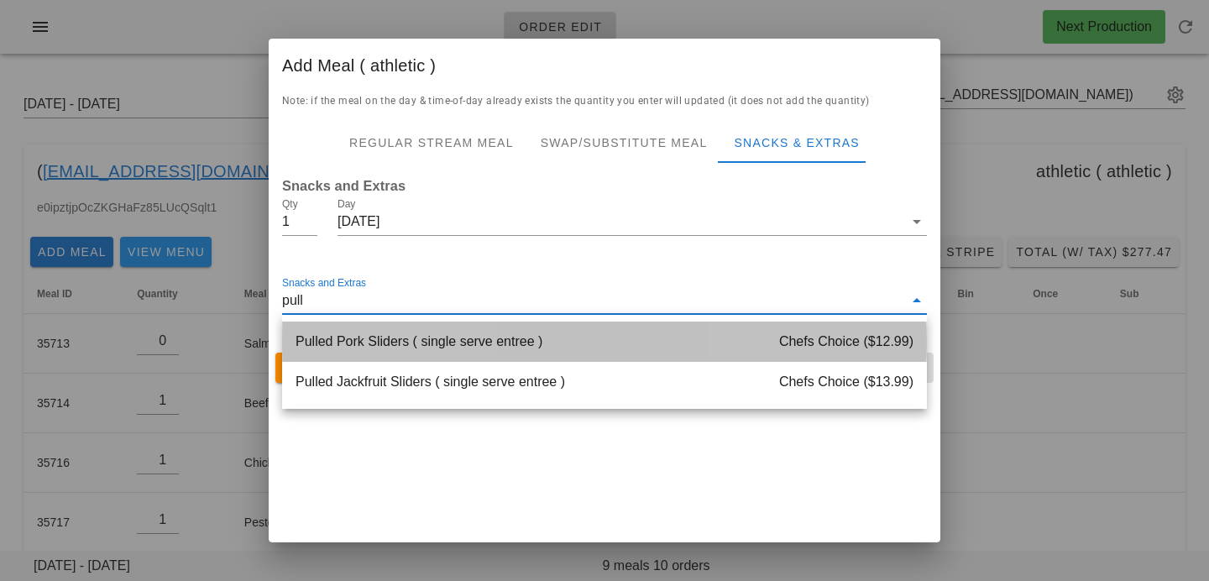
click at [363, 345] on div "Pulled Pork Sliders ( single serve entree ) Chefs Choice ($12.99)" at bounding box center [604, 342] width 645 height 40
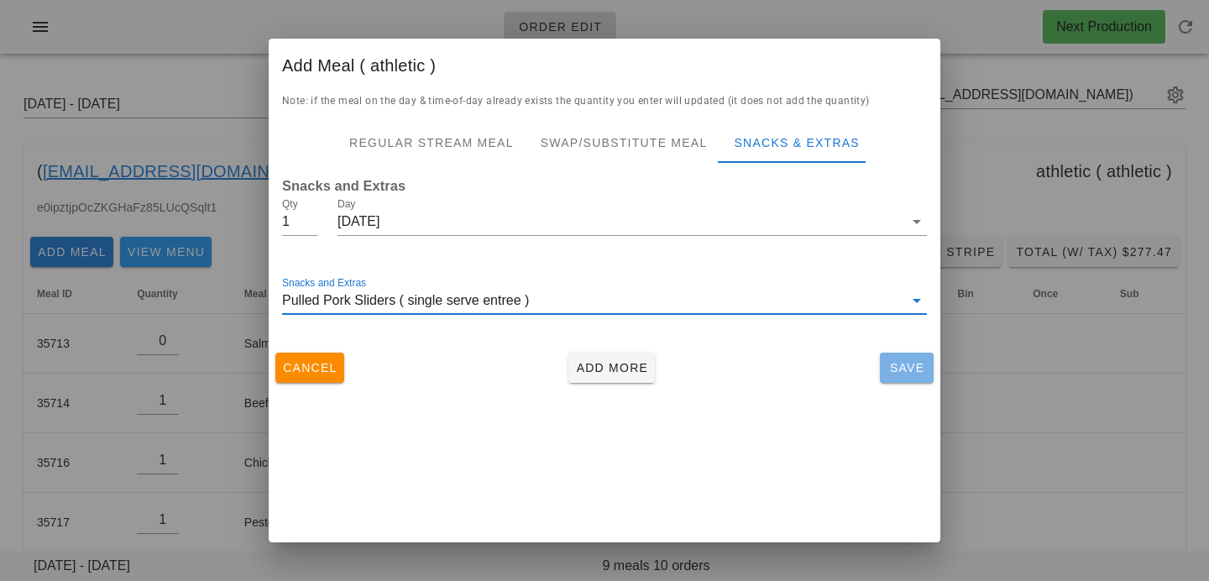
click at [918, 363] on span "Save" at bounding box center [907, 367] width 40 height 13
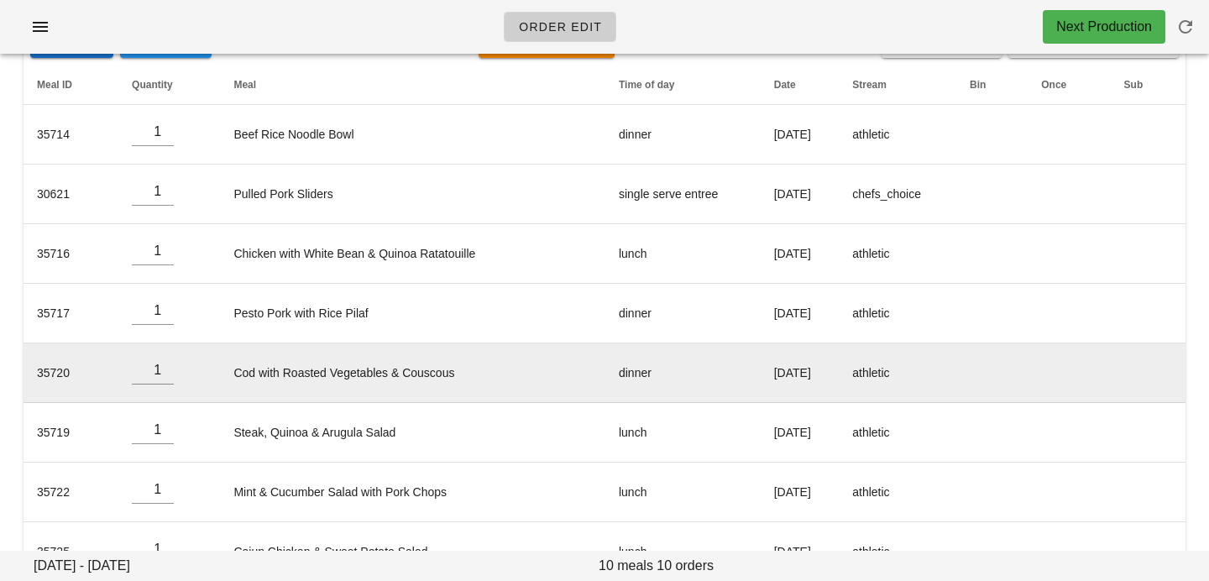
scroll to position [188, 0]
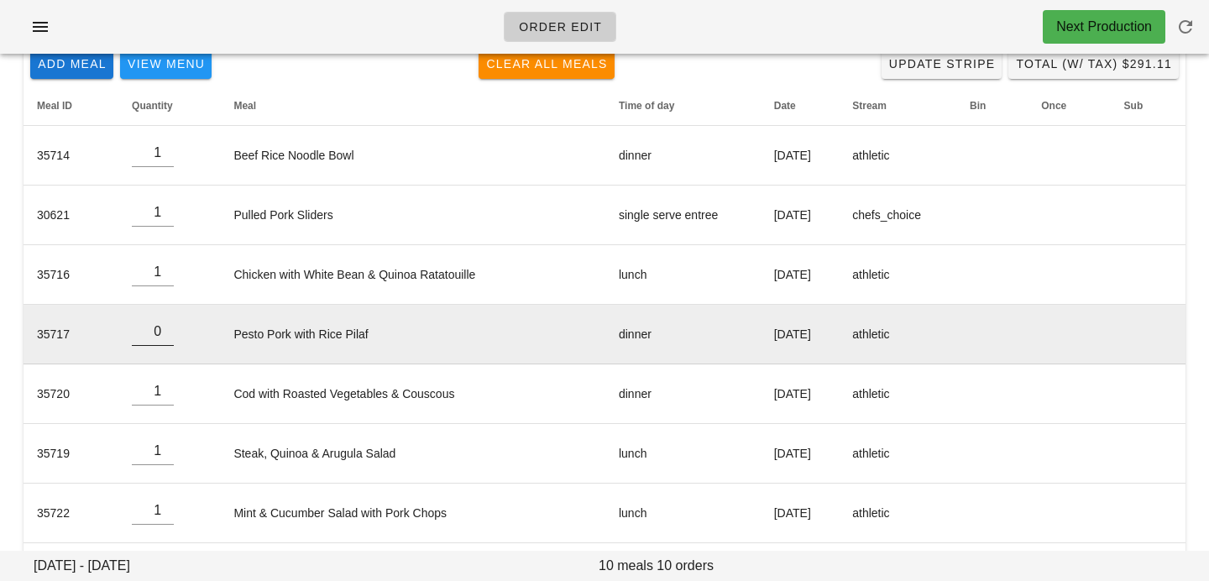
type input "0"
click at [166, 334] on input "0" at bounding box center [153, 331] width 42 height 27
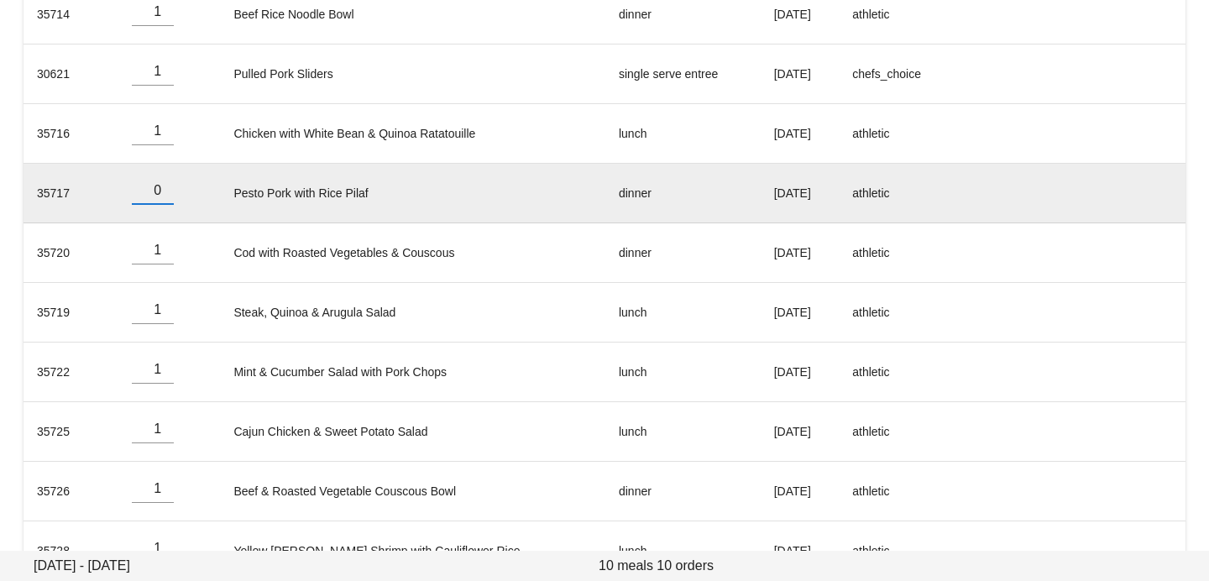
scroll to position [372, 0]
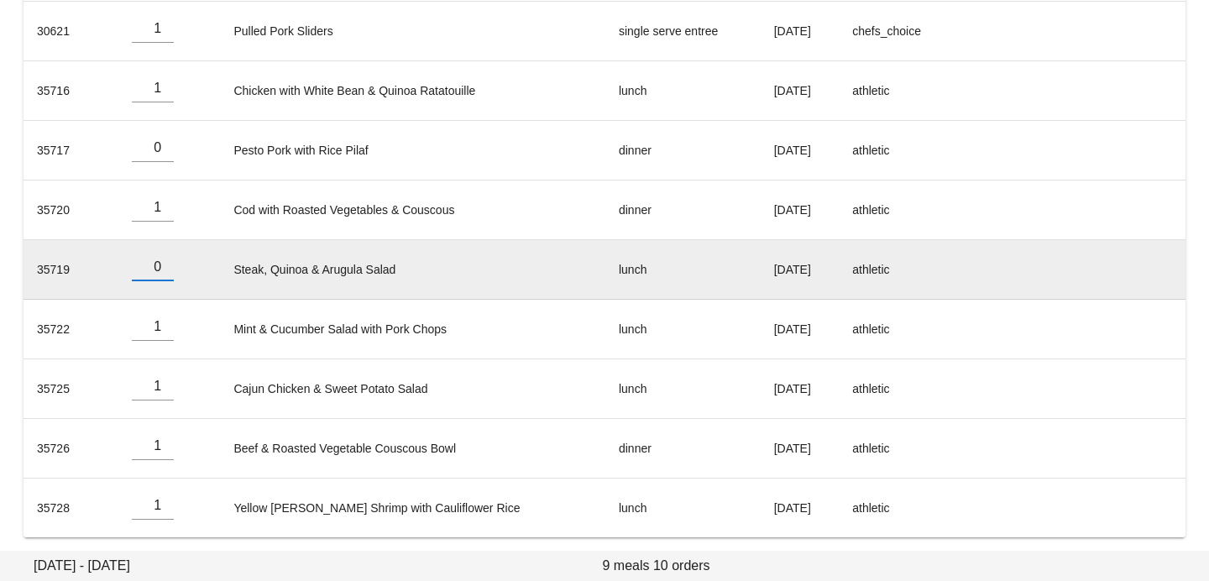
type input "0"
click at [169, 270] on input "0" at bounding box center [153, 267] width 42 height 27
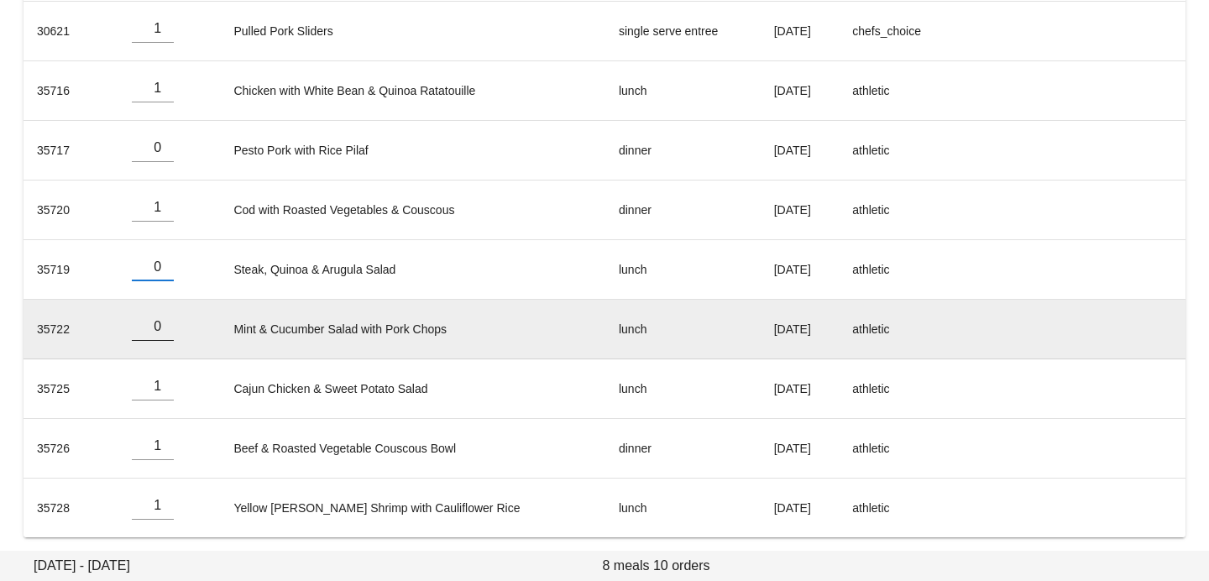
type input "0"
click at [173, 333] on input "0" at bounding box center [153, 326] width 42 height 27
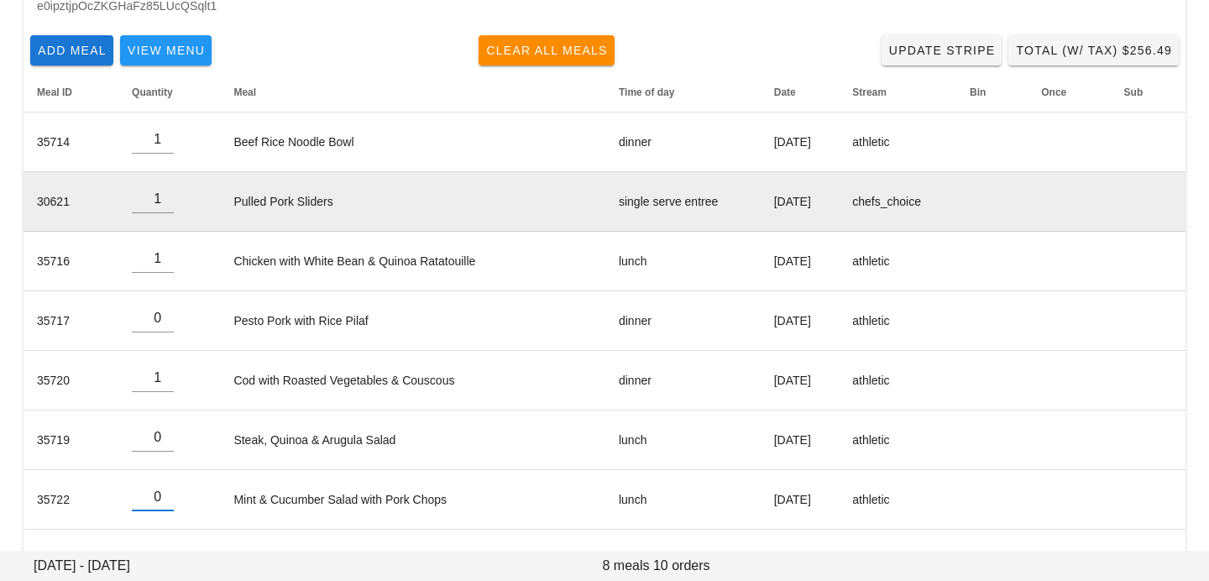
scroll to position [0, 0]
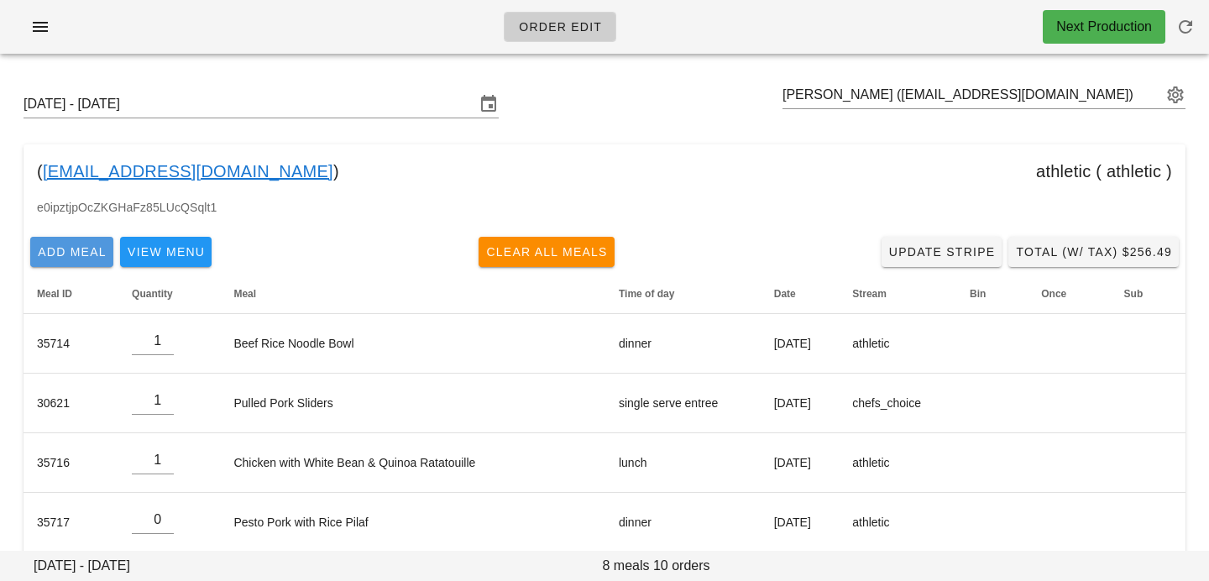
click at [55, 253] on span "Add Meal" at bounding box center [72, 251] width 70 height 13
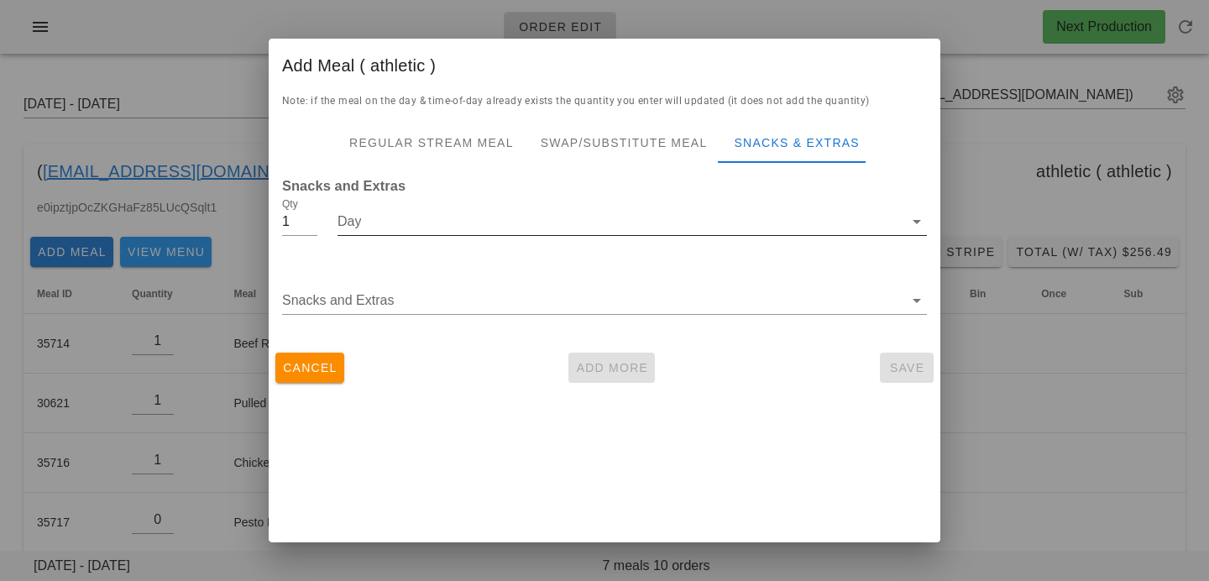
click at [390, 217] on input "Day" at bounding box center [621, 221] width 566 height 27
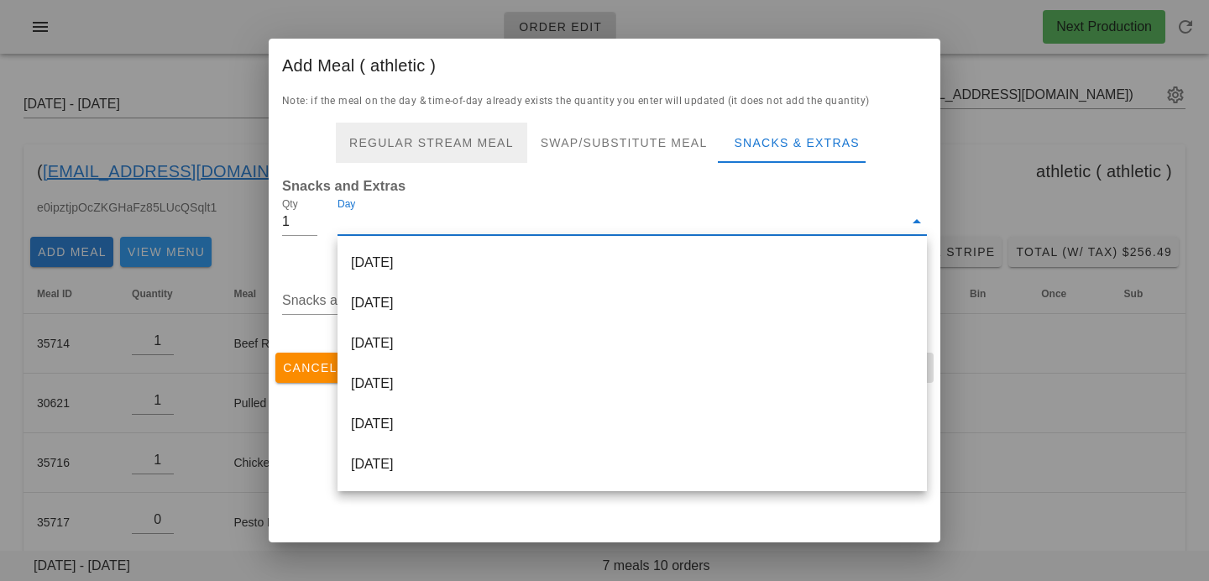
click at [427, 143] on div "Regular Stream Meal" at bounding box center [431, 143] width 191 height 40
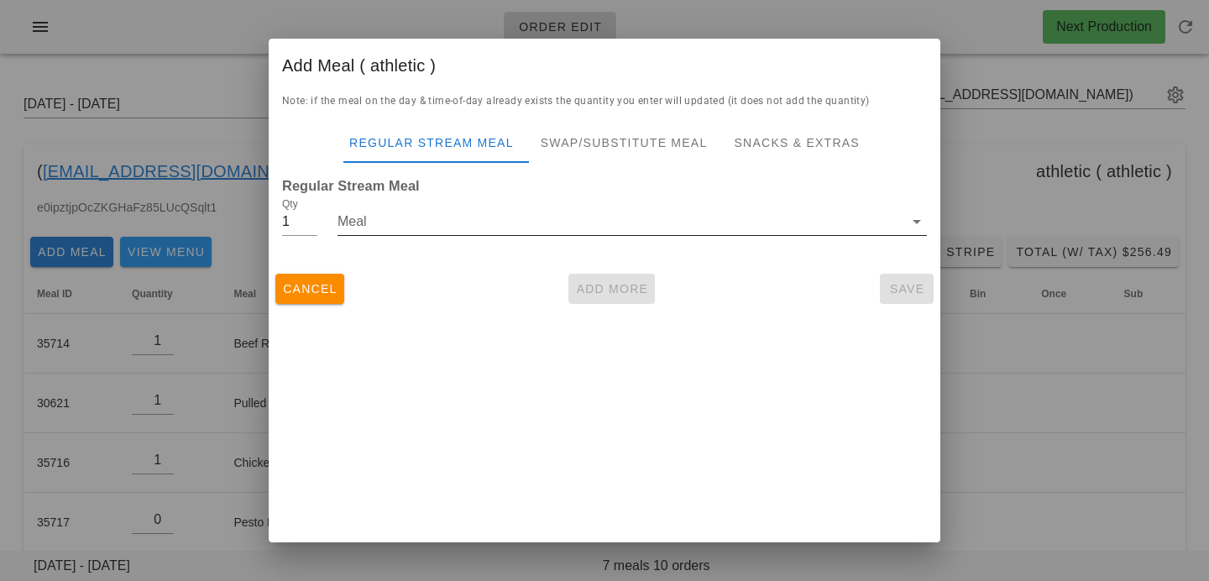
click at [431, 220] on input "Meal" at bounding box center [621, 221] width 566 height 27
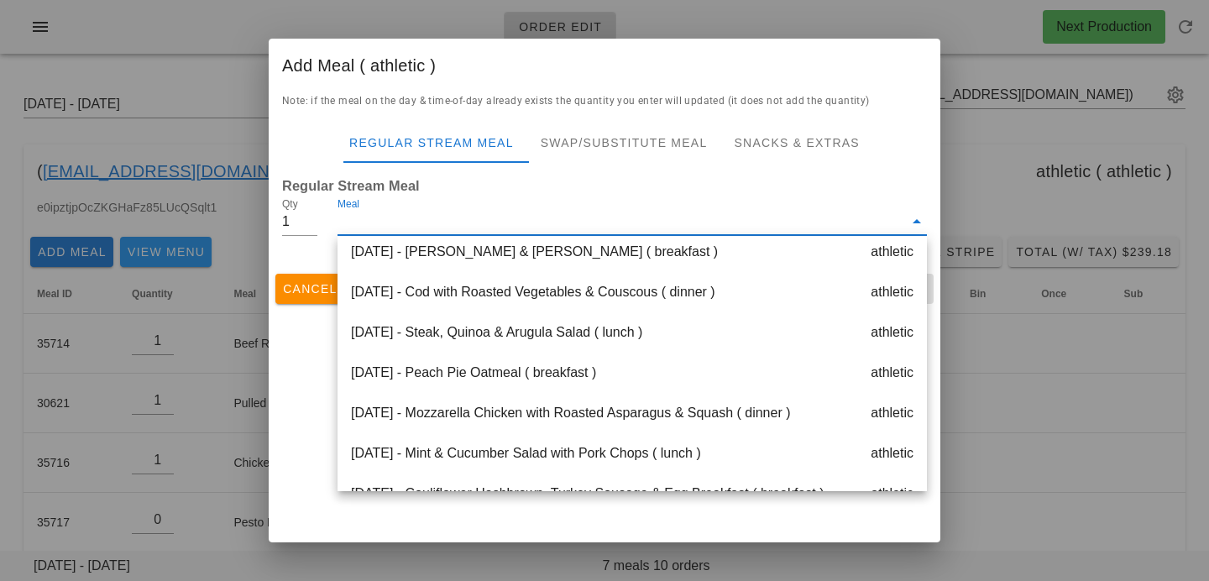
scroll to position [254, 0]
click at [473, 408] on div "Thursday Oct 16 - Mozzarella Chicken with Roasted Asparagus & Squash ( dinner )…" at bounding box center [633, 412] width 590 height 40
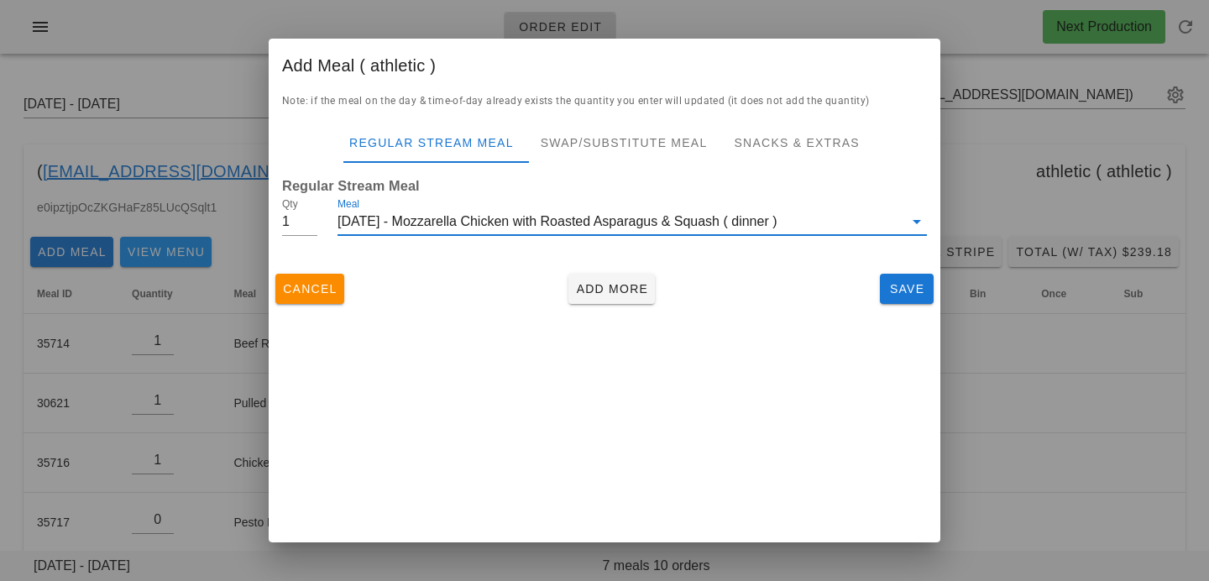
click at [631, 390] on div "Add Meal ( athletic ) Note: if the meal on the day & time-of-day already exists…" at bounding box center [605, 291] width 672 height 504
click at [900, 293] on span "Save" at bounding box center [907, 288] width 40 height 13
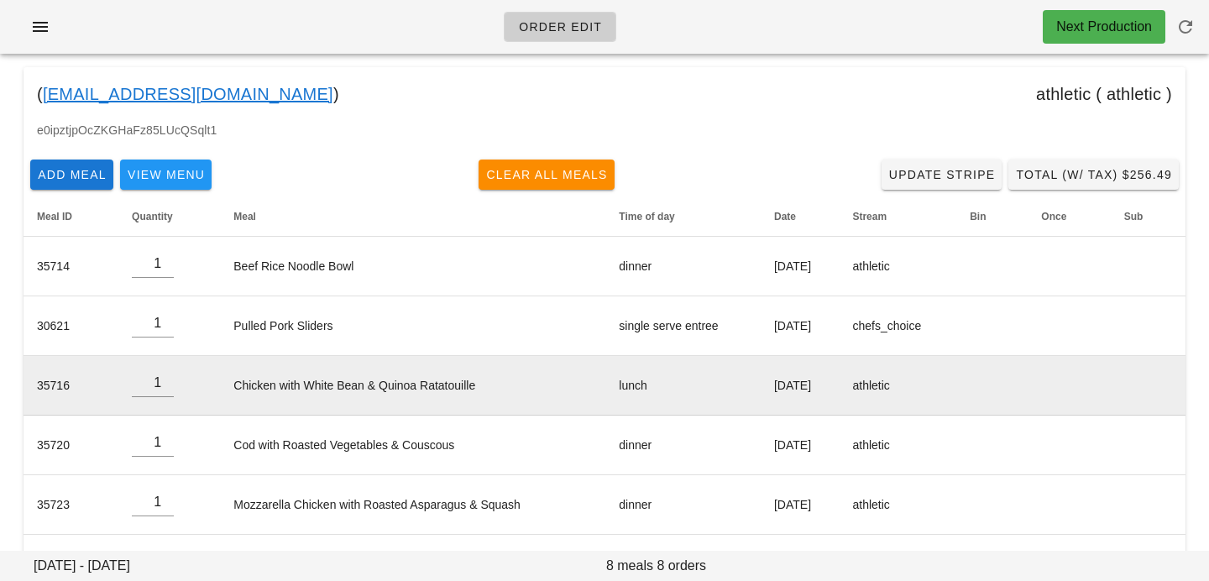
scroll to position [37, 0]
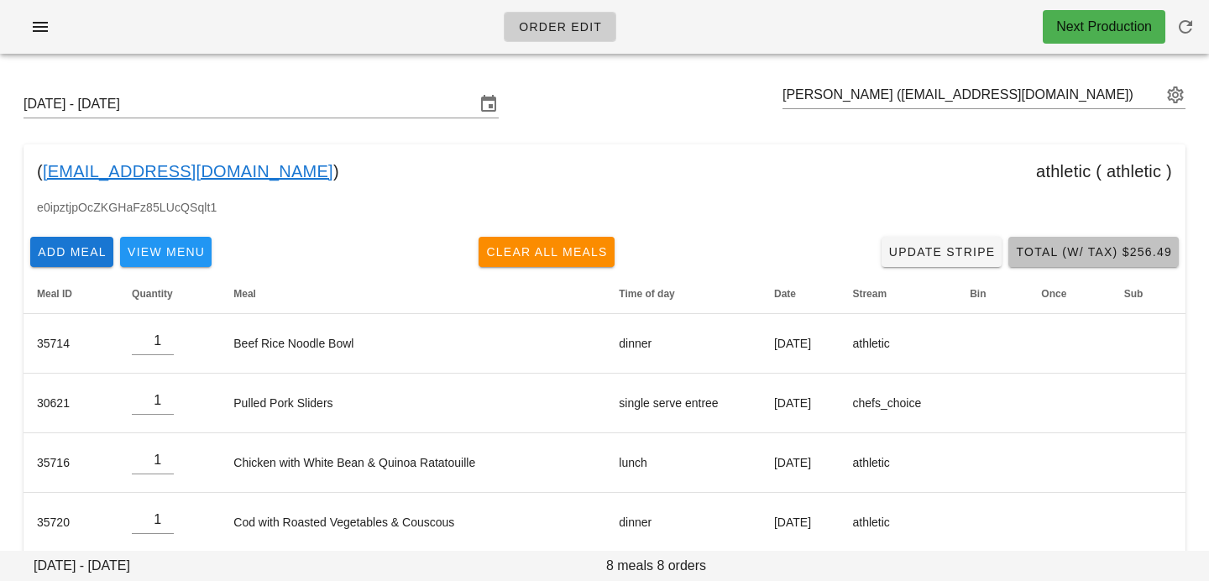
click at [1045, 243] on button "Total (w/ Tax) $256.49" at bounding box center [1094, 252] width 170 height 30
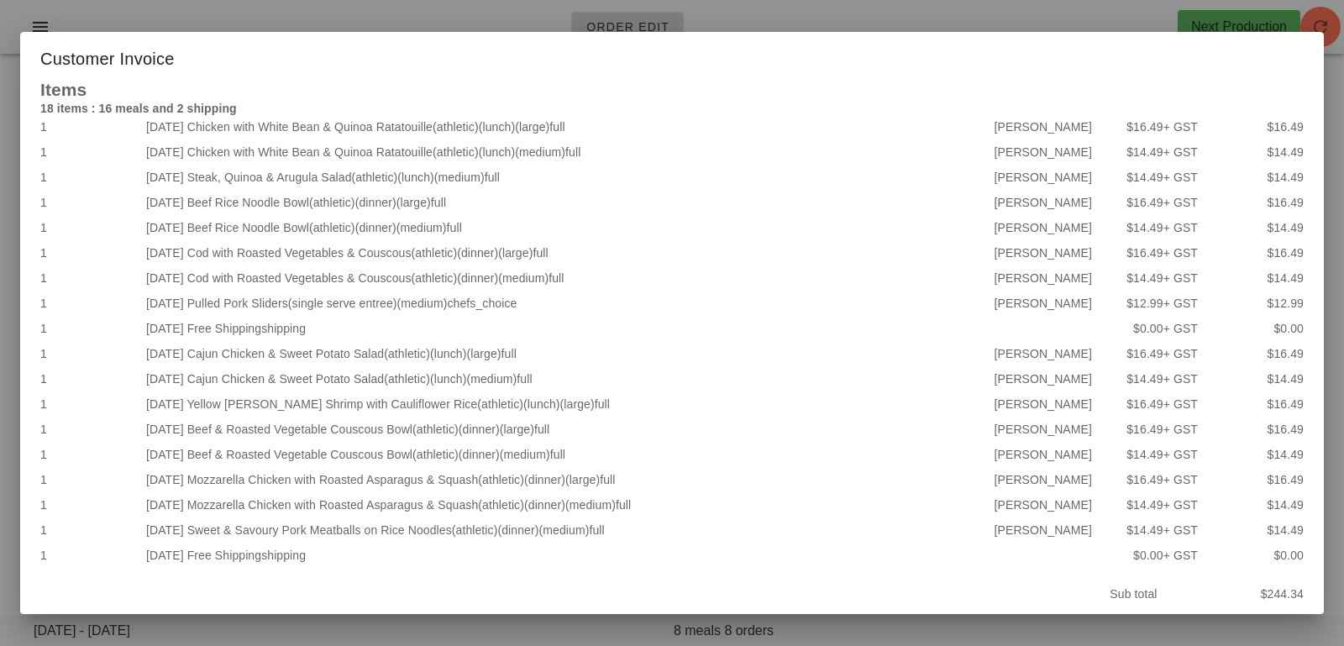
click at [1142, 15] on div at bounding box center [672, 323] width 1344 height 646
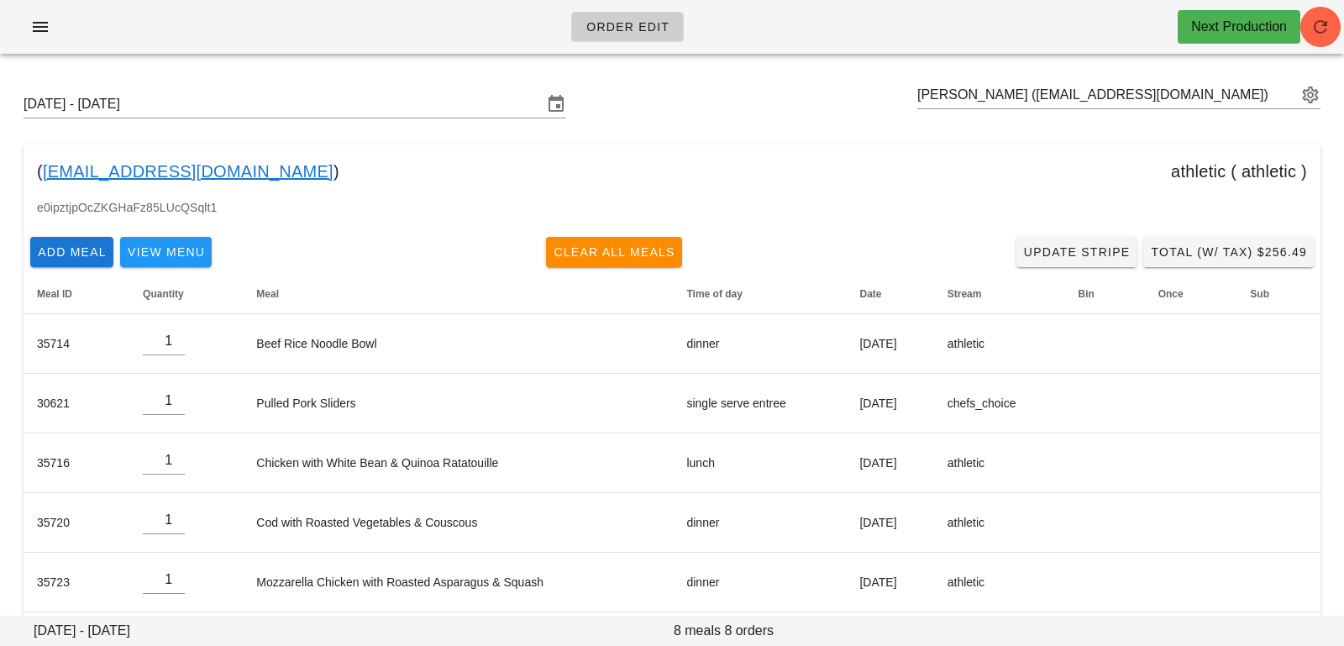
click at [1150, 75] on div "Sunday October 12 - Saturday October 18 Yao Wang (yaowang101@gmail.com) ( yaowa…" at bounding box center [672, 440] width 1344 height 747
click at [1143, 96] on input "text" at bounding box center [1107, 94] width 380 height 27
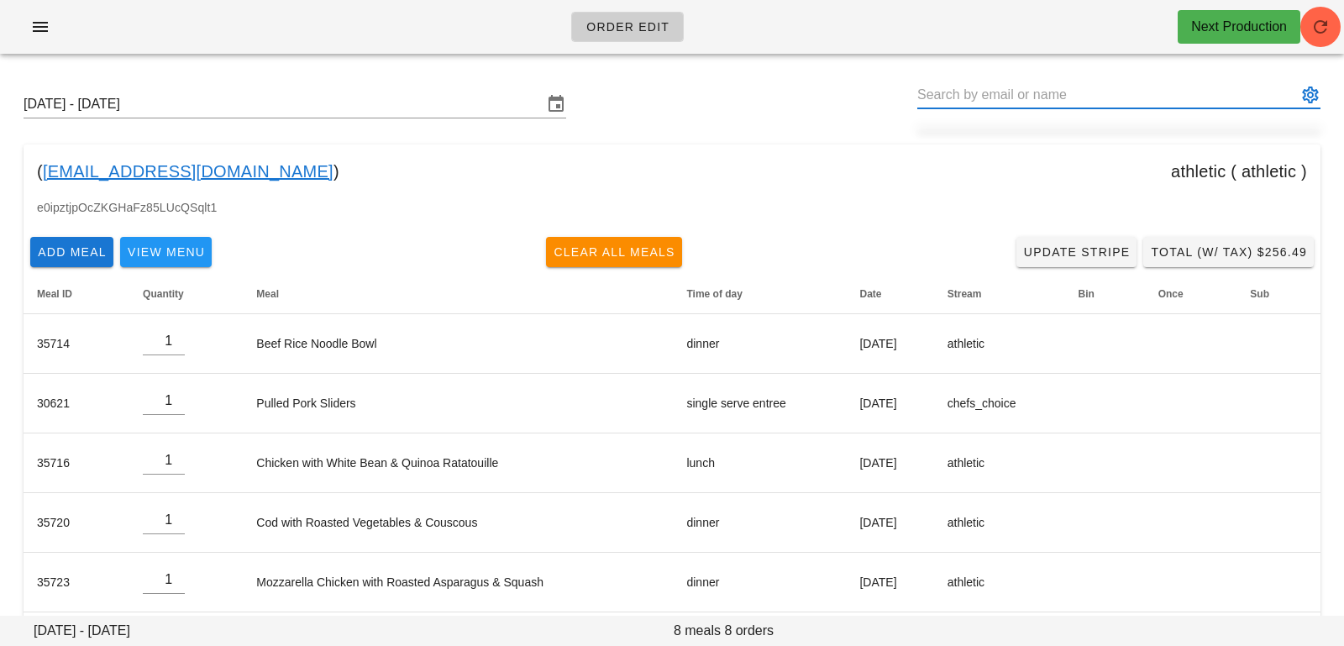
paste input "[PERSON_NAME][EMAIL_ADDRESS][DOMAIN_NAME]"
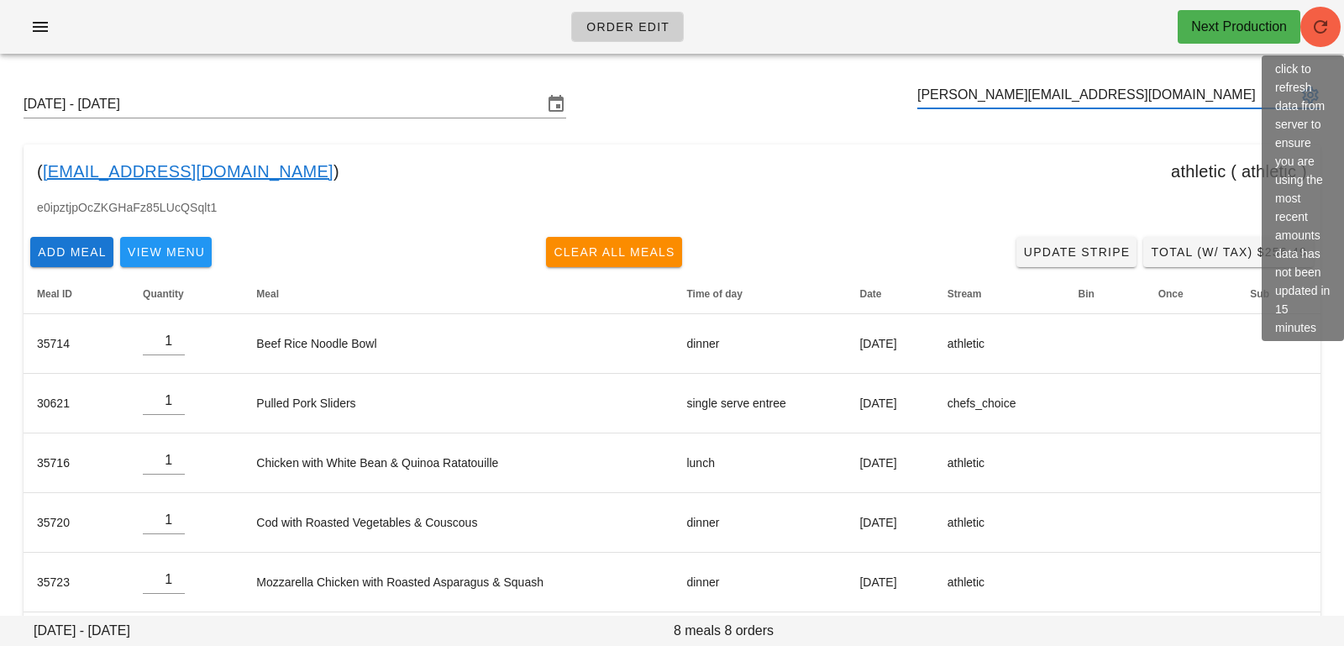
type input "[PERSON_NAME][EMAIL_ADDRESS][DOMAIN_NAME]"
click at [1208, 23] on icon "button" at bounding box center [1320, 27] width 20 height 20
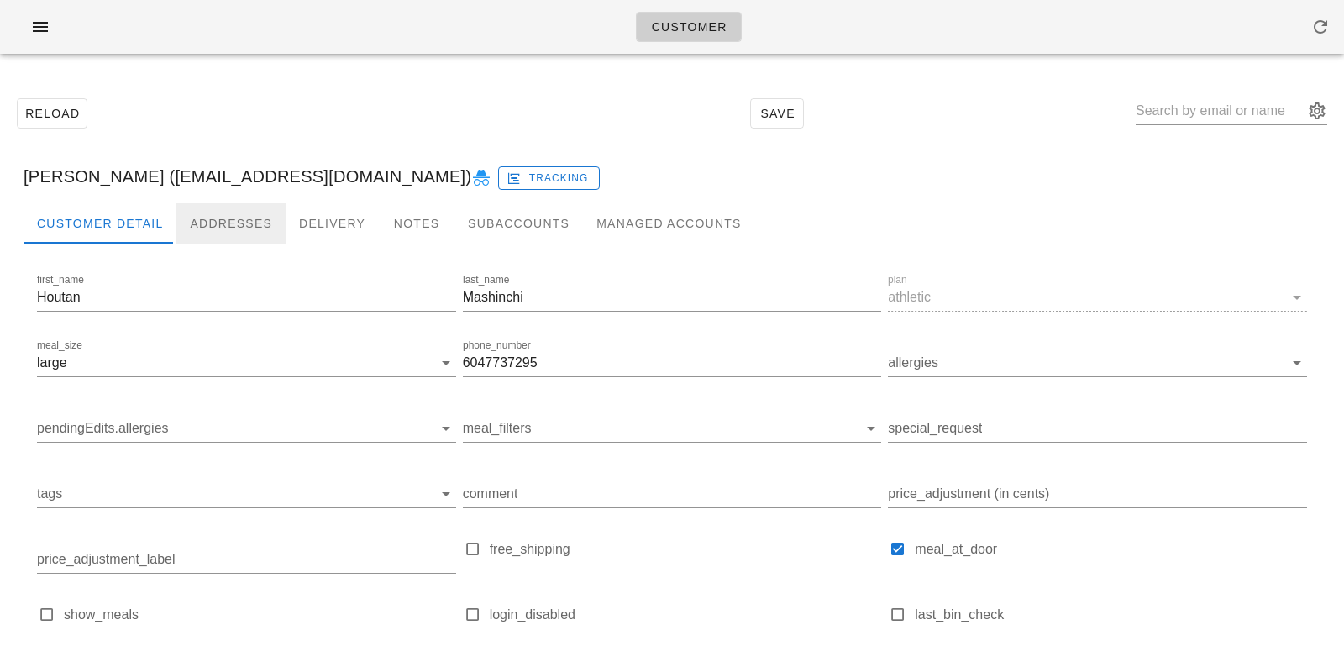
click at [238, 231] on div "Addresses" at bounding box center [230, 223] width 109 height 40
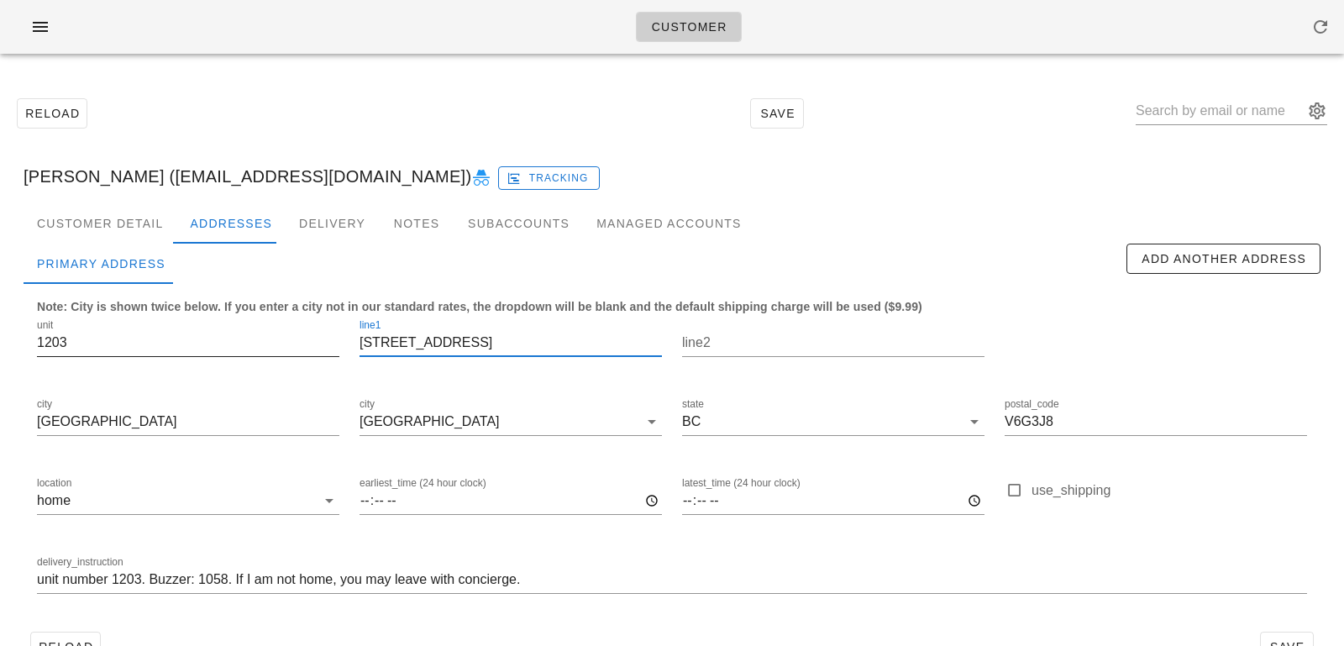
drag, startPoint x: 475, startPoint y: 338, endPoint x: 200, endPoint y: 326, distance: 275.7
click at [204, 327] on div "unit [STREET_ADDRESS] postal_code V6G3J8 location home earliest_time (24 hour c…" at bounding box center [672, 464] width 1290 height 316
drag, startPoint x: 1059, startPoint y: 424, endPoint x: 936, endPoint y: 411, distance: 123.2
click at [940, 415] on div "unit [STREET_ADDRESS] postal_code V6G3J8 location home earliest_time (24 hour c…" at bounding box center [672, 464] width 1290 height 316
drag, startPoint x: 473, startPoint y: 345, endPoint x: 261, endPoint y: 326, distance: 212.5
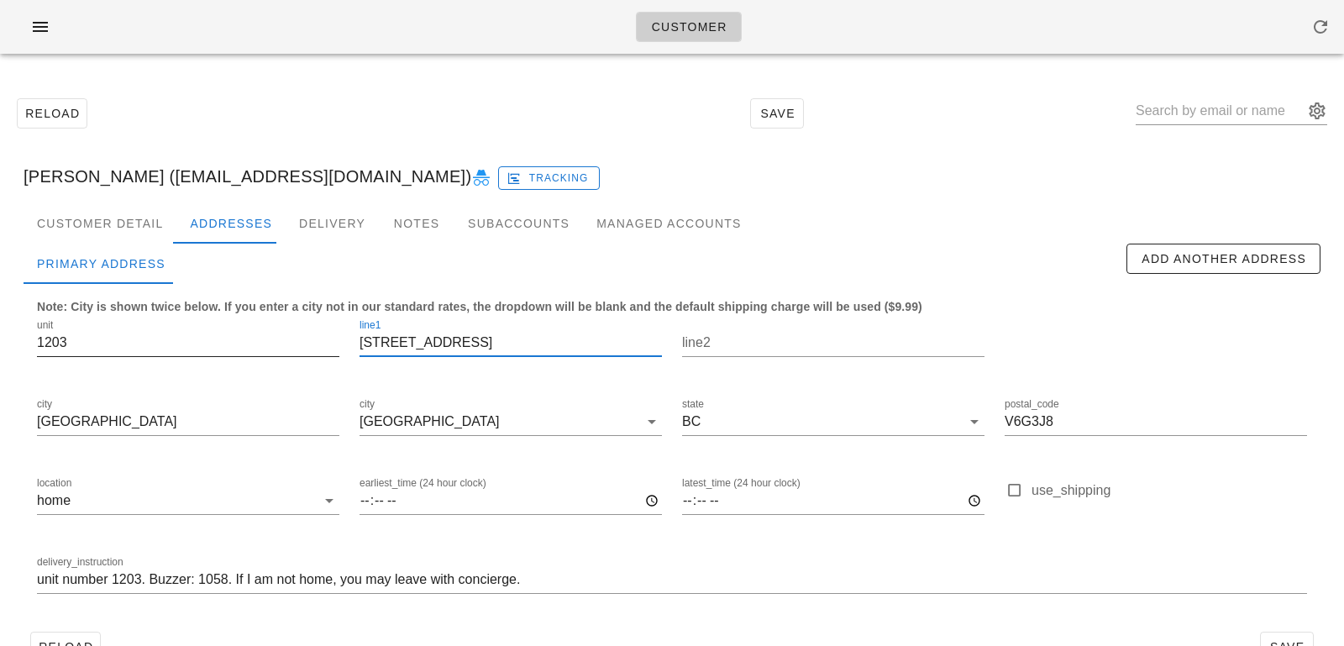
click at [261, 326] on div "unit [STREET_ADDRESS] postal_code V6G3J8 location home earliest_time (24 hour c…" at bounding box center [672, 464] width 1290 height 316
drag, startPoint x: 1080, startPoint y: 417, endPoint x: 883, endPoint y: 394, distance: 198.6
click at [884, 397] on div "unit 1203 line1 590 Nicola Street line2 city Vancouver city Vancouver state BC …" at bounding box center [672, 464] width 1290 height 316
click at [1219, 116] on input "text" at bounding box center [1219, 110] width 168 height 27
paste input "[PERSON_NAME][EMAIL_ADDRESS][DOMAIN_NAME]"
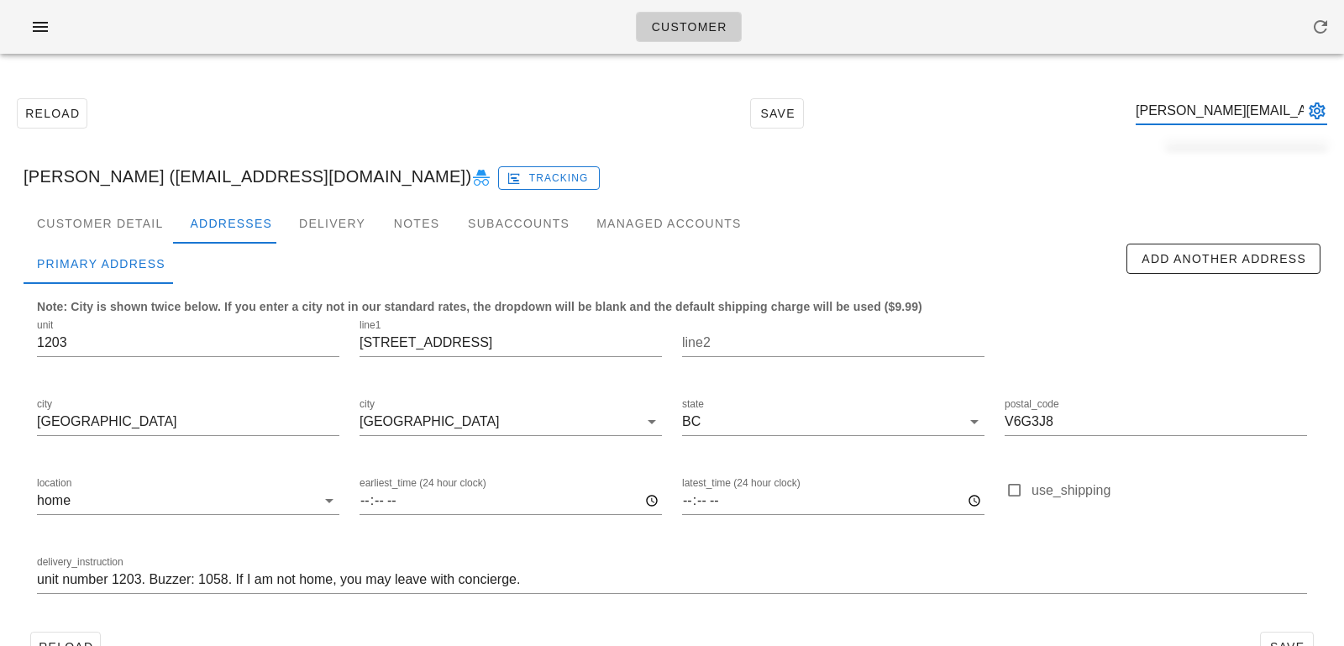
scroll to position [0, 10]
type input "[PERSON_NAME][EMAIL_ADDRESS][DOMAIN_NAME]"
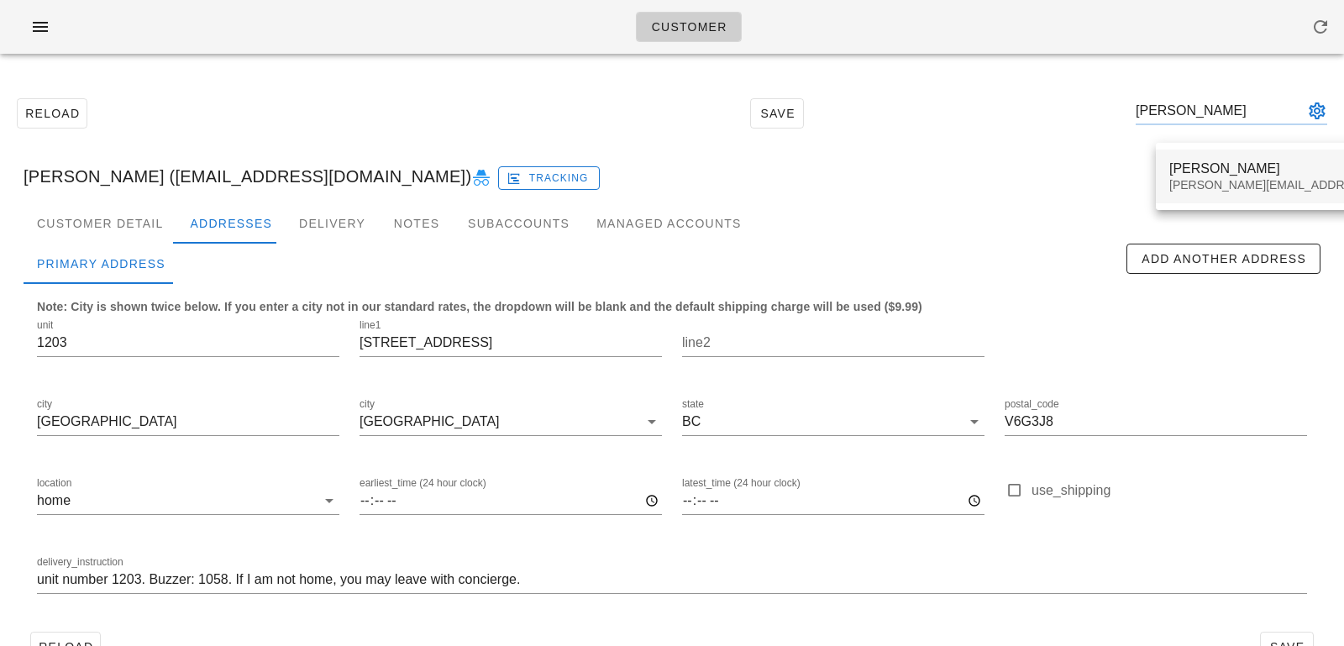
type input "nicky s"
click at [1247, 176] on div "Nicky Senyard" at bounding box center [1317, 168] width 296 height 16
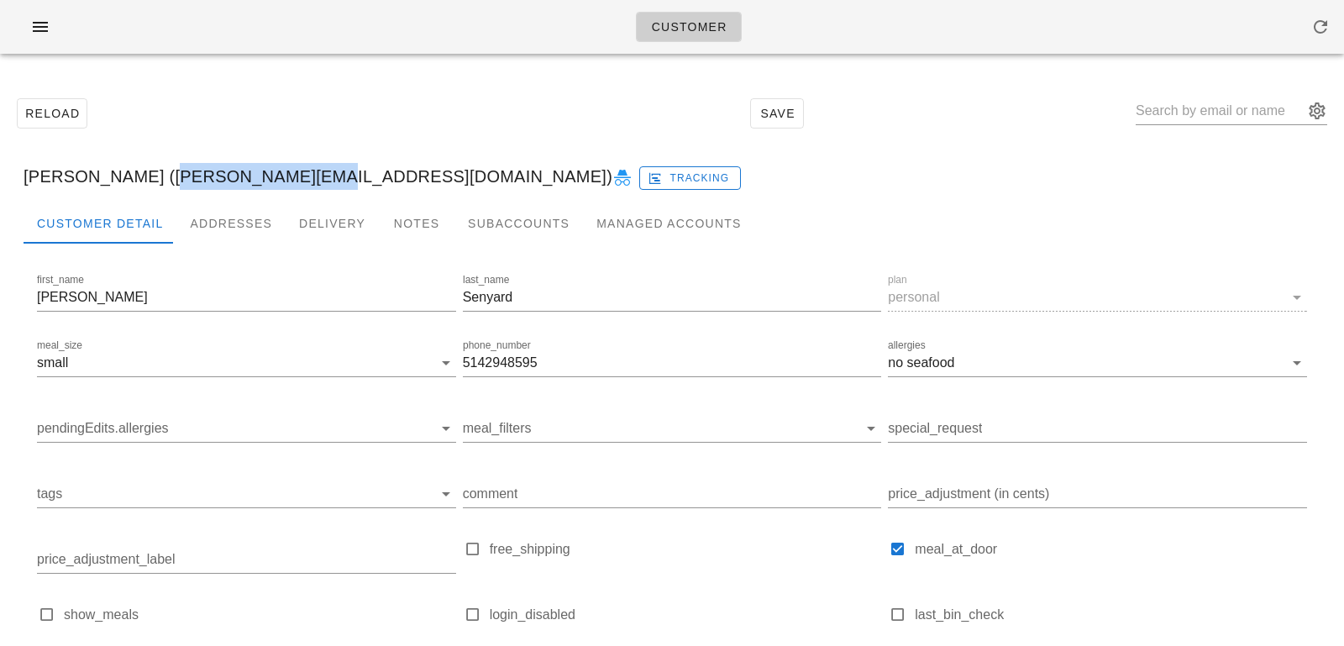
drag, startPoint x: 145, startPoint y: 175, endPoint x: 295, endPoint y: 178, distance: 149.5
click at [295, 178] on div "Nicky Senyard (Nicky@kewpac.com) Tracking" at bounding box center [671, 176] width 1323 height 54
copy div "[PERSON_NAME][EMAIL_ADDRESS][DOMAIN_NAME]"
click at [295, 181] on div "Nicky Senyard (Nicky@kewpac.com) Tracking" at bounding box center [671, 176] width 1323 height 54
drag, startPoint x: 294, startPoint y: 180, endPoint x: 152, endPoint y: 181, distance: 141.9
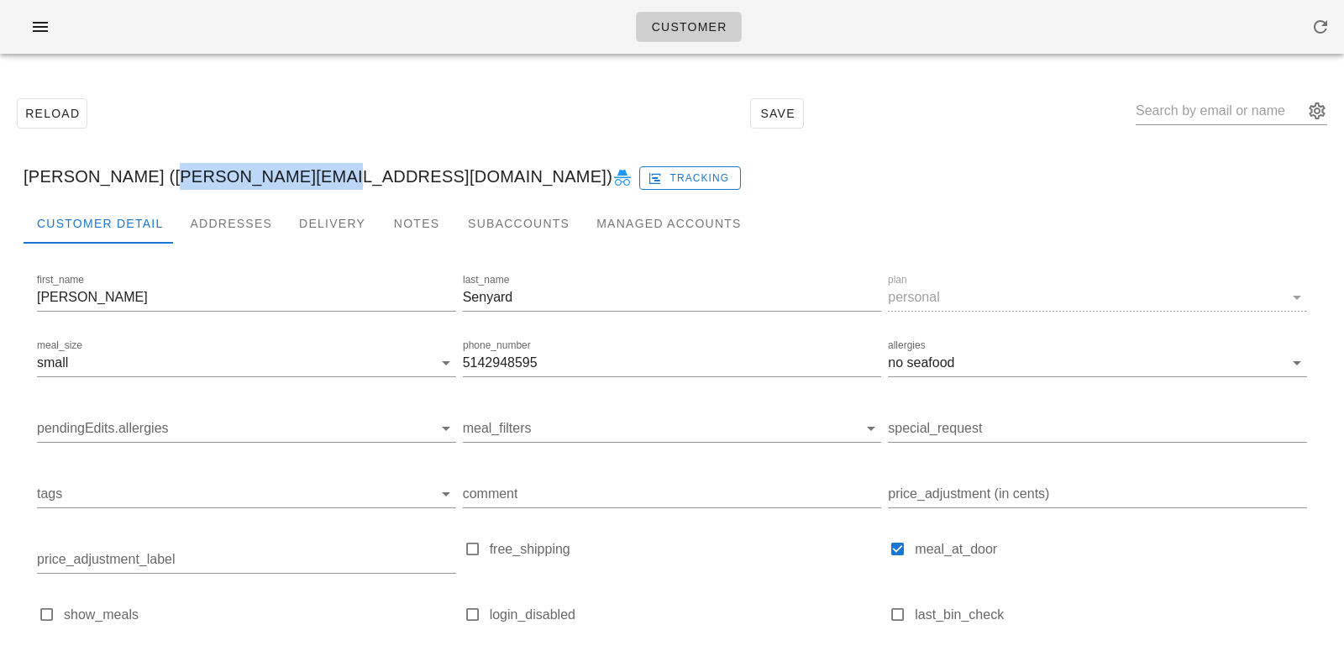
click at [152, 181] on div "Nicky Senyard (Nicky@kewpac.com) Tracking" at bounding box center [671, 176] width 1323 height 54
click at [198, 190] on div "Nicky Senyard (Nicky@kewpac.com) Tracking" at bounding box center [671, 176] width 1323 height 54
drag, startPoint x: 144, startPoint y: 174, endPoint x: 296, endPoint y: 172, distance: 152.8
click at [296, 172] on div "Nicky Senyard (Nicky@kewpac.com) Tracking" at bounding box center [671, 176] width 1323 height 54
copy div "[PERSON_NAME][EMAIL_ADDRESS][DOMAIN_NAME]"
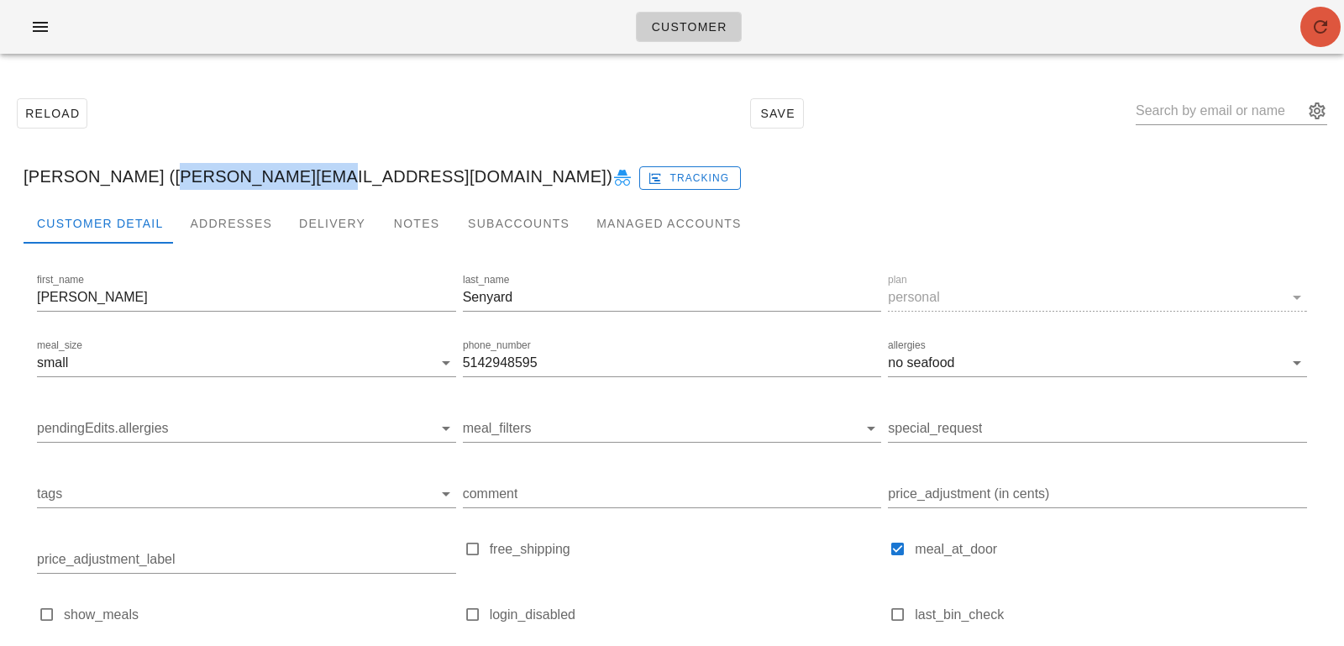
click at [1323, 32] on icon "button" at bounding box center [1320, 27] width 20 height 20
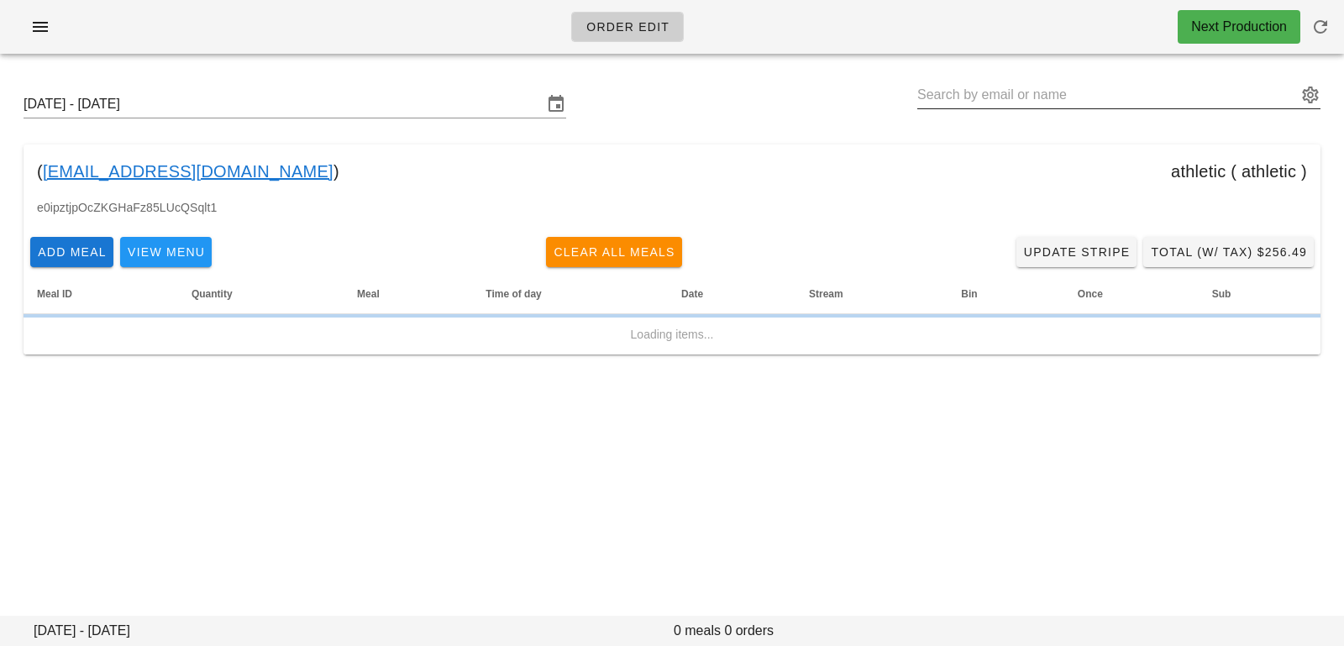
click at [949, 100] on input "text" at bounding box center [1107, 94] width 380 height 27
paste input "[PERSON_NAME][EMAIL_ADDRESS][DOMAIN_NAME]"
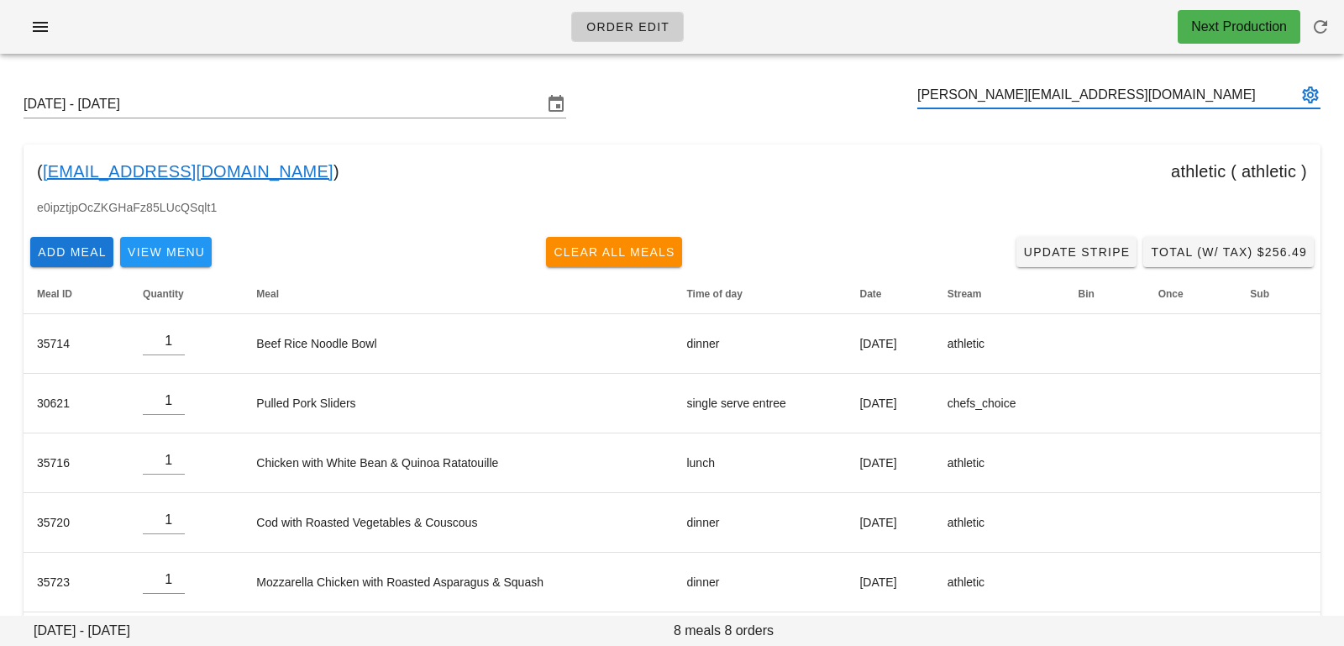
click at [1105, 92] on input "[PERSON_NAME][EMAIL_ADDRESS][DOMAIN_NAME]" at bounding box center [1107, 94] width 380 height 27
type input "[PERSON_NAME][EMAIL_ADDRESS][DOMAIN_NAME]"
click at [953, 84] on input "text" at bounding box center [1107, 94] width 380 height 27
paste input "[PERSON_NAME][EMAIL_ADDRESS][DOMAIN_NAME]"
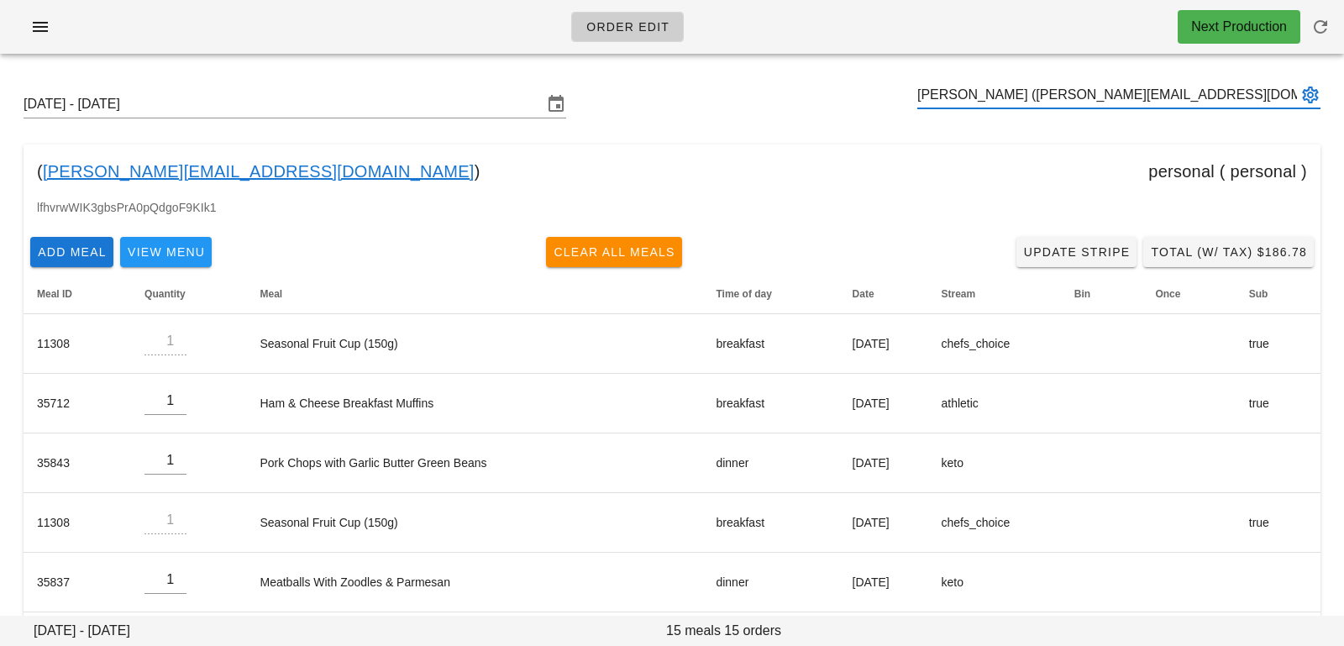
type input "[PERSON_NAME] ([PERSON_NAME][EMAIL_ADDRESS][DOMAIN_NAME])"
click at [1325, 20] on icon "button" at bounding box center [1320, 27] width 20 height 20
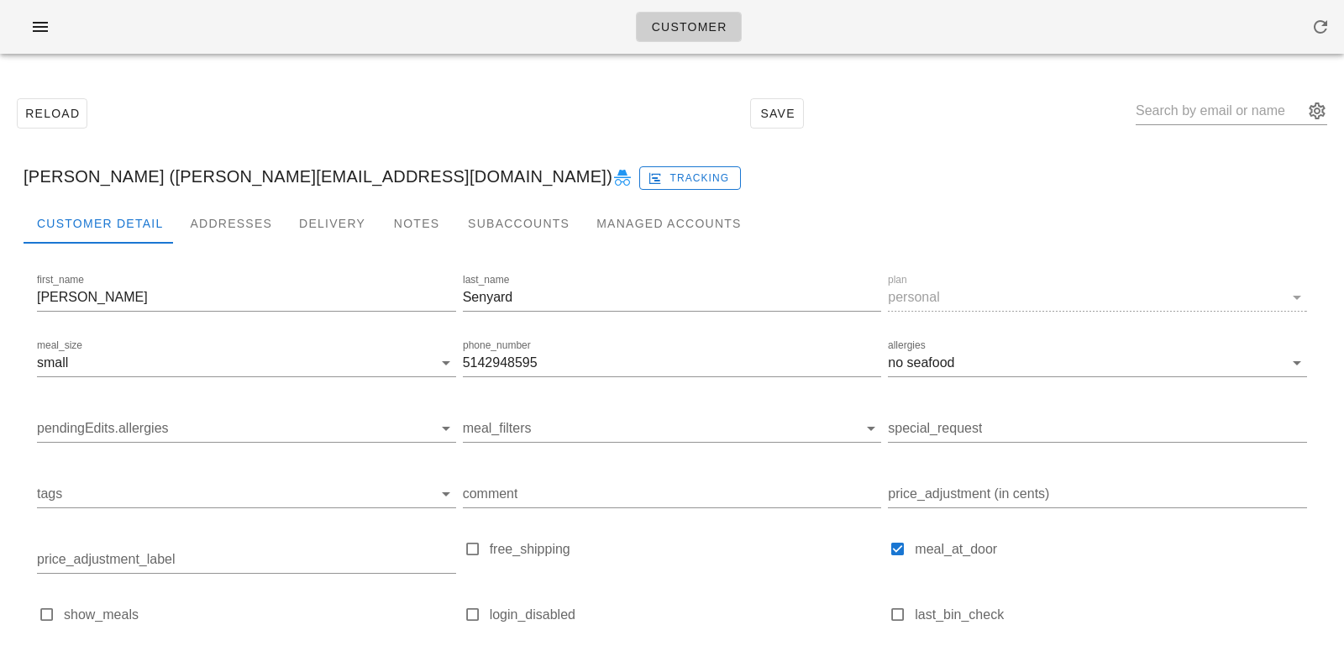
click at [202, 249] on div at bounding box center [672, 257] width 1297 height 27
click at [202, 238] on div "Addresses" at bounding box center [230, 223] width 109 height 40
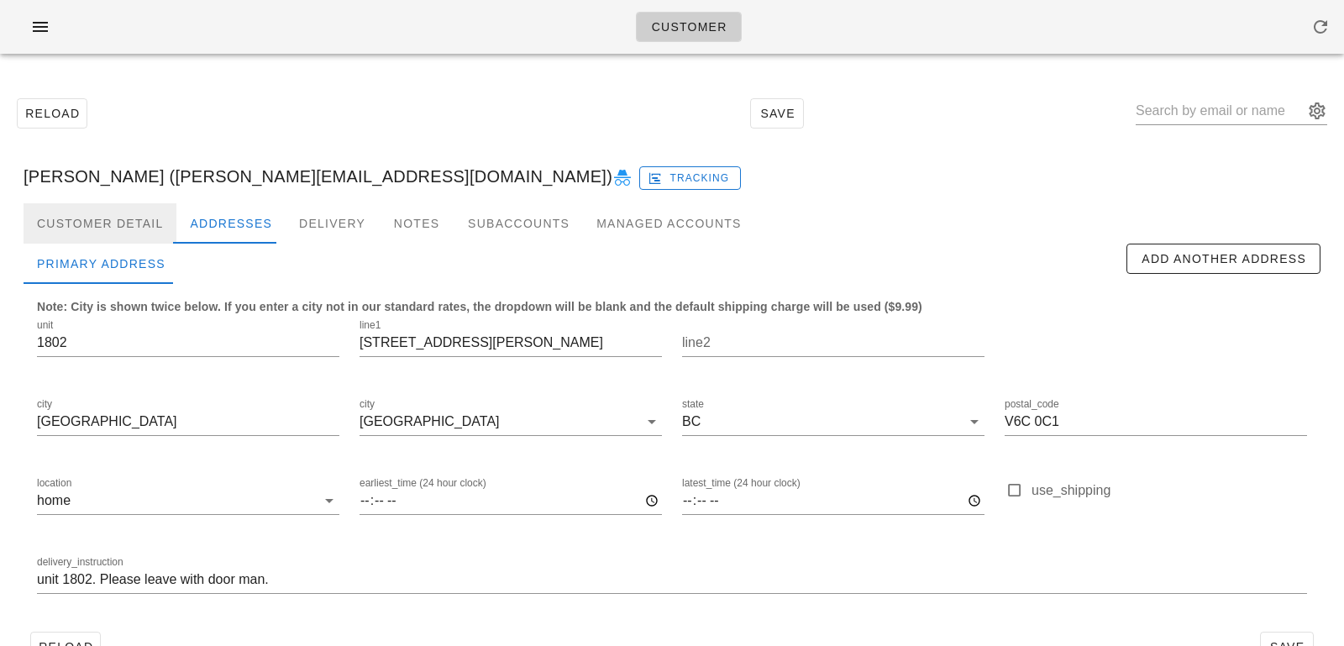
click at [100, 228] on div "Customer Detail" at bounding box center [100, 223] width 153 height 40
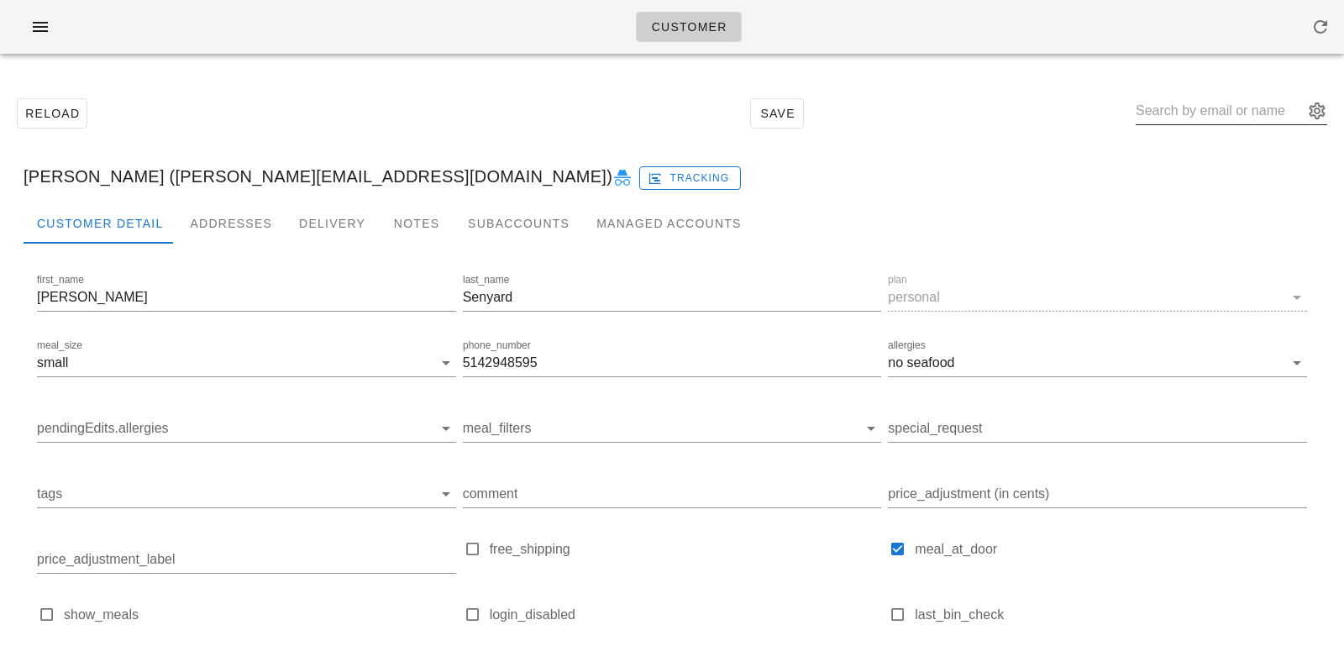
click at [1201, 107] on input "text" at bounding box center [1219, 110] width 168 height 27
paste input "[PERSON_NAME][EMAIL_ADDRESS][DOMAIN_NAME]"
type input "[PERSON_NAME][EMAIL_ADDRESS][DOMAIN_NAME]"
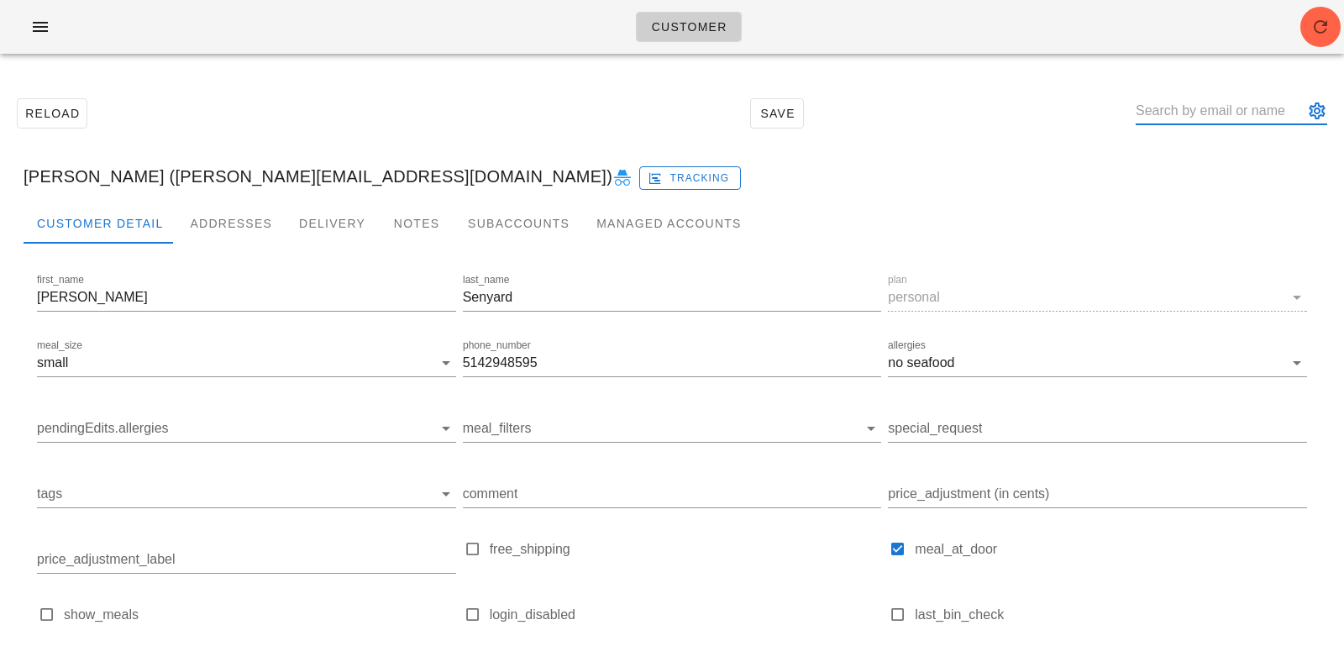
paste input "[PERSON_NAME][EMAIL_ADDRESS][DOMAIN_NAME]"
type input "[PERSON_NAME][EMAIL_ADDRESS][DOMAIN_NAME]"
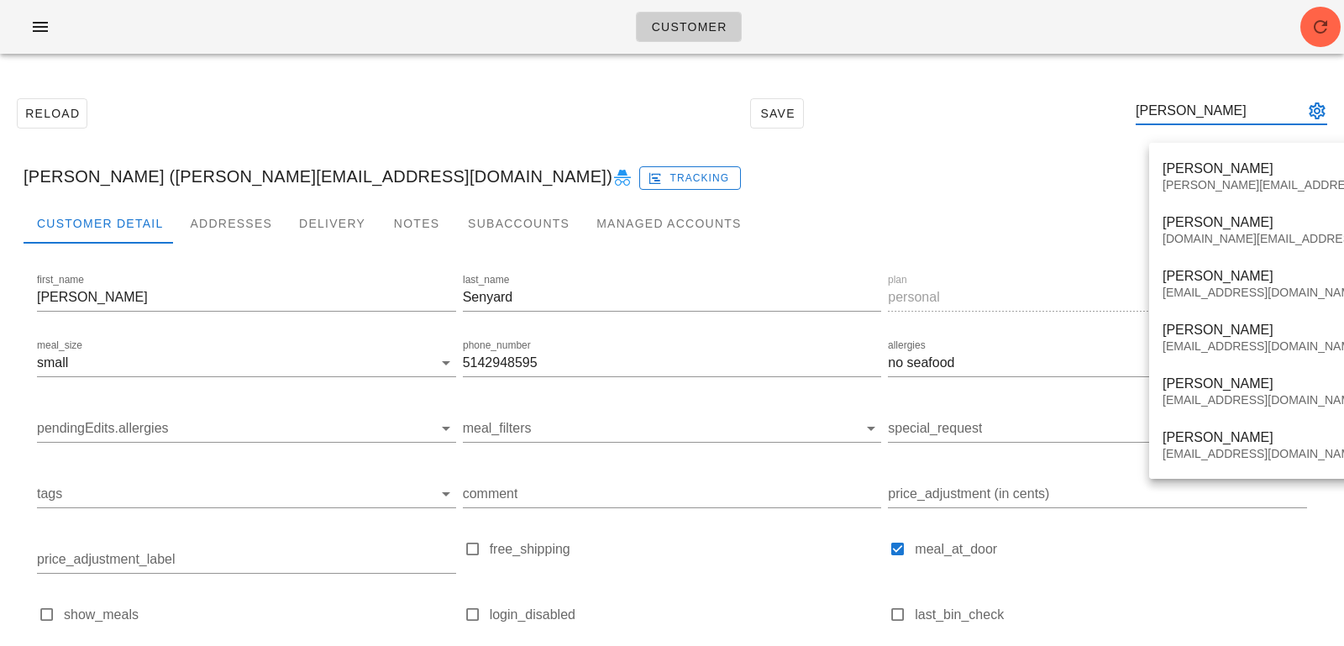
type input "jessica"
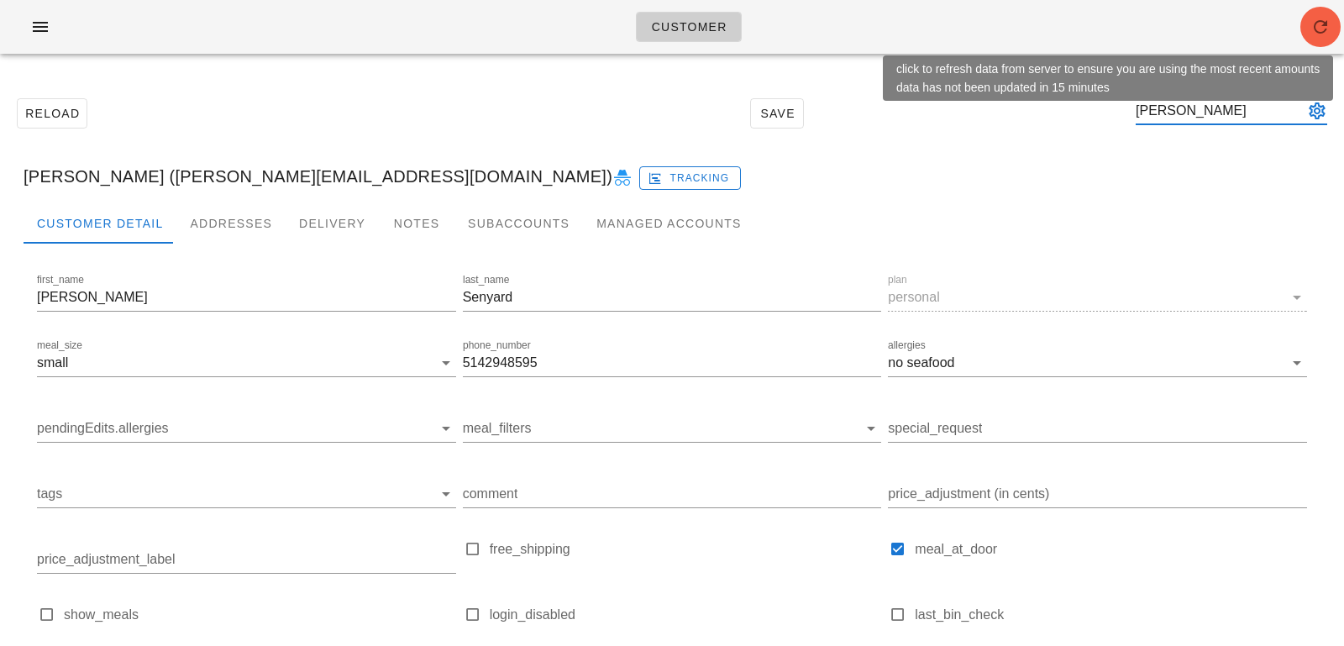
type input "jessica eas"
click at [1323, 39] on button "button" at bounding box center [1320, 27] width 40 height 40
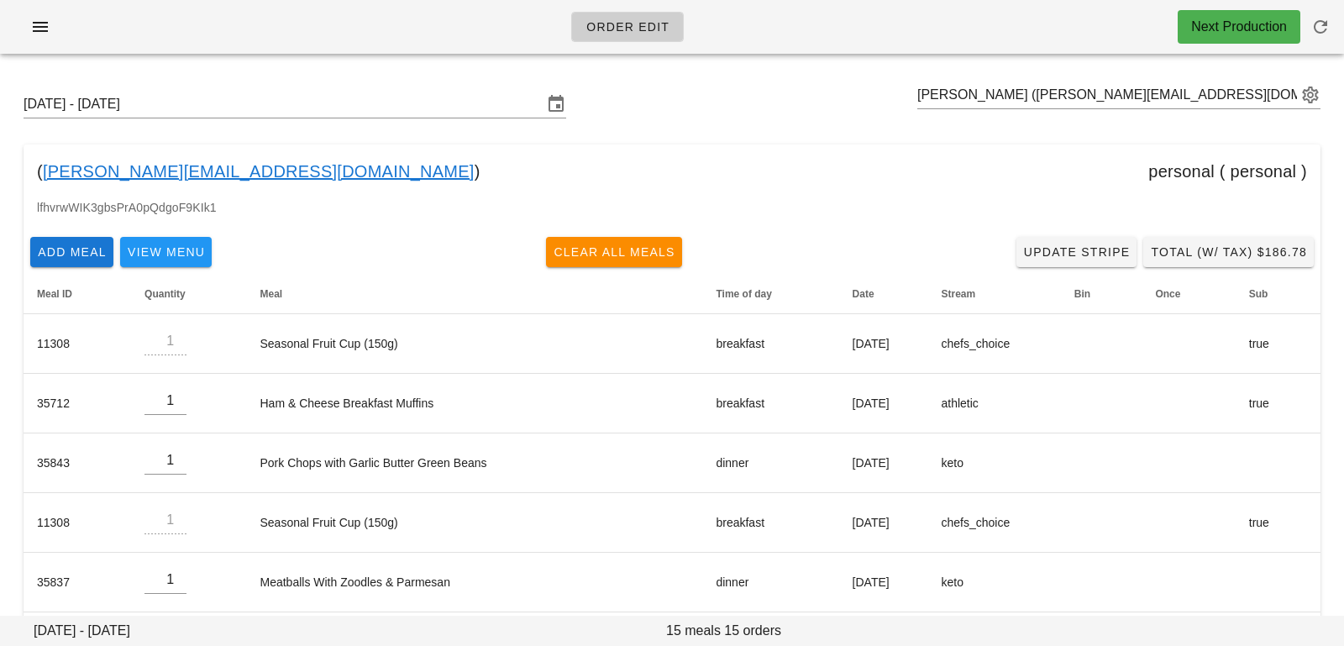
click at [193, 266] on div "Add Meal View Menu Clear All Meals Update Stripe Total (w/ Tax) $186.78" at bounding box center [672, 252] width 1297 height 44
click at [193, 253] on span "View Menu" at bounding box center [166, 251] width 78 height 13
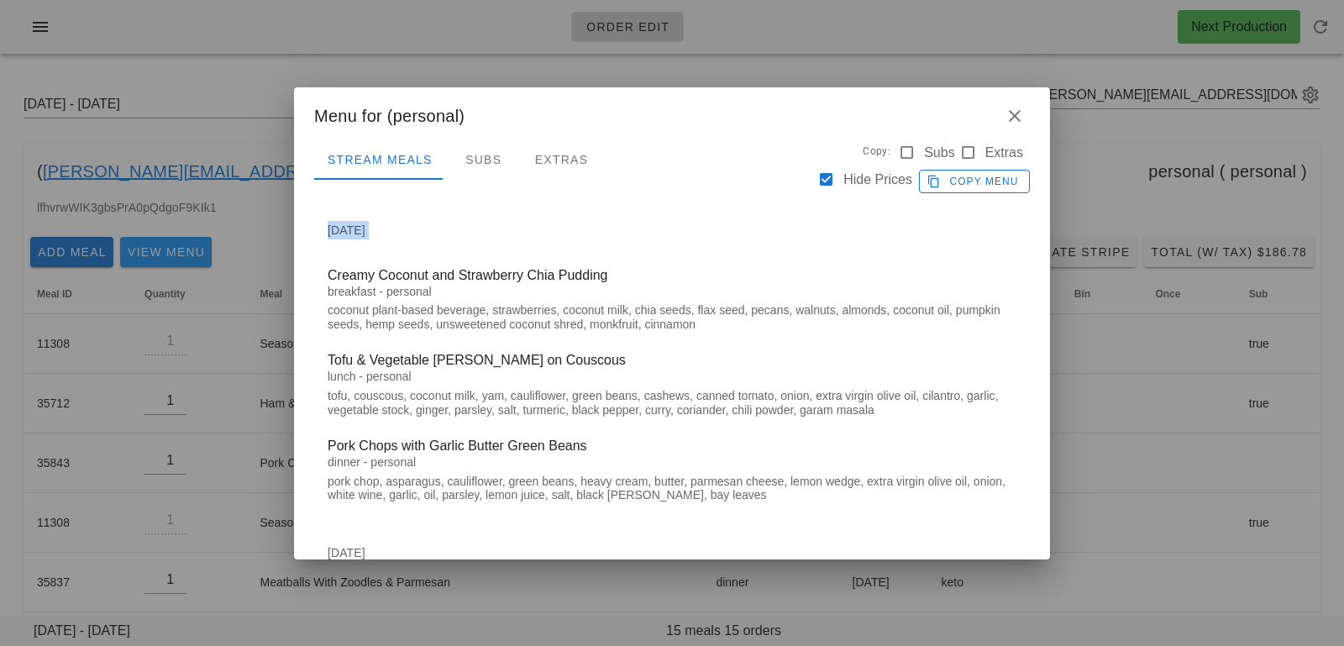
drag, startPoint x: 322, startPoint y: 228, endPoint x: 420, endPoint y: 252, distance: 100.4
click at [420, 252] on div "[DATE] Creamy Coconut and Strawberry Chia Pudding breakfast - personal coconut …" at bounding box center [671, 365] width 715 height 310
click at [958, 187] on span "Copy Menu" at bounding box center [974, 181] width 88 height 15
click at [1026, 119] on span "button" at bounding box center [1014, 116] width 30 height 20
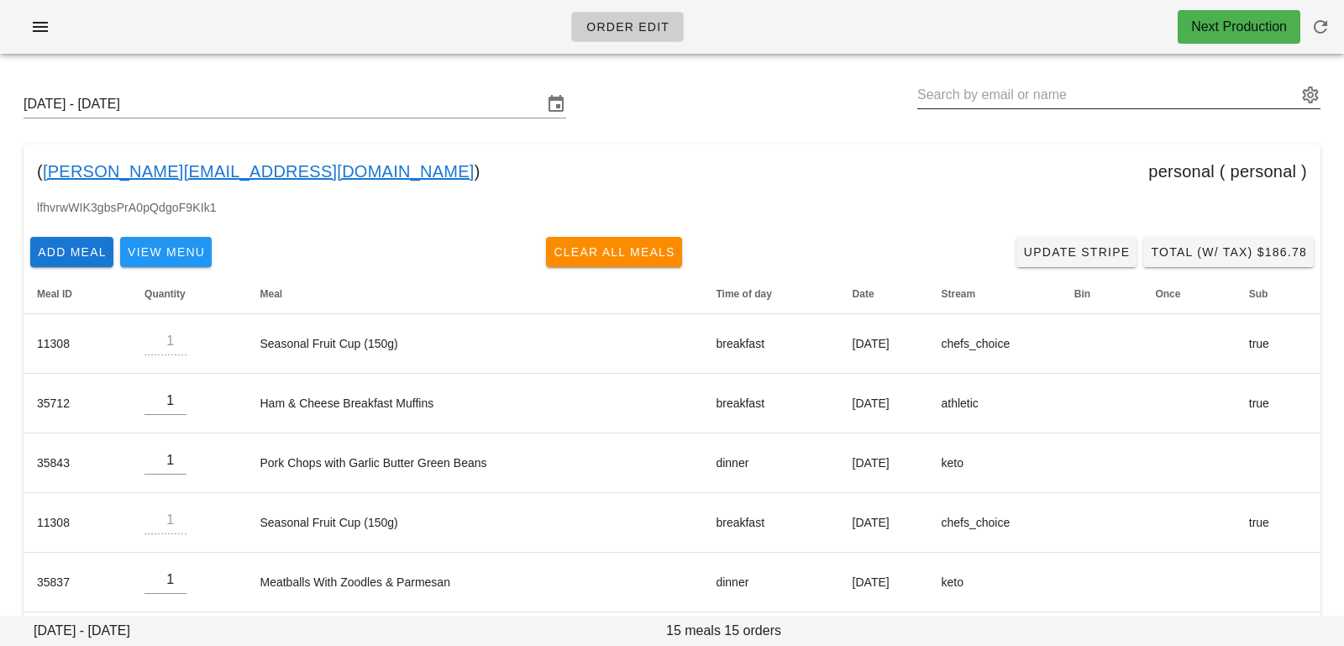
click at [1073, 86] on input "text" at bounding box center [1107, 94] width 380 height 27
paste input "jessica@drjessicaeastman.com"
type input "jessica@drjessicaeastman.com"
paste input "[PERSON_NAME][EMAIL_ADDRESS][PERSON_NAME][DOMAIN_NAME]"
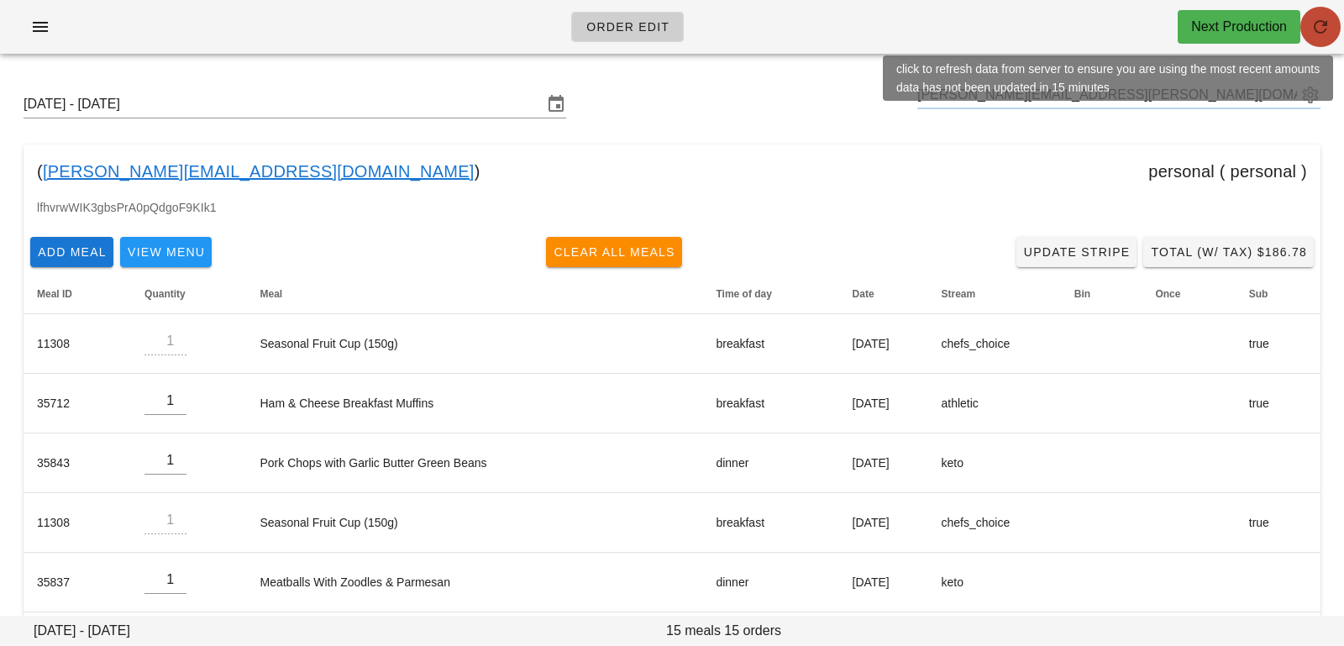
click at [1326, 31] on icon "button" at bounding box center [1320, 27] width 20 height 20
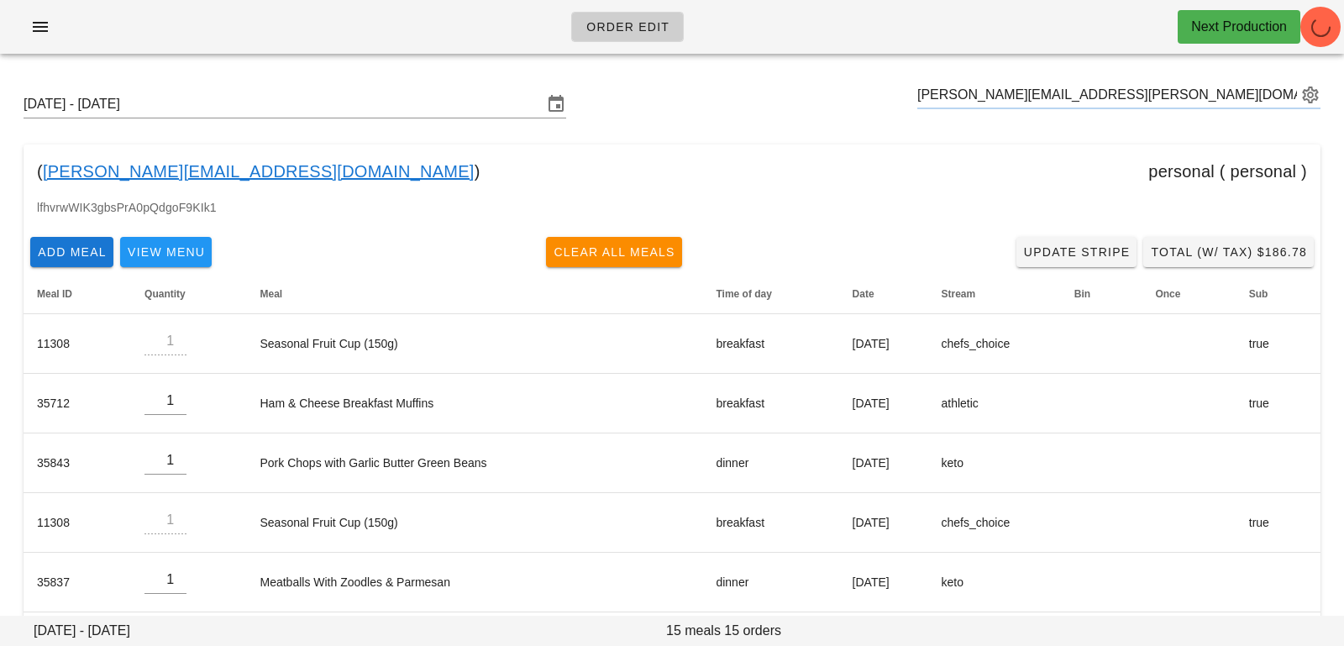
type input "[PERSON_NAME] ([PERSON_NAME][EMAIL_ADDRESS][PERSON_NAME][DOMAIN_NAME])"
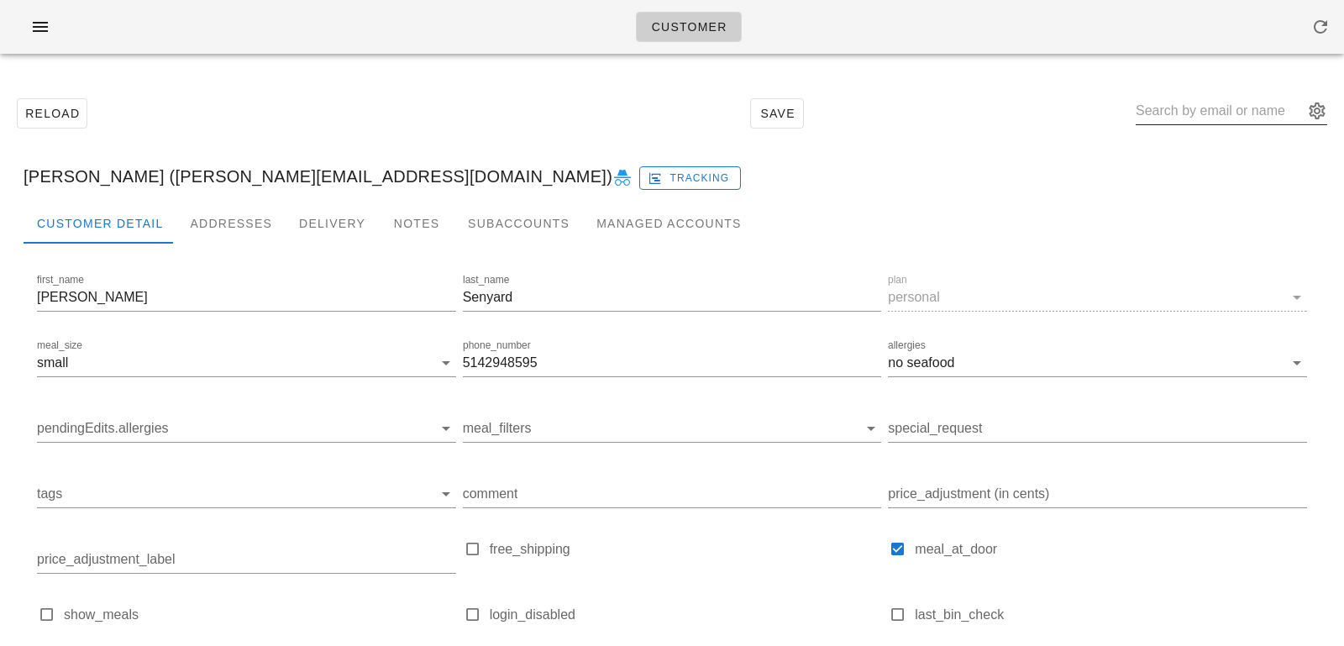
click at [1217, 107] on input "text" at bounding box center [1219, 110] width 168 height 27
paste input "[PERSON_NAME][EMAIL_ADDRESS][PERSON_NAME][DOMAIN_NAME]"
type input "[PERSON_NAME][EMAIL_ADDRESS][PERSON_NAME][DOMAIN_NAME]"
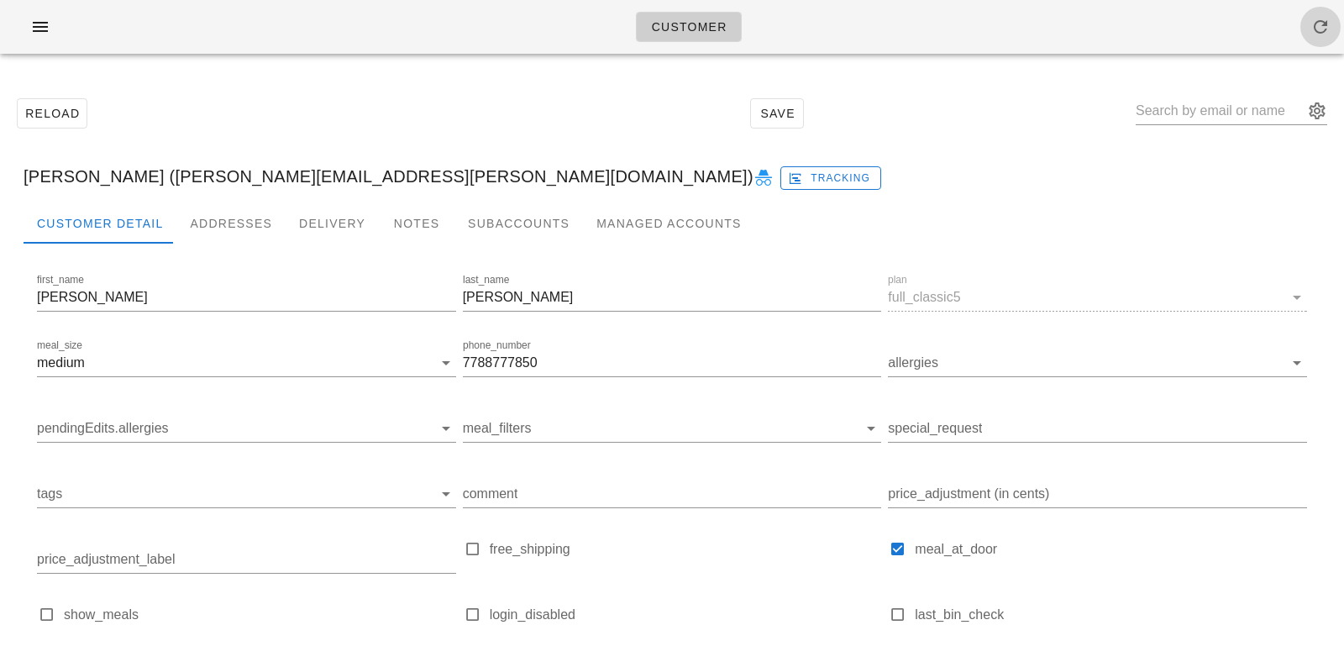
click at [1324, 24] on icon "button" at bounding box center [1320, 27] width 20 height 20
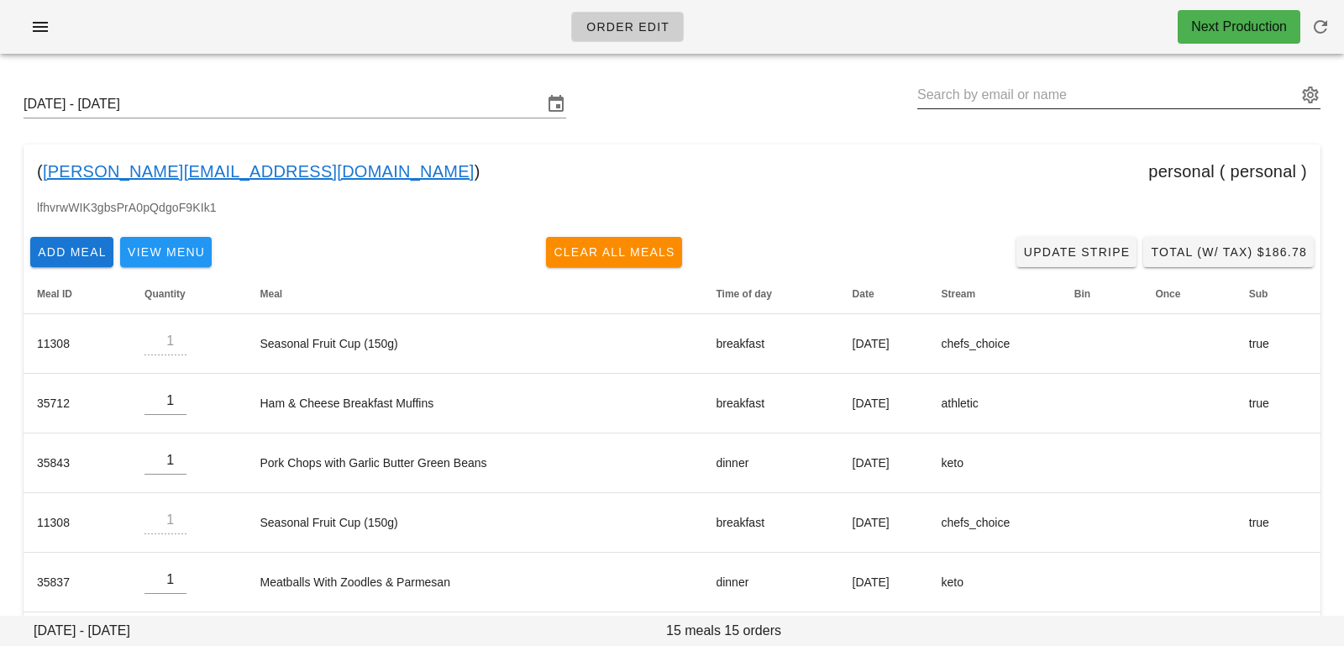
click at [980, 89] on input "text" at bounding box center [1107, 94] width 380 height 27
paste input "[PERSON_NAME][EMAIL_ADDRESS][PERSON_NAME][DOMAIN_NAME]"
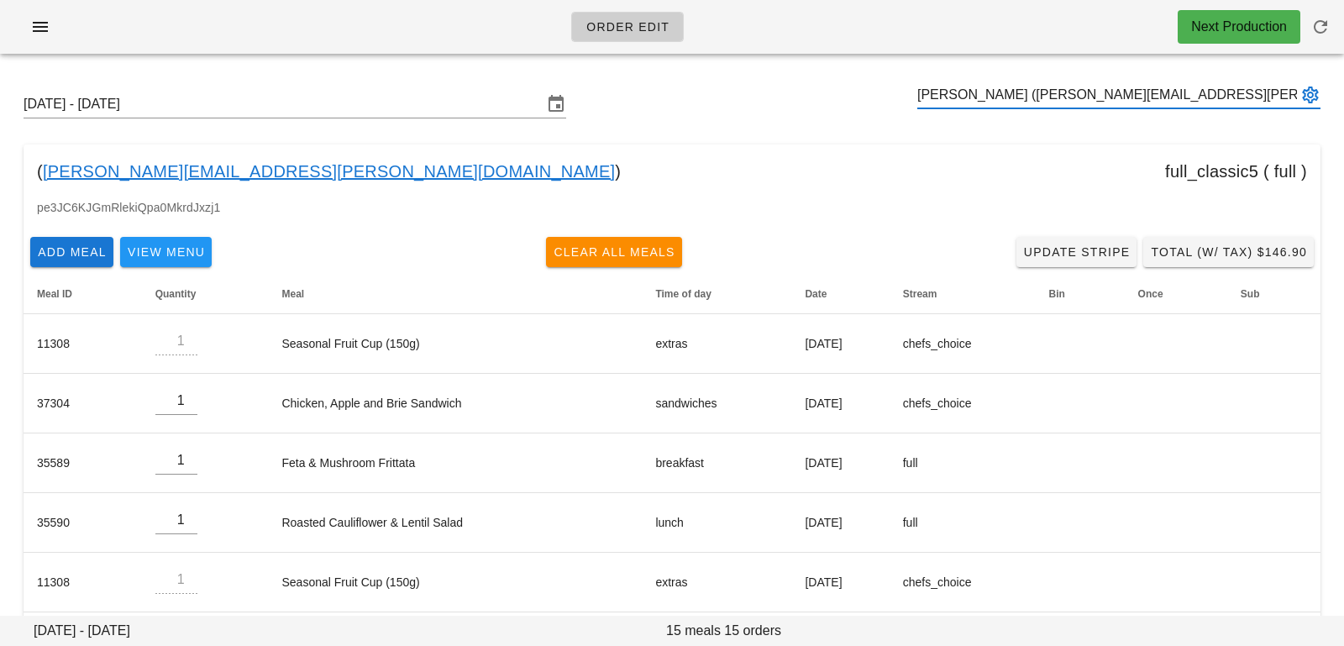
type input "[PERSON_NAME] ([PERSON_NAME][EMAIL_ADDRESS][PERSON_NAME][DOMAIN_NAME])"
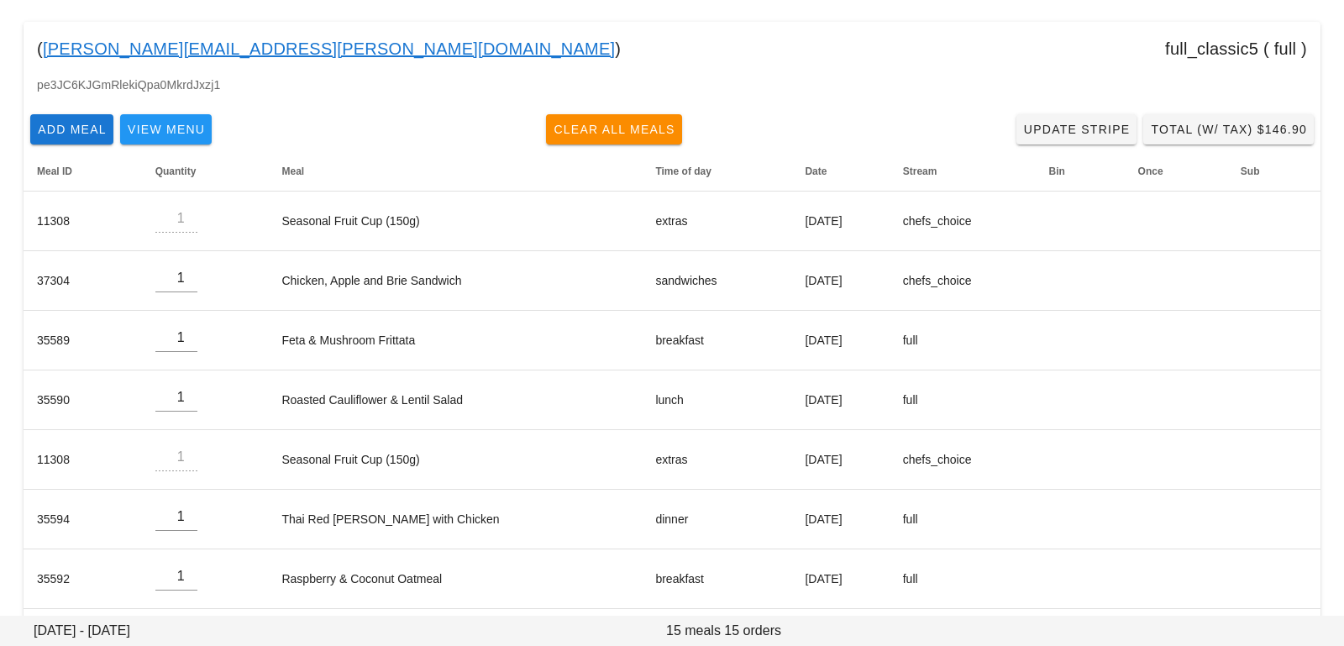
scroll to position [128, 0]
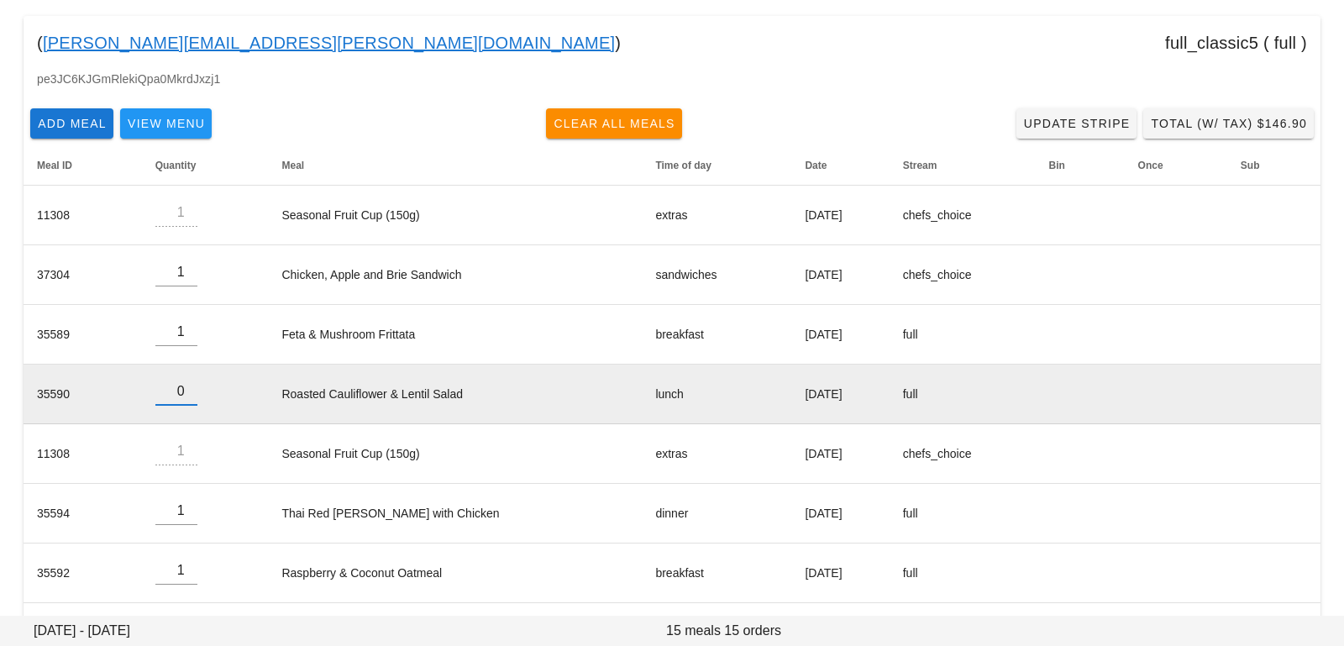
type input "0"
click at [183, 392] on input "0" at bounding box center [176, 391] width 42 height 27
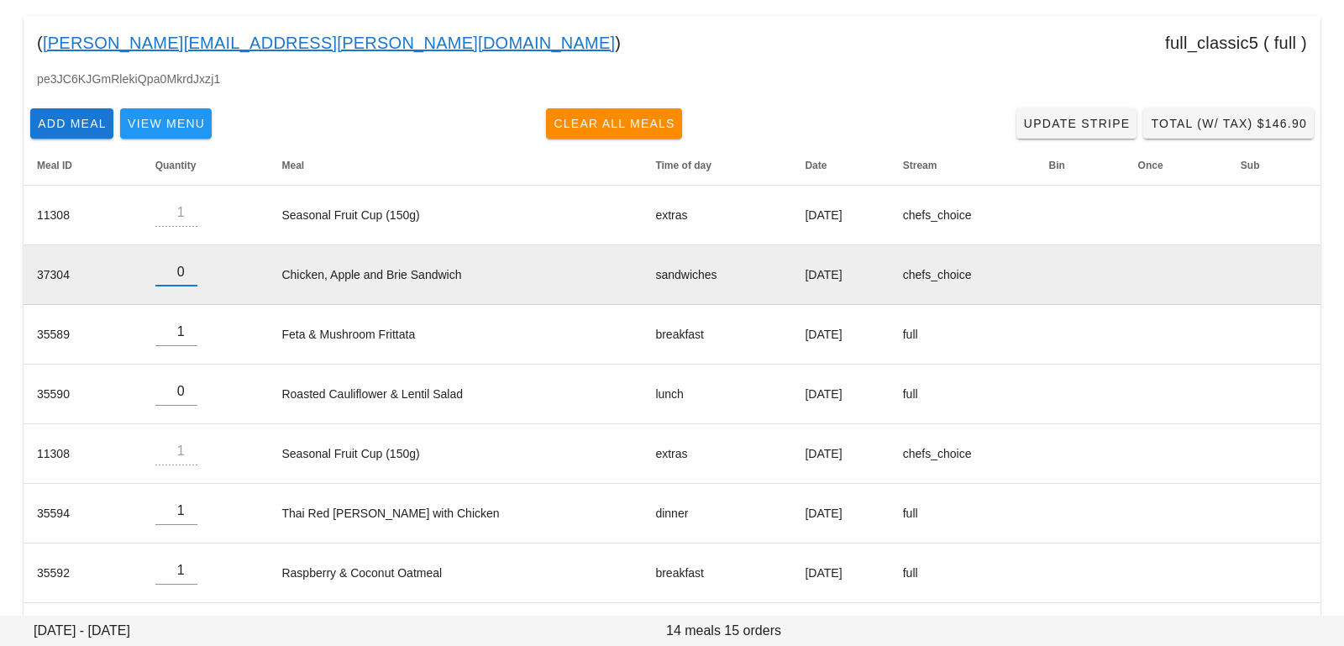
type input "0"
click at [185, 277] on input "0" at bounding box center [176, 272] width 42 height 27
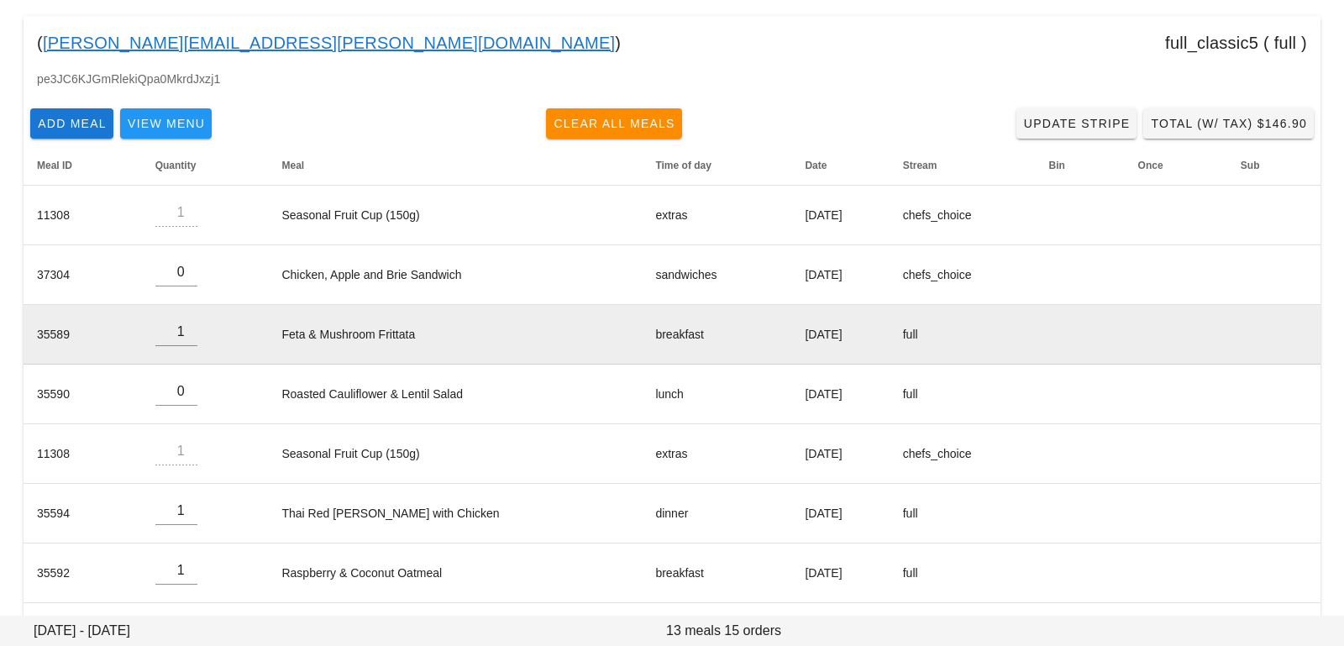
click at [324, 342] on td "Feta & Mushroom Frittata" at bounding box center [455, 335] width 374 height 60
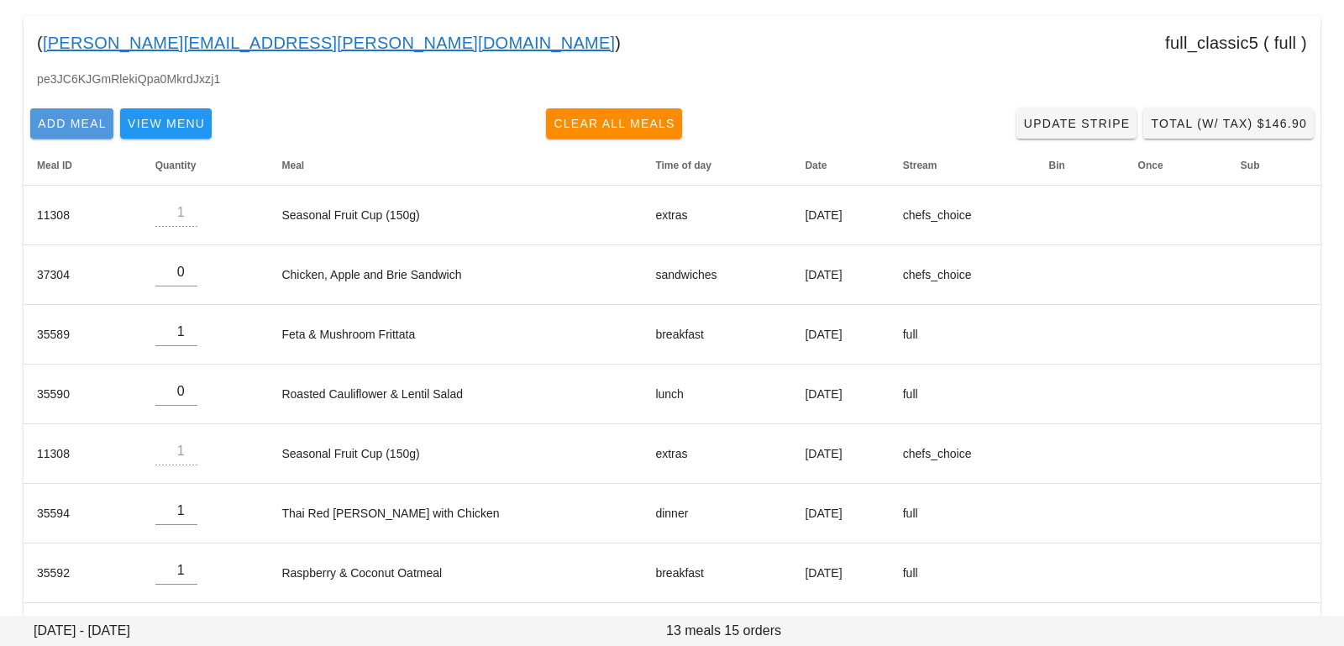
click at [88, 123] on span "Add Meal" at bounding box center [72, 123] width 70 height 13
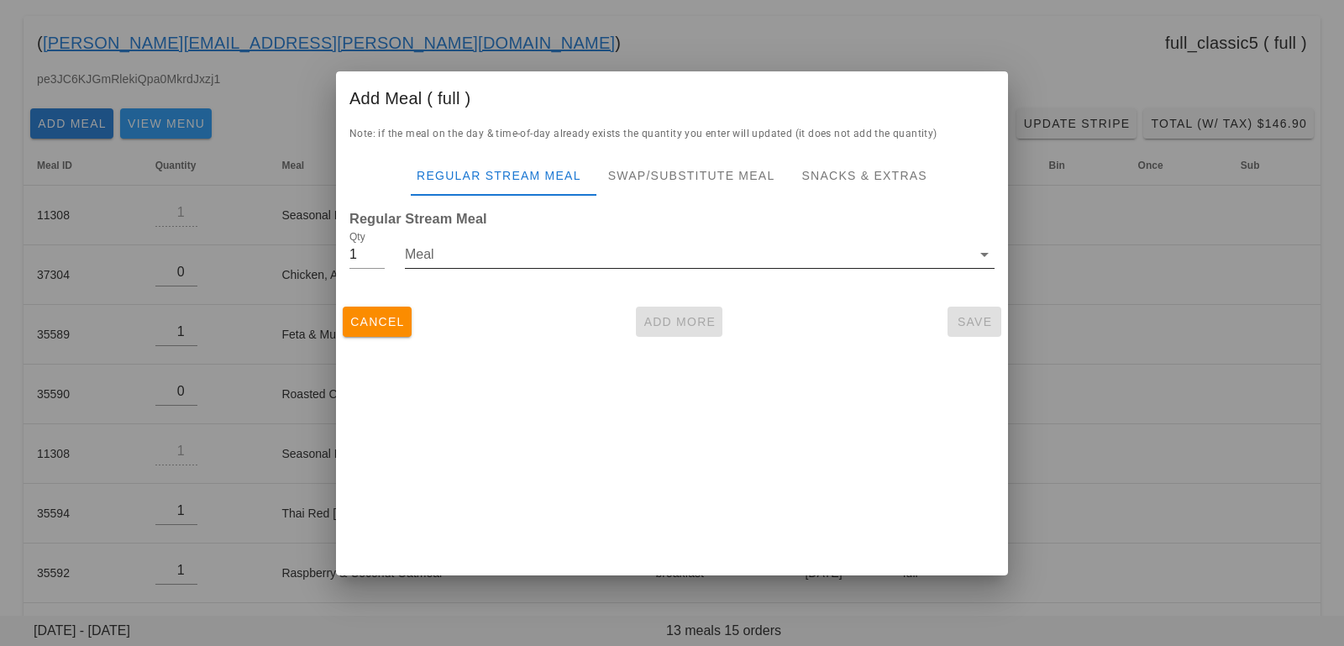
click at [425, 264] on input "Meal" at bounding box center [688, 254] width 566 height 27
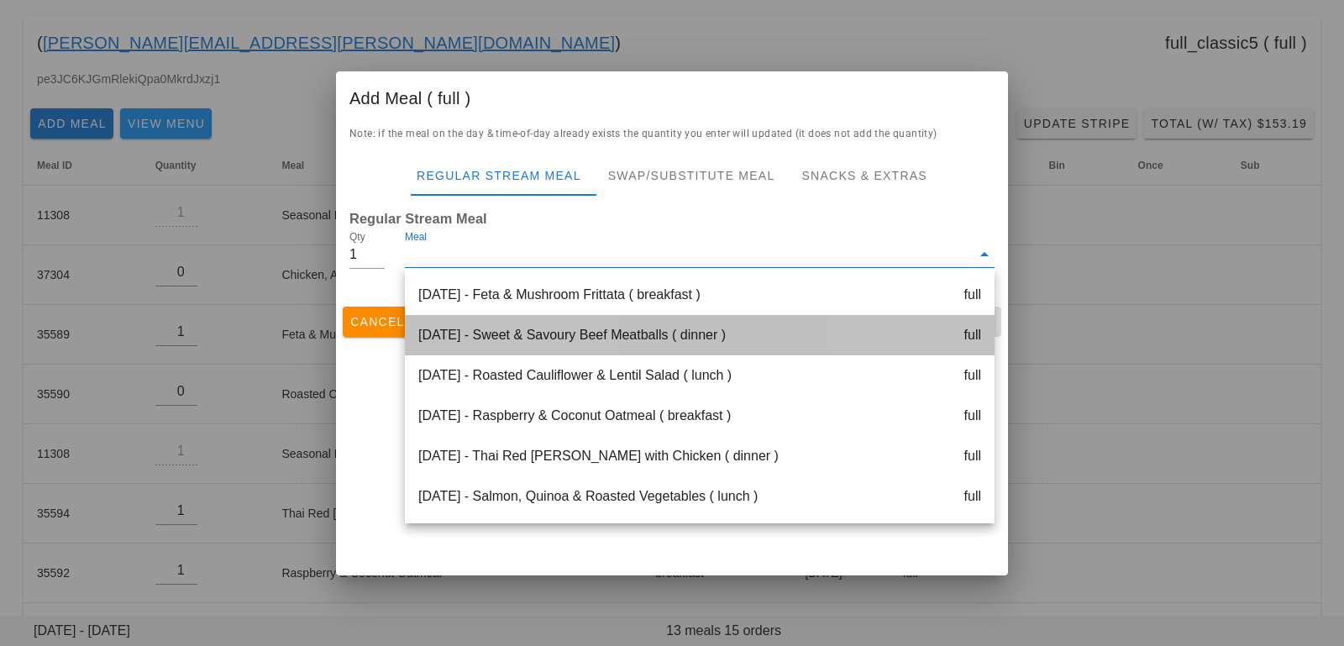
click at [466, 322] on div "Monday Oct 13 - Sweet & Savoury Beef Meatballs ( dinner ) full" at bounding box center [700, 335] width 590 height 40
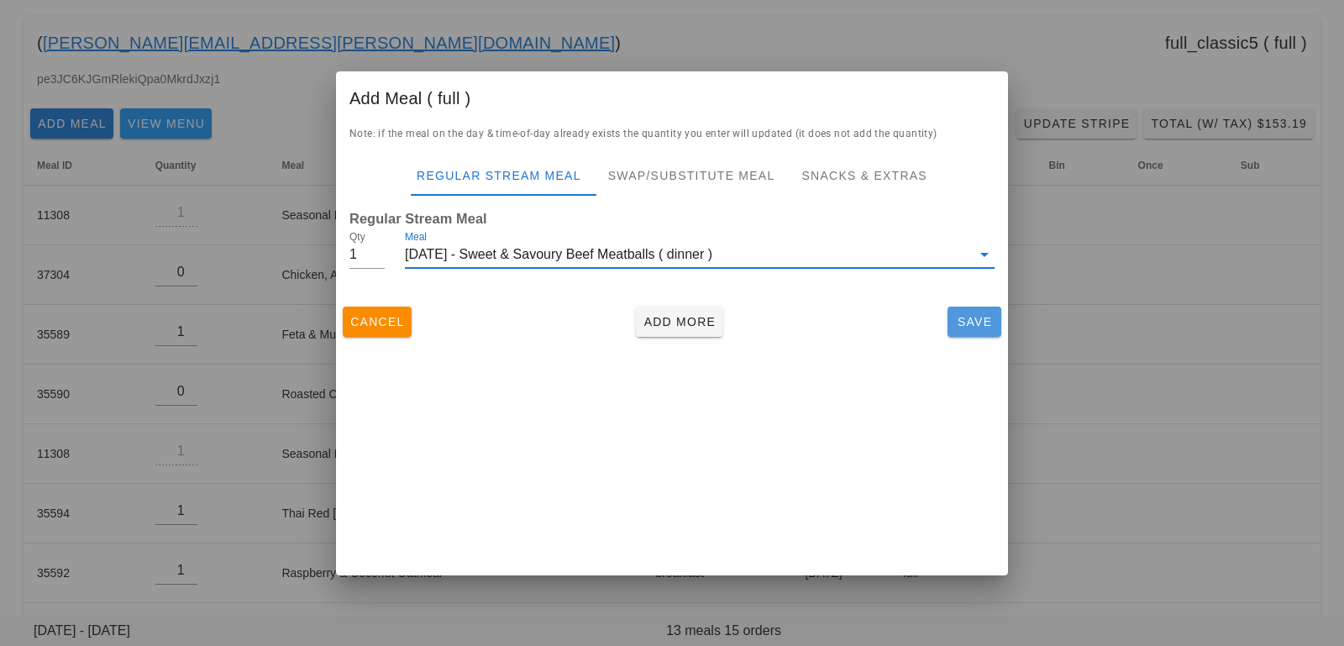
click at [989, 328] on span "Save" at bounding box center [974, 321] width 40 height 13
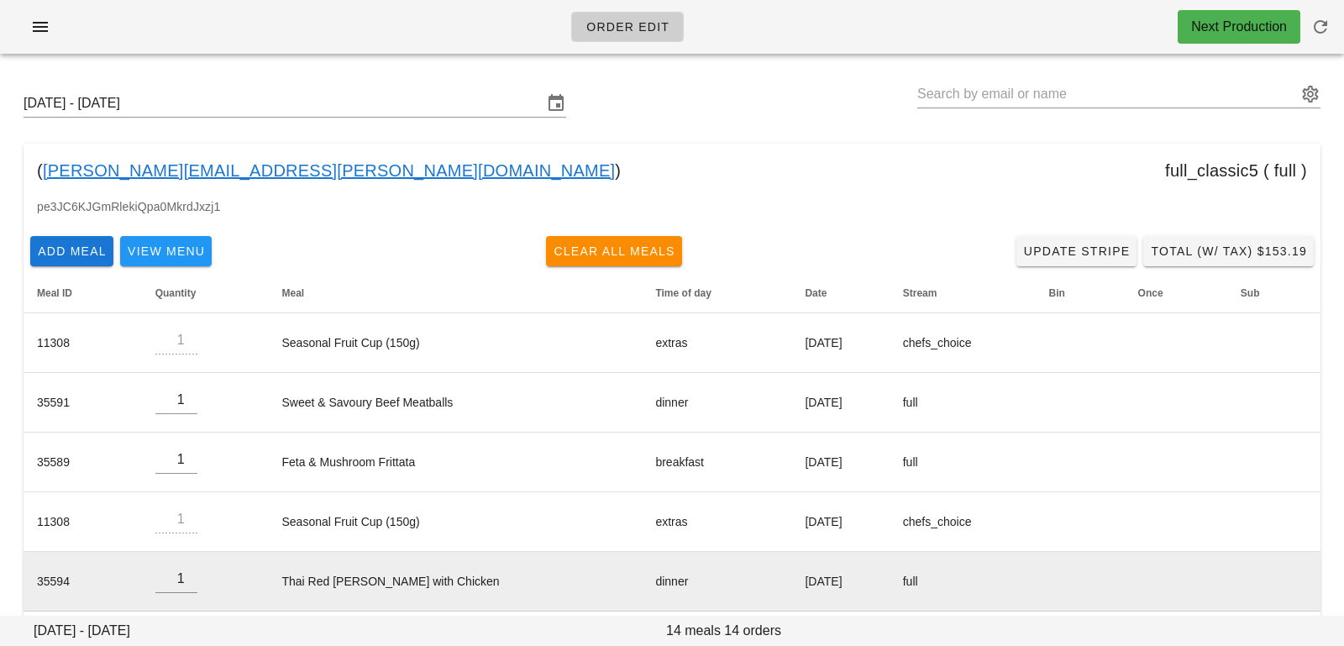
scroll to position [0, 0]
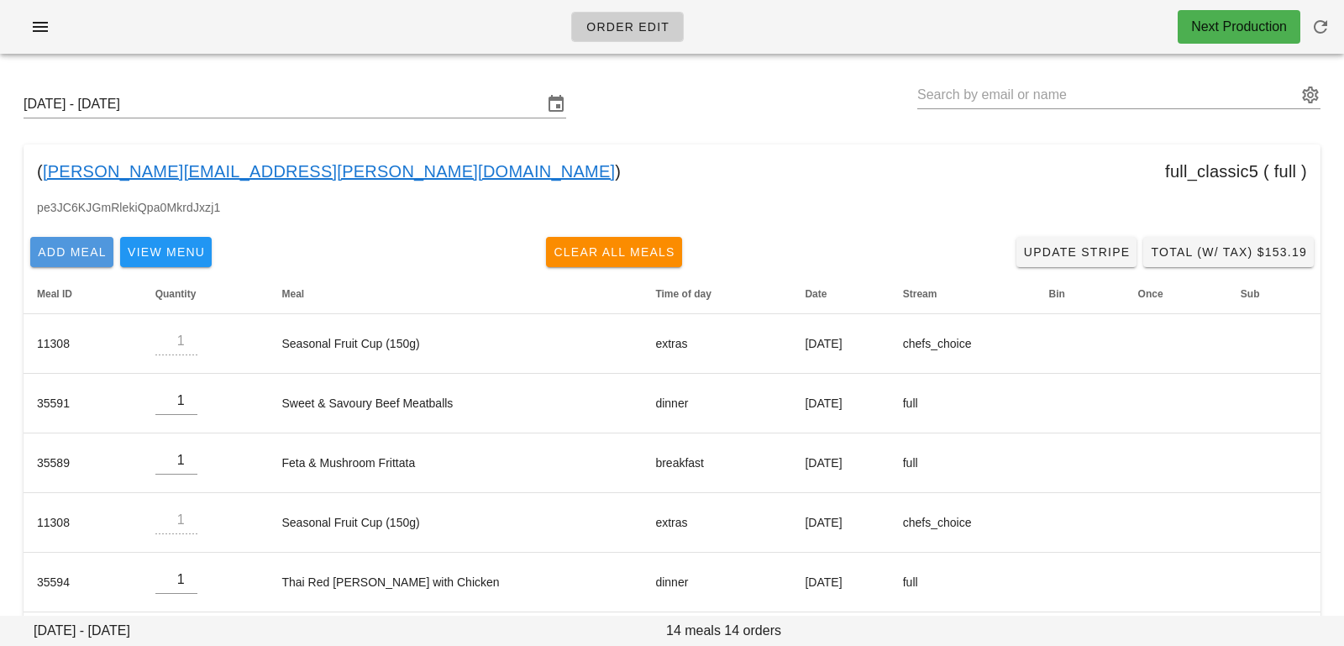
click at [105, 256] on span "Add Meal" at bounding box center [72, 251] width 70 height 13
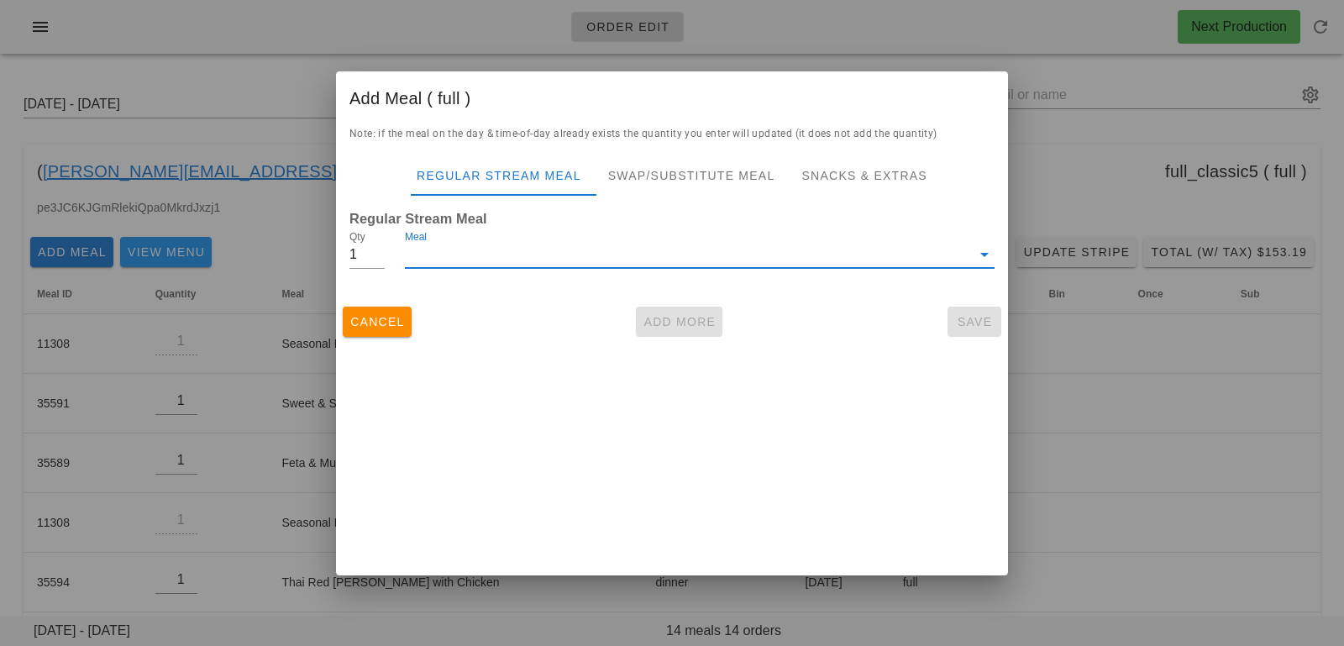
click at [477, 248] on input "Meal" at bounding box center [688, 254] width 566 height 27
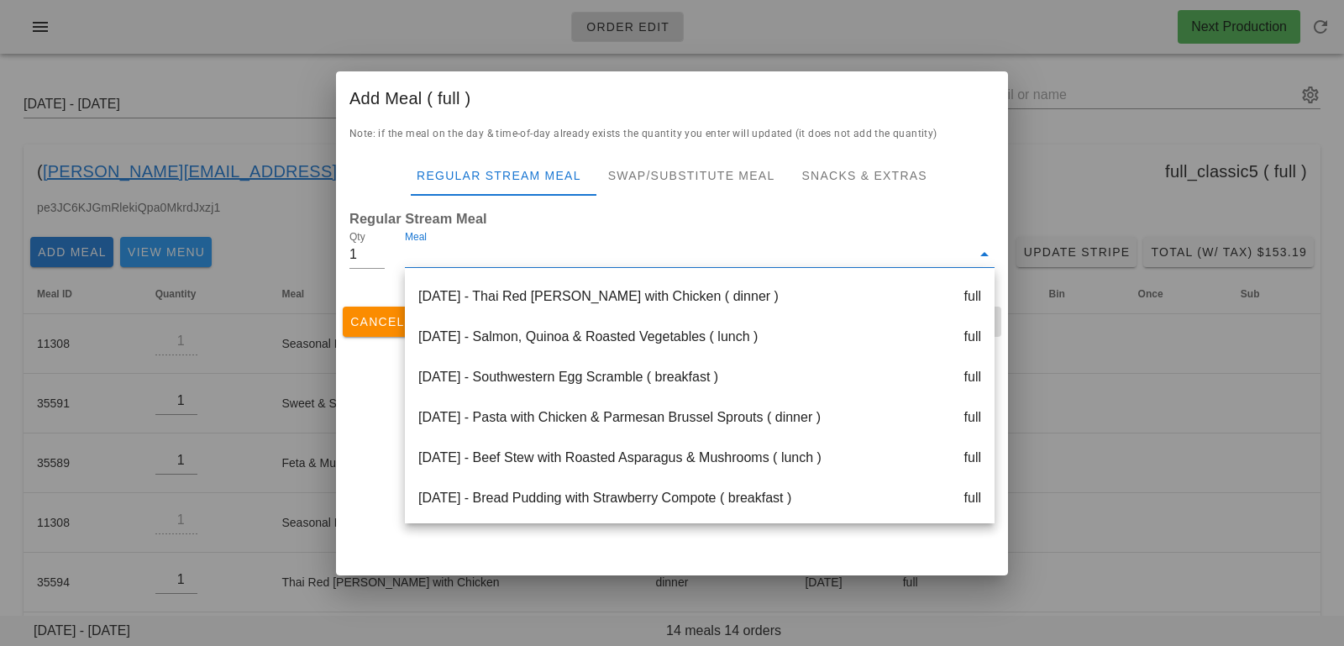
scroll to position [164, 0]
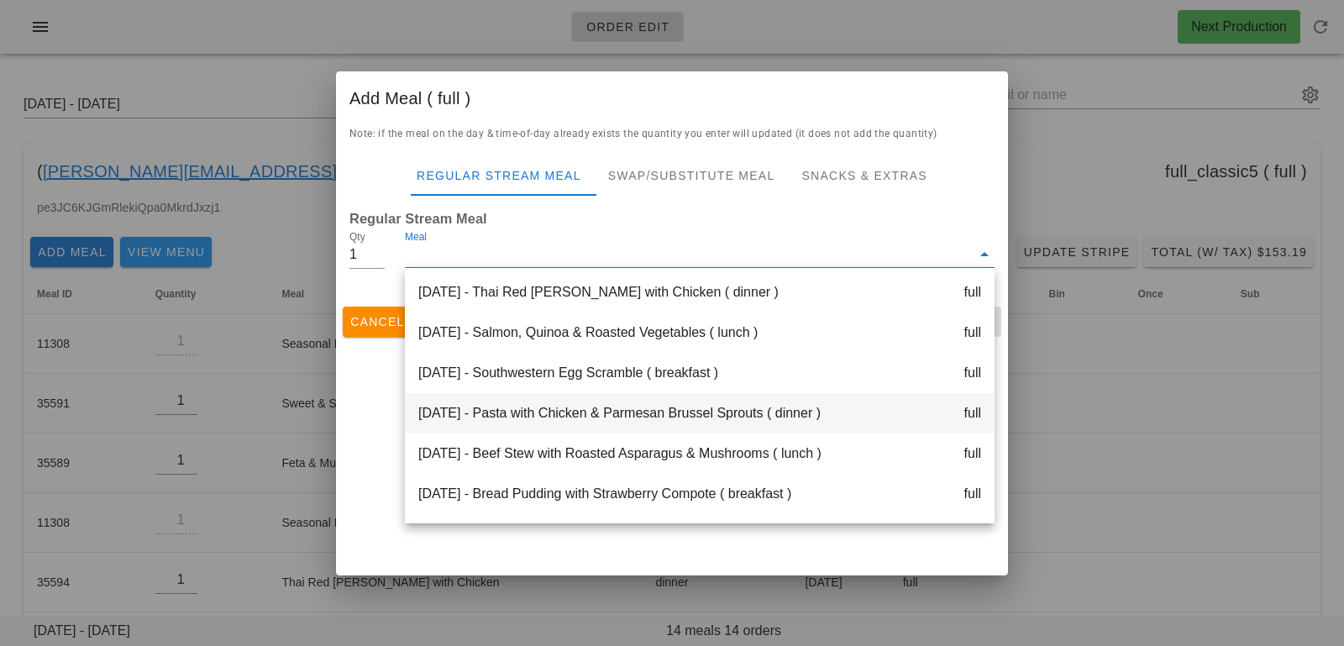
click at [482, 406] on div "Wednesday Oct 15 - Pasta with Chicken & Parmesan Brussel Sprouts ( dinner ) full" at bounding box center [700, 413] width 590 height 40
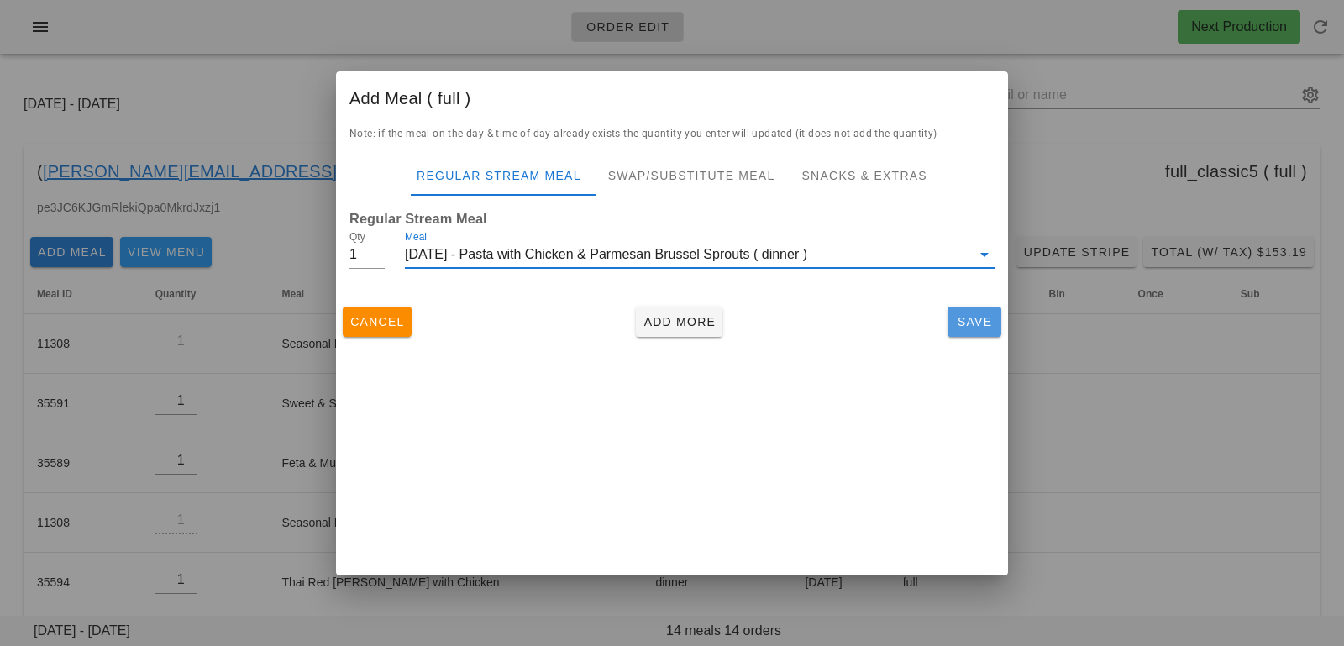
click at [971, 316] on span "Save" at bounding box center [974, 321] width 40 height 13
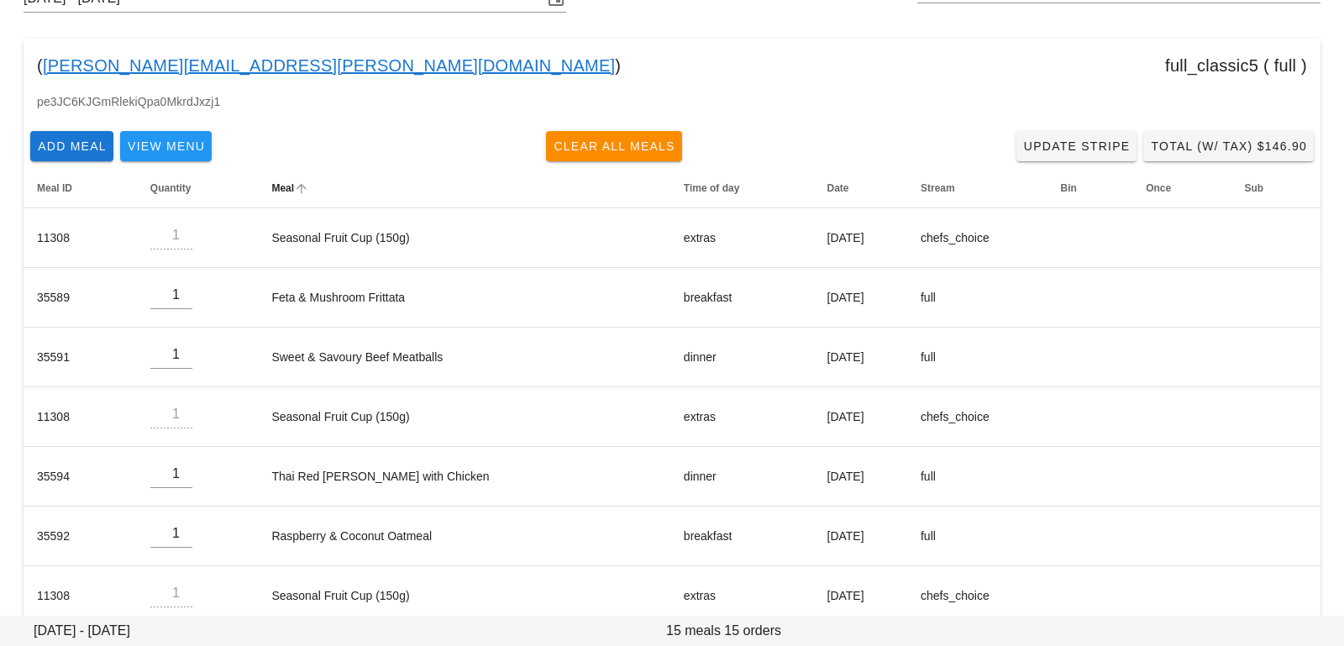
scroll to position [606, 0]
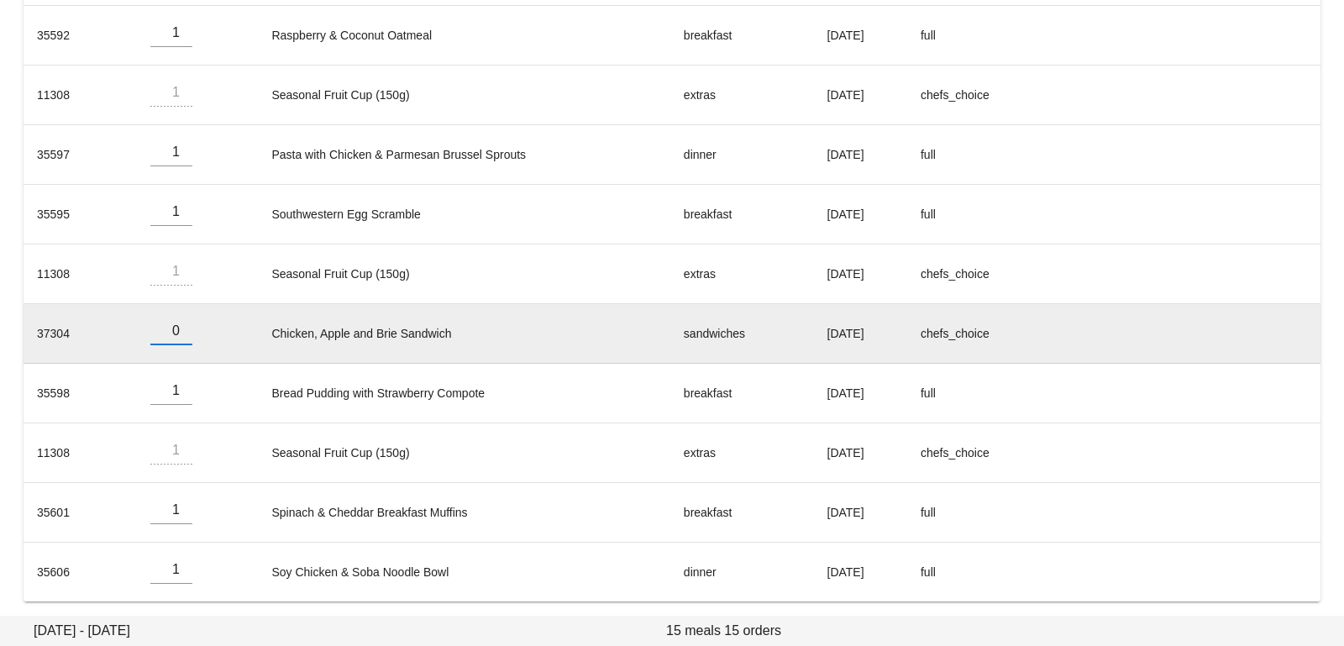
type input "0"
click at [176, 333] on input "0" at bounding box center [171, 330] width 42 height 27
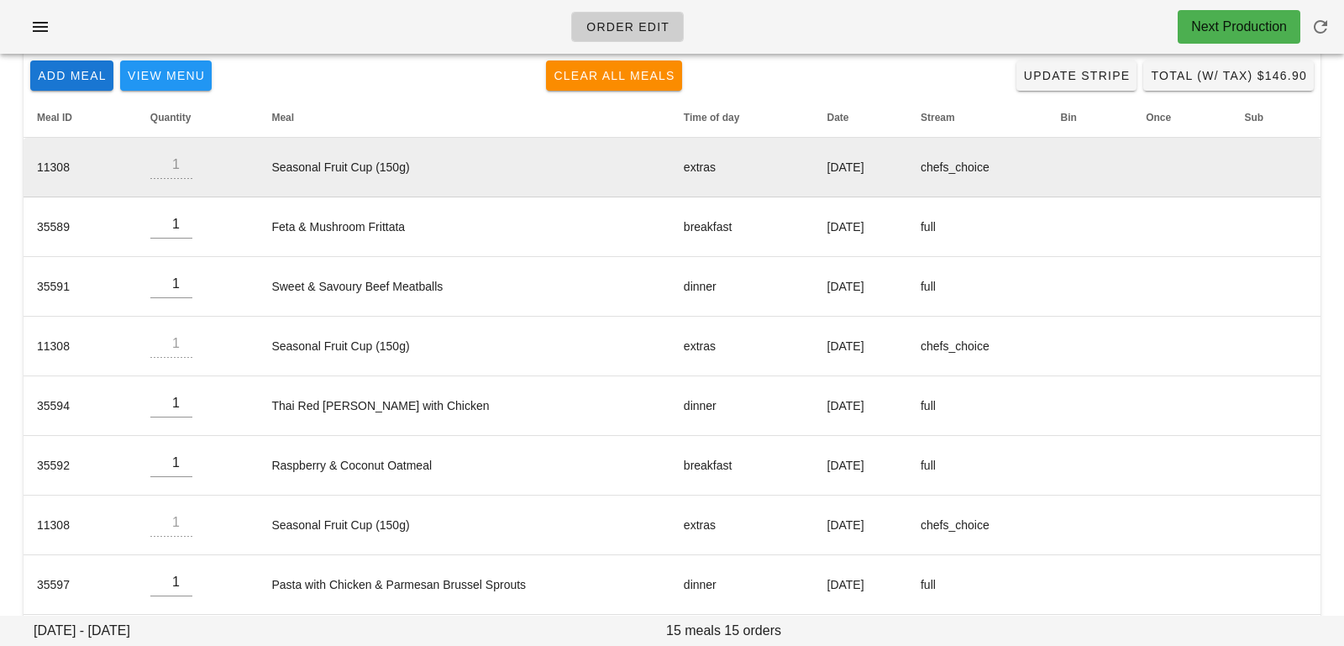
scroll to position [0, 0]
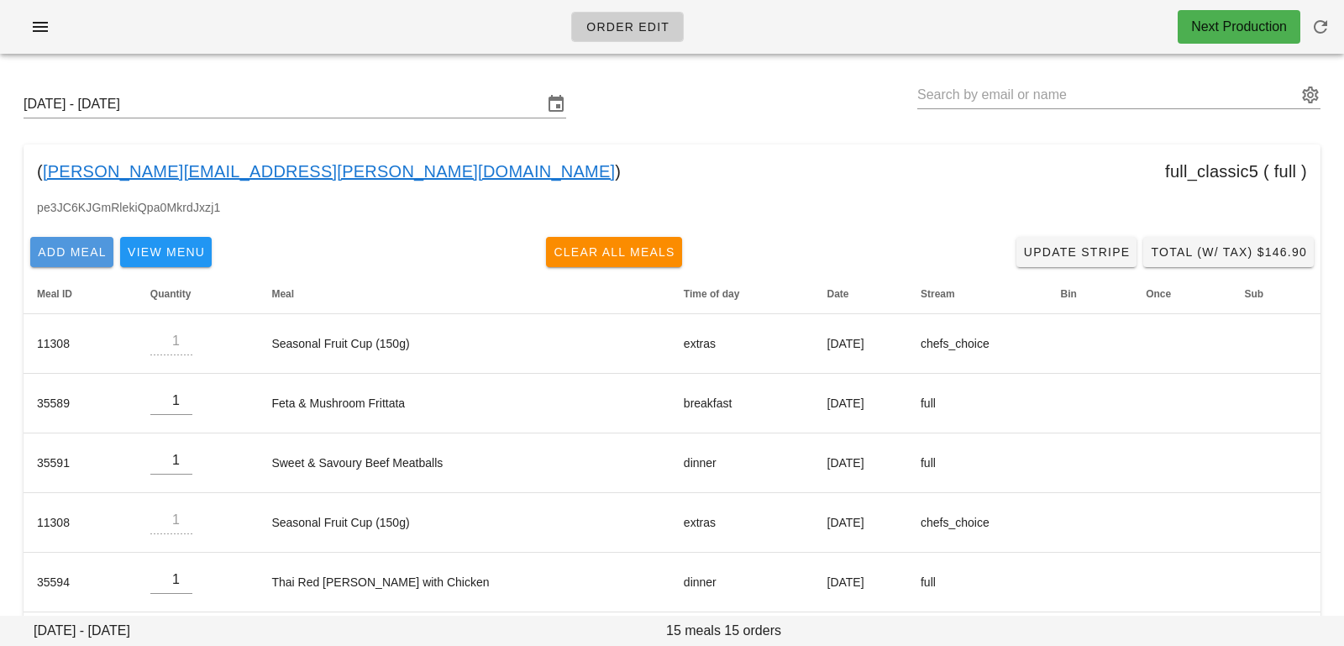
click at [55, 256] on span "Add Meal" at bounding box center [72, 251] width 70 height 13
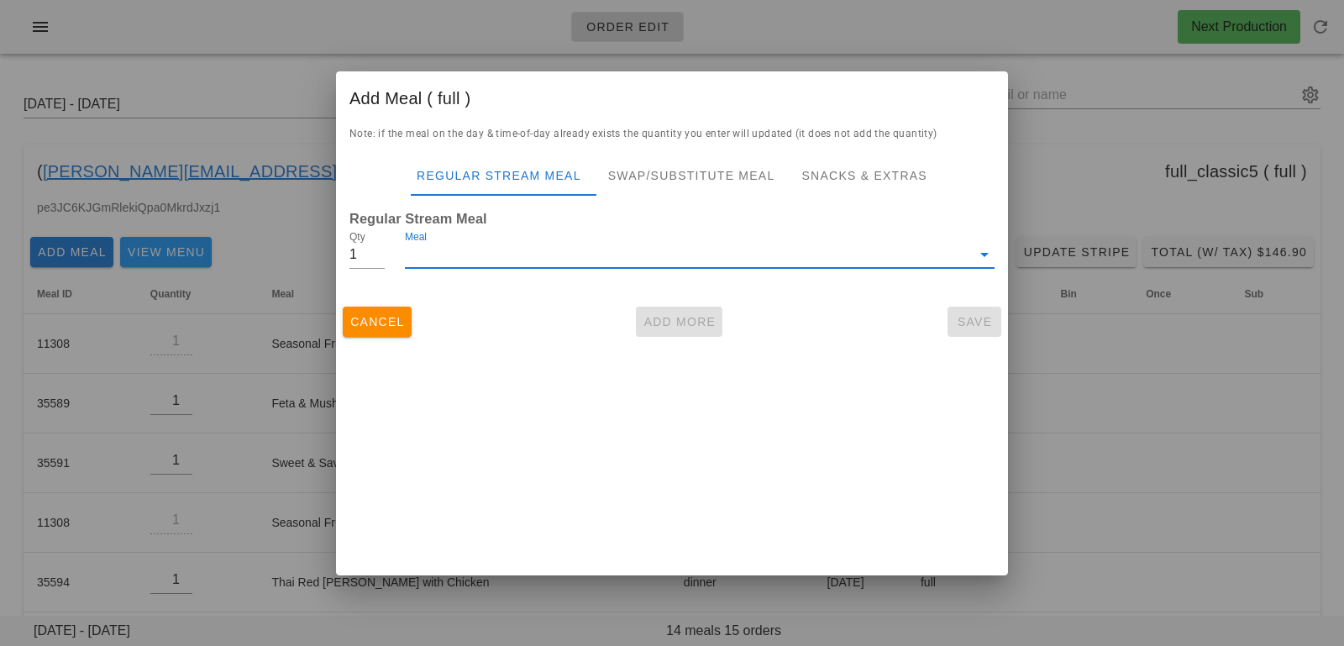
click at [423, 252] on input "Meal" at bounding box center [688, 254] width 566 height 27
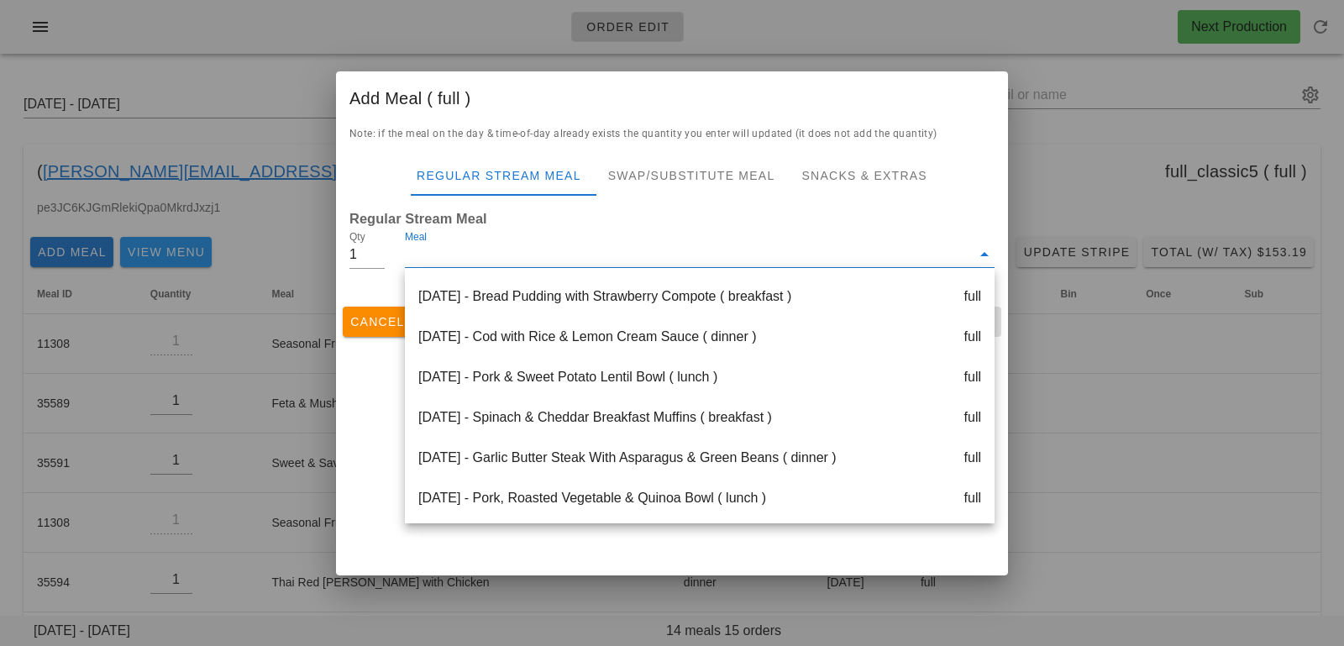
scroll to position [360, 0]
click at [539, 350] on div "Thursday Oct 16 - Cod with Rice & Lemon Cream Sauce ( dinner ) full" at bounding box center [700, 337] width 590 height 40
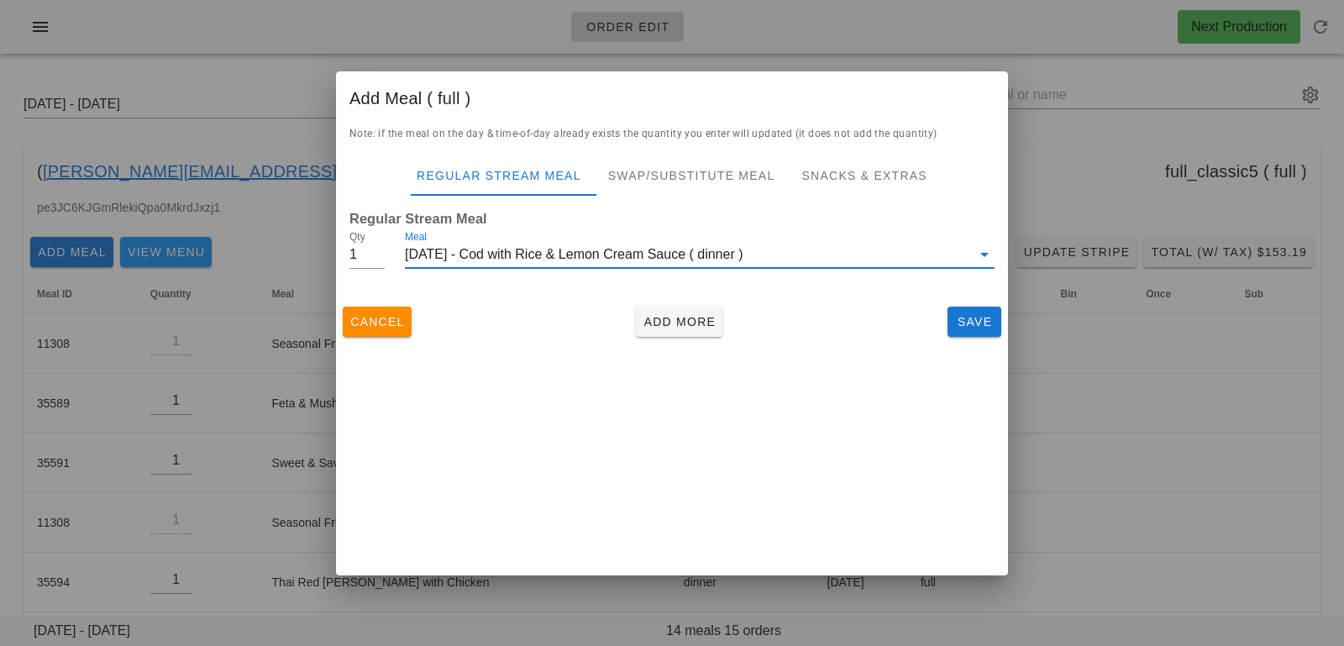
click at [642, 390] on div "Add Meal ( full ) Note: if the meal on the day & time-of-day already exists the…" at bounding box center [672, 323] width 672 height 504
click at [986, 326] on span "Save" at bounding box center [974, 321] width 40 height 13
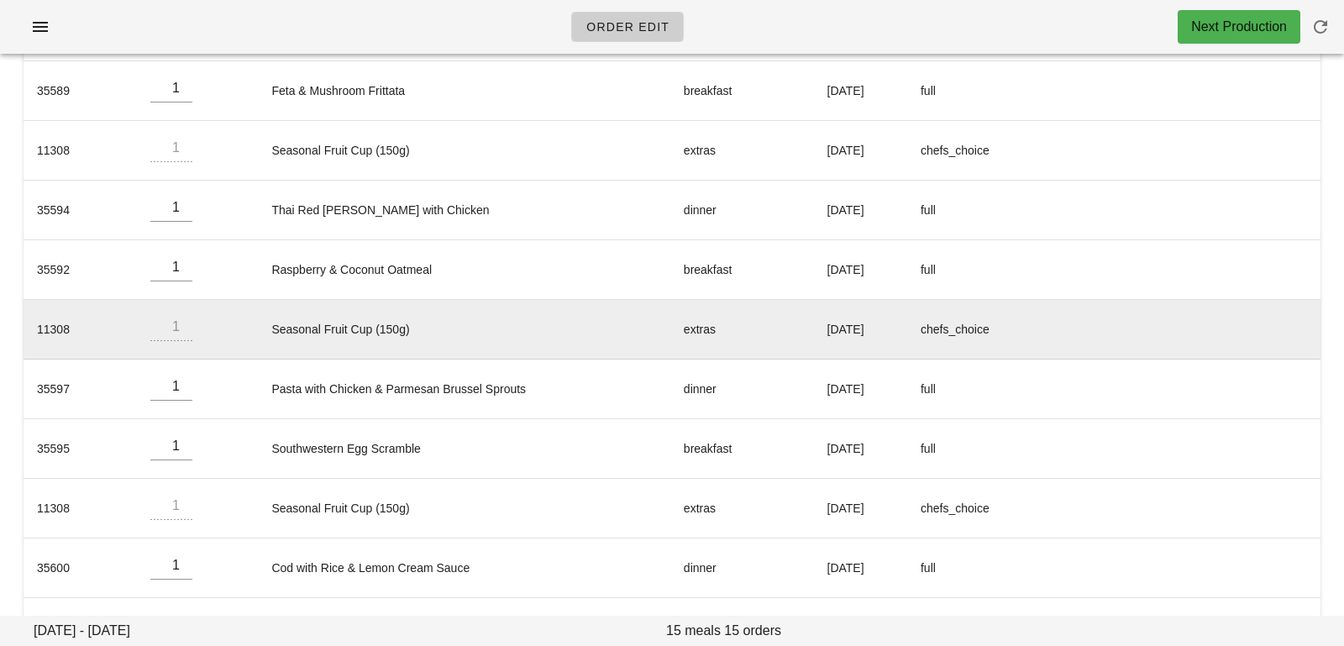
scroll to position [0, 0]
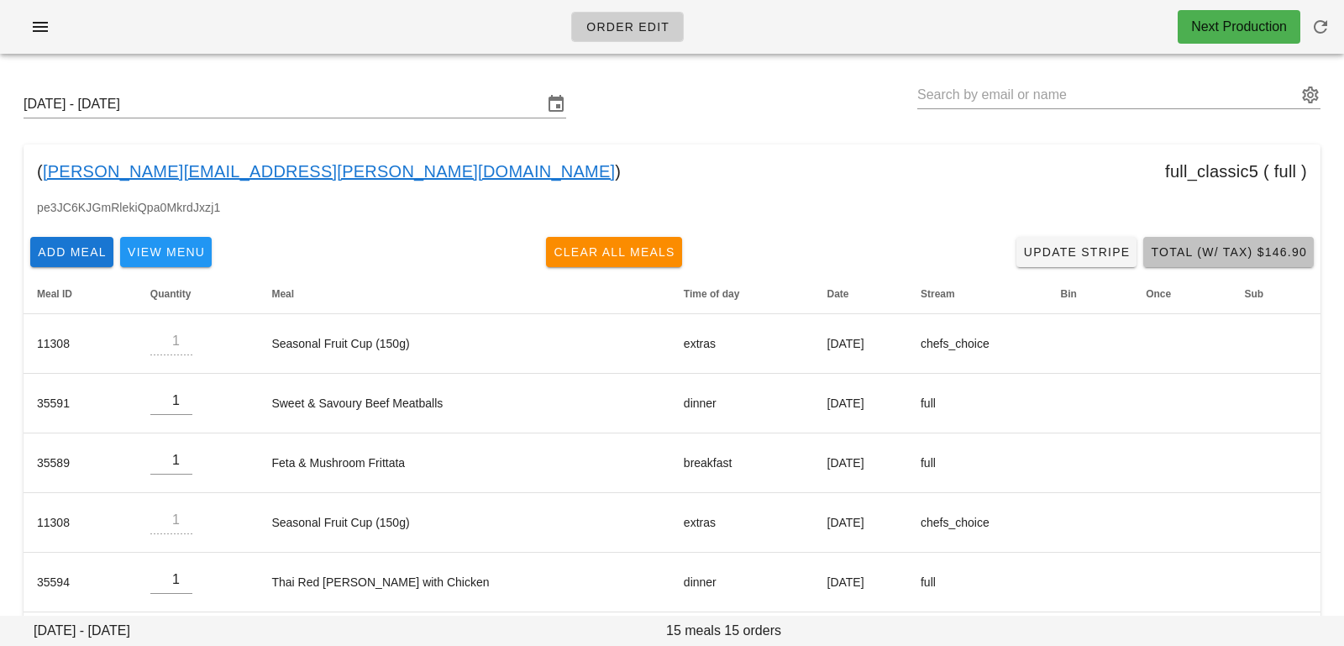
click at [1192, 255] on span "Total (w/ Tax) $146.90" at bounding box center [1228, 251] width 157 height 13
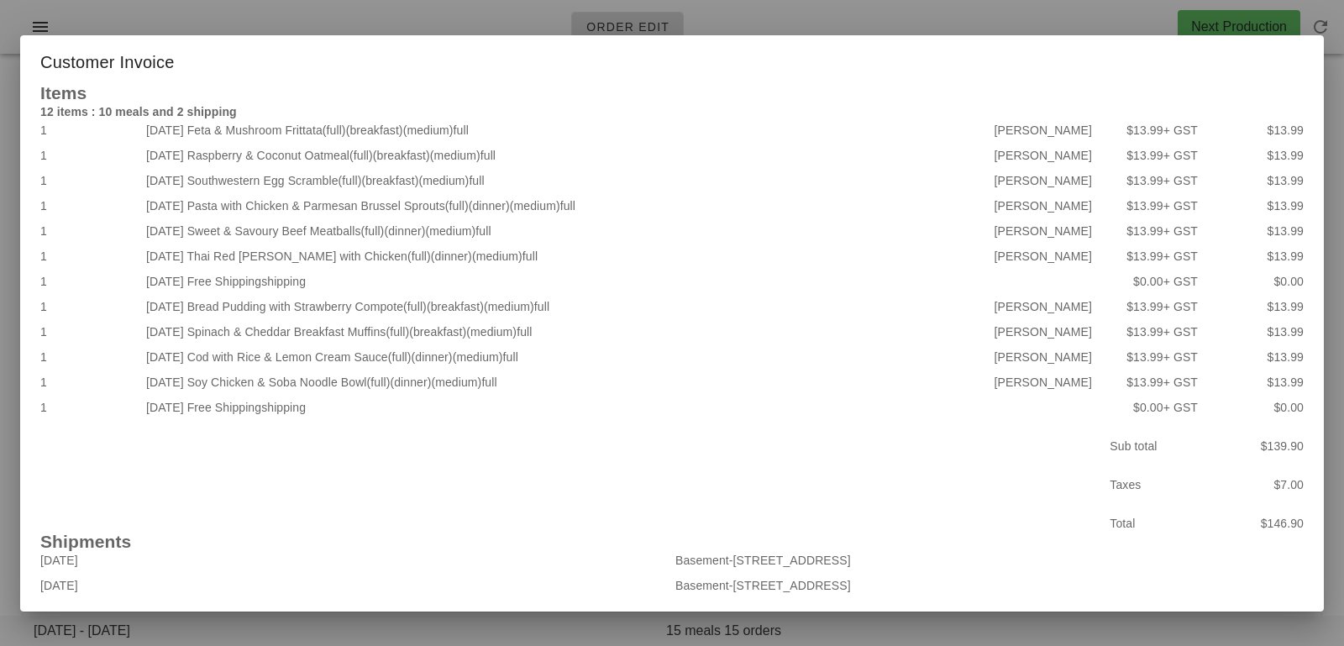
click at [1063, 22] on div at bounding box center [672, 323] width 1344 height 646
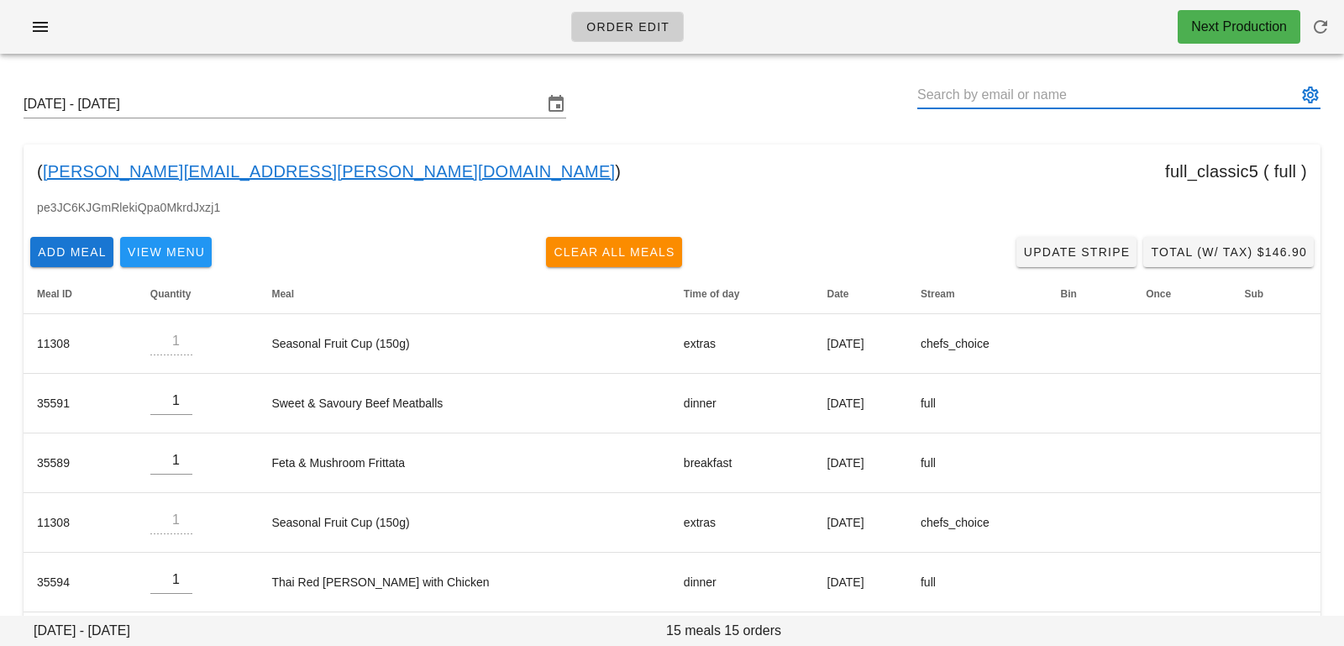
click at [1095, 88] on input "text" at bounding box center [1107, 94] width 380 height 27
paste input "j.fernie@hotmail.ca"
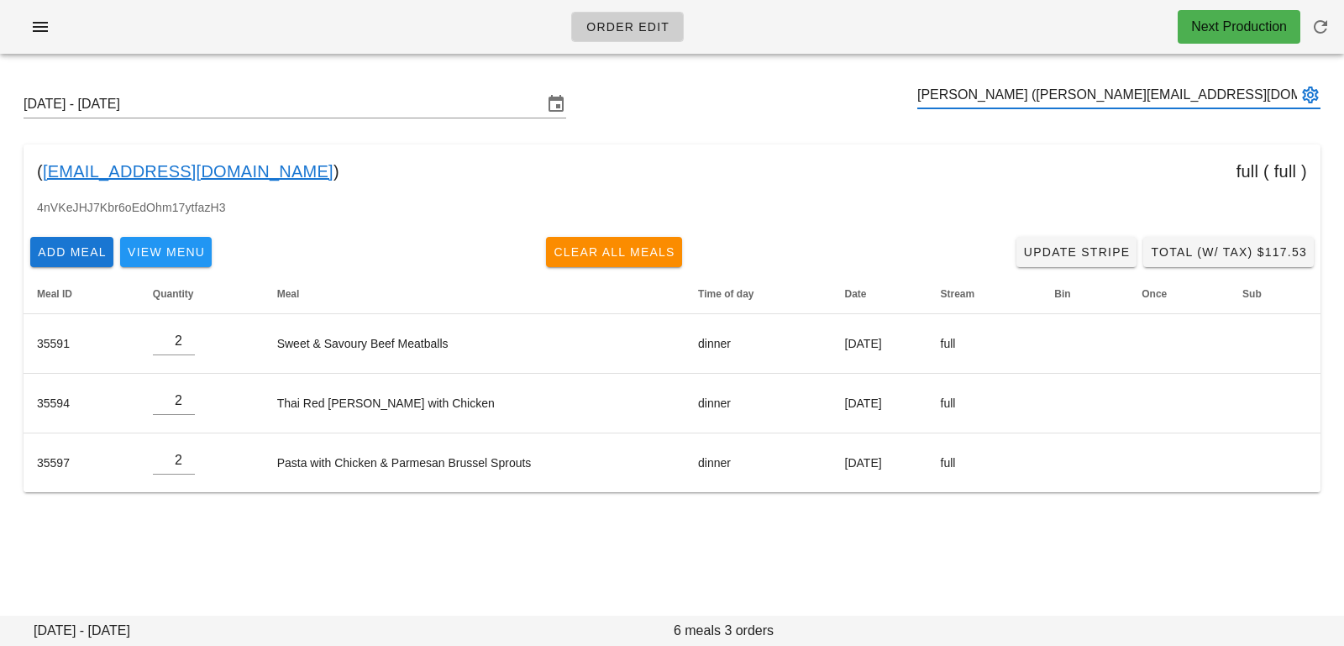
type input "Jackson Fernie (j.fernie@hotmail.ca)"
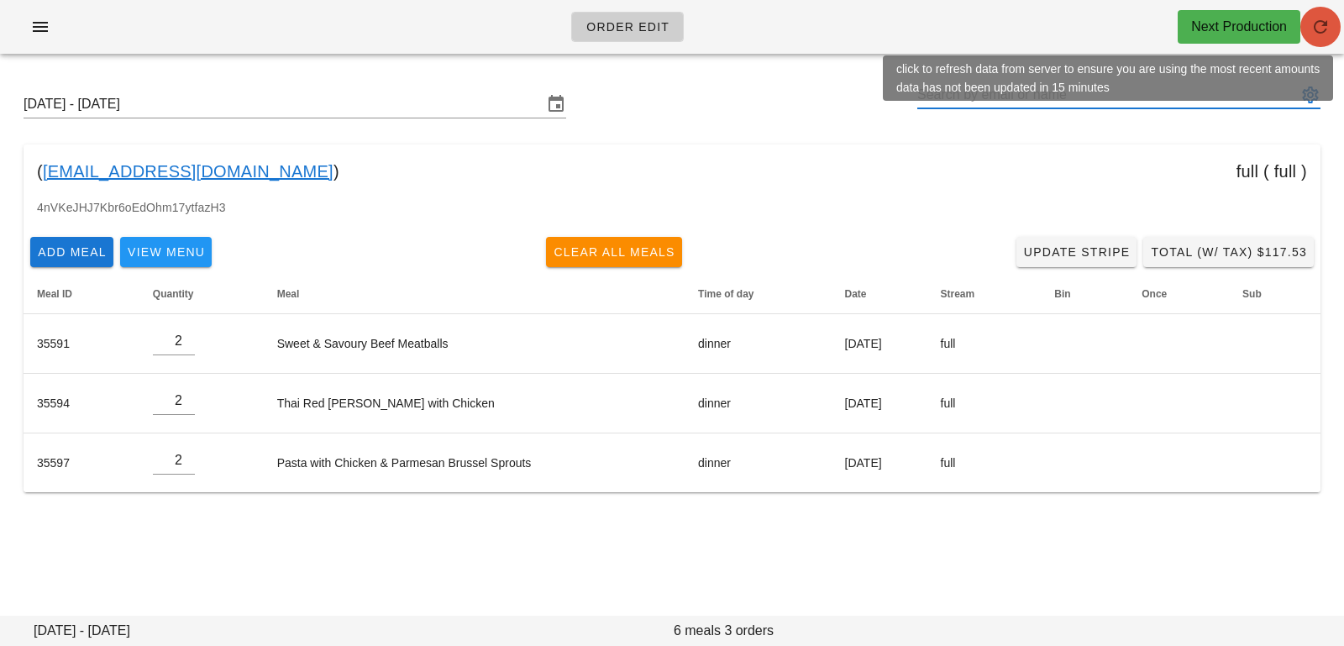
click at [1316, 41] on button "button" at bounding box center [1320, 27] width 40 height 40
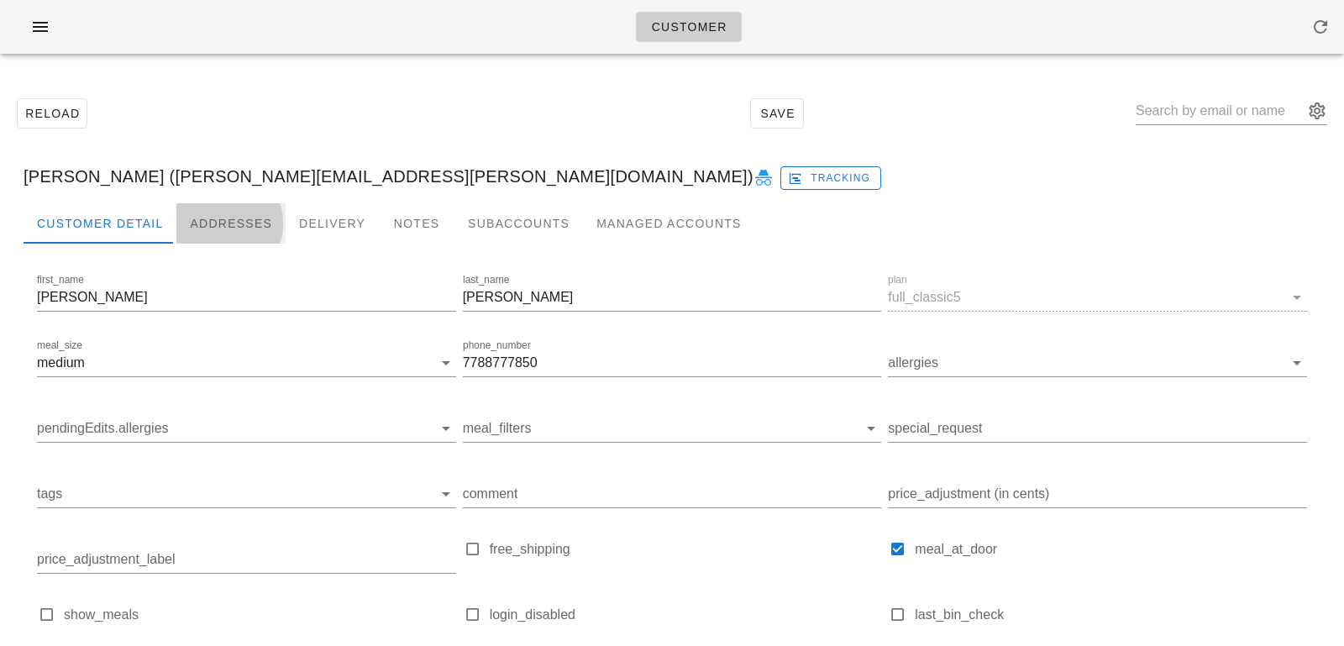
click at [231, 211] on div "Addresses" at bounding box center [230, 223] width 109 height 40
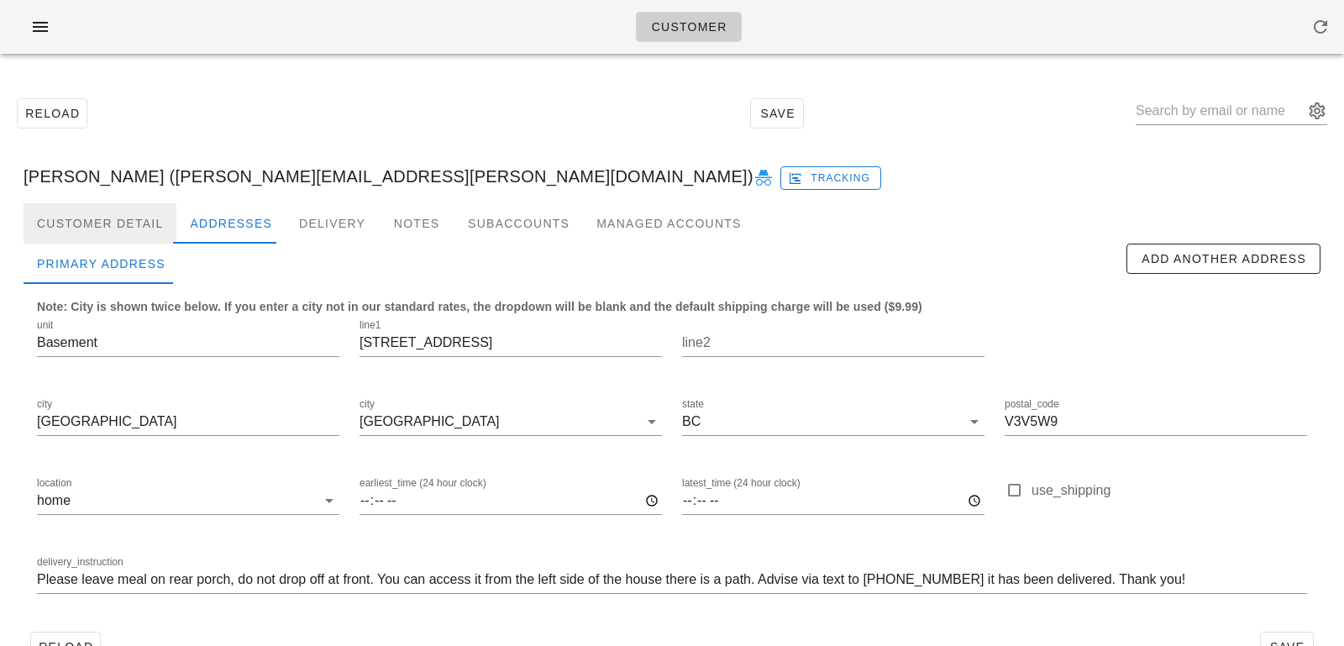
click at [137, 221] on div "Customer Detail" at bounding box center [100, 223] width 153 height 40
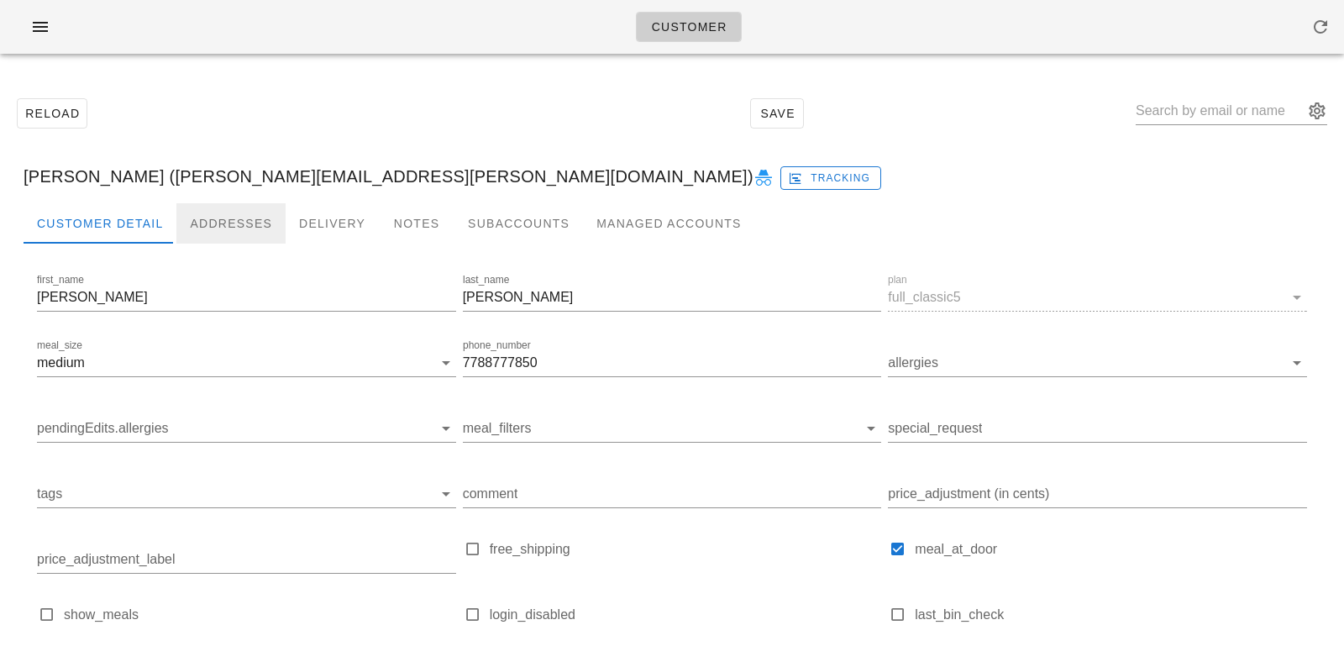
click at [218, 234] on div "Addresses" at bounding box center [230, 223] width 109 height 40
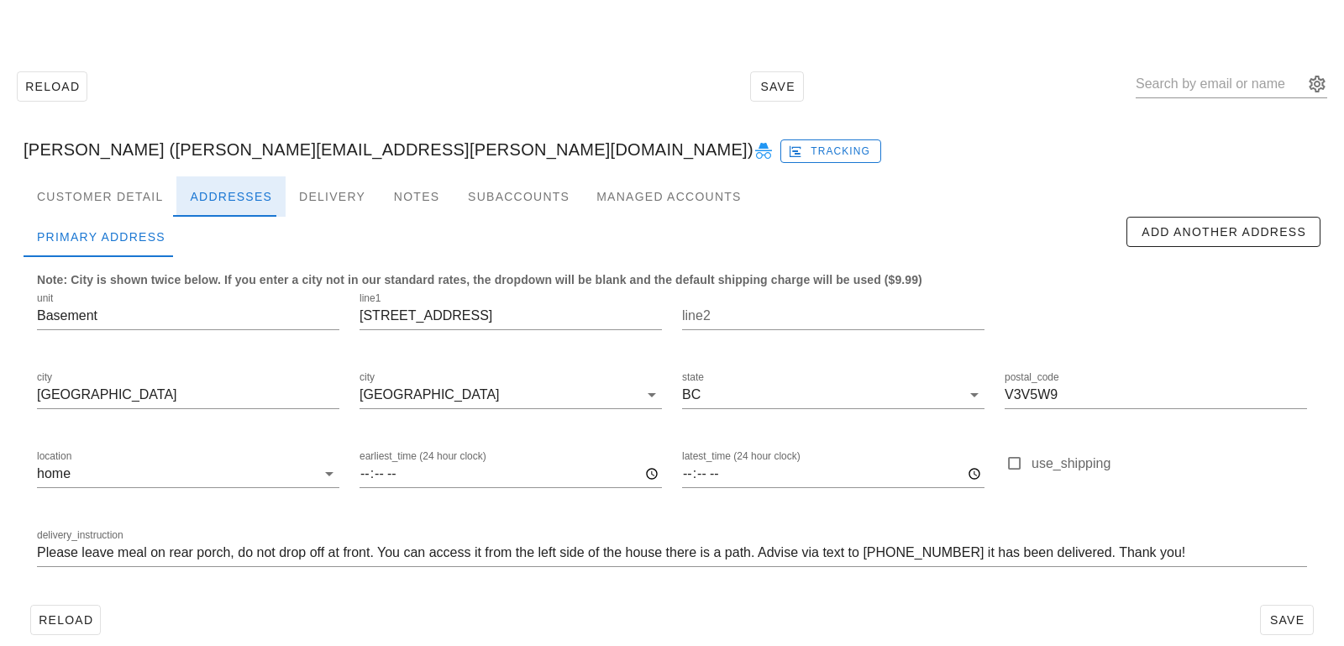
scroll to position [46, 0]
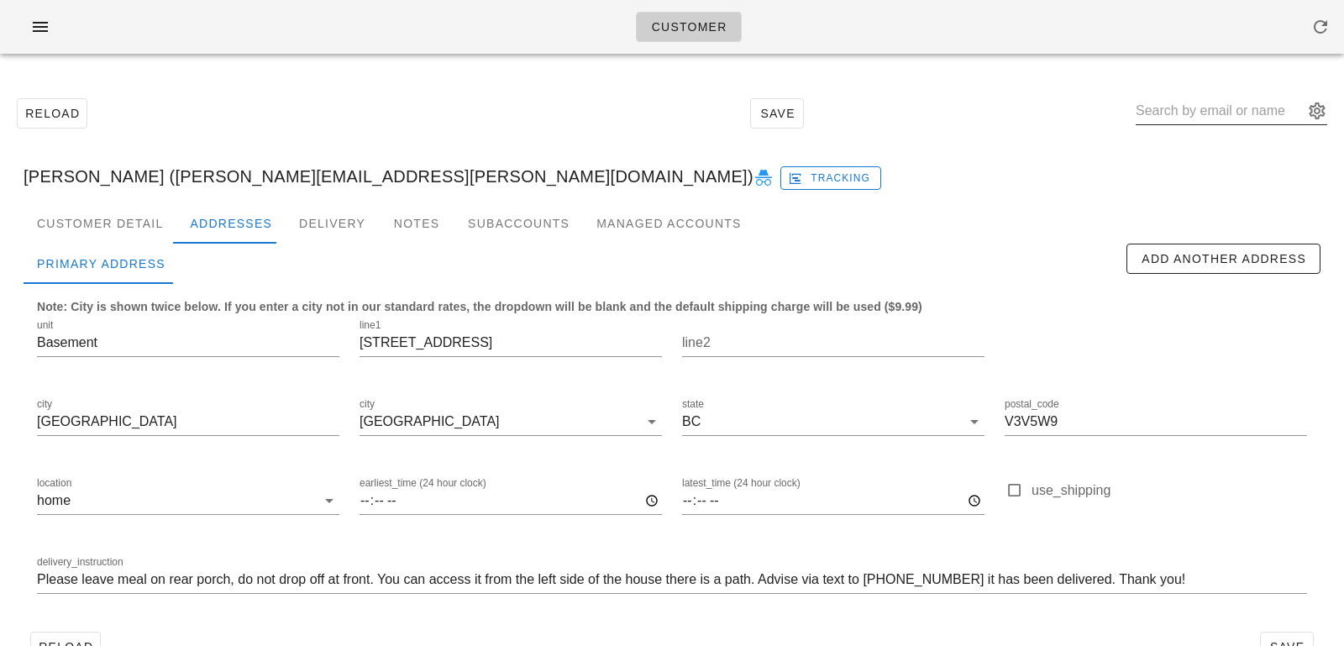
click at [1206, 117] on input "text" at bounding box center [1219, 110] width 168 height 27
paste input "[EMAIL_ADDRESS][DOMAIN_NAME]"
type input "[EMAIL_ADDRESS][DOMAIN_NAME]"
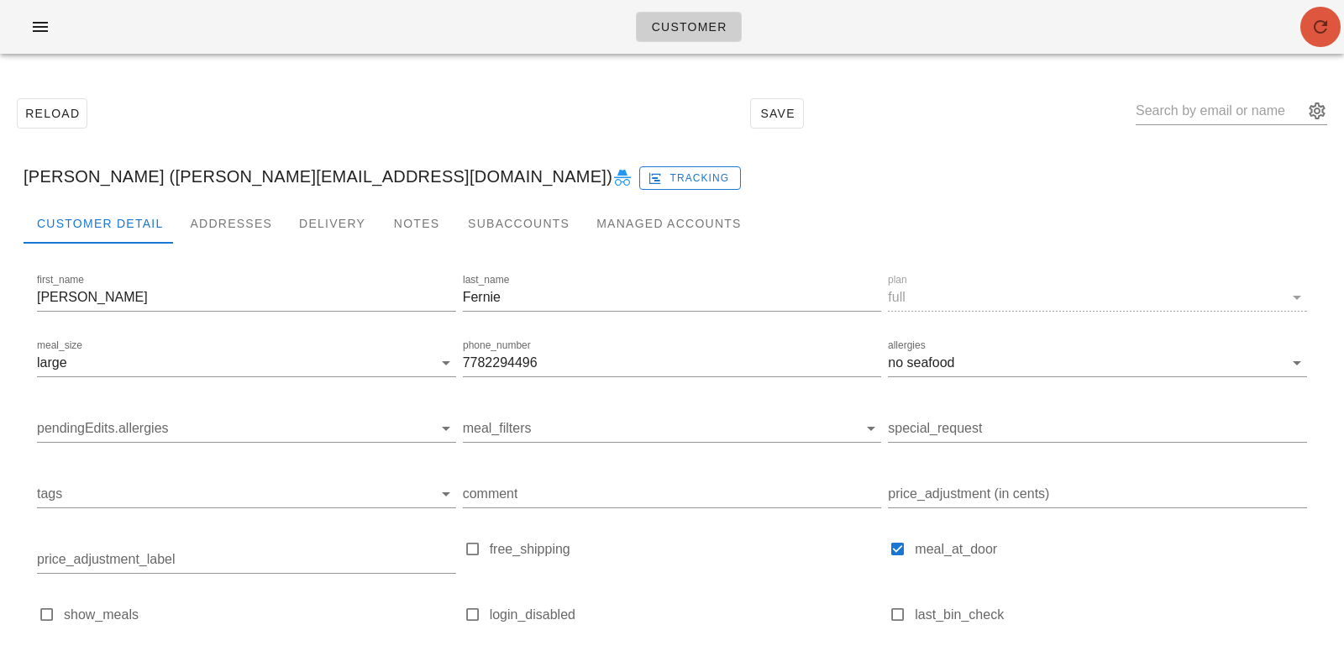
click at [1320, 29] on icon "button" at bounding box center [1320, 27] width 20 height 20
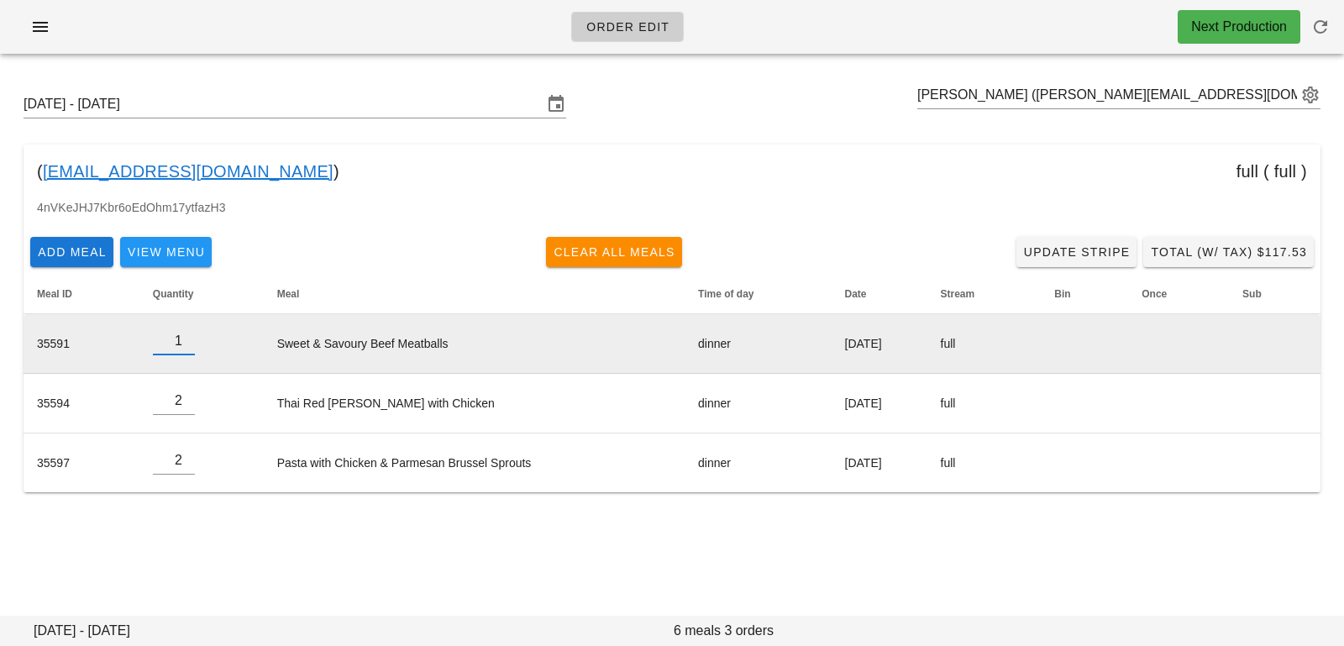
click at [182, 344] on input "1" at bounding box center [174, 341] width 42 height 27
type input "0"
click at [183, 345] on input "0" at bounding box center [174, 341] width 42 height 27
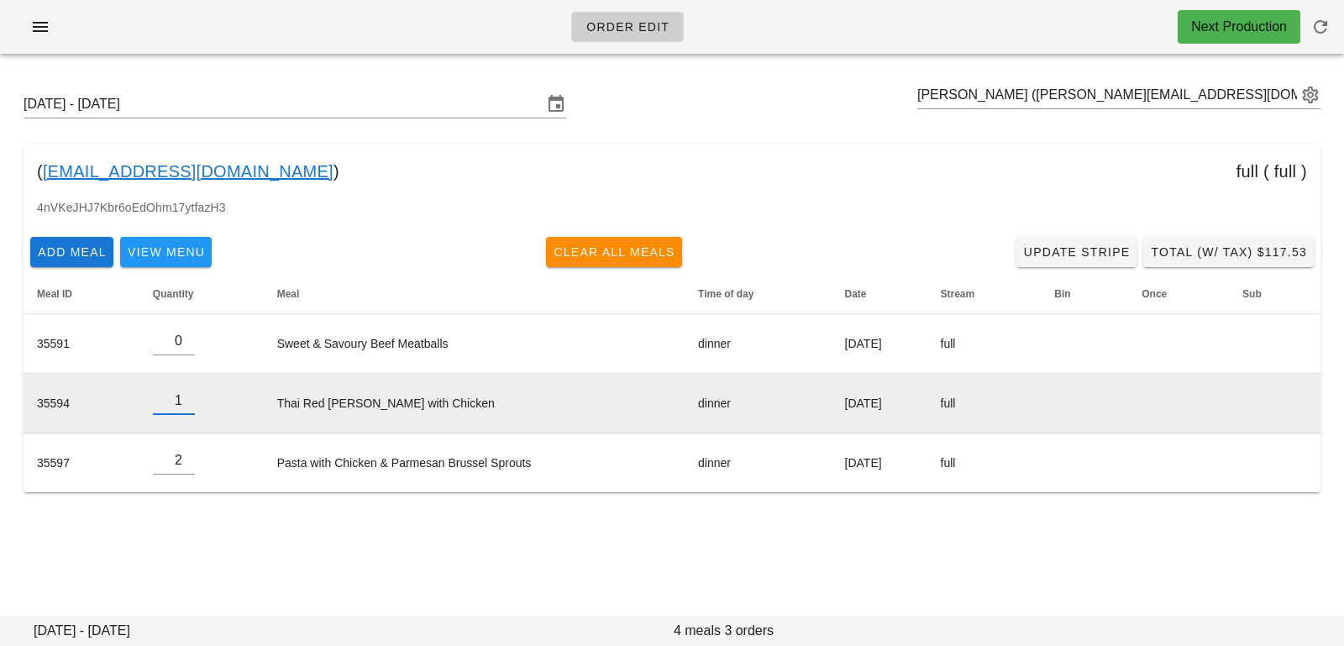
click at [184, 406] on input "1" at bounding box center [174, 400] width 42 height 27
type input "0"
click at [184, 406] on input "0" at bounding box center [174, 400] width 42 height 27
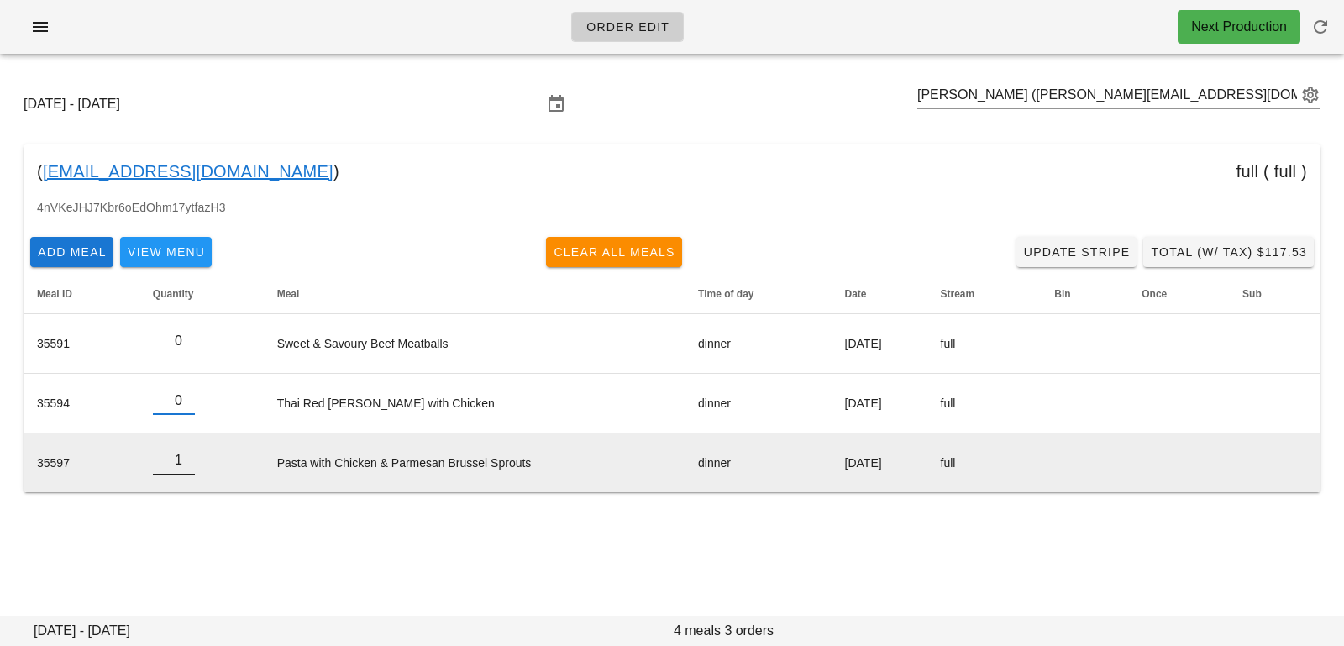
click at [184, 465] on input "1" at bounding box center [174, 460] width 42 height 27
type input "0"
click at [184, 465] on input "0" at bounding box center [174, 460] width 42 height 27
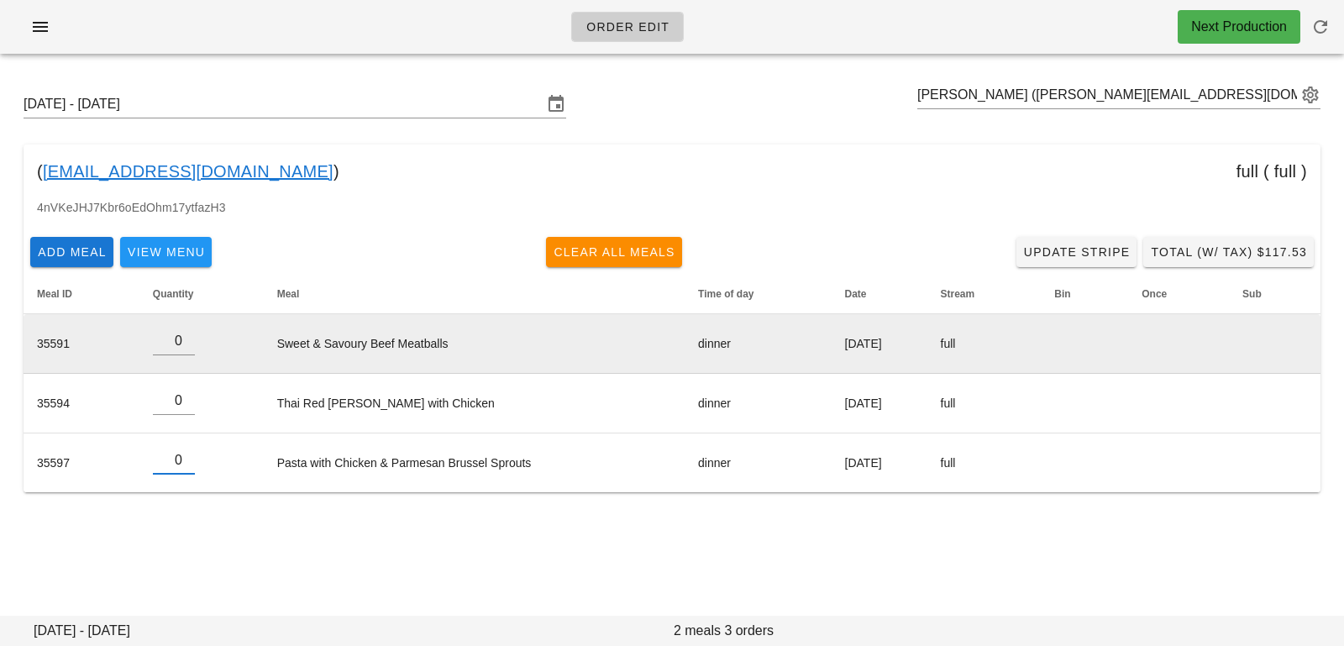
click at [289, 364] on td "Sweet & Savoury Beef Meatballs" at bounding box center [474, 344] width 421 height 60
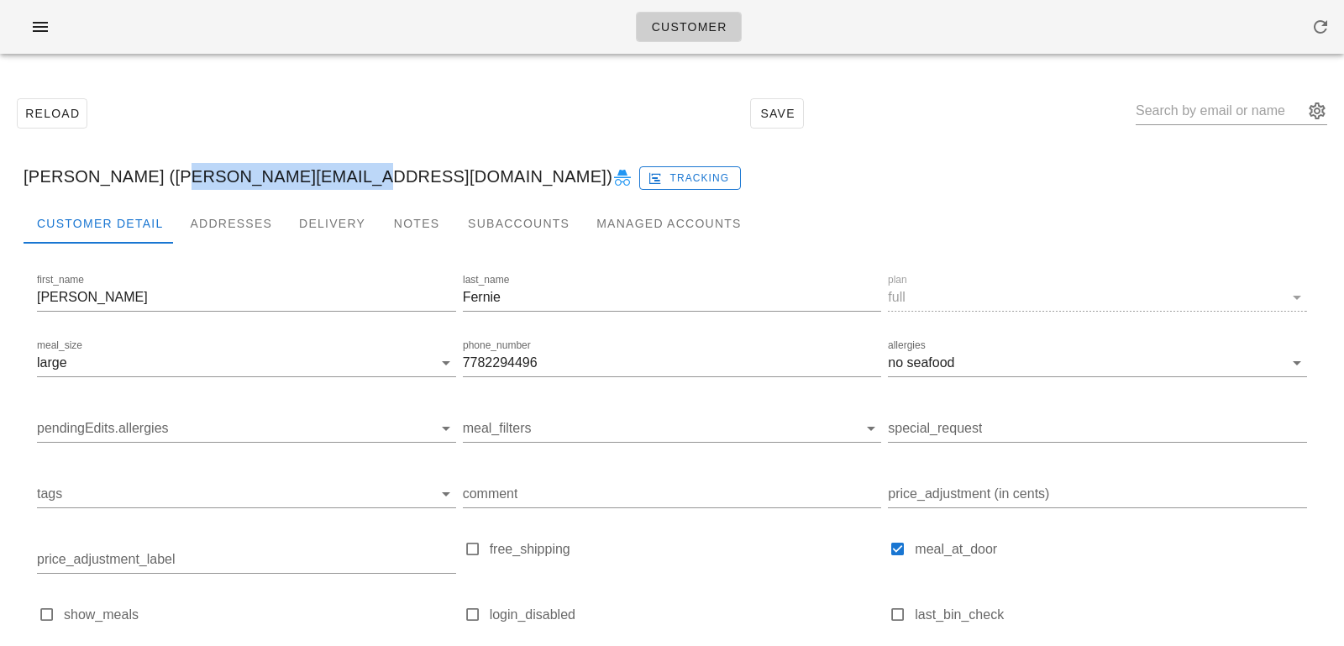
drag, startPoint x: 148, startPoint y: 180, endPoint x: 293, endPoint y: 178, distance: 145.3
click at [293, 178] on div "Jackson Fernie (j.fernie@hotmail.ca) Tracking" at bounding box center [671, 176] width 1323 height 54
copy div "[EMAIL_ADDRESS][DOMAIN_NAME]"
click at [1191, 109] on input "text" at bounding box center [1219, 110] width 168 height 27
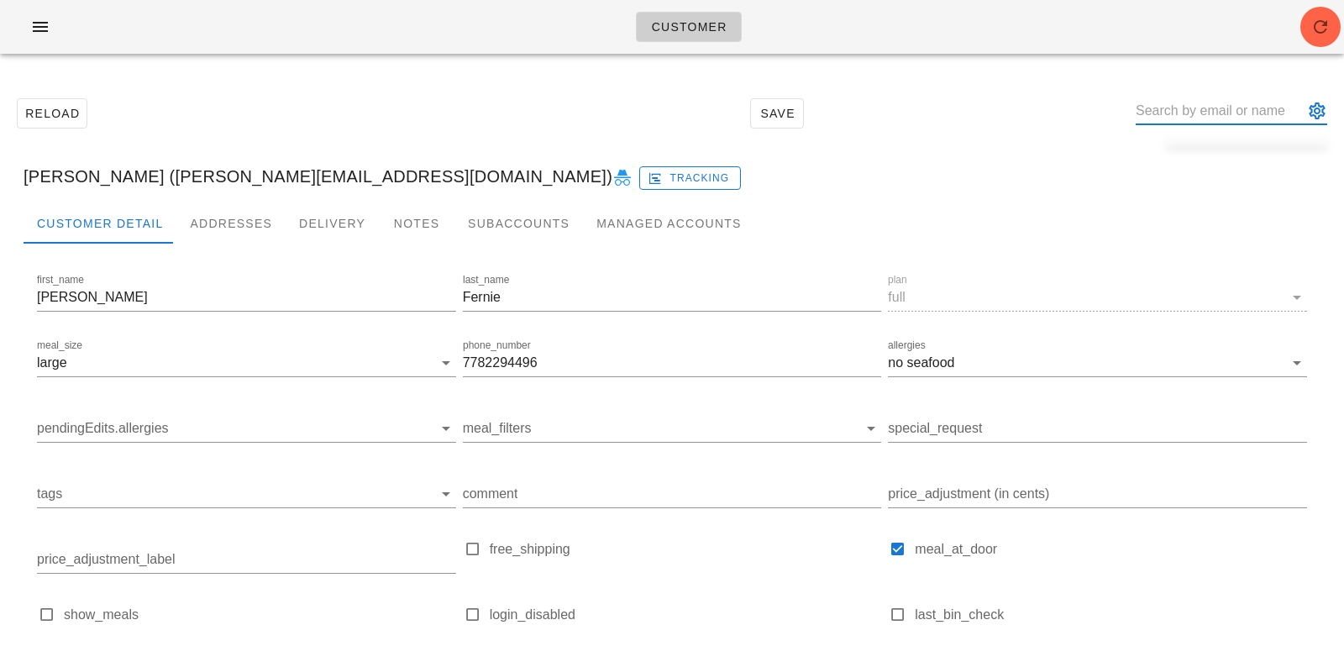
paste input "[EMAIL_ADDRESS][DOMAIN_NAME]"
type input "[EMAIL_ADDRESS][DOMAIN_NAME]"
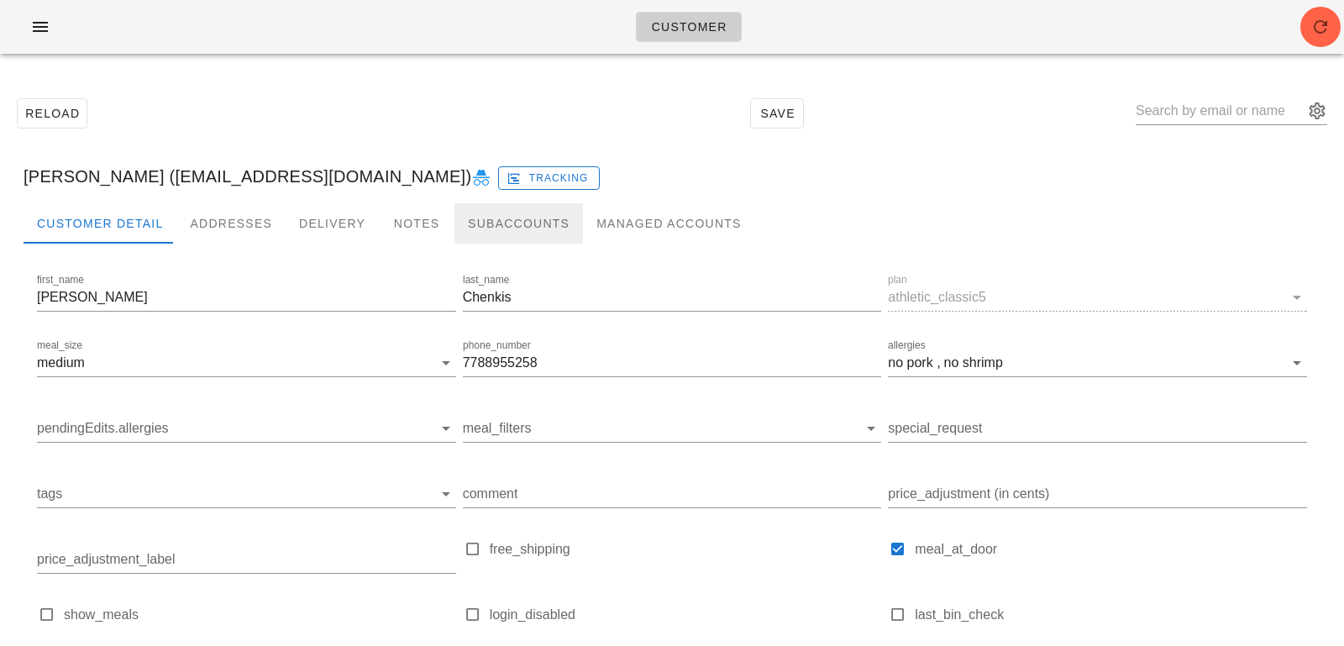
click at [478, 222] on div "Subaccounts" at bounding box center [518, 223] width 128 height 40
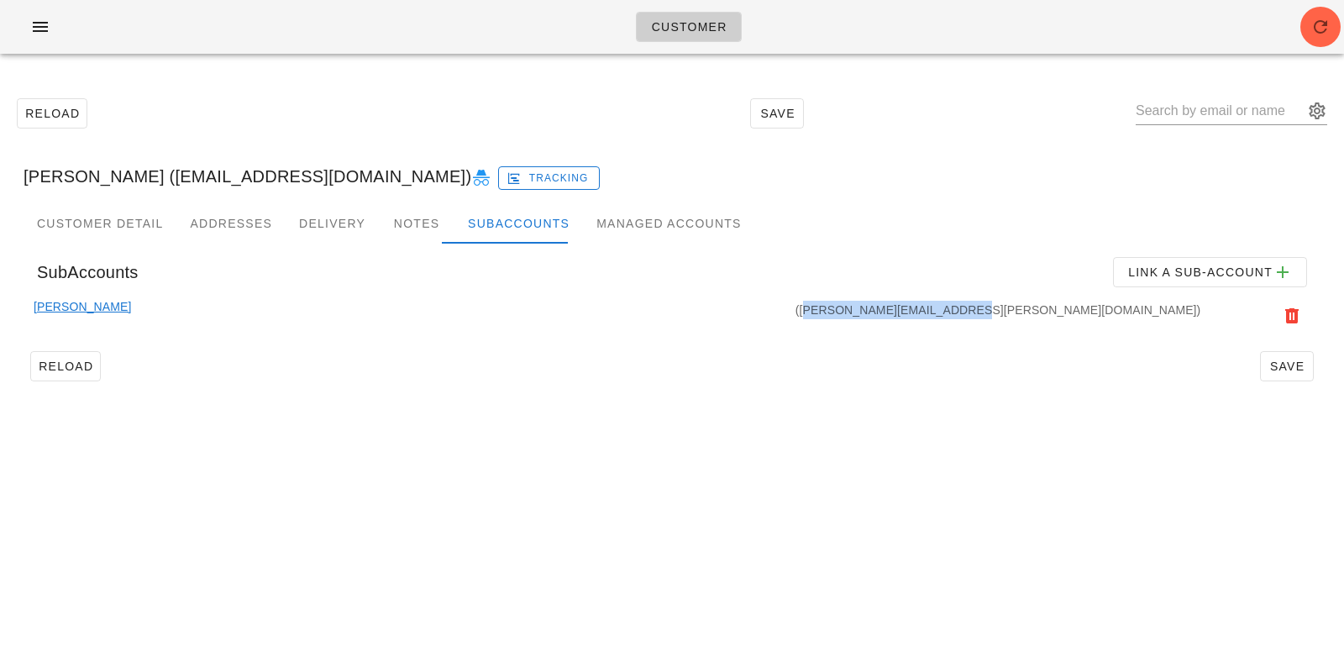
drag, startPoint x: 1057, startPoint y: 312, endPoint x: 1194, endPoint y: 312, distance: 136.9
click at [1194, 312] on div "(erica.shalinsky@gmail.com)" at bounding box center [667, 315] width 1072 height 37
copy div "erica.shalinsky@gmail.com"
click at [1215, 114] on input "text" at bounding box center [1219, 110] width 168 height 27
paste input "[EMAIL_ADDRESS][DOMAIN_NAME]"
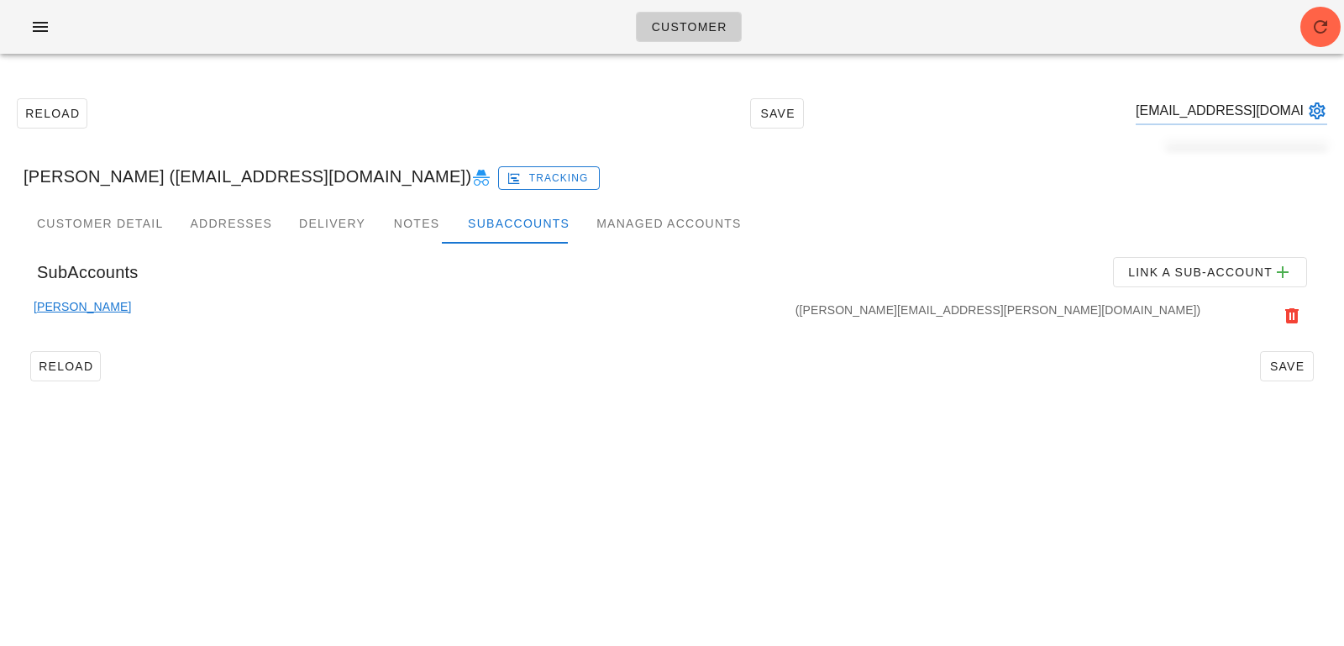
type input "[EMAIL_ADDRESS][DOMAIN_NAME]"
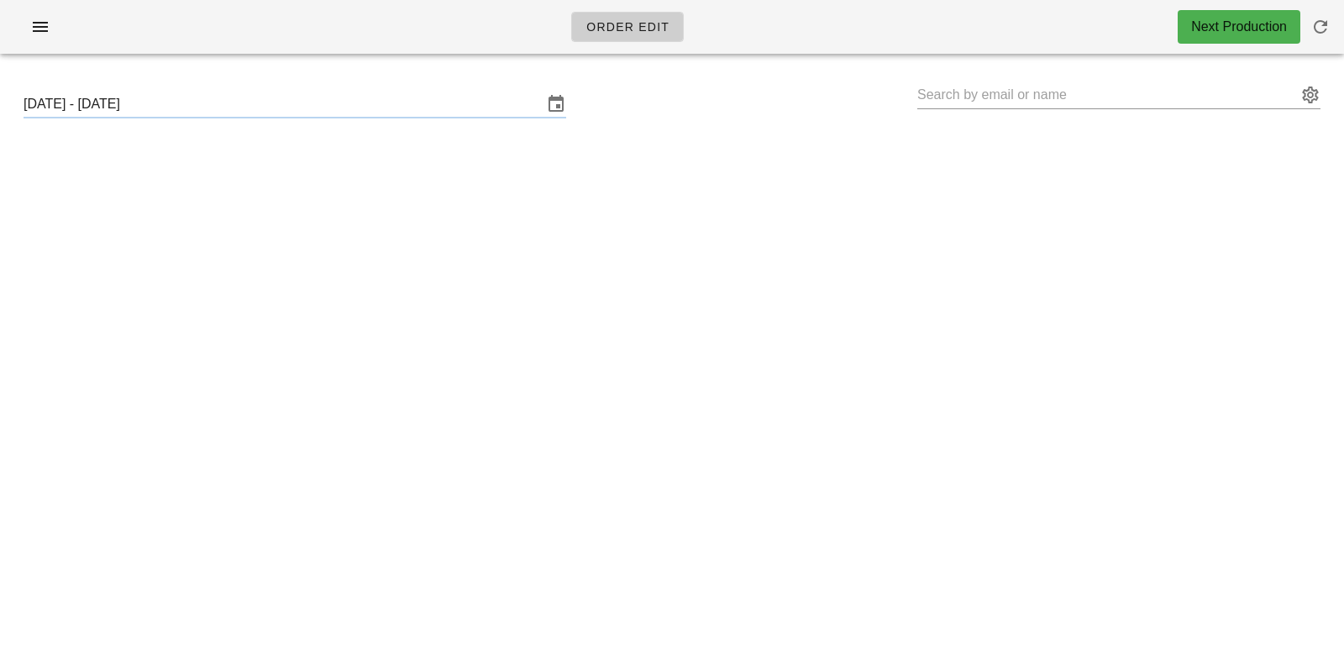
type input "[PERSON_NAME] ([PERSON_NAME][EMAIL_ADDRESS][DOMAIN_NAME])"
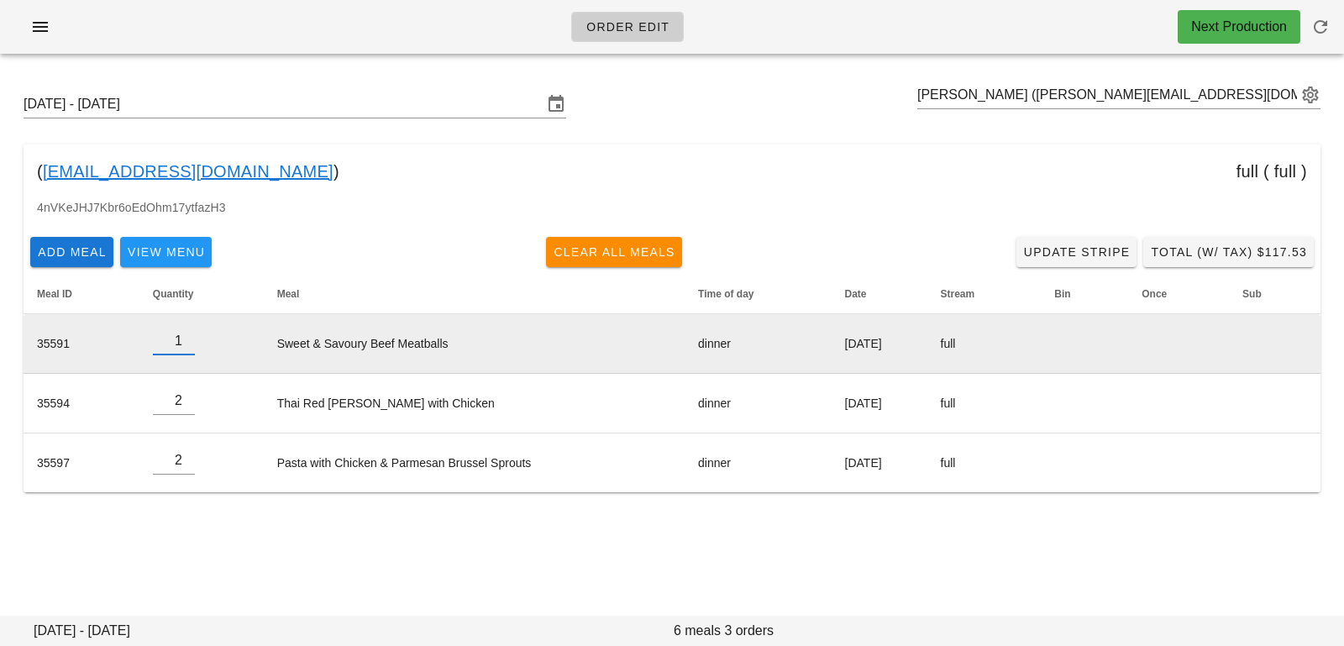
click at [178, 345] on input "1" at bounding box center [174, 341] width 42 height 27
type input "0"
click at [178, 345] on input "0" at bounding box center [174, 341] width 42 height 27
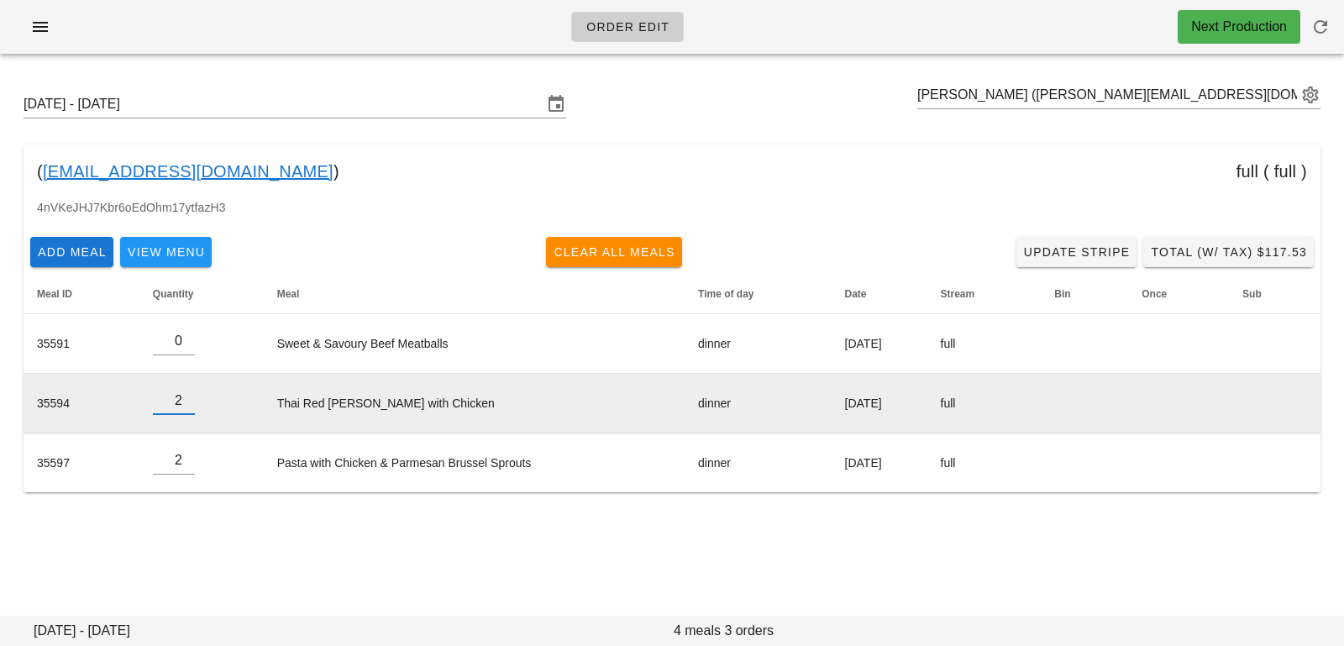
click at [249, 393] on td "2" at bounding box center [201, 404] width 124 height 60
click at [183, 409] on input "2" at bounding box center [174, 400] width 42 height 27
click at [184, 410] on input "2" at bounding box center [174, 400] width 42 height 27
click at [184, 407] on input "1" at bounding box center [174, 400] width 42 height 27
type input "0"
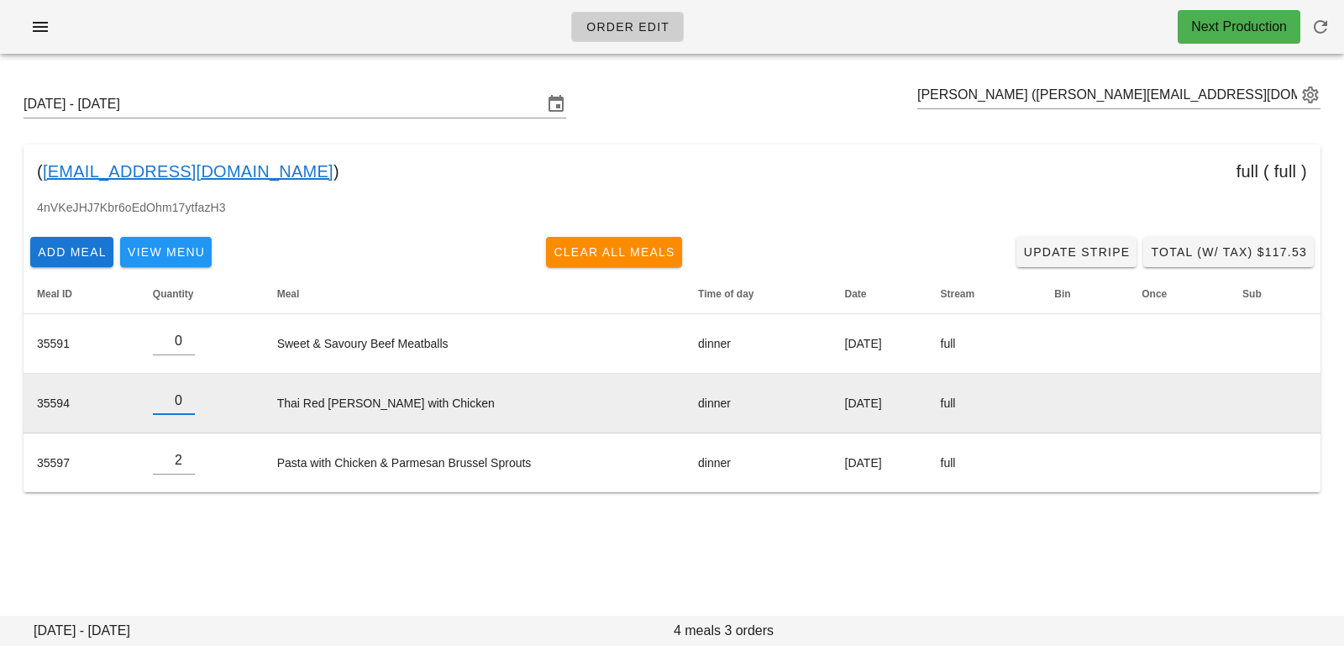
click at [184, 407] on input "0" at bounding box center [174, 400] width 42 height 27
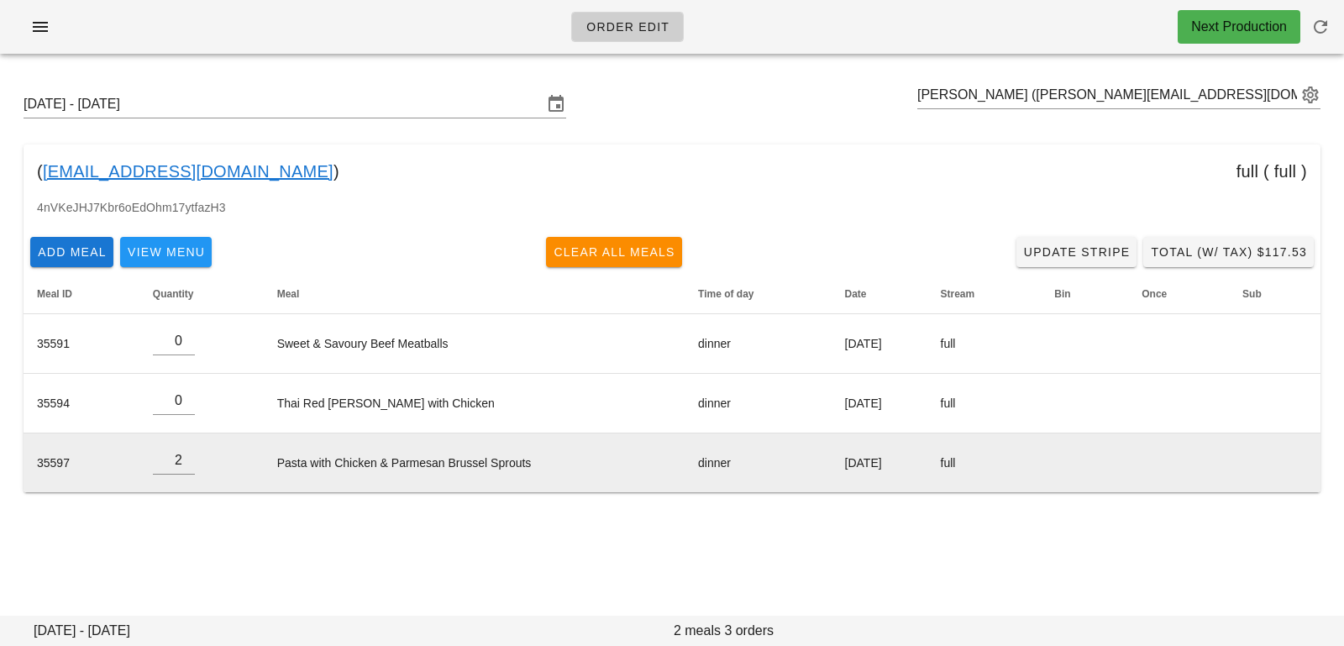
click at [270, 436] on td "Pasta with Chicken & Parmesan Brussel Sprouts" at bounding box center [474, 462] width 421 height 59
click at [183, 466] on input "1" at bounding box center [174, 460] width 42 height 27
type input "0"
click at [183, 466] on input "0" at bounding box center [174, 460] width 42 height 27
click at [290, 457] on td "Pasta with Chicken & Parmesan Brussel Sprouts" at bounding box center [474, 462] width 421 height 59
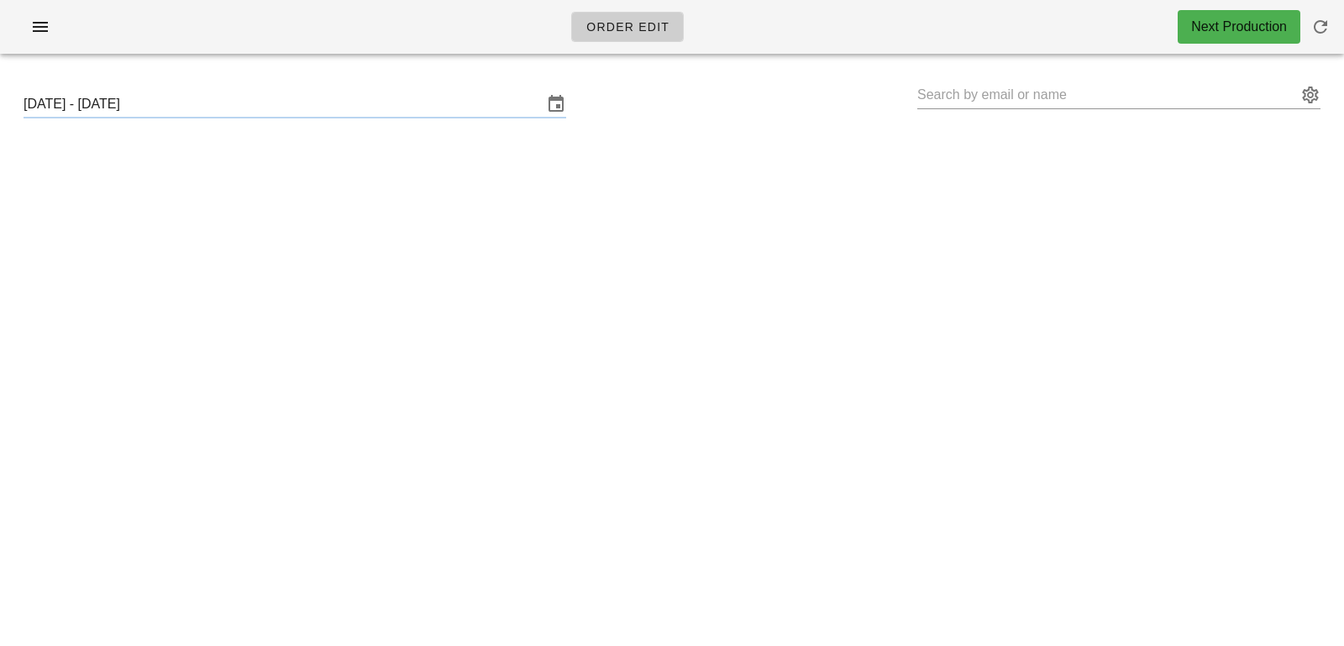
type input "[PERSON_NAME] ([PERSON_NAME][EMAIL_ADDRESS][DOMAIN_NAME])"
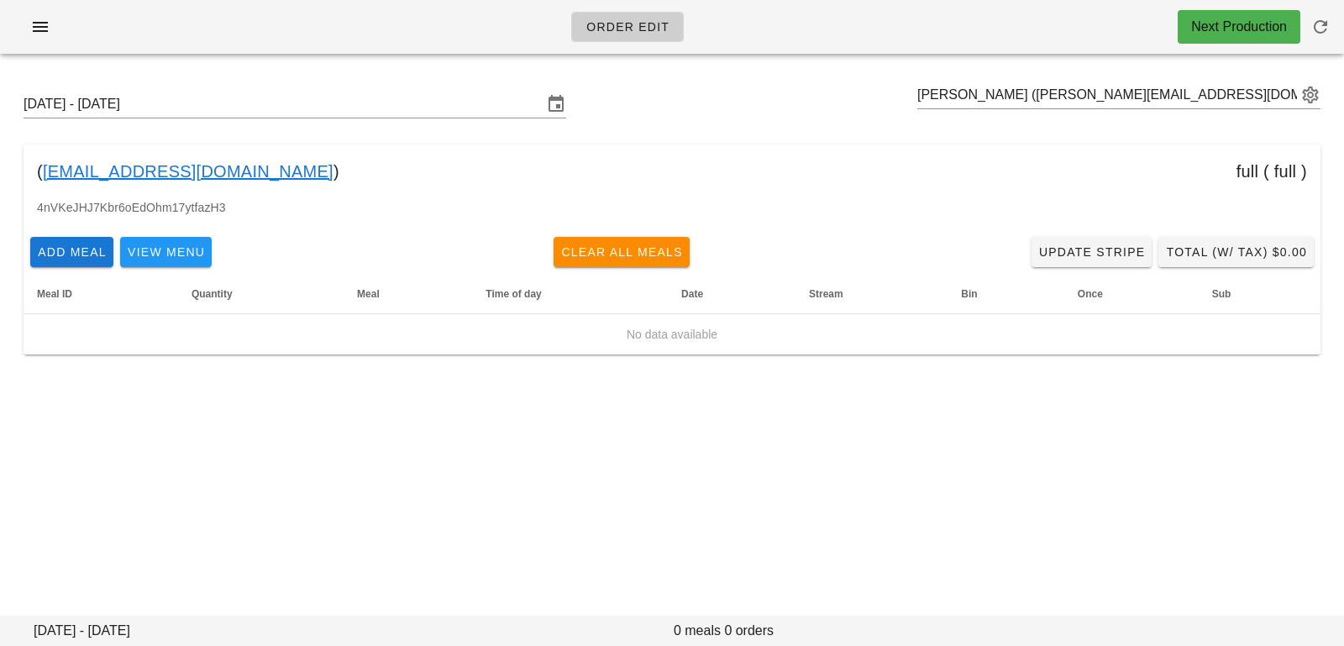
click at [280, 92] on input "[DATE] - [DATE]" at bounding box center [283, 104] width 519 height 27
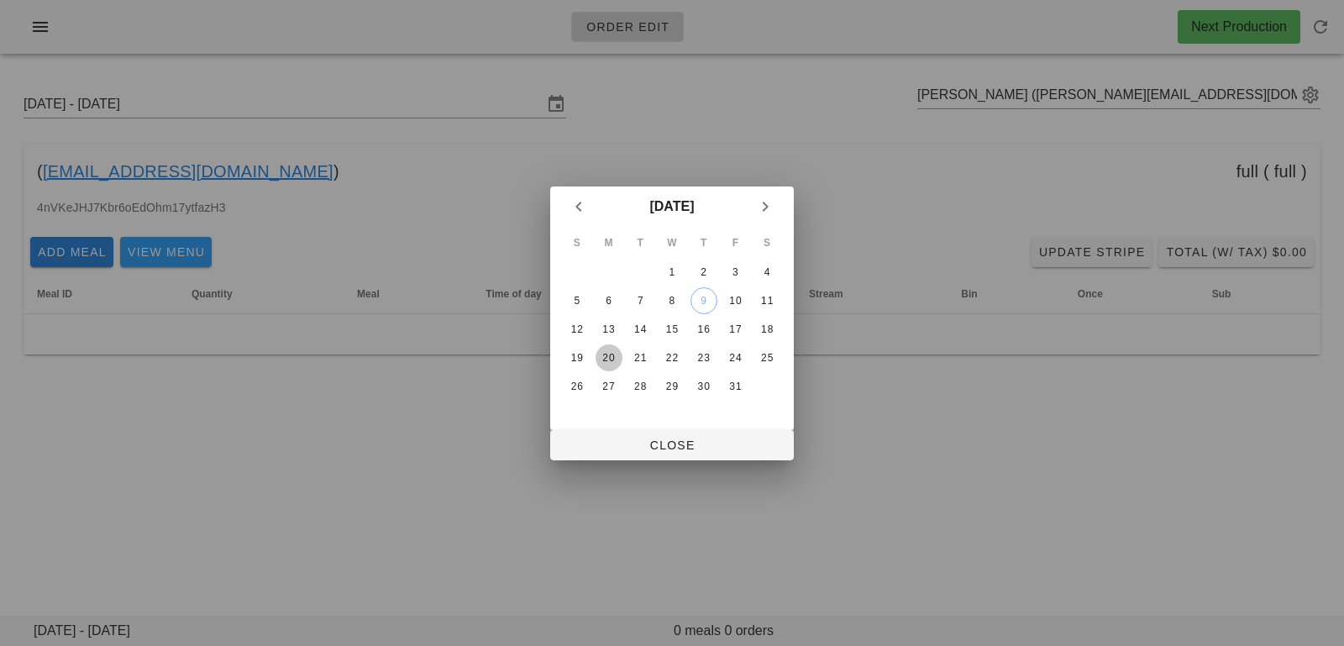
click at [608, 354] on div "20" at bounding box center [608, 358] width 27 height 12
click at [617, 442] on span "Close" at bounding box center [671, 444] width 217 height 13
type input "[DATE] - [DATE]"
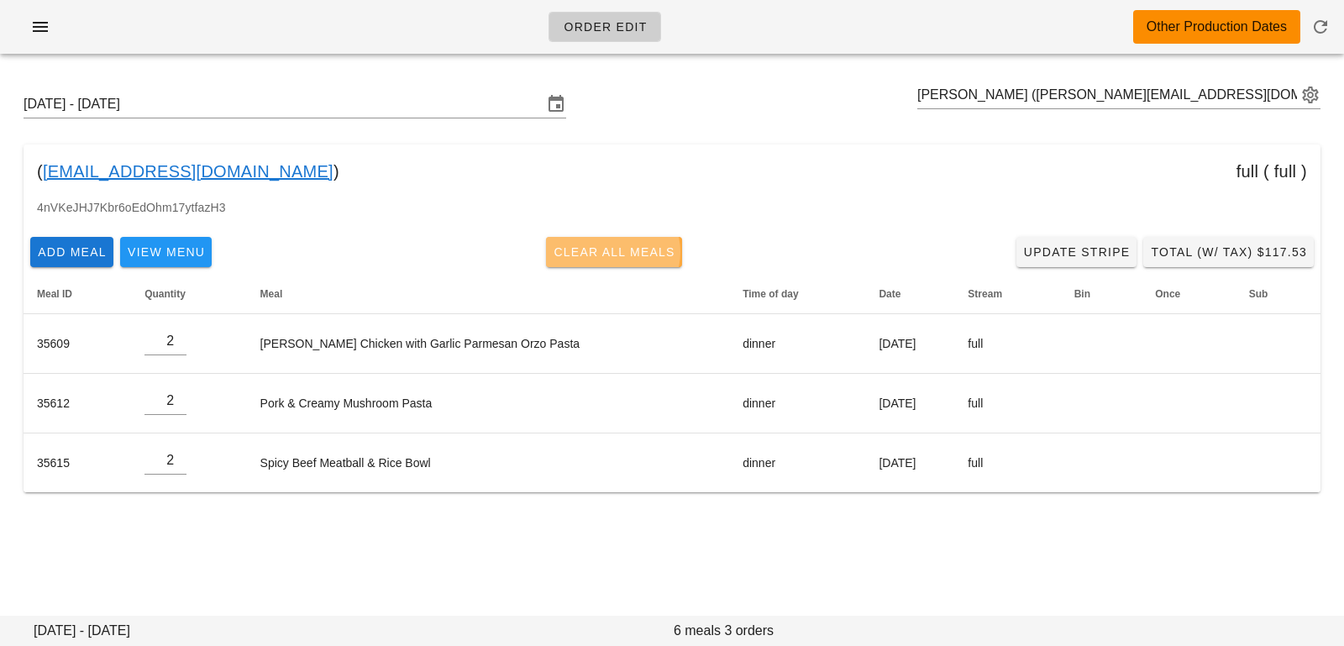
click at [608, 254] on span "Clear All Meals" at bounding box center [614, 251] width 123 height 13
type input "0"
click at [428, 192] on div "( [EMAIL_ADDRESS][DOMAIN_NAME] ) full ( full )" at bounding box center [672, 171] width 1297 height 54
type input "0"
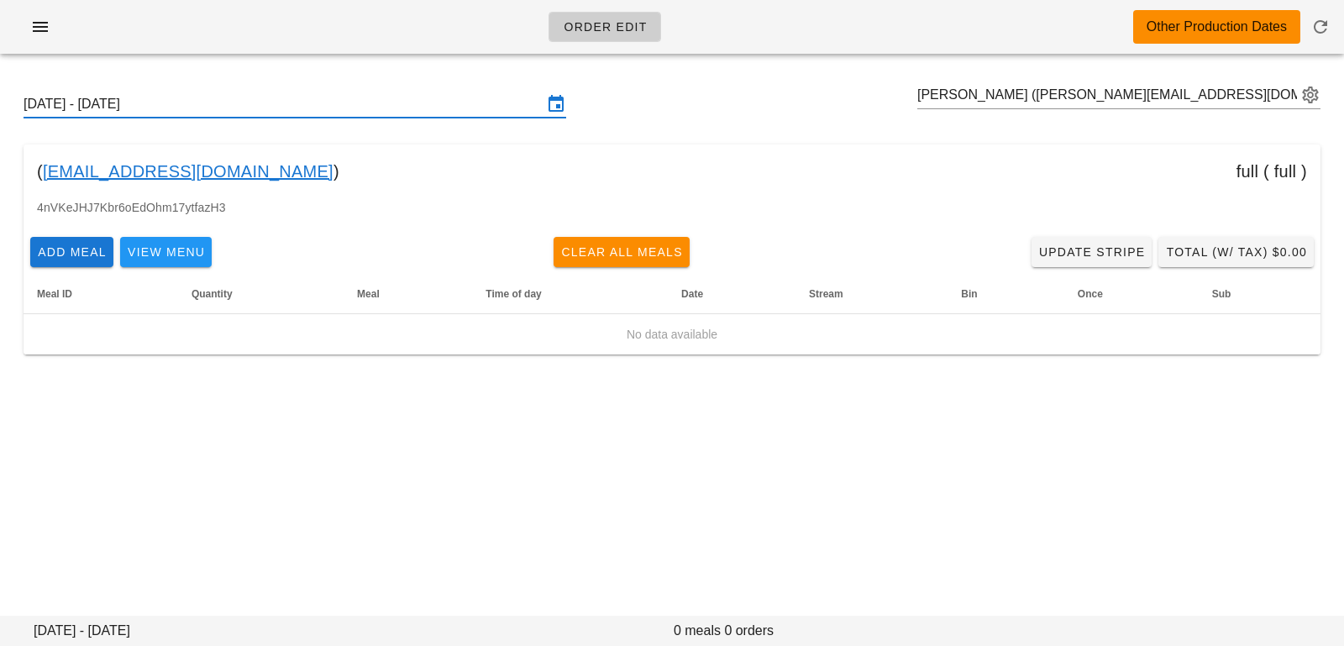
click at [287, 104] on input "[DATE] - [DATE]" at bounding box center [283, 104] width 519 height 27
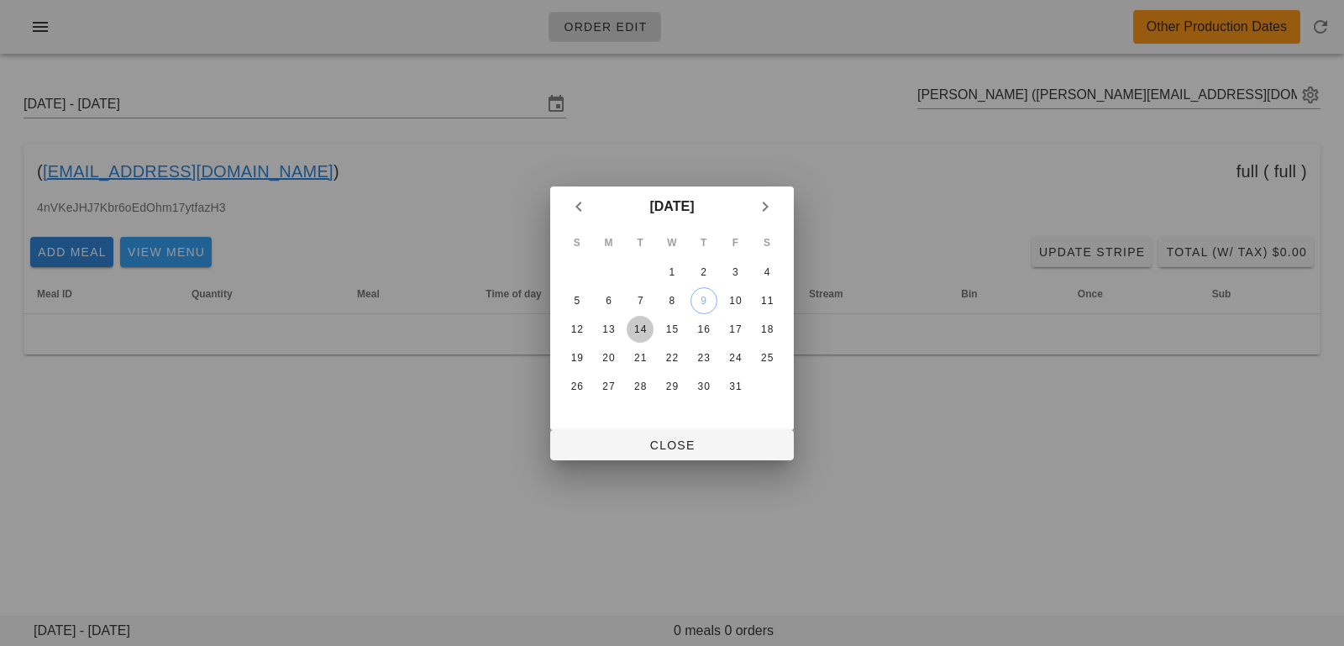
click at [643, 329] on div "14" at bounding box center [639, 329] width 27 height 12
click at [639, 451] on span "Close" at bounding box center [671, 444] width 217 height 13
type input "[DATE] - [DATE]"
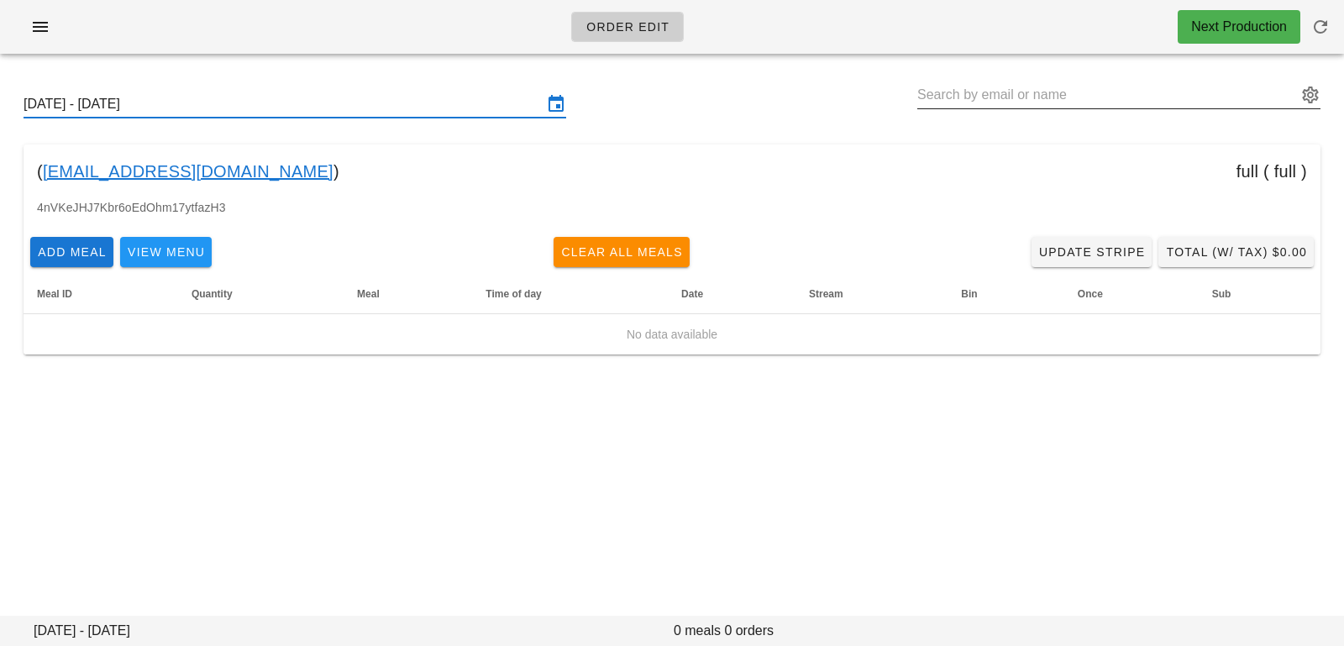
click at [1157, 84] on input "text" at bounding box center [1107, 94] width 380 height 27
paste input "[EMAIL_ADDRESS][PERSON_NAME][DOMAIN_NAME]"
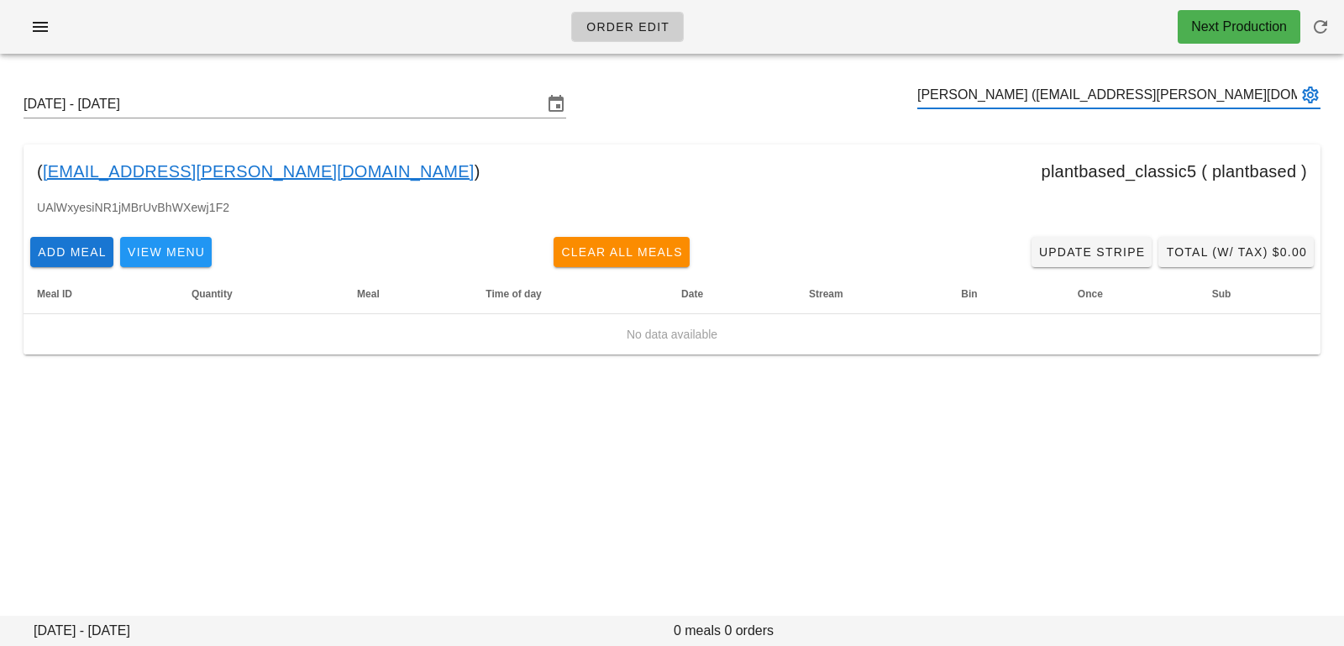
type input "[PERSON_NAME] ([EMAIL_ADDRESS][PERSON_NAME][DOMAIN_NAME])"
click at [939, 86] on input "text" at bounding box center [1107, 94] width 380 height 27
paste input "[EMAIL_ADDRESS][DOMAIN_NAME]"
type input "[PERSON_NAME] ([EMAIL_ADDRESS][DOMAIN_NAME])"
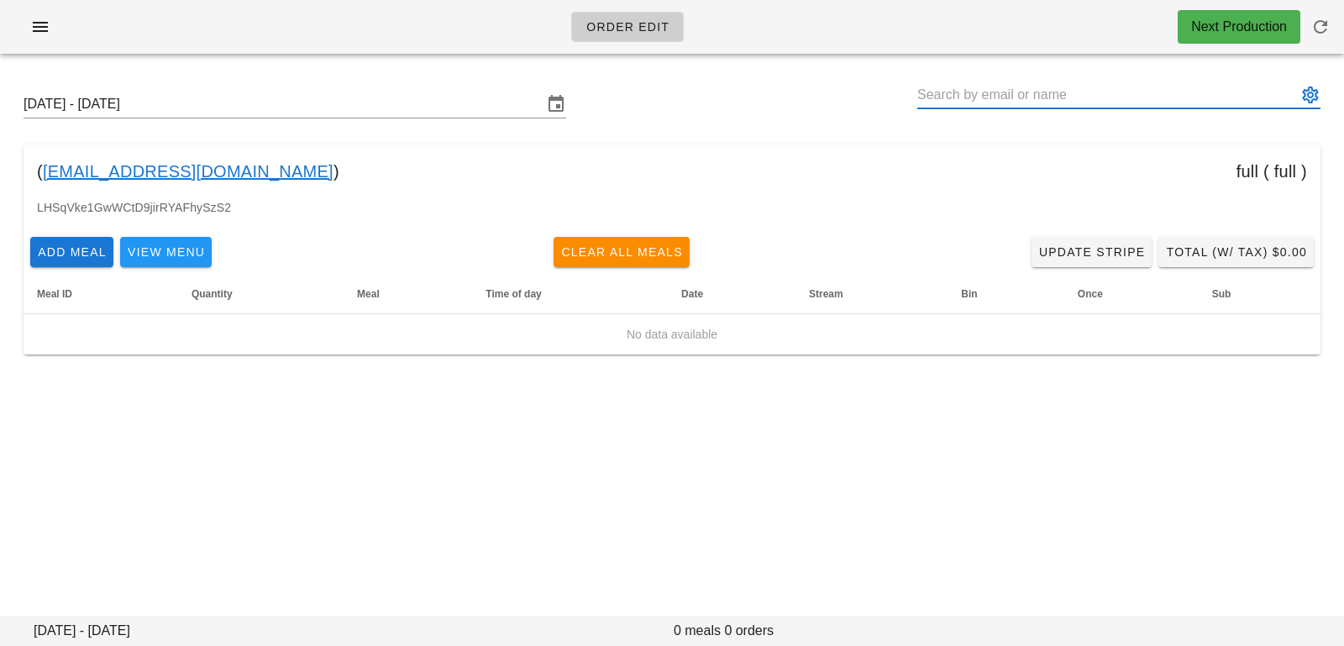
click at [972, 88] on input "text" at bounding box center [1107, 94] width 380 height 27
paste input "[EMAIL_ADDRESS][DOMAIN_NAME]"
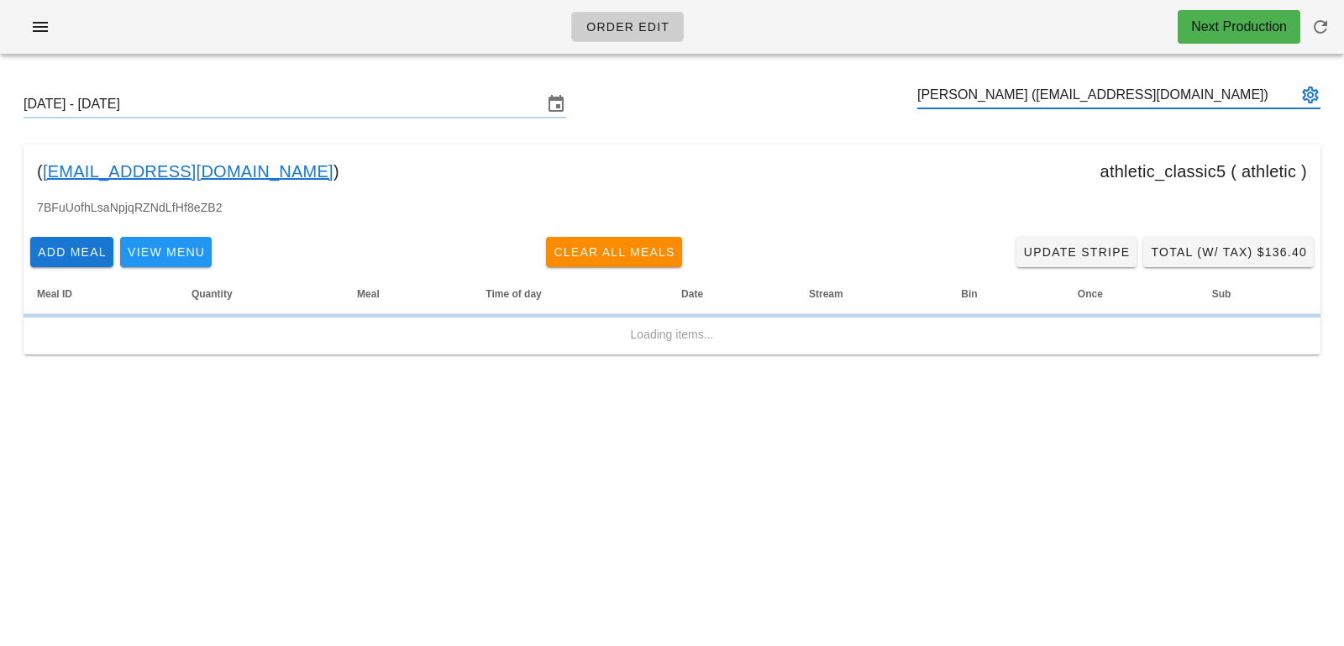
type input "[PERSON_NAME] ([EMAIL_ADDRESS][DOMAIN_NAME])"
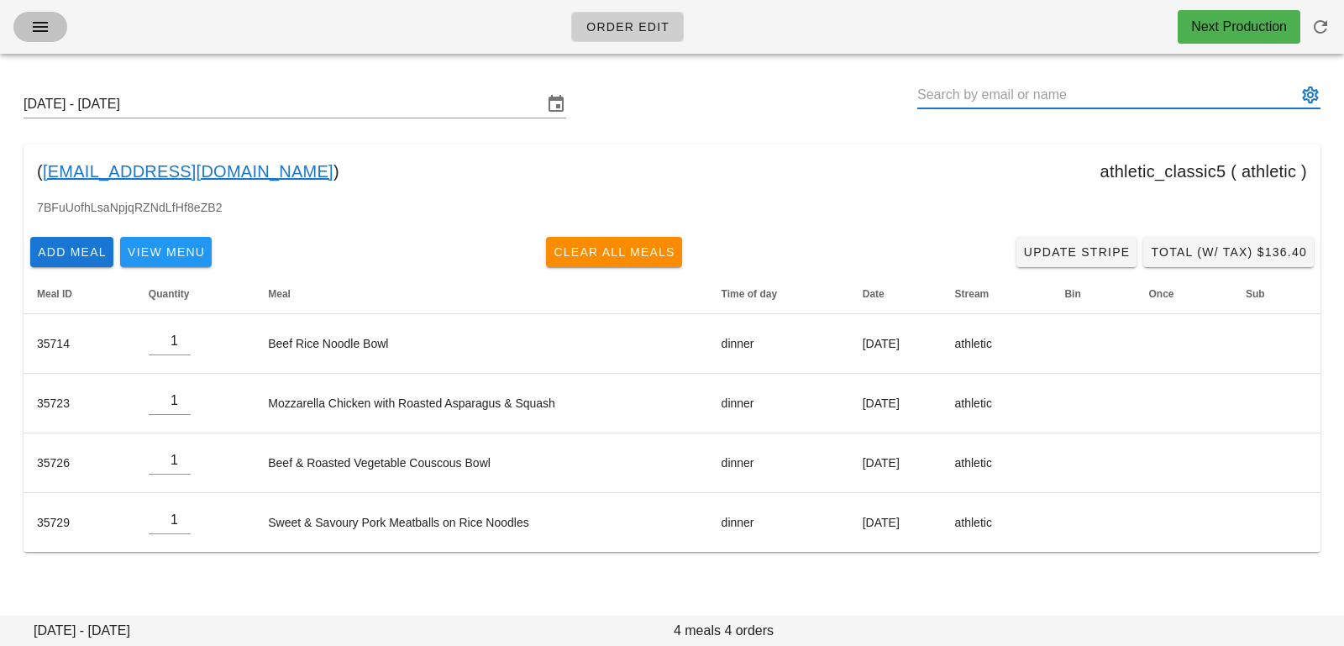
click at [52, 25] on span "button" at bounding box center [40, 27] width 27 height 20
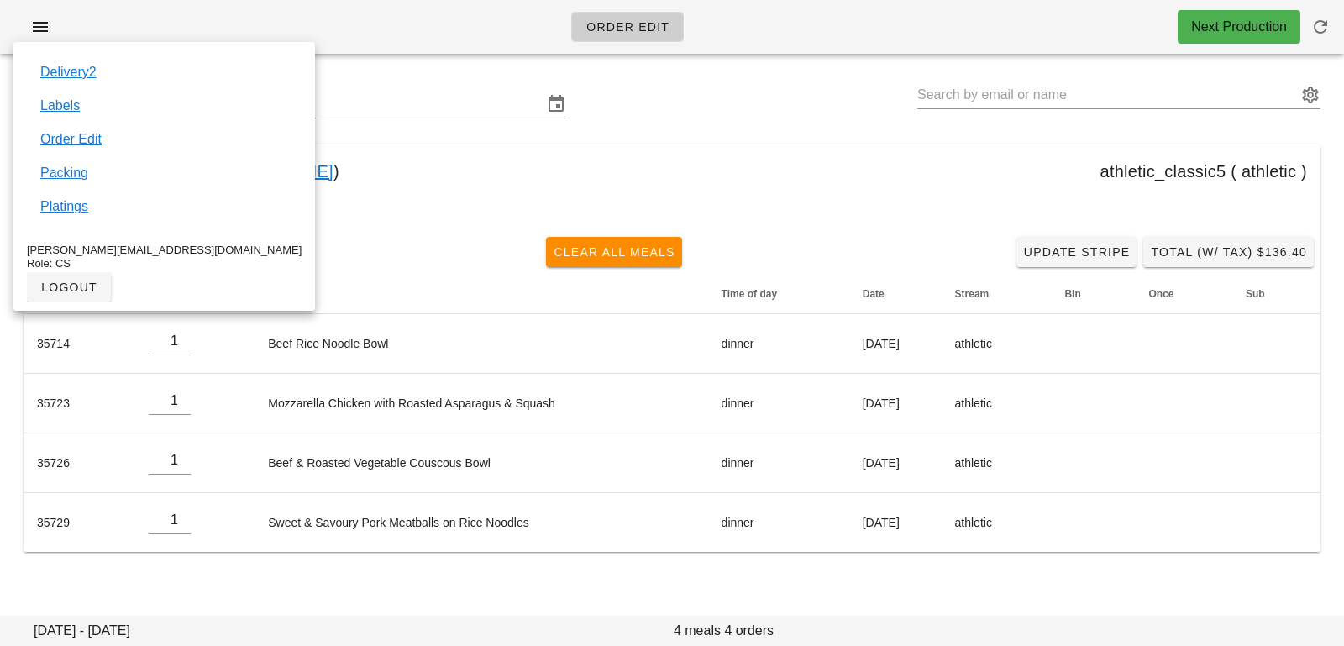
click at [328, 160] on div "( bradchenkis@gmail.com ) athletic_classic5 ( athletic )" at bounding box center [672, 171] width 1297 height 54
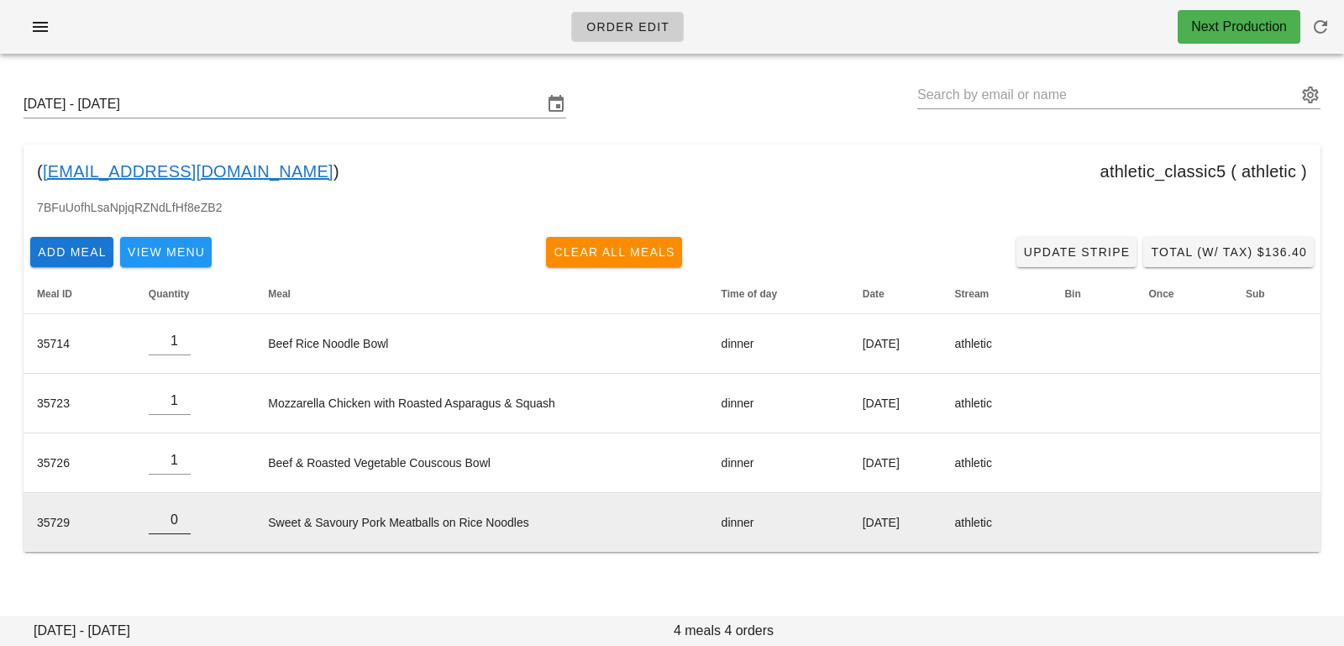
type input "0"
click at [183, 524] on input "0" at bounding box center [170, 519] width 42 height 27
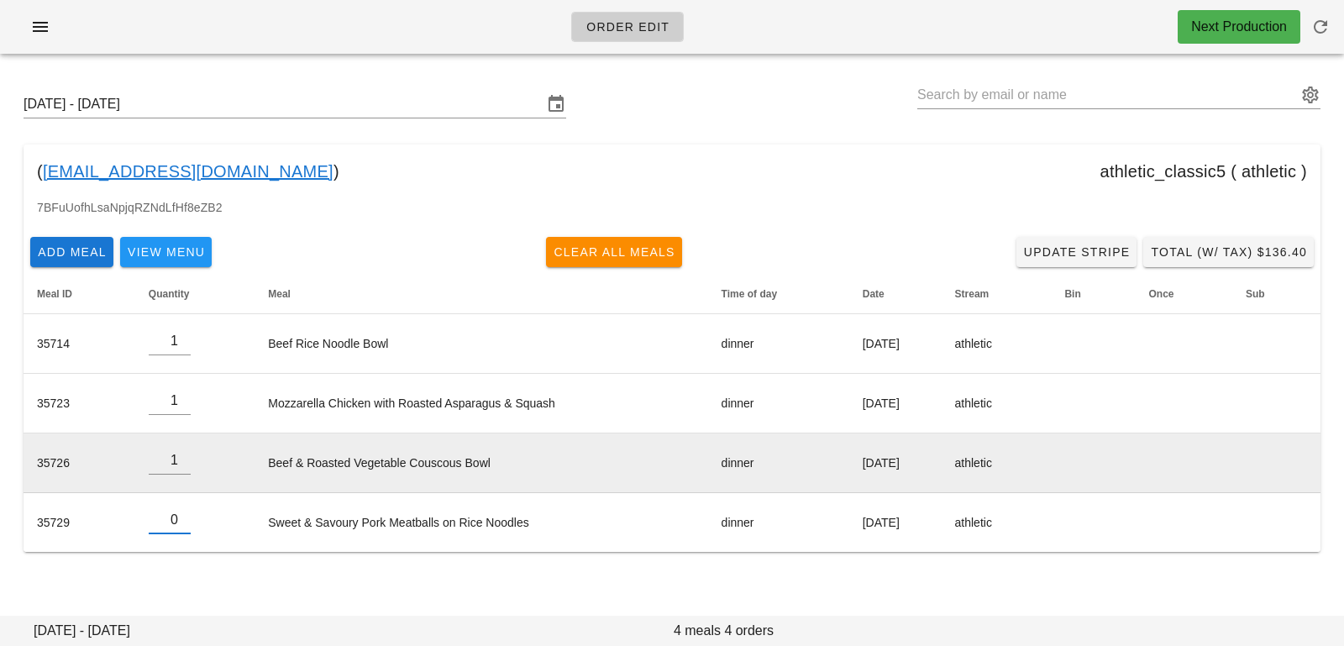
click at [335, 469] on td "Beef & Roasted Vegetable Couscous Bowl" at bounding box center [480, 463] width 453 height 60
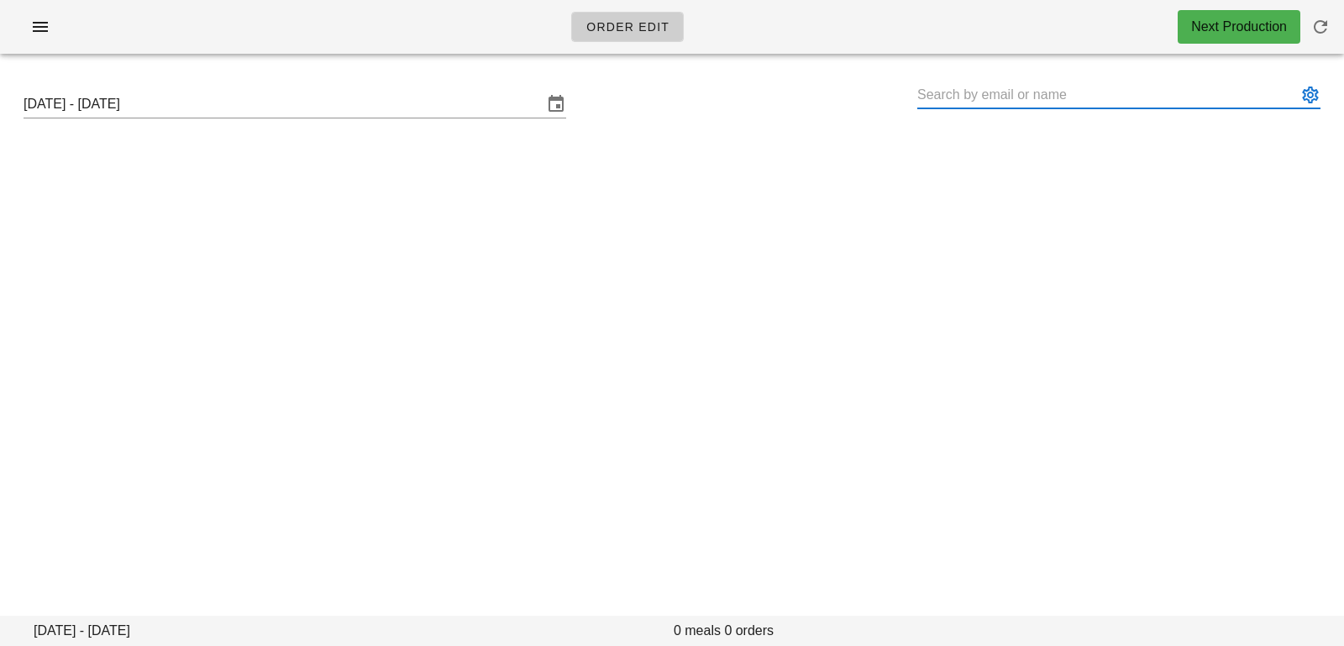
drag, startPoint x: 950, startPoint y: 89, endPoint x: 946, endPoint y: 81, distance: 9.4
click at [947, 85] on input "text" at bounding box center [1107, 94] width 380 height 27
paste input "[PERSON_NAME][EMAIL_ADDRESS][PERSON_NAME][DOMAIN_NAME]"
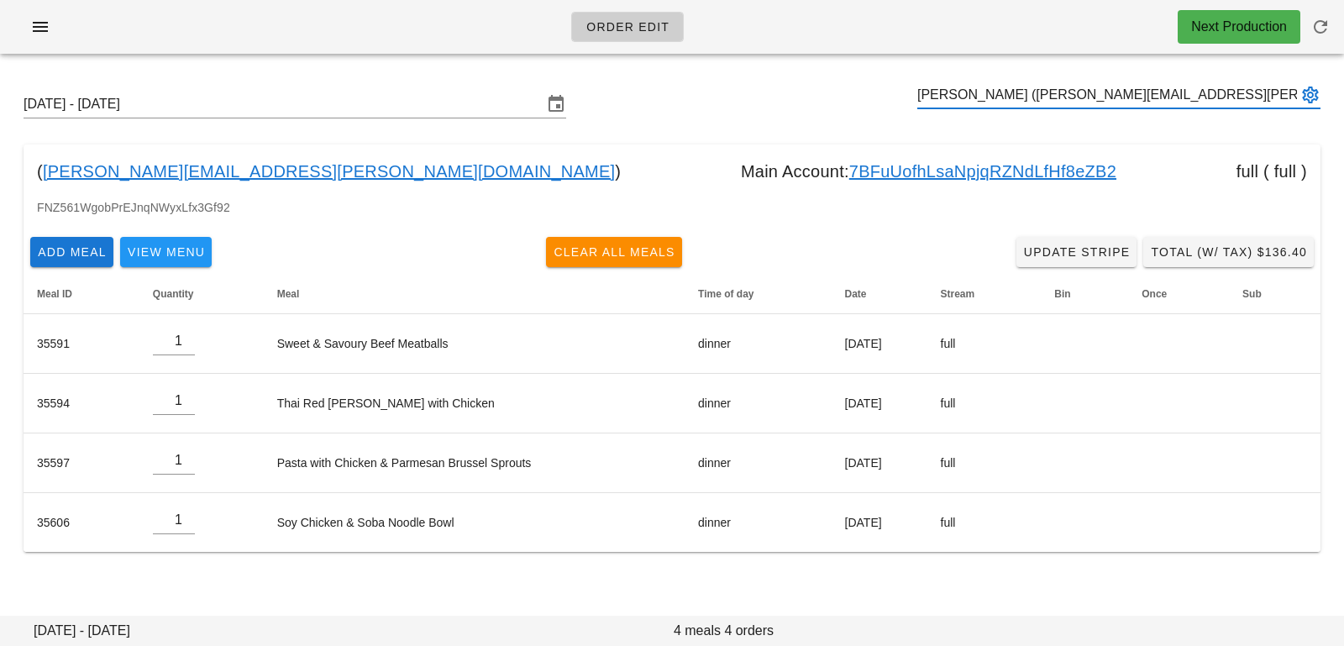
type input "[PERSON_NAME] ([PERSON_NAME][EMAIL_ADDRESS][PERSON_NAME][DOMAIN_NAME])"
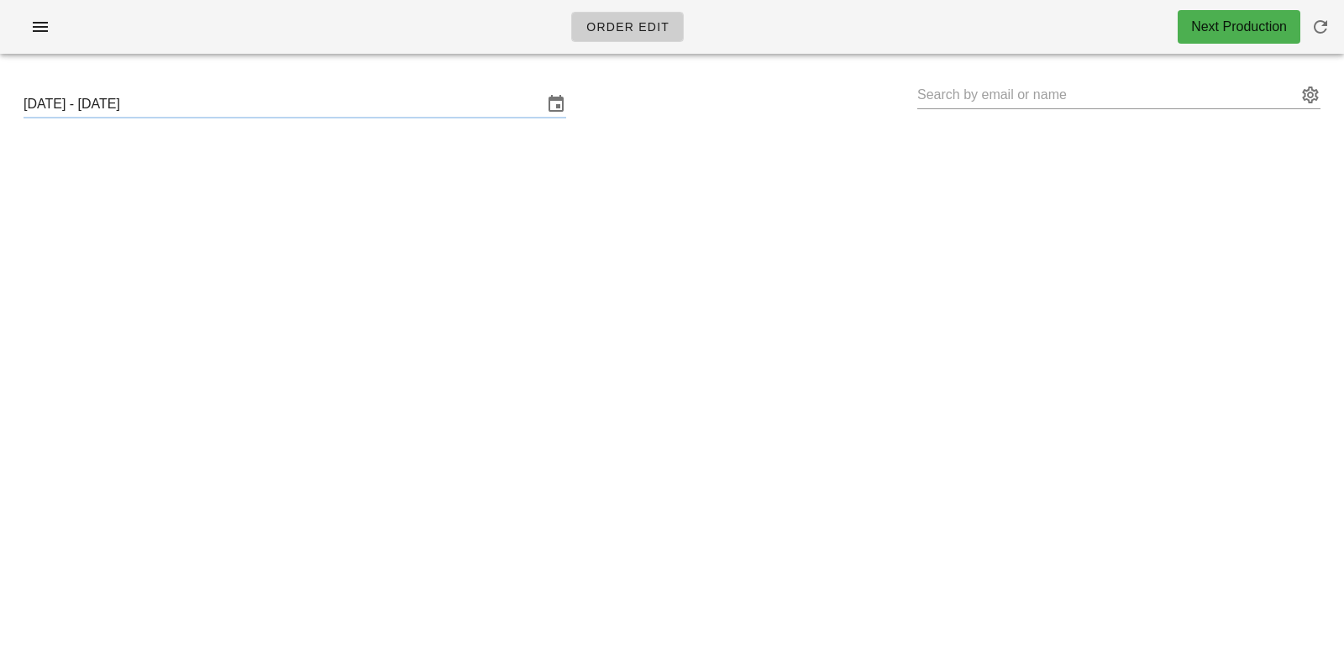
type input "[PERSON_NAME] ([EMAIL_ADDRESS][DOMAIN_NAME])"
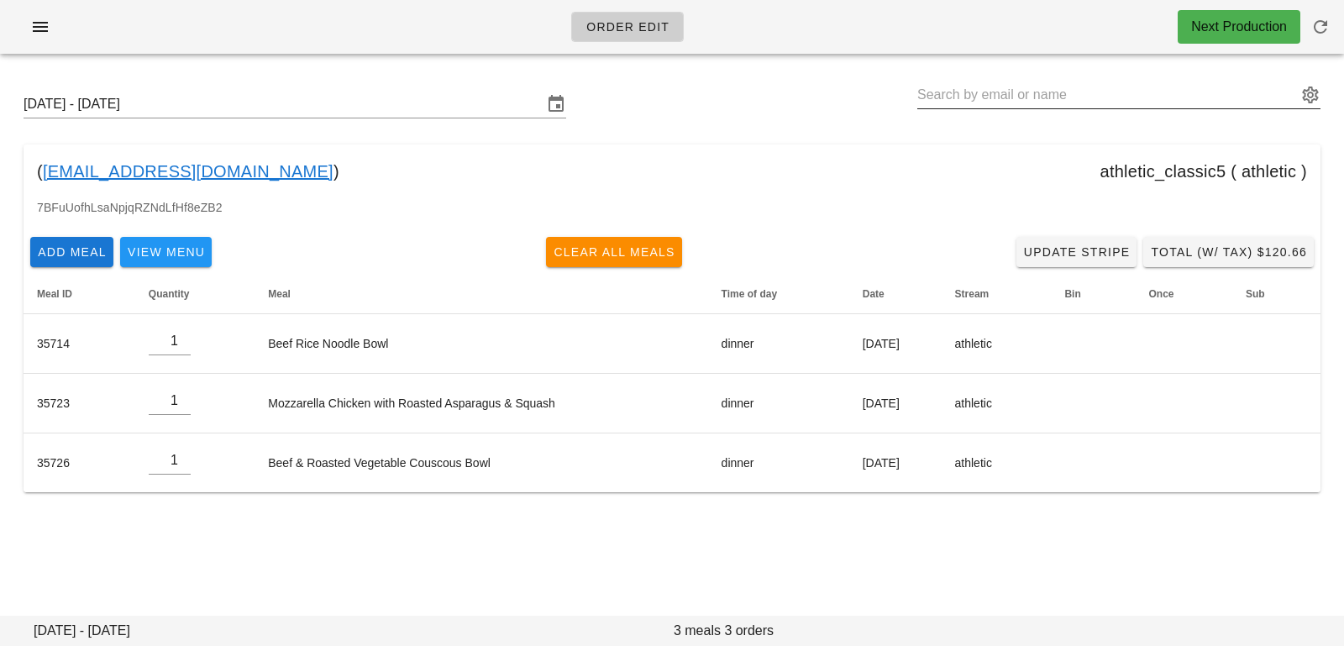
click at [923, 100] on input "text" at bounding box center [1107, 94] width 380 height 27
paste input "[EMAIL_ADDRESS][PERSON_NAME][DOMAIN_NAME]"
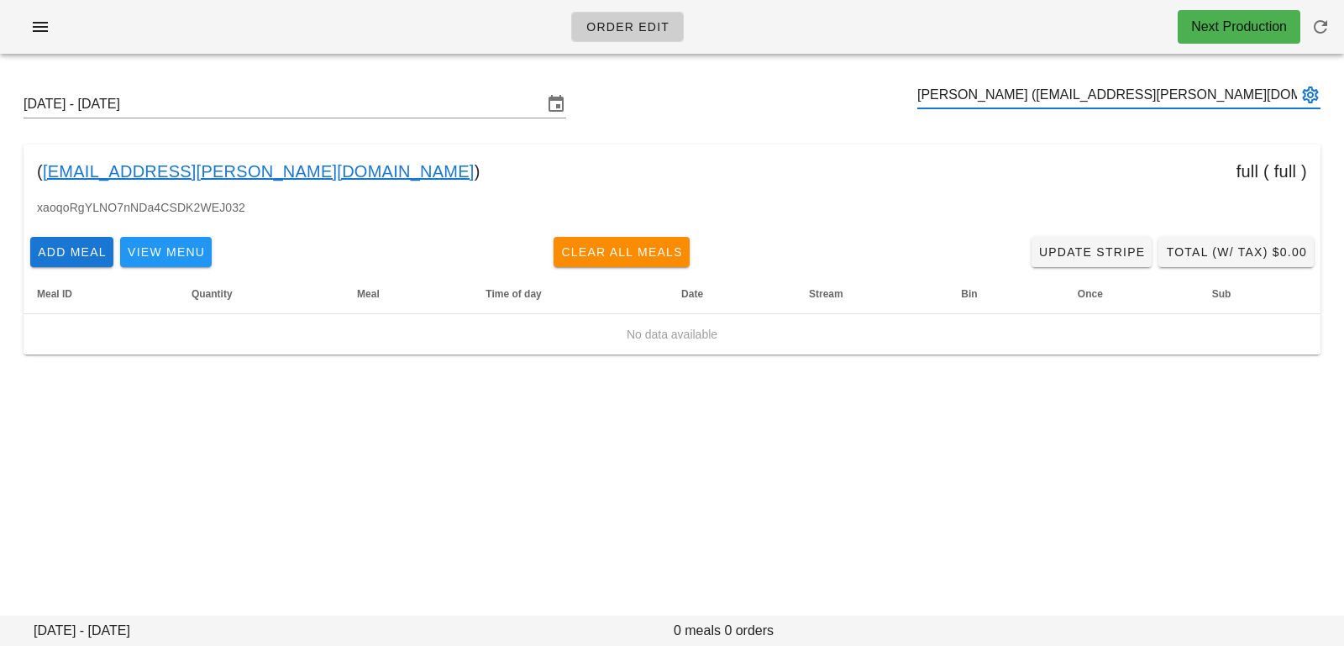
type input "[PERSON_NAME] ([EMAIL_ADDRESS][PERSON_NAME][DOMAIN_NAME])"
paste input "[EMAIL_ADDRESS][DOMAIN_NAME]"
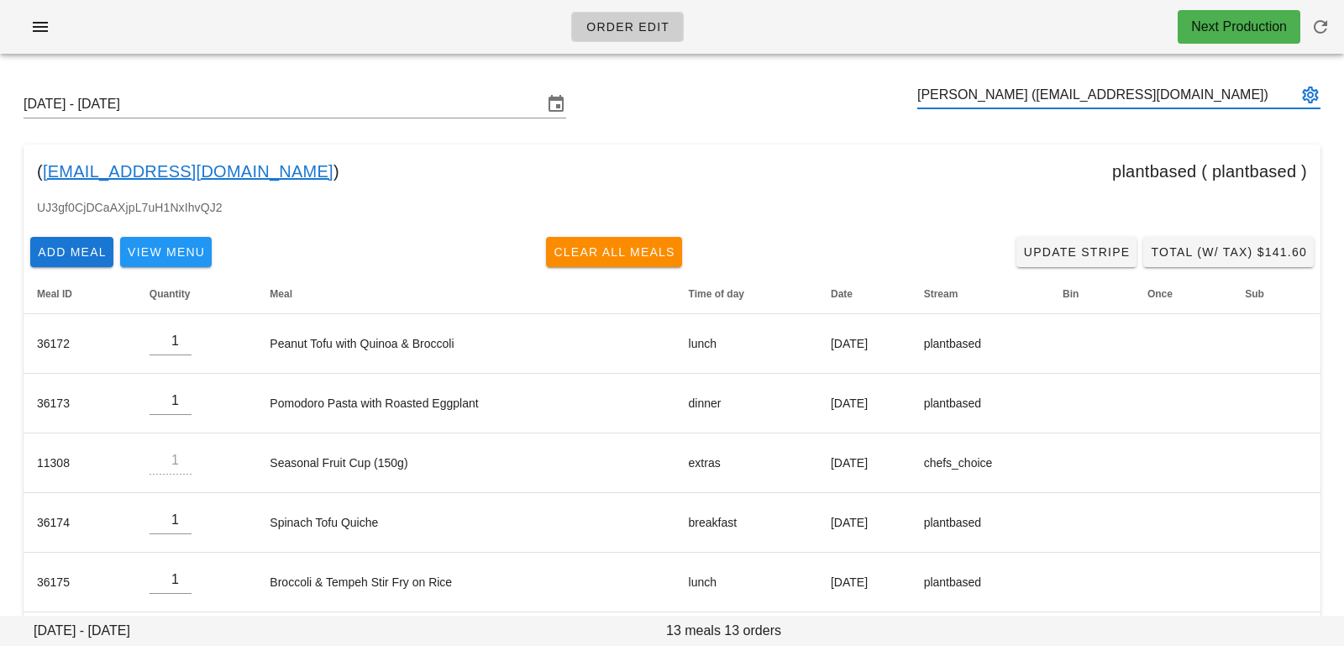
type input "[PERSON_NAME] ([EMAIL_ADDRESS][DOMAIN_NAME])"
click at [1049, 100] on input "text" at bounding box center [1107, 94] width 380 height 27
paste input "[EMAIL_ADDRESS][DOMAIN_NAME]"
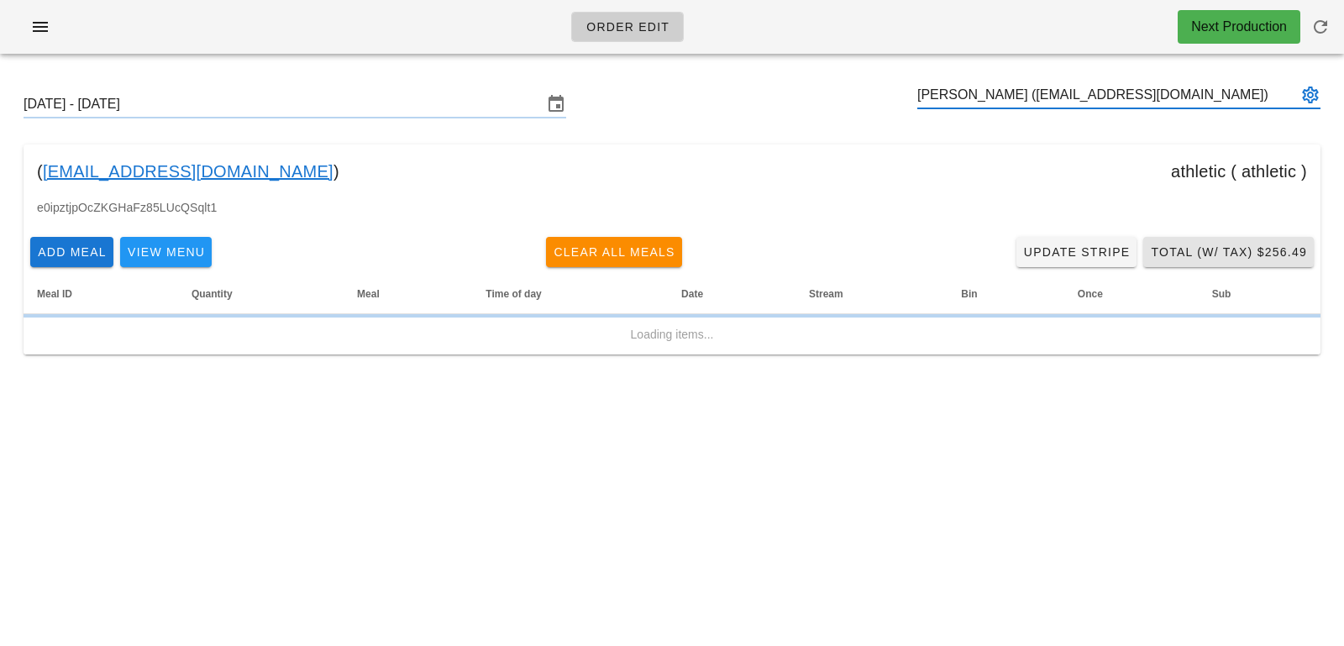
type input "[PERSON_NAME] ([EMAIL_ADDRESS][DOMAIN_NAME])"
click at [1226, 265] on button "Total (w/ Tax) $256.49" at bounding box center [1228, 252] width 170 height 30
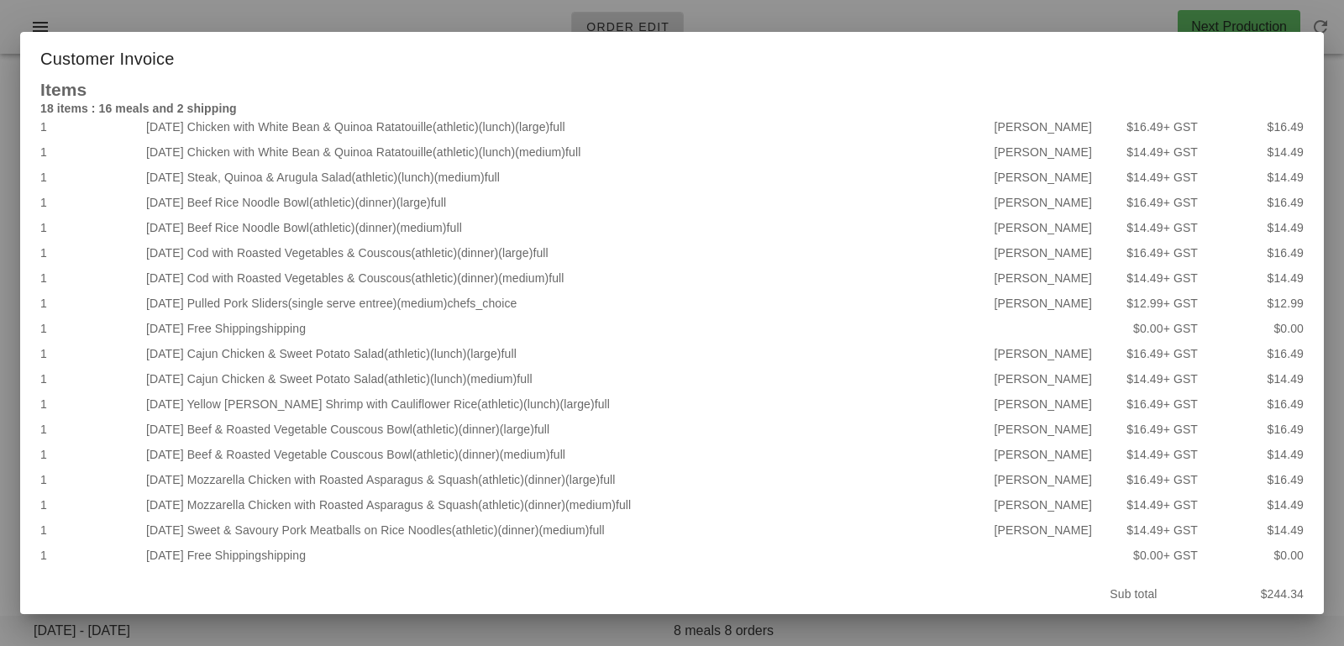
click at [734, 14] on div at bounding box center [672, 323] width 1344 height 646
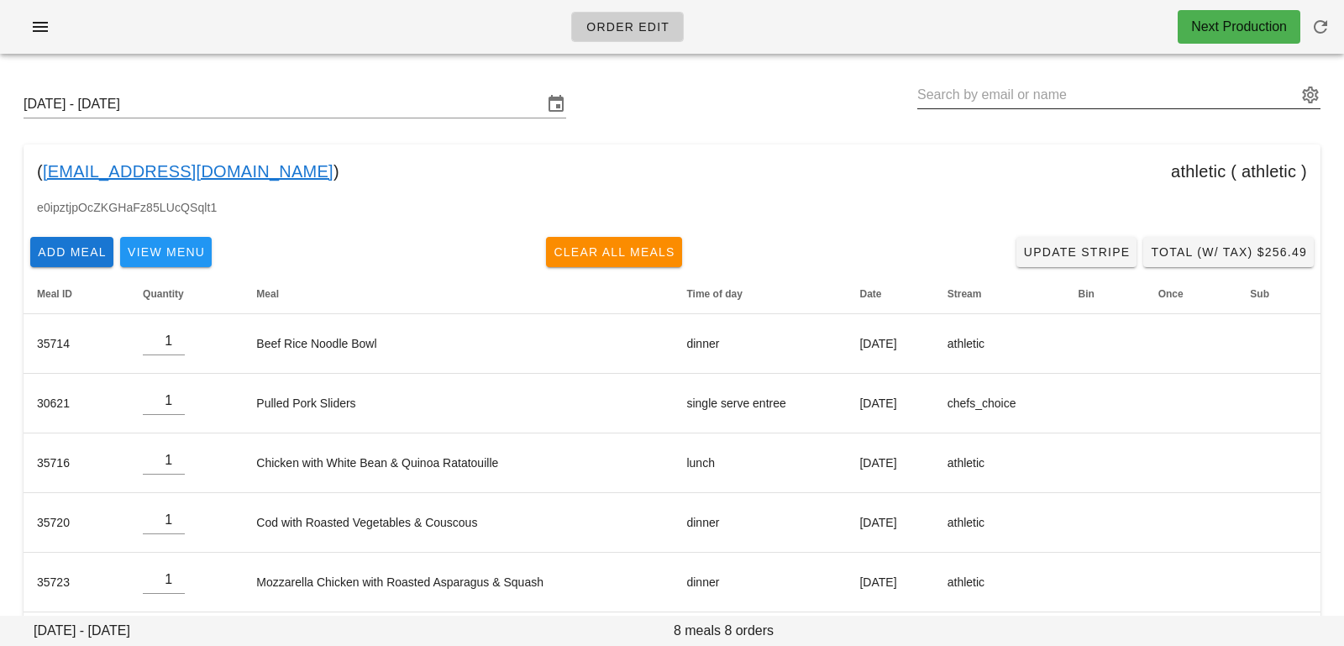
click at [957, 94] on input "text" at bounding box center [1107, 94] width 380 height 27
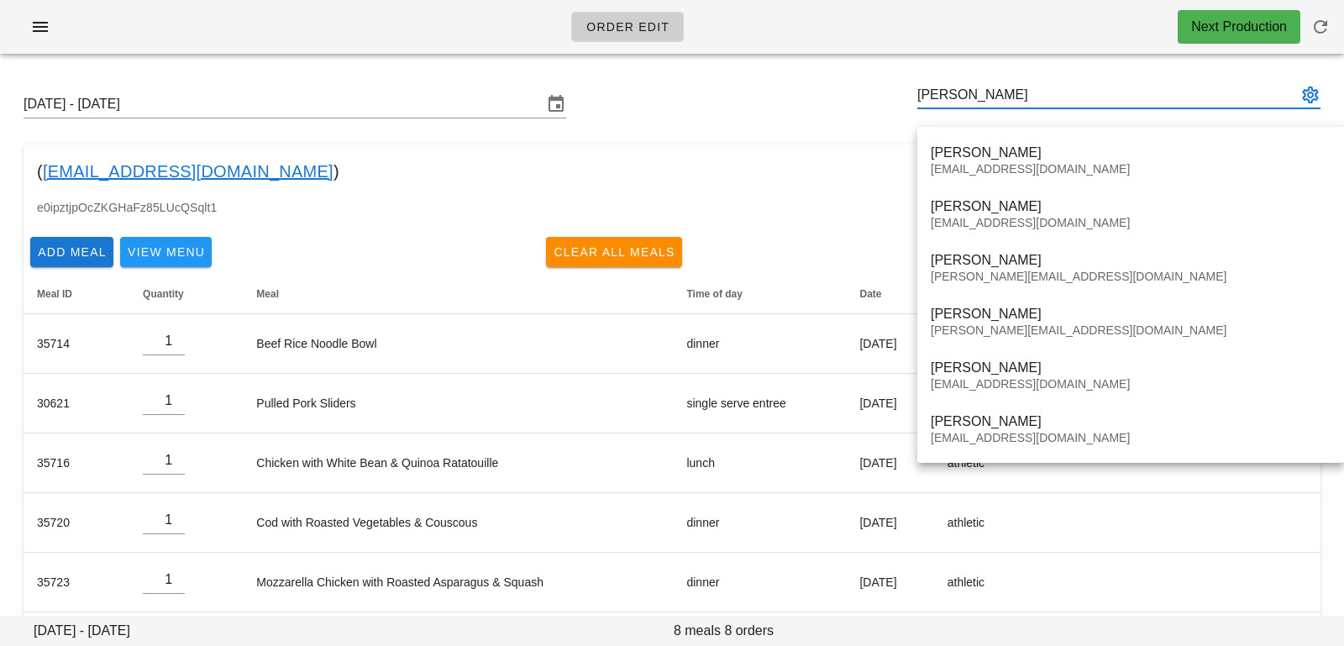
type input "[PERSON_NAME]"
paste input "[EMAIL_ADDRESS][DOMAIN_NAME]"
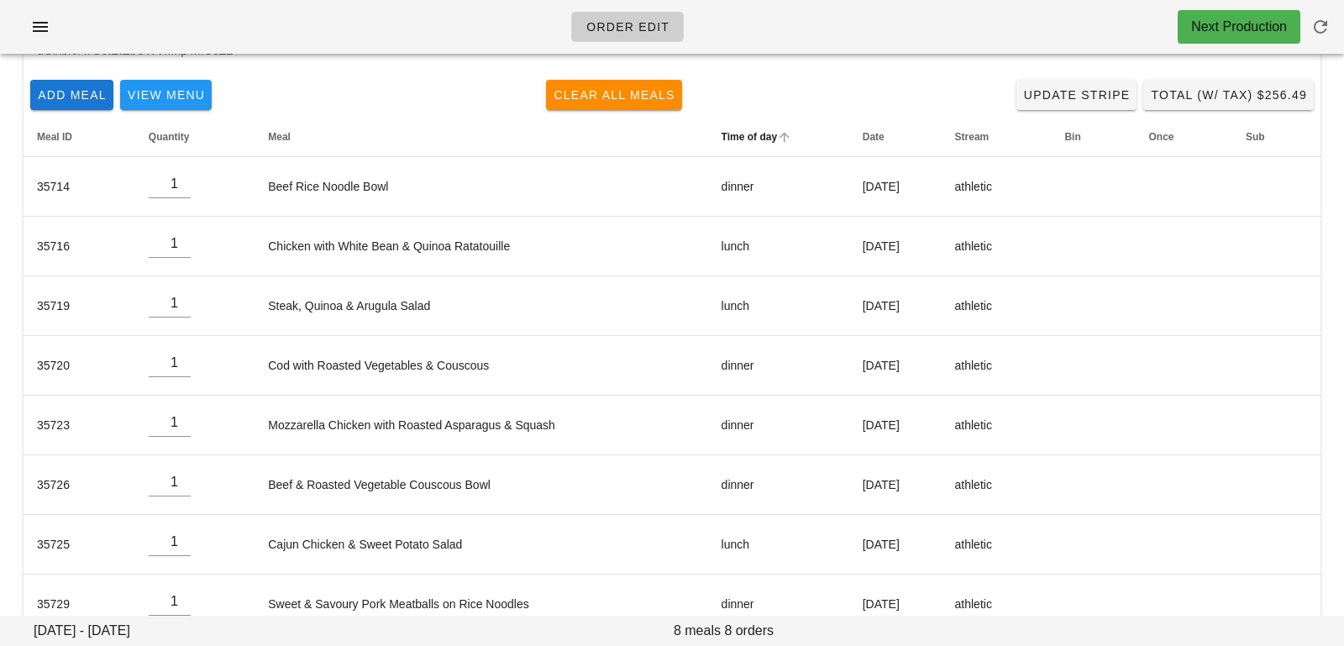
scroll to position [191, 0]
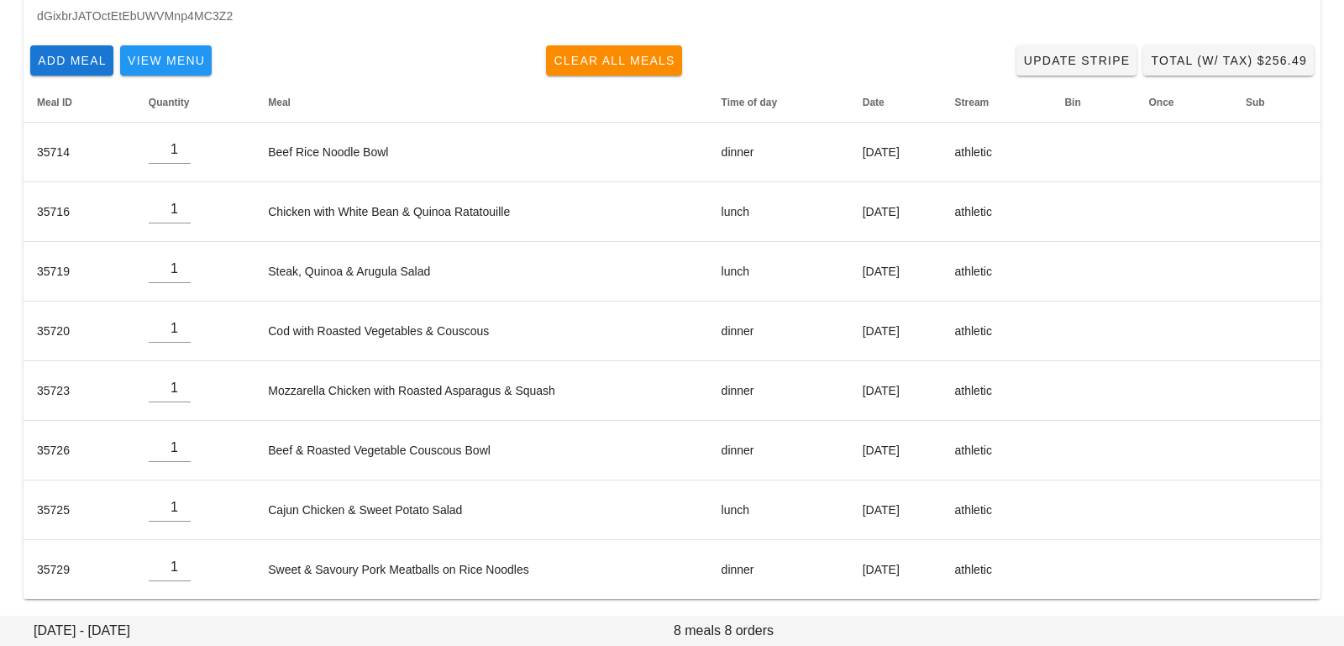
type input "[PERSON_NAME] ([PERSON_NAME][EMAIL_ADDRESS][DOMAIN_NAME])"
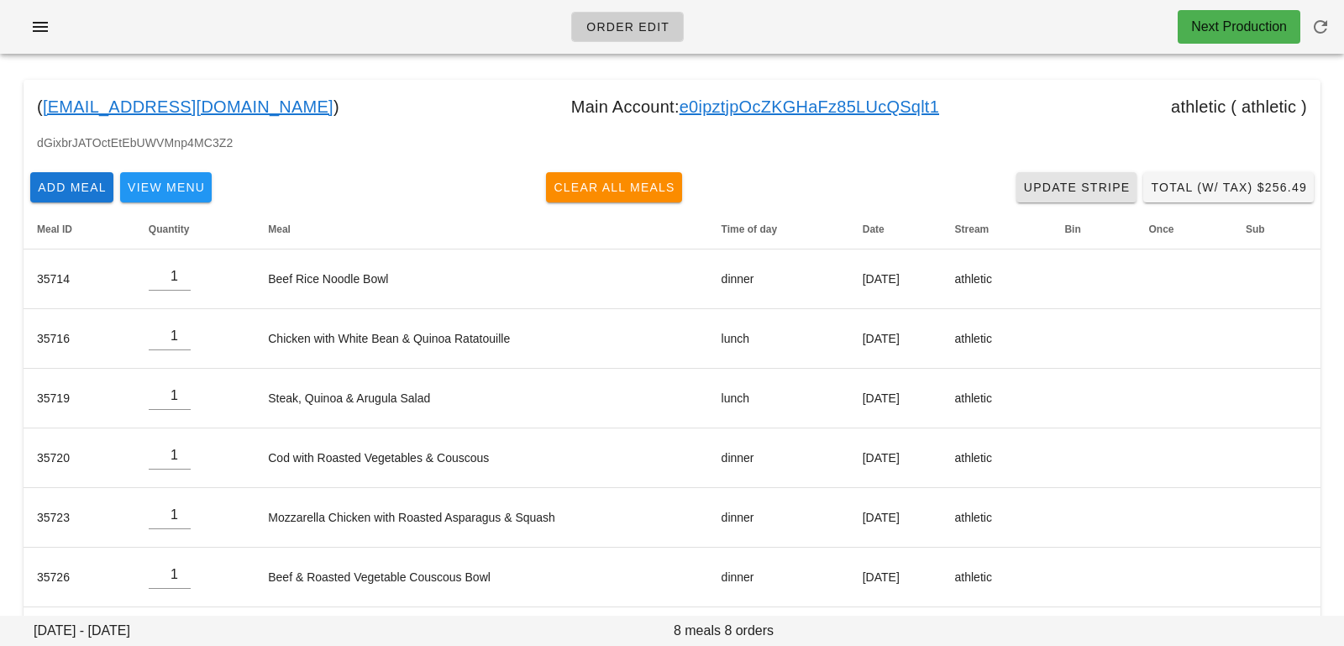
scroll to position [0, 0]
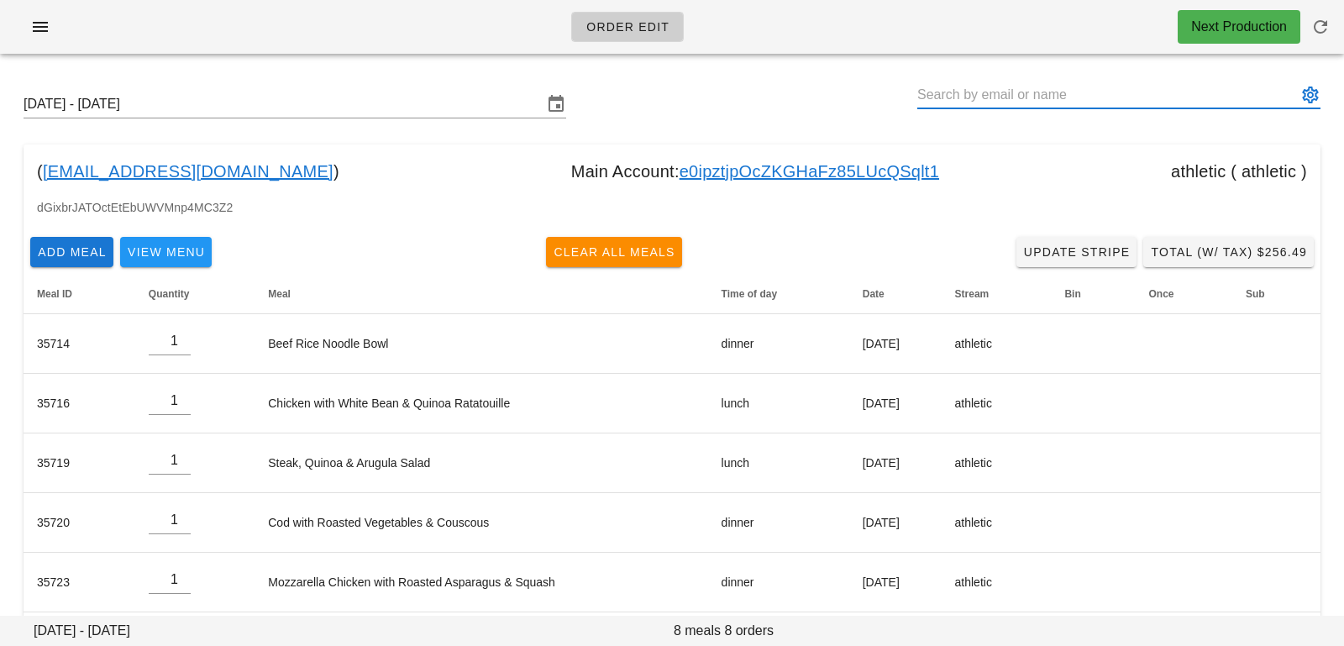
click at [1031, 101] on input "text" at bounding box center [1107, 94] width 380 height 27
paste input "[PERSON_NAME][EMAIL_ADDRESS][DOMAIN_NAME]"
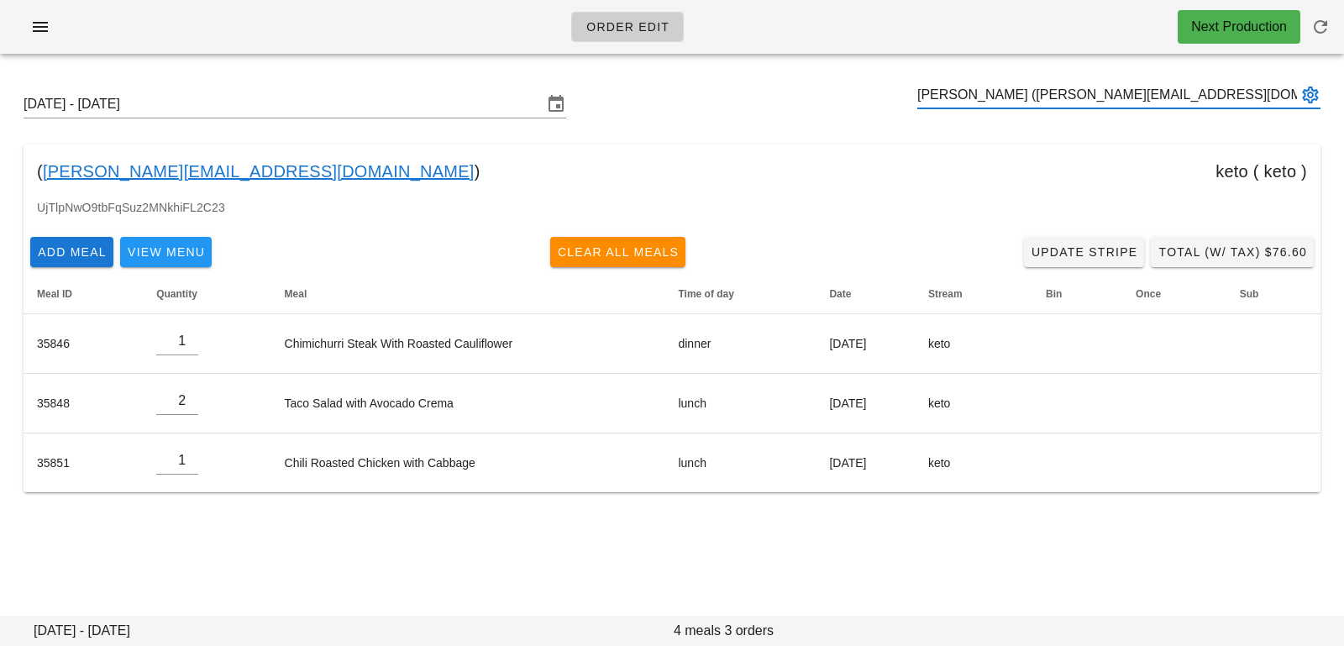
type input "[PERSON_NAME] ([PERSON_NAME][EMAIL_ADDRESS][DOMAIN_NAME])"
paste input "[PERSON_NAME][EMAIL_ADDRESS][DOMAIN_NAME]"
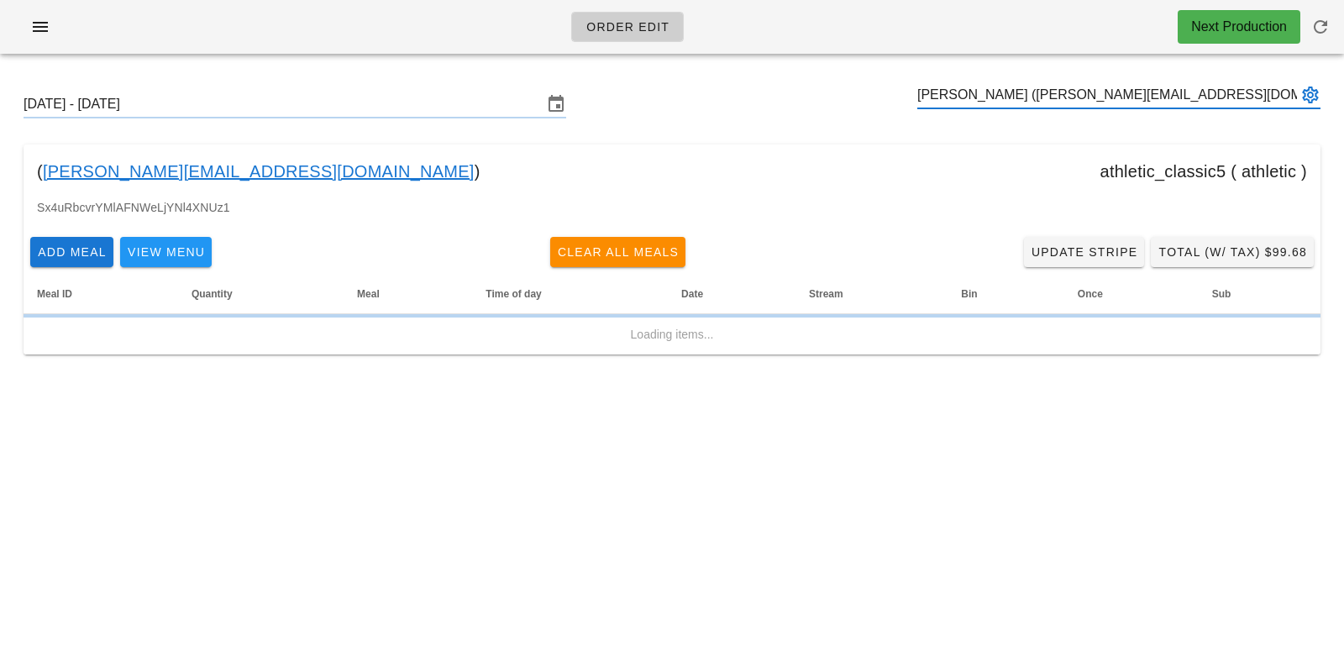
type input "[PERSON_NAME] ([PERSON_NAME][EMAIL_ADDRESS][DOMAIN_NAME])"
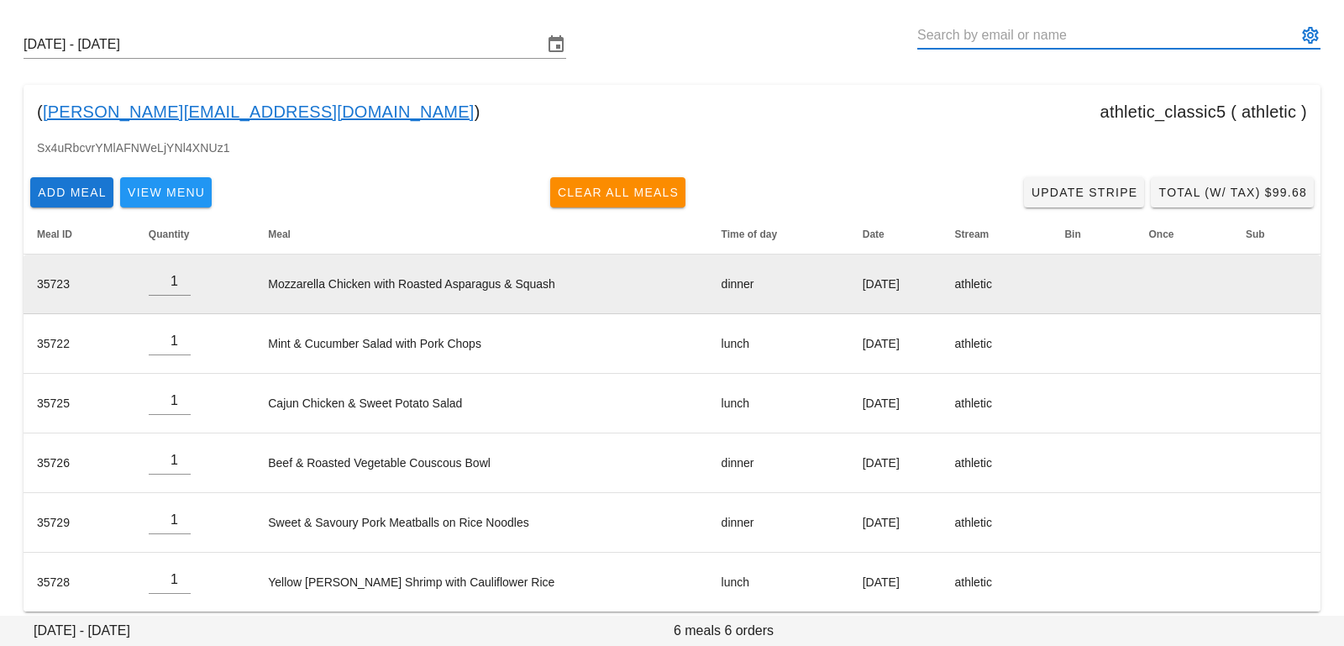
scroll to position [73, 0]
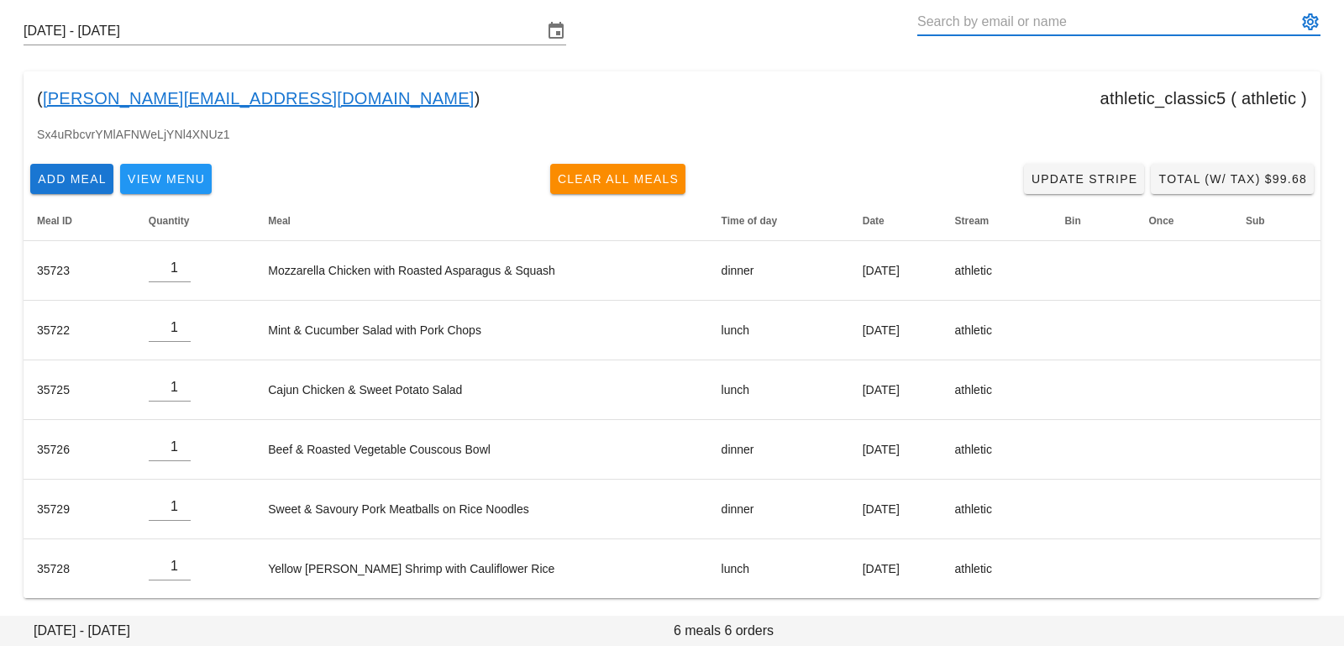
paste input "[EMAIL_ADDRESS][DOMAIN_NAME]"
type input "[PERSON_NAME] ([EMAIL_ADDRESS][DOMAIN_NAME])"
